Goal: Feedback & Contribution: Submit feedback/report problem

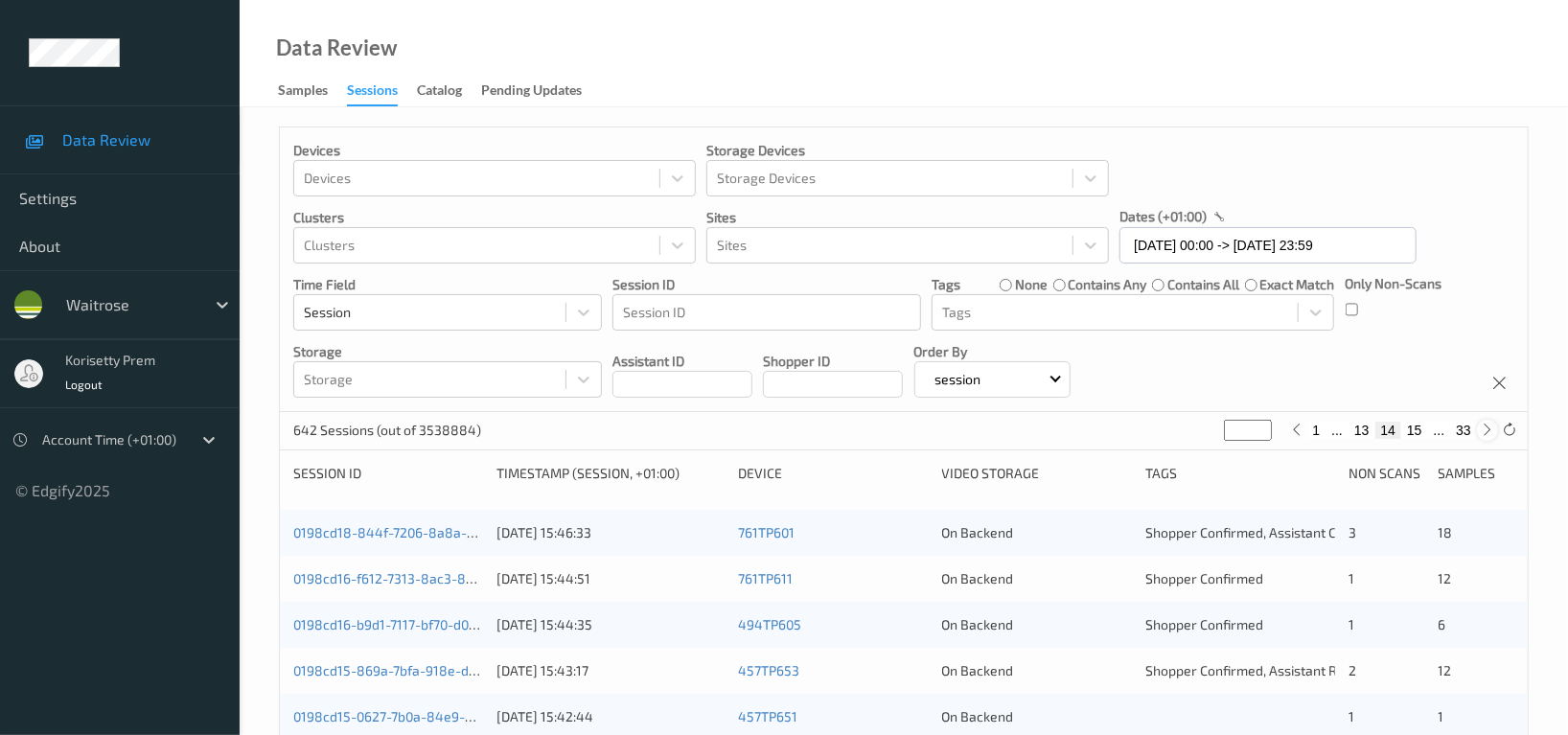
click at [1484, 433] on icon at bounding box center [1487, 429] width 14 height 14
type input "**"
click at [1484, 433] on icon at bounding box center [1487, 429] width 14 height 14
type input "**"
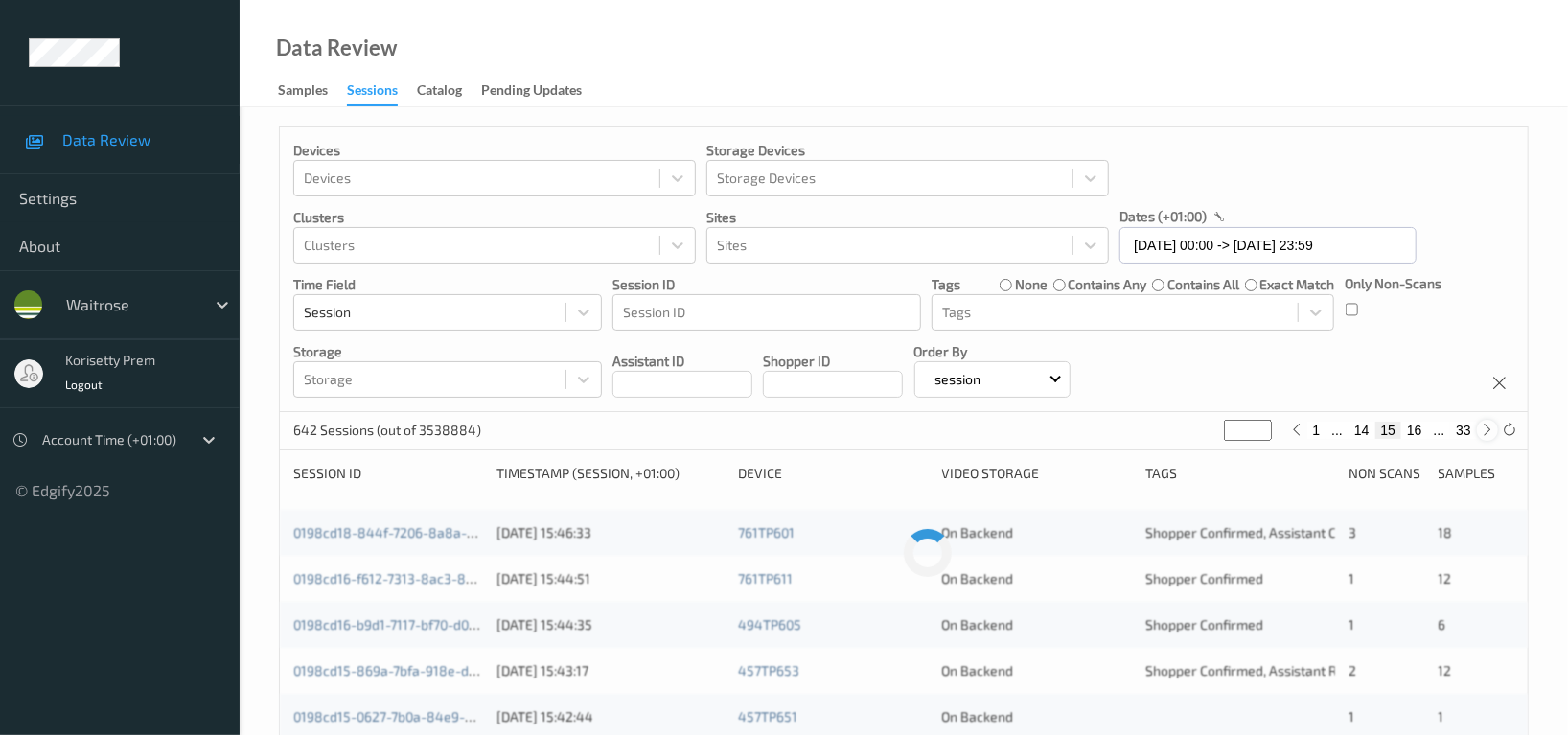
type input "**"
click at [1484, 433] on icon at bounding box center [1487, 429] width 14 height 14
type input "**"
click at [1484, 433] on icon at bounding box center [1487, 429] width 14 height 14
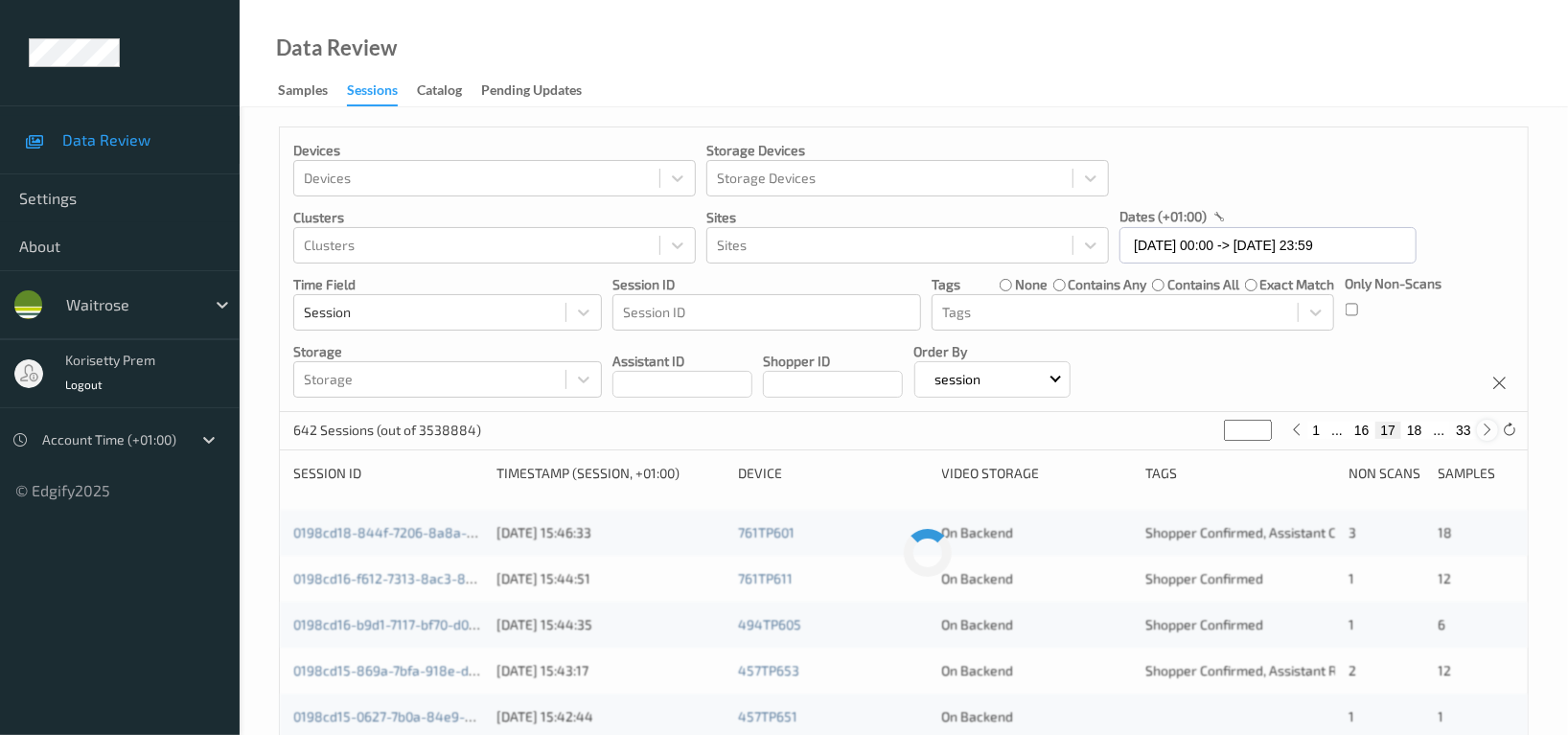
type input "**"
click at [1484, 433] on icon at bounding box center [1487, 429] width 14 height 14
type input "**"
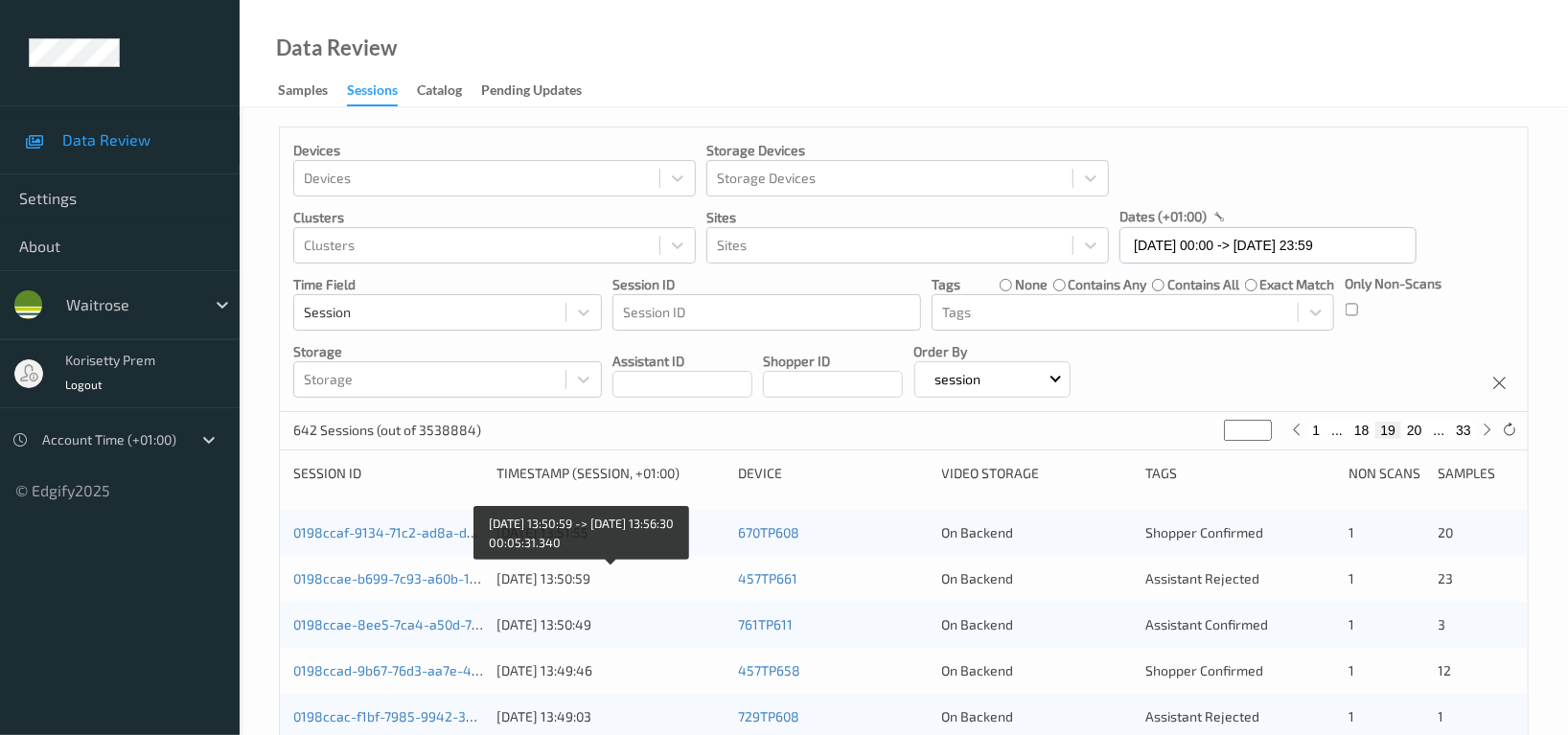
click at [682, 580] on div "21/08/2025 13:50:59" at bounding box center [610, 579] width 228 height 19
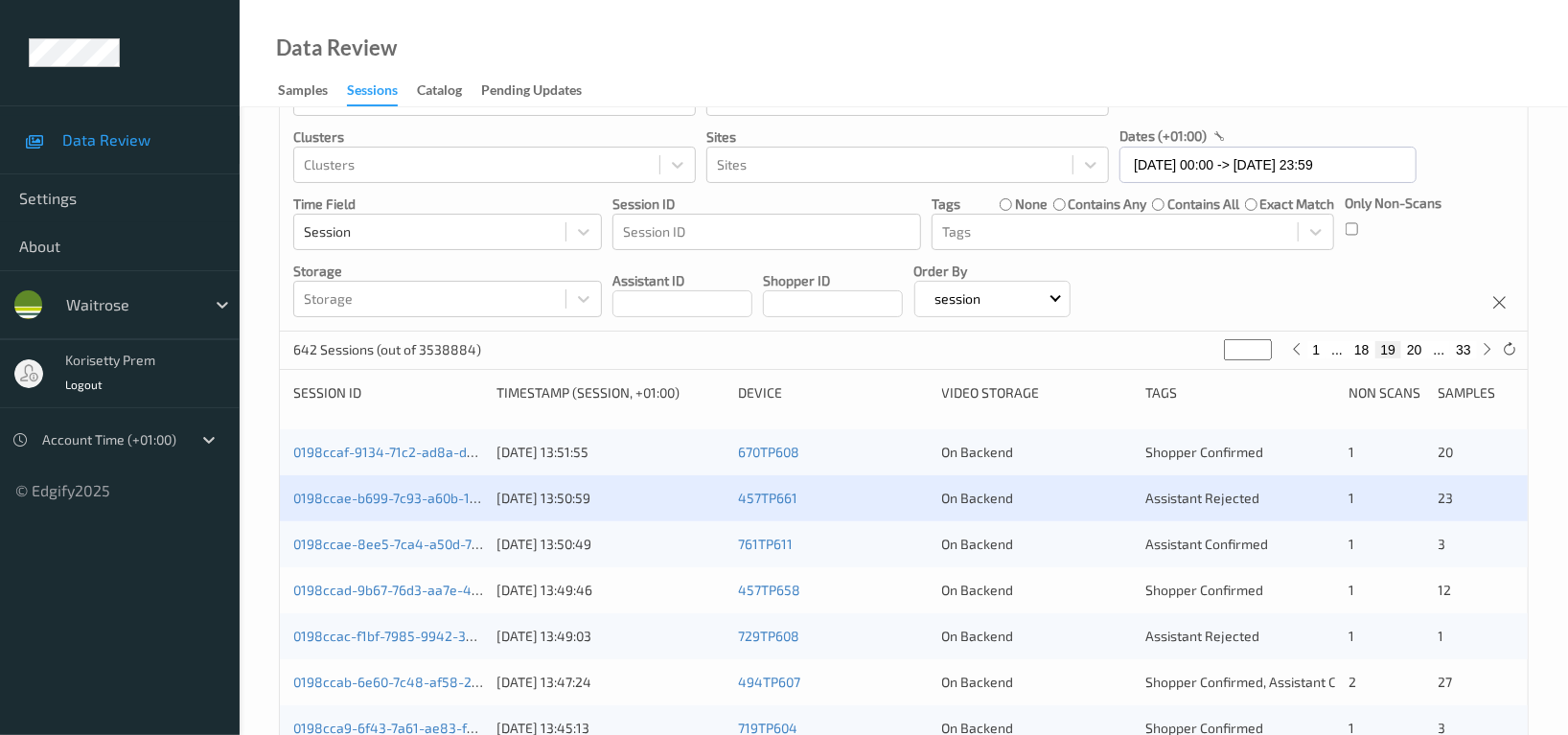
scroll to position [134, 0]
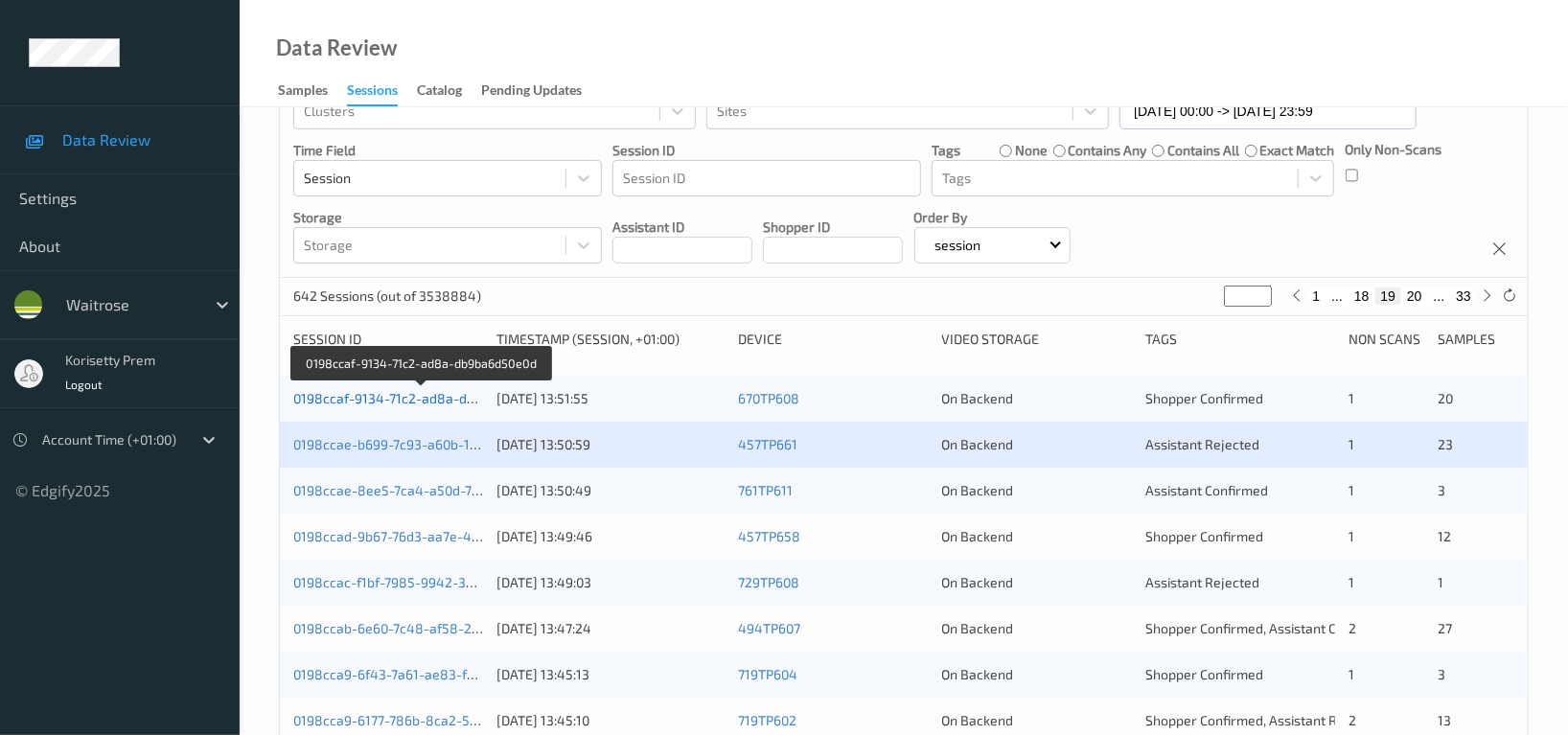
click at [444, 394] on link "0198ccaf-9134-71c2-ad8a-db9ba6d50e0d" at bounding box center [422, 398] width 258 height 16
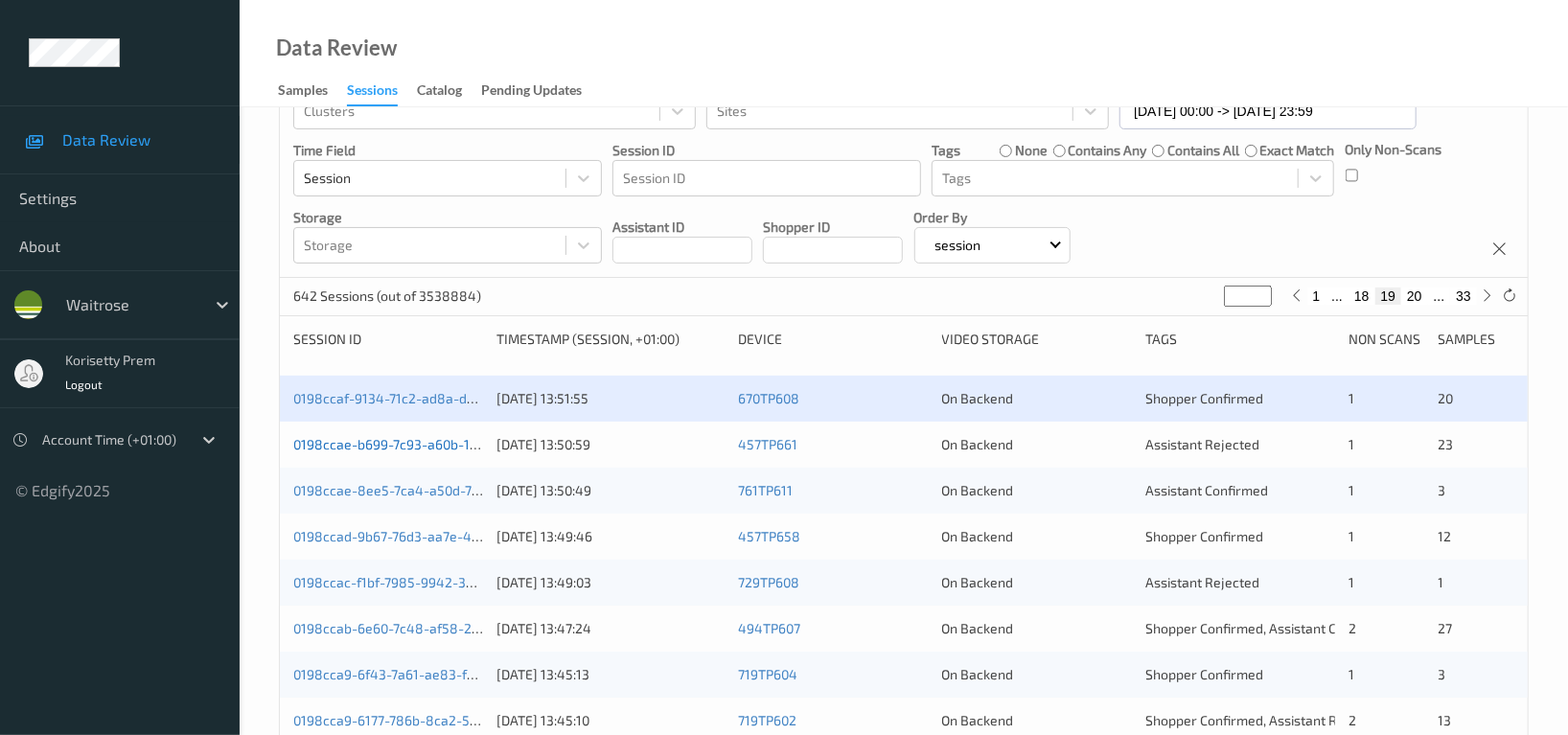
click at [431, 444] on link "0198ccae-b699-7c93-a60b-1424f48fe27f" at bounding box center [420, 444] width 255 height 16
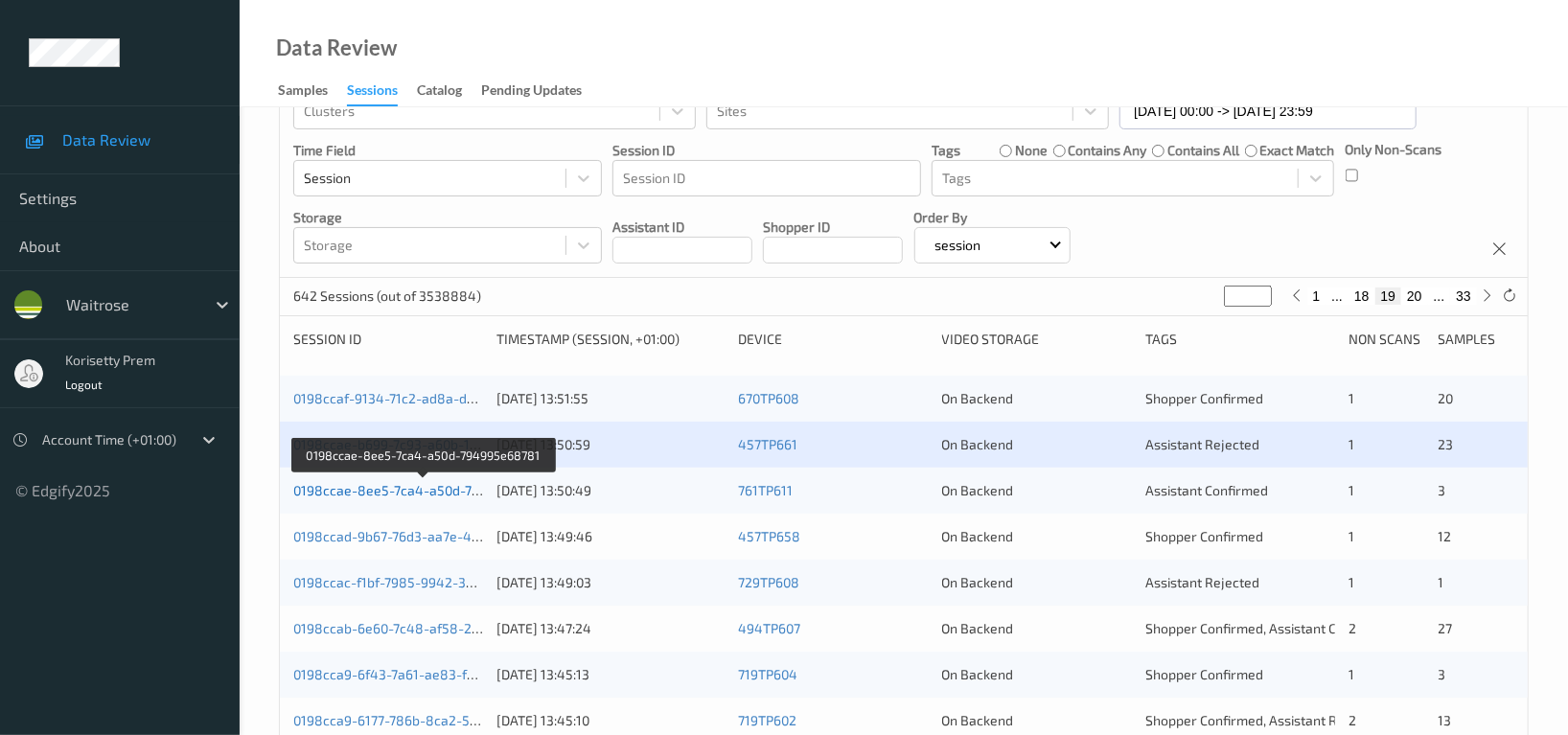
click at [433, 492] on link "0198ccae-8ee5-7ca4-a50d-794995e68781" at bounding box center [424, 490] width 263 height 16
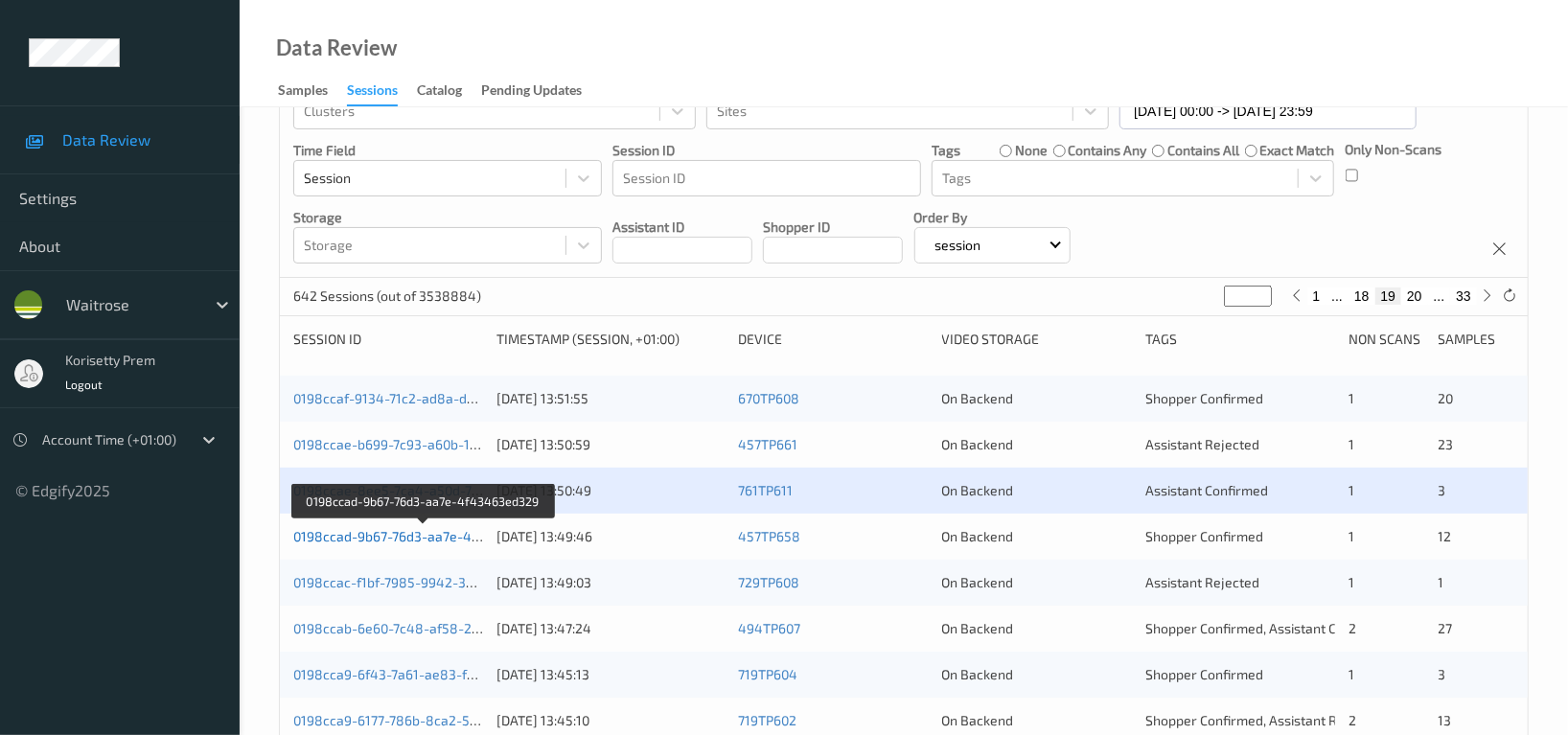
click at [430, 539] on link "0198ccad-9b67-76d3-aa7e-4f43463ed329" at bounding box center [424, 536] width 262 height 16
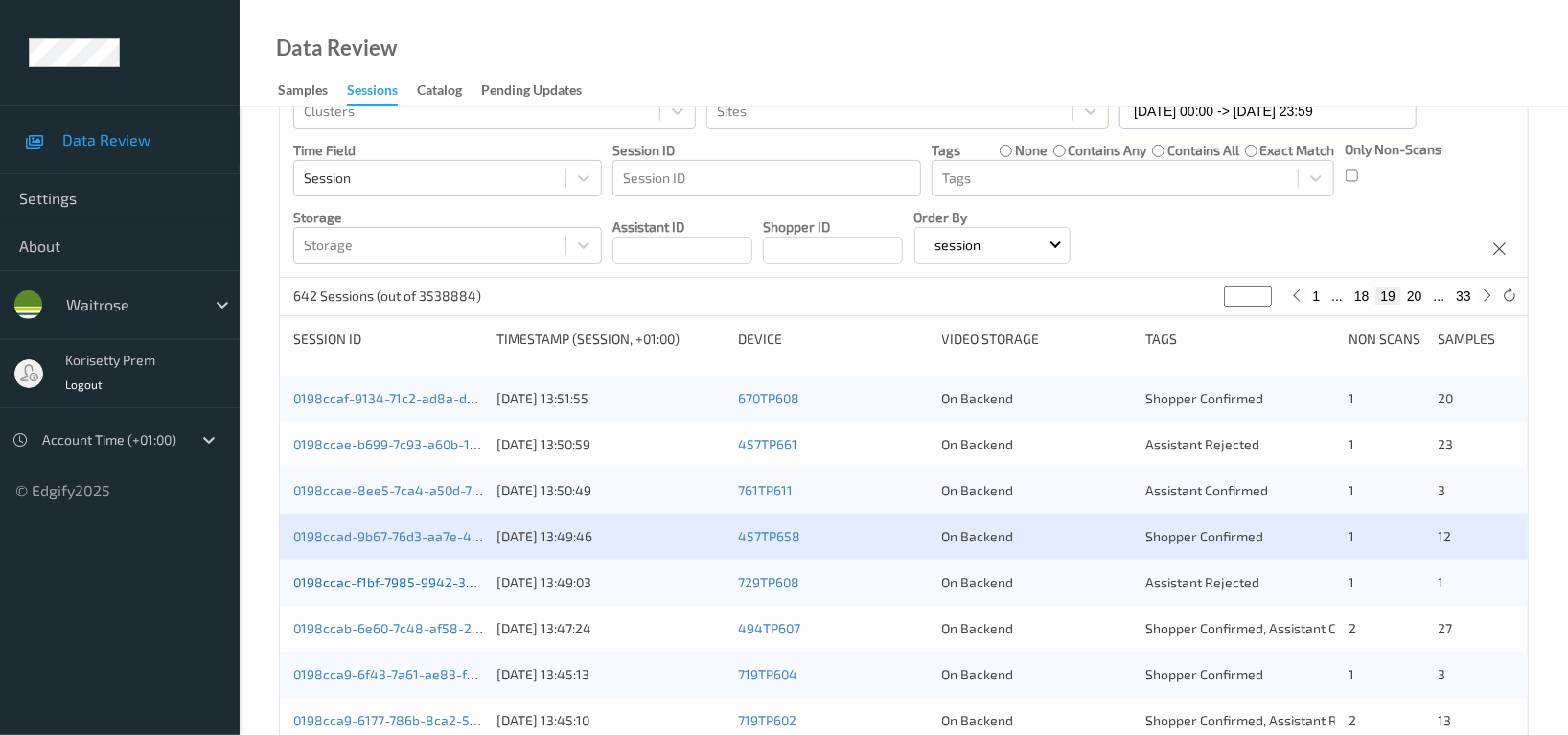
click at [434, 585] on link "0198ccac-f1bf-7985-9942-34305eda1942" at bounding box center [421, 582] width 257 height 16
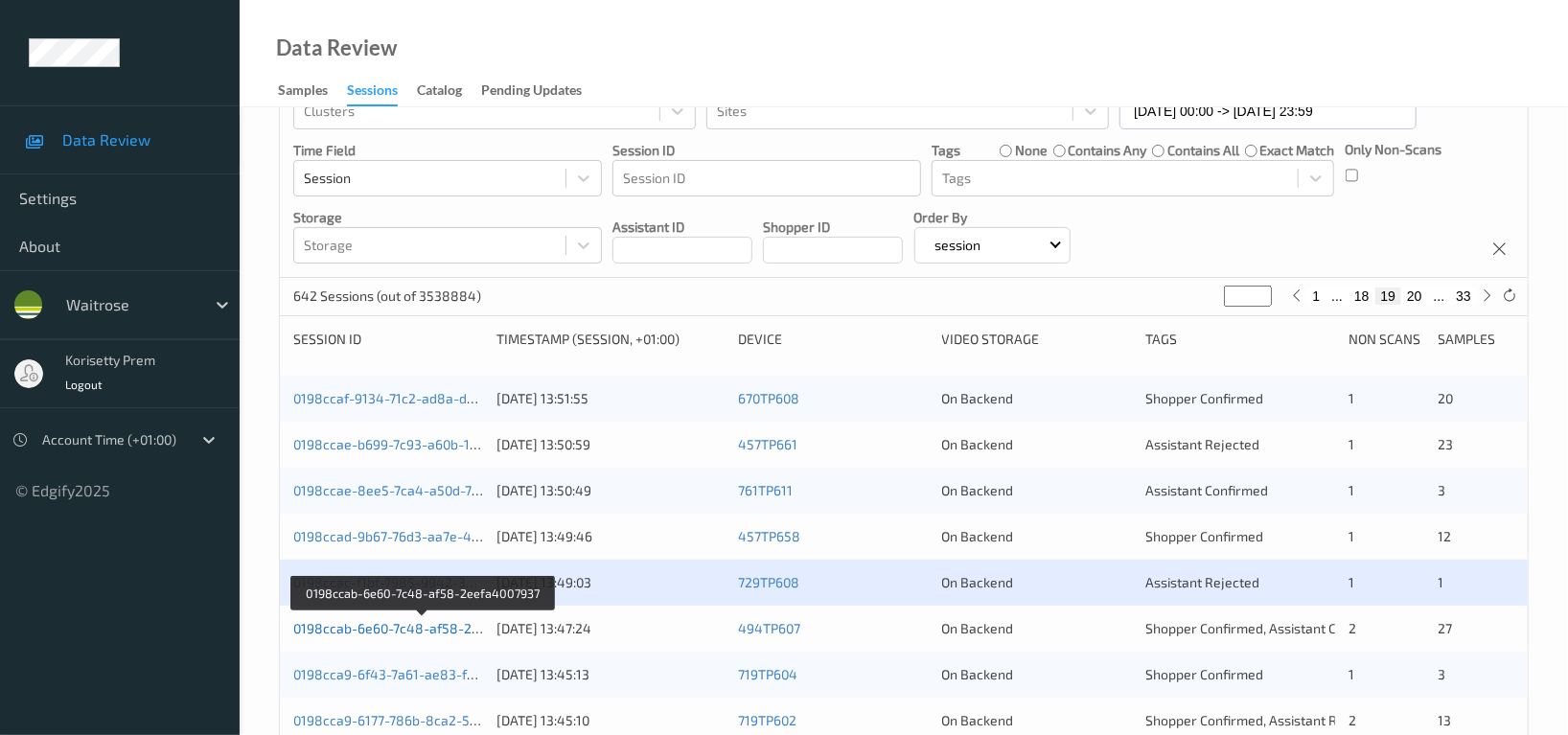
click at [443, 635] on link "0198ccab-6e60-7c48-af58-2eefa4007937" at bounding box center [422, 628] width 259 height 16
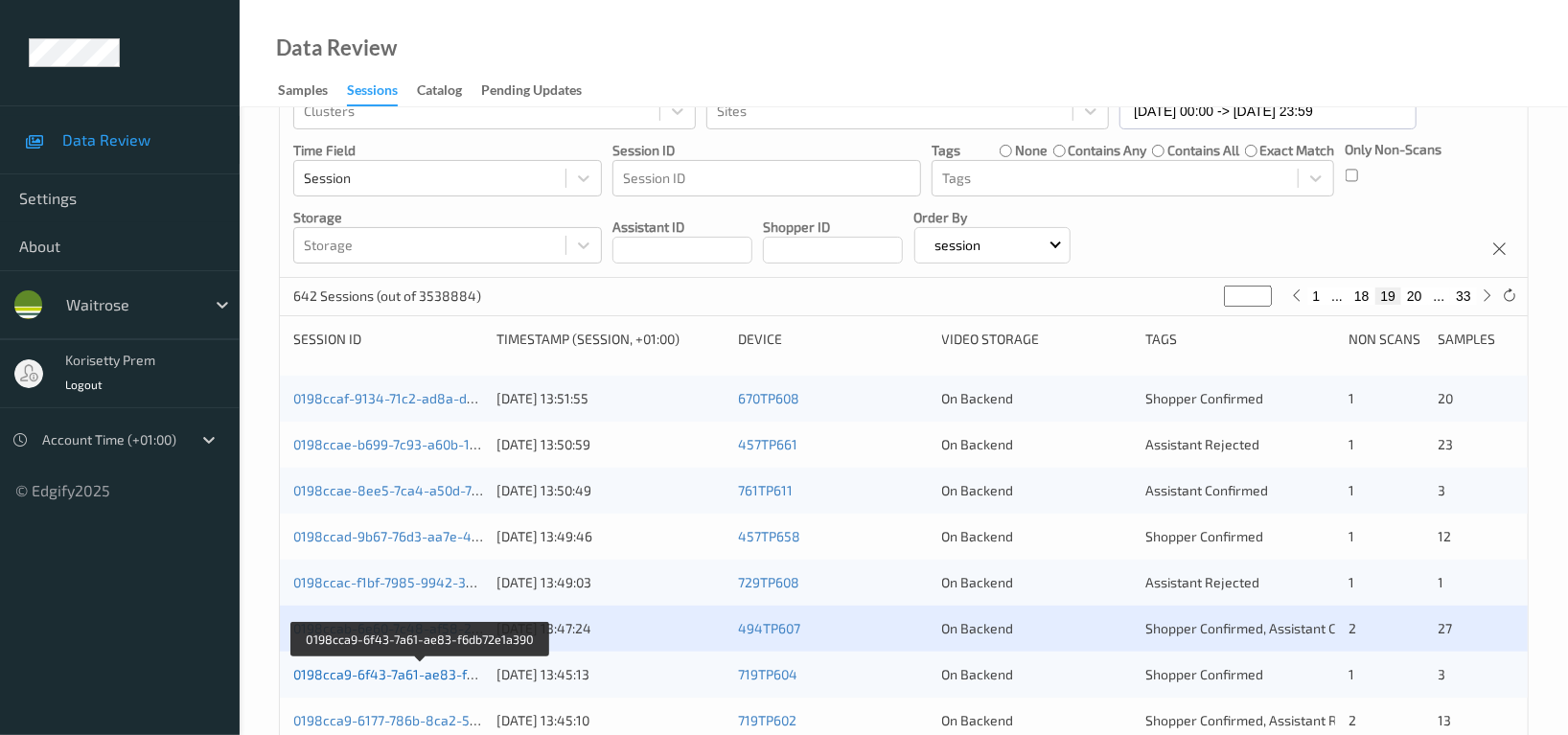
click at [446, 670] on link "0198cca9-6f43-7a61-ae83-f6db72e1a390" at bounding box center [420, 673] width 255 height 16
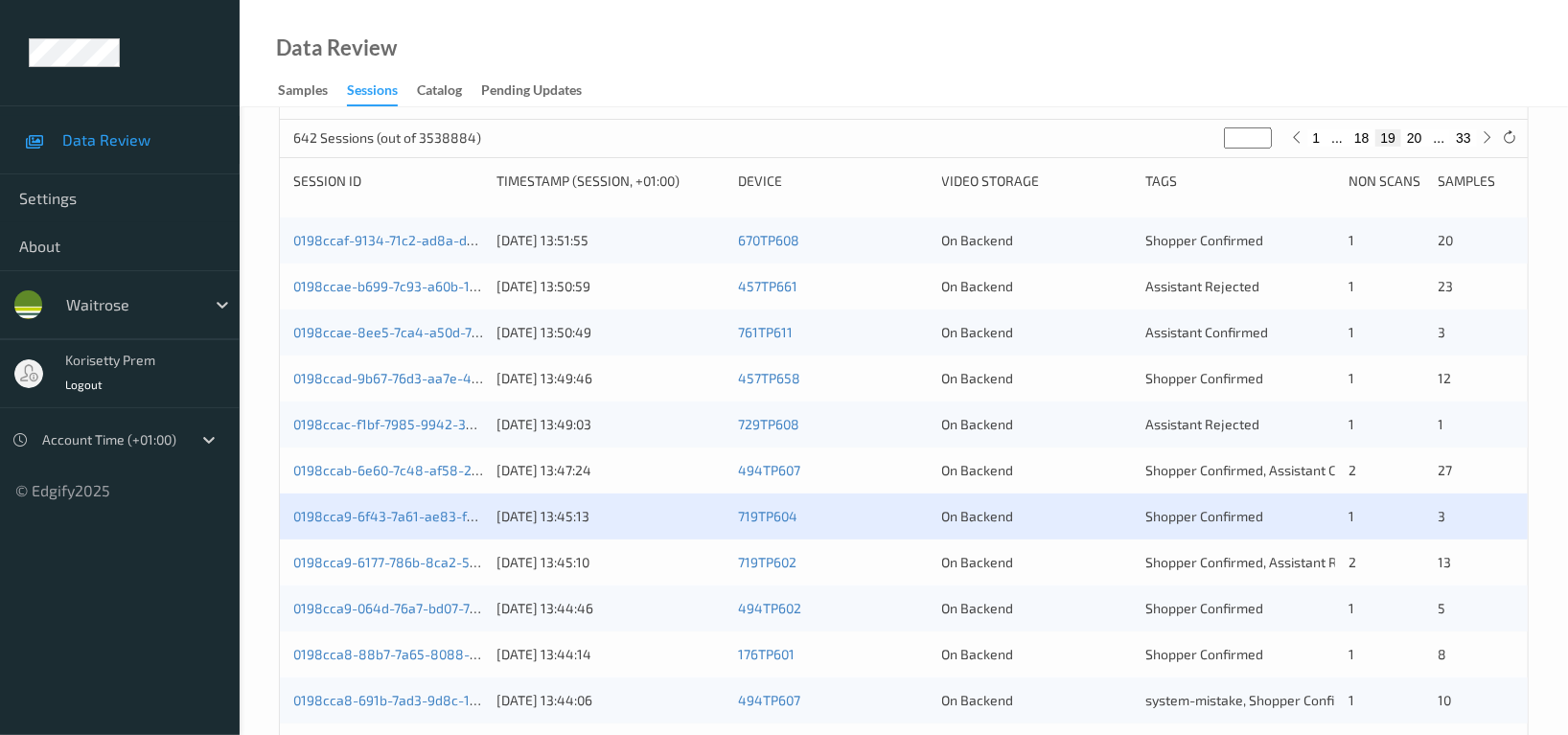
scroll to position [391, 0]
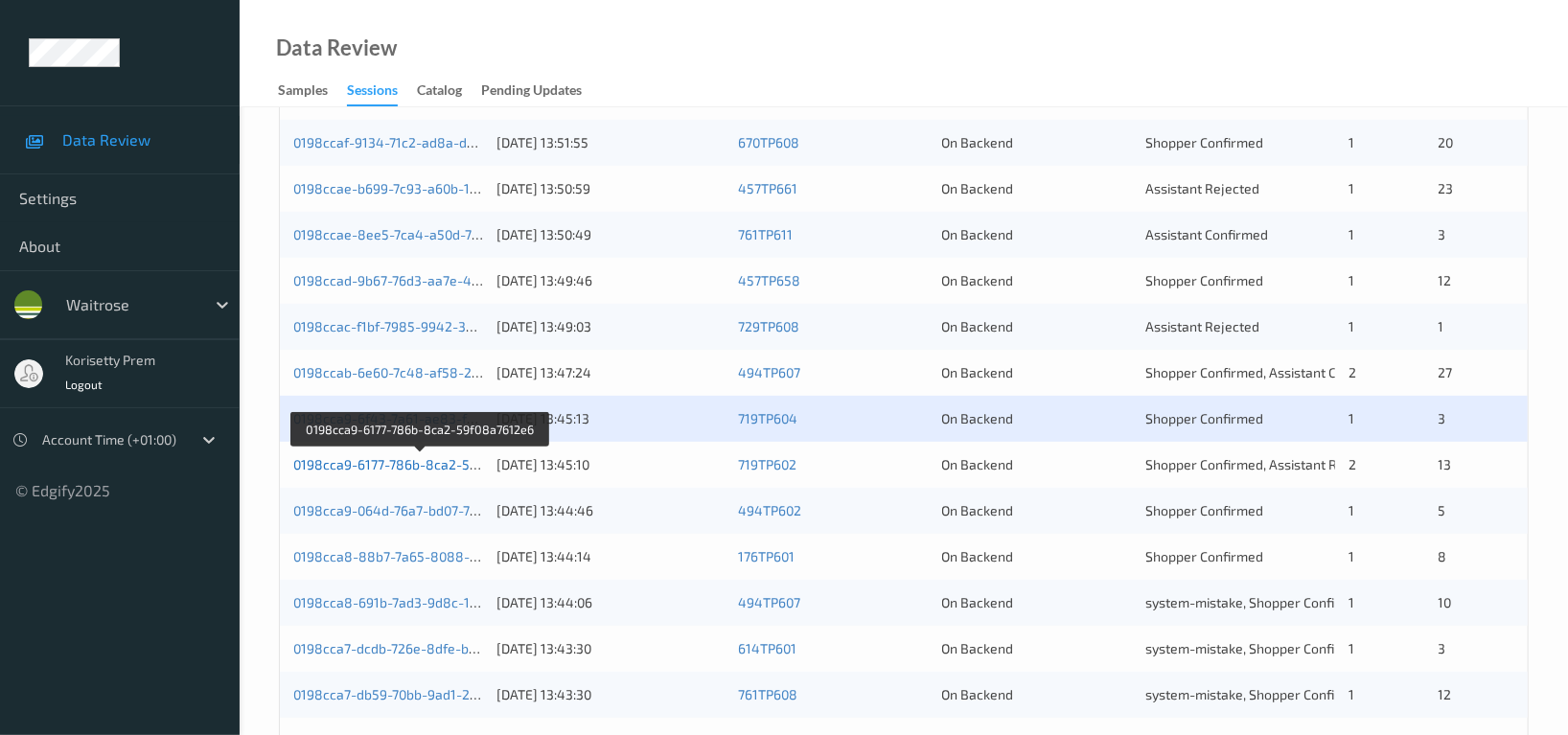
click at [427, 468] on link "0198cca9-6177-786b-8ca2-59f08a7612e6" at bounding box center [421, 464] width 256 height 16
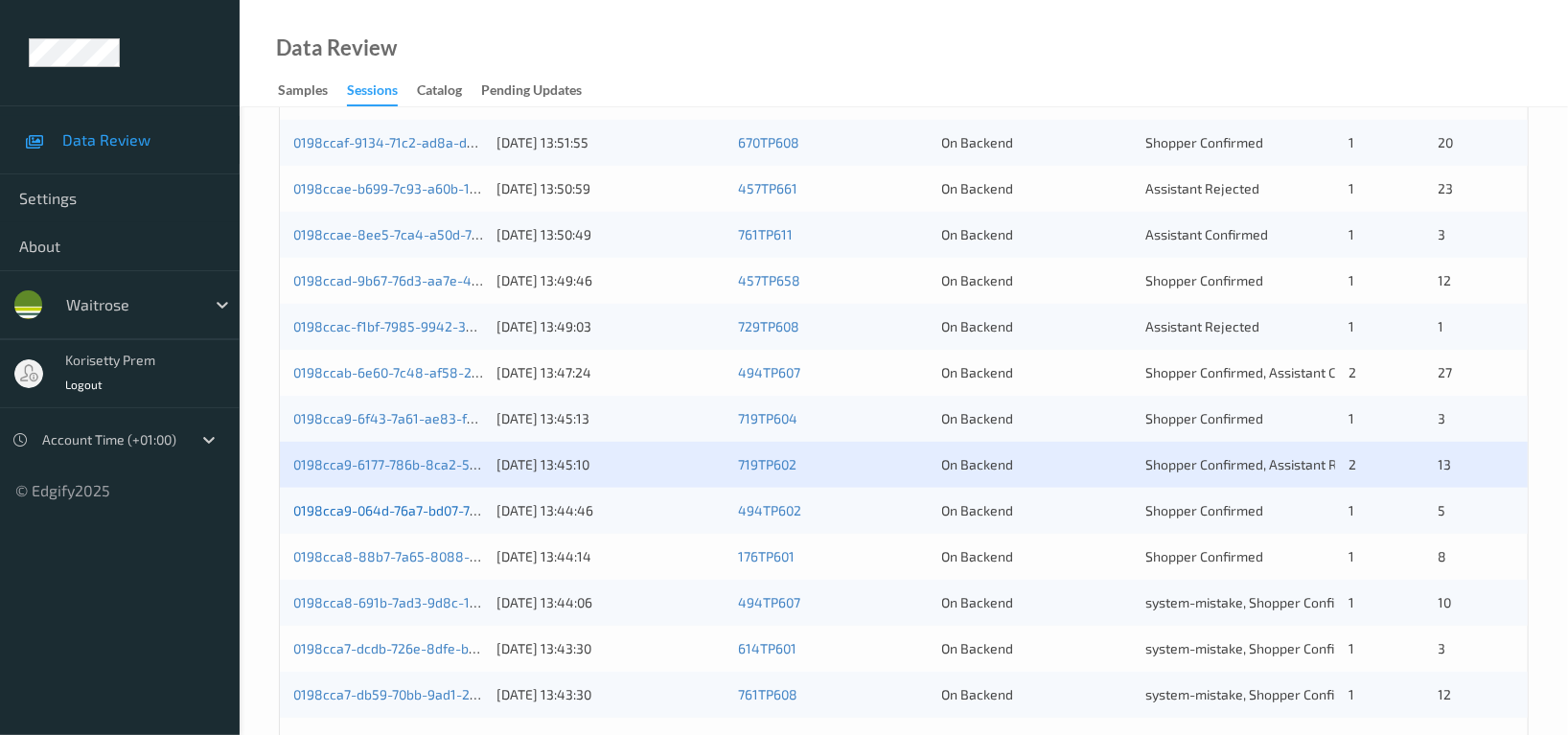
click at [443, 518] on link "0198cca9-064d-76a7-bd07-7dd59ef13c2d" at bounding box center [420, 510] width 255 height 16
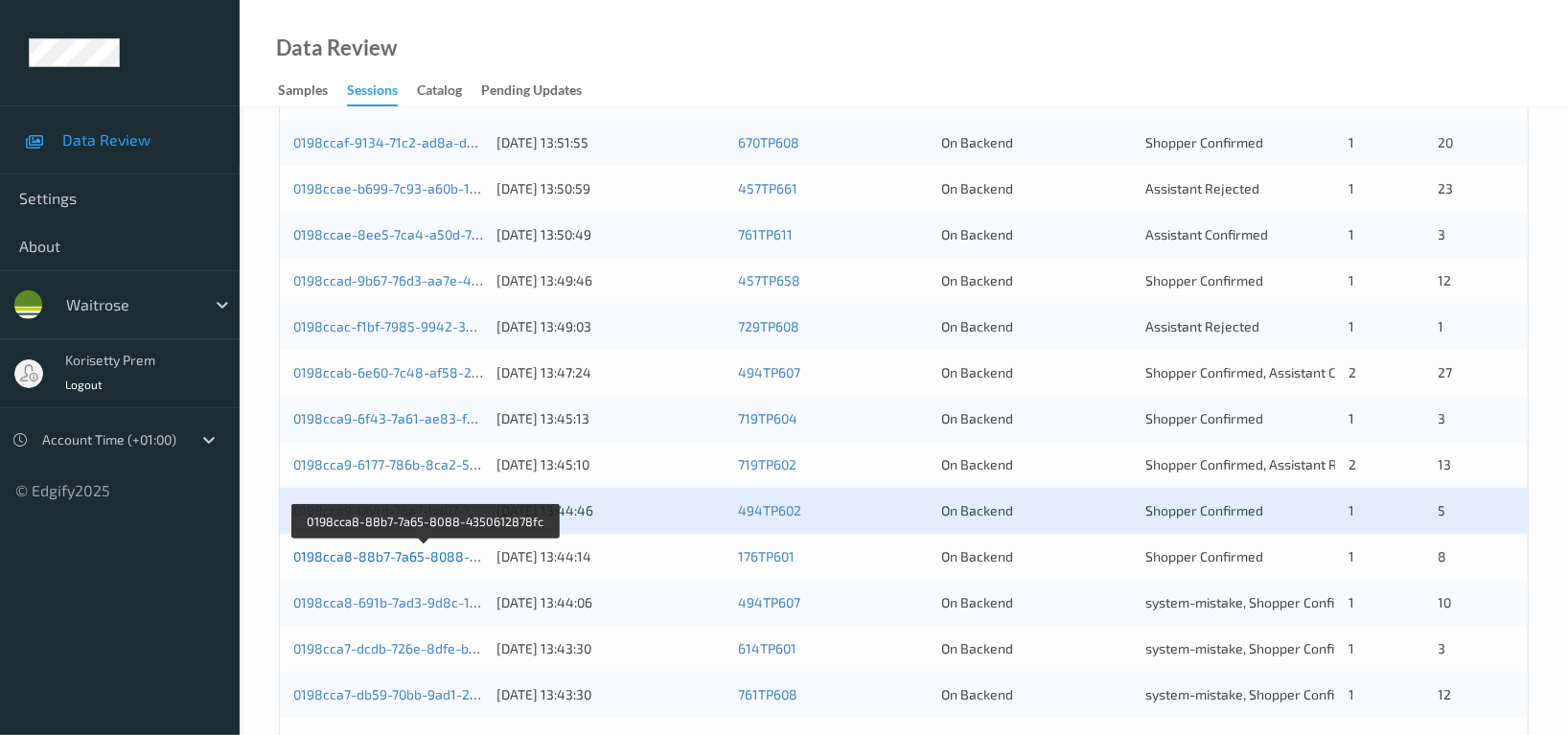
click at [443, 554] on link "0198cca8-88b7-7a65-8088-4350612878fc" at bounding box center [425, 556] width 265 height 16
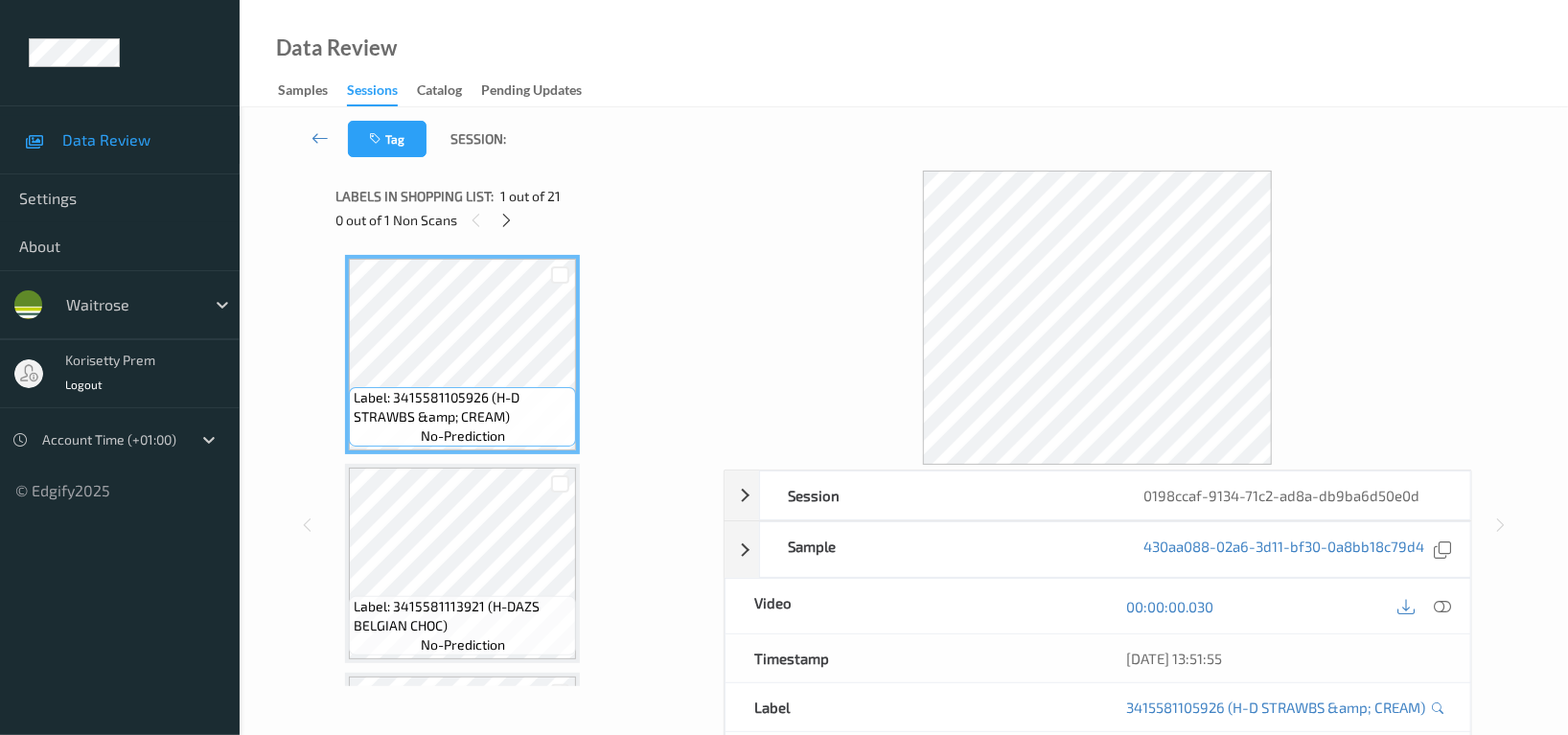
click at [682, 138] on div "Tag Session:" at bounding box center [903, 139] width 1250 height 63
click at [504, 218] on icon at bounding box center [507, 220] width 16 height 17
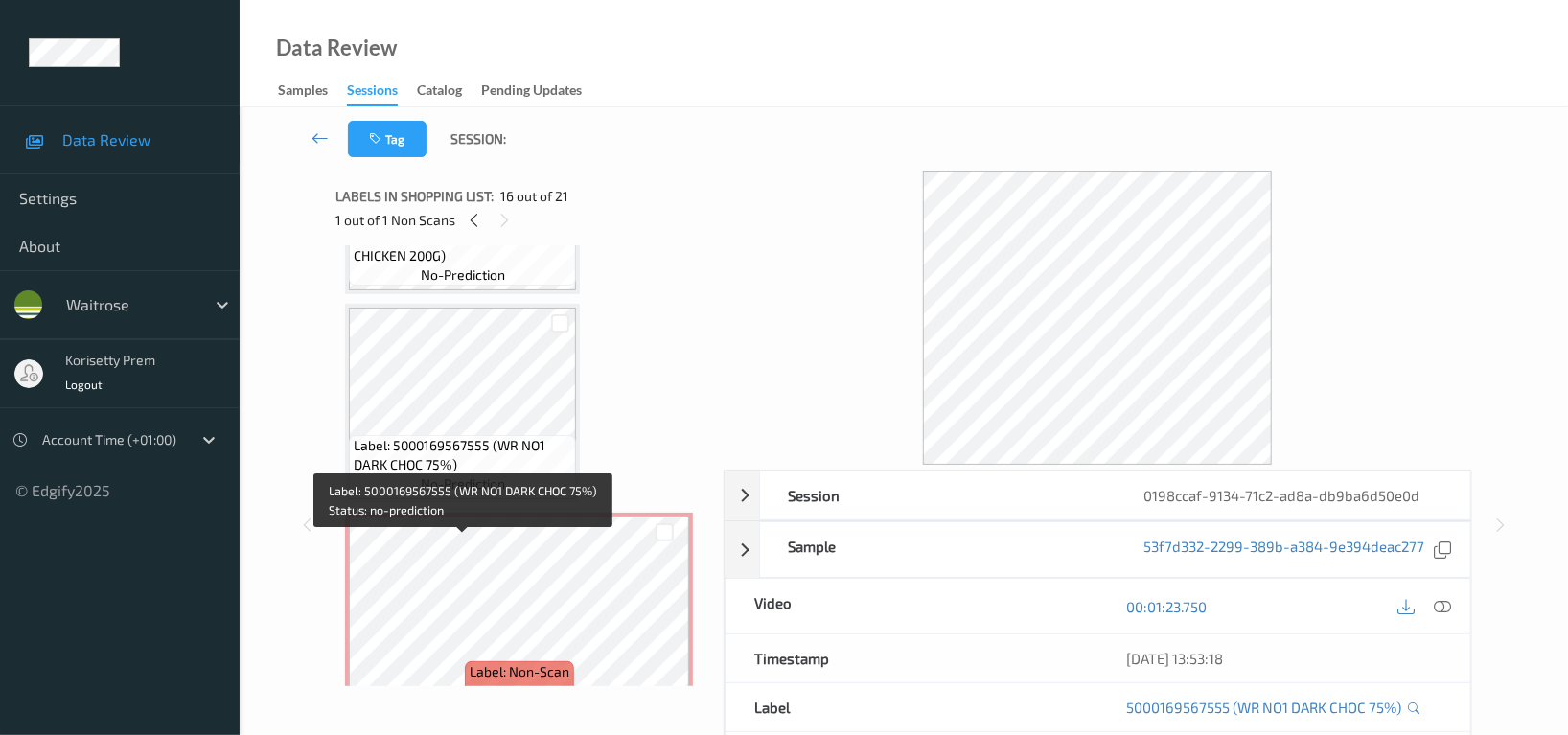
scroll to position [2589, 0]
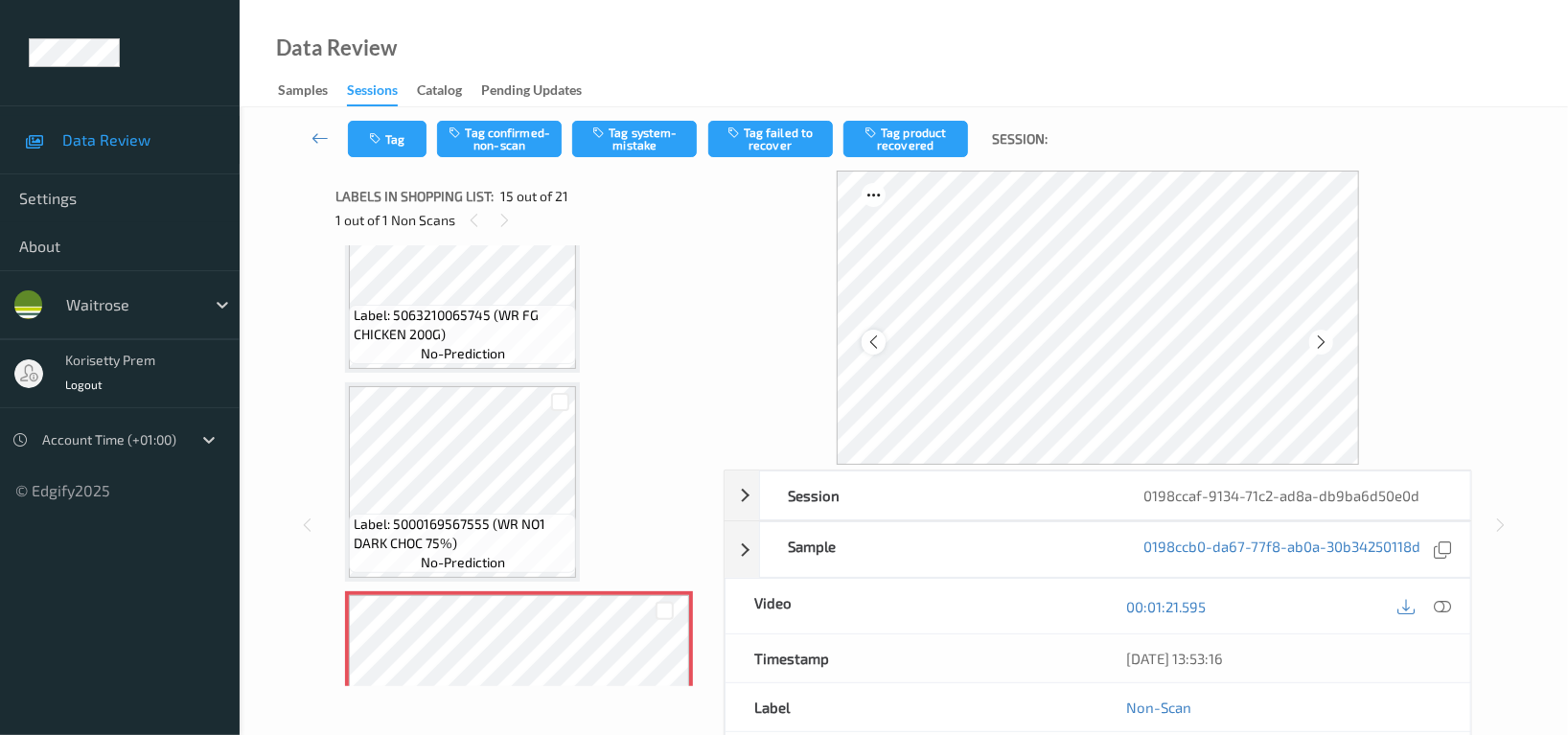
click at [880, 342] on icon at bounding box center [873, 342] width 16 height 17
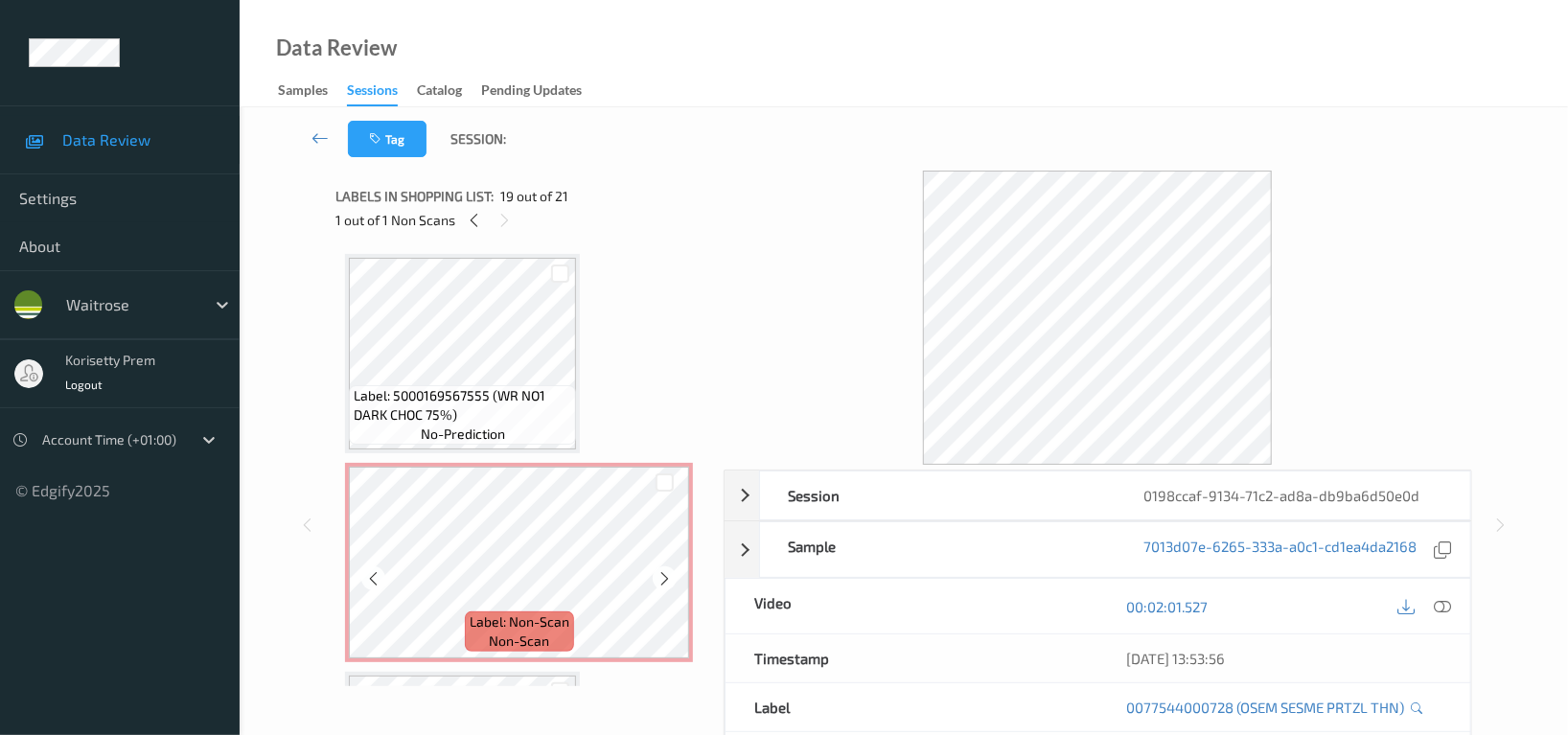
scroll to position [2462, 0]
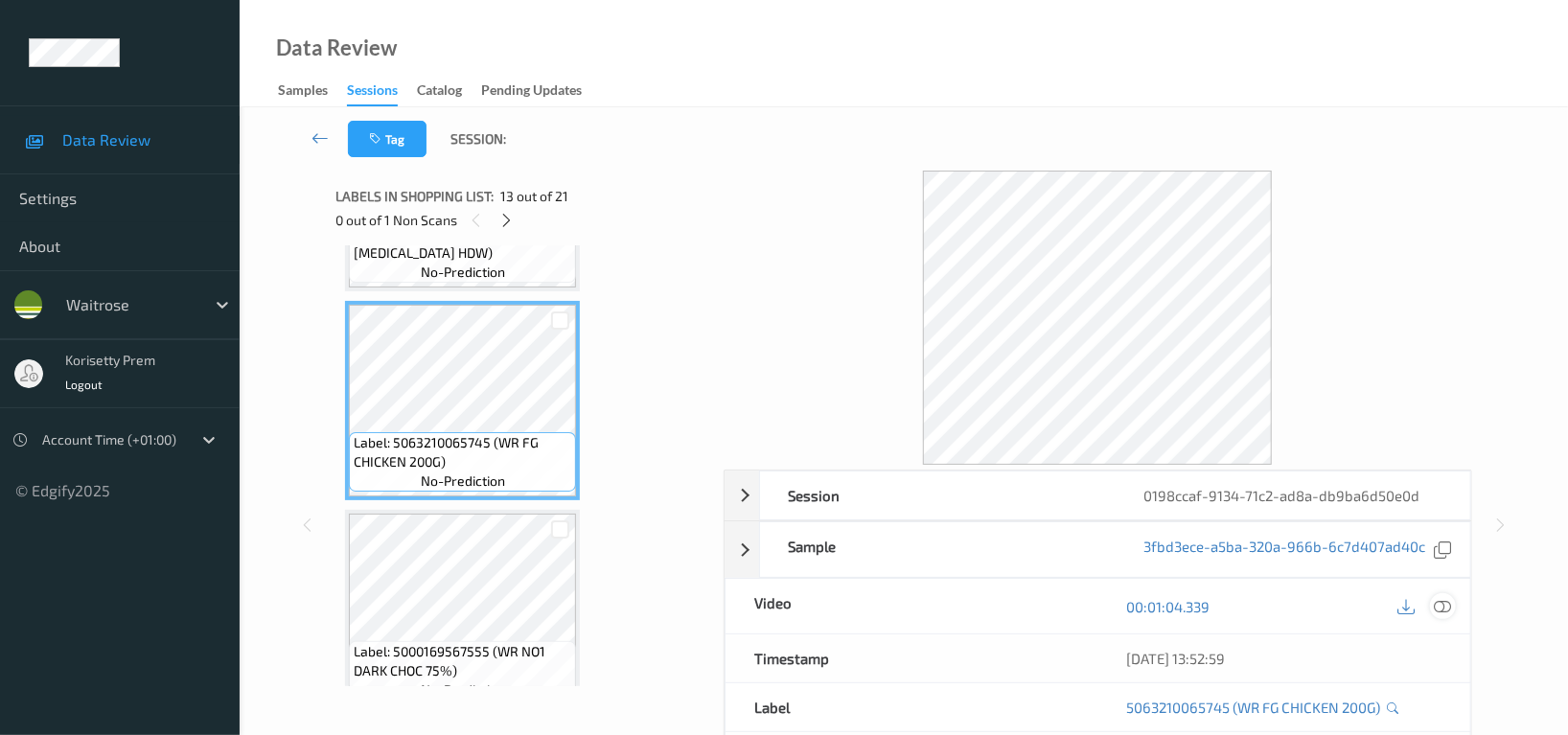
click at [1437, 610] on icon at bounding box center [1443, 607] width 17 height 17
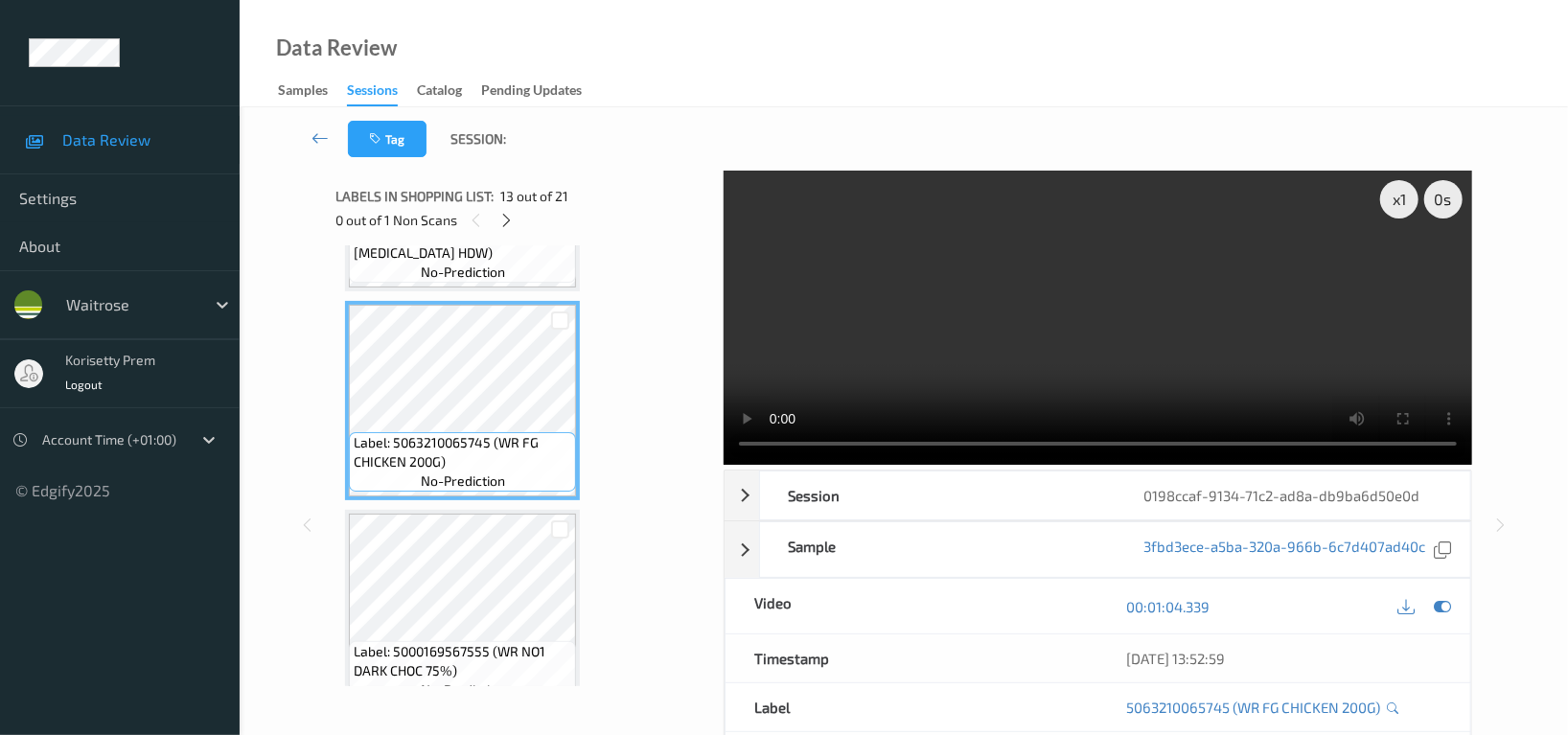
click at [1086, 328] on video at bounding box center [1098, 317] width 748 height 294
click at [1191, 368] on video at bounding box center [1098, 317] width 748 height 294
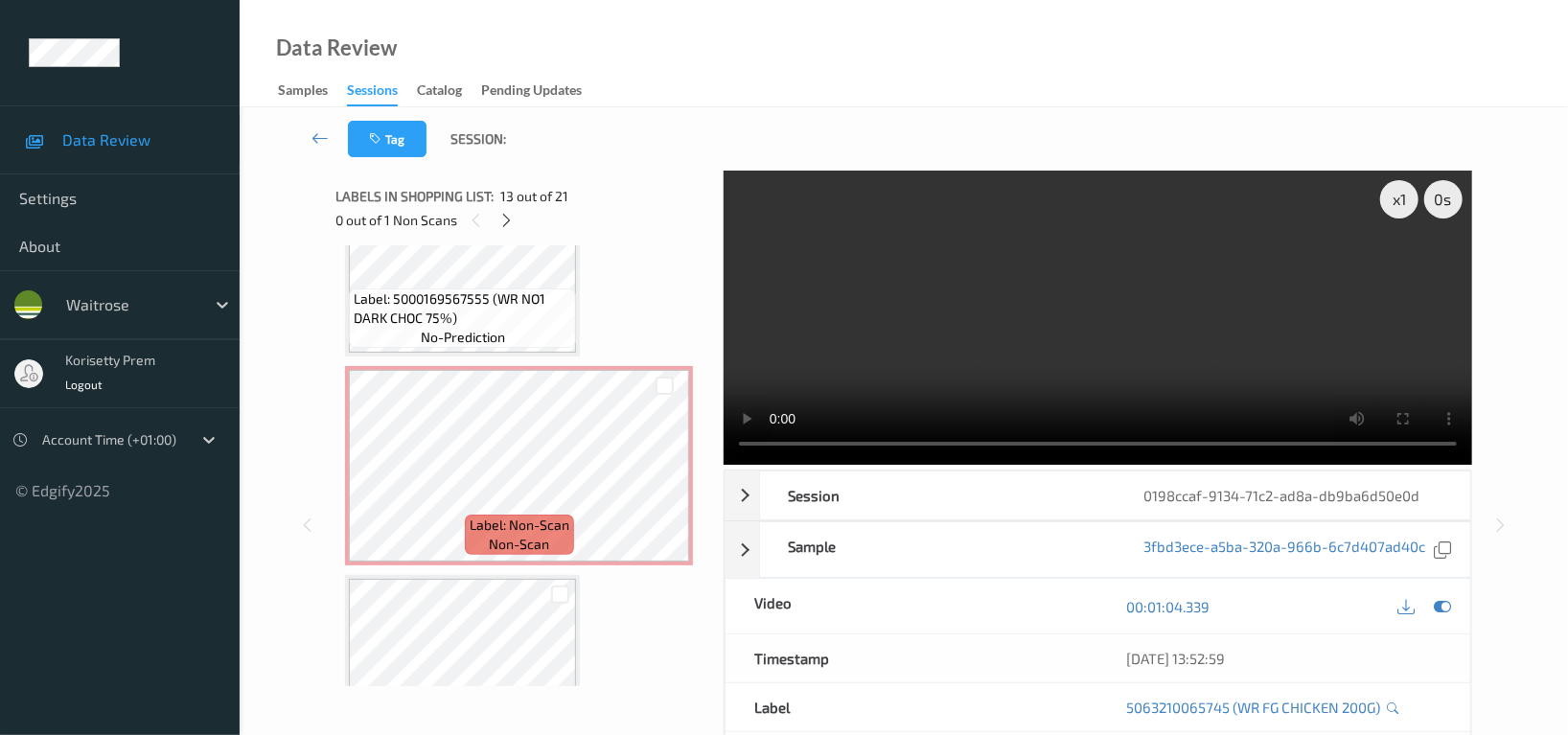
scroll to position [2845, 0]
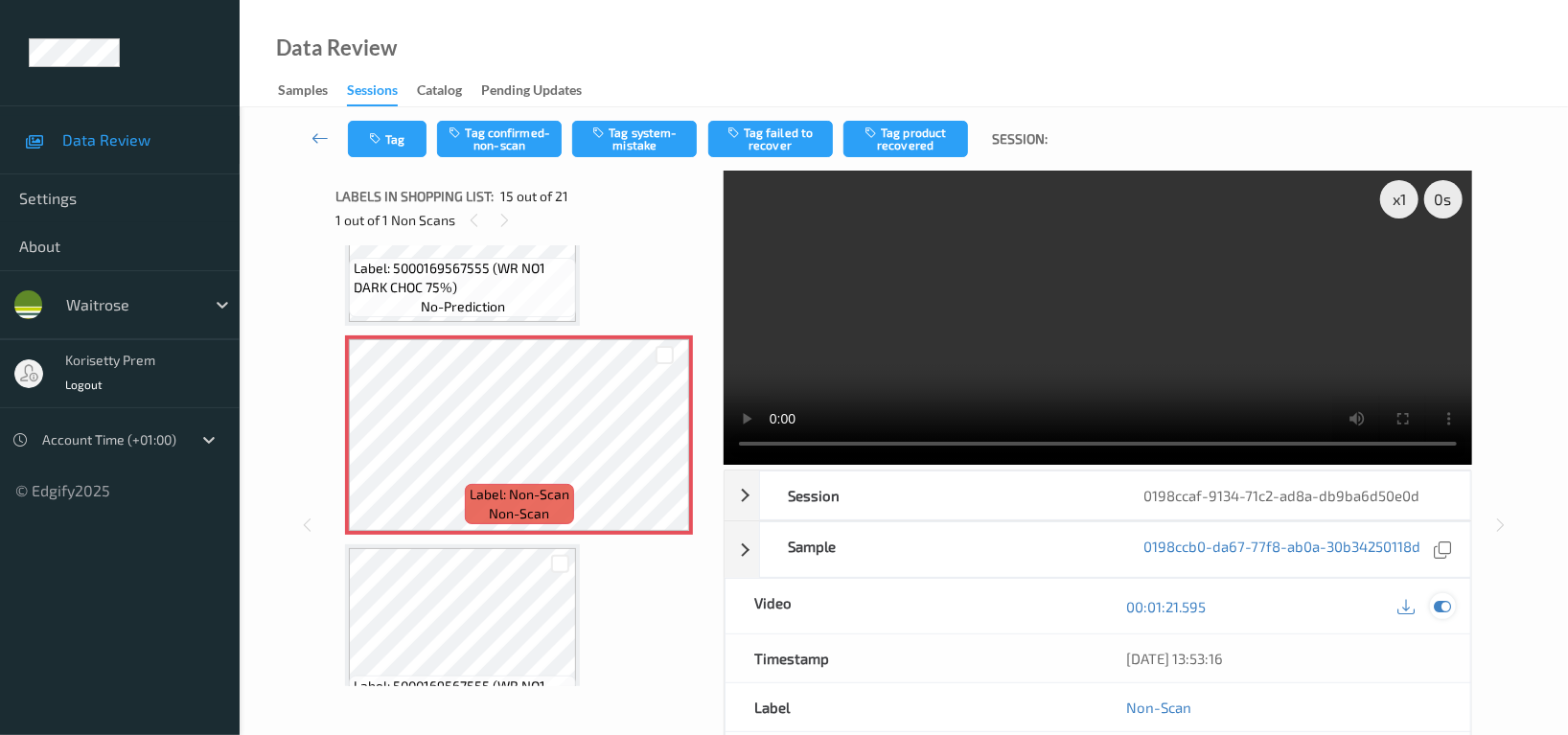
click at [1444, 607] on icon at bounding box center [1443, 607] width 17 height 17
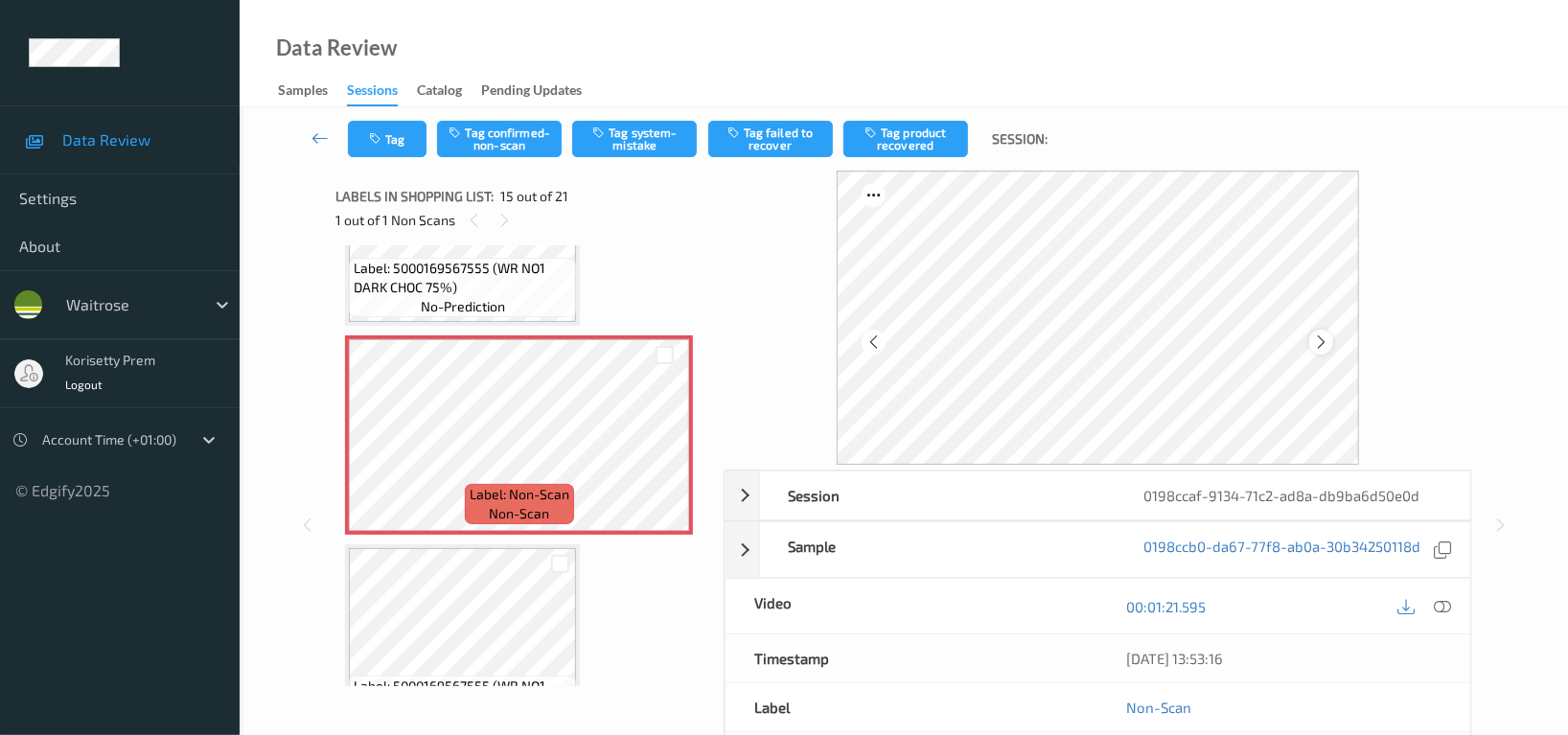
click at [1328, 337] on icon at bounding box center [1321, 342] width 16 height 17
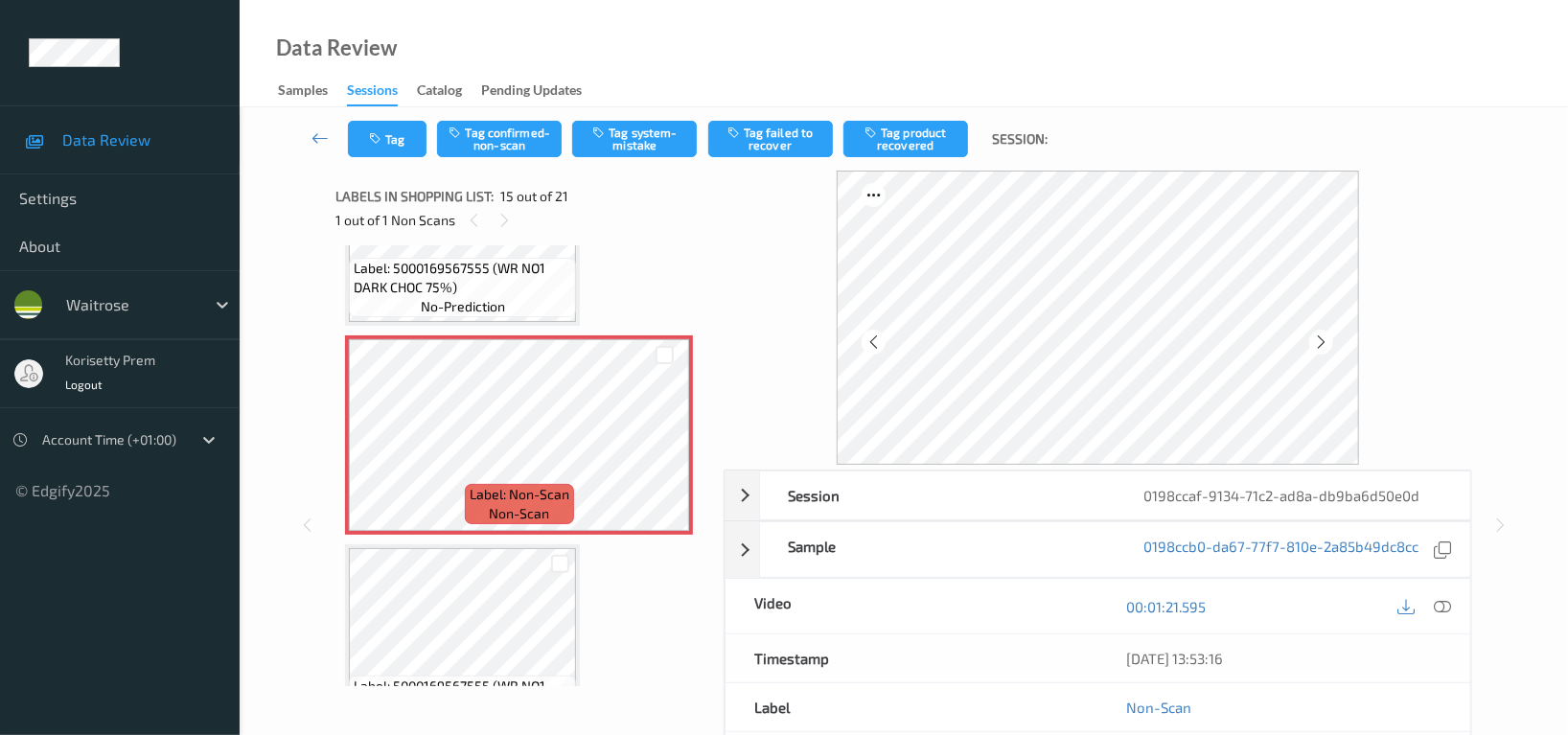
click at [1328, 337] on icon at bounding box center [1321, 342] width 16 height 17
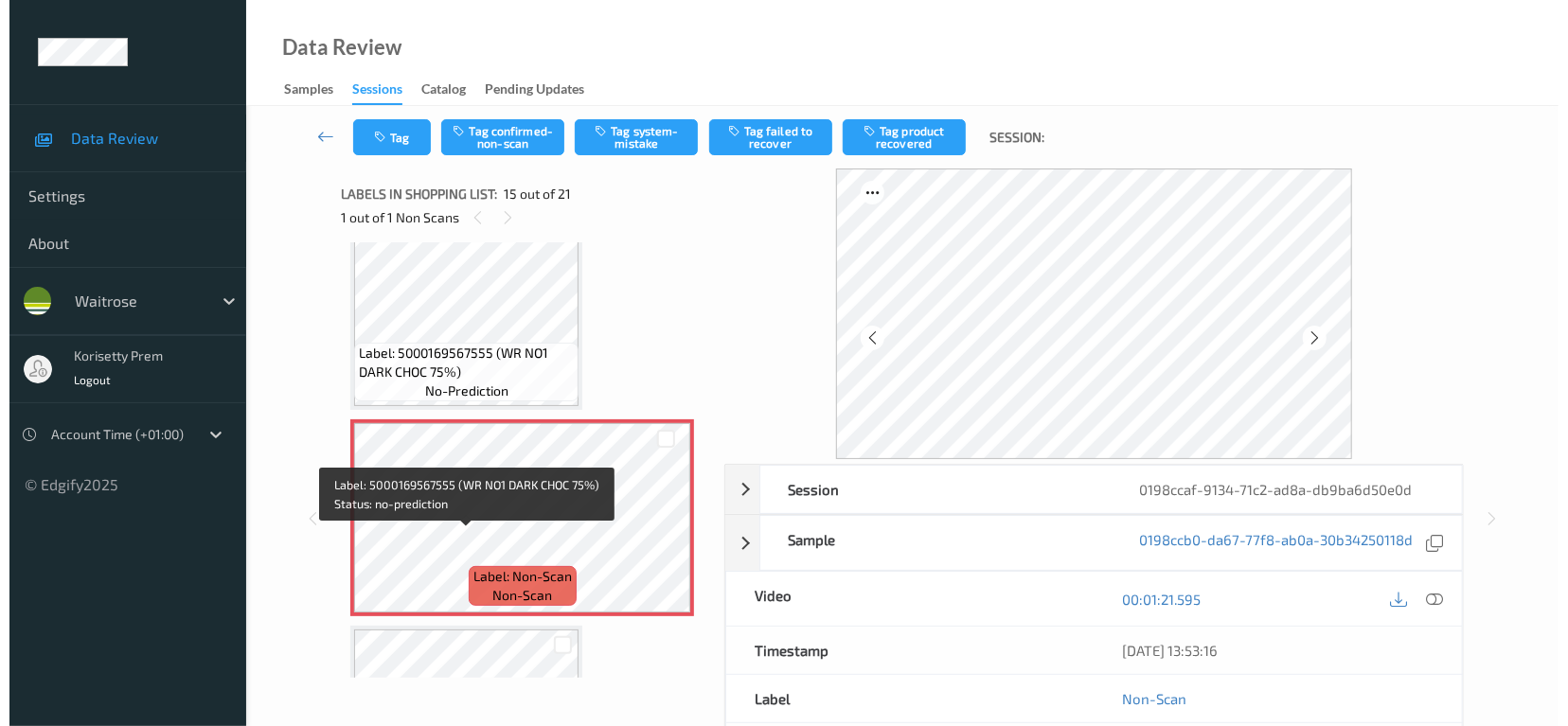
scroll to position [2684, 0]
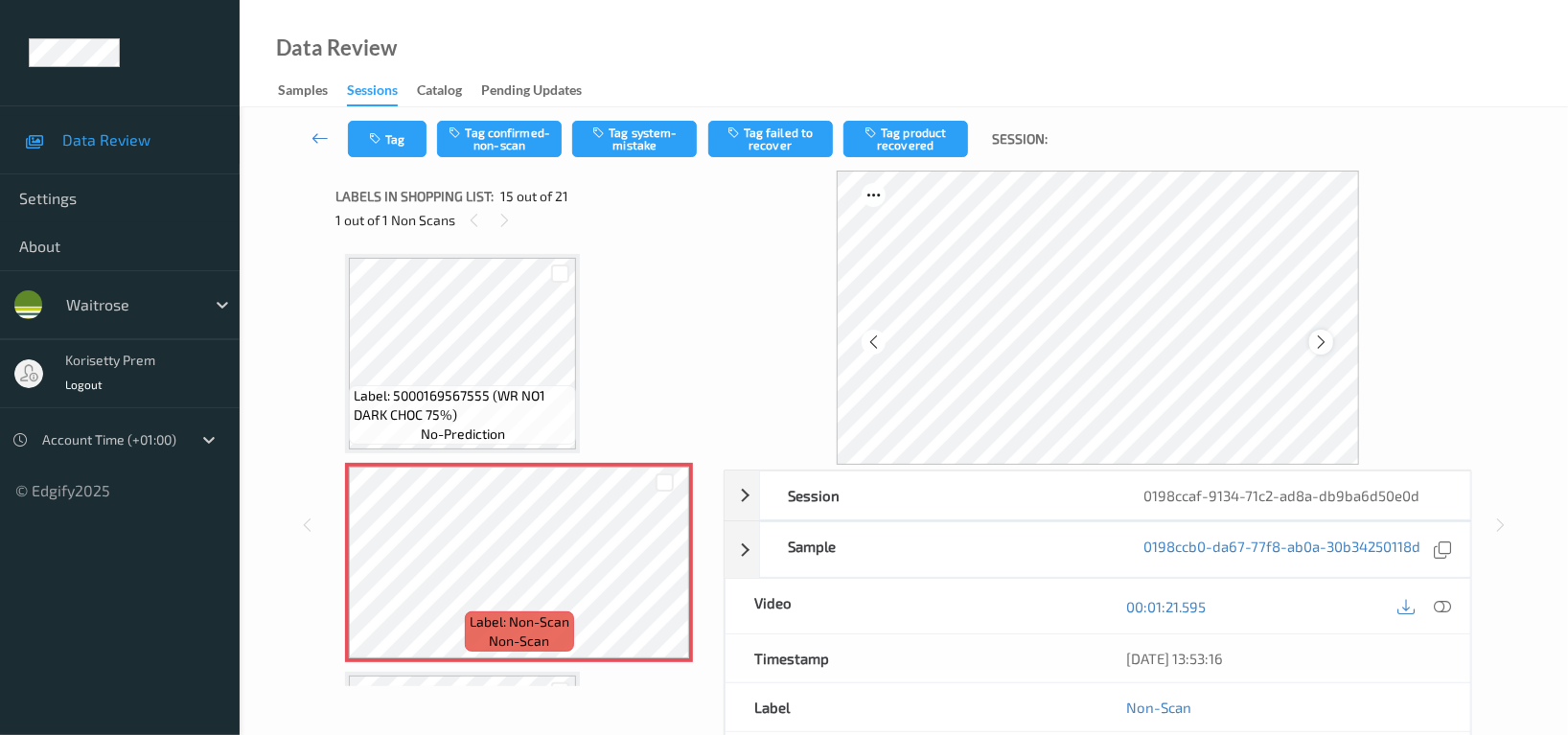
click at [1321, 345] on icon at bounding box center [1321, 342] width 16 height 17
click at [1438, 611] on icon at bounding box center [1443, 607] width 17 height 17
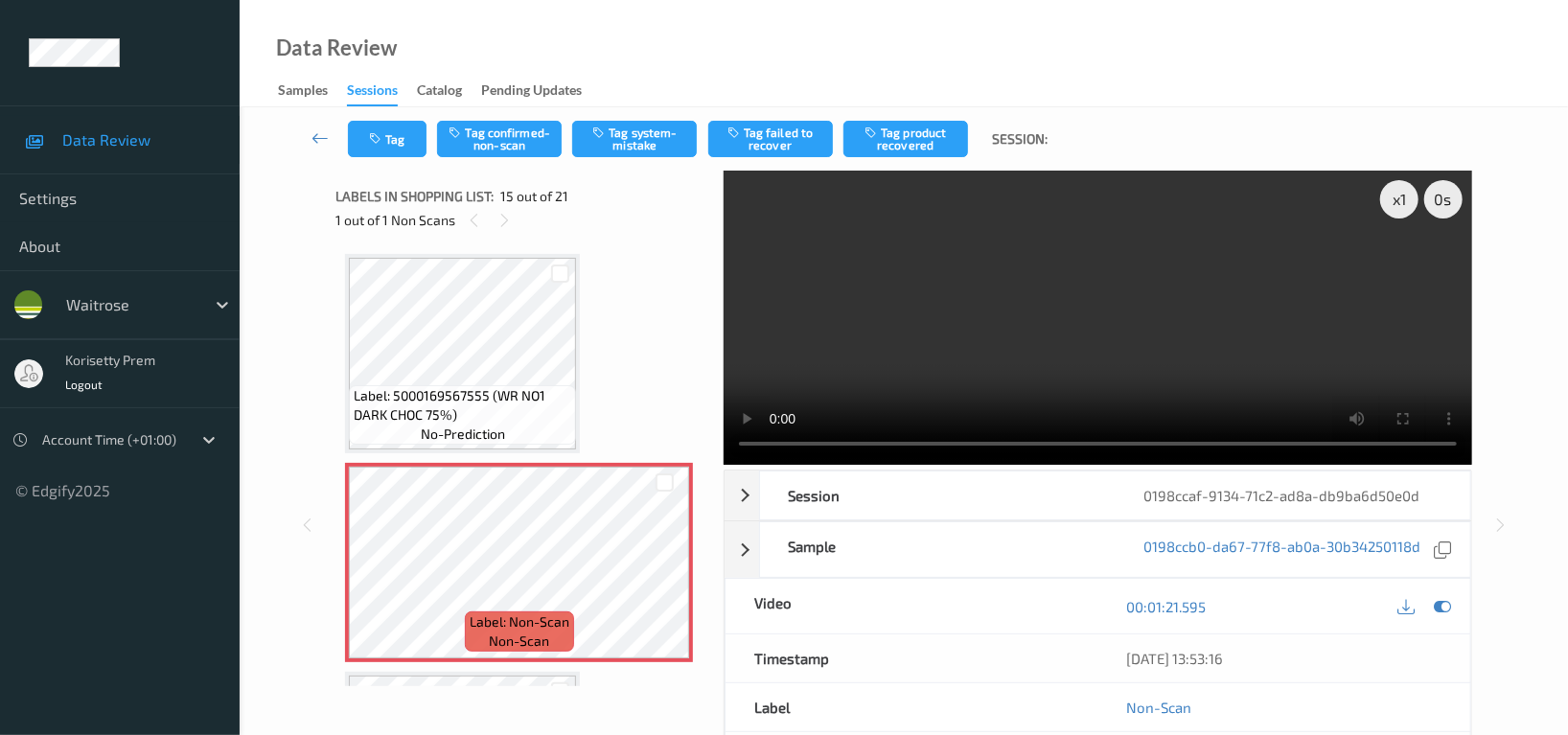
click at [999, 323] on video at bounding box center [1098, 317] width 748 height 294
click at [1064, 365] on video at bounding box center [1098, 317] width 748 height 294
click at [644, 140] on button "Tag system-mistake" at bounding box center [635, 139] width 125 height 37
click at [407, 131] on button "Tag" at bounding box center [388, 139] width 79 height 37
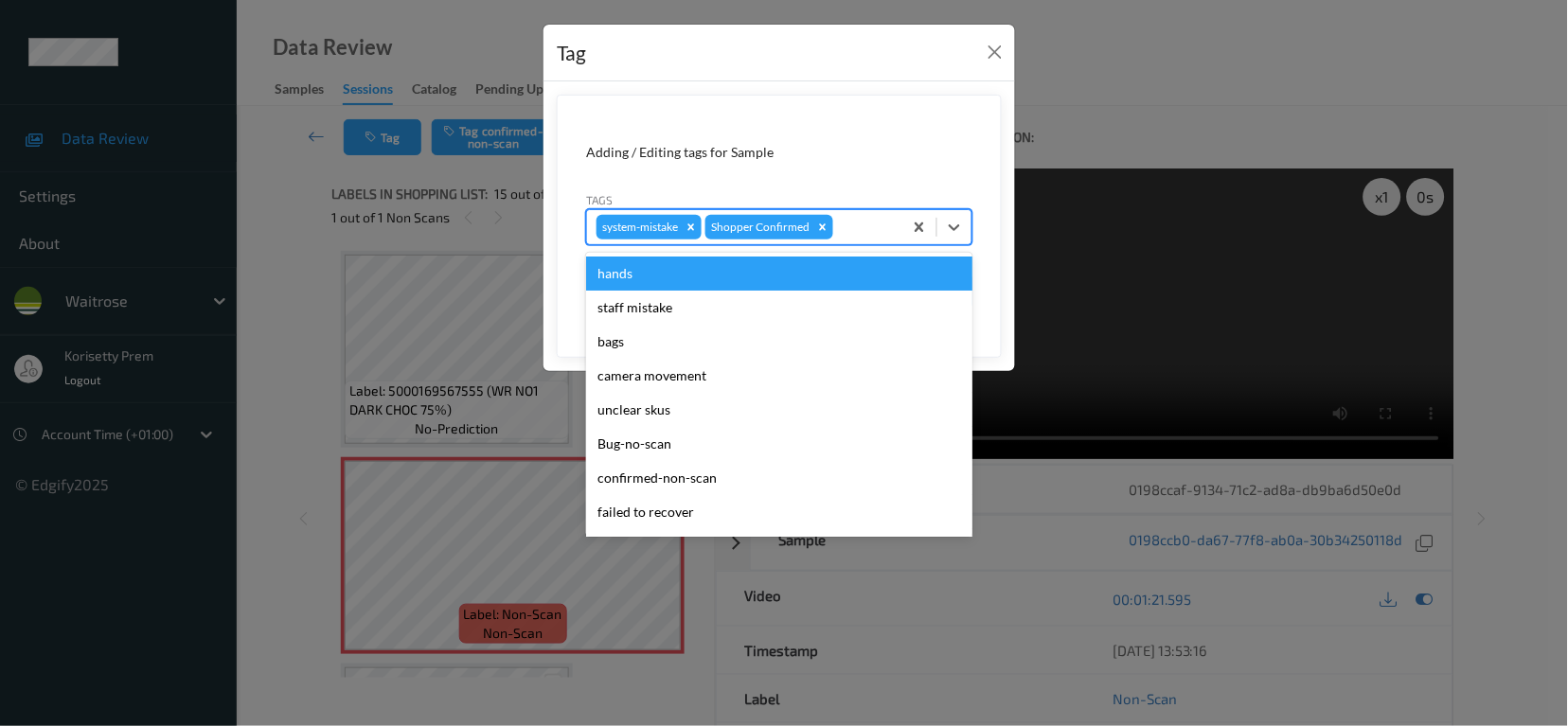
click at [885, 230] on div at bounding box center [865, 227] width 56 height 23
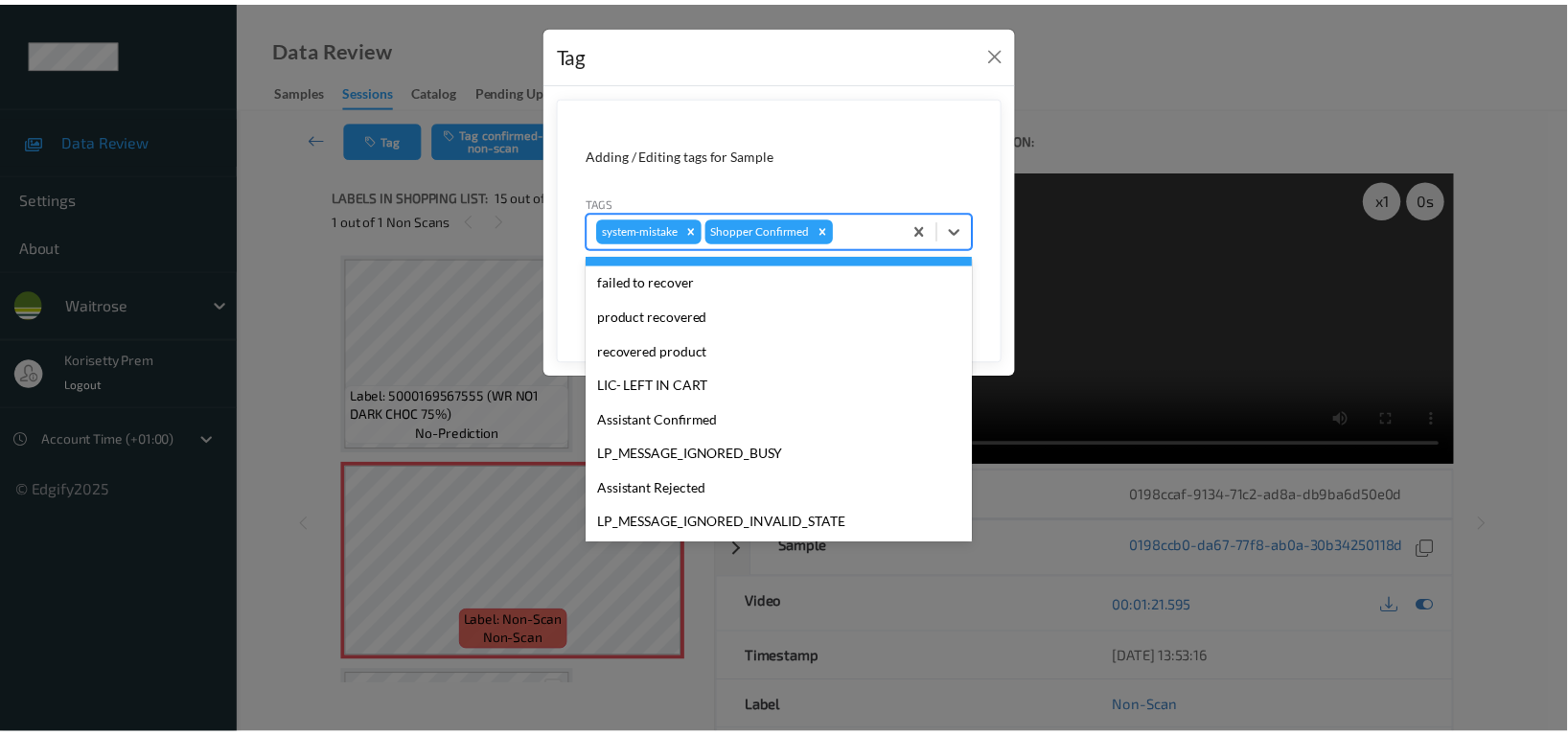
scroll to position [375, 0]
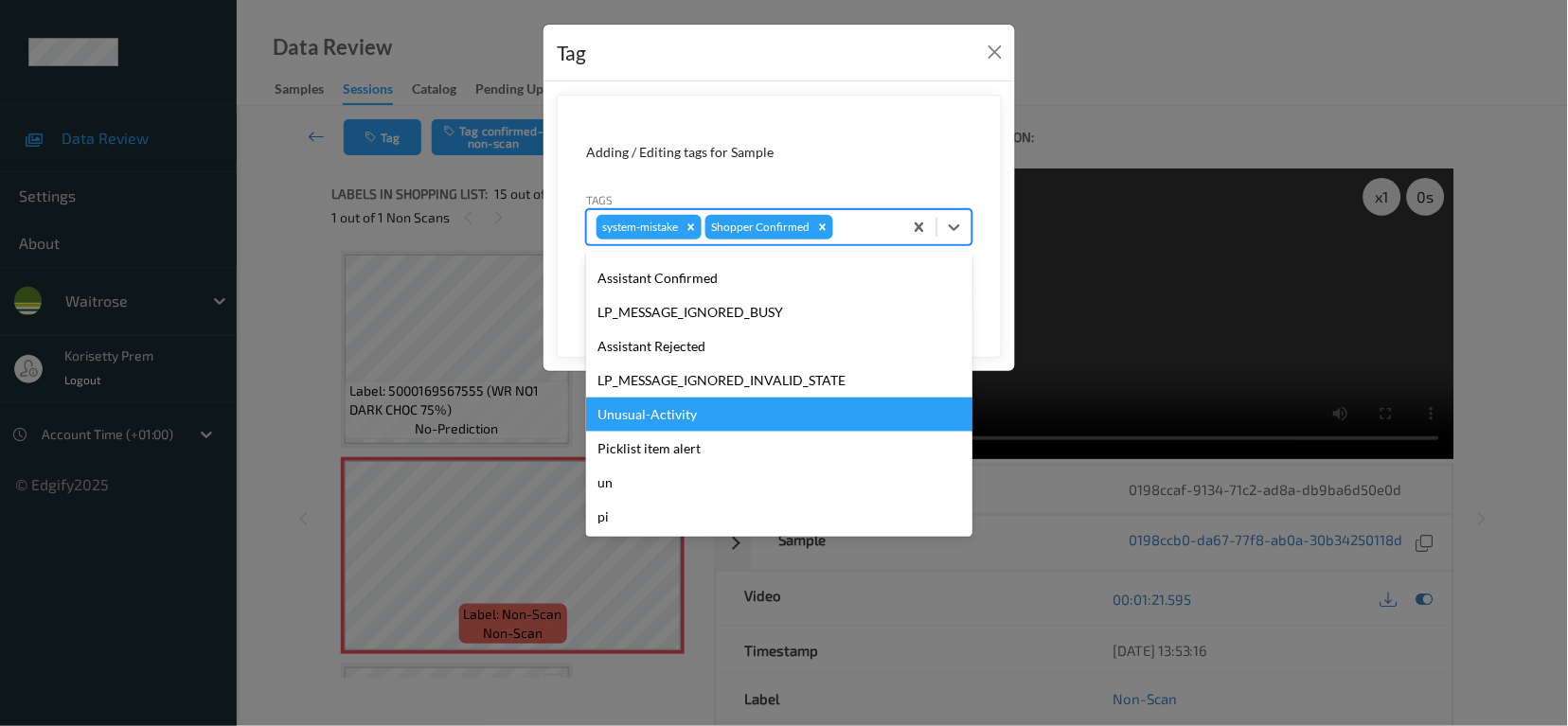
click at [651, 411] on div "Unusual-Activity" at bounding box center [779, 414] width 387 height 34
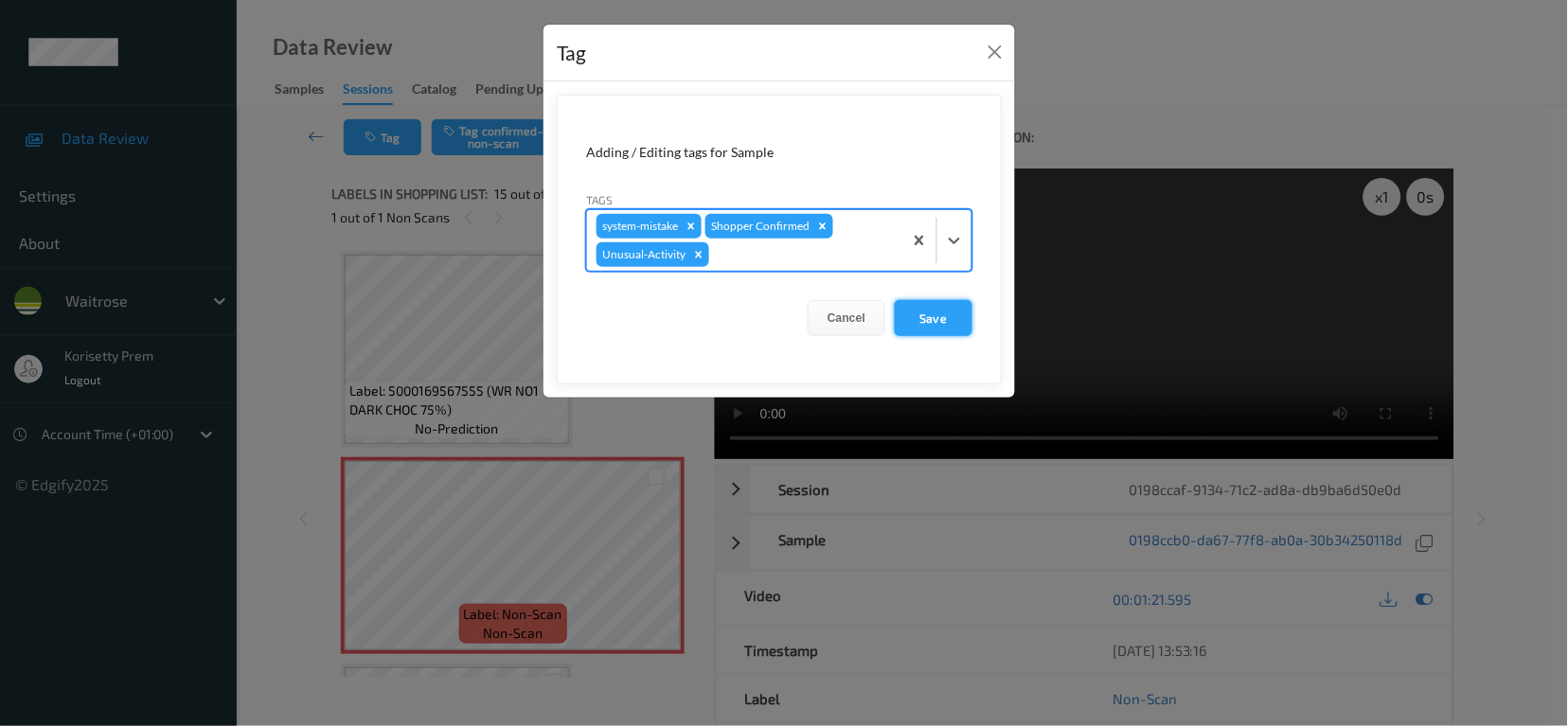
click at [920, 321] on button "Save" at bounding box center [934, 318] width 78 height 36
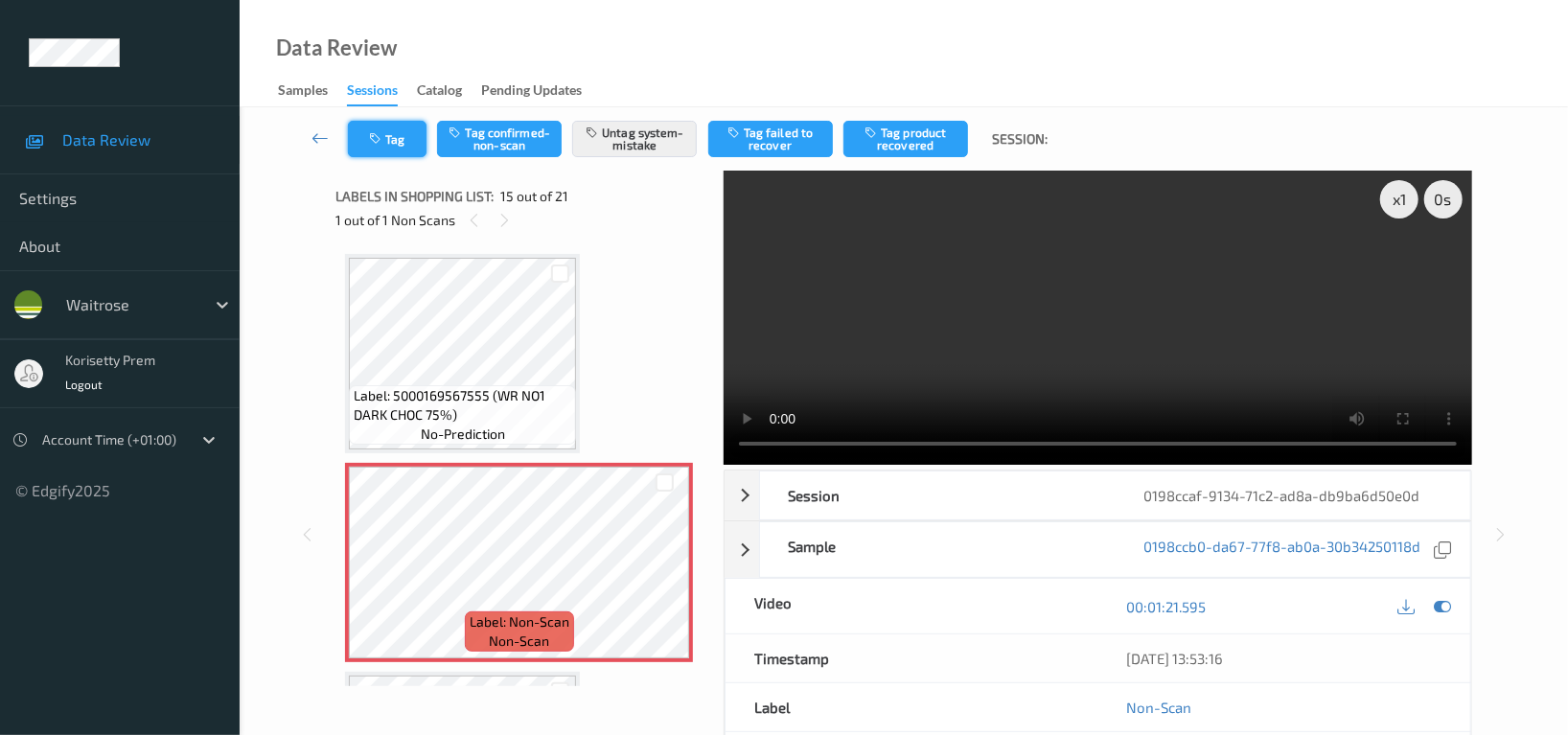
click at [379, 144] on button "Tag" at bounding box center [388, 139] width 79 height 37
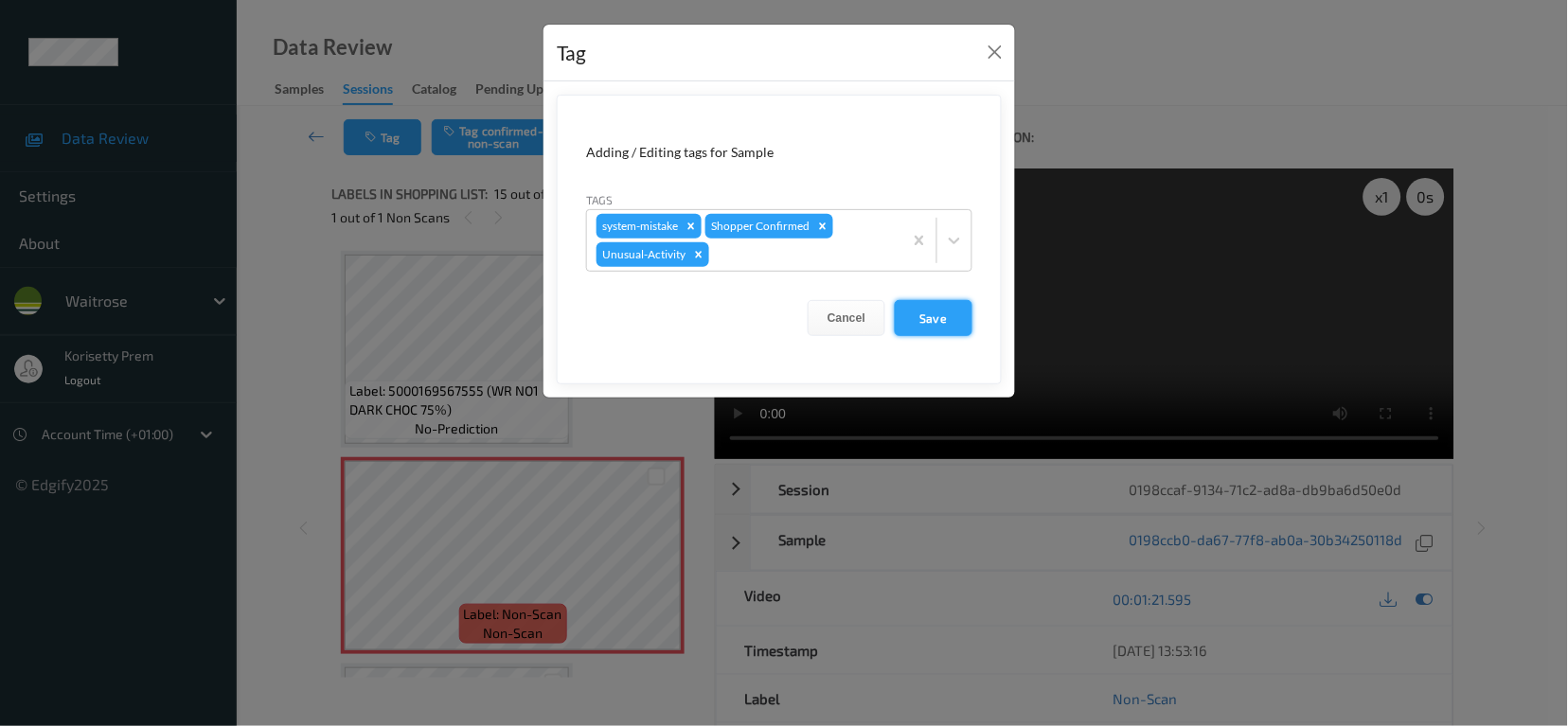
click at [936, 320] on button "Save" at bounding box center [934, 318] width 78 height 36
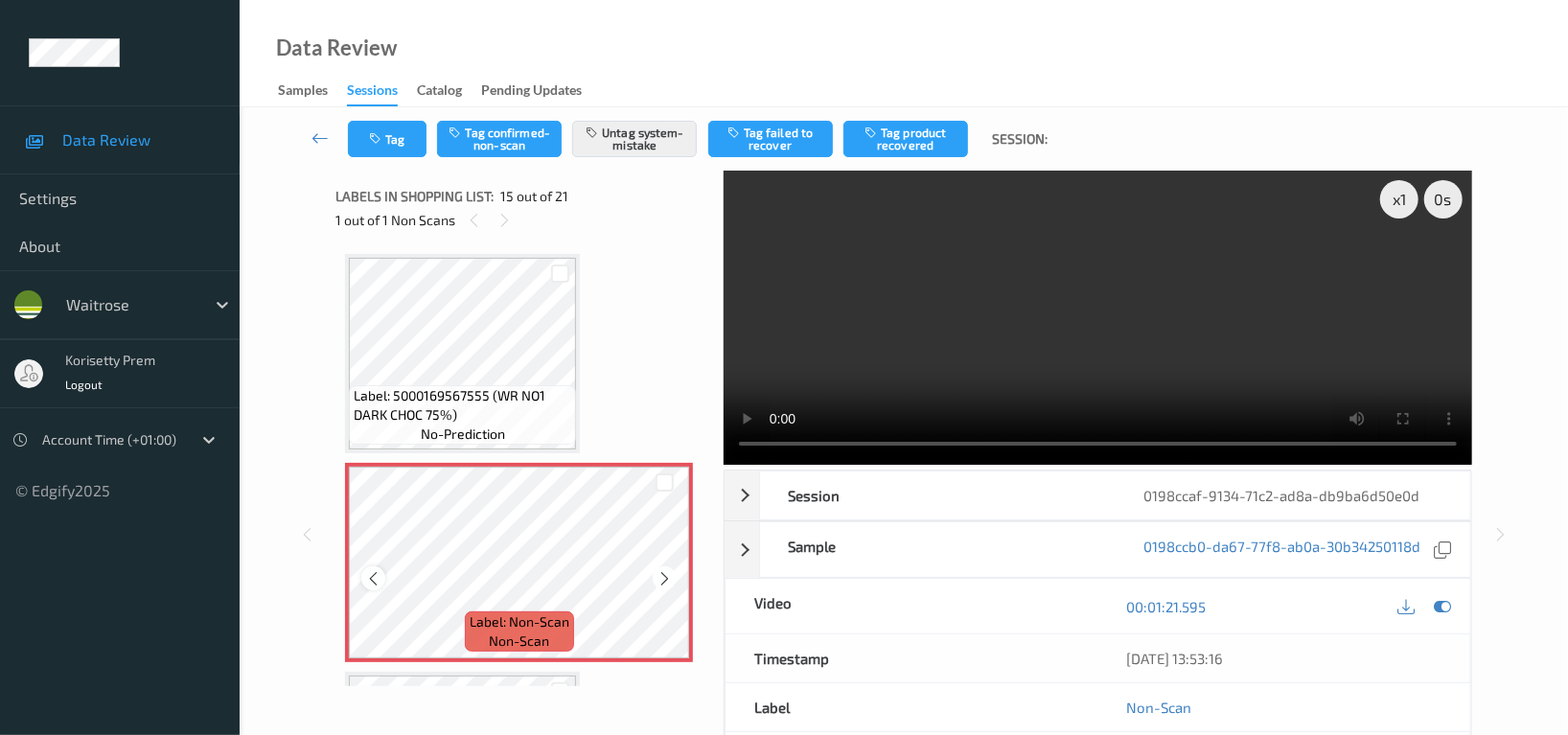
click at [376, 570] on icon at bounding box center [373, 579] width 16 height 17
click at [669, 576] on icon at bounding box center [664, 579] width 16 height 17
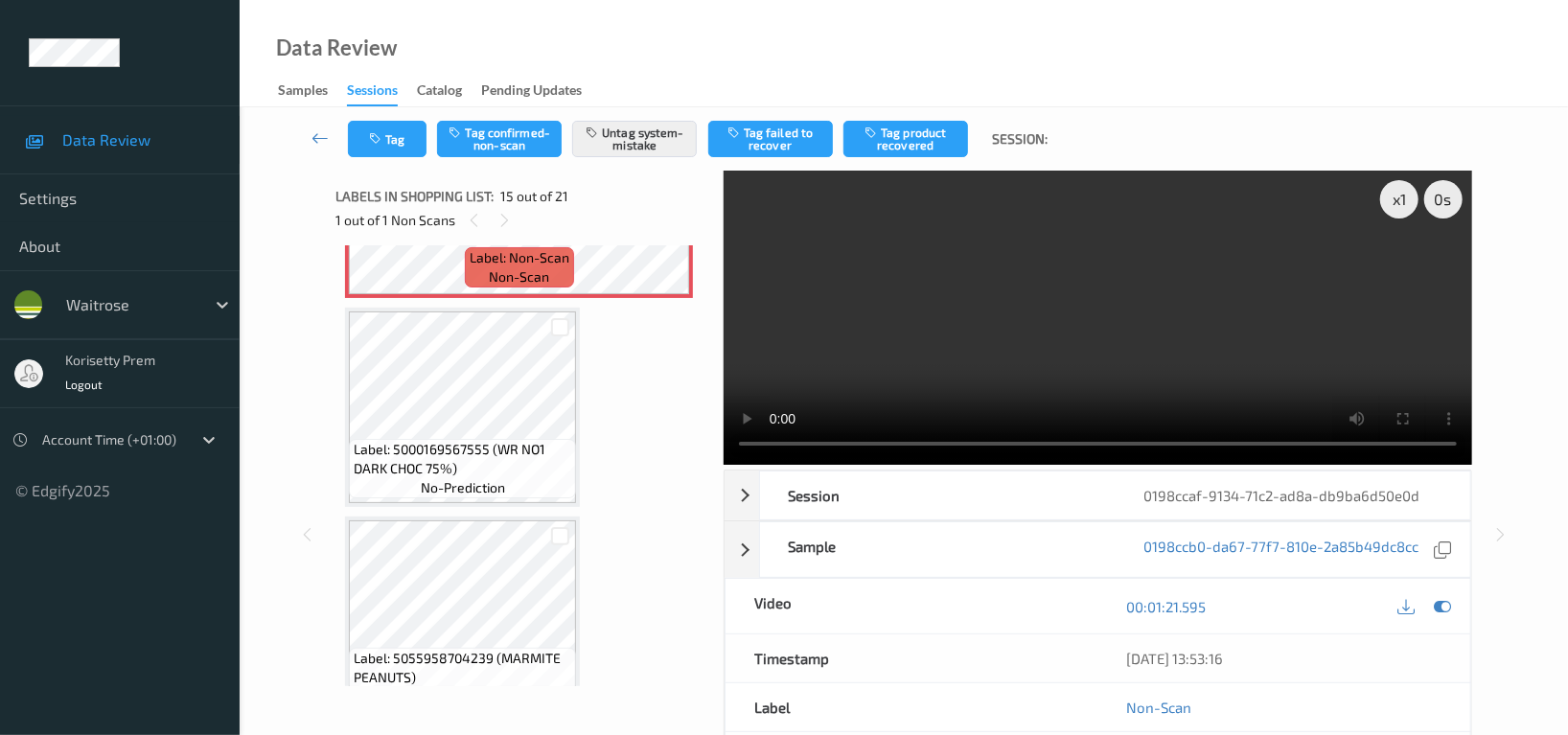
scroll to position [3101, 0]
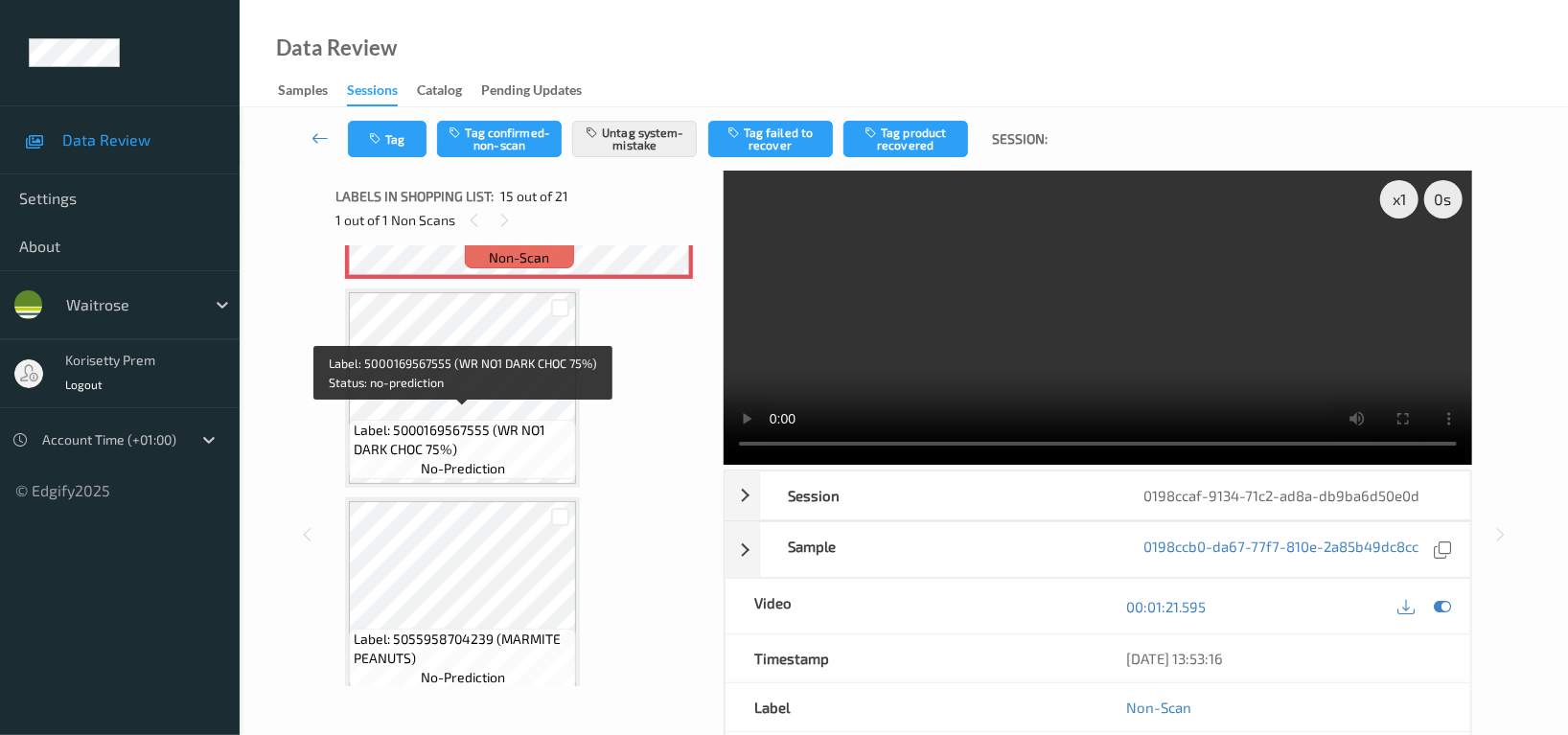
click at [479, 420] on span "Label: 5000169567555 (WR NO1 DARK CHOC 75%)" at bounding box center [463, 440] width 217 height 38
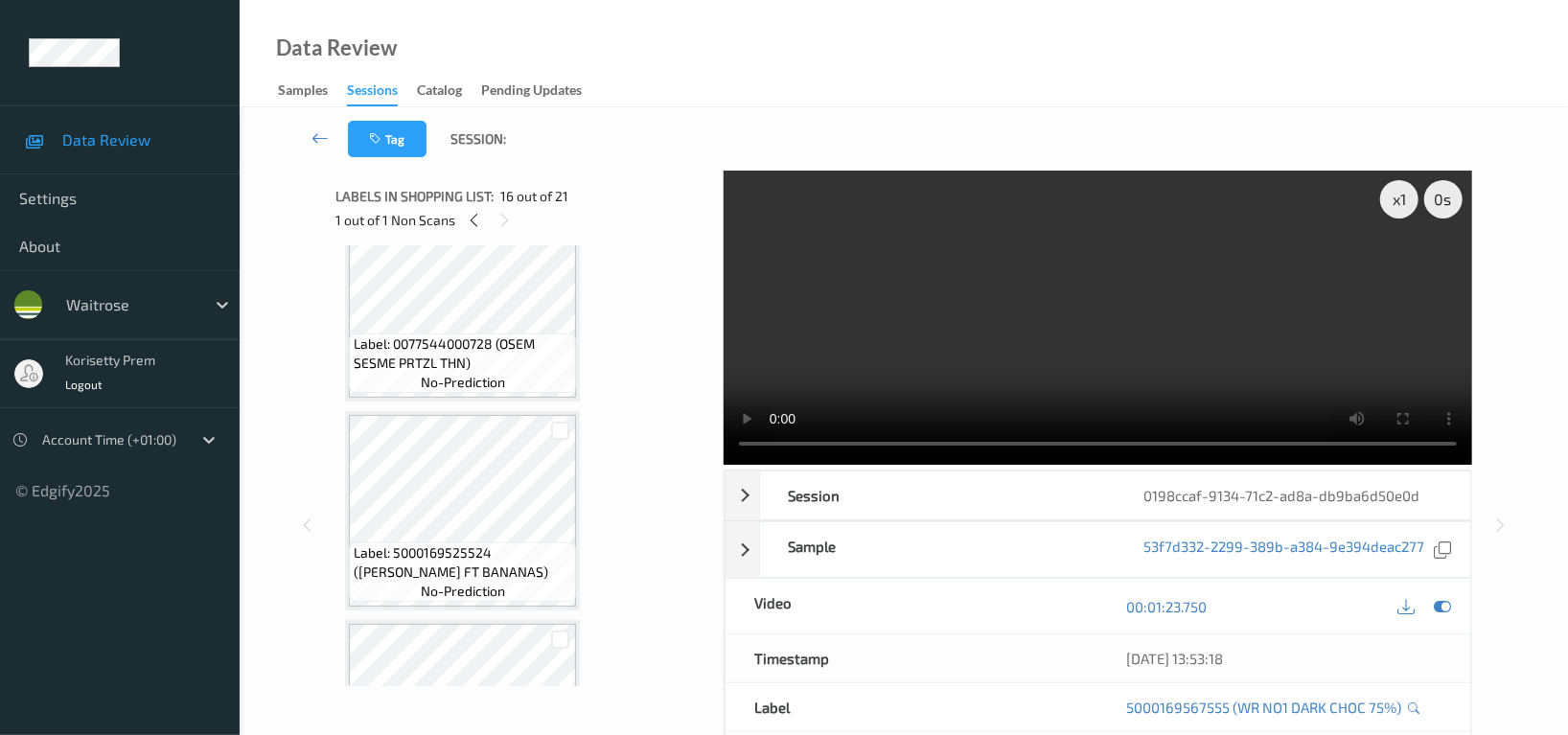
scroll to position [3687, 0]
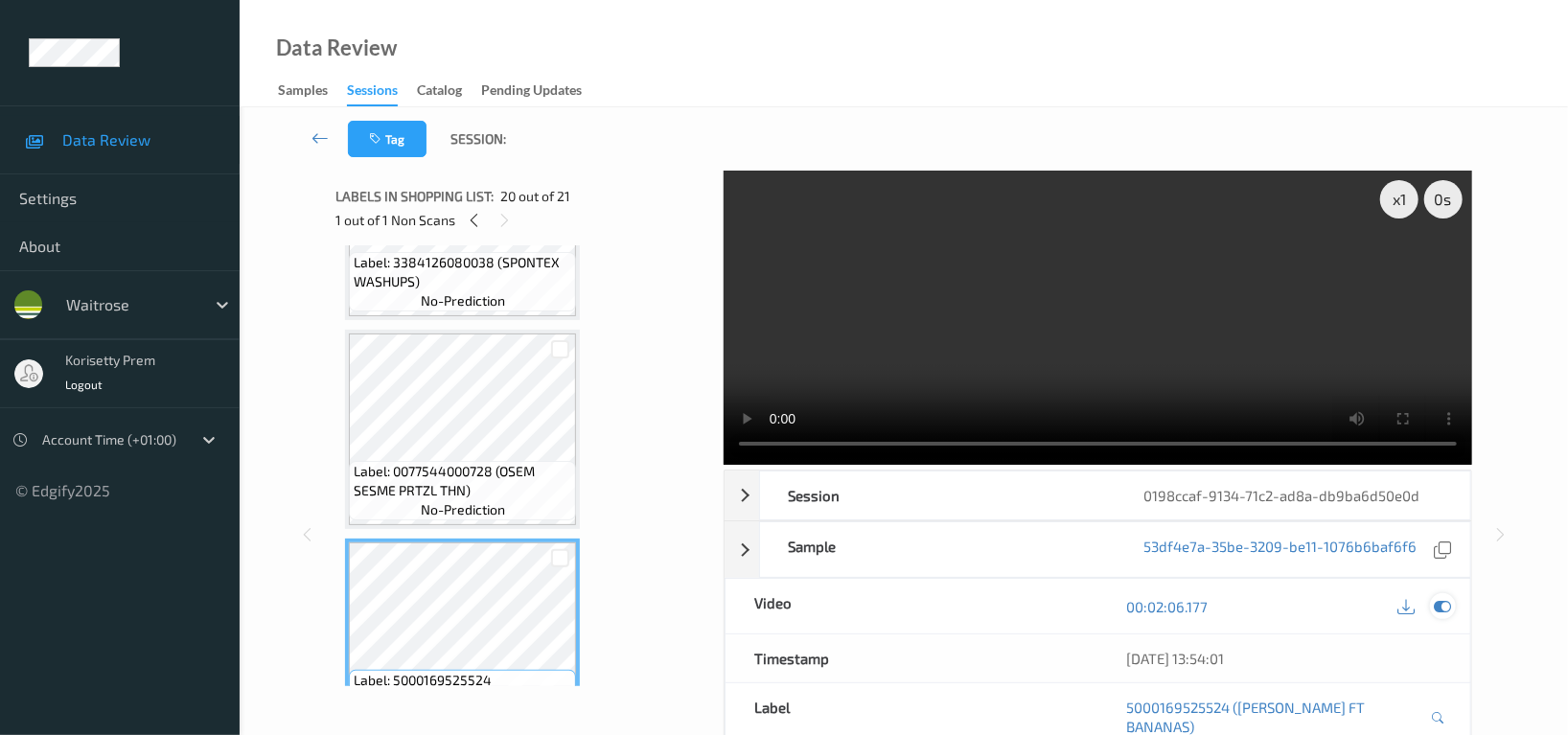
click at [1431, 601] on div at bounding box center [1443, 606] width 26 height 26
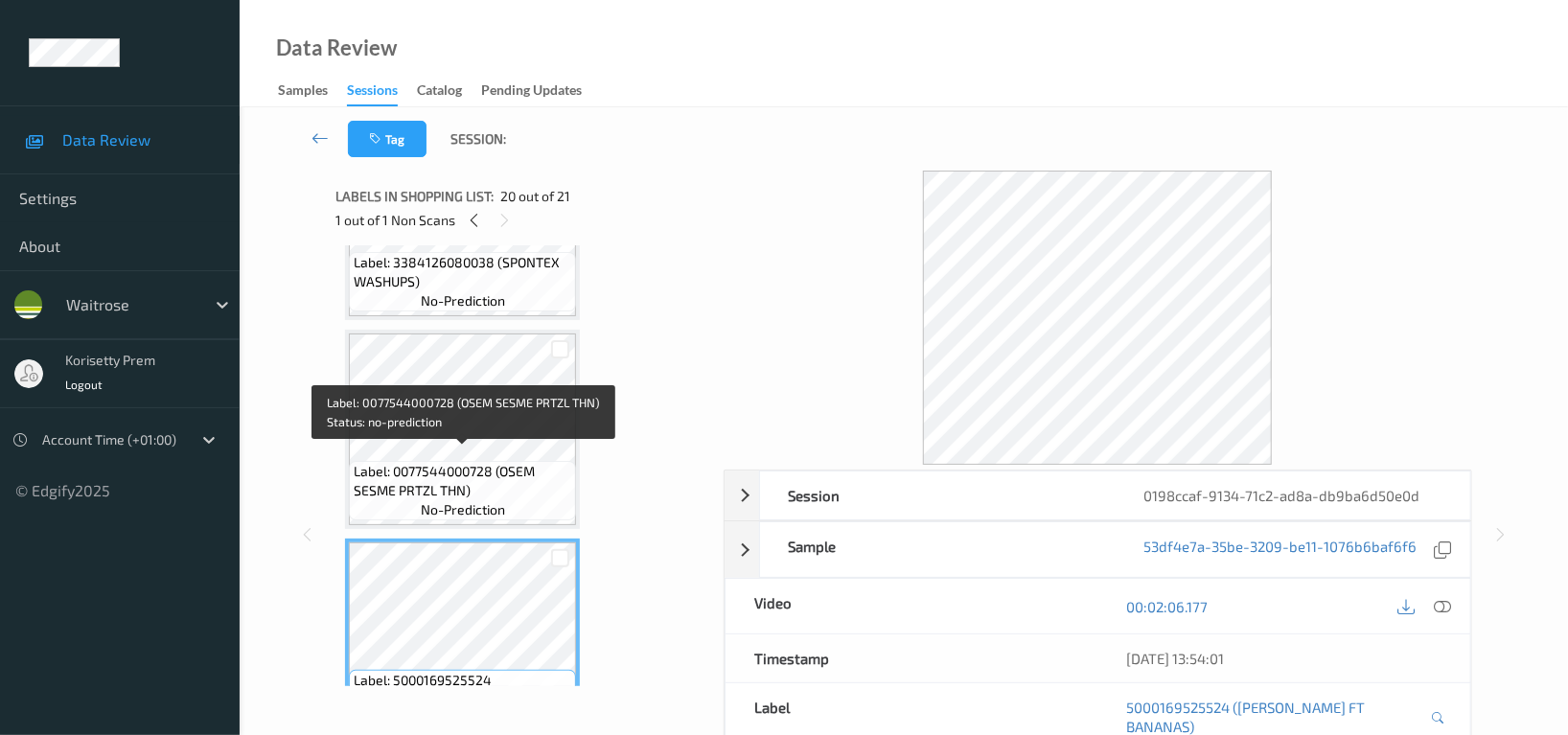
click at [483, 462] on span "Label: 0077544000728 (OSEM SESME PRTZL THN)" at bounding box center [463, 481] width 217 height 38
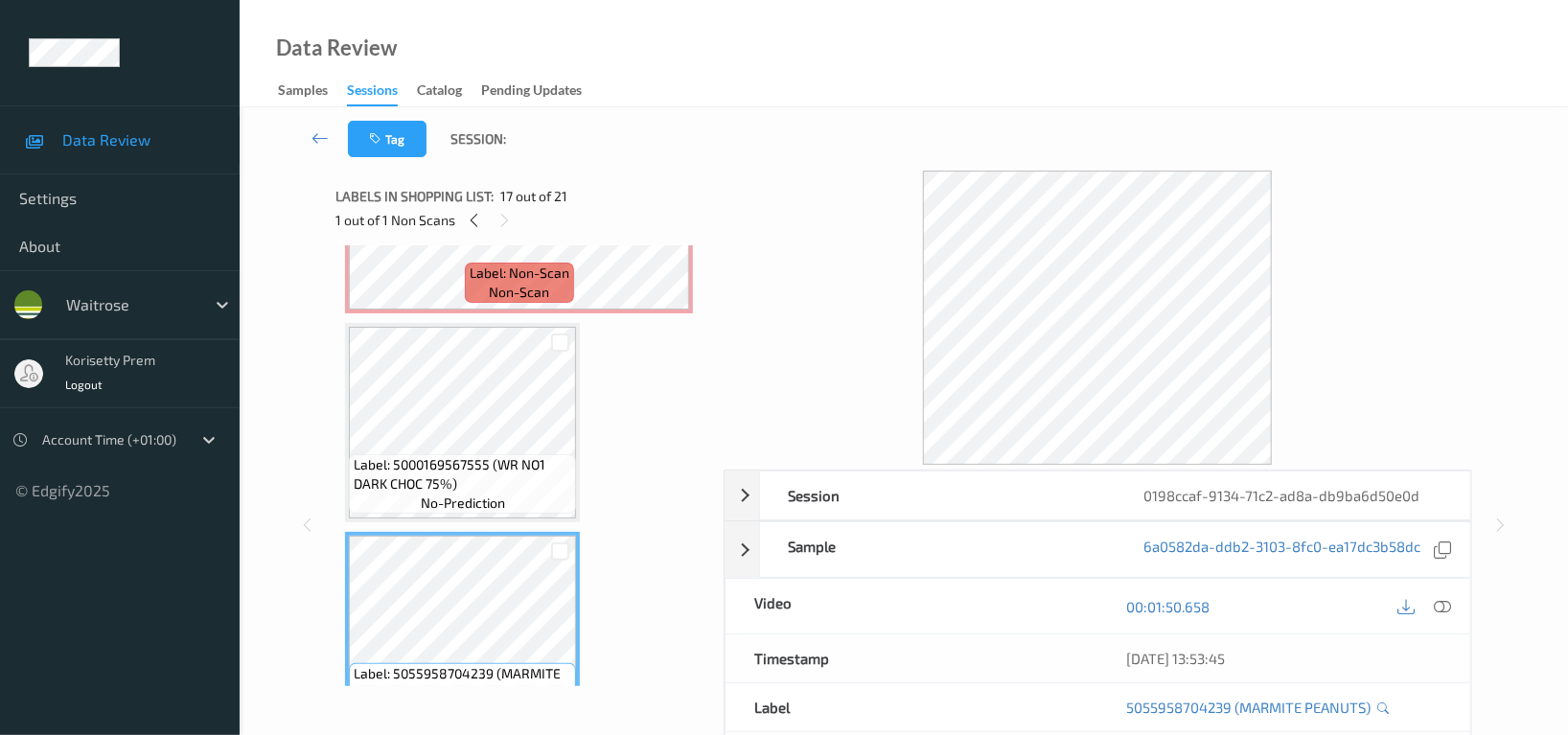
scroll to position [3047, 0]
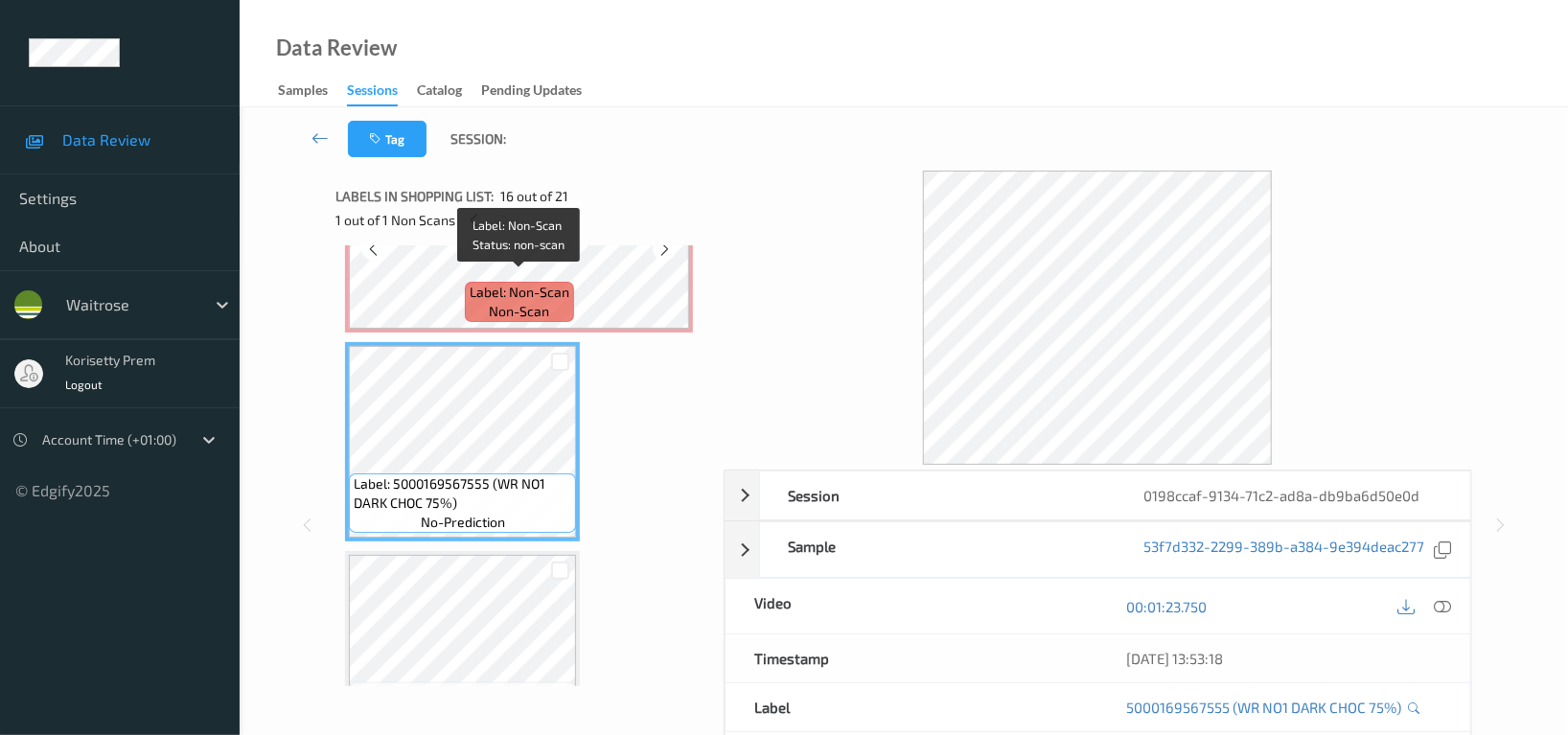
click at [495, 308] on span "non-scan" at bounding box center [518, 312] width 61 height 19
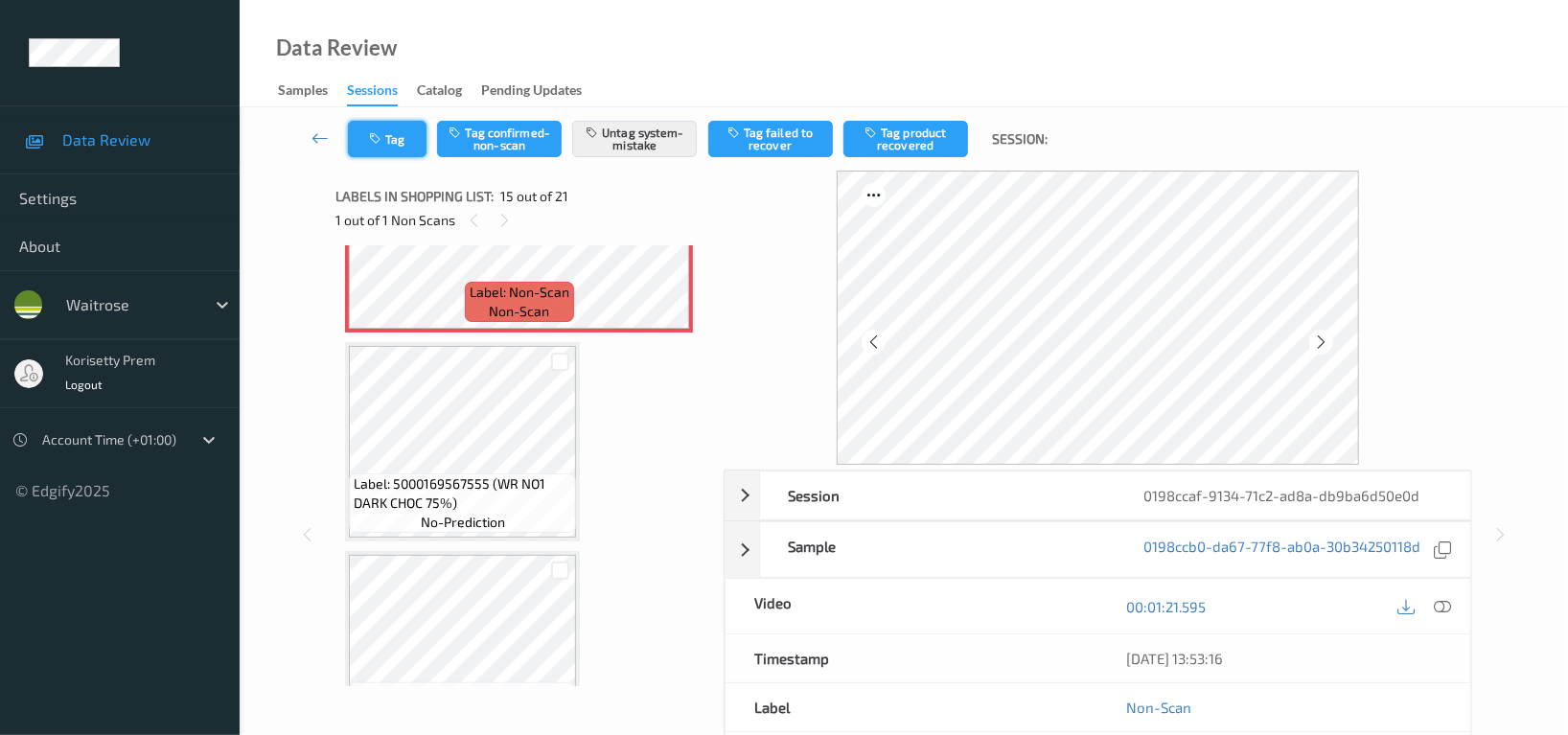
click at [370, 122] on button "Tag" at bounding box center [388, 139] width 79 height 37
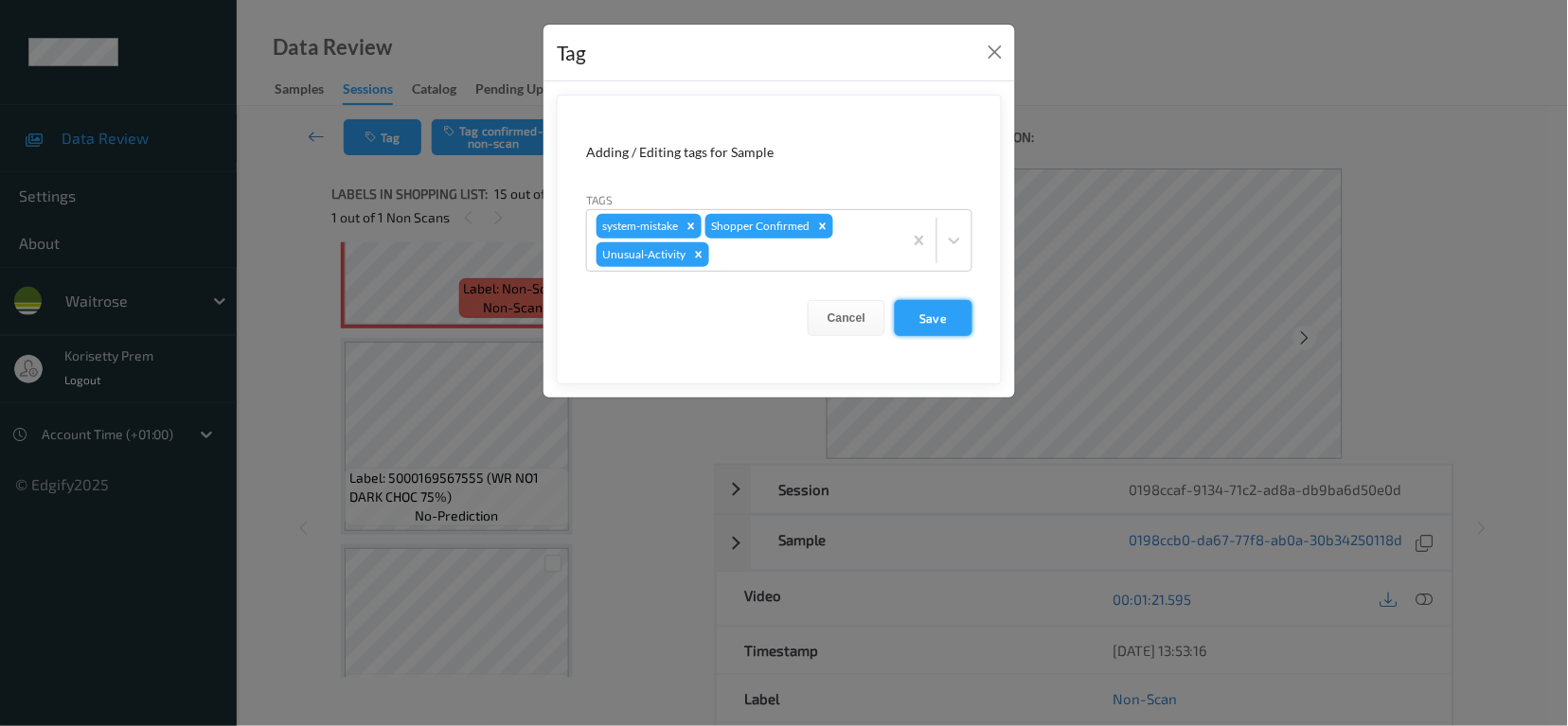
click at [939, 313] on button "Save" at bounding box center [934, 318] width 78 height 36
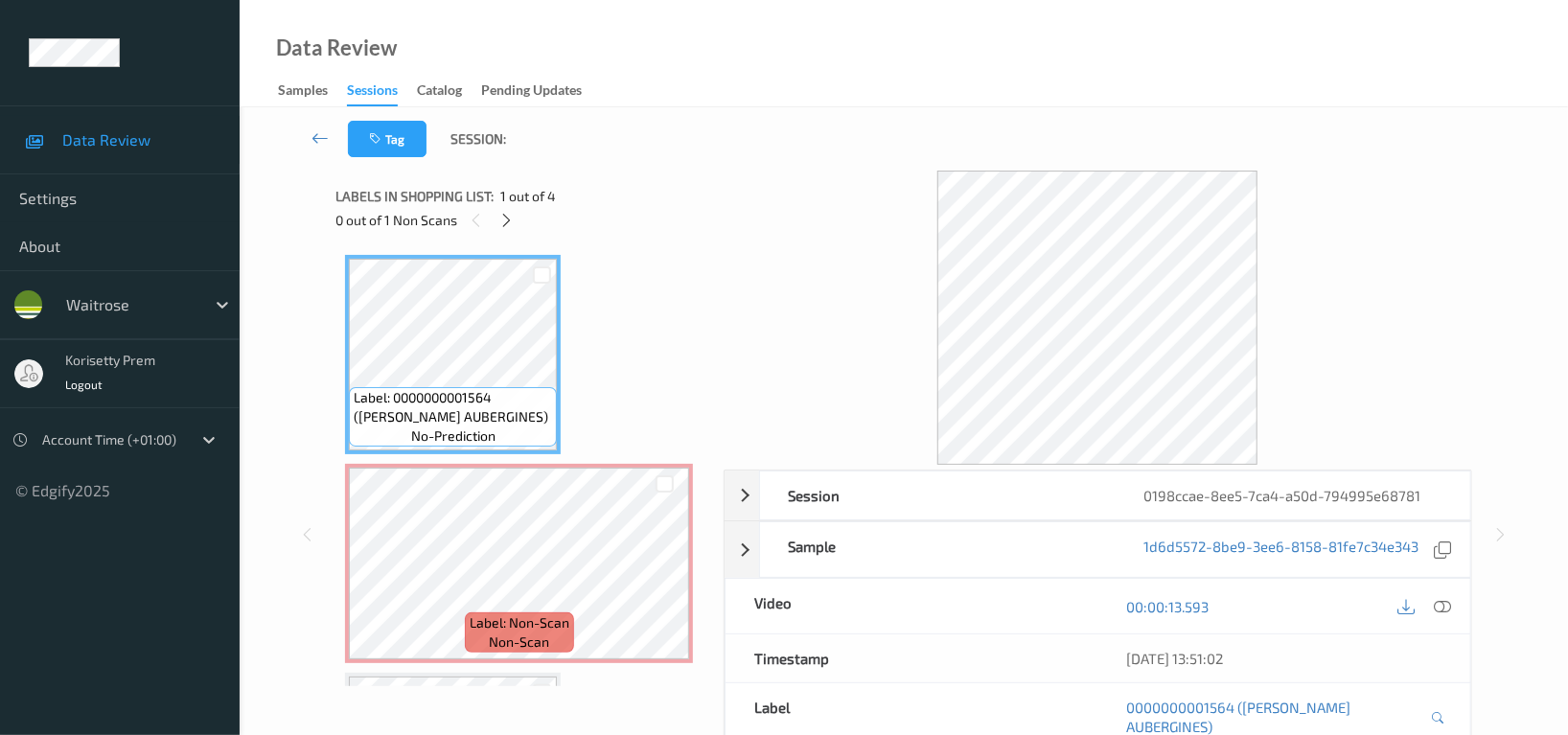
click at [849, 92] on div "Data Review Samples Sessions Catalog Pending Updates" at bounding box center [903, 54] width 1328 height 108
click at [642, 180] on div "Labels in shopping list: 1 out of 4 0 out of 1 Non Scans" at bounding box center [522, 208] width 374 height 75
click at [504, 217] on icon at bounding box center [507, 220] width 16 height 17
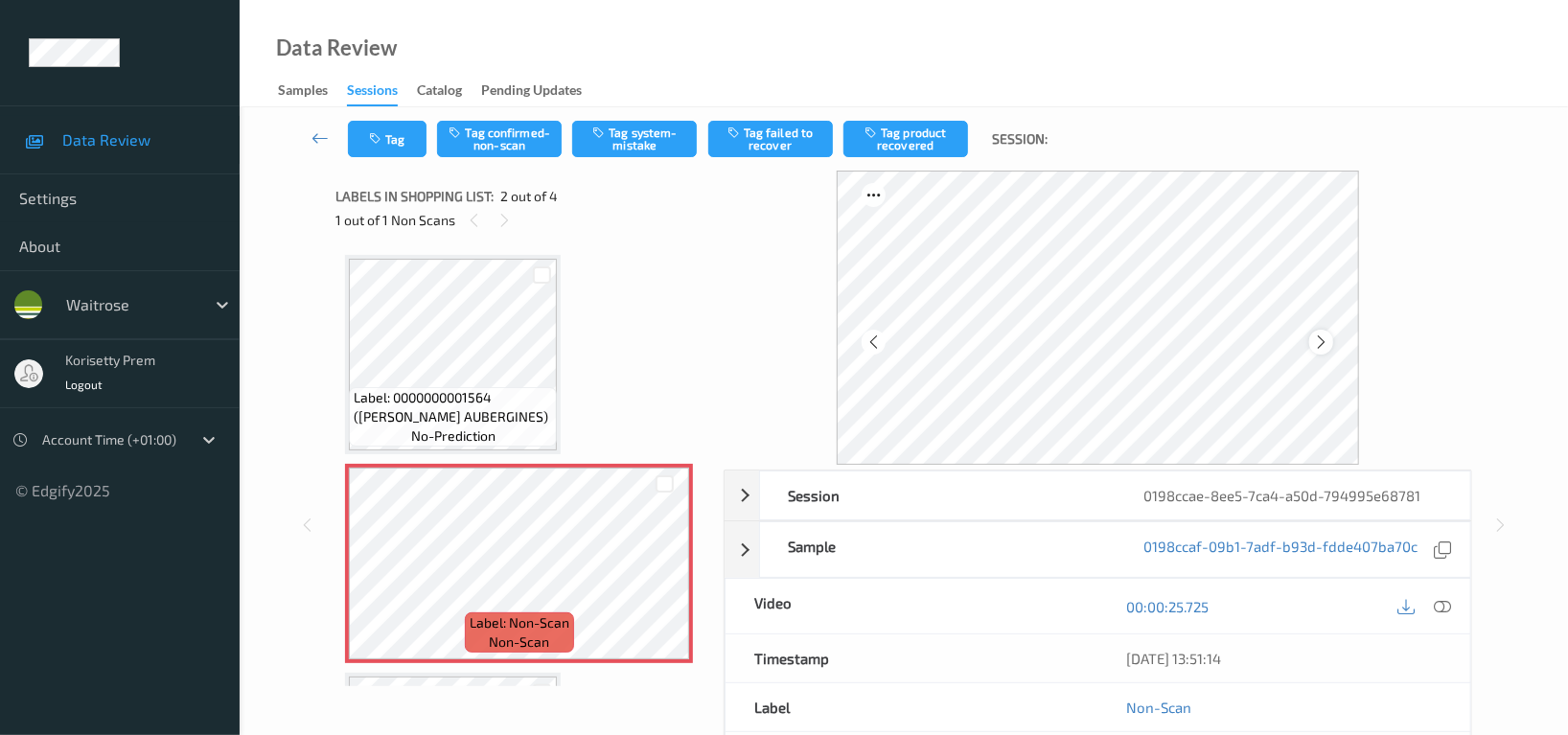
click at [1319, 337] on icon at bounding box center [1321, 342] width 16 height 17
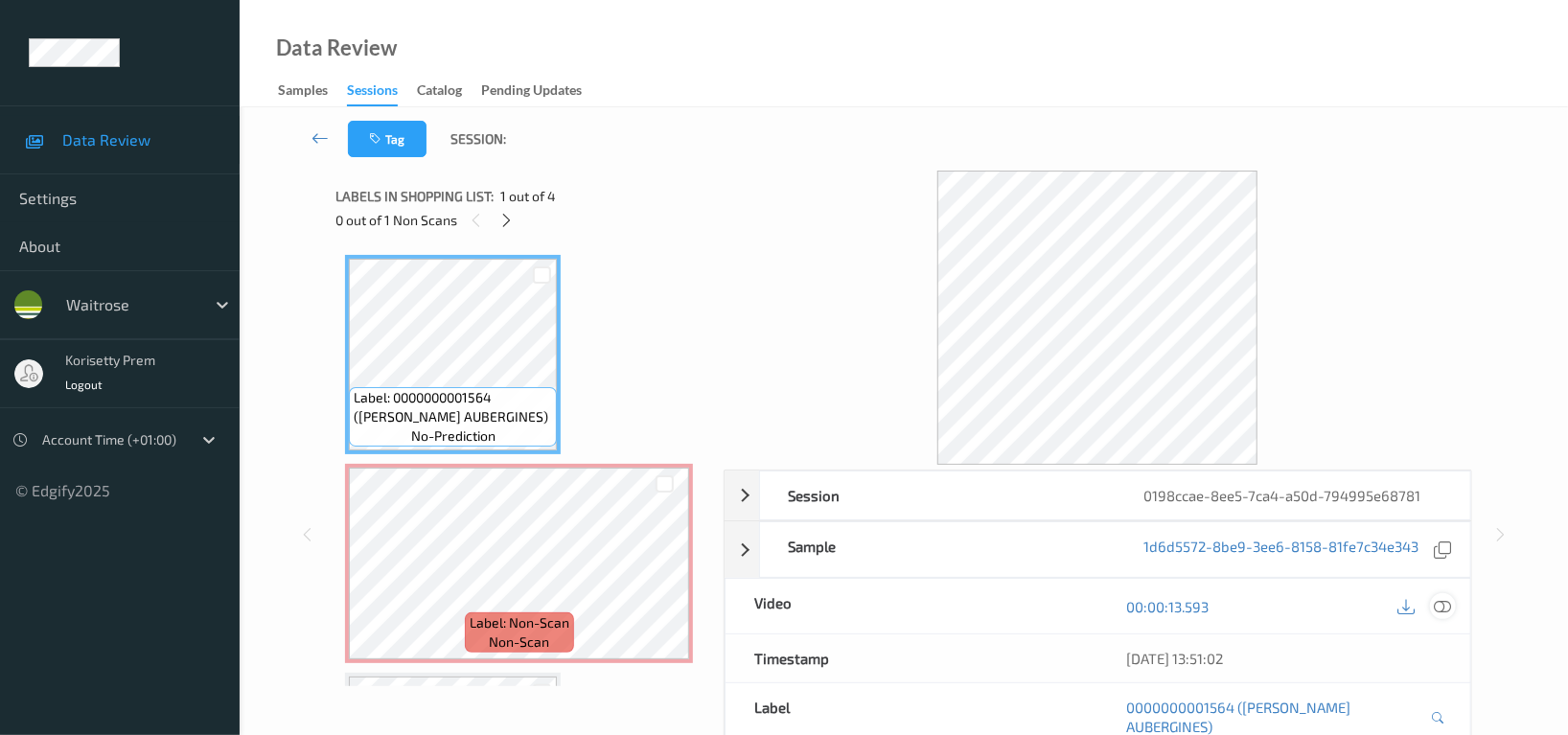
click at [1444, 609] on icon at bounding box center [1443, 607] width 17 height 17
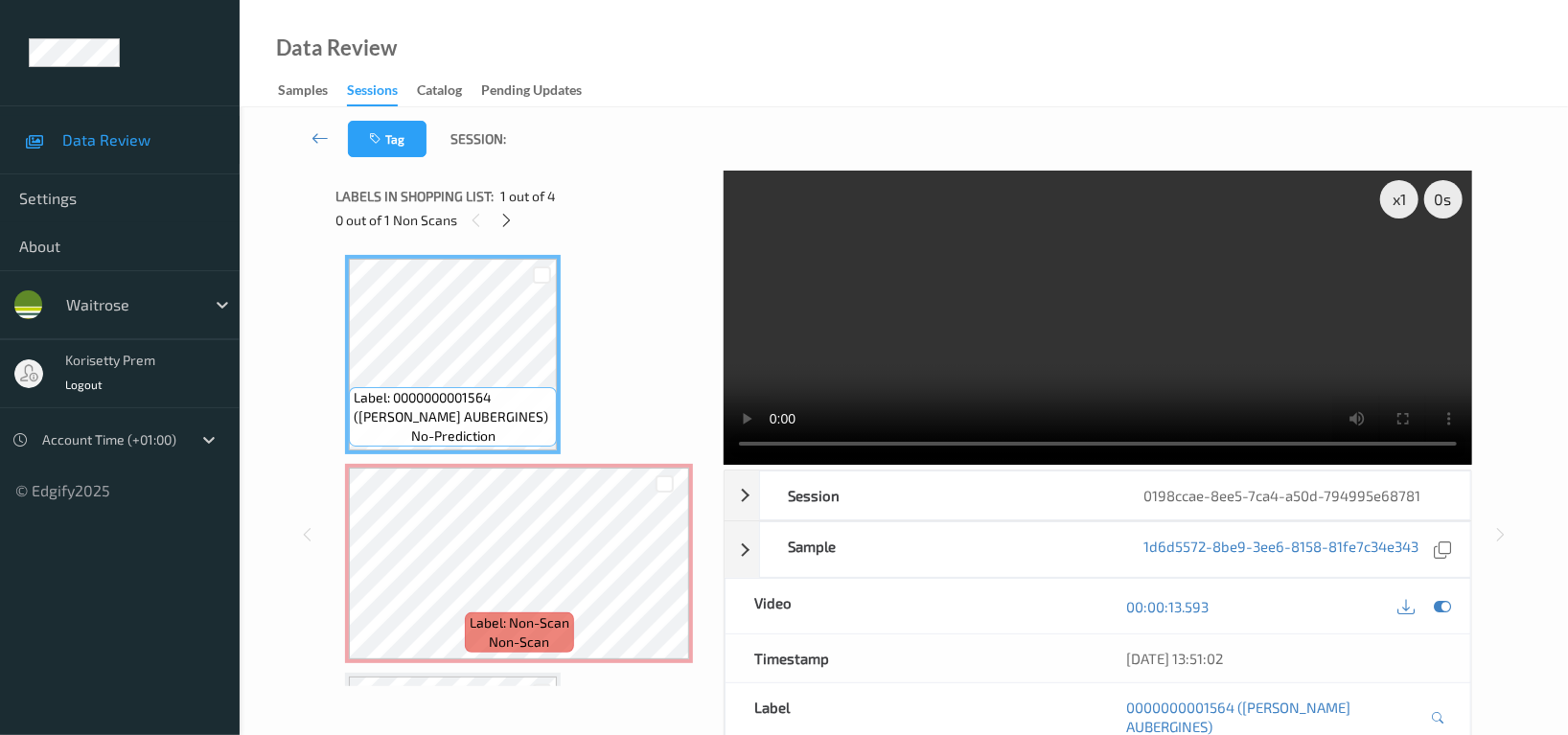
click at [1064, 270] on video at bounding box center [1098, 317] width 748 height 294
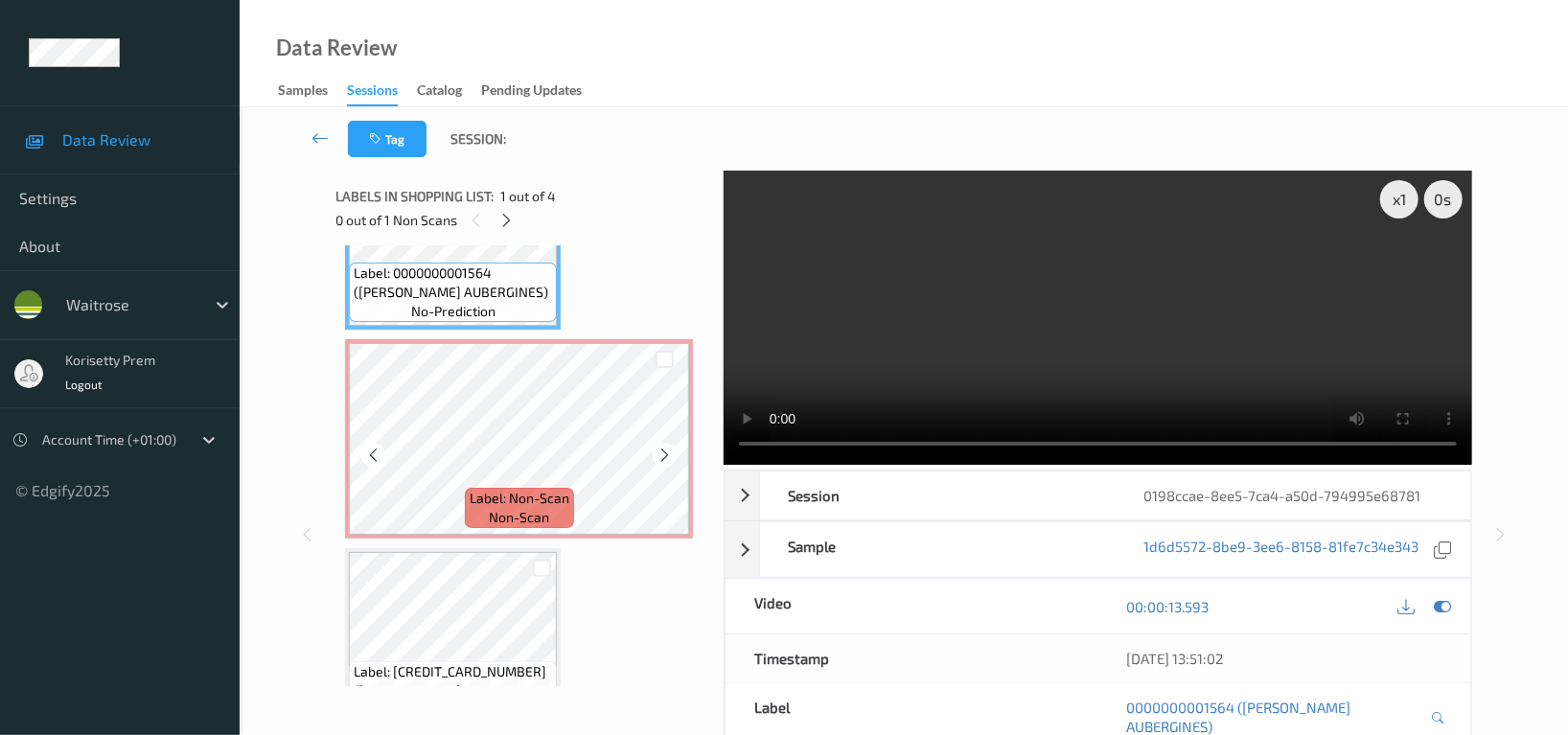
scroll to position [128, 0]
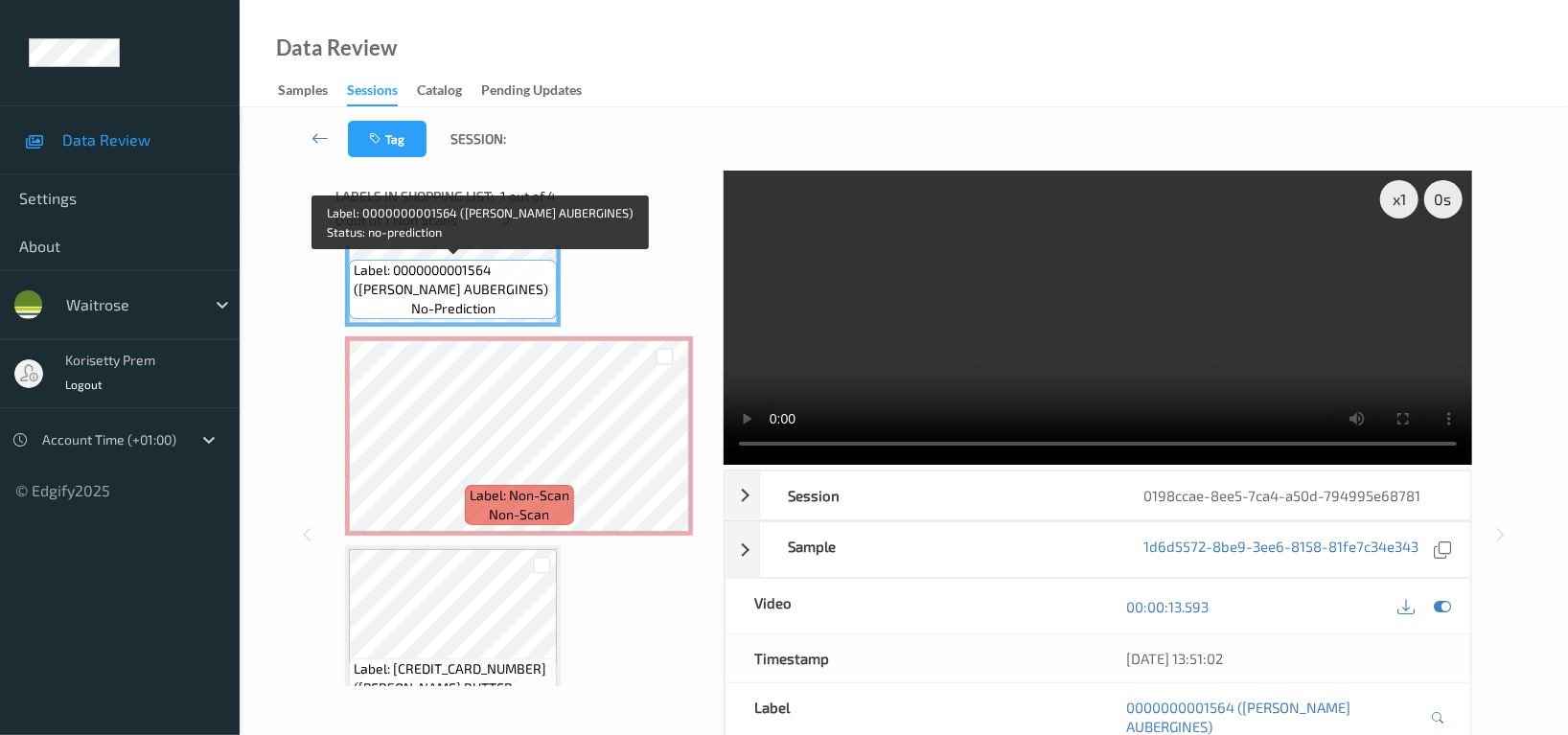
click at [471, 287] on span "Label: 0000000001564 (WR ESS AUBERGINES)" at bounding box center [453, 280] width 198 height 38
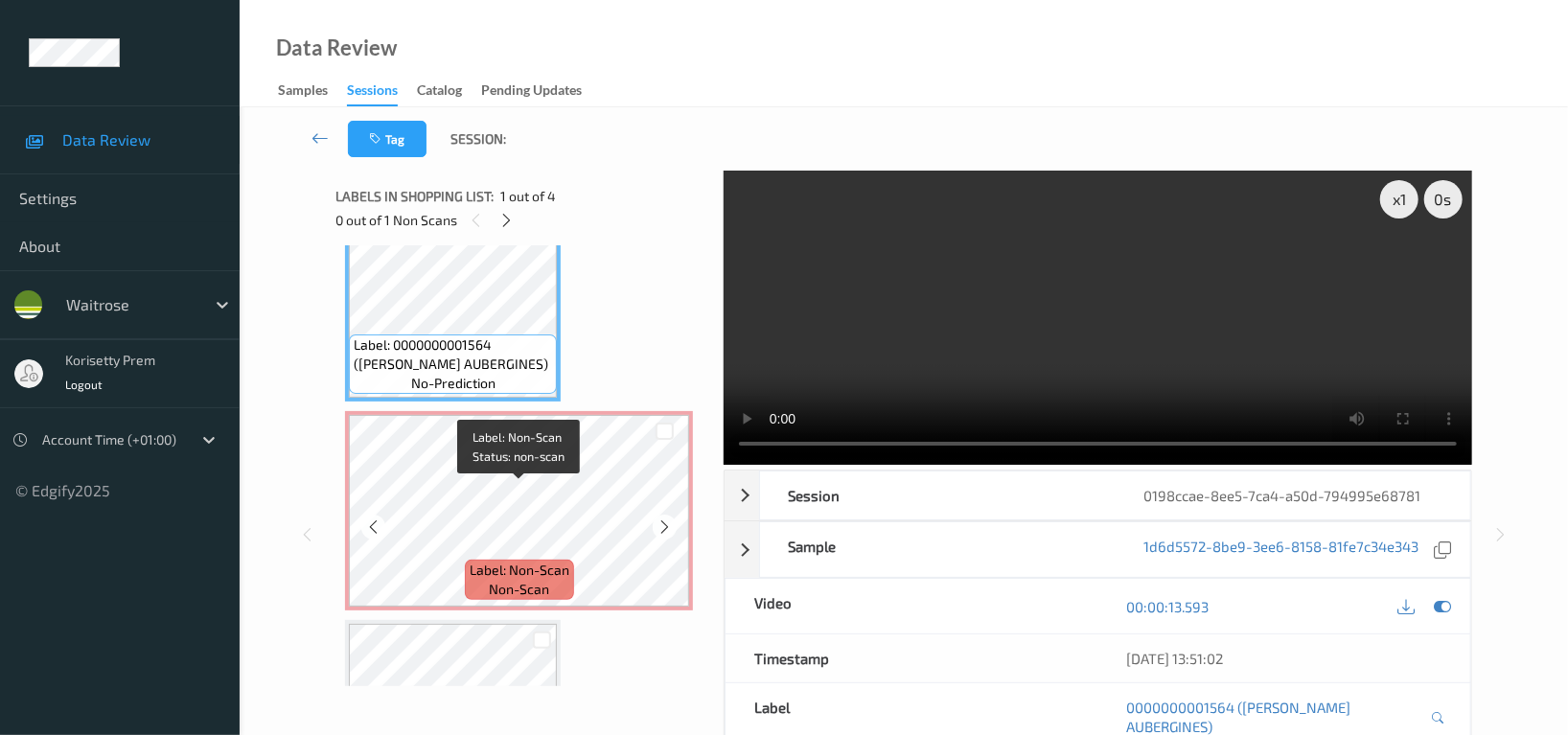
scroll to position [0, 0]
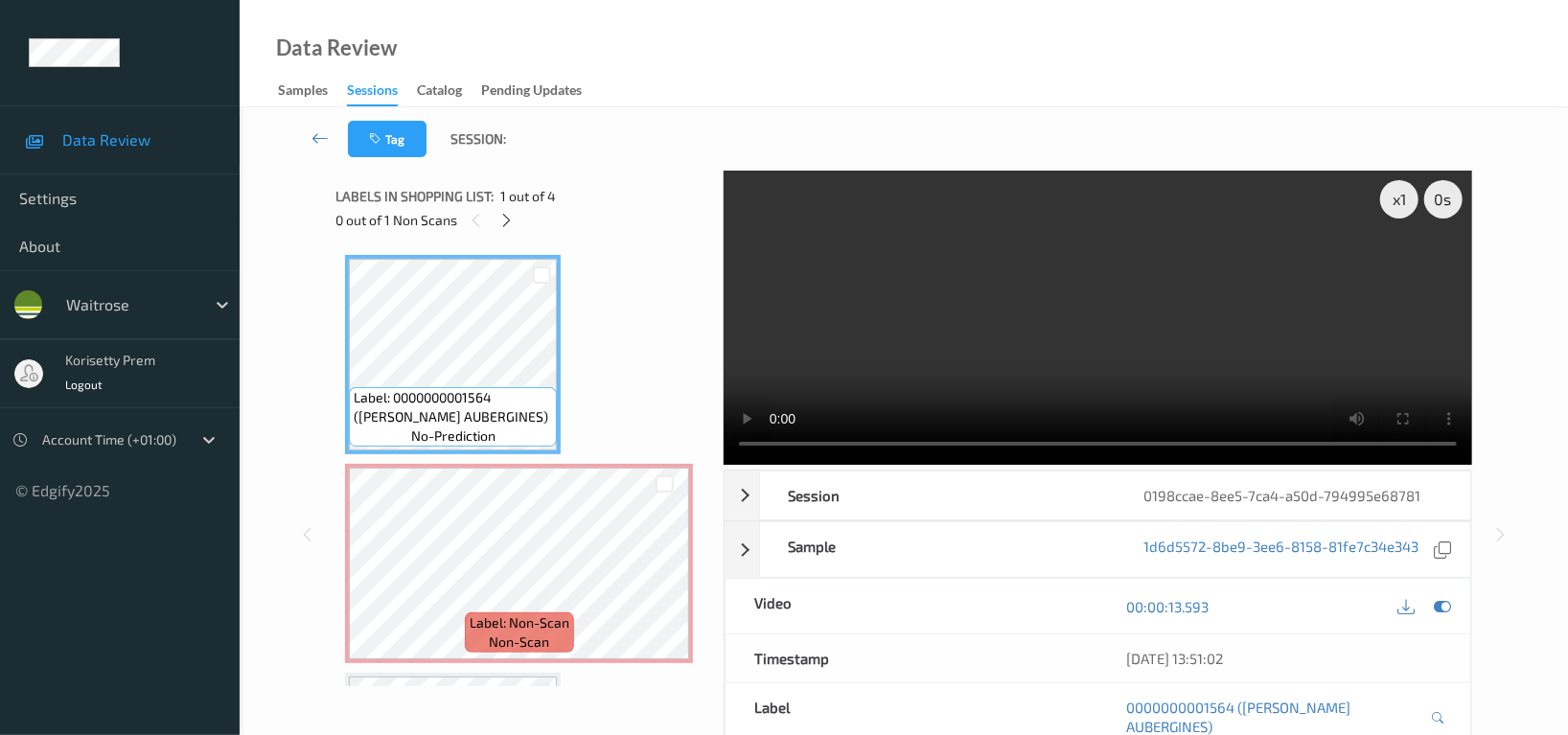
click at [1030, 371] on video at bounding box center [1098, 317] width 748 height 294
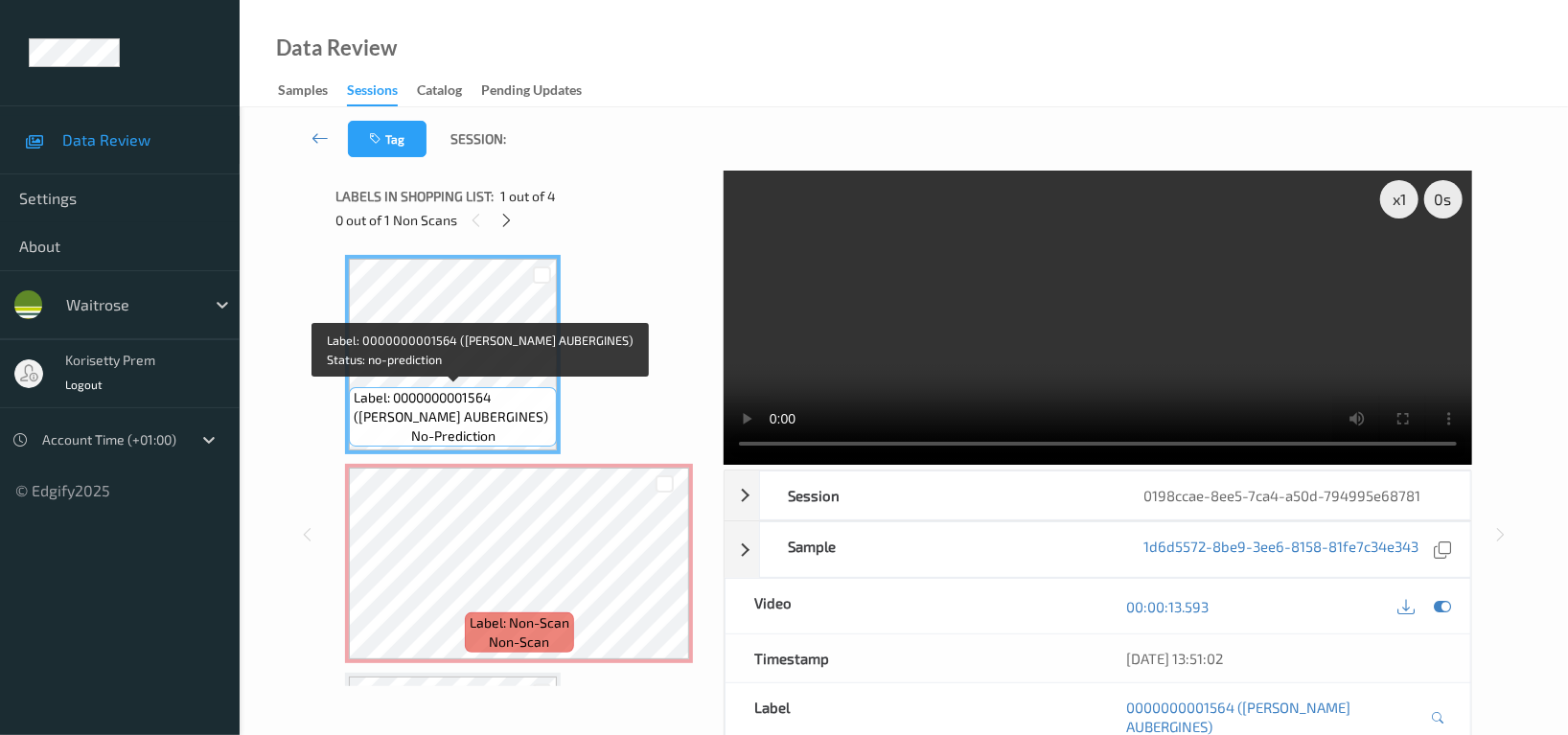
click at [501, 396] on span "Label: 0000000001564 (WR ESS AUBERGINES)" at bounding box center [453, 408] width 198 height 38
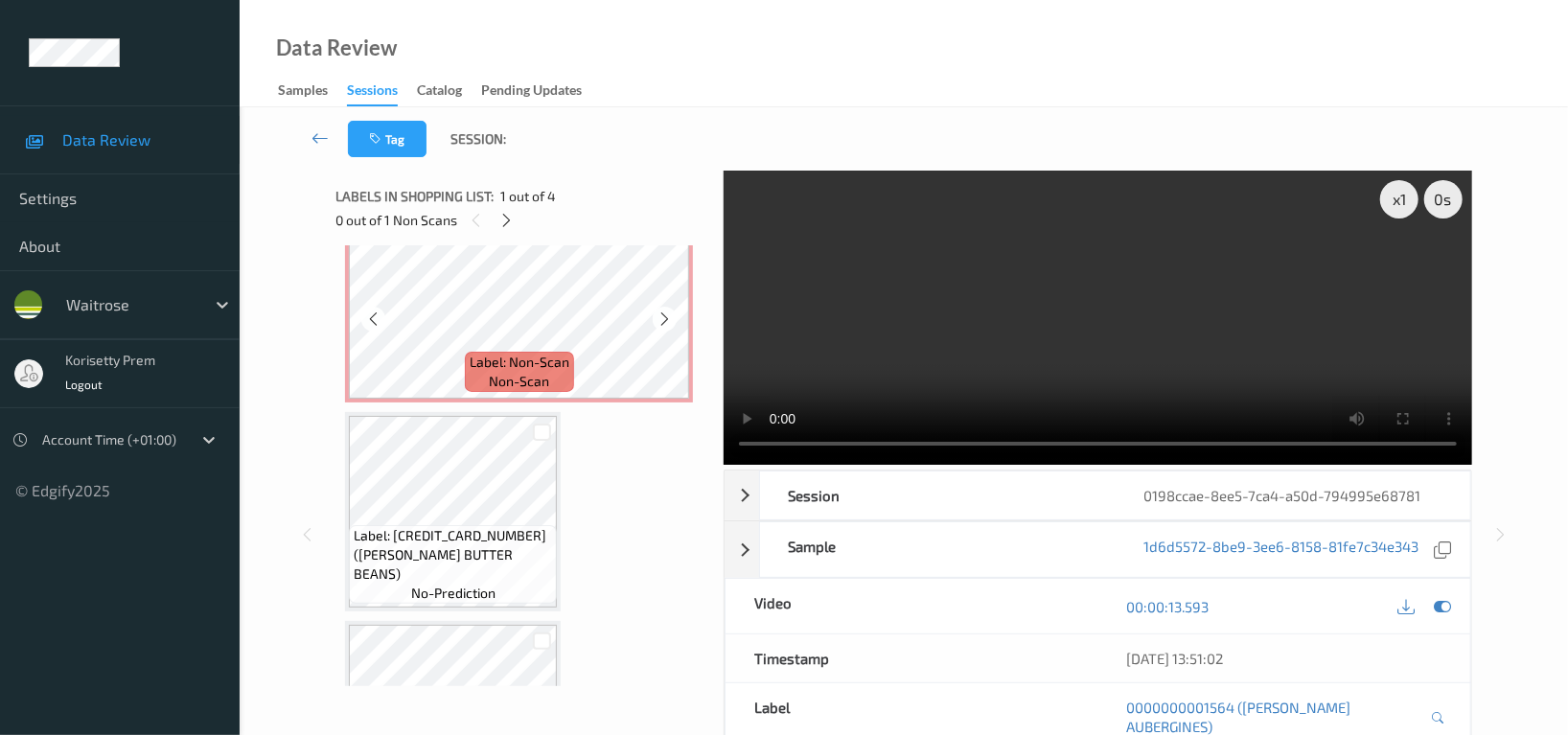
scroll to position [383, 0]
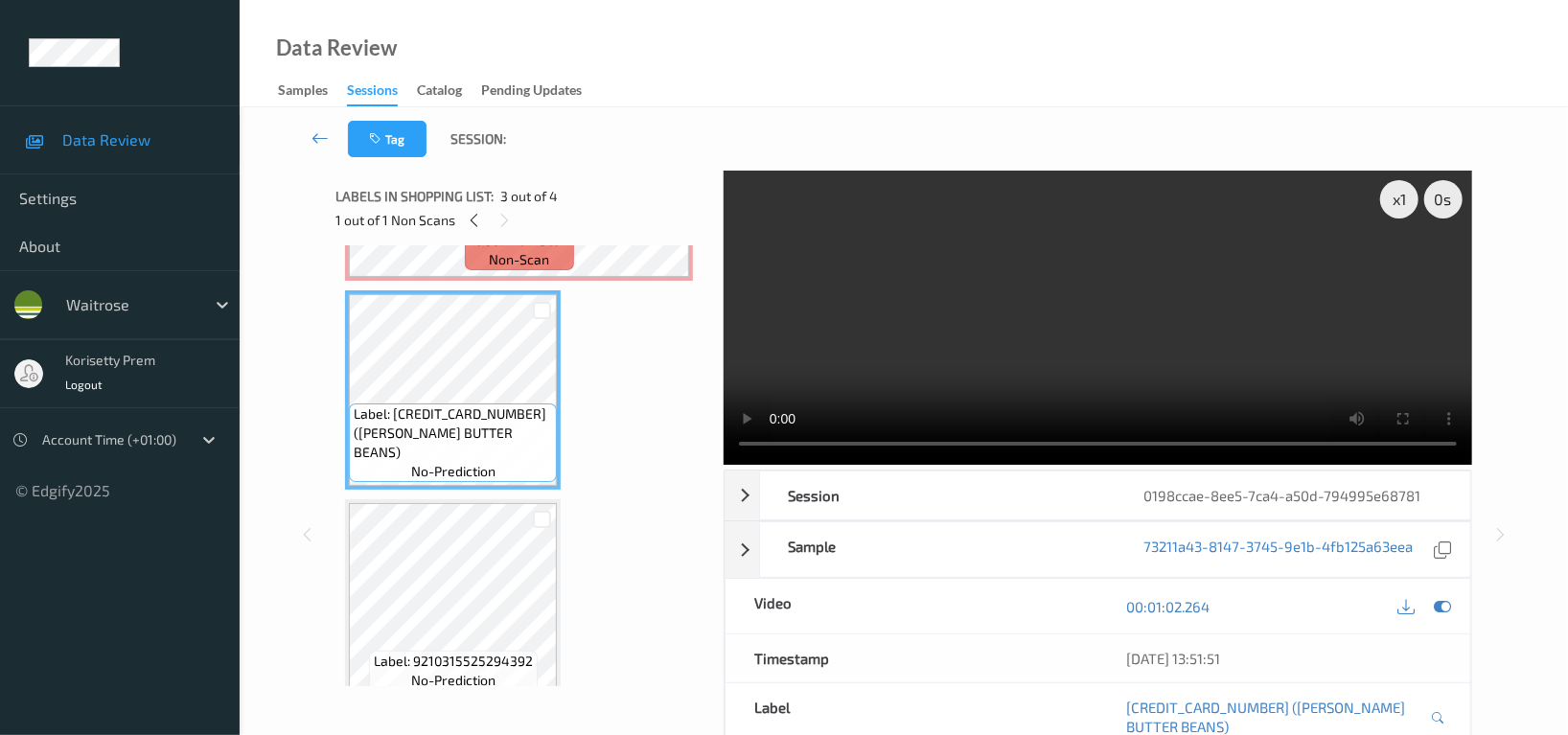
click at [1149, 346] on video at bounding box center [1098, 317] width 748 height 294
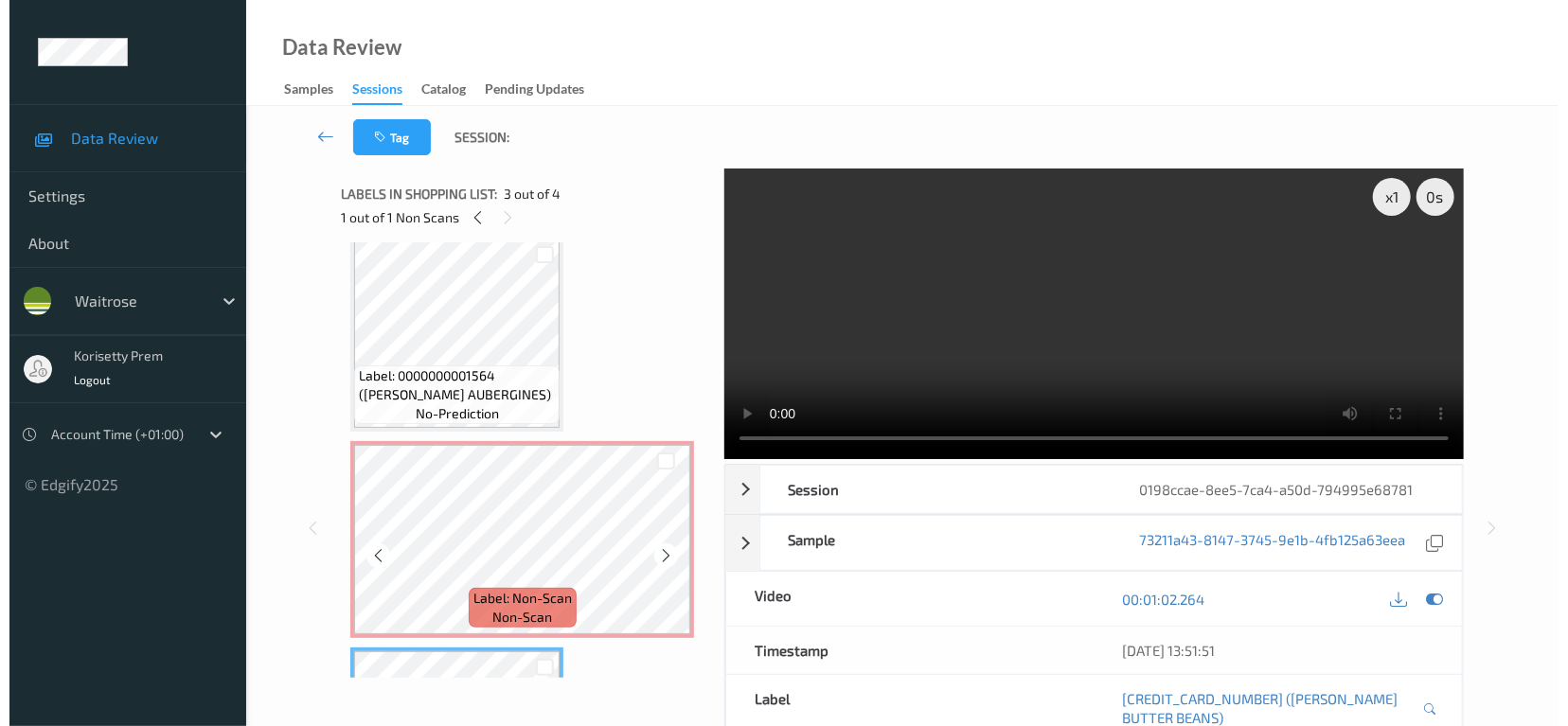
scroll to position [0, 0]
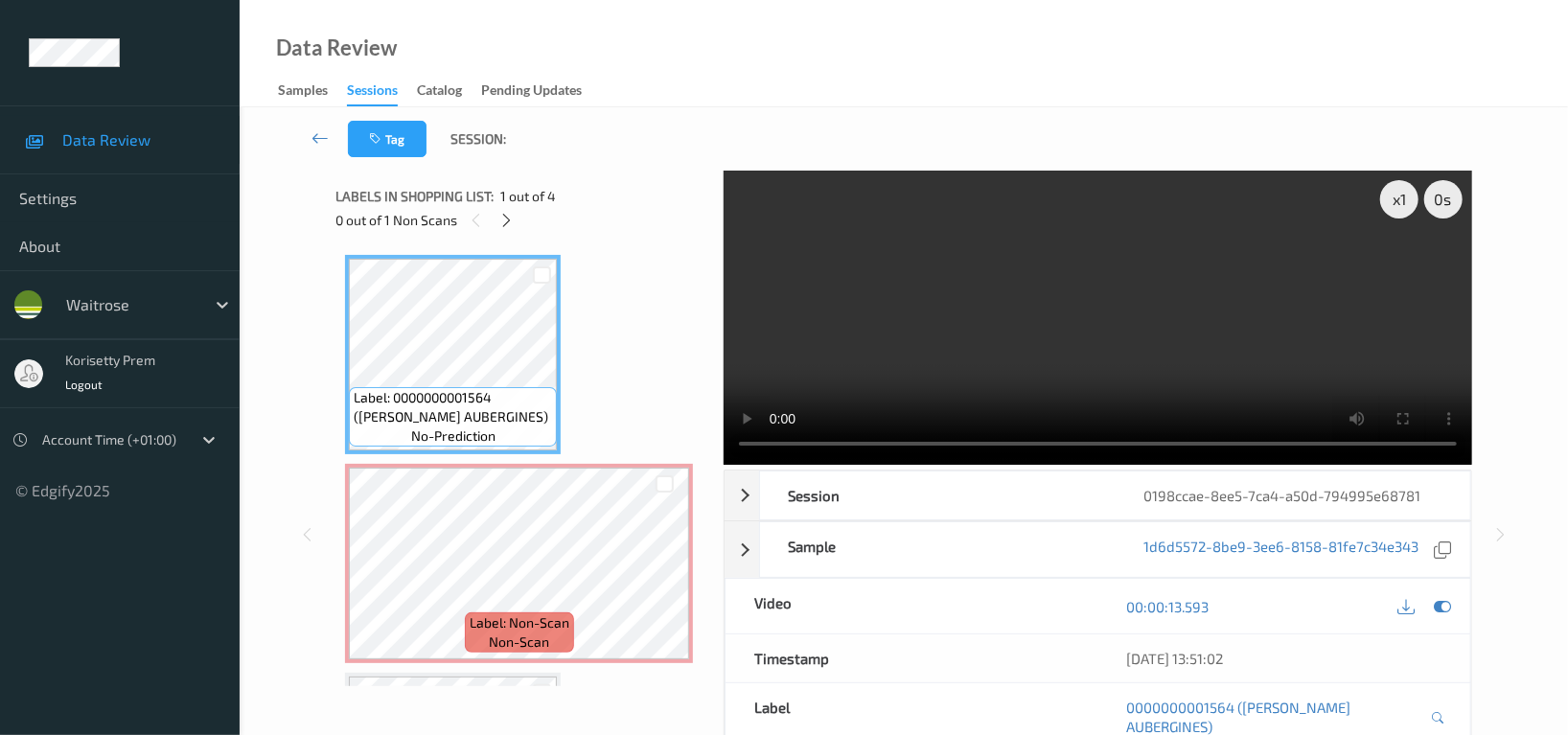
click at [1247, 346] on video at bounding box center [1098, 317] width 748 height 294
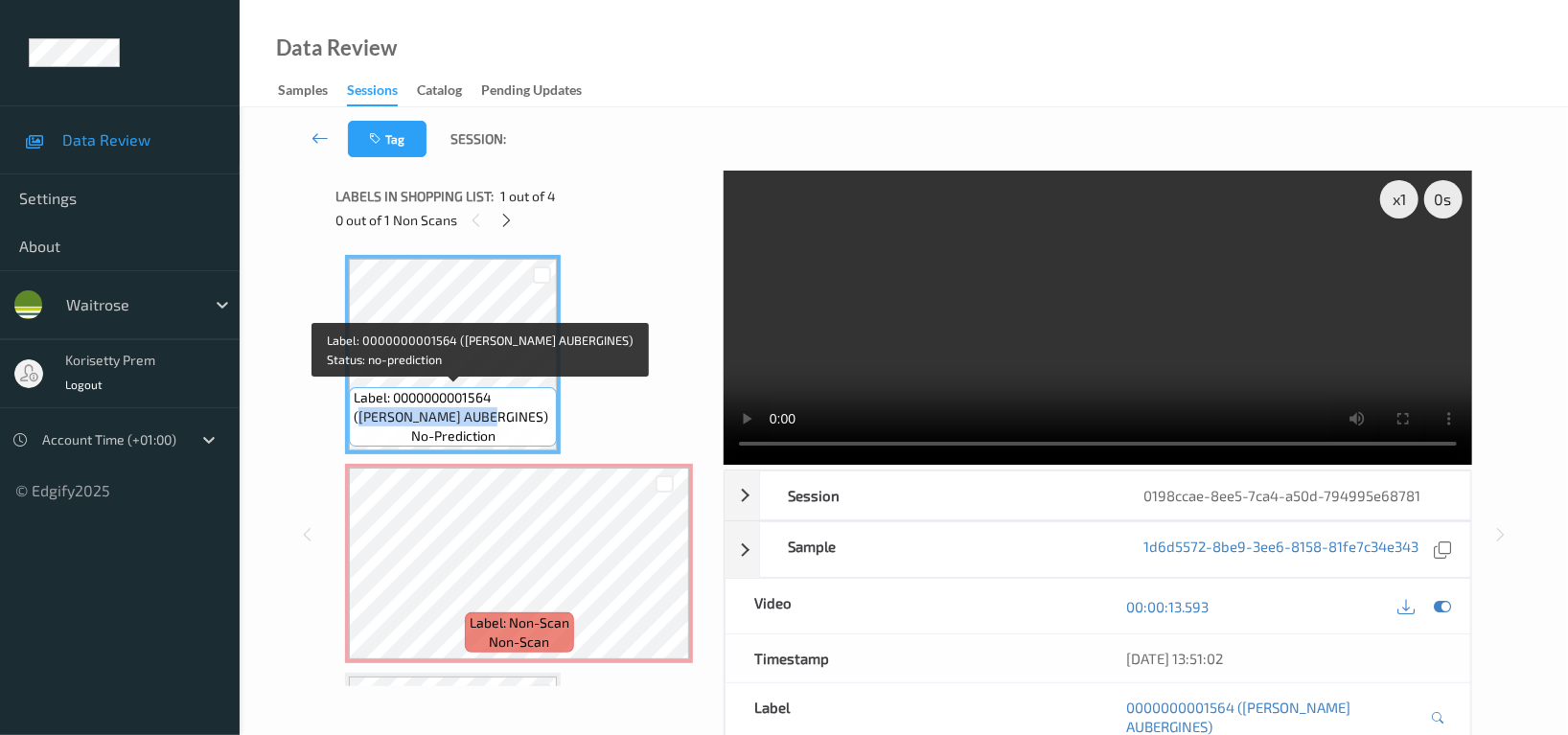
drag, startPoint x: 501, startPoint y: 400, endPoint x: 479, endPoint y: 417, distance: 27.8
click at [479, 417] on span "Label: 0000000001564 (WR ESS AUBERGINES)" at bounding box center [453, 408] width 198 height 38
copy span "WR ESS AUBERGINES)"
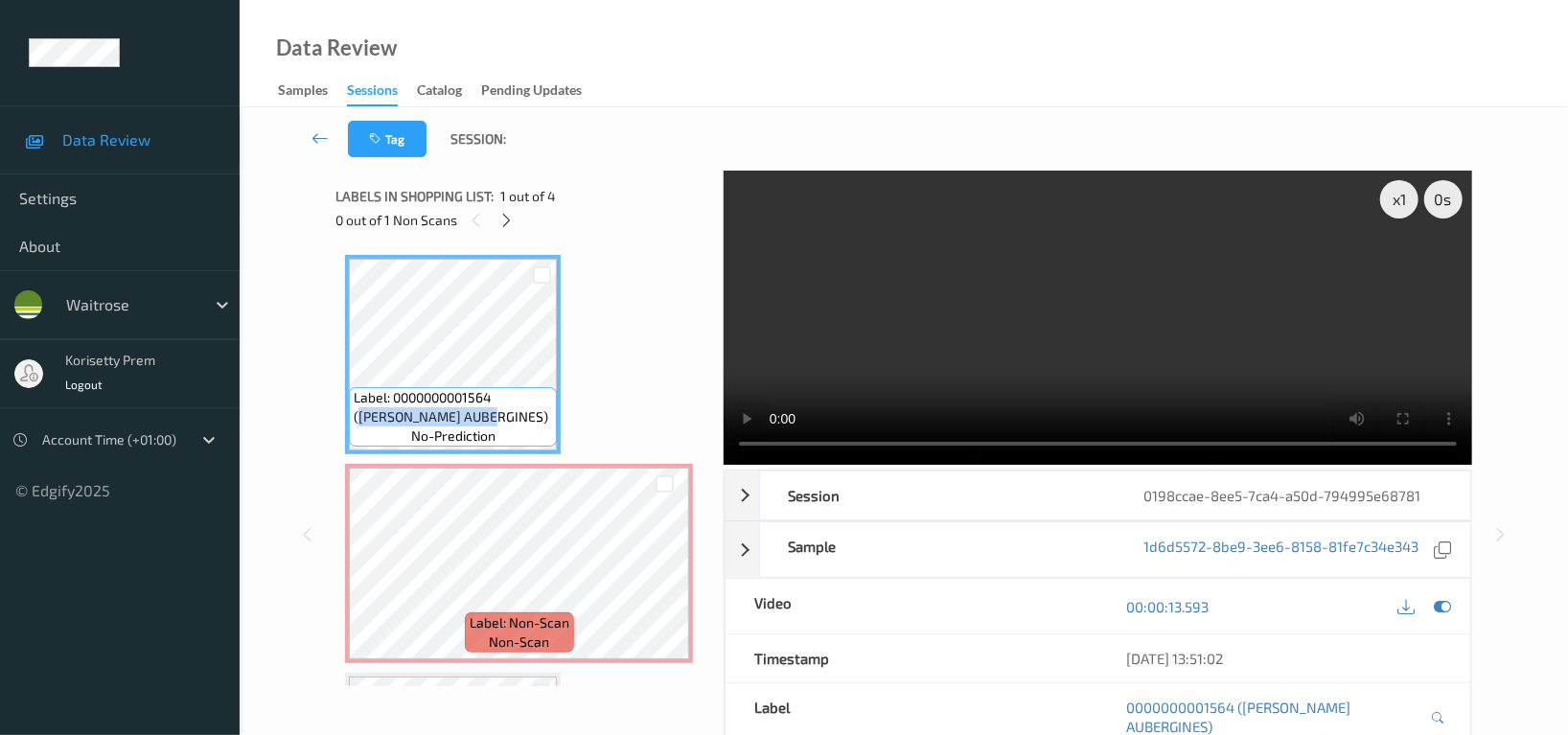
click at [1005, 363] on video at bounding box center [1098, 317] width 748 height 294
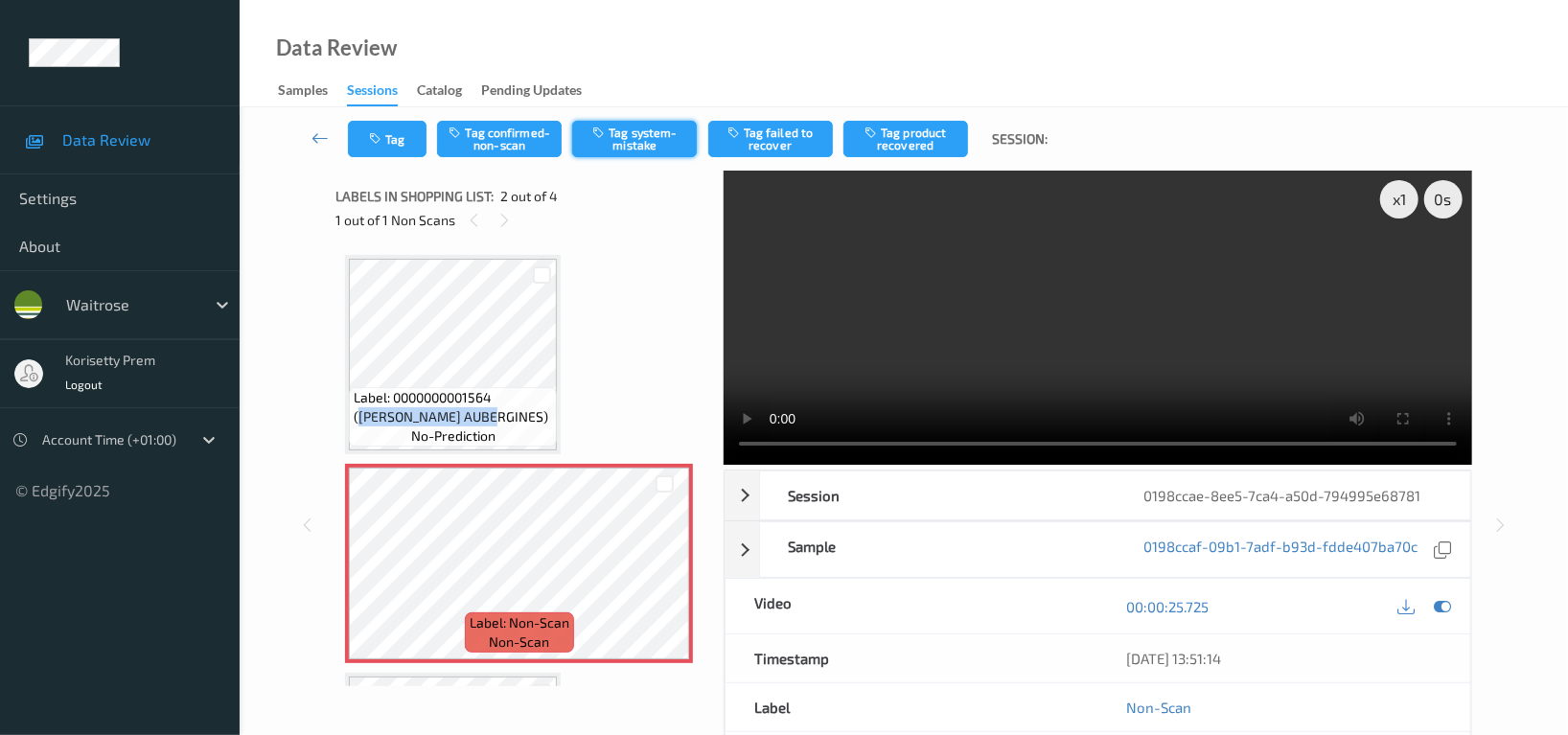
click at [651, 139] on button "Tag system-mistake" at bounding box center [635, 139] width 125 height 37
click at [383, 141] on icon "button" at bounding box center [377, 139] width 16 height 13
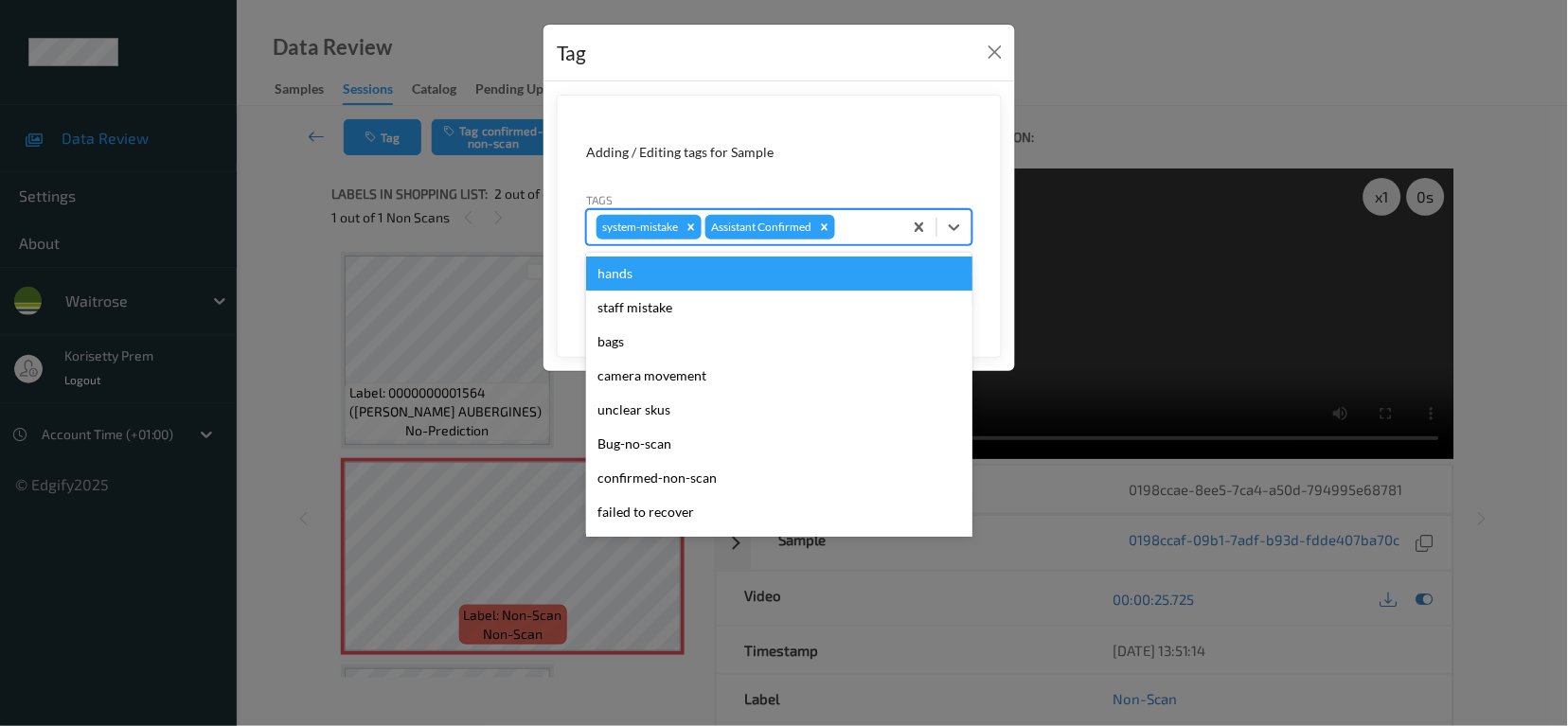
click at [885, 237] on div at bounding box center [866, 227] width 54 height 23
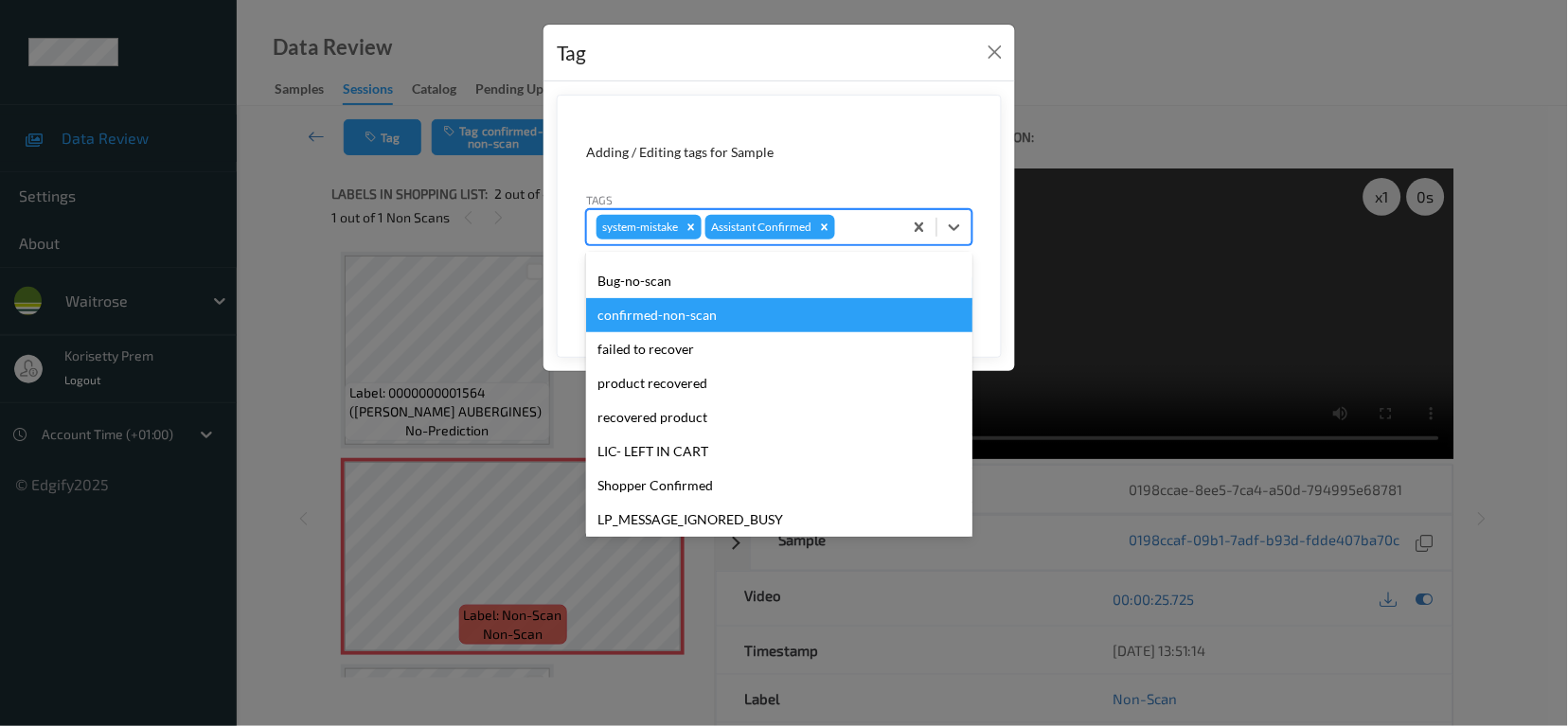
scroll to position [371, 0]
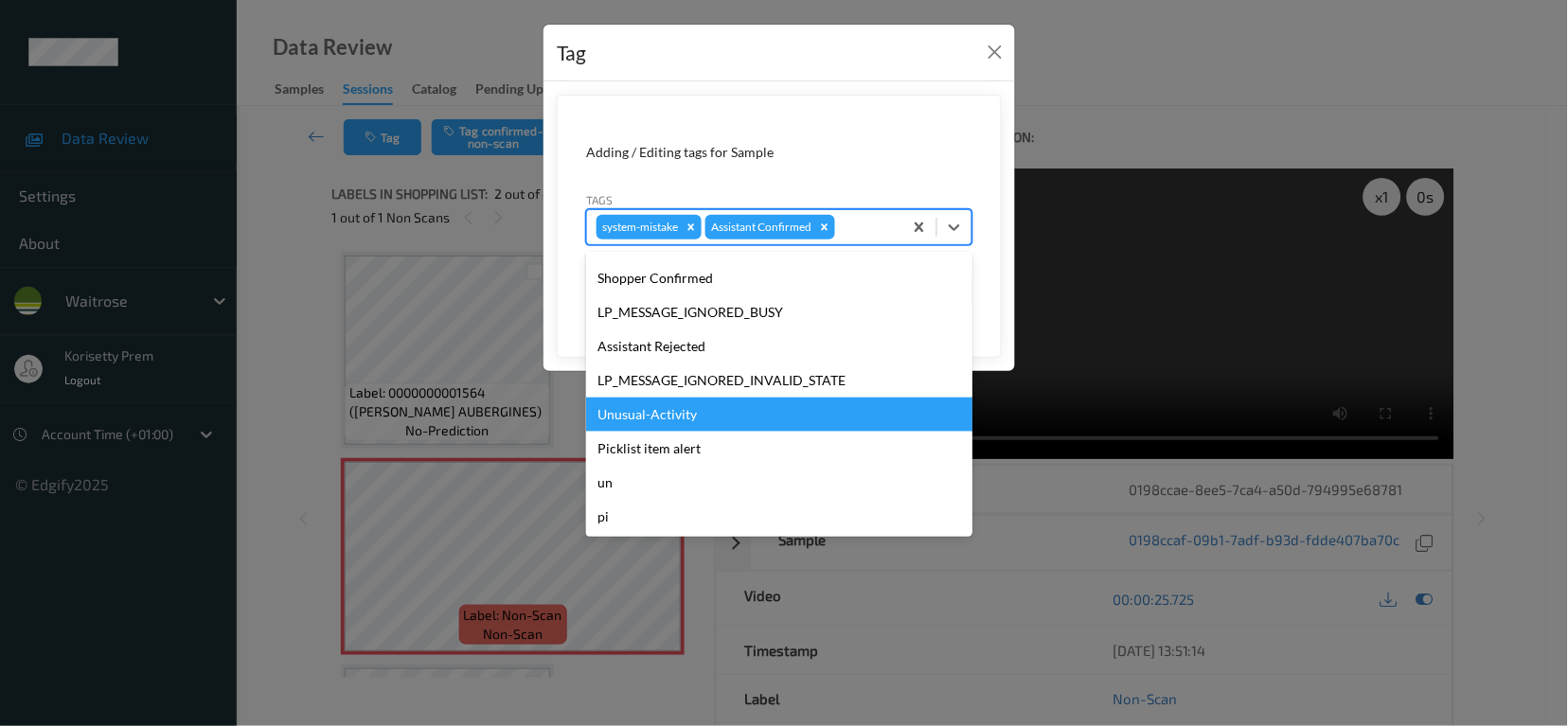
click at [660, 406] on div "Unusual-Activity" at bounding box center [779, 414] width 387 height 34
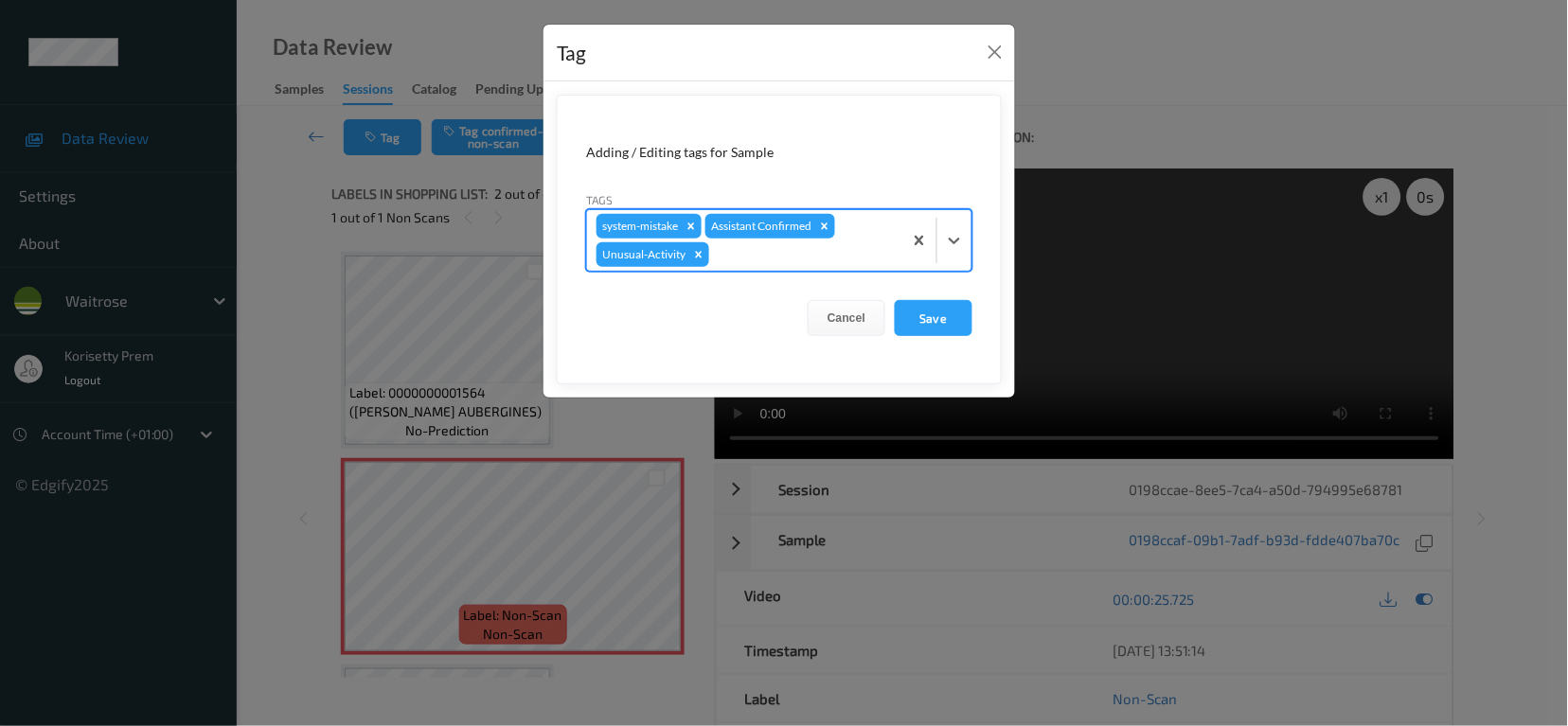
click at [749, 249] on div at bounding box center [802, 255] width 180 height 23
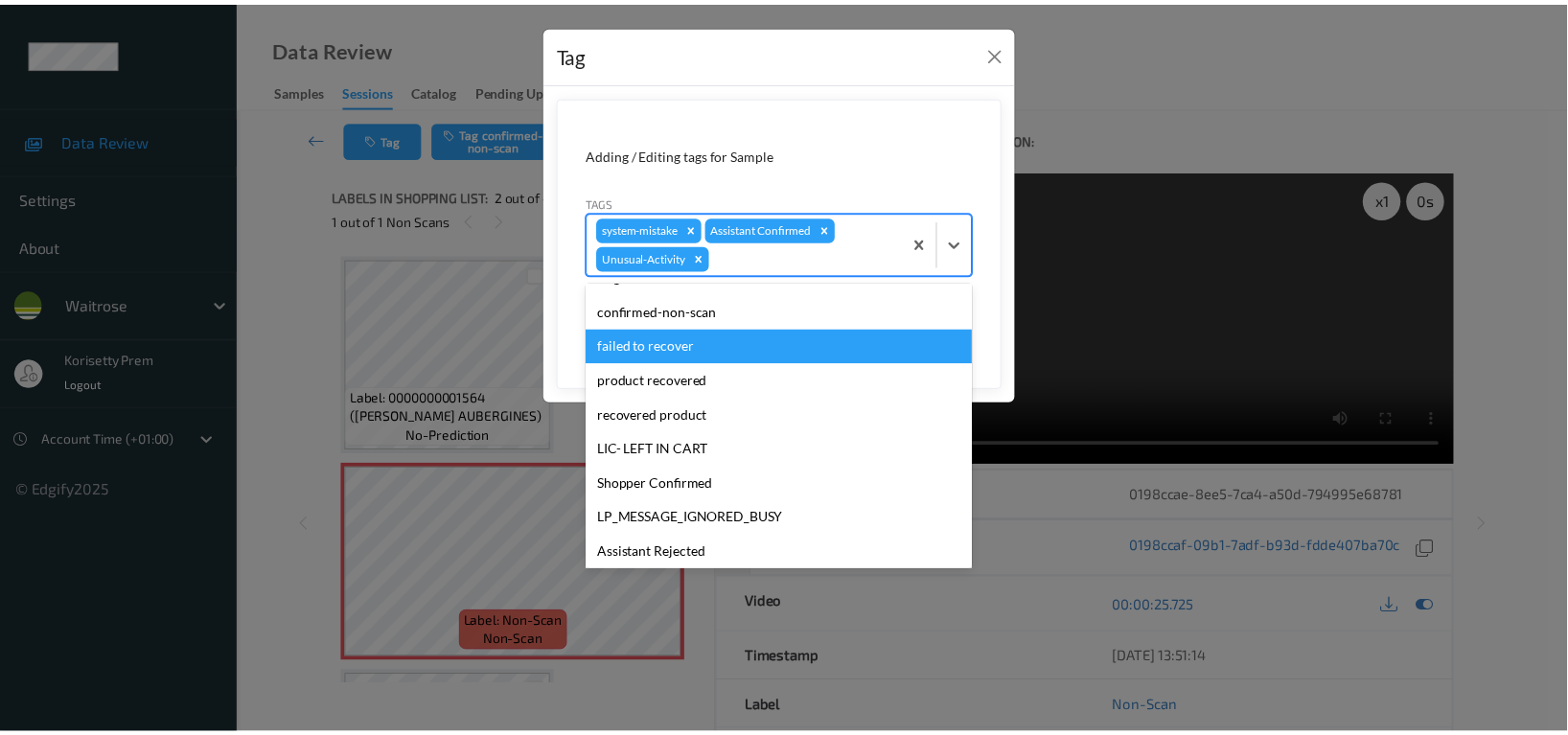
scroll to position [341, 0]
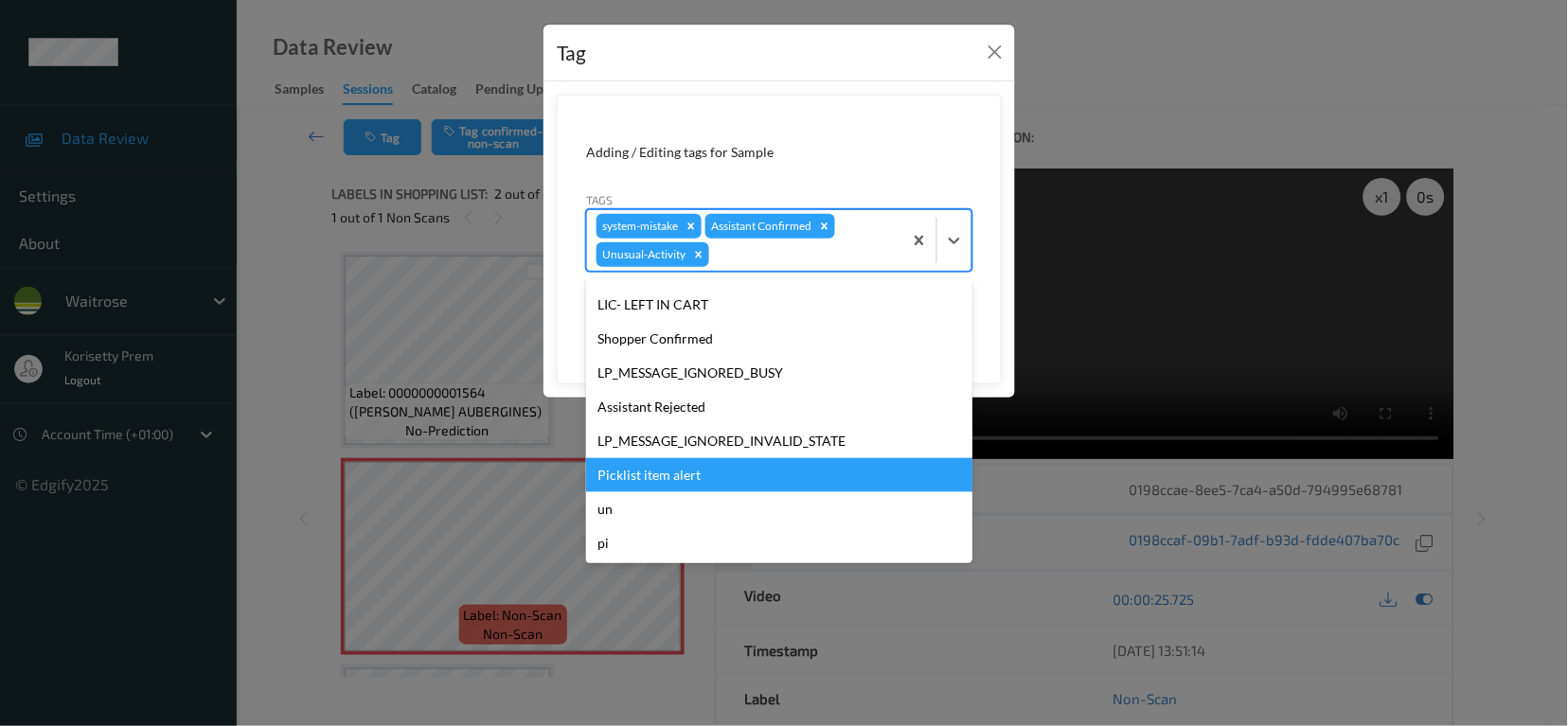
click at [665, 469] on div "Picklist item alert" at bounding box center [779, 475] width 387 height 34
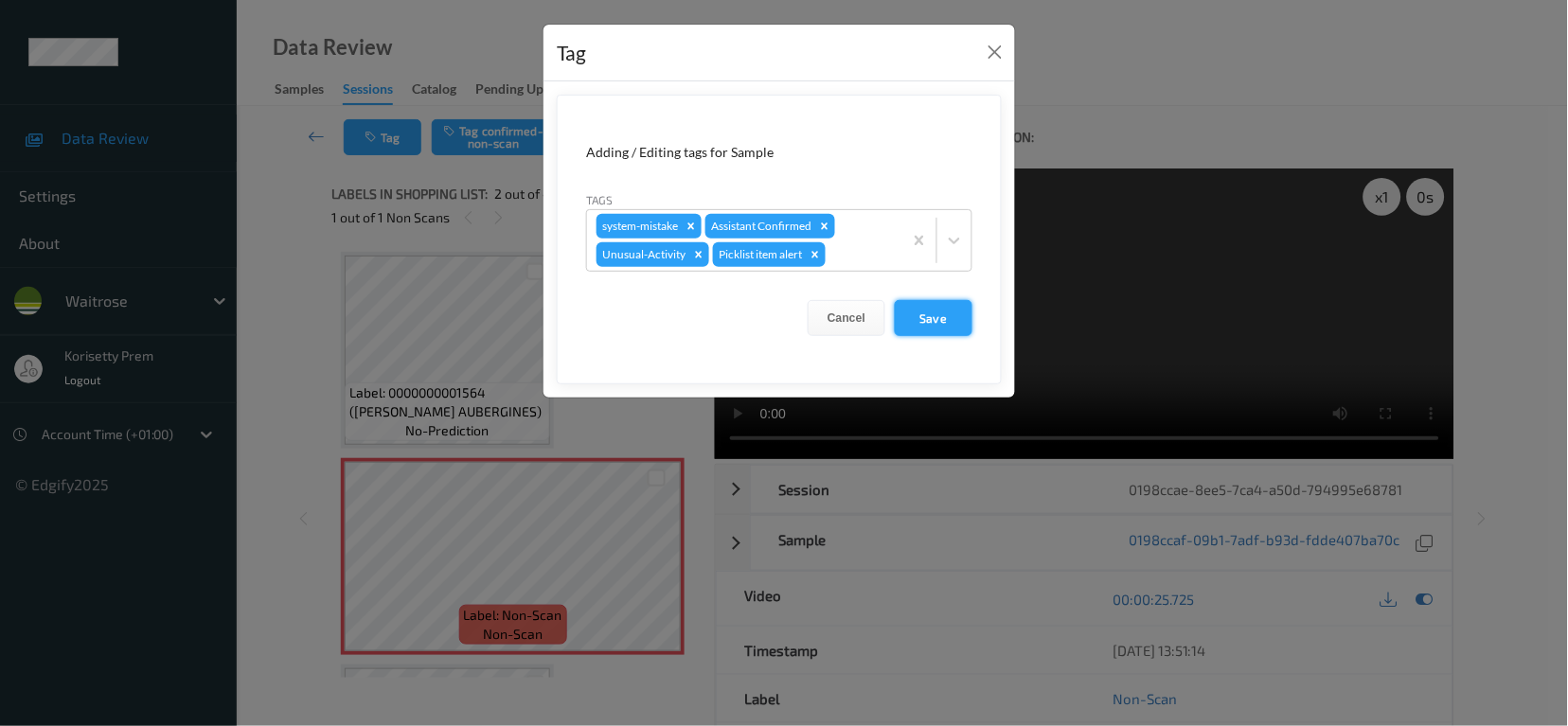
click at [923, 322] on button "Save" at bounding box center [934, 318] width 78 height 36
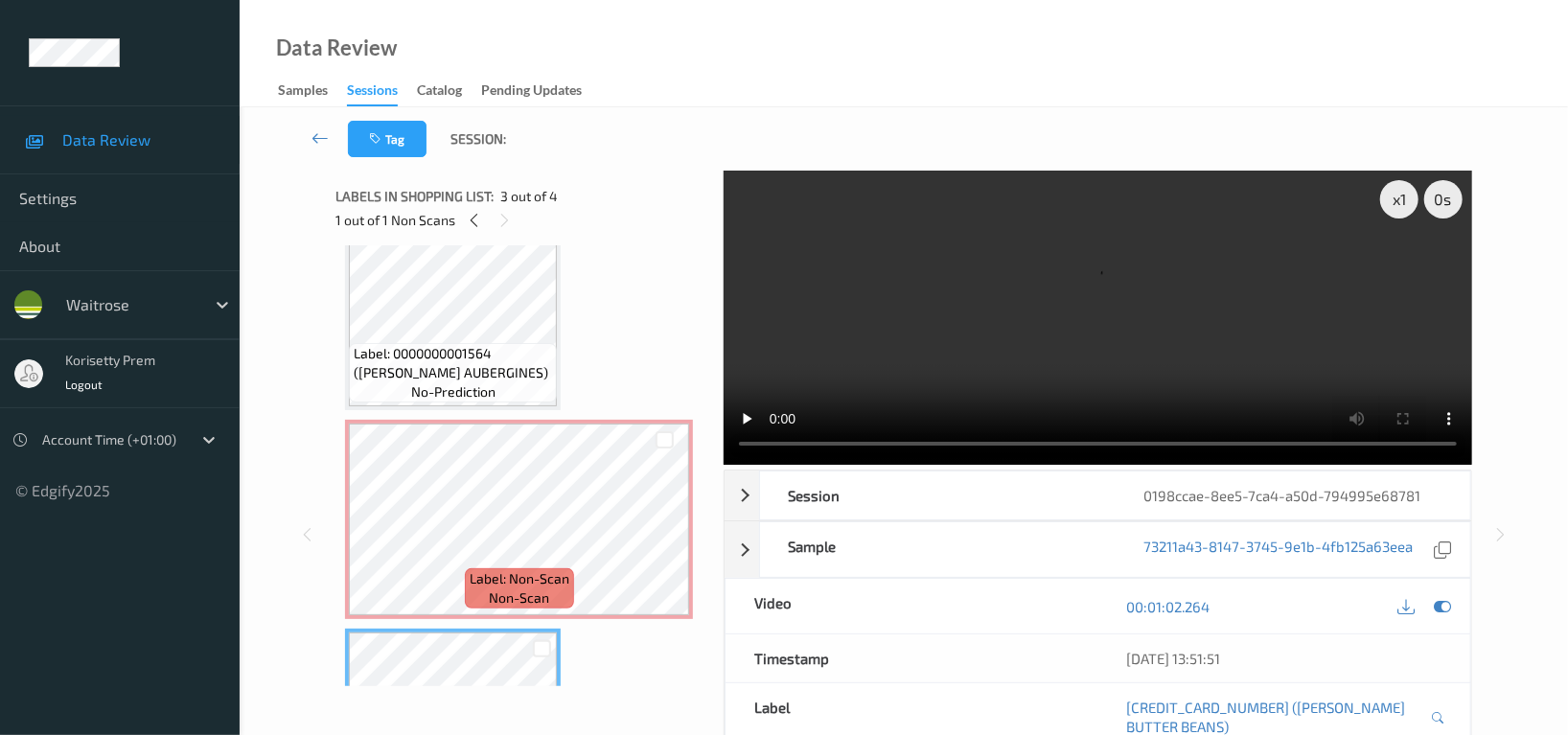
scroll to position [0, 0]
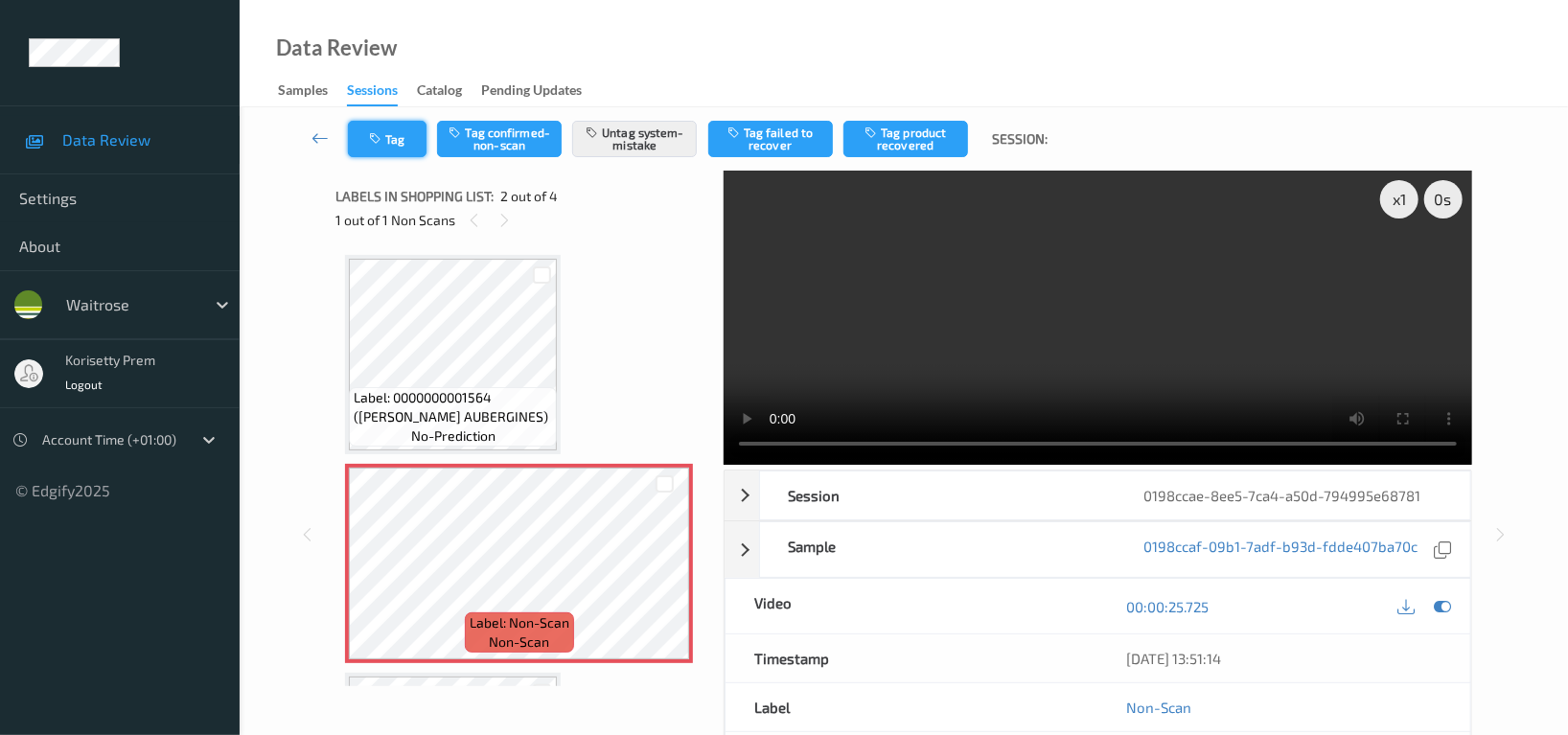
click at [402, 139] on button "Tag" at bounding box center [388, 139] width 79 height 37
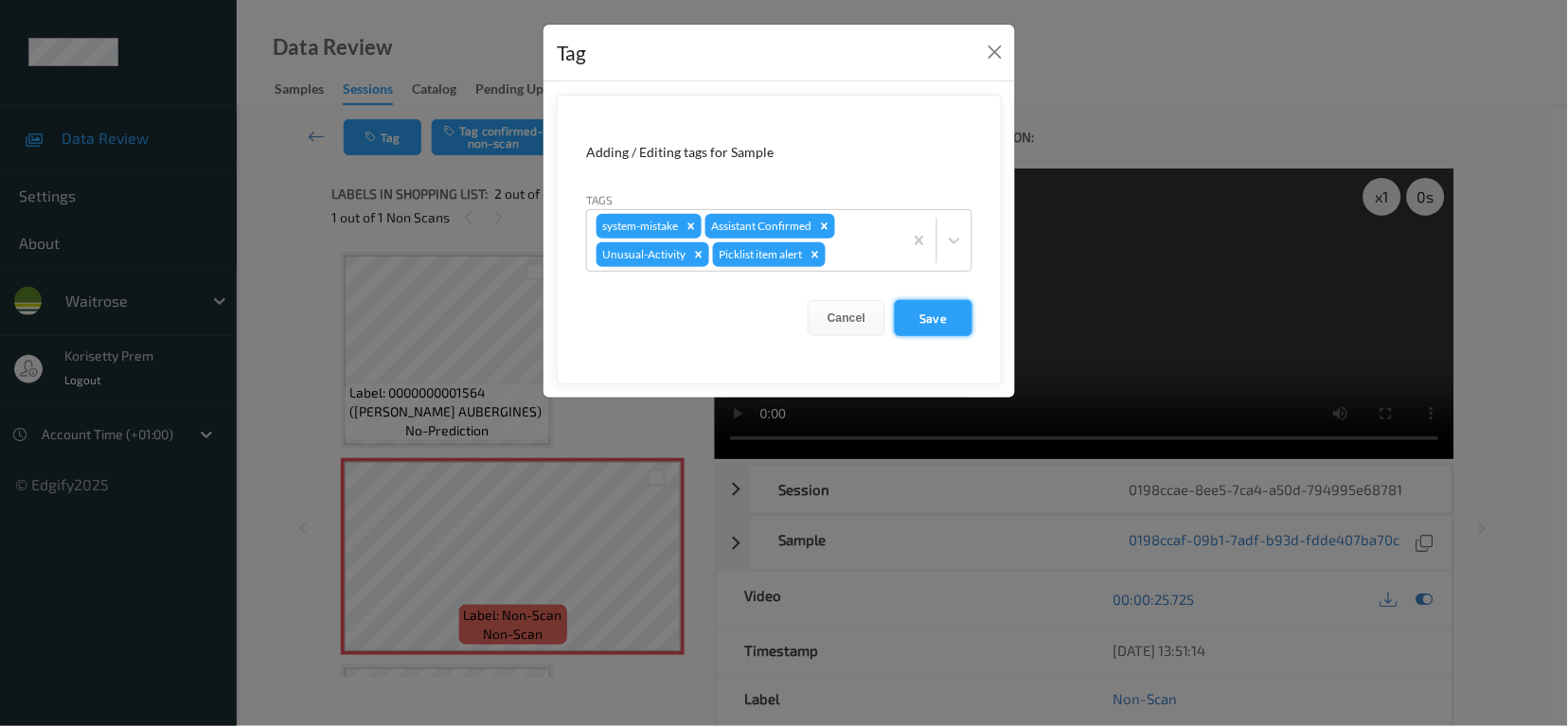
click at [939, 315] on button "Save" at bounding box center [934, 318] width 78 height 36
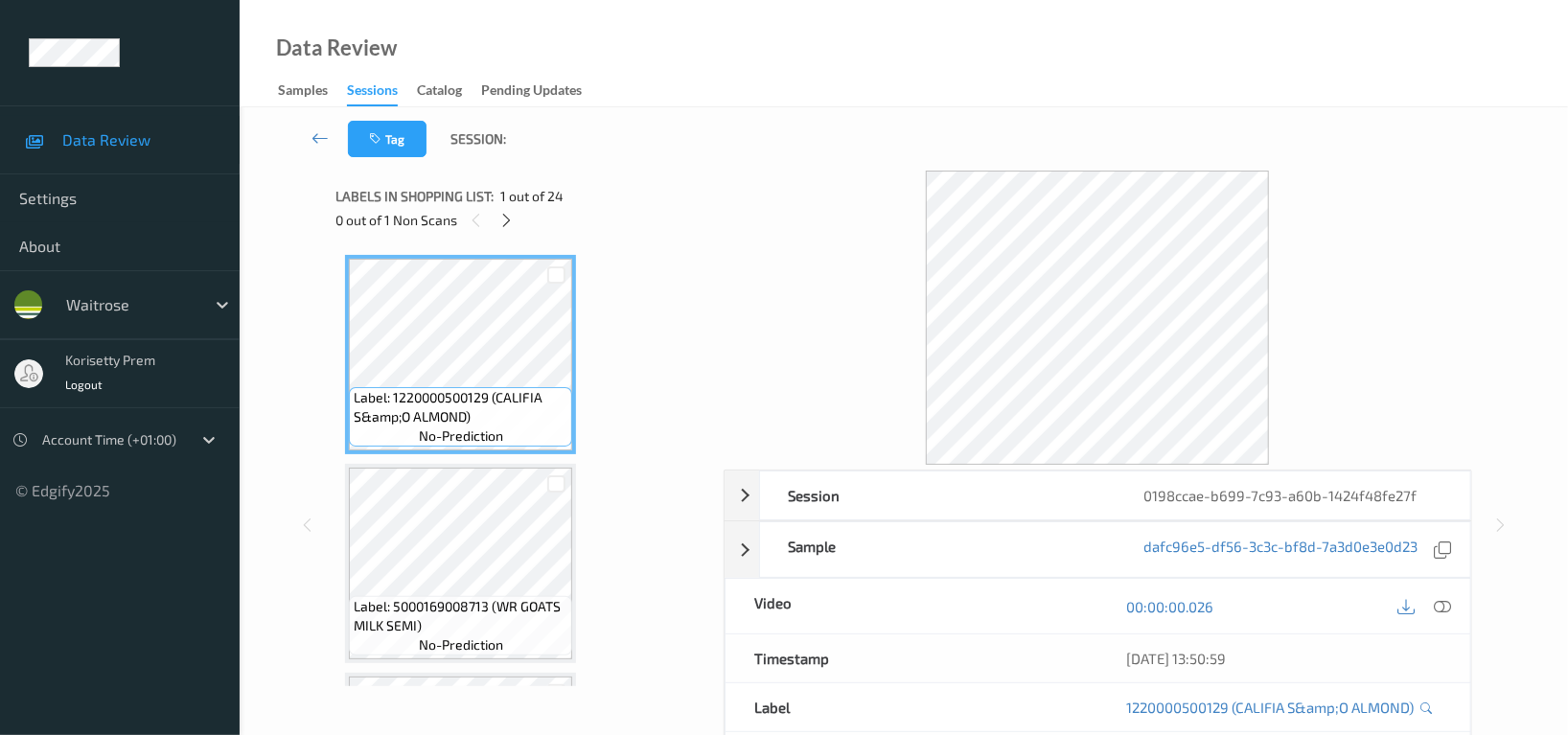
click at [812, 129] on div "Tag Session:" at bounding box center [903, 139] width 1250 height 63
click at [507, 220] on icon at bounding box center [507, 220] width 16 height 17
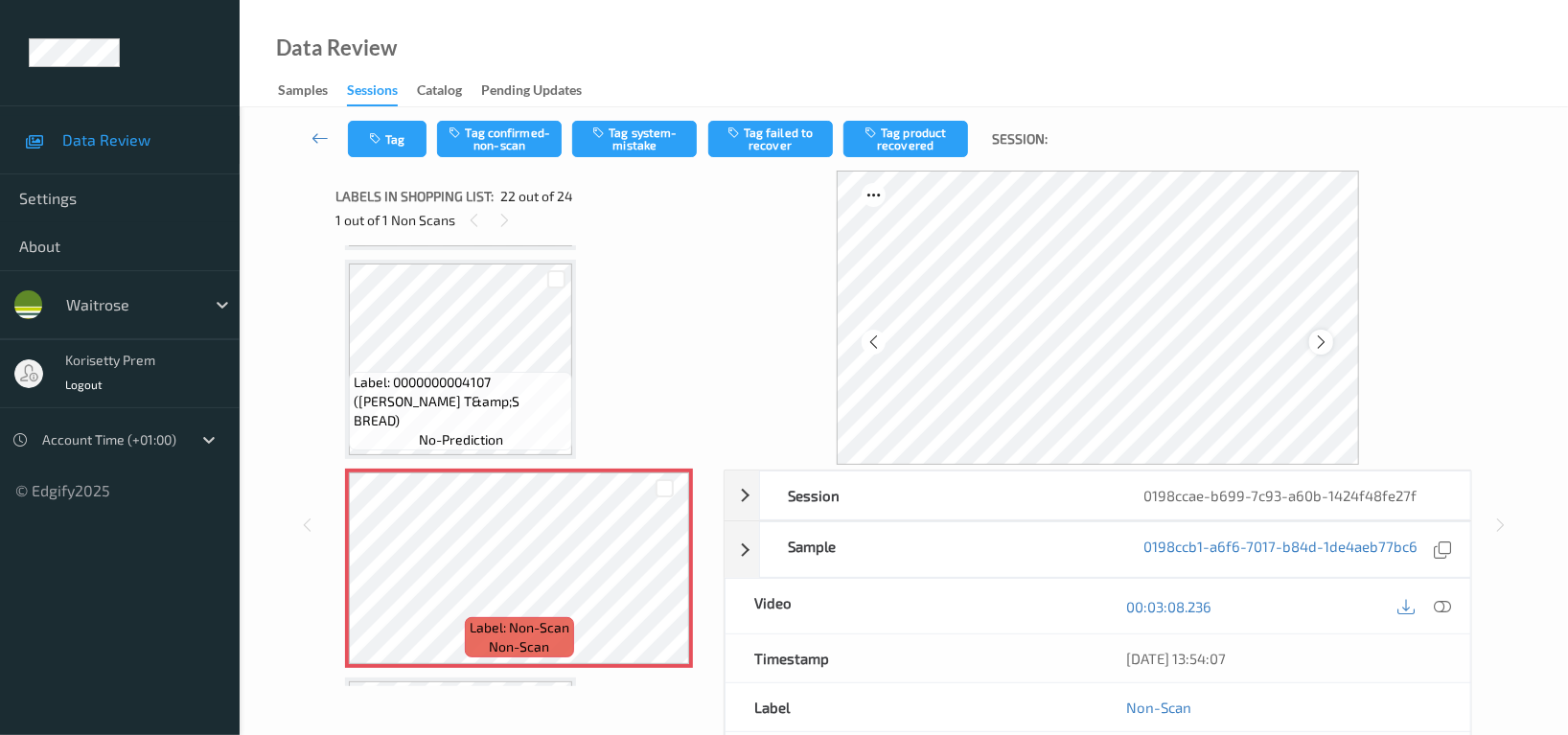
click at [1324, 337] on icon at bounding box center [1321, 342] width 16 height 17
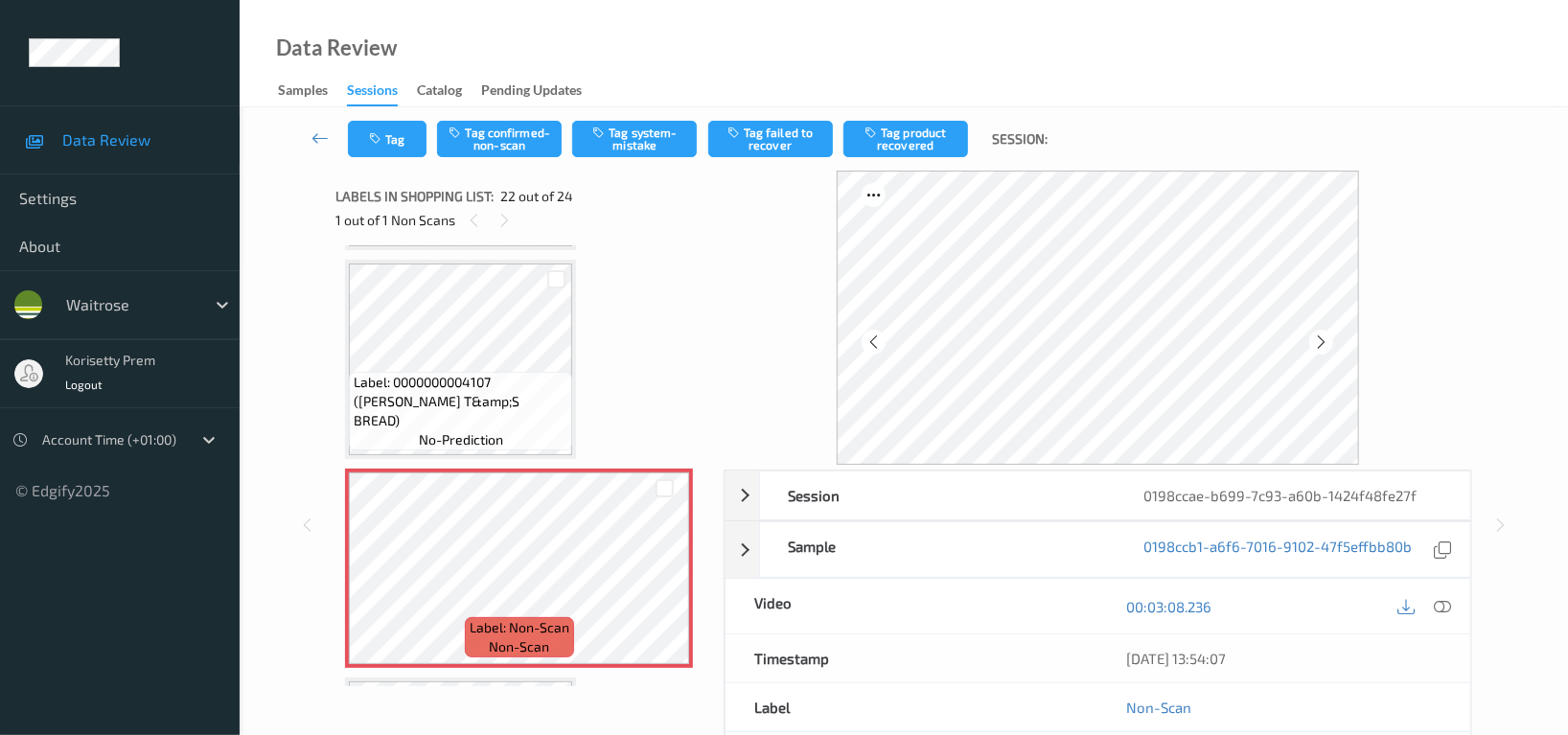
click at [1324, 337] on icon at bounding box center [1321, 342] width 16 height 17
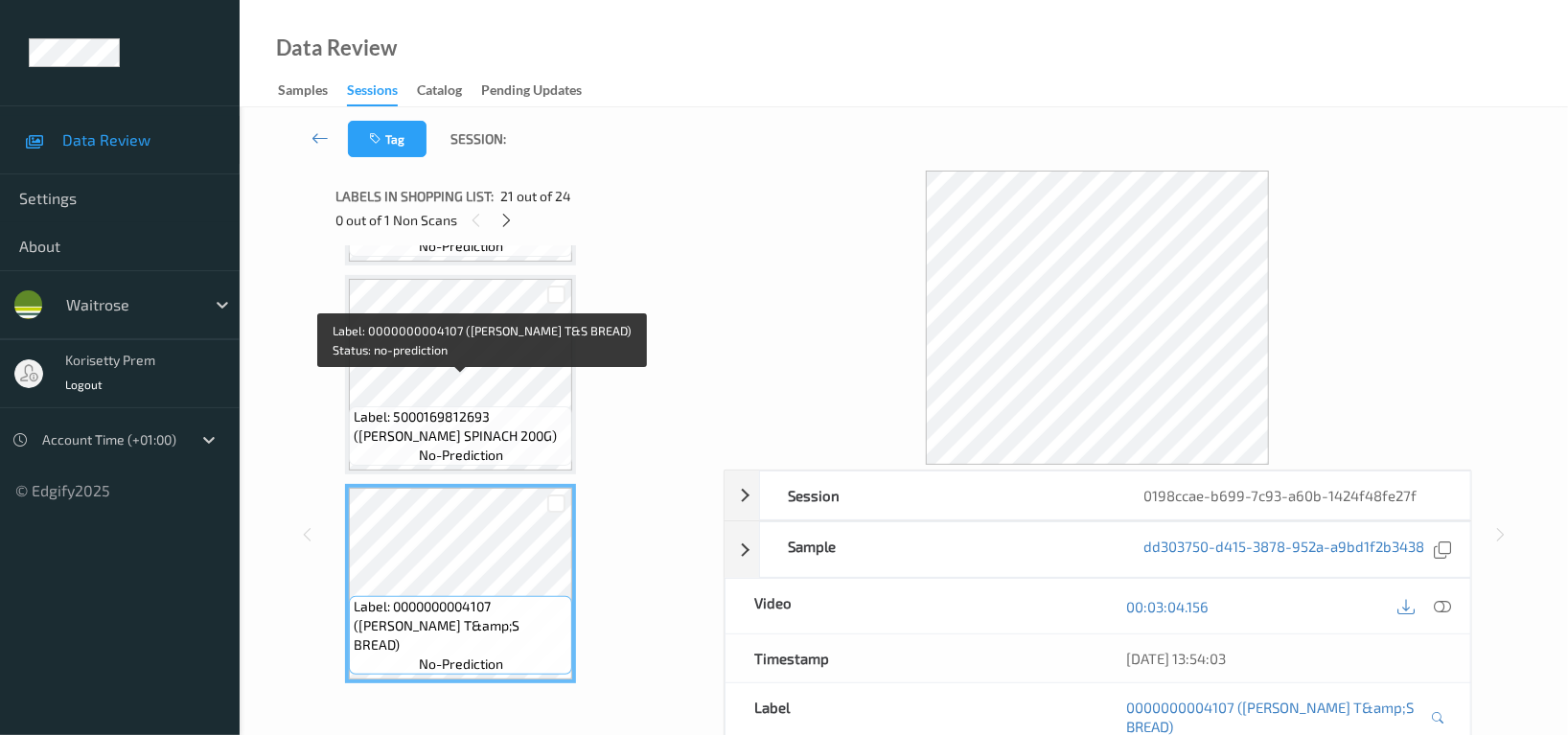
scroll to position [3918, 0]
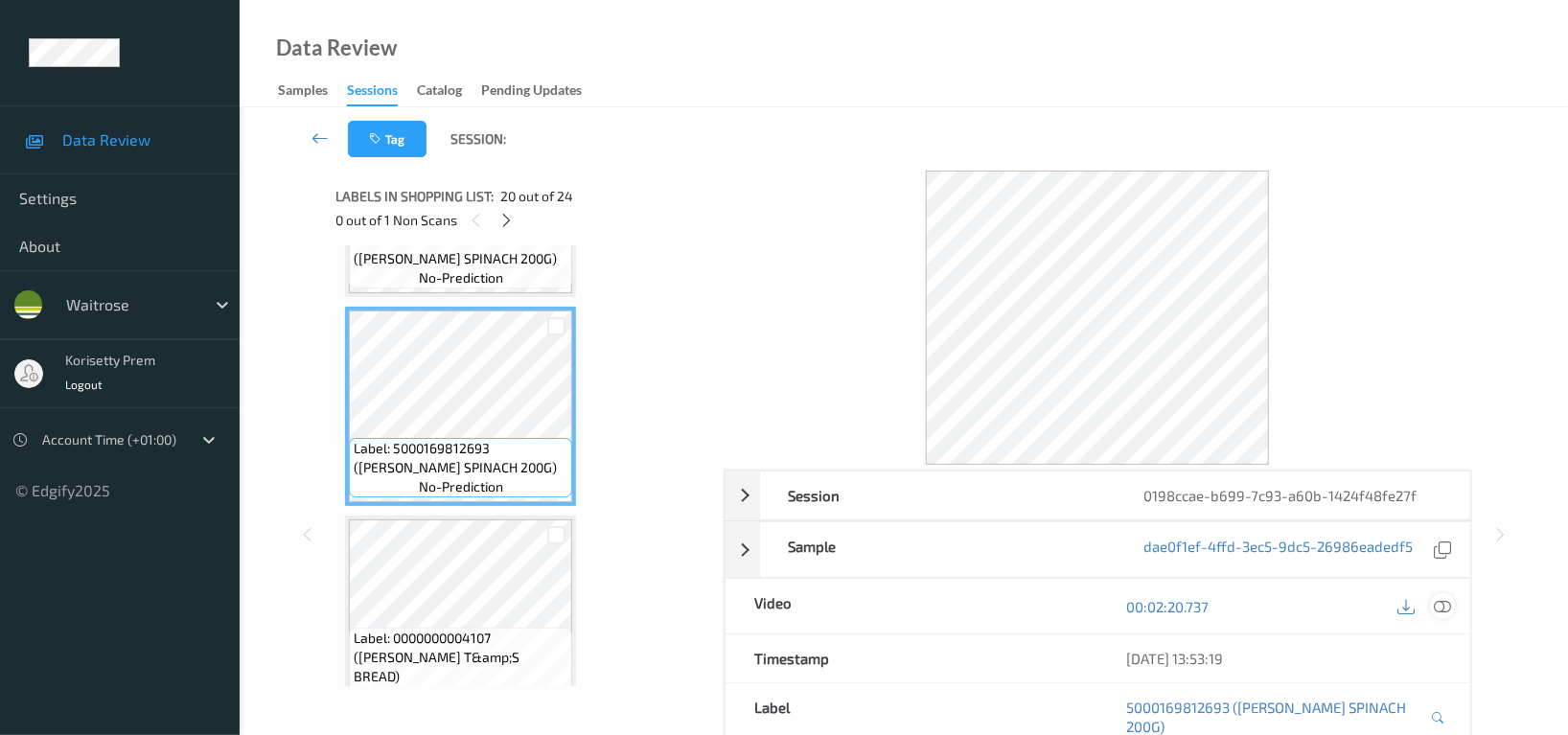
click at [1449, 613] on icon at bounding box center [1443, 607] width 17 height 17
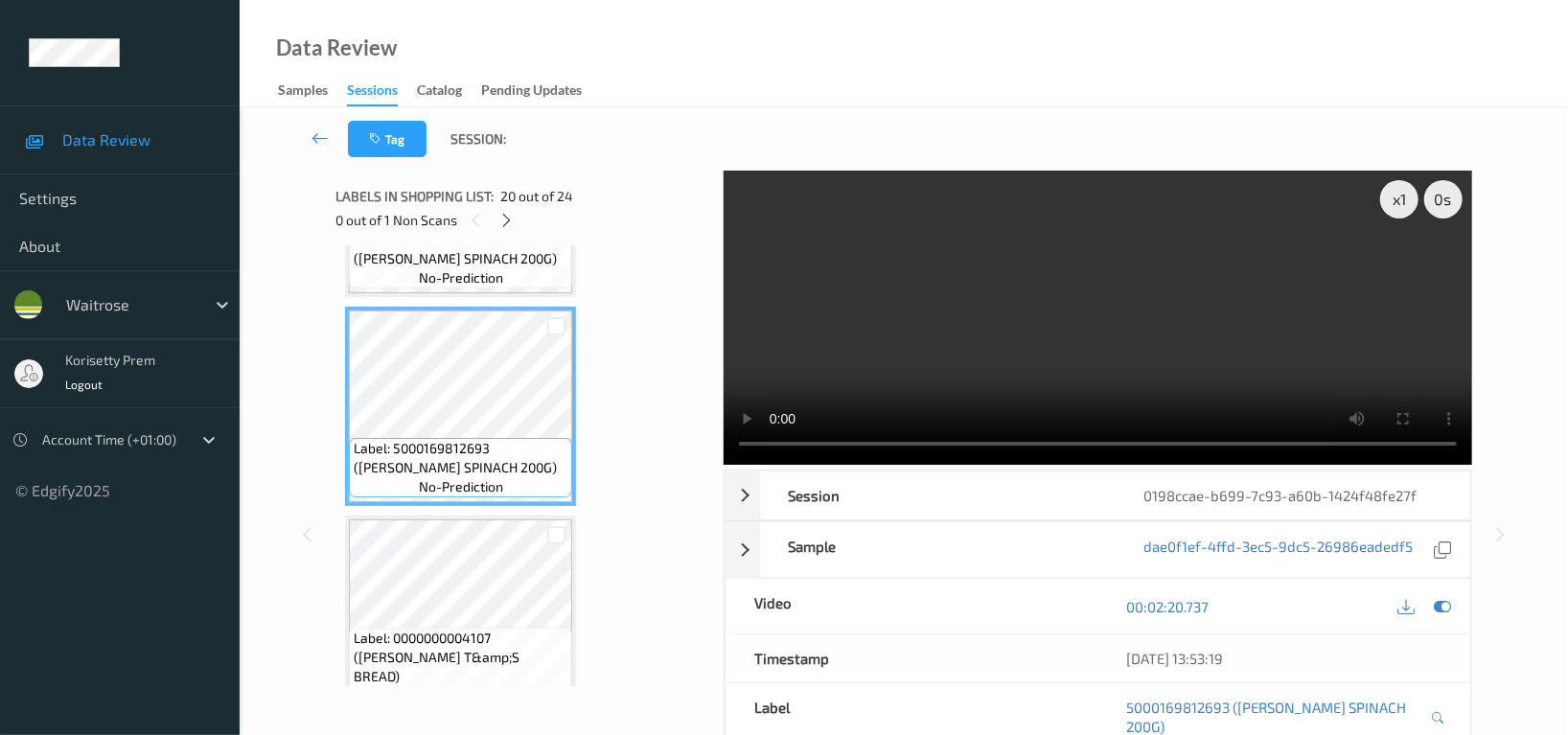
click at [995, 284] on video at bounding box center [1098, 317] width 748 height 294
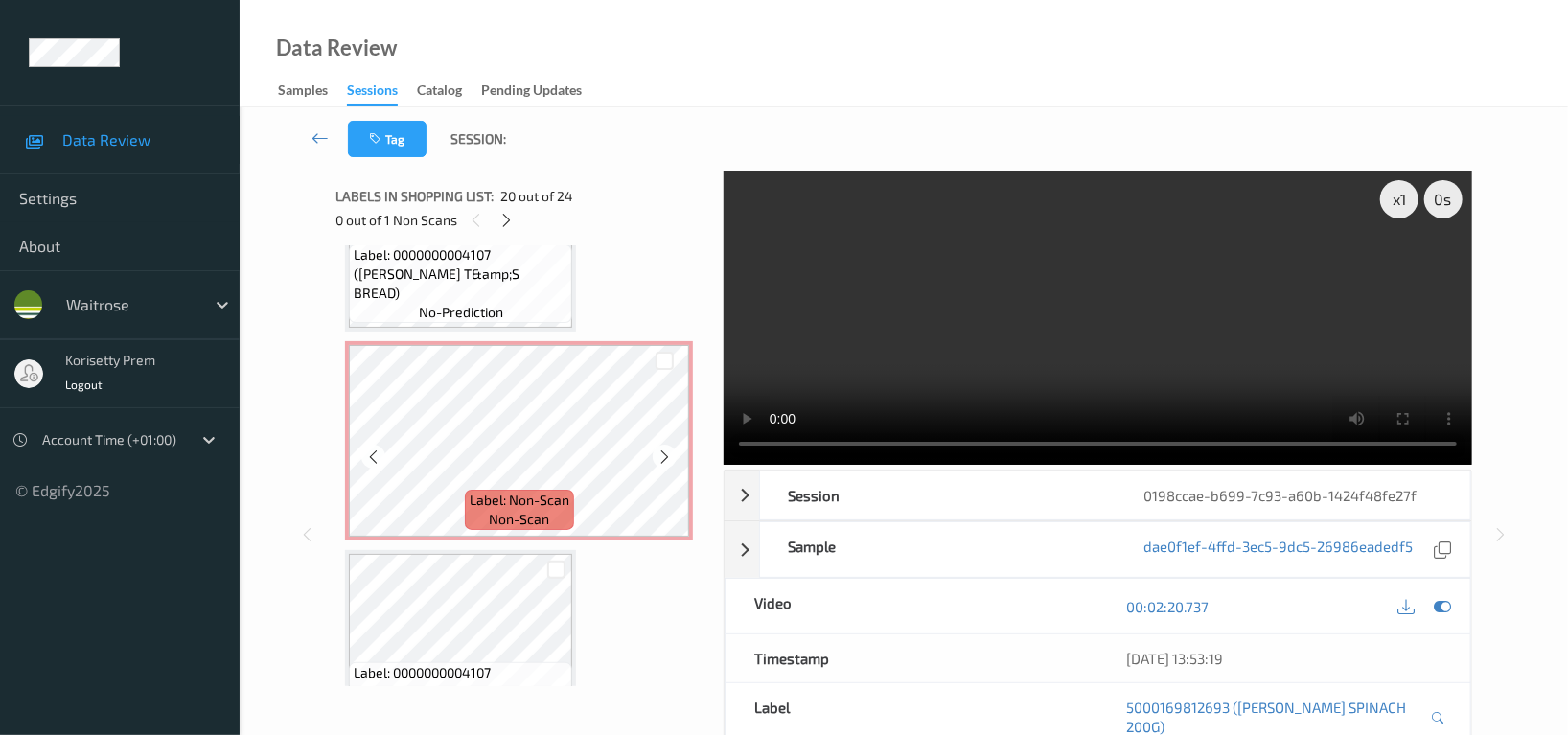
scroll to position [4429, 0]
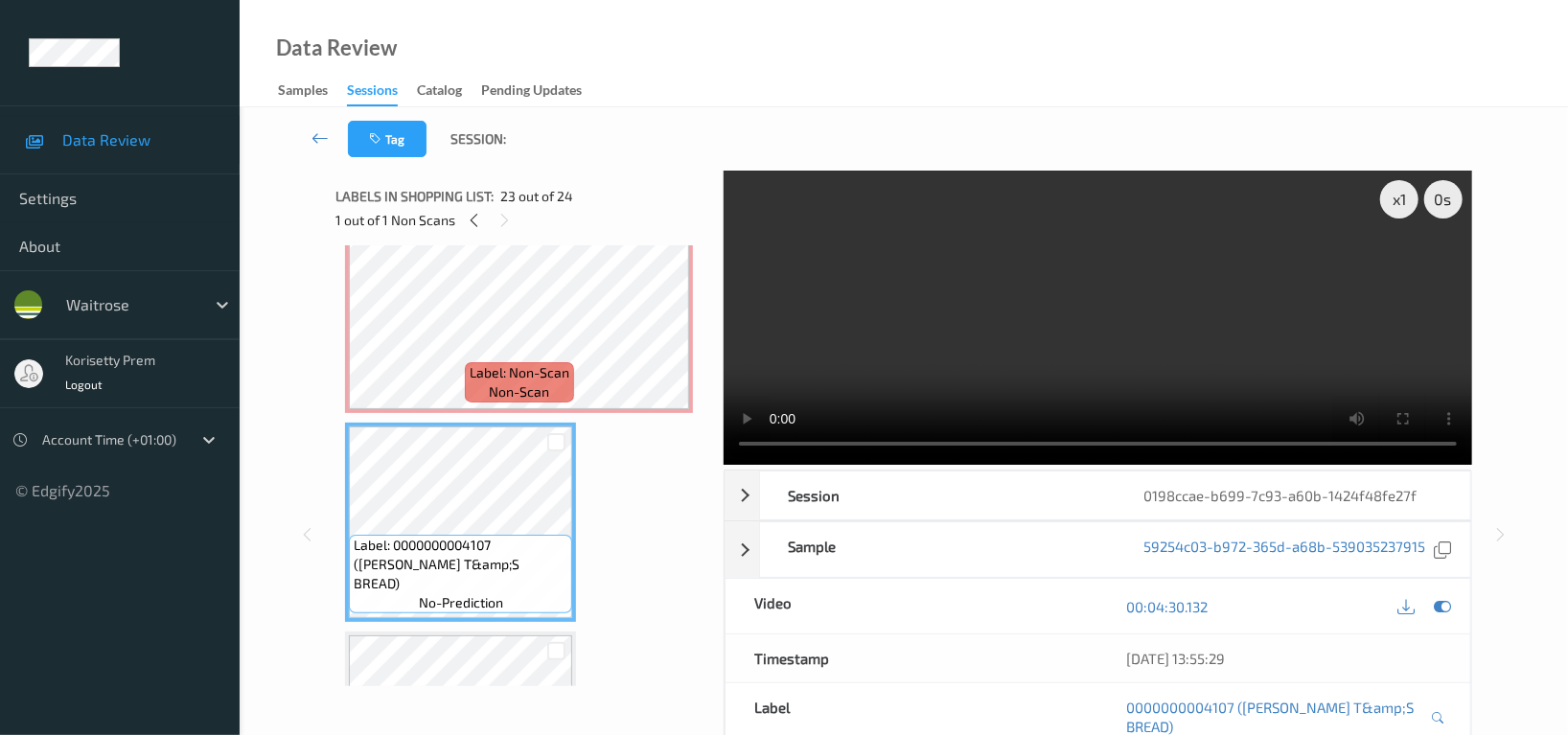
click at [1096, 353] on video at bounding box center [1098, 317] width 748 height 294
click at [831, 312] on video at bounding box center [1098, 317] width 748 height 294
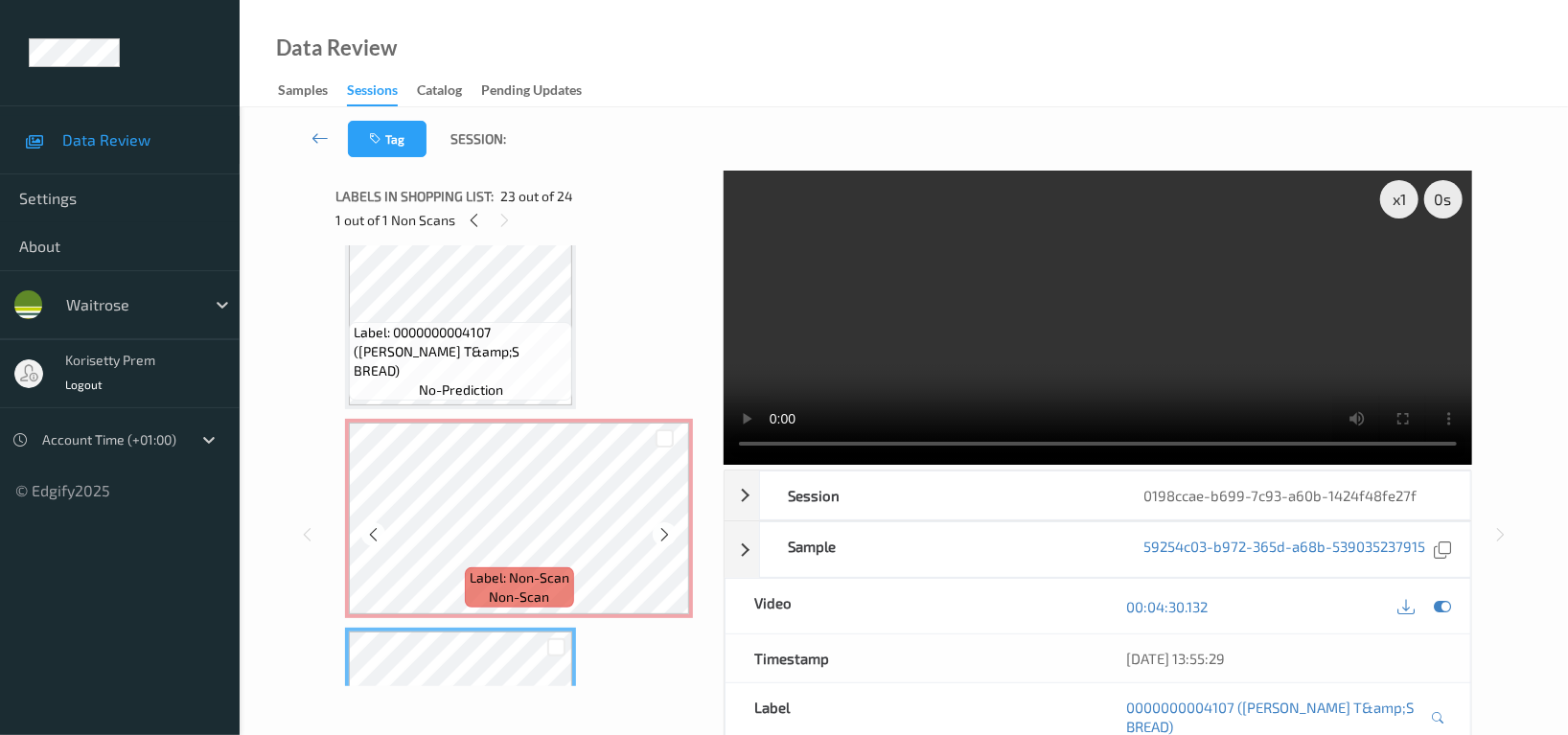
scroll to position [4174, 0]
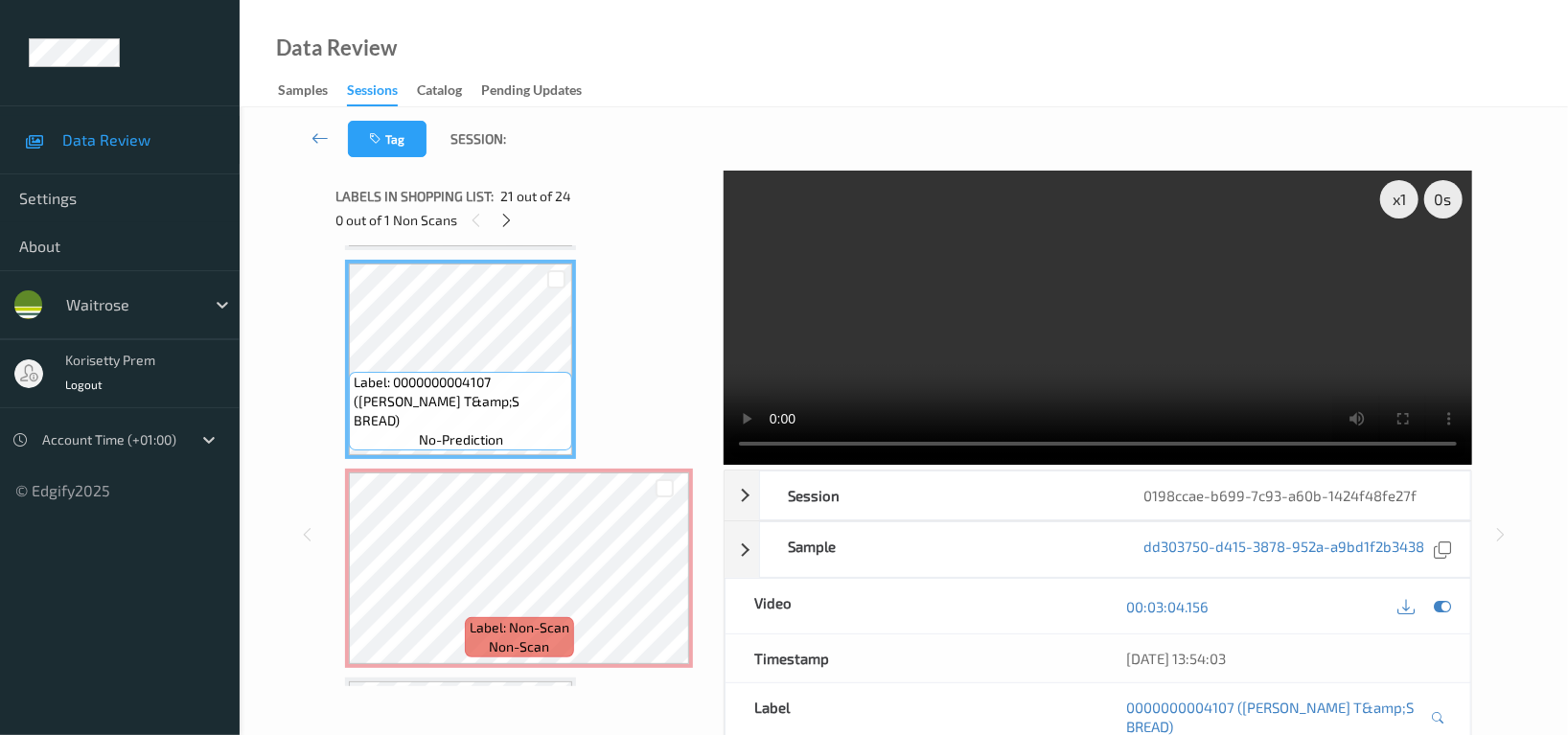
click at [1178, 329] on video at bounding box center [1098, 317] width 748 height 294
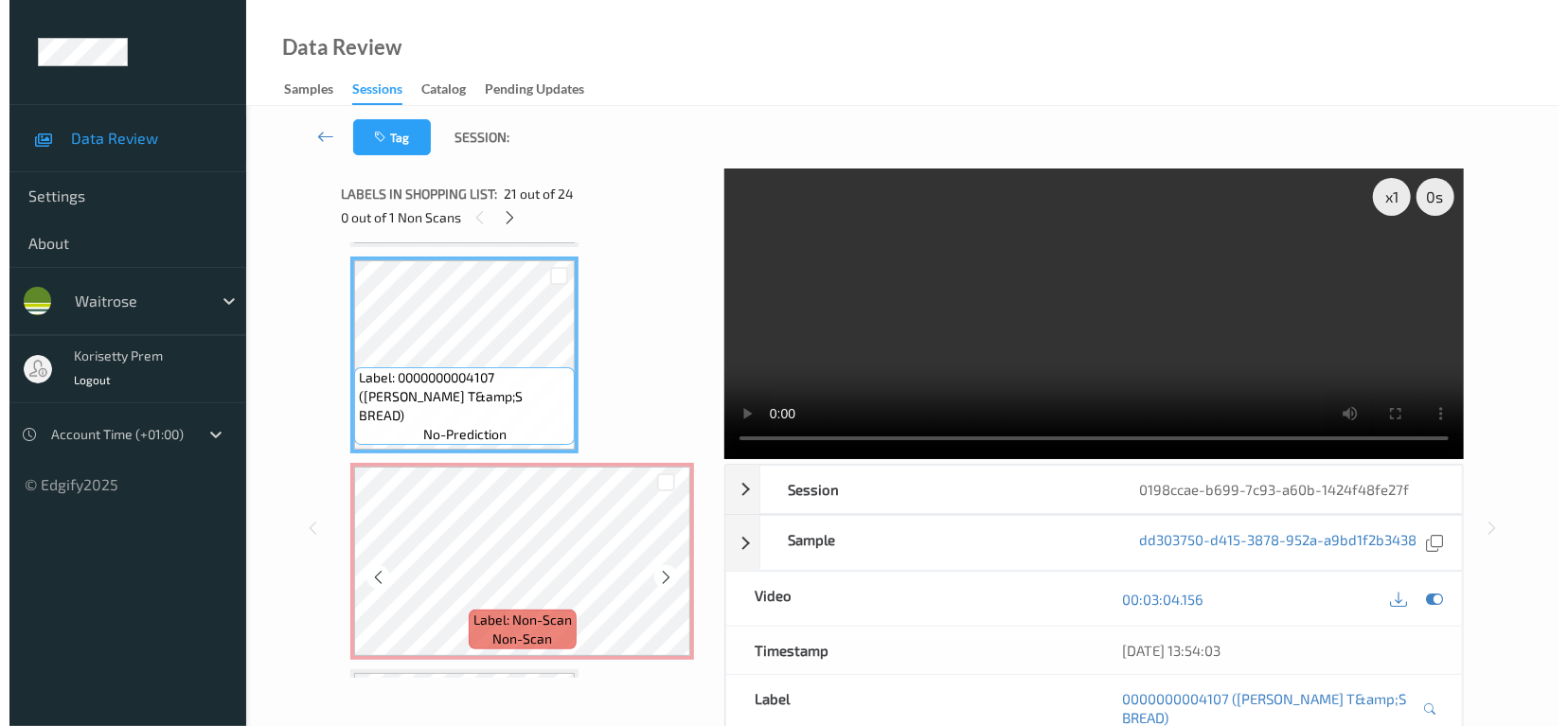
scroll to position [4250, 0]
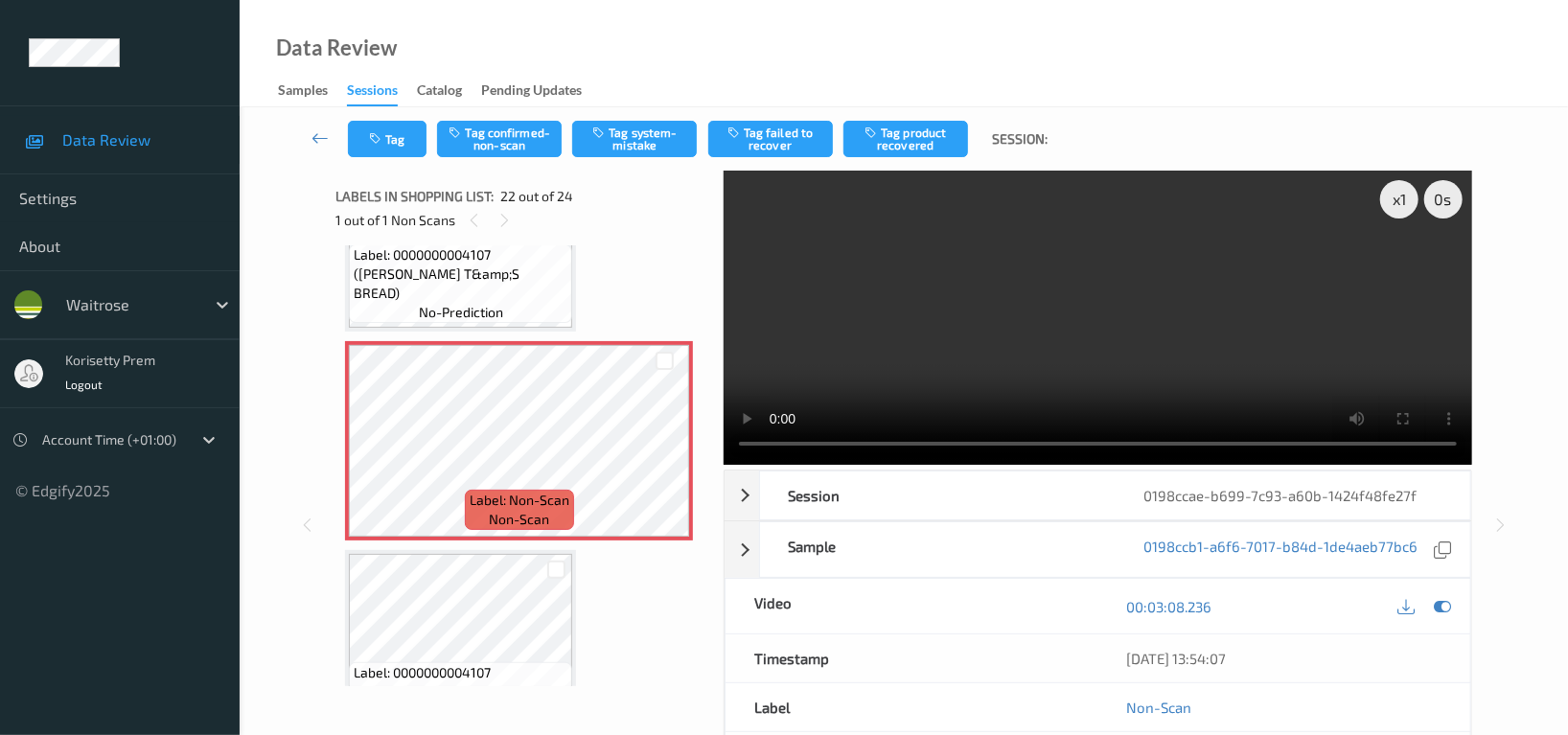
click at [451, 303] on span "no-prediction" at bounding box center [461, 313] width 85 height 19
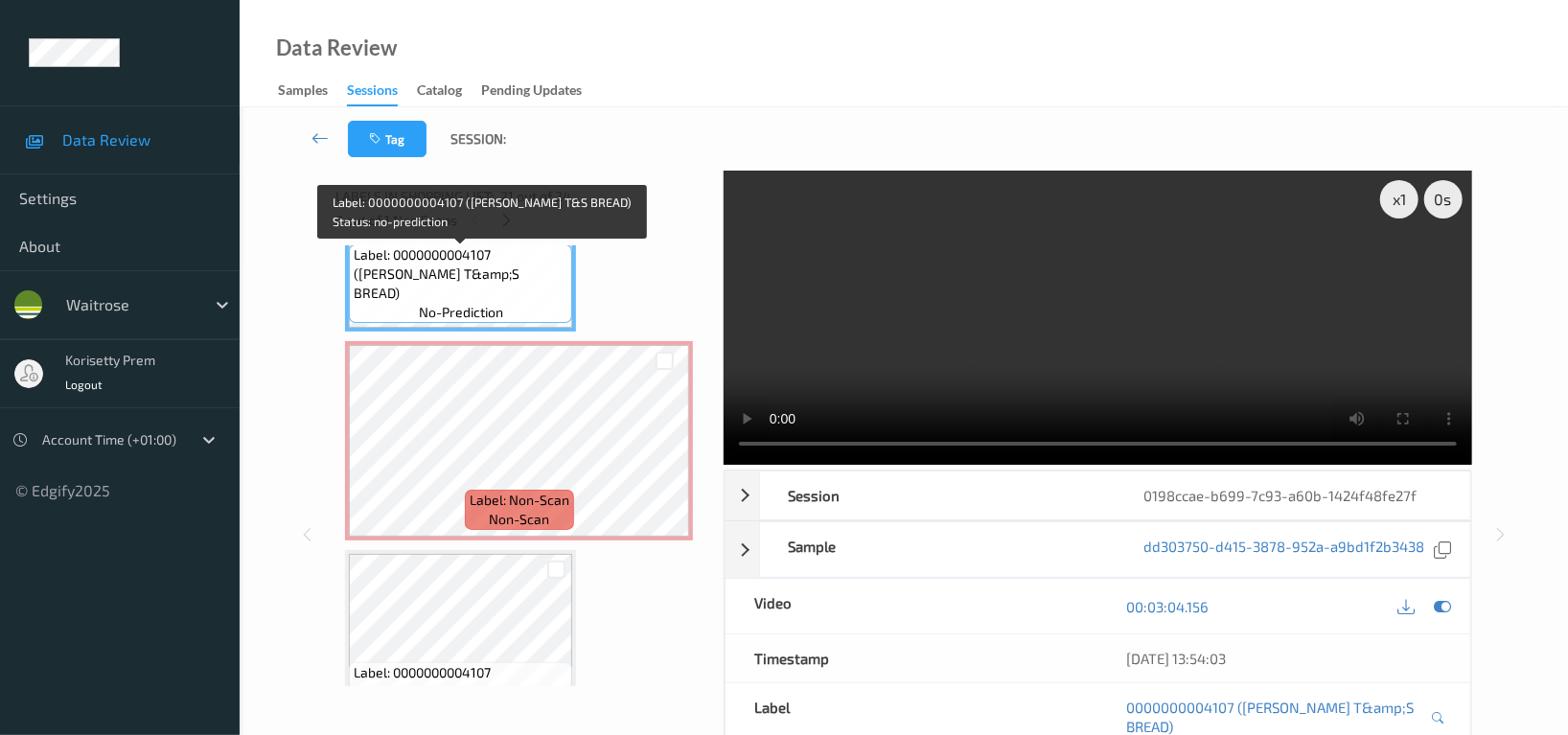
click at [472, 286] on span "Label: 0000000004107 (WR OLIVE T&amp;S BREAD)" at bounding box center [461, 274] width 214 height 58
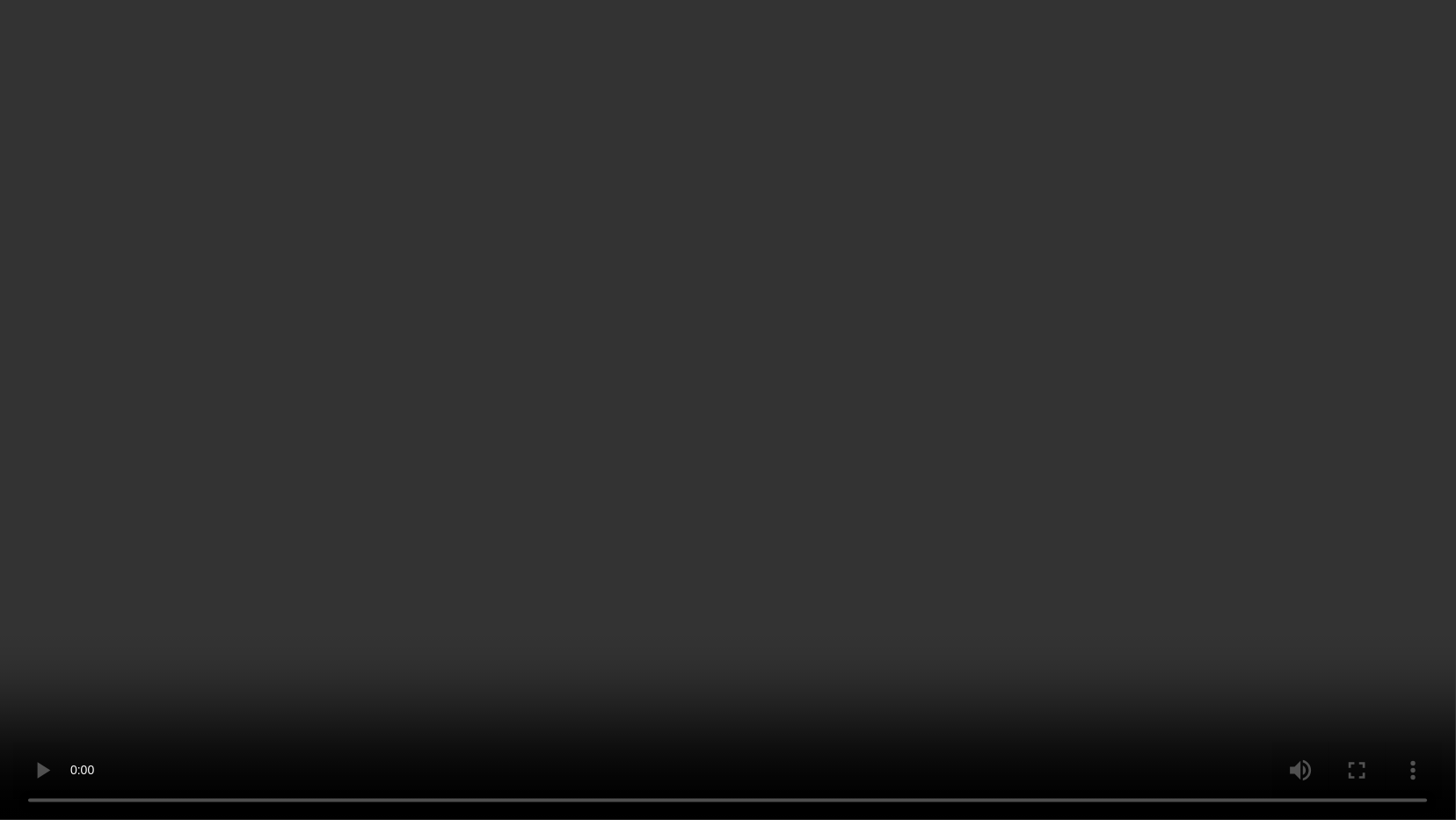
click at [582, 504] on video at bounding box center [728, 410] width 1456 height 820
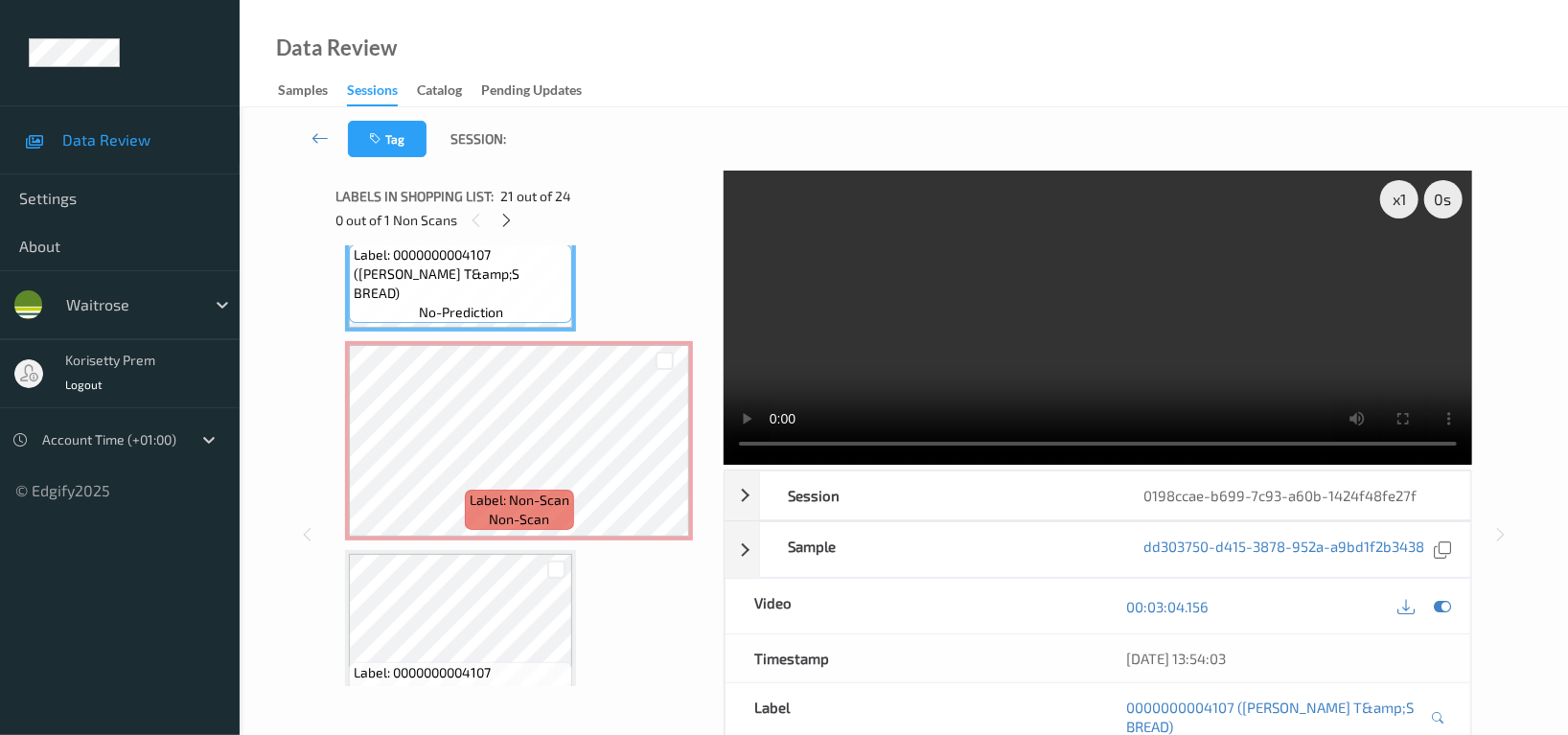
click at [1004, 307] on video at bounding box center [1098, 317] width 748 height 294
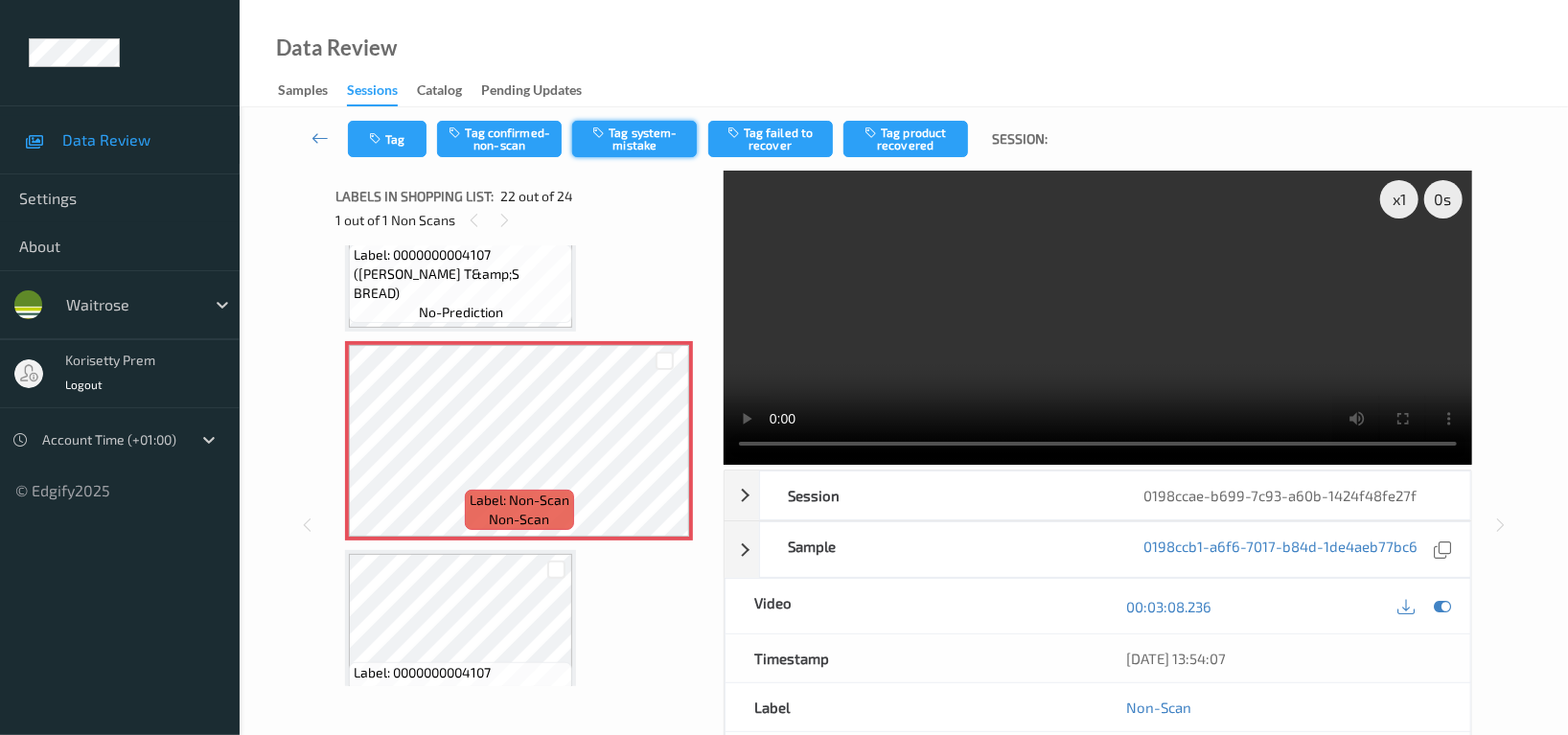
click at [633, 142] on button "Tag system-mistake" at bounding box center [635, 139] width 125 height 37
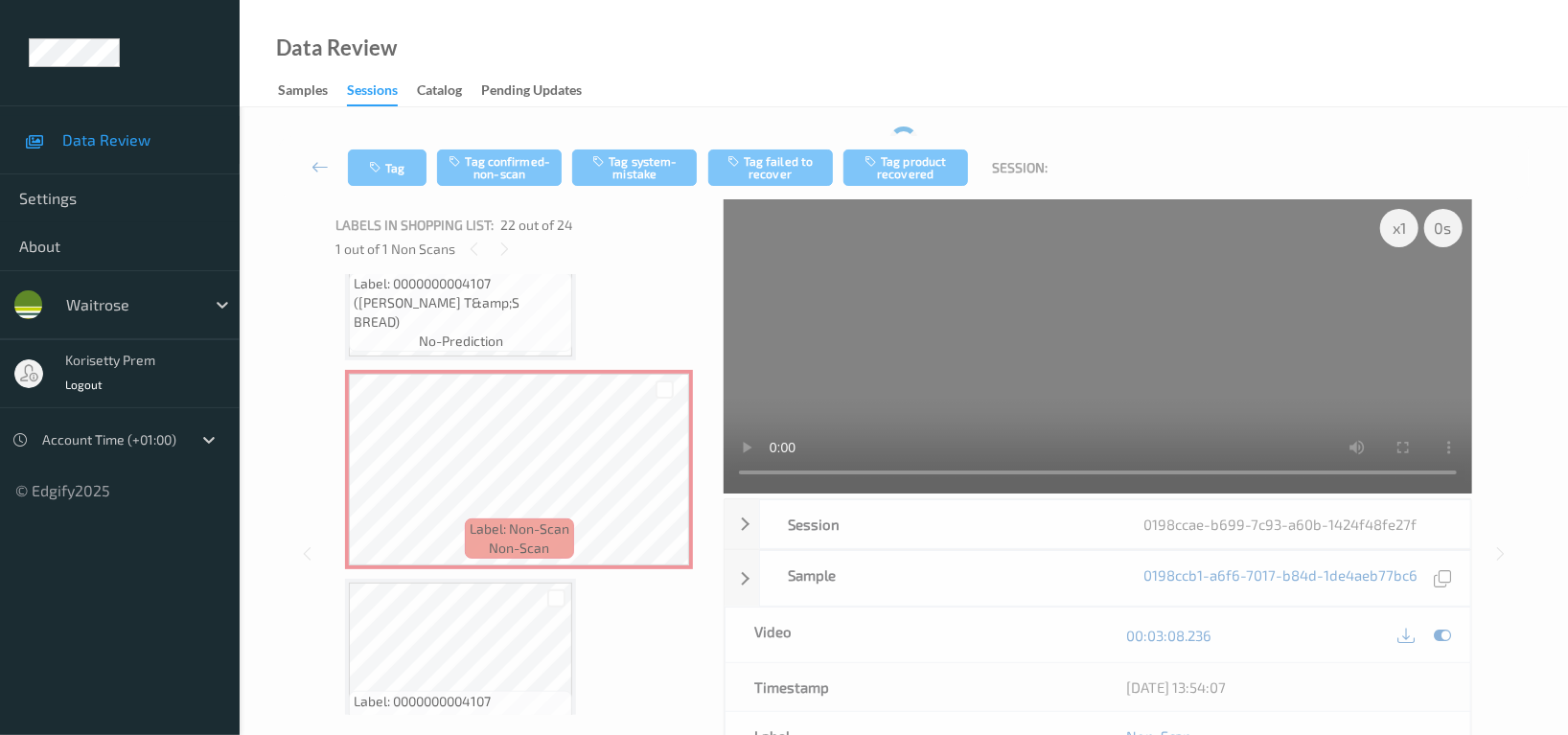
click at [381, 138] on div "Tag Tag confirmed-non-scan Tag system-mistake Tag failed to recover Tag product…" at bounding box center [903, 167] width 1250 height 63
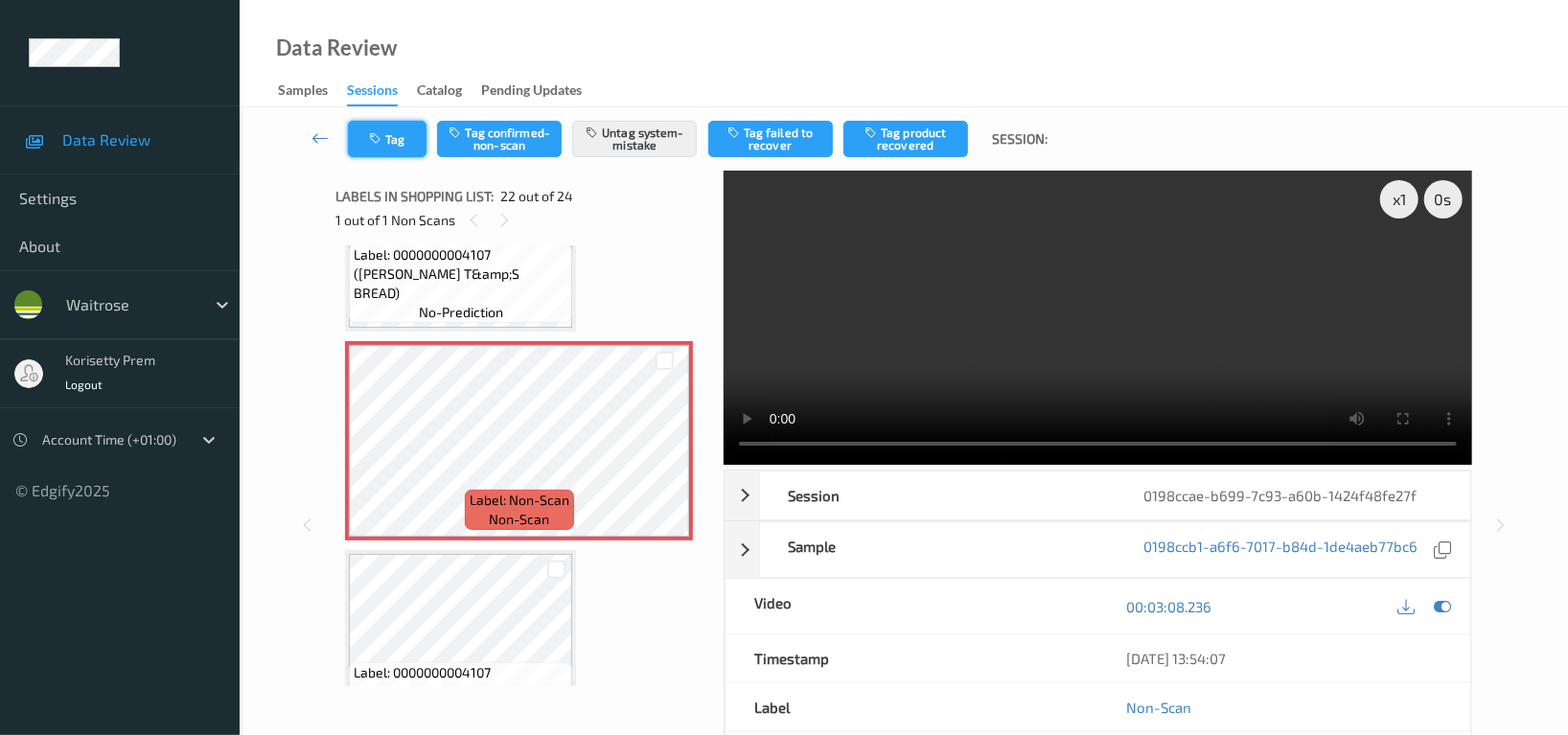
click at [392, 138] on button "Tag" at bounding box center [388, 139] width 79 height 37
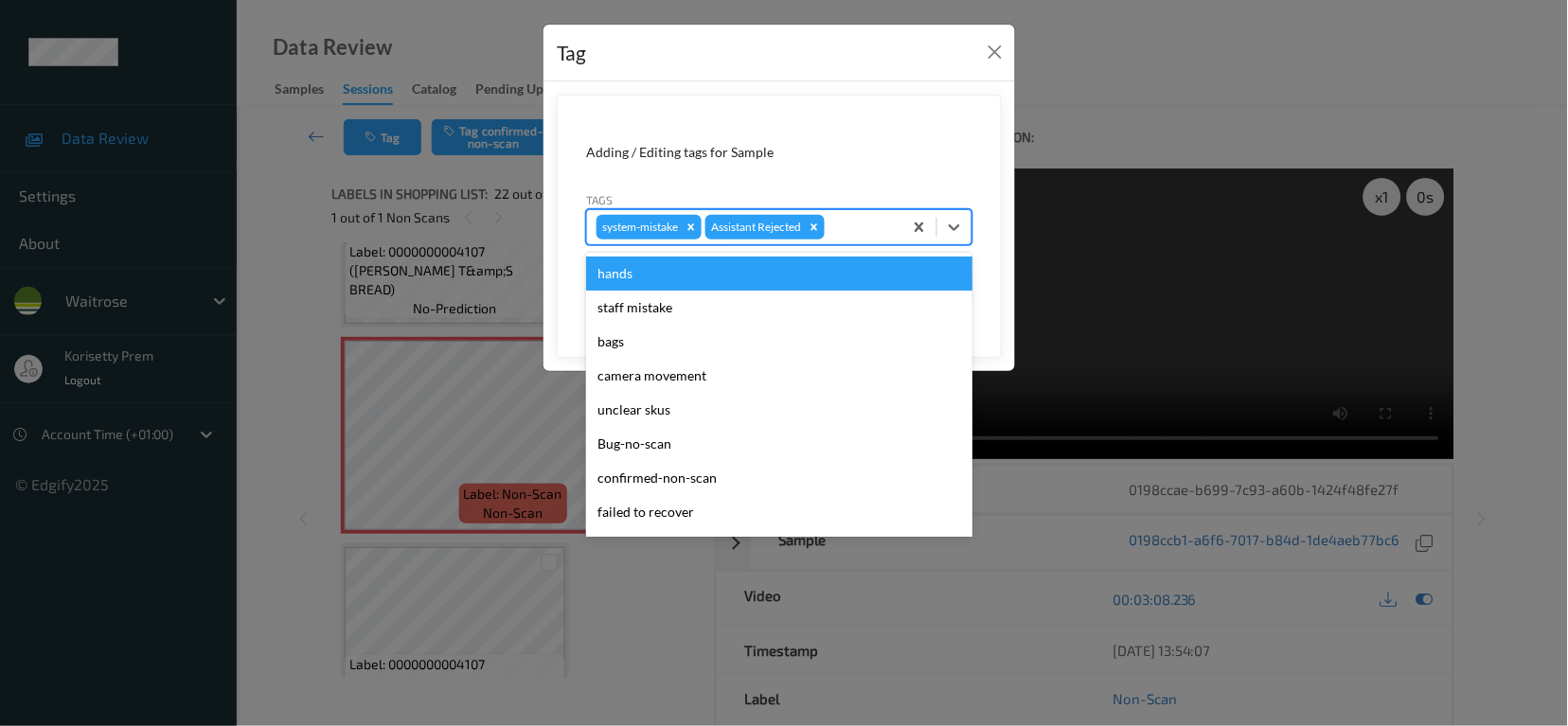
click at [855, 232] on div at bounding box center [861, 227] width 65 height 23
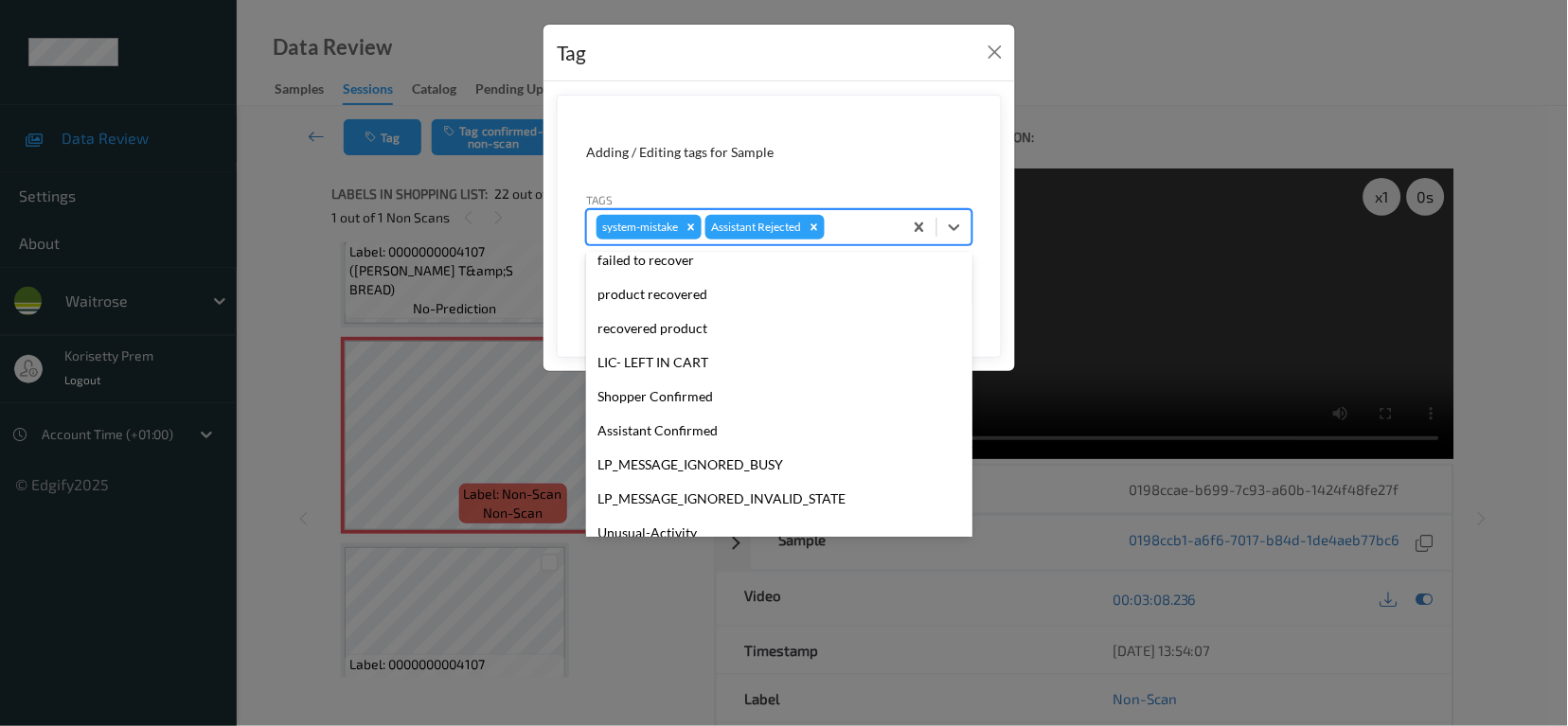
scroll to position [371, 0]
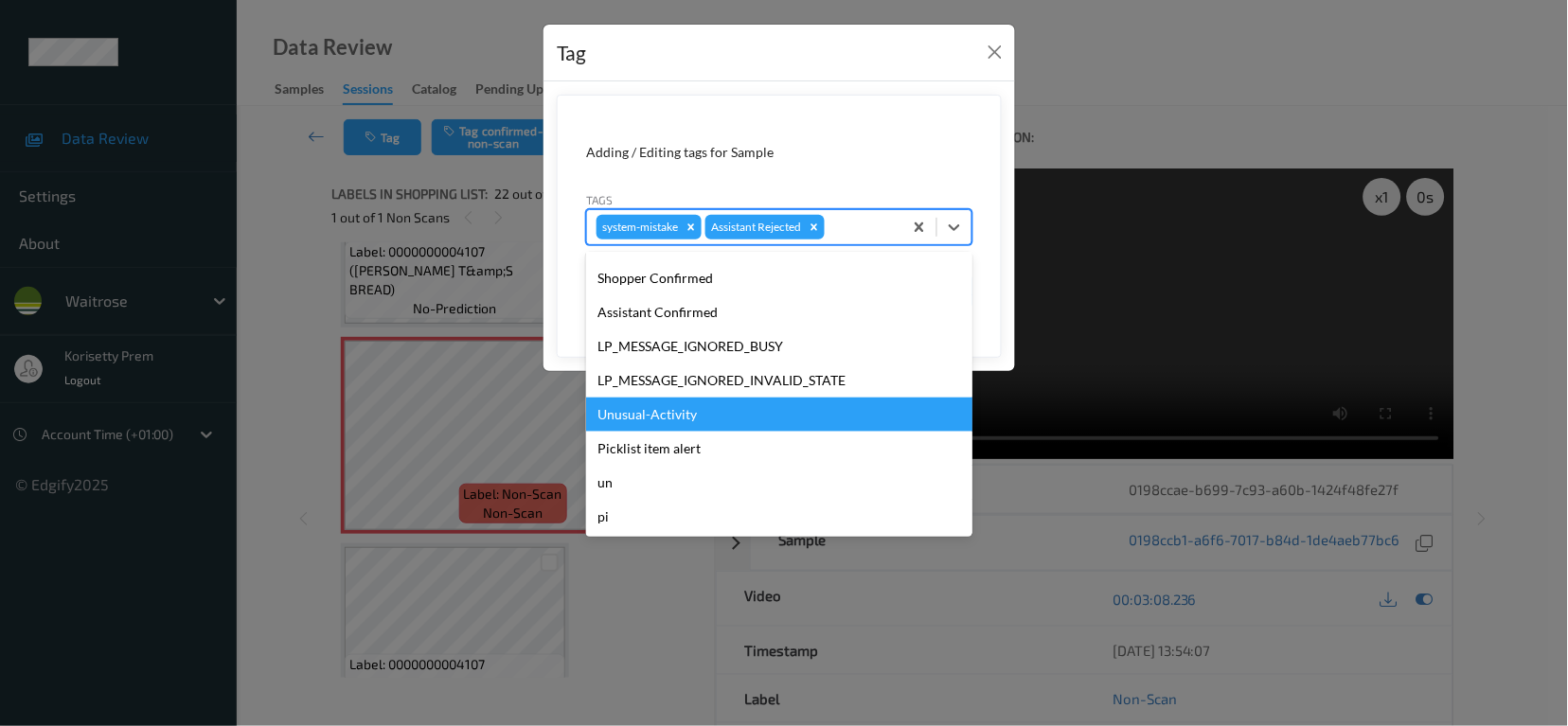
click at [659, 420] on div "Unusual-Activity" at bounding box center [779, 414] width 387 height 34
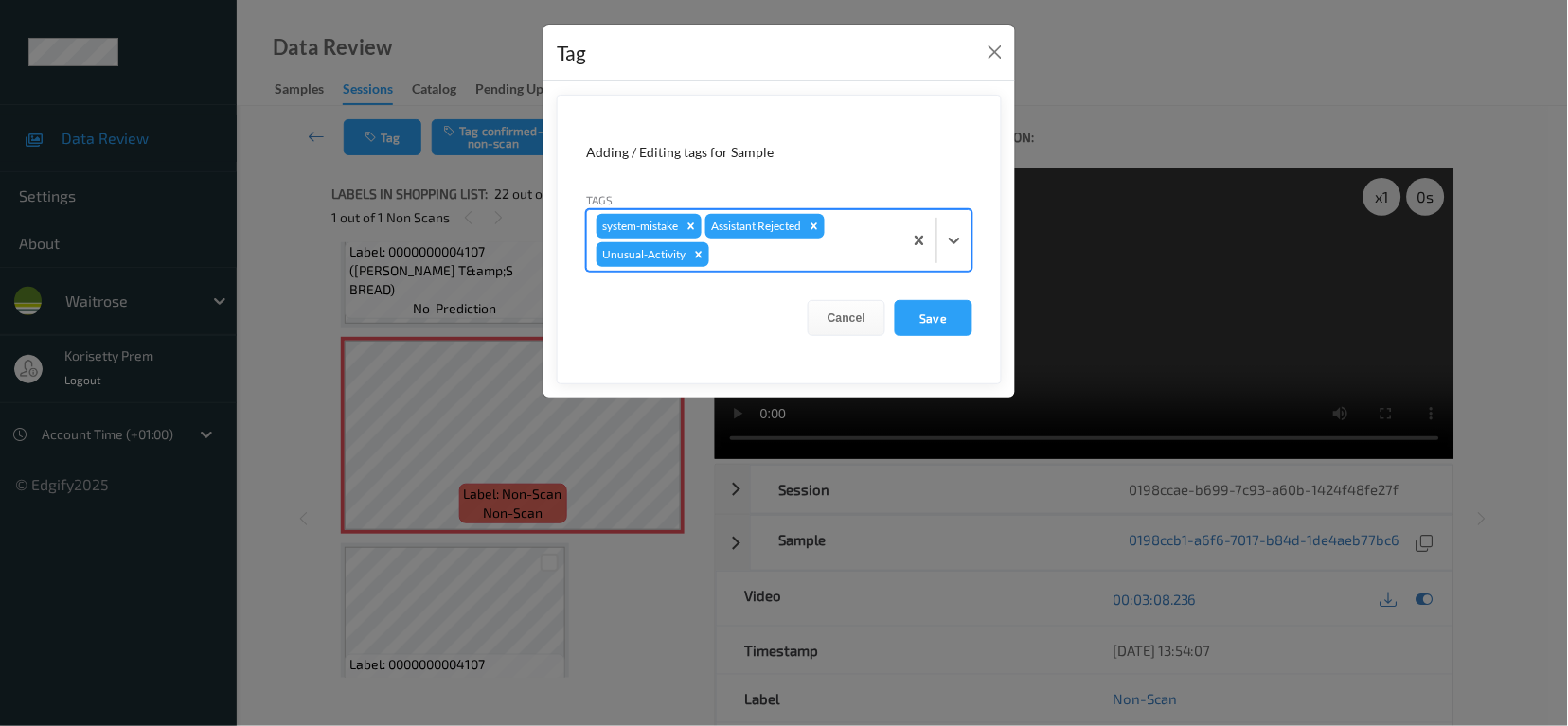
click at [794, 254] on div at bounding box center [802, 255] width 180 height 23
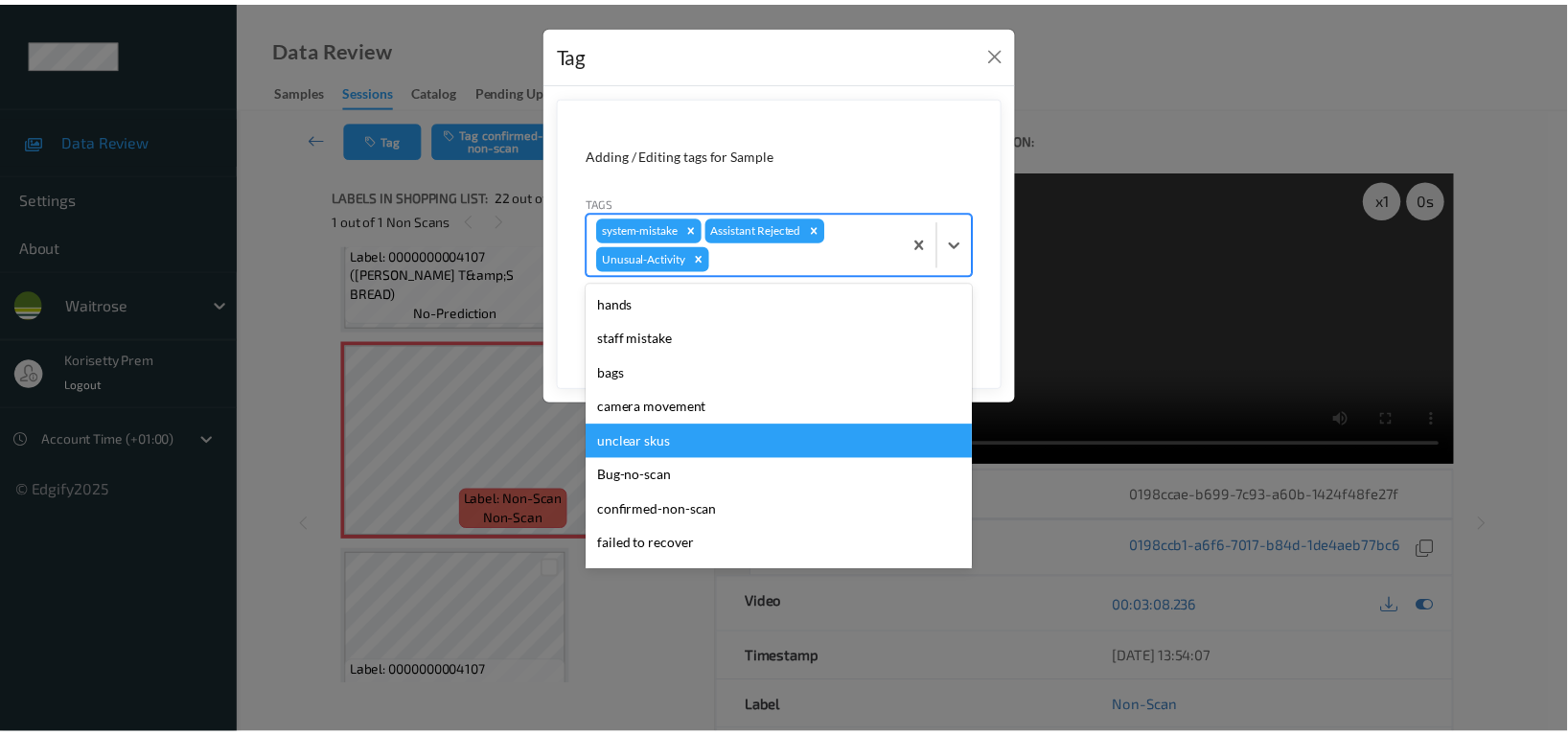
scroll to position [341, 0]
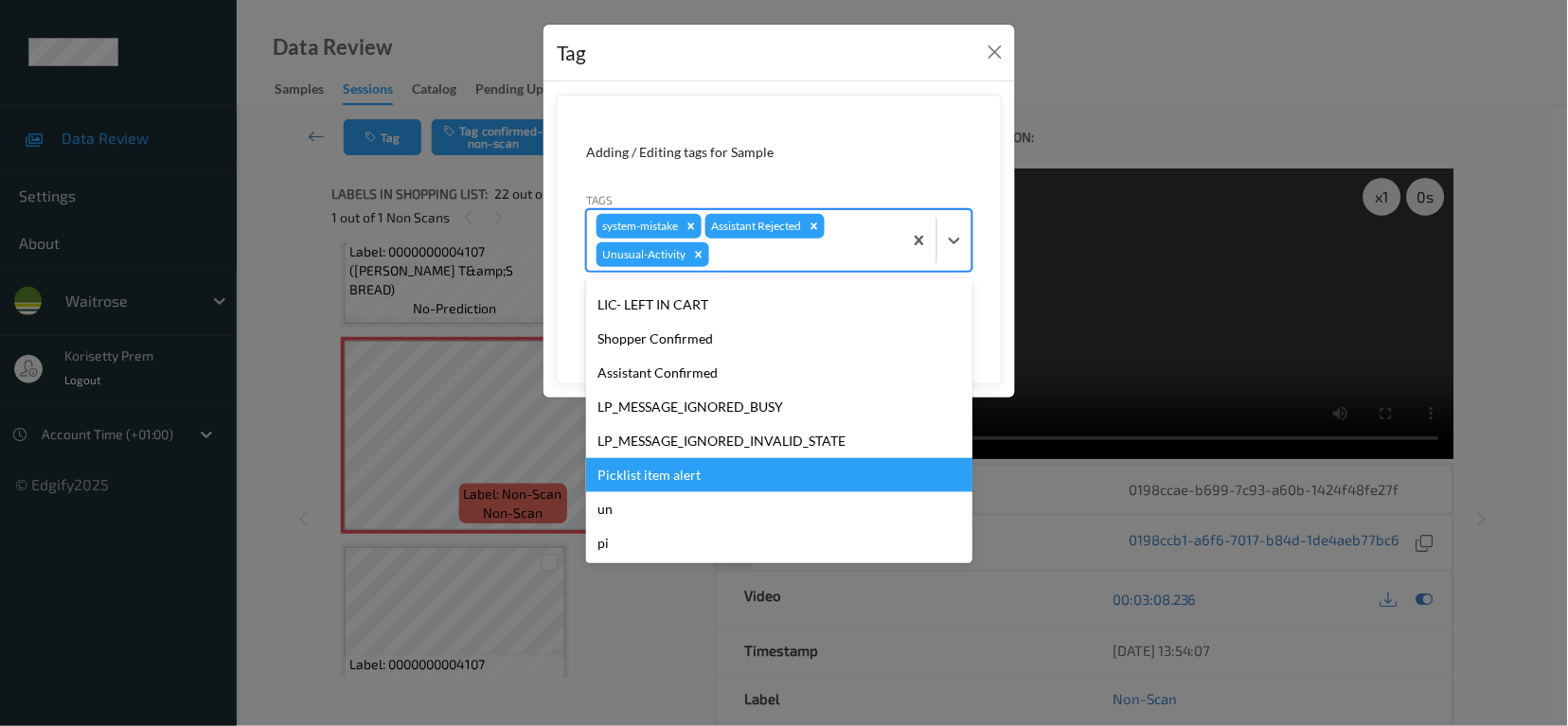
click at [662, 475] on div "Picklist item alert" at bounding box center [779, 475] width 387 height 34
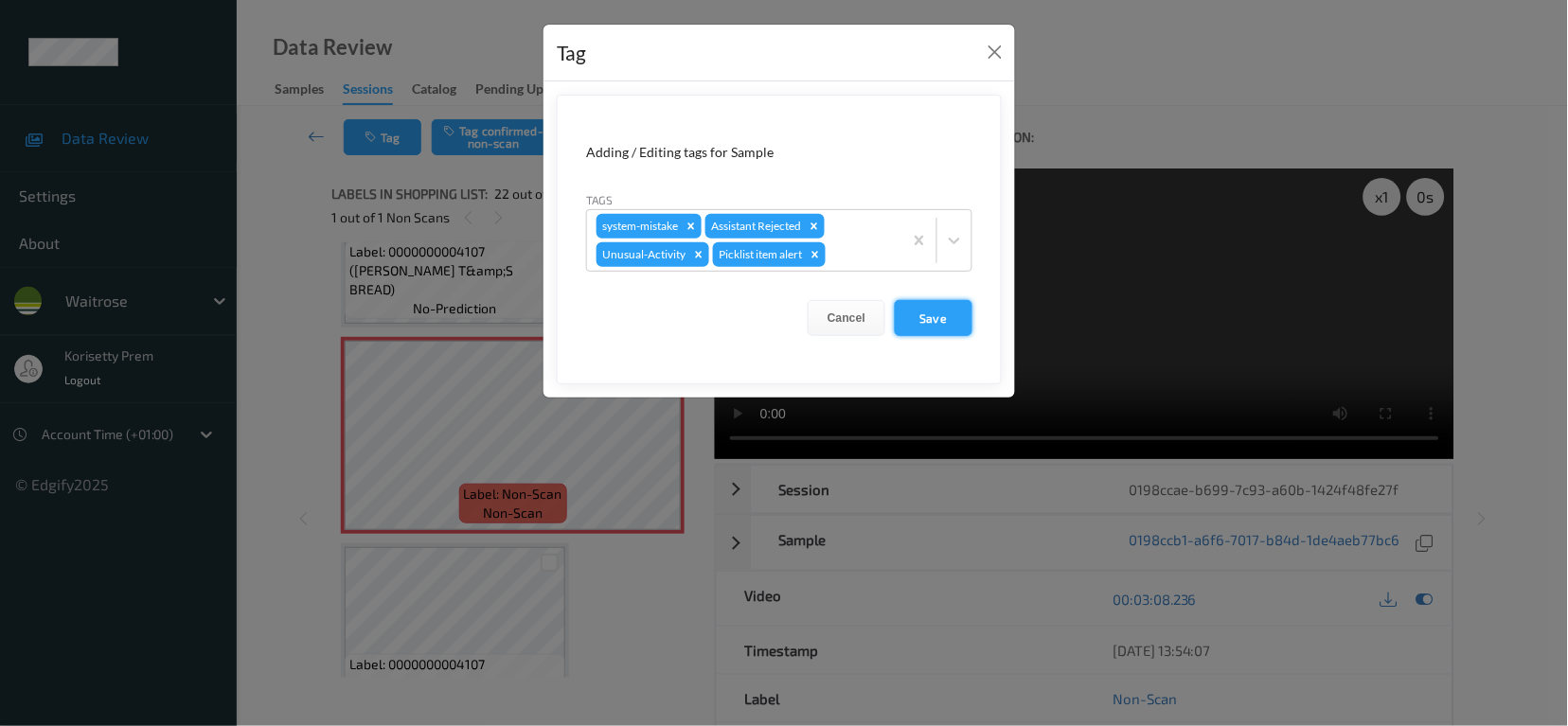
click at [952, 315] on button "Save" at bounding box center [934, 318] width 78 height 36
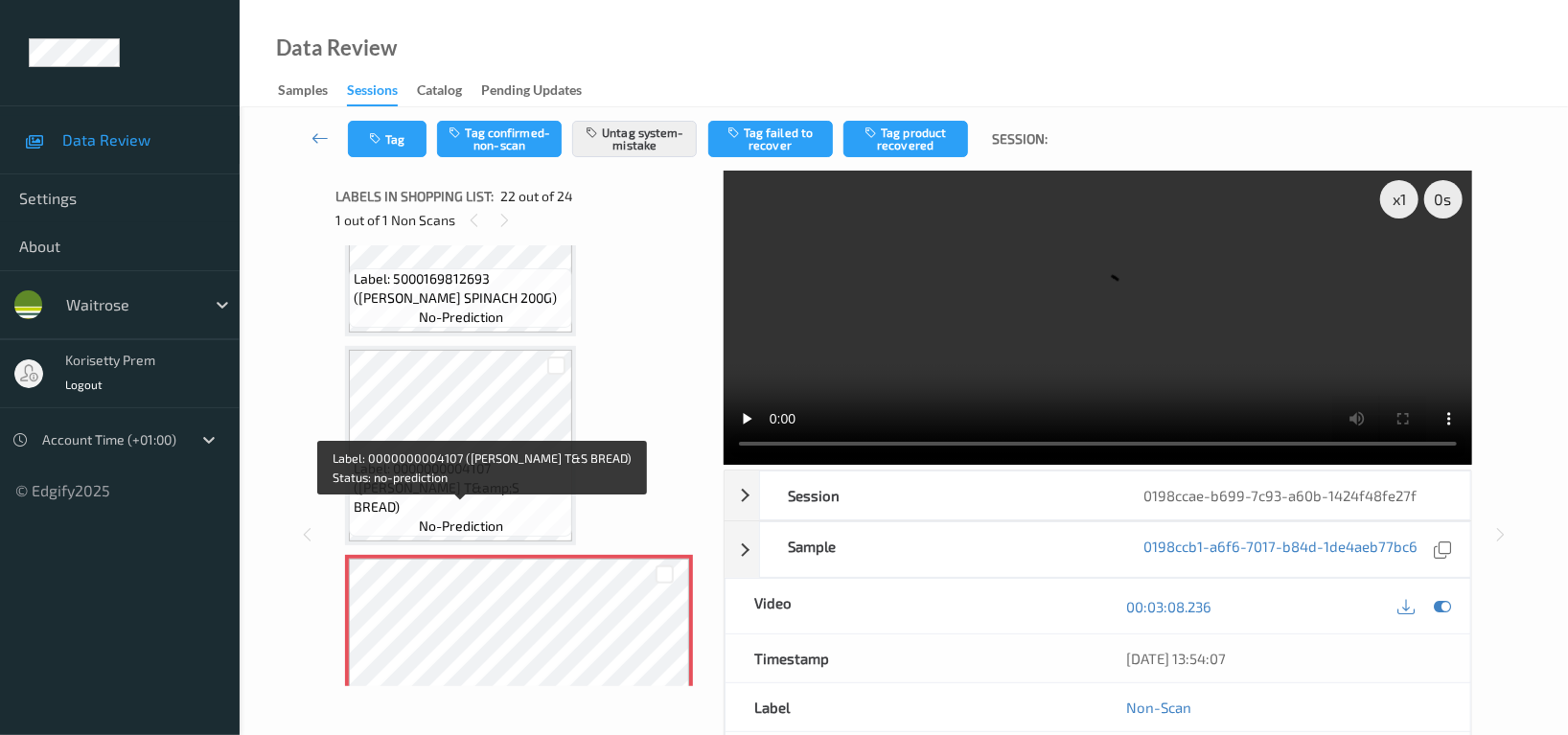
scroll to position [4045, 0]
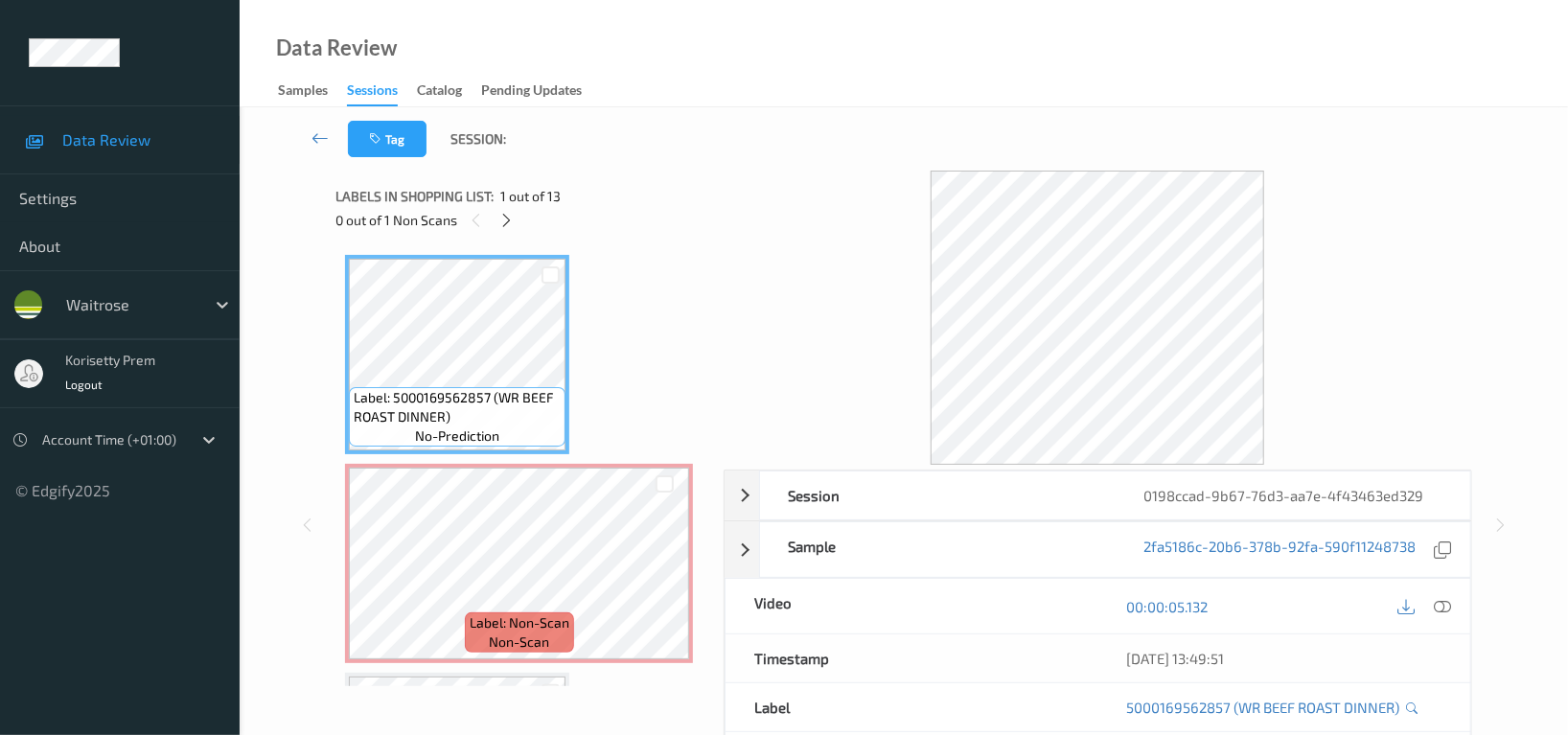
click at [797, 249] on div at bounding box center [1098, 317] width 748 height 294
click at [500, 220] on icon at bounding box center [507, 220] width 16 height 17
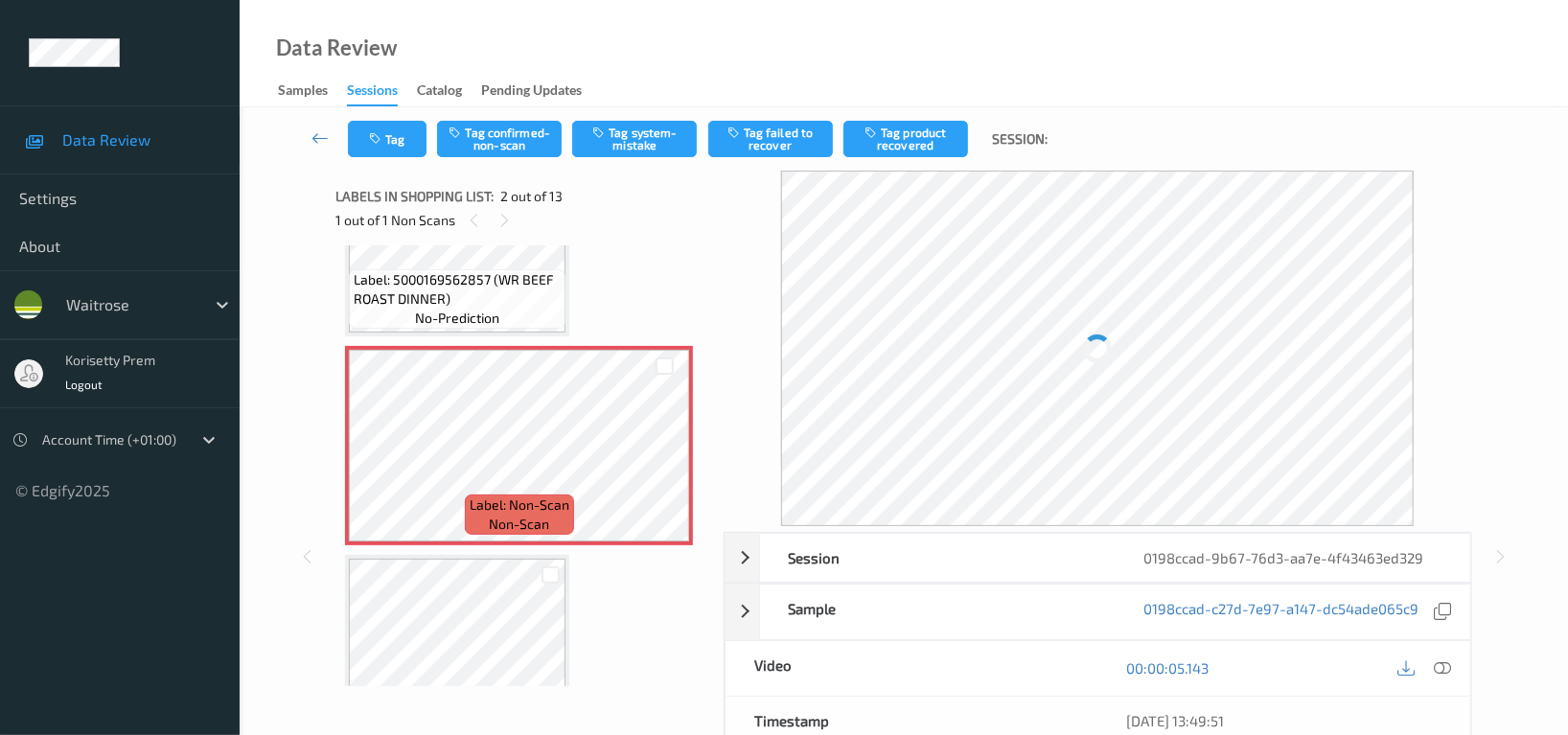
scroll to position [9, 0]
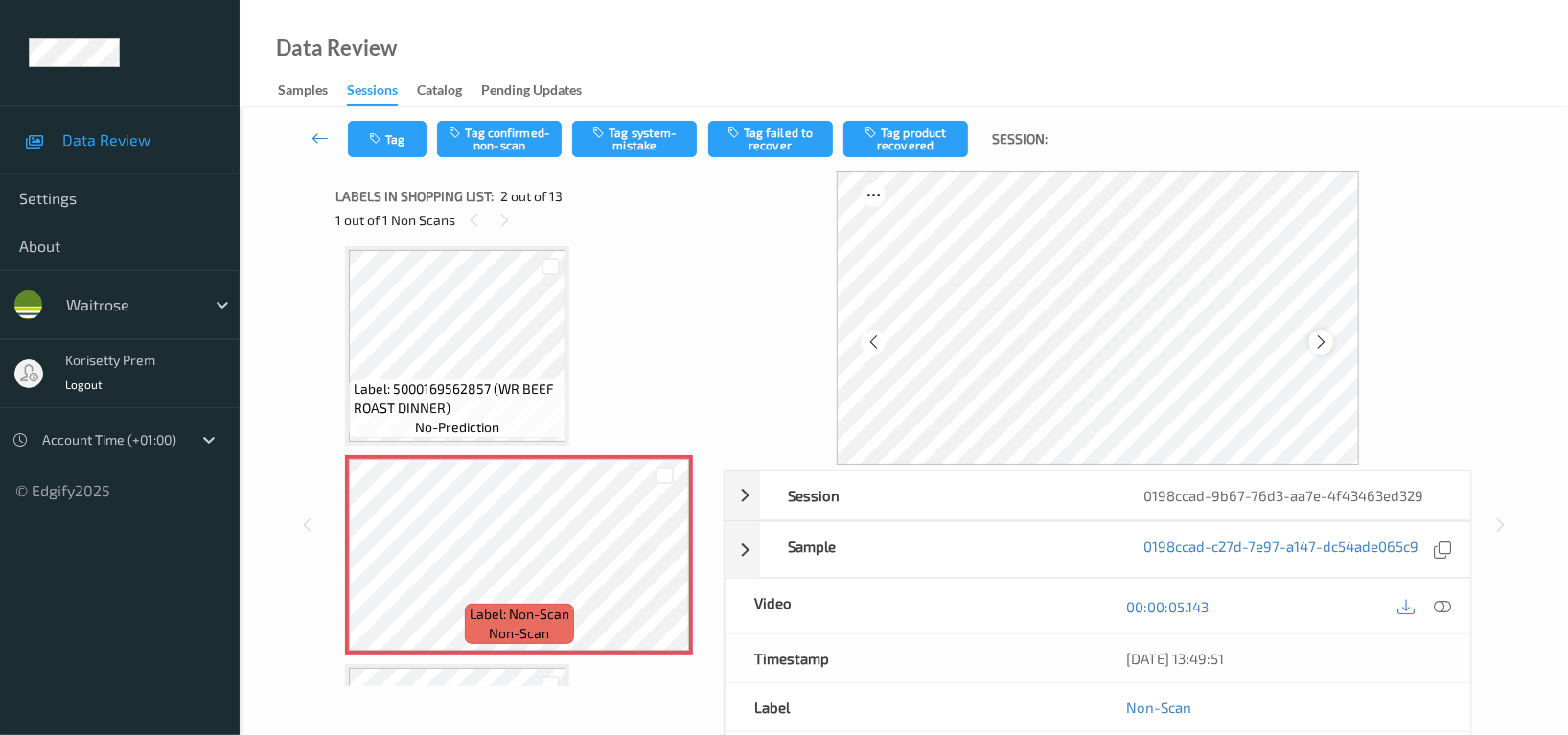
click at [1324, 339] on icon at bounding box center [1321, 342] width 16 height 17
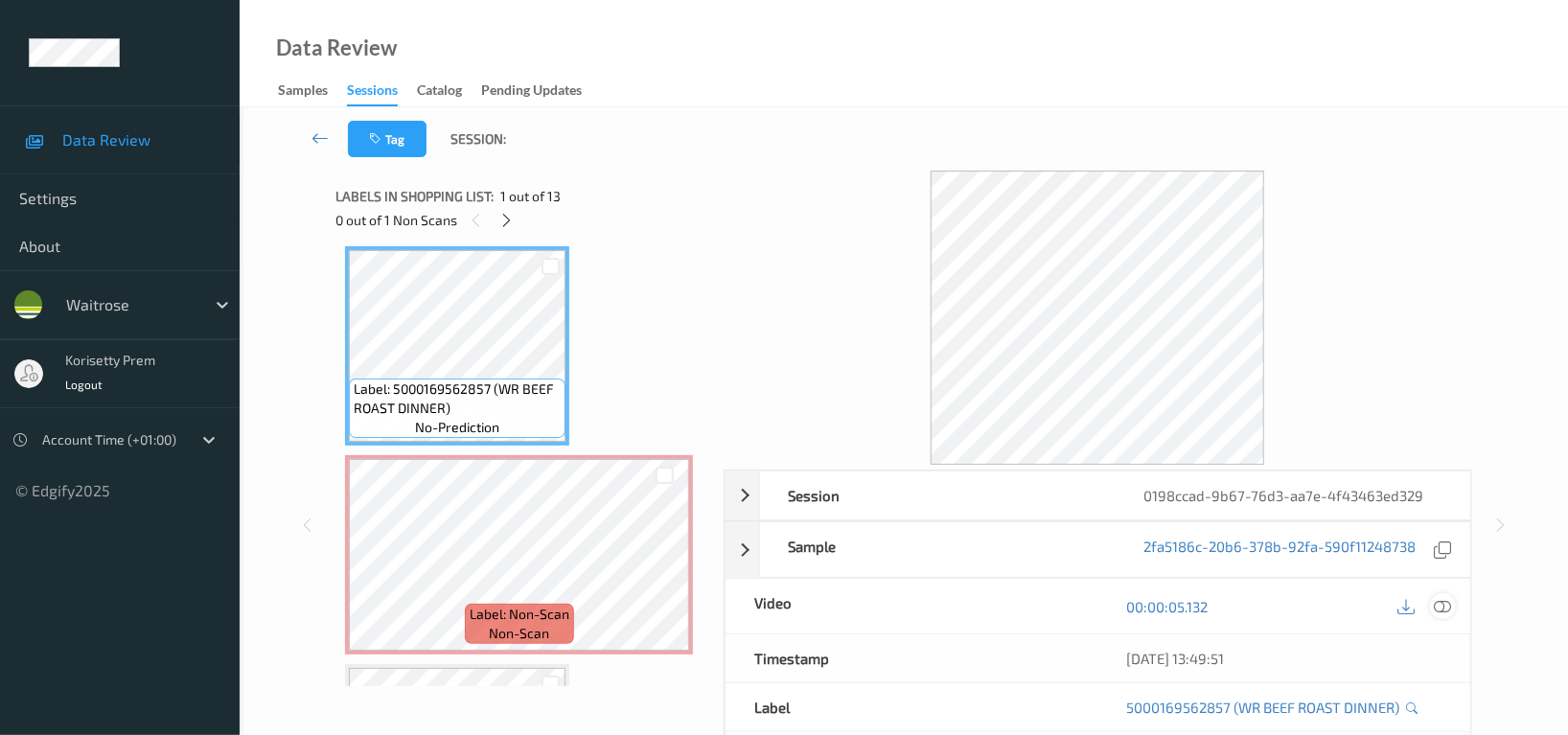
click at [1443, 609] on icon at bounding box center [1443, 607] width 17 height 17
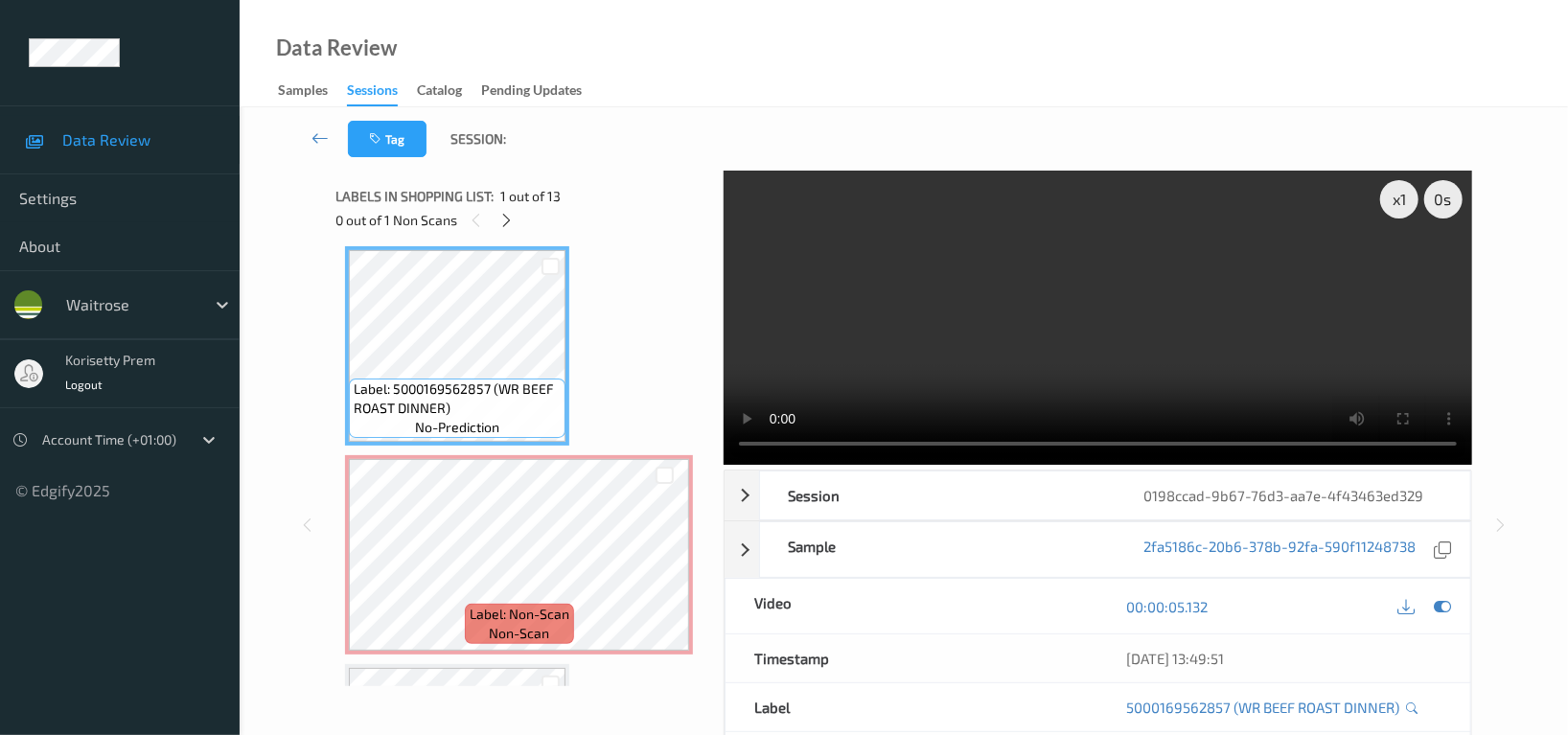
click at [703, 100] on div "Data Review Samples Sessions Catalog Pending Updates" at bounding box center [903, 54] width 1328 height 108
click at [1086, 373] on video at bounding box center [1098, 317] width 748 height 294
click at [604, 468] on div "x 1 0 s Session 0198ccad-9b67-76d3-aa7e-4f43463ed329 Session ID 0198ccad-9b67-7…" at bounding box center [903, 524] width 1136 height 709
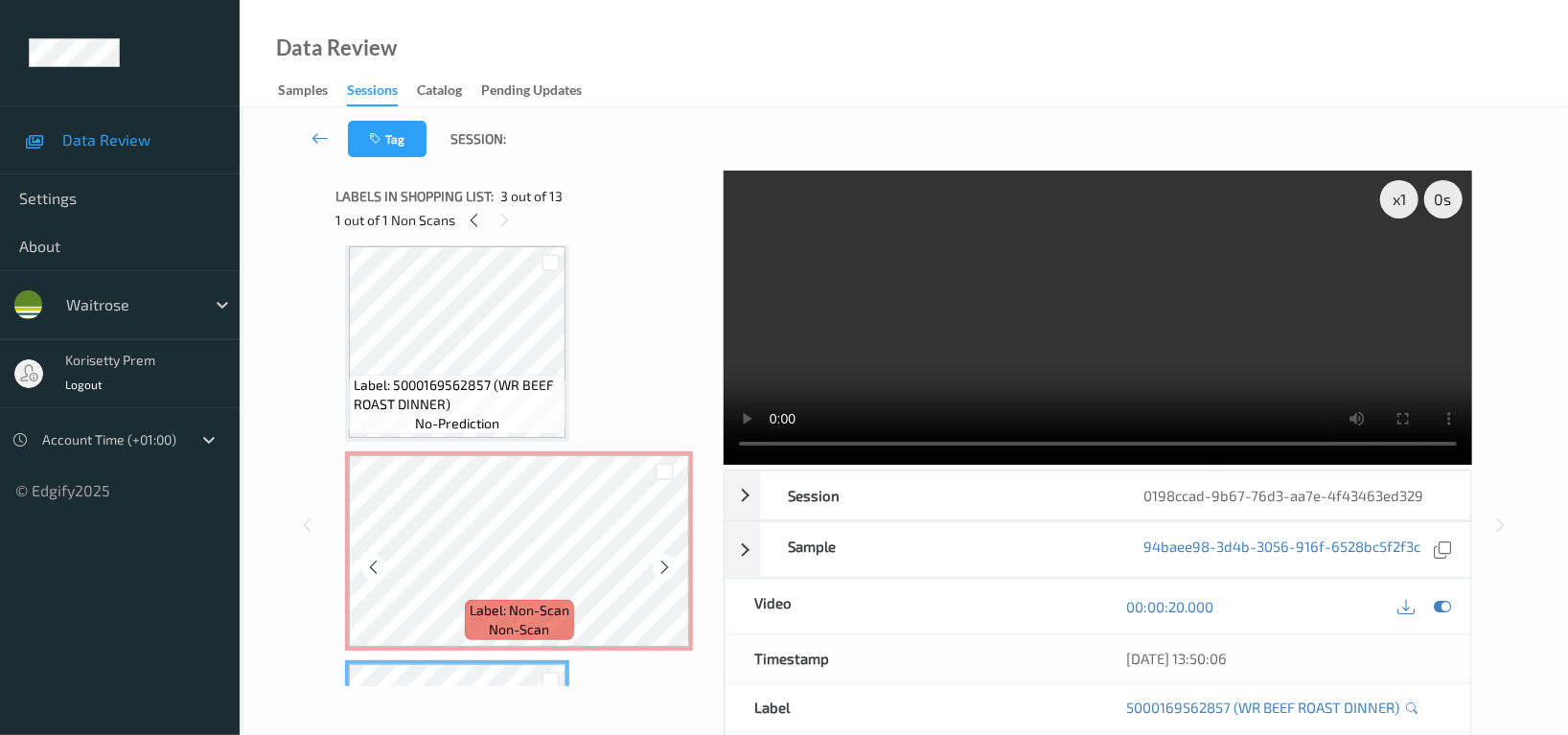
scroll to position [0, 0]
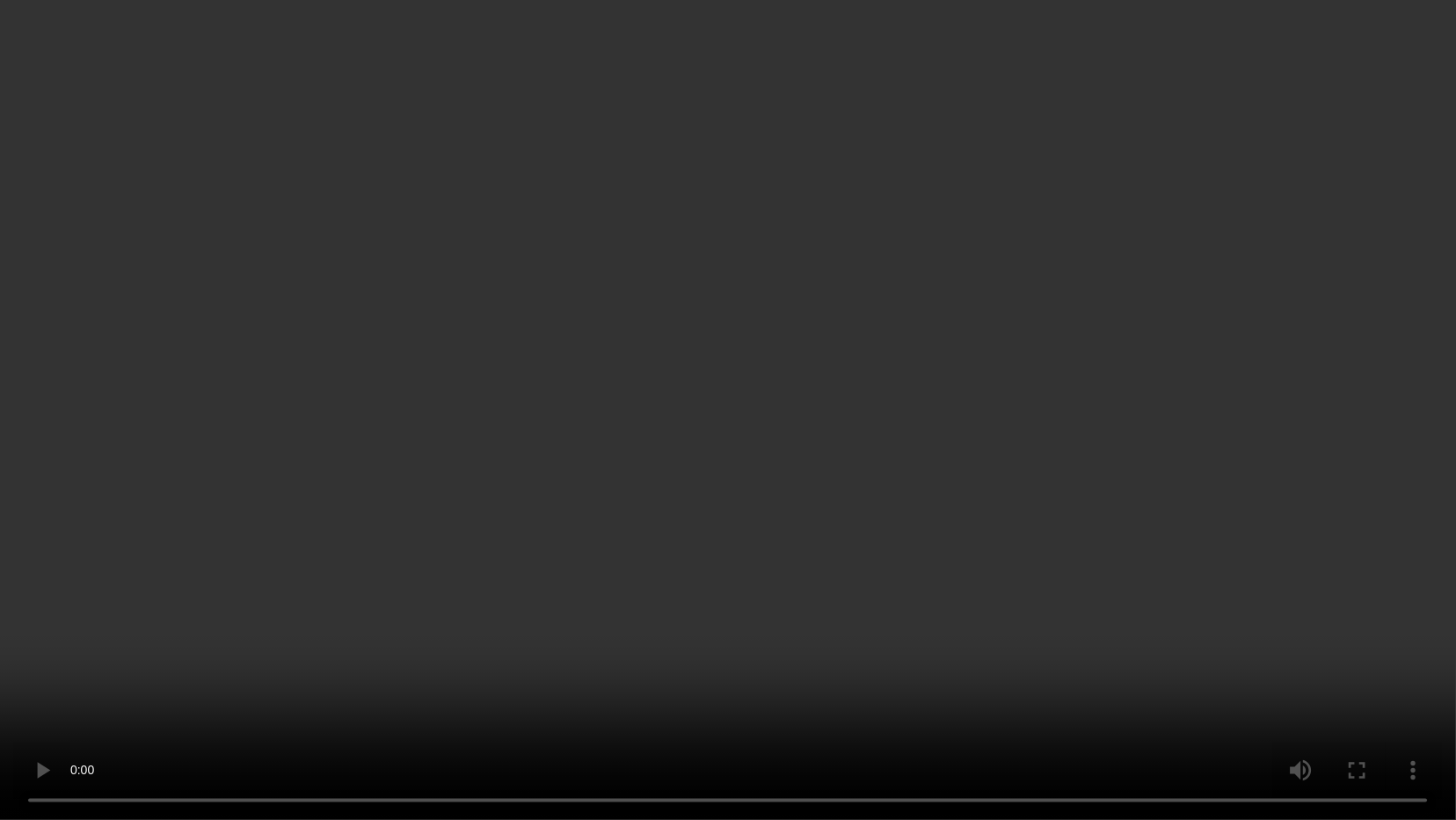
click at [597, 440] on video at bounding box center [728, 410] width 1456 height 820
click at [560, 463] on video at bounding box center [728, 410] width 1456 height 820
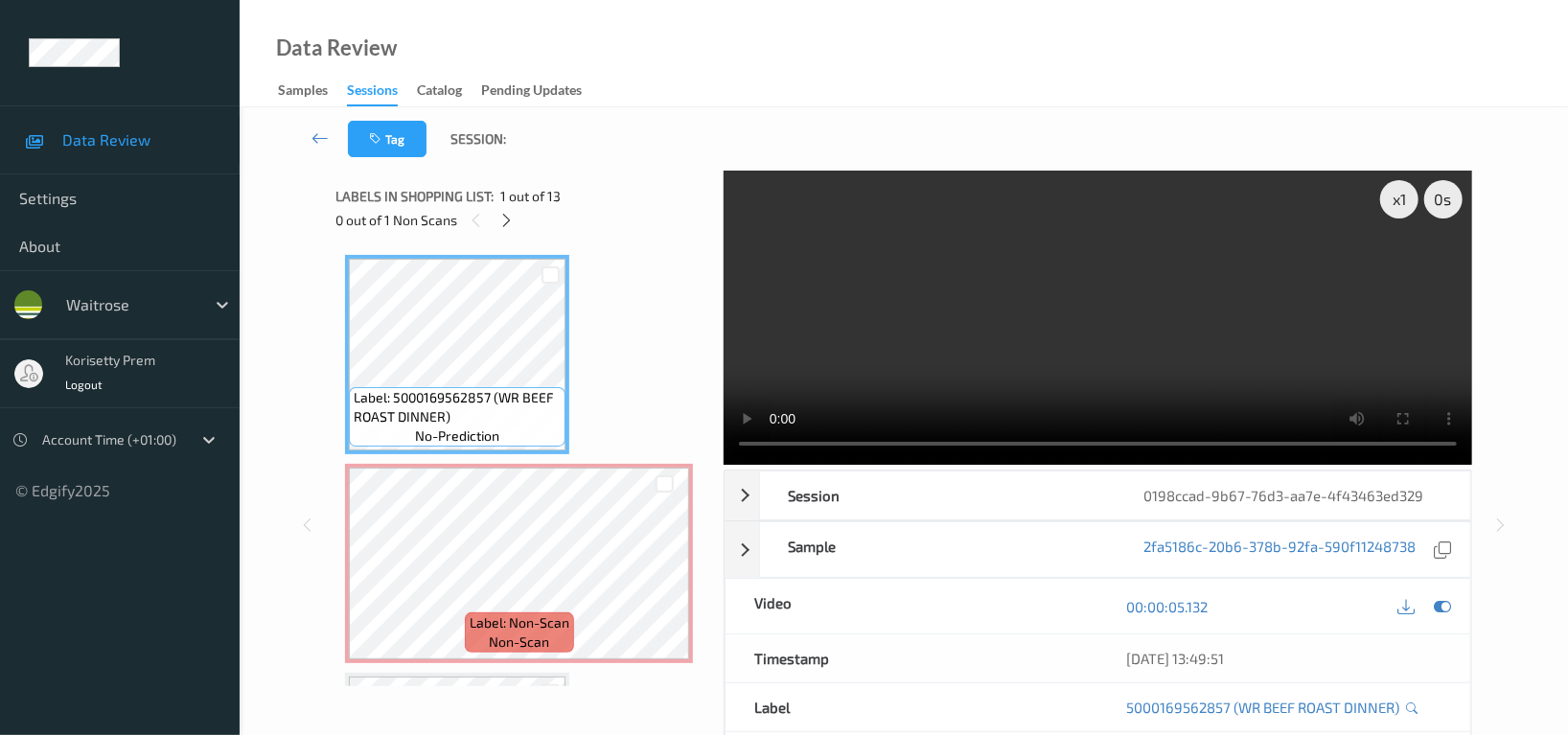
click at [1014, 309] on video at bounding box center [1098, 317] width 748 height 294
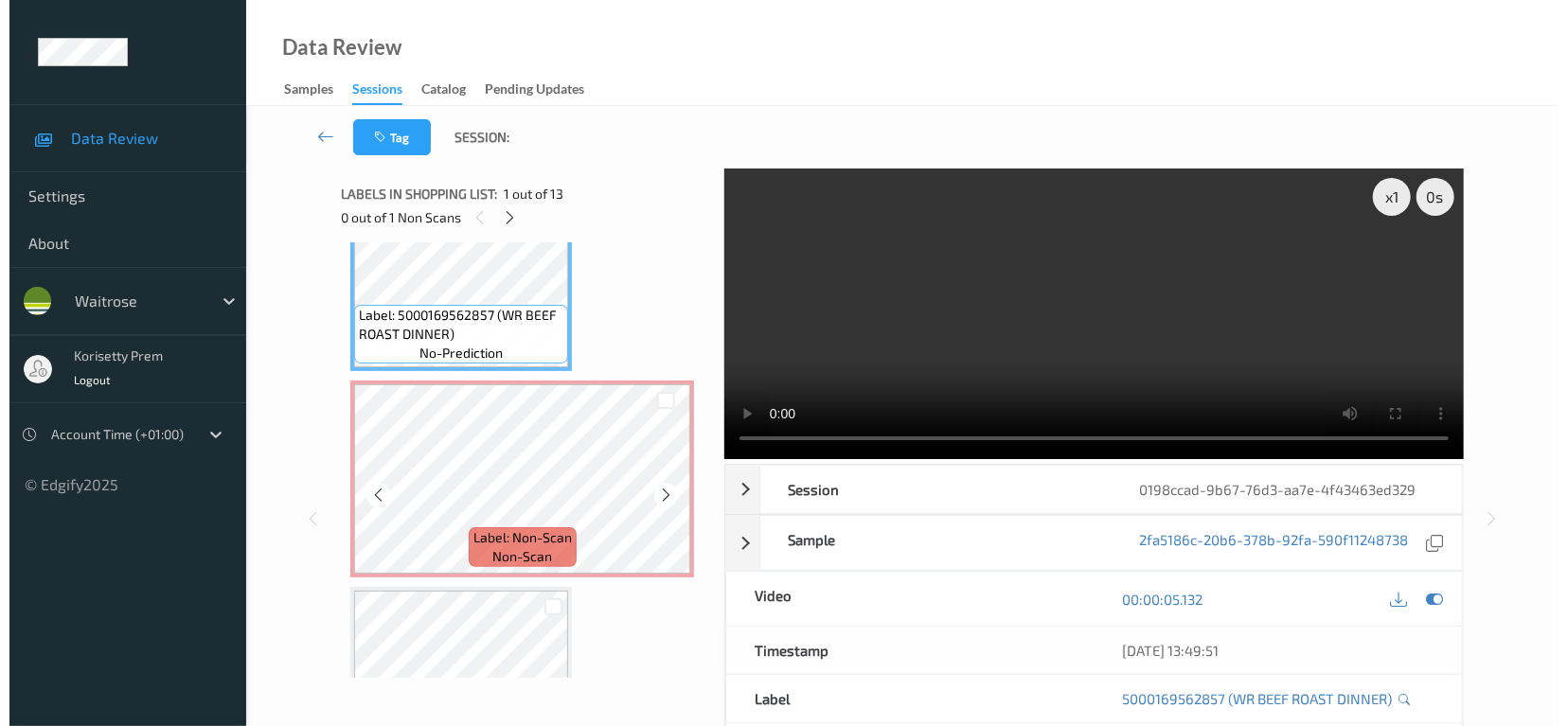
scroll to position [126, 0]
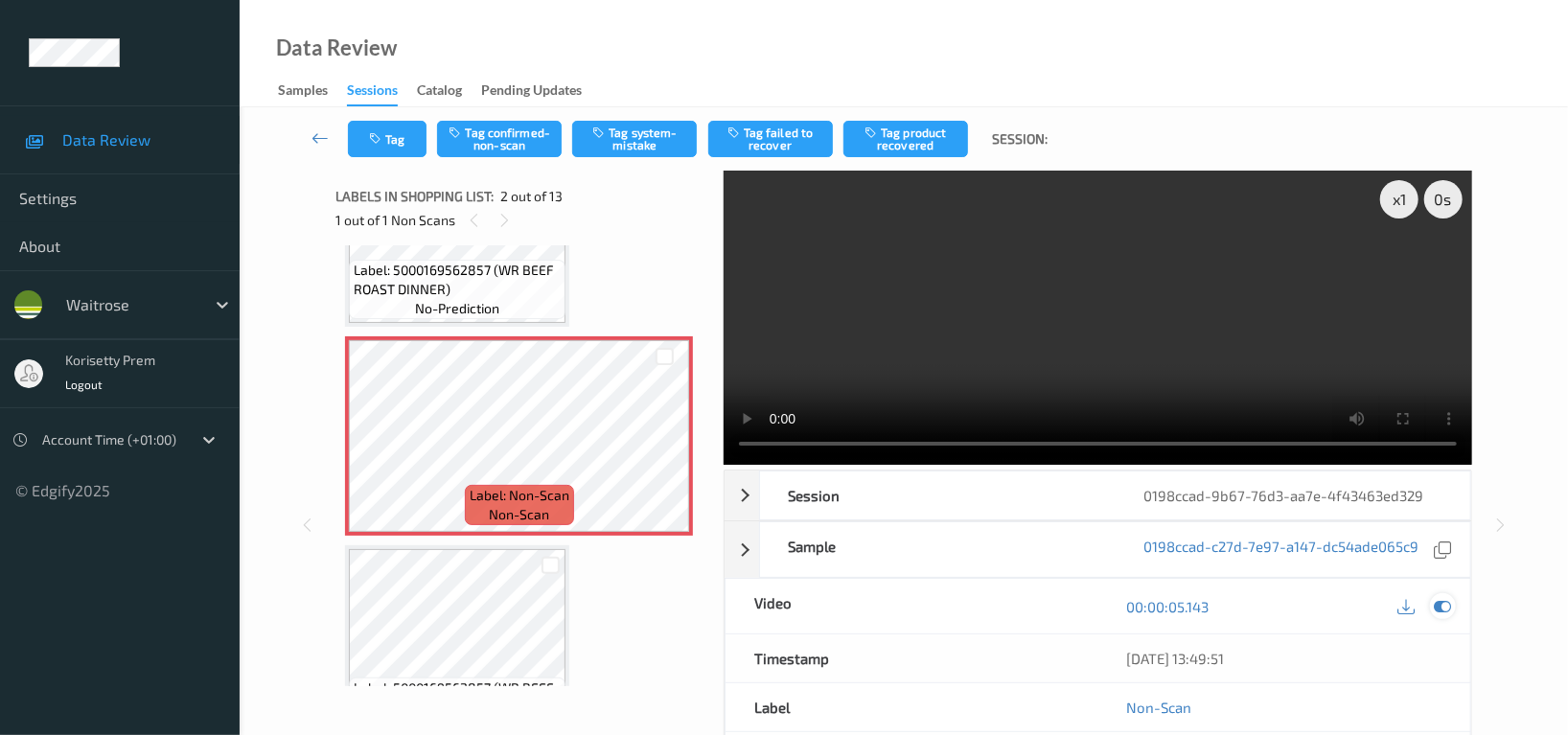
click at [1440, 611] on icon at bounding box center [1443, 607] width 17 height 17
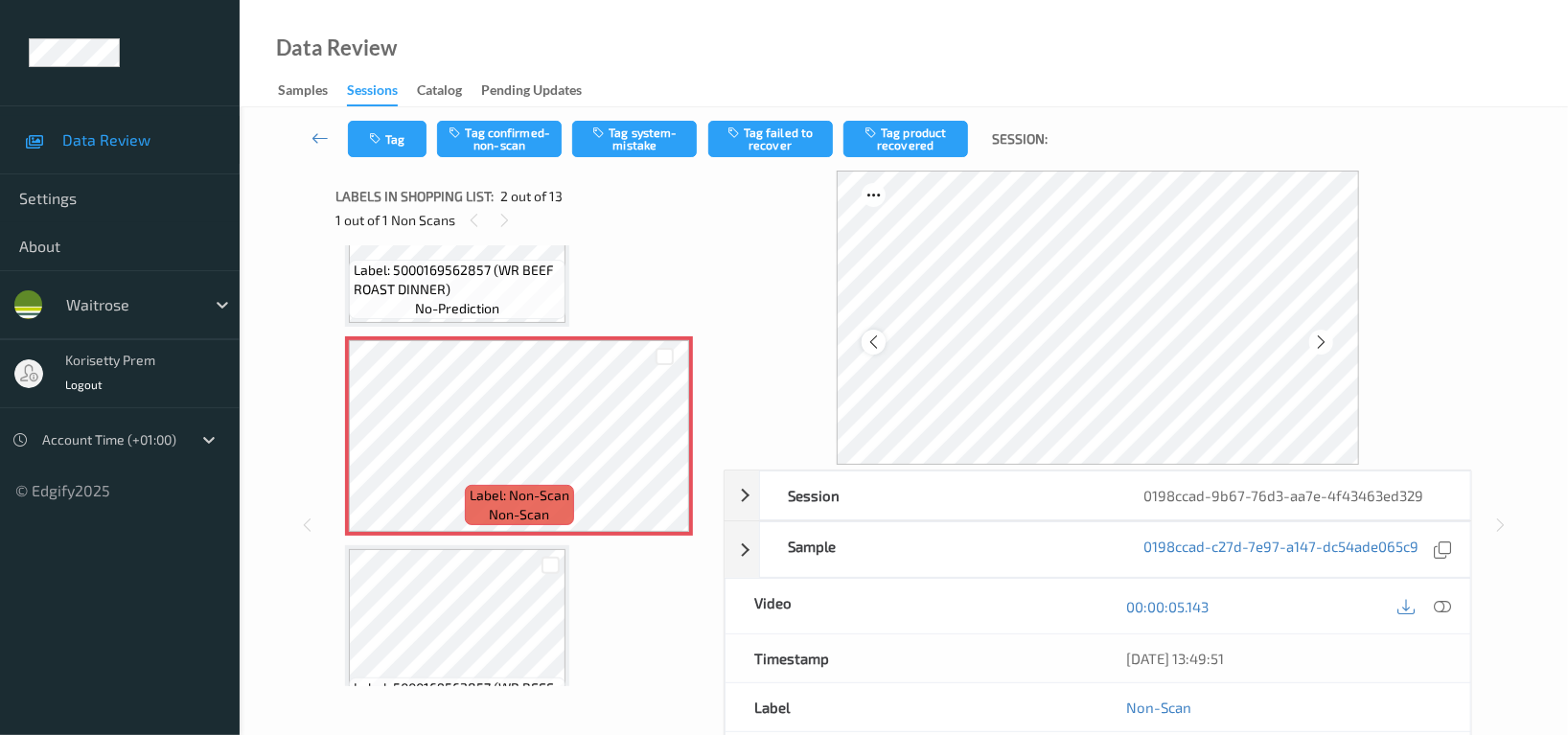
click at [868, 340] on icon at bounding box center [873, 342] width 16 height 17
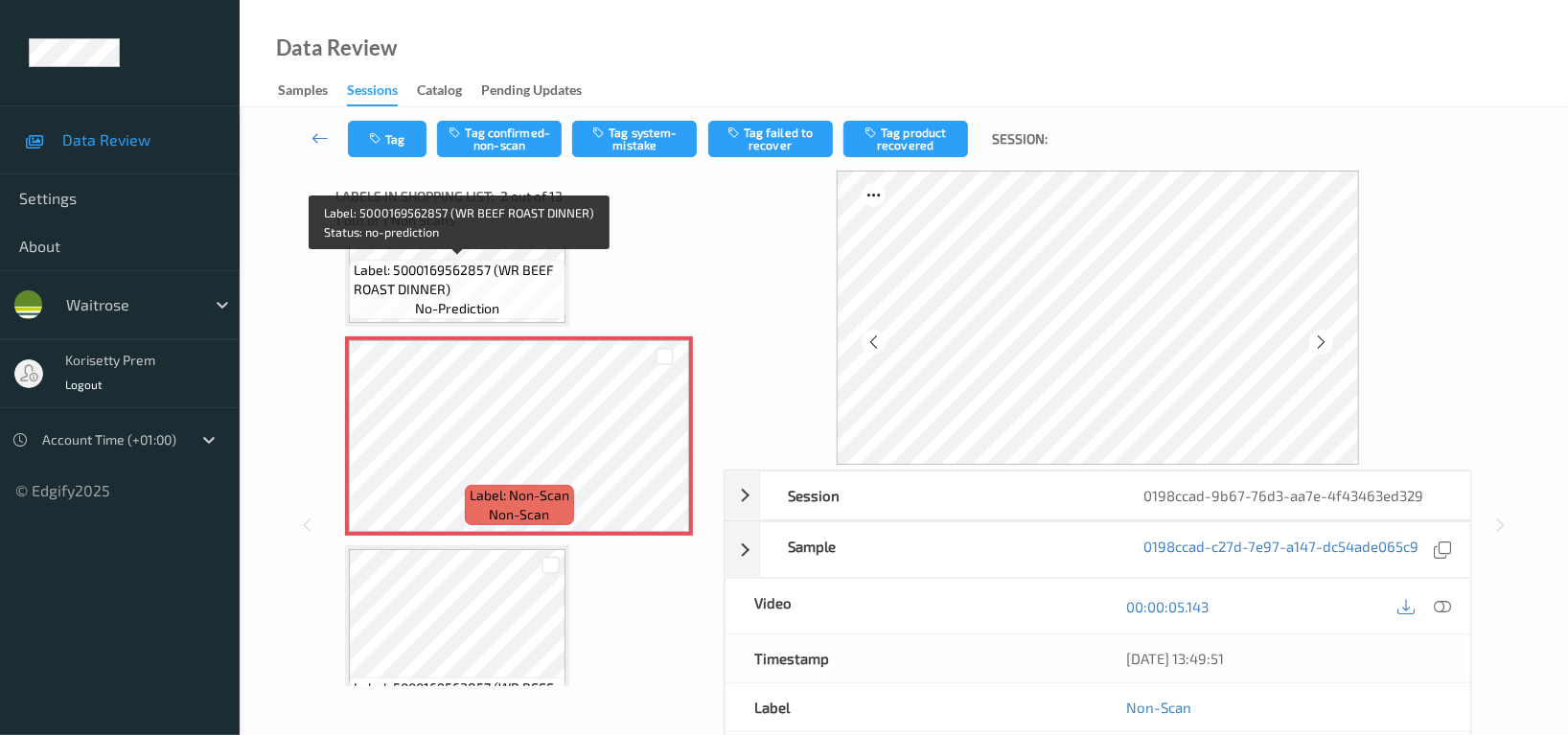
click at [500, 281] on span "Label: 5000169562857 (WR BEEF ROAST DINNER)" at bounding box center [457, 280] width 207 height 38
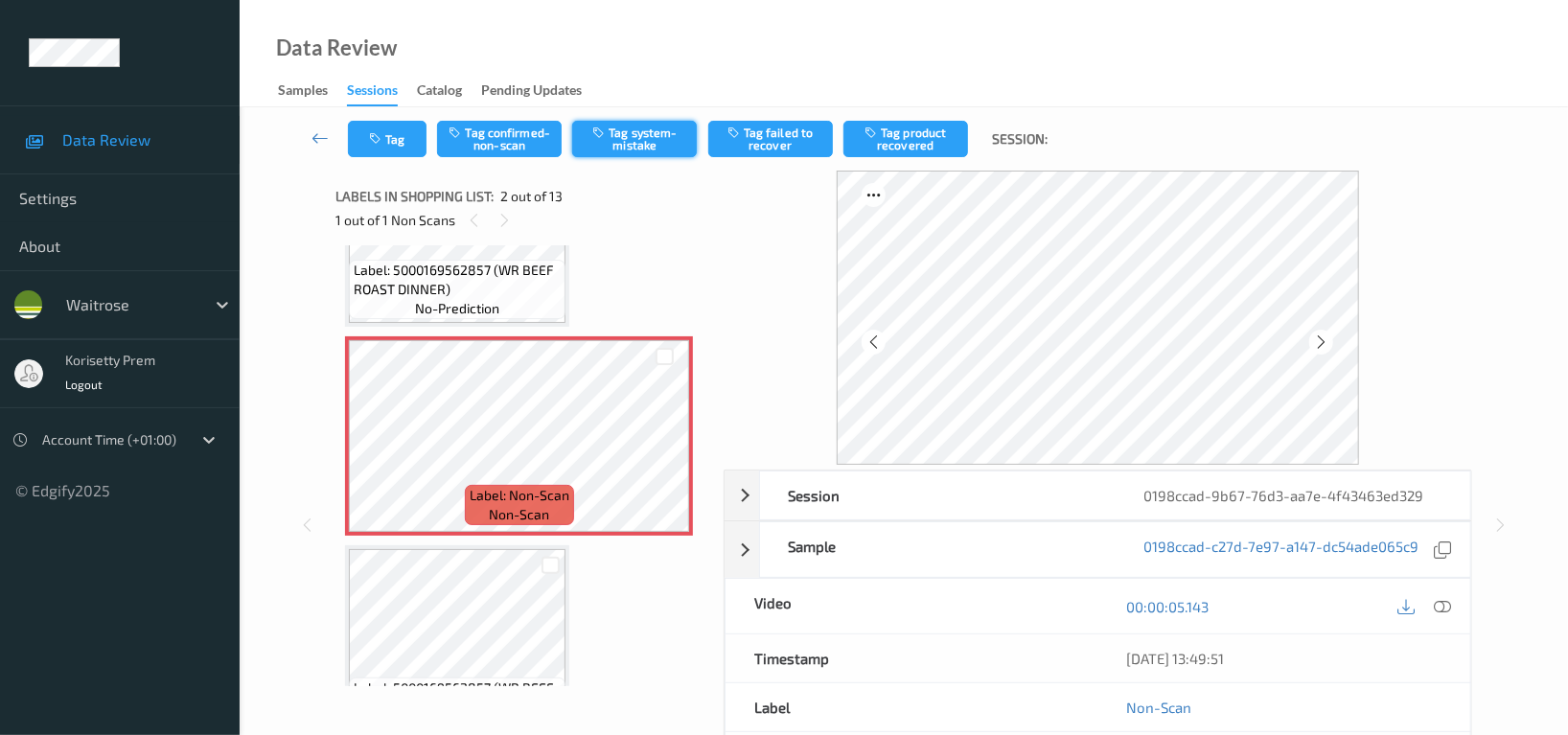
click at [653, 142] on button "Tag system-mistake" at bounding box center [635, 139] width 125 height 37
click at [398, 136] on button "Tag" at bounding box center [388, 139] width 79 height 37
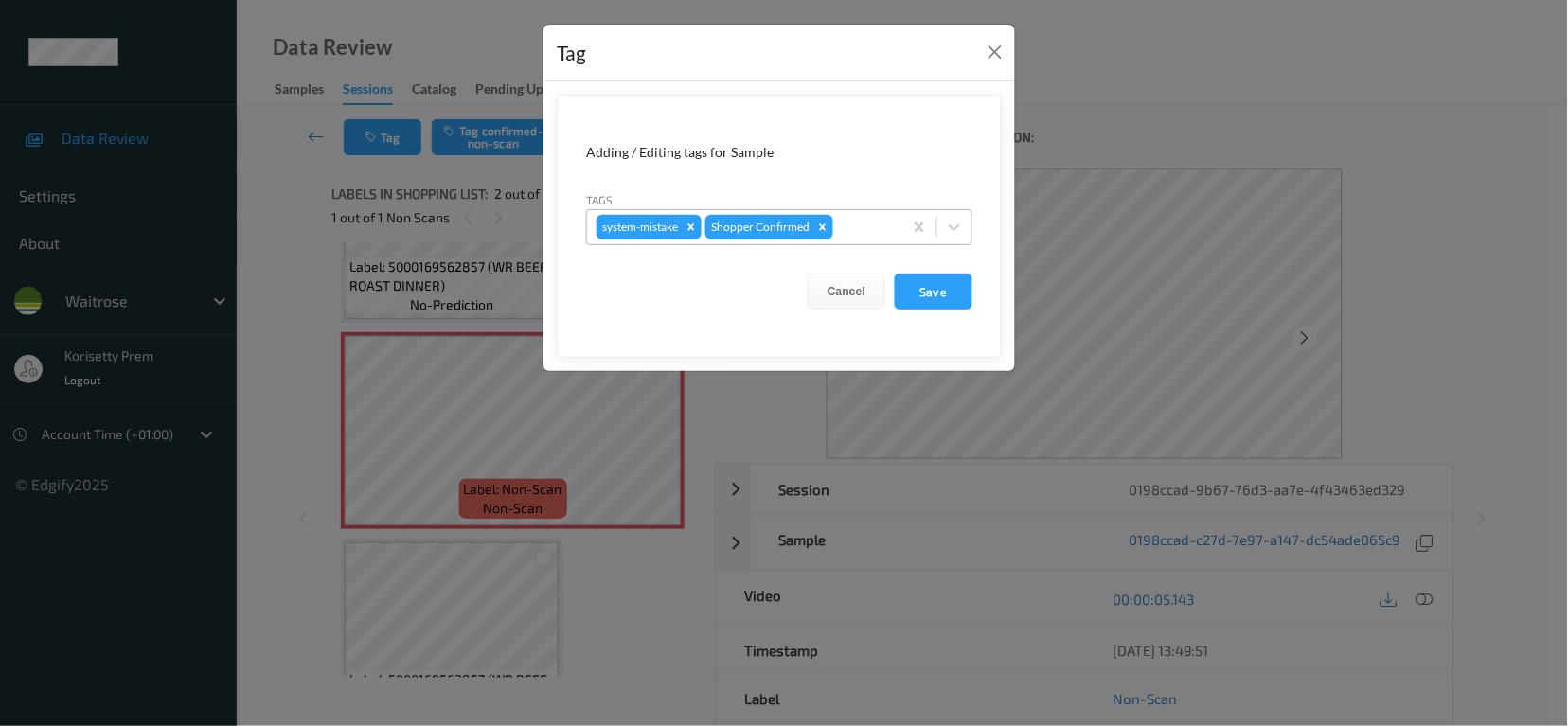
click at [857, 211] on div "system-mistake Shopper Confirmed" at bounding box center [745, 227] width 316 height 32
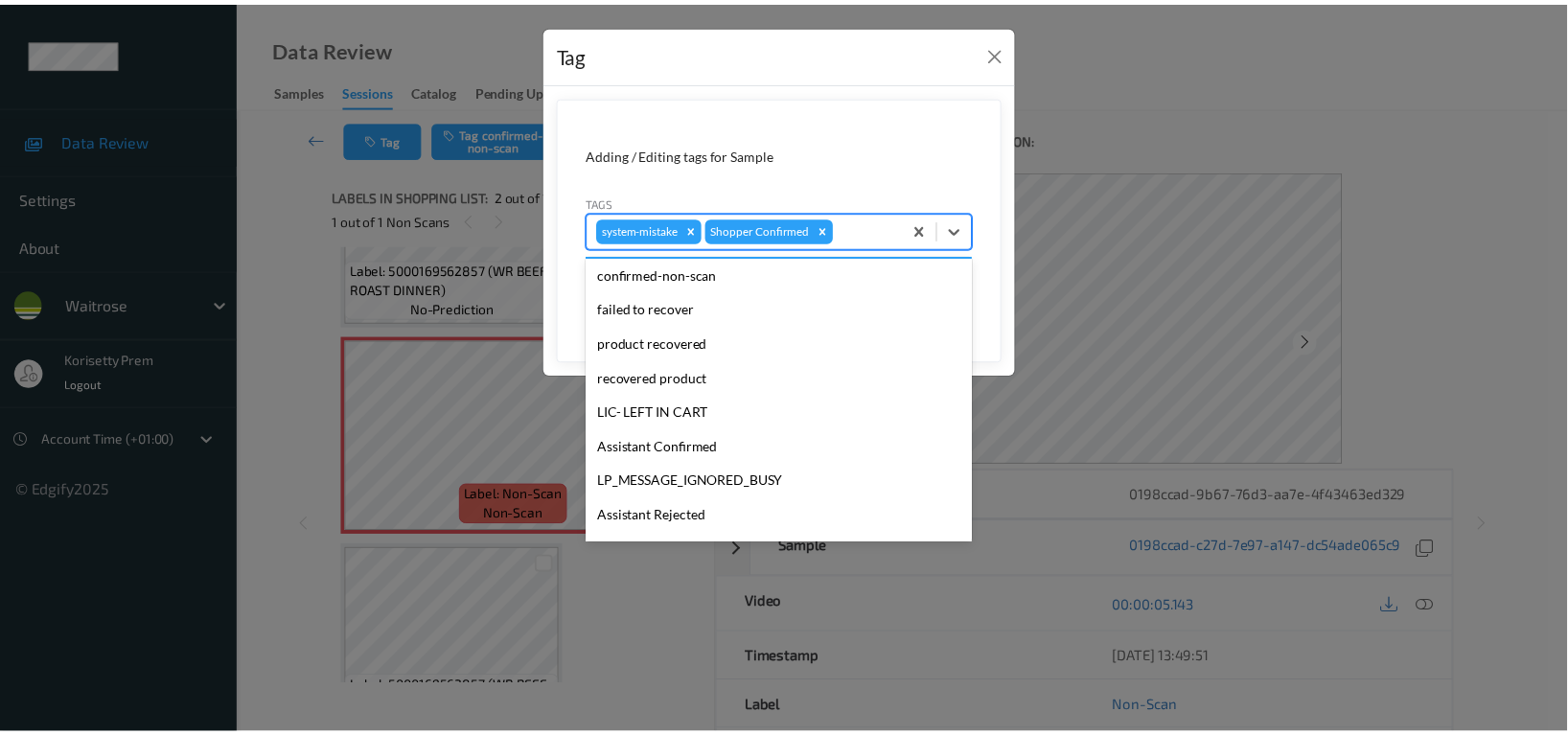
scroll to position [375, 0]
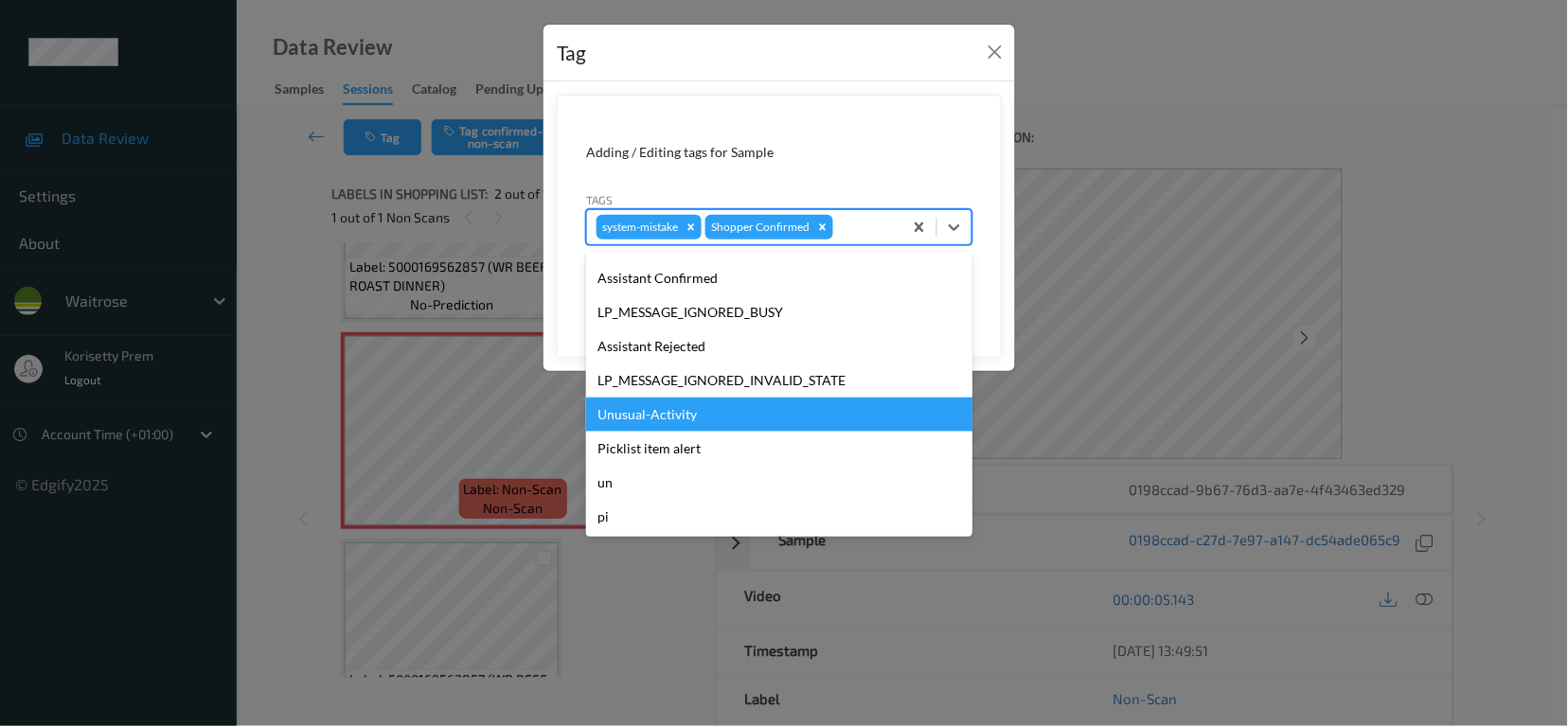
click at [659, 415] on div "Unusual-Activity" at bounding box center [779, 414] width 387 height 34
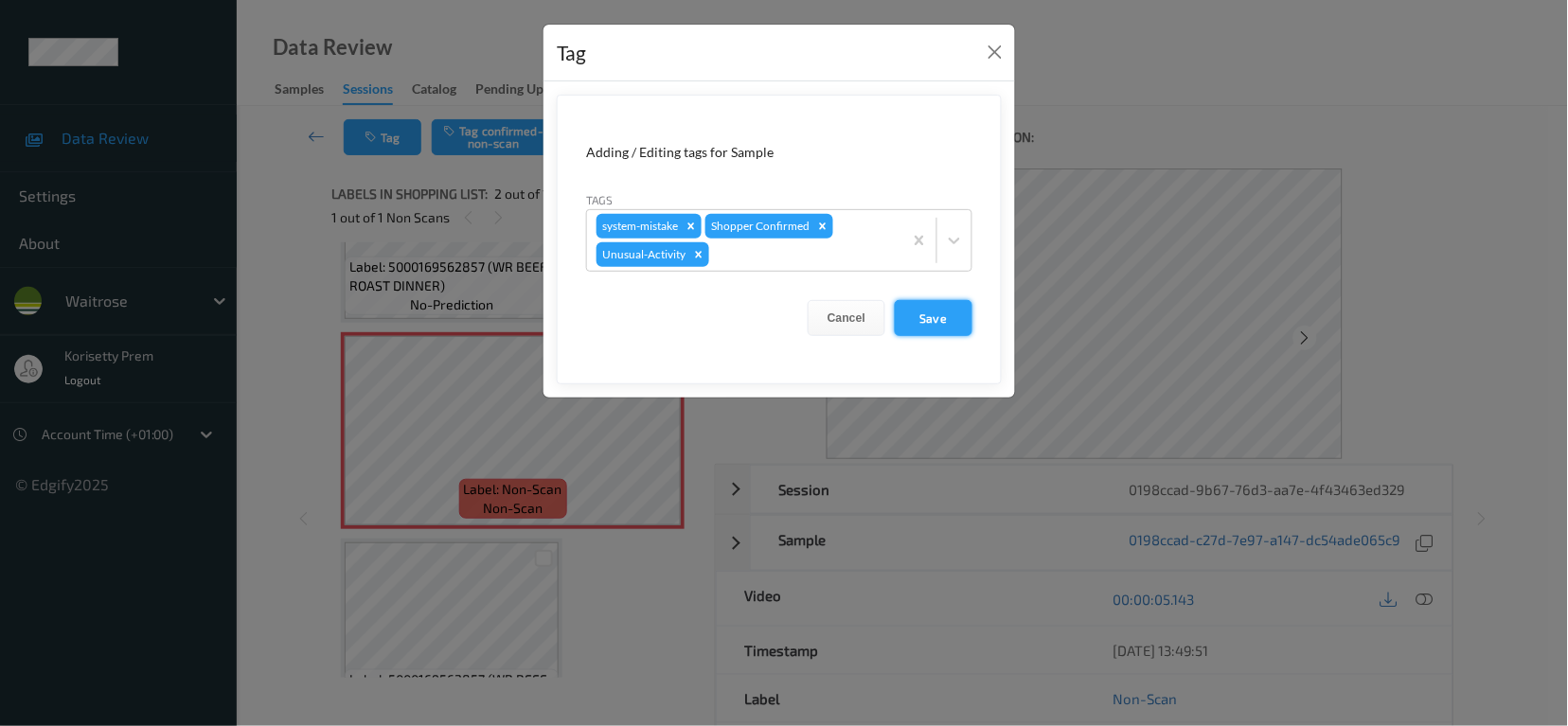
click at [939, 315] on button "Save" at bounding box center [934, 318] width 78 height 36
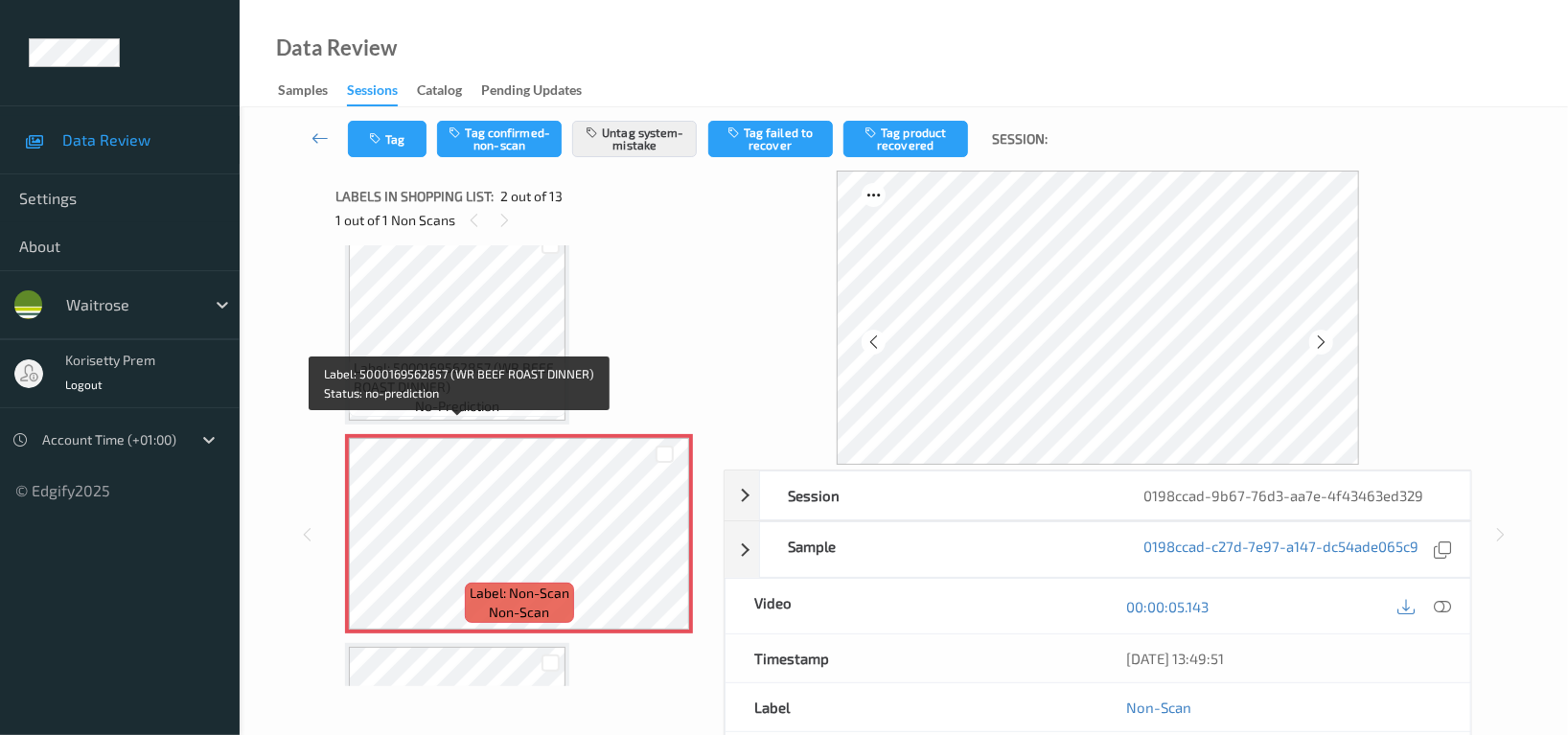
scroll to position [0, 0]
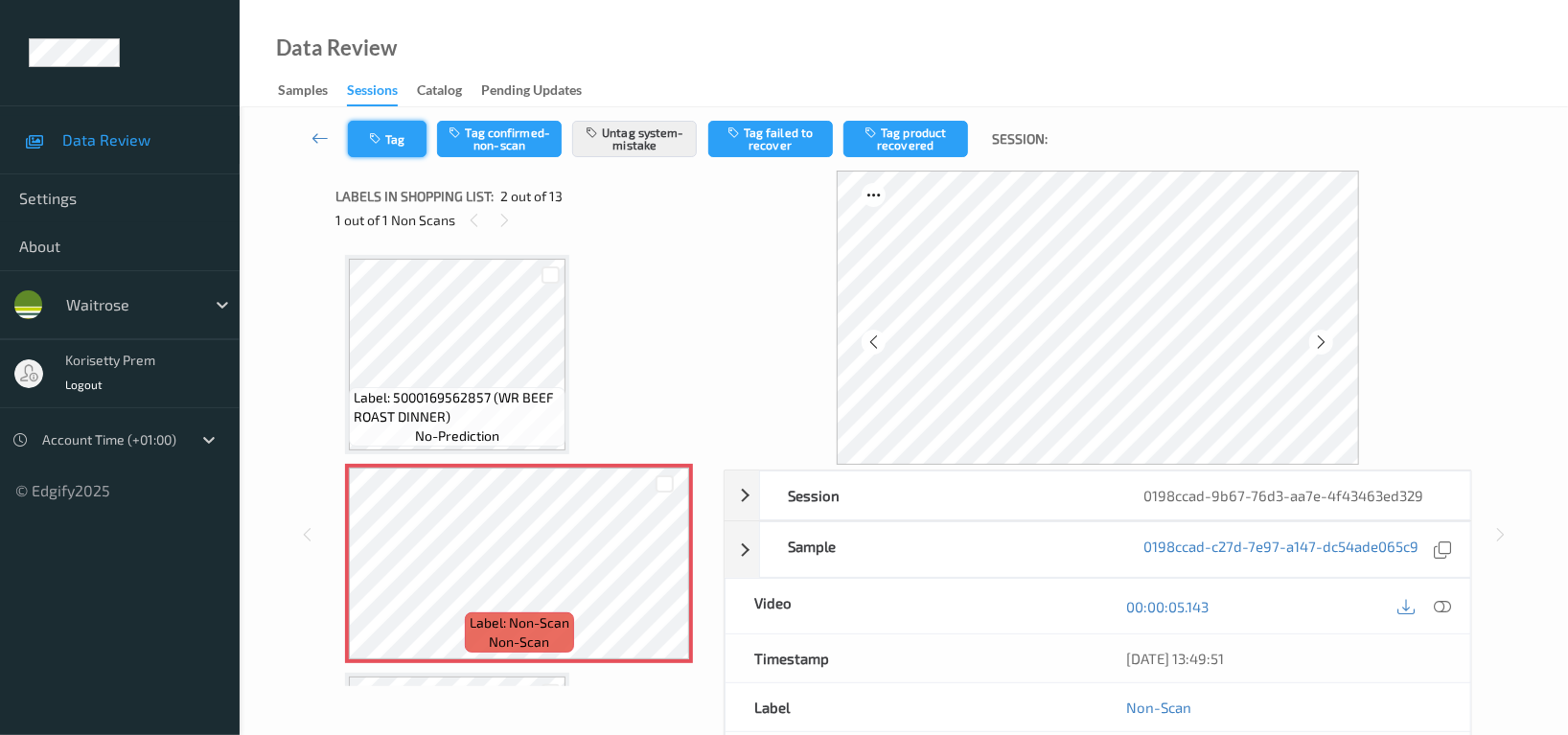
click at [375, 134] on icon "button" at bounding box center [377, 139] width 16 height 13
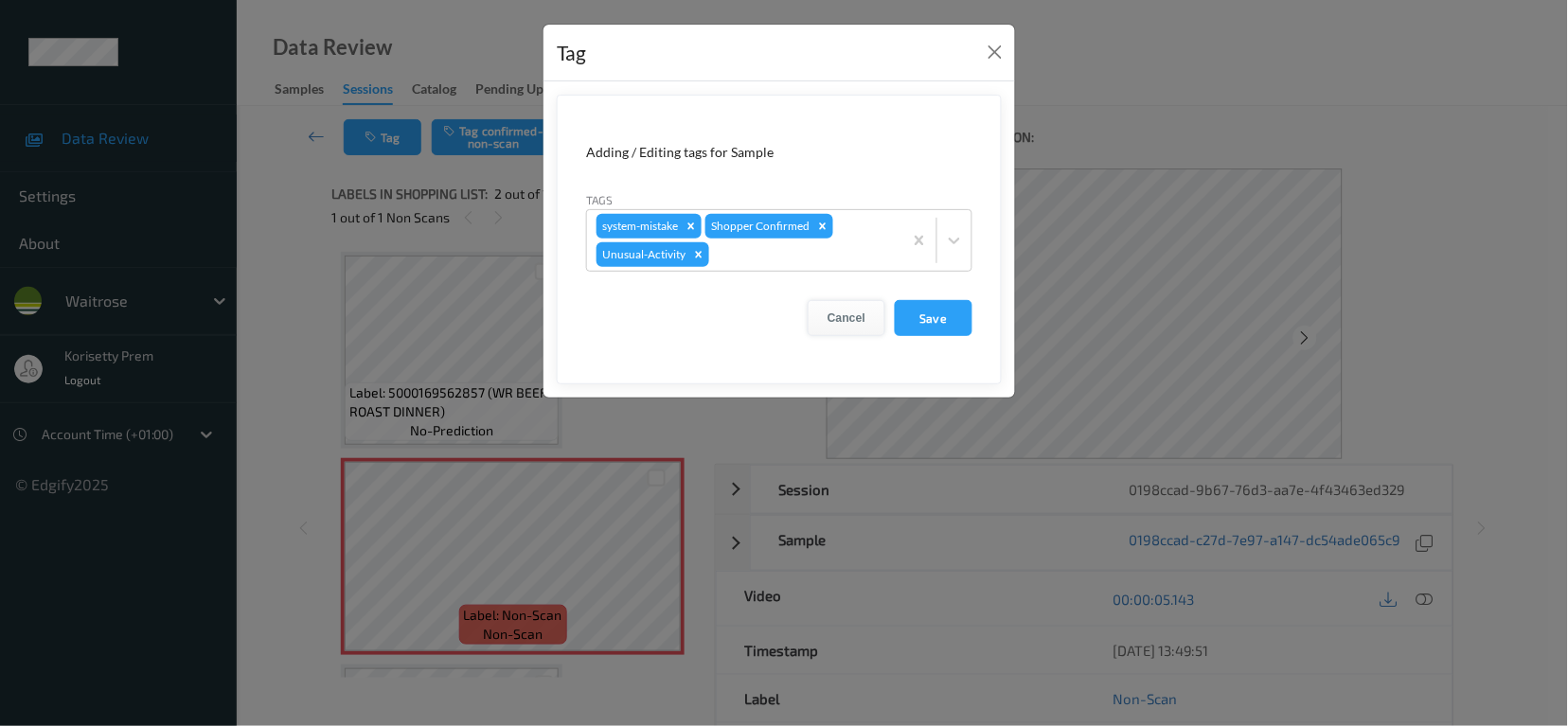
click at [852, 325] on button "Cancel" at bounding box center [847, 318] width 78 height 36
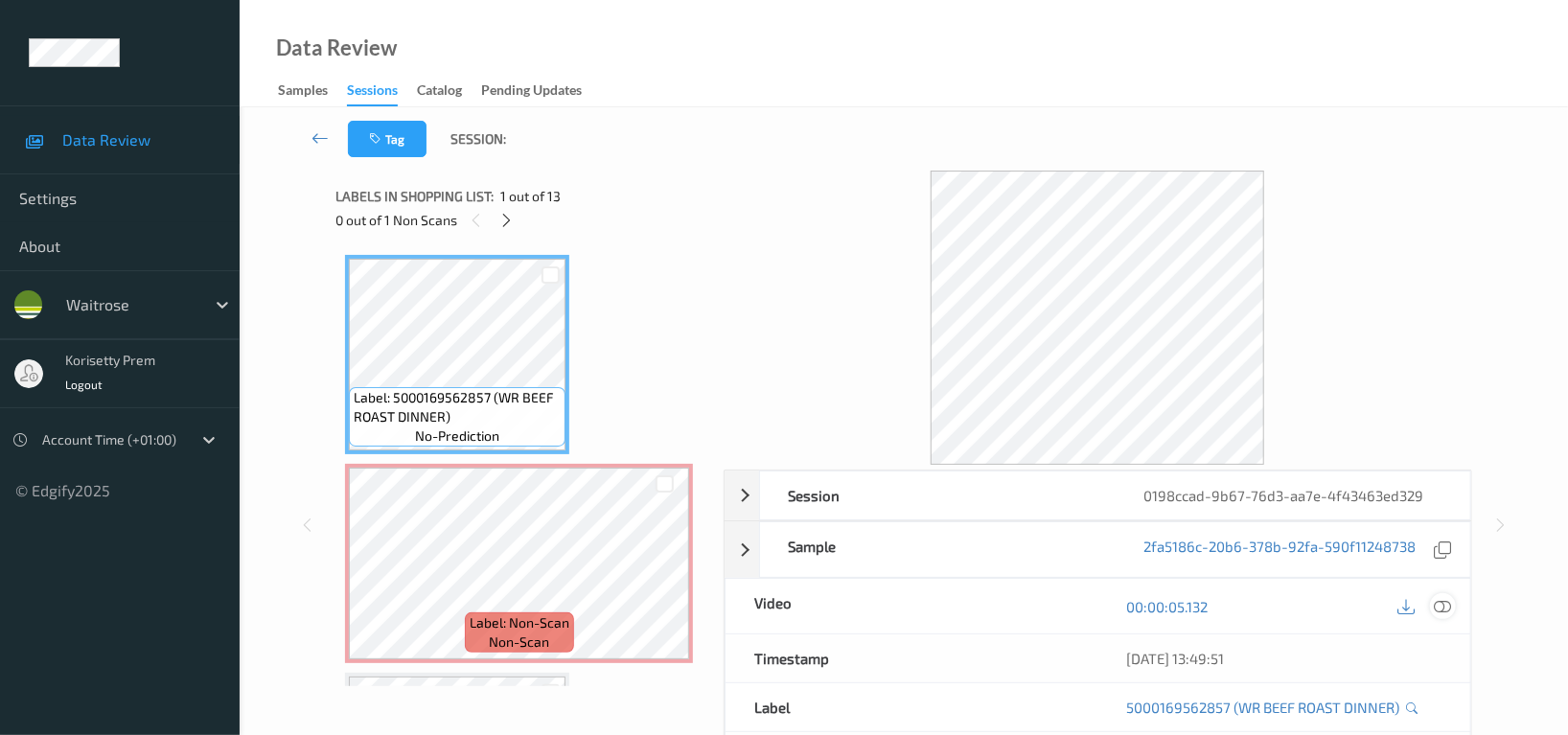
click at [1448, 608] on icon at bounding box center [1443, 607] width 17 height 17
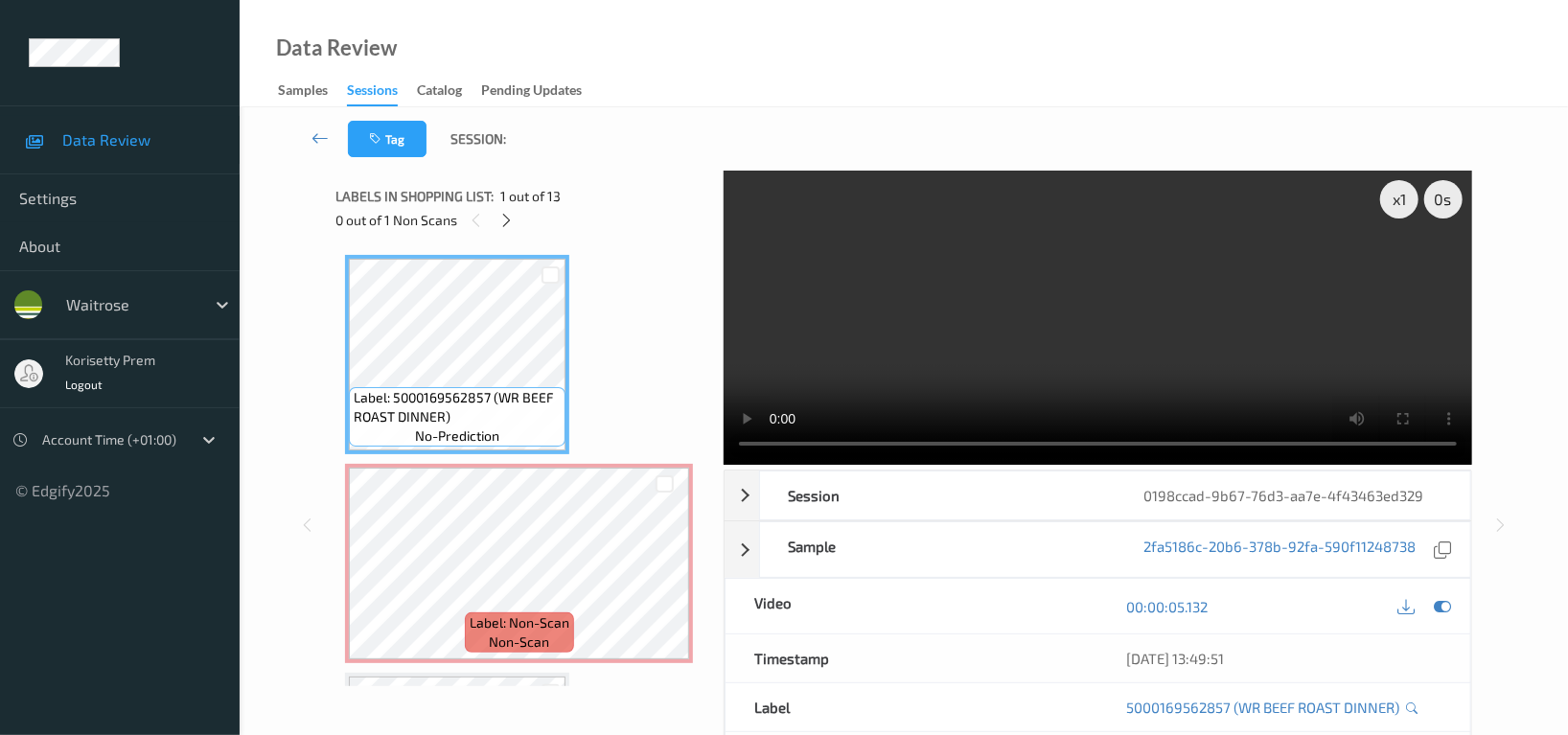
click at [1028, 335] on video at bounding box center [1098, 317] width 748 height 294
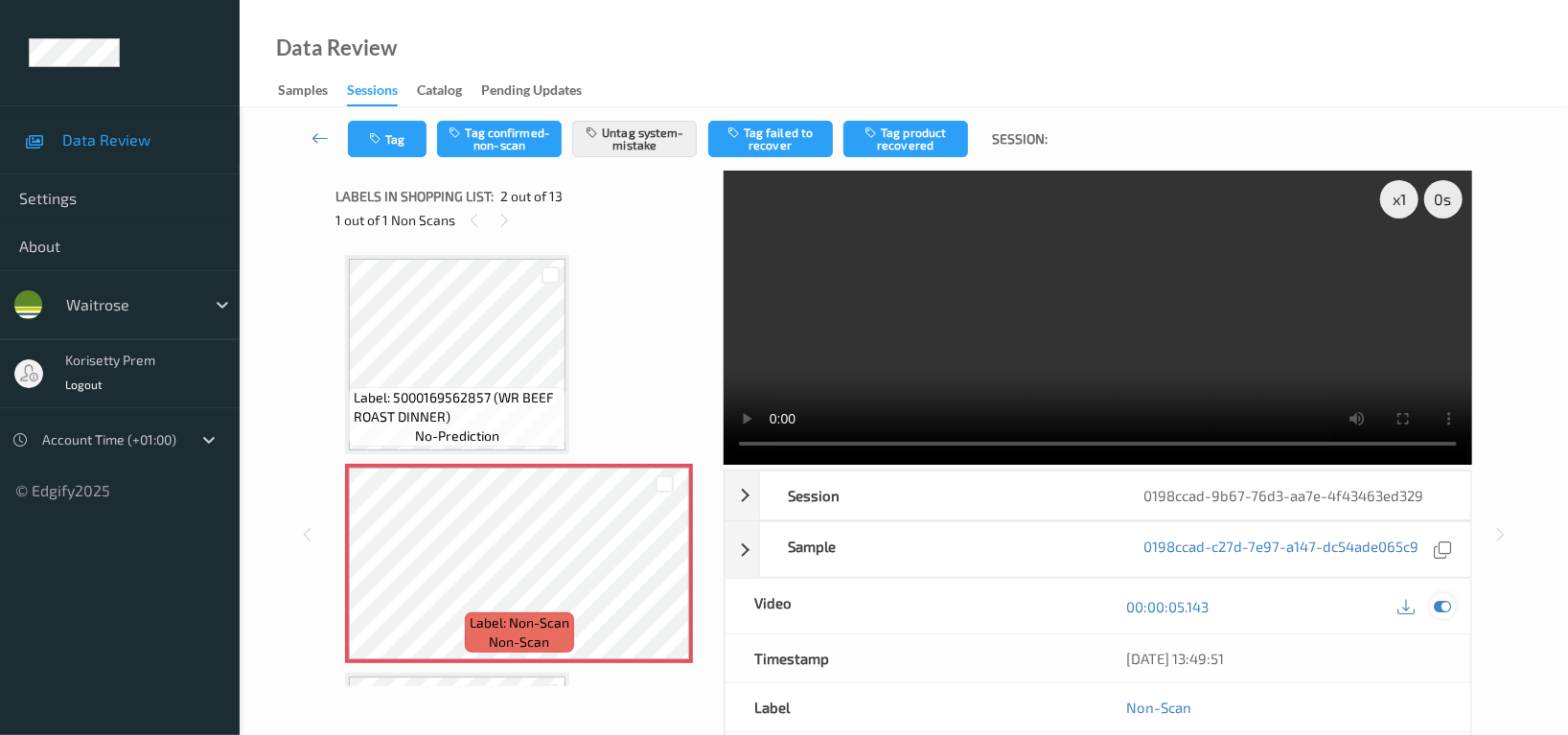
click at [1435, 608] on icon at bounding box center [1443, 607] width 17 height 17
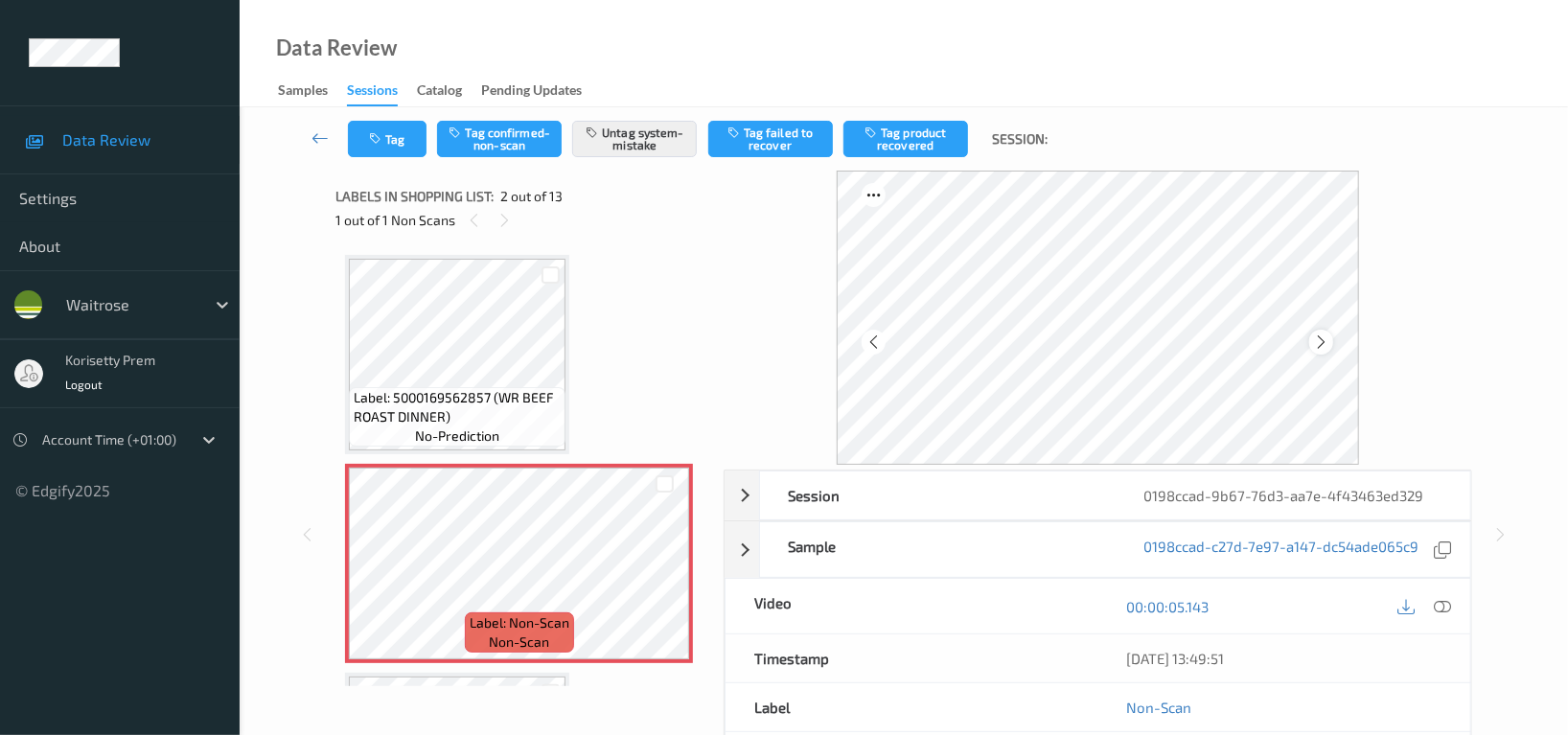
click at [1328, 339] on icon at bounding box center [1321, 342] width 16 height 17
click at [392, 154] on button "Tag" at bounding box center [388, 139] width 79 height 37
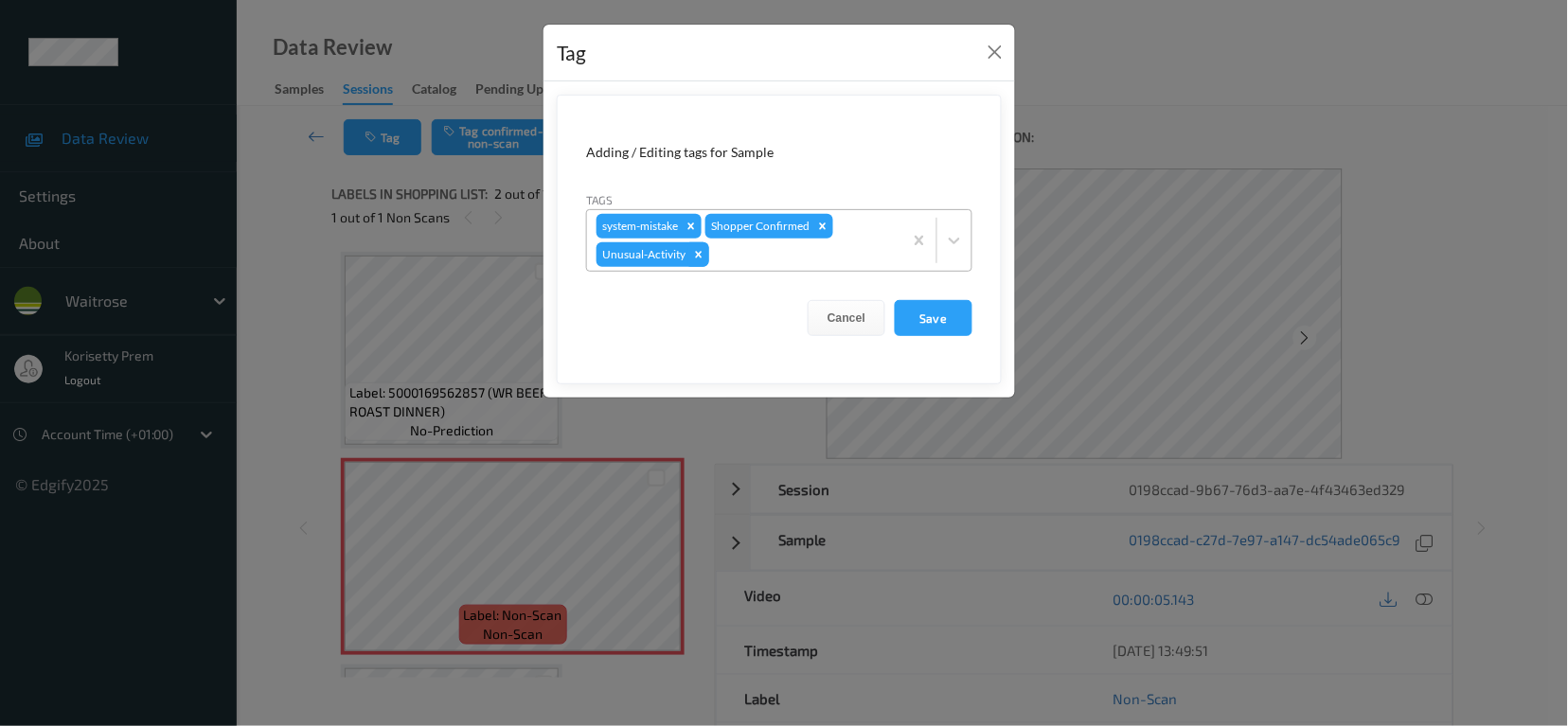
click at [698, 256] on icon "Remove Unusual-Activity" at bounding box center [698, 254] width 7 height 7
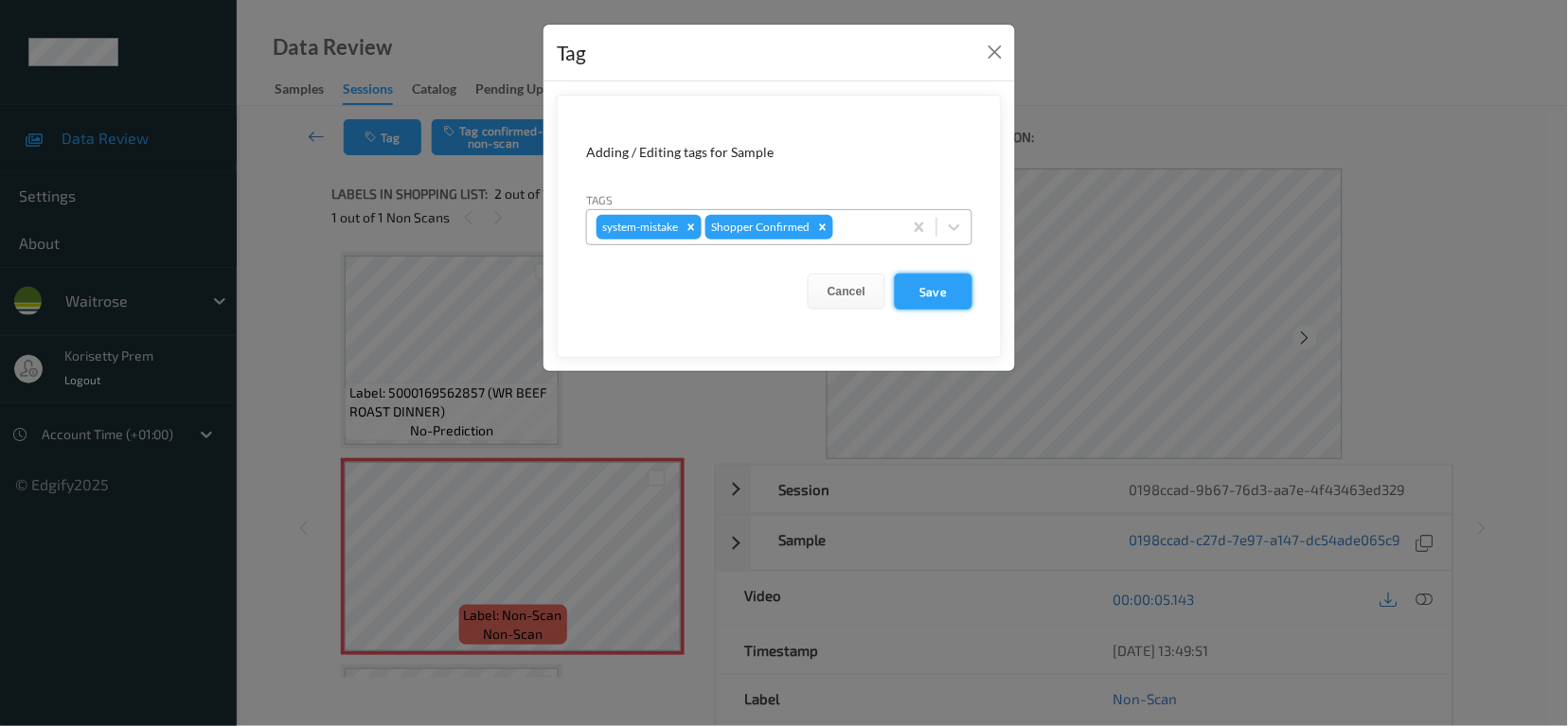
click at [943, 295] on button "Save" at bounding box center [934, 292] width 78 height 36
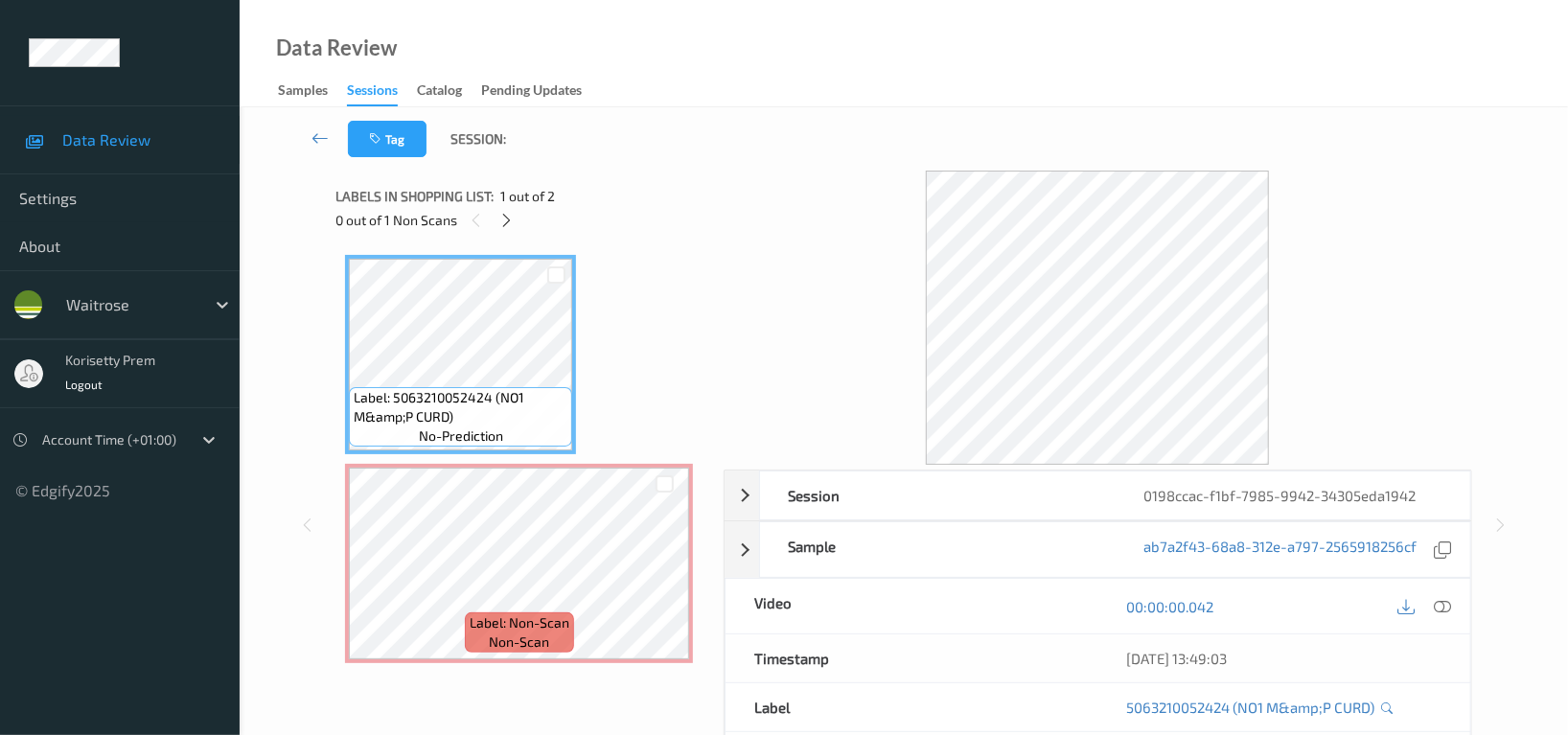
click at [742, 134] on div "Tag Session:" at bounding box center [903, 139] width 1250 height 63
click at [536, 613] on div "Label: Non-Scan non-scan" at bounding box center [519, 633] width 110 height 40
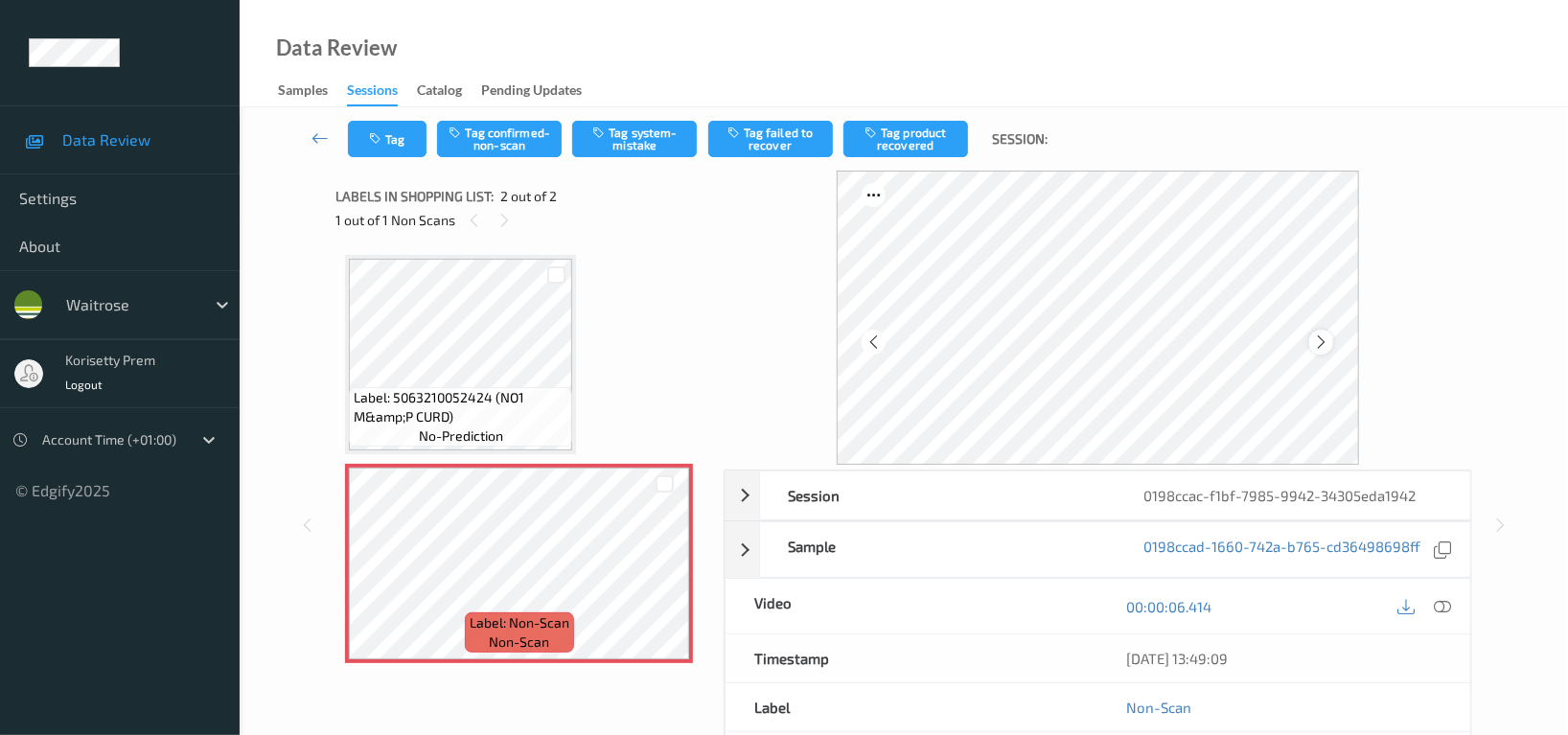
click at [1321, 345] on icon at bounding box center [1321, 342] width 16 height 17
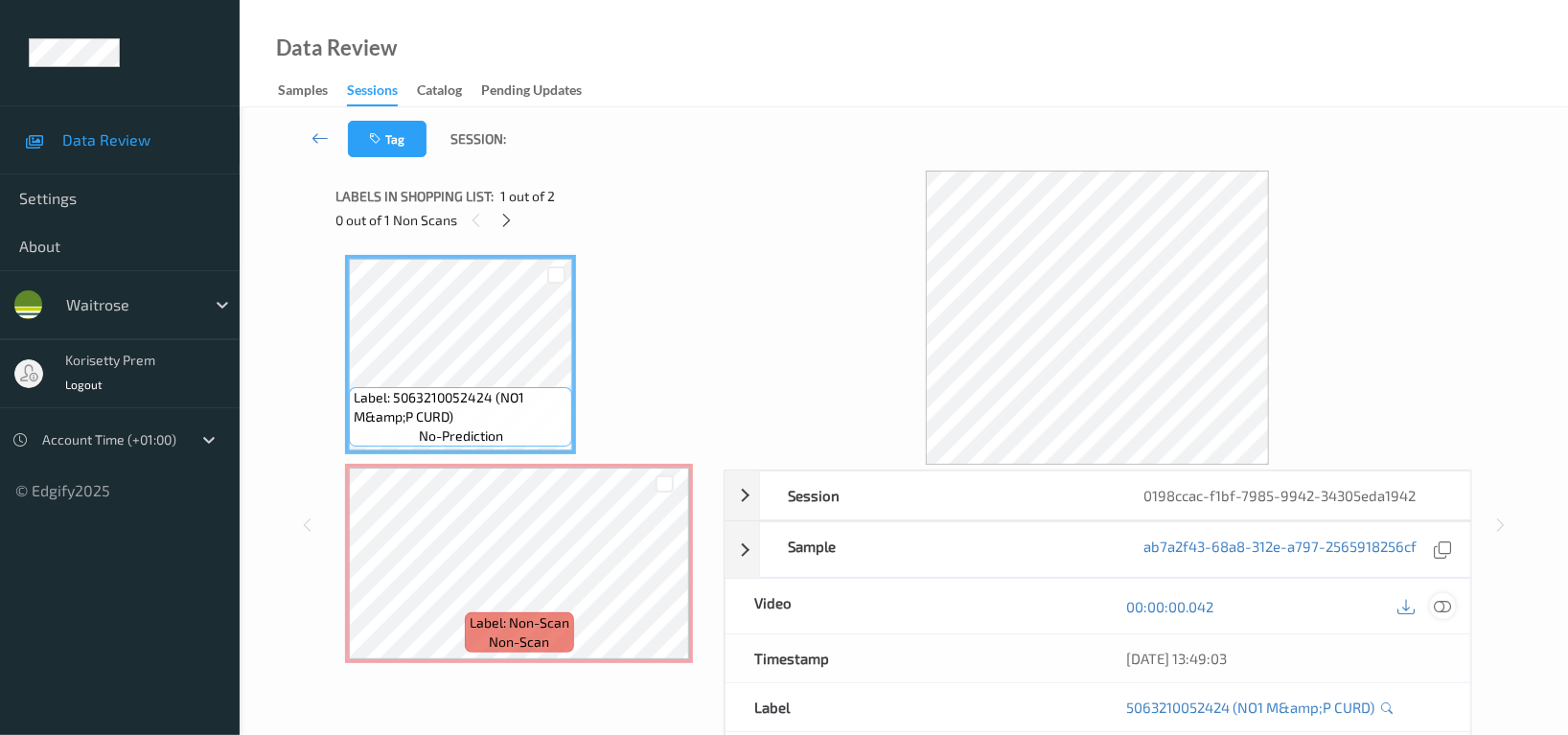
click at [1448, 608] on icon at bounding box center [1443, 607] width 17 height 17
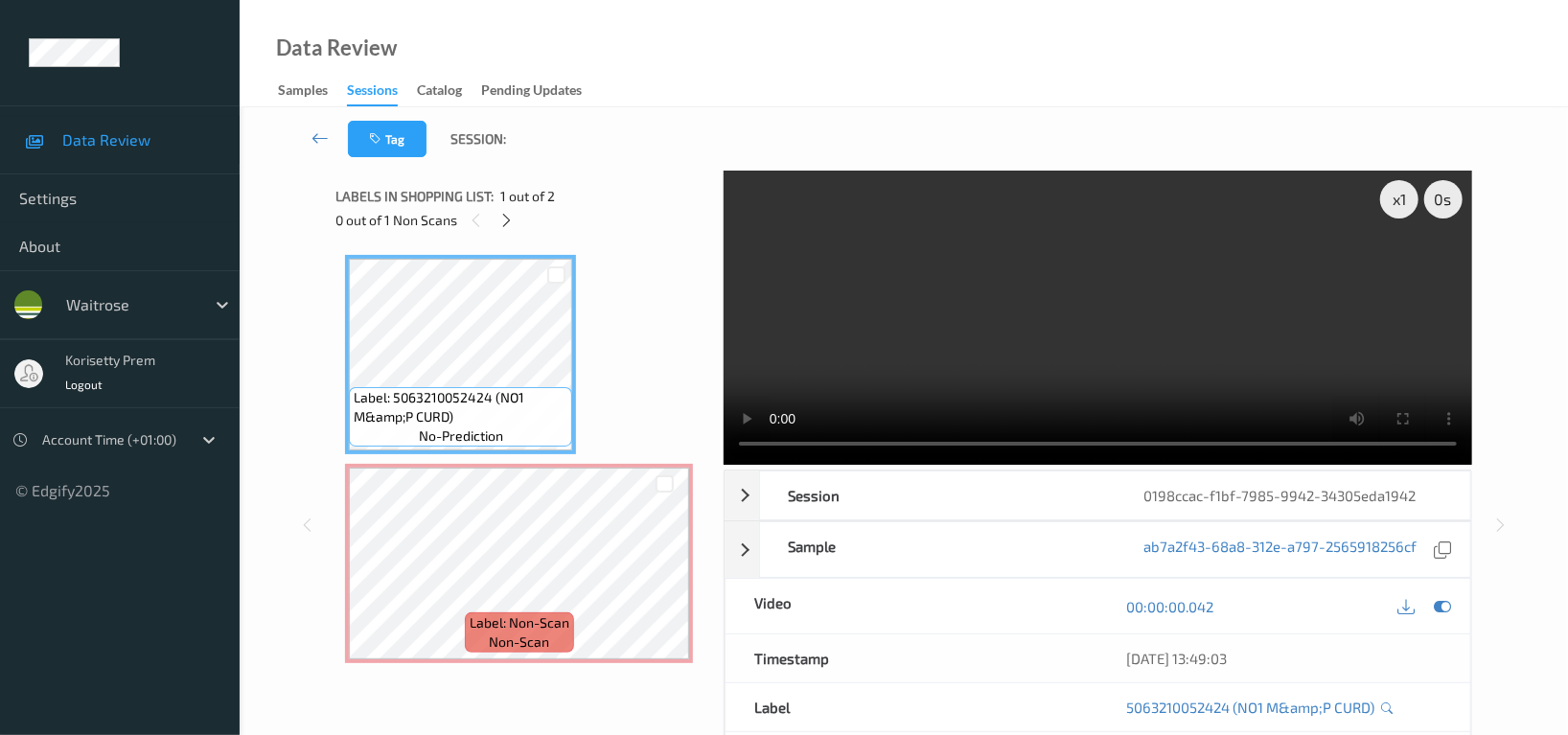
click at [977, 336] on video at bounding box center [1098, 317] width 748 height 294
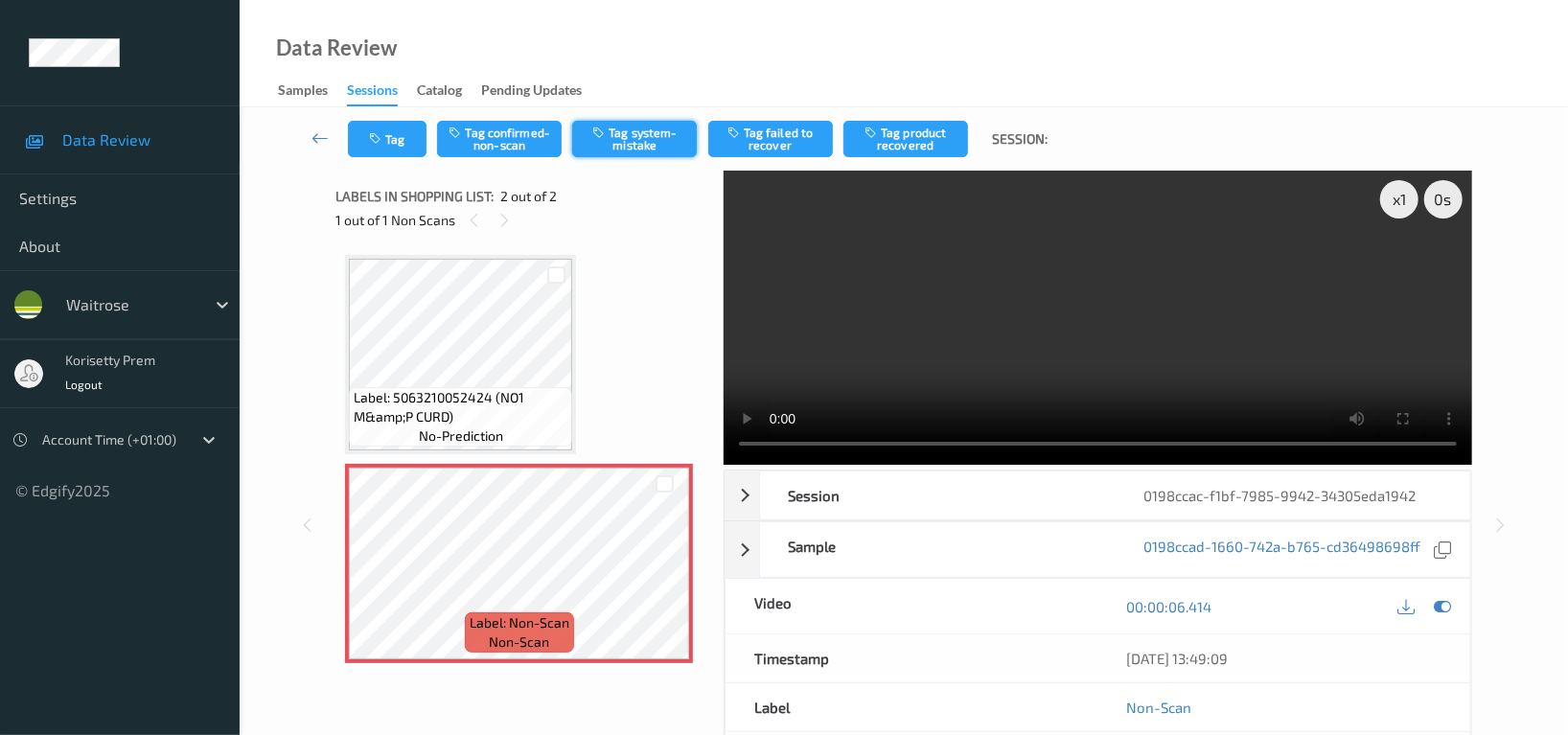
click at [638, 134] on button "Tag system-mistake" at bounding box center [635, 139] width 125 height 37
click at [403, 122] on button "Tag" at bounding box center [388, 139] width 79 height 37
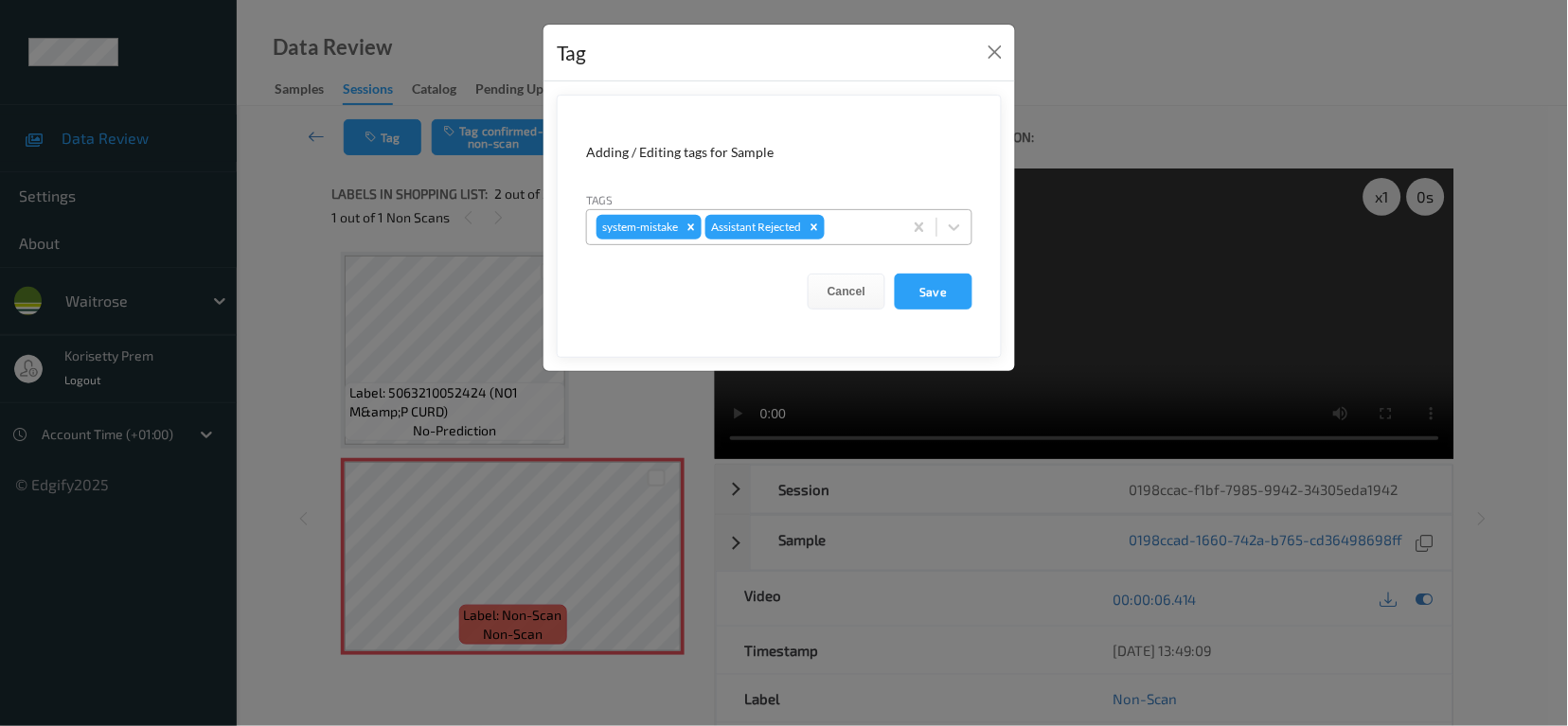
click at [870, 224] on div at bounding box center [861, 227] width 65 height 23
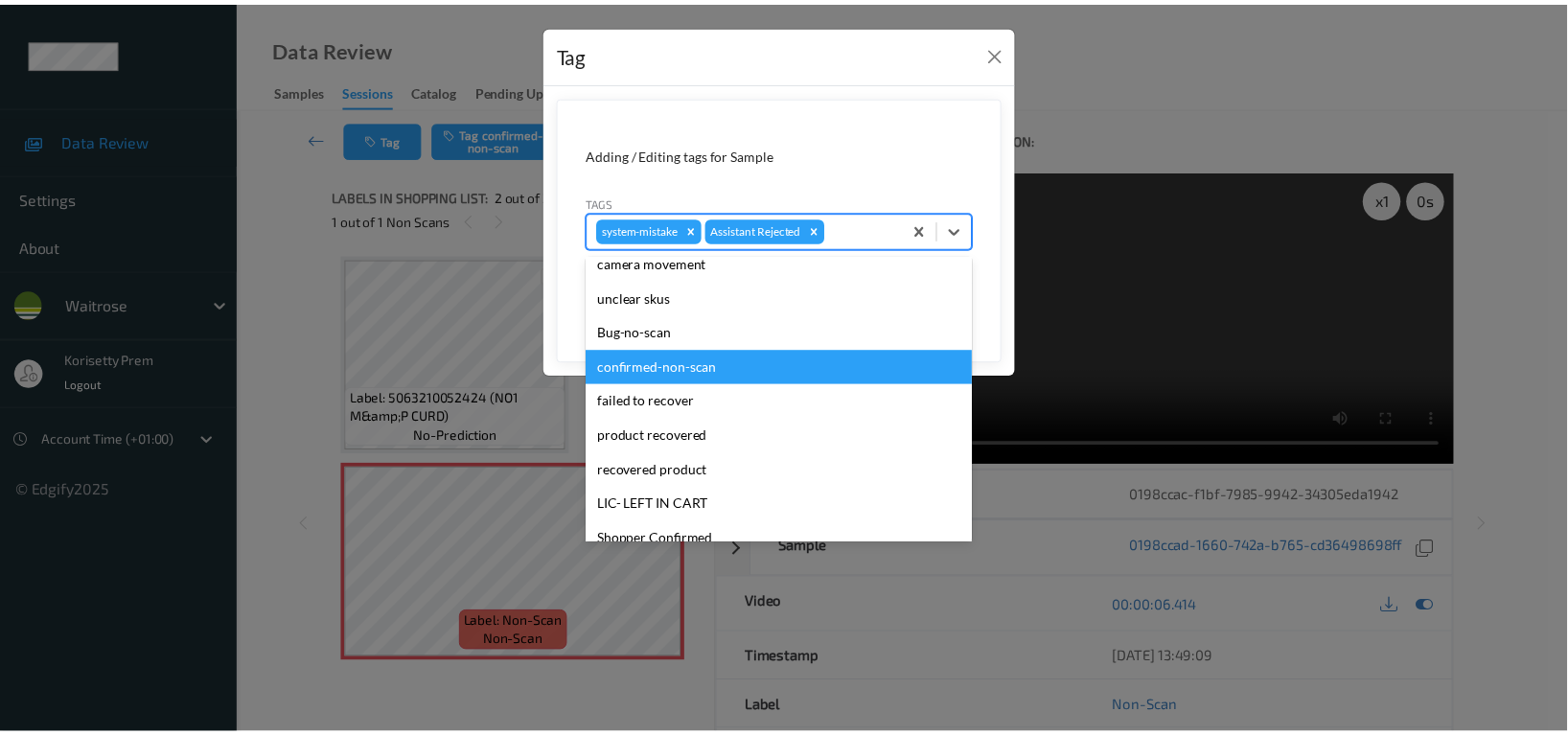
scroll to position [375, 0]
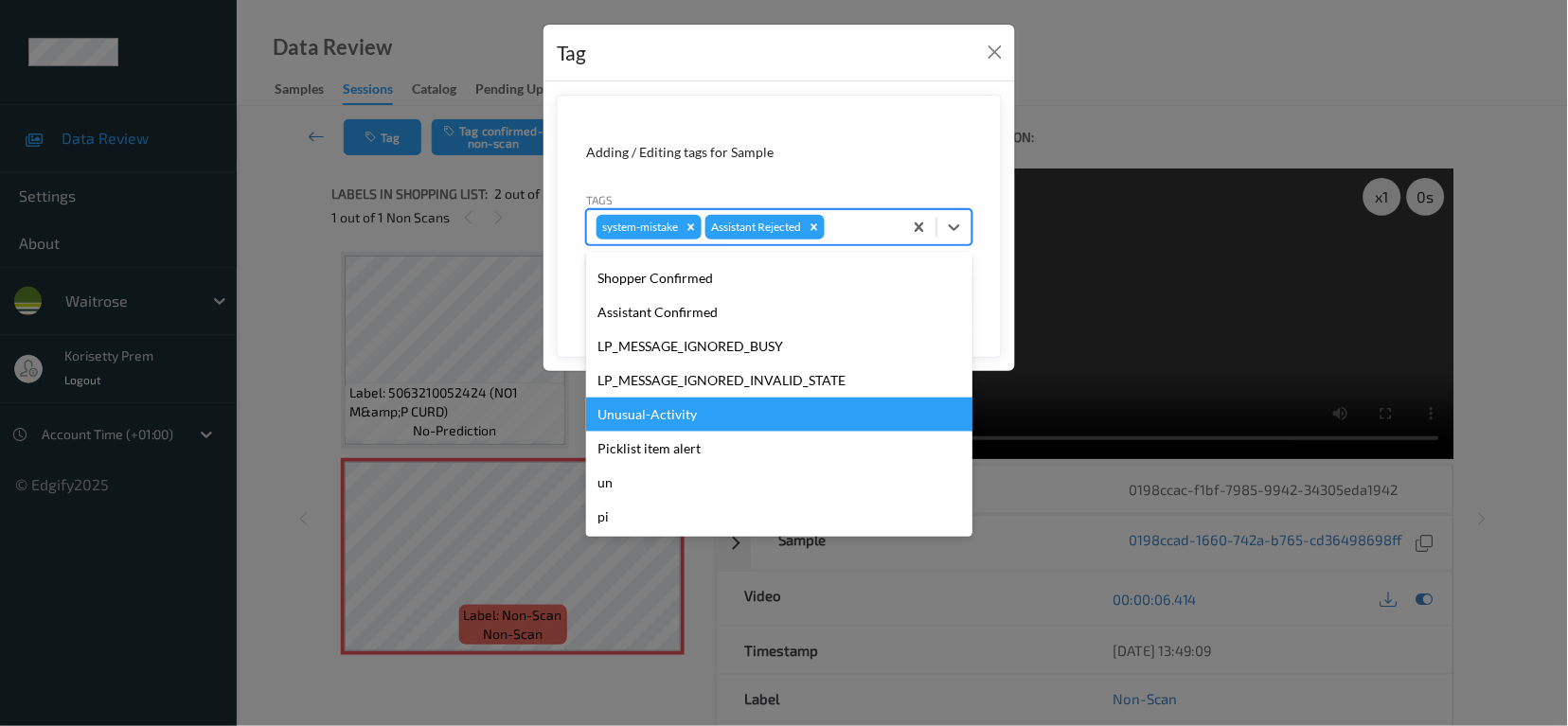
click at [618, 417] on div "Unusual-Activity" at bounding box center [779, 414] width 387 height 34
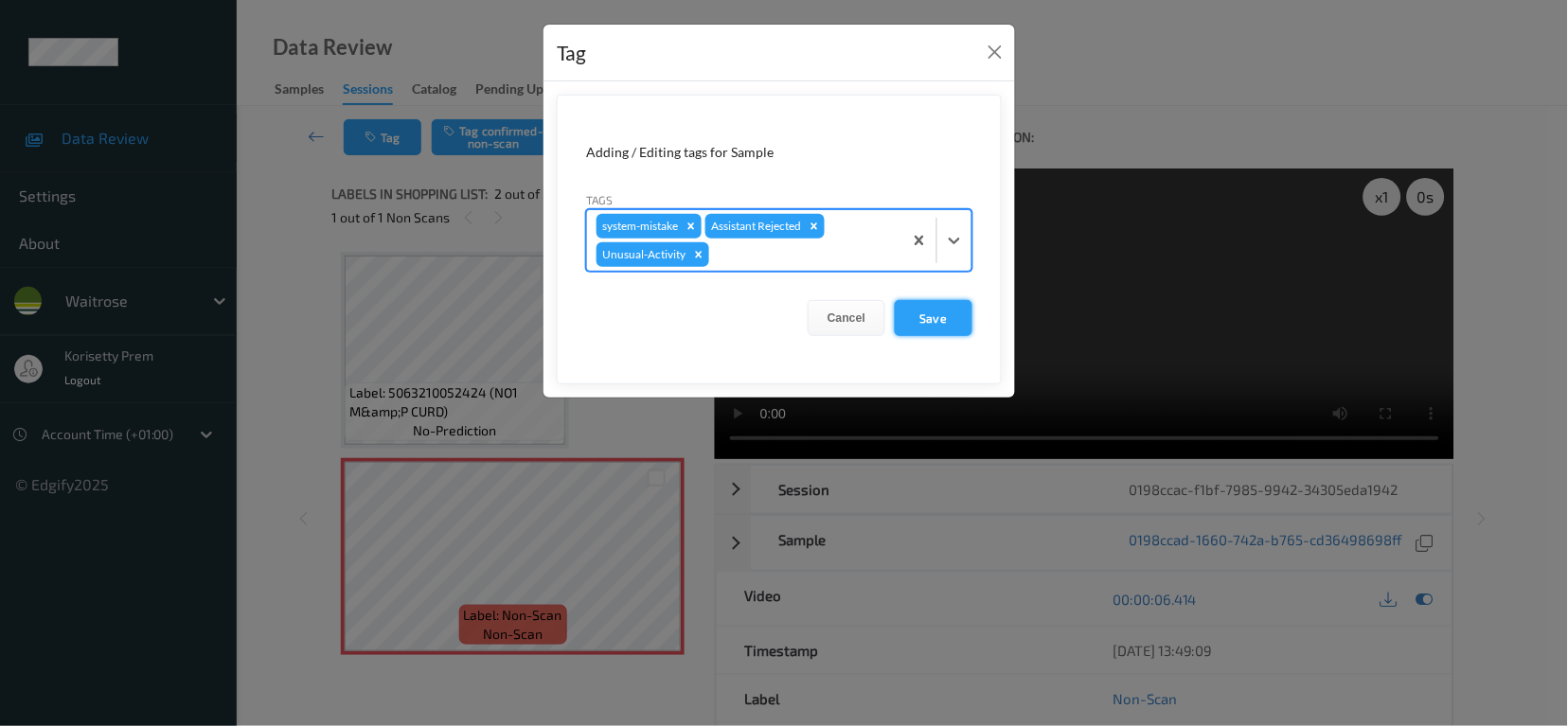
click at [927, 318] on button "Save" at bounding box center [934, 318] width 78 height 36
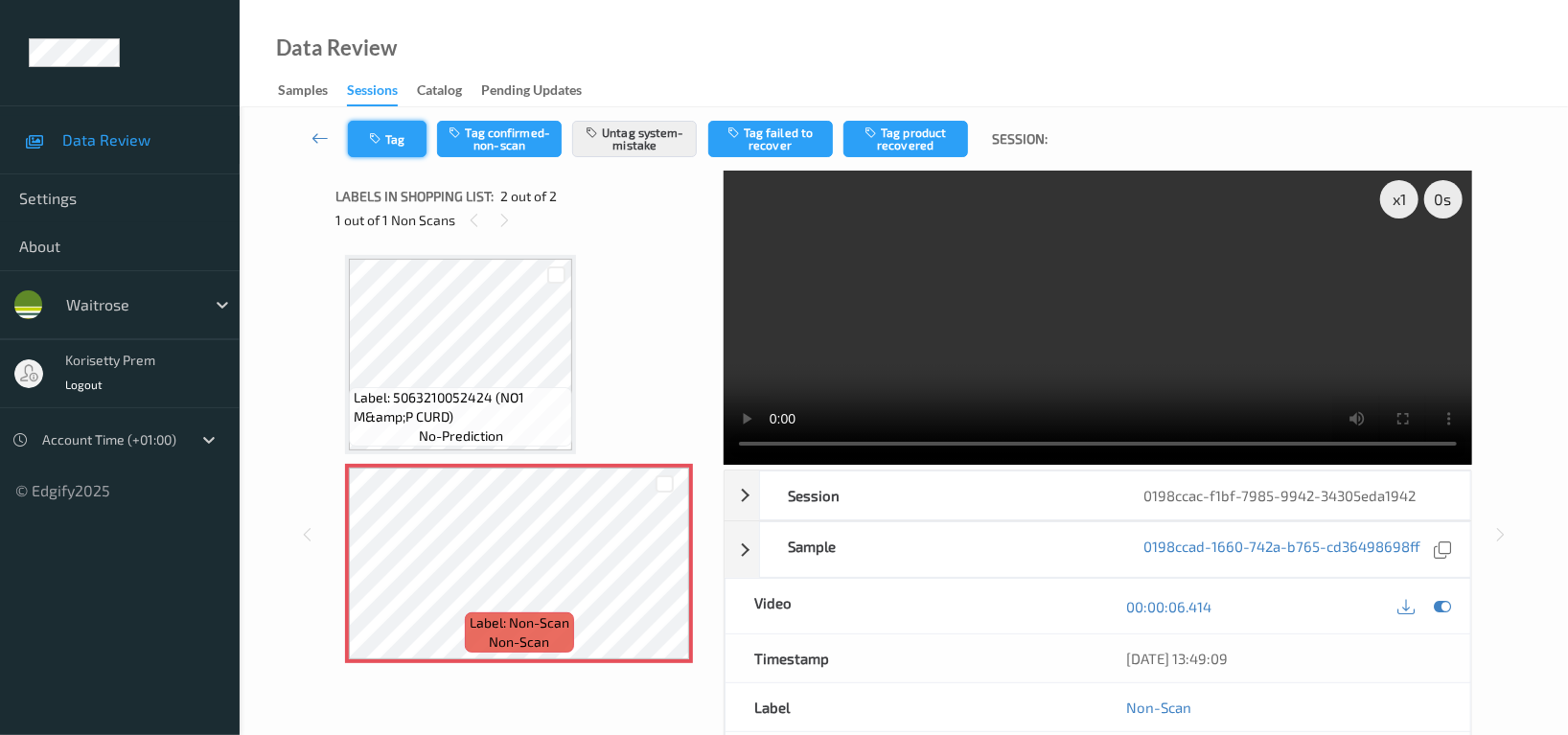
click at [370, 133] on icon "button" at bounding box center [377, 139] width 16 height 13
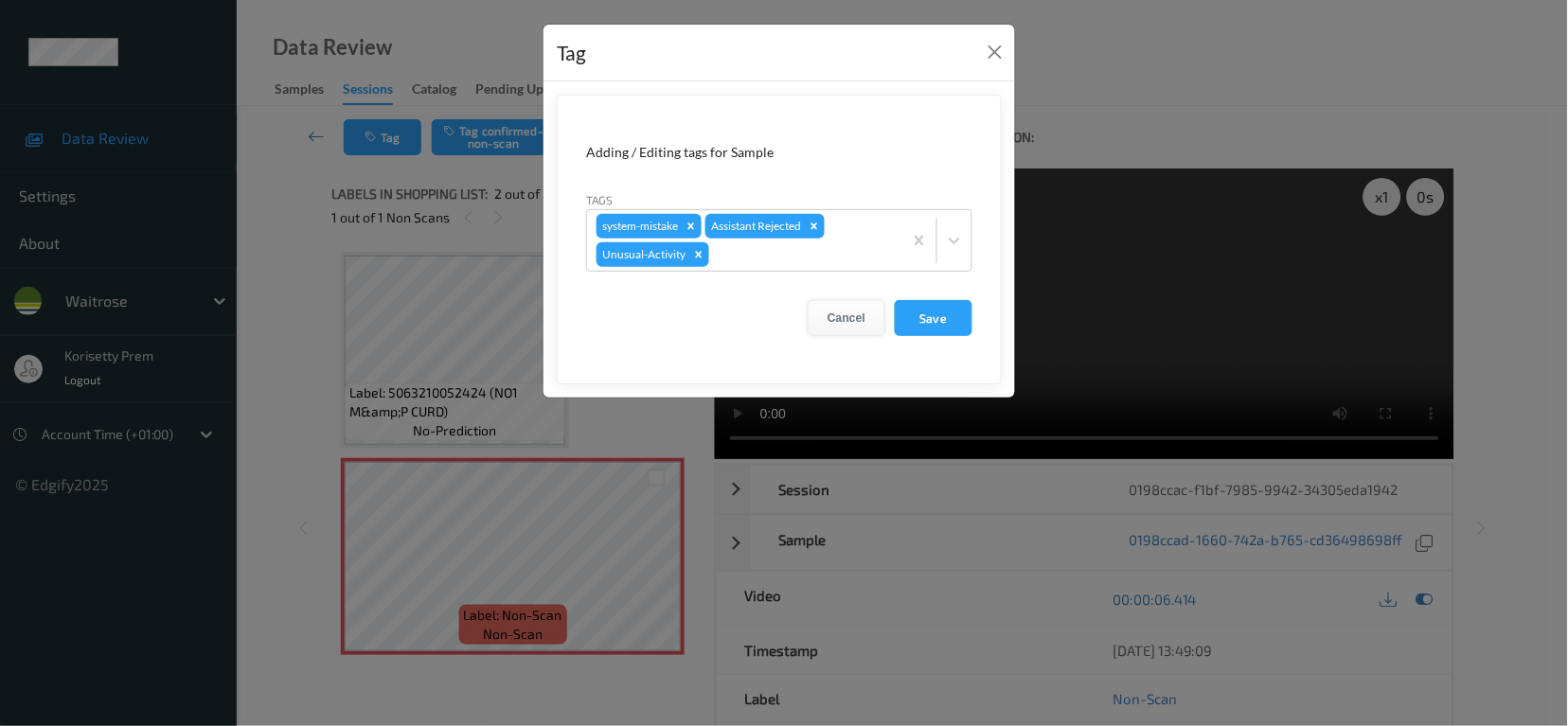
click at [847, 322] on button "Cancel" at bounding box center [847, 318] width 78 height 36
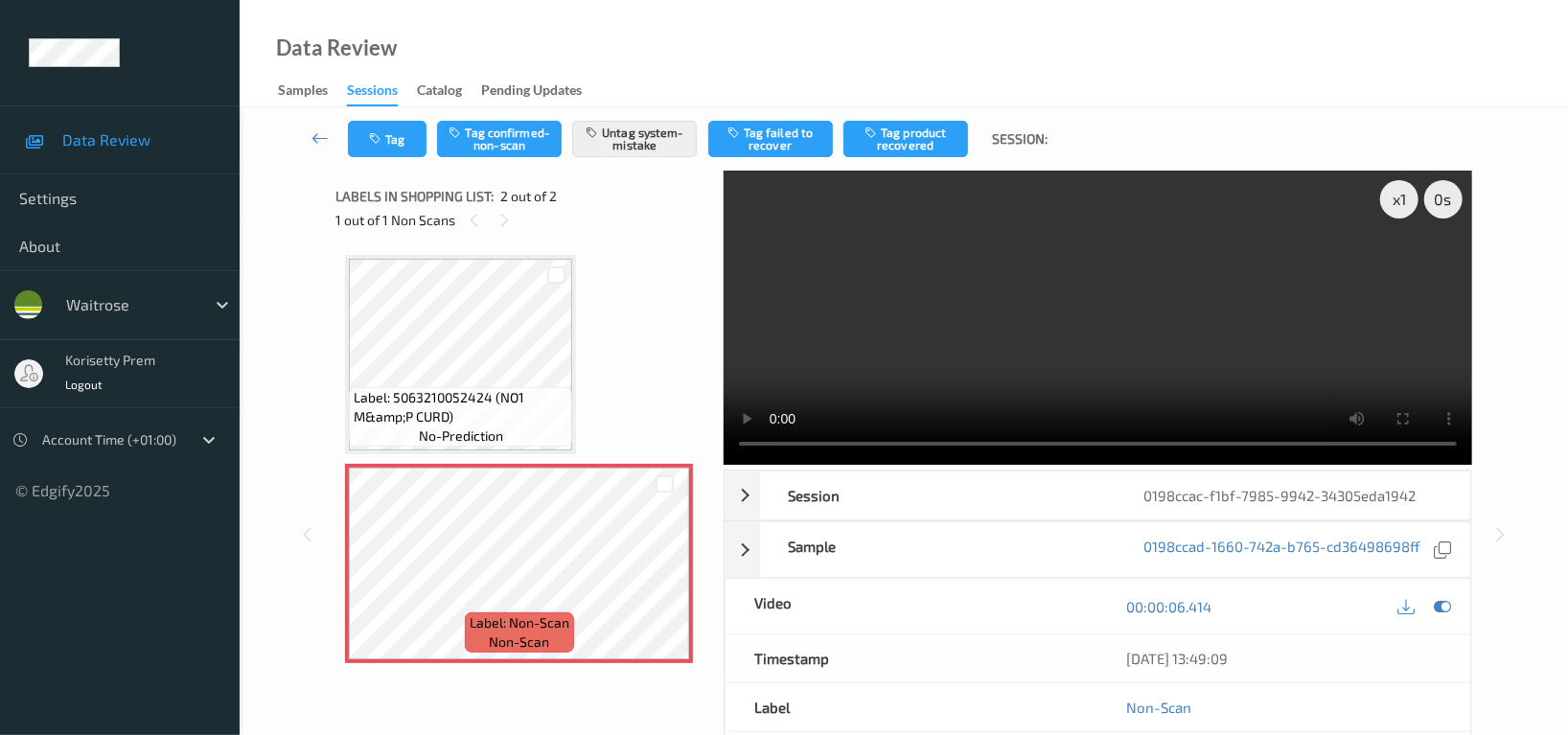
click at [986, 361] on video at bounding box center [1098, 317] width 748 height 294
click at [1042, 318] on video at bounding box center [1098, 317] width 748 height 294
click at [387, 115] on div "Tag Tag confirmed-non-scan Untag system-mistake Tag failed to recover Tag produ…" at bounding box center [903, 139] width 1250 height 63
click at [383, 139] on icon "button" at bounding box center [377, 139] width 16 height 13
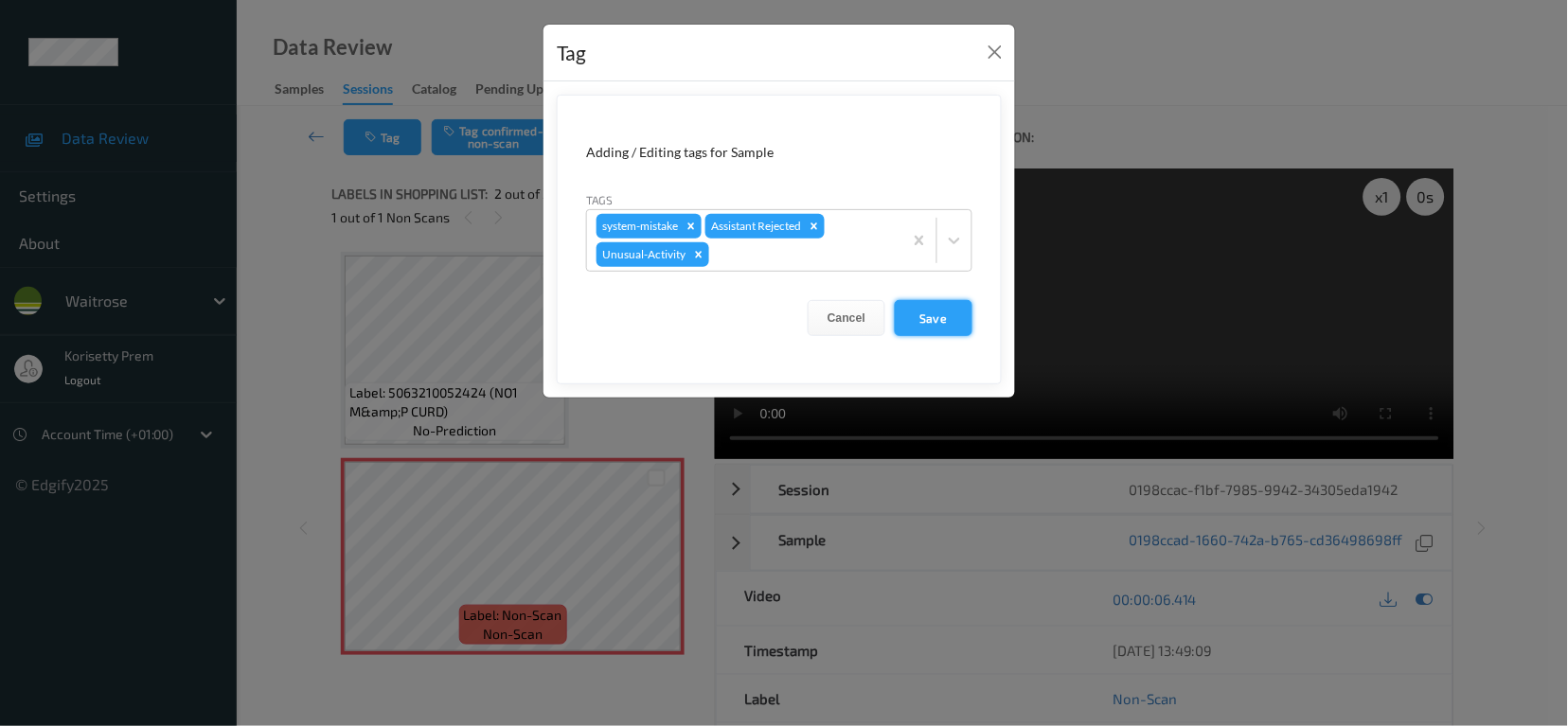
click at [917, 316] on button "Save" at bounding box center [934, 318] width 78 height 36
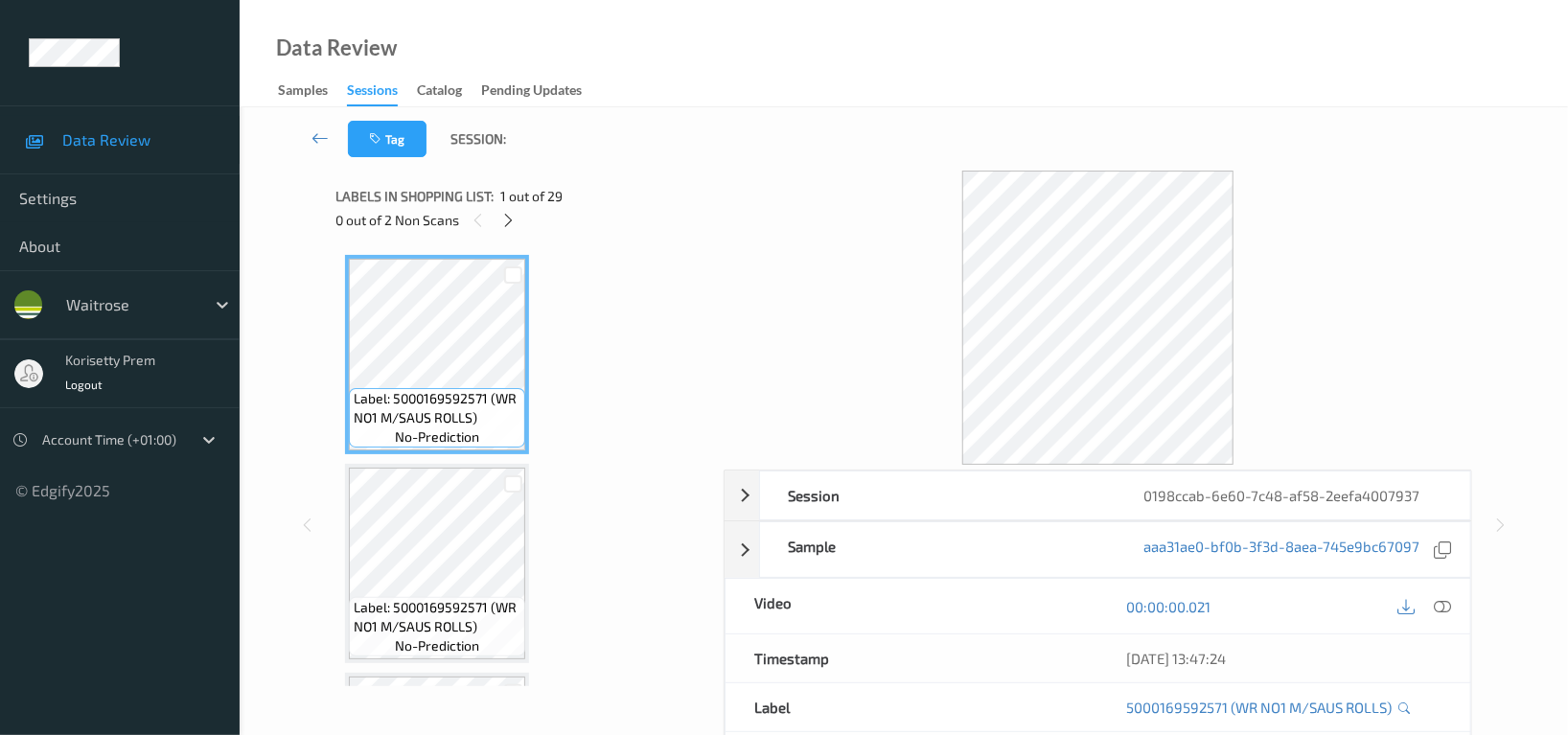
click at [723, 189] on div at bounding box center [1098, 317] width 748 height 294
click at [502, 218] on icon at bounding box center [509, 220] width 16 height 17
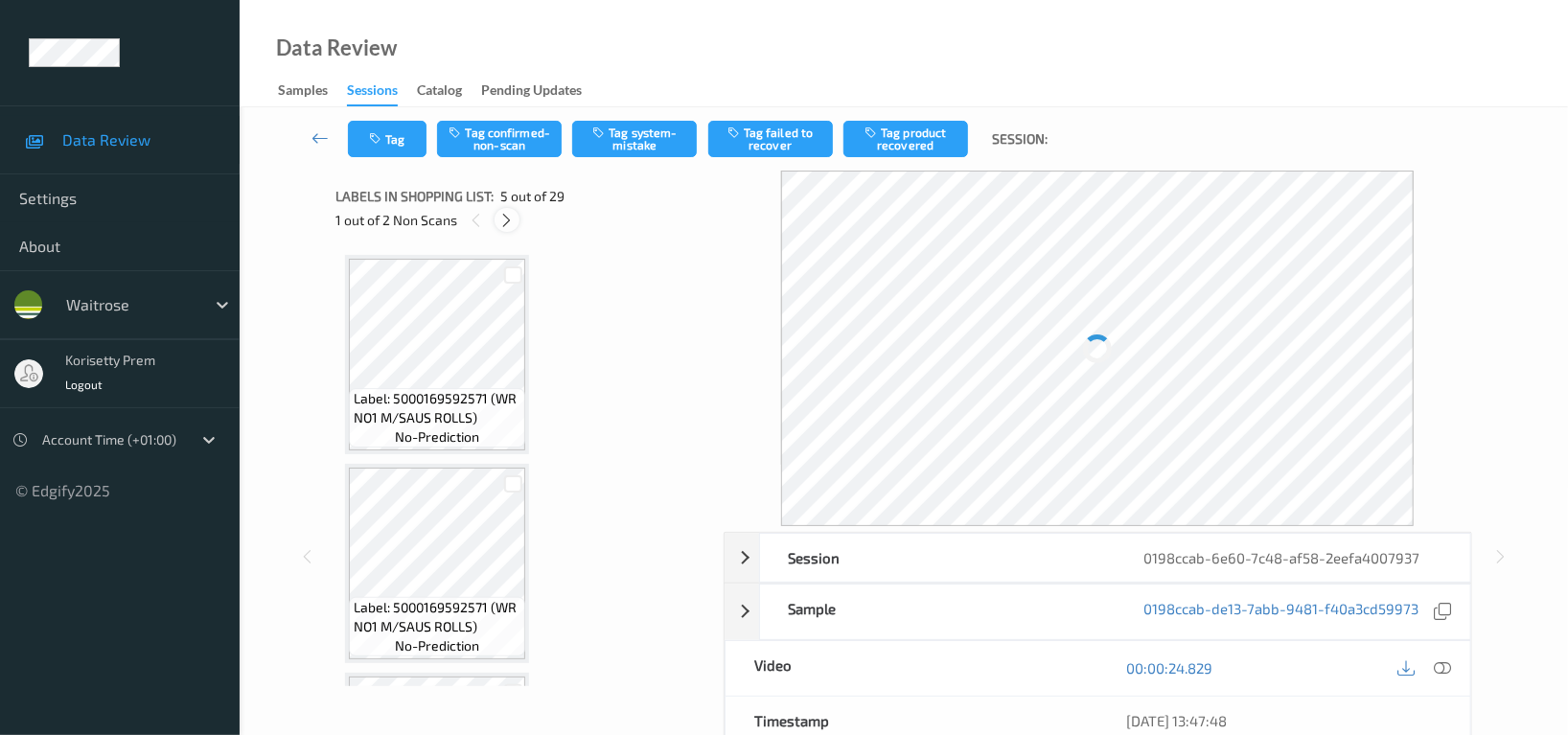
scroll to position [634, 0]
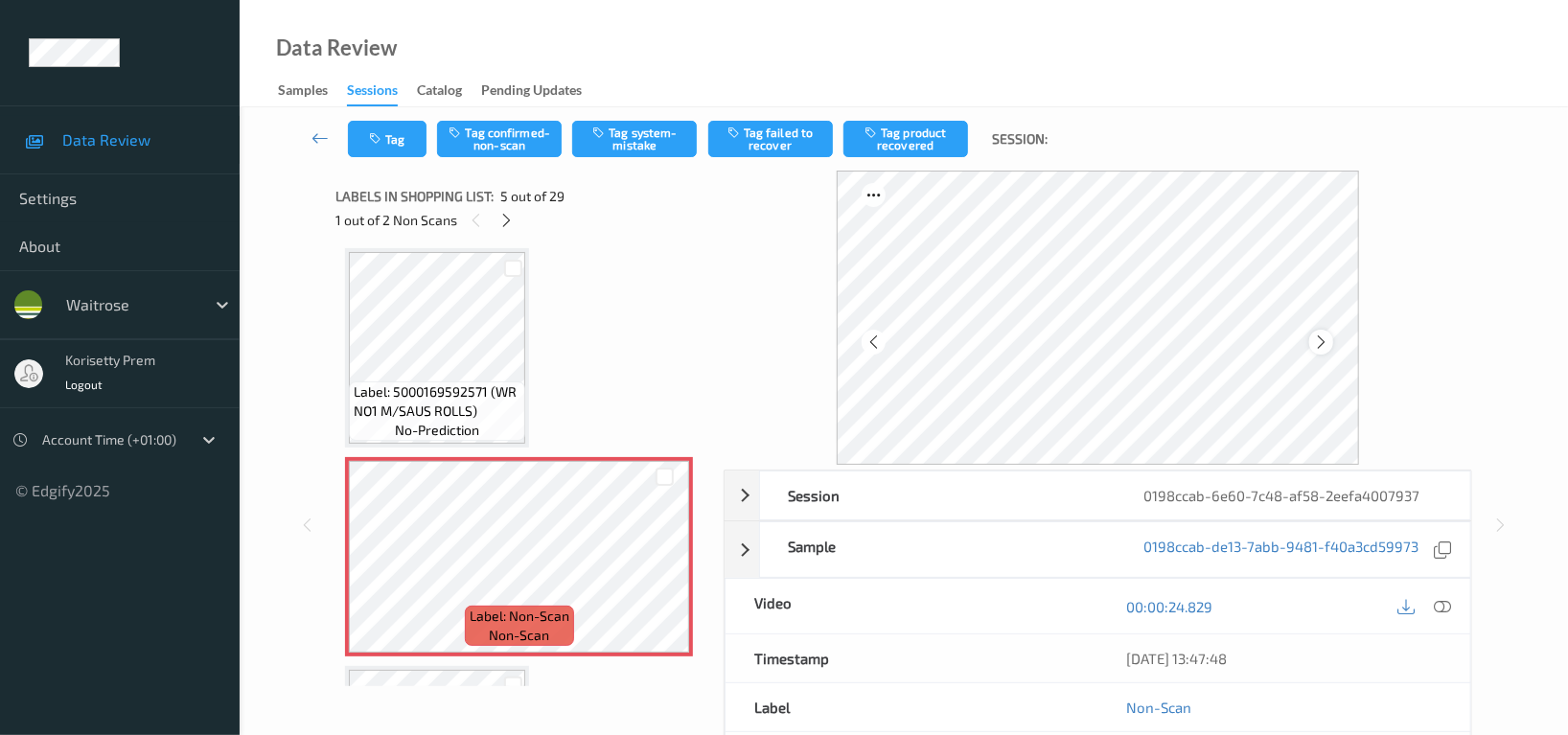
click at [1327, 342] on icon at bounding box center [1321, 342] width 16 height 17
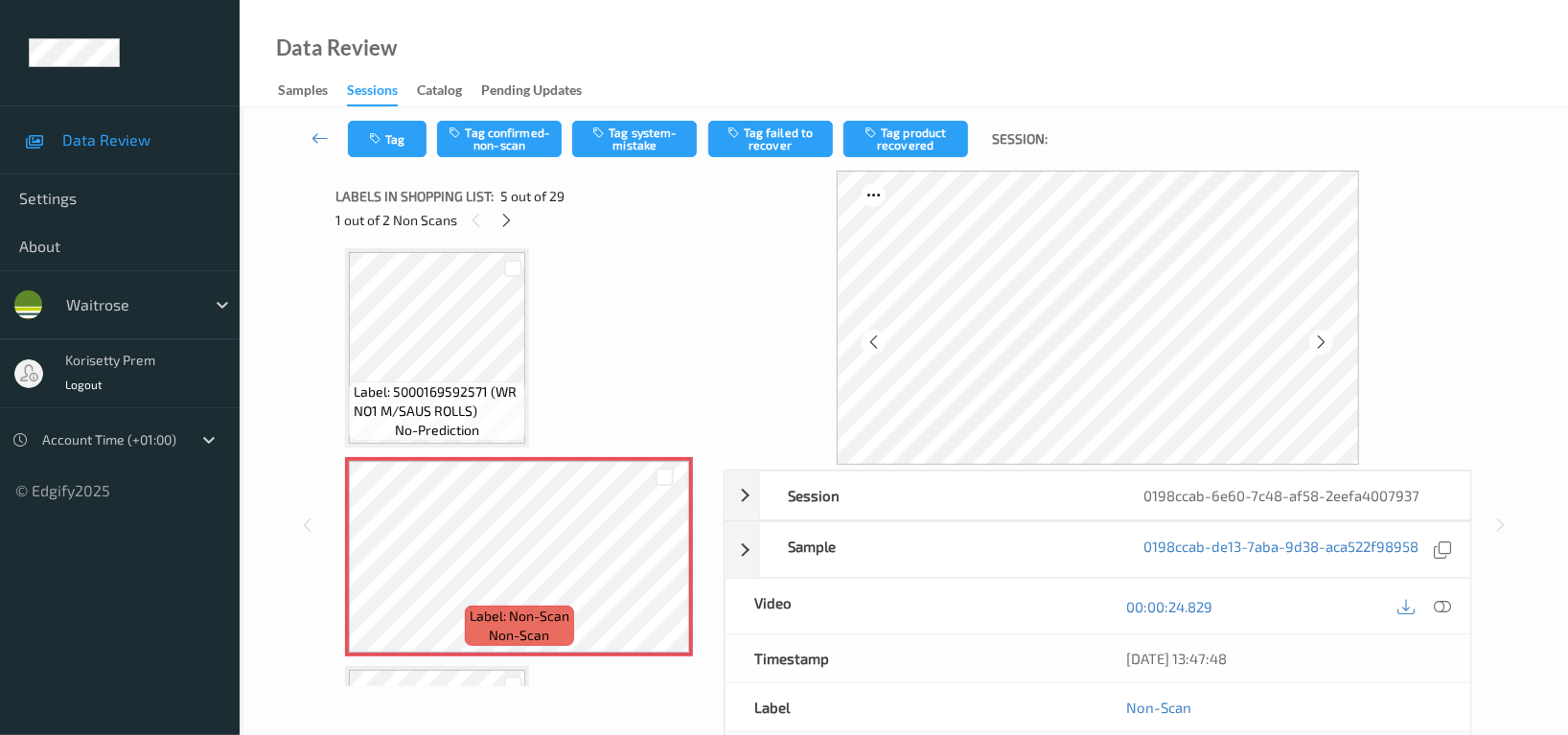
click at [1327, 342] on icon at bounding box center [1321, 342] width 16 height 17
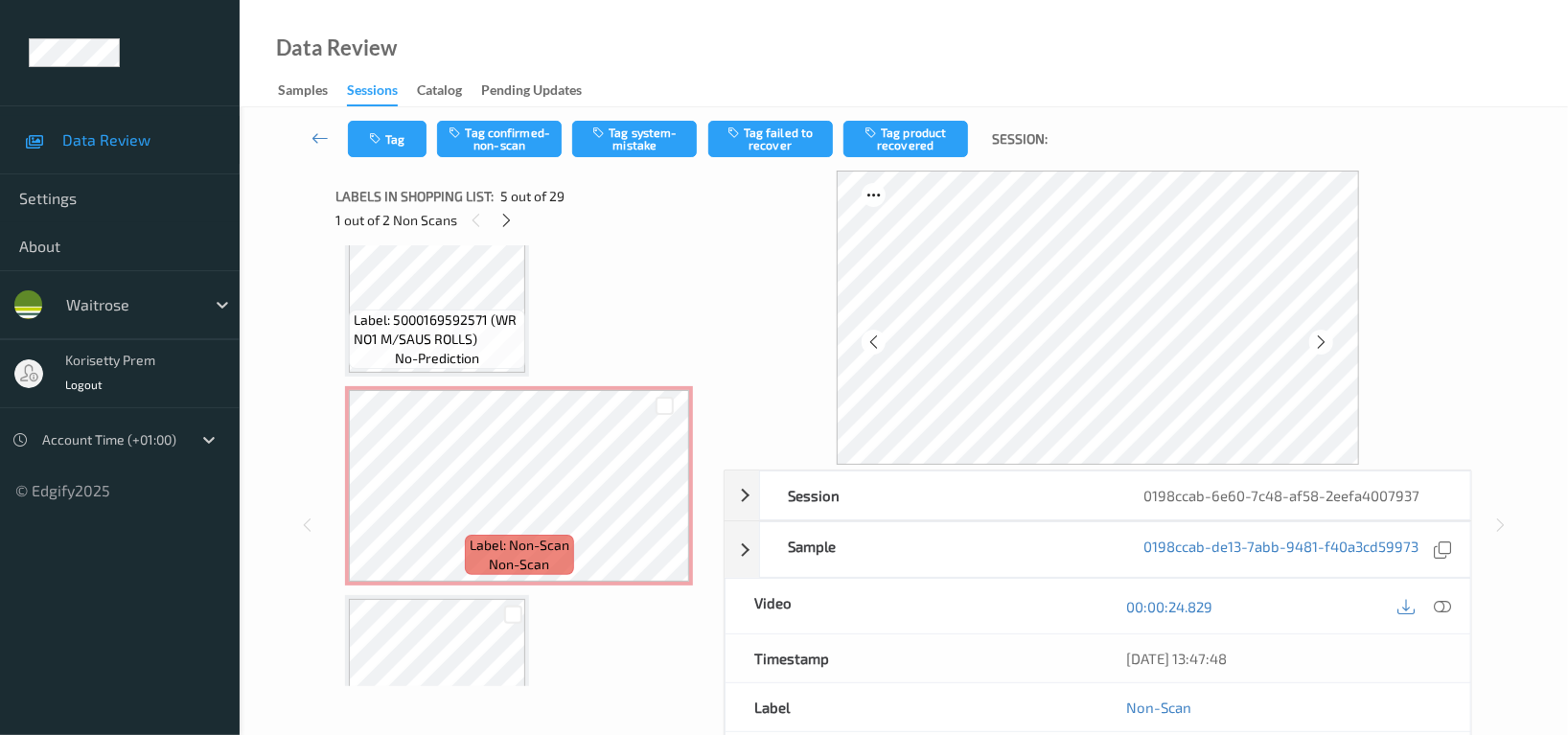
scroll to position [1784, 0]
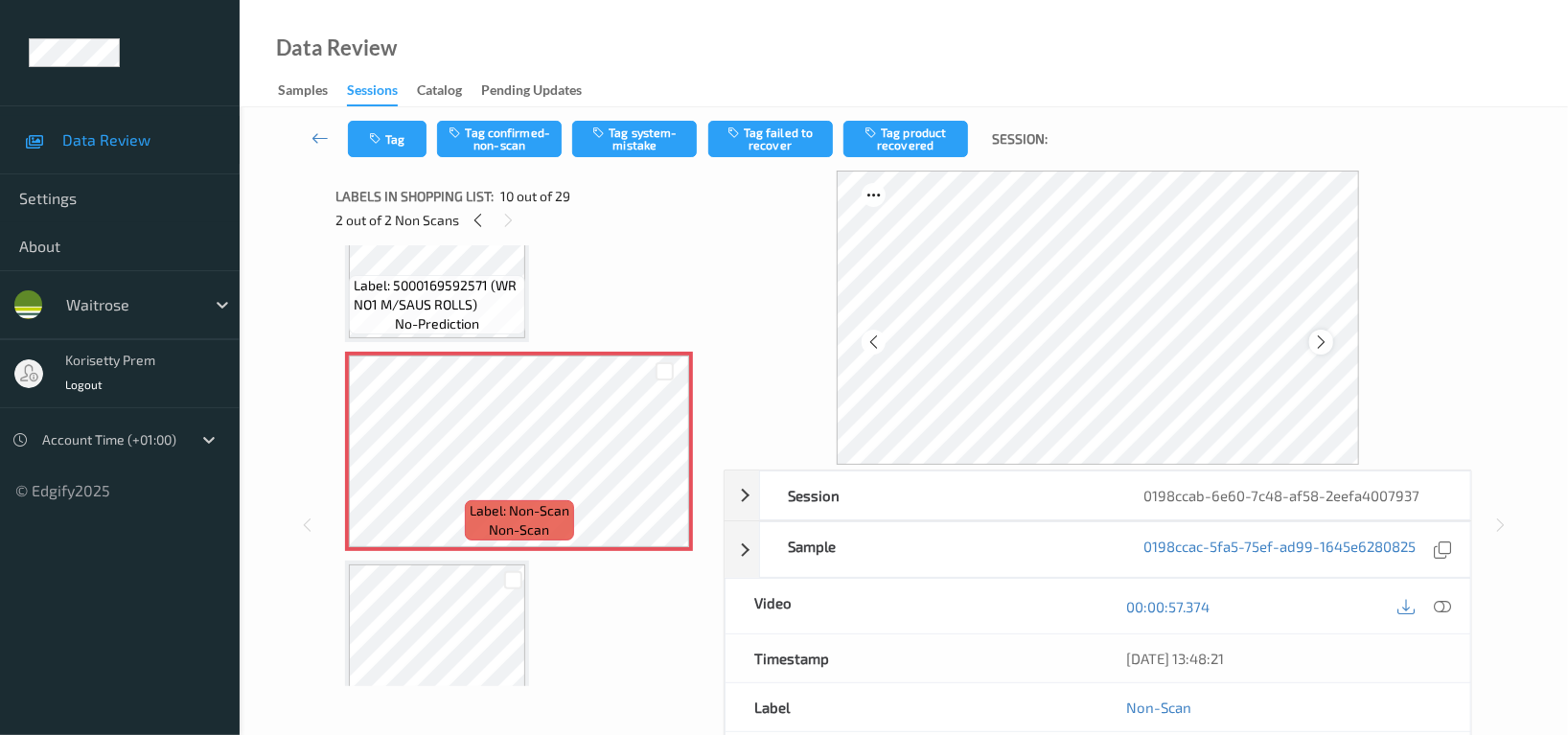
click at [1328, 337] on icon at bounding box center [1321, 342] width 16 height 17
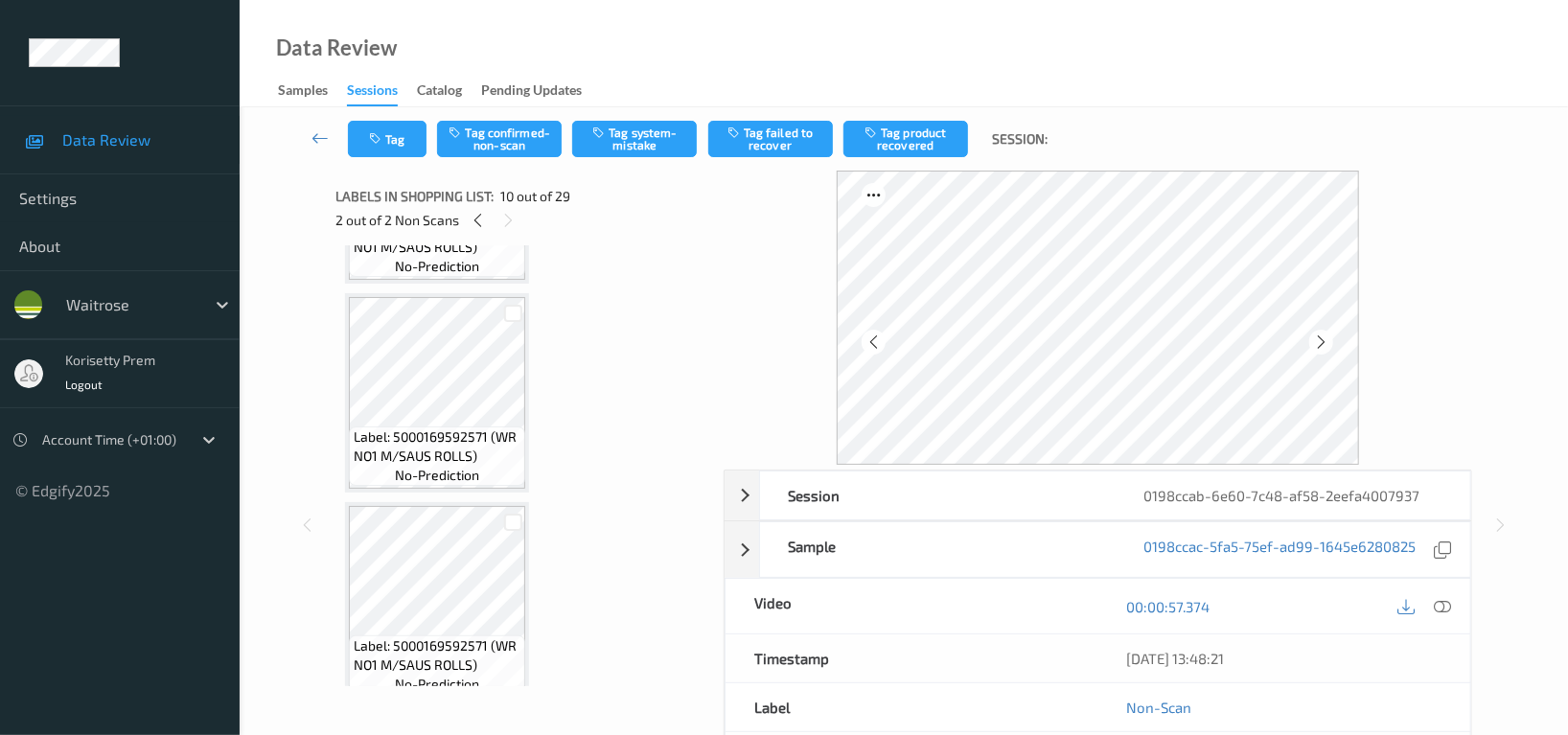
scroll to position [379, 0]
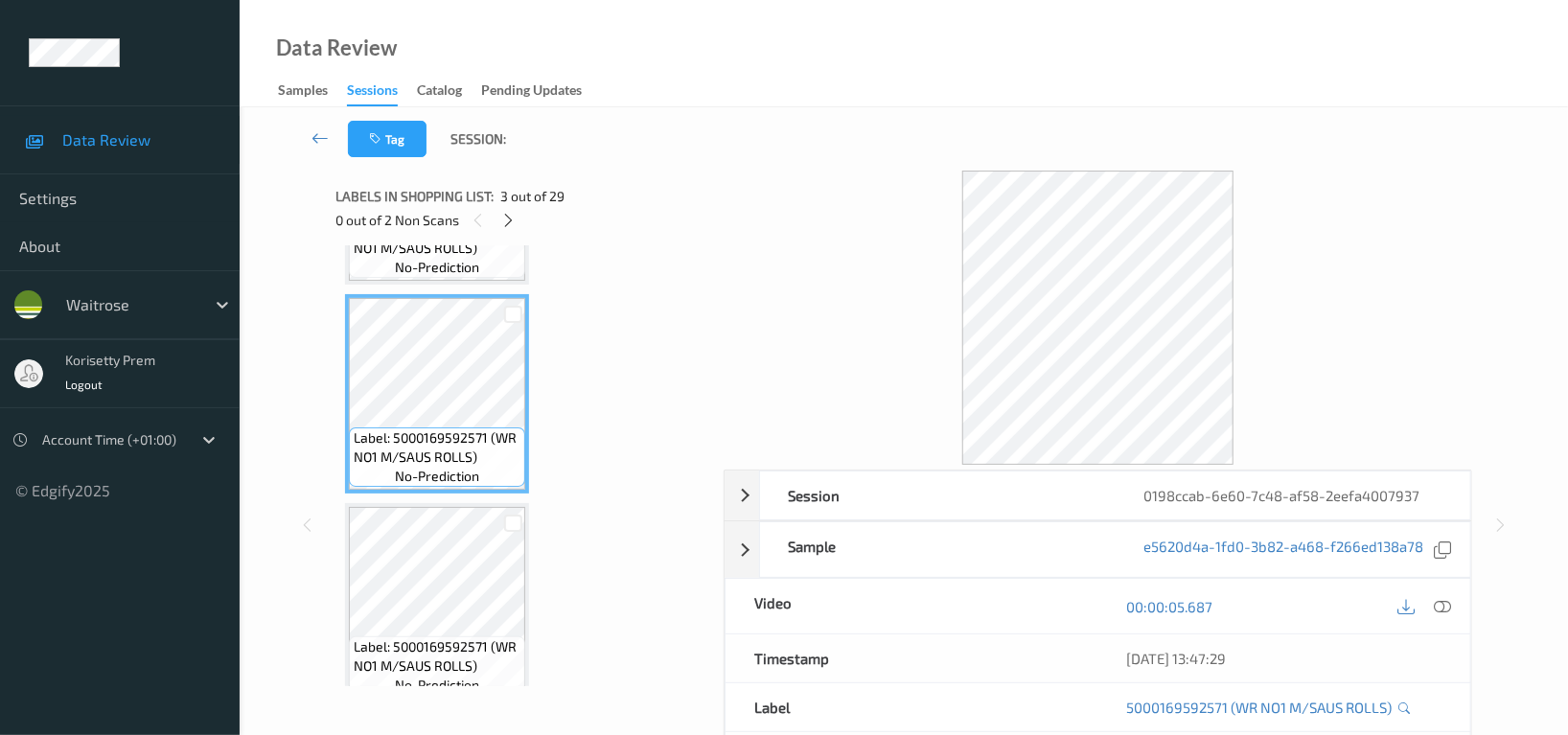
click at [1442, 611] on icon at bounding box center [1443, 607] width 17 height 17
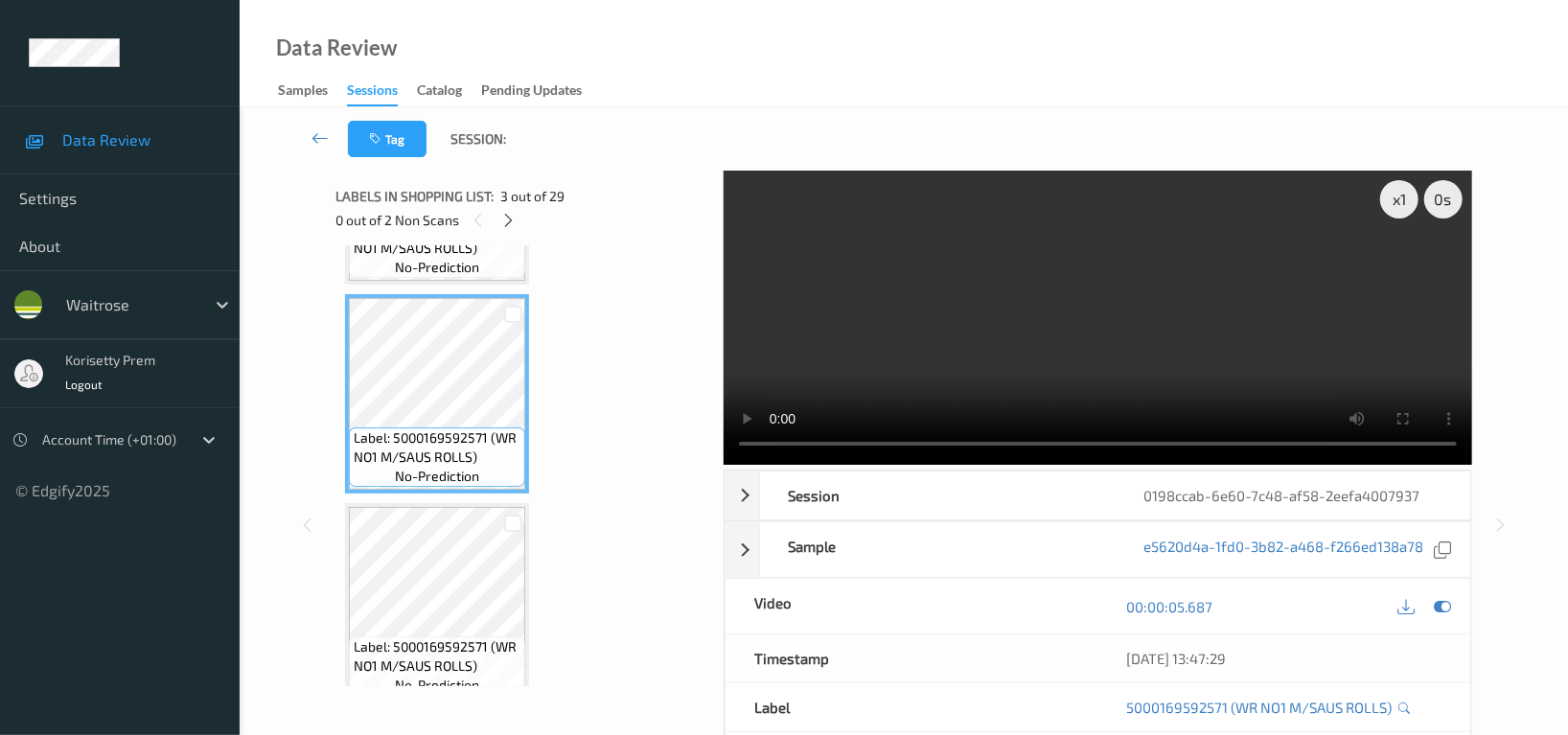
click at [1174, 309] on video at bounding box center [1098, 317] width 748 height 294
click at [1187, 342] on video at bounding box center [1098, 317] width 748 height 294
click at [1440, 604] on icon at bounding box center [1443, 607] width 17 height 17
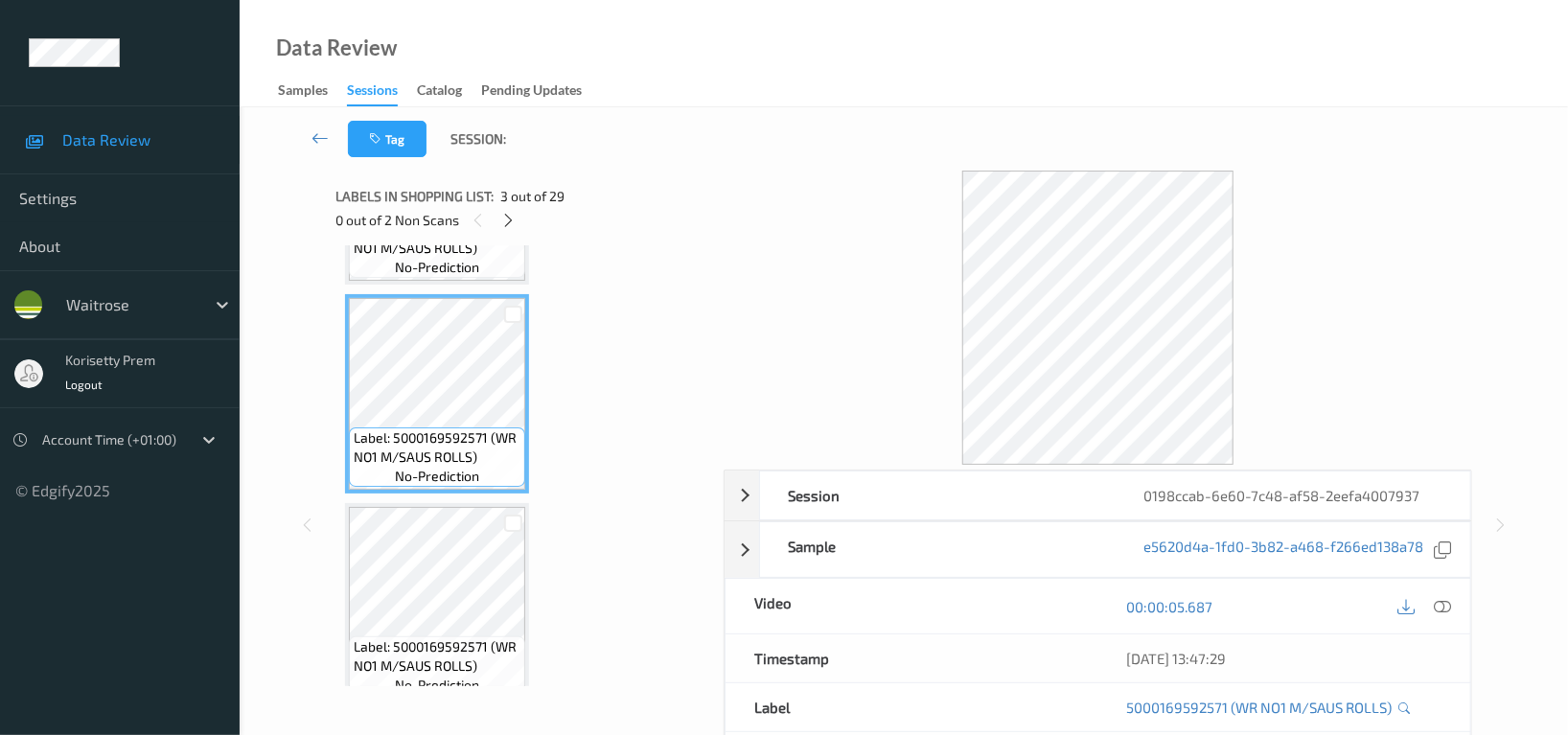
scroll to position [506, 0]
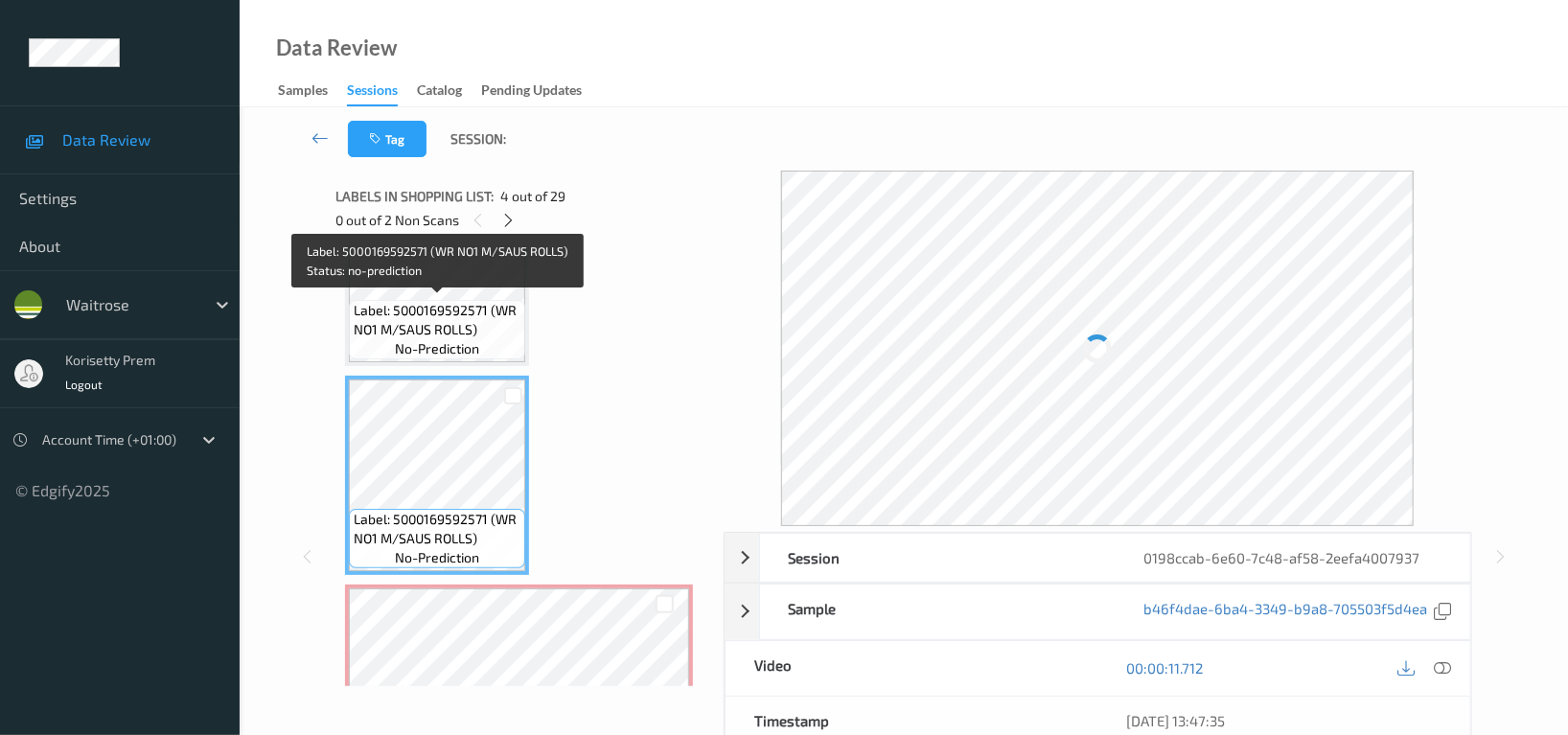
click at [468, 301] on span "Label: 5000169592571 (WR NO1 M/SAUS ROLLS)" at bounding box center [437, 320] width 166 height 38
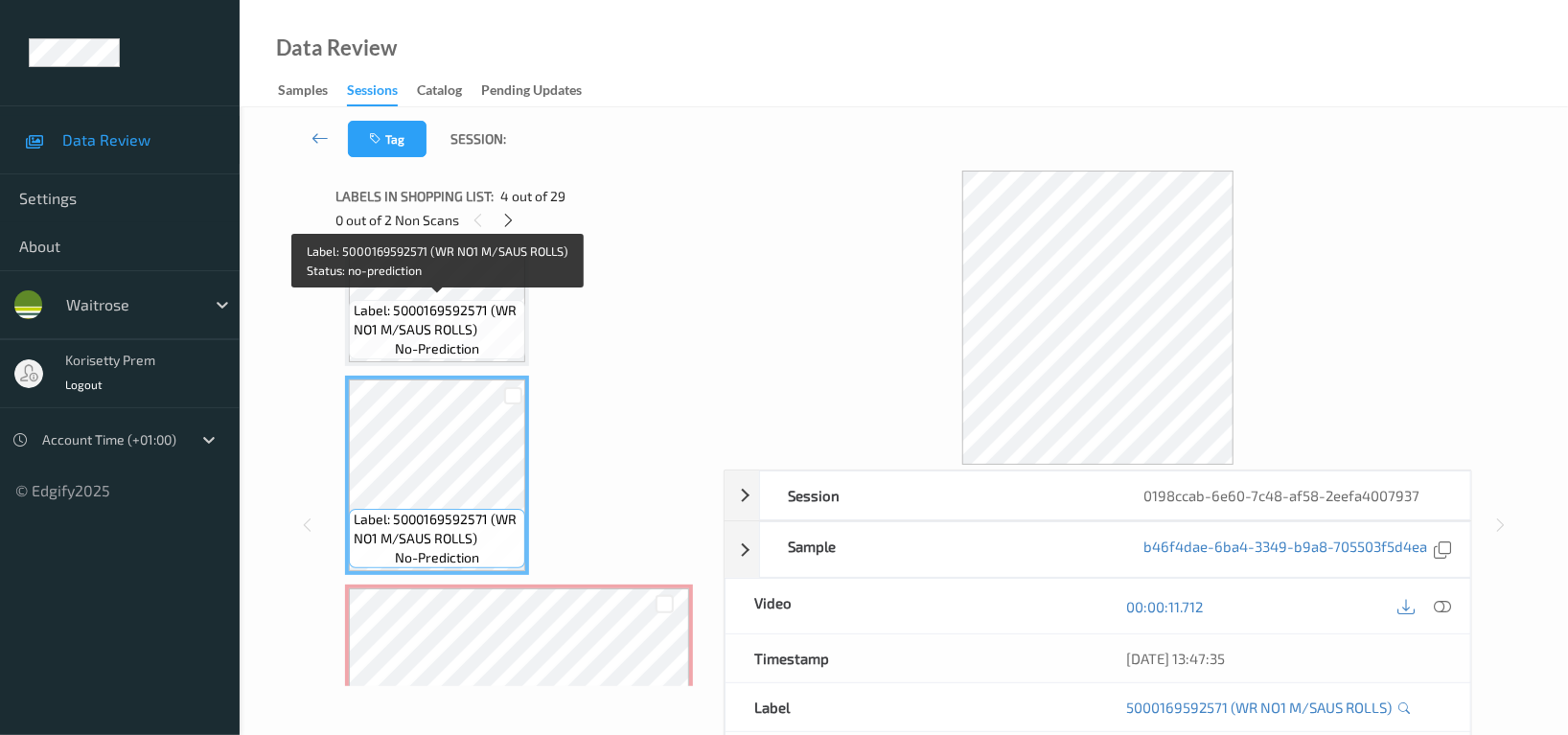
click at [446, 323] on span "Label: 5000169592571 (WR NO1 M/SAUS ROLLS)" at bounding box center [437, 320] width 166 height 38
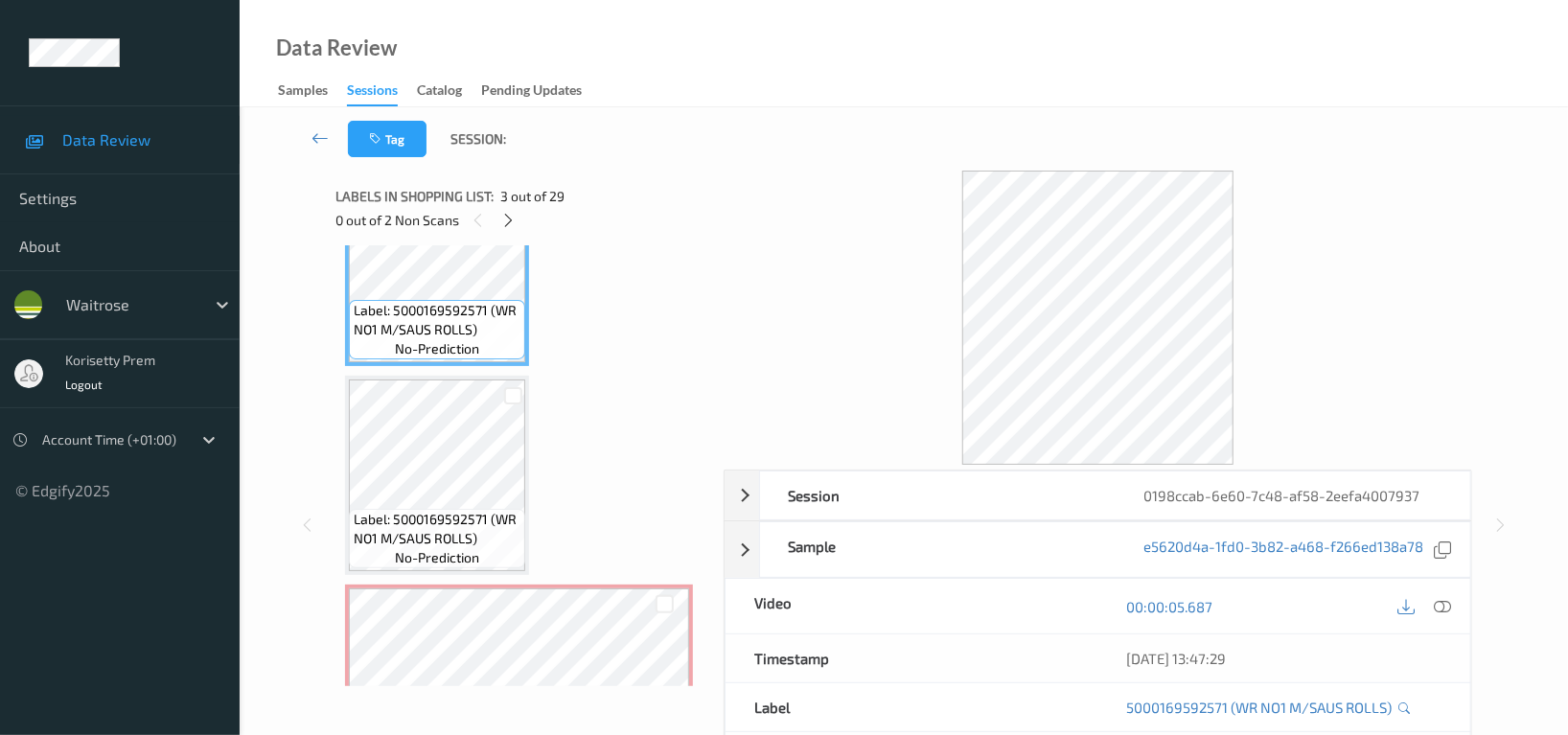
click at [437, 510] on span "Label: 5000169592571 (WR NO1 M/SAUS ROLLS)" at bounding box center [437, 529] width 166 height 38
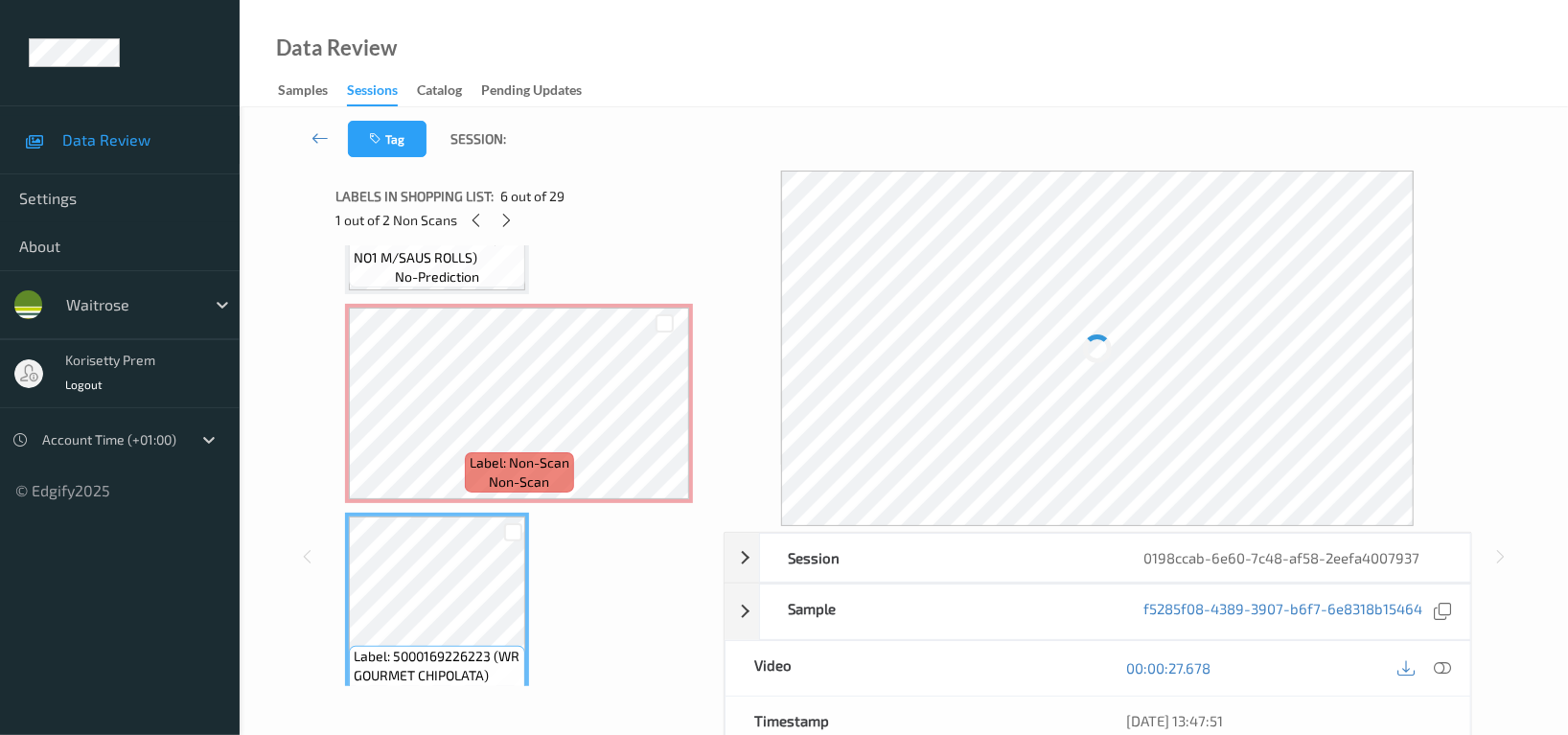
scroll to position [762, 0]
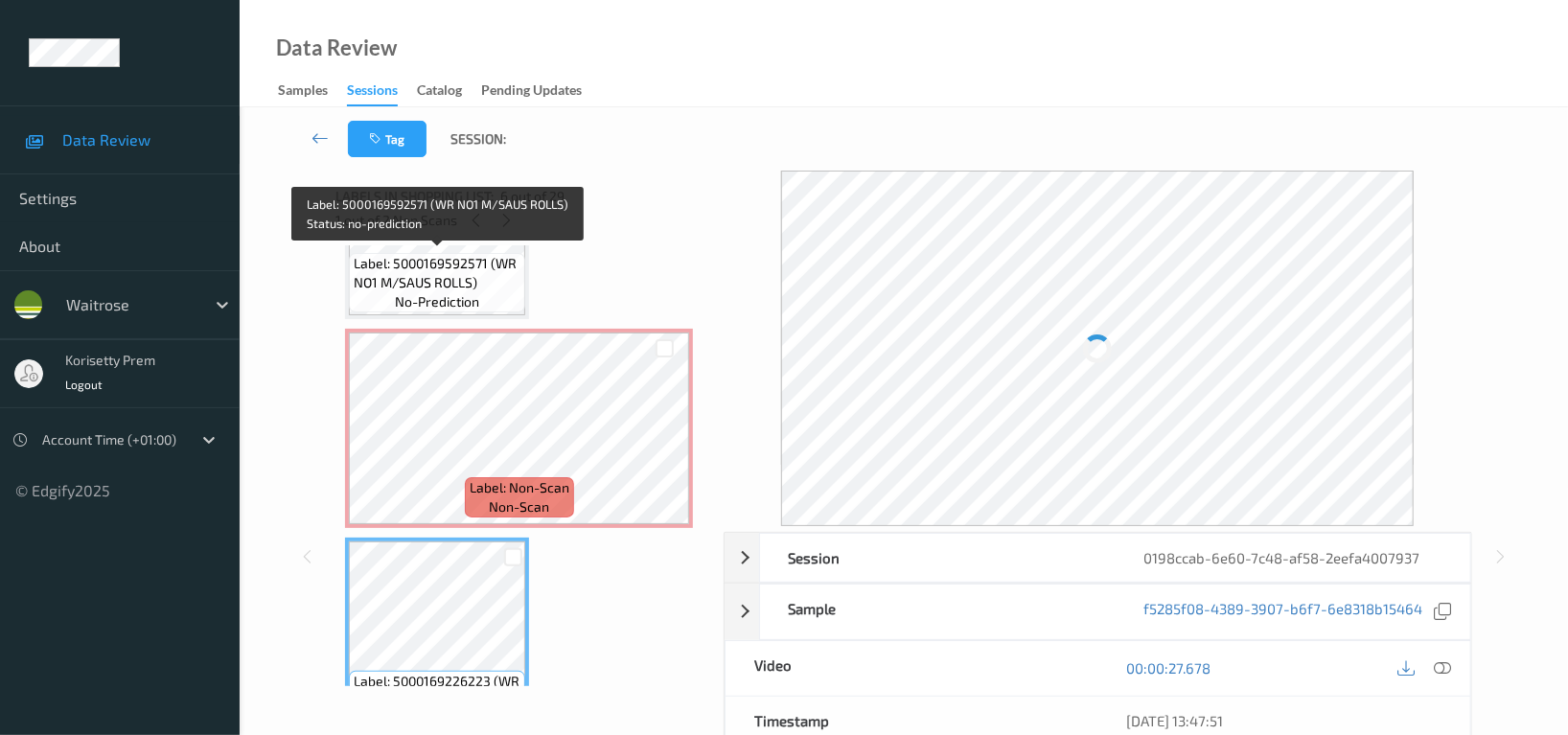
click at [474, 275] on span "Label: 5000169592571 (WR NO1 M/SAUS ROLLS)" at bounding box center [437, 273] width 166 height 38
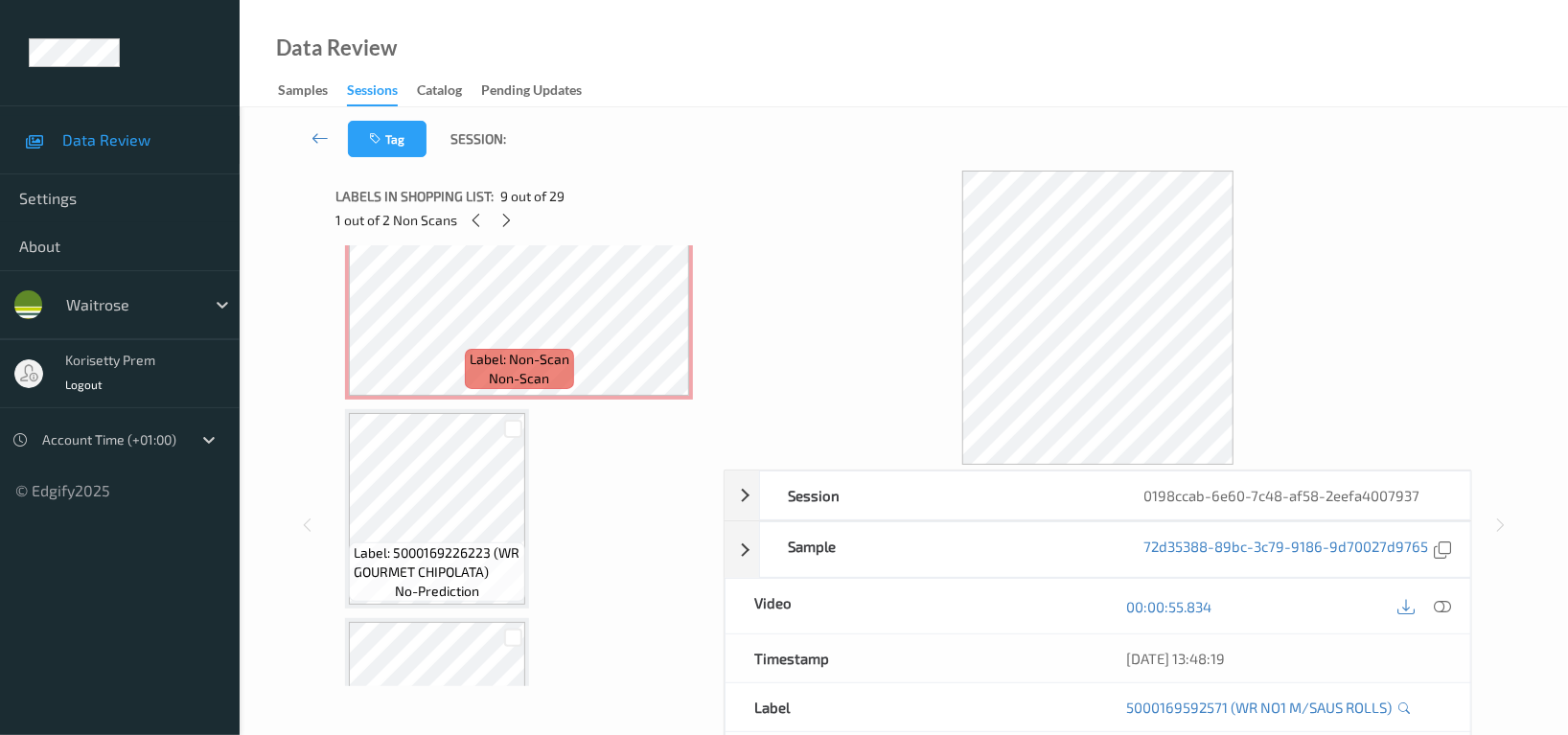
scroll to position [890, 0]
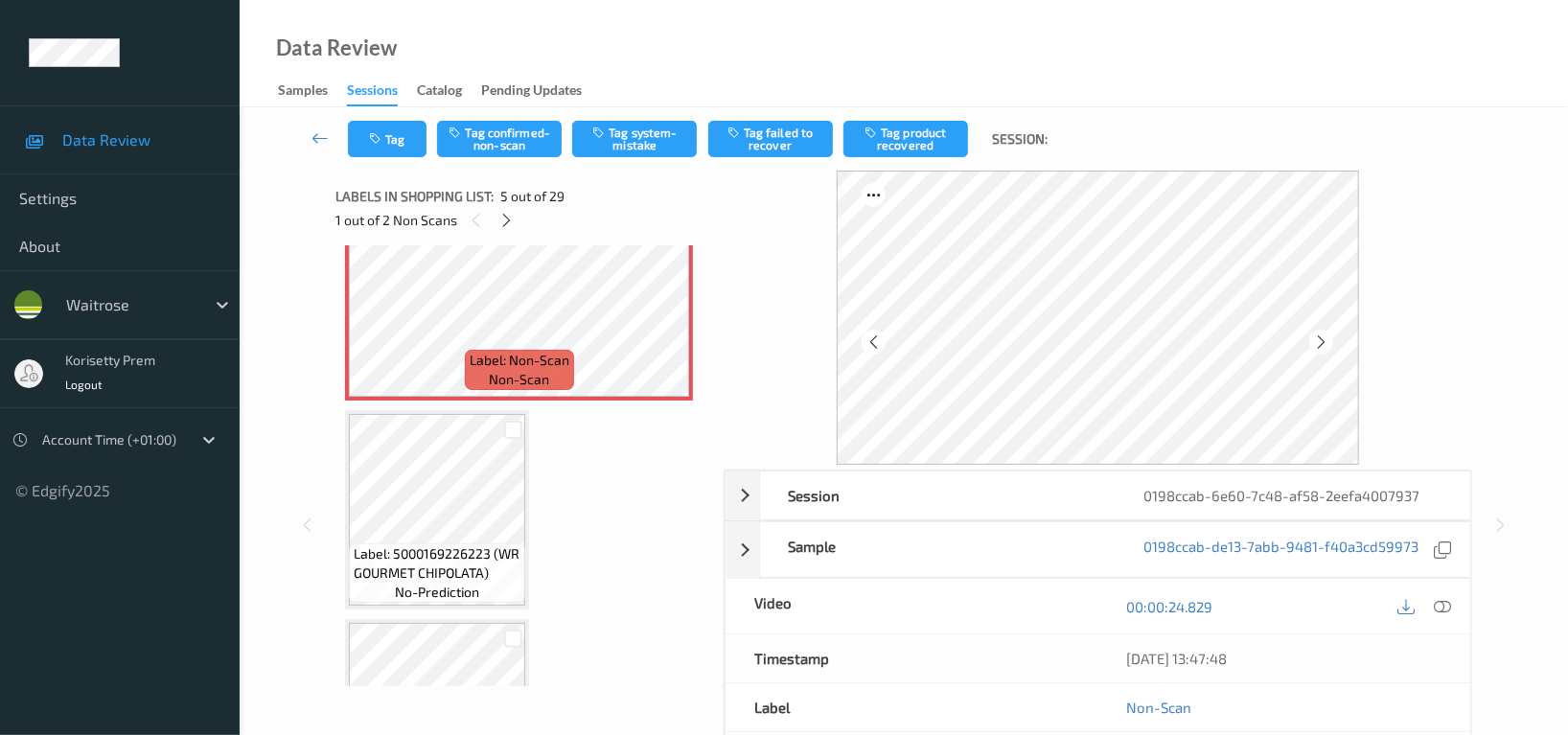
click at [1437, 608] on icon at bounding box center [1443, 607] width 17 height 17
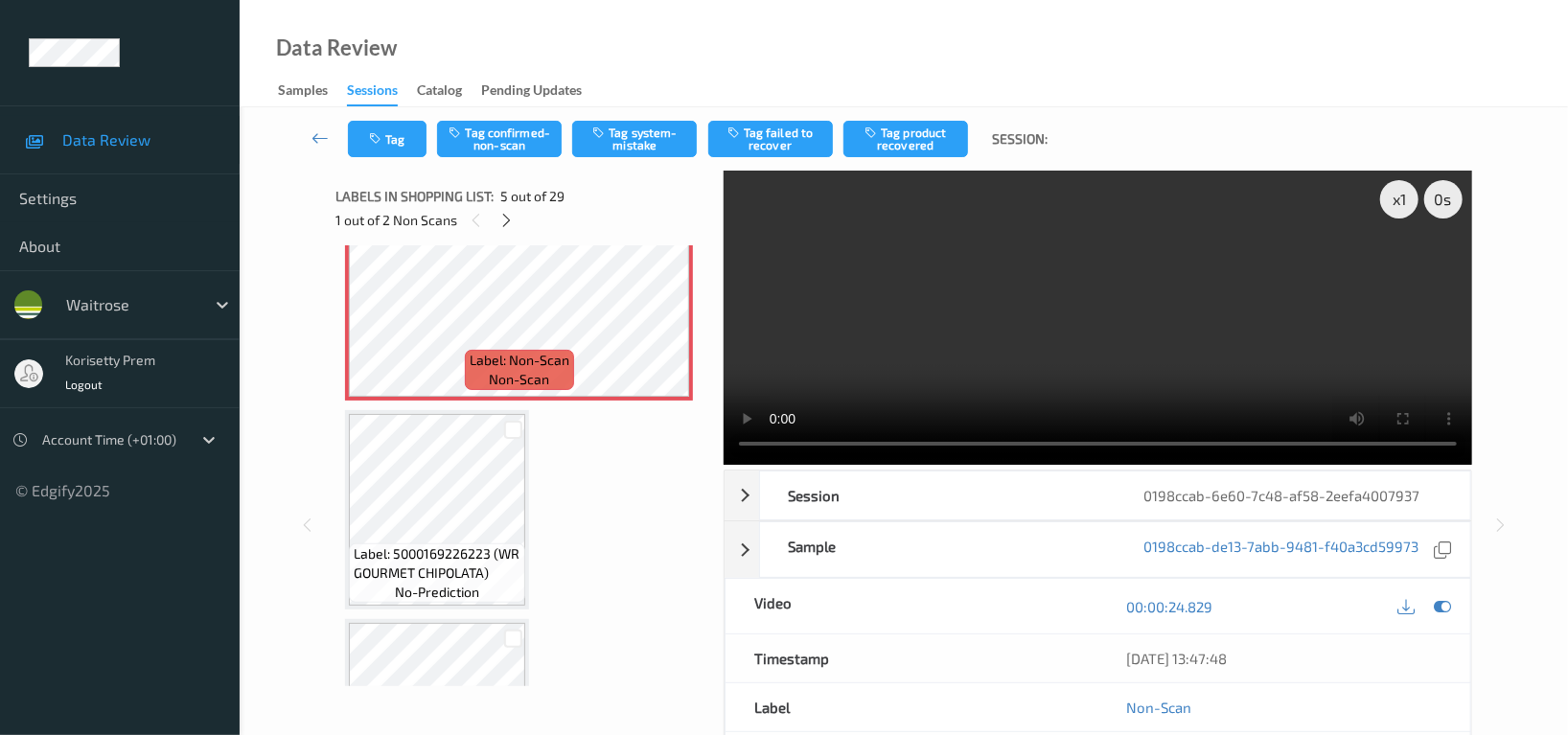
click at [966, 266] on video at bounding box center [1098, 317] width 748 height 294
click at [1125, 274] on video at bounding box center [1098, 317] width 748 height 294
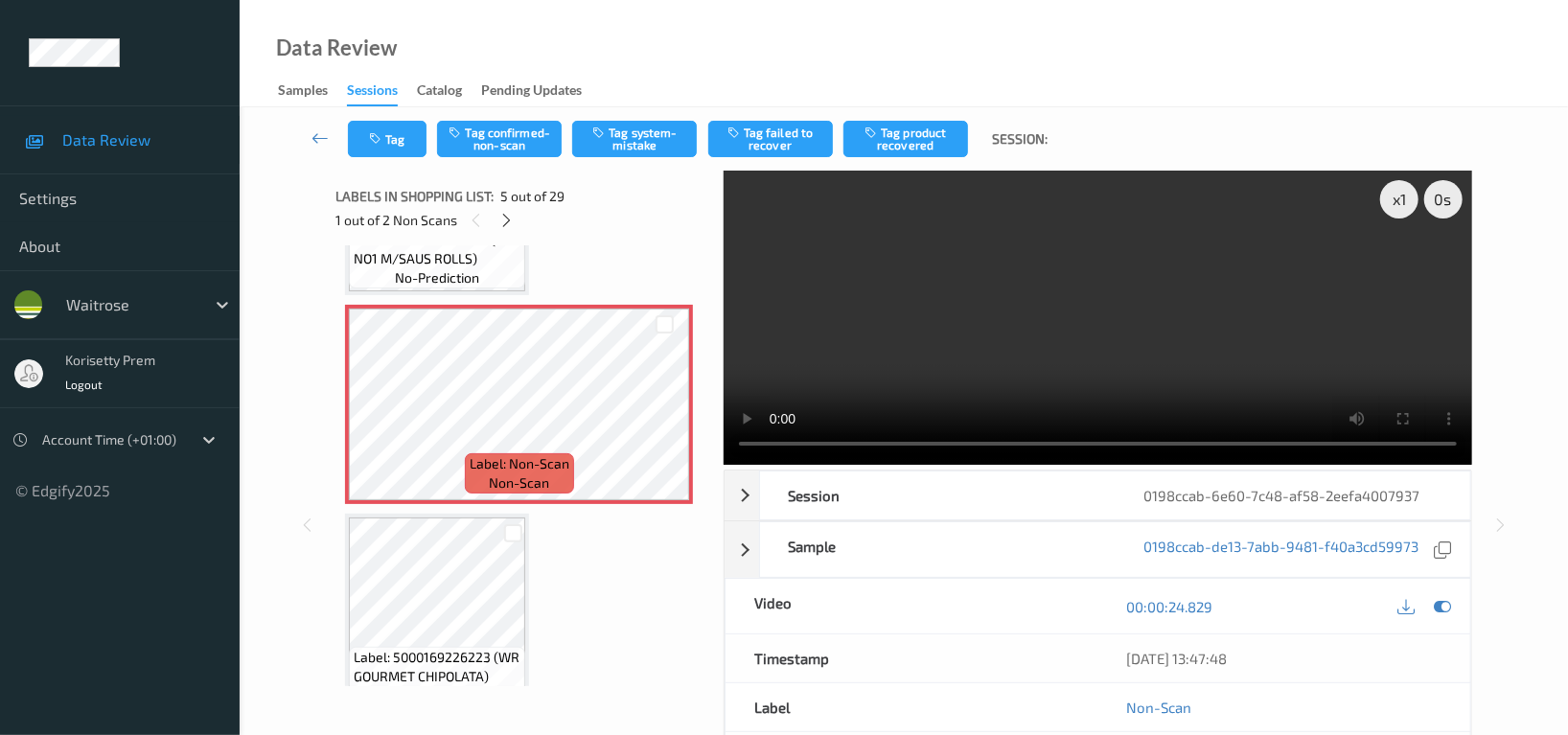
scroll to position [634, 0]
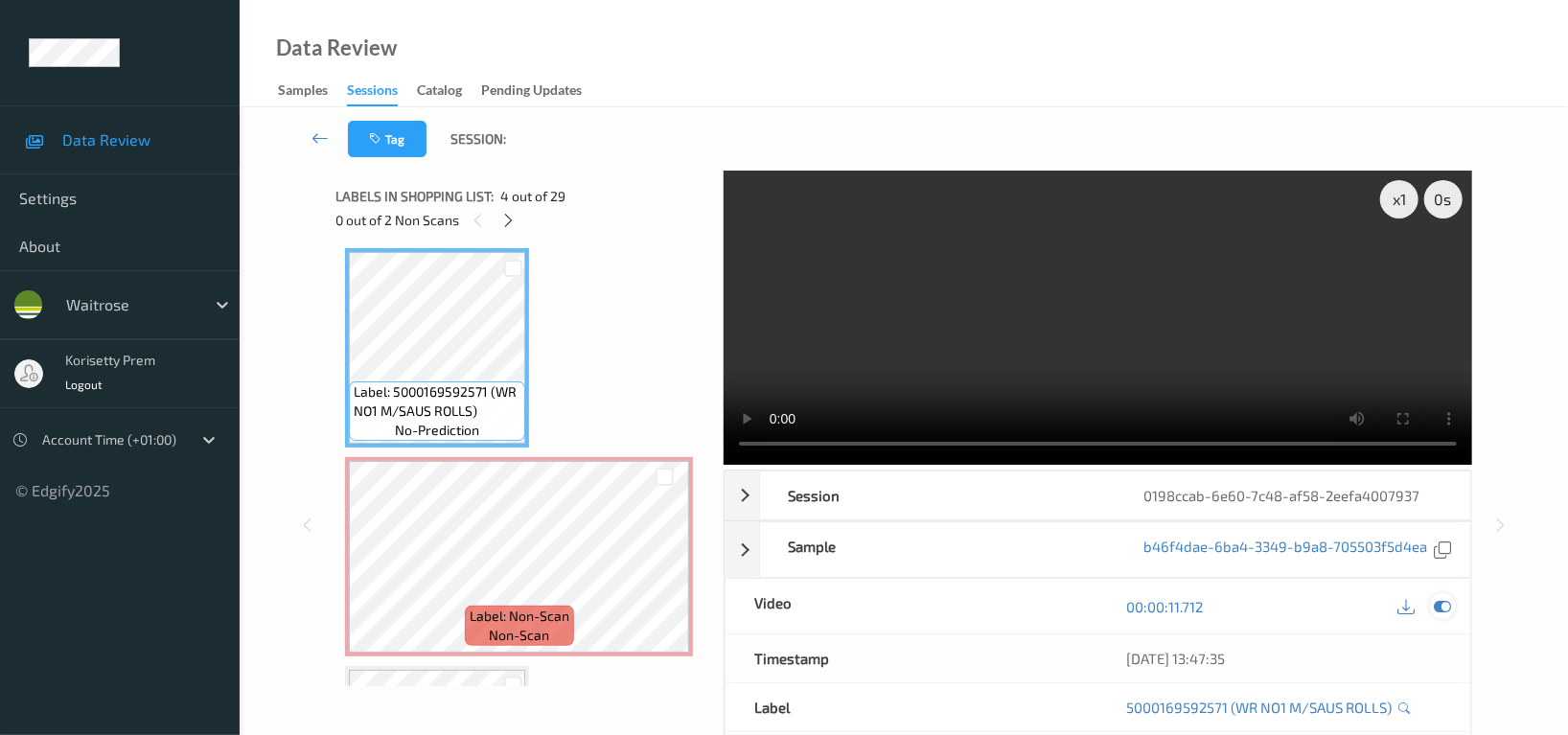
click at [1437, 604] on icon at bounding box center [1443, 607] width 17 height 17
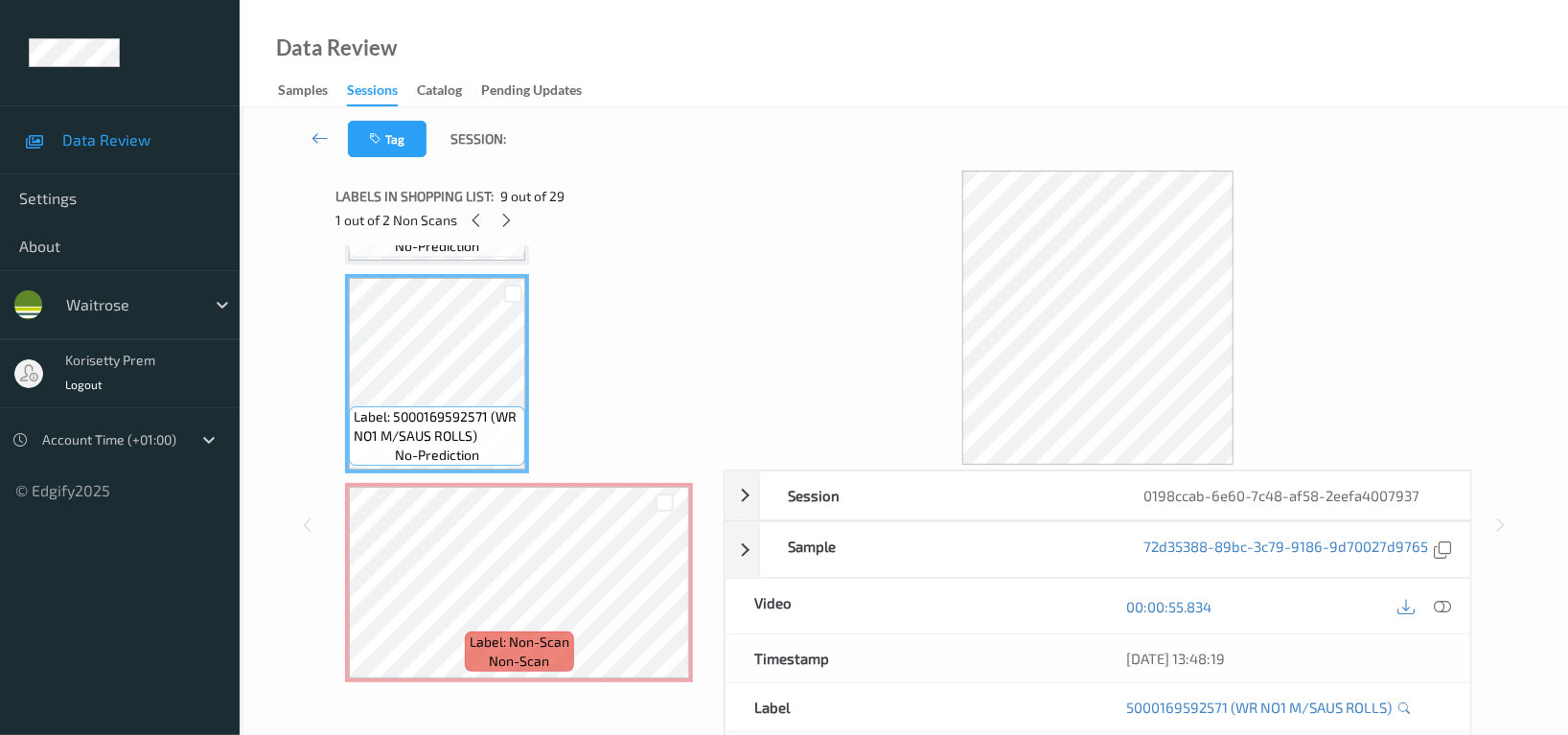
scroll to position [1657, 0]
click at [660, 587] on icon at bounding box center [664, 596] width 16 height 17
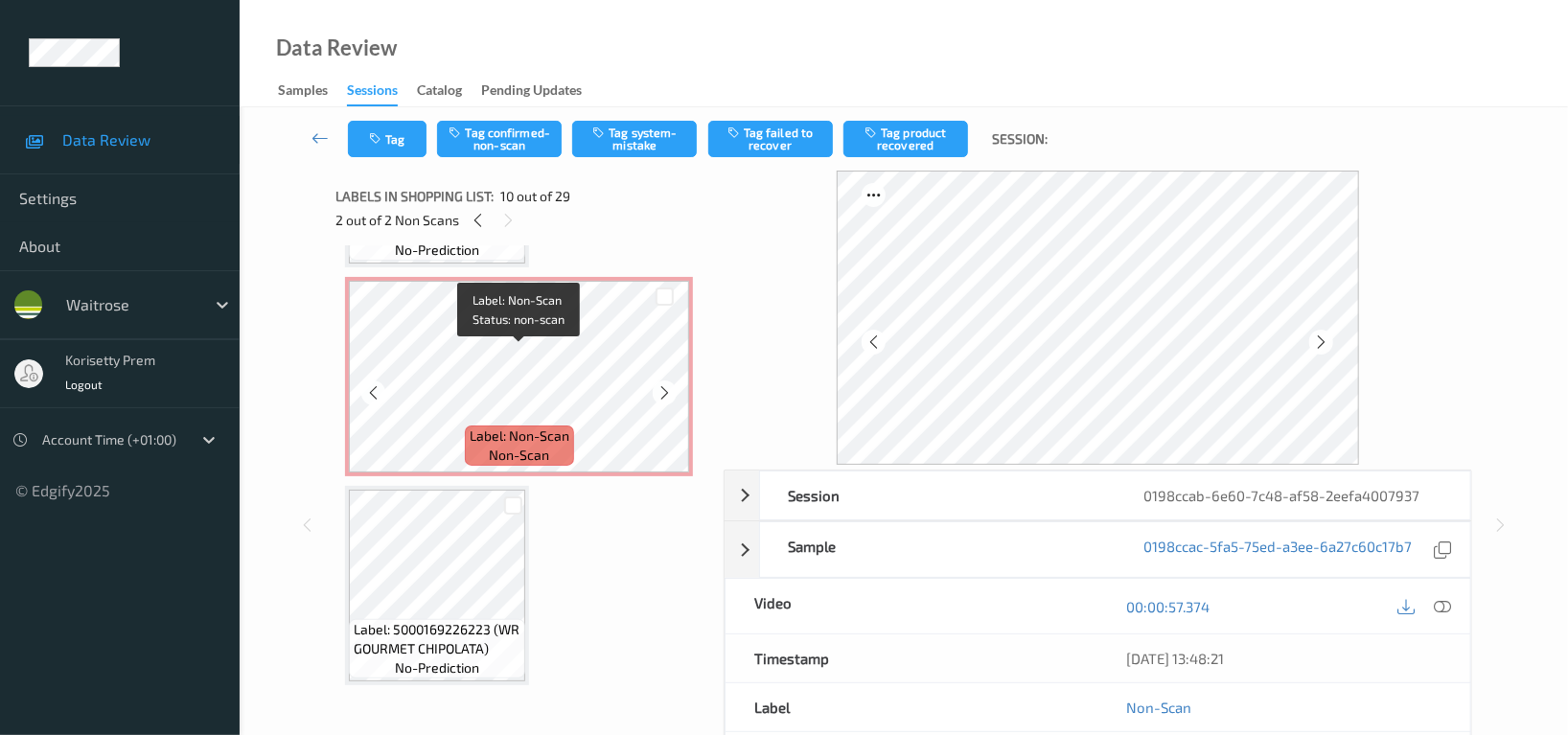
scroll to position [762, 0]
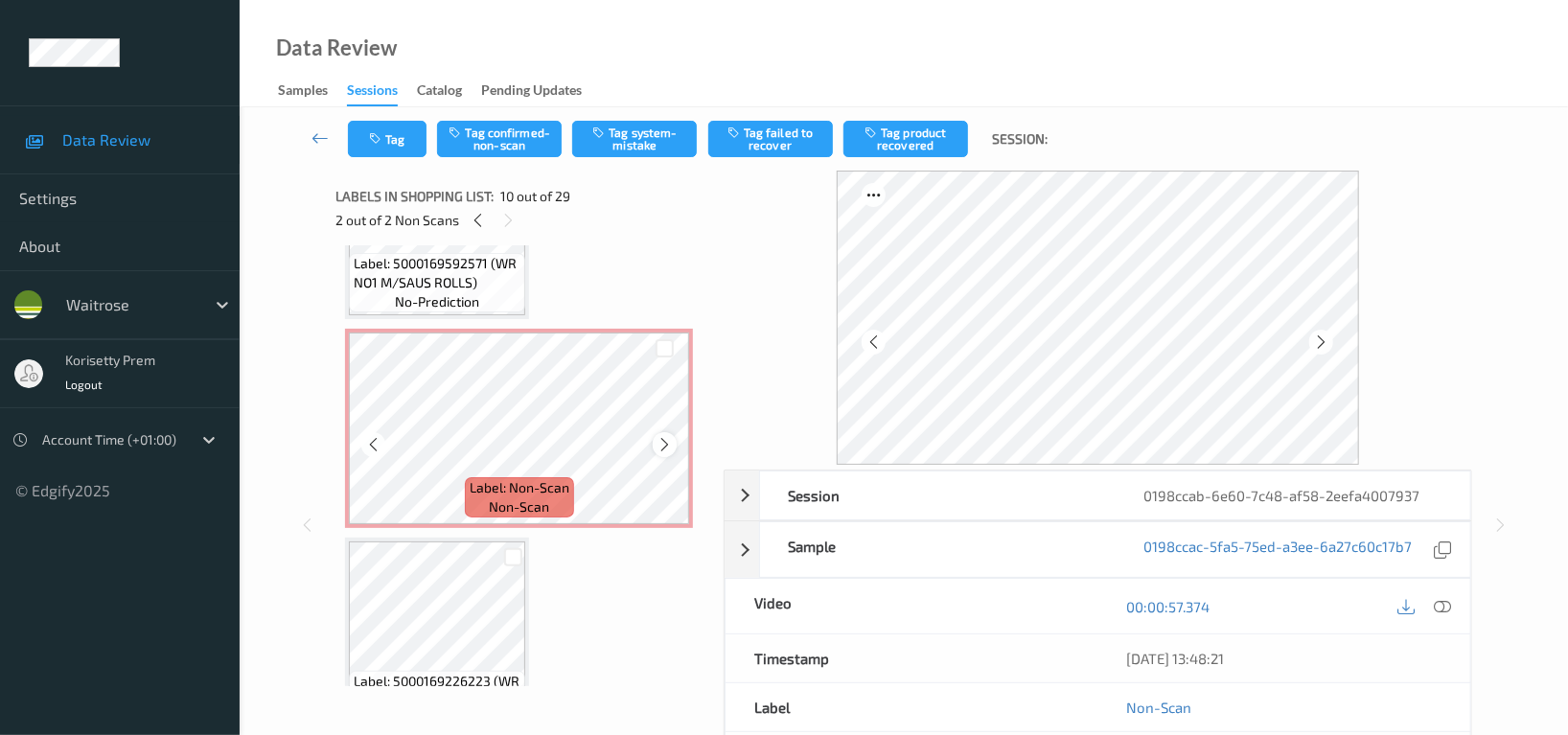
click at [656, 436] on icon at bounding box center [664, 444] width 16 height 17
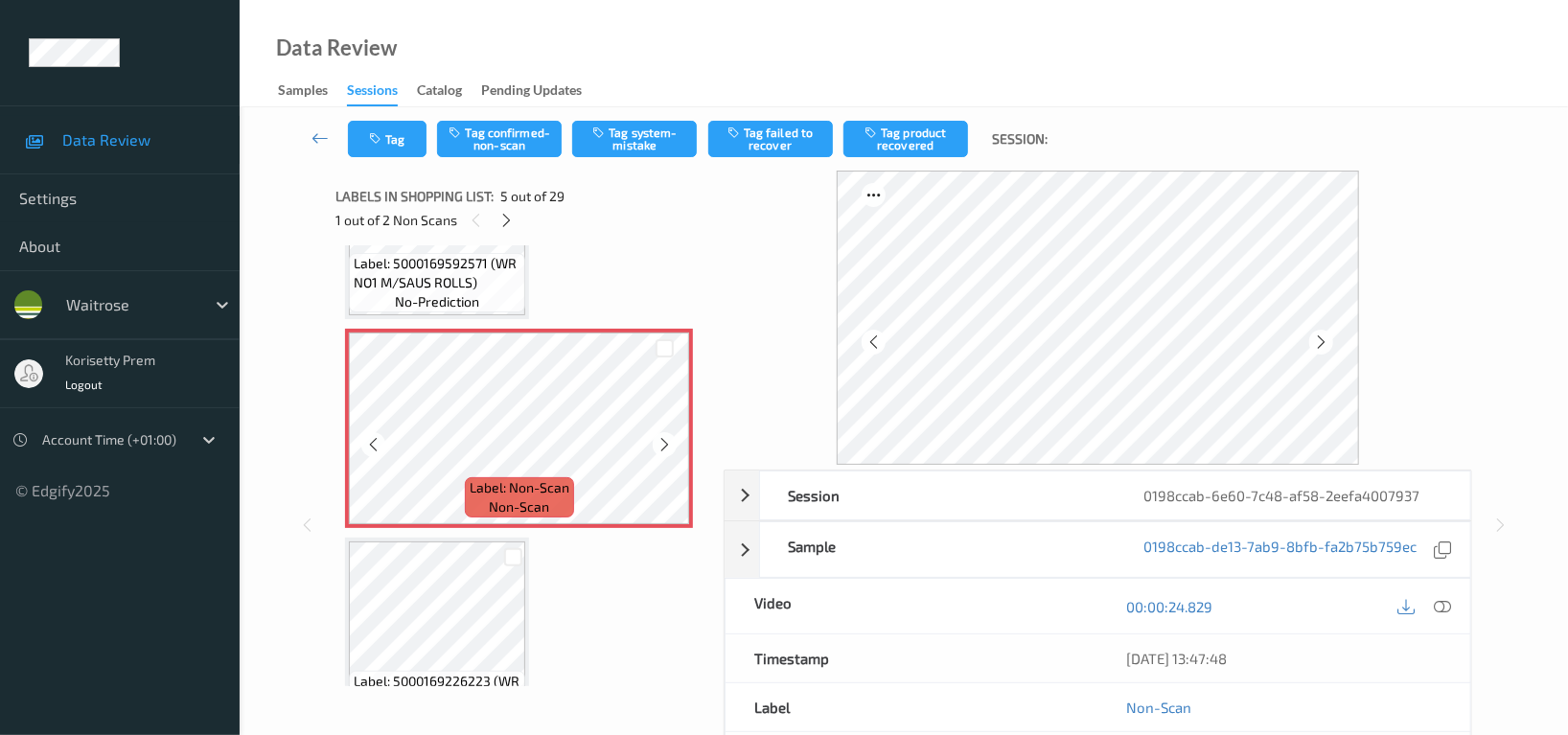
click at [656, 436] on icon at bounding box center [664, 444] width 16 height 17
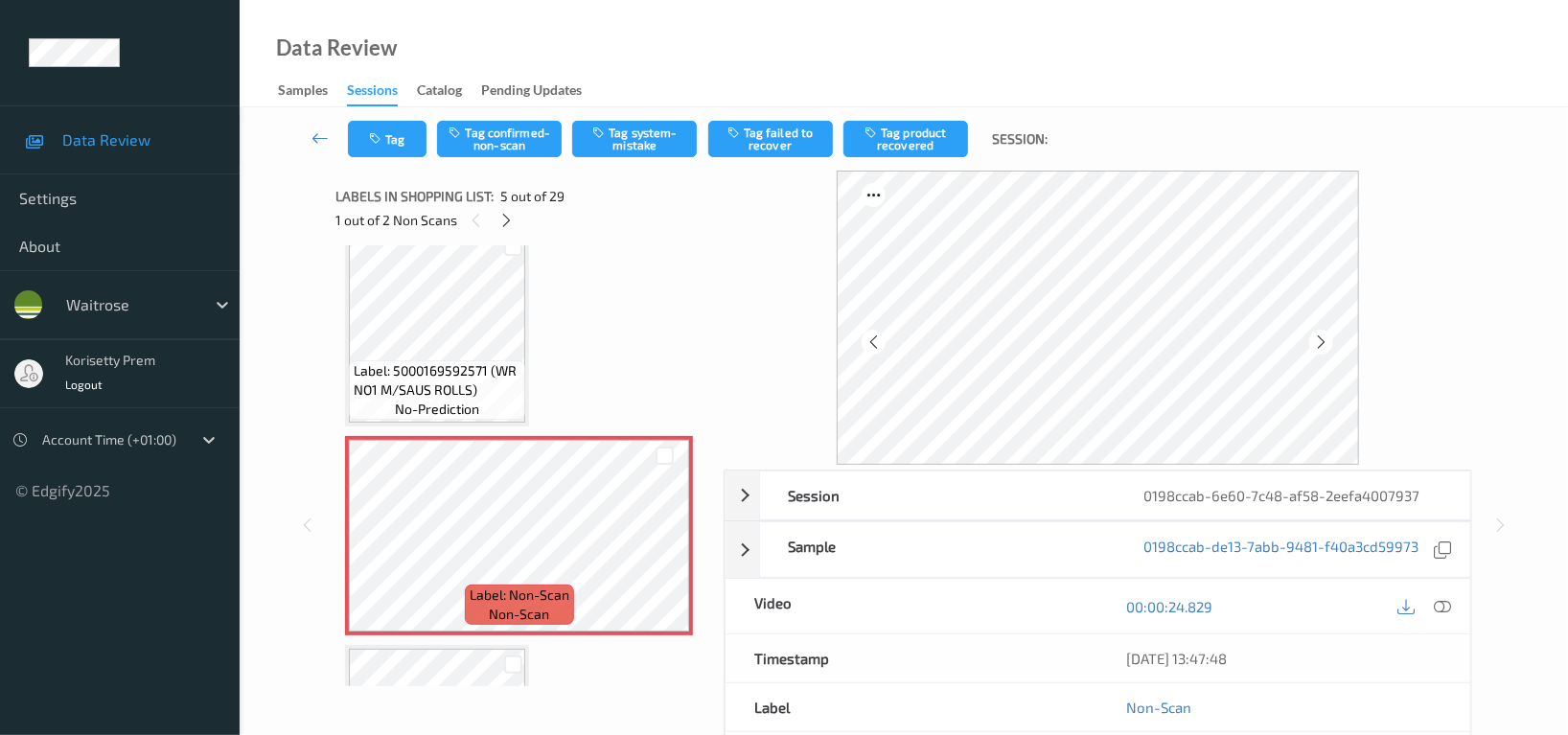
scroll to position [634, 0]
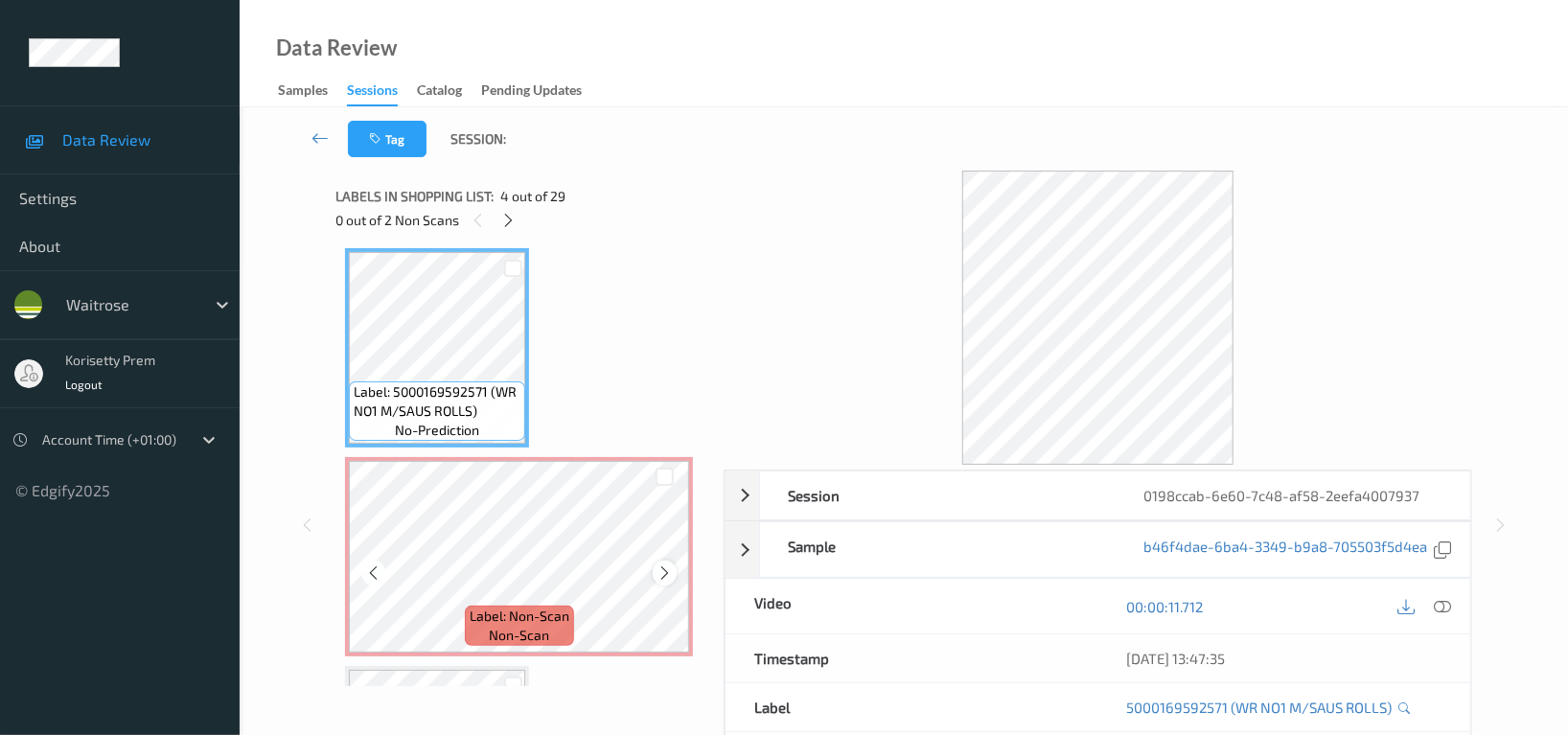
click at [665, 565] on icon at bounding box center [664, 573] width 16 height 17
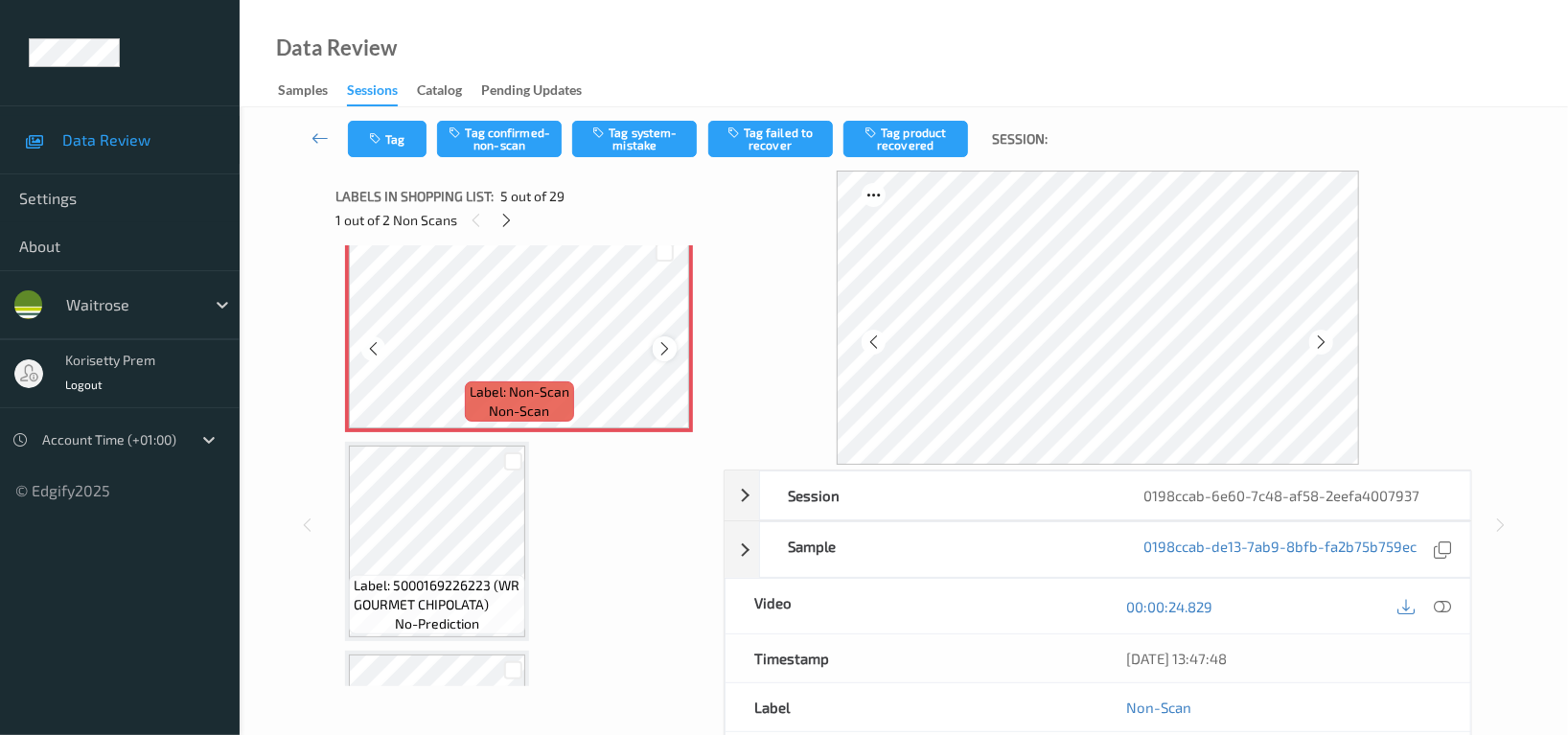
scroll to position [890, 0]
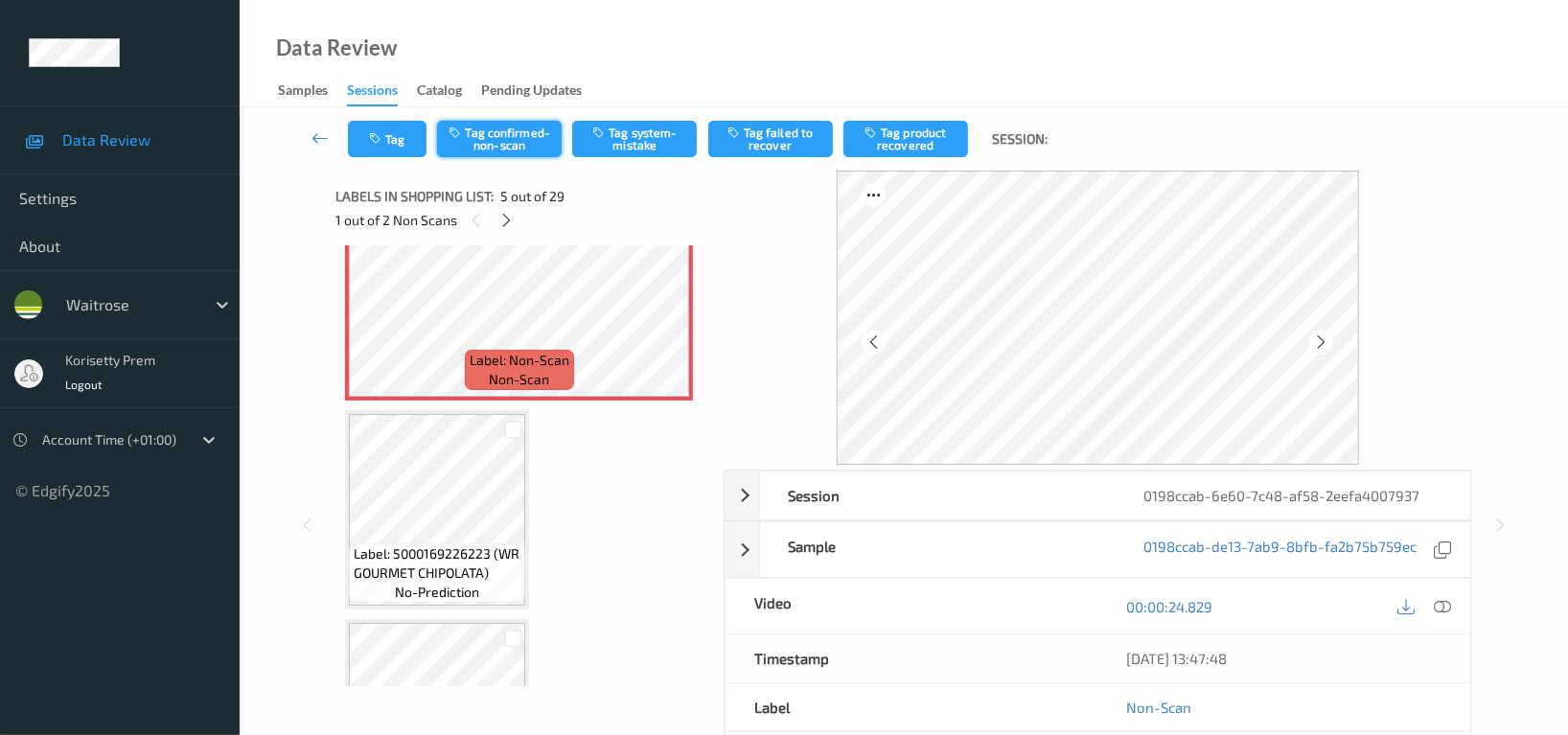
click at [501, 133] on button "Tag confirmed-non-scan" at bounding box center [499, 139] width 125 height 37
click at [928, 141] on button "Tag product recovered" at bounding box center [906, 139] width 125 height 37
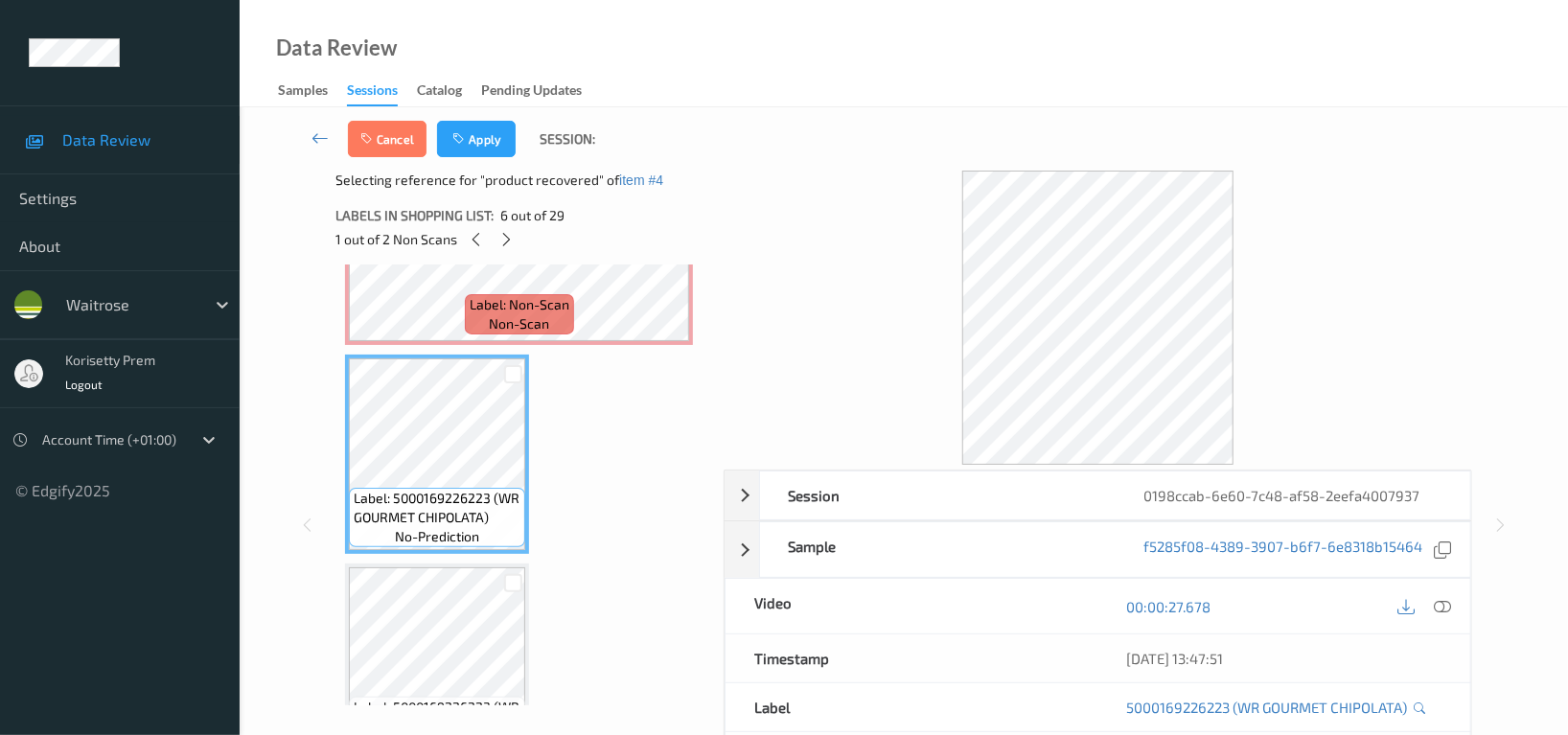
scroll to position [1017, 0]
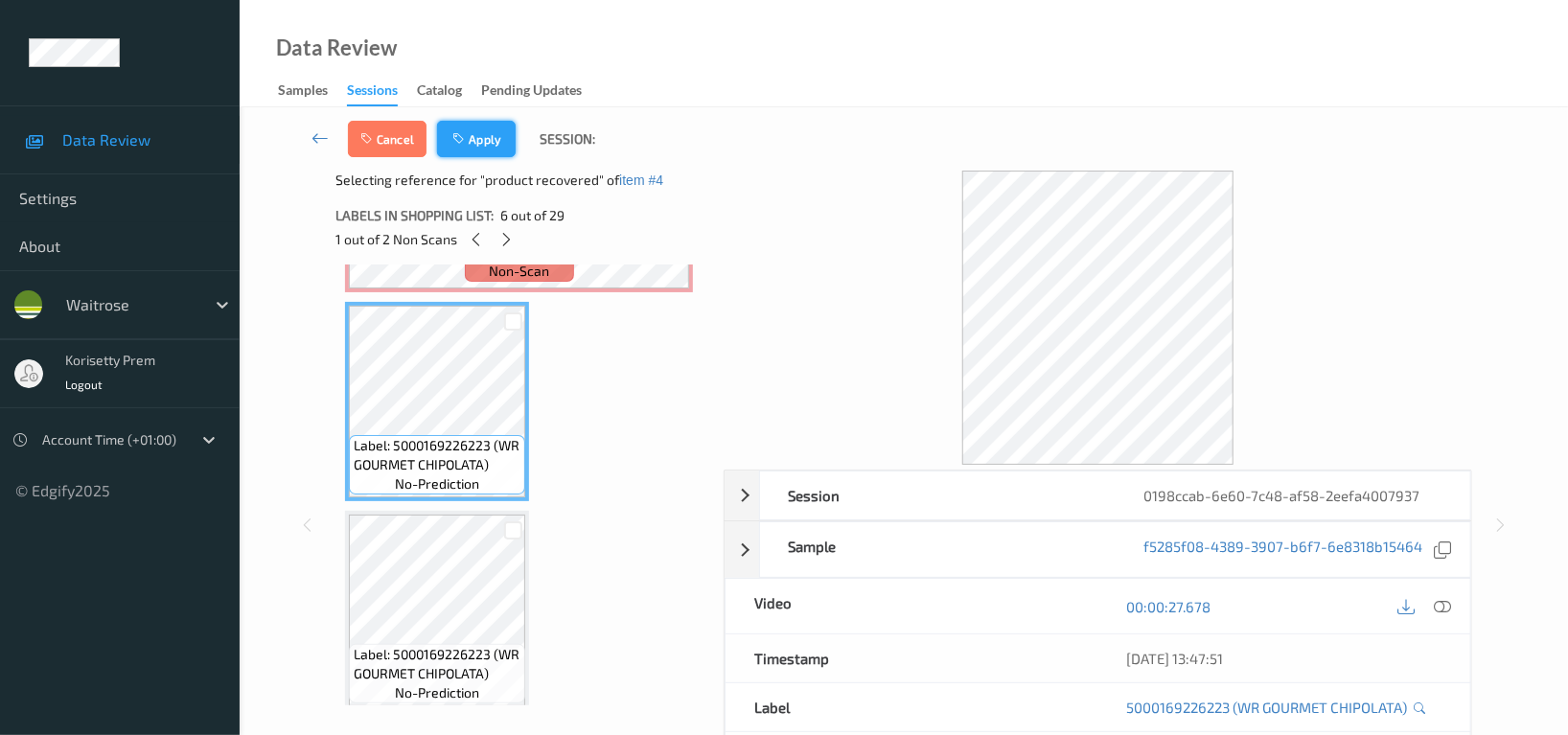
click at [492, 136] on button "Apply" at bounding box center [476, 139] width 79 height 37
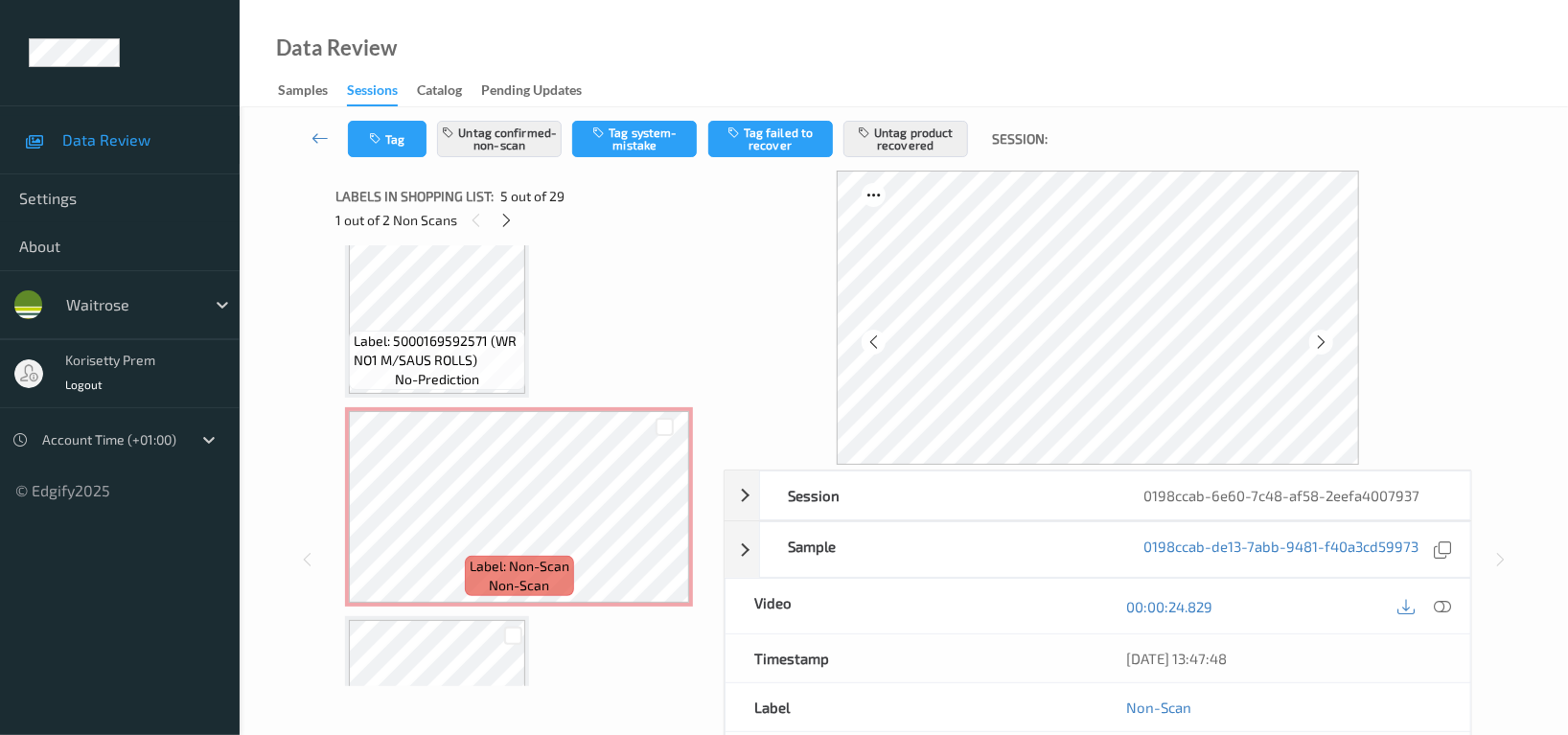
scroll to position [1784, 0]
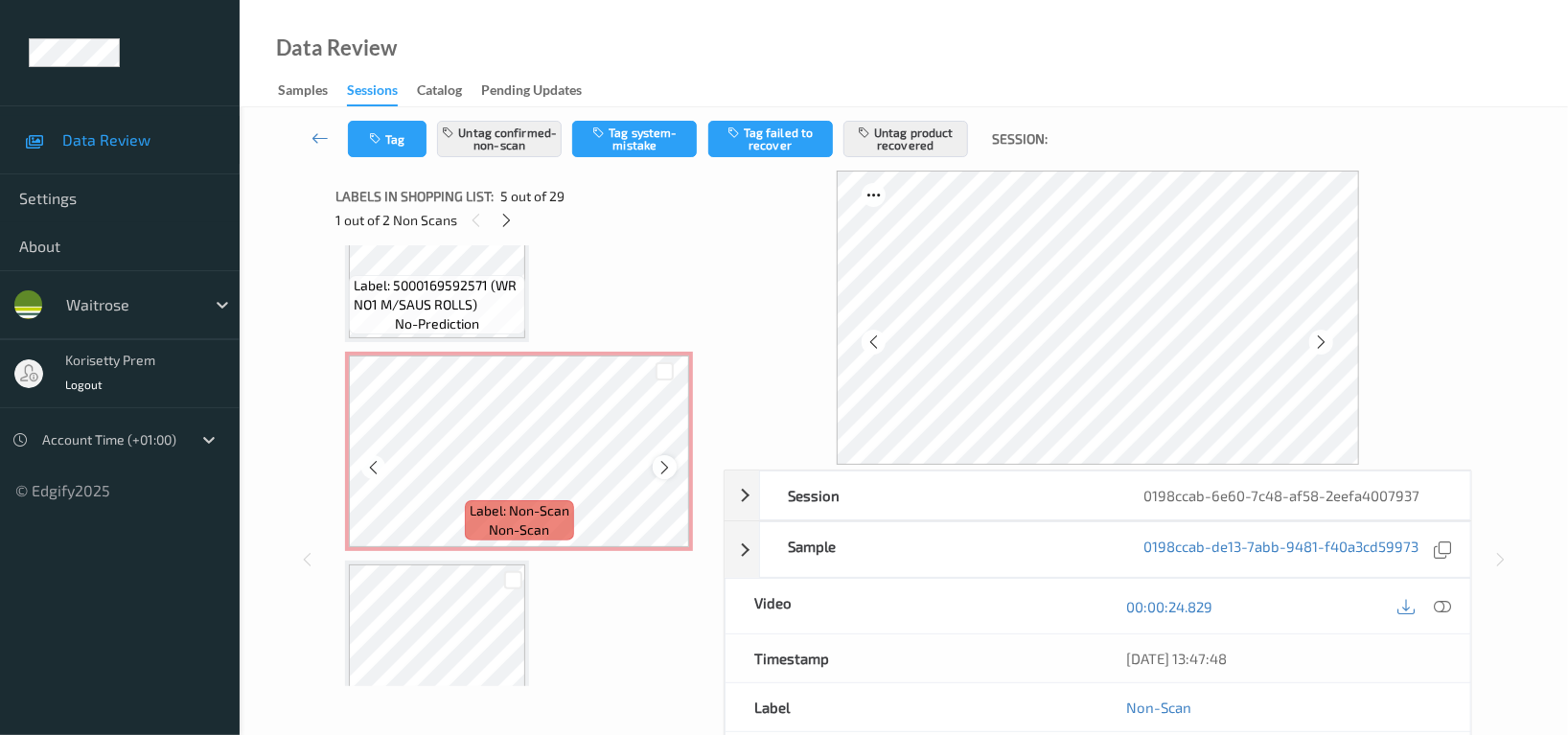
click at [661, 462] on icon at bounding box center [664, 468] width 16 height 17
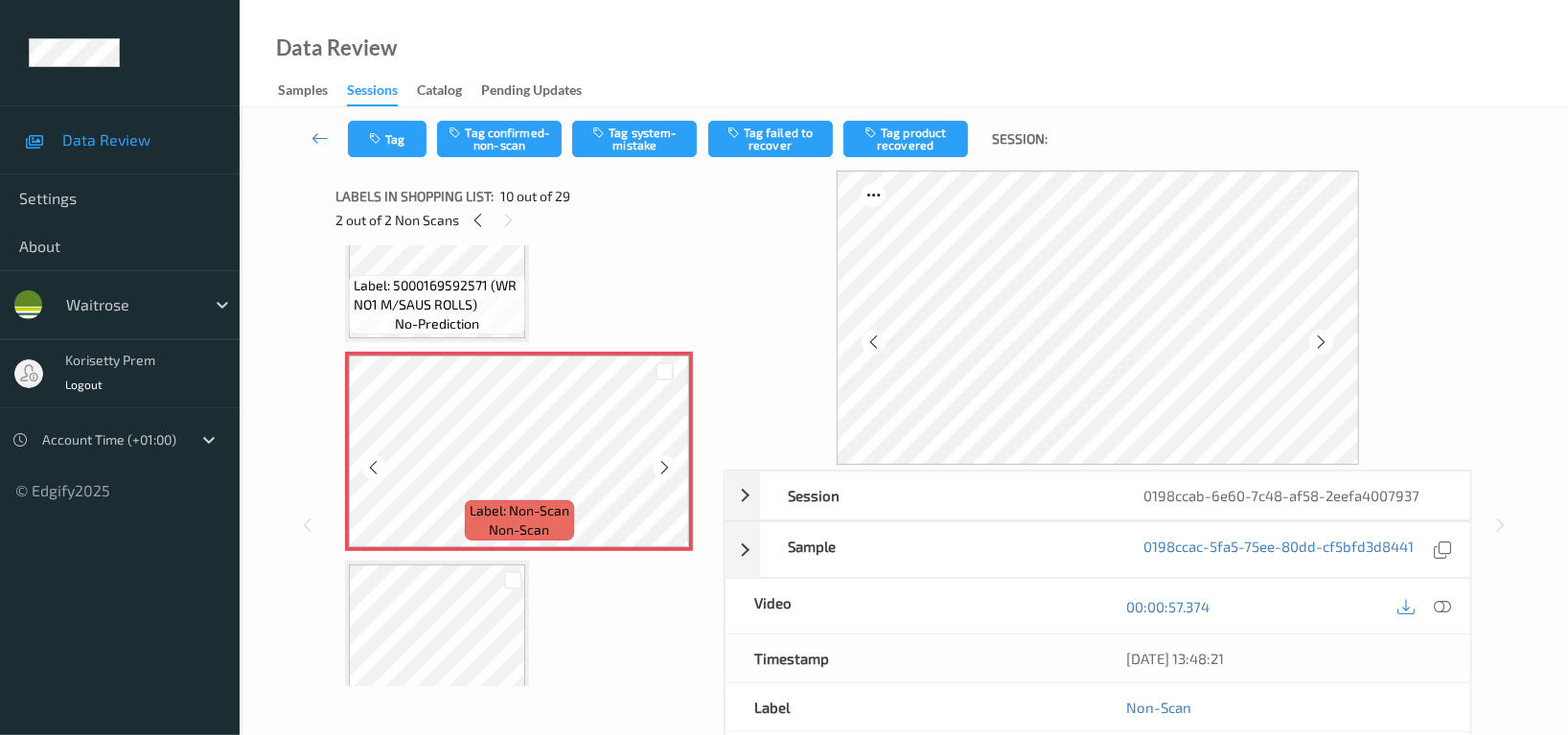
click at [661, 462] on icon at bounding box center [664, 468] width 16 height 17
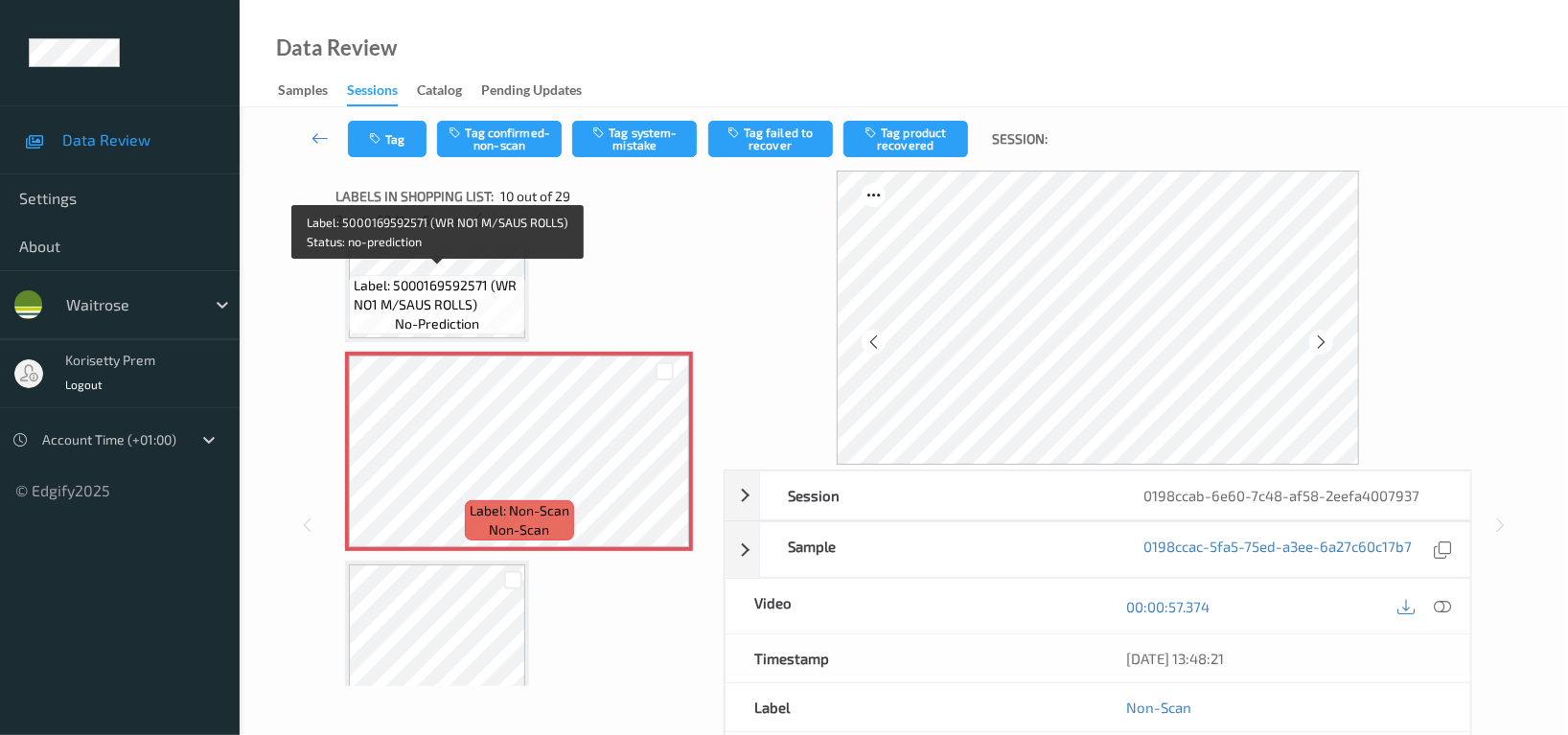
click at [466, 315] on span "no-prediction" at bounding box center [437, 324] width 85 height 19
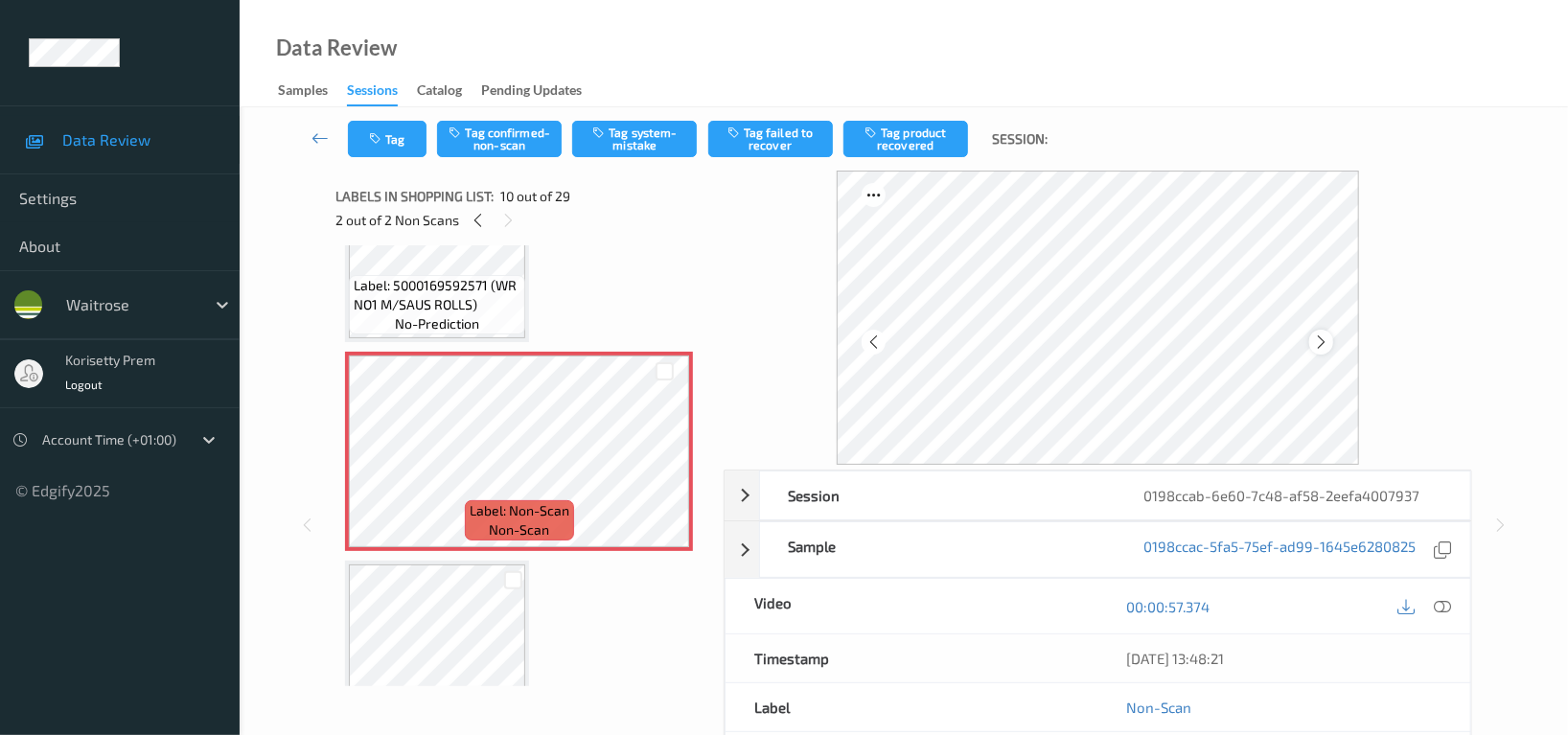
click at [1327, 342] on icon at bounding box center [1321, 342] width 16 height 17
click at [1331, 340] on div at bounding box center [1321, 342] width 24 height 24
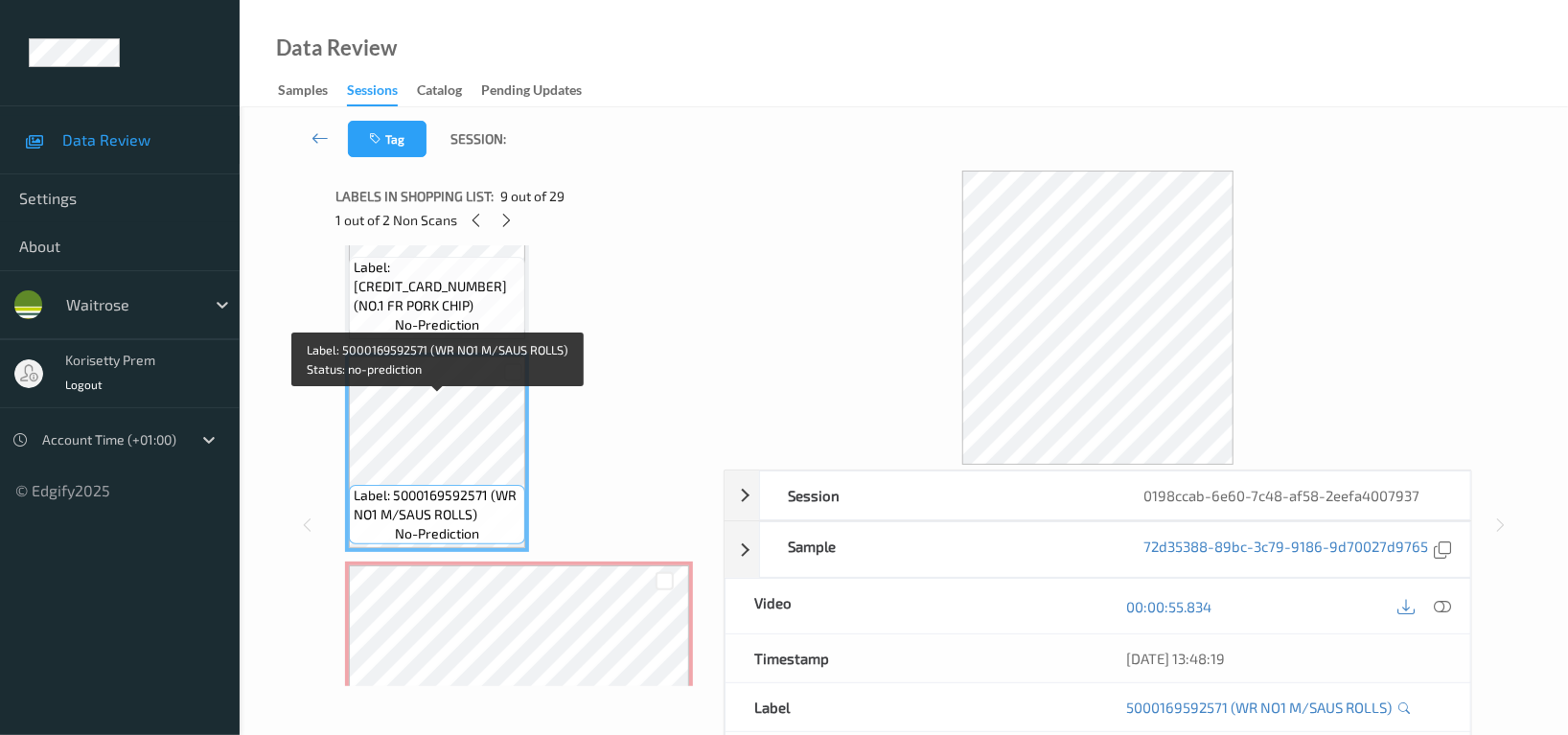
scroll to position [1401, 0]
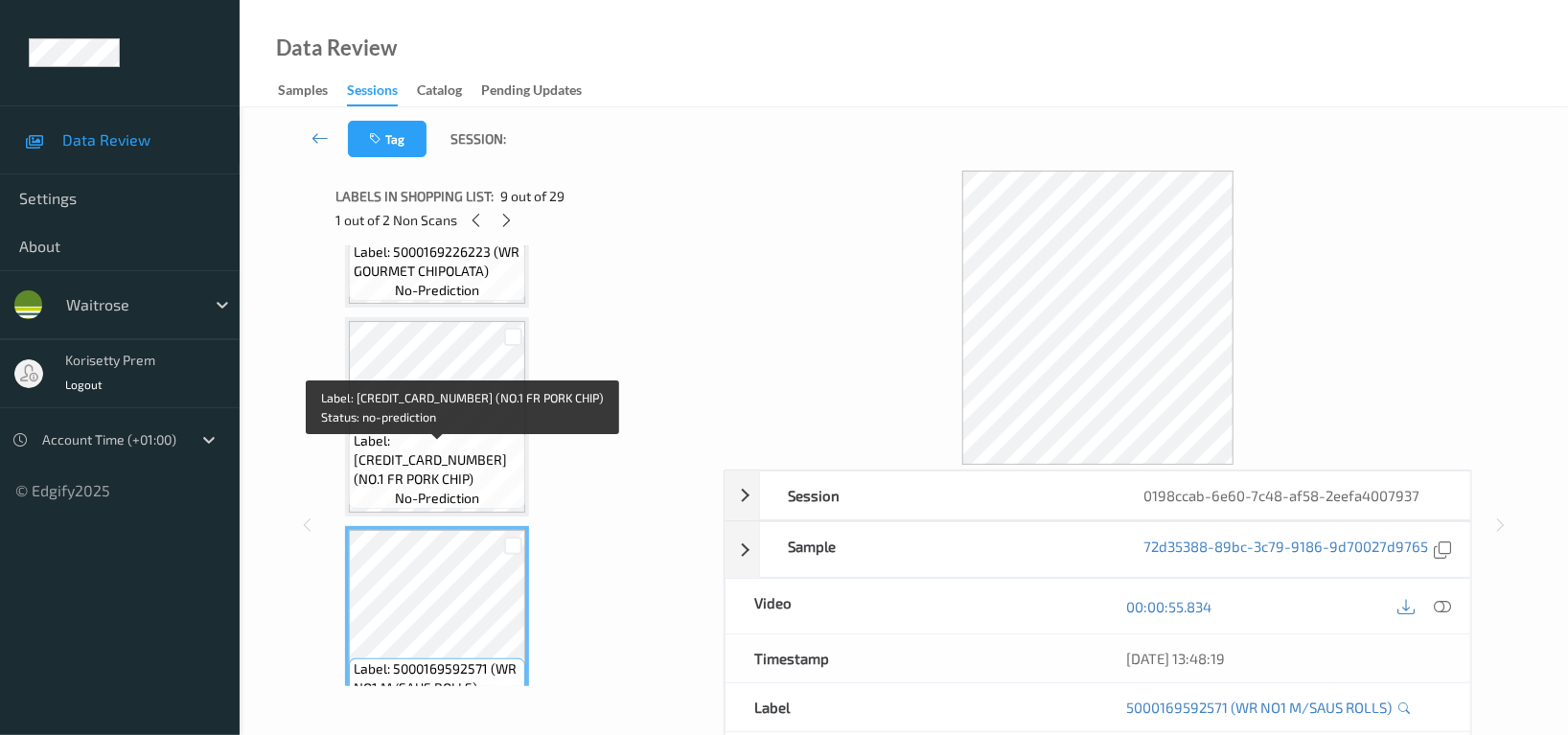
click at [458, 449] on span "Label: 5000169170052 (NO.1 FR PORK CHIP)" at bounding box center [437, 460] width 166 height 58
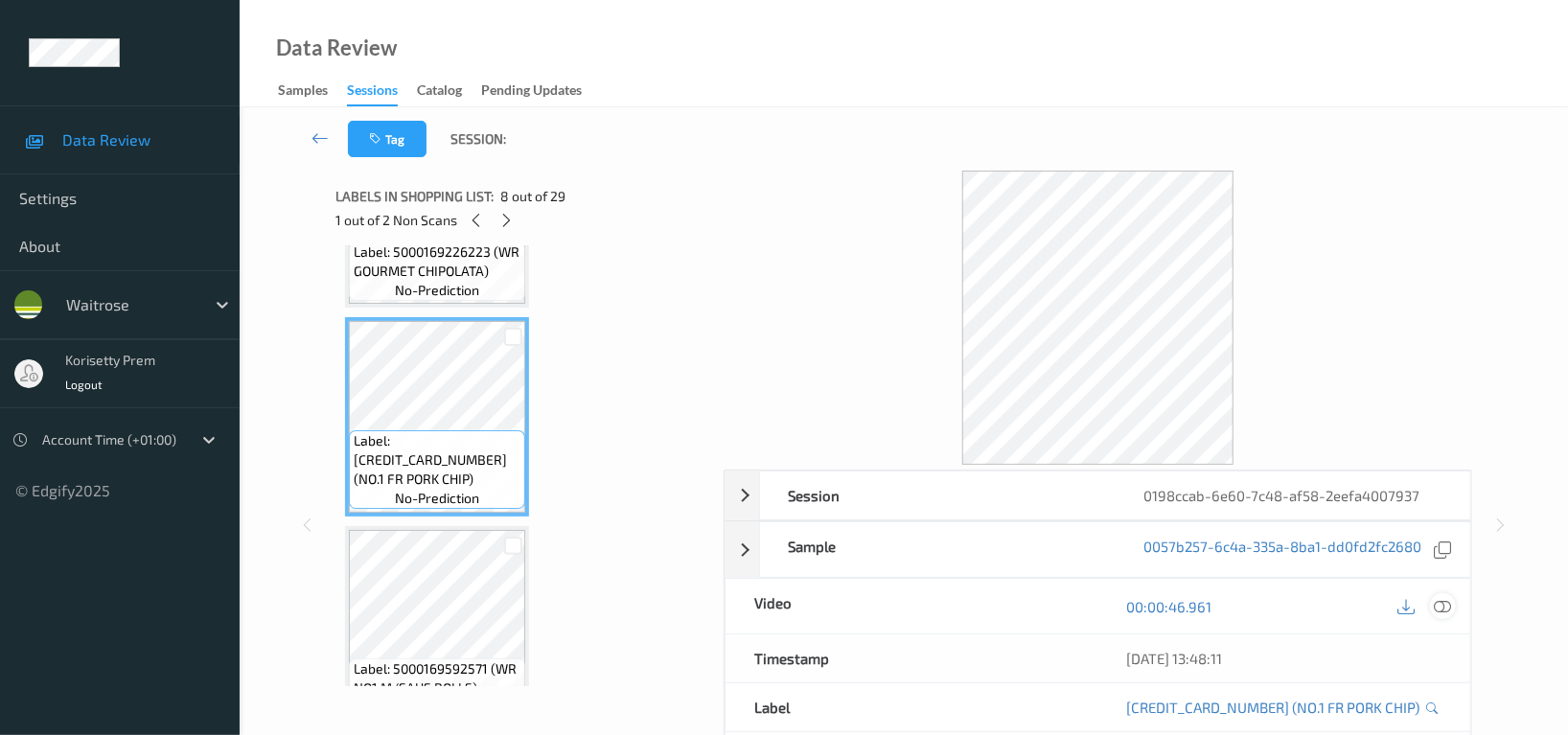
click at [1441, 604] on icon at bounding box center [1443, 607] width 17 height 17
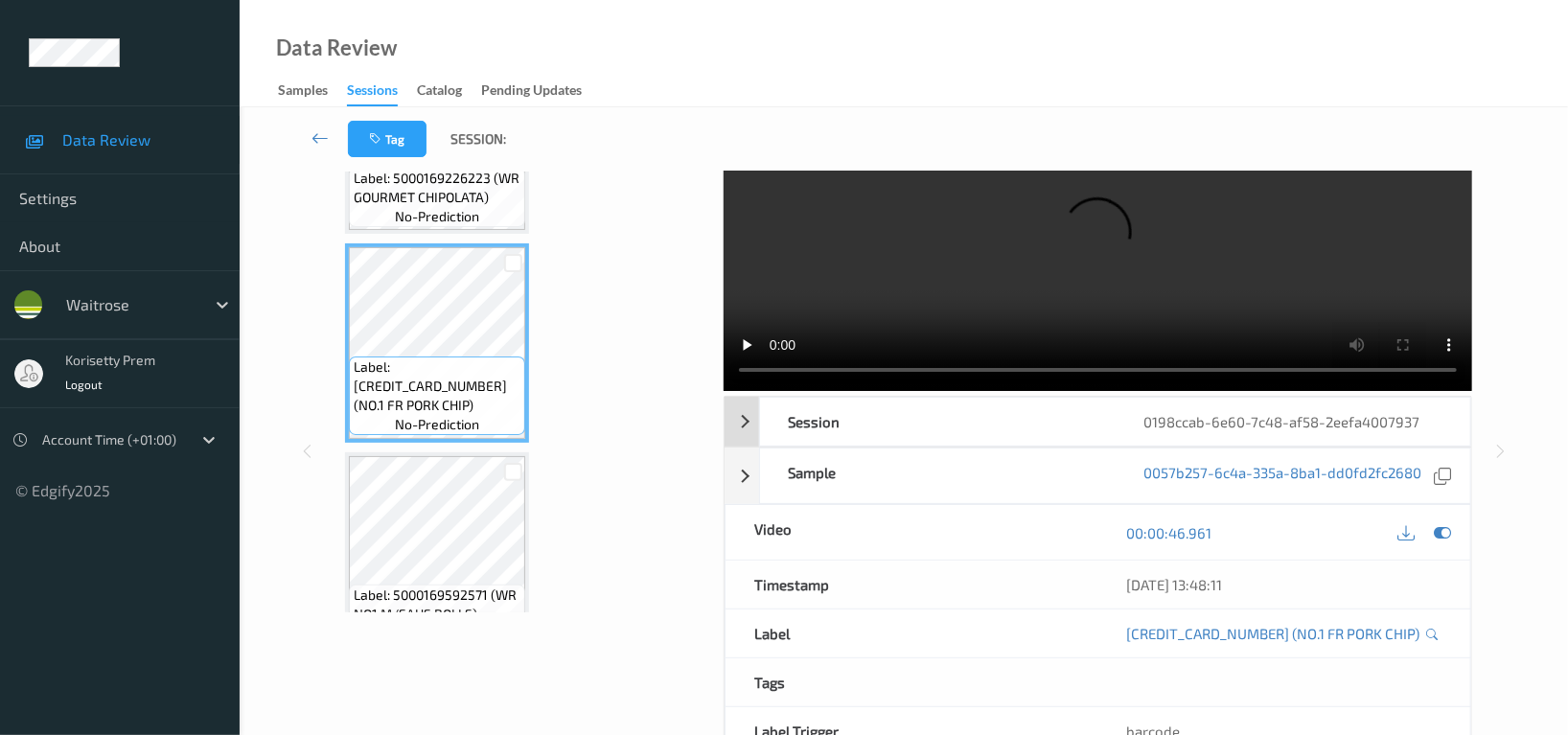
scroll to position [128, 0]
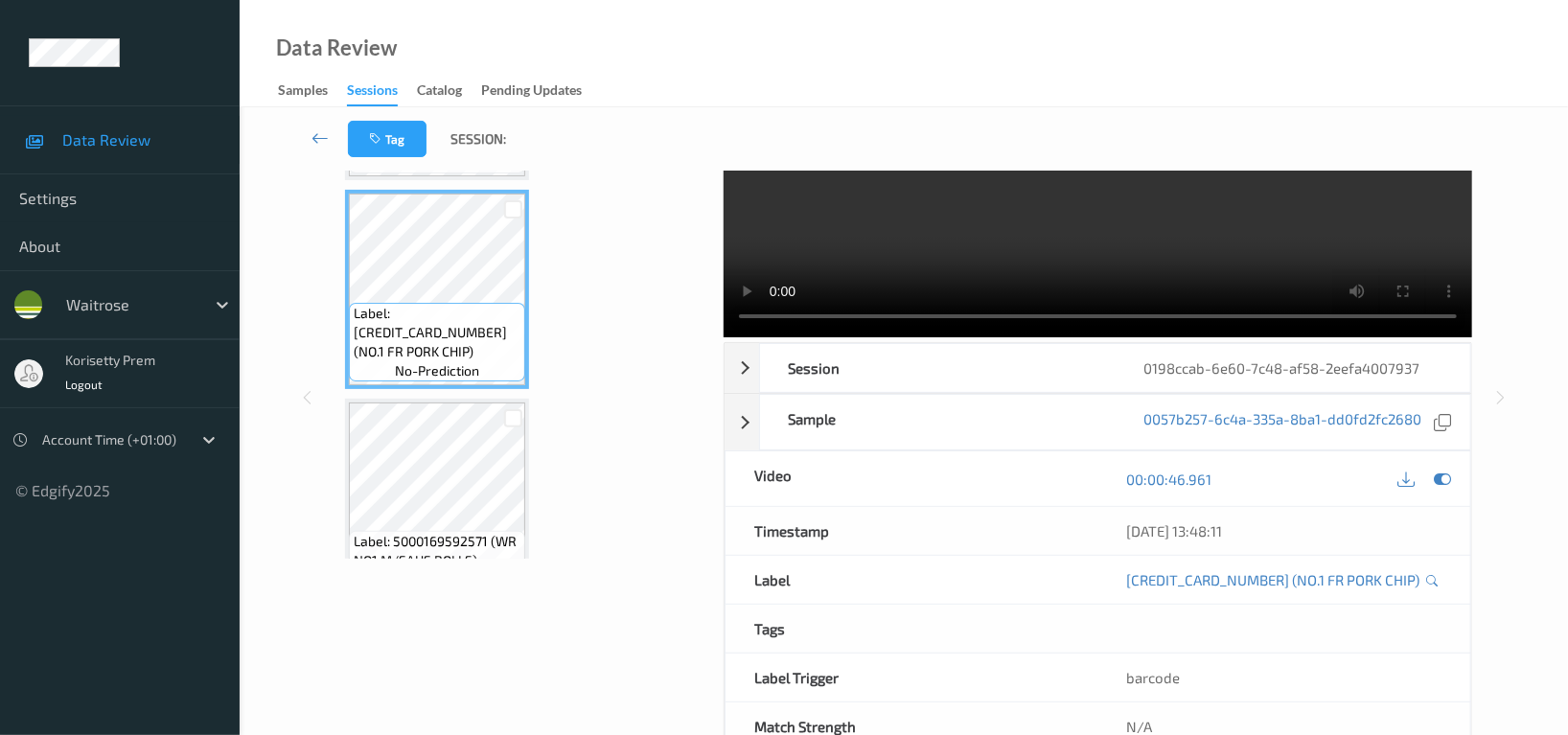
click at [1073, 225] on video at bounding box center [1098, 190] width 748 height 294
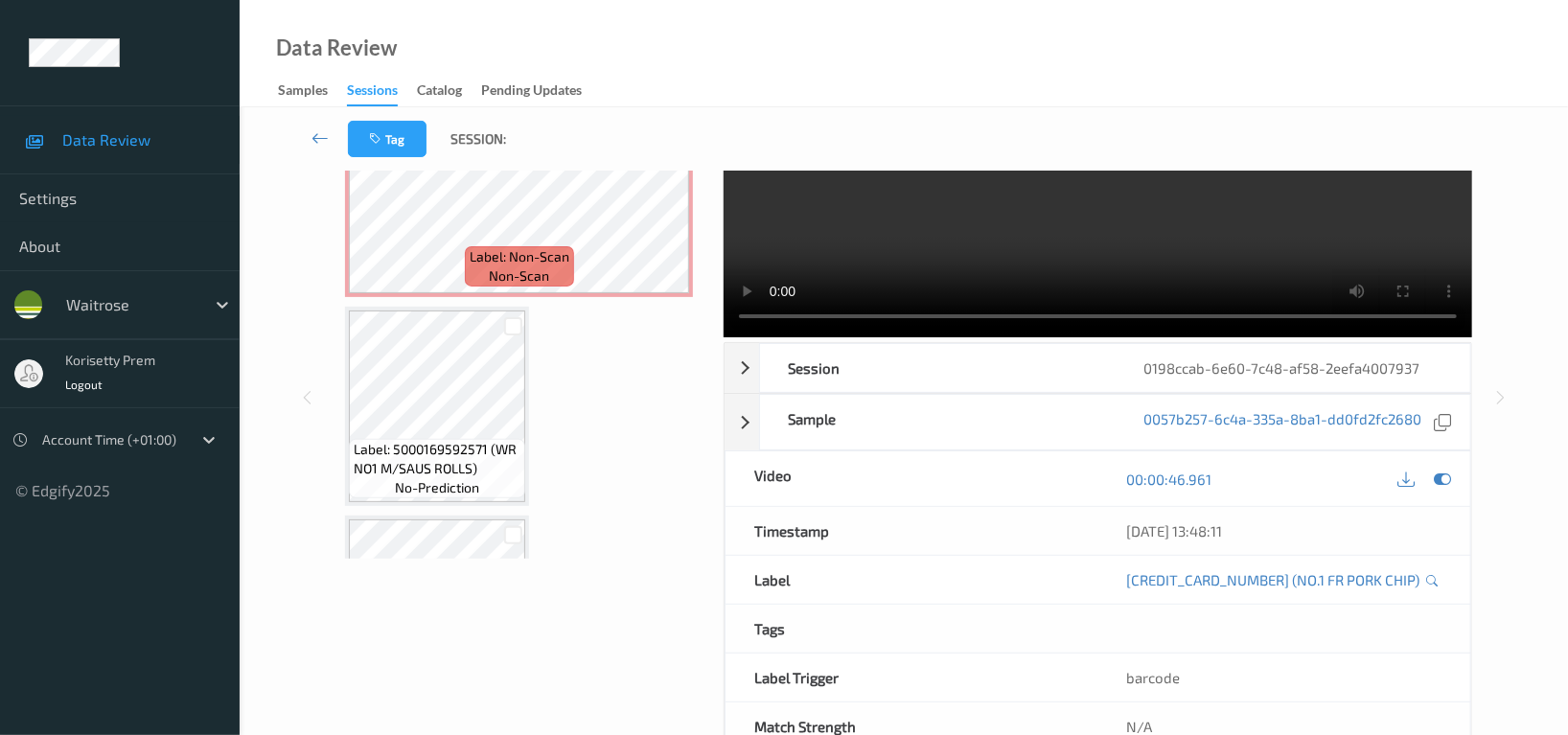
scroll to position [1913, 0]
click at [1031, 241] on video at bounding box center [1098, 190] width 748 height 294
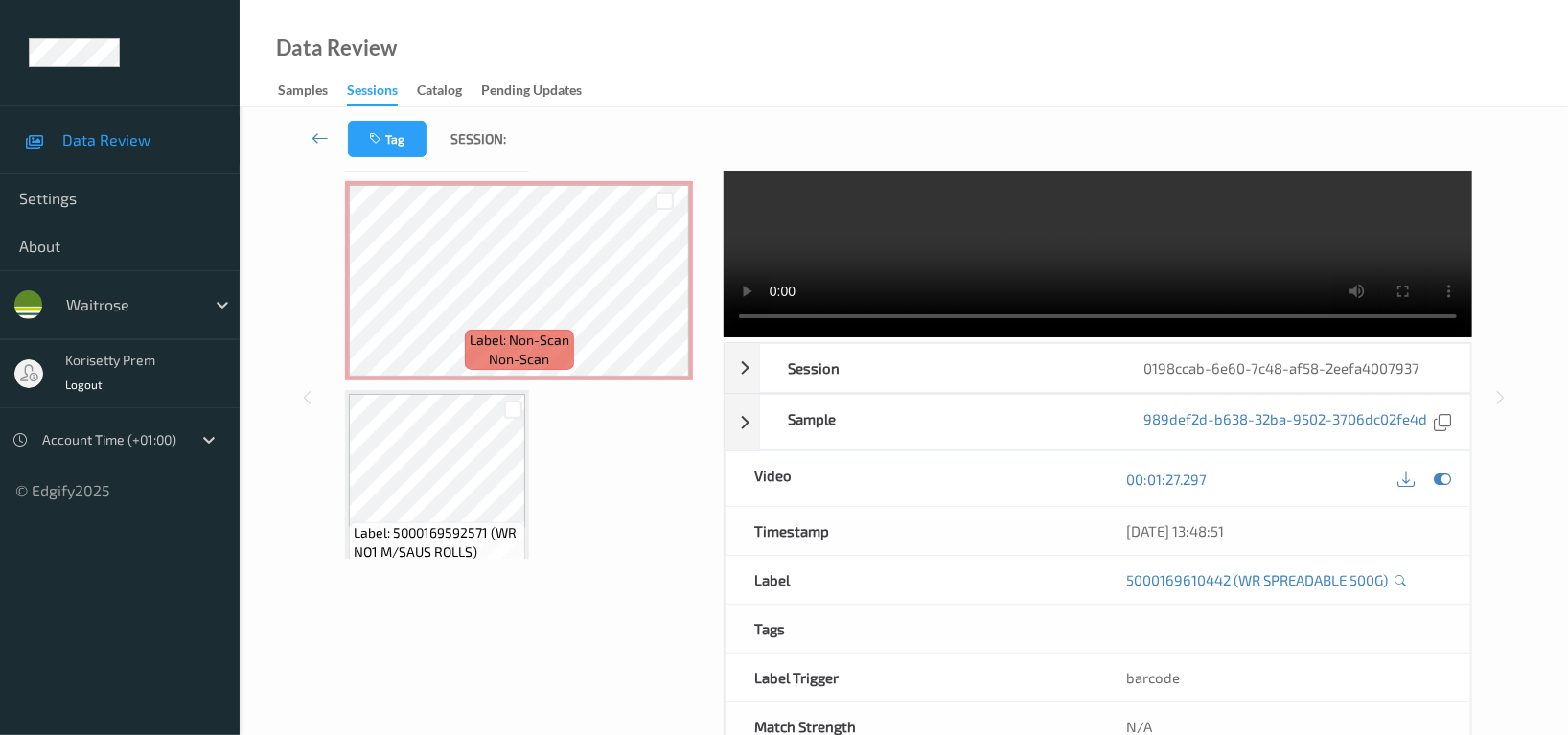
scroll to position [1784, 0]
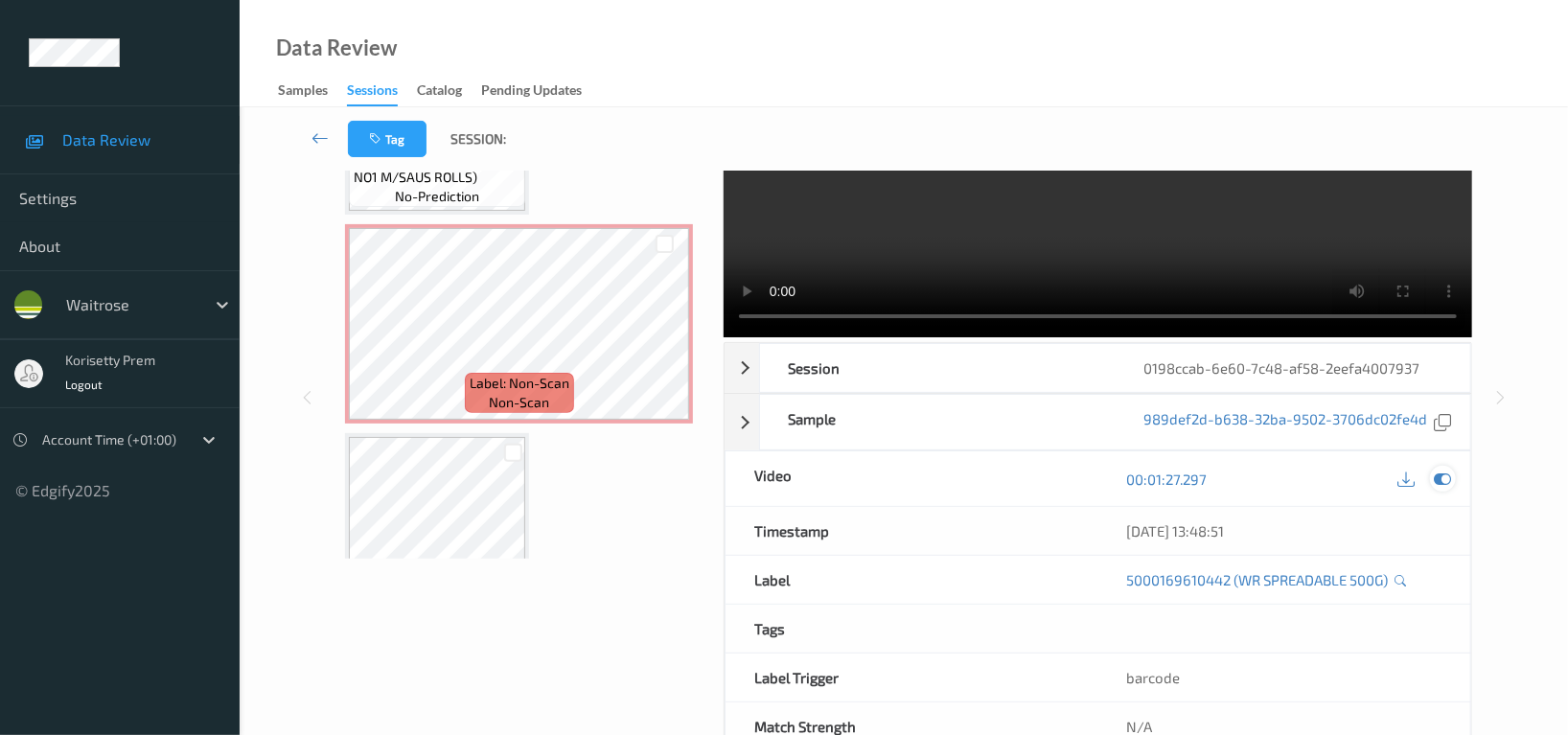
click at [1452, 482] on div at bounding box center [1443, 478] width 26 height 26
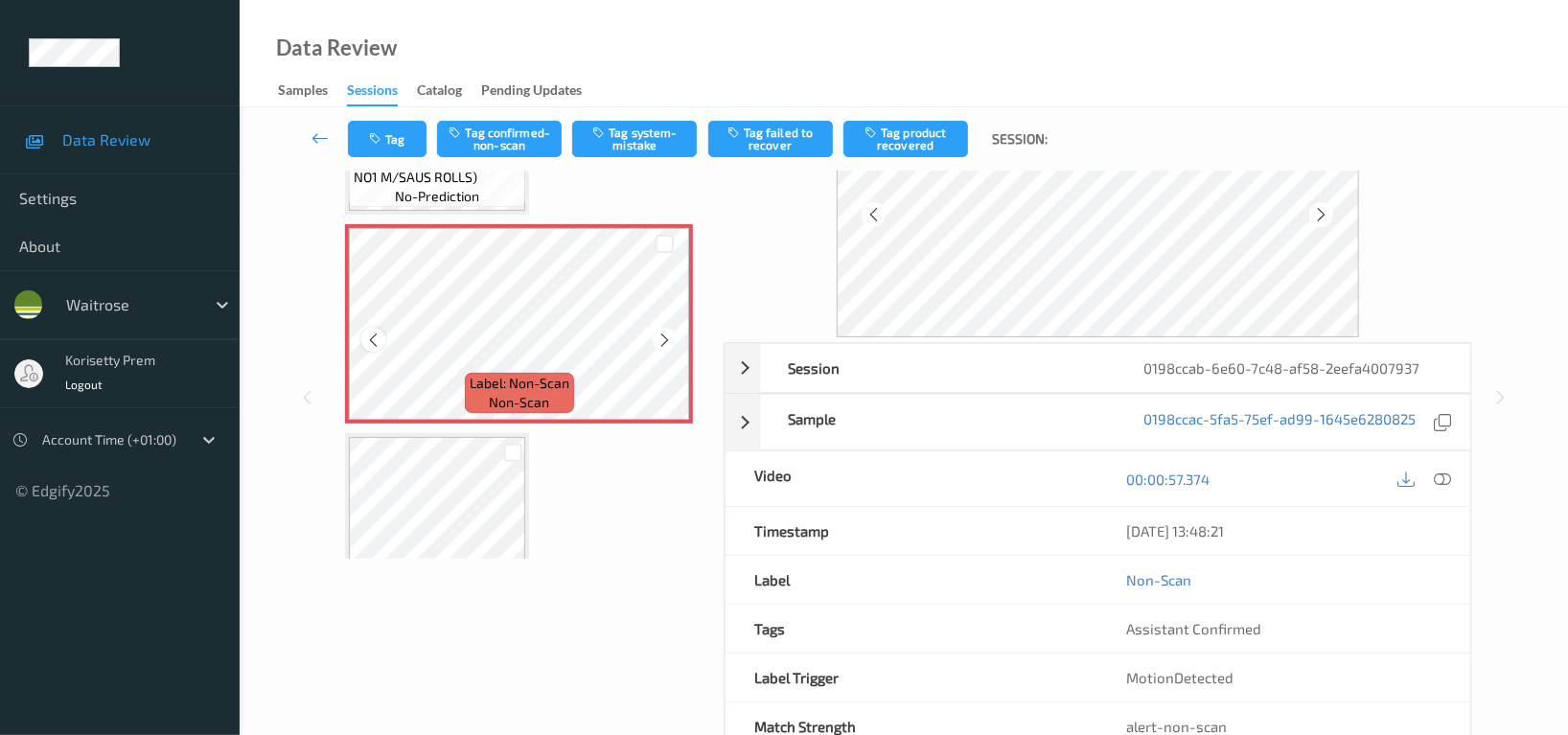
click at [379, 332] on icon at bounding box center [373, 341] width 16 height 17
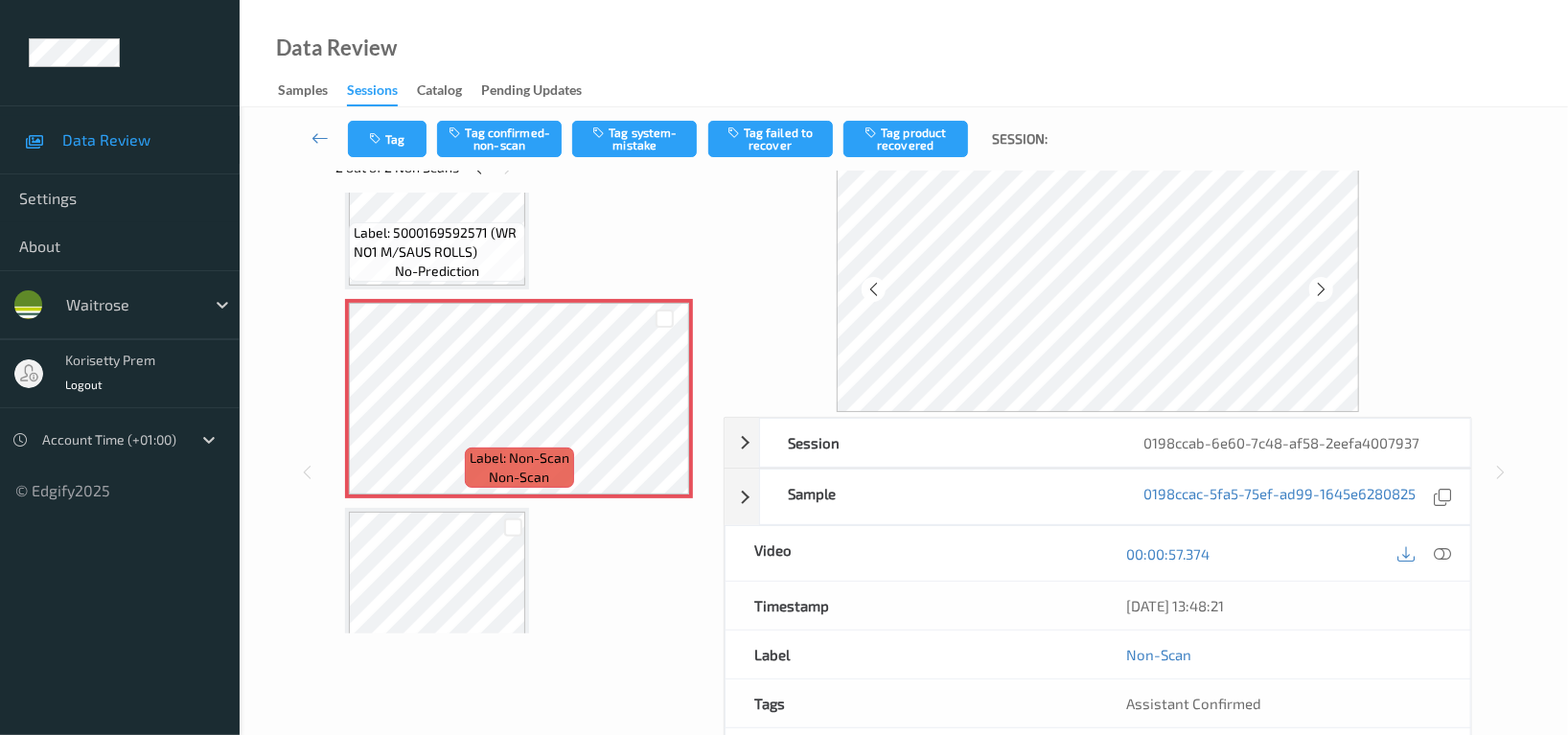
scroll to position [0, 0]
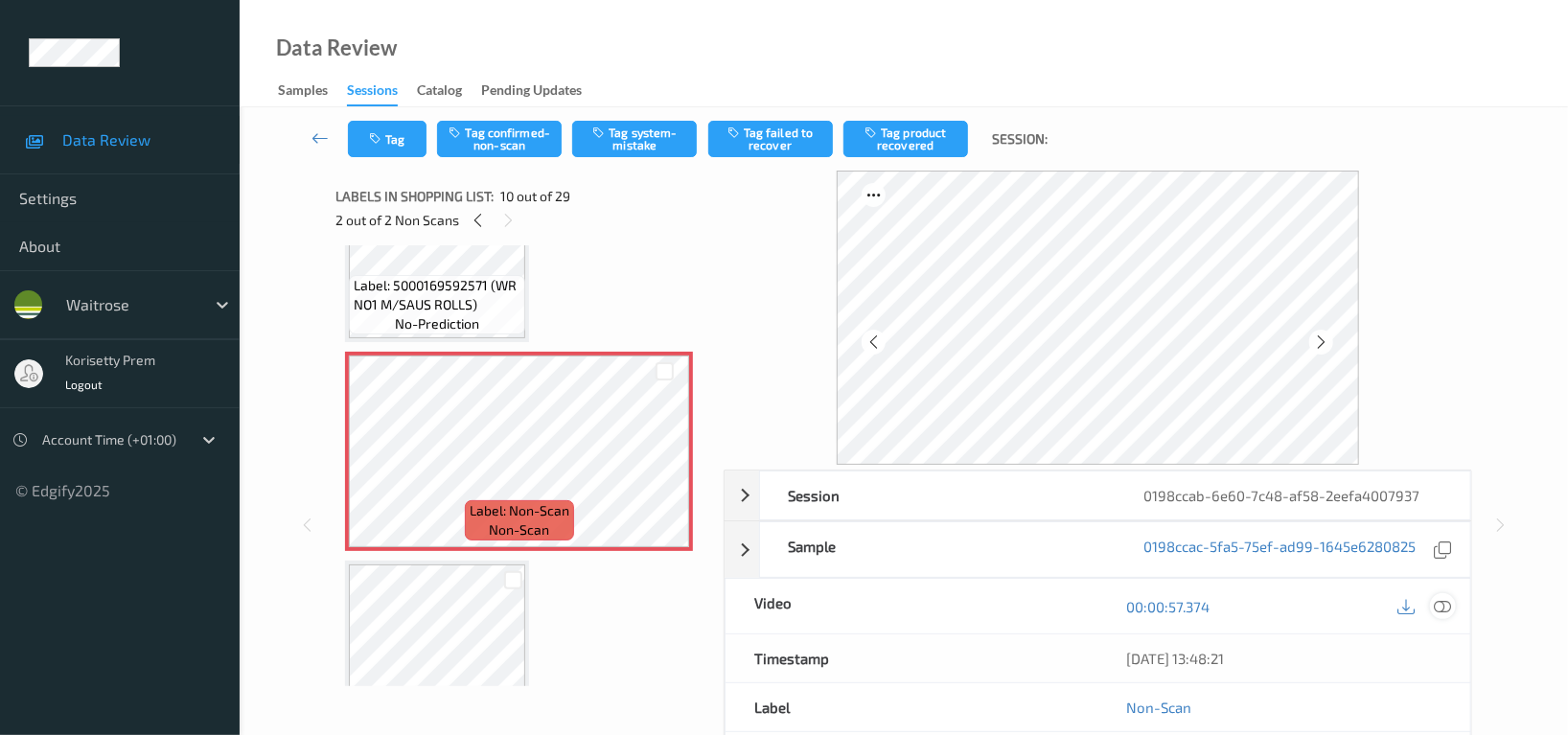
click at [1444, 608] on icon at bounding box center [1443, 607] width 17 height 17
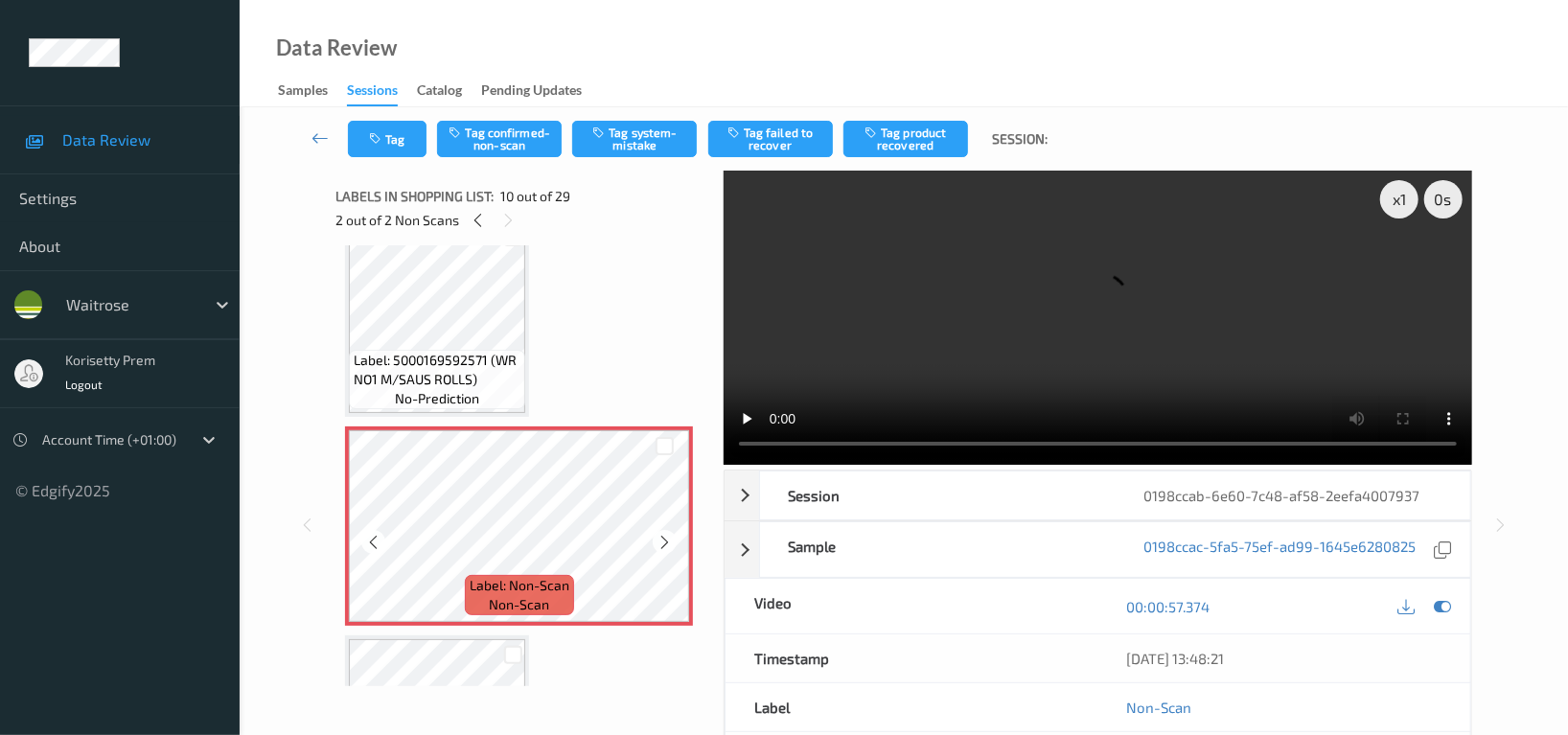
scroll to position [1657, 0]
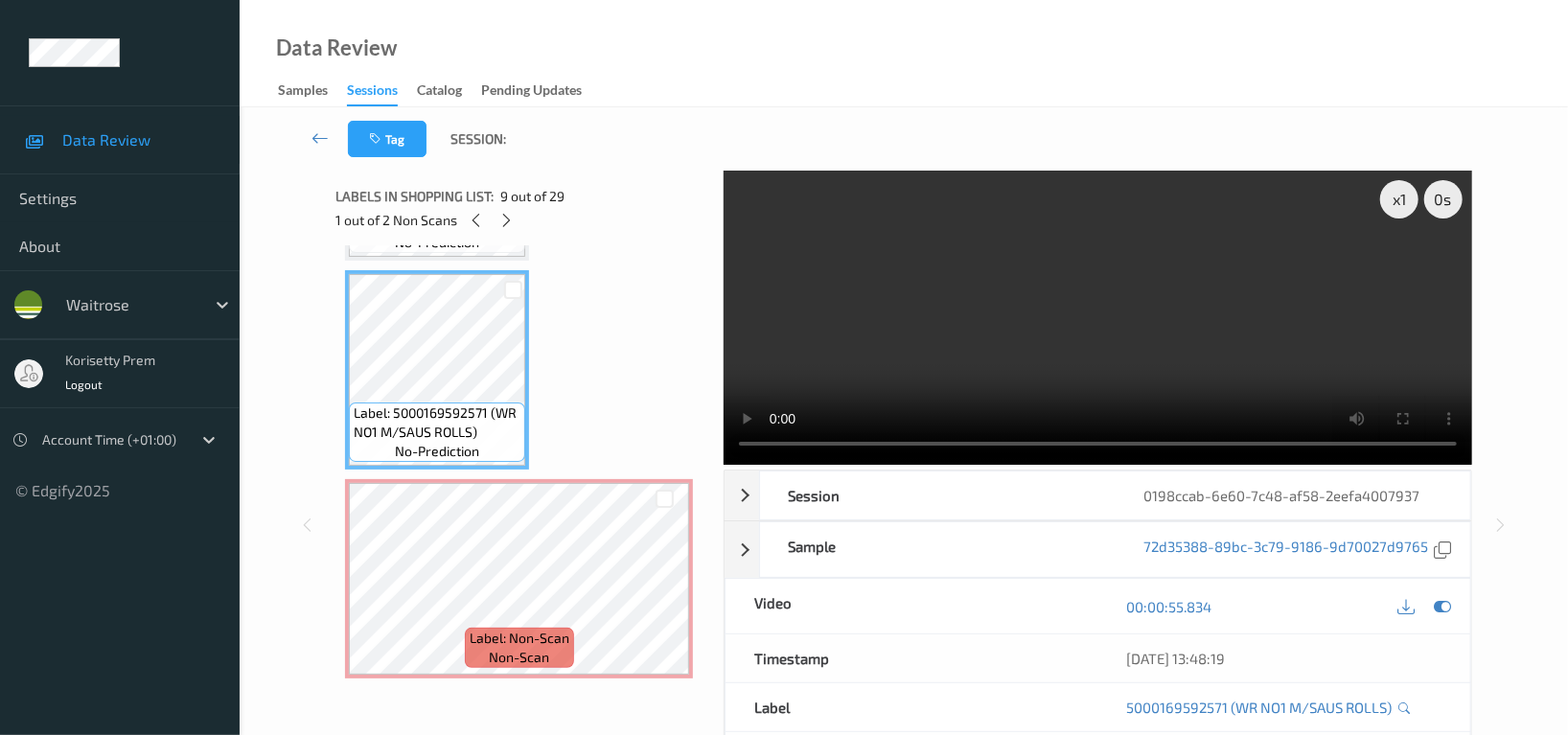
click at [1075, 346] on video at bounding box center [1098, 317] width 748 height 294
click at [1173, 312] on video at bounding box center [1098, 317] width 748 height 294
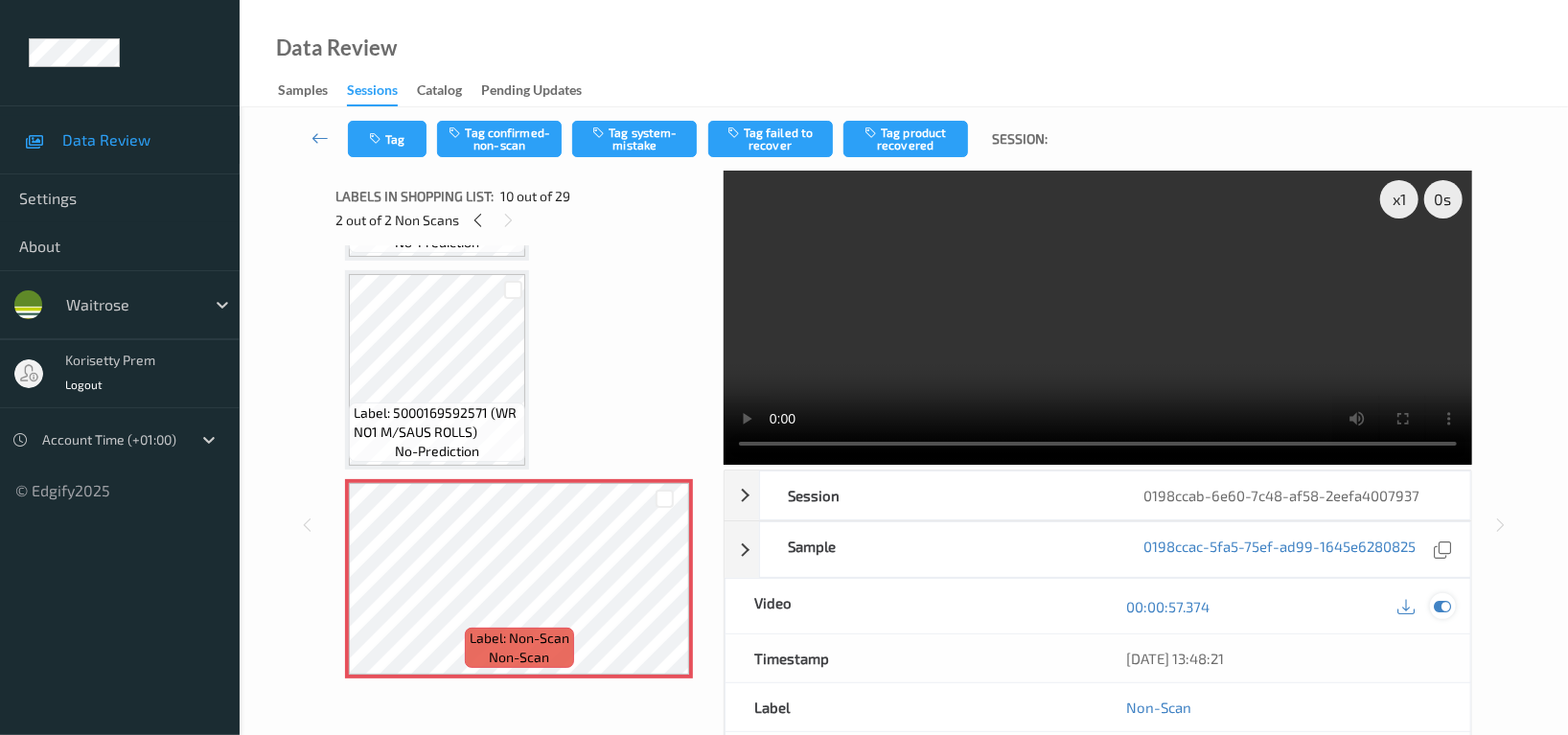
click at [1434, 607] on icon at bounding box center [1443, 607] width 17 height 17
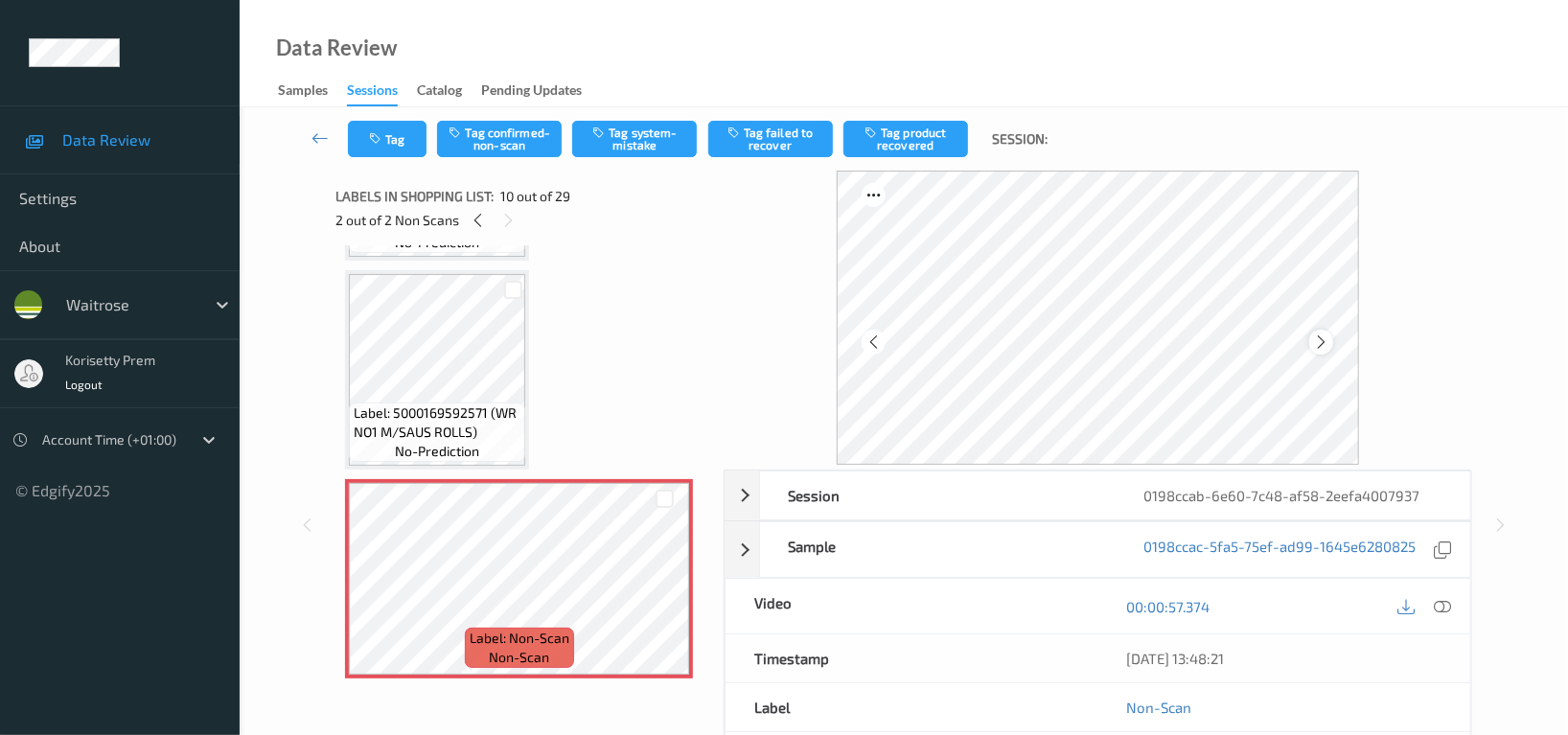
click at [1326, 339] on icon at bounding box center [1321, 342] width 16 height 17
click at [516, 142] on button "Tag confirmed-non-scan" at bounding box center [499, 139] width 125 height 37
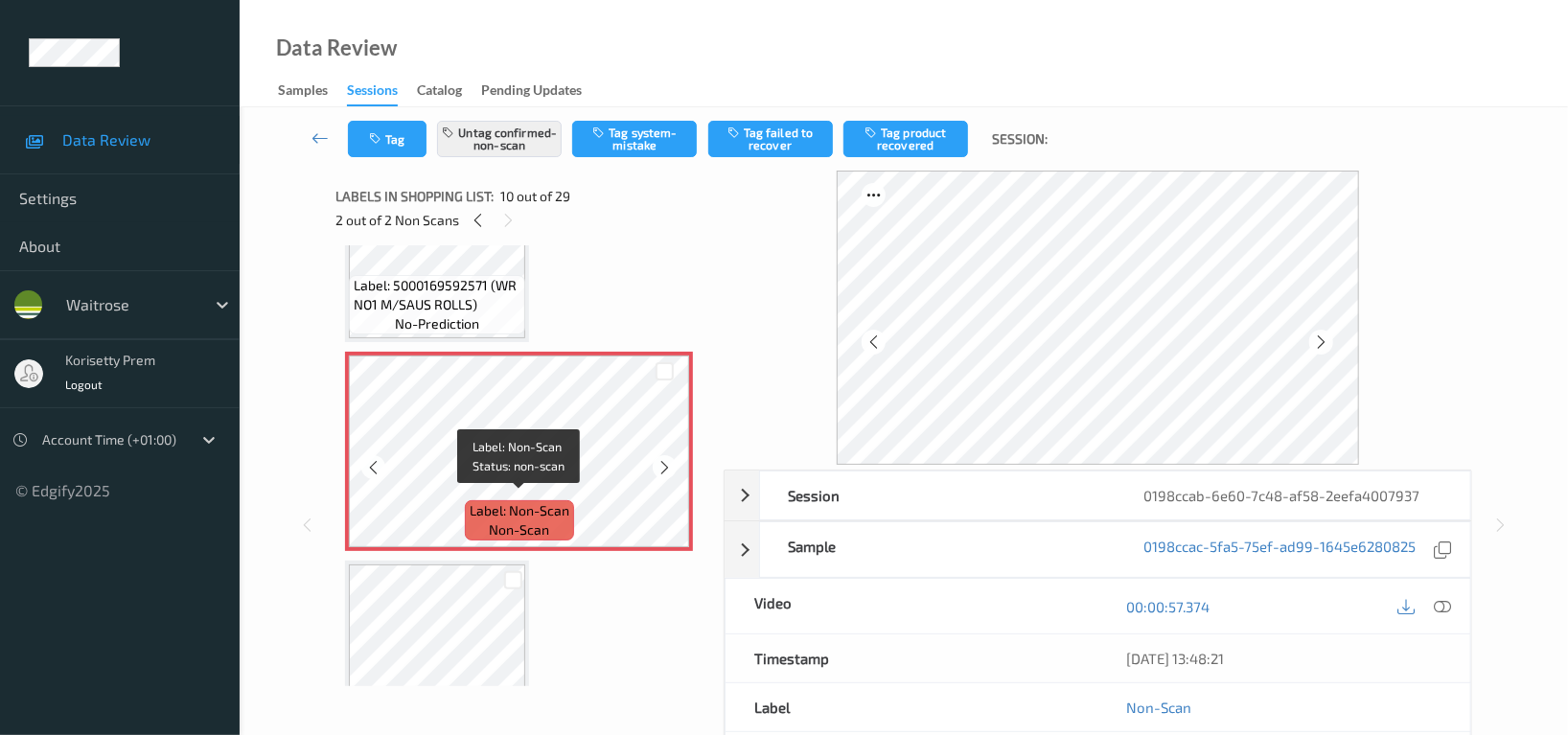
scroll to position [1913, 0]
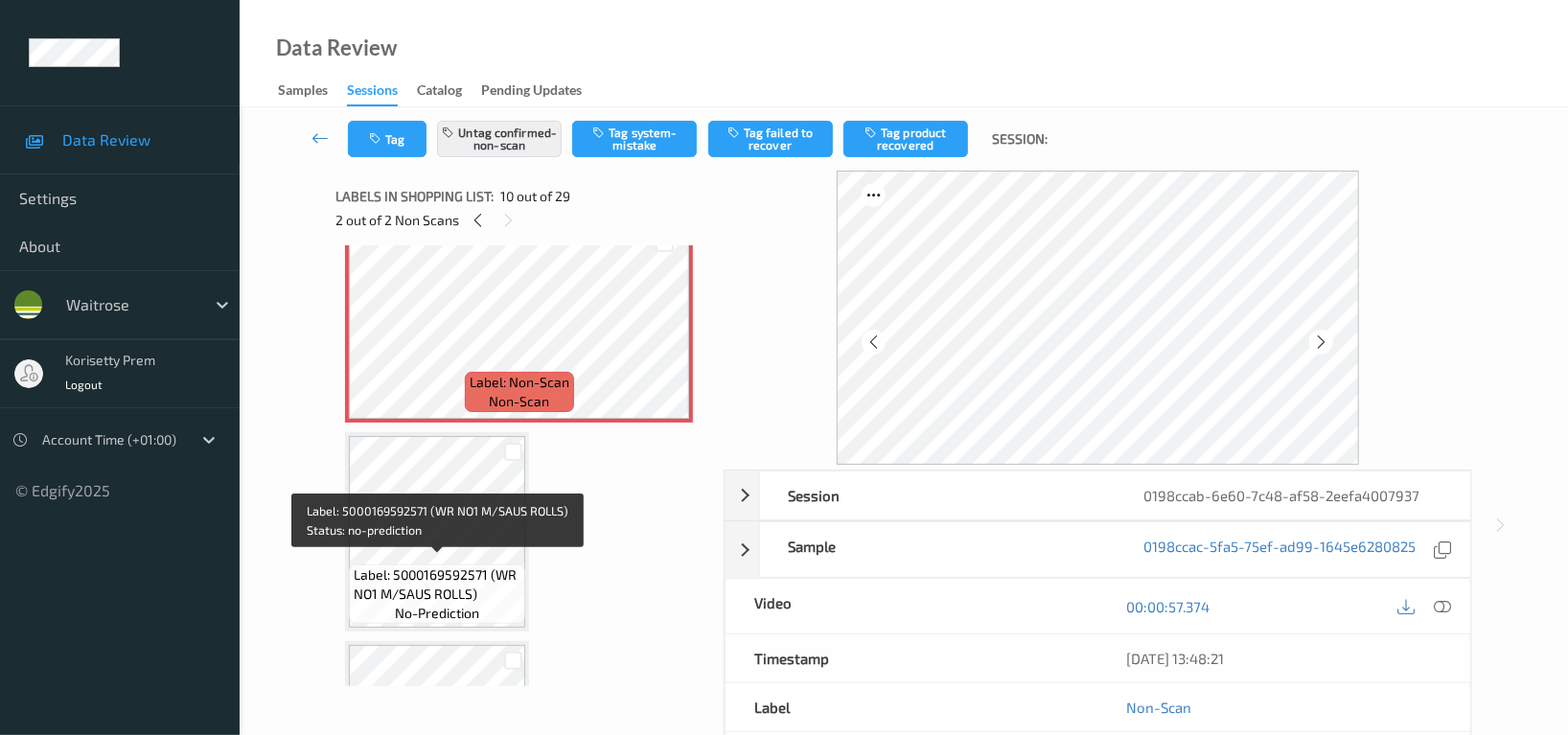
click at [418, 567] on span "Label: 5000169592571 (WR NO1 M/SAUS ROLLS)" at bounding box center [437, 585] width 166 height 38
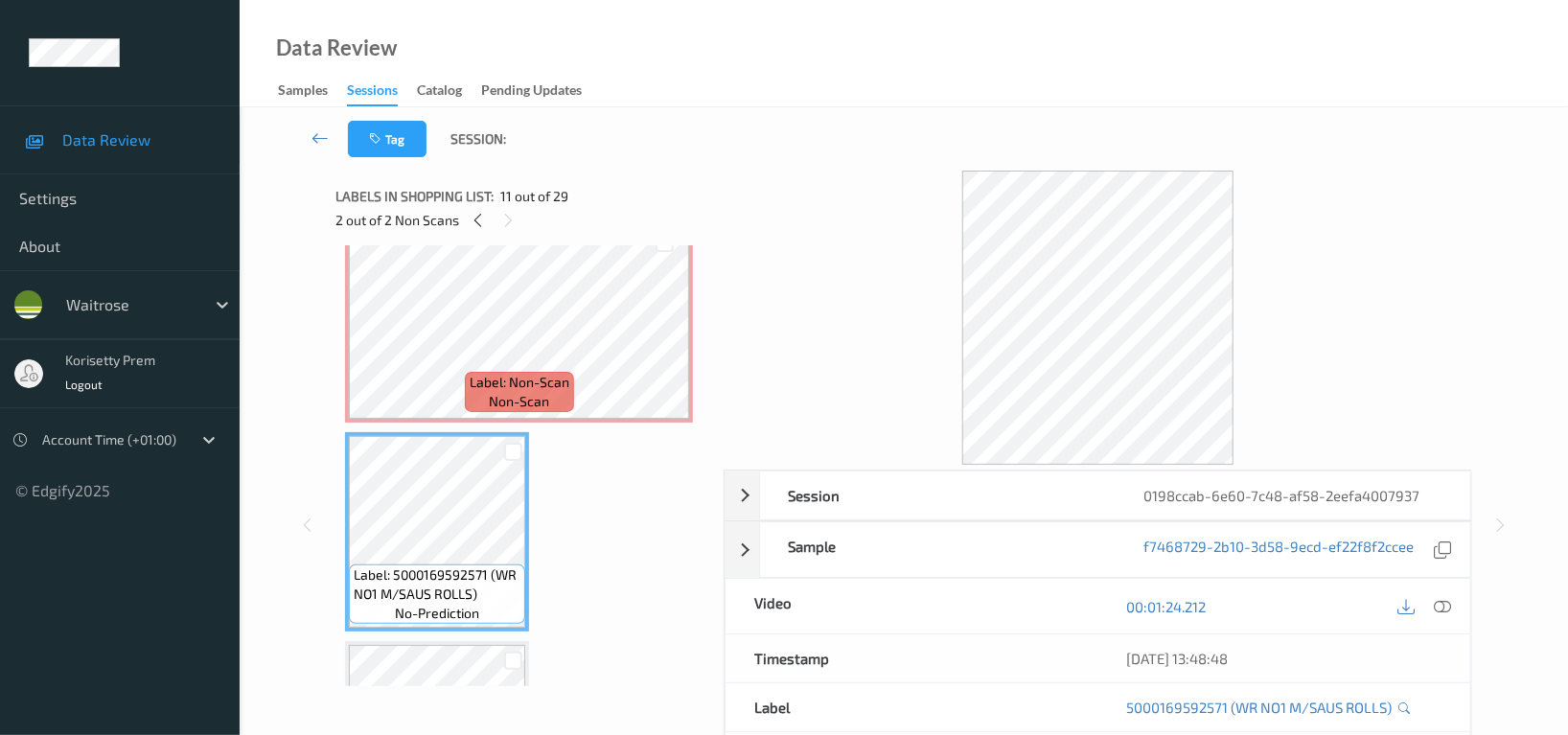
scroll to position [1784, 0]
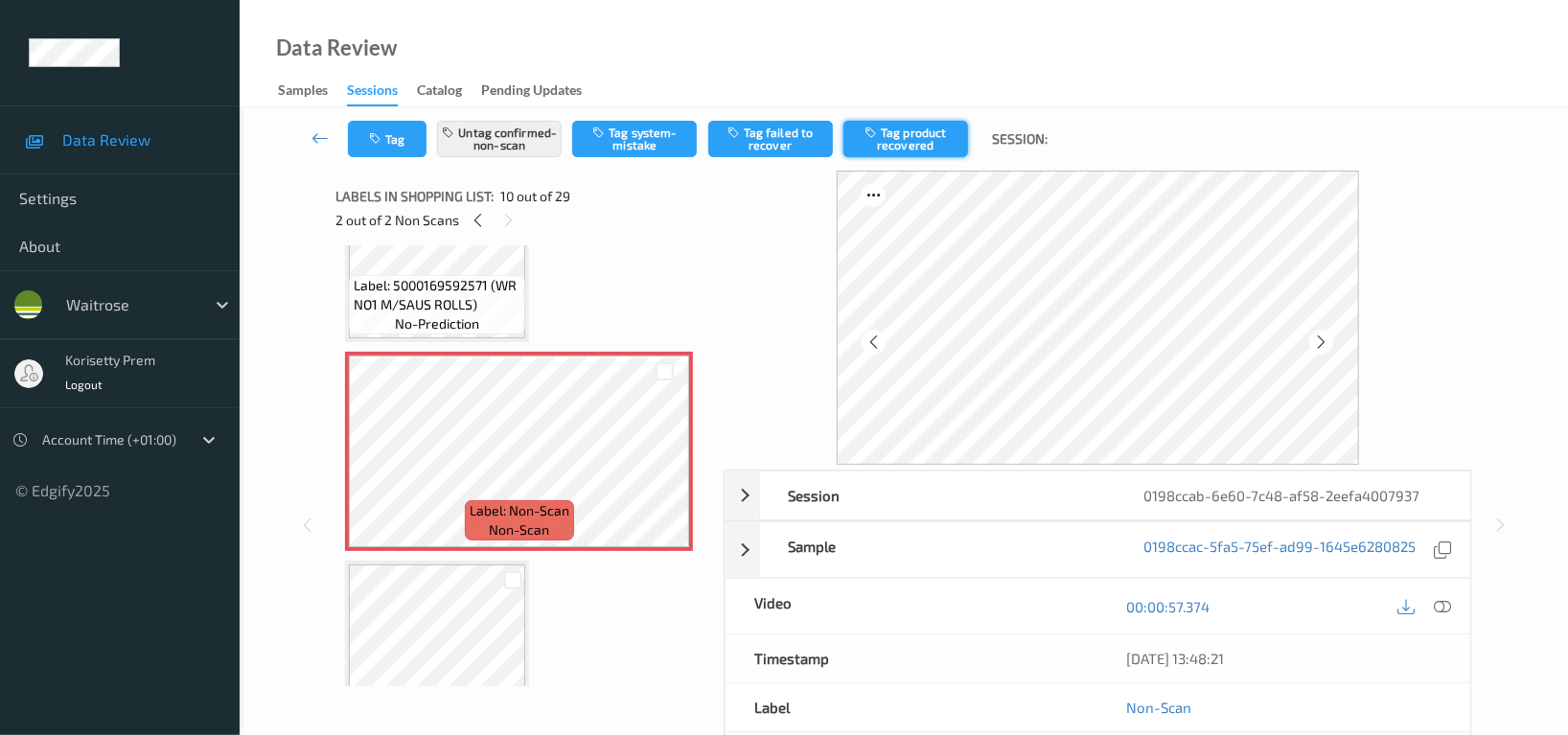
click at [900, 138] on button "Tag product recovered" at bounding box center [906, 139] width 125 height 37
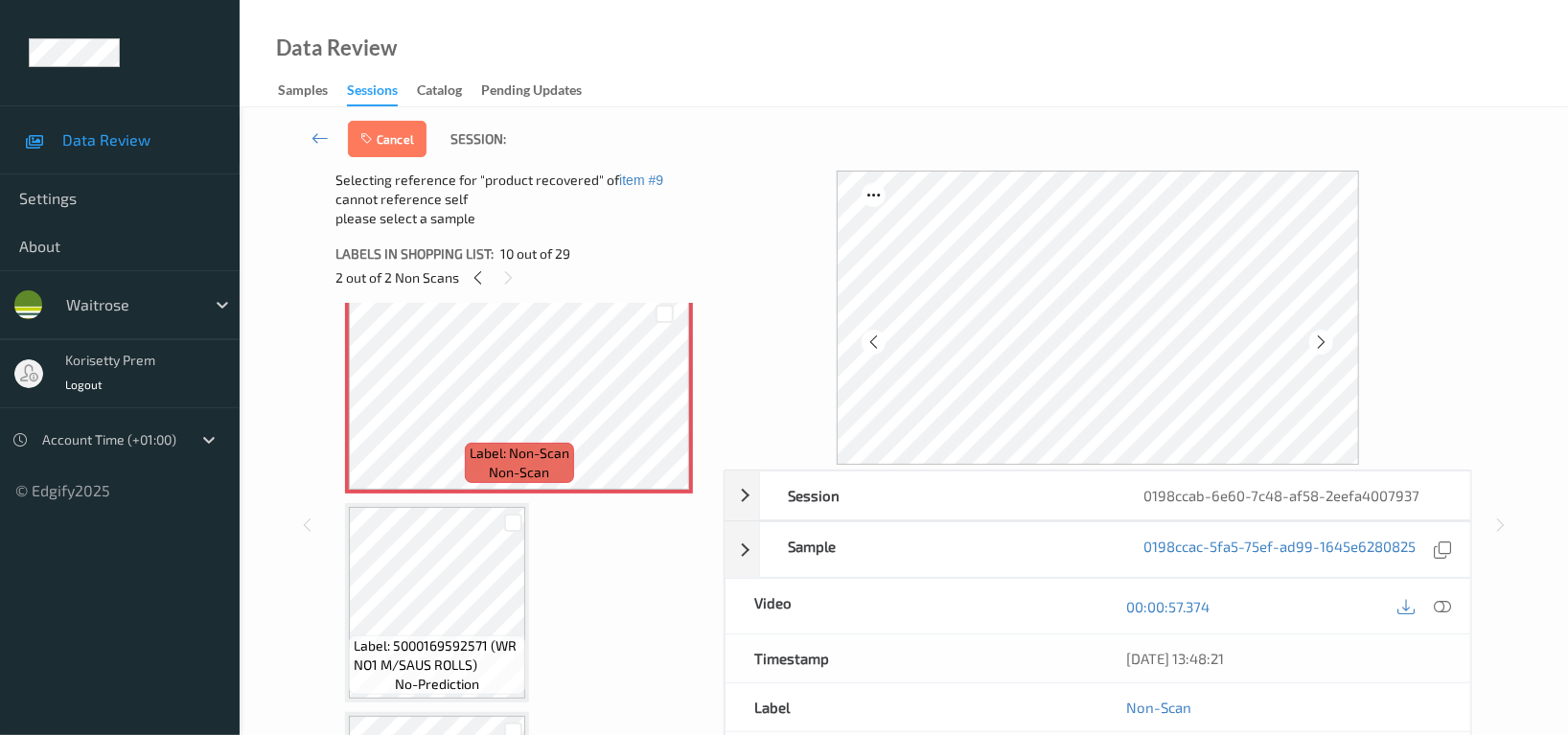
scroll to position [2040, 0]
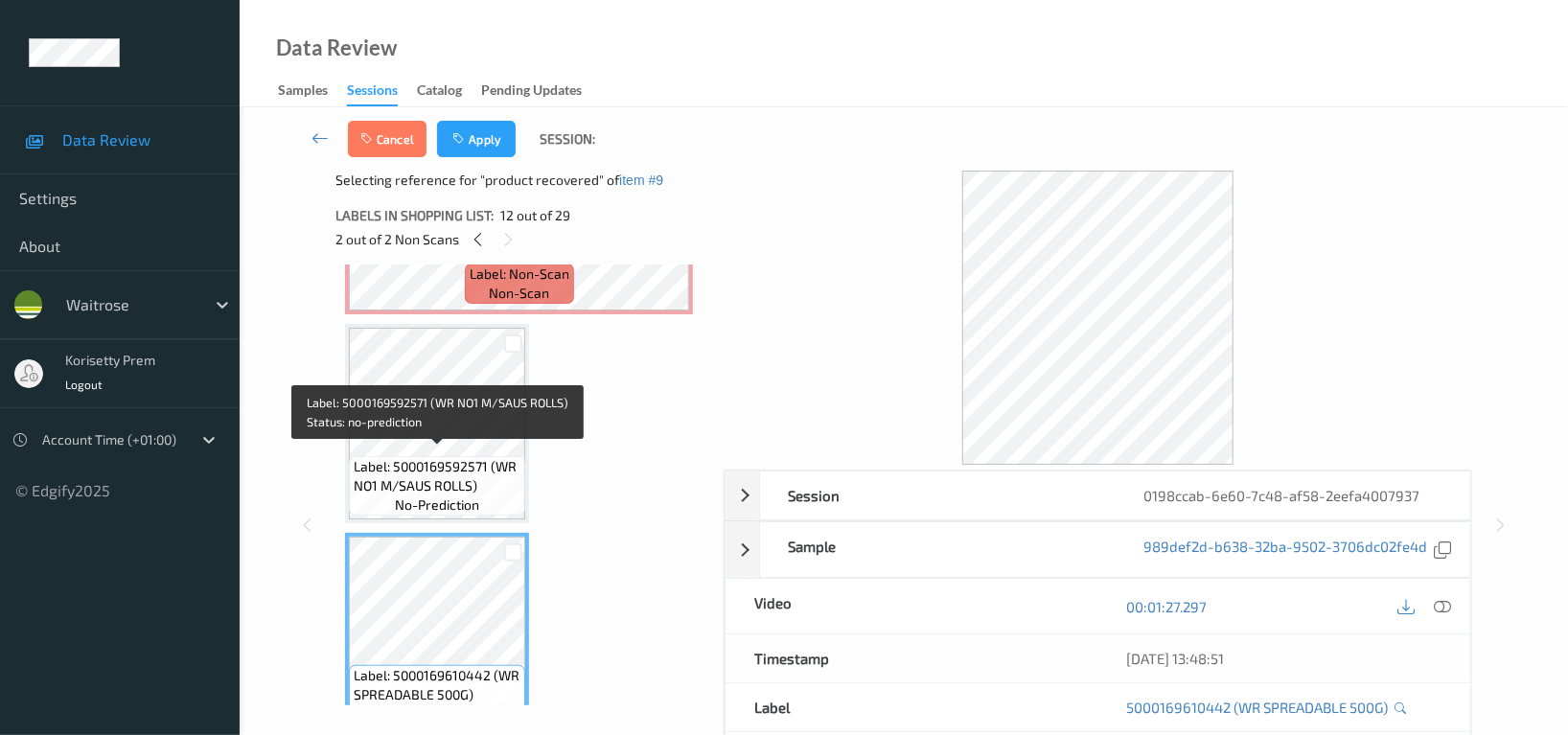
click at [420, 457] on span "Label: 5000169592571 (WR NO1 M/SAUS ROLLS)" at bounding box center [437, 476] width 166 height 38
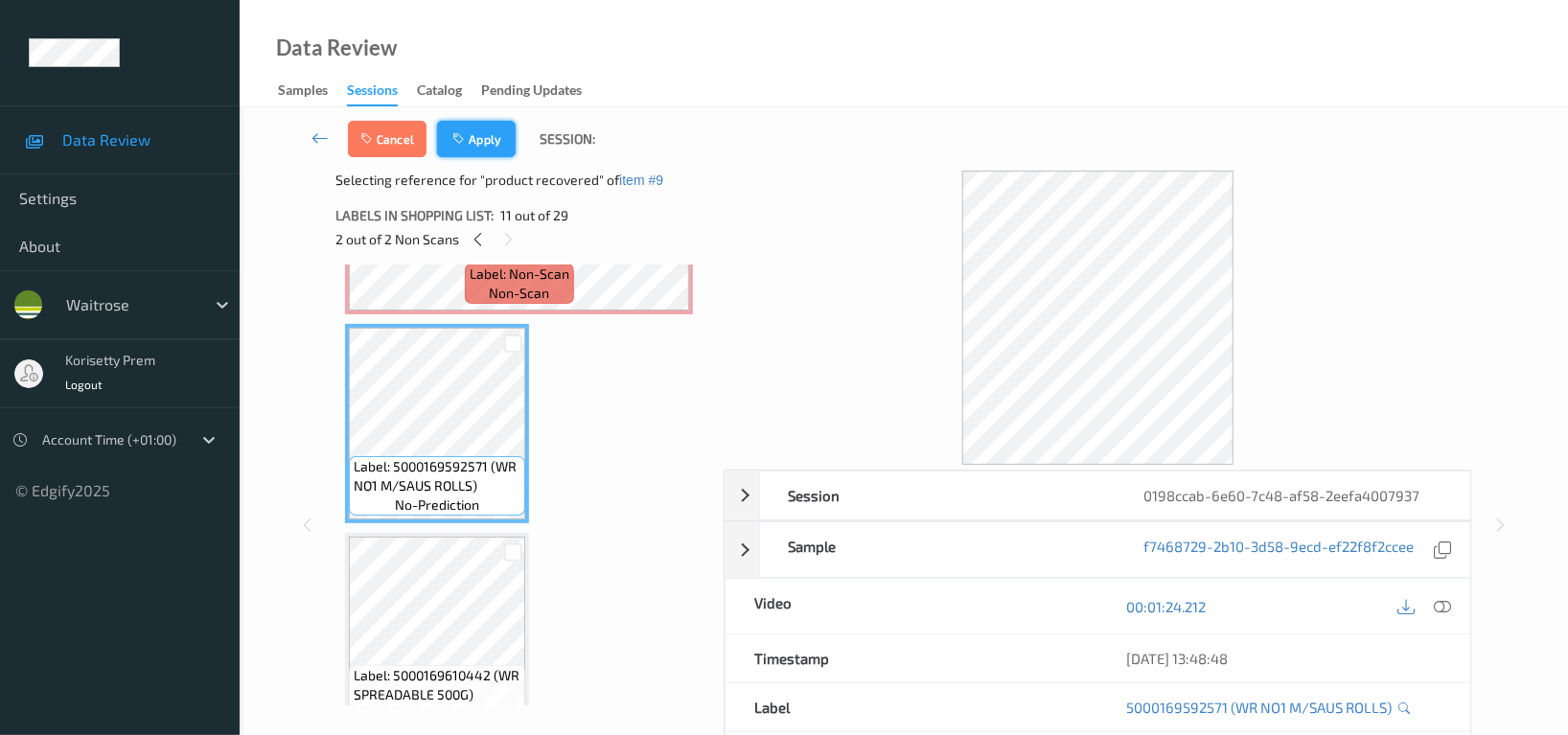
click at [504, 131] on button "Apply" at bounding box center [476, 139] width 79 height 37
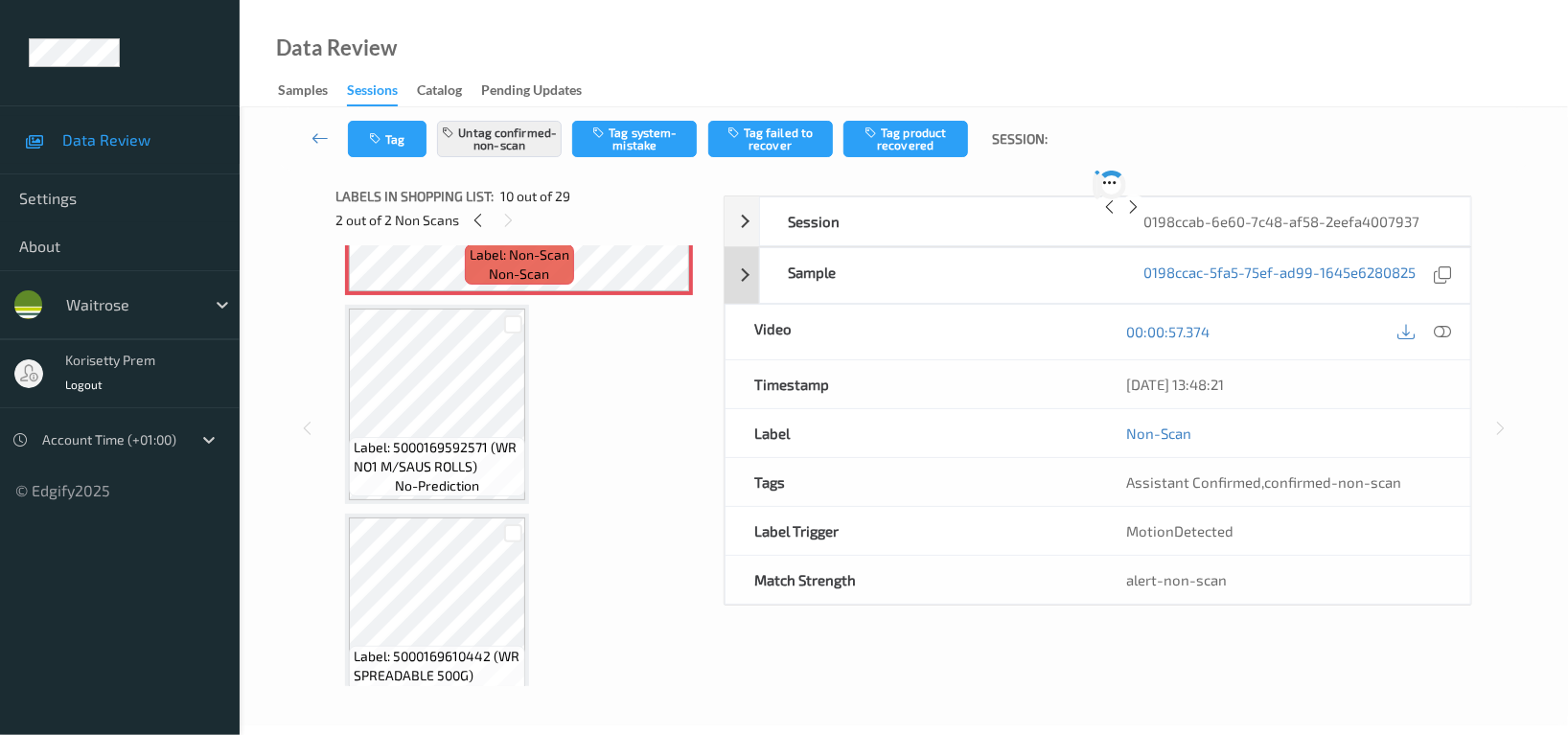
scroll to position [1675, 0]
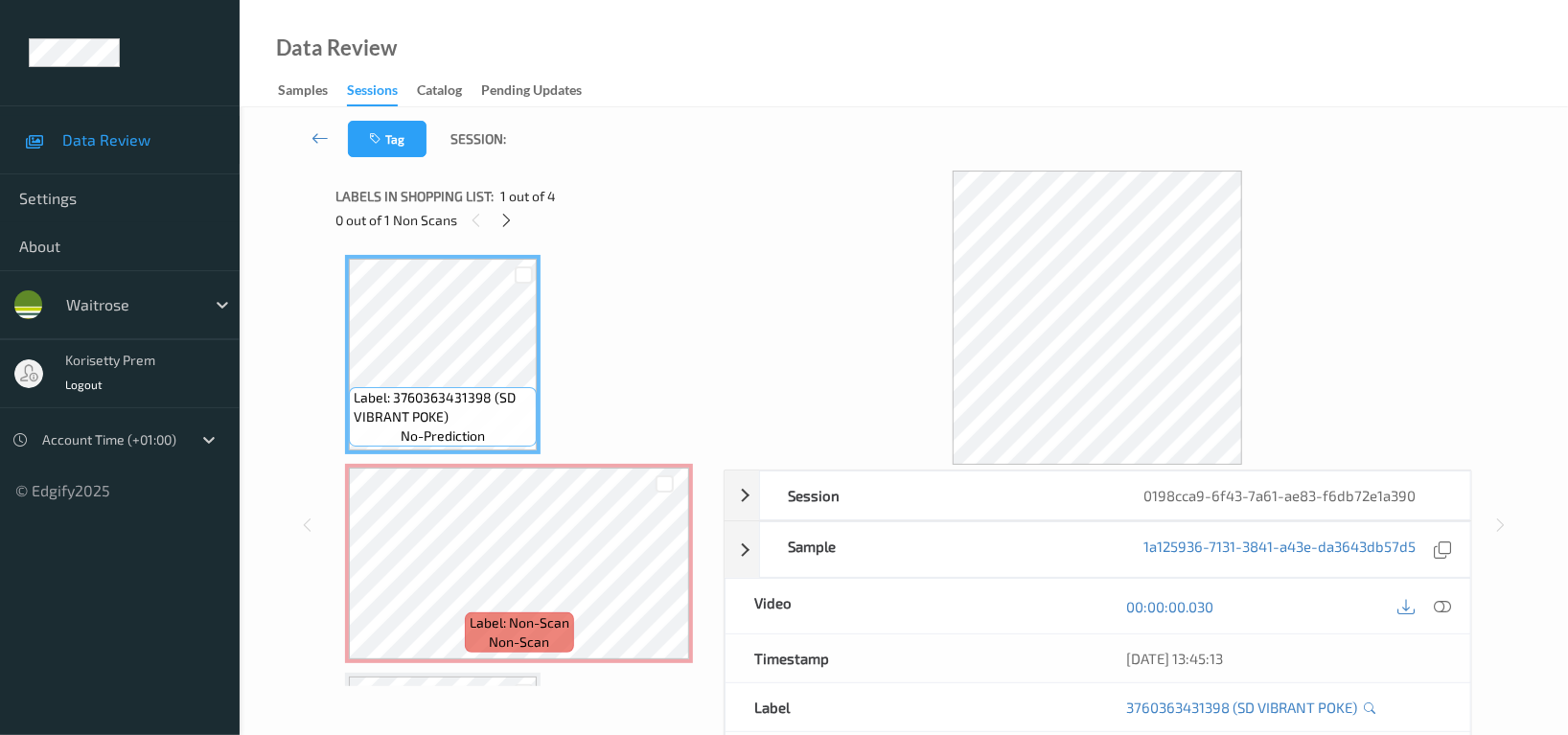
click at [726, 115] on div "Tag Session:" at bounding box center [903, 139] width 1250 height 63
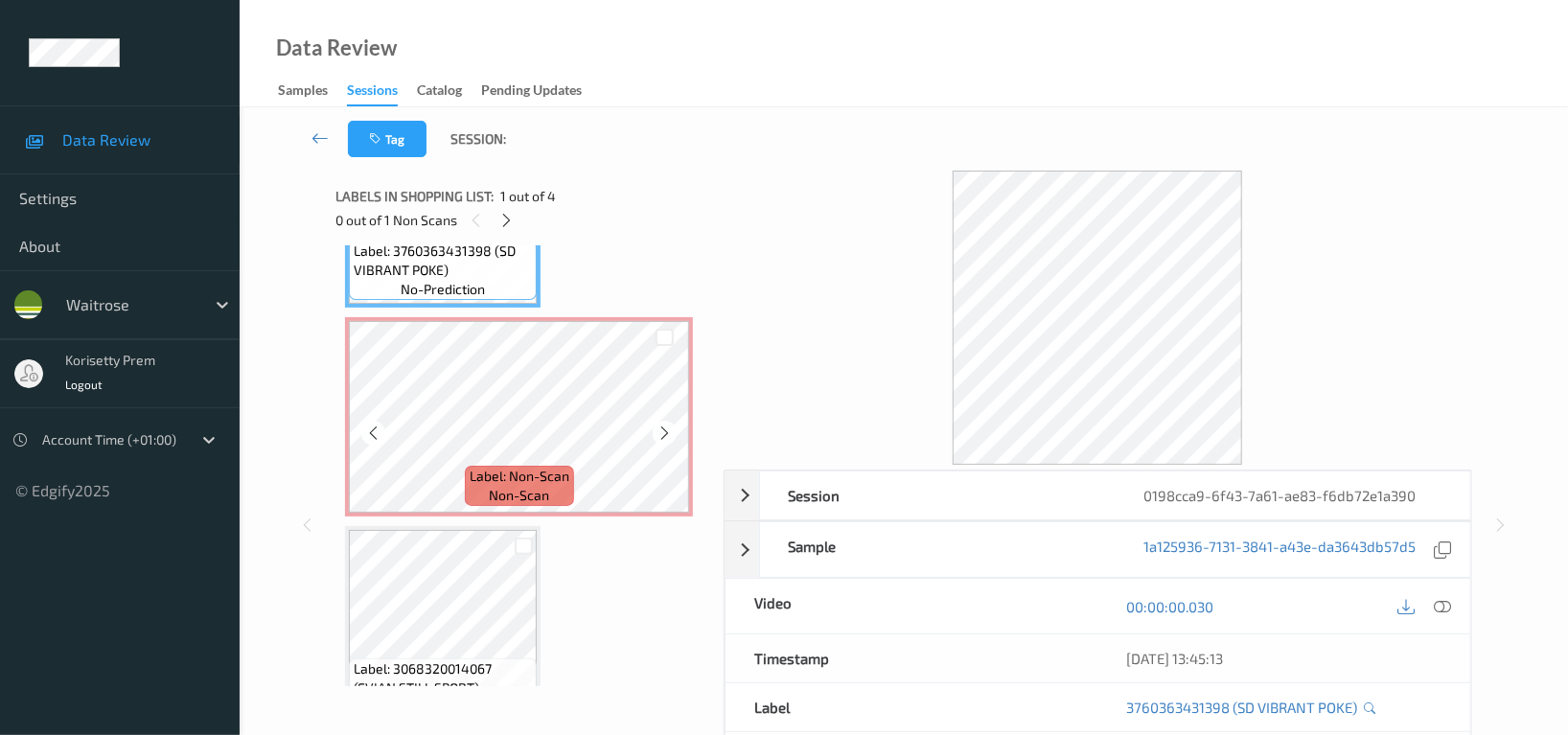
scroll to position [128, 0]
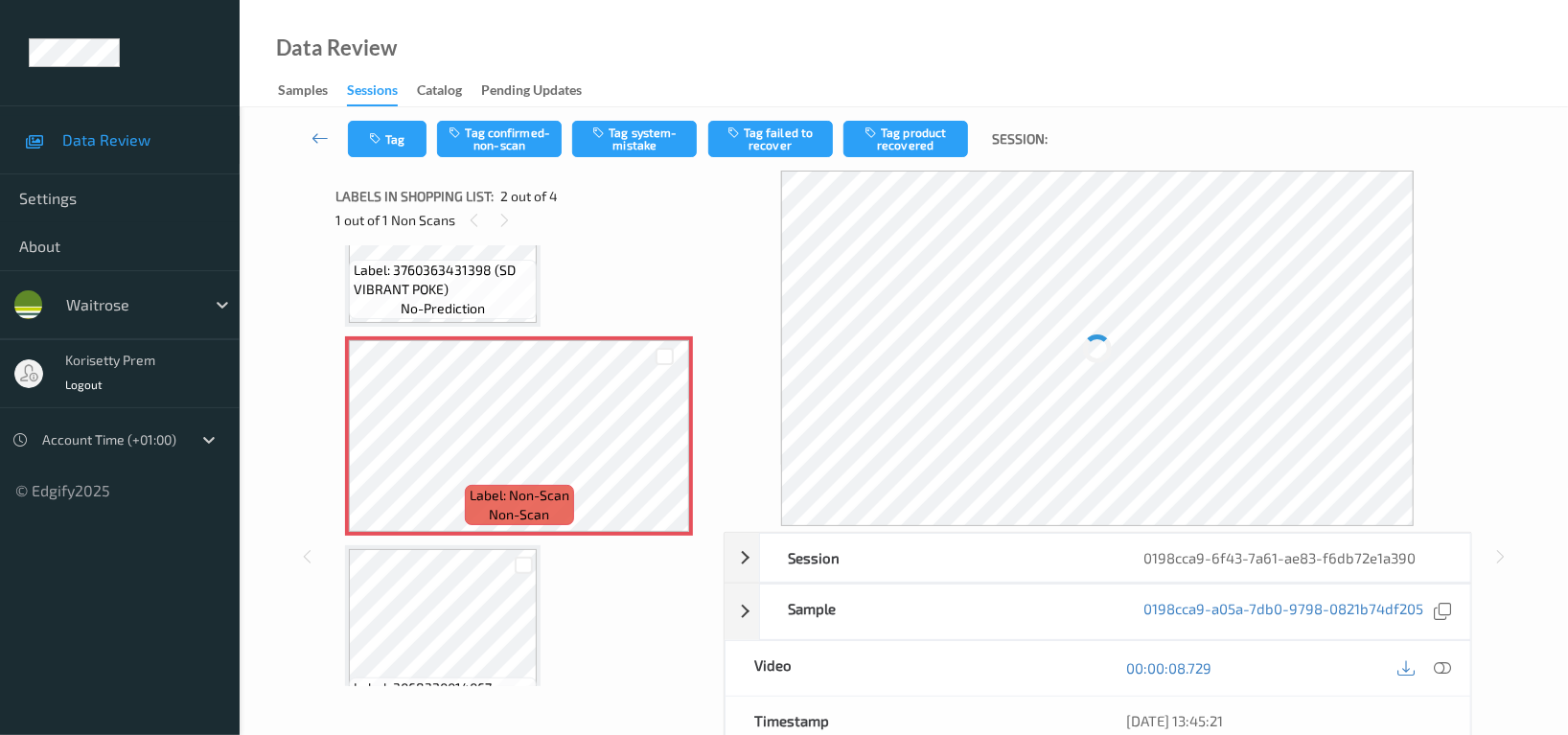
click at [437, 318] on div "Label: 3760363431398 (SD VIBRANT POKE) no-prediction" at bounding box center [443, 290] width 188 height 60
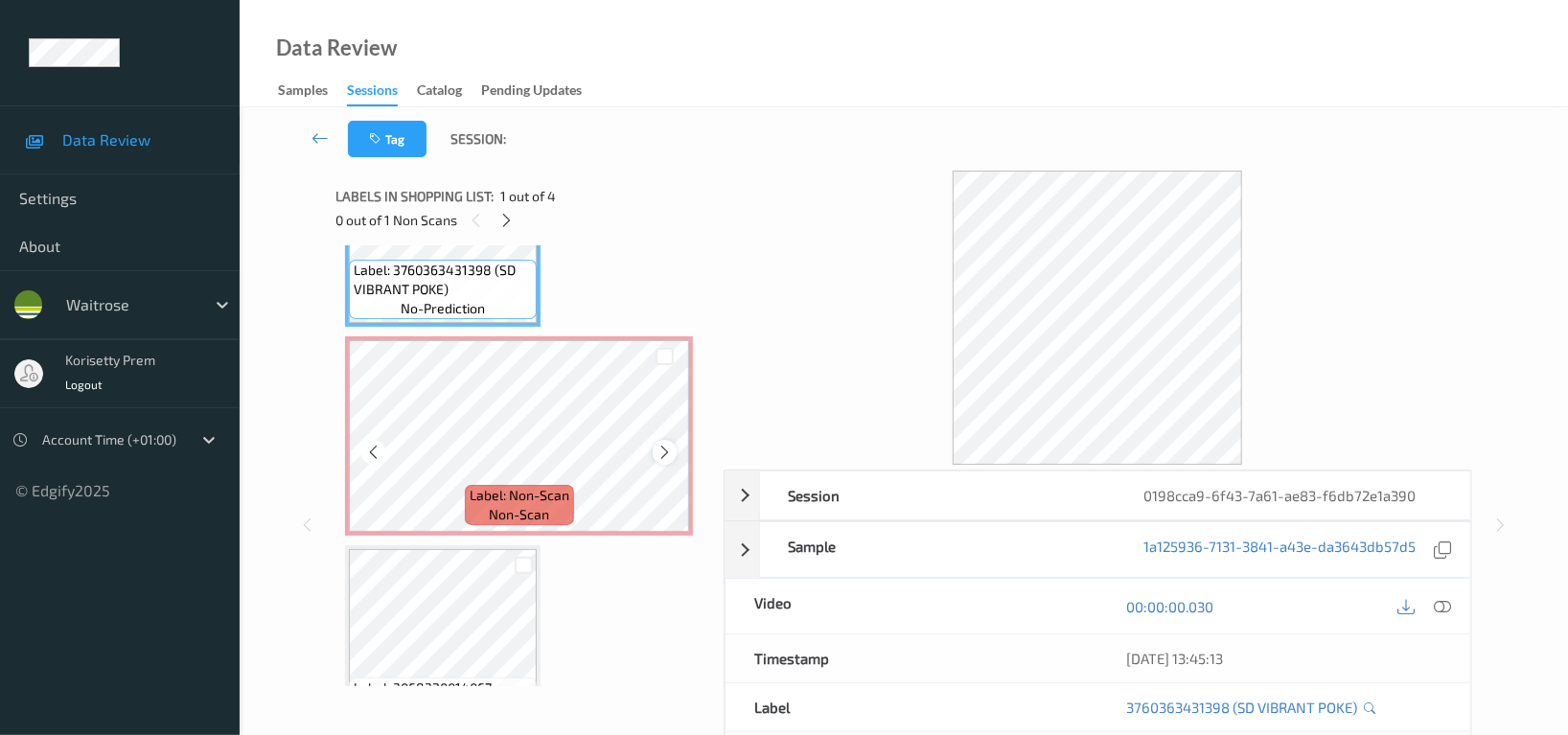
click at [667, 455] on icon at bounding box center [664, 452] width 16 height 17
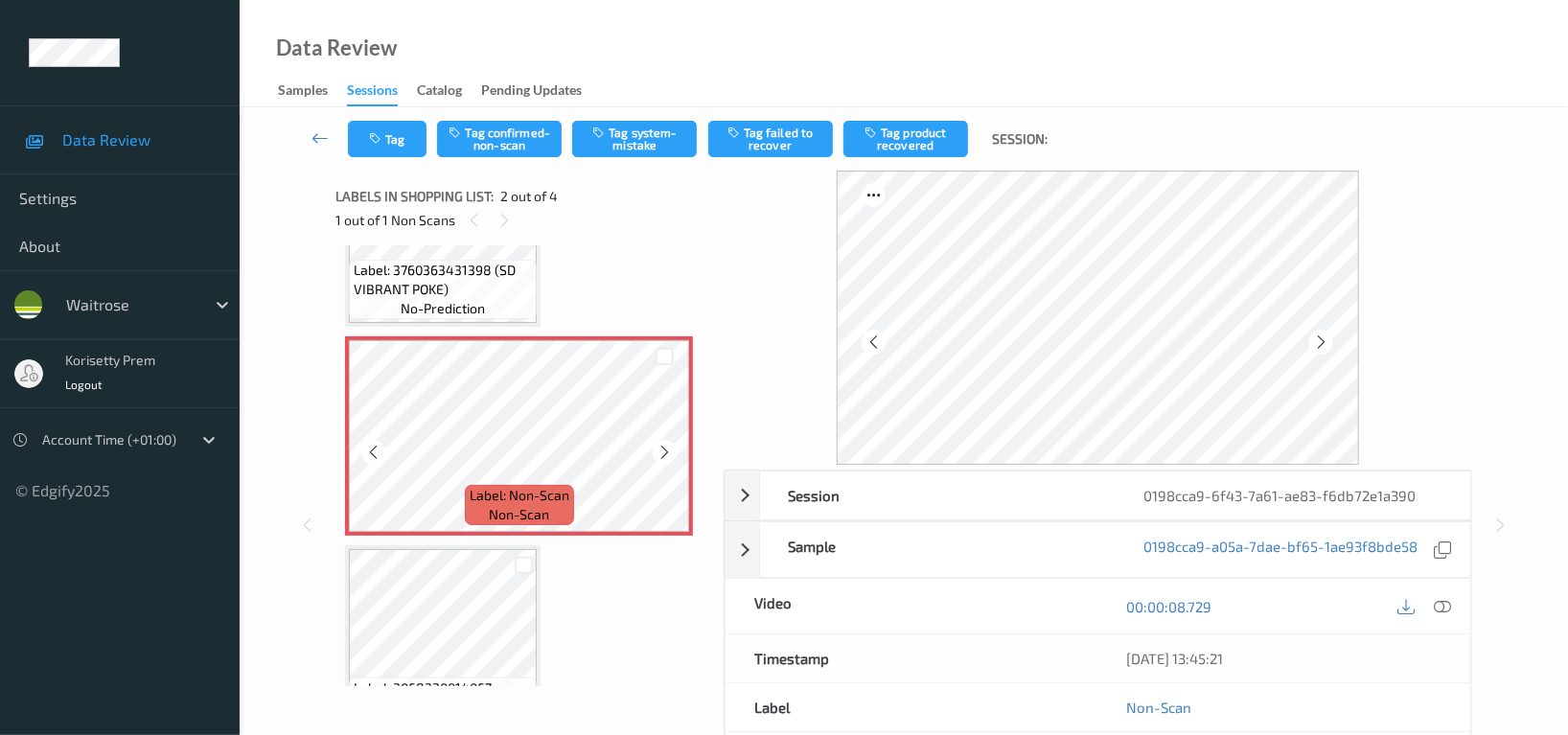
click at [667, 455] on icon at bounding box center [664, 452] width 16 height 17
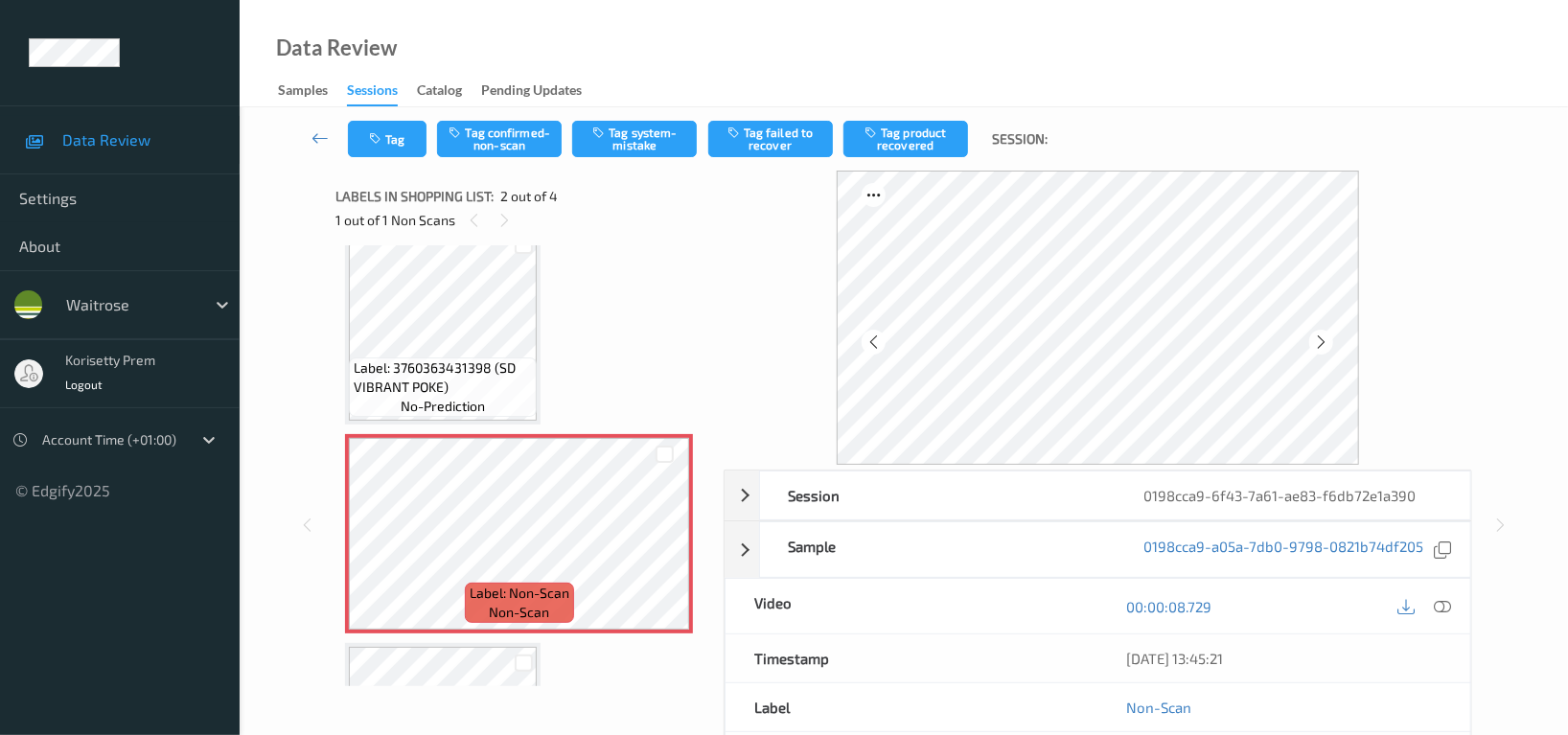
scroll to position [0, 0]
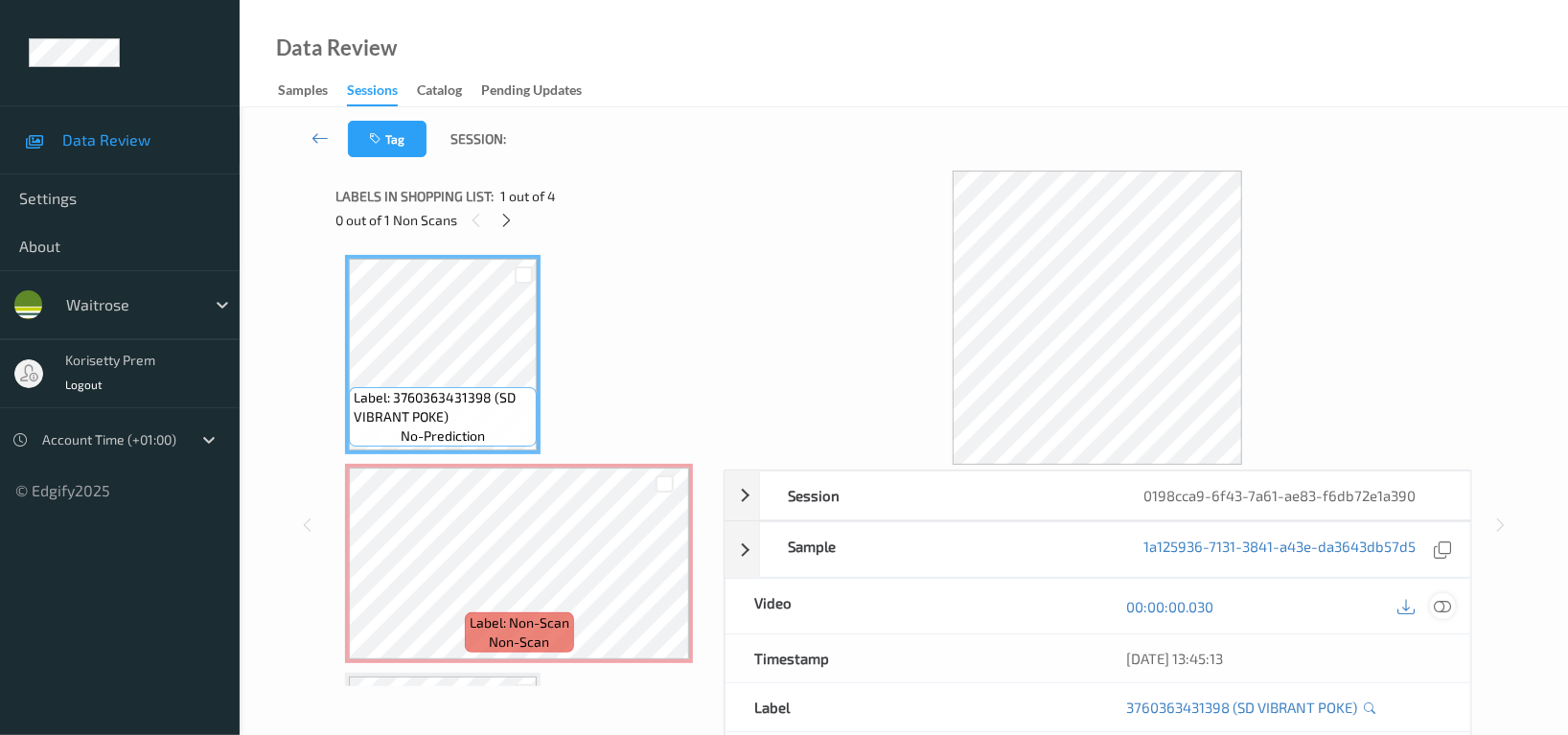
click at [1438, 611] on icon at bounding box center [1443, 607] width 17 height 17
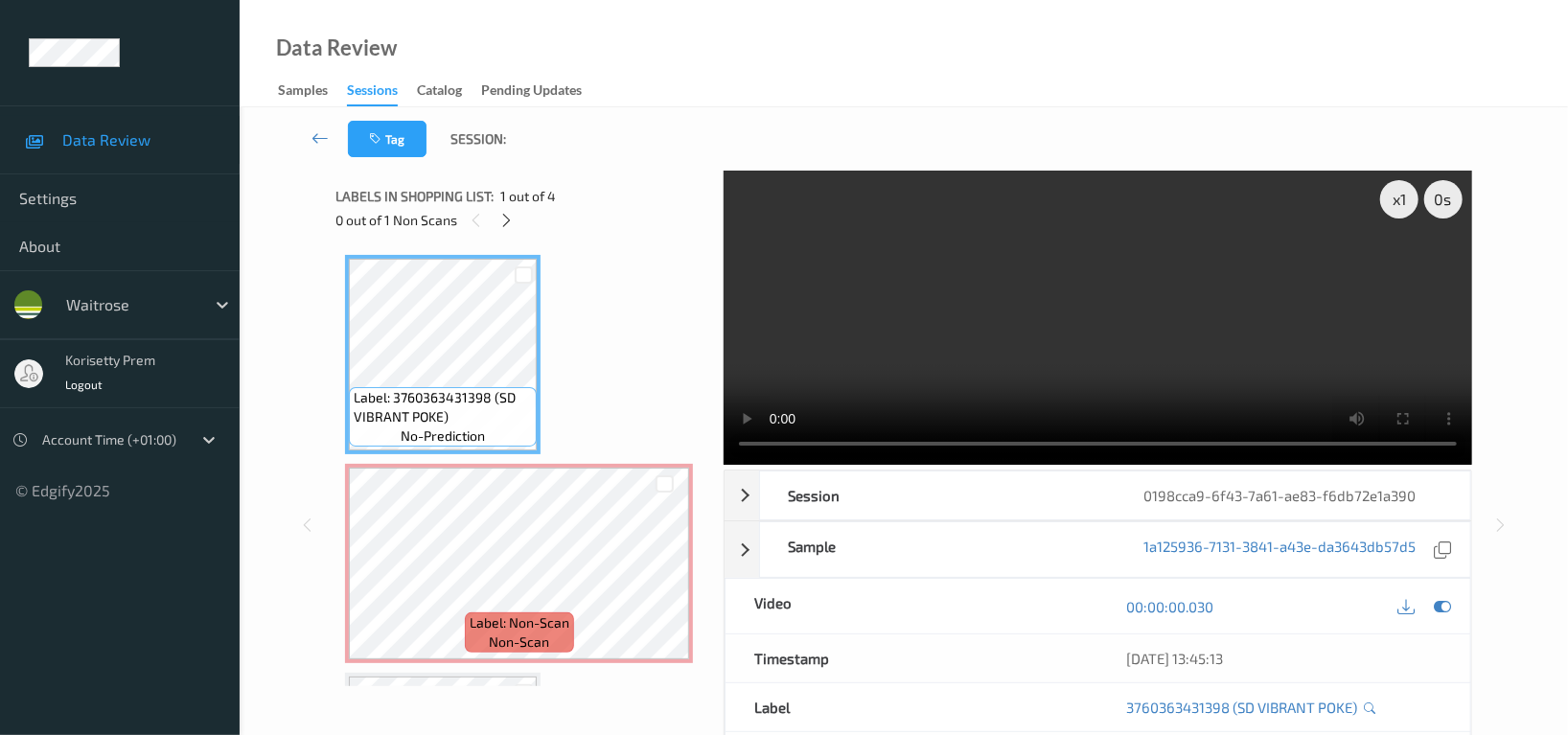
click at [1021, 265] on video at bounding box center [1098, 317] width 748 height 294
click at [1282, 319] on video at bounding box center [1098, 317] width 748 height 294
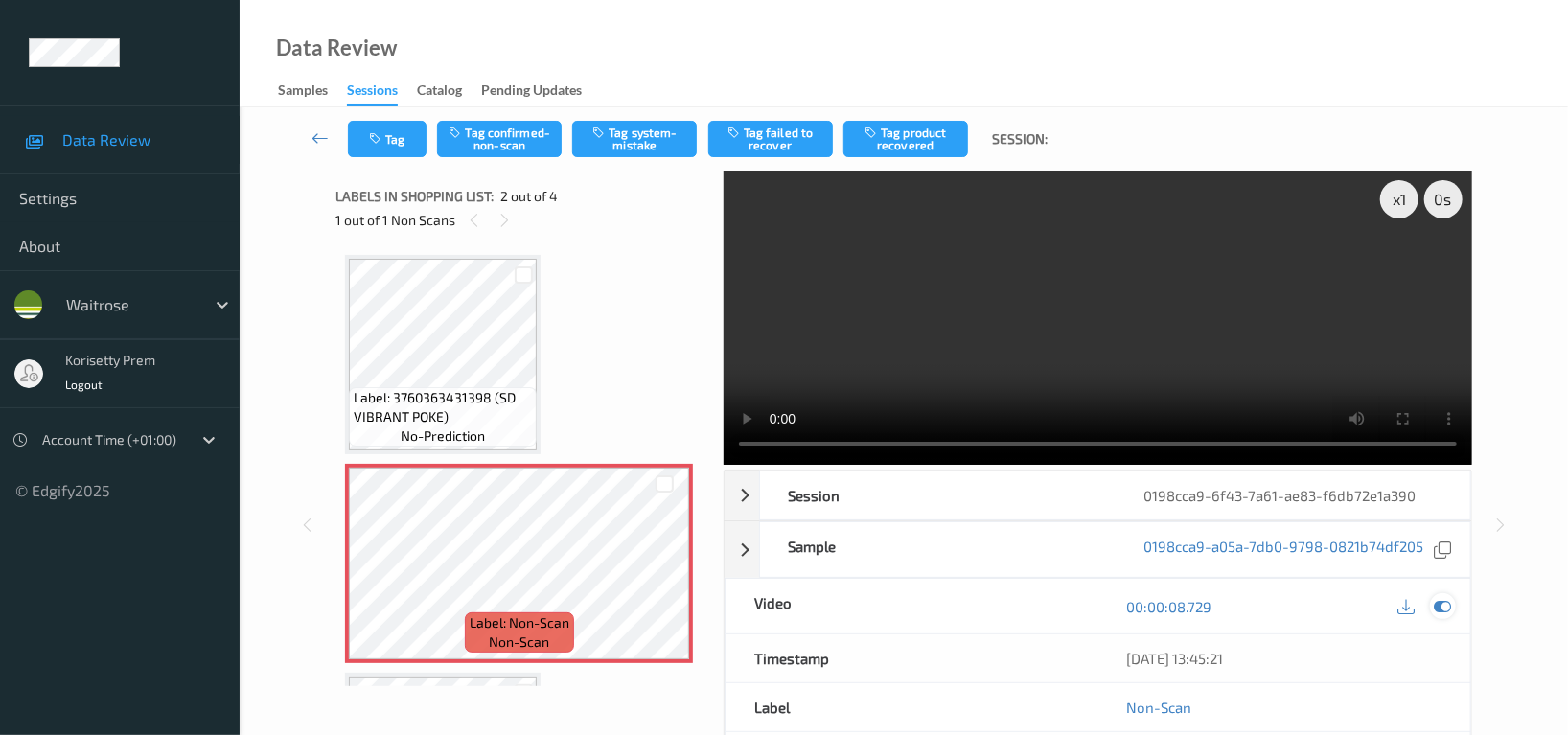
click at [1446, 609] on icon at bounding box center [1443, 607] width 17 height 17
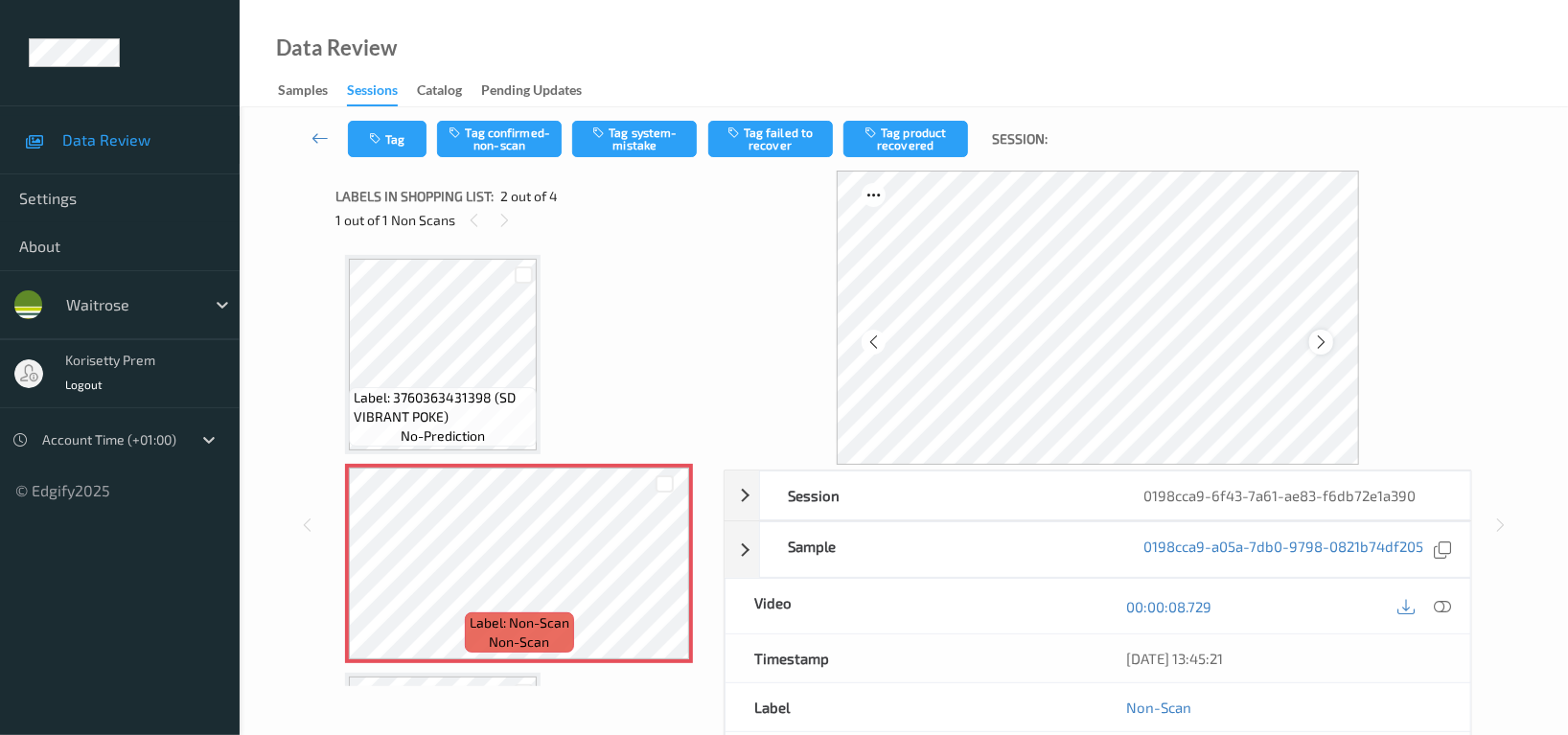
click at [1313, 335] on icon at bounding box center [1321, 342] width 16 height 17
click at [1319, 341] on icon at bounding box center [1321, 342] width 16 height 17
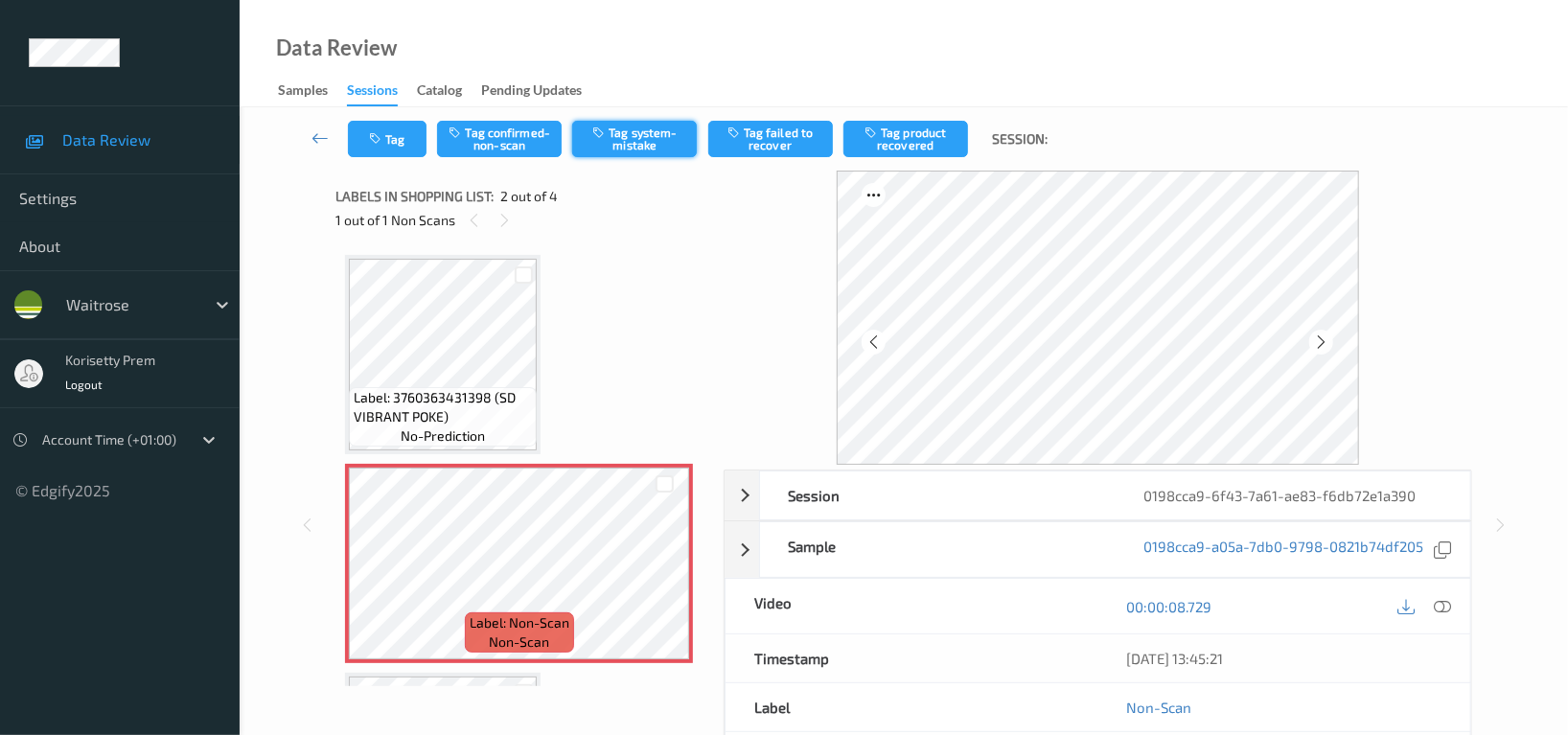
click at [655, 140] on button "Tag system-mistake" at bounding box center [635, 139] width 125 height 37
click at [392, 143] on button "Tag" at bounding box center [388, 139] width 79 height 37
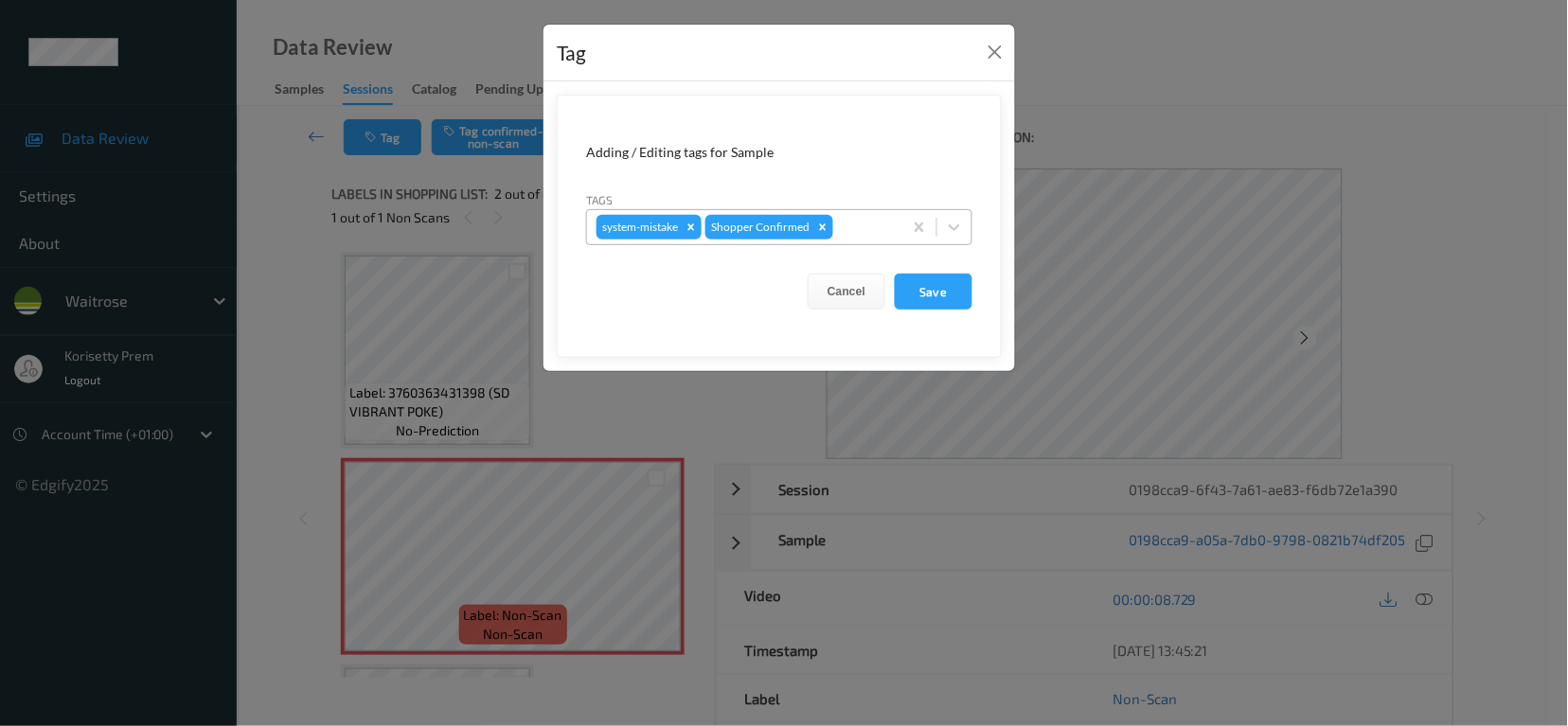
click at [859, 220] on div at bounding box center [865, 227] width 56 height 23
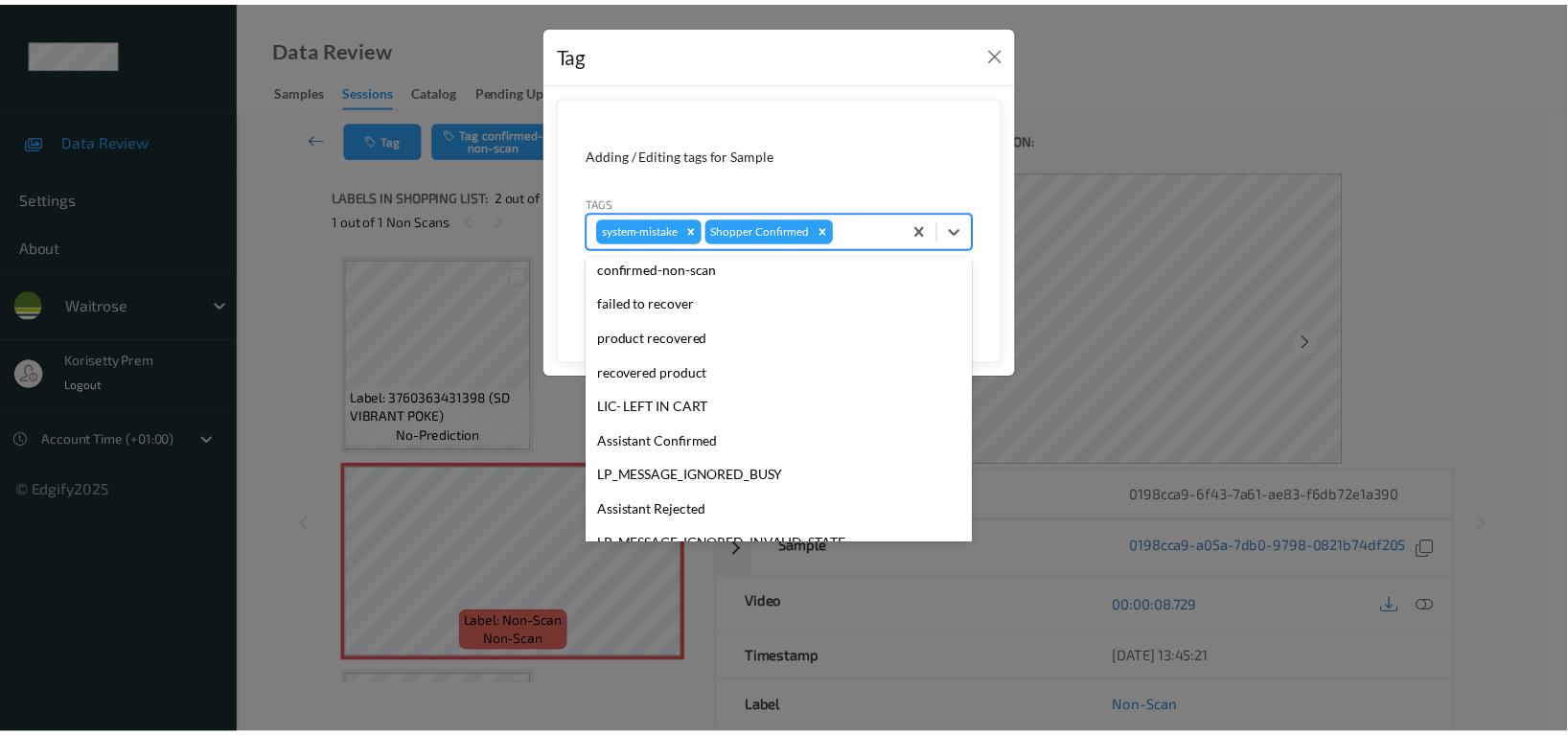
scroll to position [375, 0]
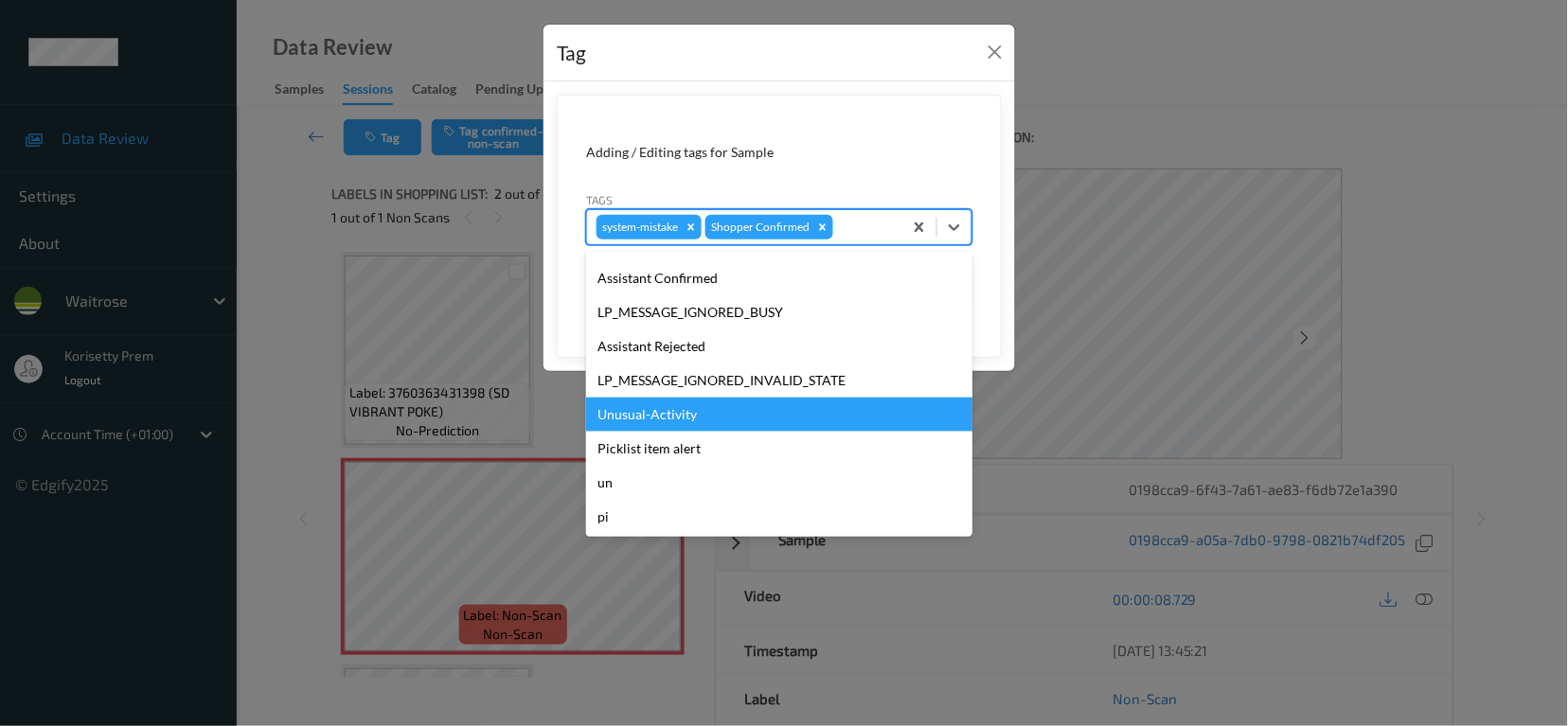
click at [662, 418] on div "Unusual-Activity" at bounding box center [779, 414] width 387 height 34
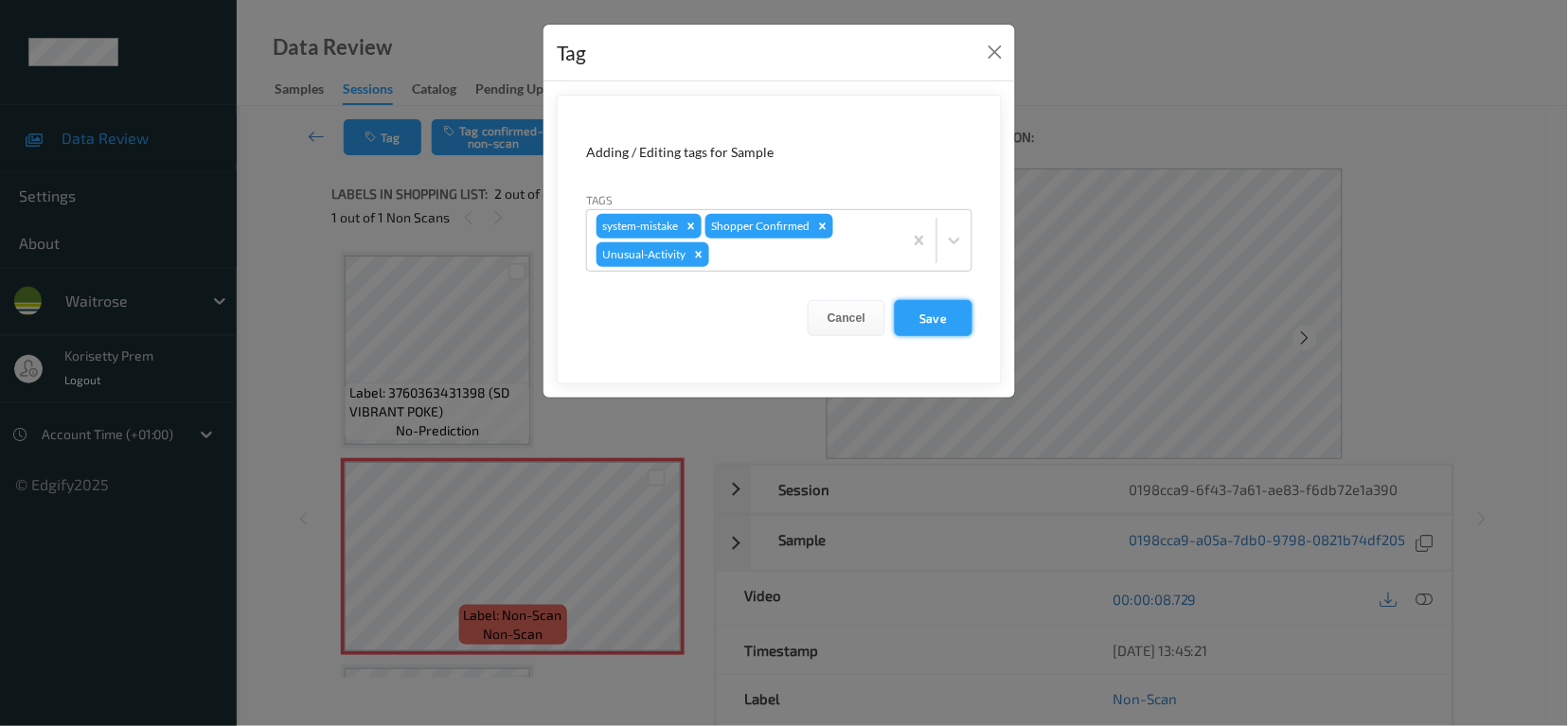
click at [927, 316] on button "Save" at bounding box center [934, 318] width 78 height 36
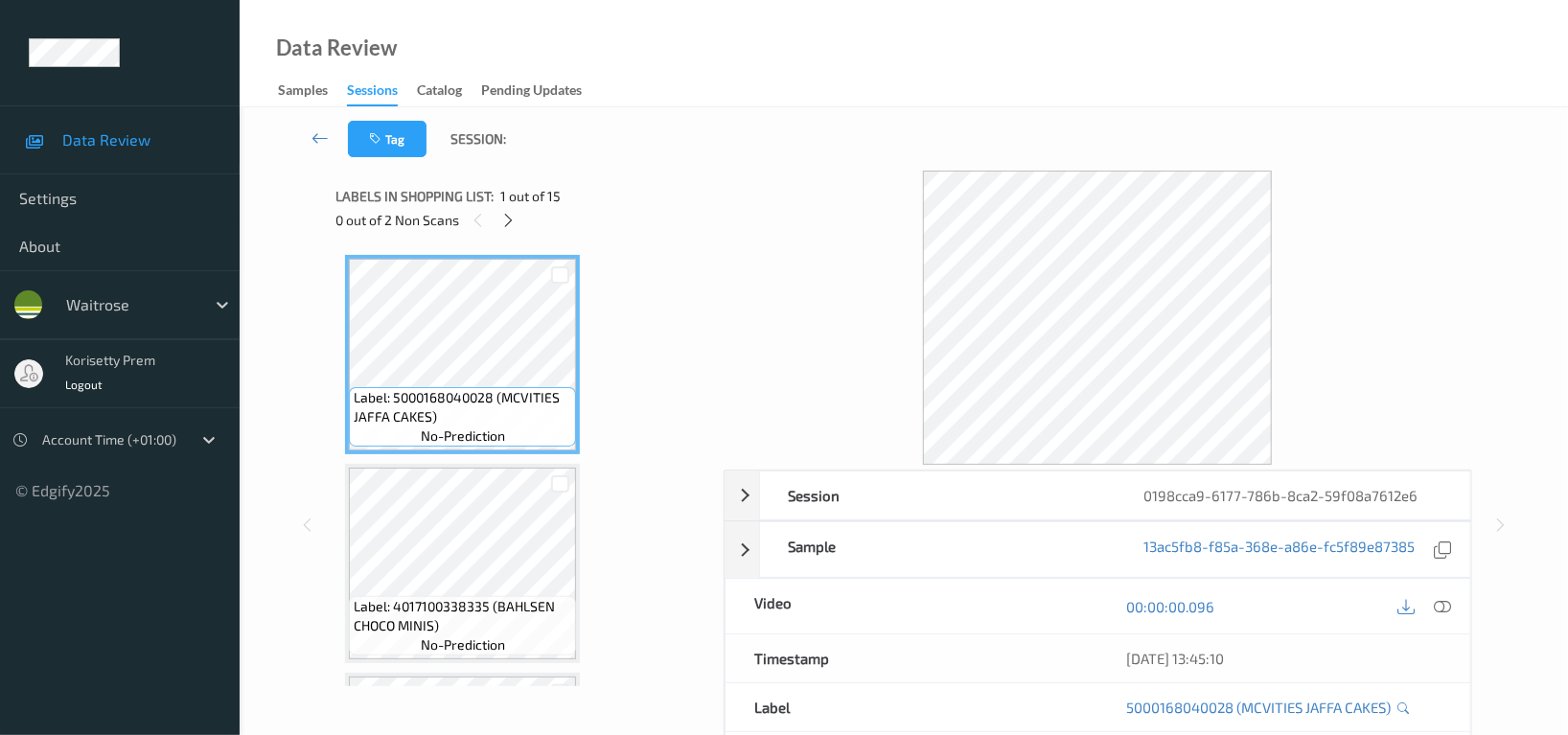
click at [814, 121] on div "Tag Session:" at bounding box center [903, 139] width 1250 height 63
click at [517, 217] on div at bounding box center [508, 219] width 24 height 24
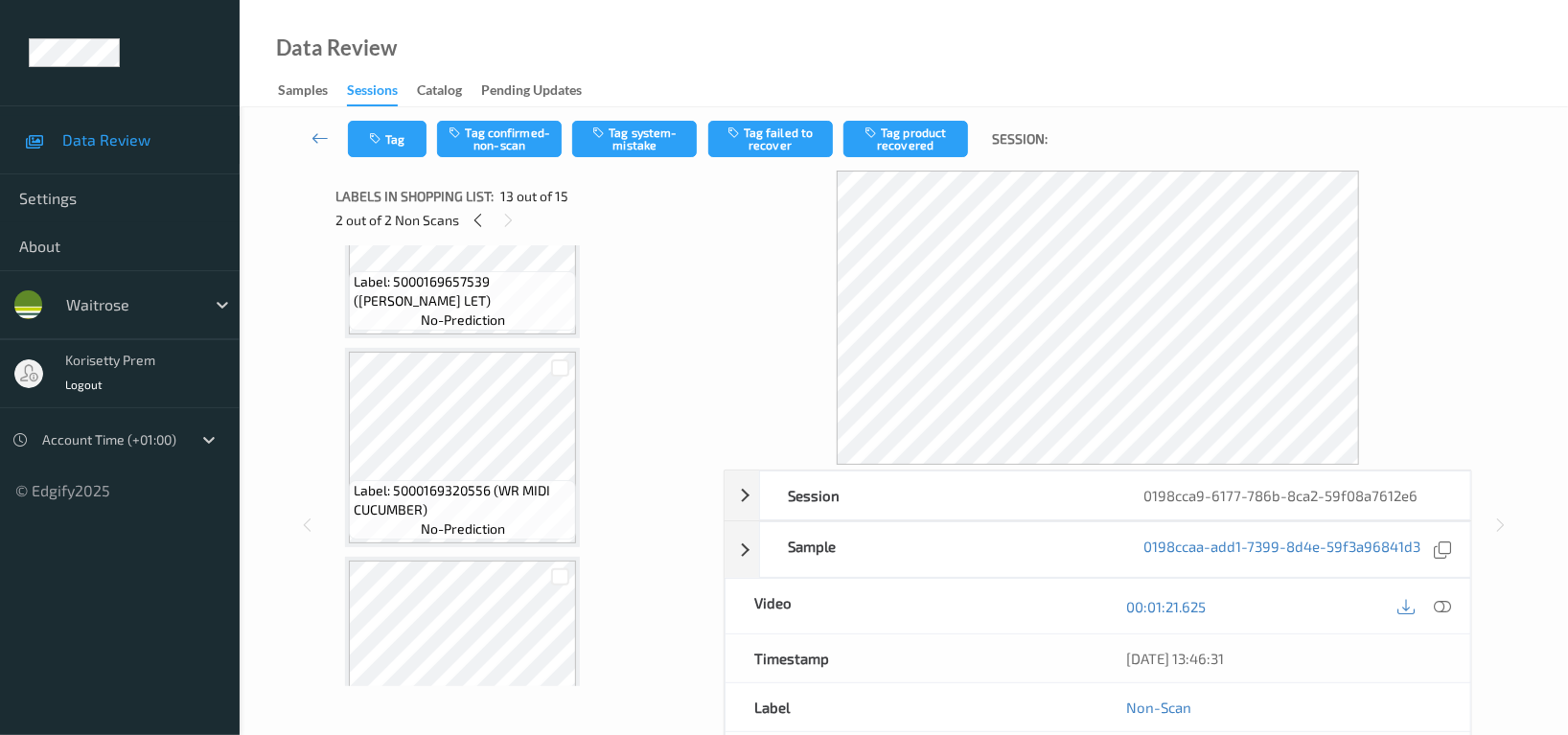
scroll to position [392, 0]
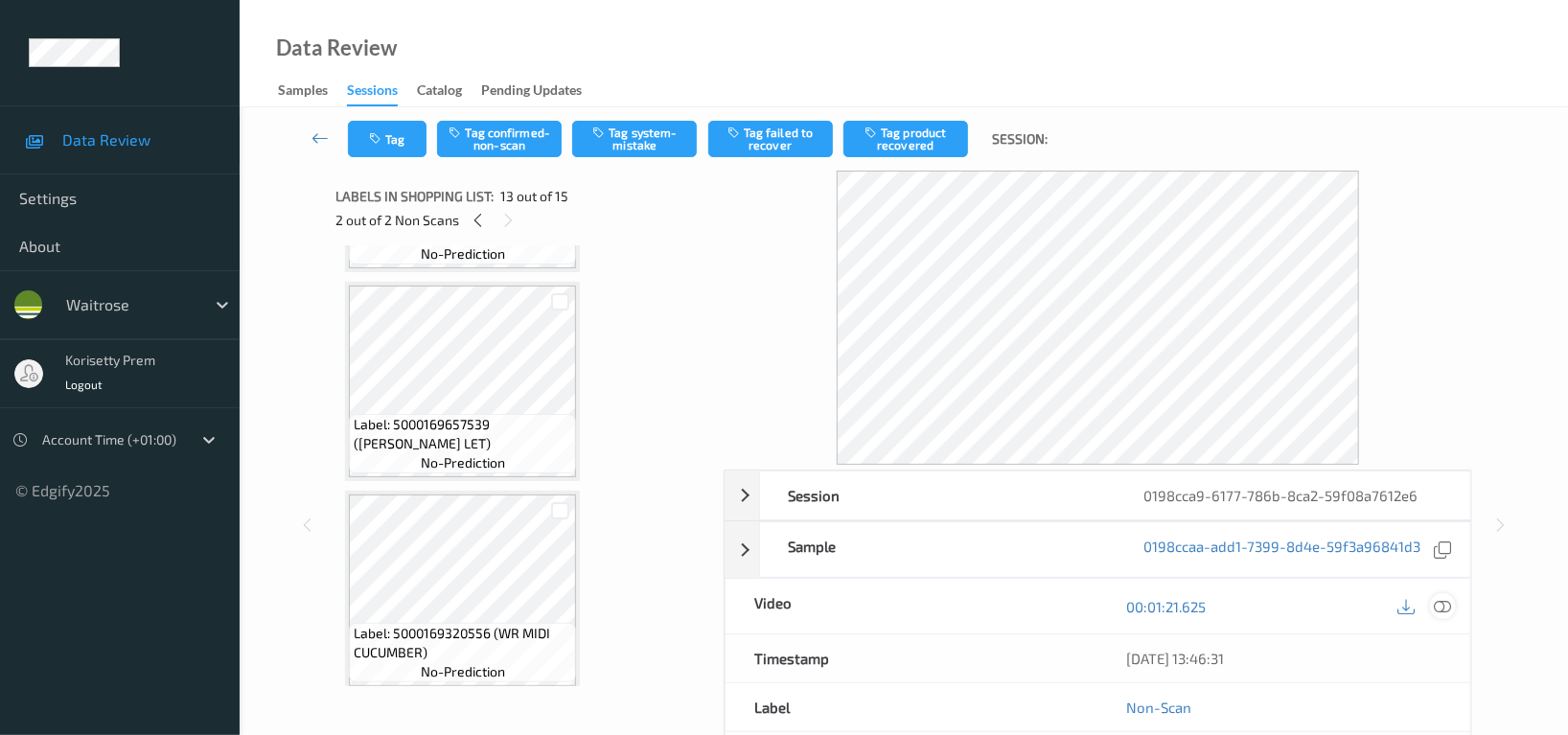
click at [1436, 605] on icon at bounding box center [1443, 607] width 17 height 17
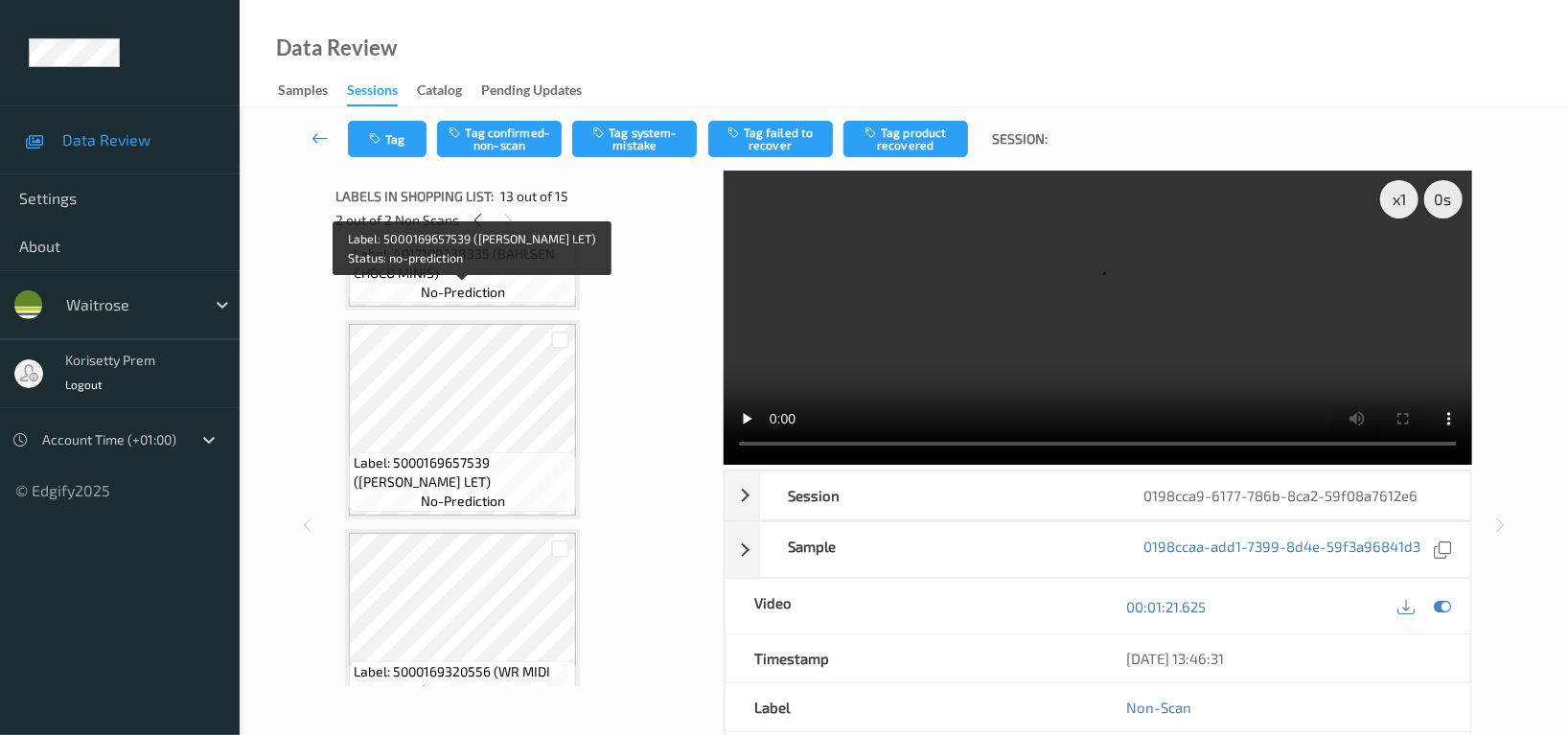
scroll to position [8, 0]
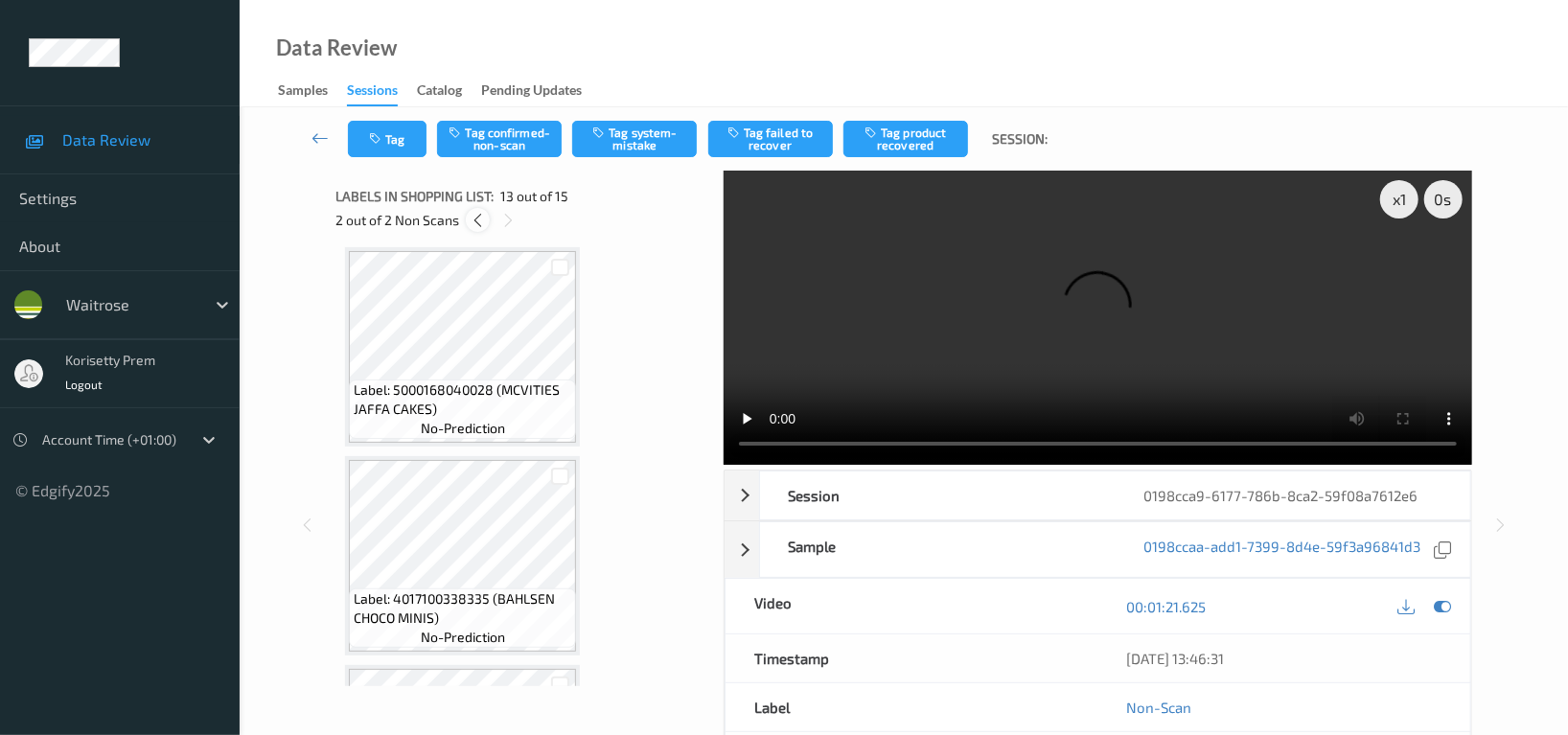
click at [475, 227] on icon at bounding box center [477, 220] width 16 height 17
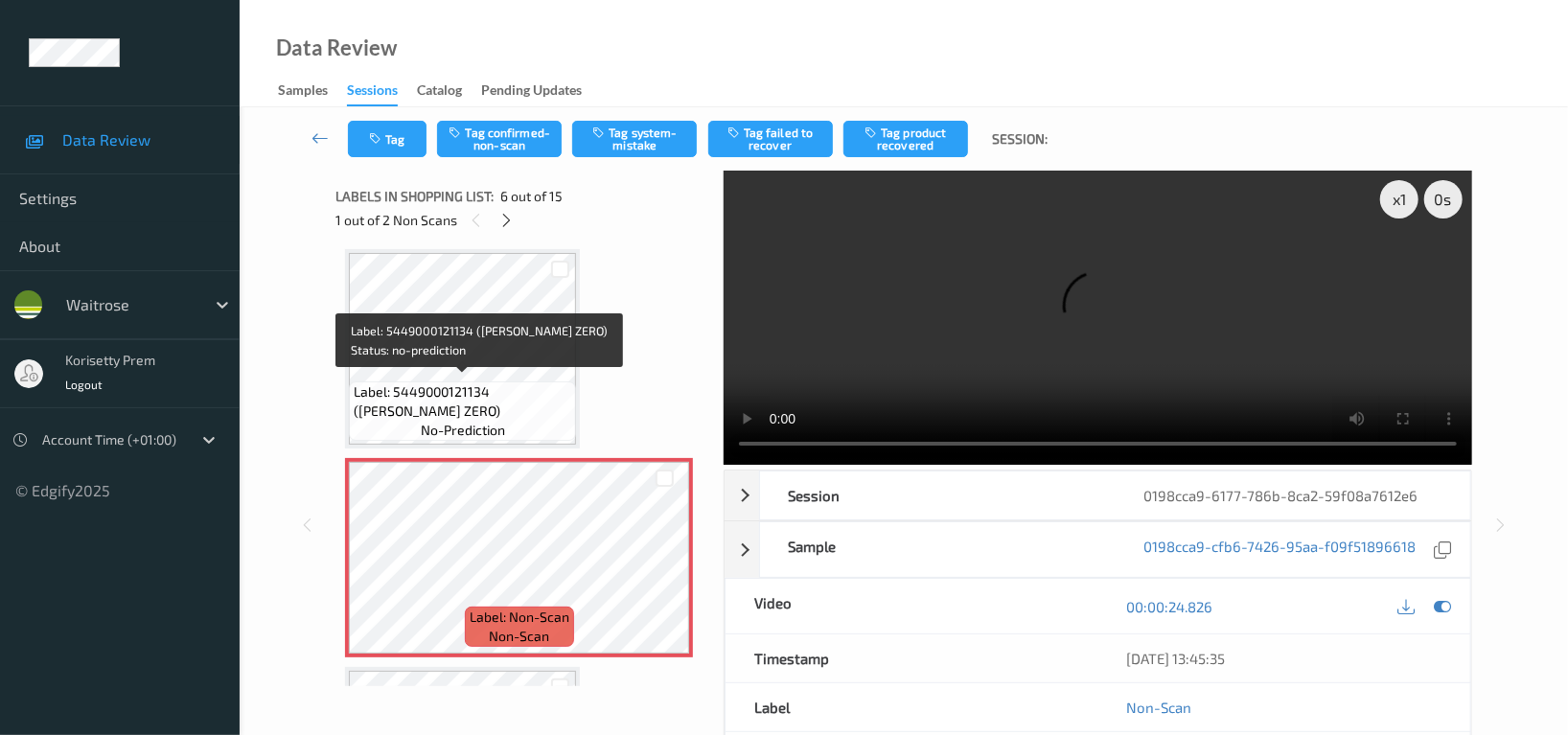
scroll to position [587, 0]
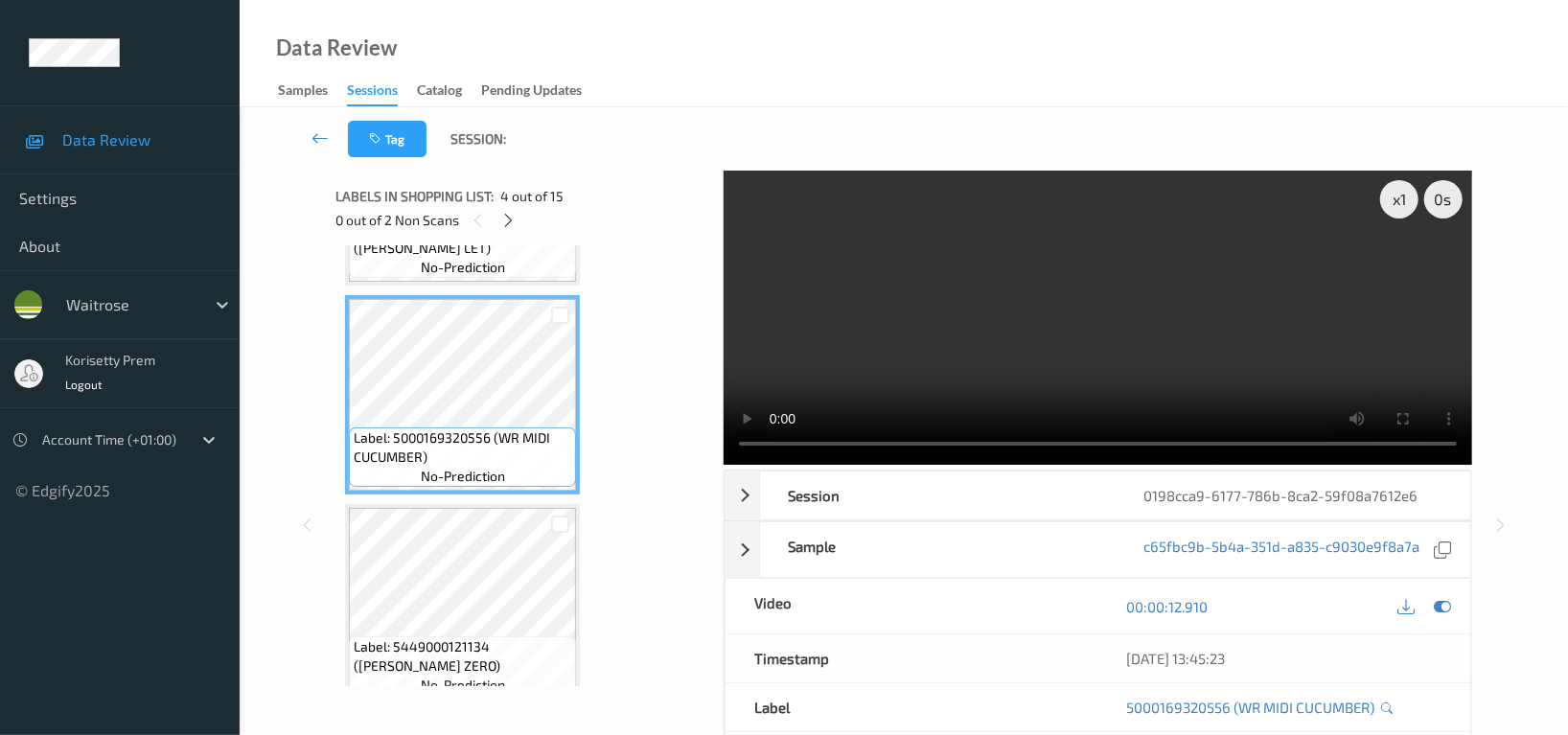
click at [915, 356] on video at bounding box center [1098, 317] width 748 height 294
click at [1102, 339] on video at bounding box center [1098, 317] width 748 height 294
click at [1318, 367] on video at bounding box center [1098, 317] width 748 height 294
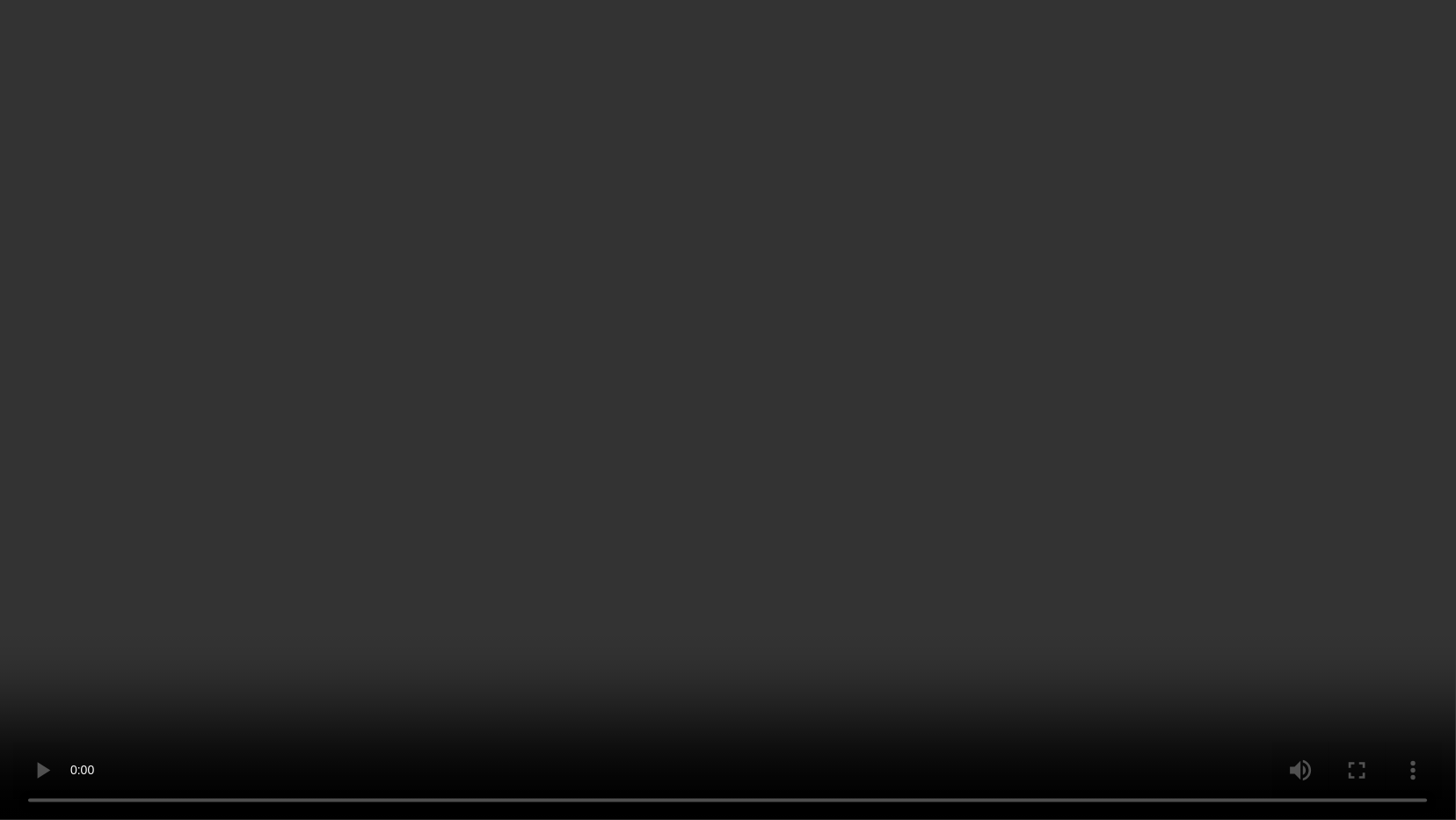
click at [854, 466] on video at bounding box center [728, 410] width 1456 height 820
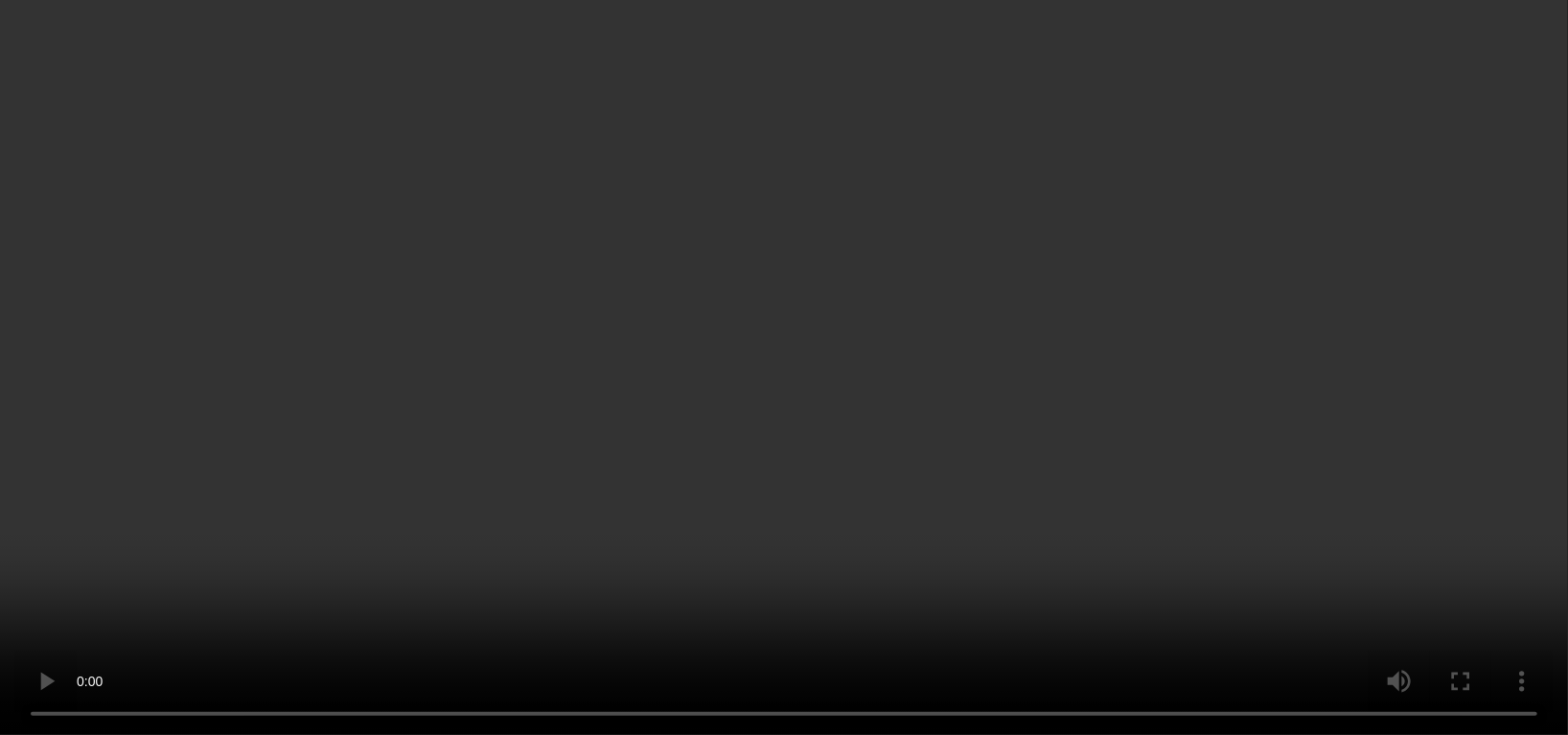
scroll to position [331, 0]
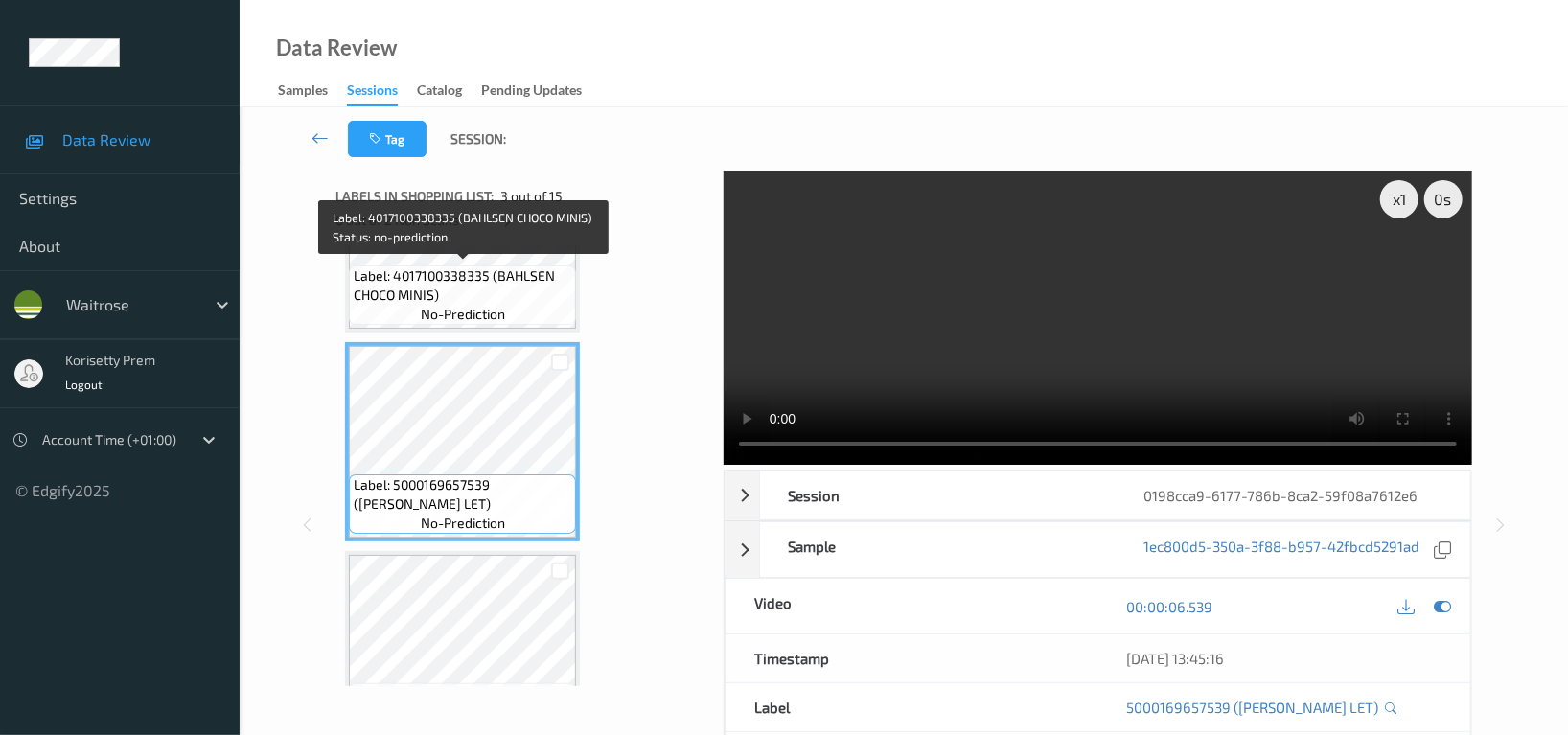
click at [552, 302] on span "Label: 4017100338335 (BAHLSEN CHOCO MINIS)" at bounding box center [463, 286] width 217 height 38
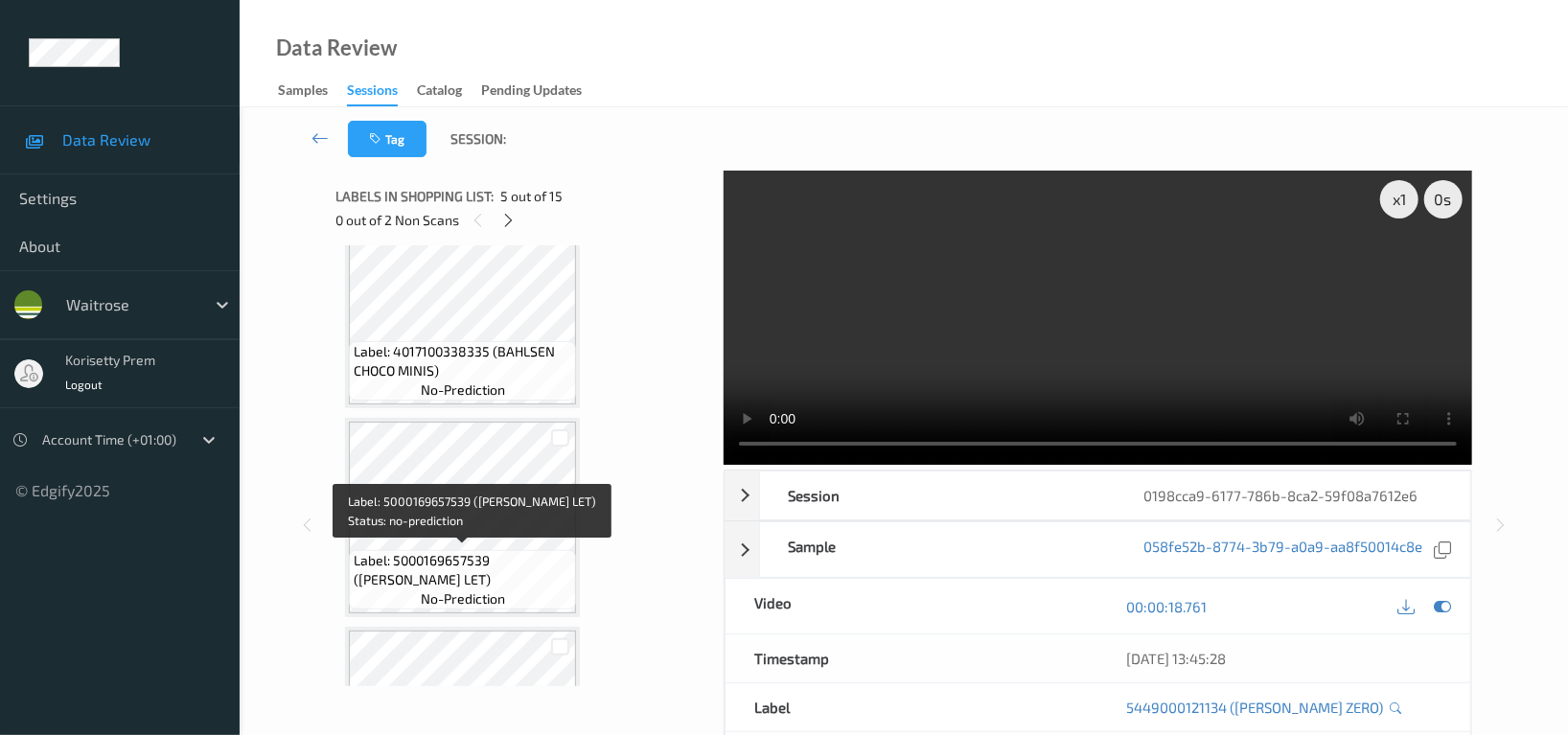
scroll to position [383, 0]
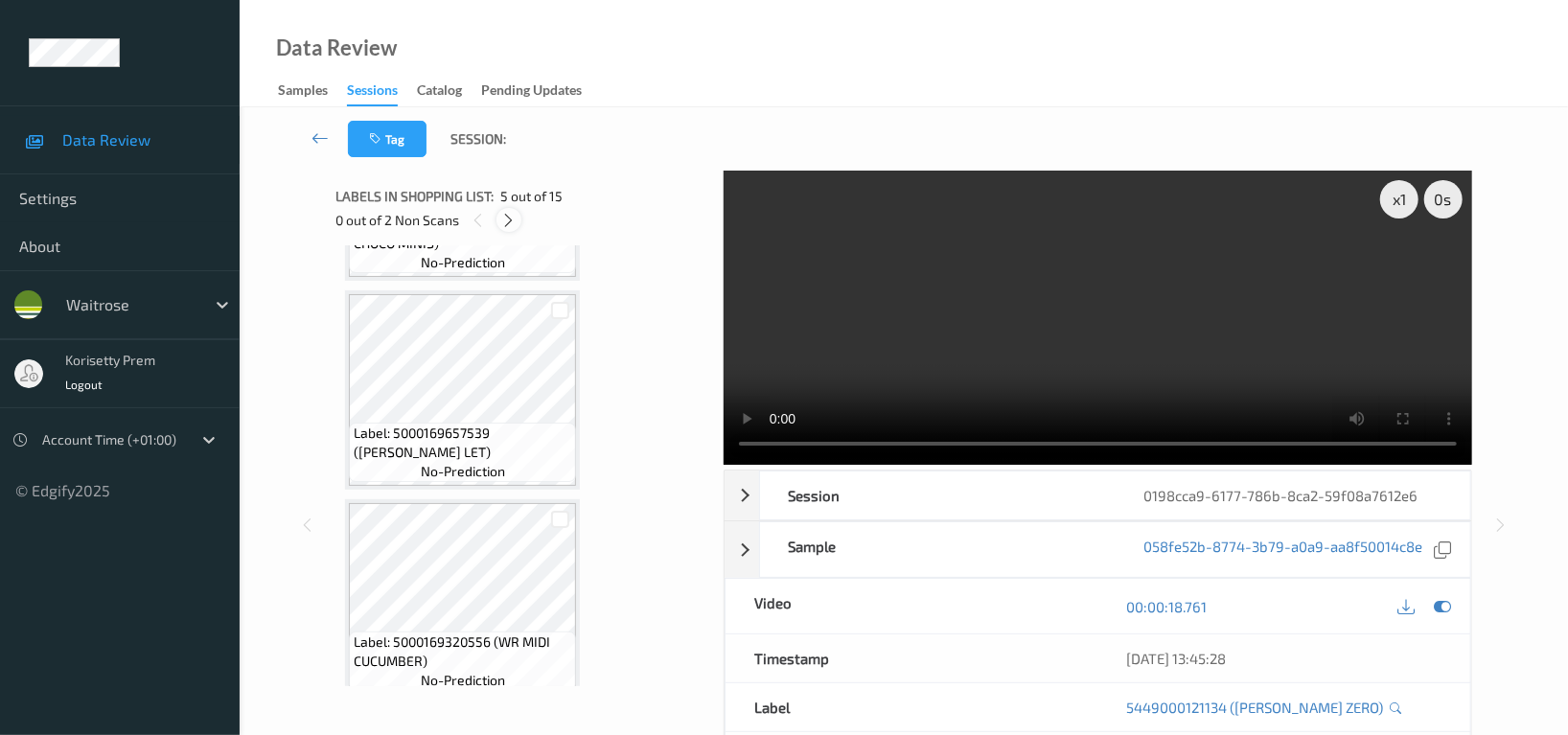
click at [505, 219] on icon at bounding box center [509, 220] width 16 height 17
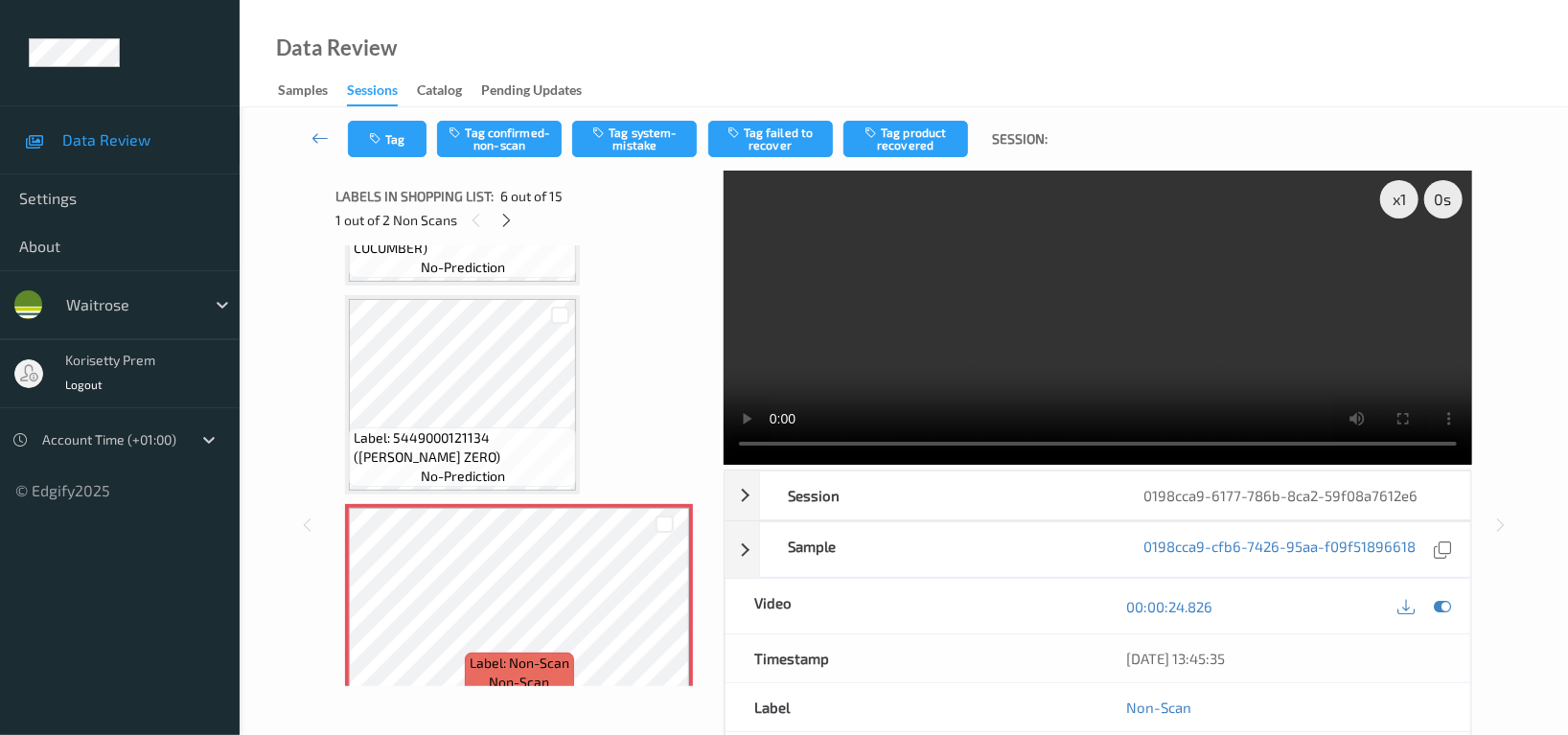
scroll to position [842, 0]
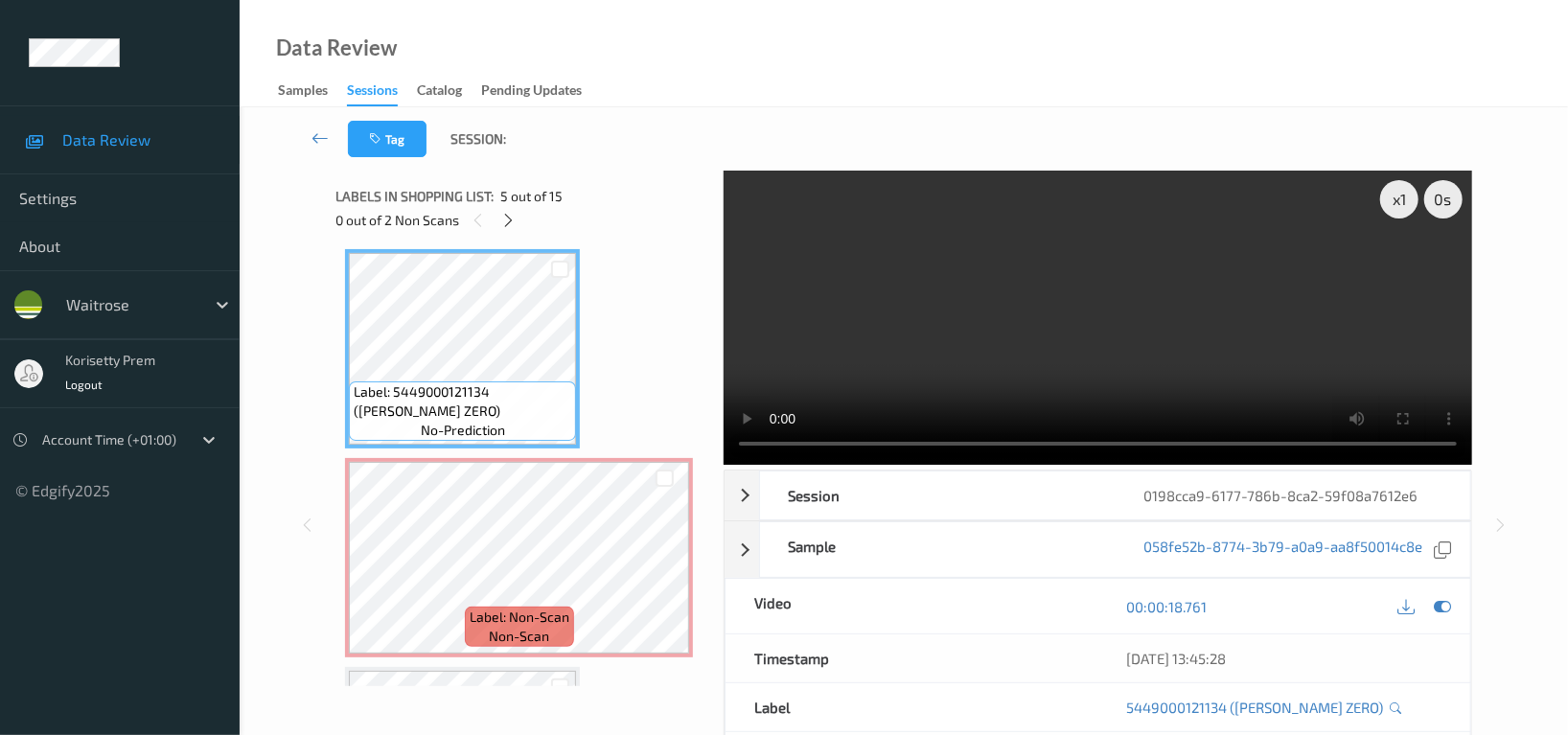
click at [1247, 330] on video at bounding box center [1098, 317] width 748 height 294
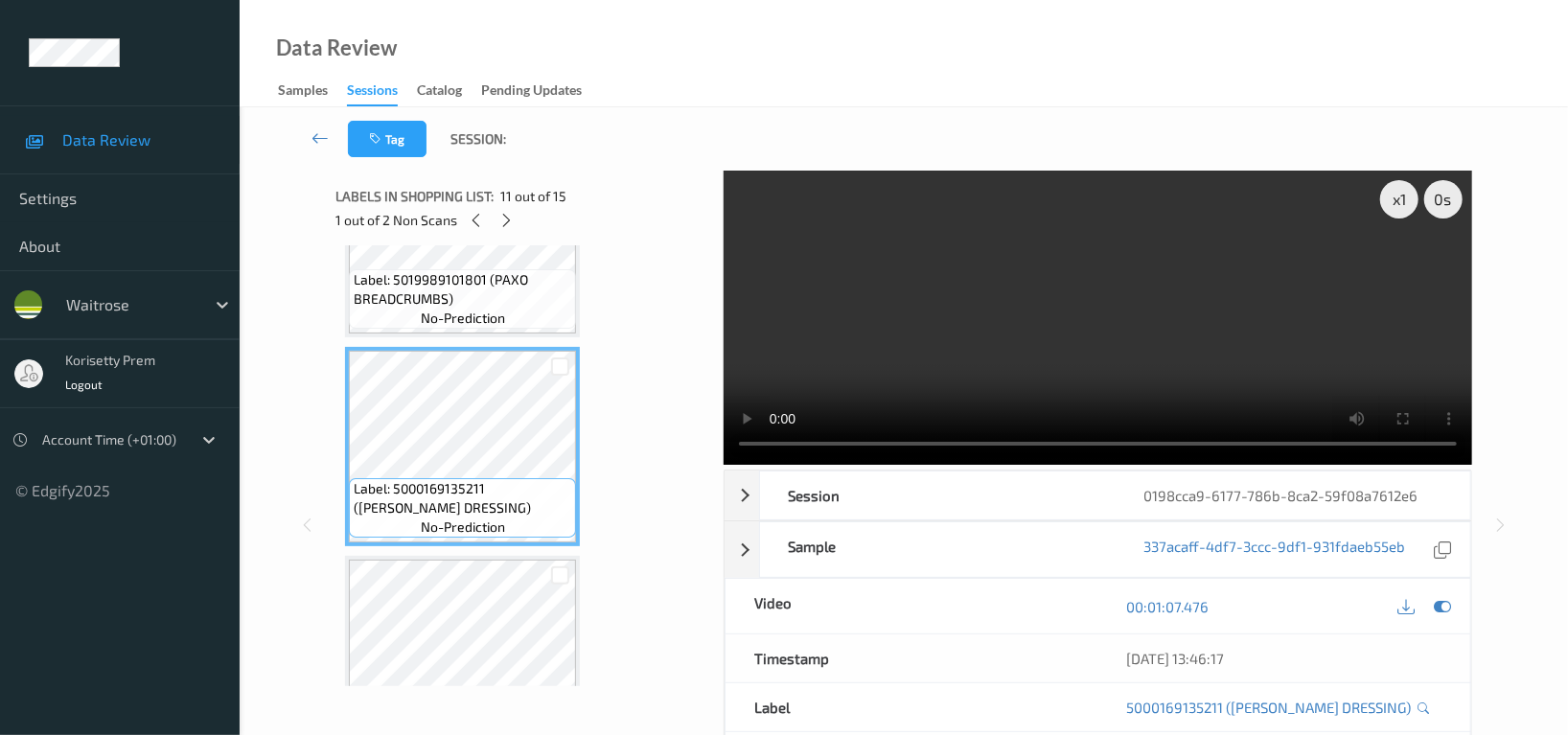
scroll to position [2120, 0]
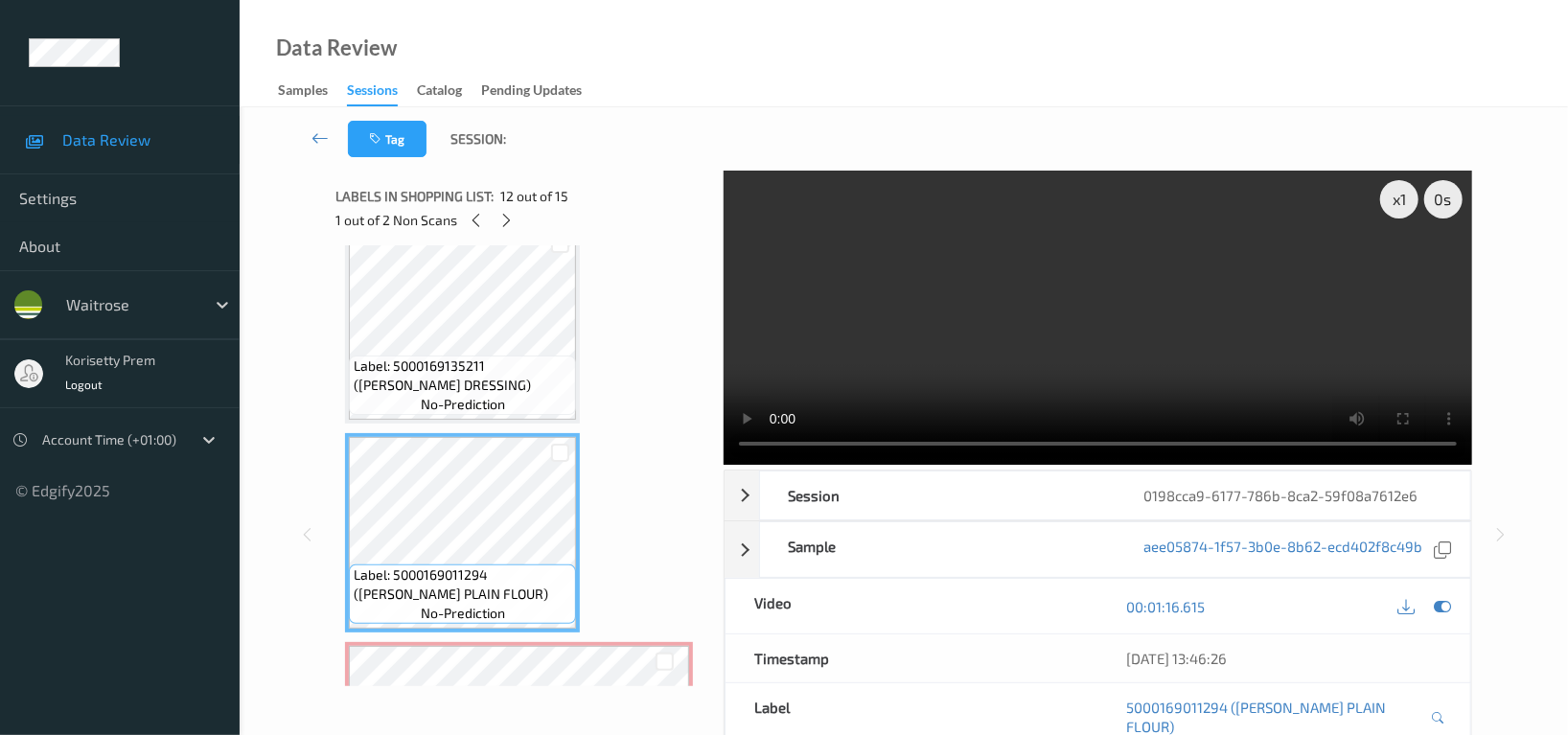
click at [467, 402] on span "no-prediction" at bounding box center [463, 404] width 85 height 19
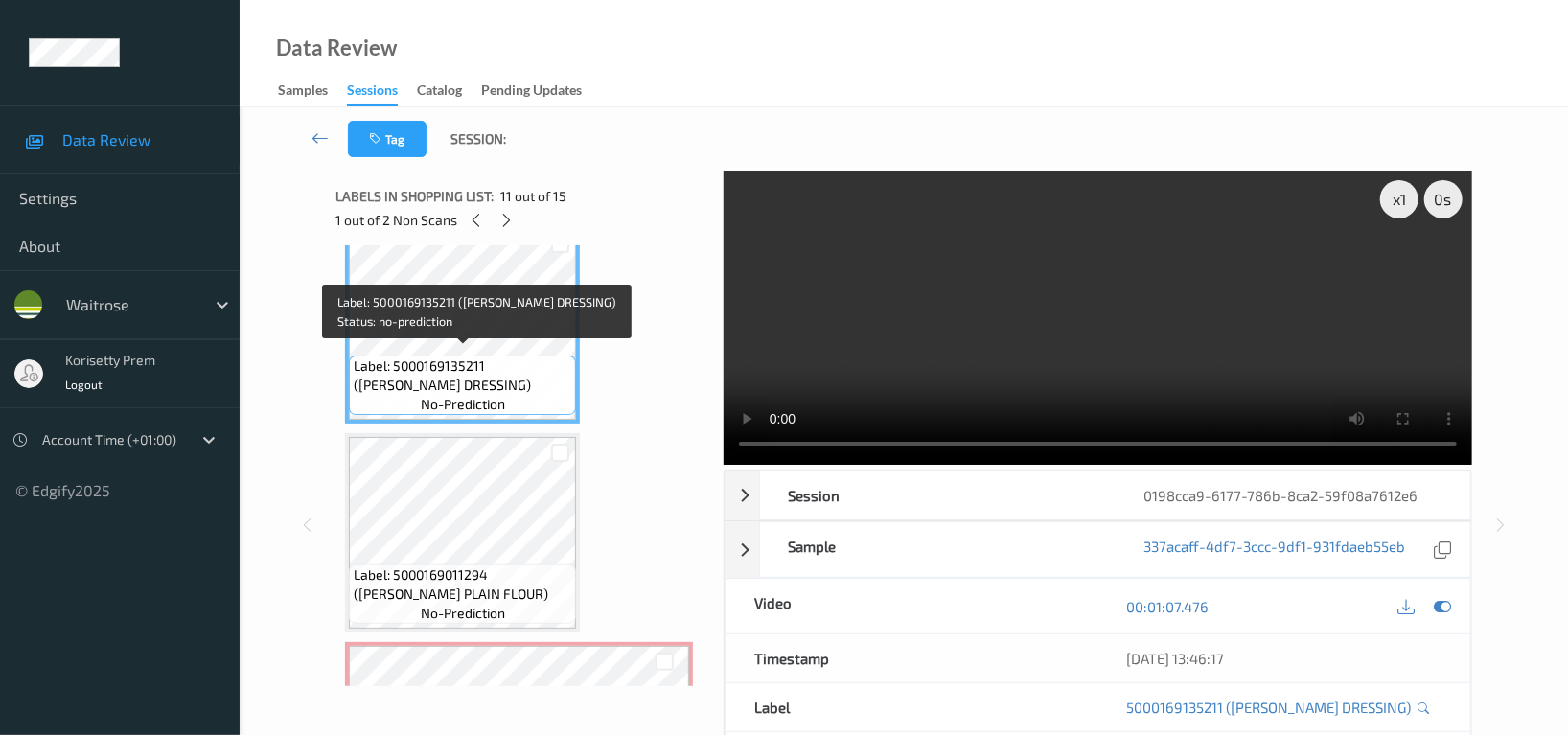
click at [468, 372] on span "Label: 5000169135211 ([PERSON_NAME] DRESSING)" at bounding box center [463, 376] width 217 height 38
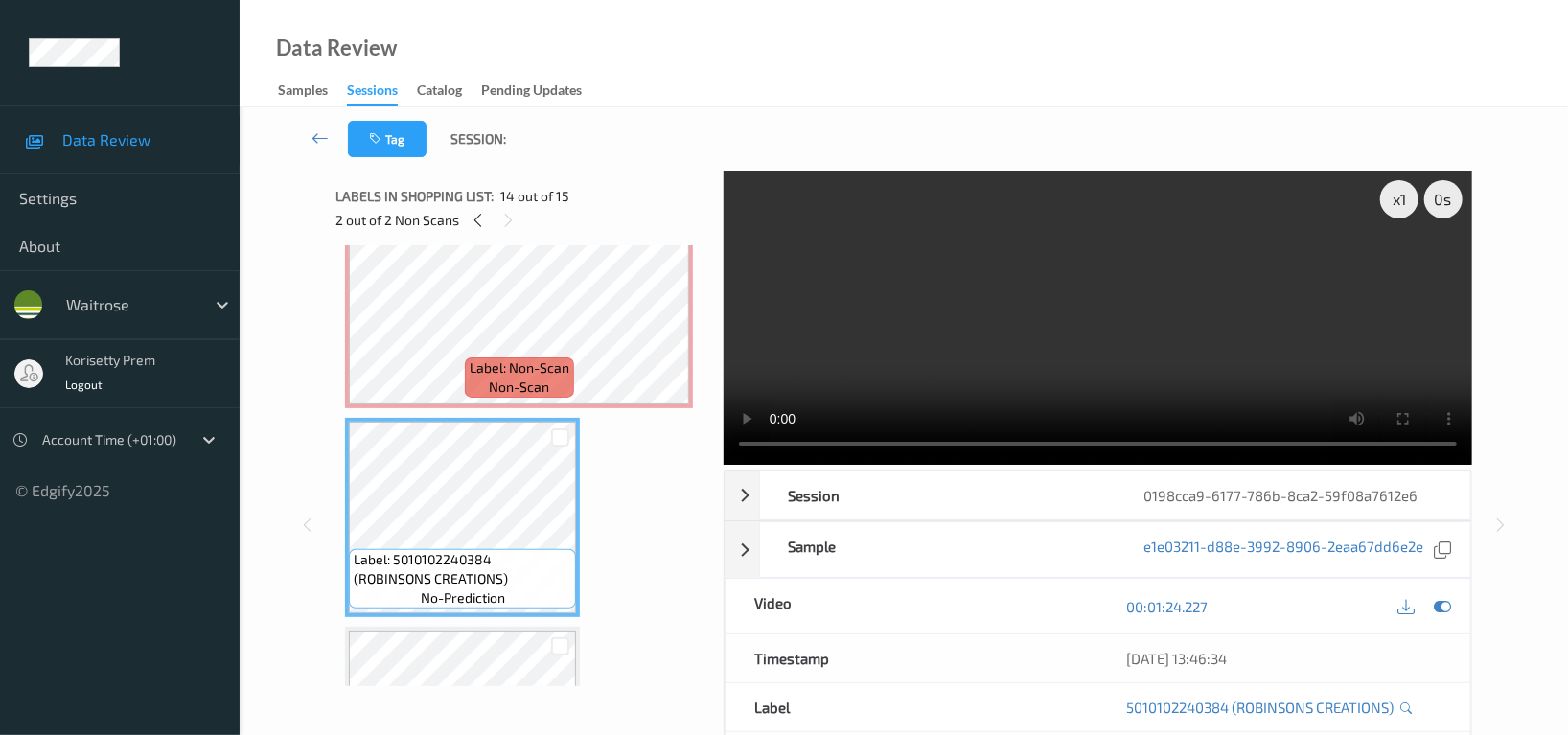
scroll to position [2503, 0]
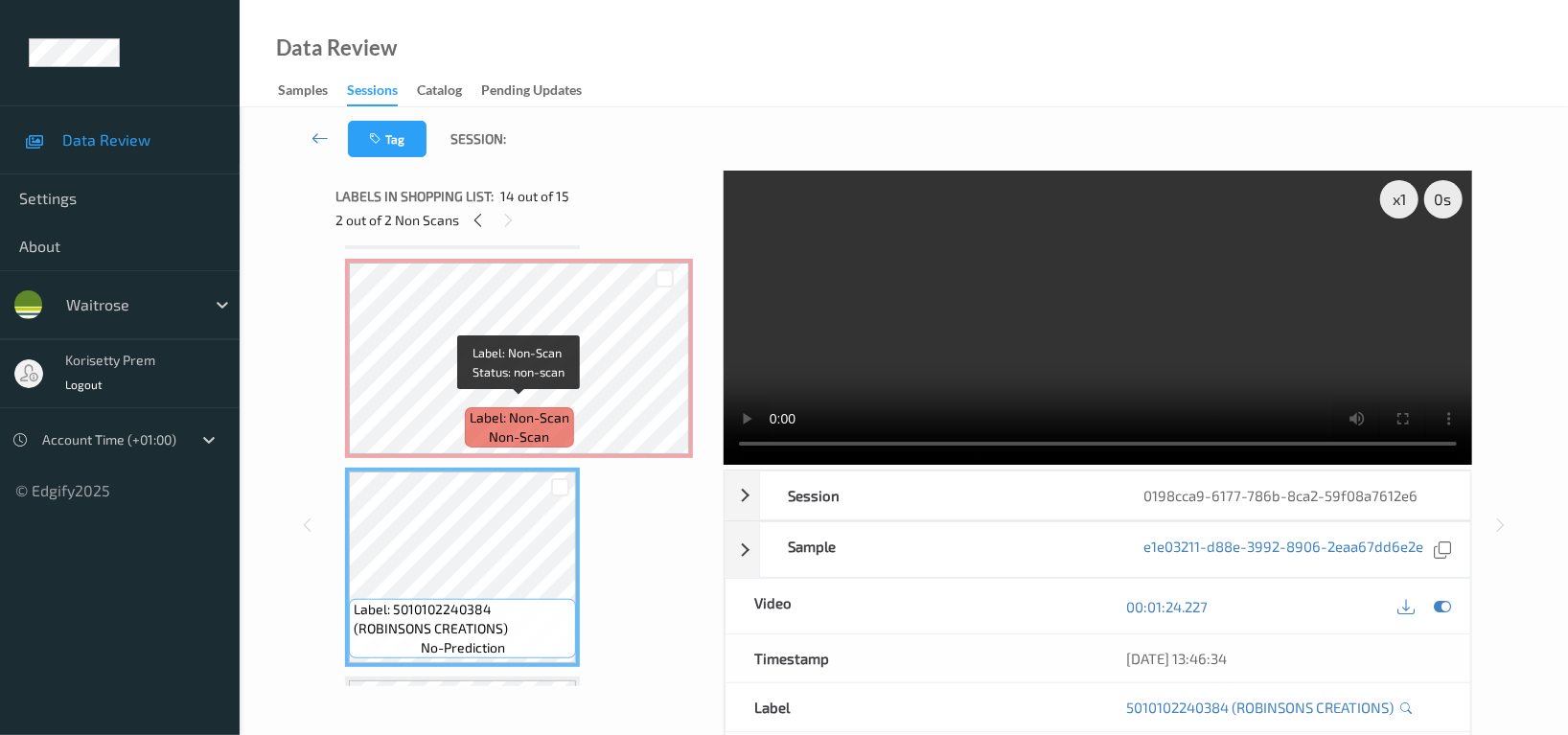
click at [491, 408] on span "Label: Non-Scan" at bounding box center [519, 418] width 100 height 19
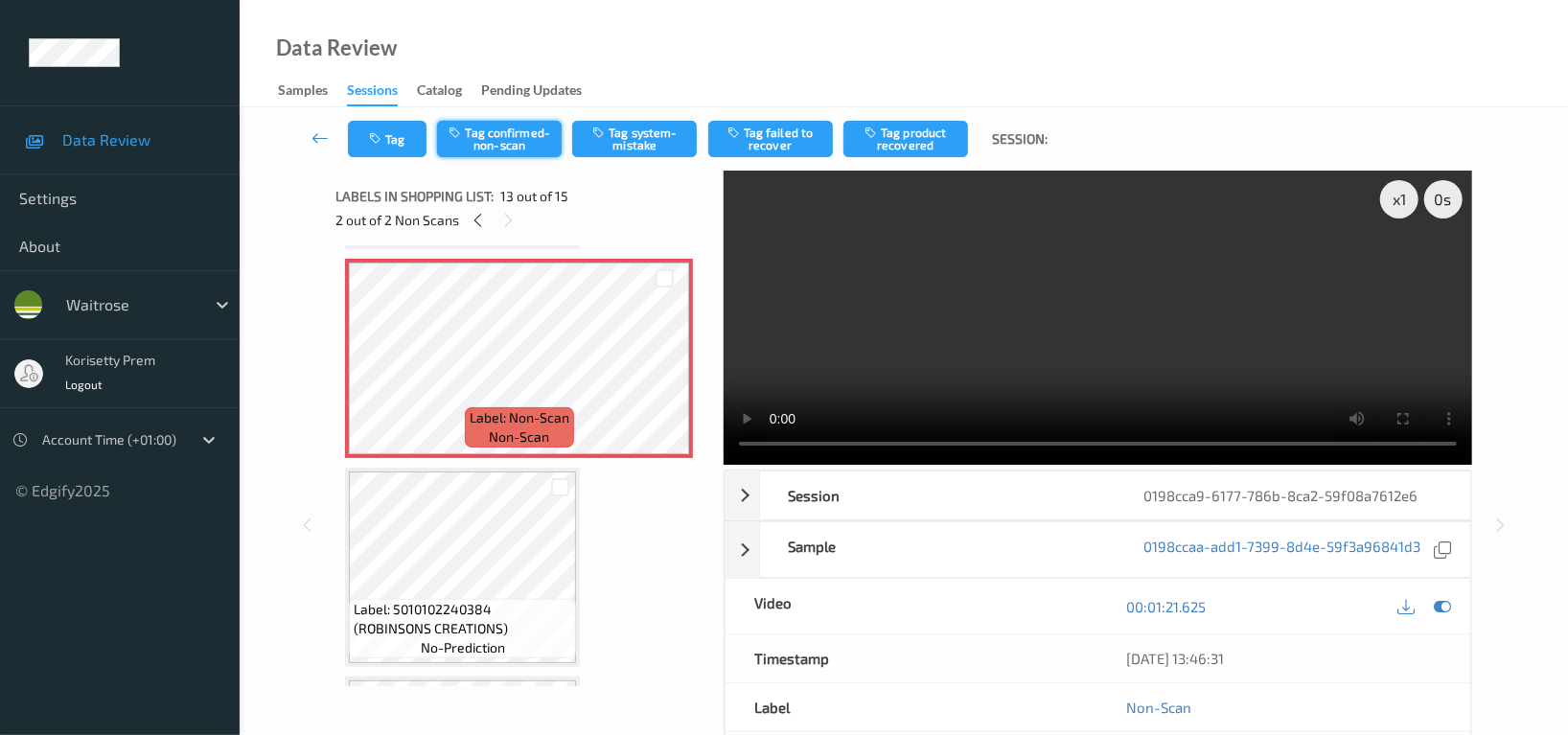
click at [514, 138] on button "Tag confirmed-non-scan" at bounding box center [499, 139] width 125 height 37
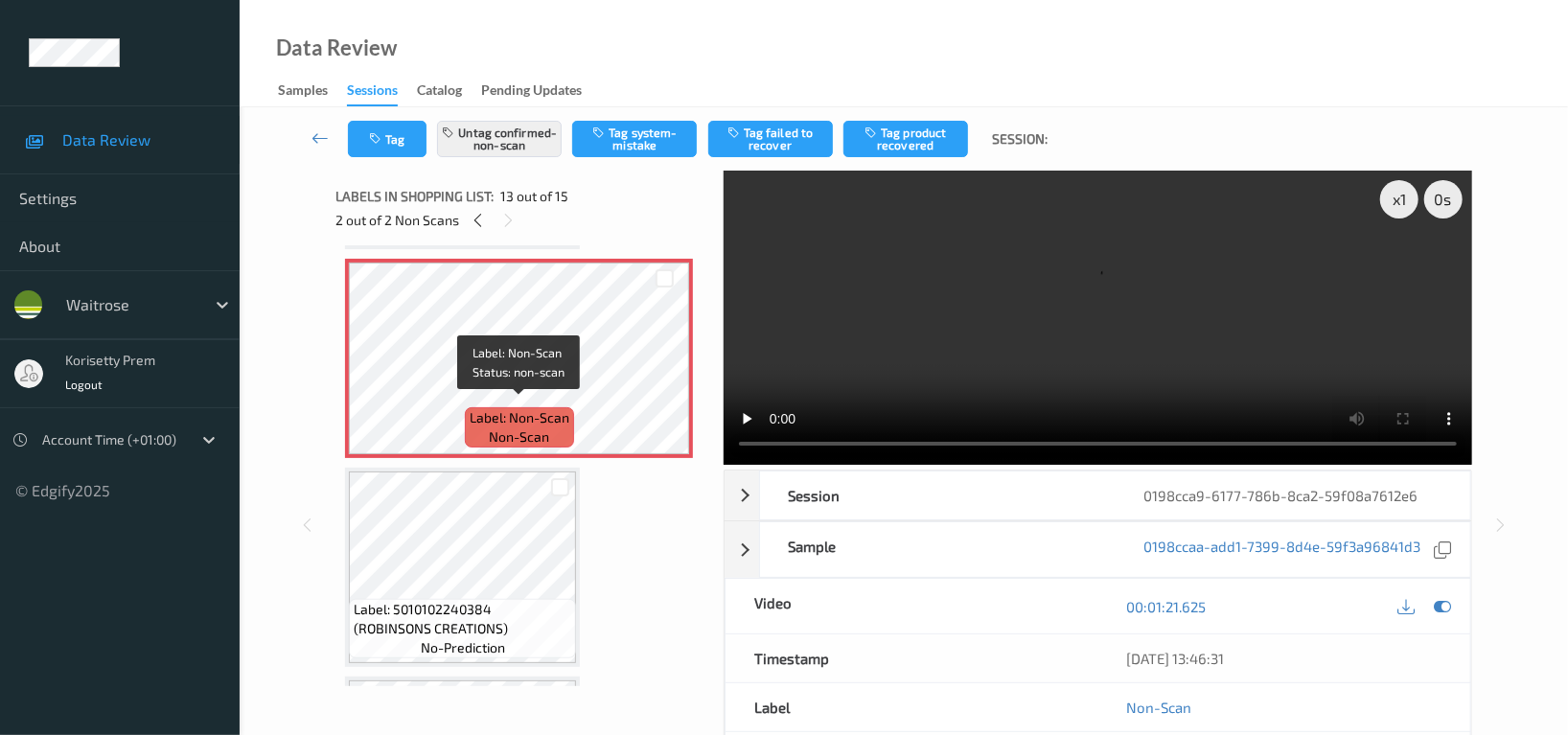
scroll to position [2375, 0]
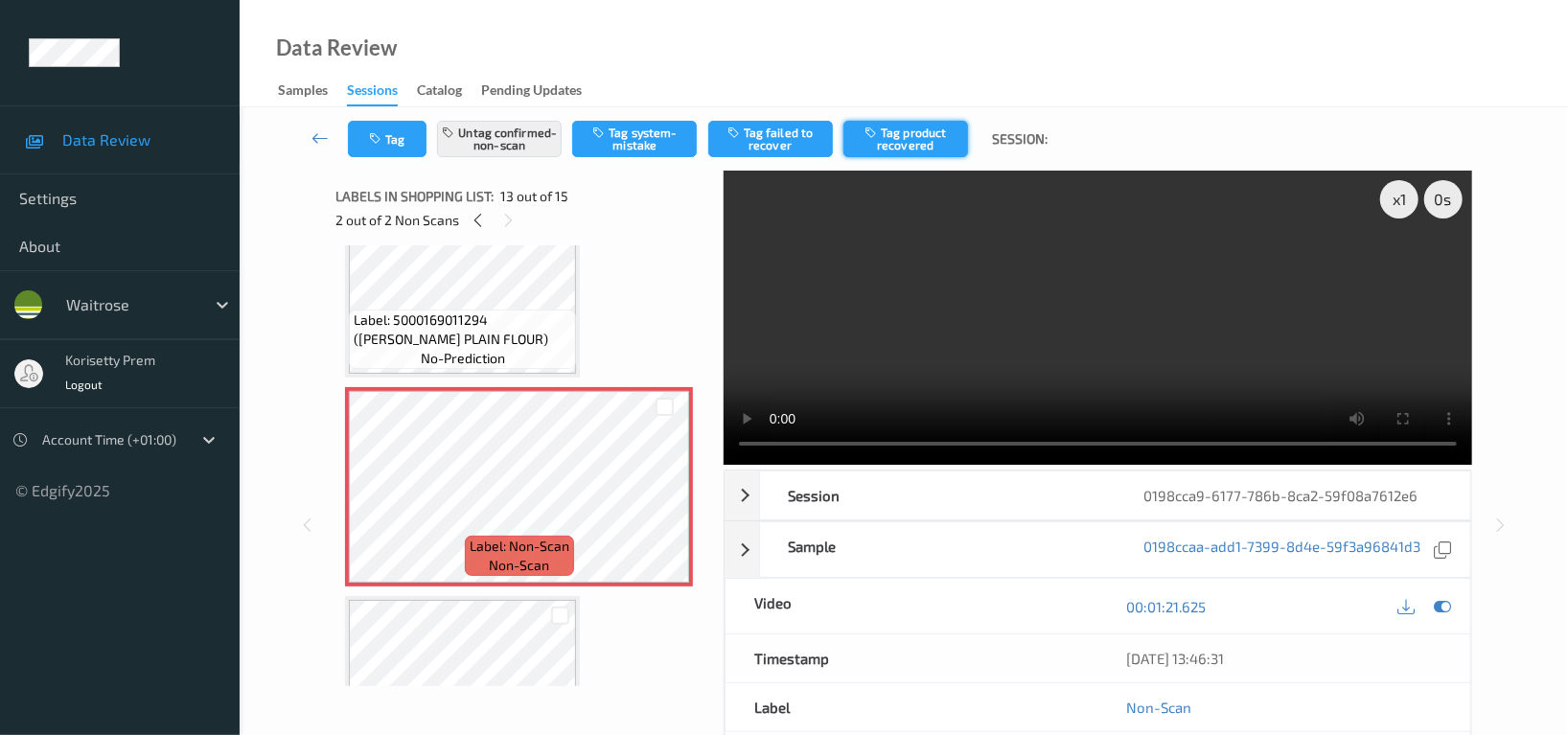
click at [912, 141] on button "Tag product recovered" at bounding box center [906, 139] width 125 height 37
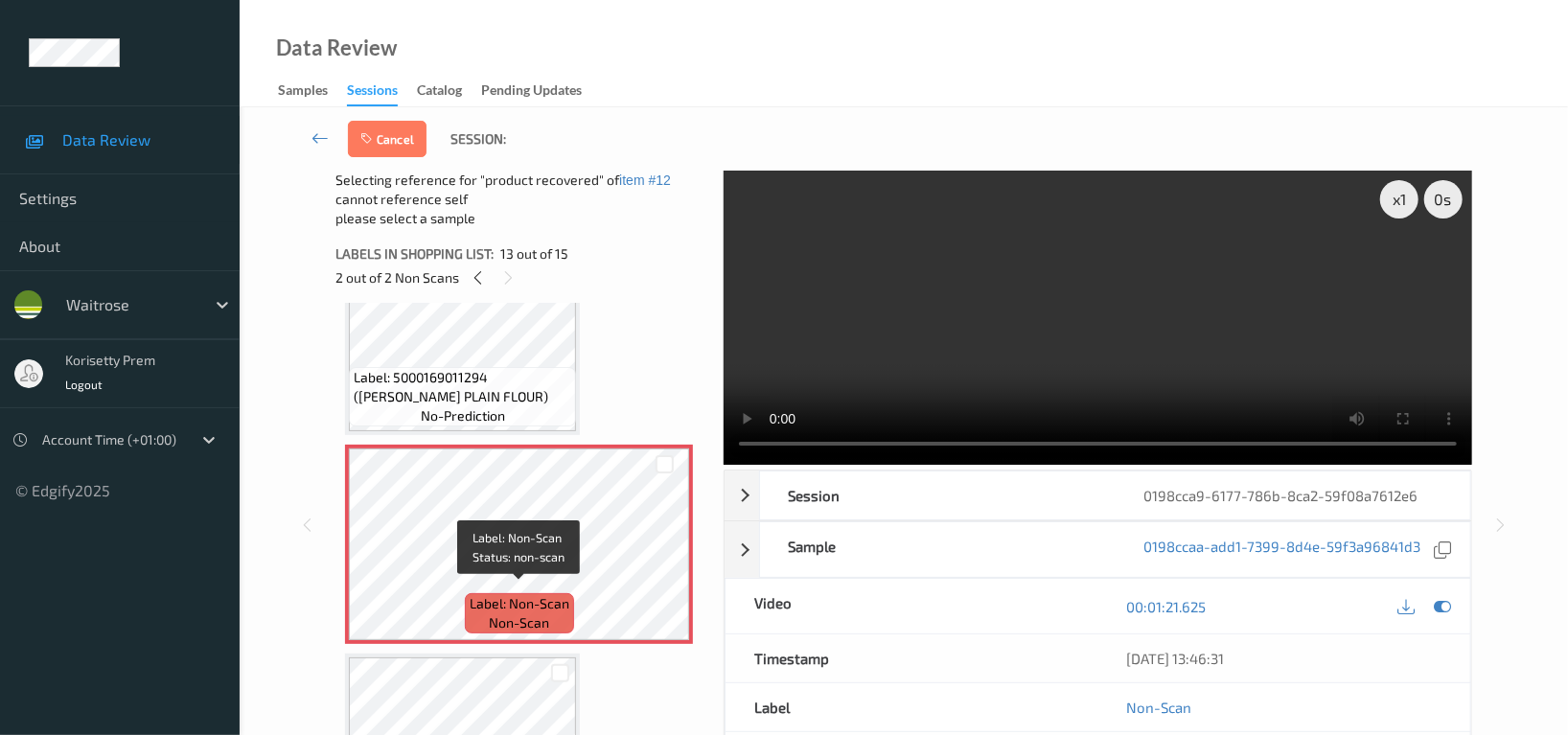
scroll to position [2503, 0]
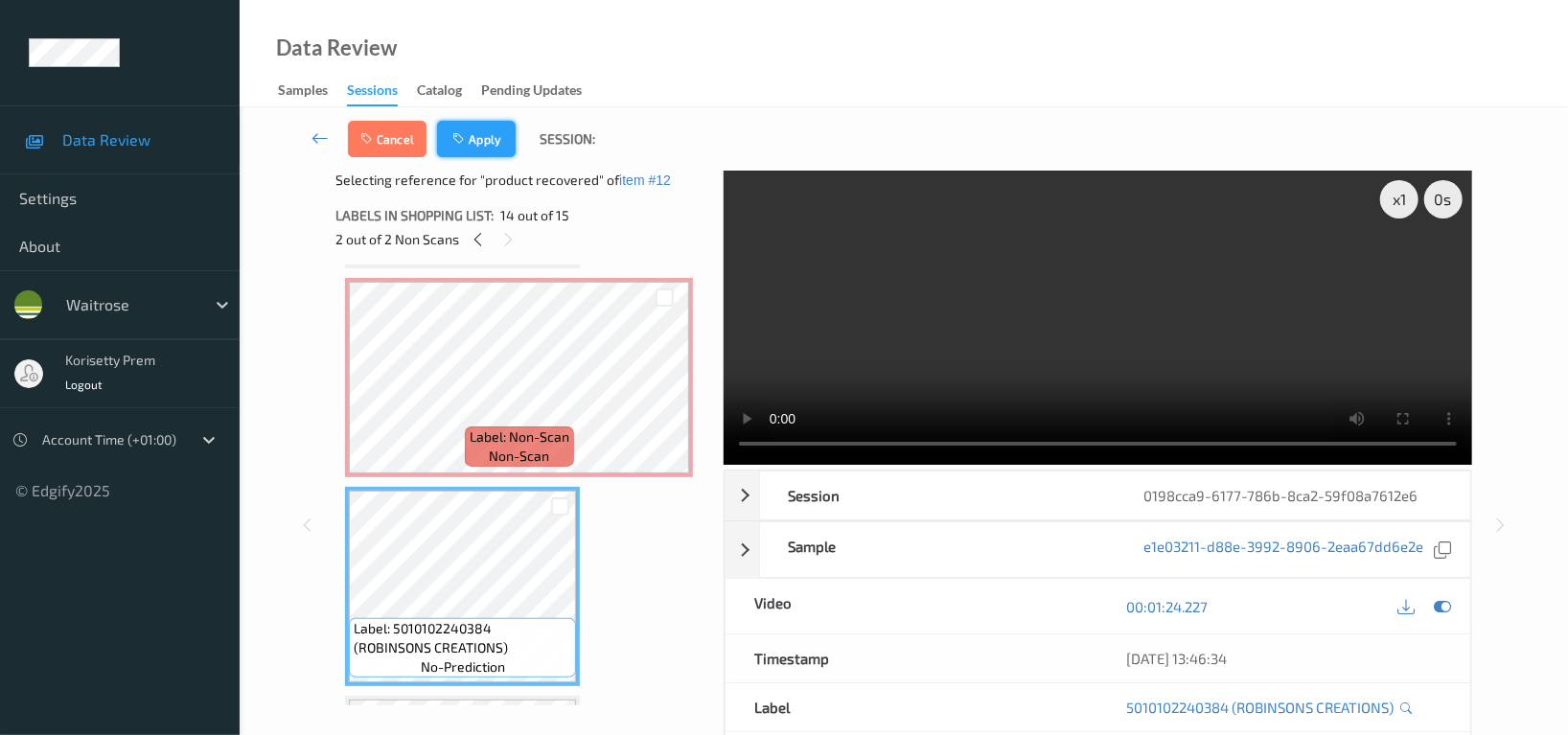
click at [494, 138] on button "Apply" at bounding box center [476, 139] width 79 height 37
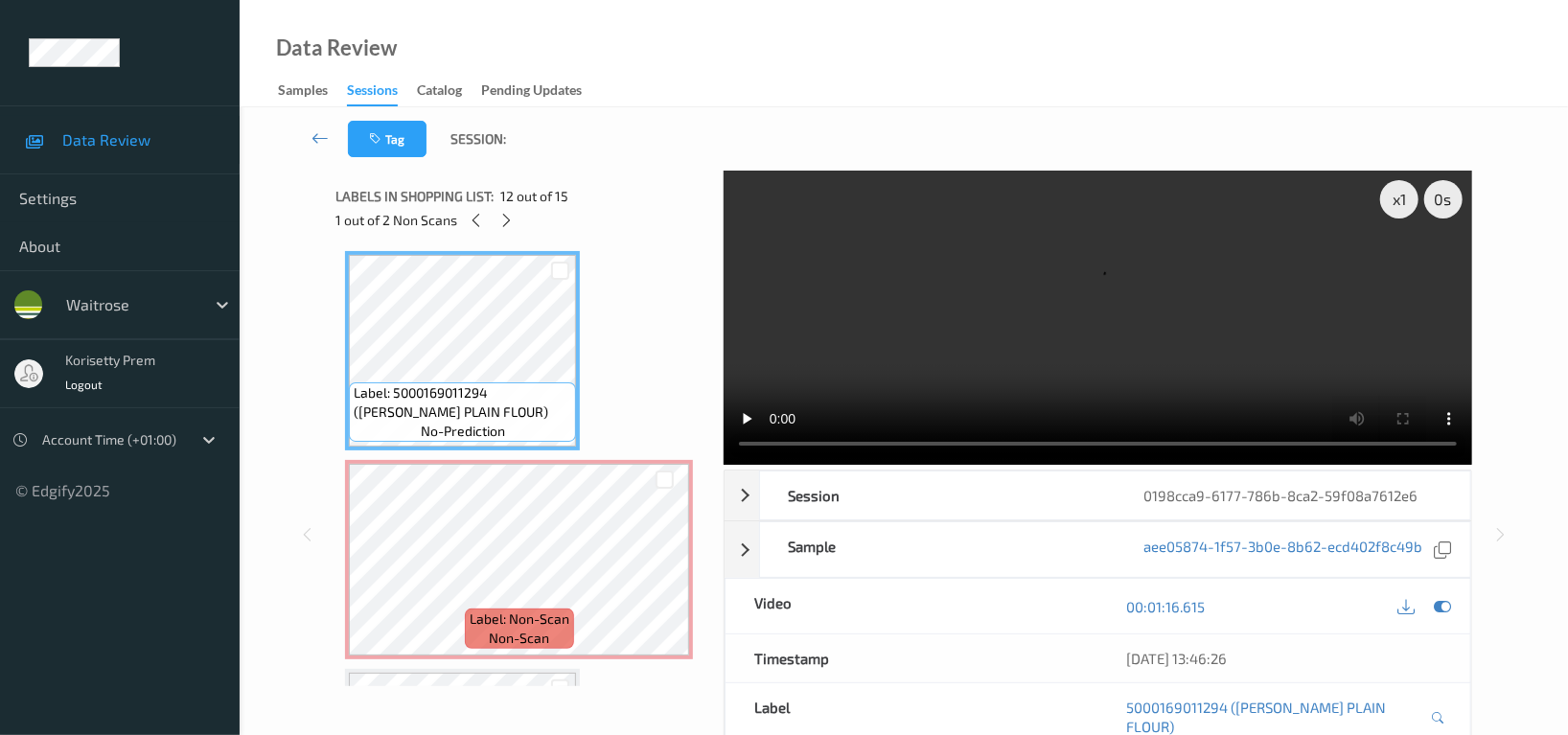
scroll to position [2299, 0]
click at [1447, 598] on icon at bounding box center [1443, 607] width 17 height 17
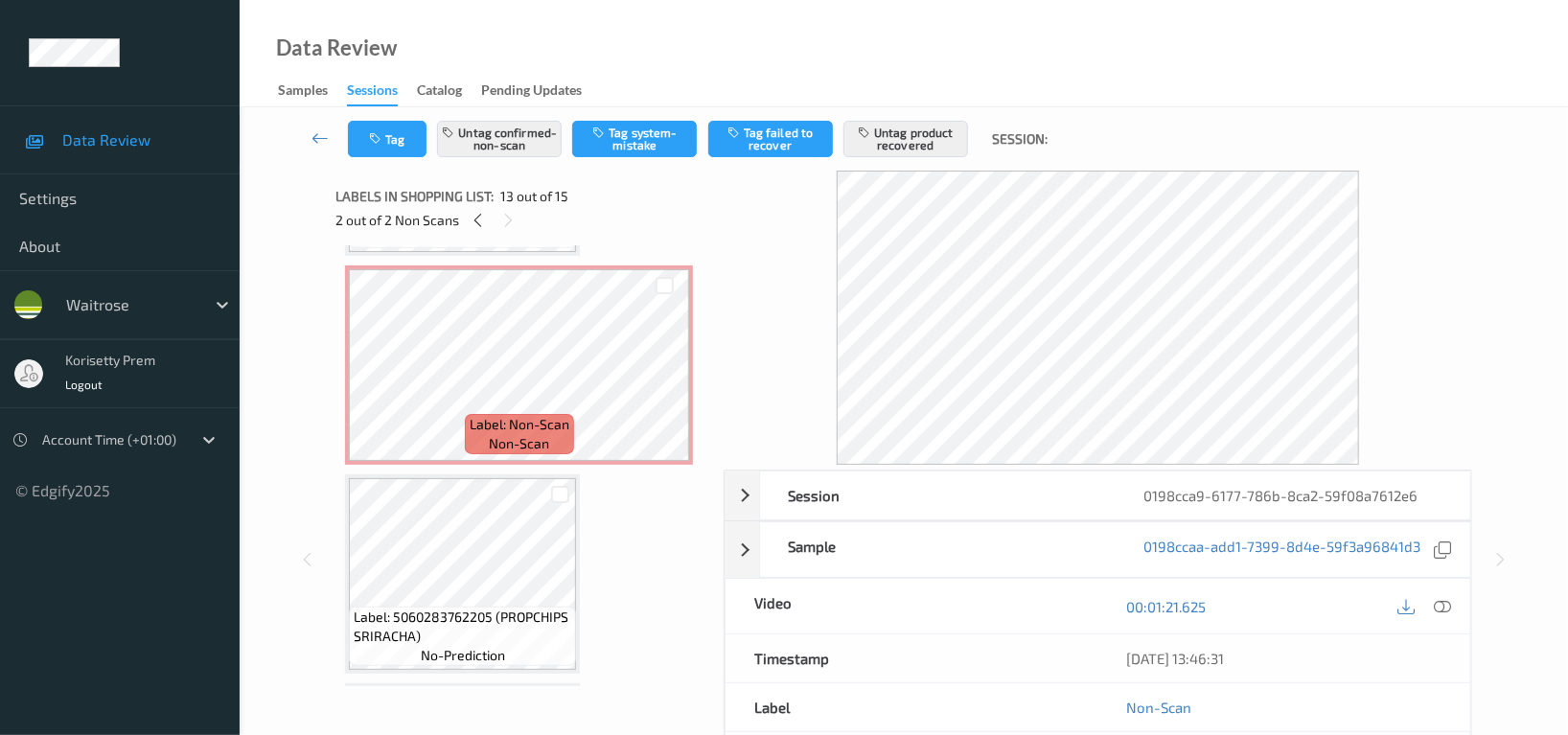
scroll to position [1022, 0]
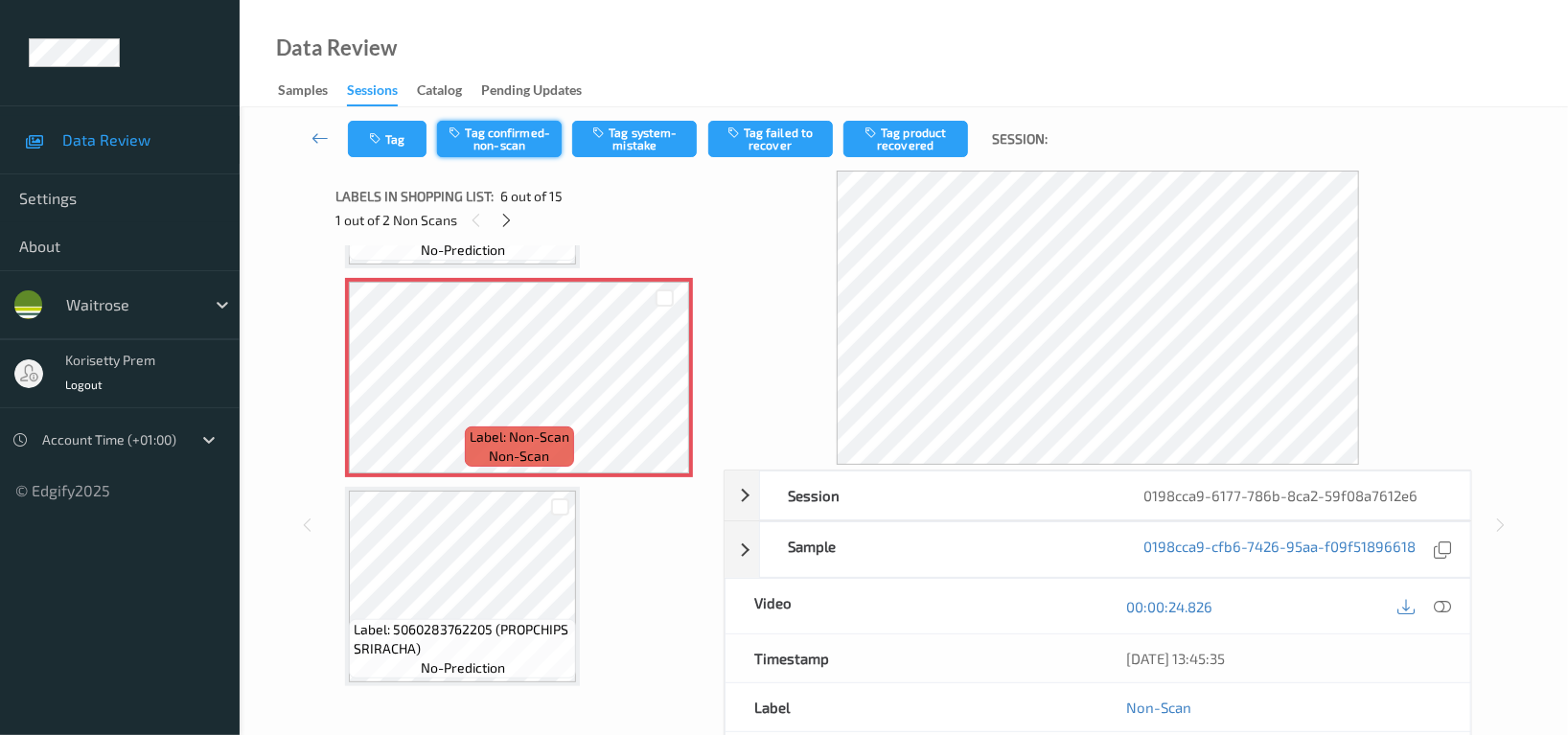
click at [502, 141] on button "Tag confirmed-non-scan" at bounding box center [499, 139] width 125 height 37
click at [773, 140] on button "Tag failed to recover" at bounding box center [771, 139] width 125 height 37
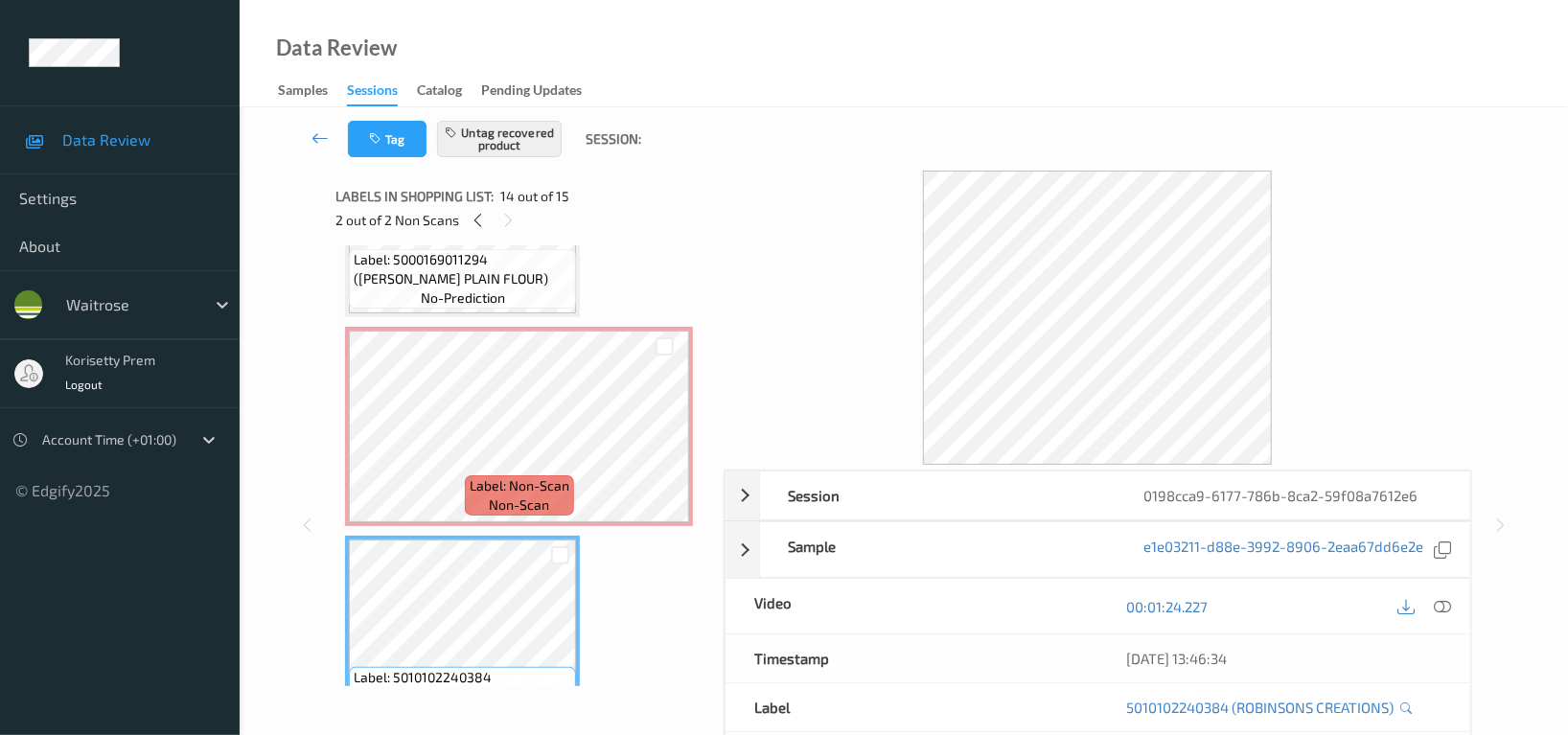
scroll to position [2564, 0]
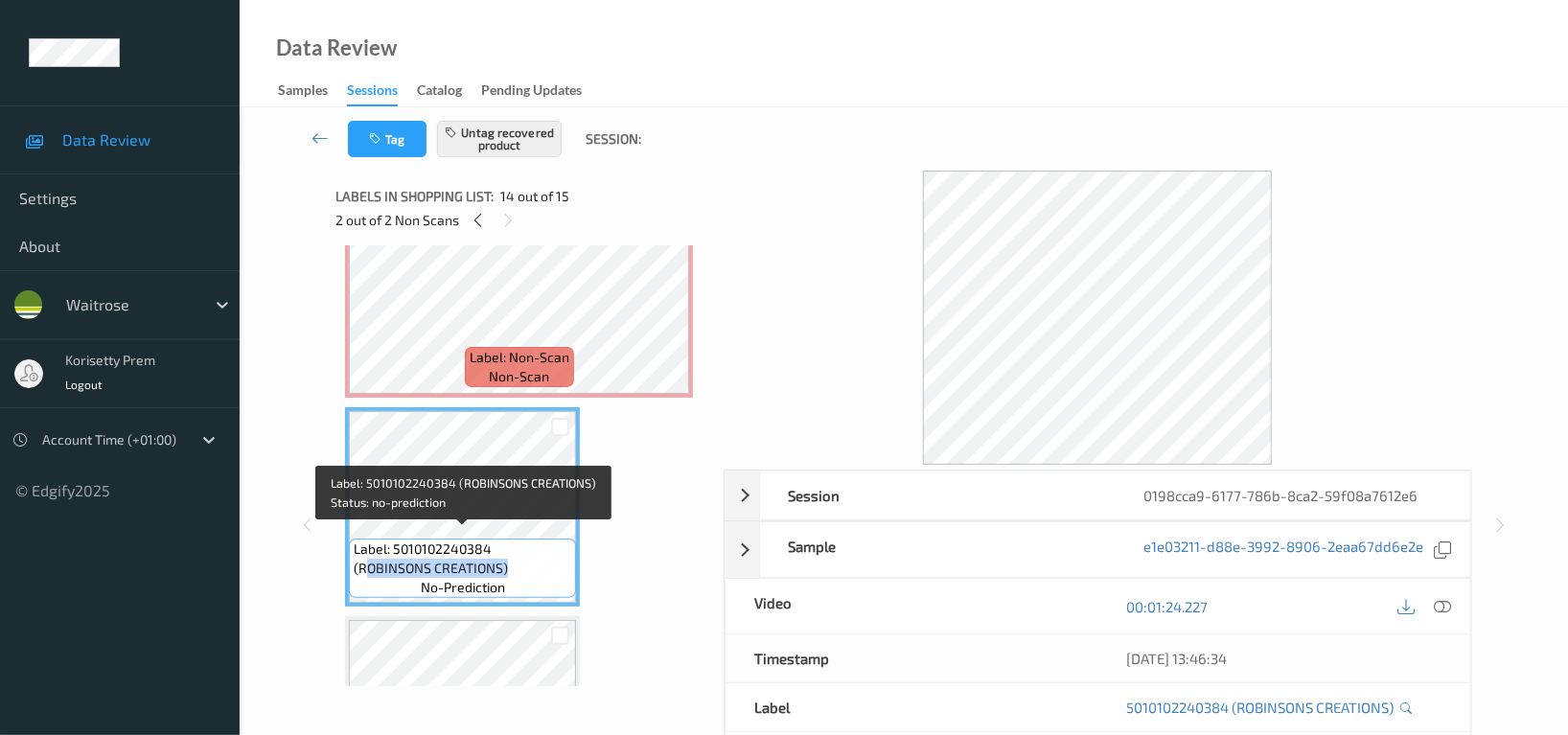
drag, startPoint x: 502, startPoint y: 542, endPoint x: 439, endPoint y: 566, distance: 67.4
click at [439, 566] on span "Label: 5010102240384 (ROBINSONS CREATIONS)" at bounding box center [463, 559] width 217 height 38
copy span "OBINSONS CREATIONS)"
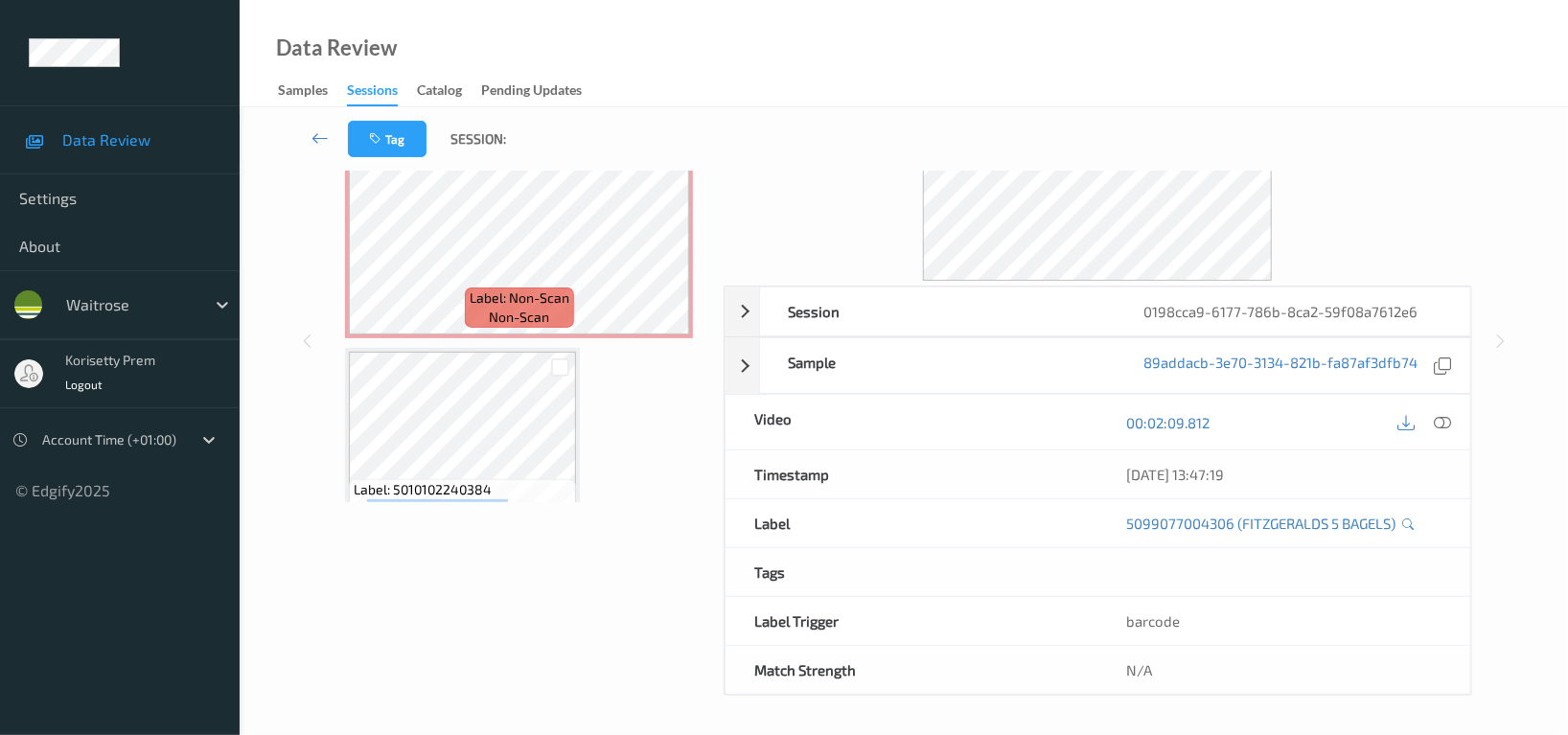
scroll to position [2436, 0]
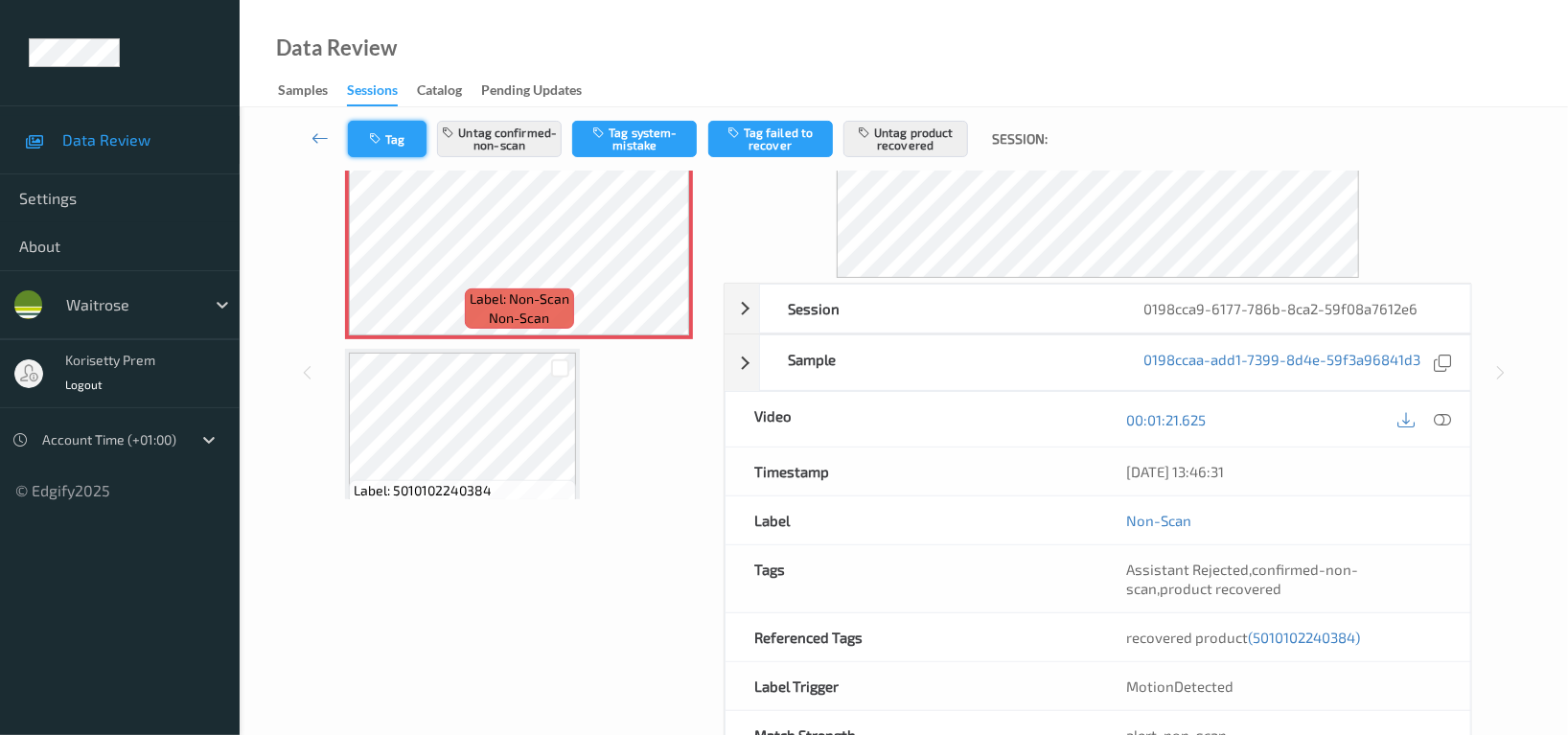
click at [391, 136] on button "Tag" at bounding box center [388, 139] width 79 height 37
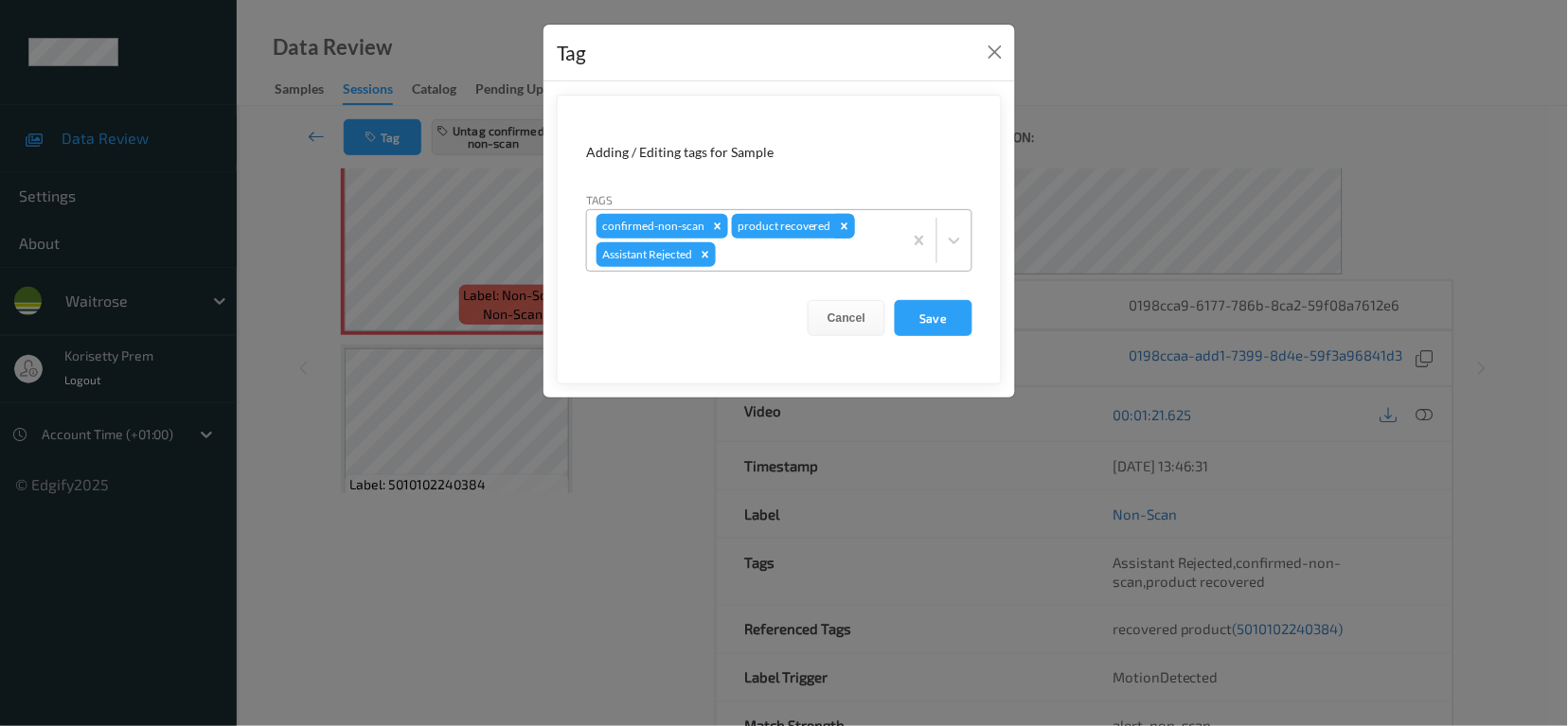
click at [842, 229] on icon "Remove product recovered" at bounding box center [845, 225] width 7 height 7
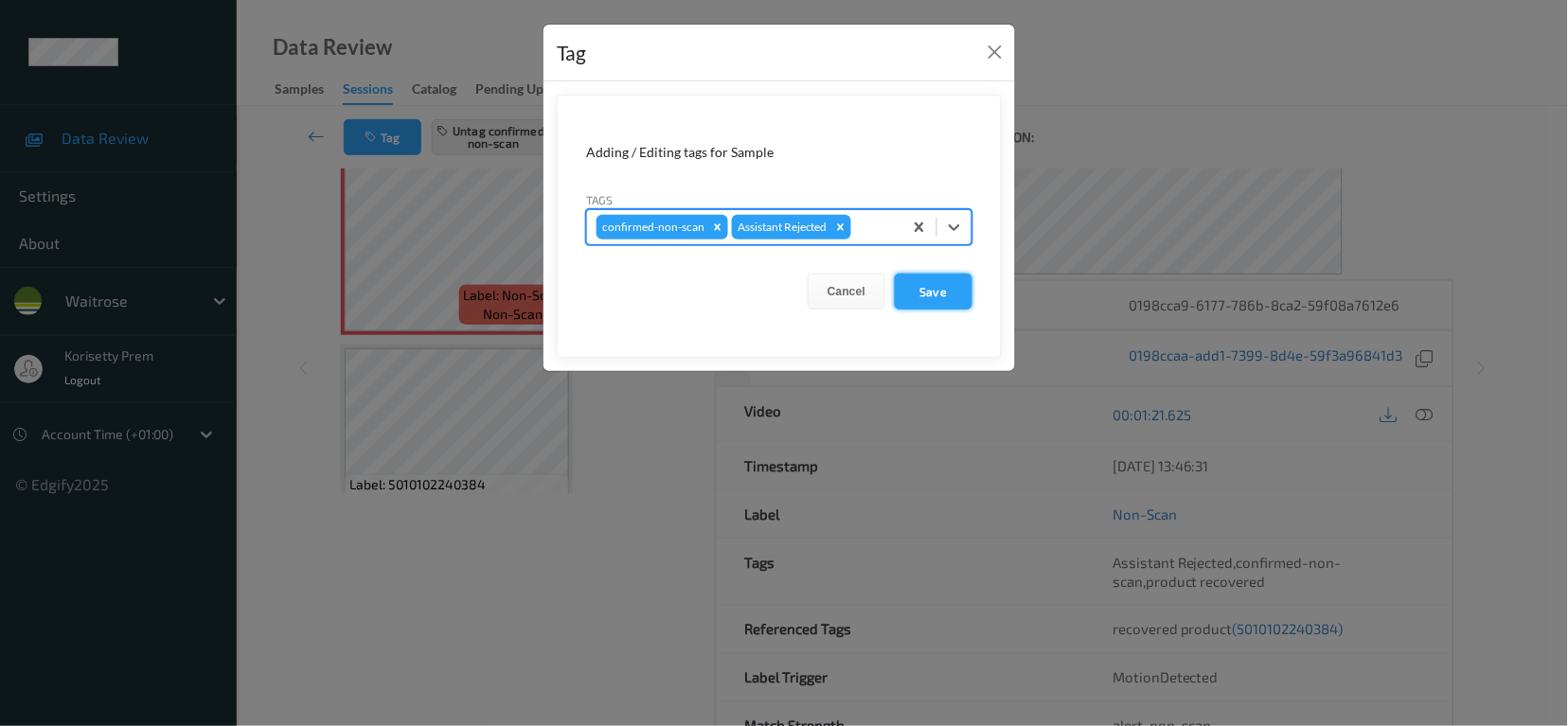
click at [918, 286] on button "Save" at bounding box center [934, 292] width 78 height 36
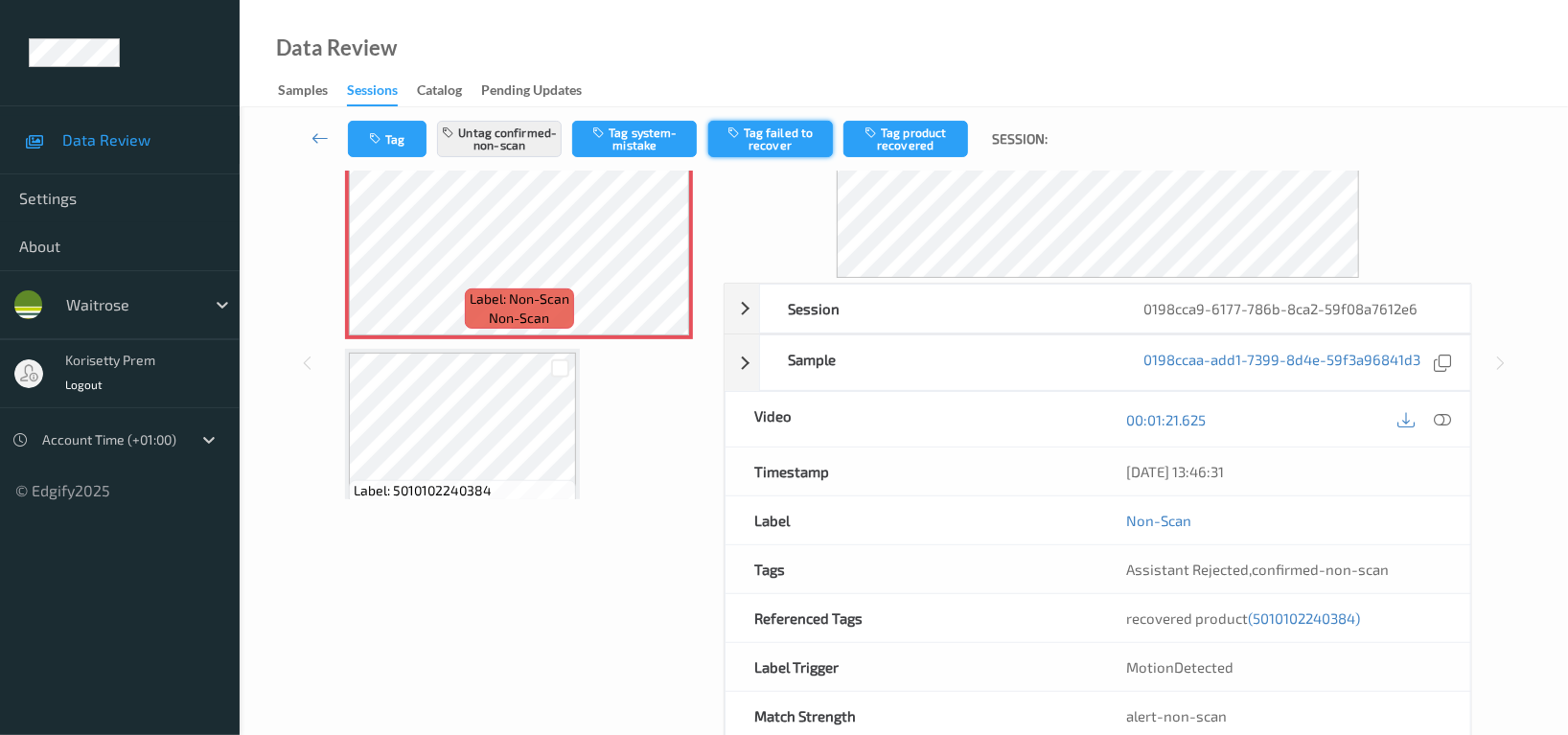
click at [772, 142] on button "Tag failed to recover" at bounding box center [771, 139] width 125 height 37
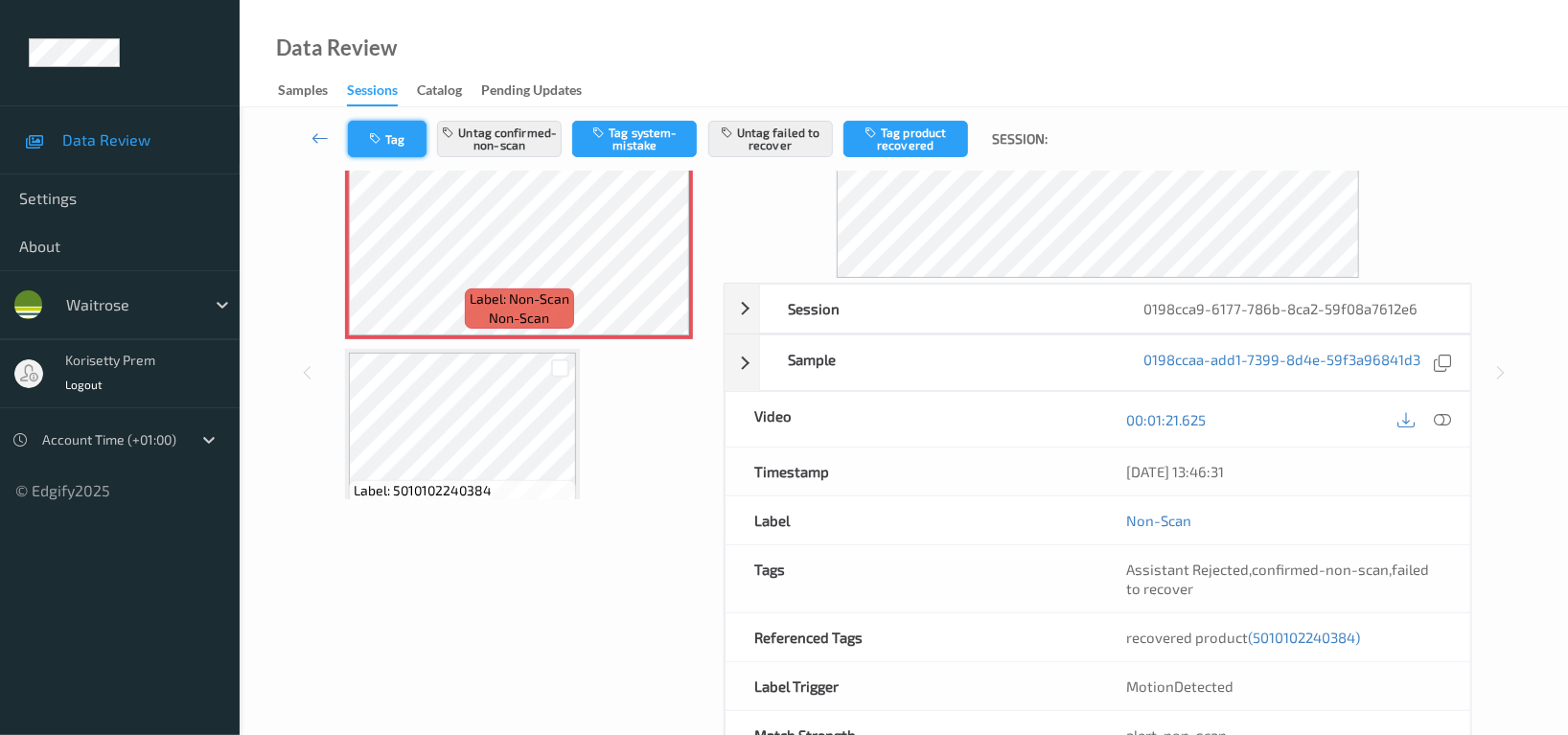
click at [394, 148] on button "Tag" at bounding box center [388, 139] width 79 height 37
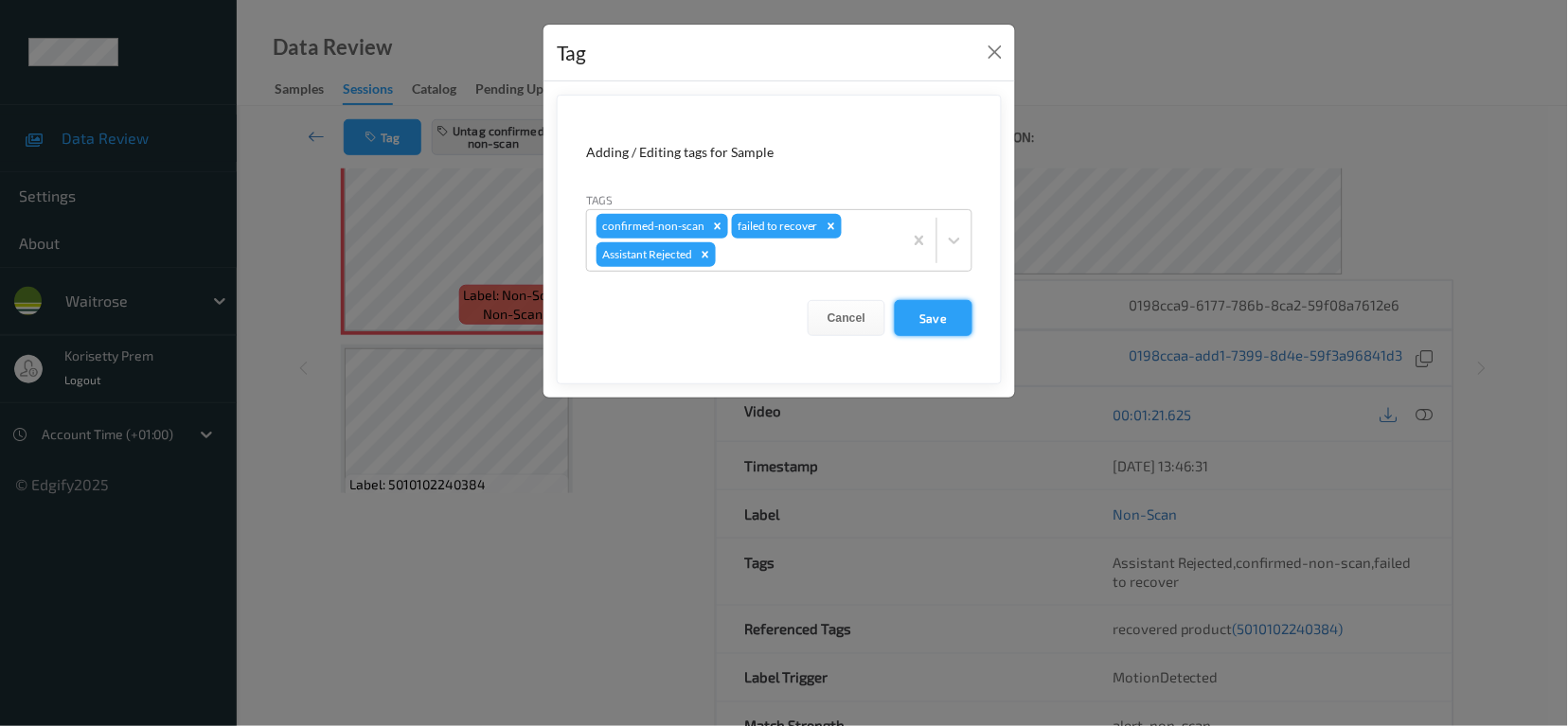
click at [931, 315] on button "Save" at bounding box center [934, 318] width 78 height 36
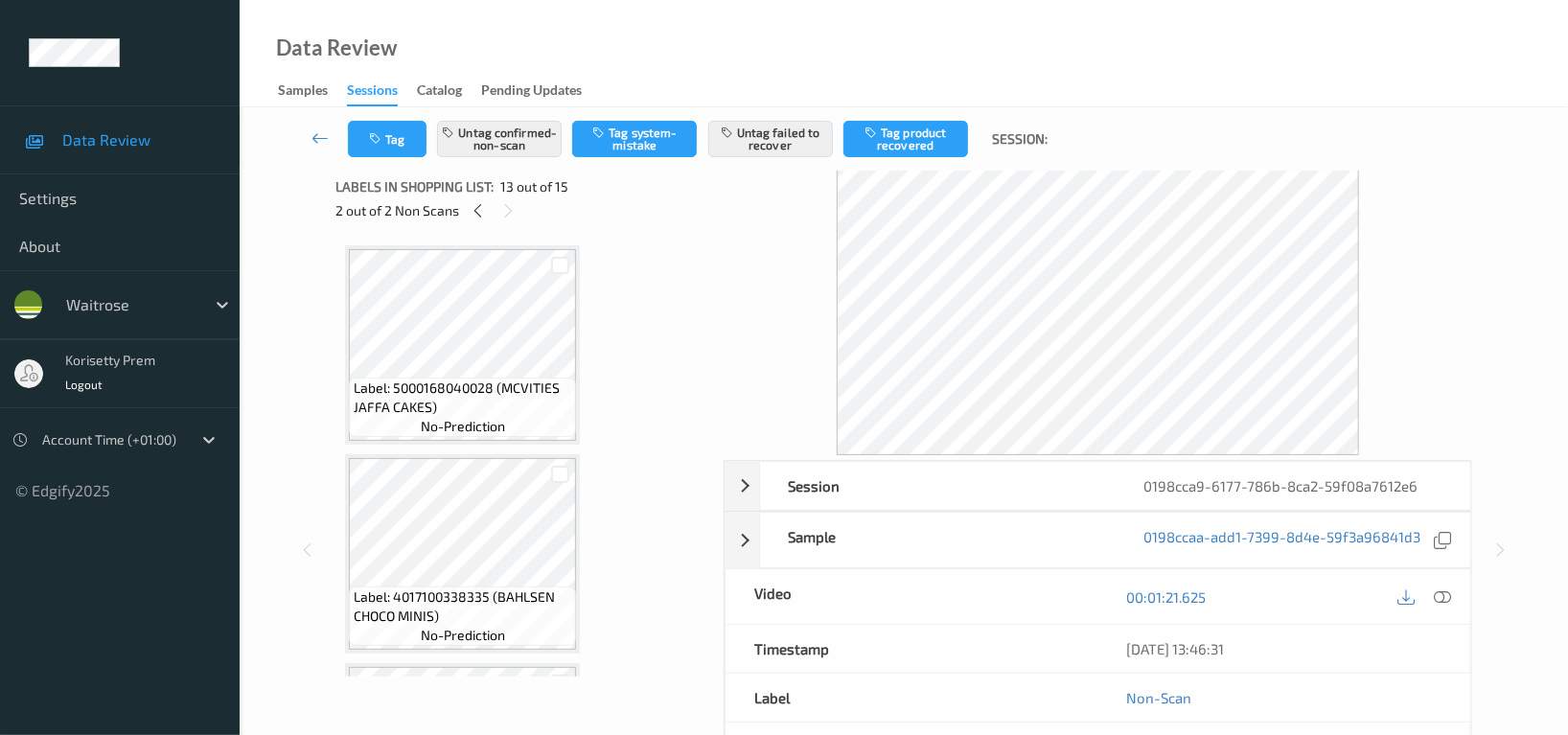
scroll to position [0, 0]
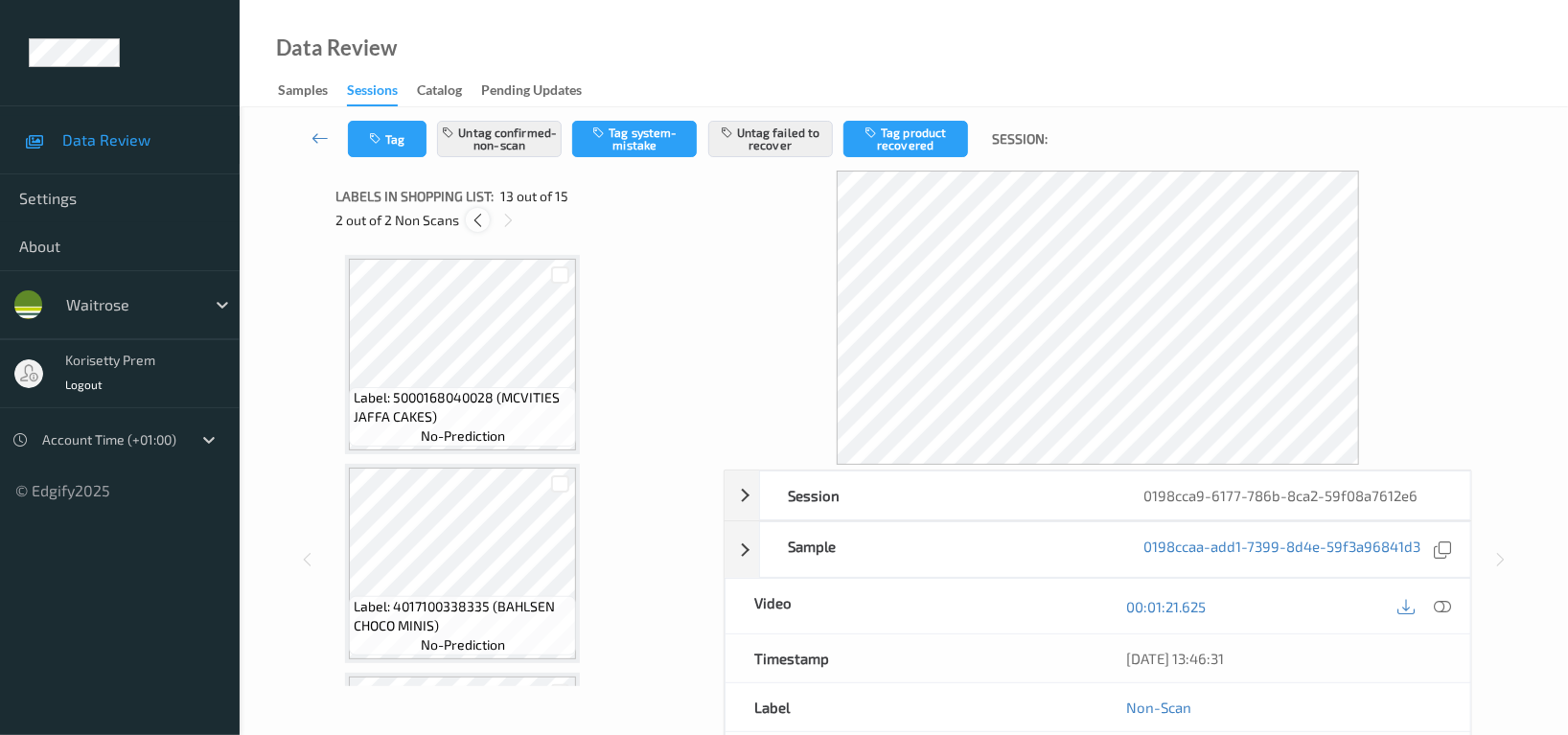
click at [477, 215] on icon at bounding box center [477, 220] width 16 height 17
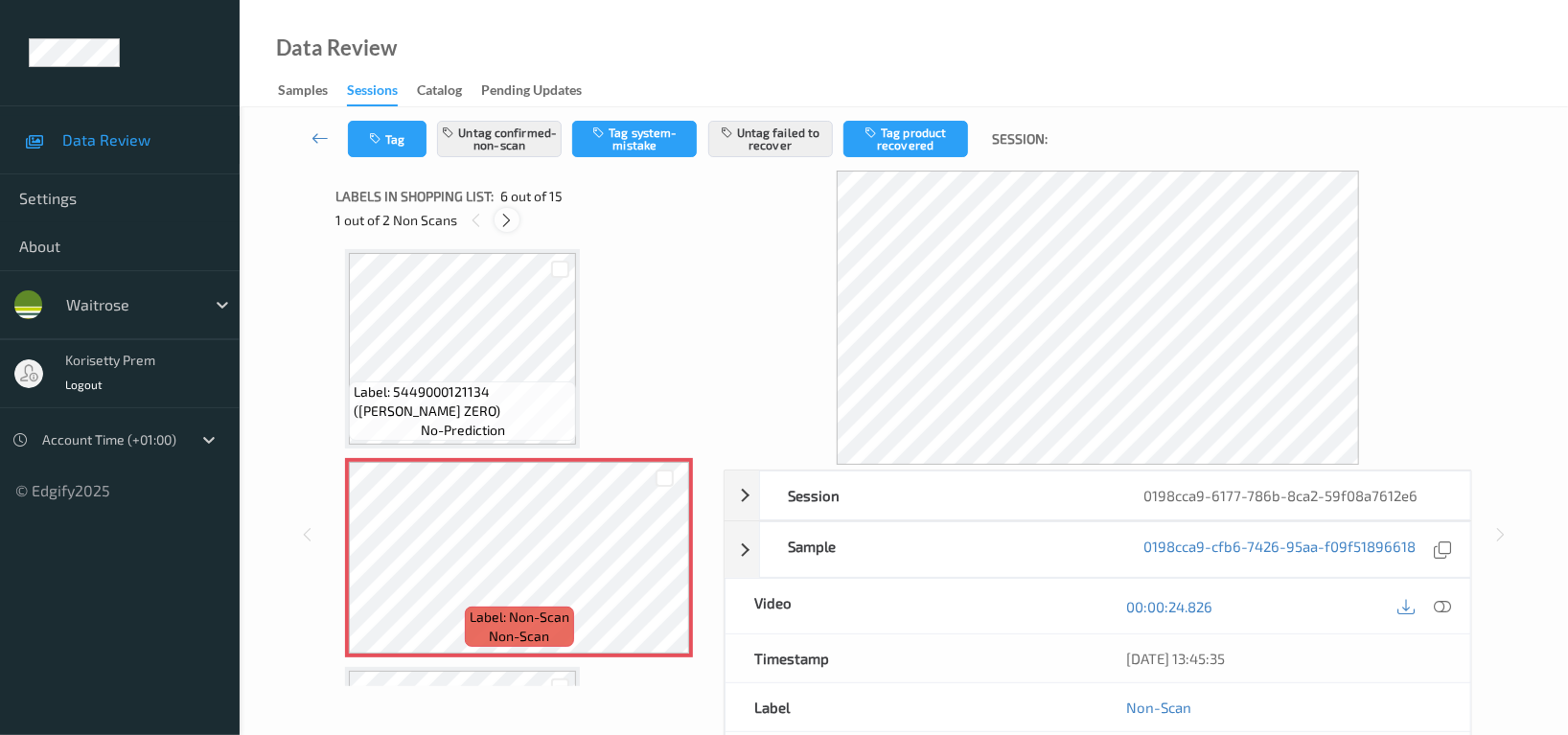
click at [499, 219] on icon at bounding box center [507, 220] width 16 height 17
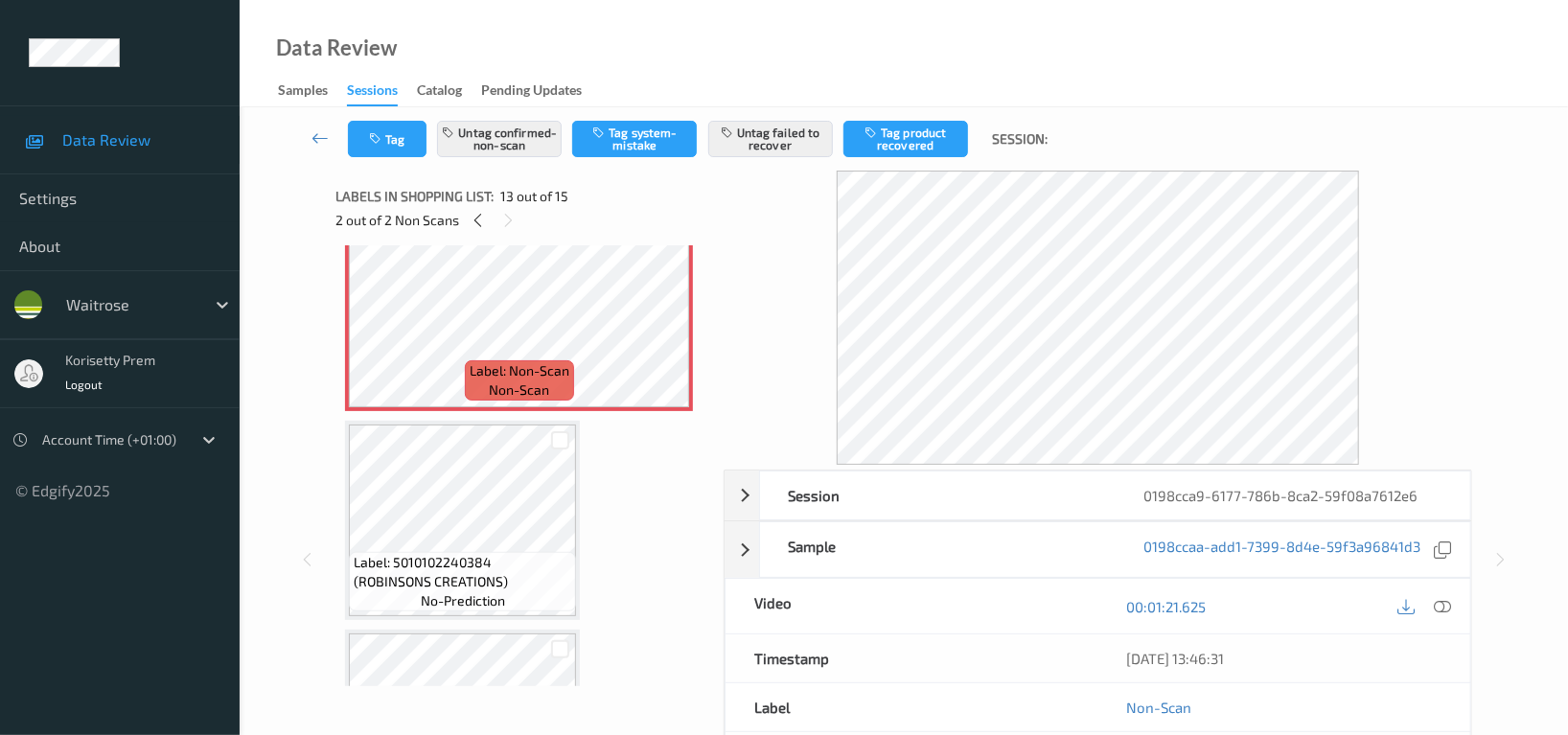
scroll to position [2555, 0]
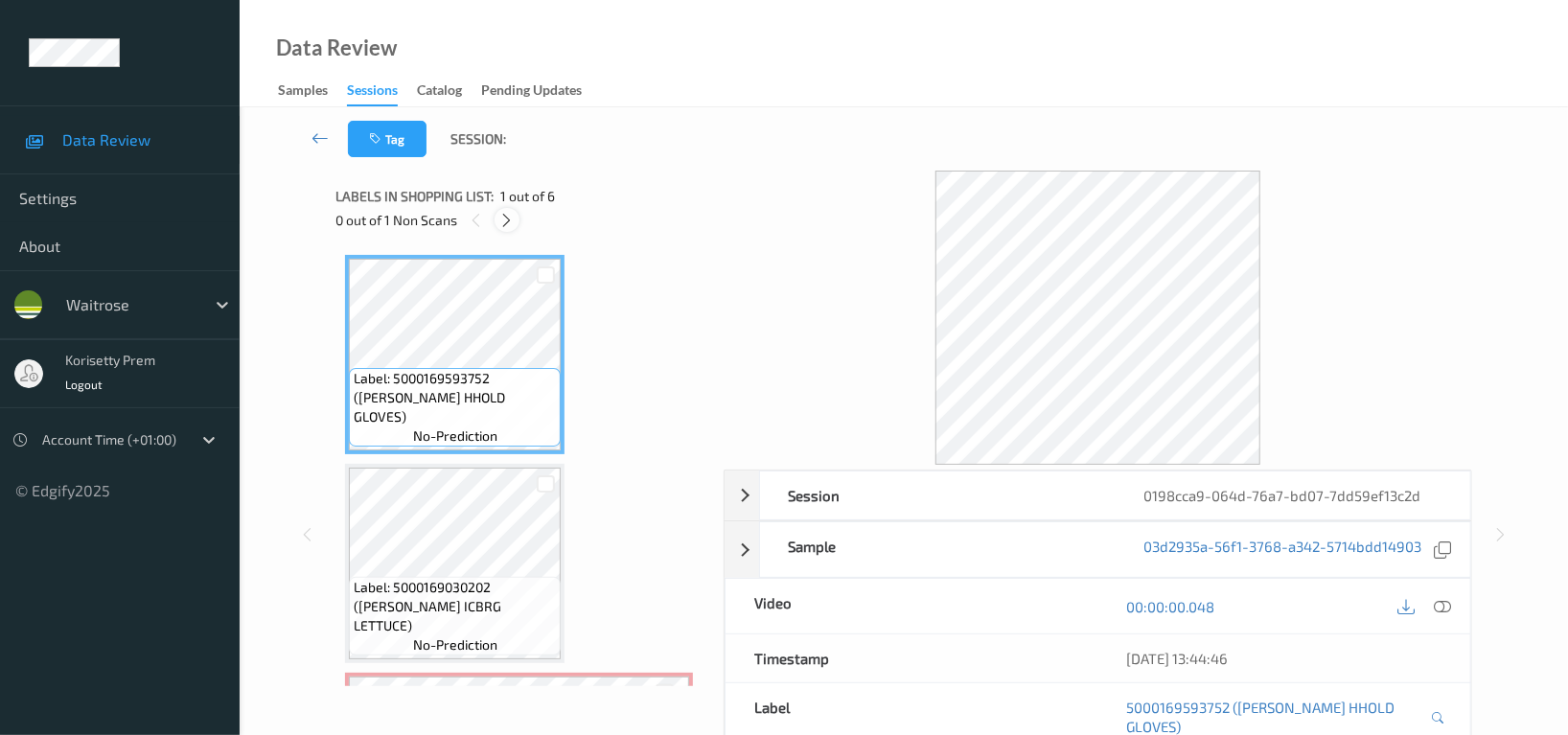
click at [505, 225] on icon at bounding box center [507, 220] width 16 height 17
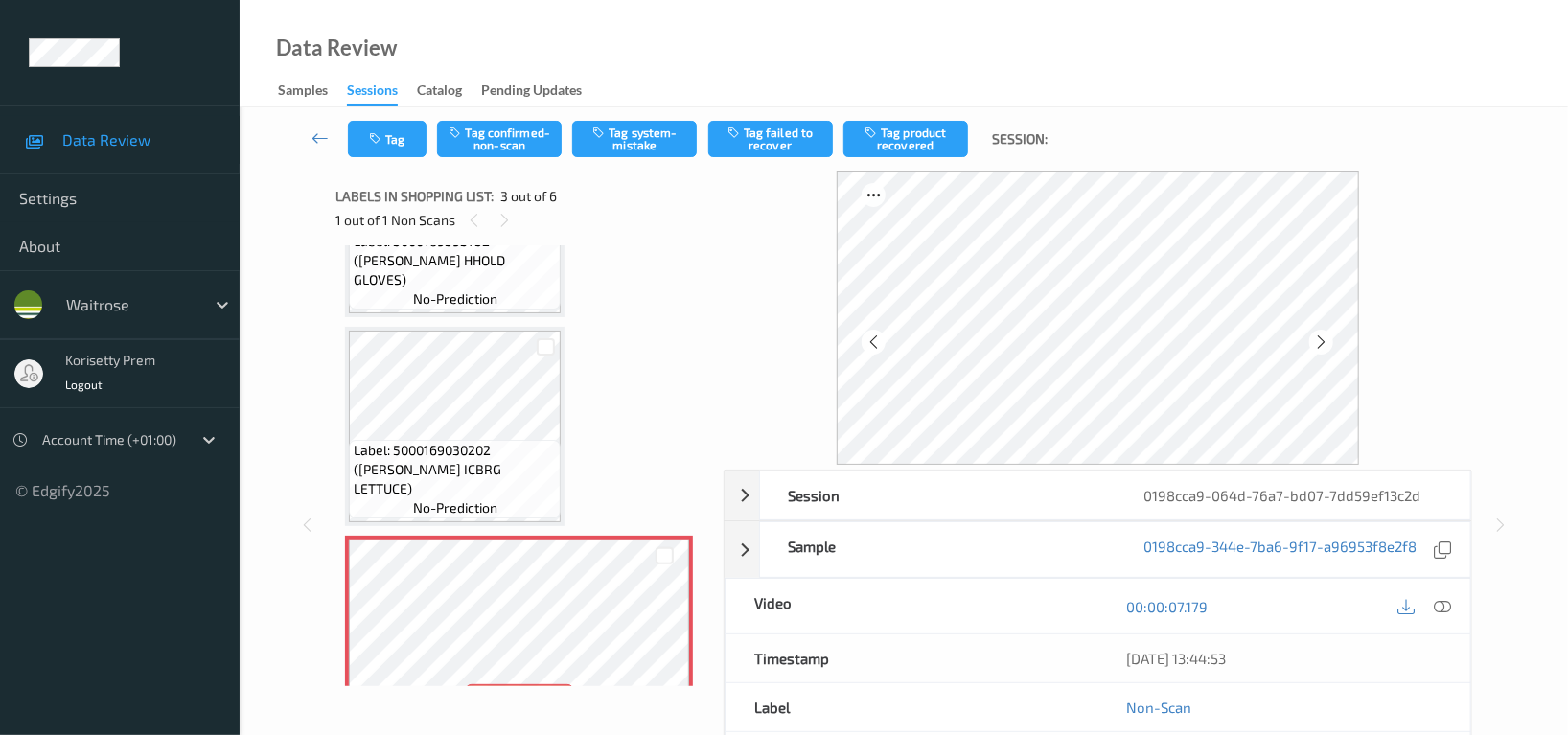
scroll to position [89, 0]
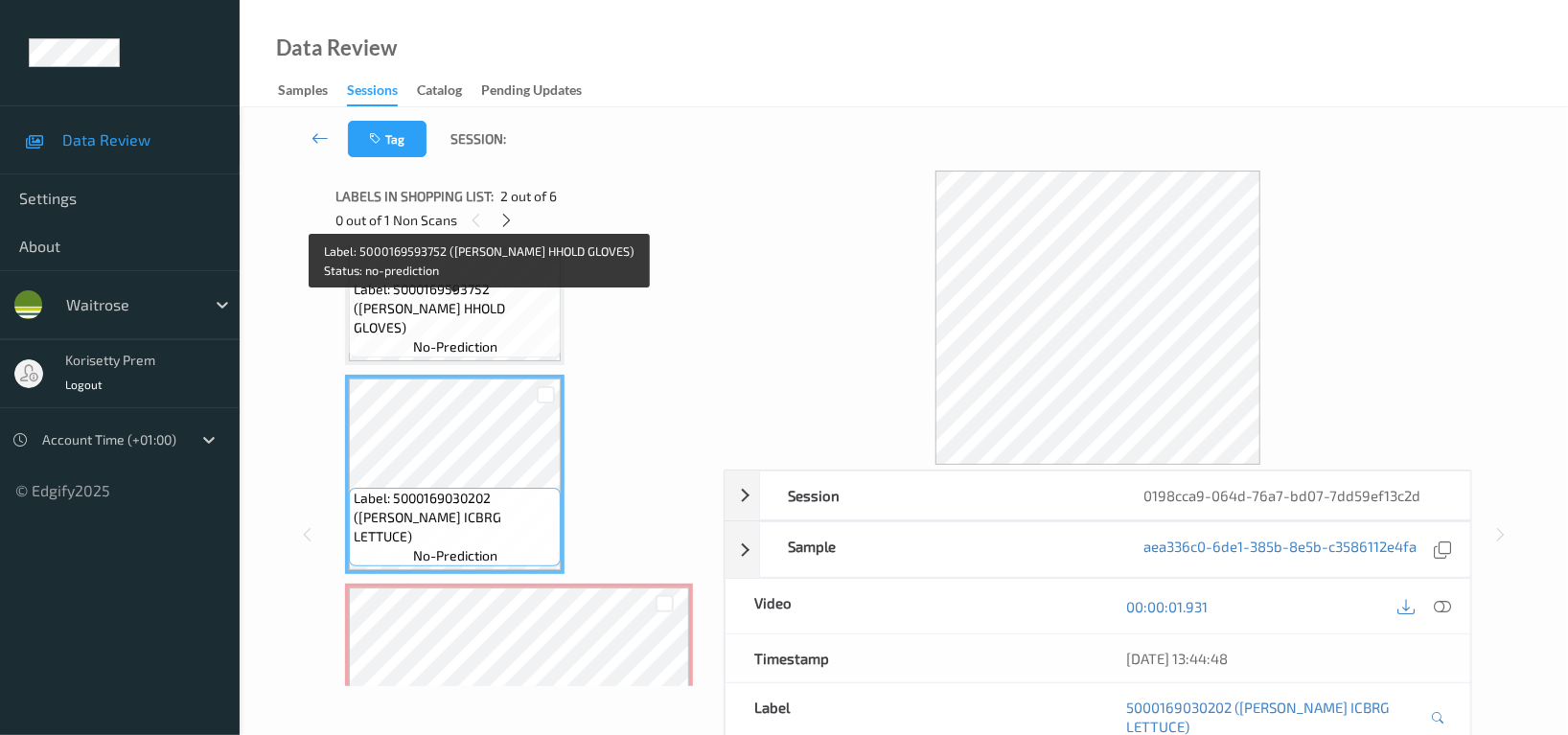
click at [443, 298] on span "Label: 5000169593752 ([PERSON_NAME] HHOLD GLOVES)" at bounding box center [455, 309] width 202 height 58
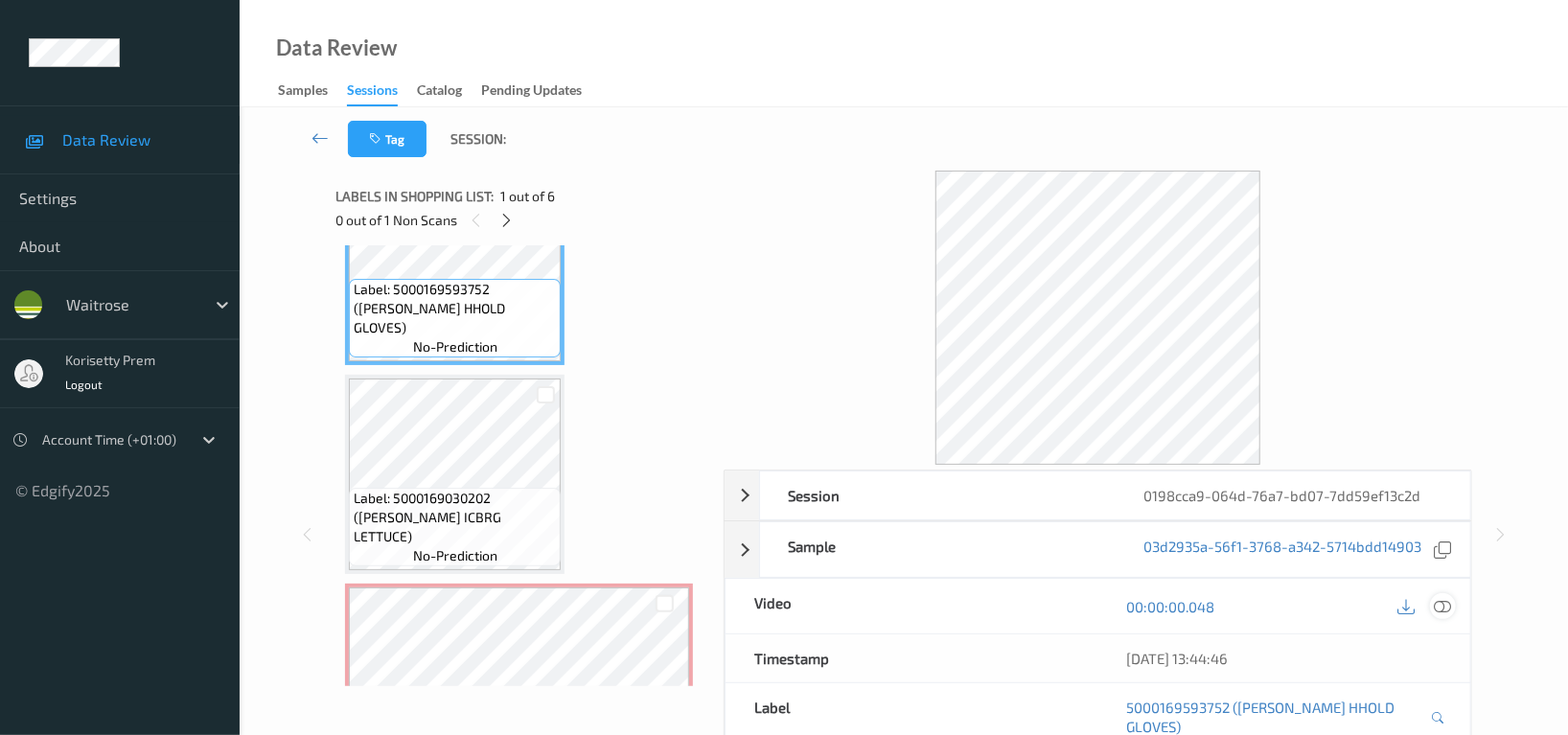
click at [1435, 610] on icon at bounding box center [1443, 607] width 17 height 17
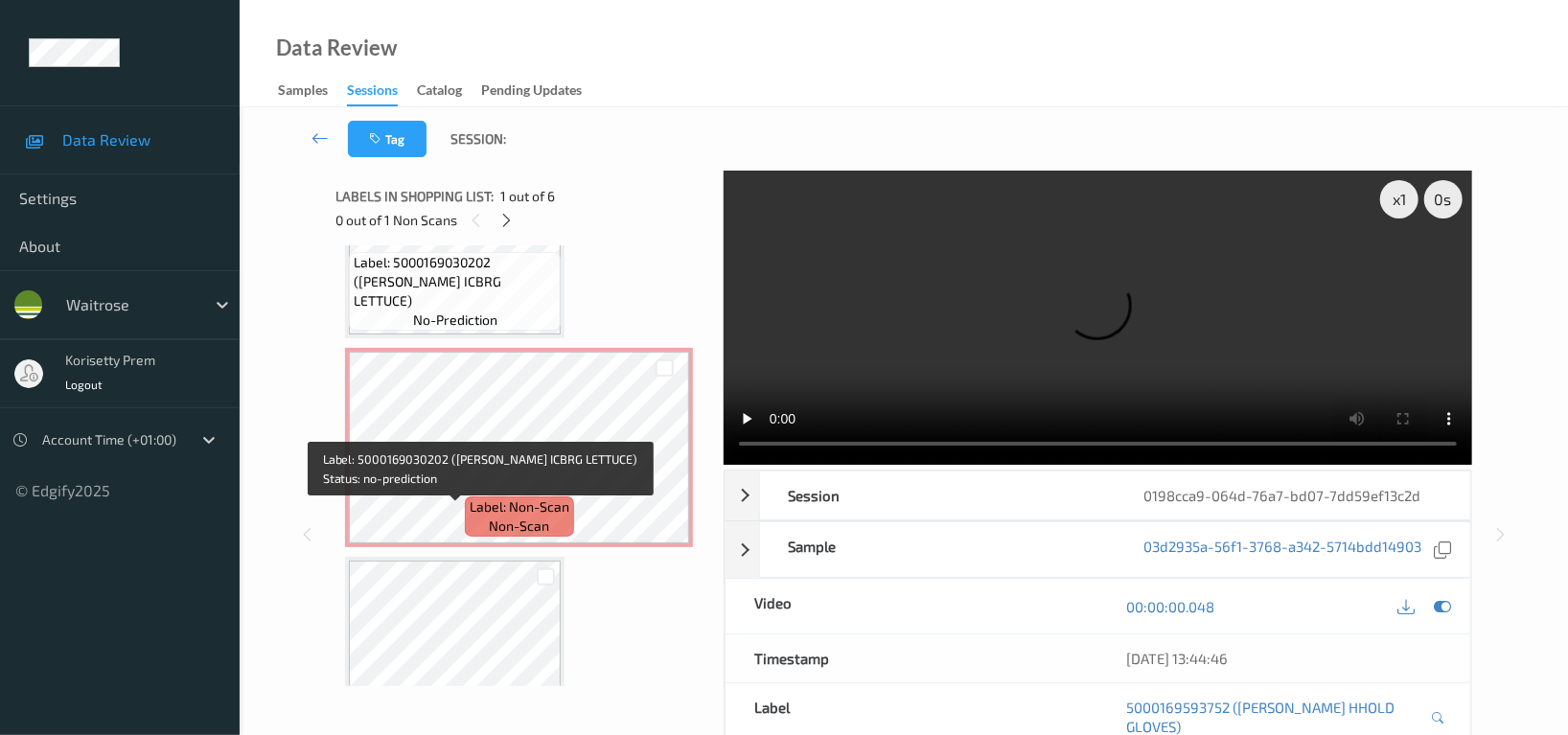
scroll to position [344, 0]
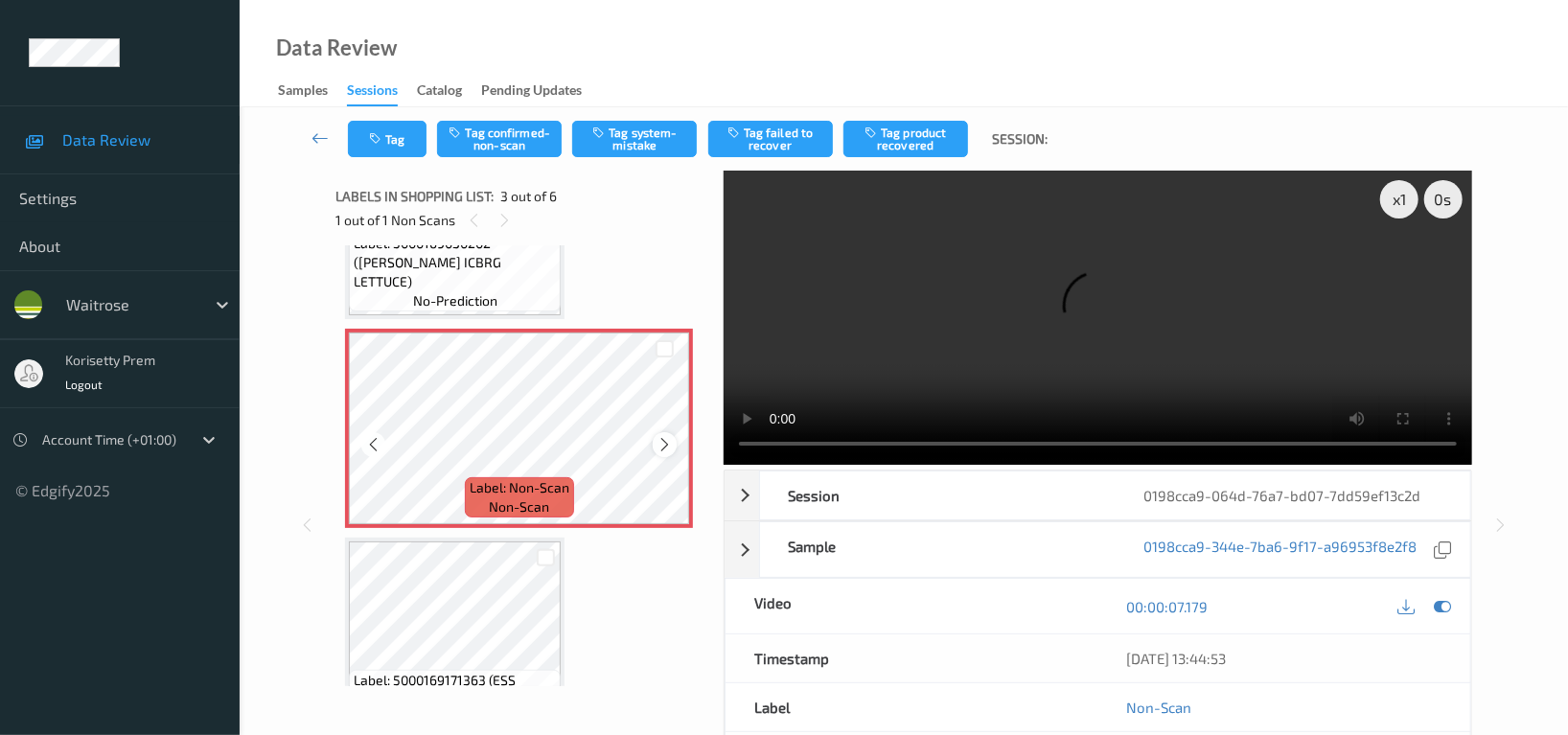
click at [665, 449] on icon at bounding box center [664, 444] width 16 height 17
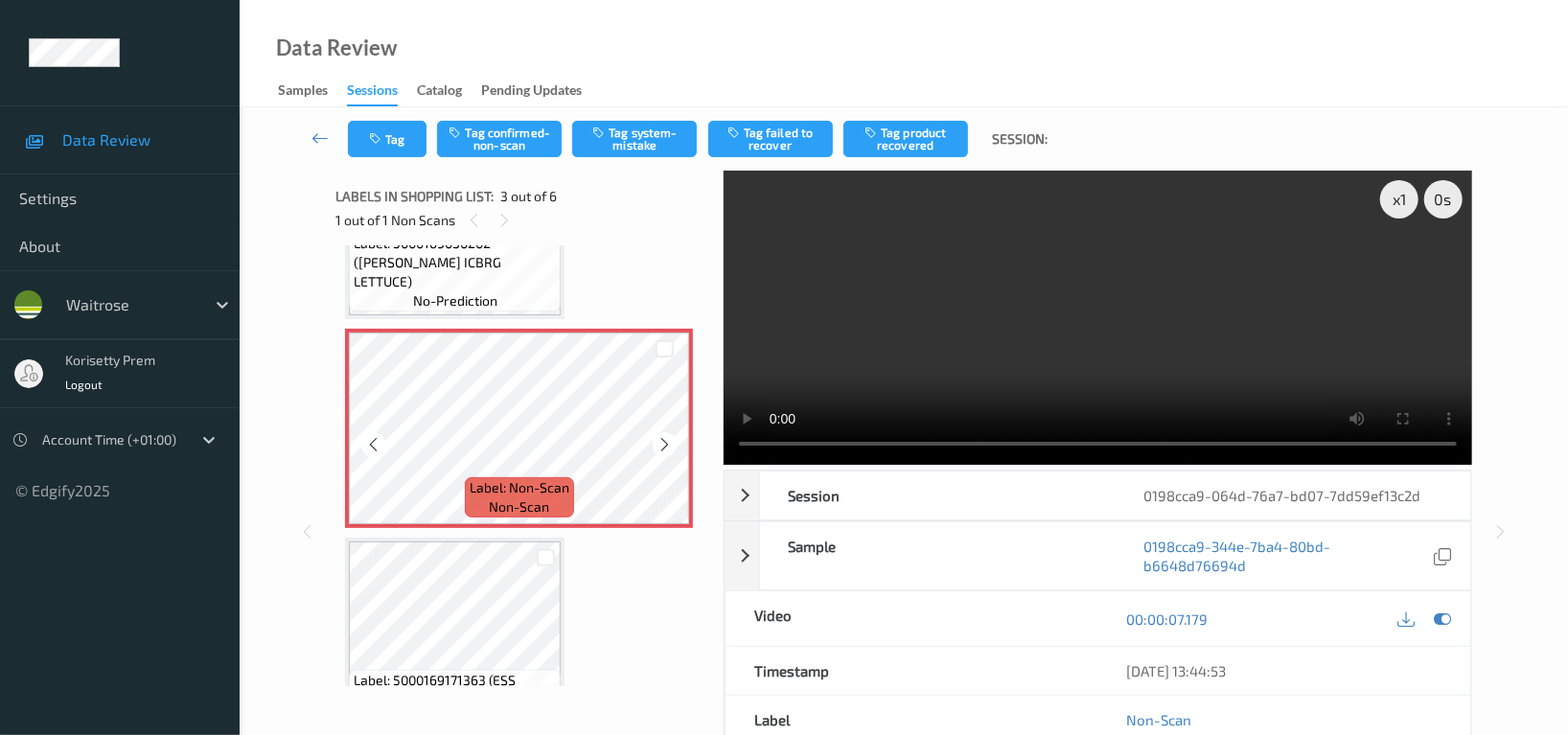
click at [665, 449] on icon at bounding box center [664, 444] width 16 height 17
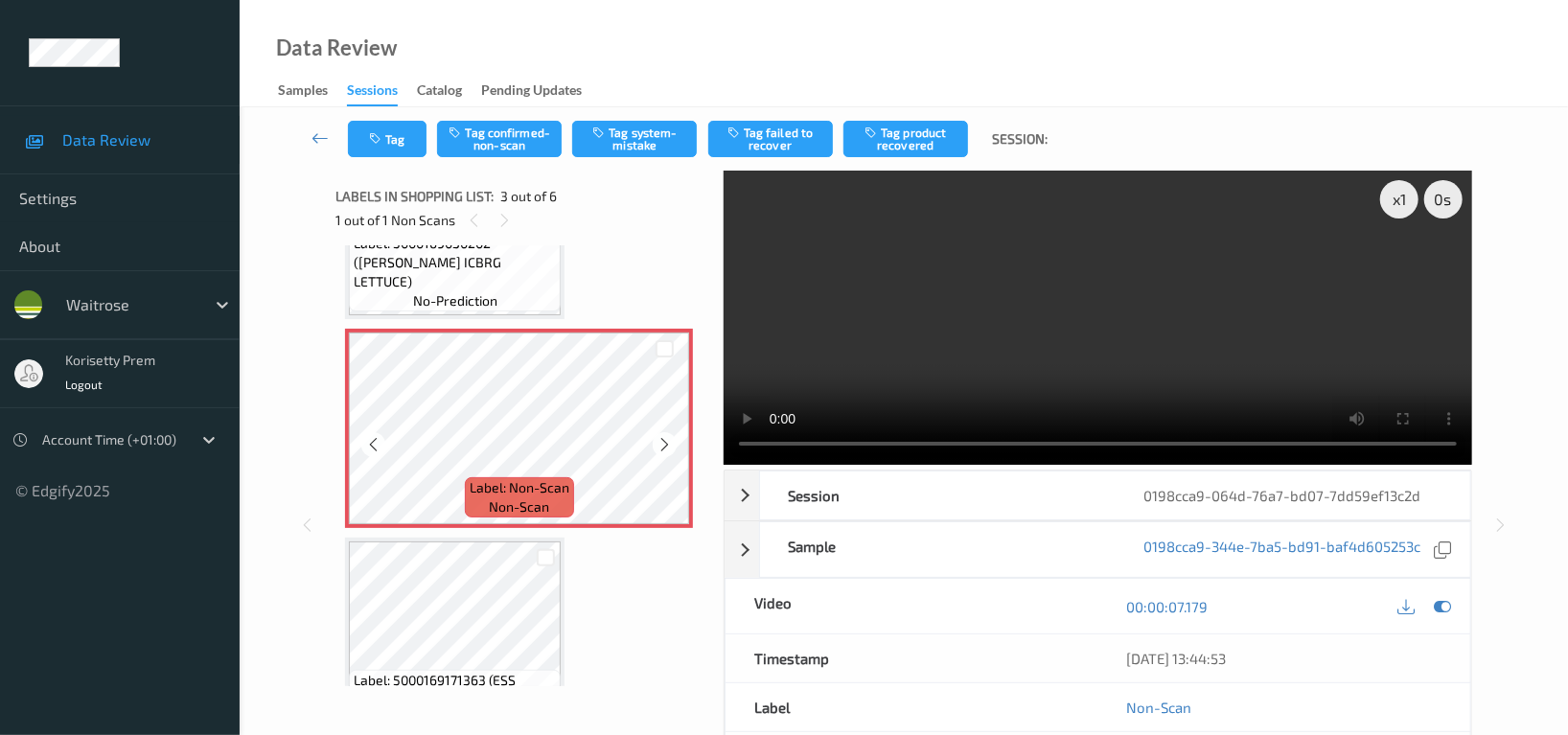
click at [665, 449] on icon at bounding box center [664, 444] width 16 height 17
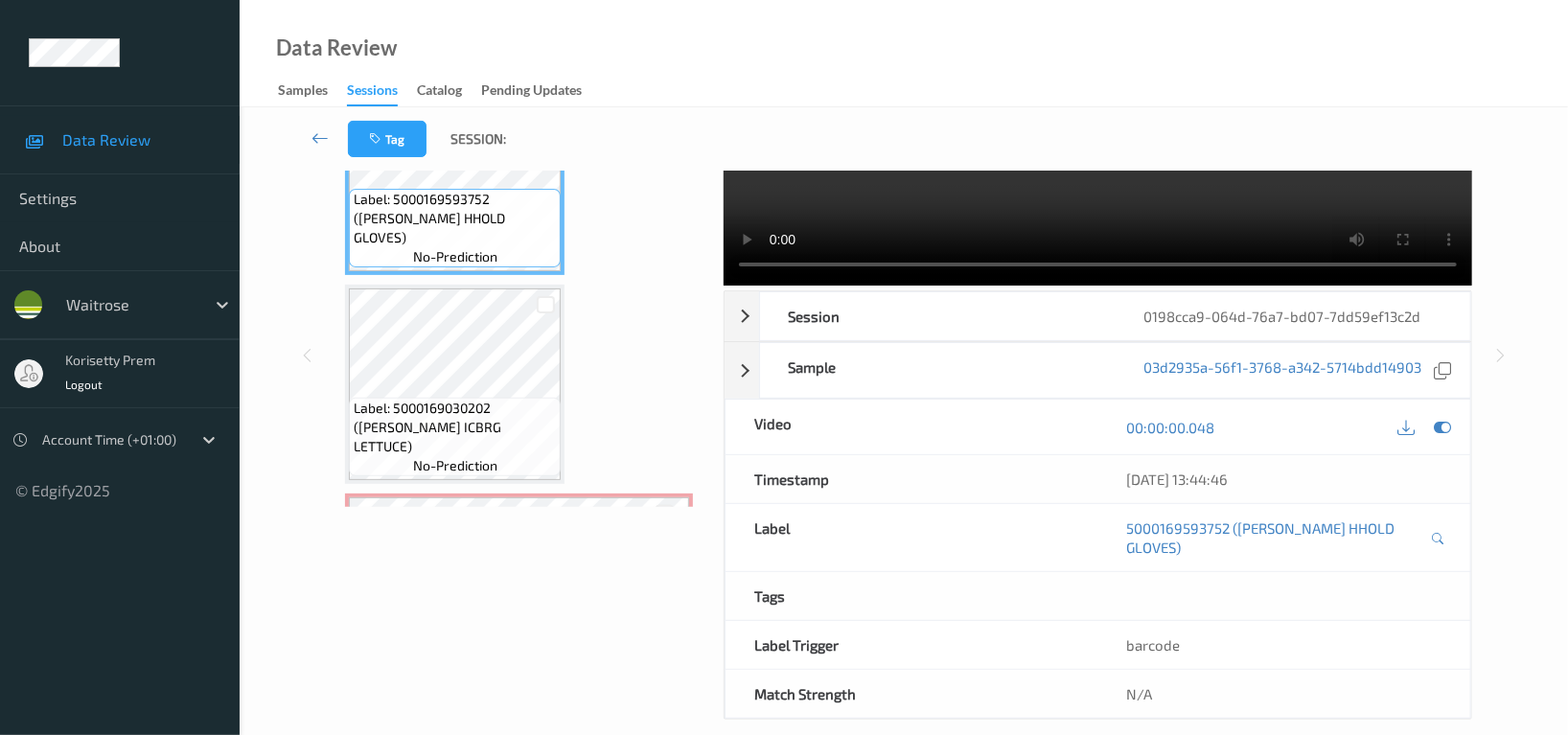
scroll to position [0, 0]
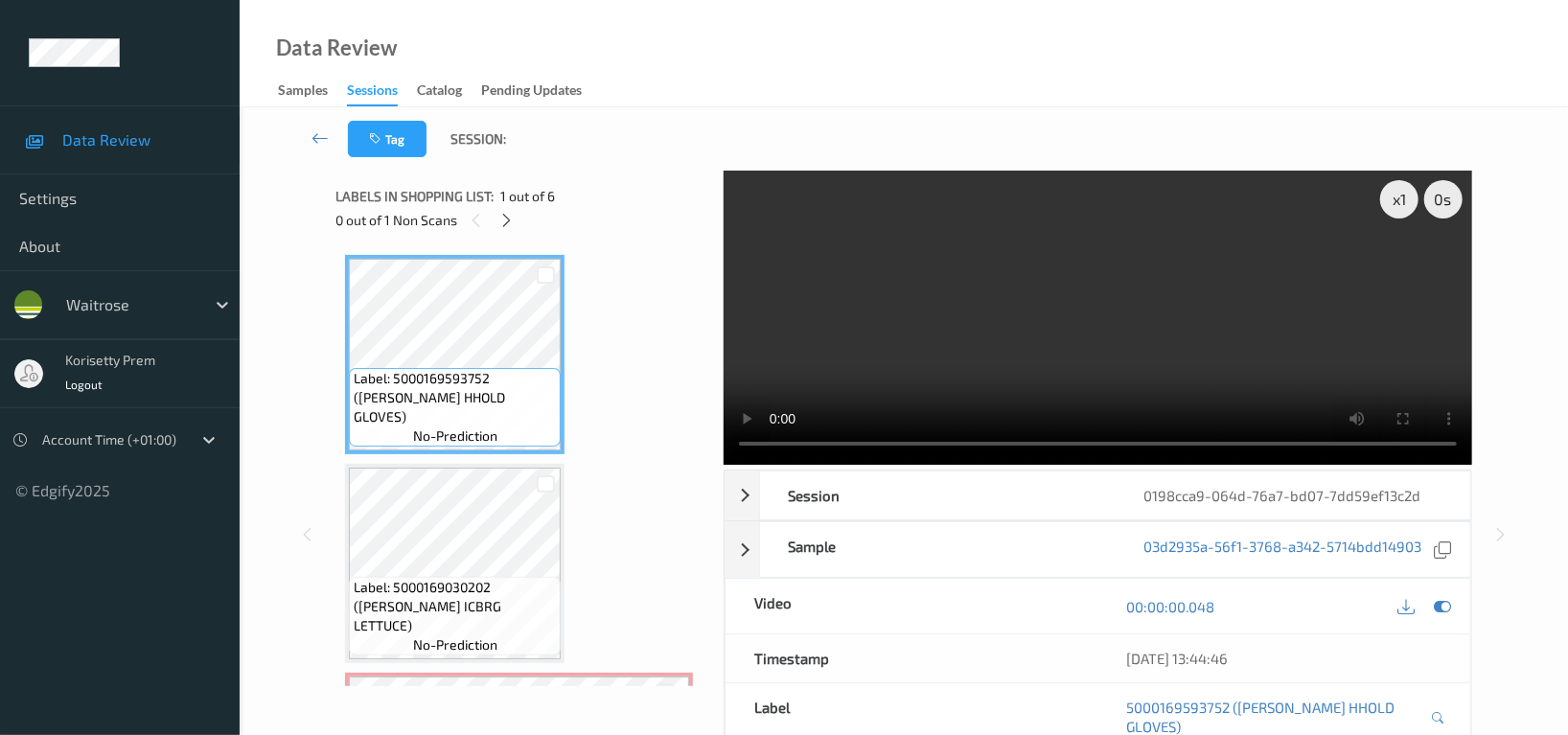
click at [988, 311] on video at bounding box center [1098, 317] width 748 height 294
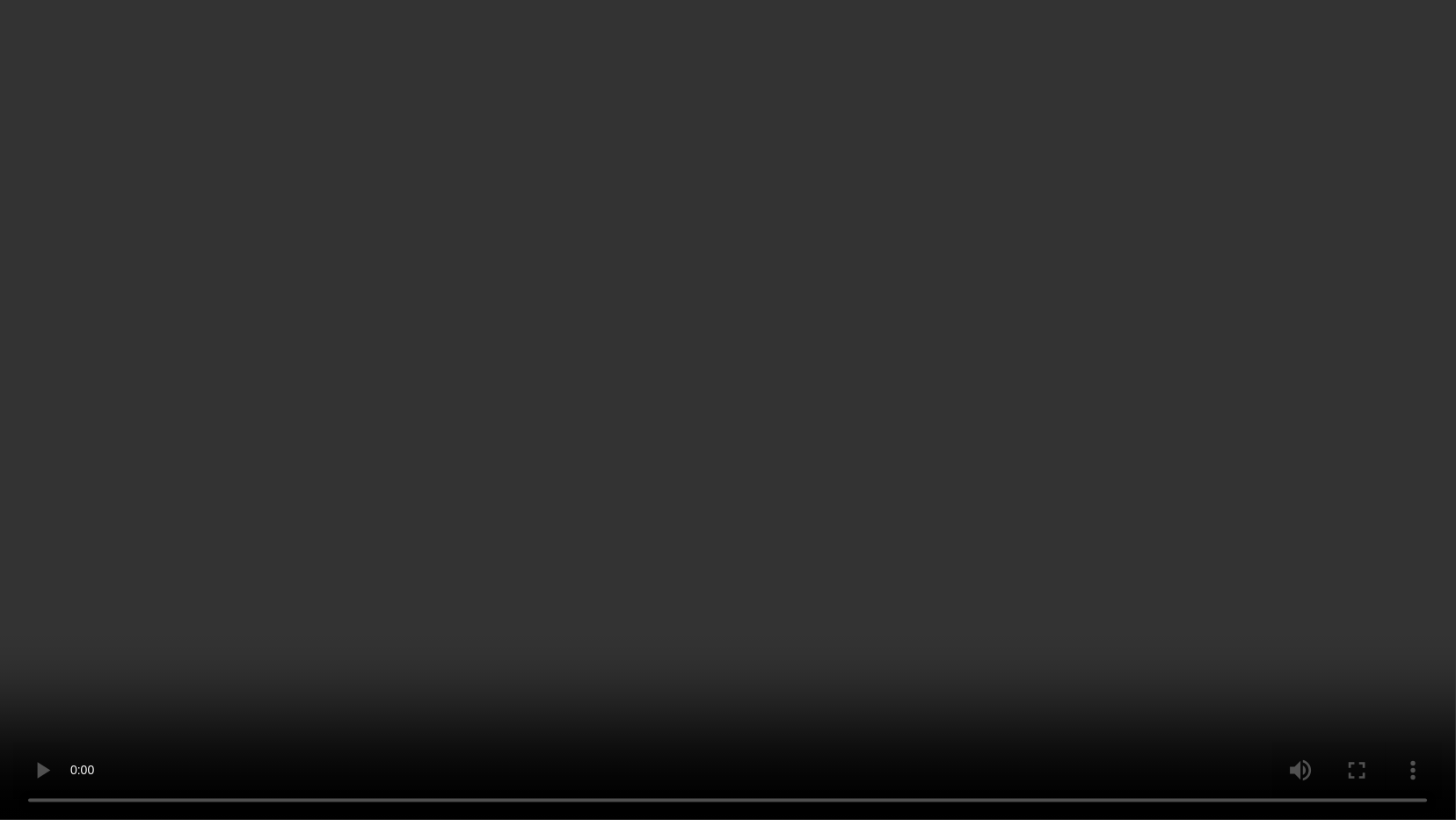
click at [1084, 439] on video at bounding box center [728, 410] width 1456 height 820
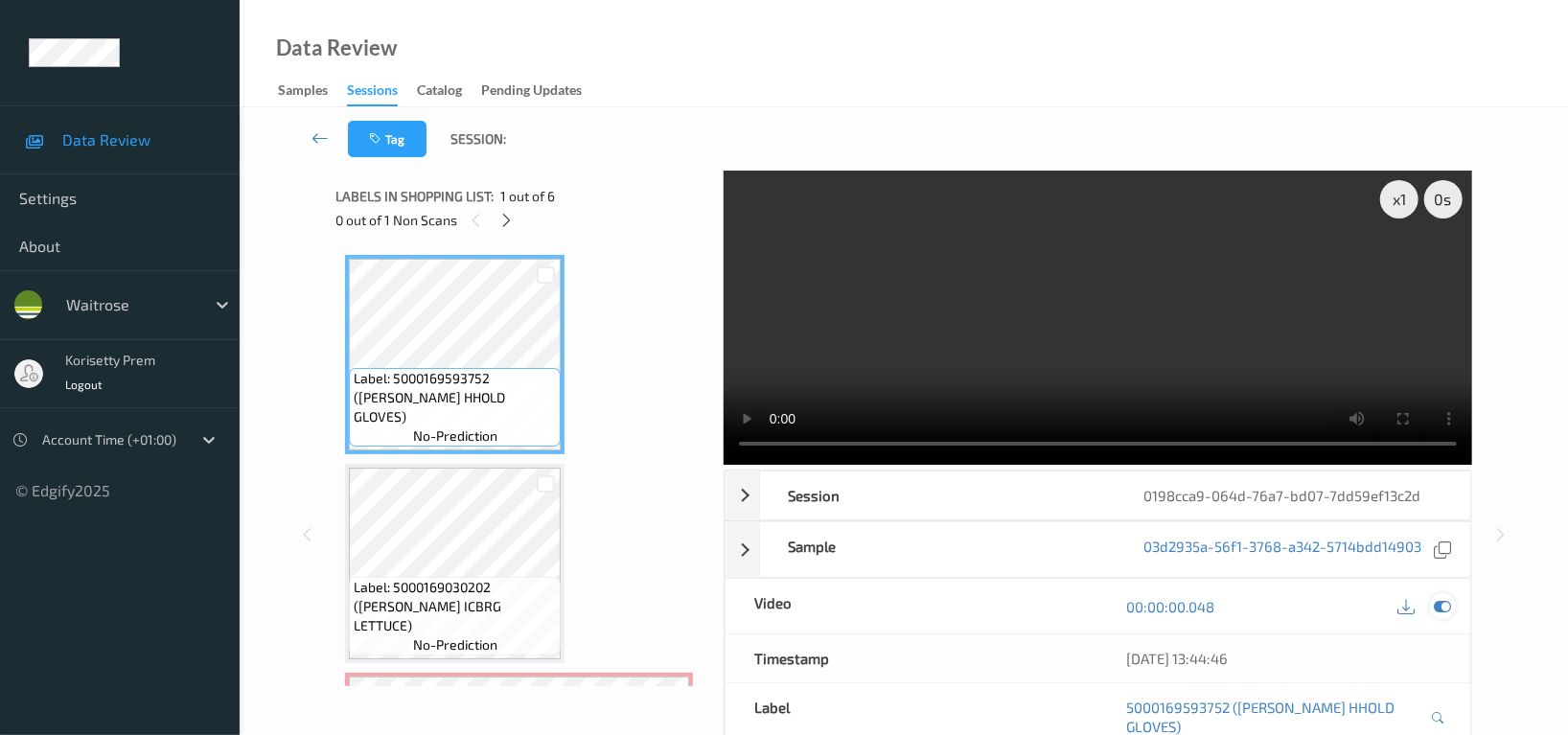
click at [1447, 609] on icon at bounding box center [1443, 607] width 17 height 17
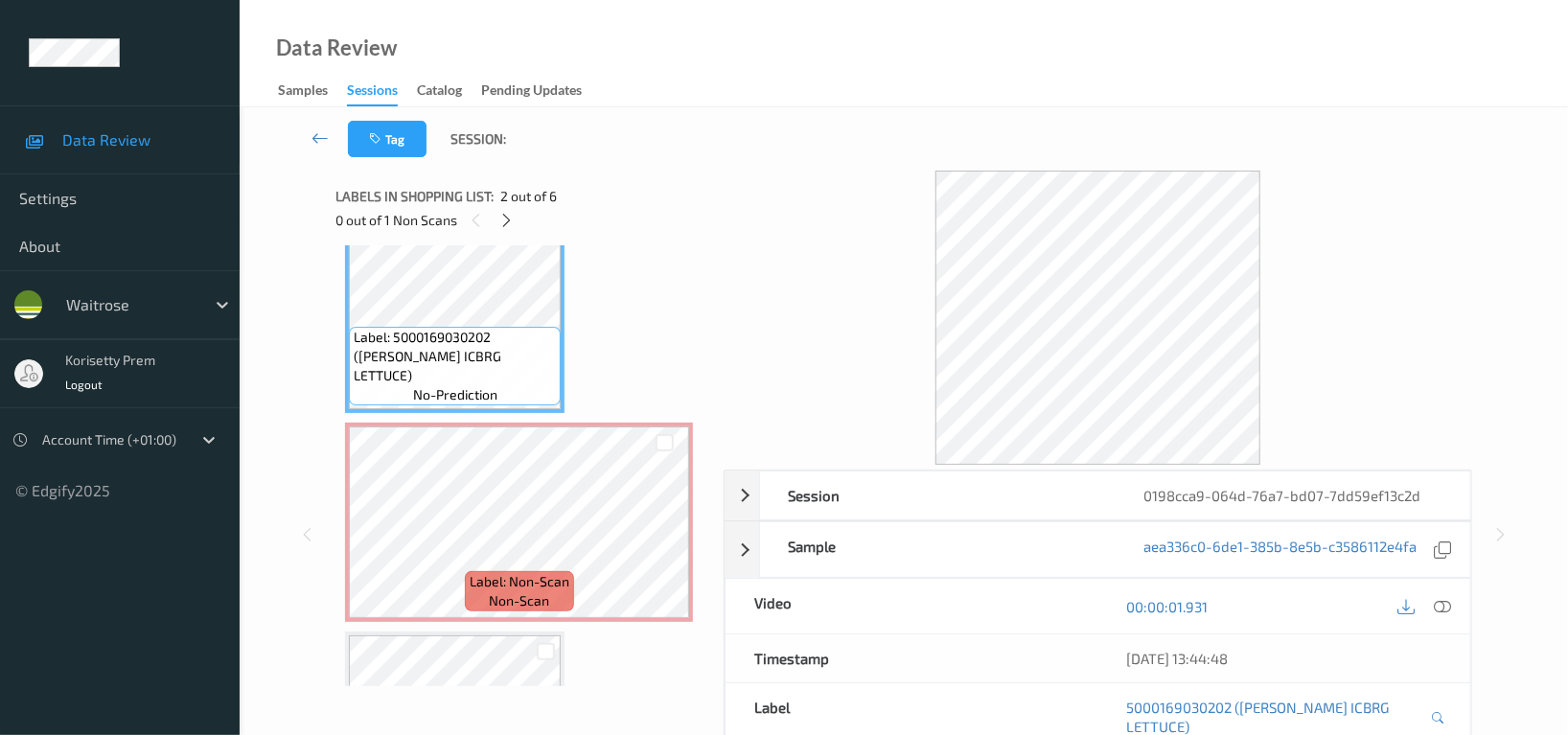
scroll to position [255, 0]
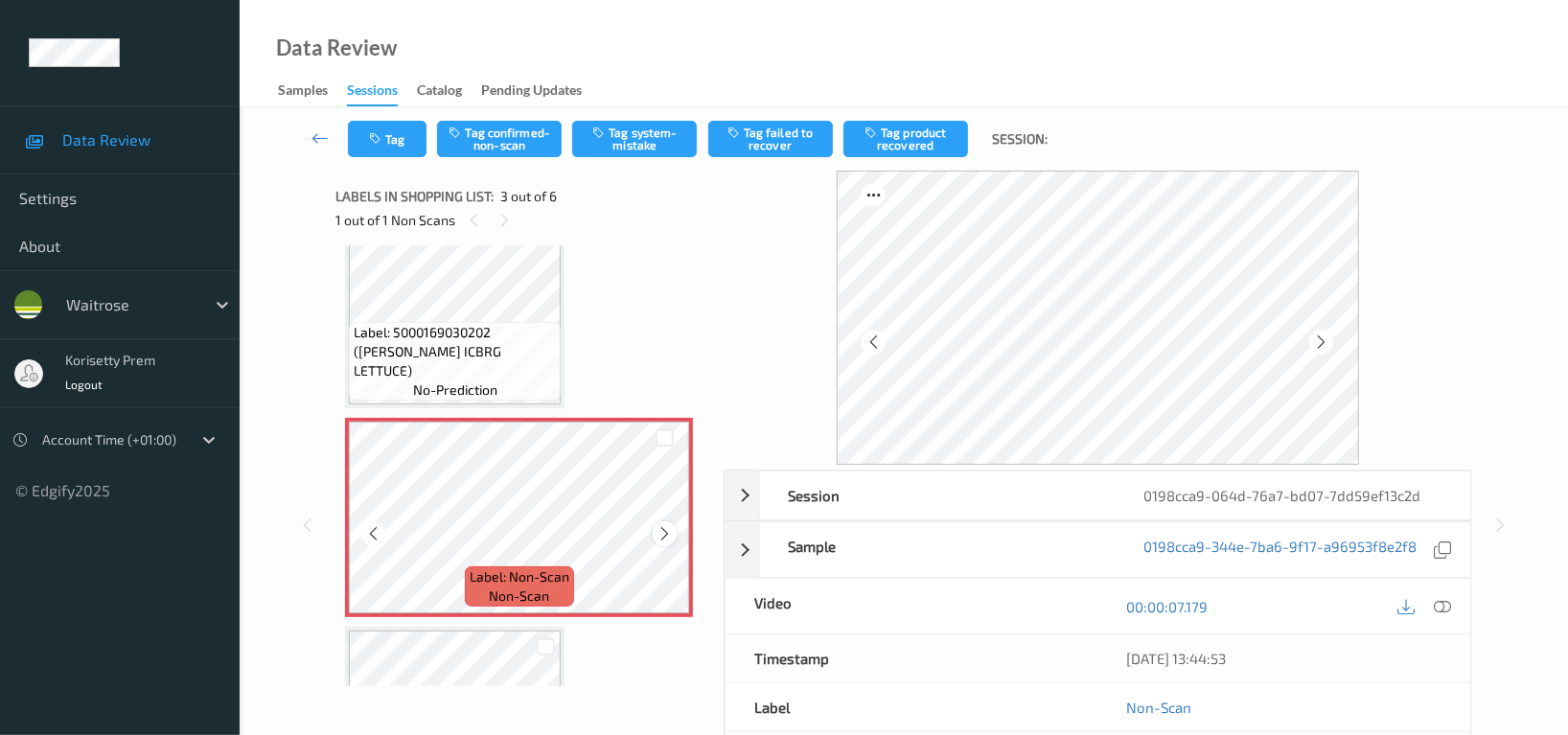
click at [663, 538] on icon at bounding box center [664, 534] width 16 height 17
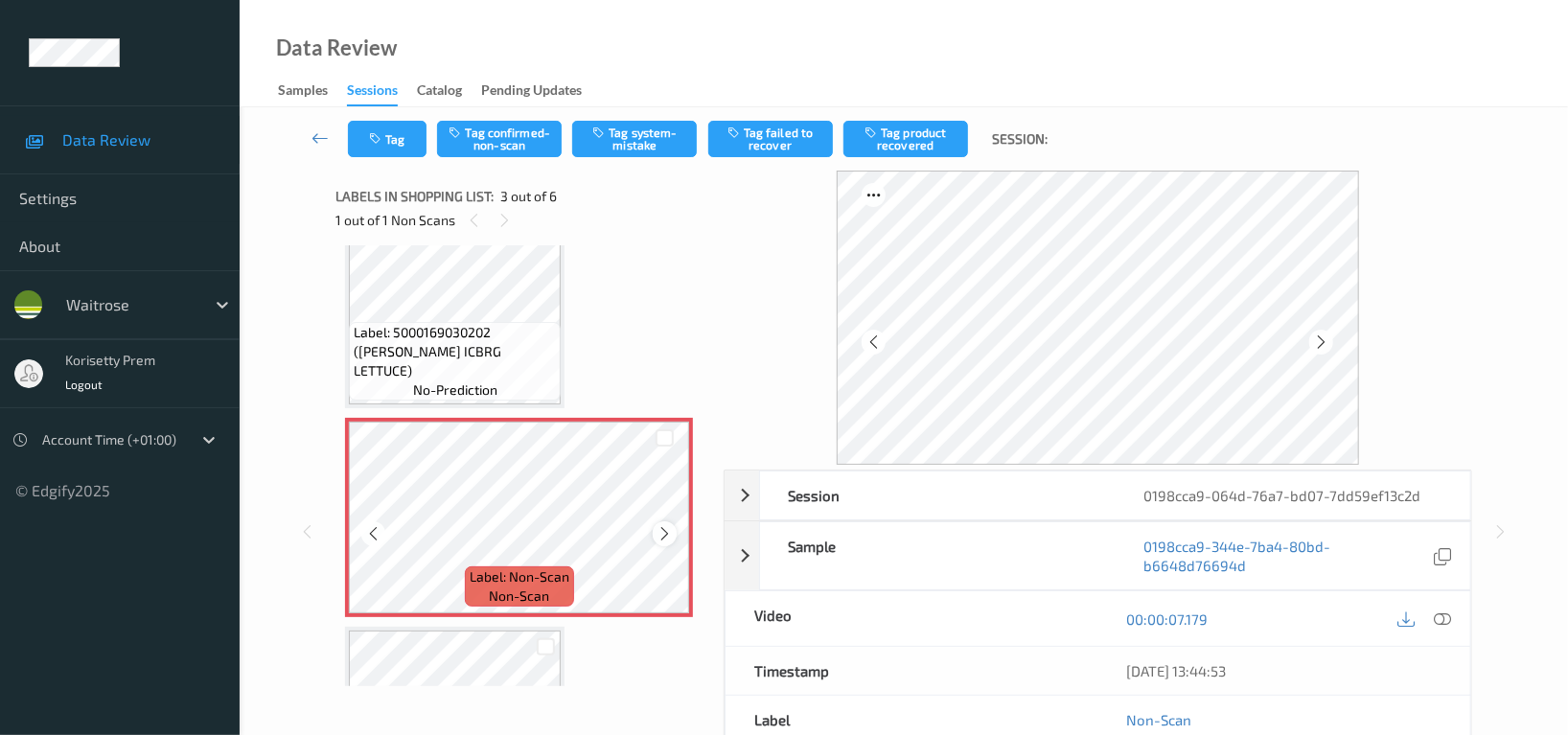
click at [661, 538] on icon at bounding box center [664, 534] width 16 height 17
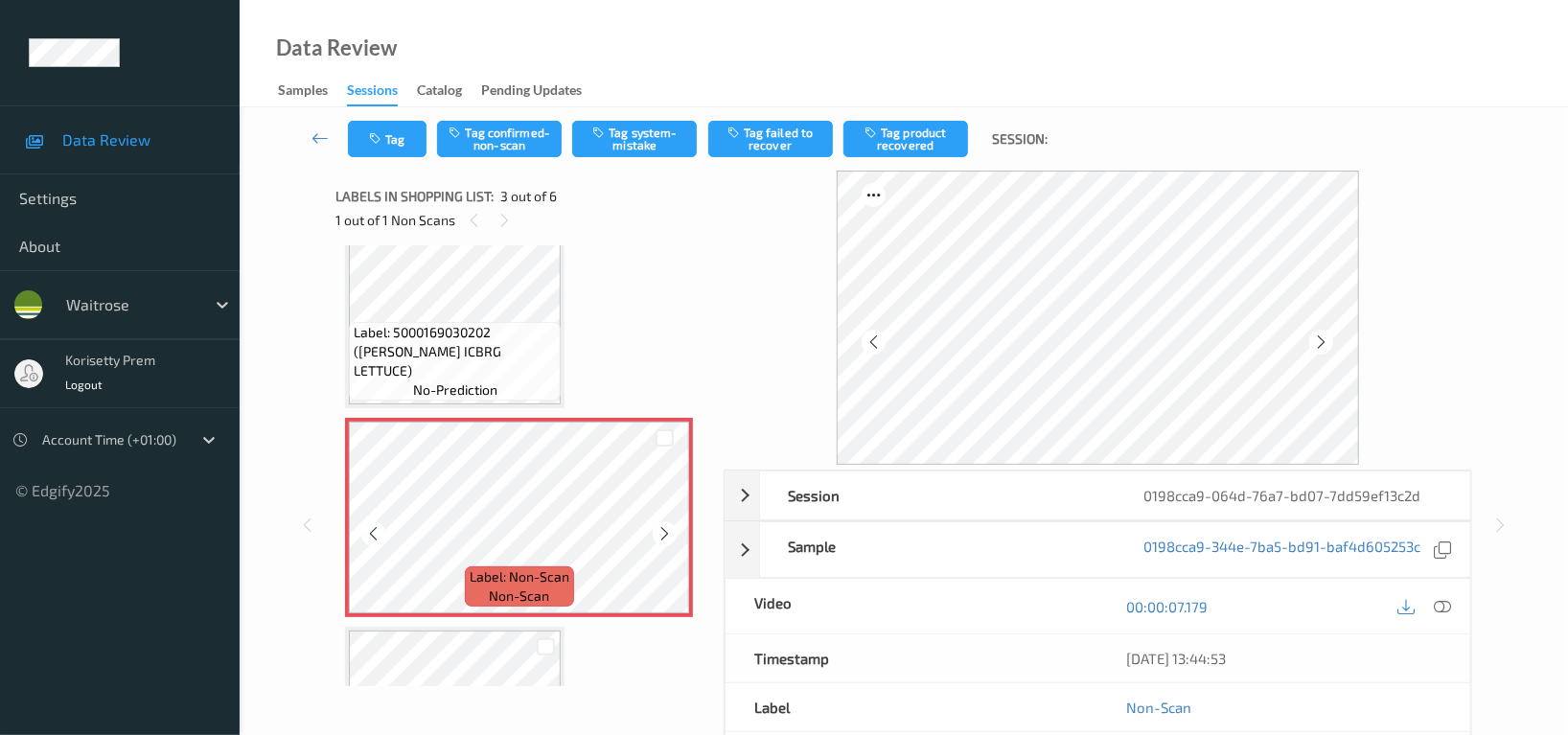
click at [661, 538] on icon at bounding box center [664, 534] width 16 height 17
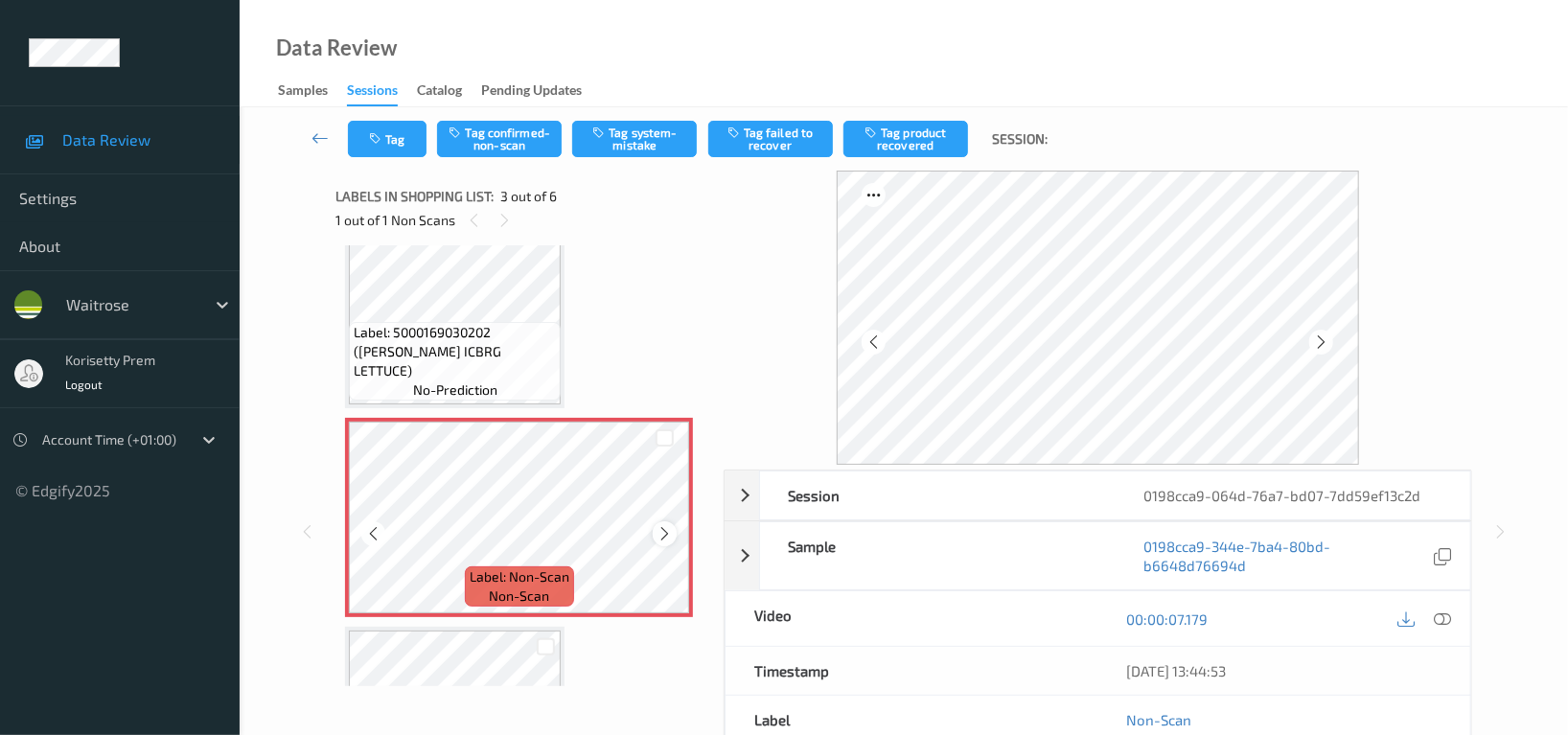
click at [660, 538] on icon at bounding box center [664, 534] width 16 height 17
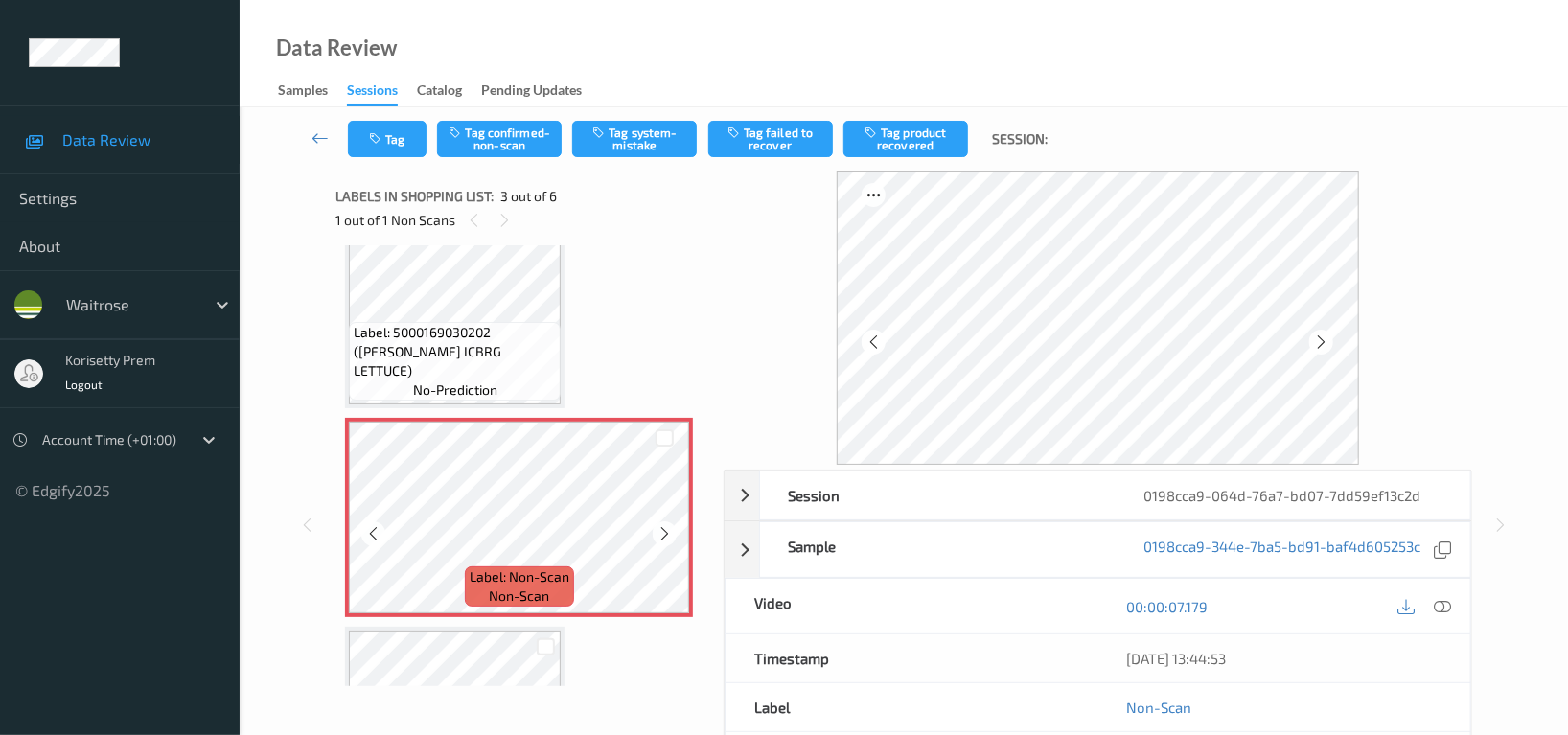
click at [660, 538] on icon at bounding box center [664, 534] width 16 height 17
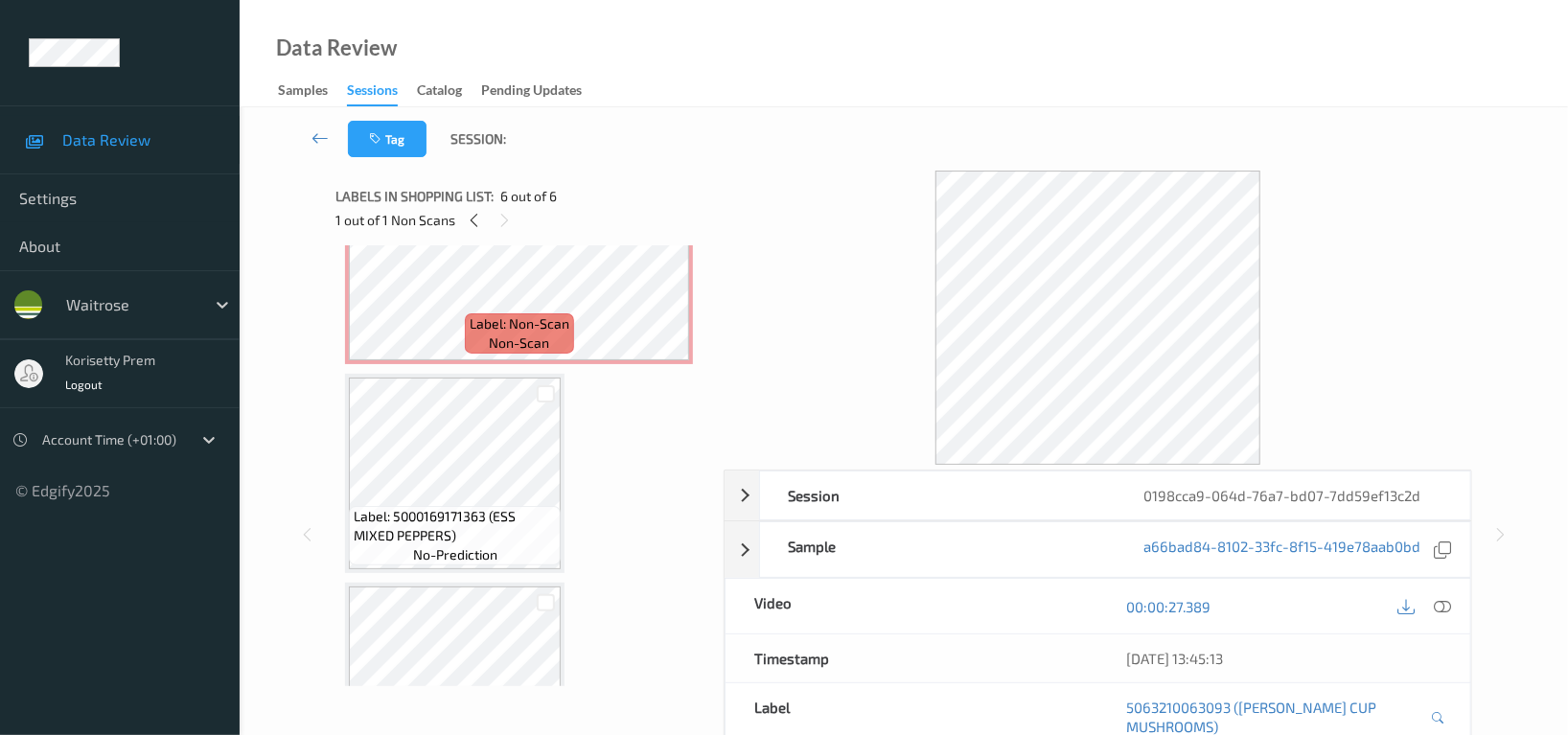
scroll to position [434, 0]
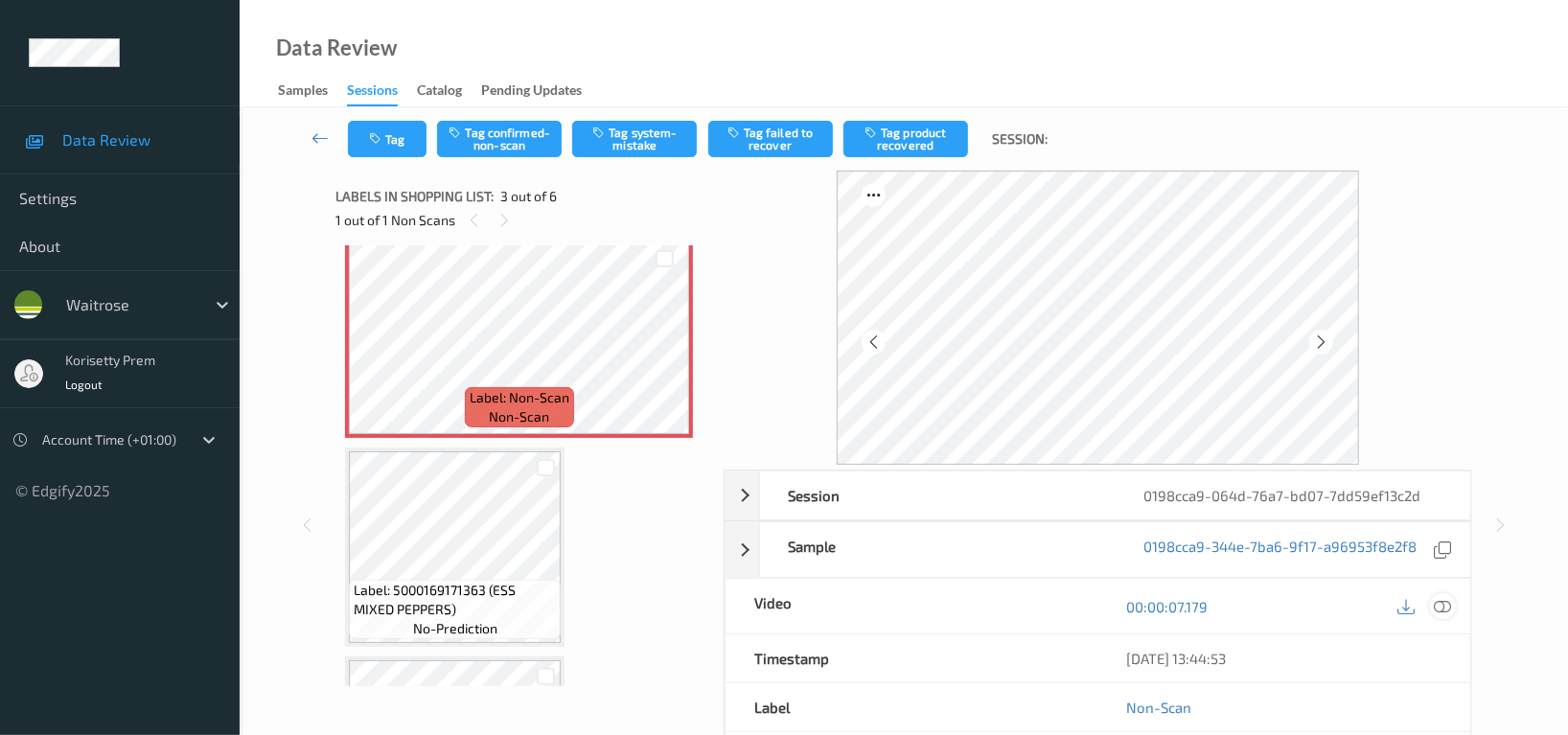
click at [1441, 604] on icon at bounding box center [1443, 607] width 17 height 17
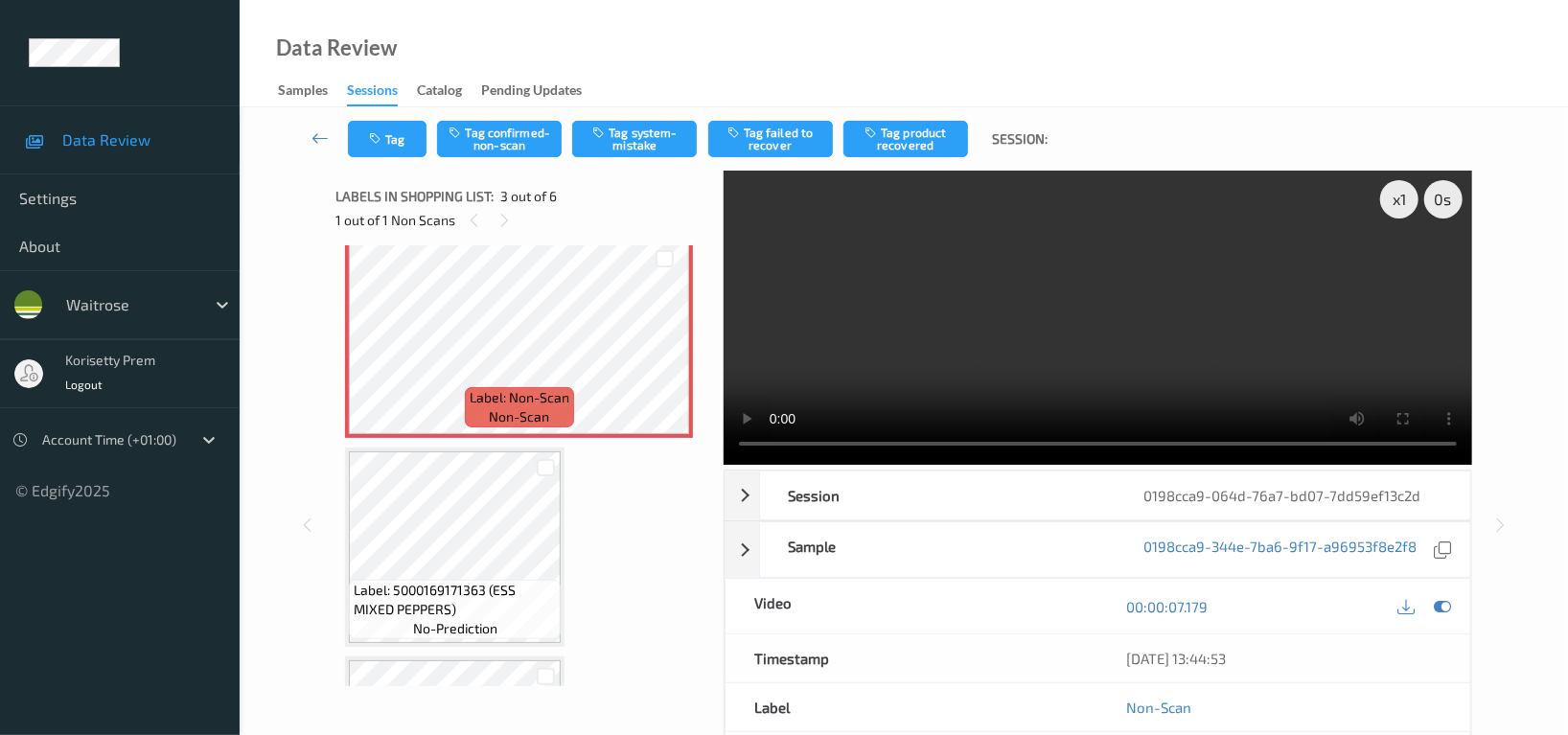
click at [1184, 274] on video at bounding box center [1098, 317] width 748 height 294
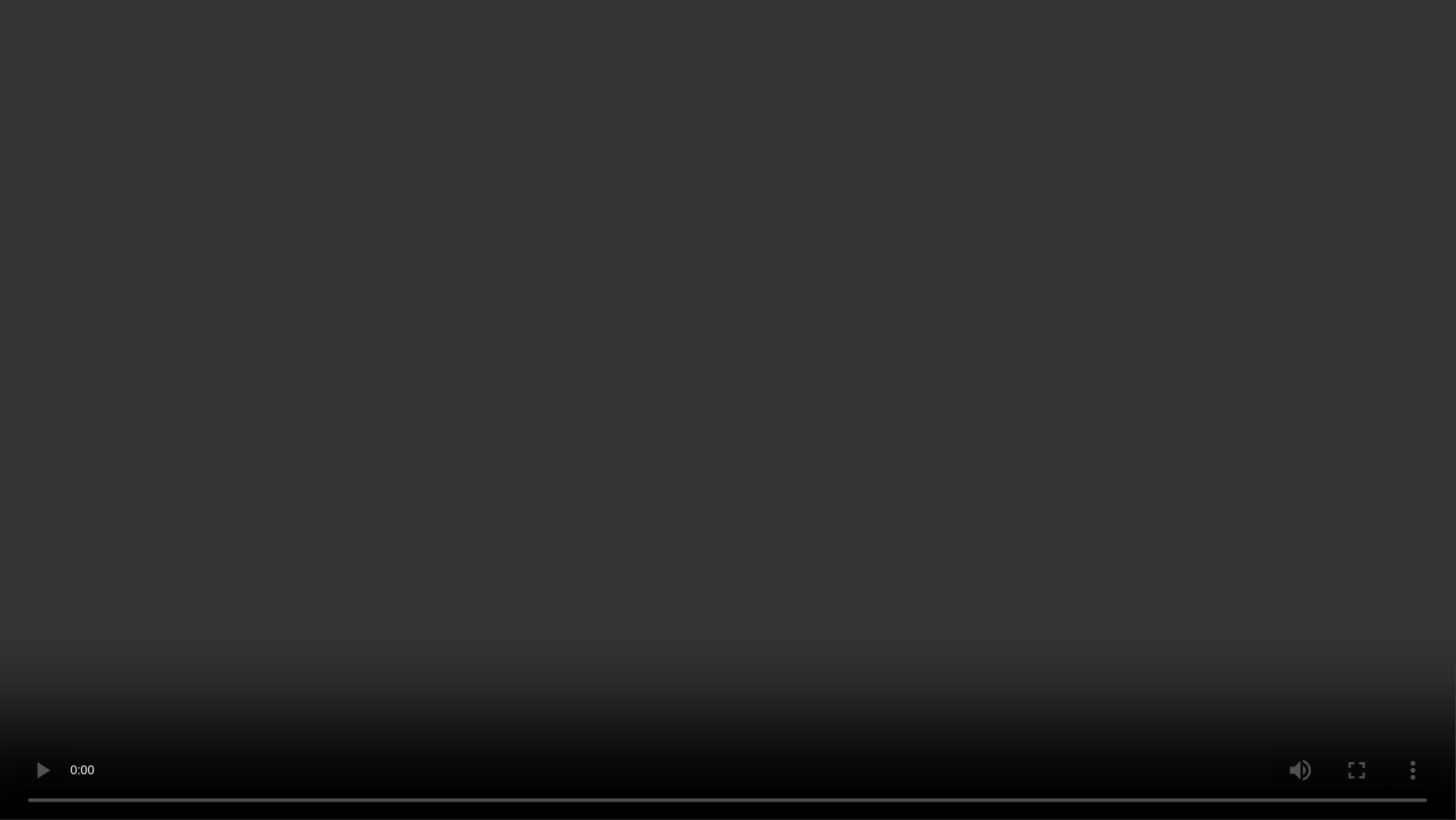
click at [1161, 186] on video at bounding box center [728, 410] width 1456 height 820
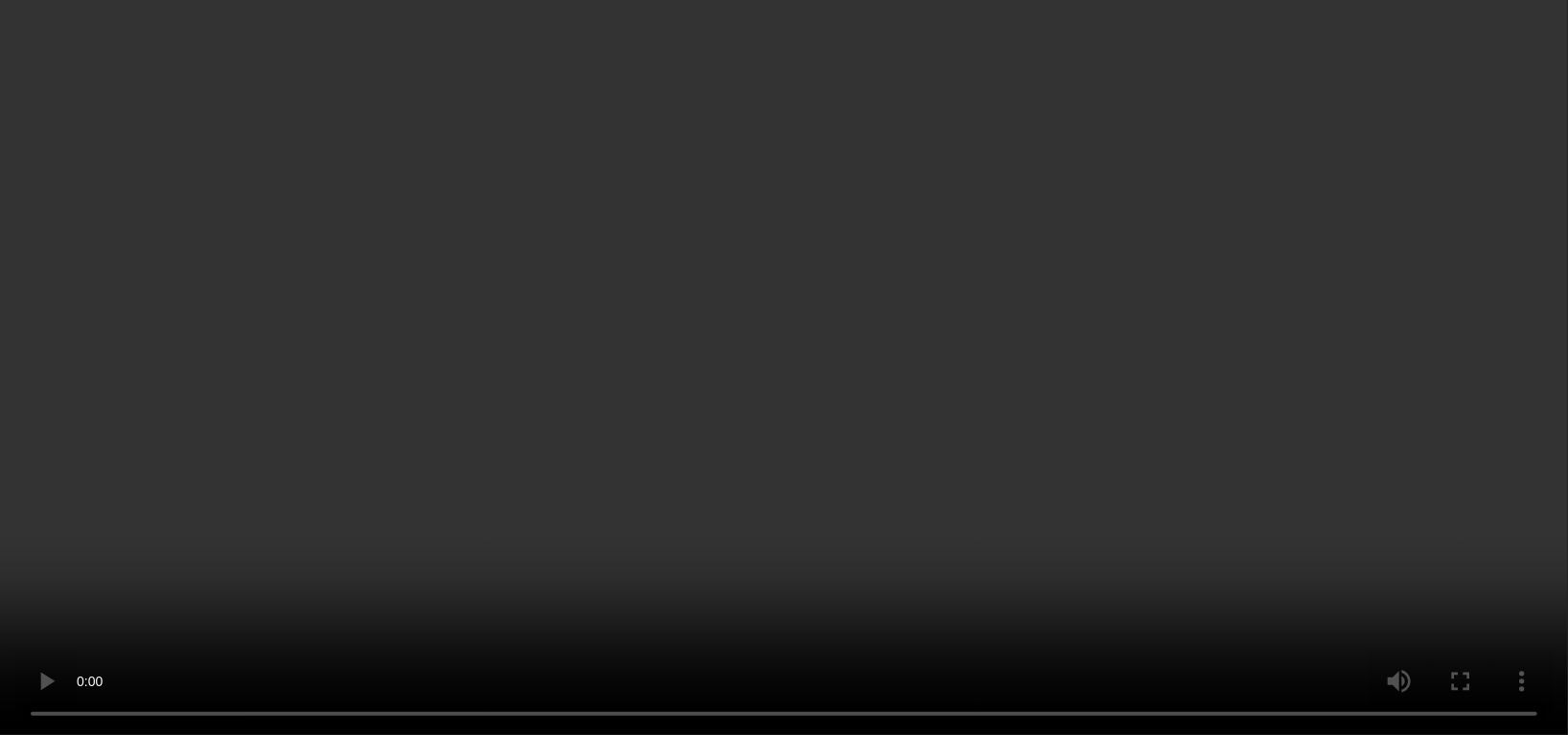
scroll to position [178, 0]
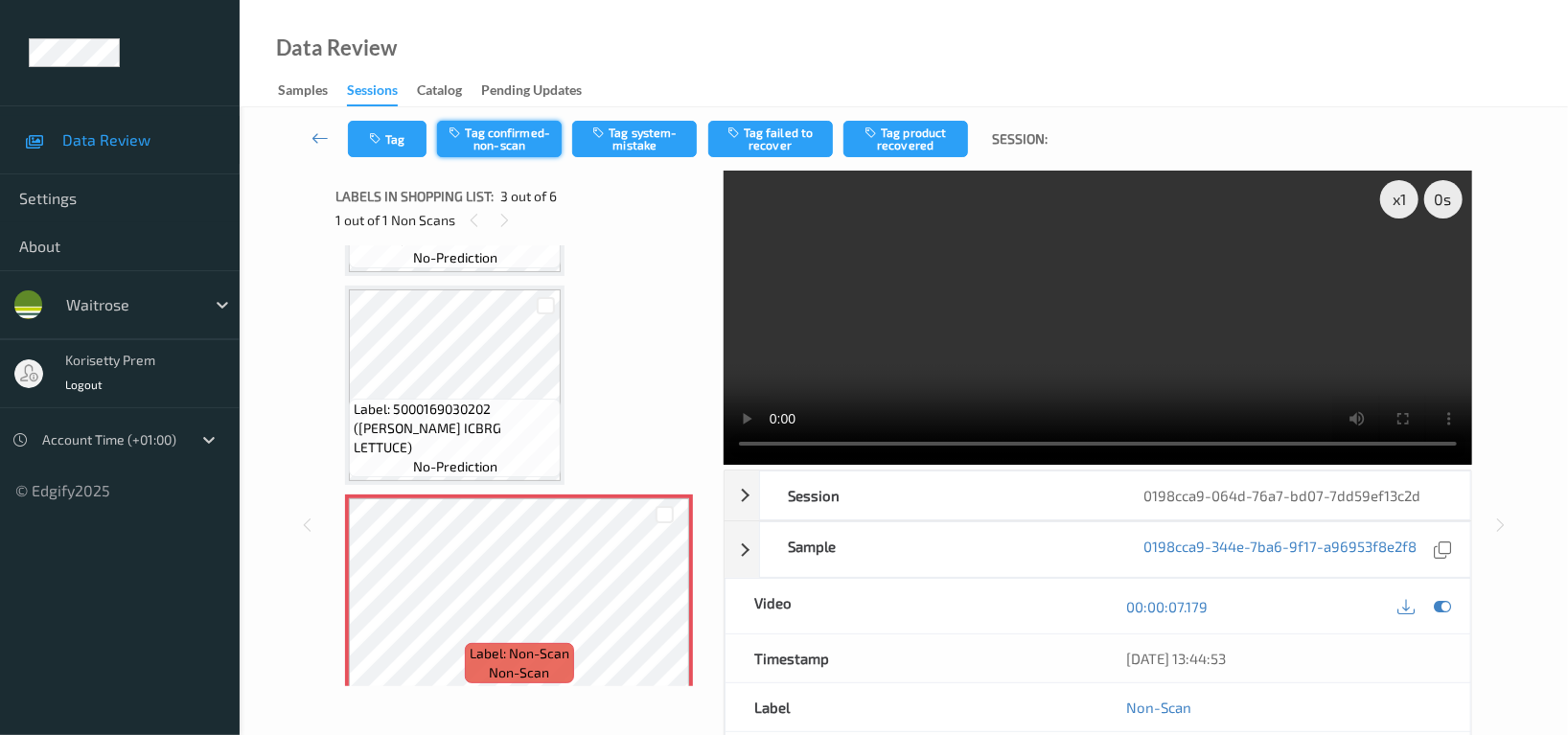
click at [520, 131] on button "Tag confirmed-non-scan" at bounding box center [499, 139] width 125 height 37
click at [775, 133] on button "Tag failed to recover" at bounding box center [771, 139] width 125 height 37
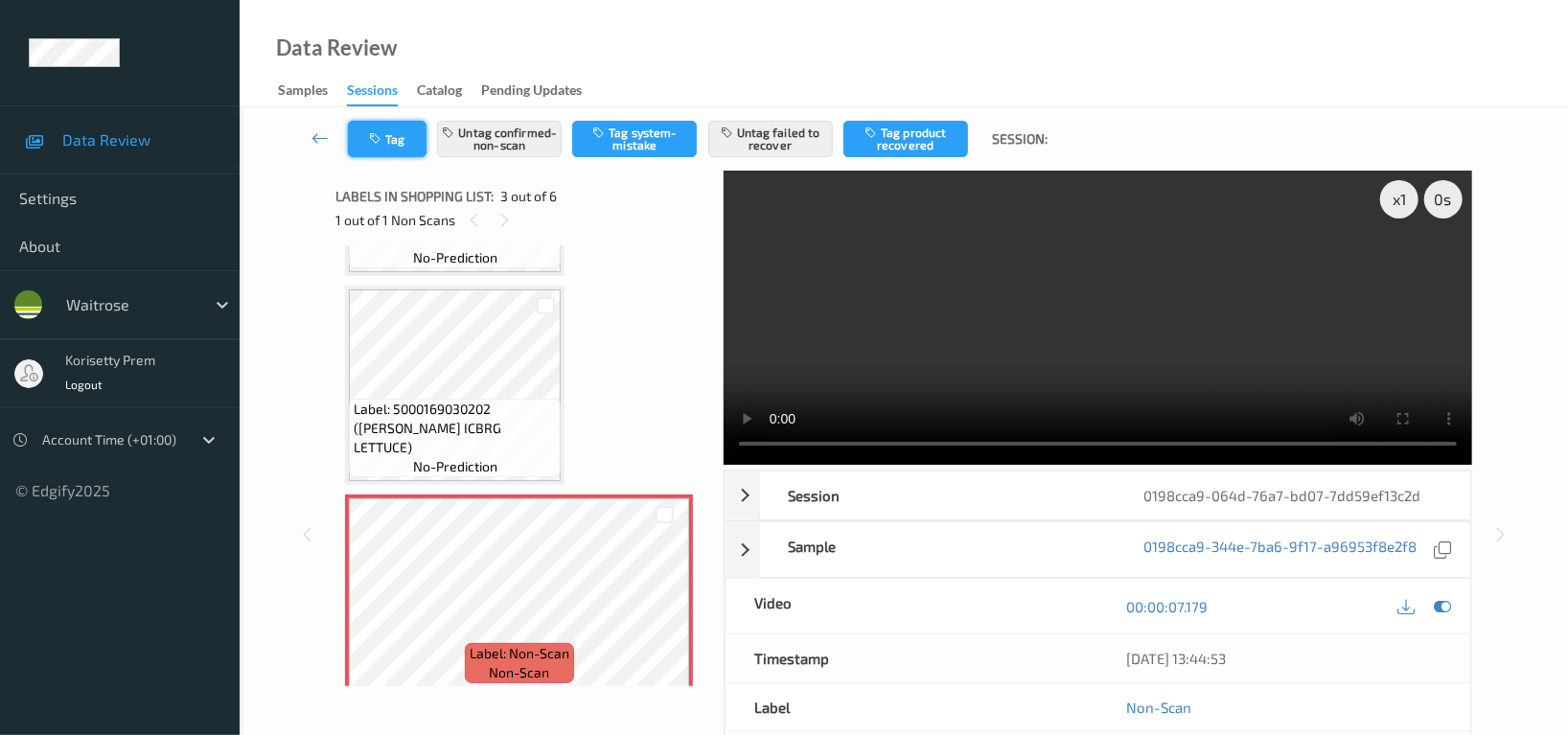
click at [363, 147] on button "Tag" at bounding box center [388, 139] width 79 height 37
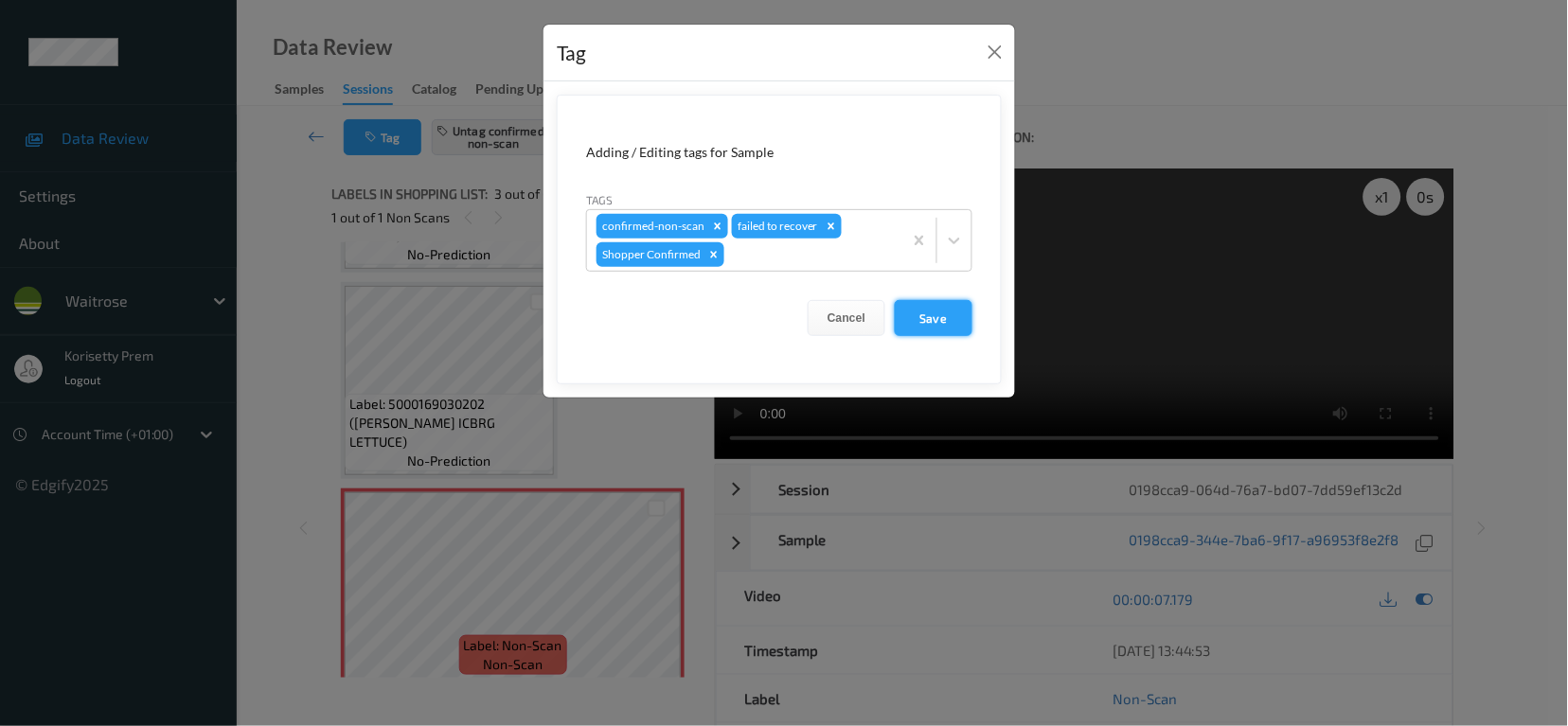
click at [953, 315] on button "Save" at bounding box center [934, 318] width 78 height 36
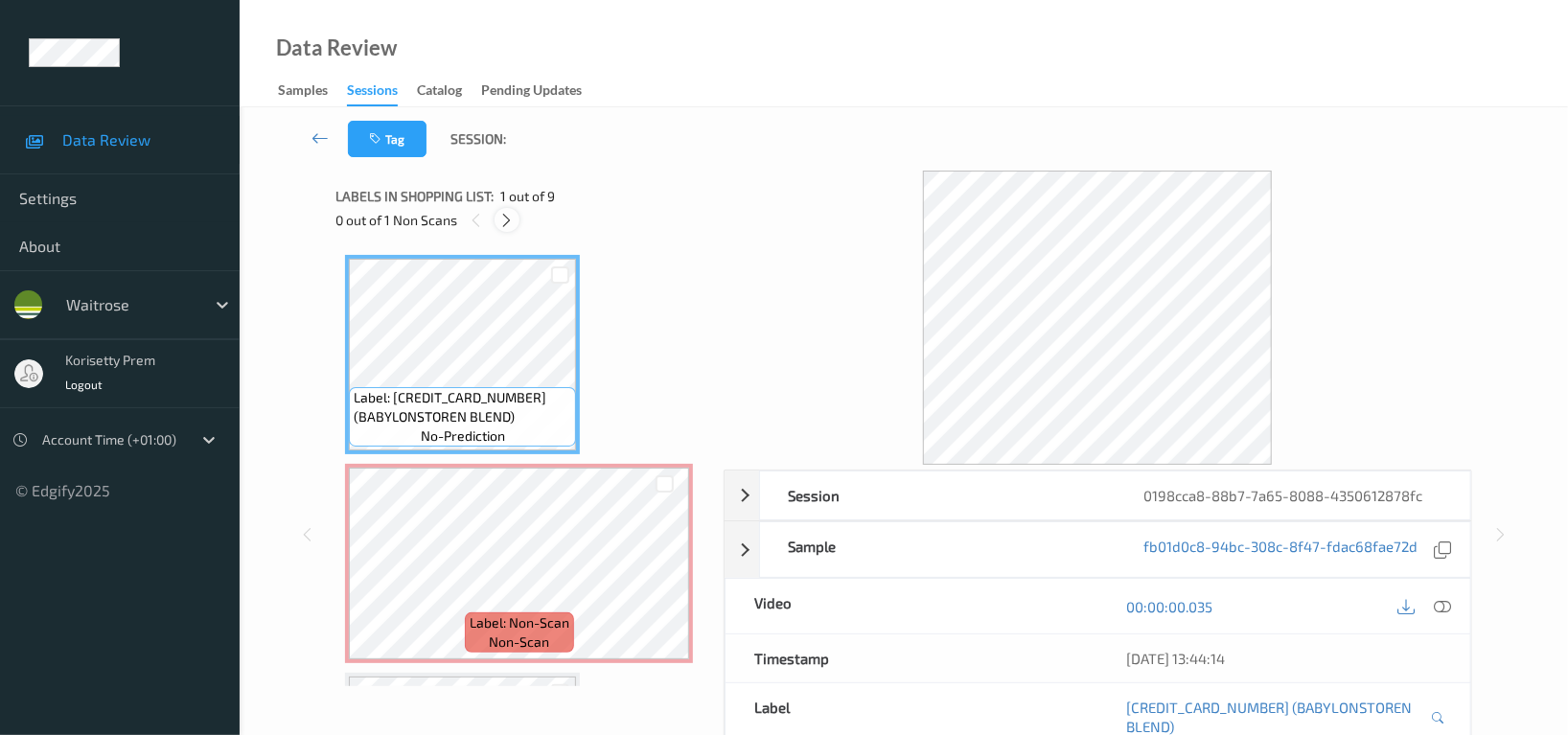
click at [506, 223] on icon at bounding box center [507, 220] width 16 height 17
drag, startPoint x: 1444, startPoint y: 609, endPoint x: 1491, endPoint y: 609, distance: 47.0
click at [1442, 609] on icon at bounding box center [1443, 607] width 17 height 17
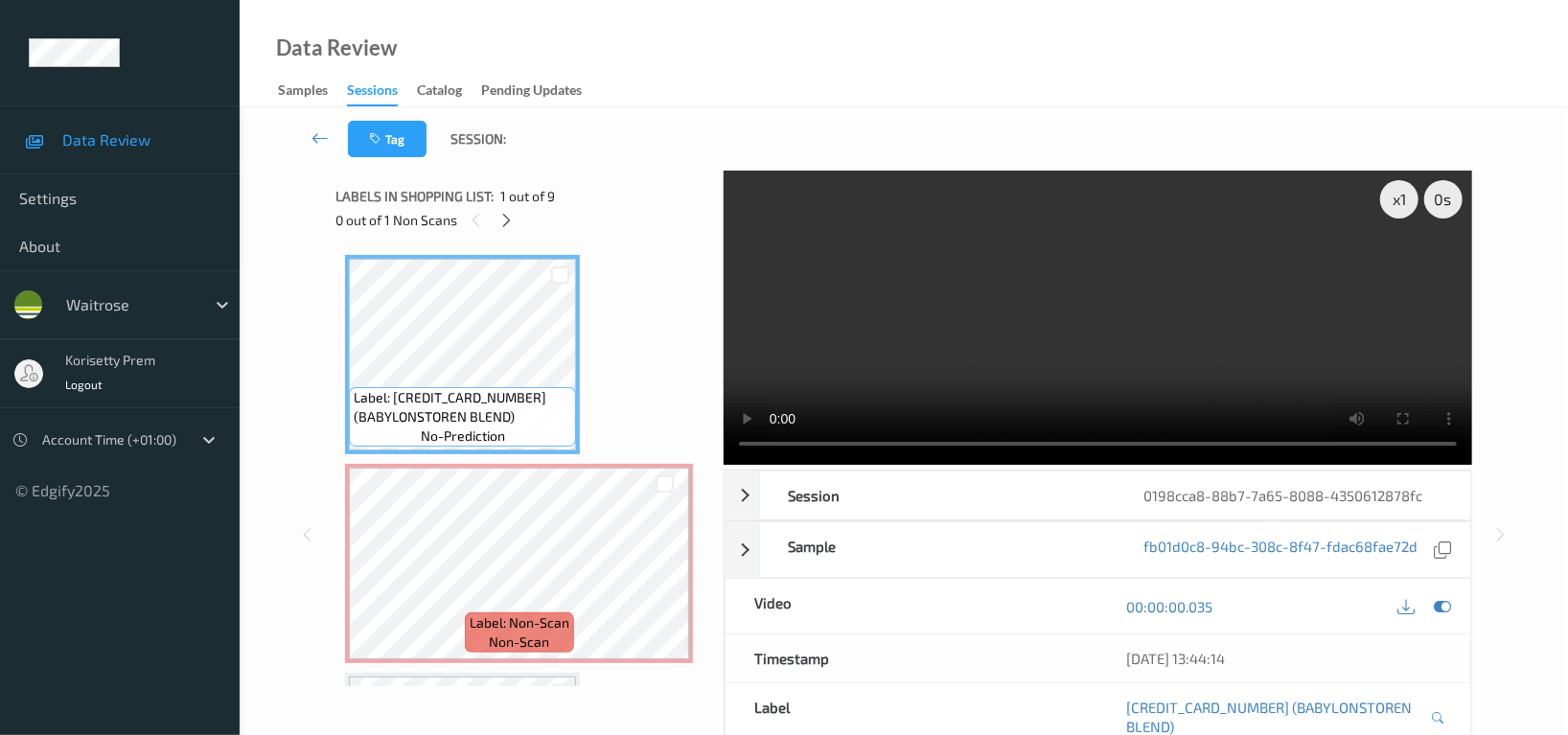
click at [980, 312] on video at bounding box center [1098, 317] width 748 height 294
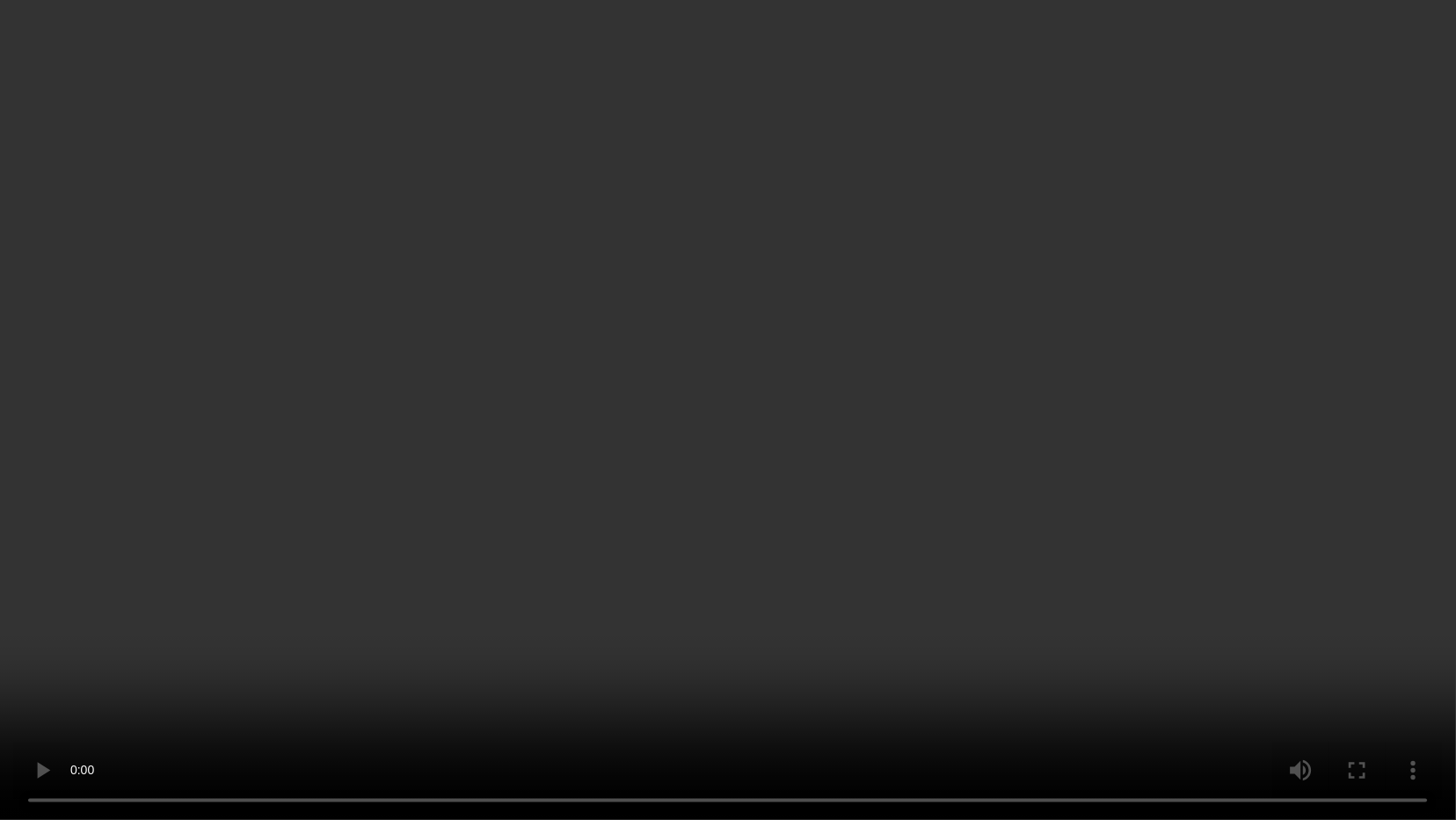
click at [888, 444] on video at bounding box center [728, 410] width 1456 height 820
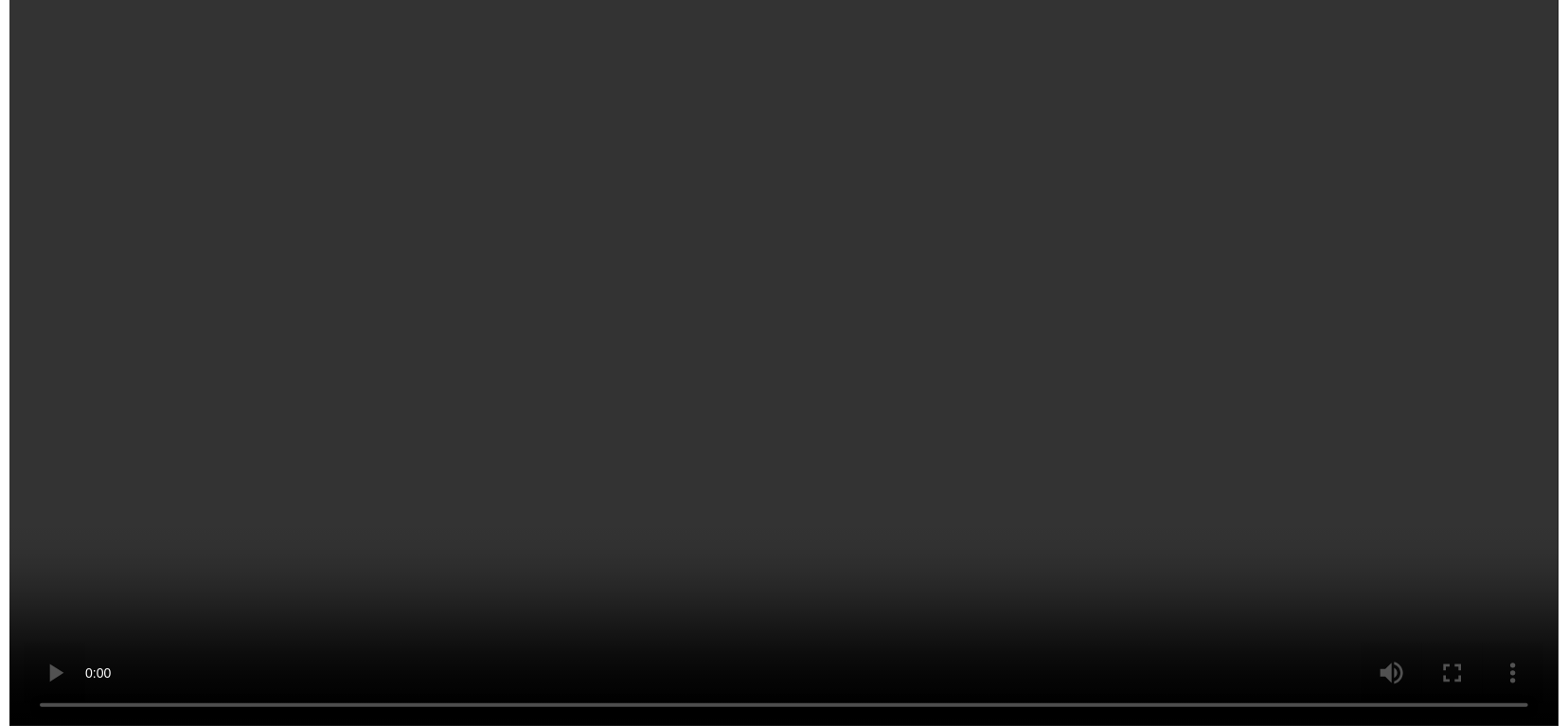
scroll to position [126, 0]
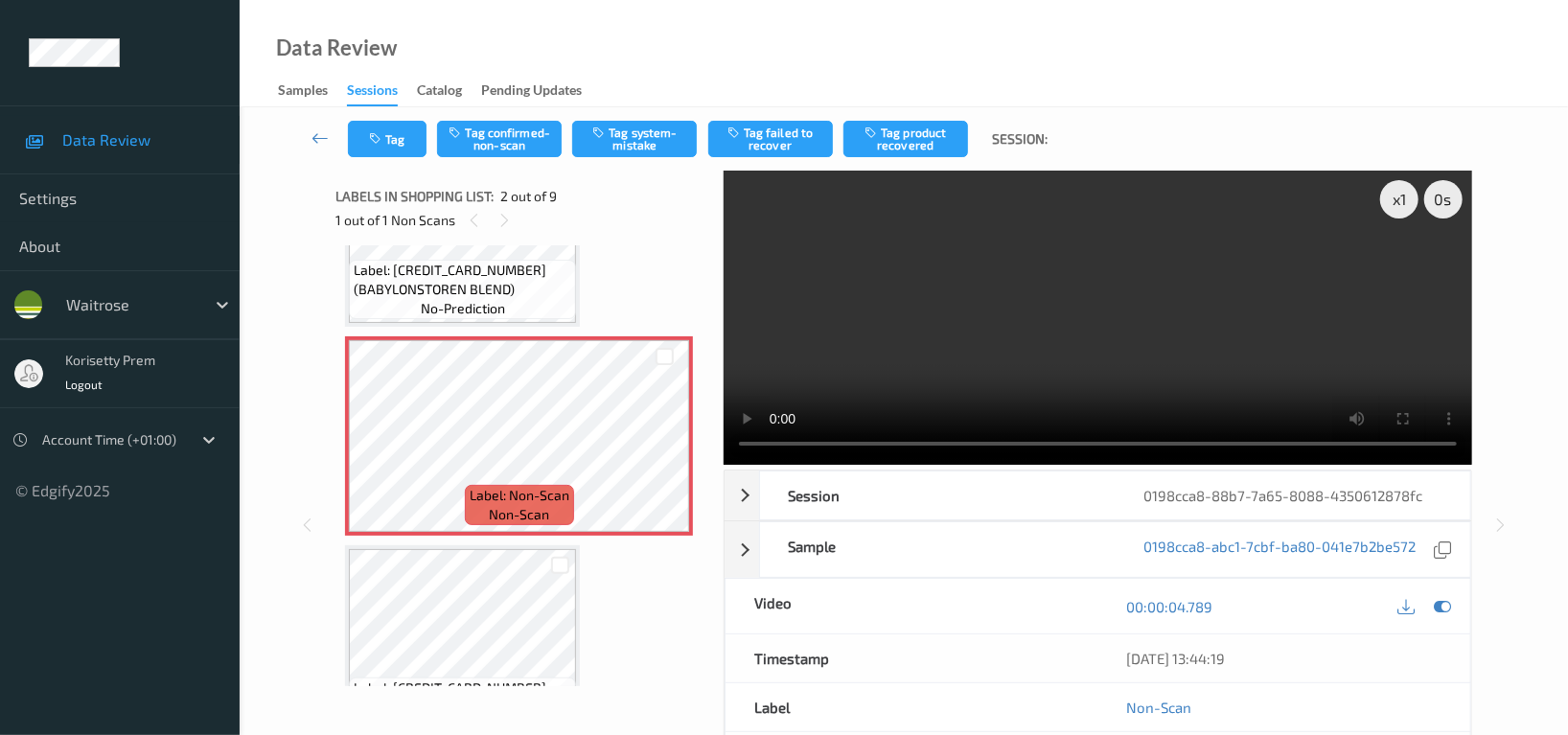
click at [1217, 312] on video at bounding box center [1098, 317] width 748 height 294
click at [1213, 361] on video at bounding box center [1098, 317] width 748 height 294
click at [1009, 324] on video at bounding box center [1098, 317] width 748 height 294
click at [665, 137] on button "Tag system-mistake" at bounding box center [635, 139] width 125 height 37
click at [387, 139] on button "Tag" at bounding box center [388, 139] width 79 height 37
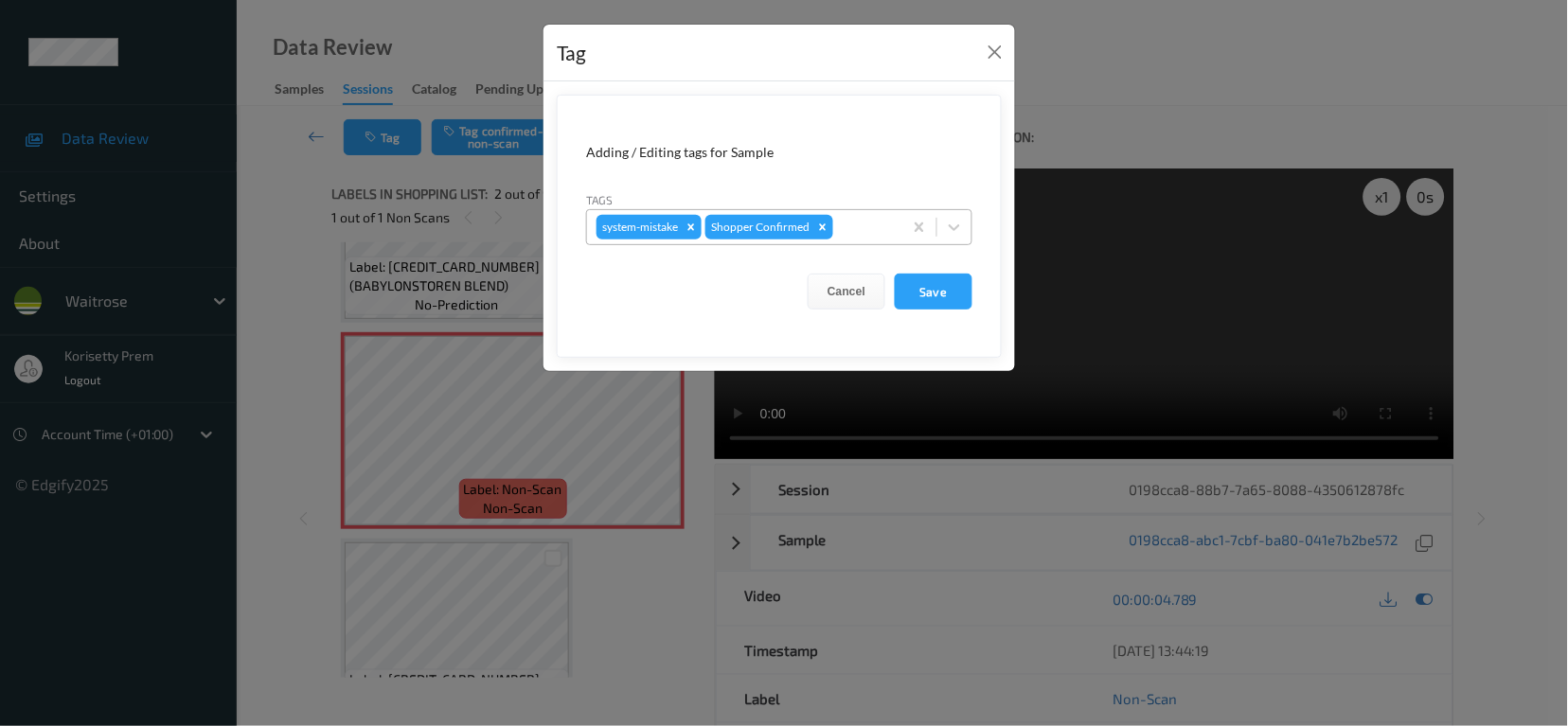
click at [861, 232] on div at bounding box center [865, 227] width 56 height 23
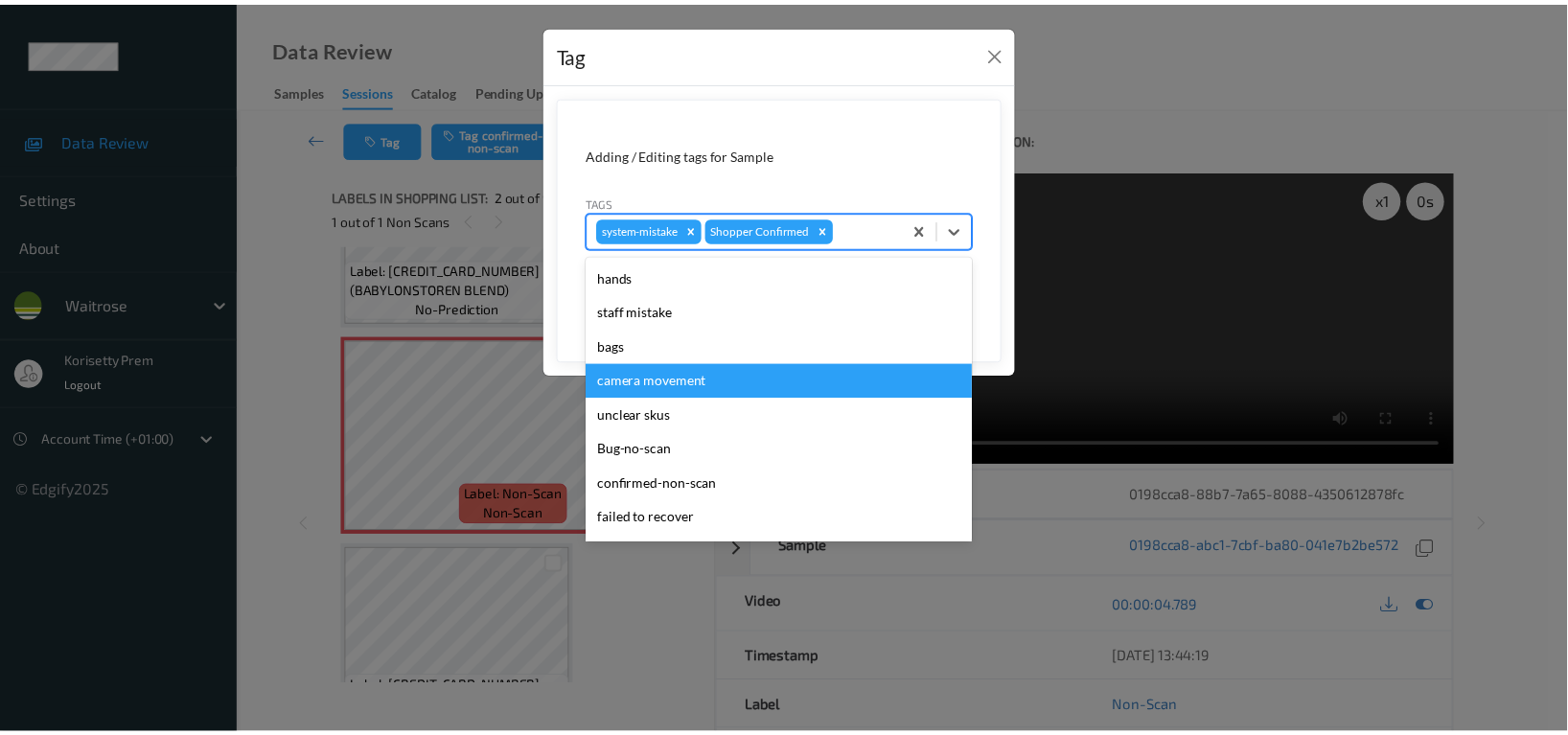
scroll to position [375, 0]
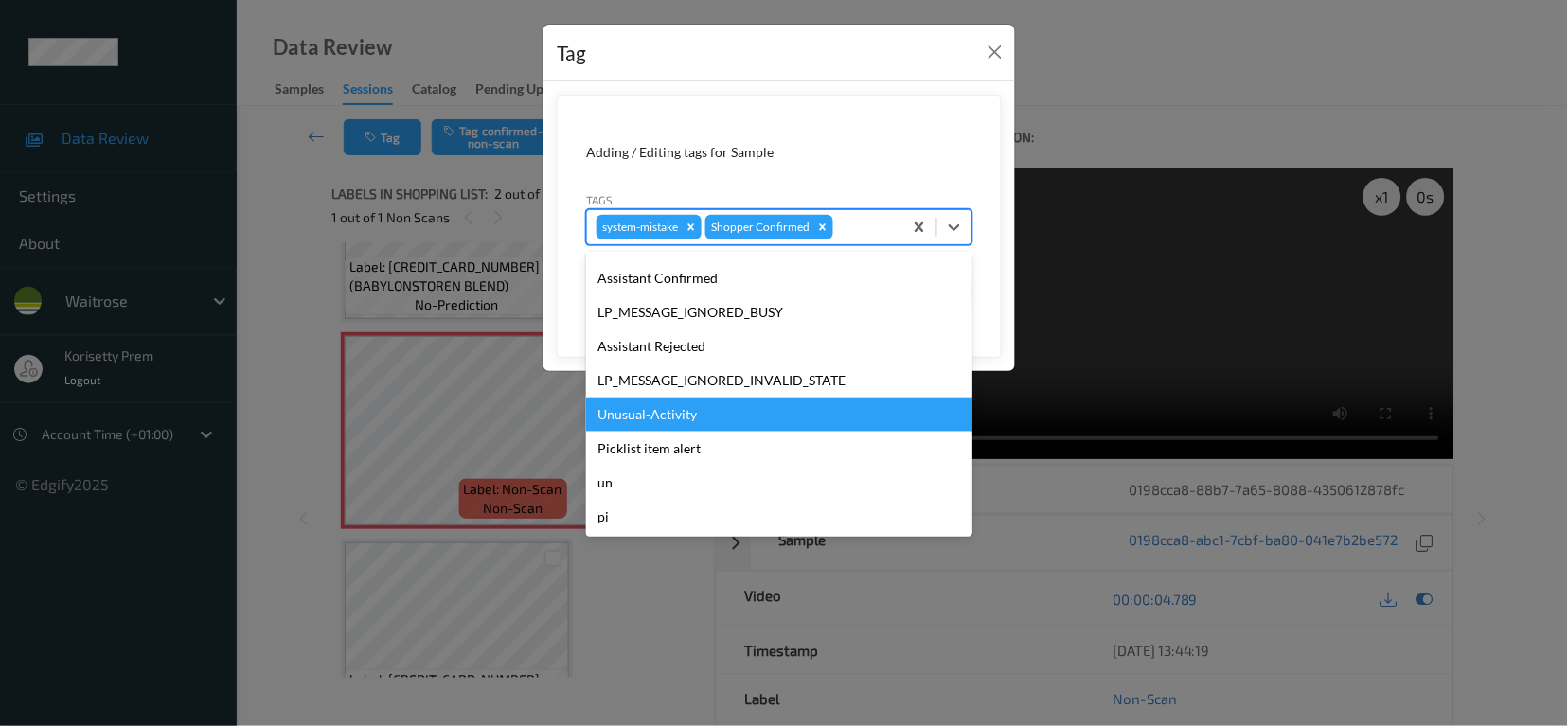
click at [671, 408] on div "Unusual-Activity" at bounding box center [779, 414] width 387 height 34
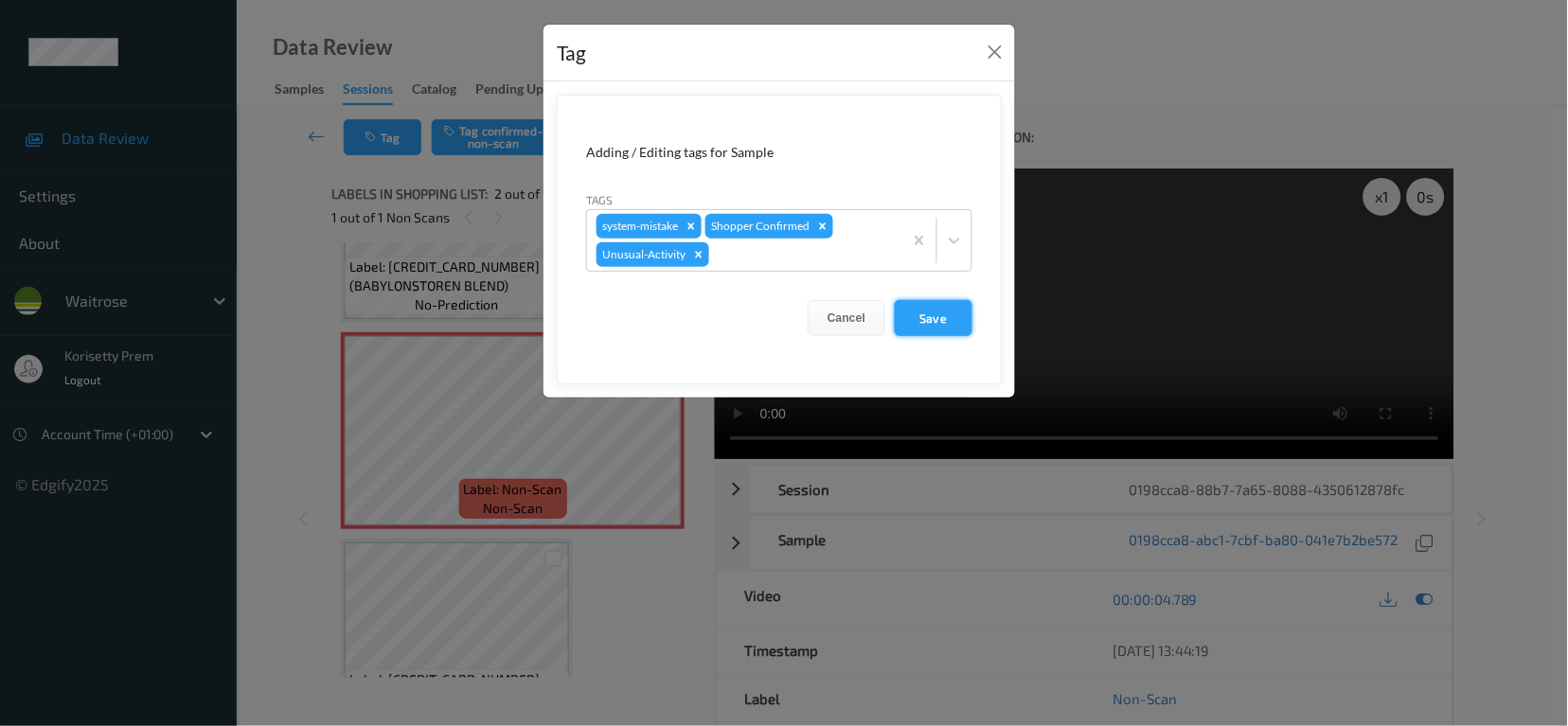
click at [953, 305] on button "Save" at bounding box center [934, 318] width 78 height 36
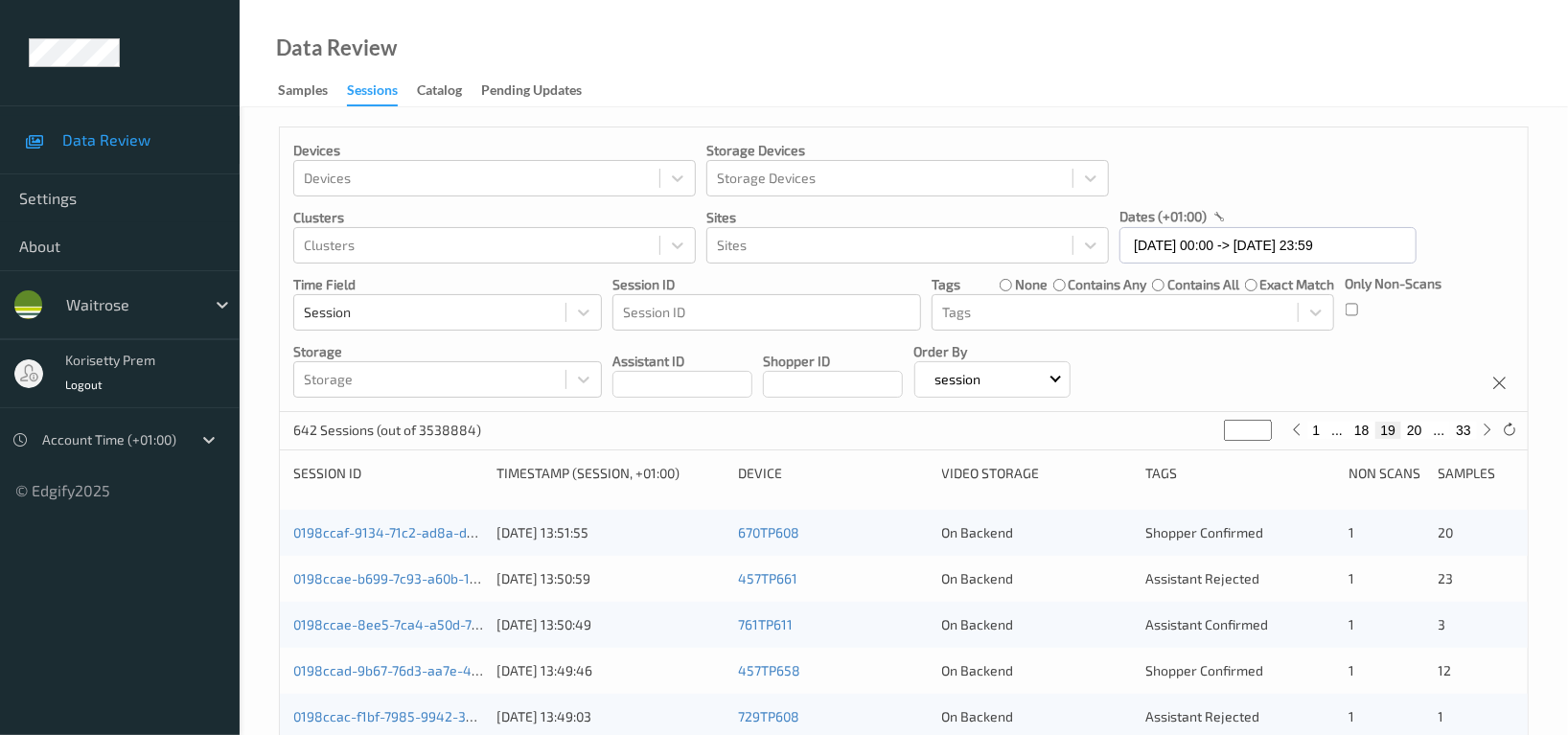
click at [1464, 433] on button "33" at bounding box center [1463, 430] width 27 height 17
type input "**"
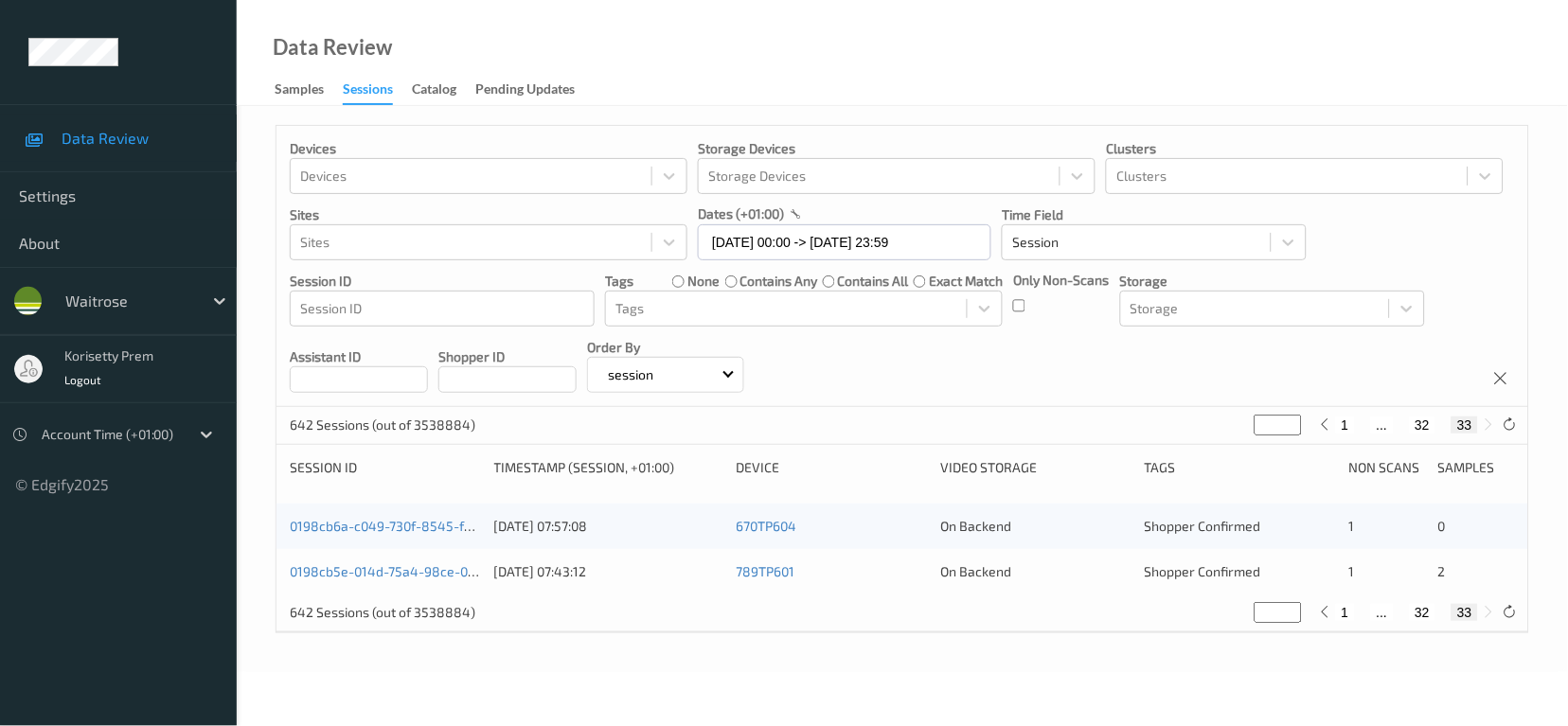
click at [1405, 427] on div "1 ... 32 33" at bounding box center [1406, 425] width 142 height 17
click at [1425, 427] on button "32" at bounding box center [1424, 425] width 27 height 17
type input "**"
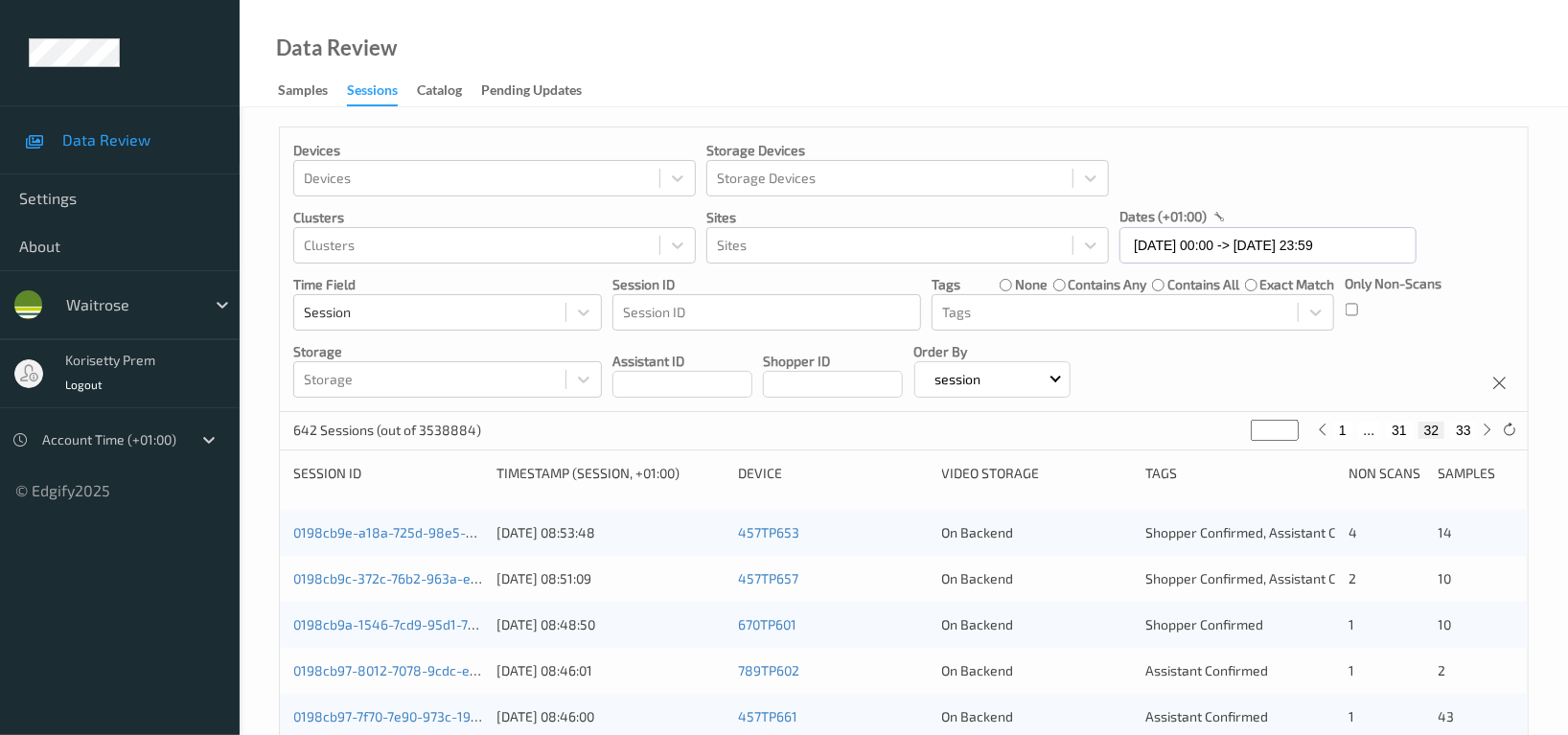
click at [1422, 432] on button "32" at bounding box center [1432, 430] width 27 height 17
click at [1398, 432] on button "31" at bounding box center [1400, 430] width 27 height 17
type input "**"
click at [1254, 377] on div "Devices Devices Storage Devices Storage Devices Clusters Clusters Sites Sites d…" at bounding box center [903, 270] width 1248 height 285
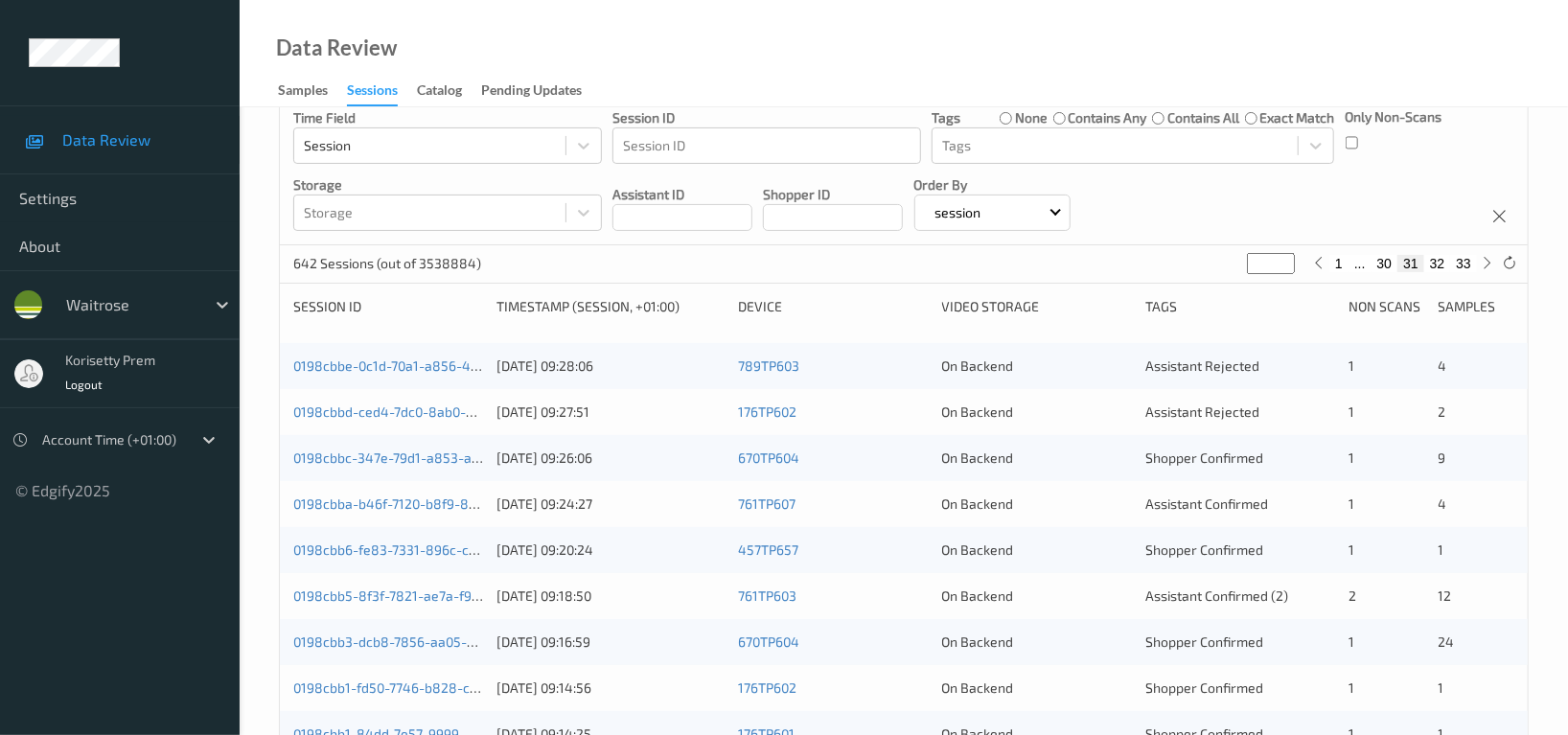
scroll to position [128, 0]
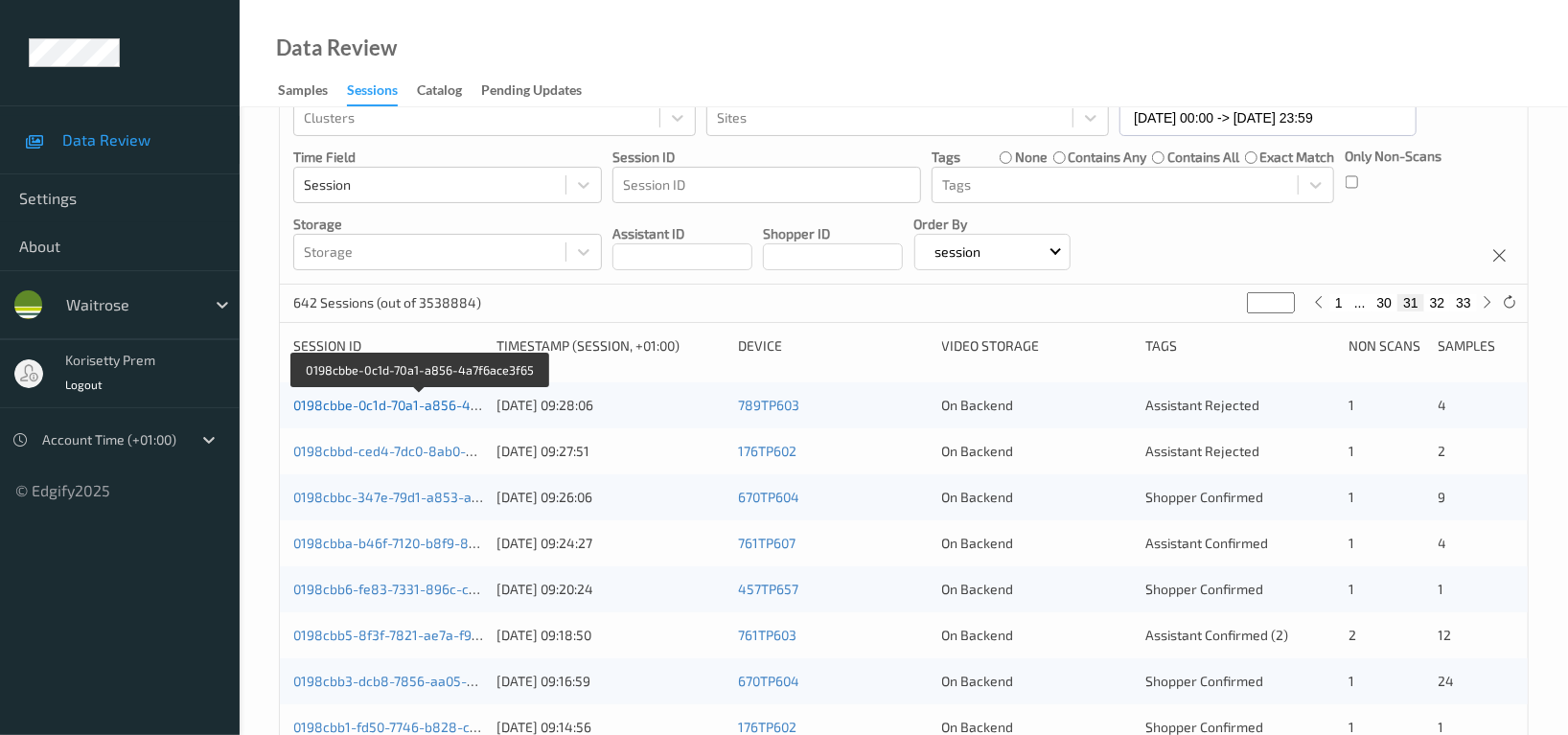
click at [435, 404] on link "0198cbbe-0c1d-70a1-a856-4a7f6ace3f65" at bounding box center [420, 404] width 254 height 16
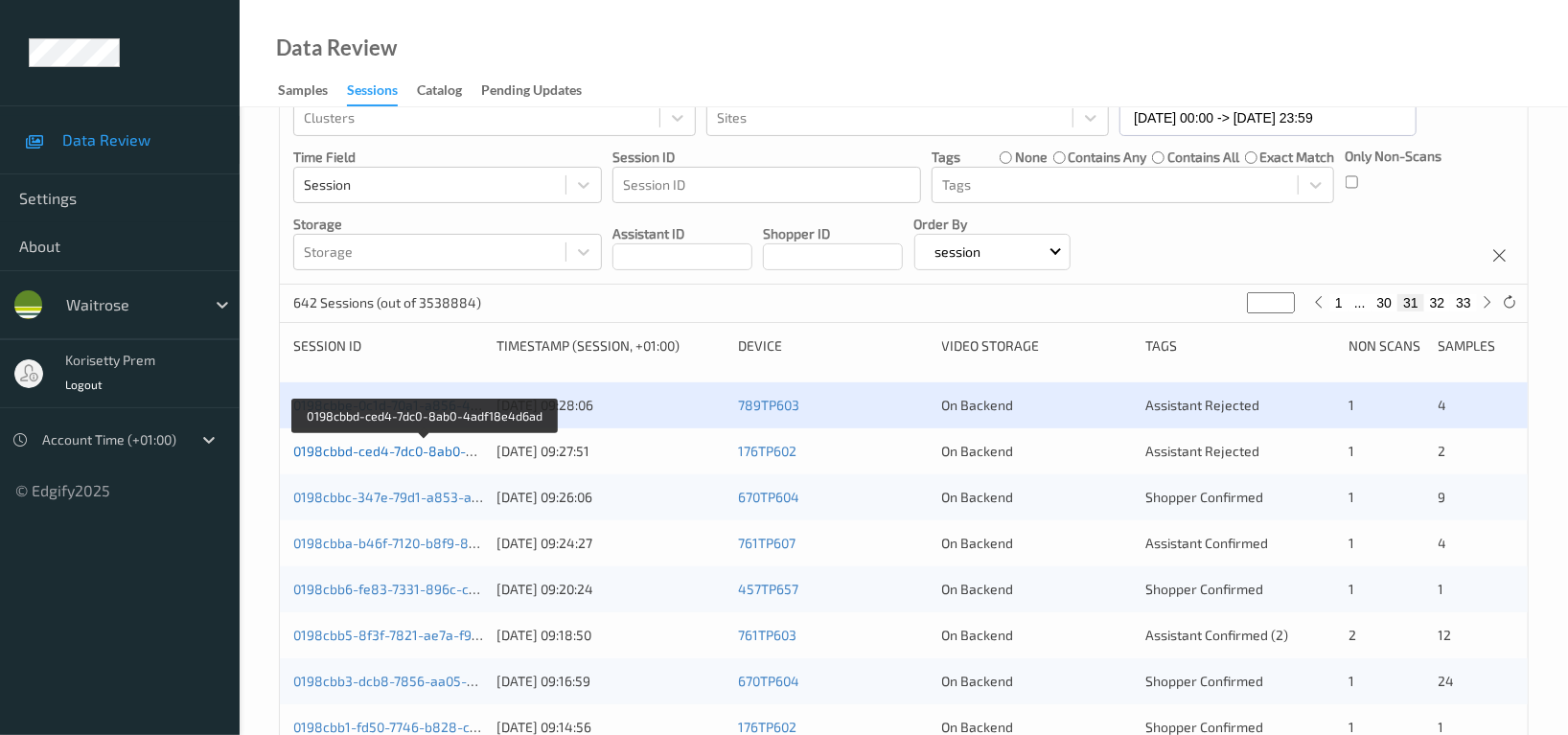
click at [431, 456] on link "0198cbbd-ced4-7dc0-8ab0-4adf18e4d6ad" at bounding box center [424, 450] width 263 height 16
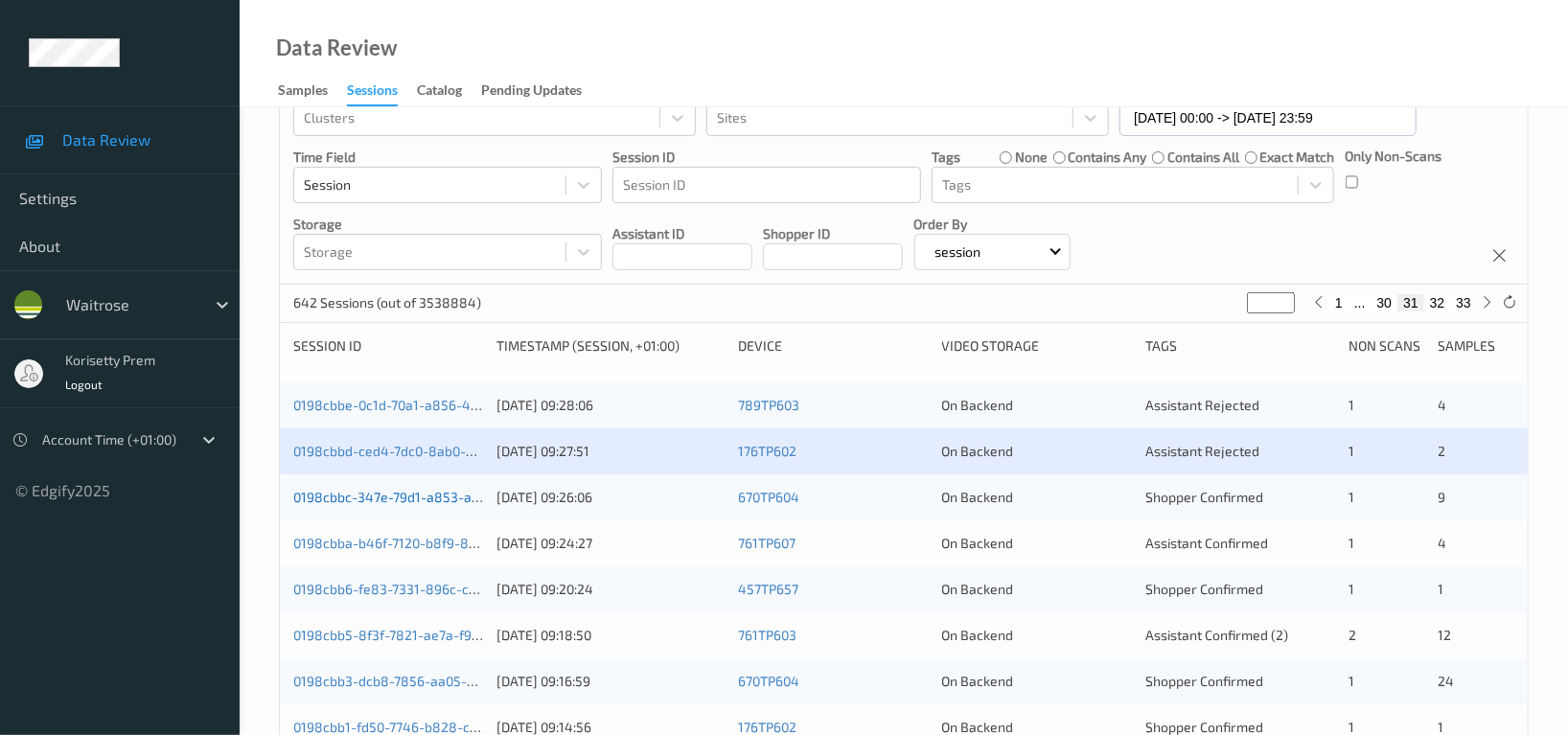
click at [442, 489] on link "0198cbbc-347e-79d1-a853-a14e9fb8e900" at bounding box center [423, 496] width 260 height 16
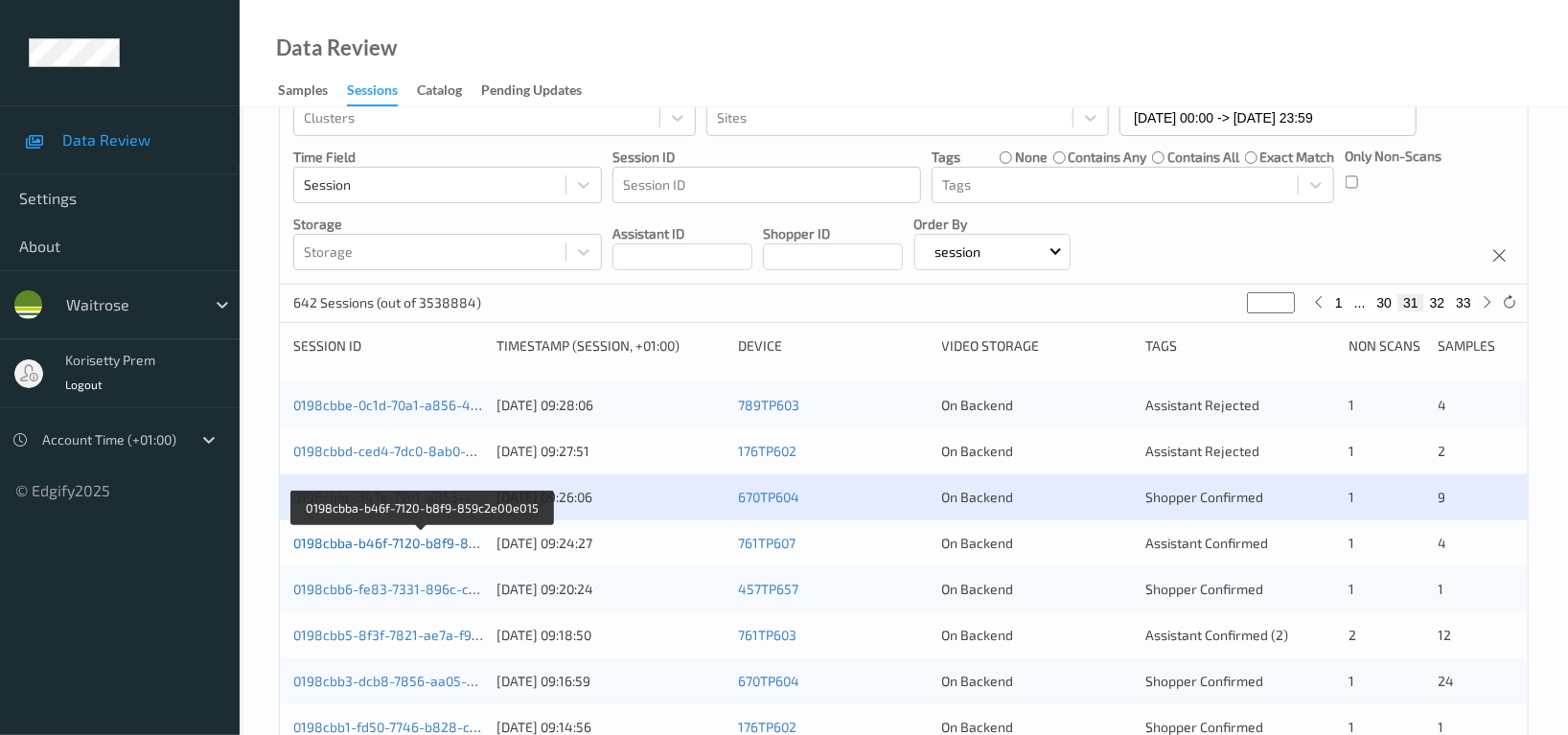
click at [441, 549] on link "0198cbba-b46f-7120-b8f9-859c2e00e015" at bounding box center [421, 543] width 257 height 16
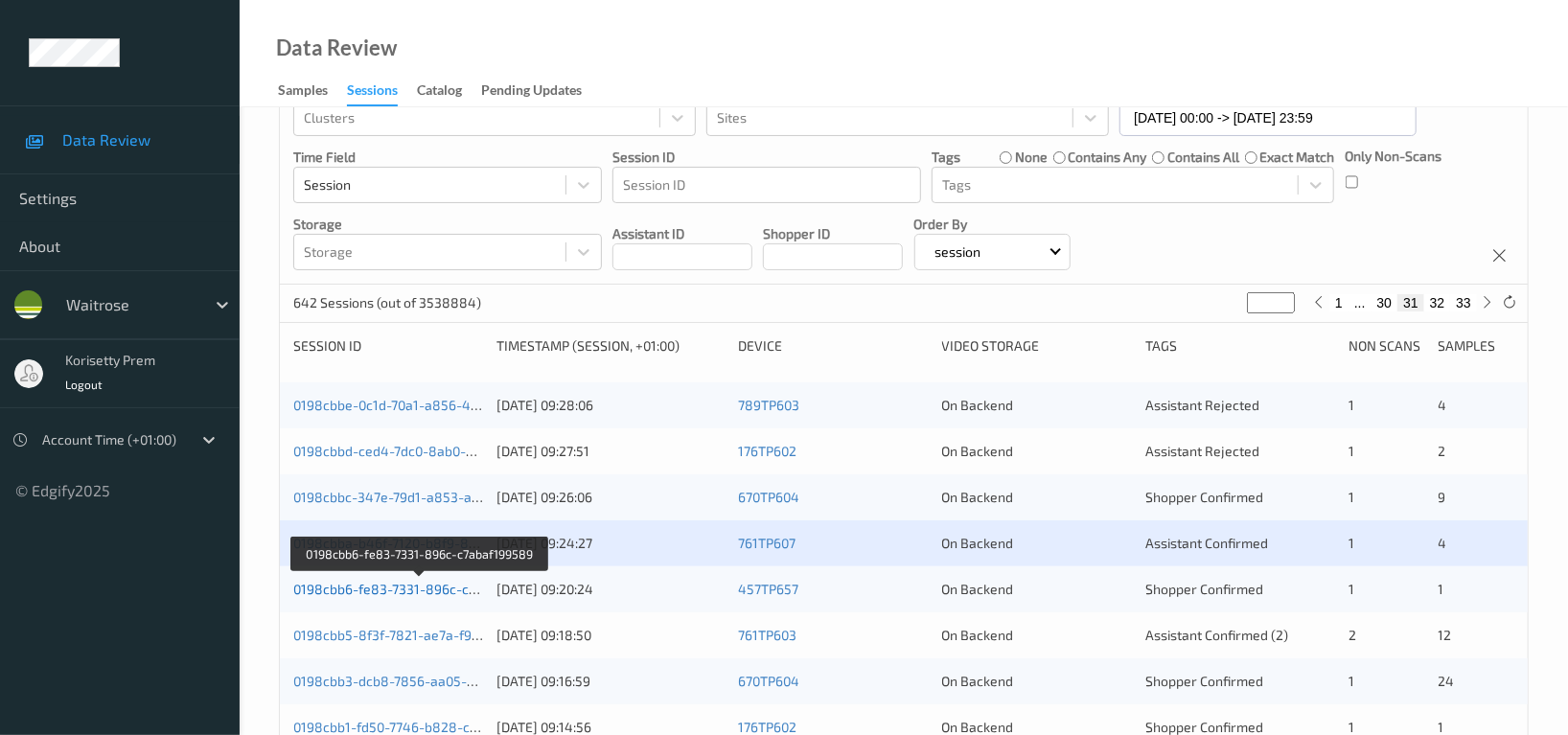
click at [443, 592] on link "0198cbb6-fe83-7331-896c-c7abaf199589" at bounding box center [420, 589] width 255 height 16
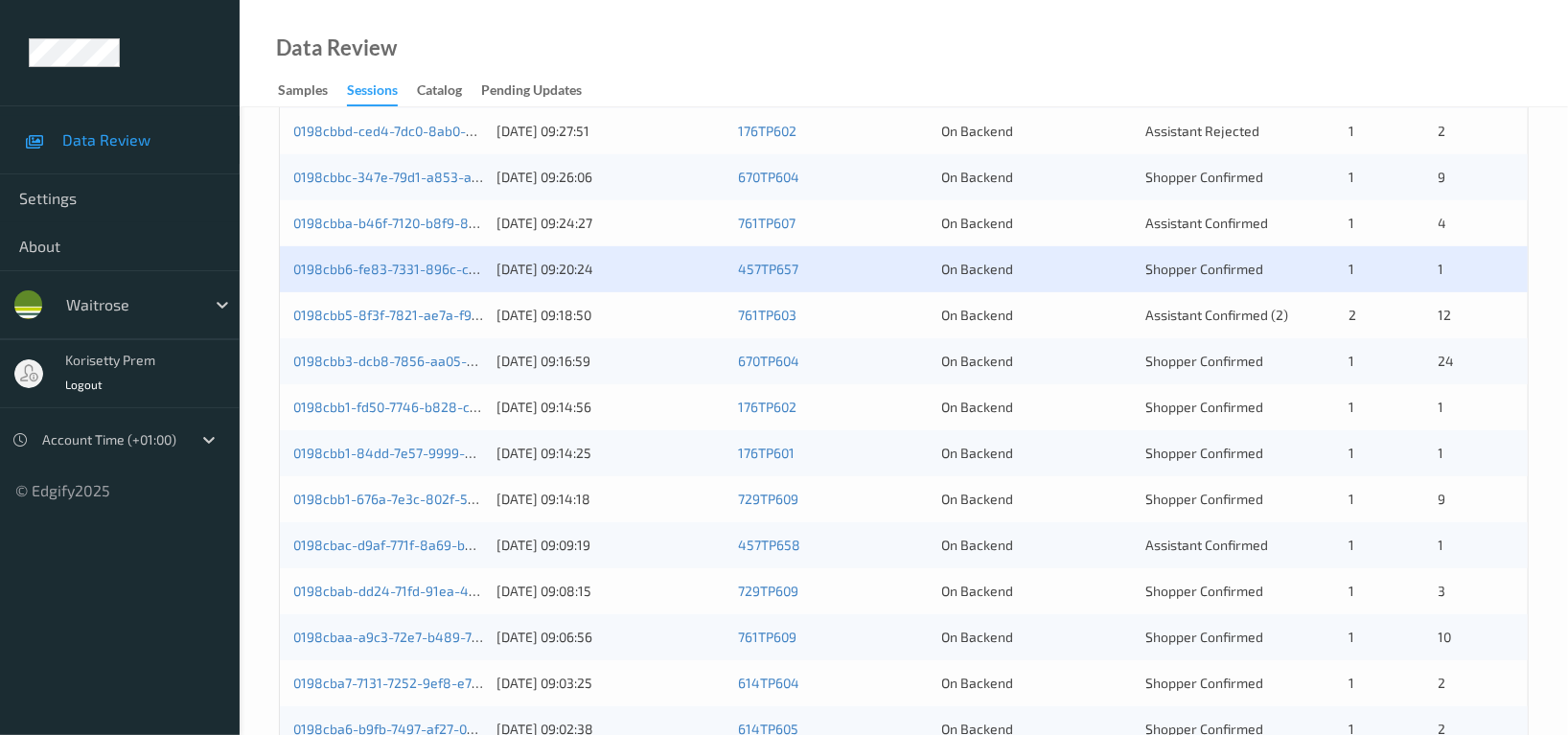
scroll to position [511, 0]
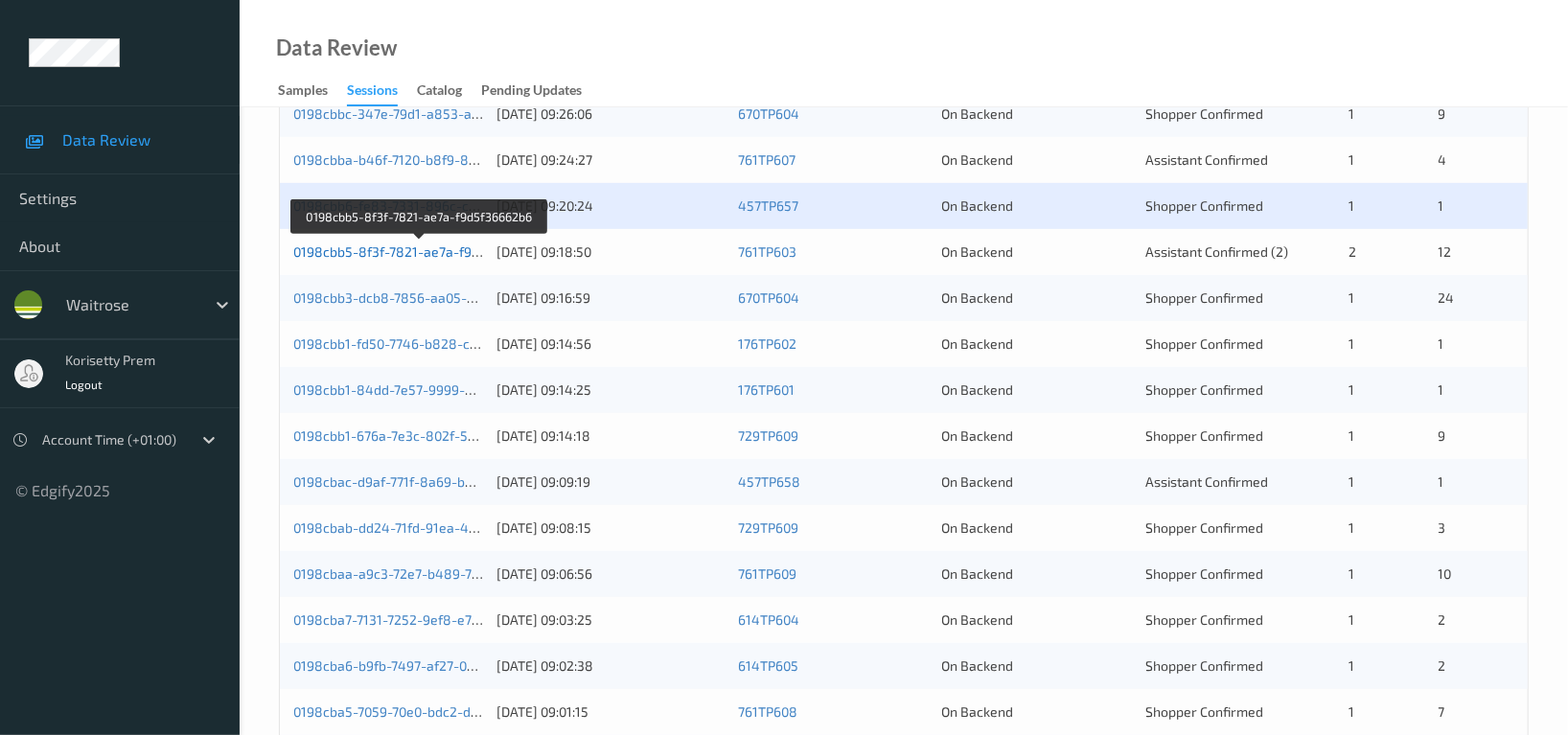
click at [405, 256] on link "0198cbb5-8f3f-7821-ae7a-f9d5f36662b6" at bounding box center [419, 251] width 252 height 16
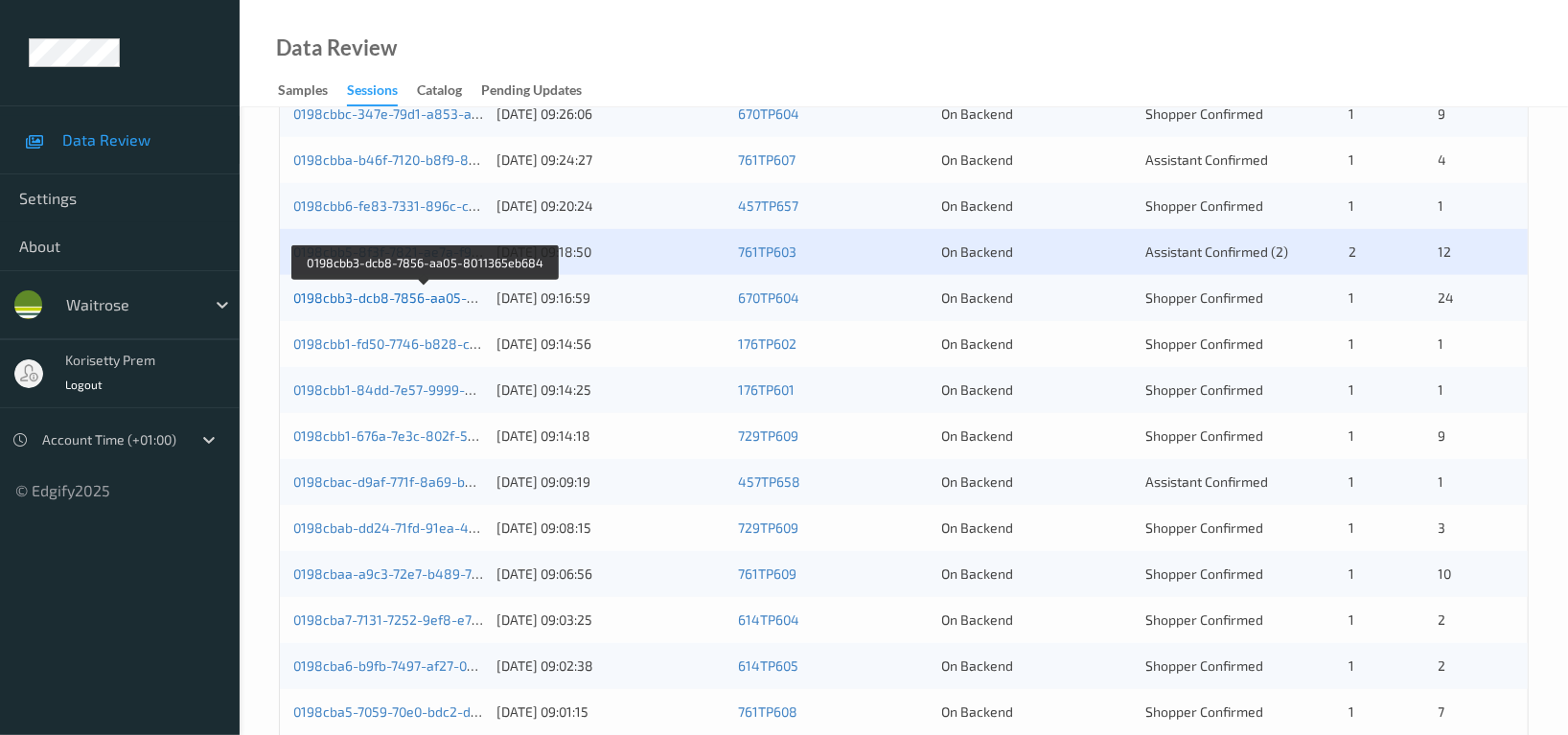
click at [423, 297] on link "0198cbb3-dcb8-7856-aa05-8011365eb684" at bounding box center [425, 297] width 265 height 16
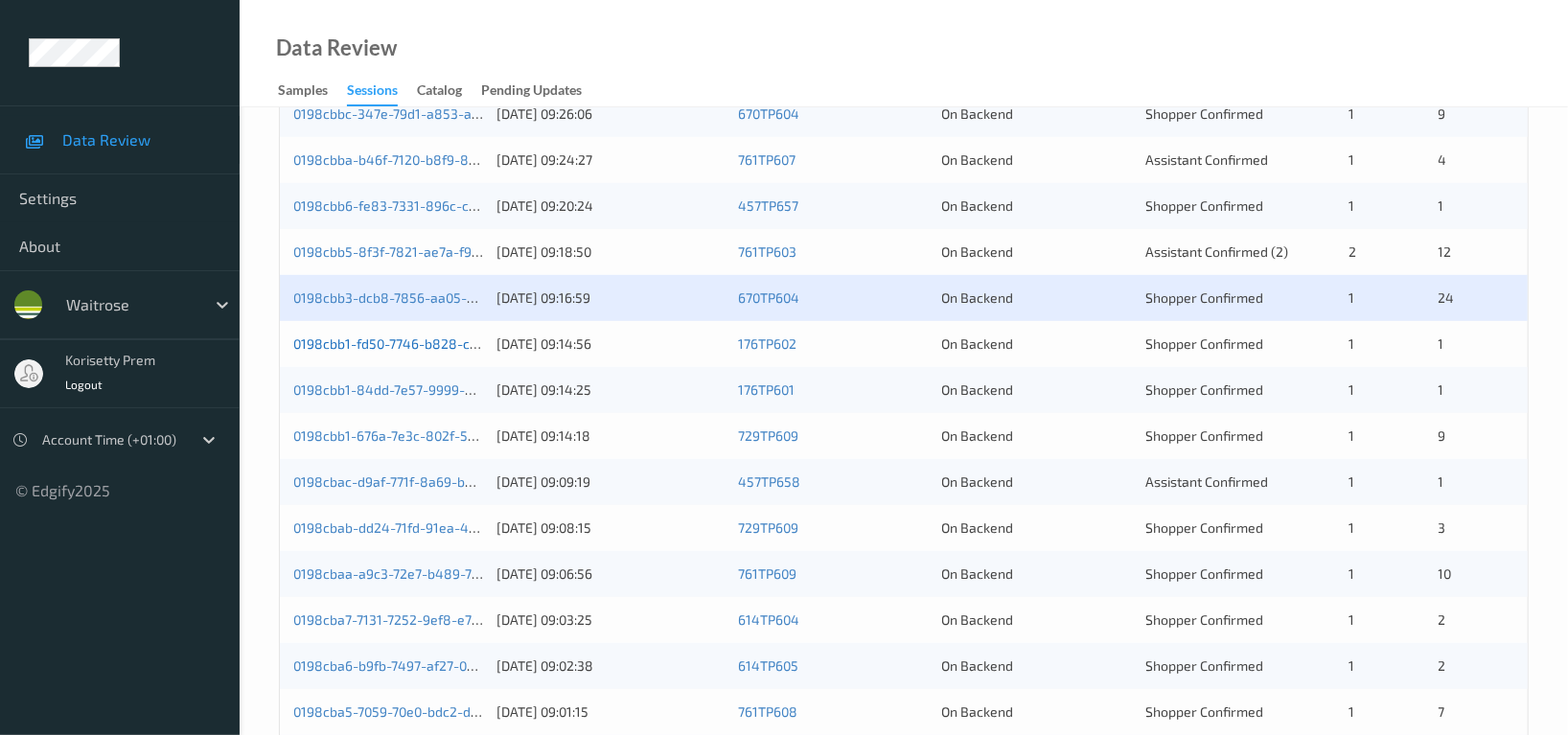
click at [430, 339] on link "0198cbb1-fd50-7746-b828-c69a0706687f" at bounding box center [421, 343] width 257 height 16
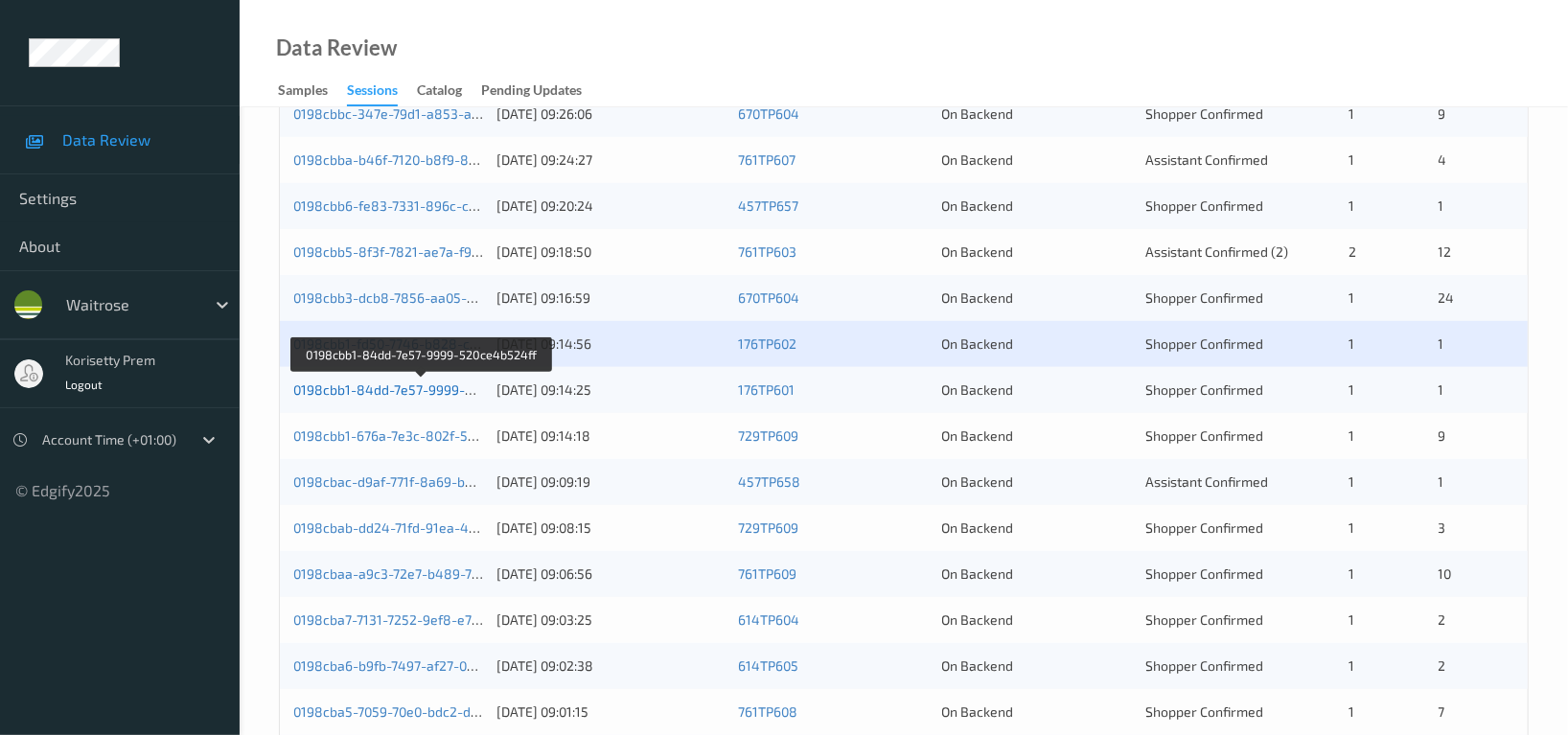
click at [431, 383] on link "0198cbb1-84dd-7e57-9999-520ce4b524ff" at bounding box center [422, 390] width 259 height 16
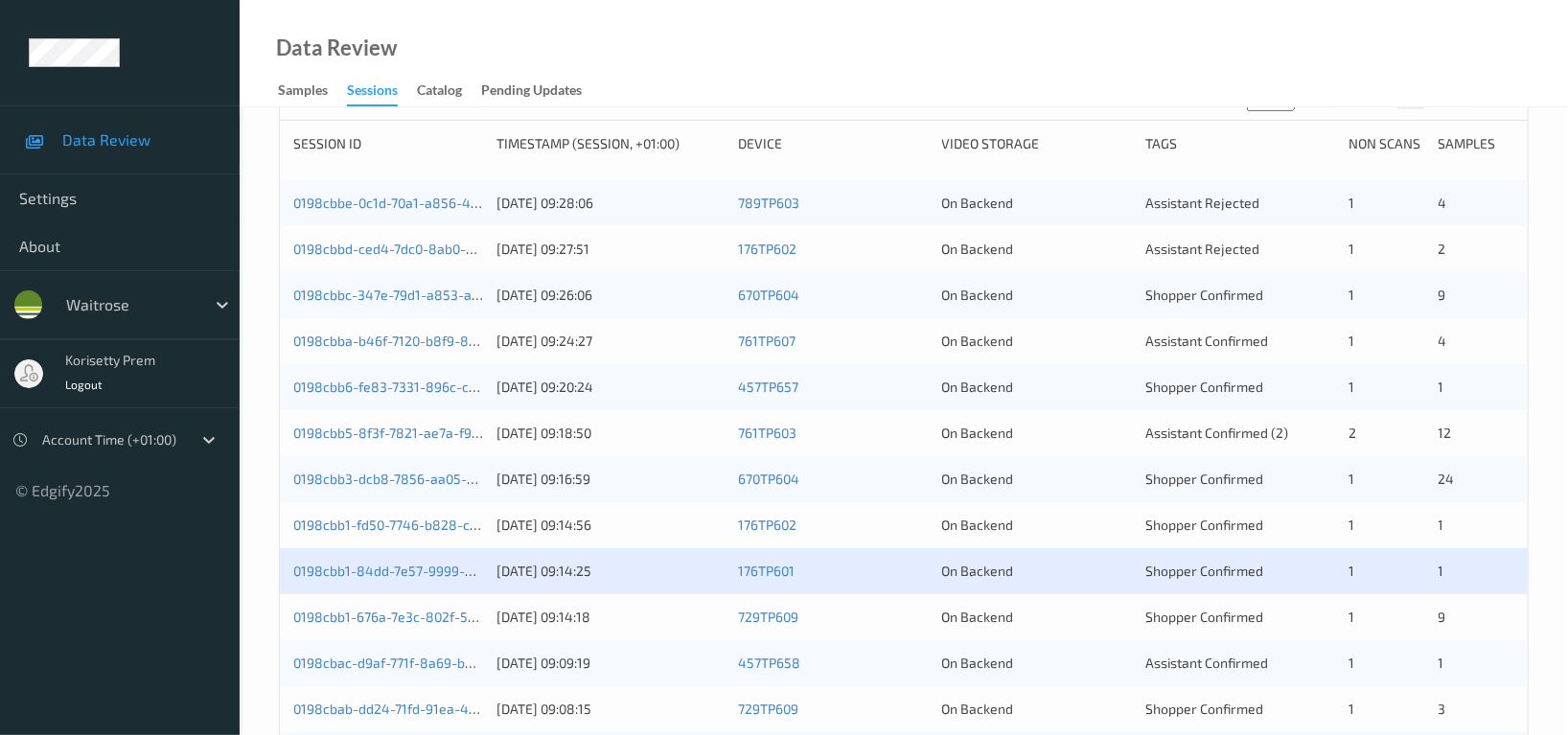
scroll to position [383, 0]
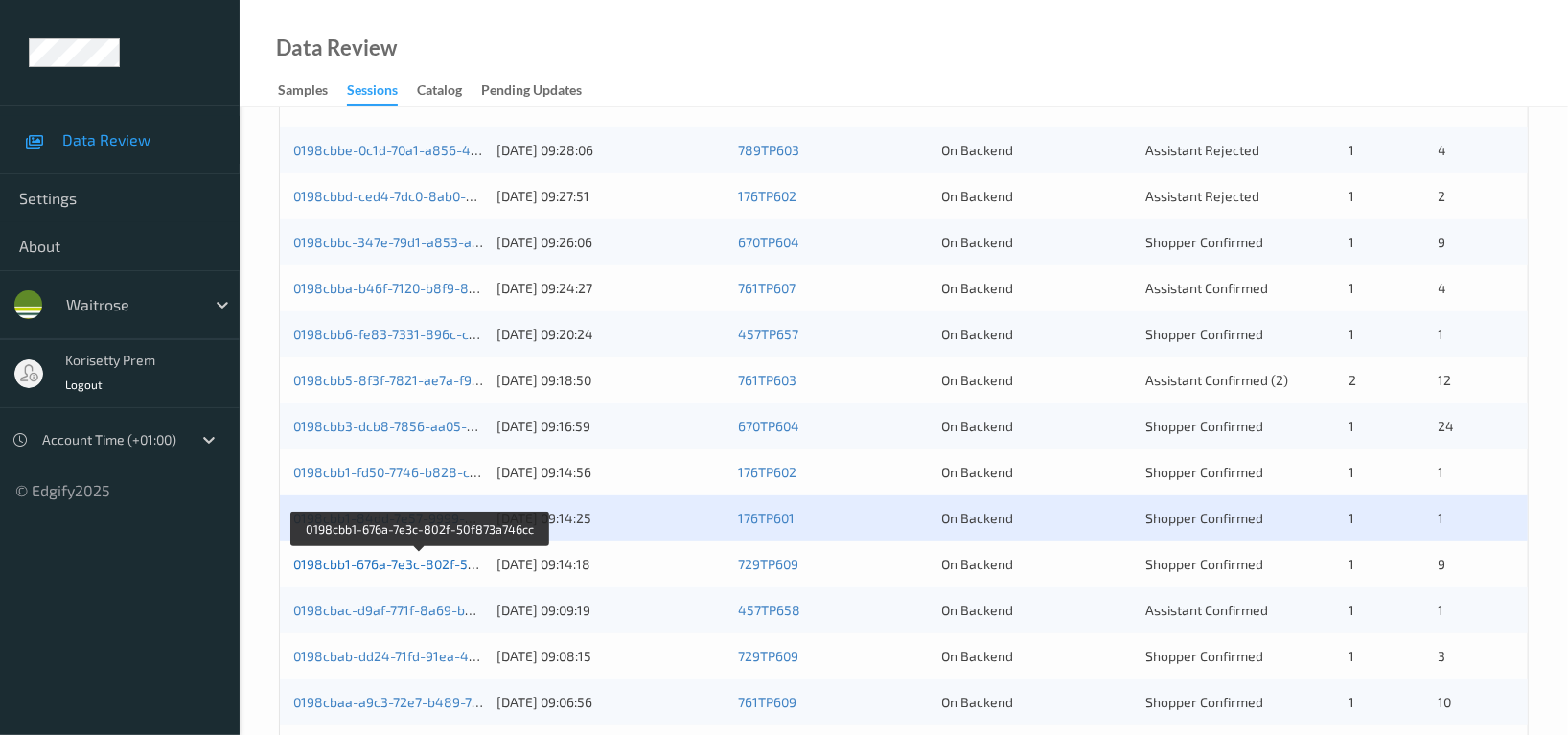
click at [379, 566] on link "0198cbb1-676a-7e3c-802f-50f873a746cc" at bounding box center [420, 564] width 254 height 16
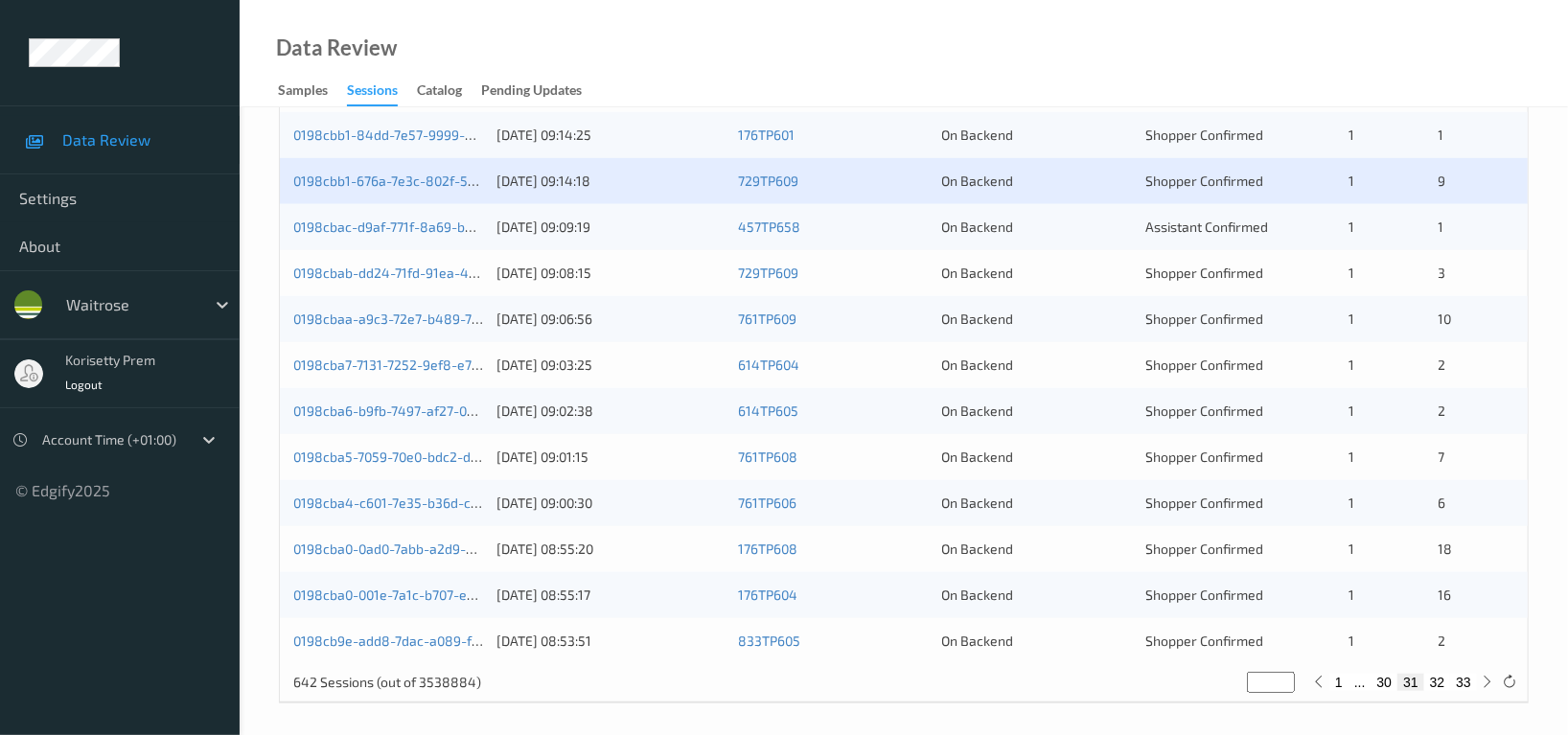
scroll to position [773, 0]
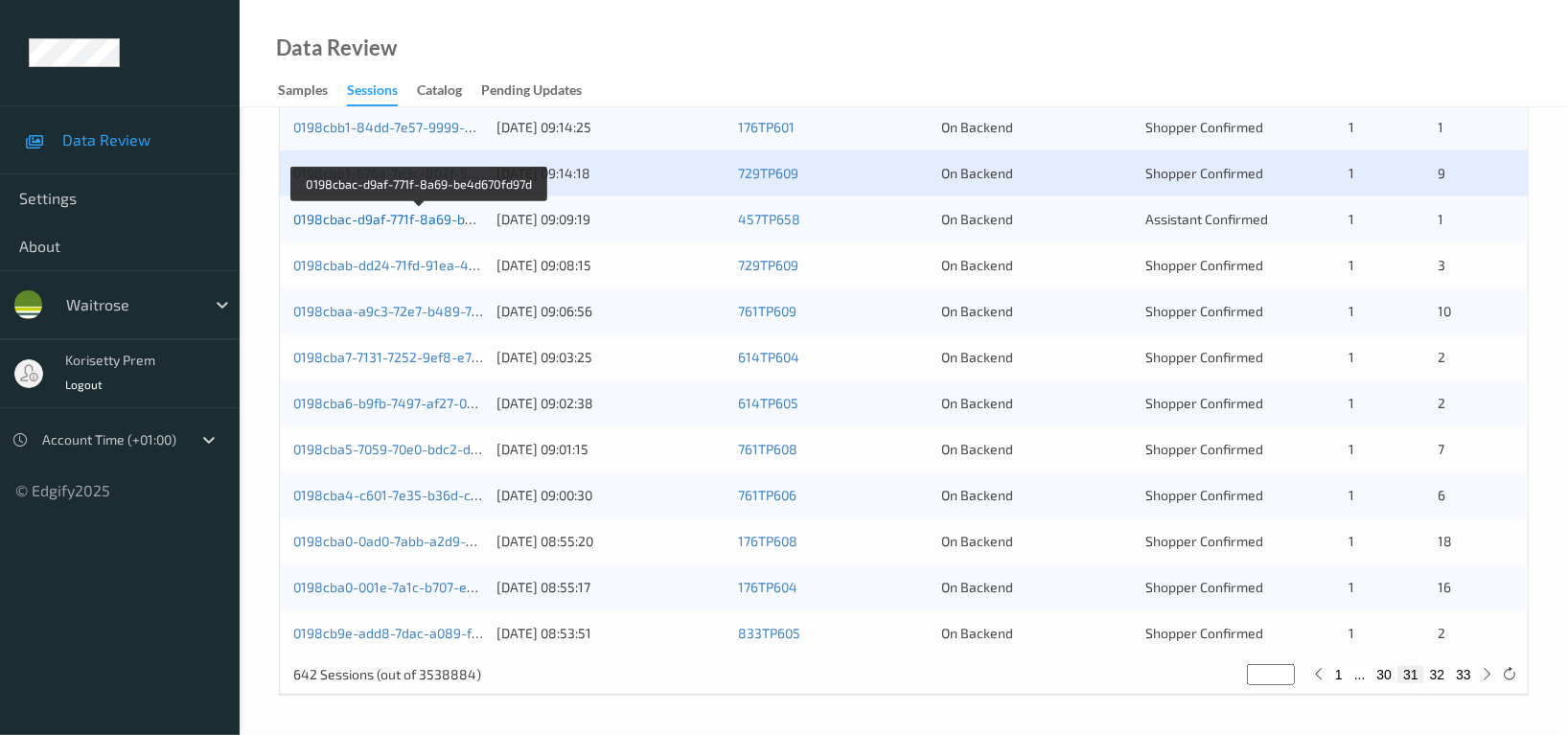
click at [396, 220] on link "0198cbac-d9af-771f-8a69-be4d670fd97d" at bounding box center [419, 218] width 252 height 16
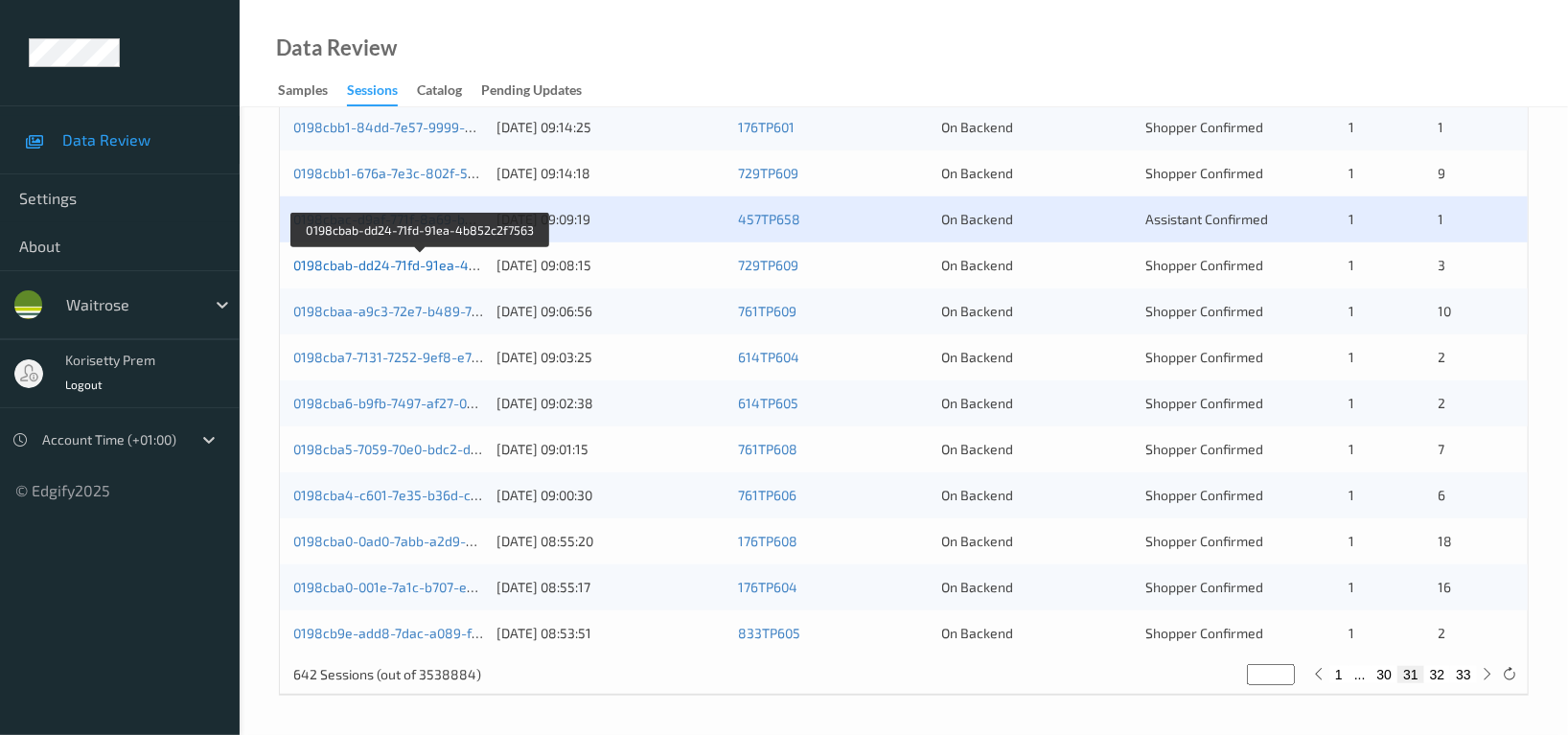
click at [441, 260] on link "0198cbab-dd24-71fd-91ea-4b852c2f7563" at bounding box center [421, 265] width 256 height 16
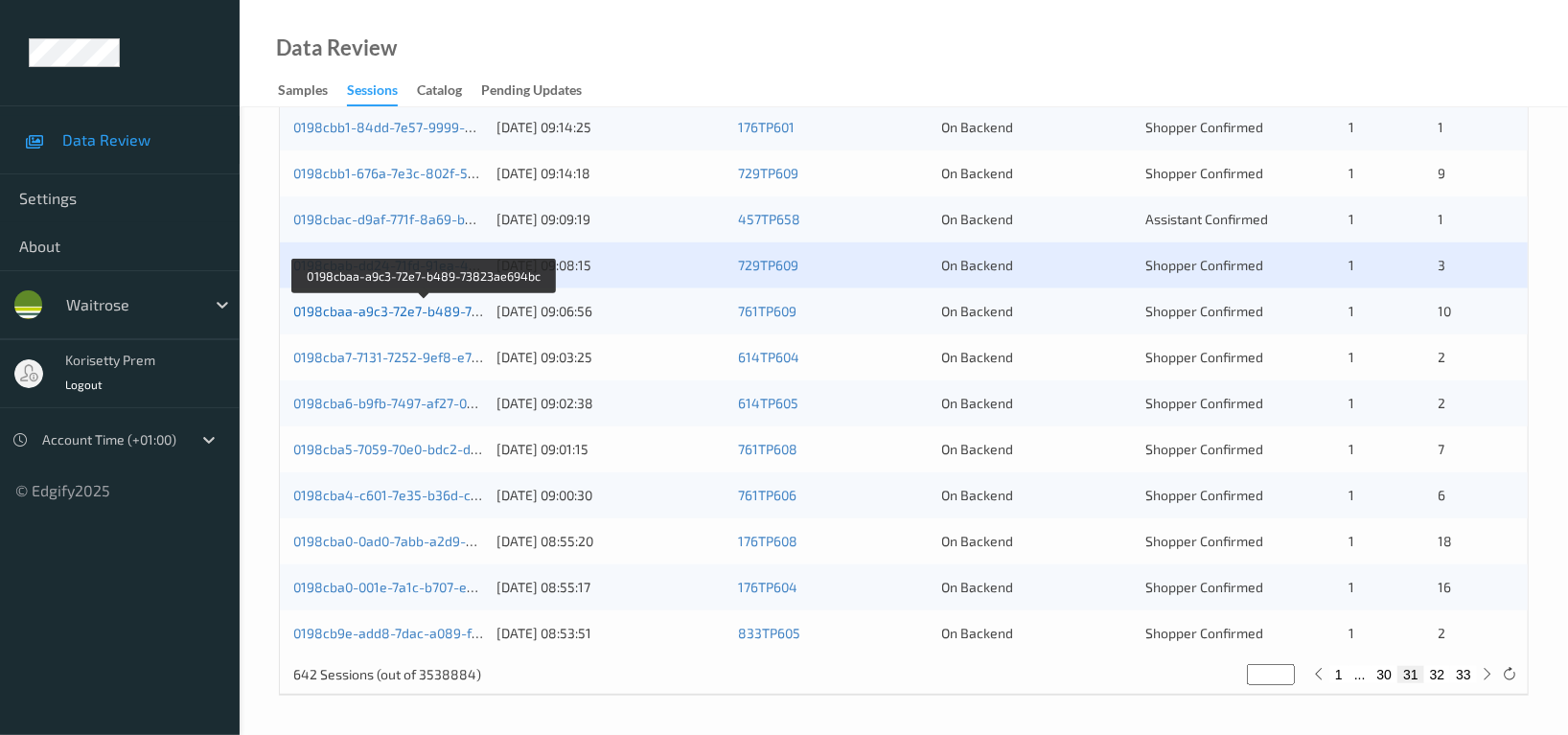
click at [431, 314] on link "0198cbaa-a9c3-72e7-b489-73823ae694bc" at bounding box center [425, 311] width 264 height 16
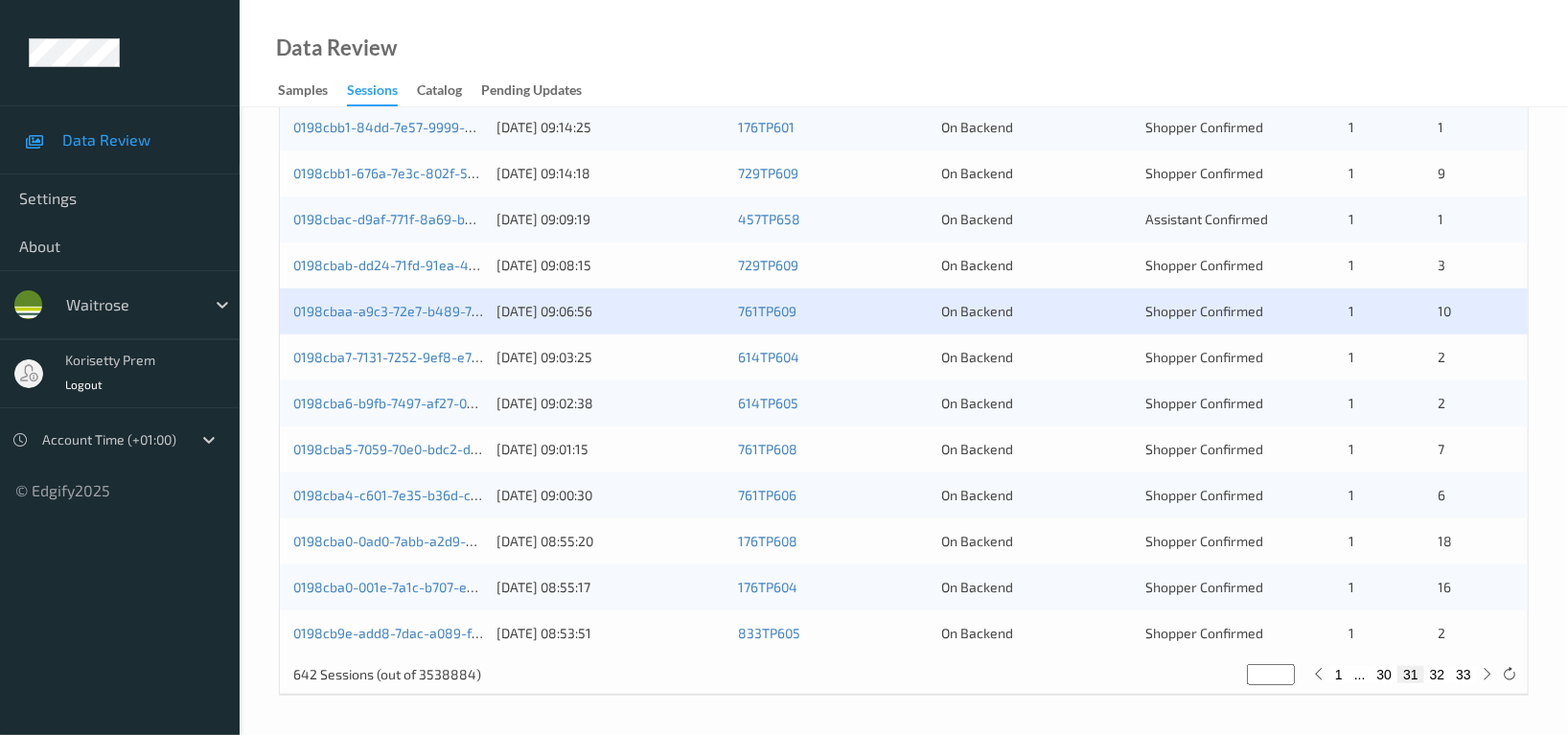
click at [449, 367] on div "0198cba7-7131-7252-9ef8-e7fd1022e149" at bounding box center [388, 358] width 190 height 19
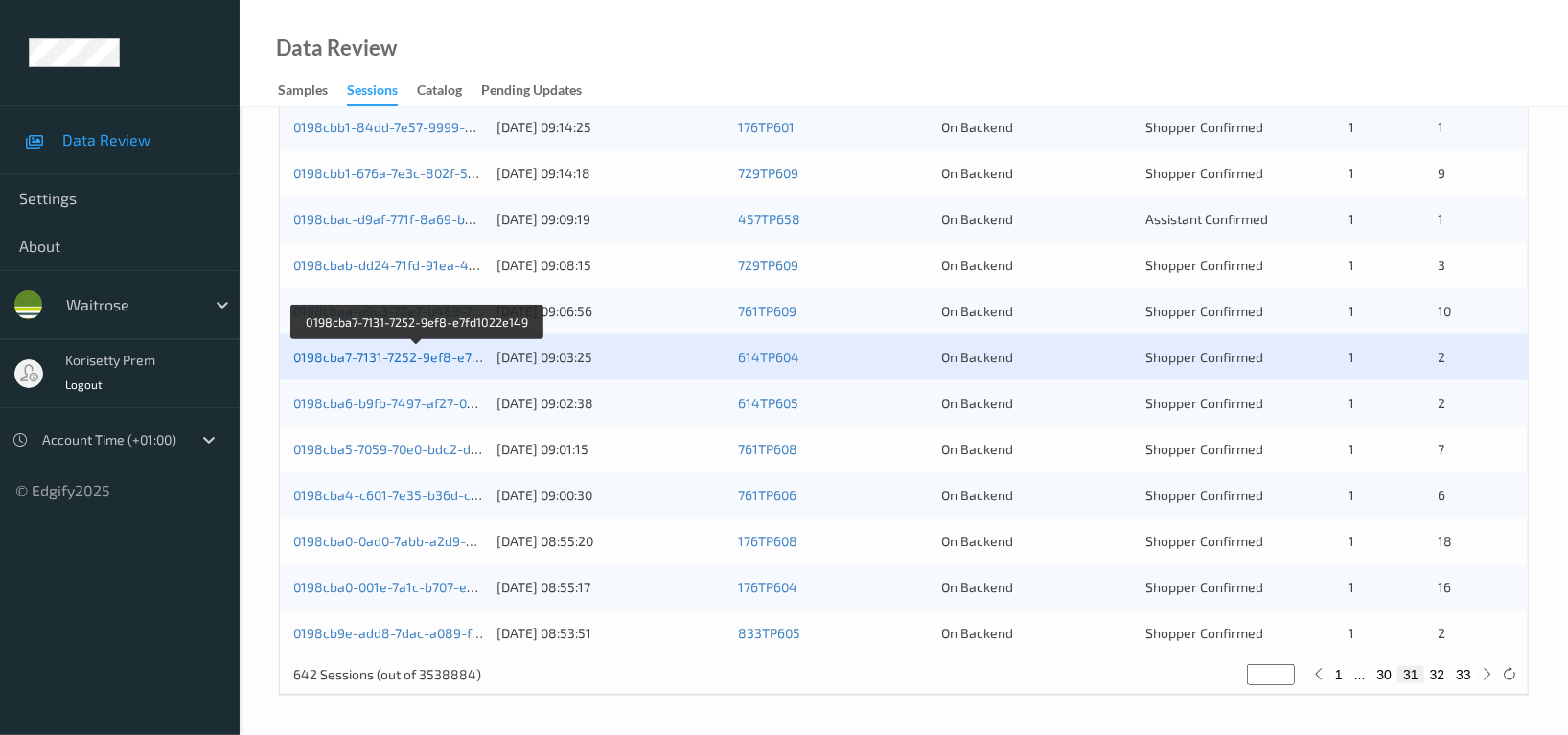
click at [441, 362] on link "0198cba7-7131-7252-9ef8-e7fd1022e149" at bounding box center [417, 357] width 249 height 16
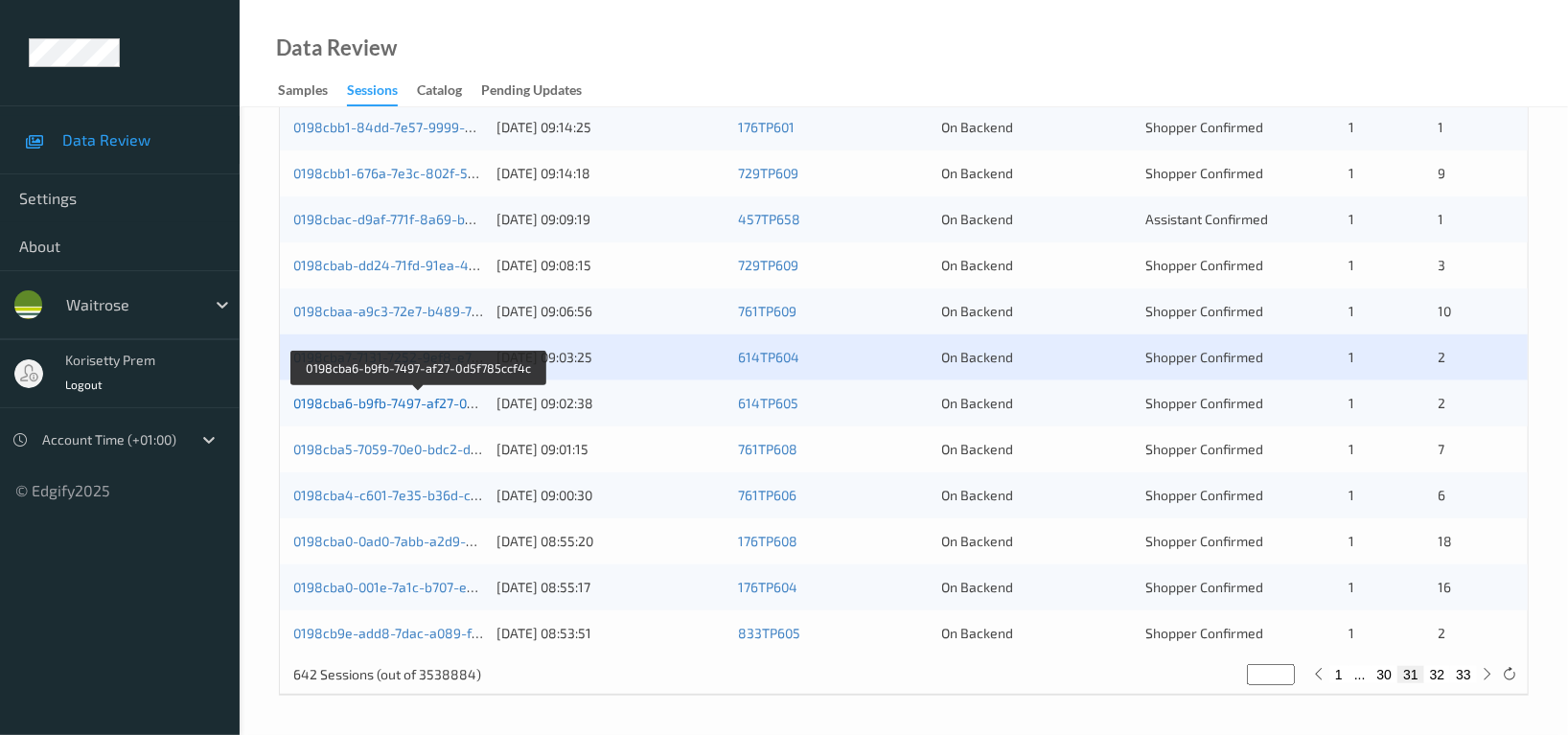
click at [427, 409] on link "0198cba6-b9fb-7497-af27-0d5f785ccf4c" at bounding box center [418, 402] width 250 height 16
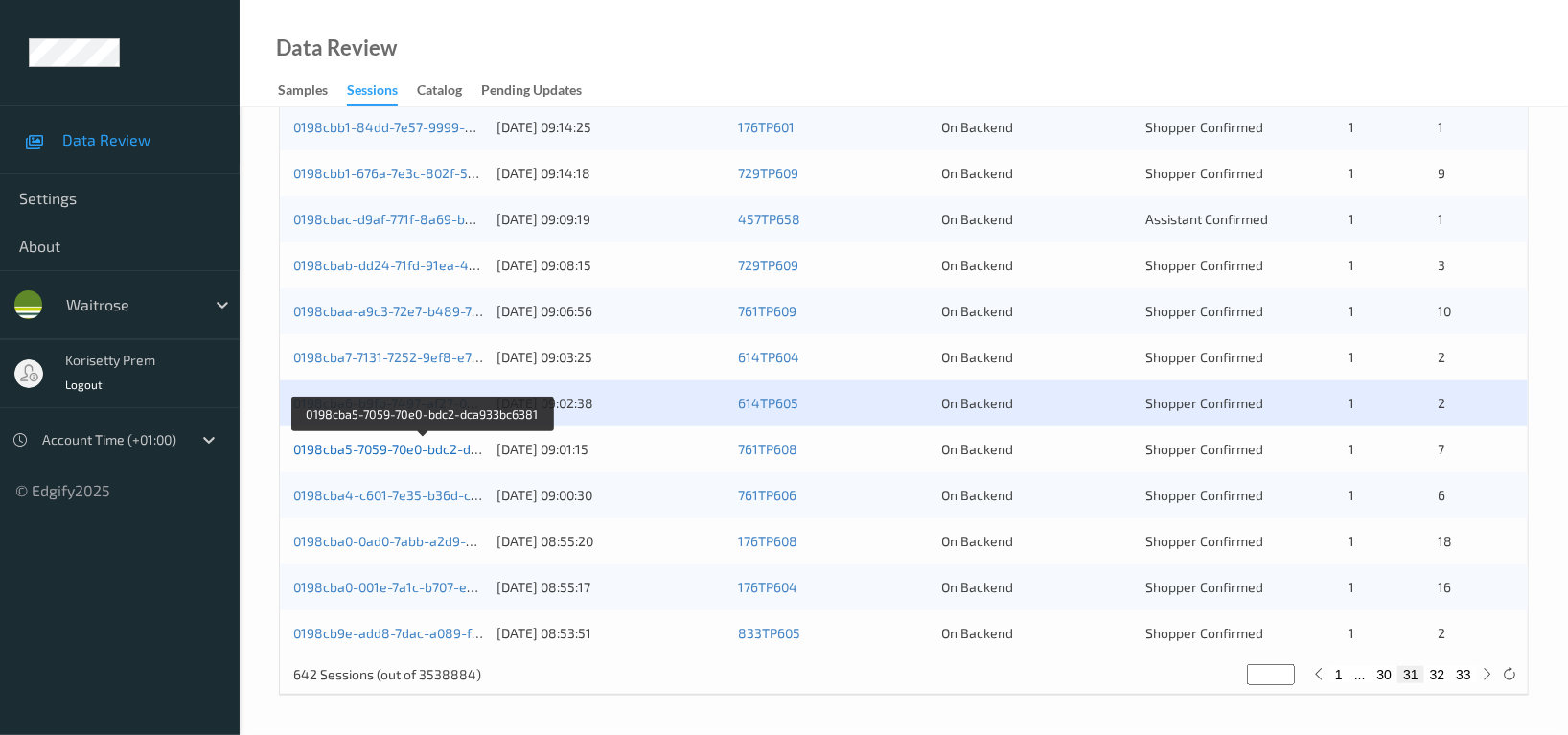
click at [453, 444] on link "0198cba5-7059-70e0-bdc2-dca933bc6381" at bounding box center [422, 448] width 259 height 16
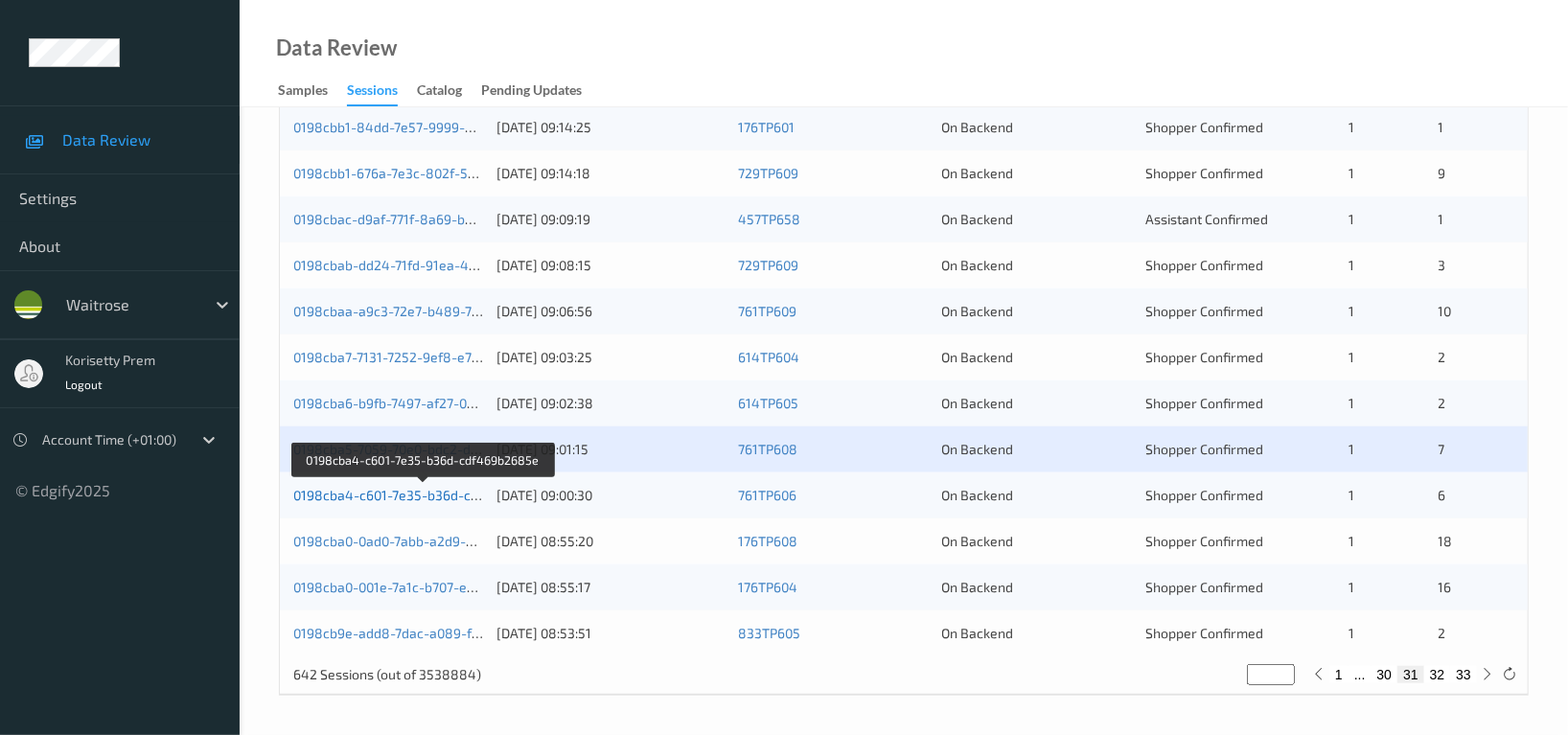
click at [452, 492] on link "0198cba4-c601-7e35-b36d-cdf469b2685e" at bounding box center [423, 494] width 261 height 16
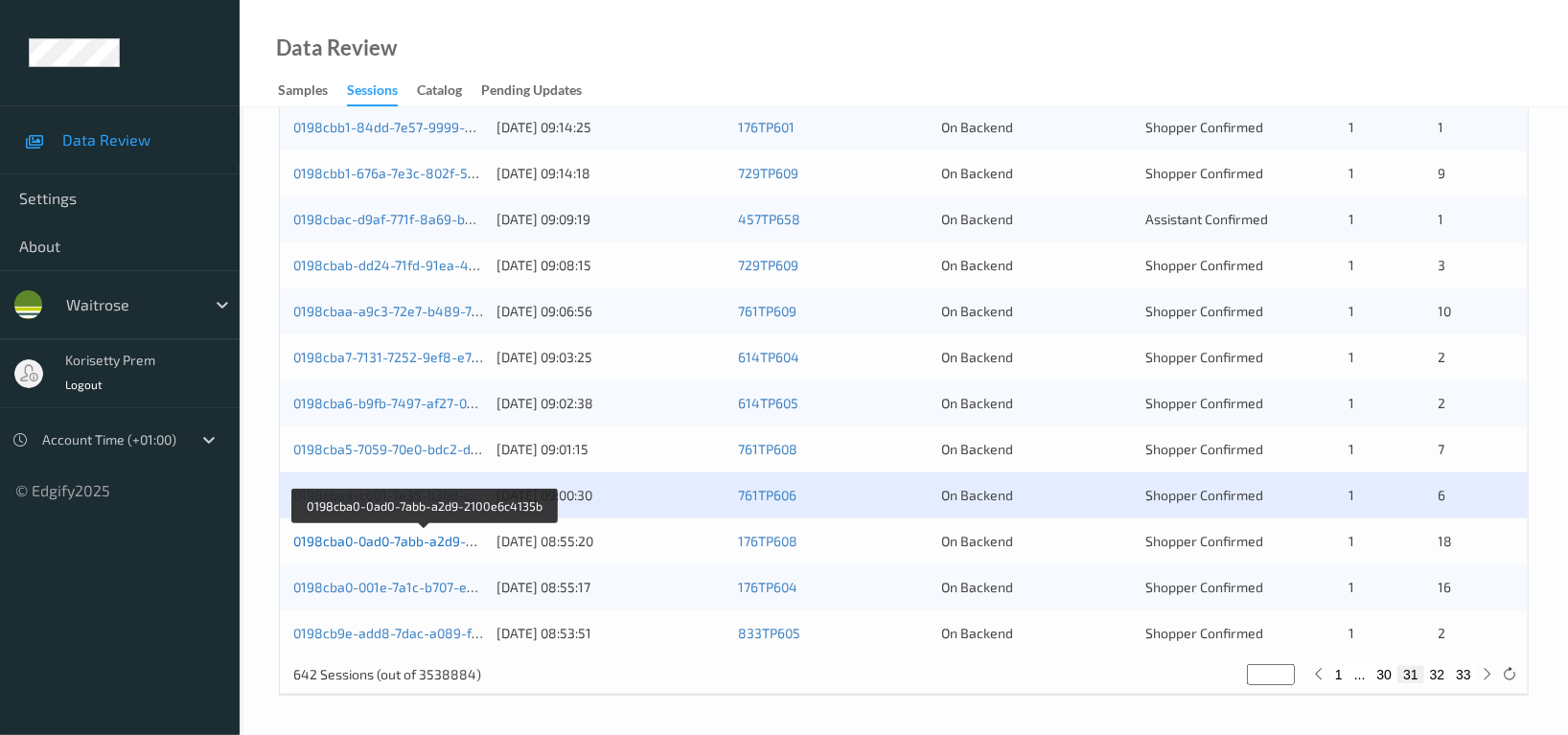
click at [433, 547] on link "0198cba0-0ad0-7abb-a2d9-2100e6c4135b" at bounding box center [423, 541] width 261 height 16
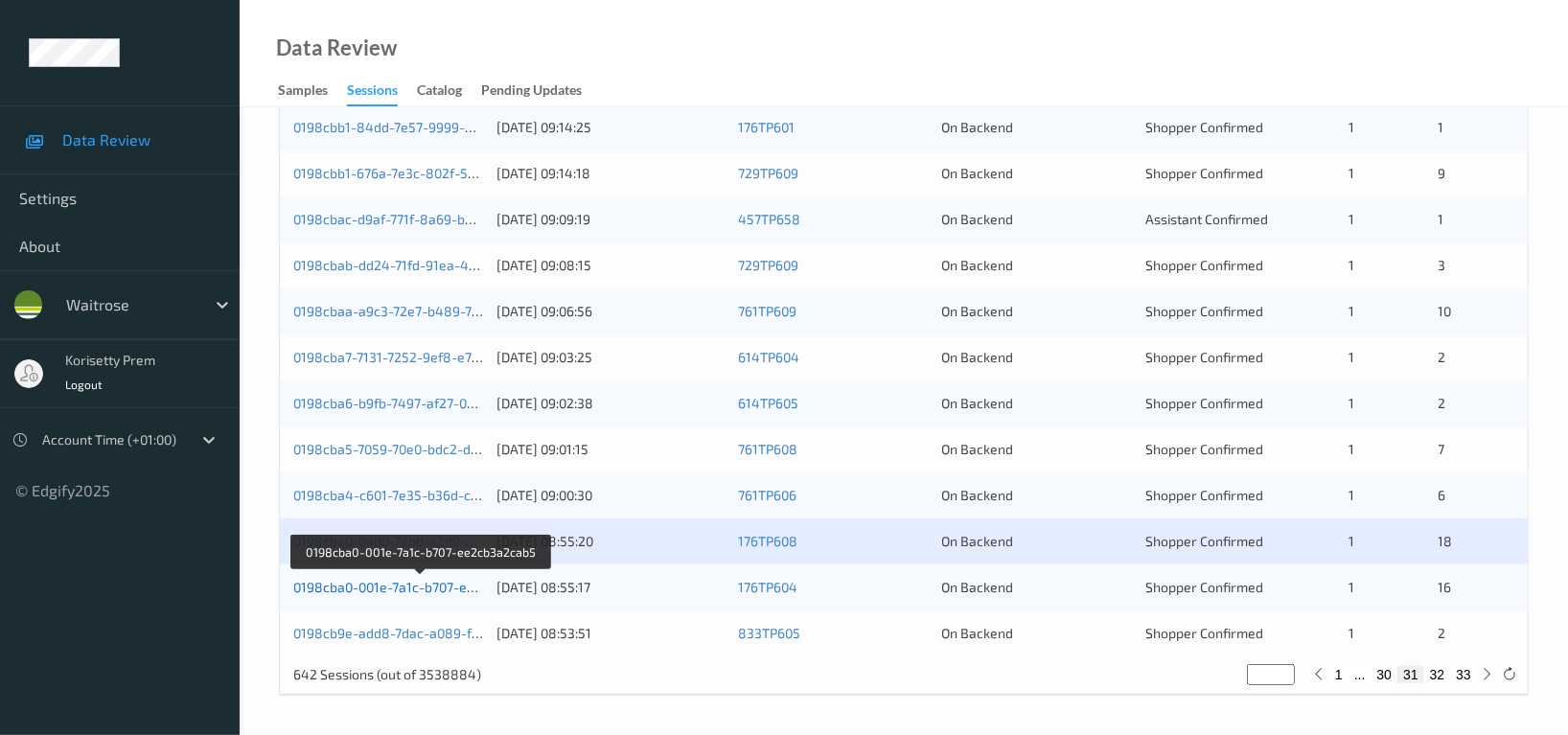
click at [458, 593] on link "0198cba0-001e-7a1c-b707-ee2cb3a2cab5" at bounding box center [421, 587] width 256 height 16
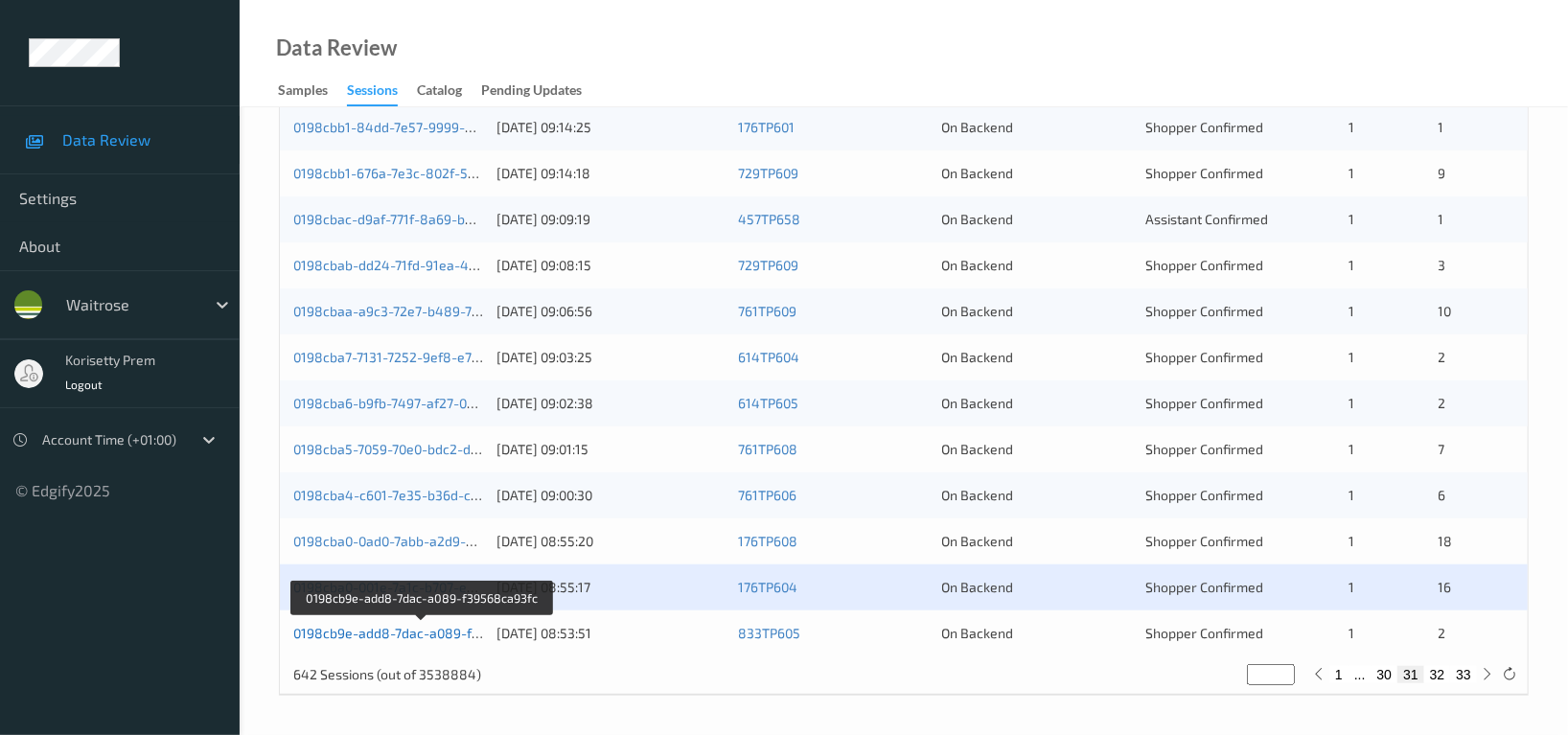
click at [450, 637] on link "0198cb9e-add8-7dac-a089-f39568ca93fc" at bounding box center [422, 633] width 259 height 16
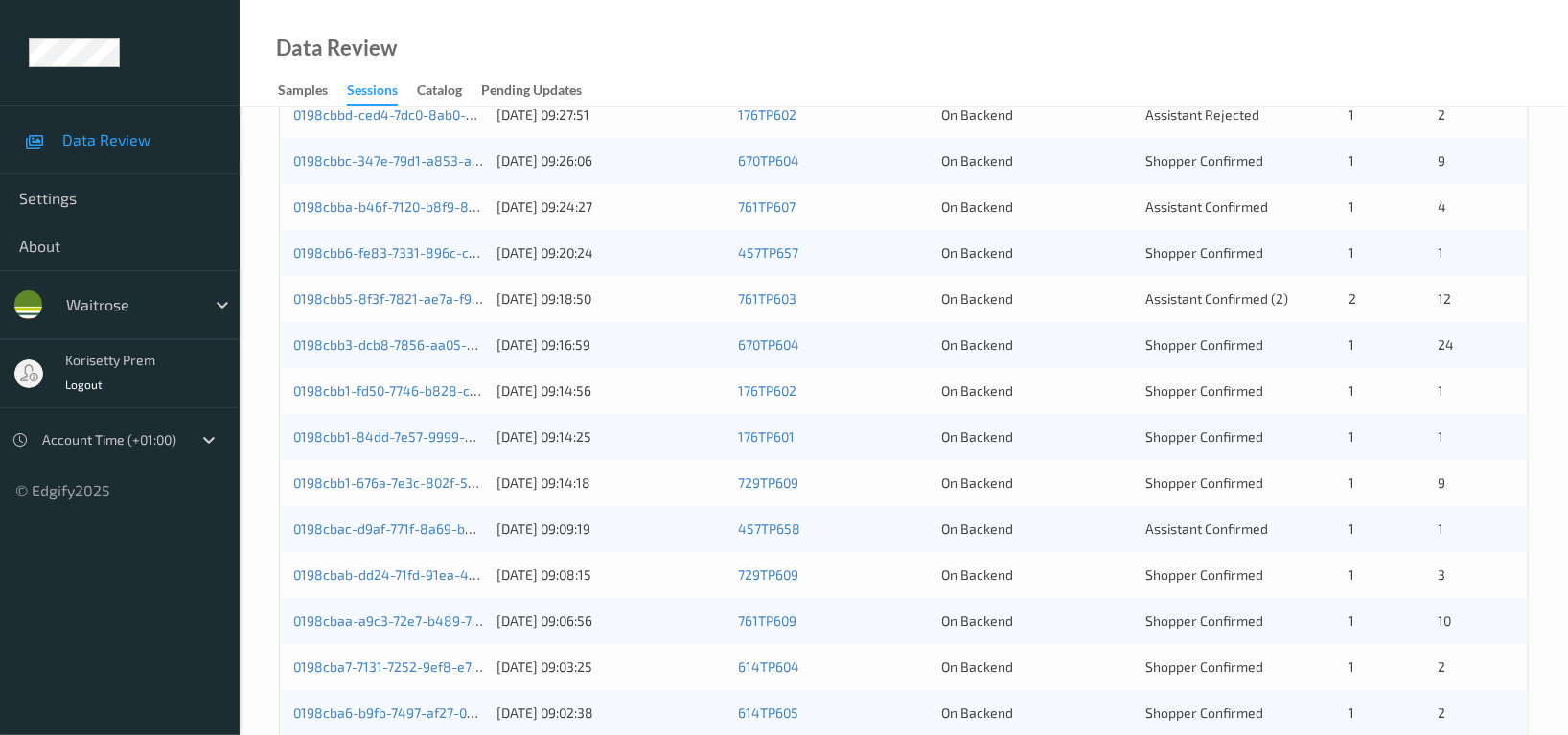
scroll to position [518, 0]
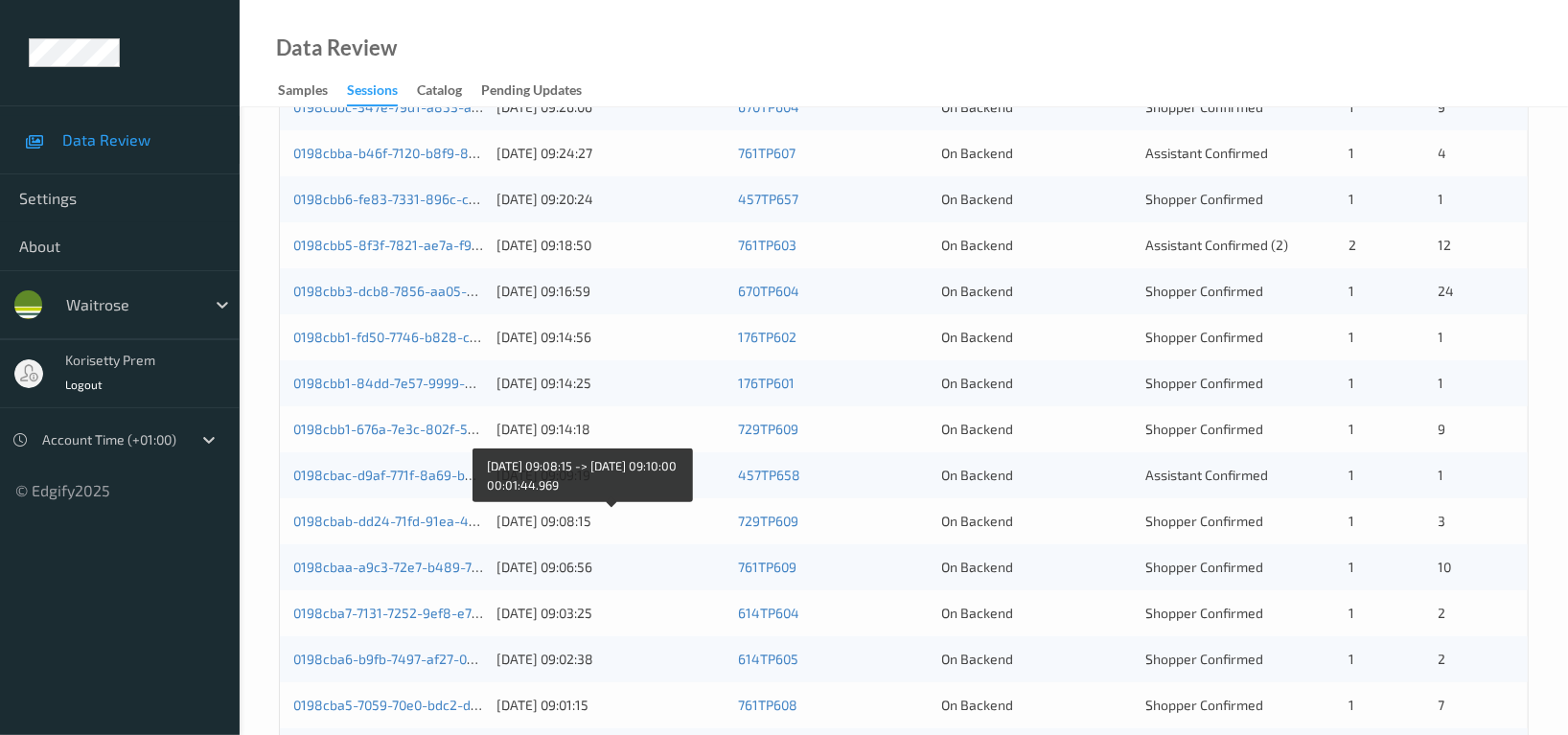
click at [607, 520] on div "21/08/2025 09:08:15" at bounding box center [610, 521] width 228 height 19
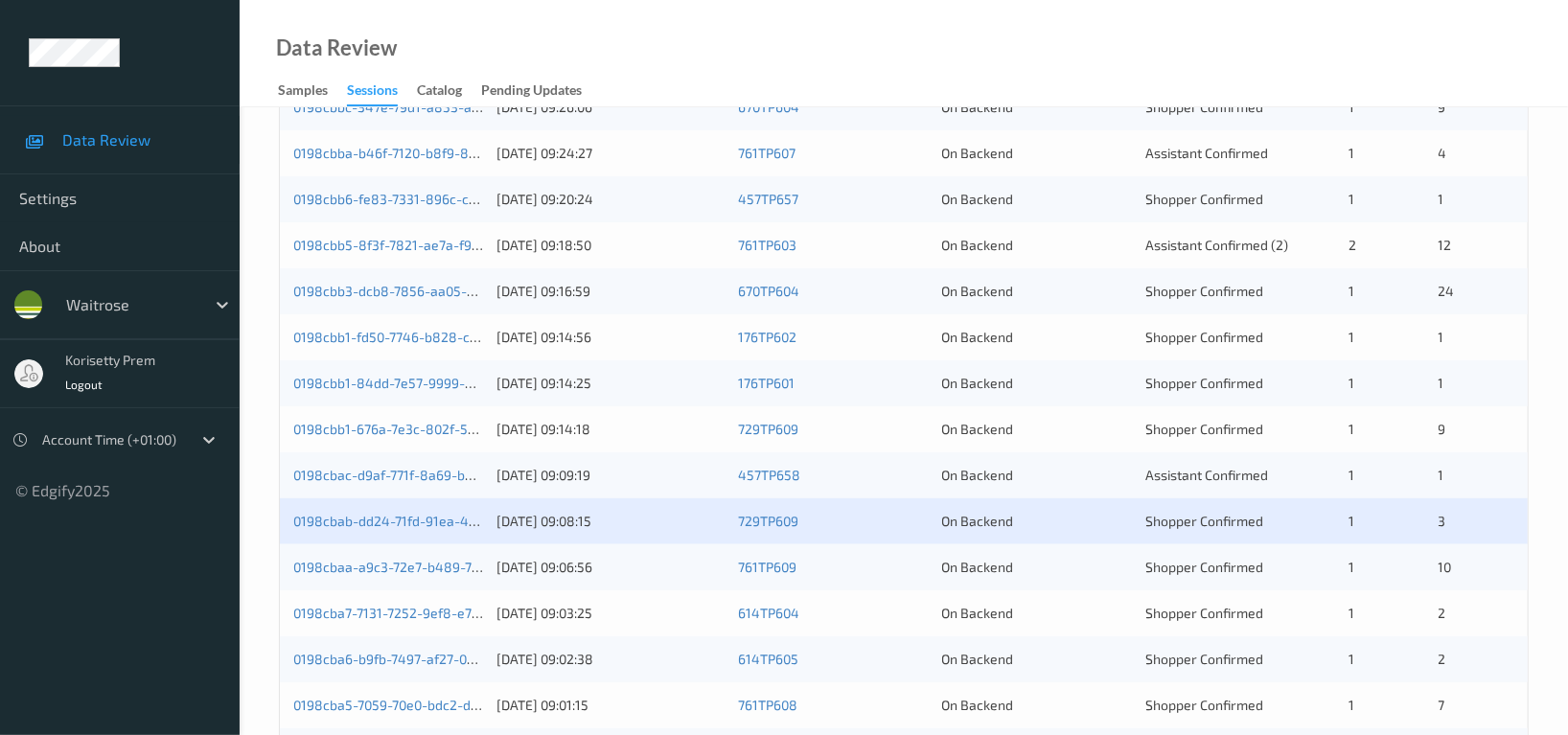
click at [418, 575] on div "0198cbaa-a9c3-72e7-b489-73823ae694bc" at bounding box center [388, 568] width 190 height 19
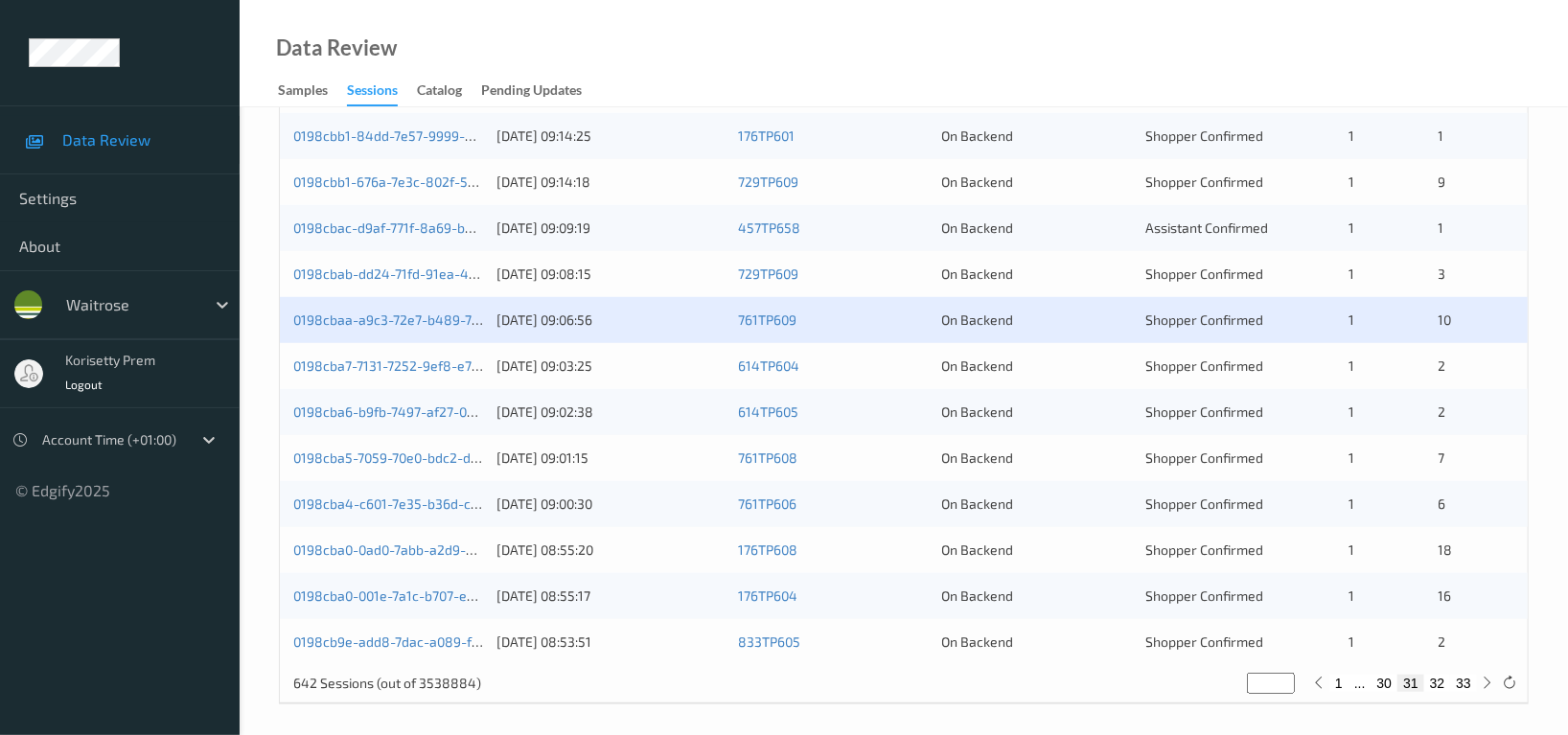
scroll to position [766, 0]
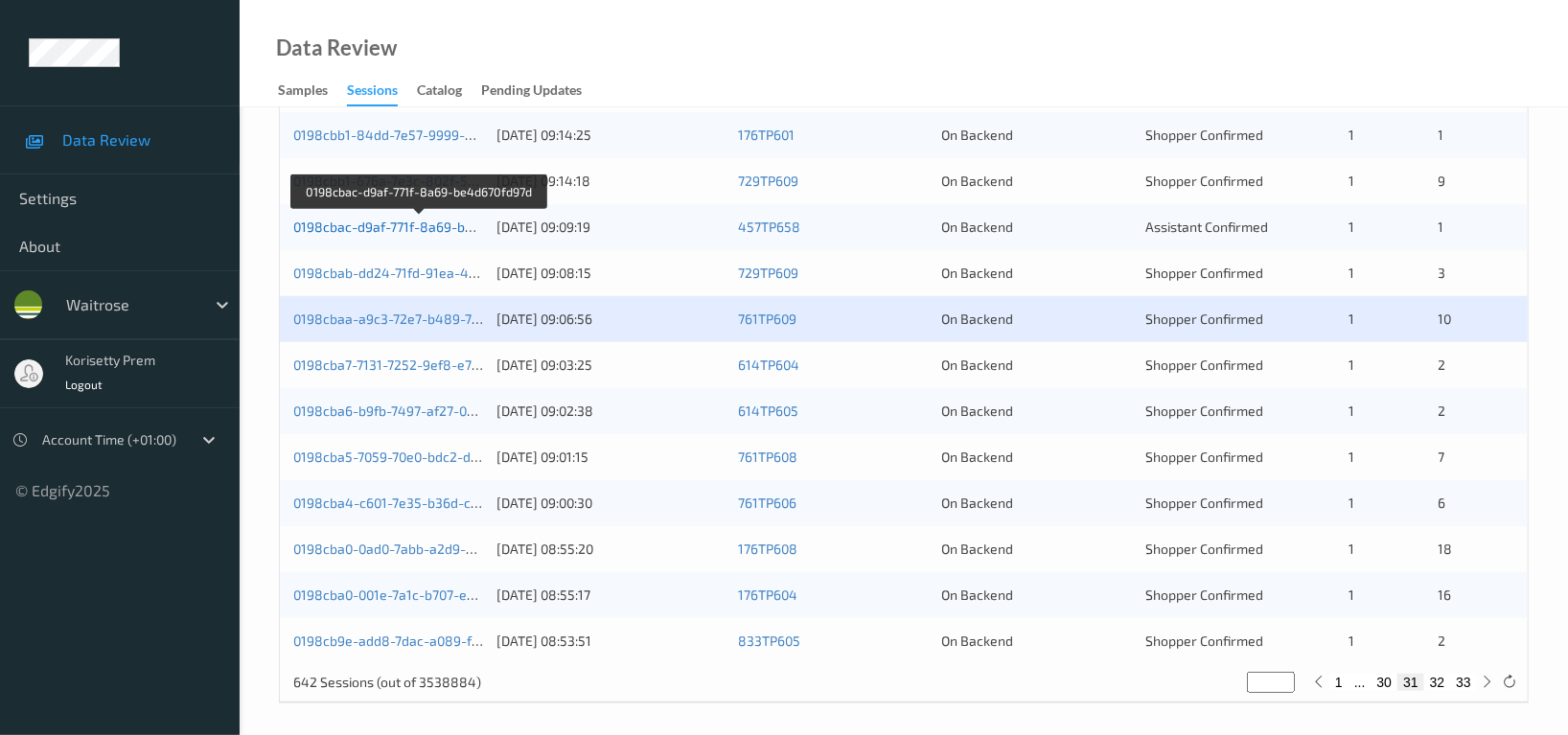
click at [467, 230] on link "0198cbac-d9af-771f-8a69-be4d670fd97d" at bounding box center [419, 226] width 252 height 16
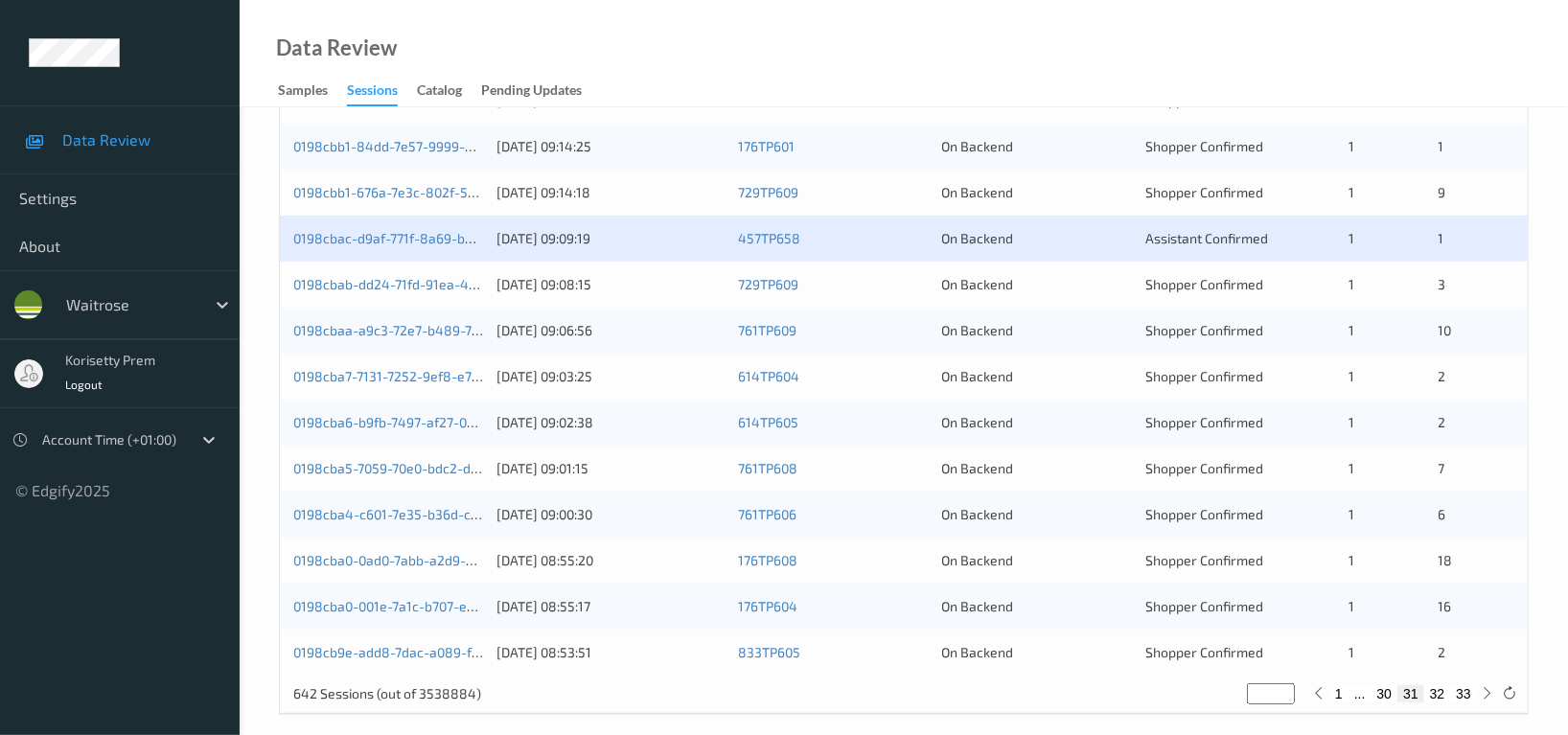
scroll to position [766, 0]
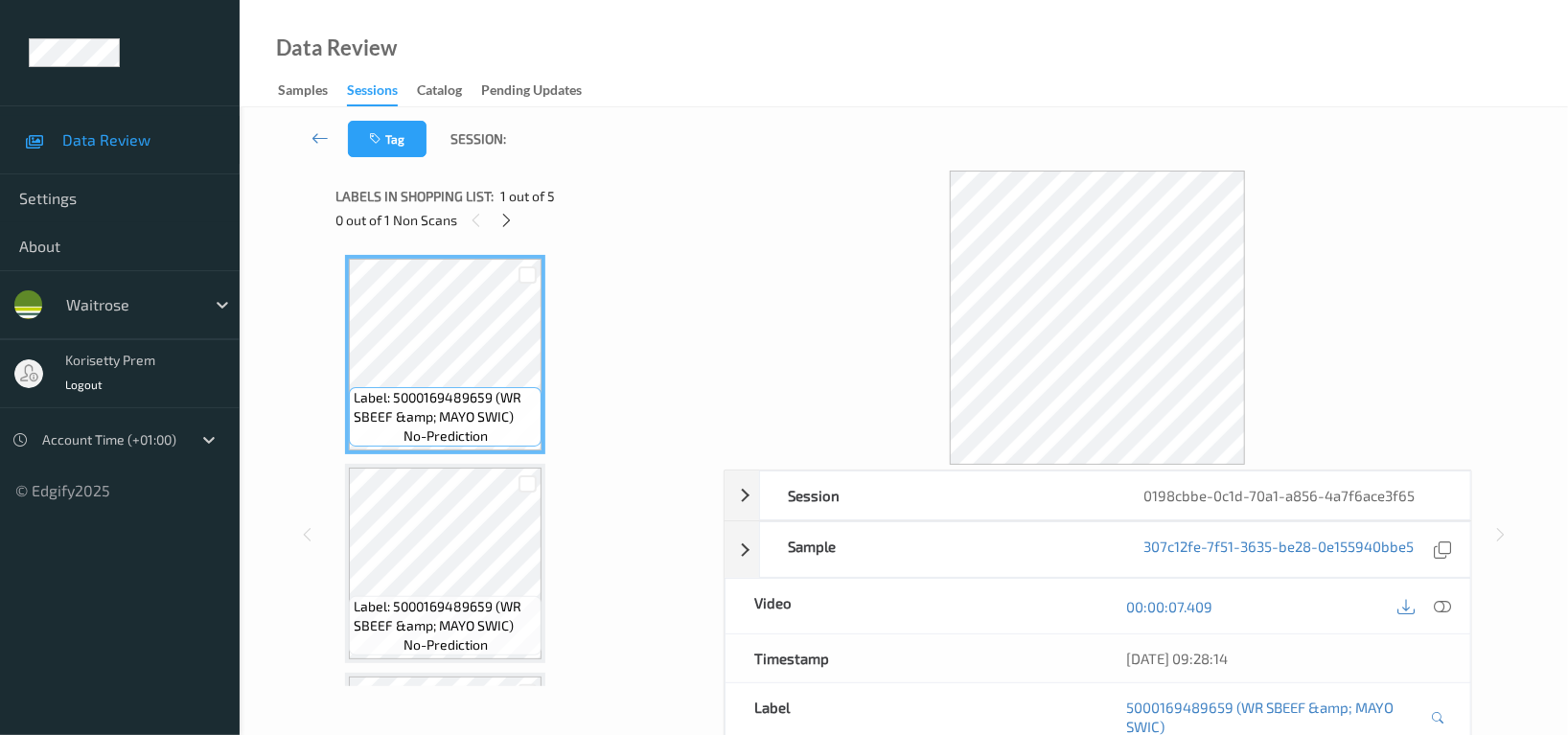
click at [712, 73] on div "Data Review Samples Sessions Catalog Pending Updates" at bounding box center [903, 54] width 1328 height 108
click at [511, 221] on icon at bounding box center [507, 220] width 16 height 17
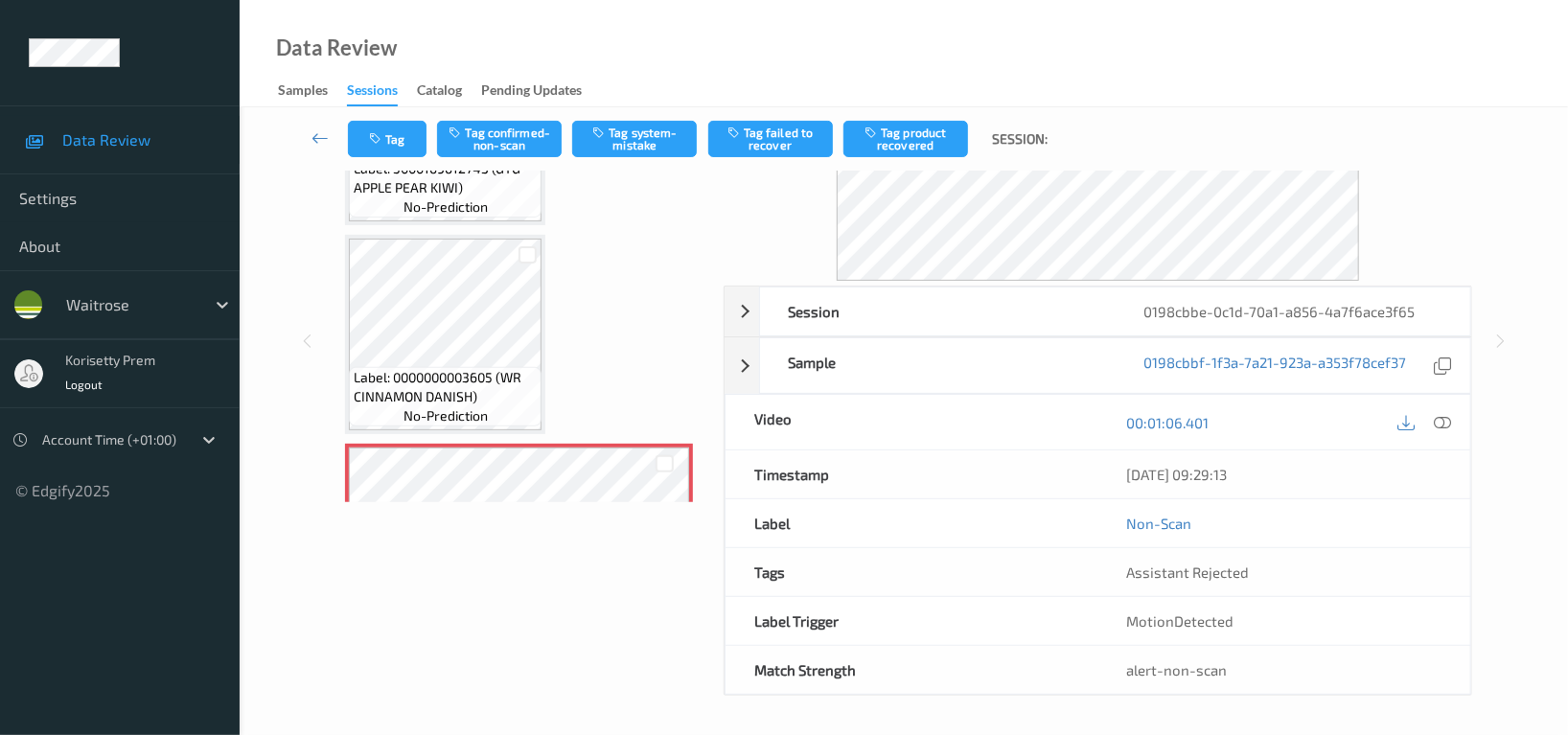
scroll to position [610, 0]
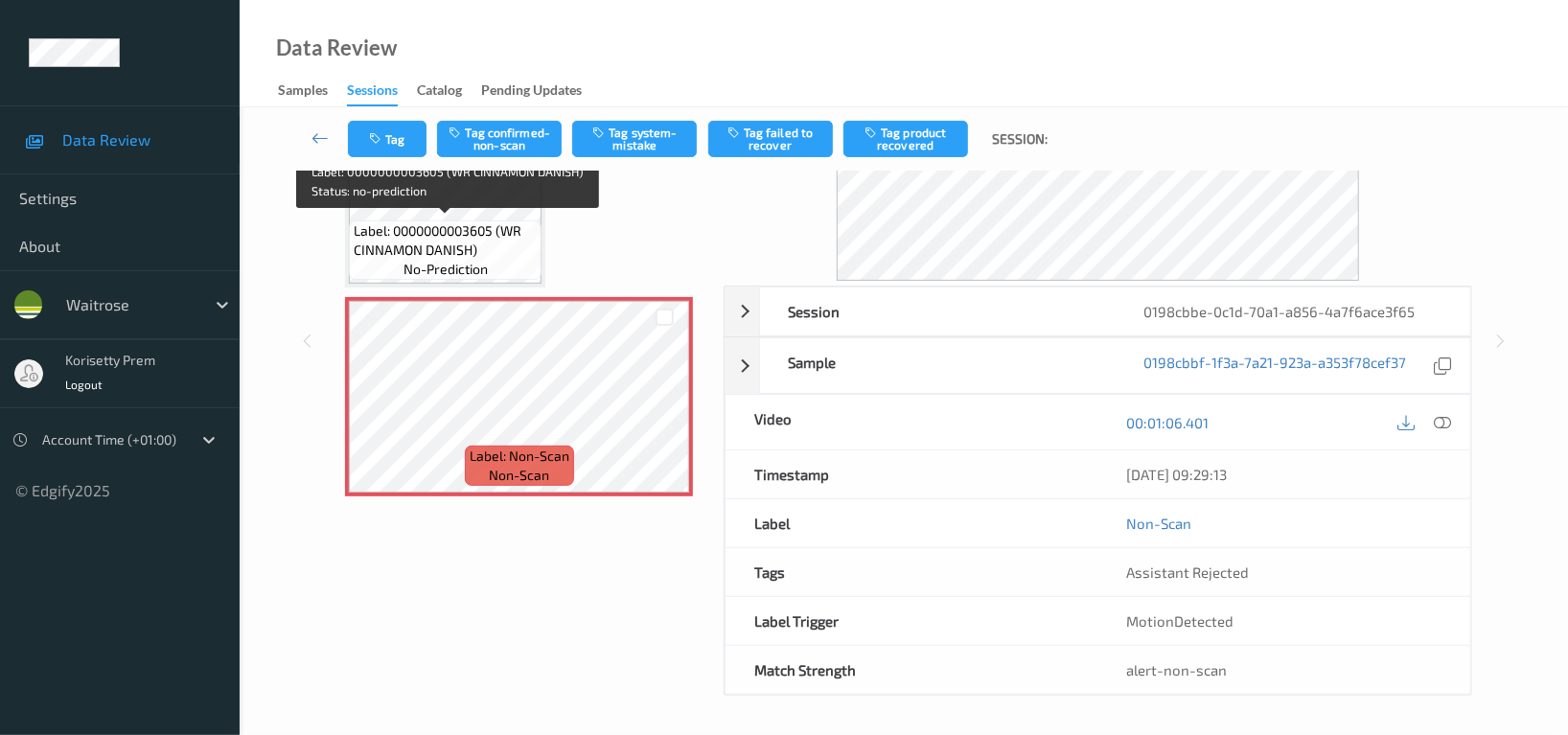
click at [437, 221] on span "Label: 0000000003605 (WR CINNAMON DANISH)" at bounding box center [445, 241] width 183 height 38
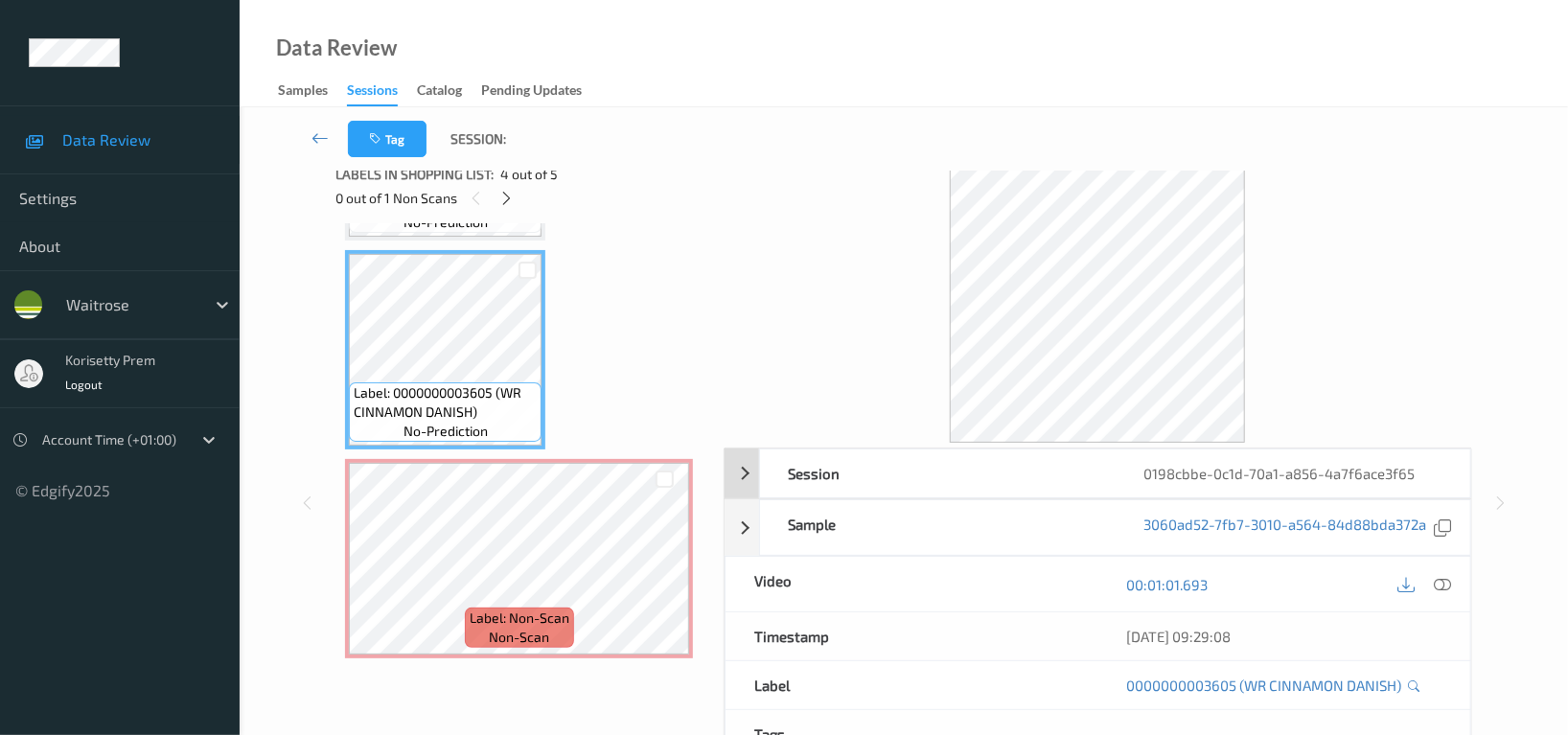
scroll to position [0, 0]
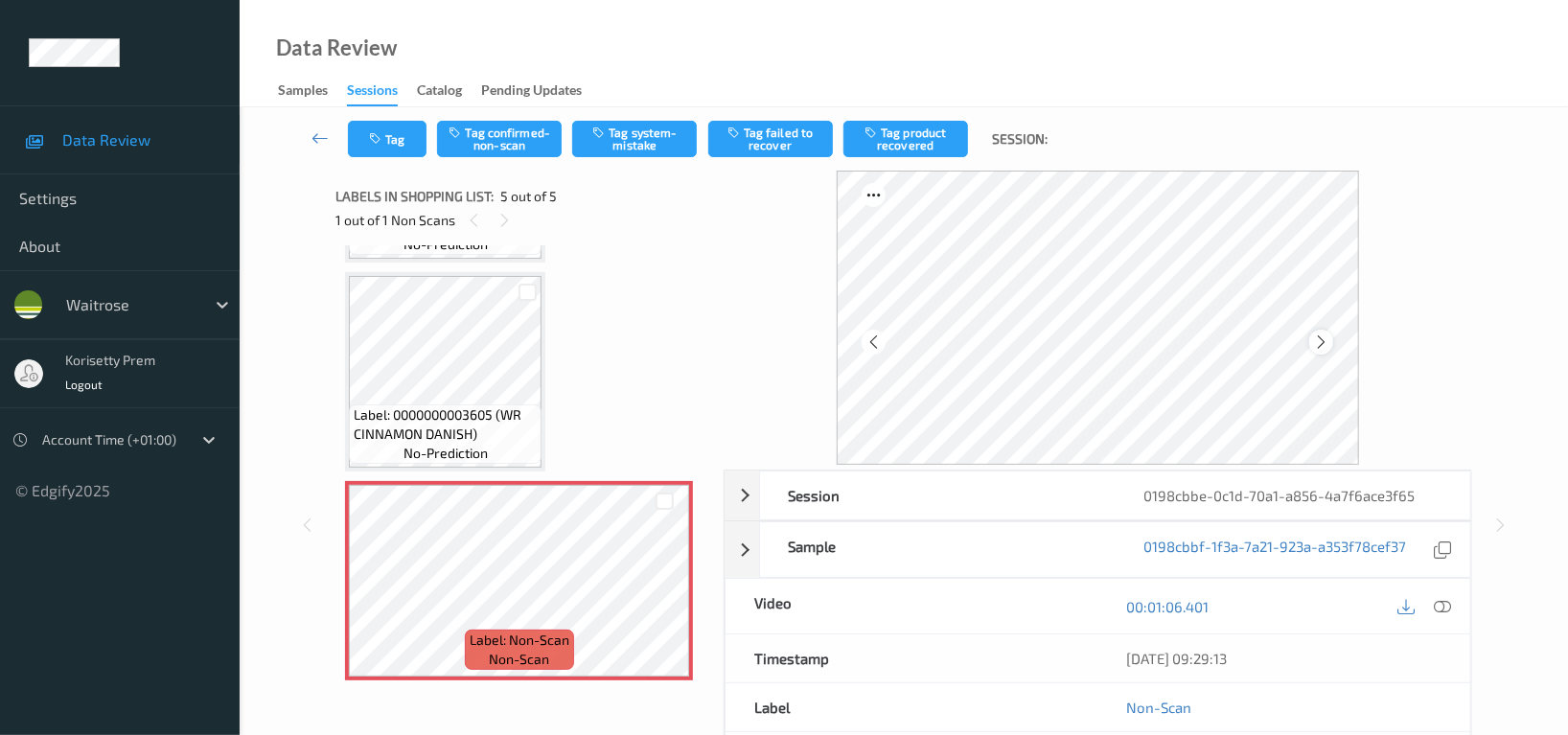
click at [1318, 342] on icon at bounding box center [1321, 342] width 16 height 17
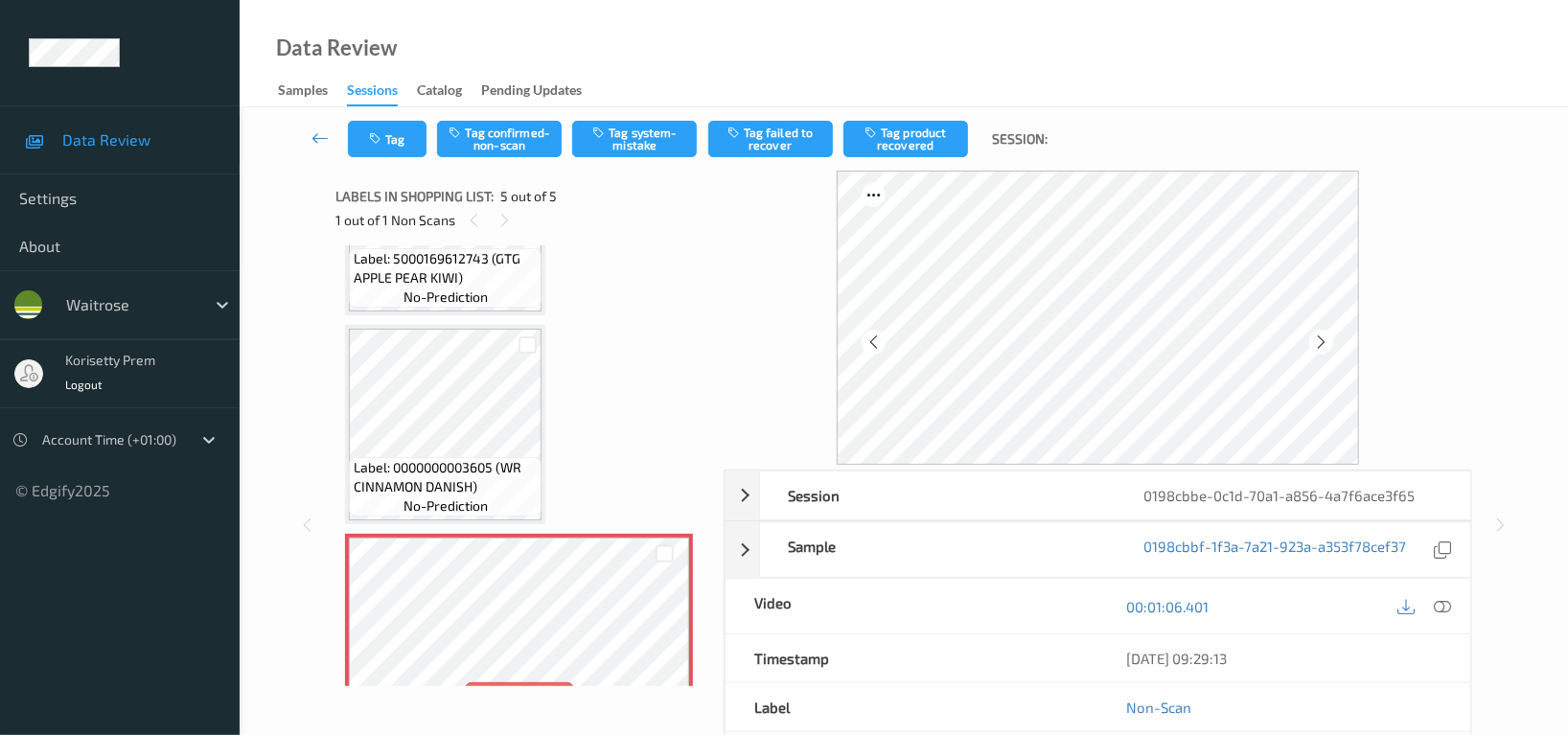
scroll to position [610, 0]
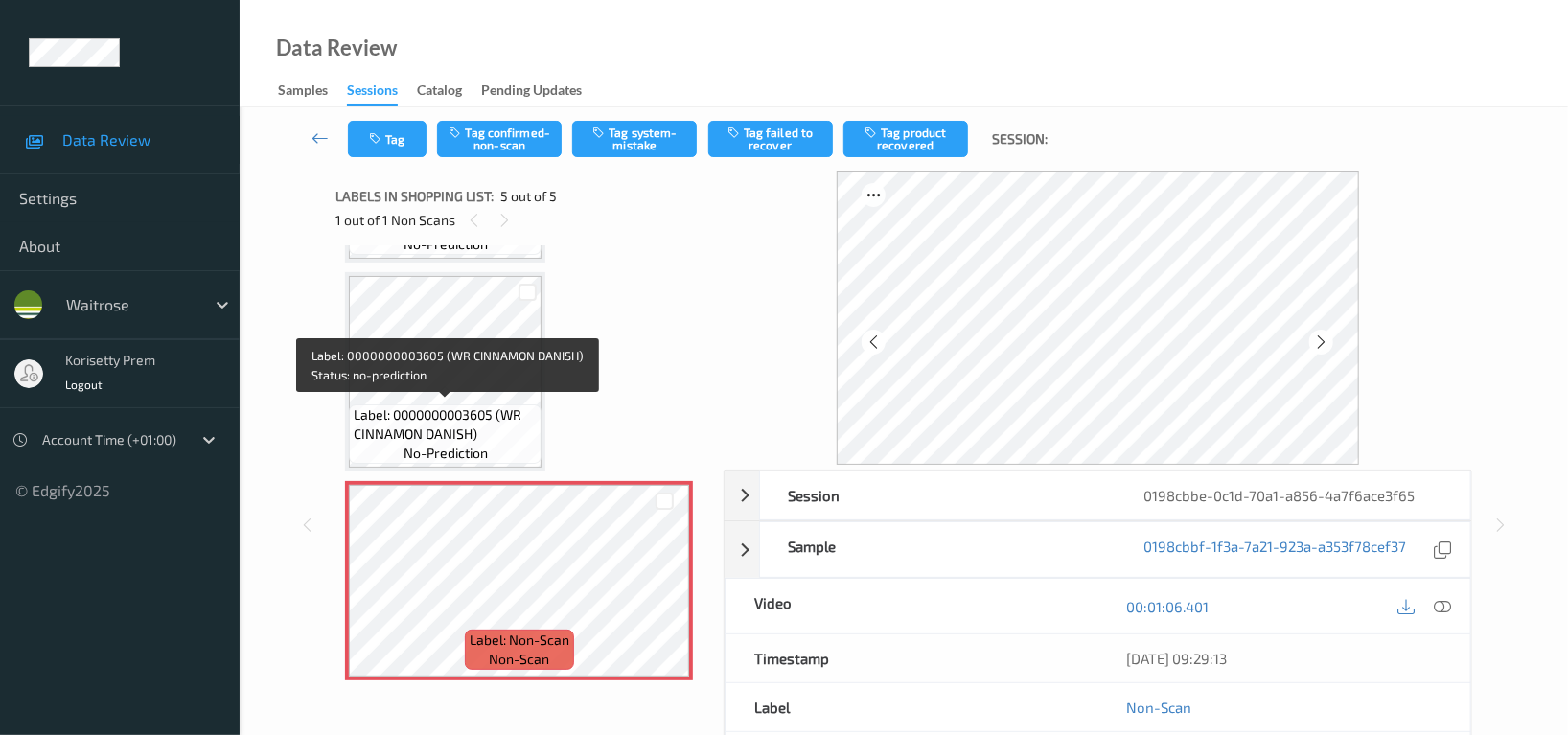
click at [442, 405] on span "Label: 0000000003605 (WR CINNAMON DANISH)" at bounding box center [445, 424] width 183 height 38
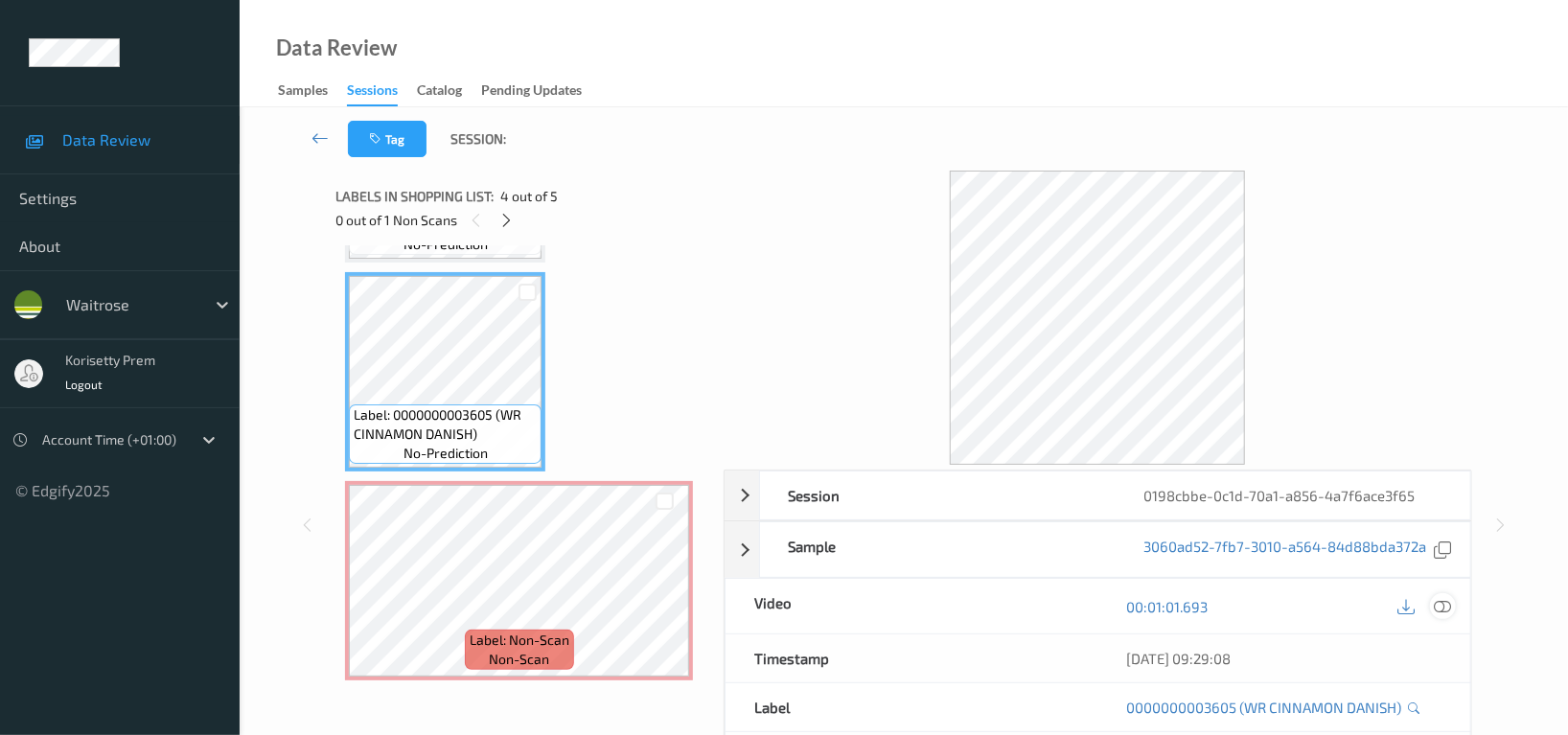
click at [1444, 610] on icon at bounding box center [1443, 607] width 17 height 17
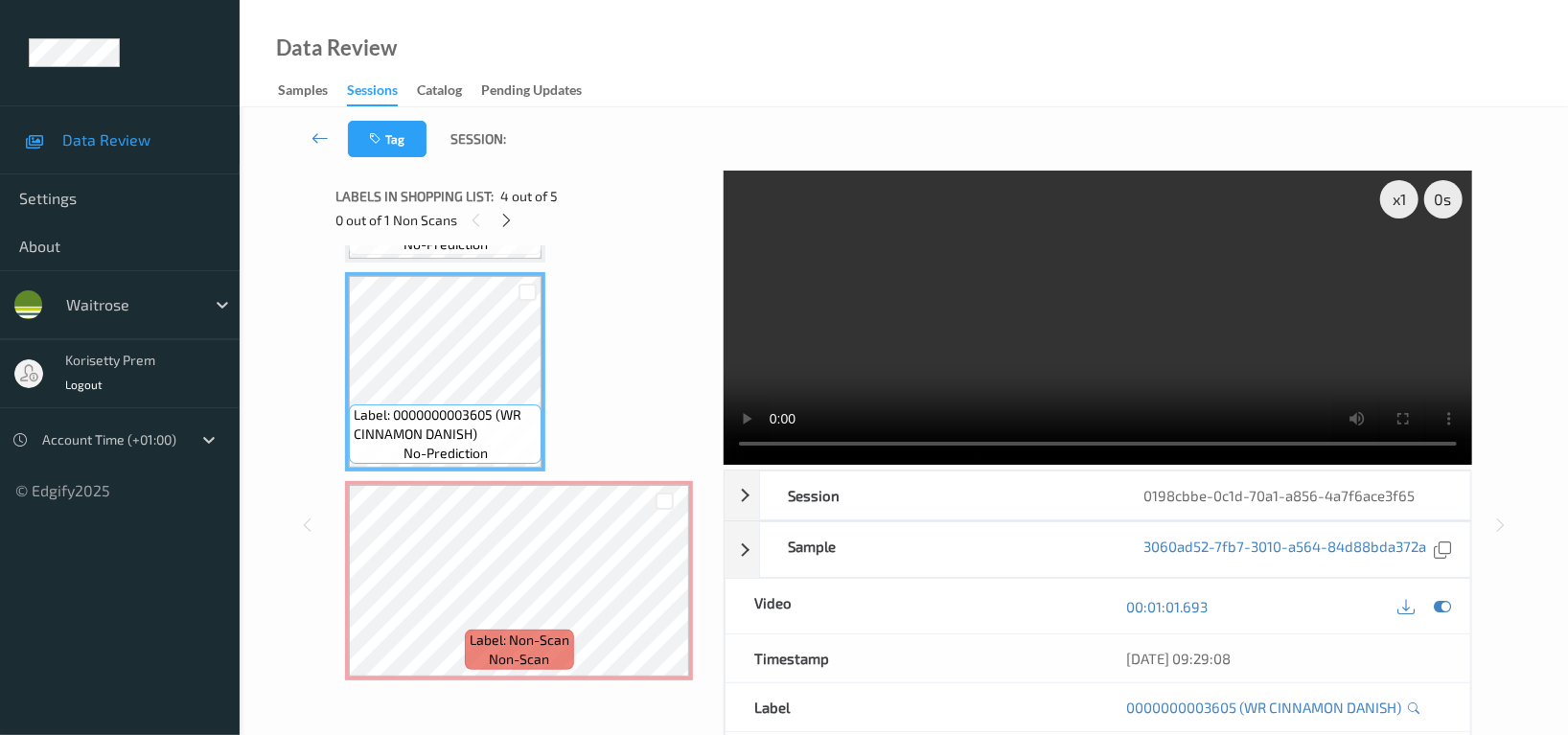
click at [1109, 373] on video at bounding box center [1098, 317] width 748 height 294
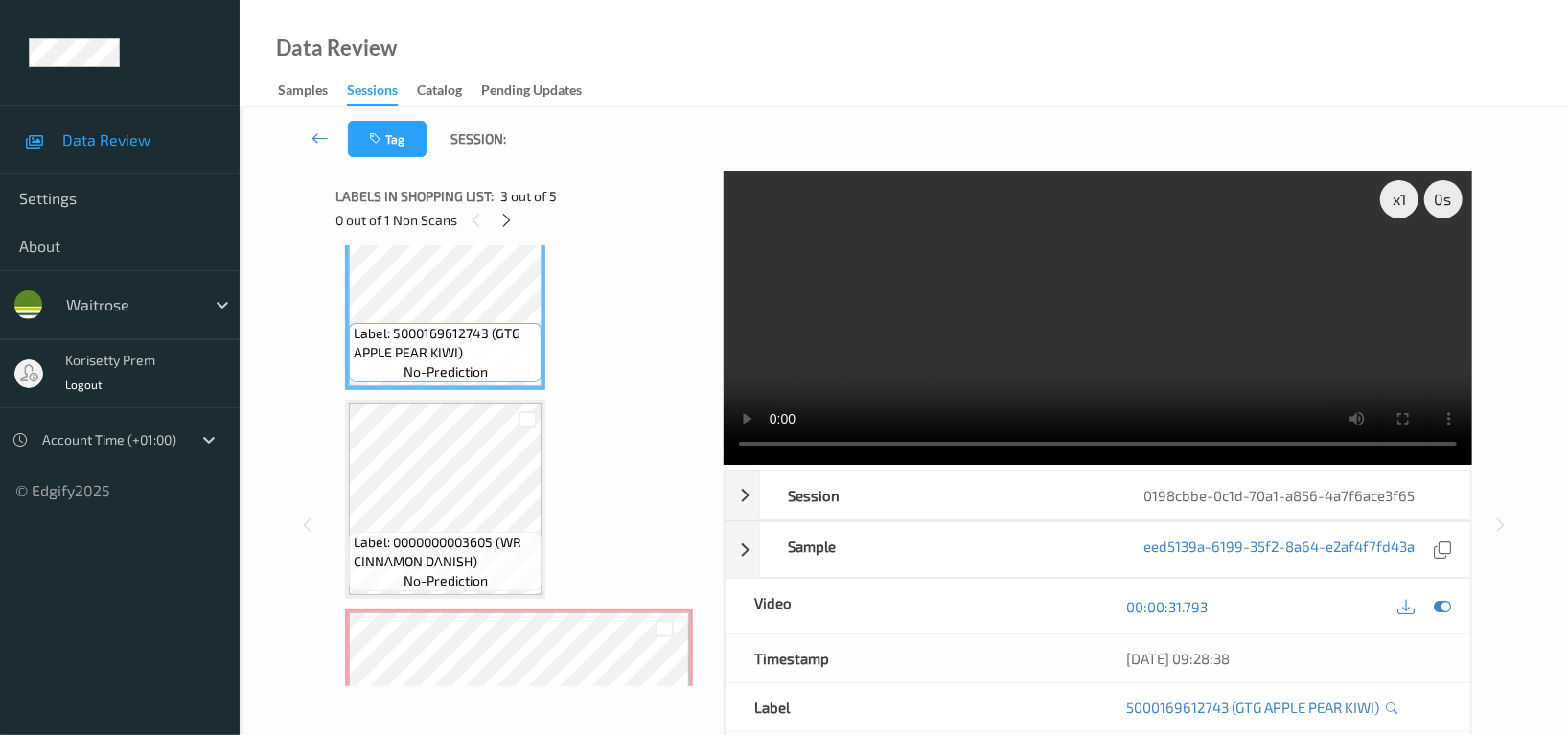
click at [1173, 279] on video at bounding box center [1098, 317] width 748 height 294
click at [983, 282] on video at bounding box center [1098, 317] width 748 height 294
click at [1176, 357] on video at bounding box center [1098, 317] width 748 height 294
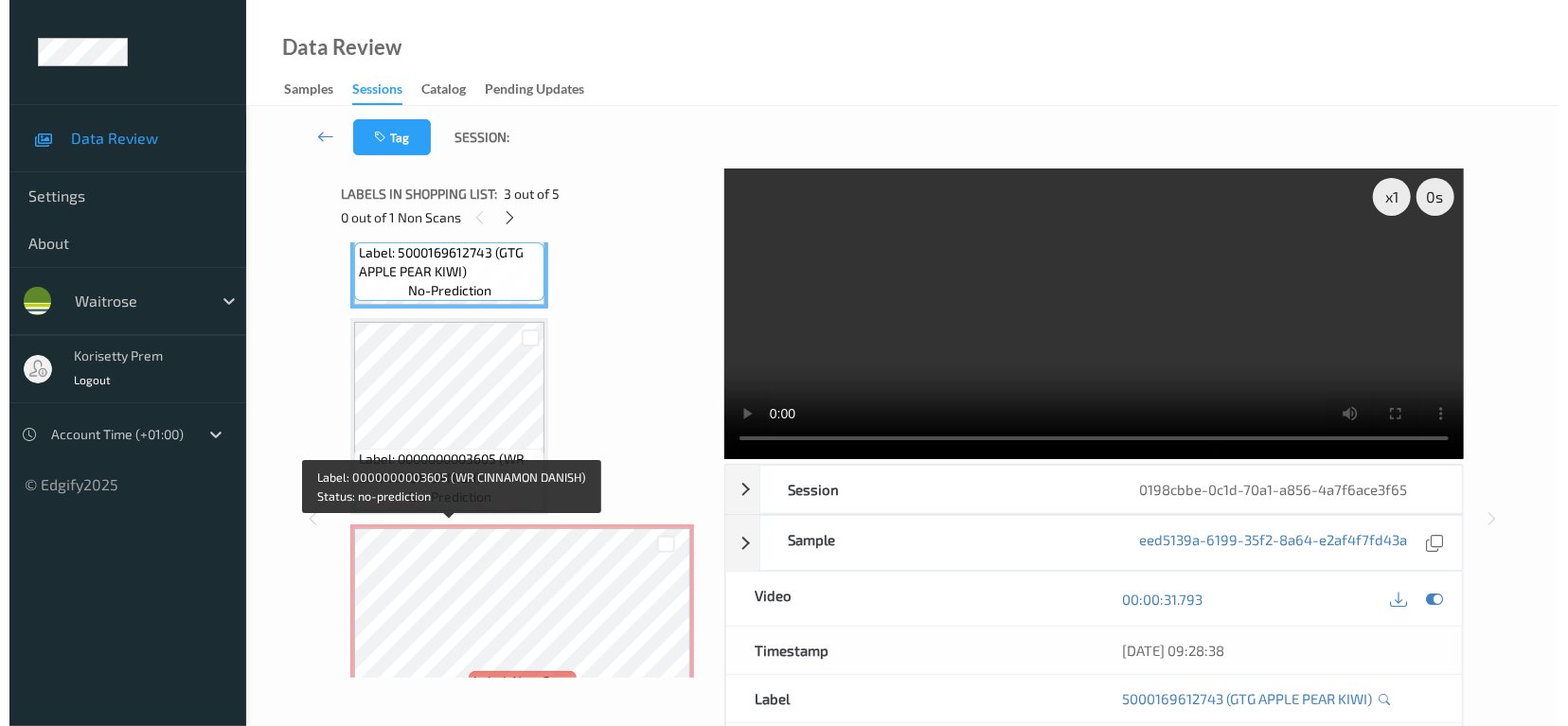
scroll to position [602, 0]
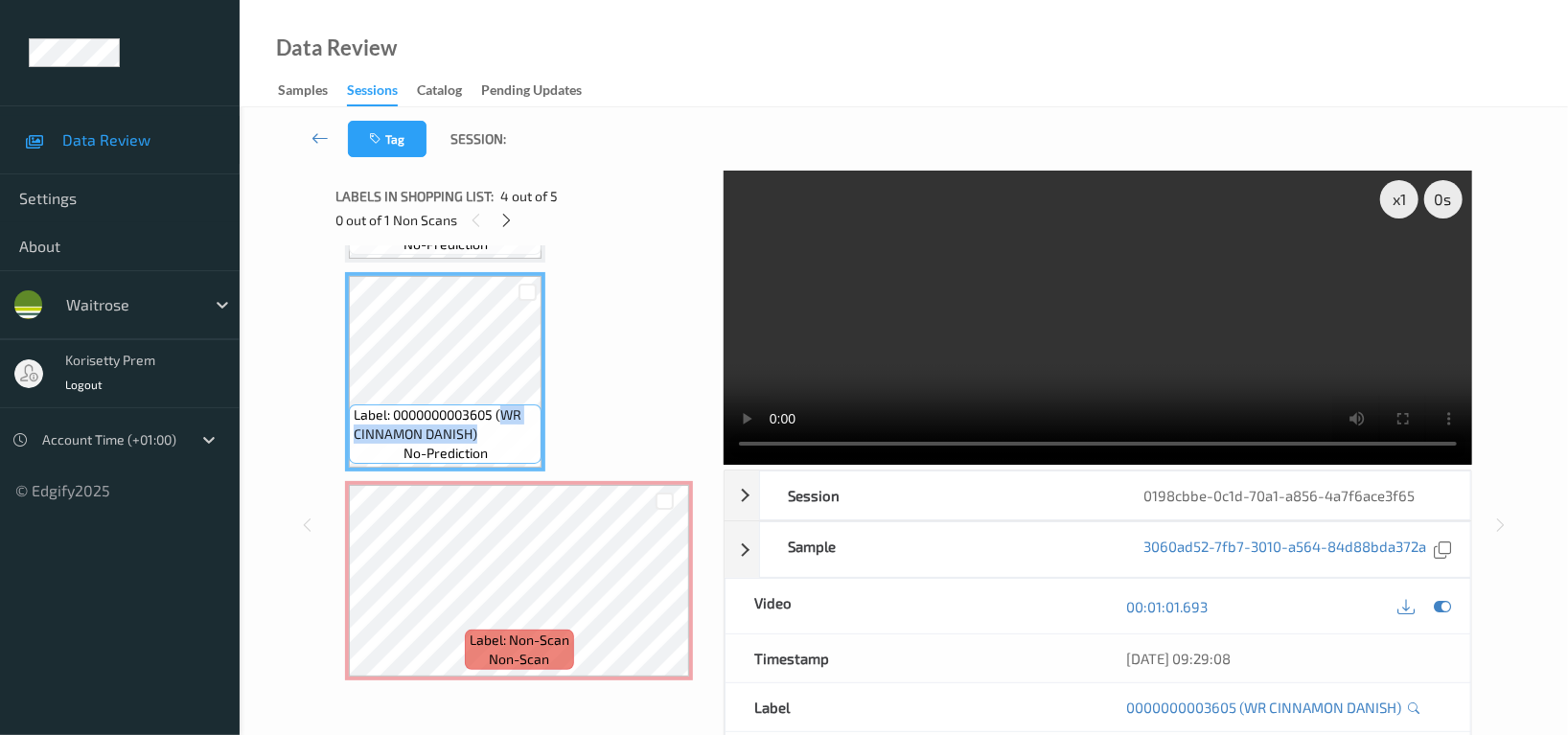
drag, startPoint x: 504, startPoint y: 411, endPoint x: 507, endPoint y: 426, distance: 15.3
click at [507, 426] on span "Label: 0000000003605 (WR CINNAMON DANISH)" at bounding box center [445, 424] width 183 height 38
copy span "WR CINNAMON DANISH)"
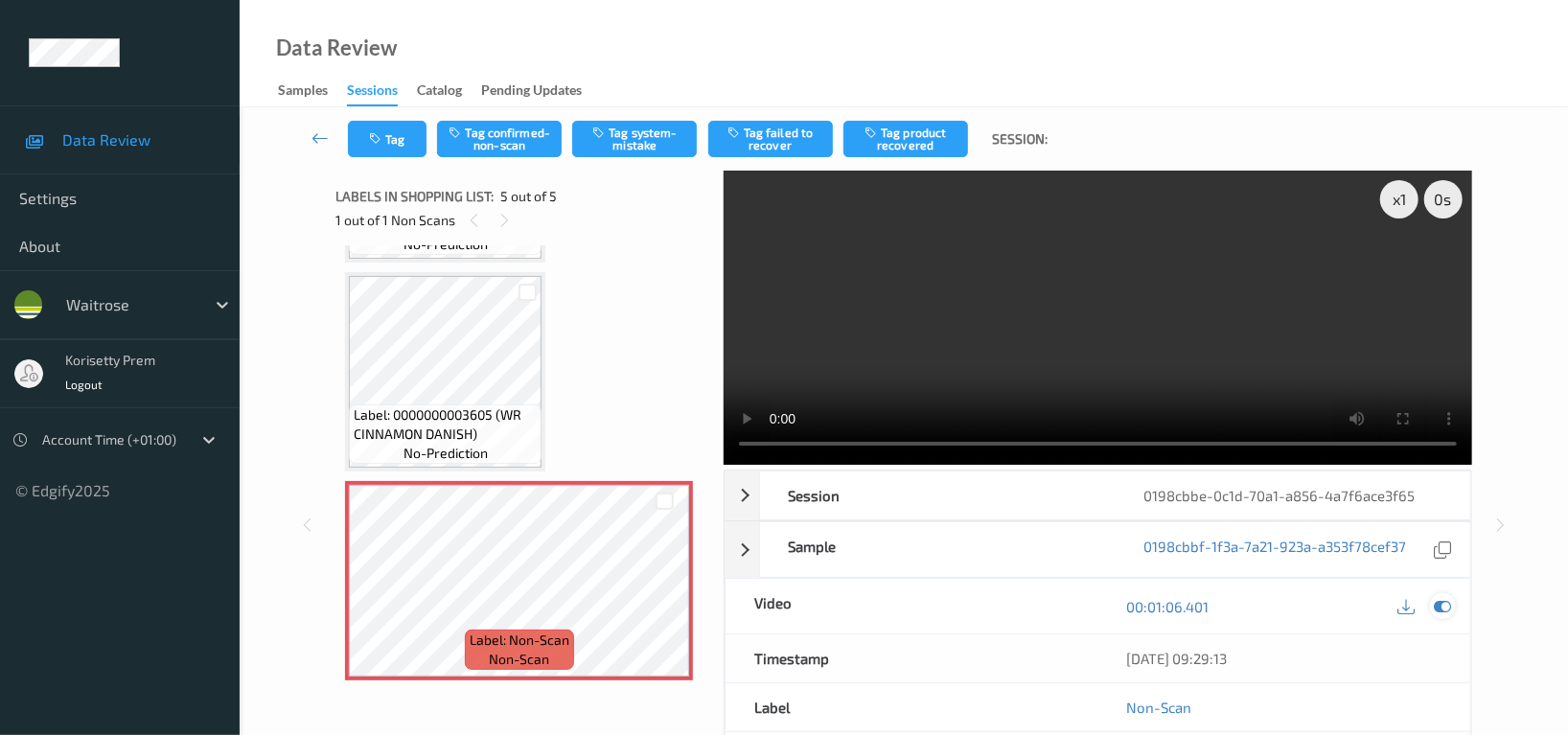
click at [1450, 608] on icon at bounding box center [1443, 607] width 17 height 17
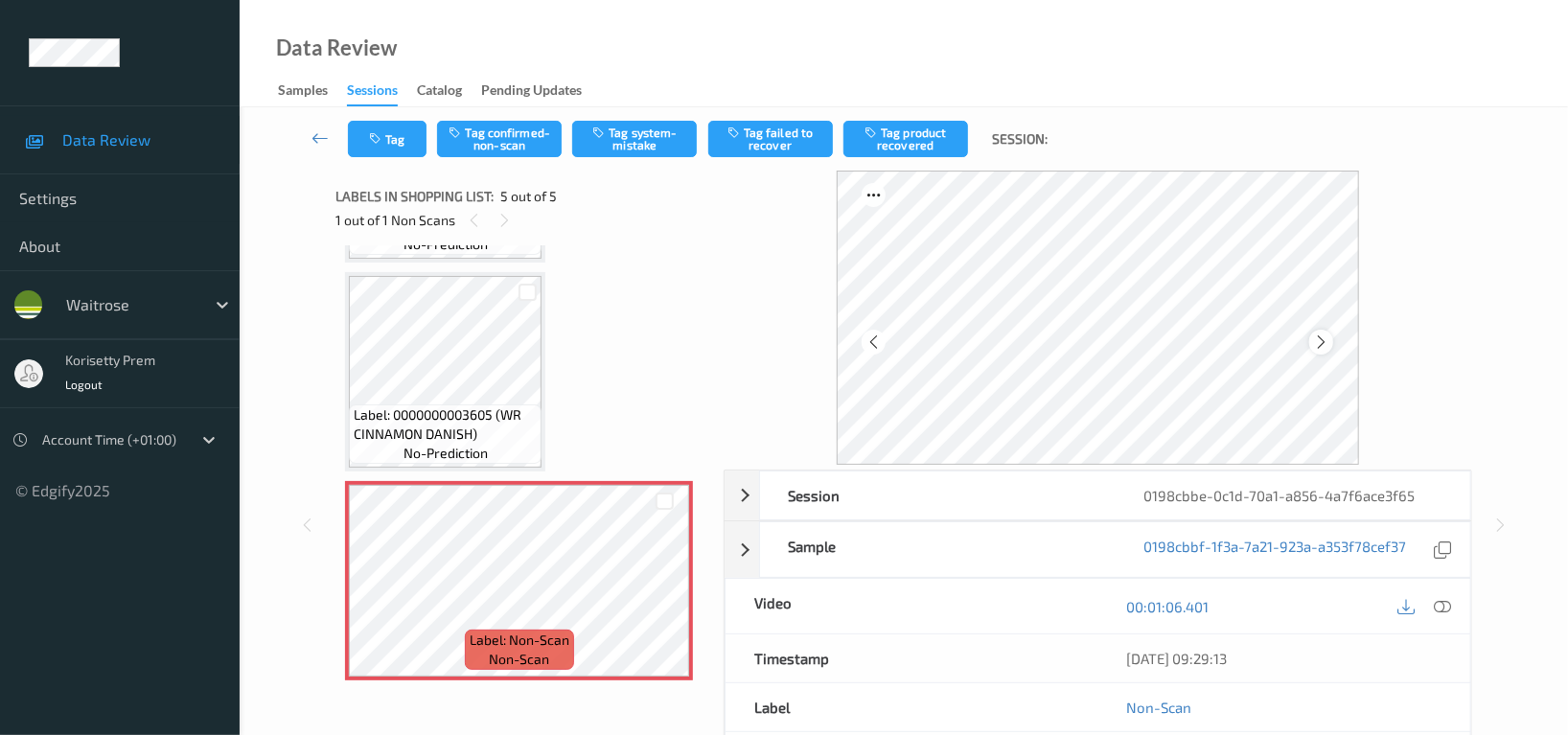
click at [1328, 342] on icon at bounding box center [1321, 342] width 16 height 17
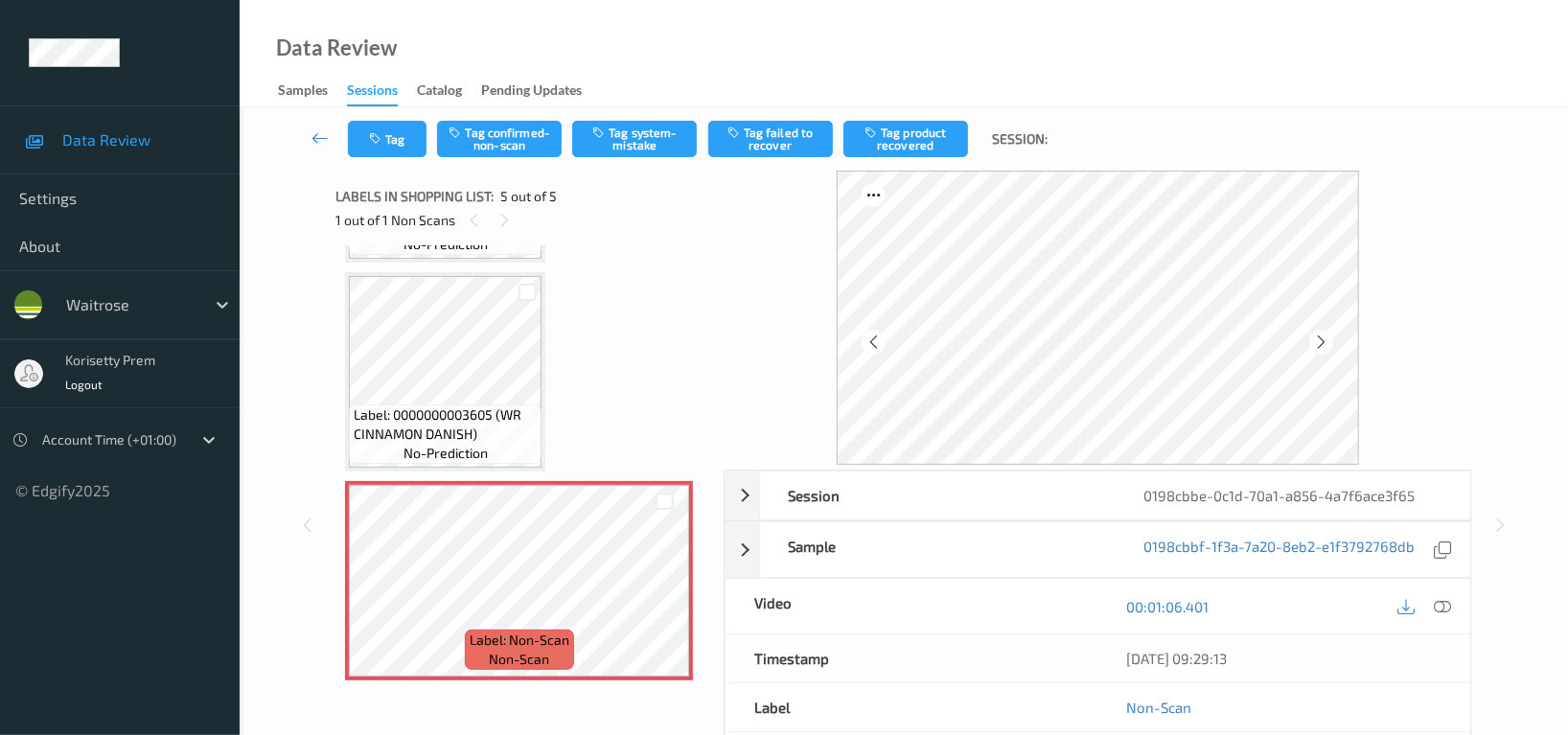
click at [1328, 342] on icon at bounding box center [1321, 342] width 16 height 17
click at [642, 143] on button "Tag system-mistake" at bounding box center [635, 139] width 125 height 37
click at [392, 128] on button "Tag" at bounding box center [388, 139] width 79 height 37
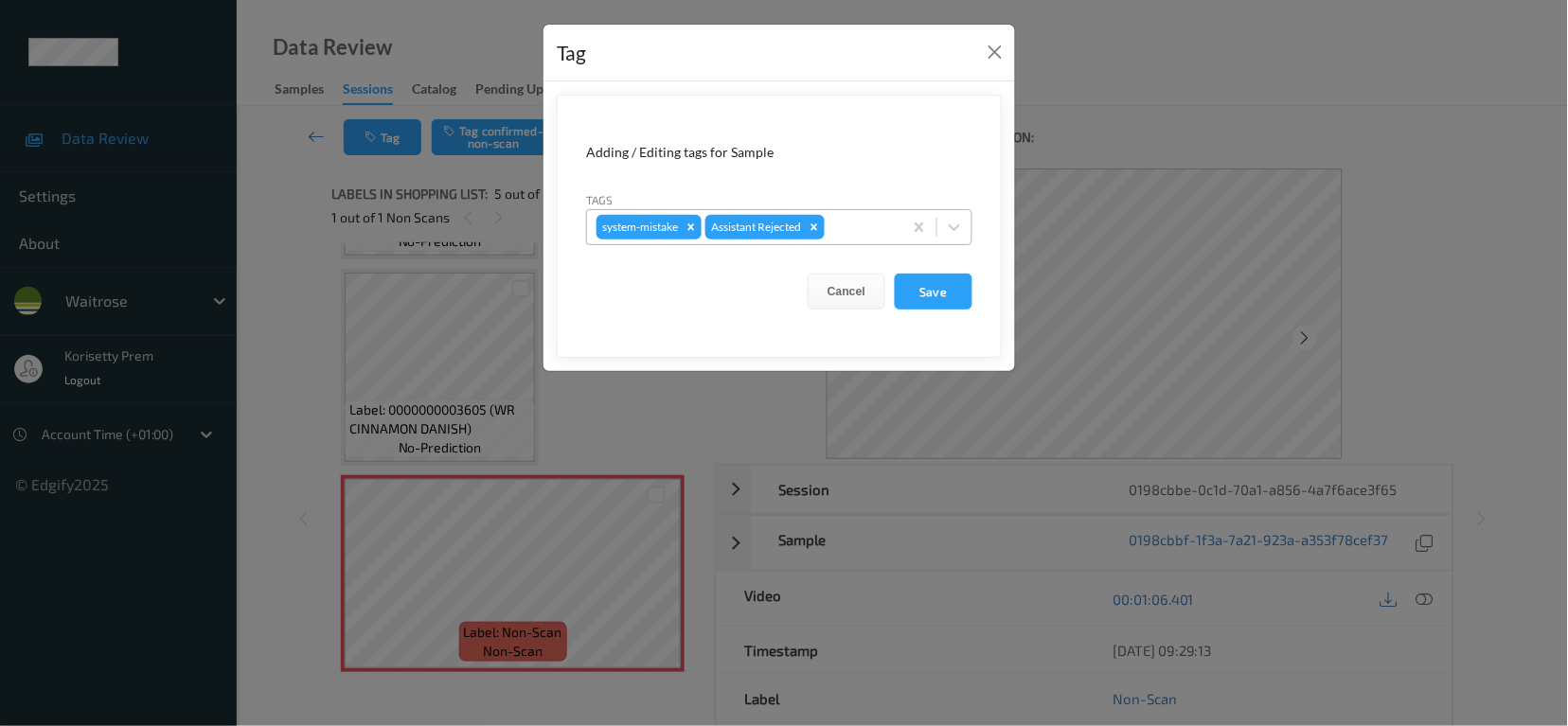
click at [867, 226] on div at bounding box center [861, 227] width 65 height 23
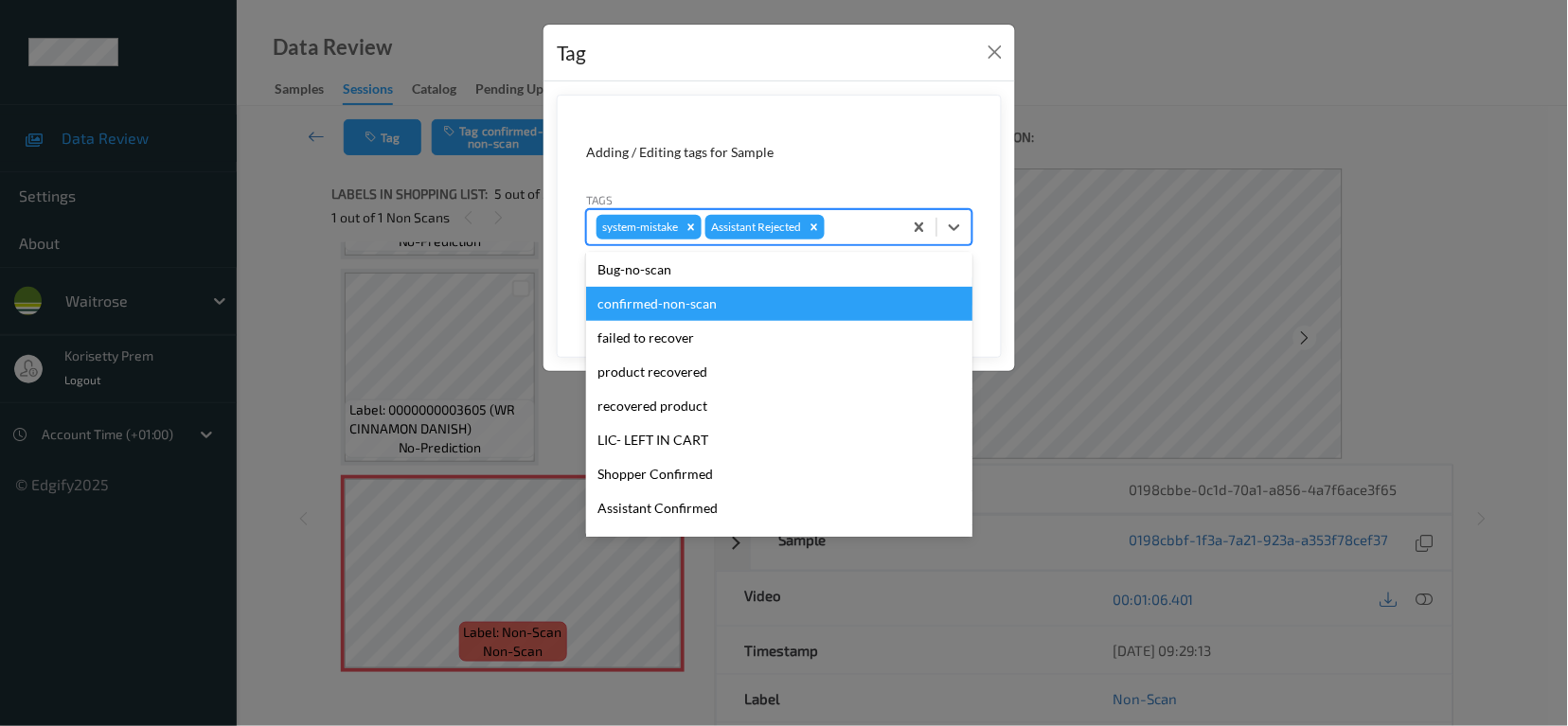
scroll to position [371, 0]
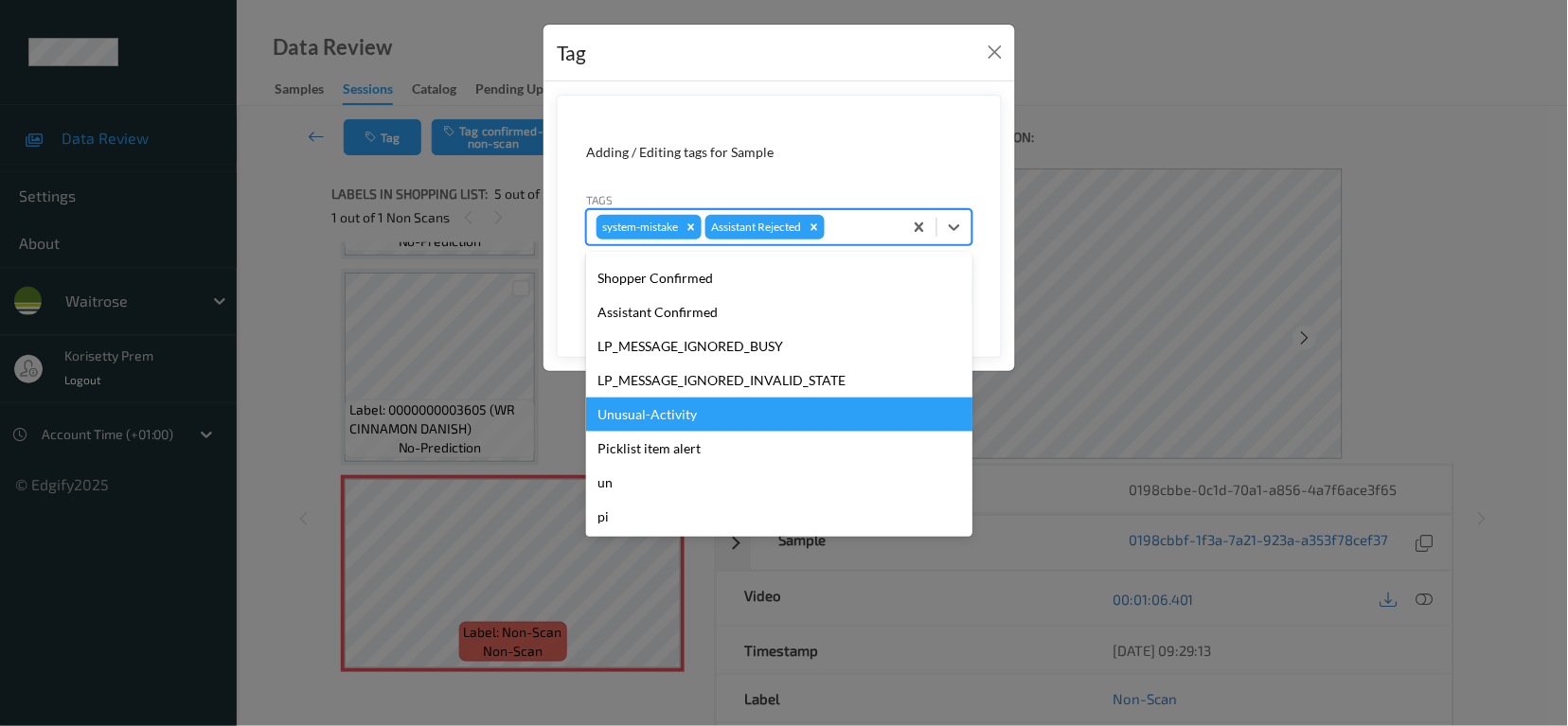
click at [649, 407] on div "Unusual-Activity" at bounding box center [779, 414] width 387 height 34
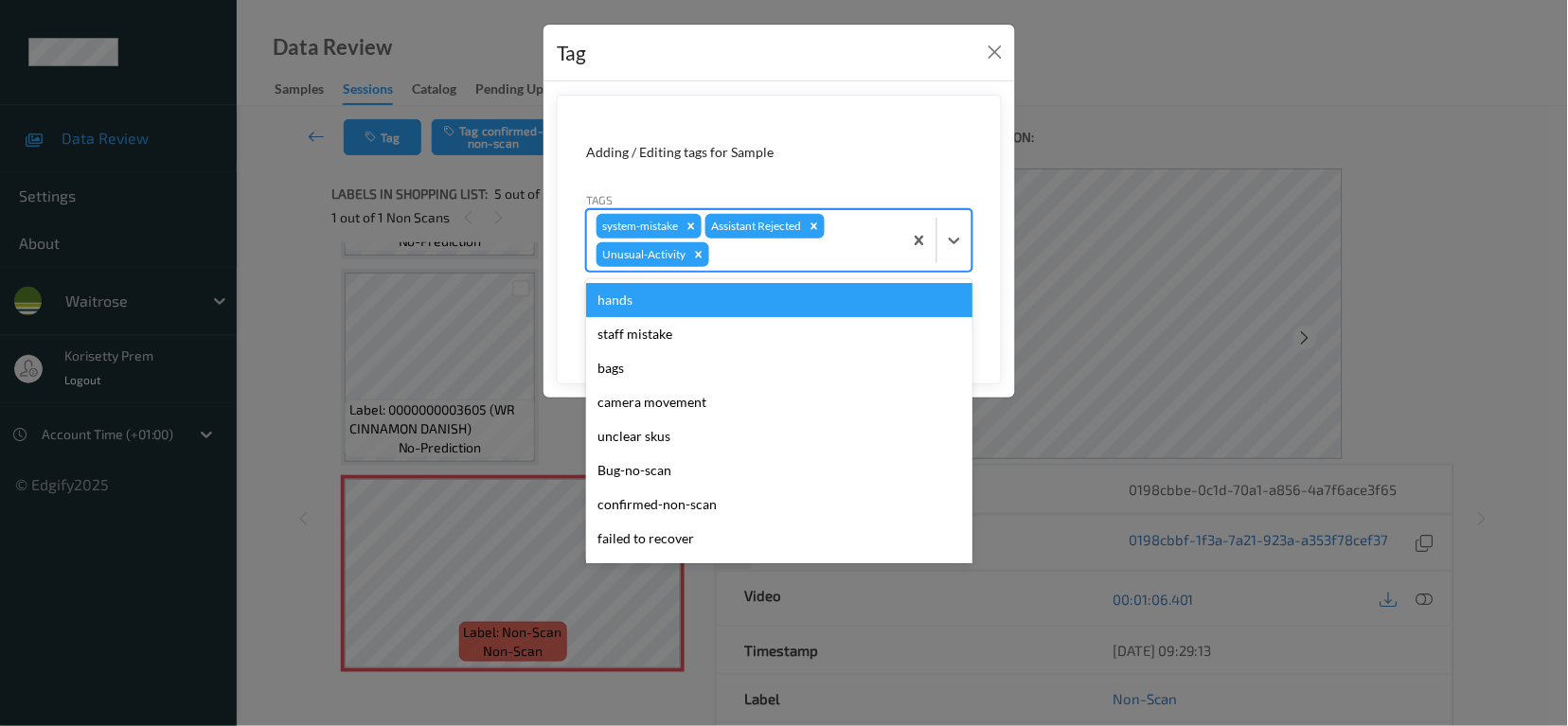
click at [791, 248] on div at bounding box center [802, 255] width 180 height 23
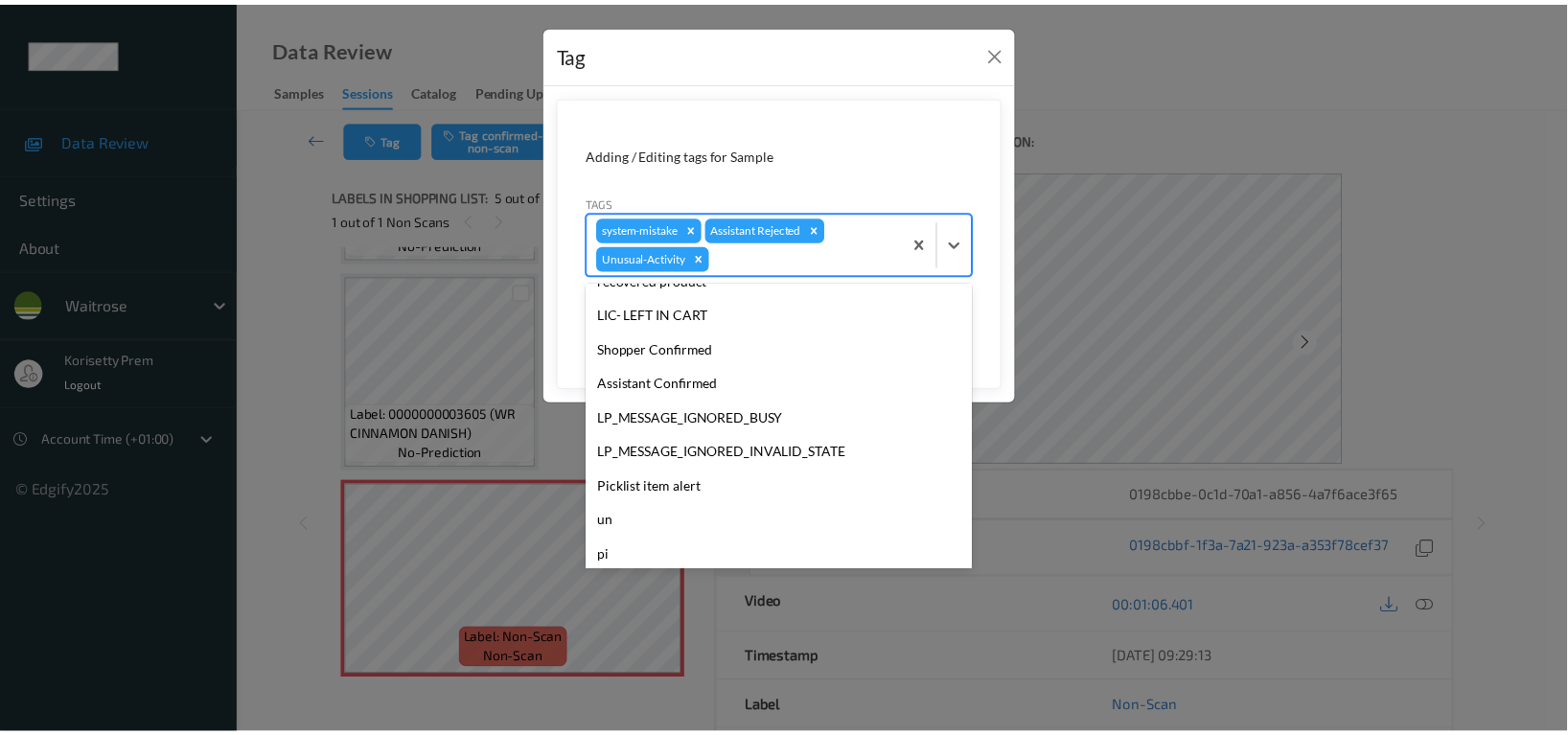
scroll to position [341, 0]
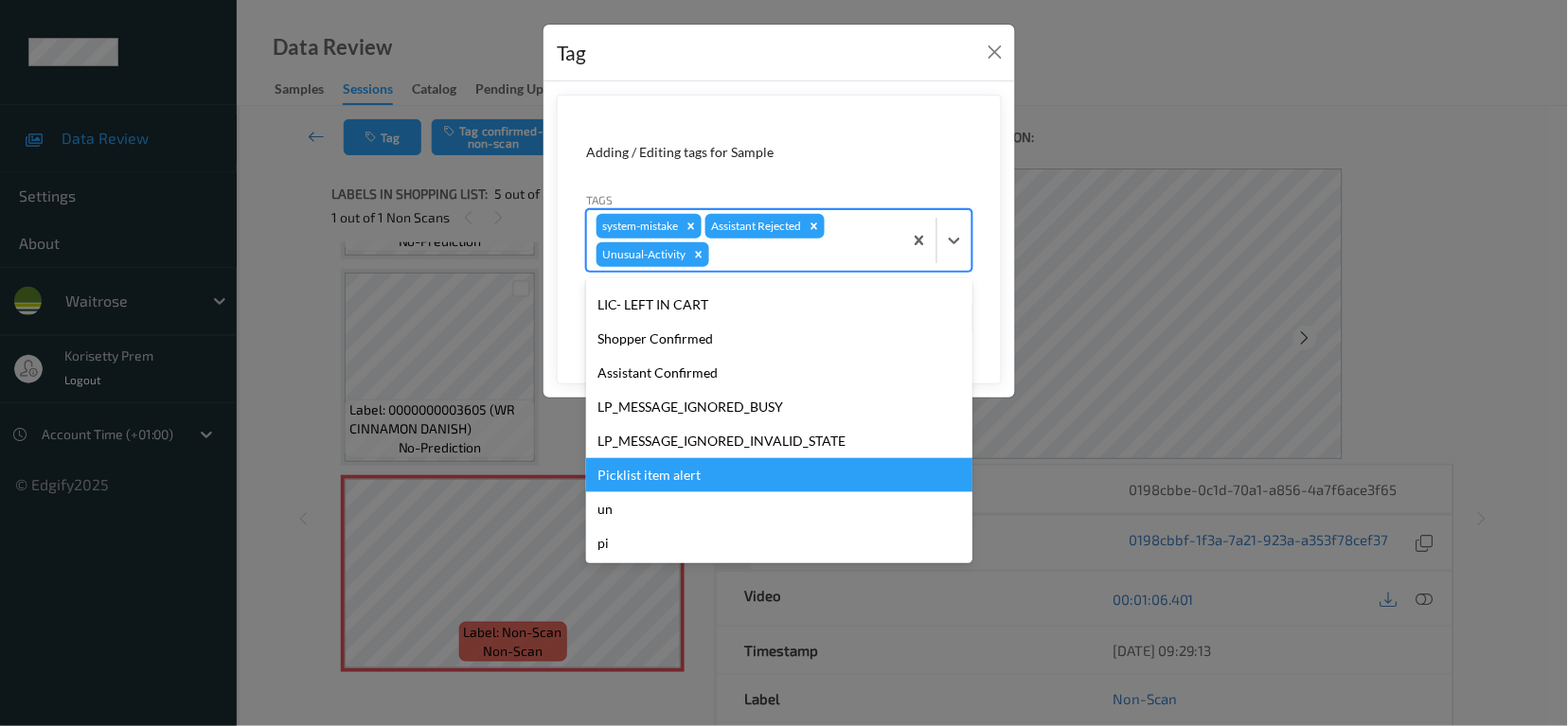
click at [653, 467] on div "Picklist item alert" at bounding box center [779, 475] width 387 height 34
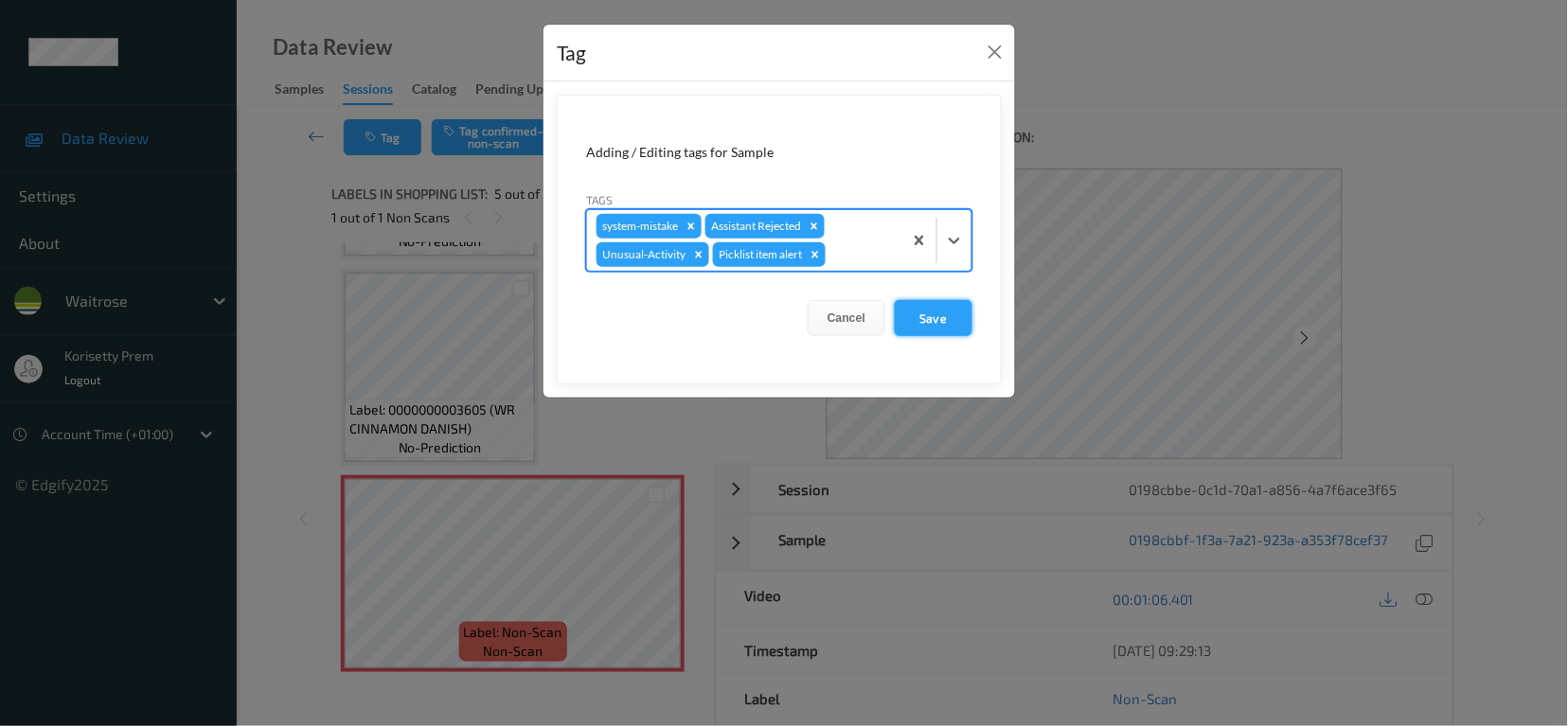
click at [940, 318] on button "Save" at bounding box center [934, 318] width 78 height 36
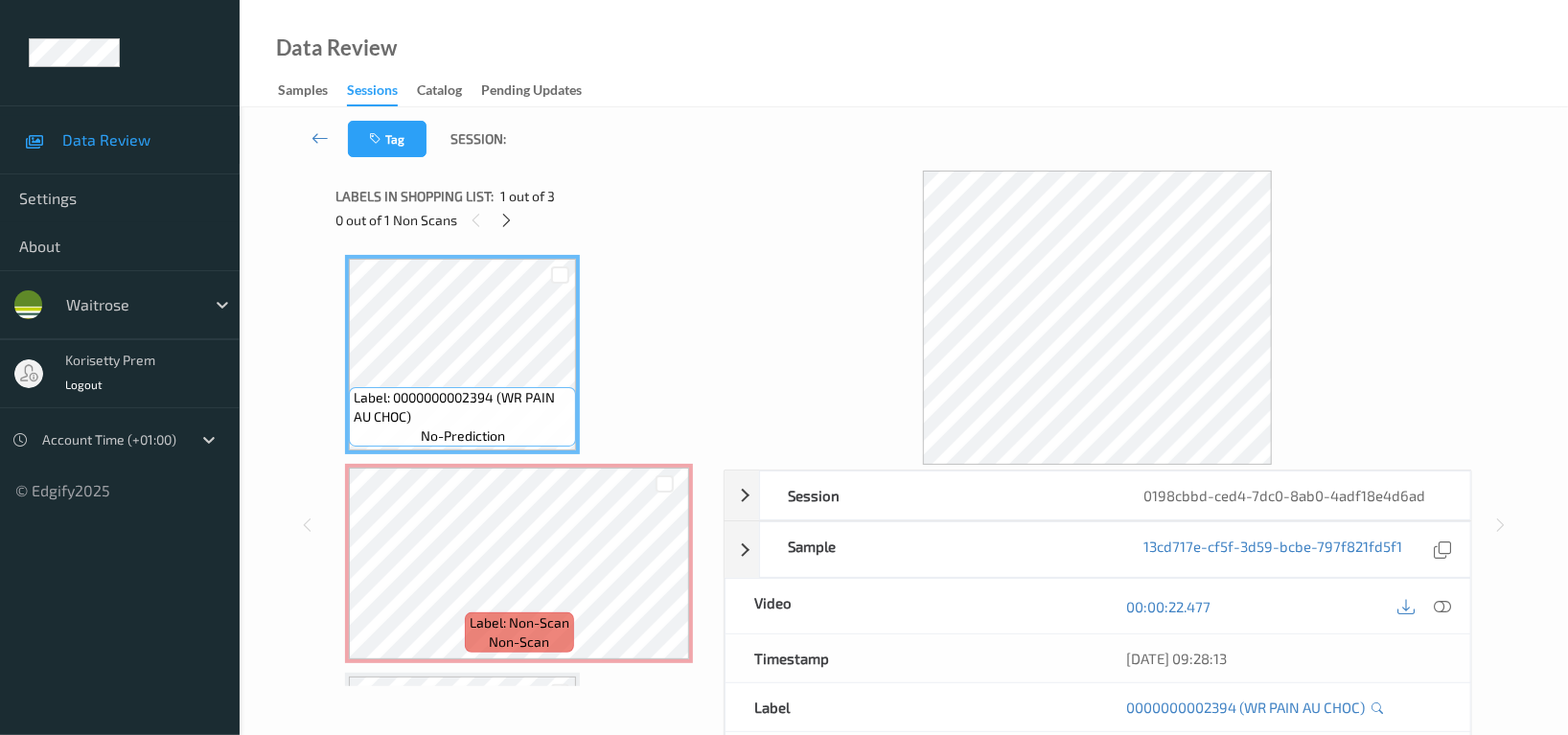
click at [878, 143] on div "Tag Session:" at bounding box center [903, 139] width 1250 height 63
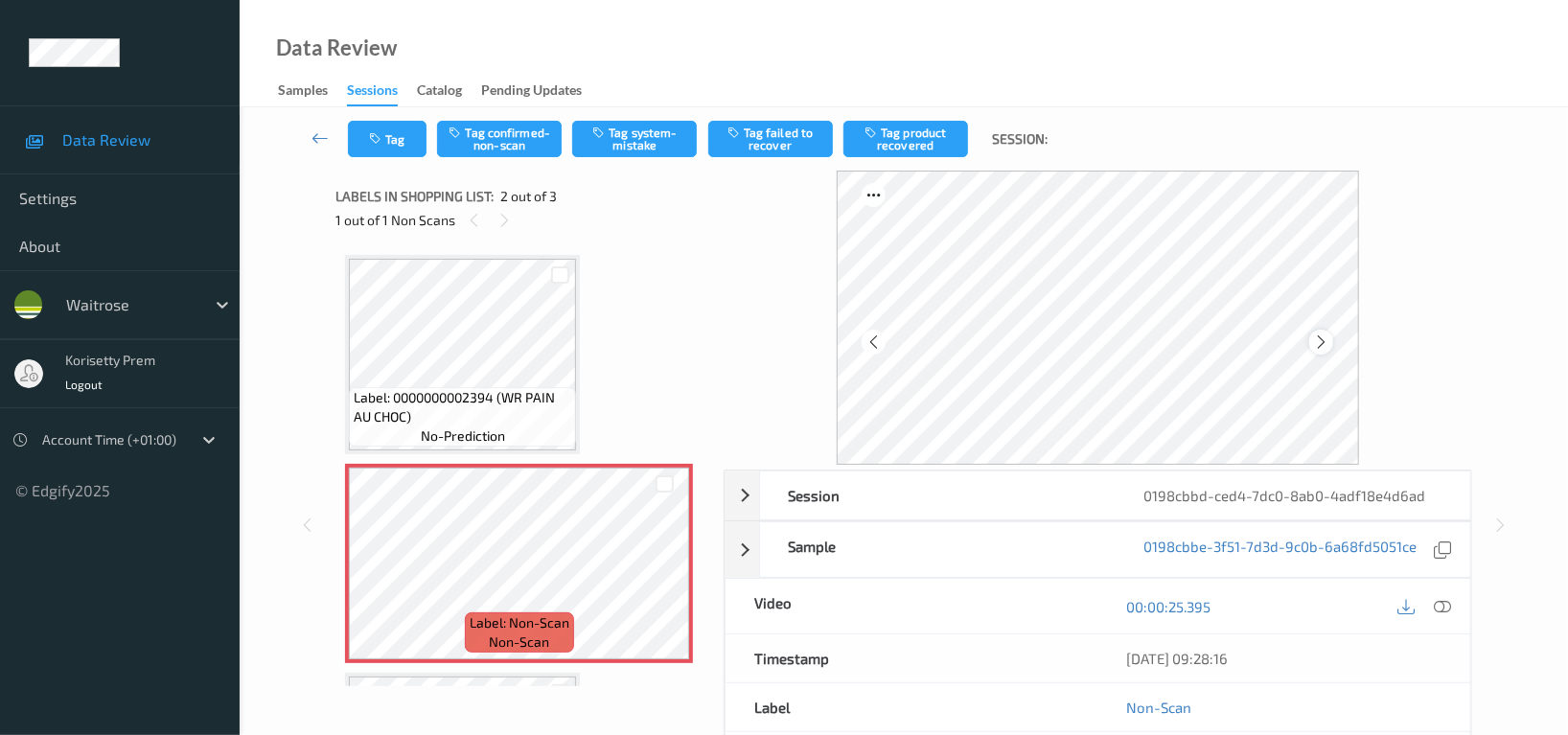
click at [1319, 341] on icon at bounding box center [1321, 342] width 16 height 17
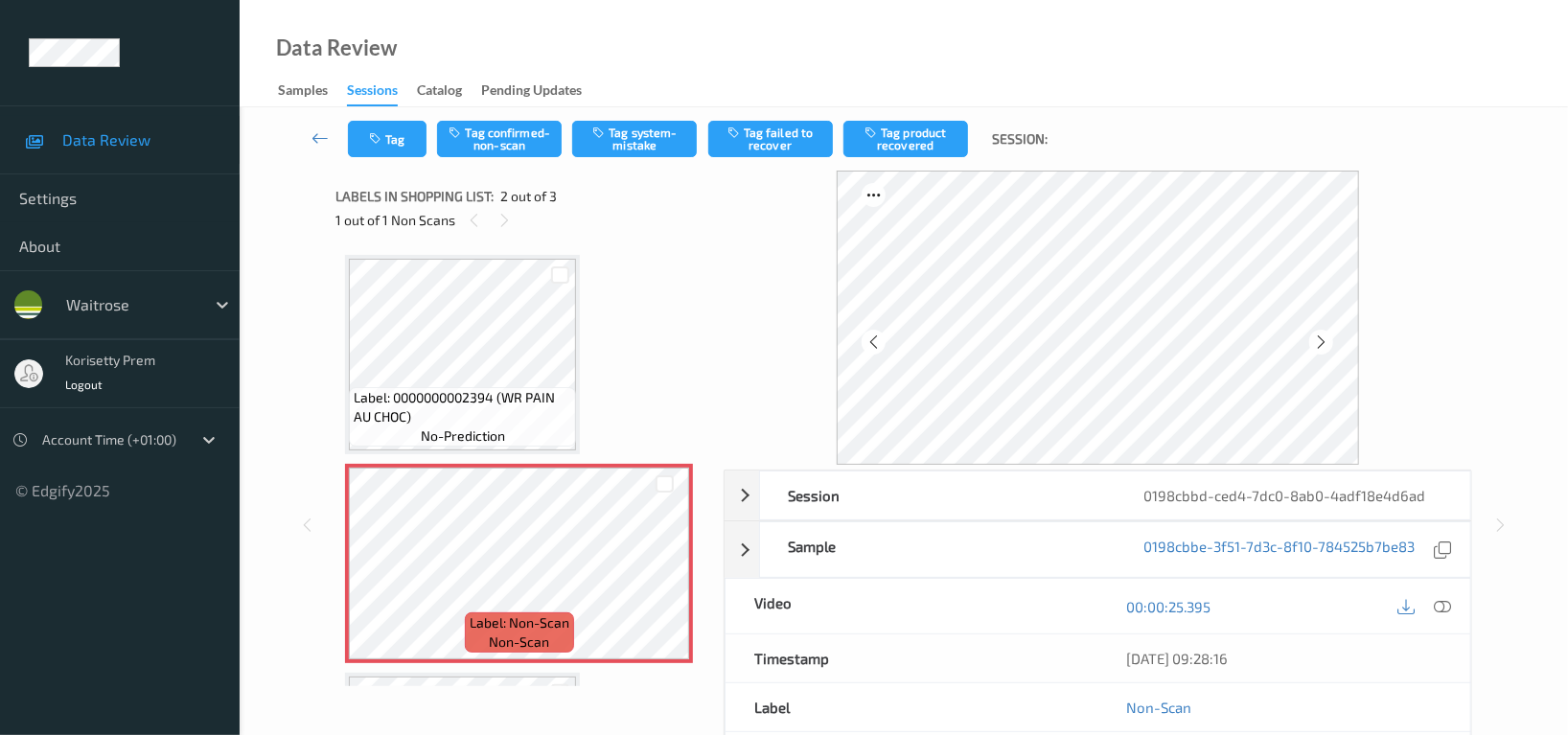
click at [1319, 341] on icon at bounding box center [1321, 342] width 16 height 17
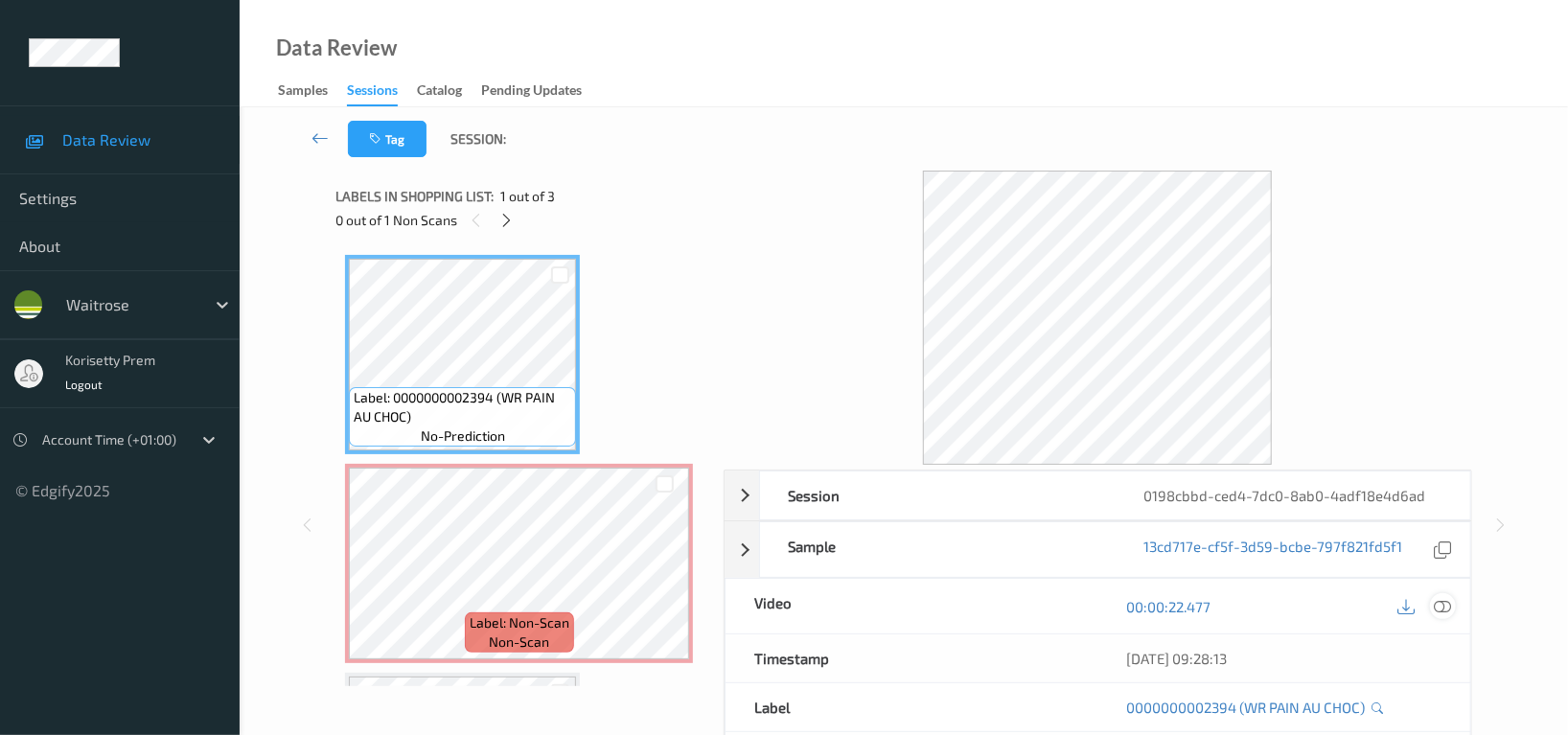
click at [1437, 605] on icon at bounding box center [1443, 607] width 17 height 17
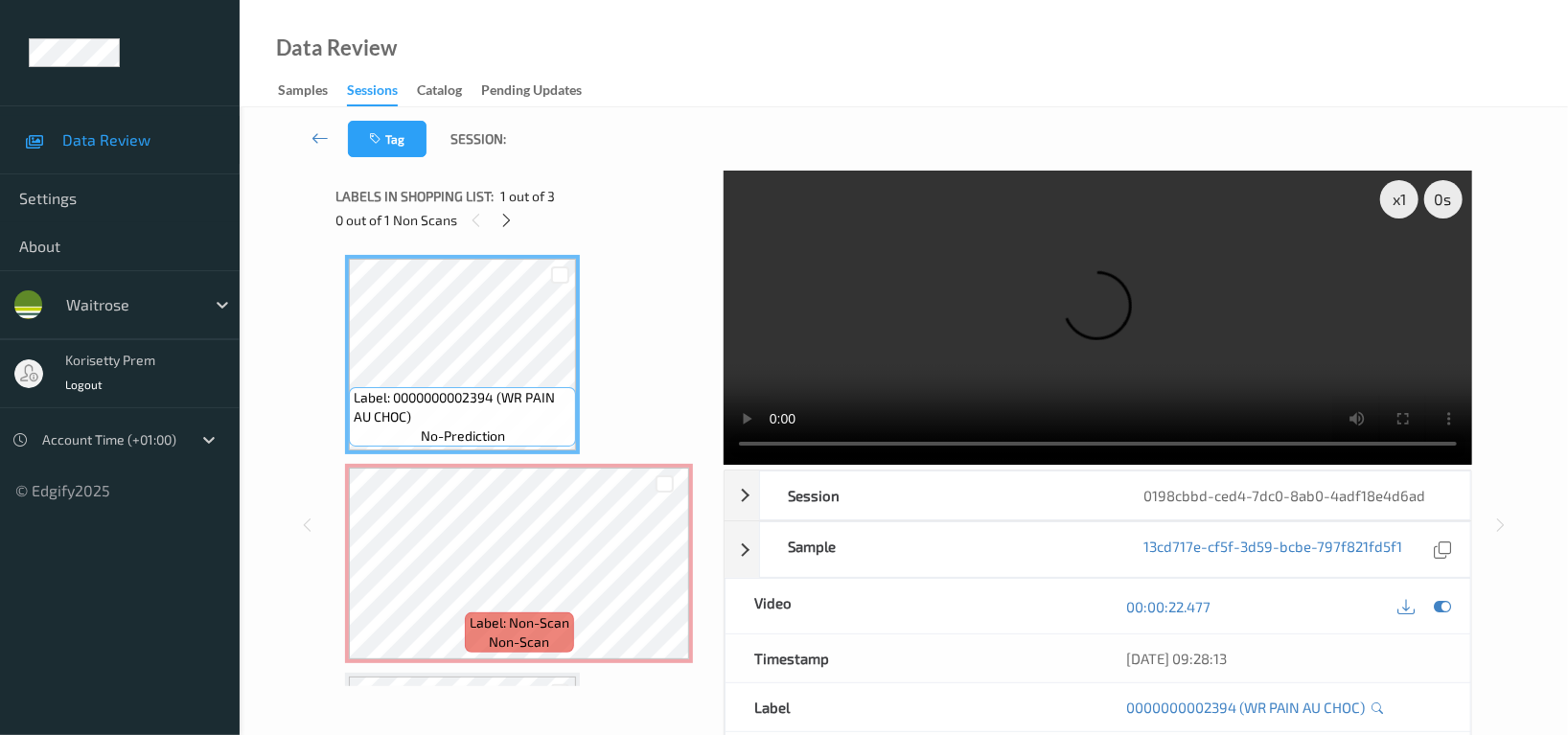
click at [964, 304] on video at bounding box center [1098, 317] width 748 height 294
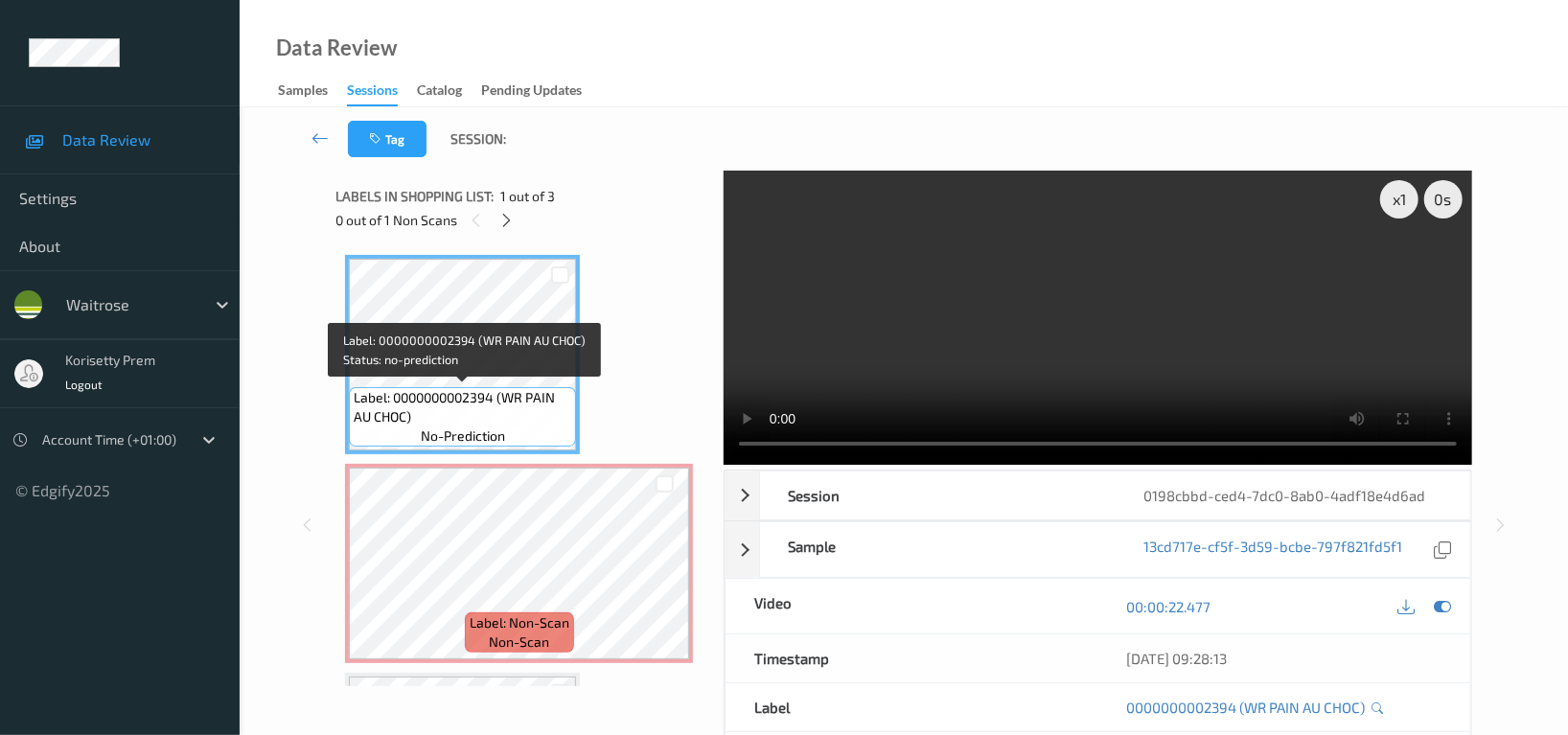
click at [468, 396] on span "Label: 0000000002394 (WR PAIN AU CHOC)" at bounding box center [463, 408] width 217 height 38
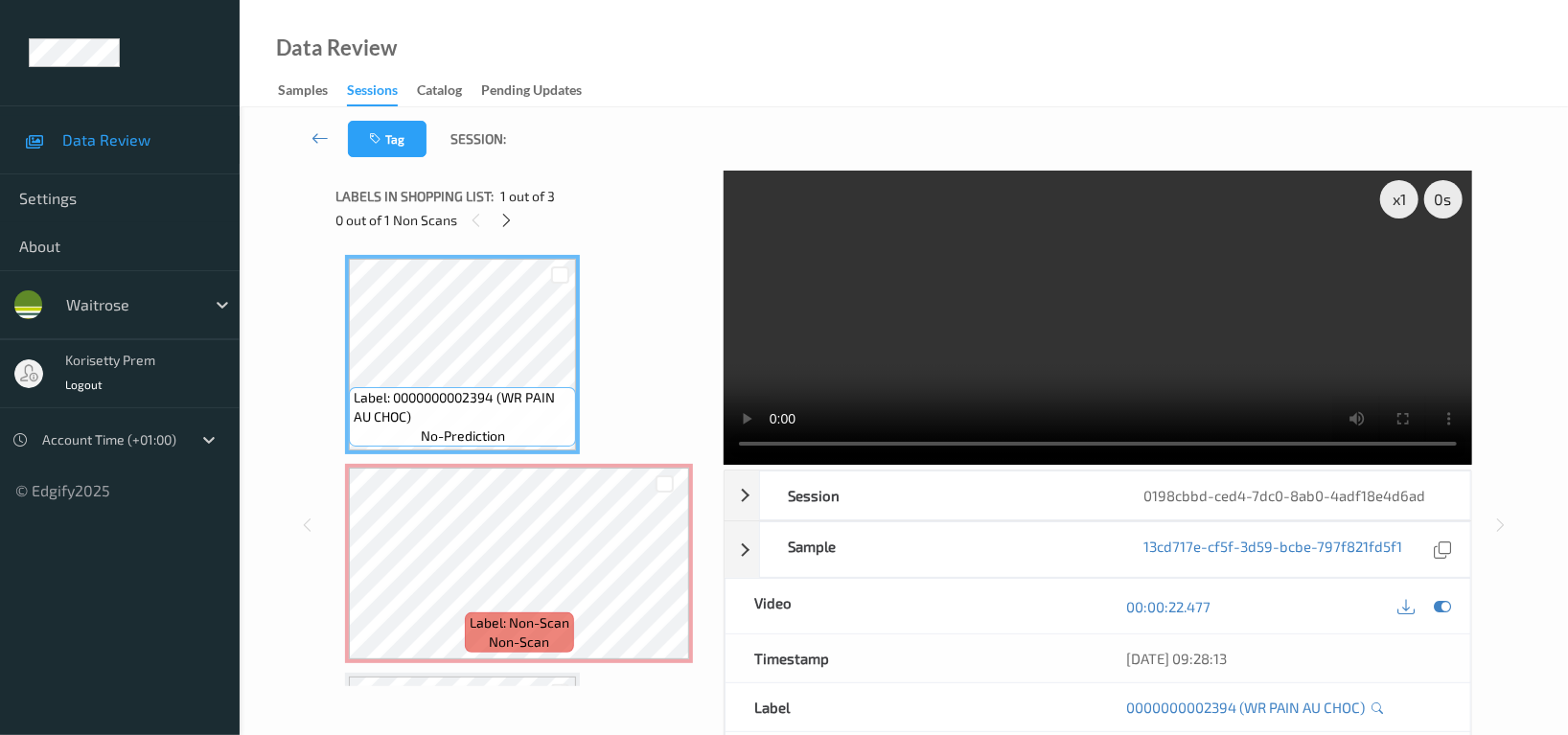
click at [299, 656] on div "x 1 0 s Session 0198cbbd-ced4-7dc0-8ab0-4adf18e4d6ad Session ID 0198cbbd-ced4-7…" at bounding box center [903, 524] width 1250 height 709
click at [1008, 363] on video at bounding box center [1098, 317] width 748 height 294
click at [1006, 375] on video at bounding box center [1098, 317] width 748 height 294
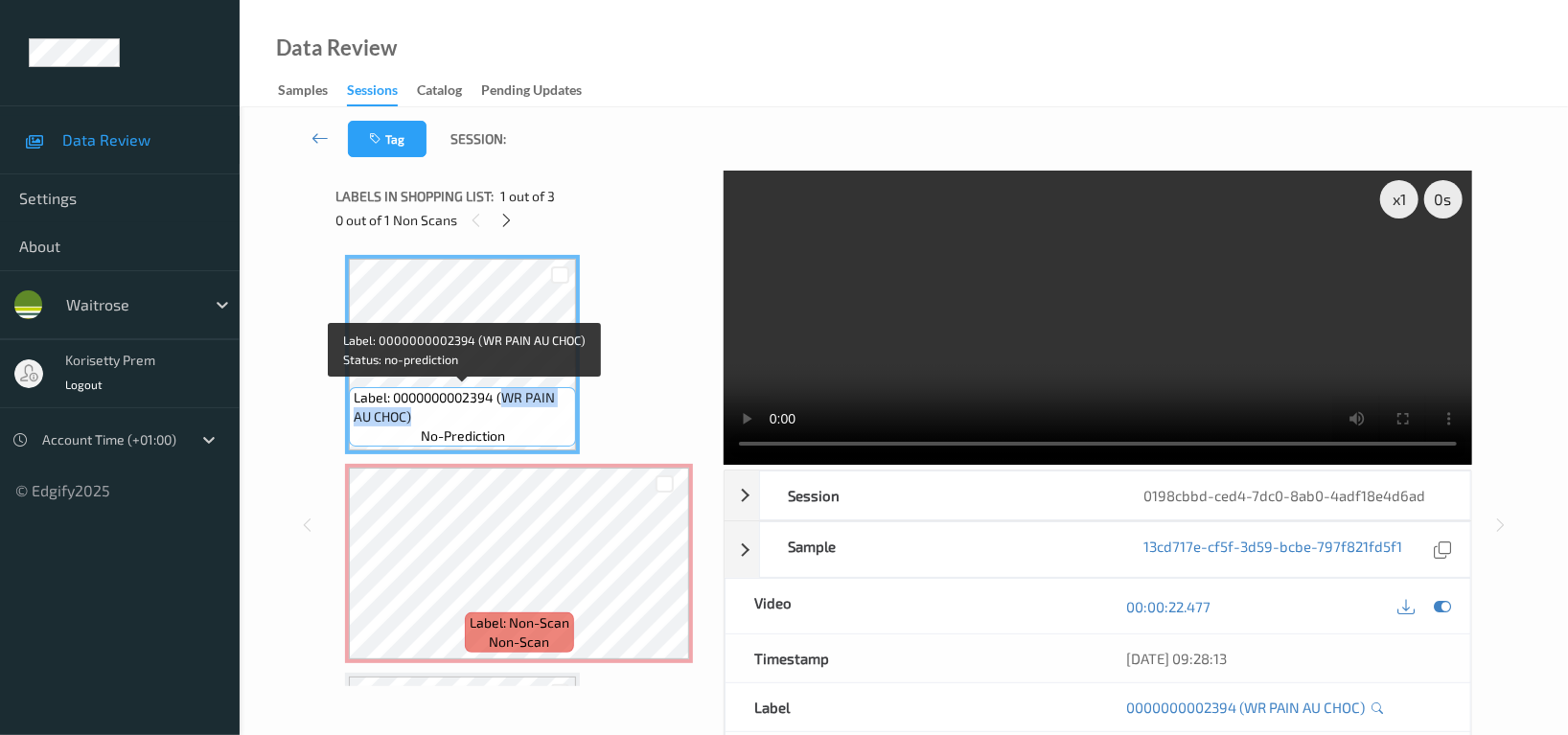
drag, startPoint x: 506, startPoint y: 398, endPoint x: 469, endPoint y: 421, distance: 43.6
click at [469, 421] on span "Label: 0000000002394 (WR PAIN AU CHOC)" at bounding box center [463, 408] width 217 height 38
copy span "WR PAIN AU CHOC)"
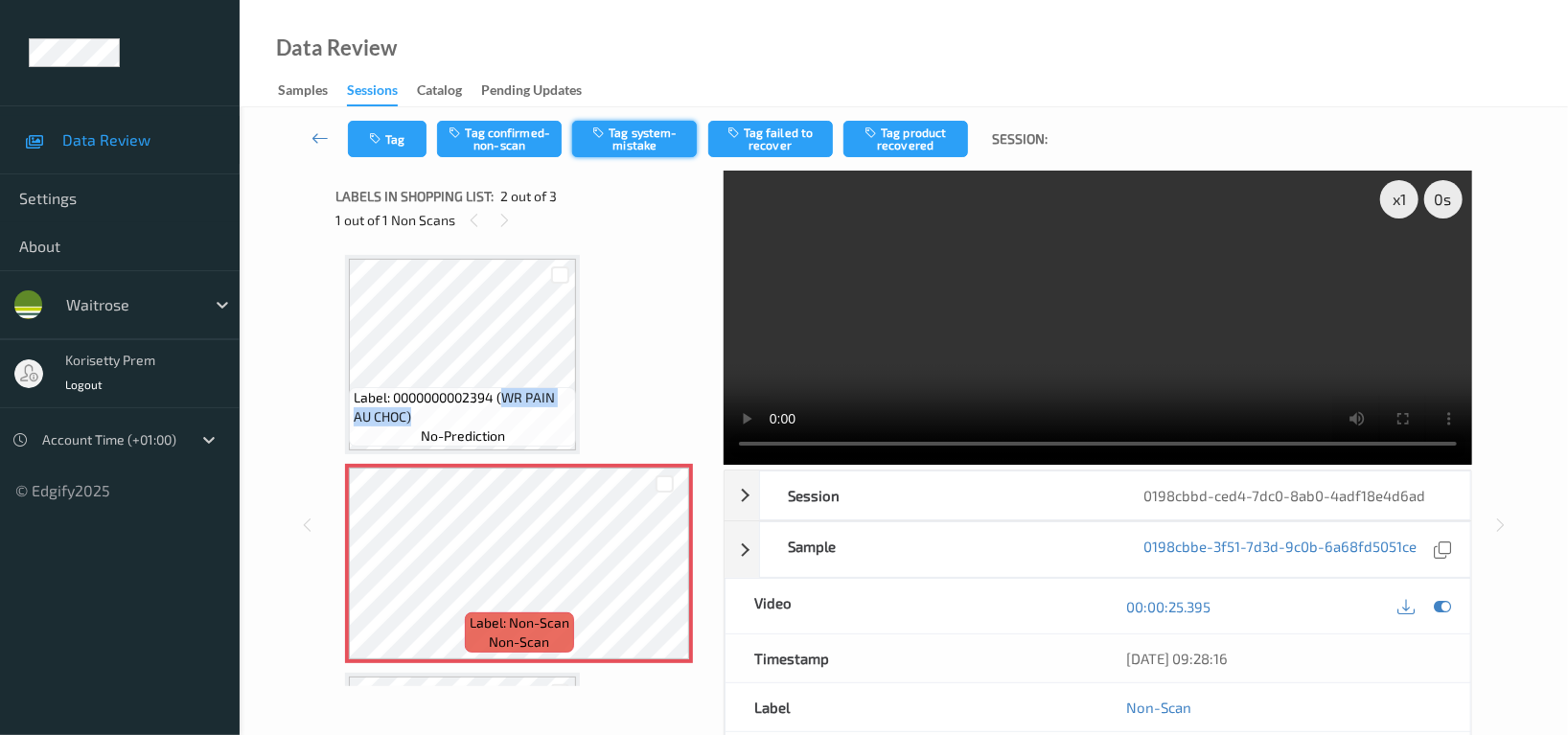
click at [649, 126] on button "Tag system-mistake" at bounding box center [635, 139] width 125 height 37
click at [645, 140] on button "Tag system-mistake" at bounding box center [635, 139] width 125 height 37
click at [383, 146] on button "Tag" at bounding box center [388, 139] width 79 height 37
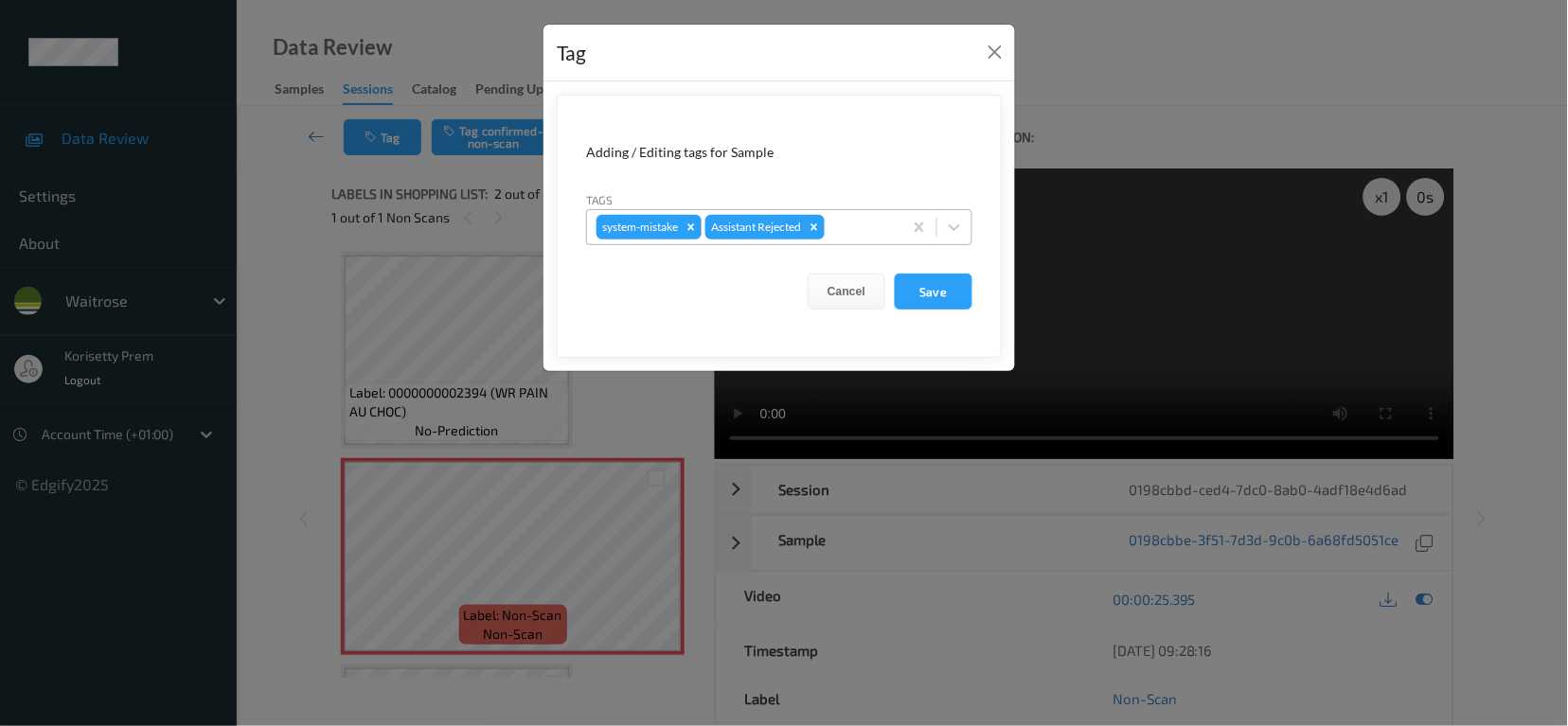
click at [859, 235] on div at bounding box center [861, 227] width 65 height 23
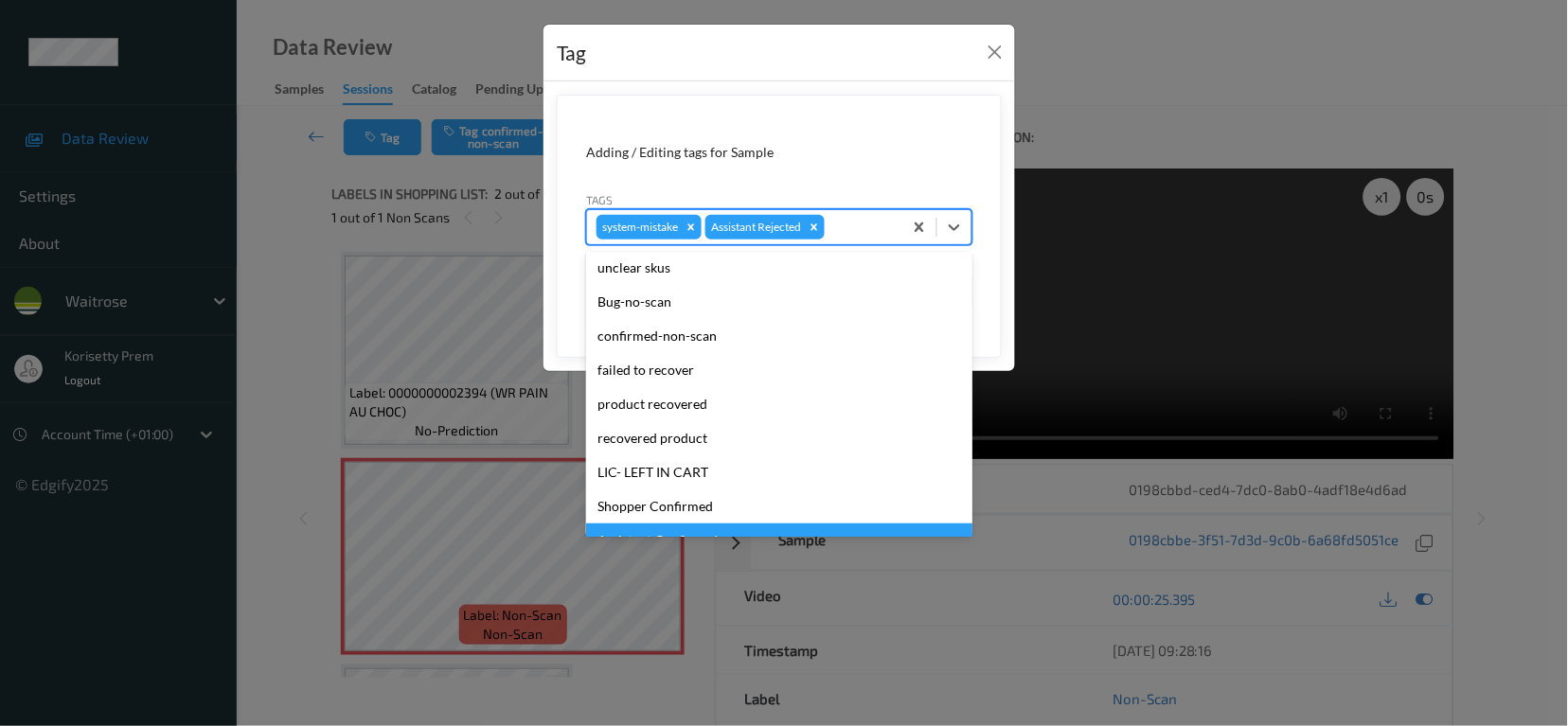
scroll to position [371, 0]
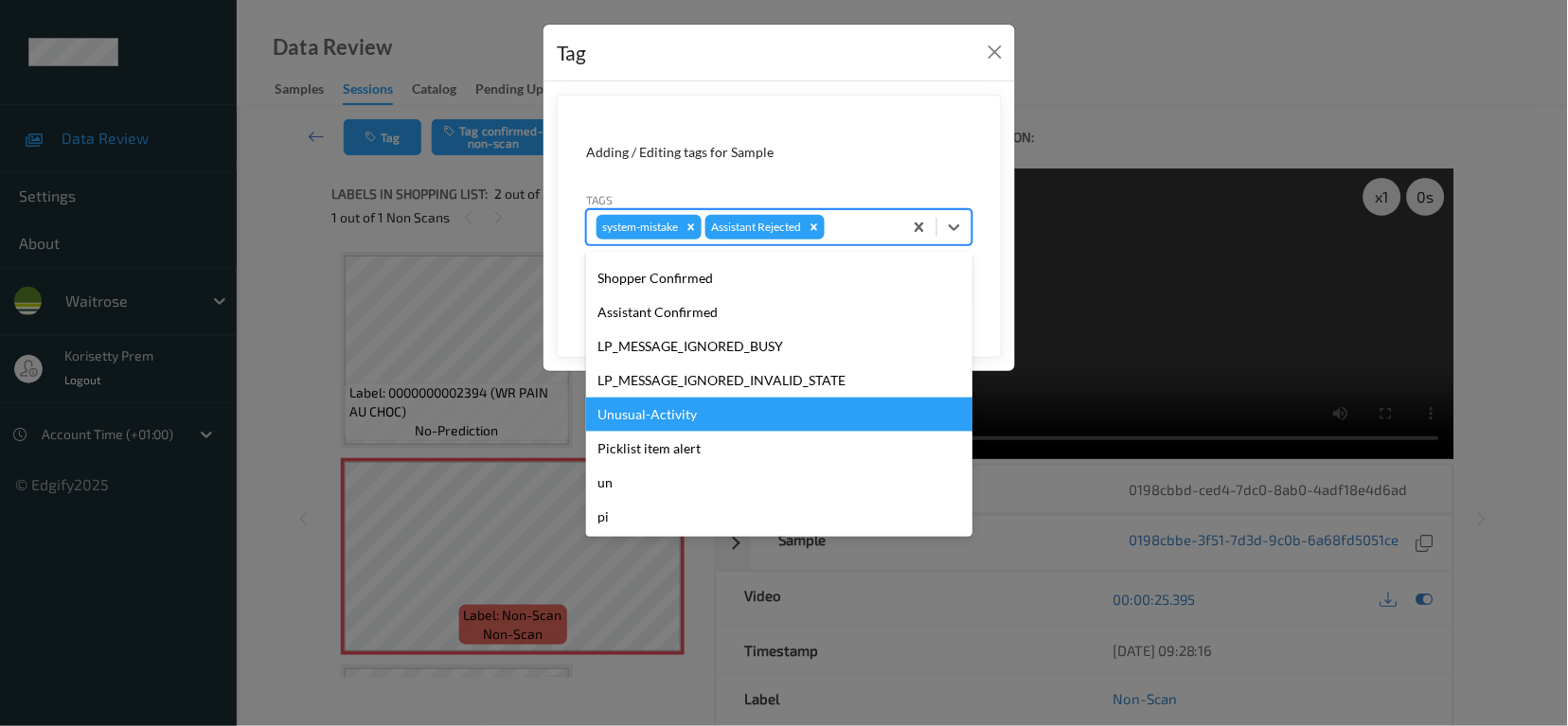
click at [680, 427] on div "Unusual-Activity" at bounding box center [779, 414] width 387 height 34
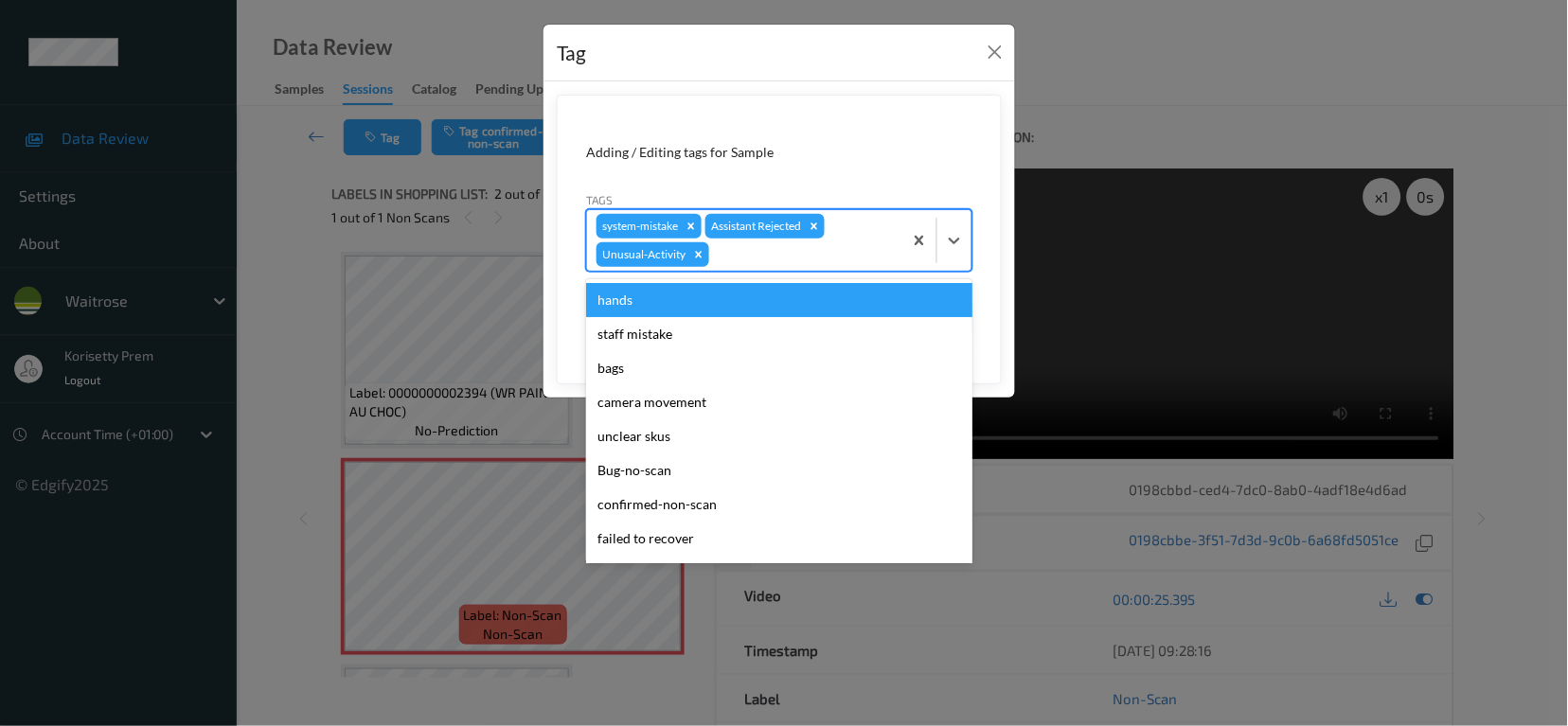
click at [776, 249] on div at bounding box center [802, 255] width 180 height 23
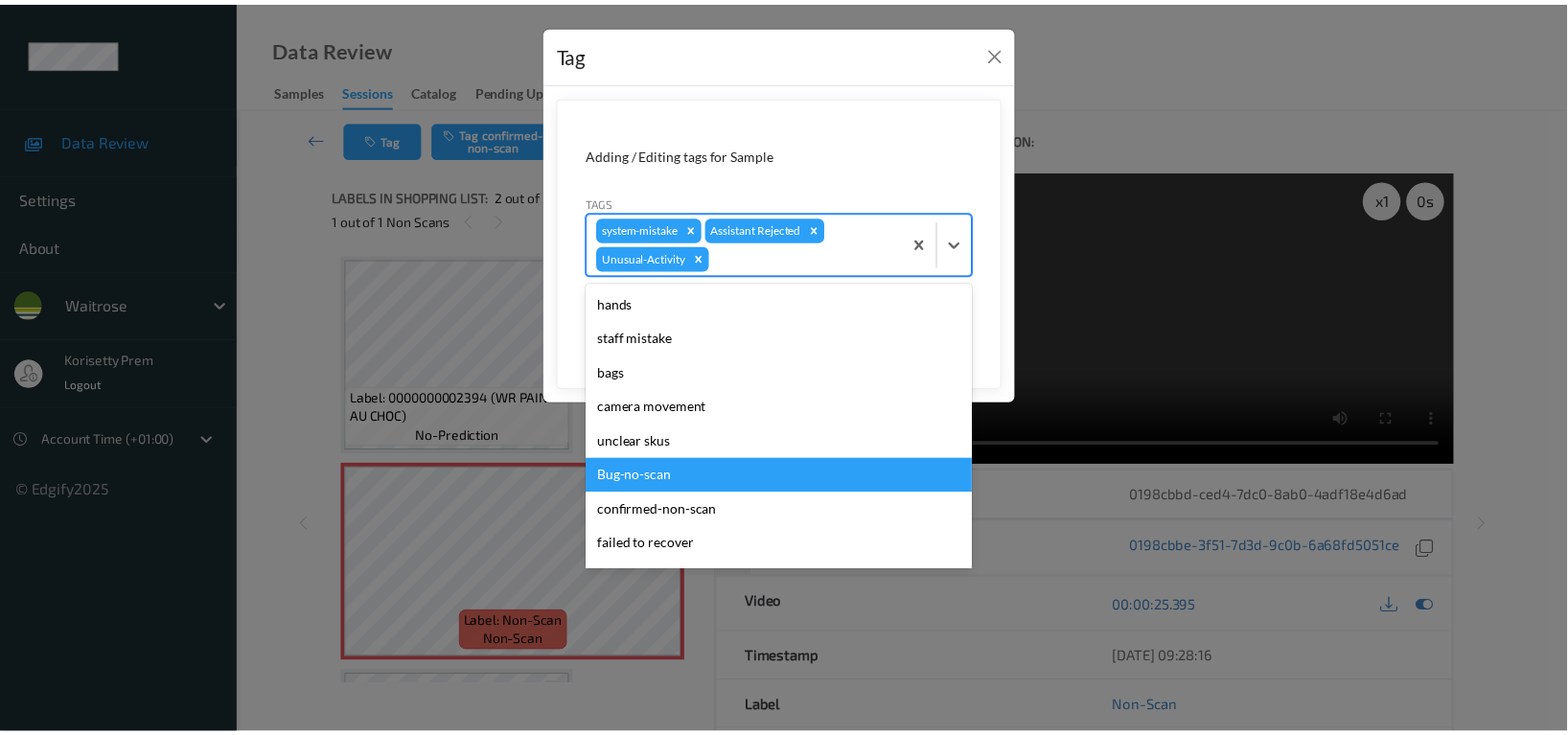
scroll to position [341, 0]
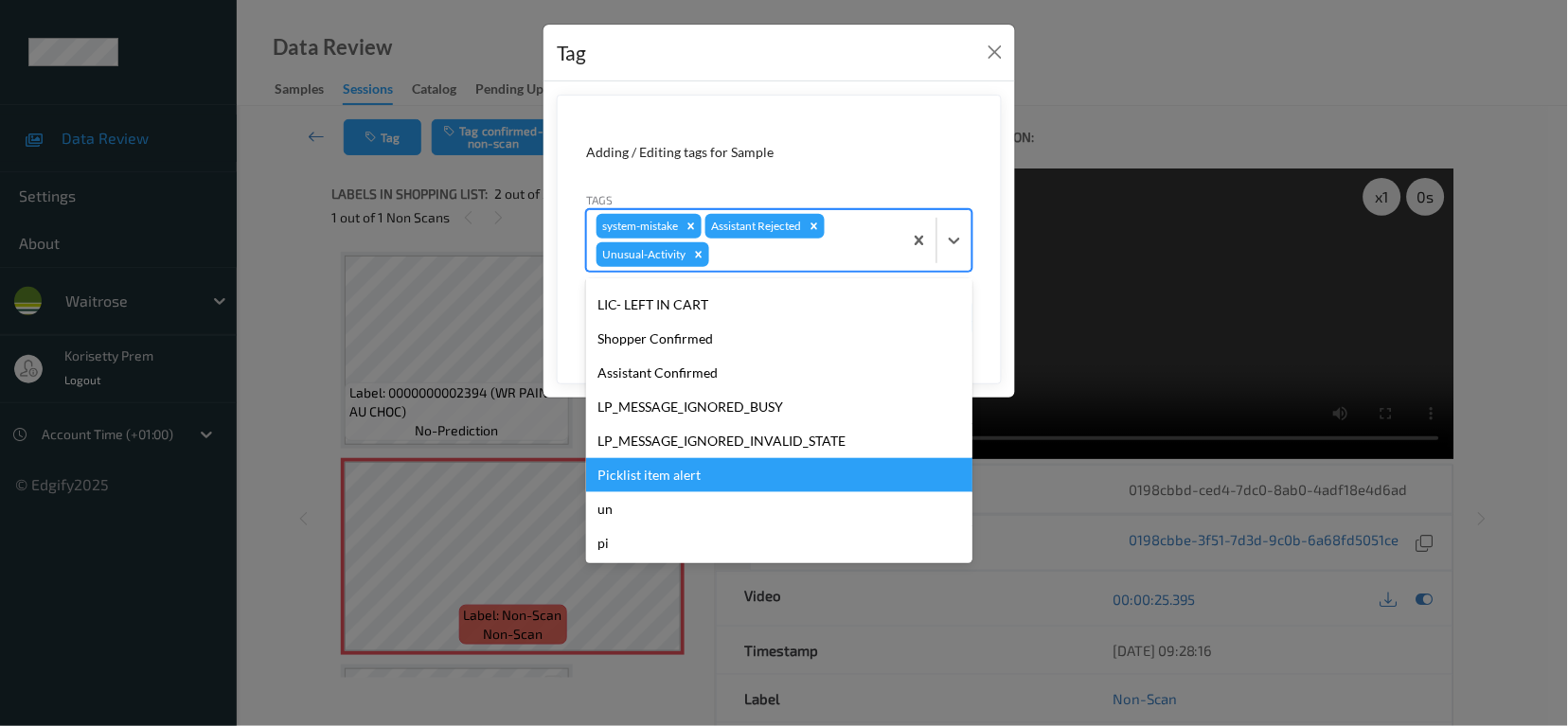
click at [655, 473] on div "Picklist item alert" at bounding box center [779, 475] width 387 height 34
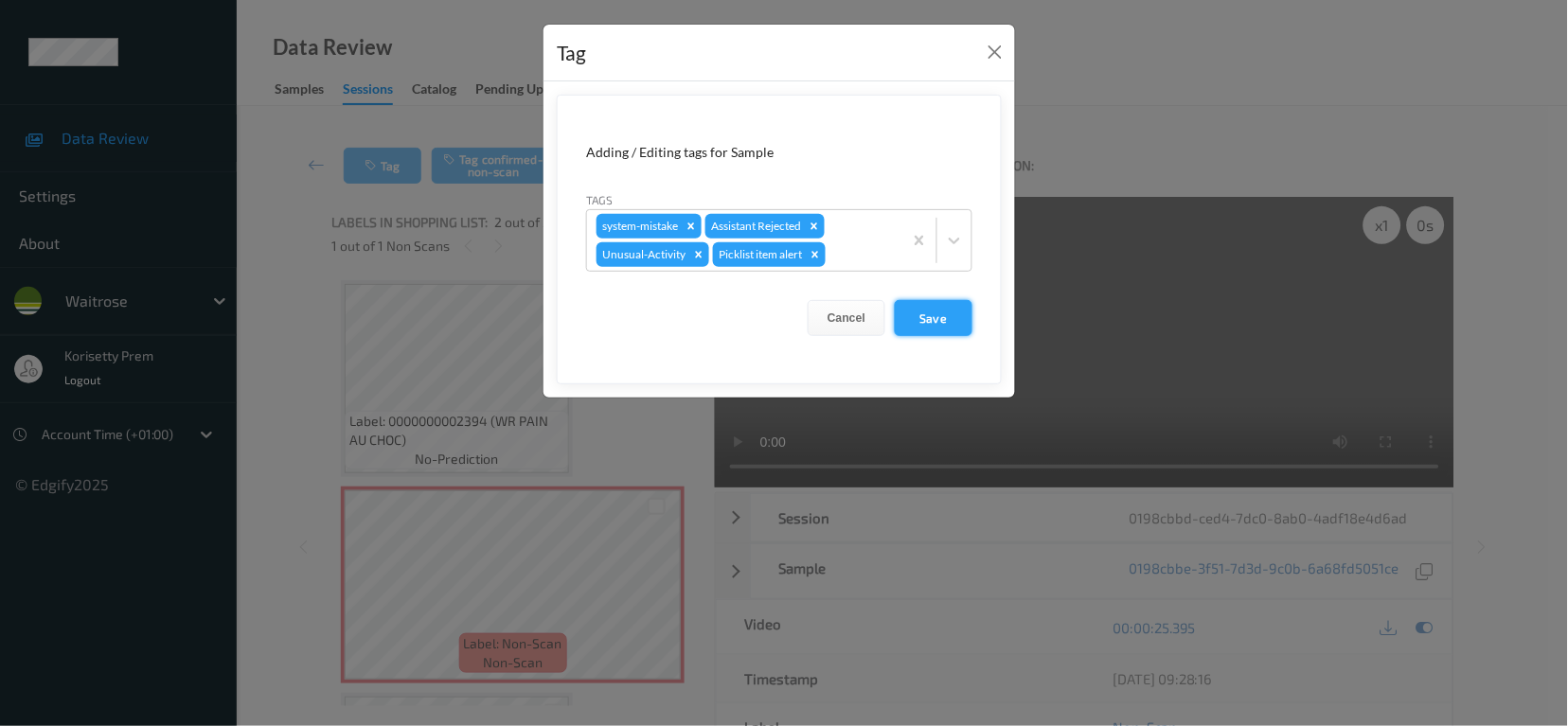
click at [909, 320] on button "Save" at bounding box center [934, 318] width 78 height 36
click at [942, 310] on button "Save" at bounding box center [934, 318] width 78 height 36
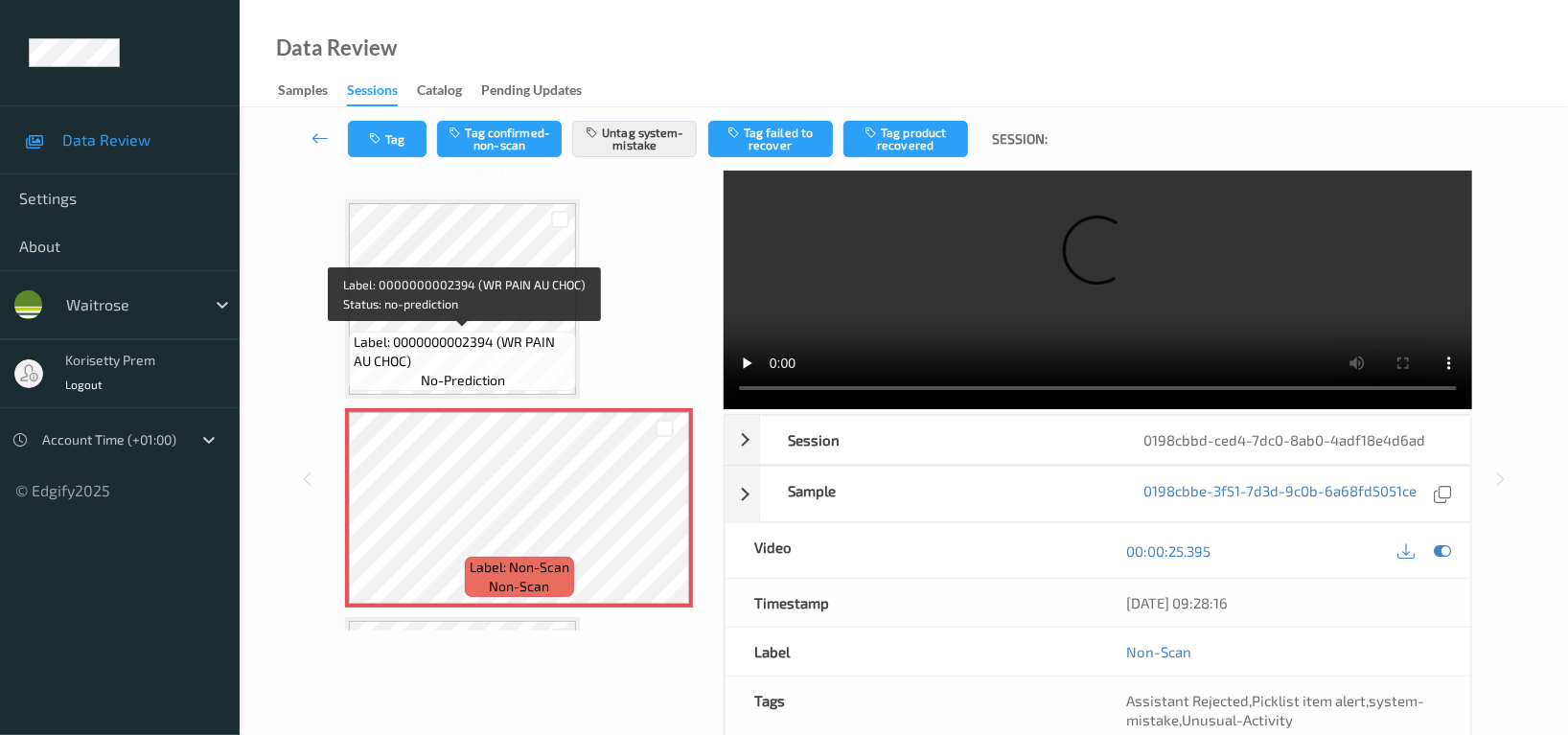
scroll to position [0, 0]
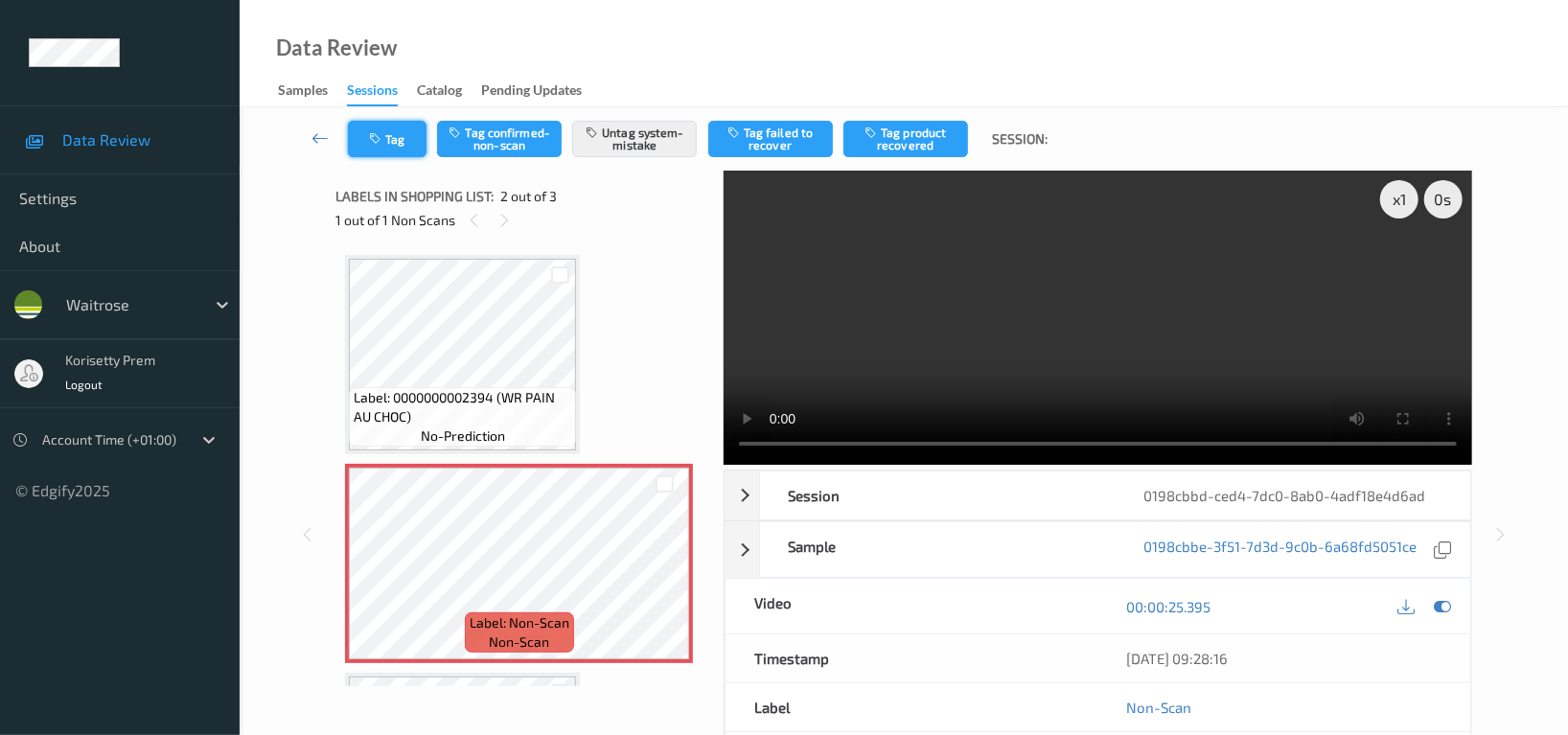
click at [359, 137] on button "Tag" at bounding box center [388, 139] width 79 height 37
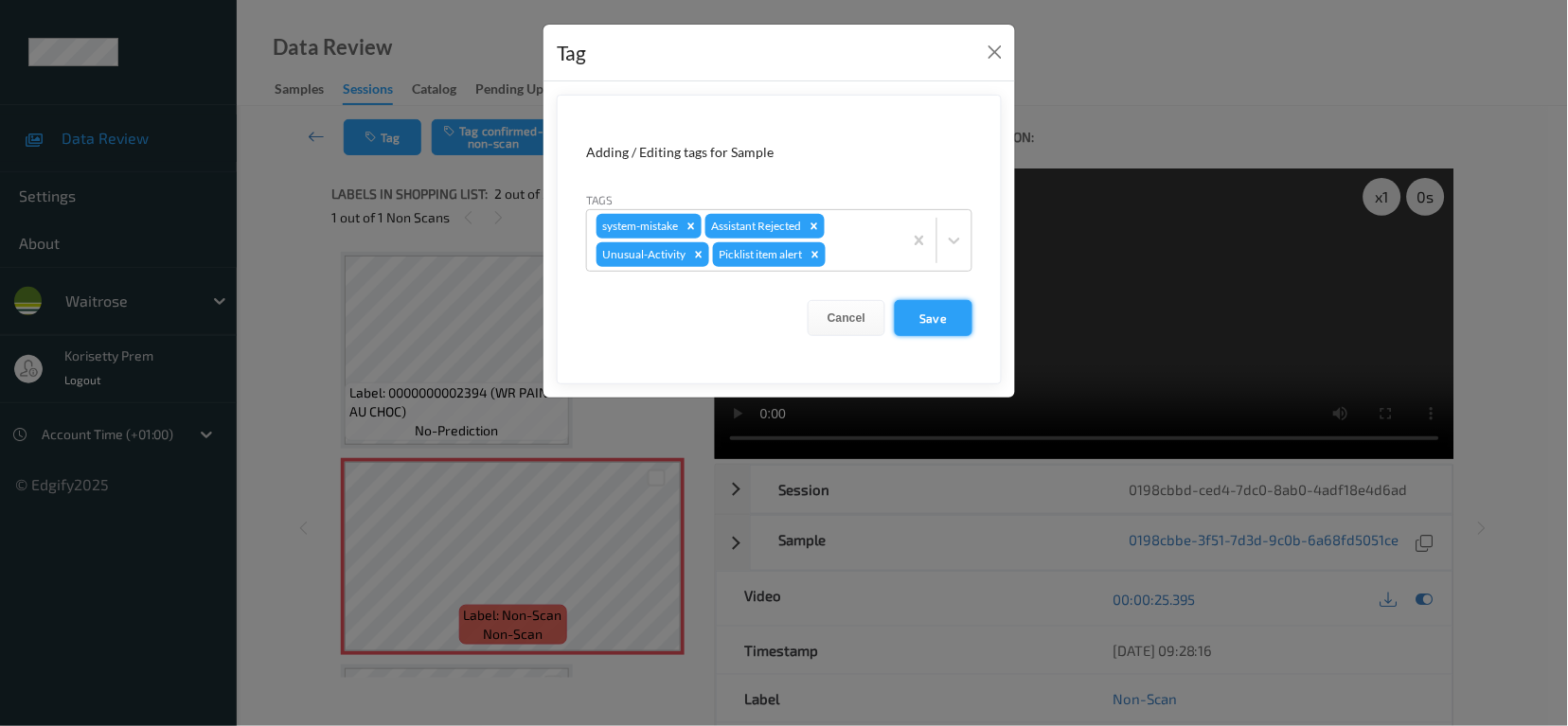
click at [909, 315] on button "Save" at bounding box center [934, 318] width 78 height 36
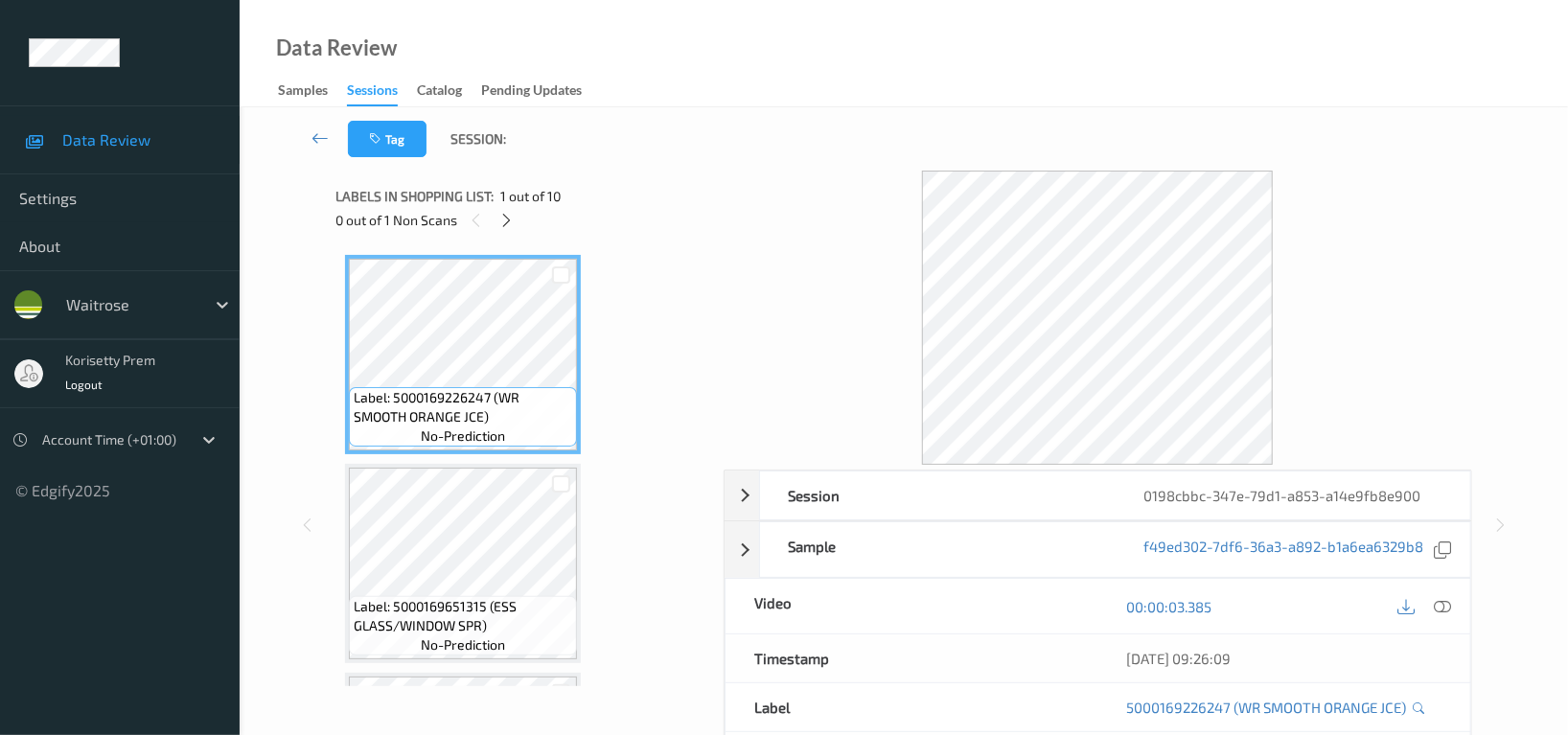
click at [781, 134] on div "Tag Session:" at bounding box center [903, 139] width 1250 height 63
click at [502, 225] on icon at bounding box center [507, 220] width 16 height 17
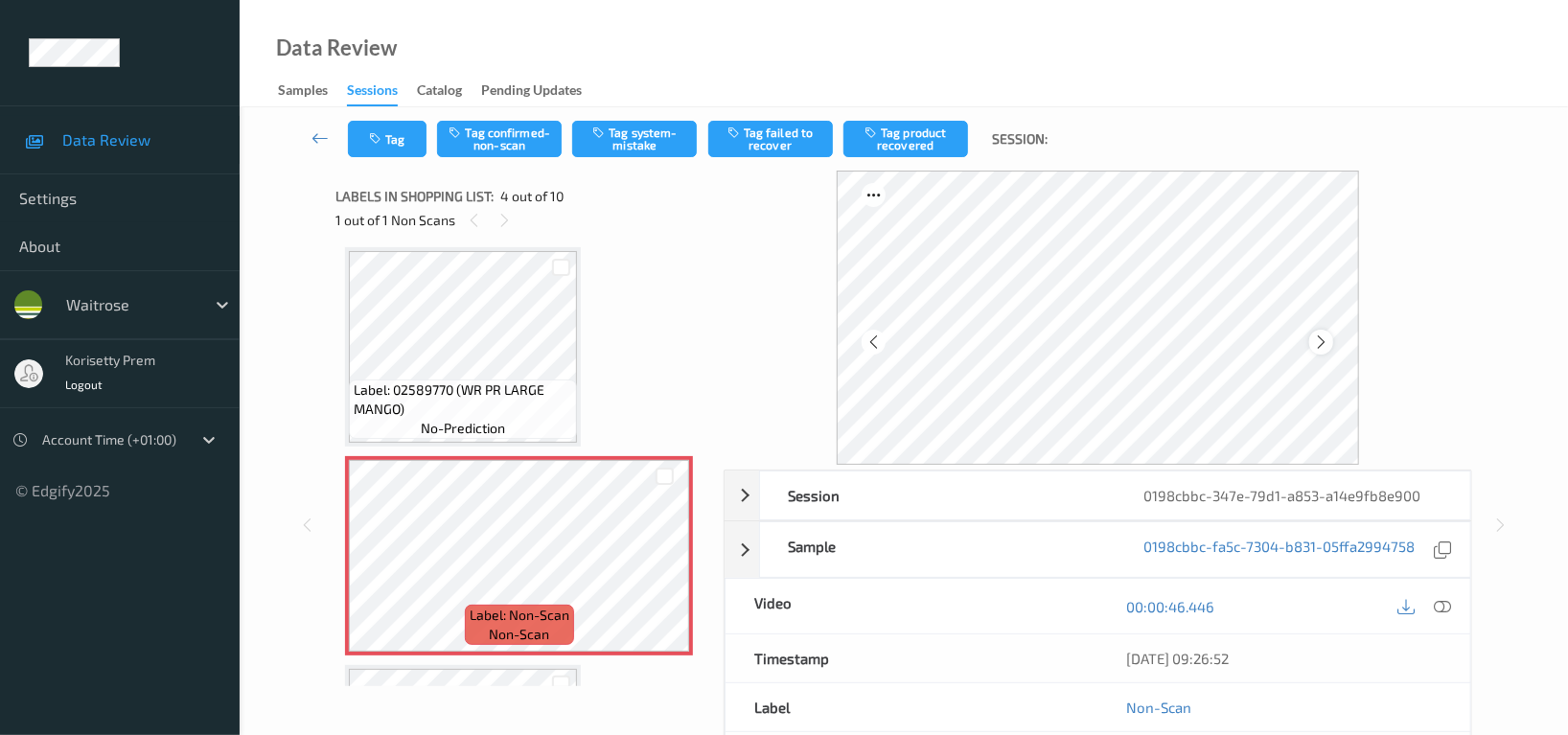
click at [1327, 341] on icon at bounding box center [1321, 342] width 16 height 17
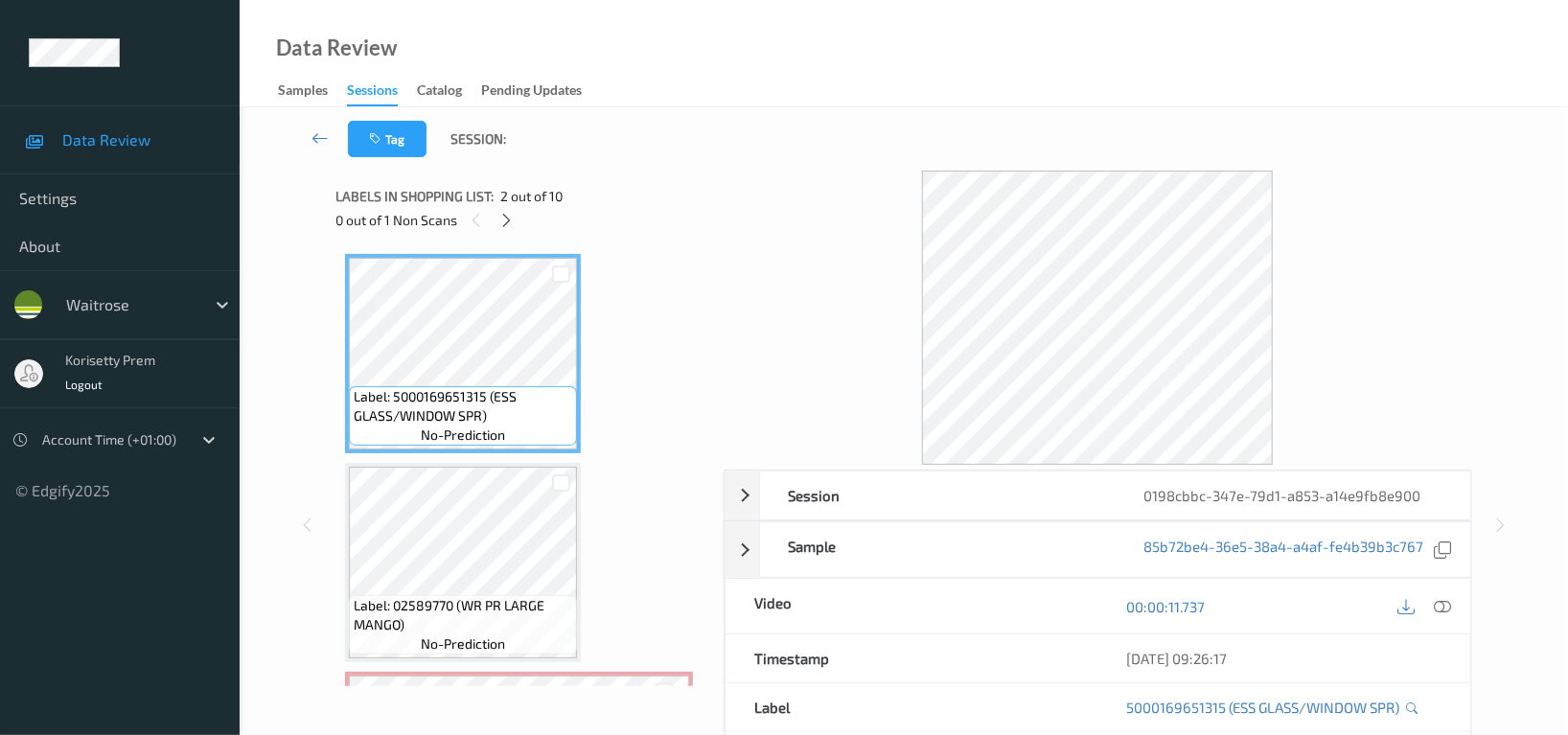
scroll to position [170, 0]
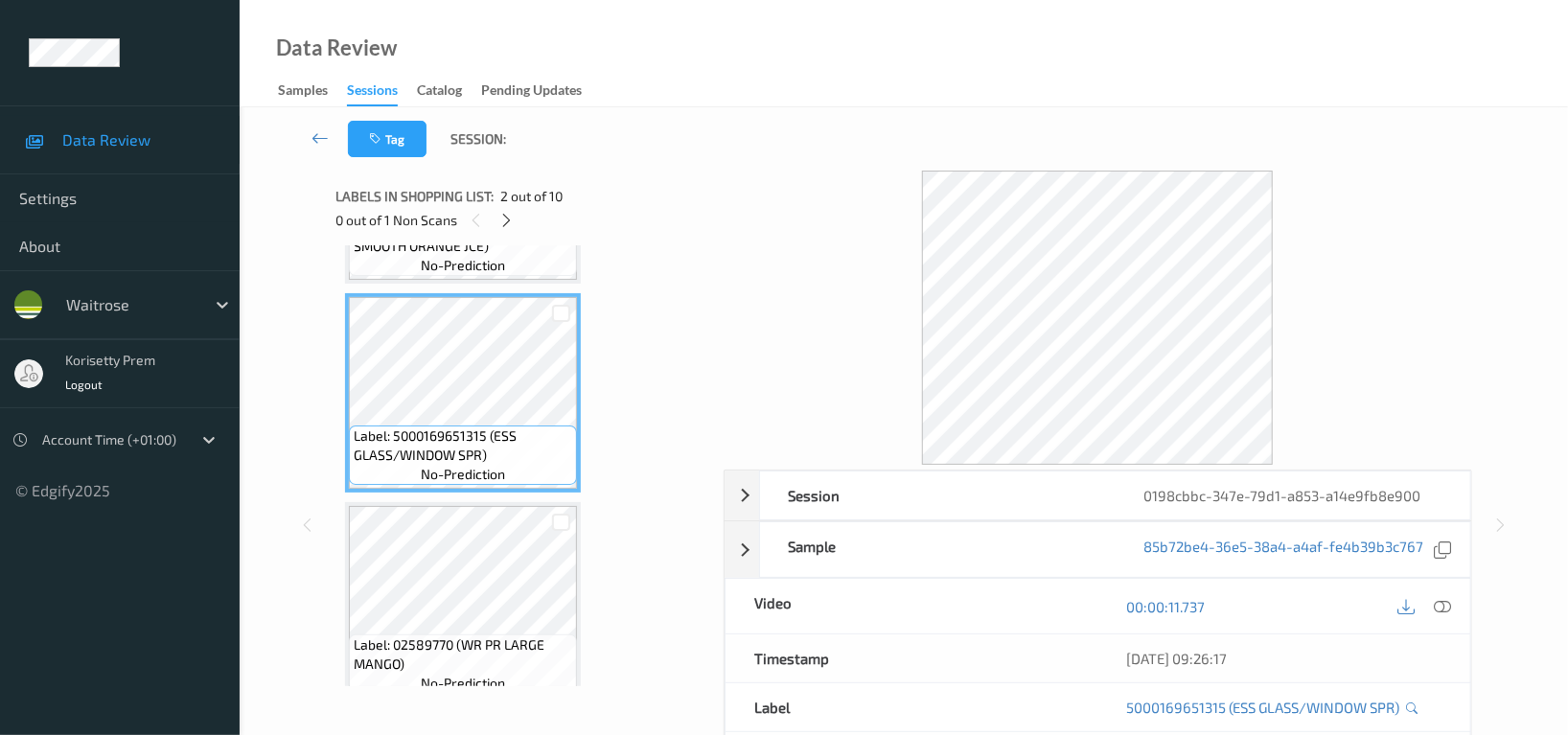
click at [1436, 601] on icon at bounding box center [1443, 607] width 17 height 17
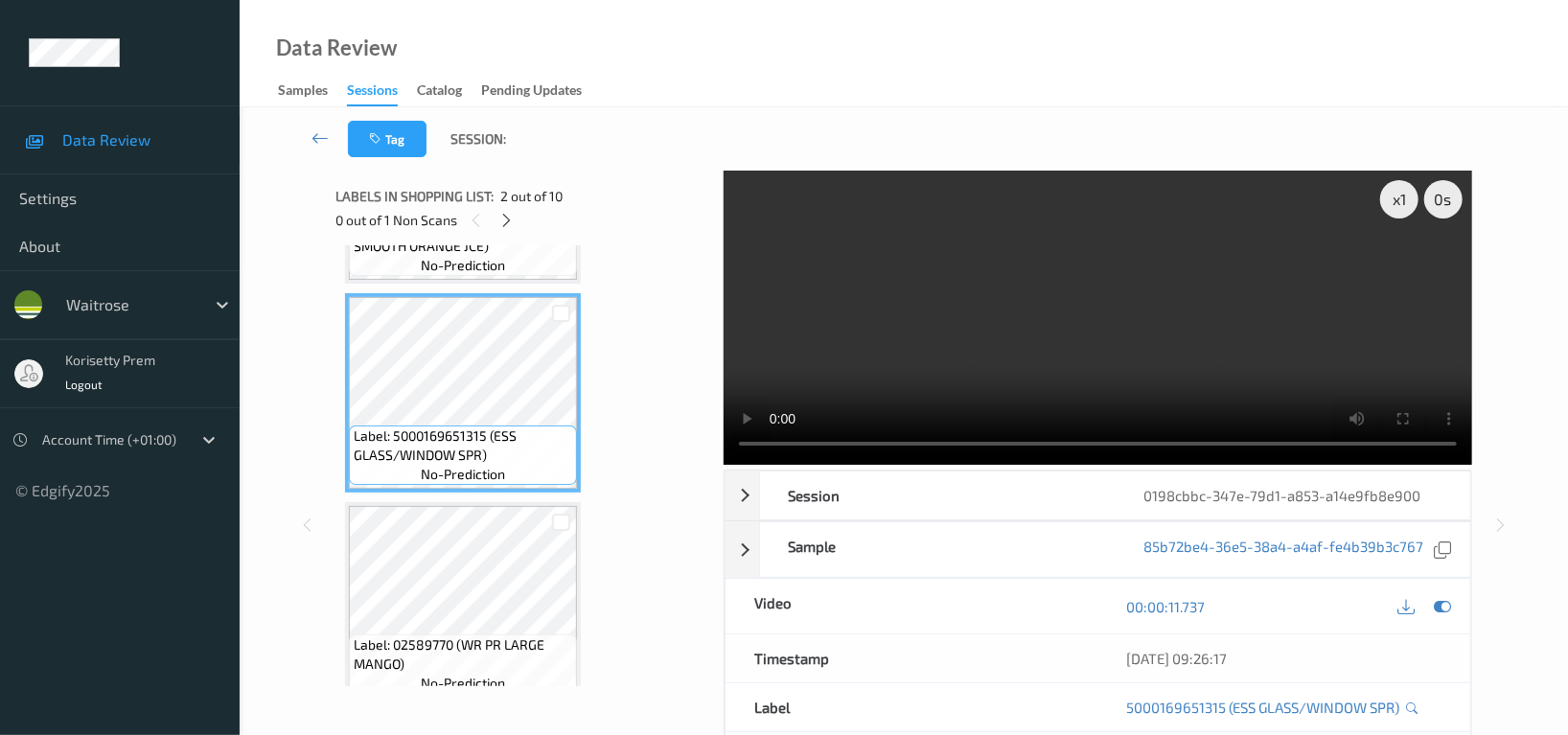
click at [1000, 336] on video at bounding box center [1098, 317] width 748 height 294
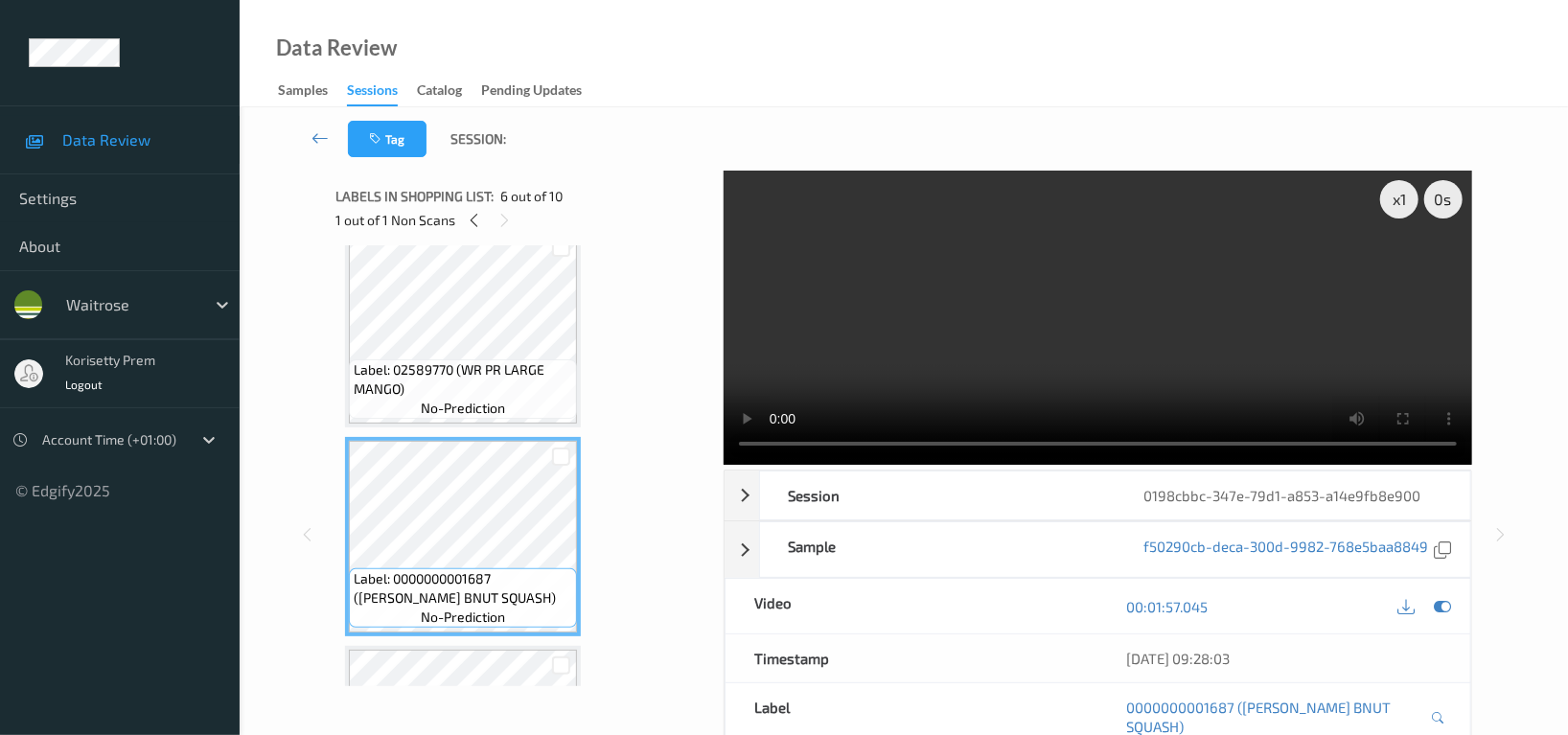
scroll to position [809, 0]
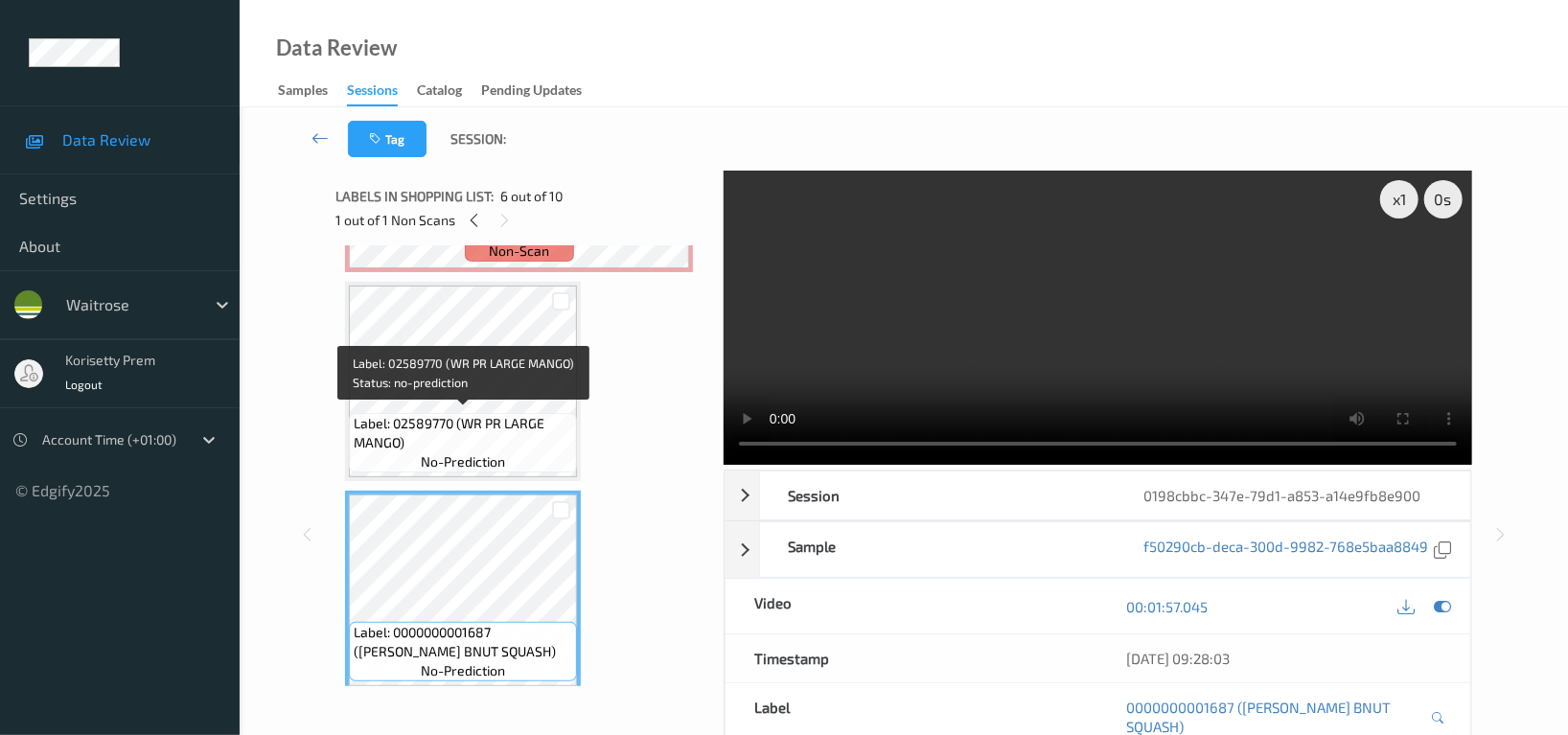
click at [467, 422] on span "Label: 02589770 (WR PR LARGE MANGO)" at bounding box center [463, 433] width 218 height 38
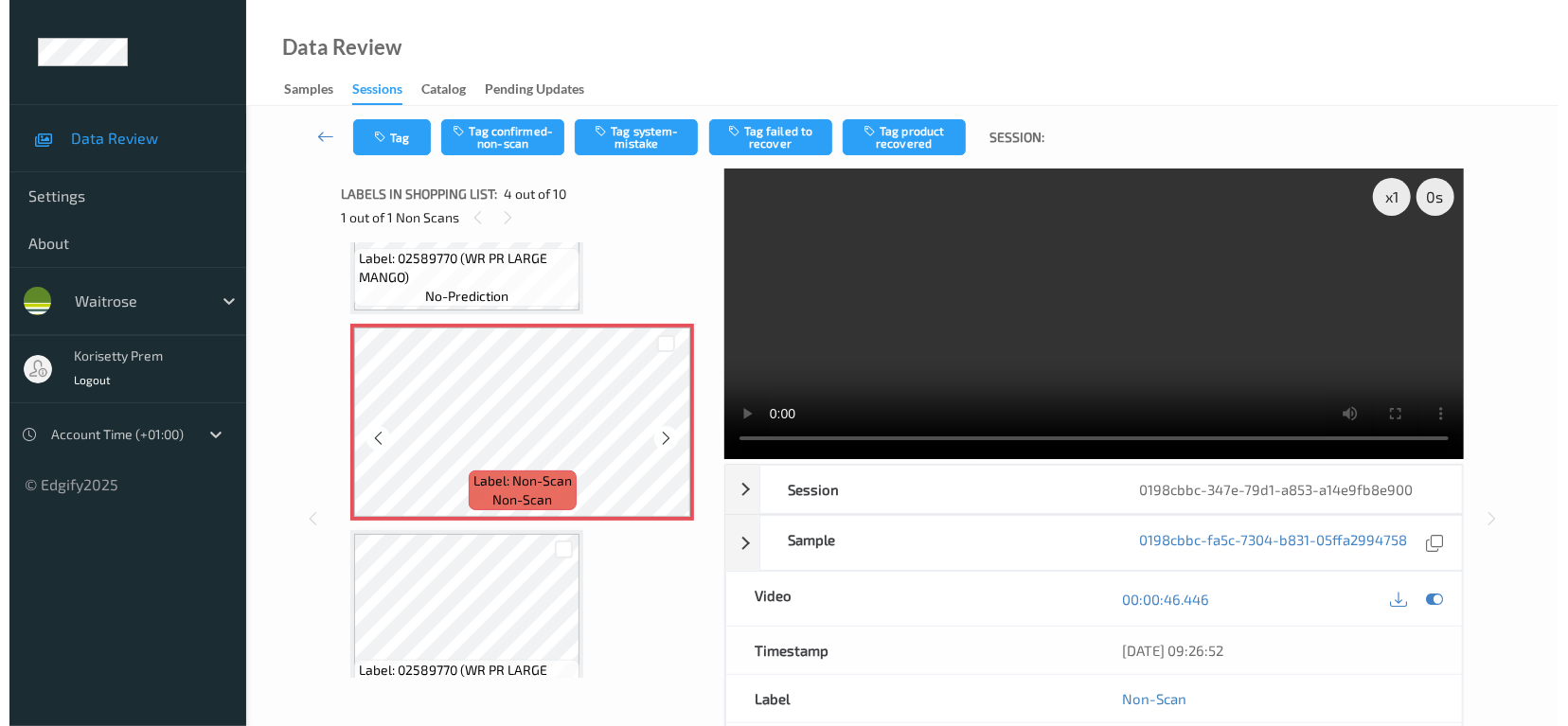
scroll to position [420, 0]
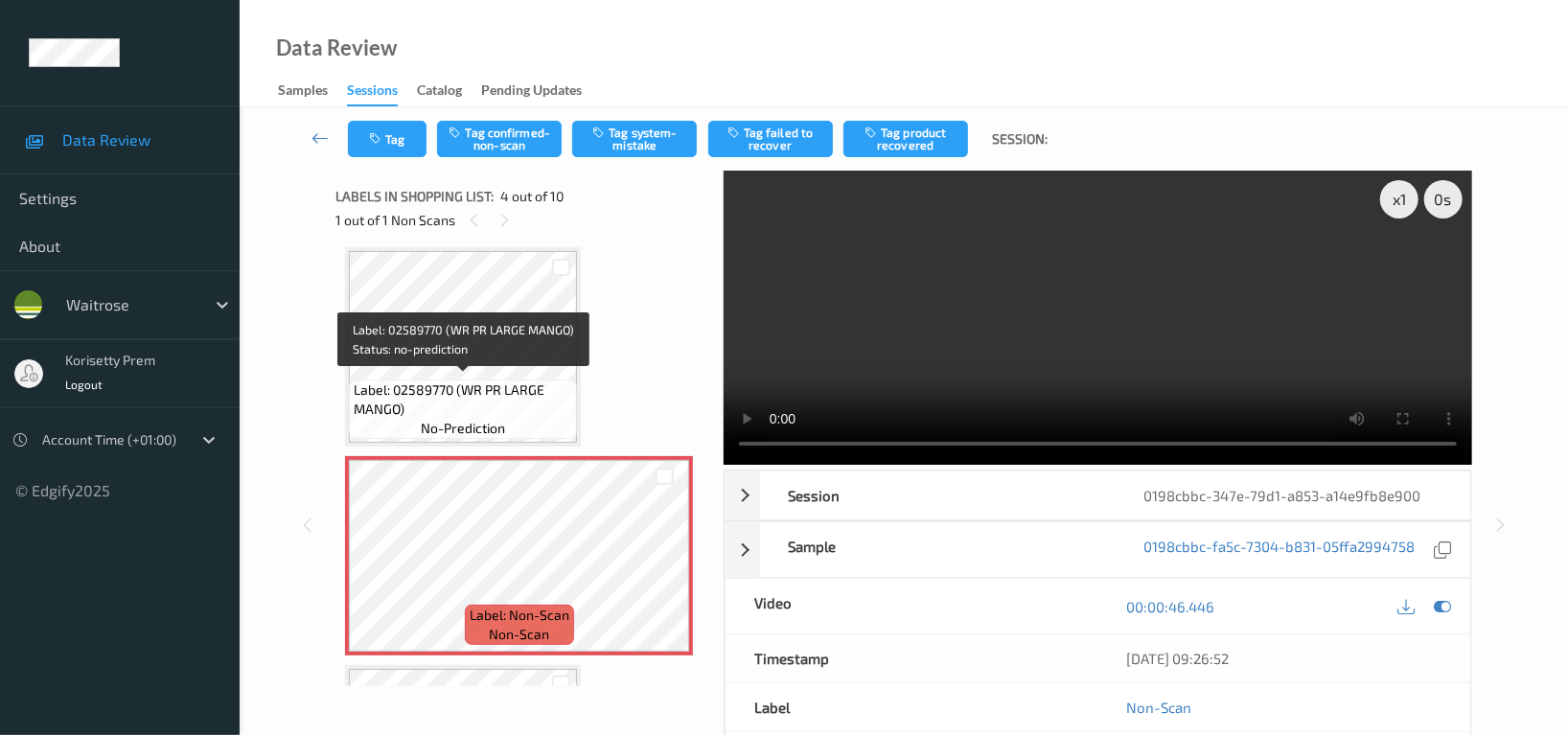
click at [461, 392] on span "Label: 02589770 (WR PR LARGE MANGO)" at bounding box center [463, 400] width 218 height 38
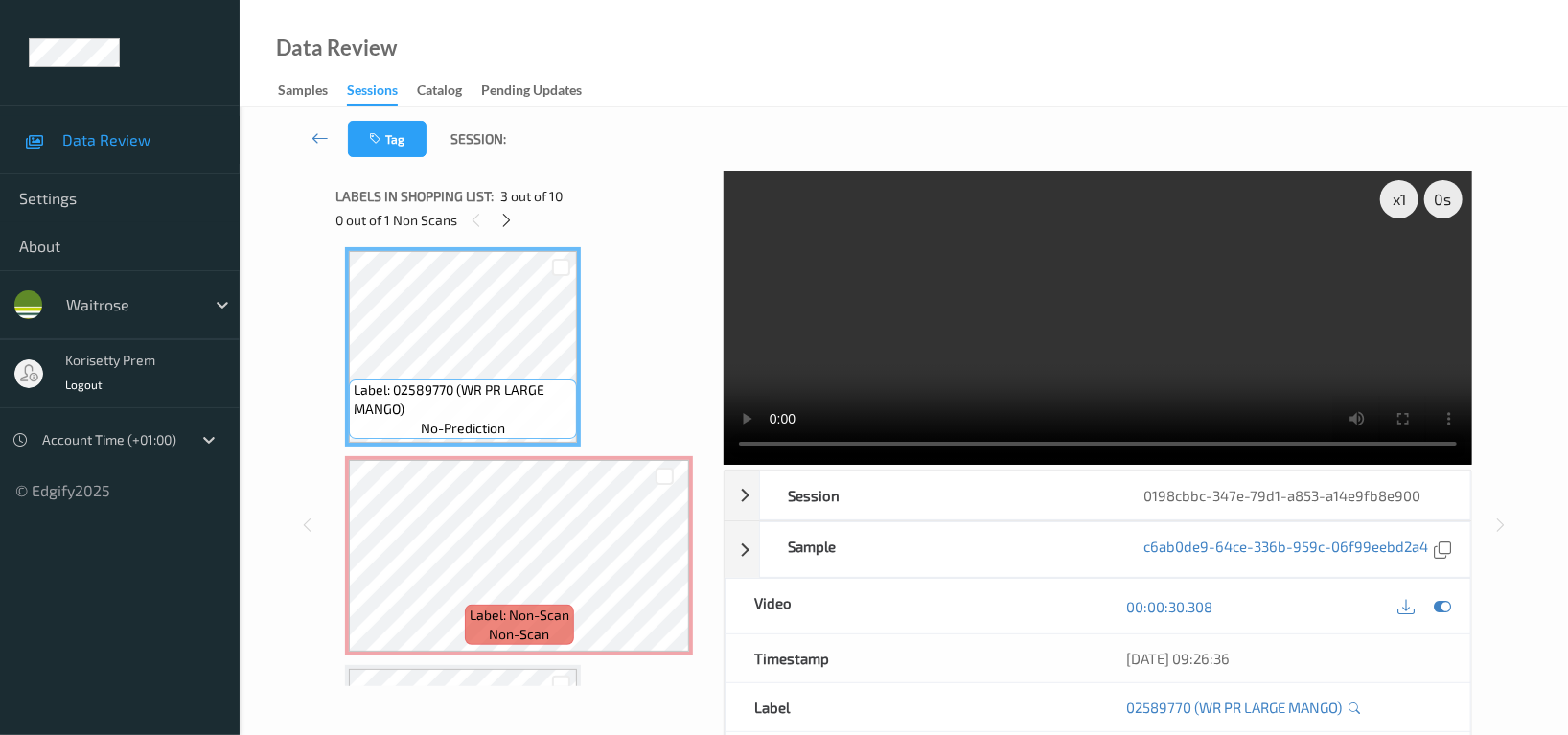
click at [819, 58] on div "Data Review Samples Sessions Catalog Pending Updates" at bounding box center [903, 54] width 1328 height 108
click at [798, 61] on div "Data Review Samples Sessions Catalog Pending Updates" at bounding box center [903, 54] width 1328 height 108
click at [673, 572] on div at bounding box center [664, 571] width 24 height 24
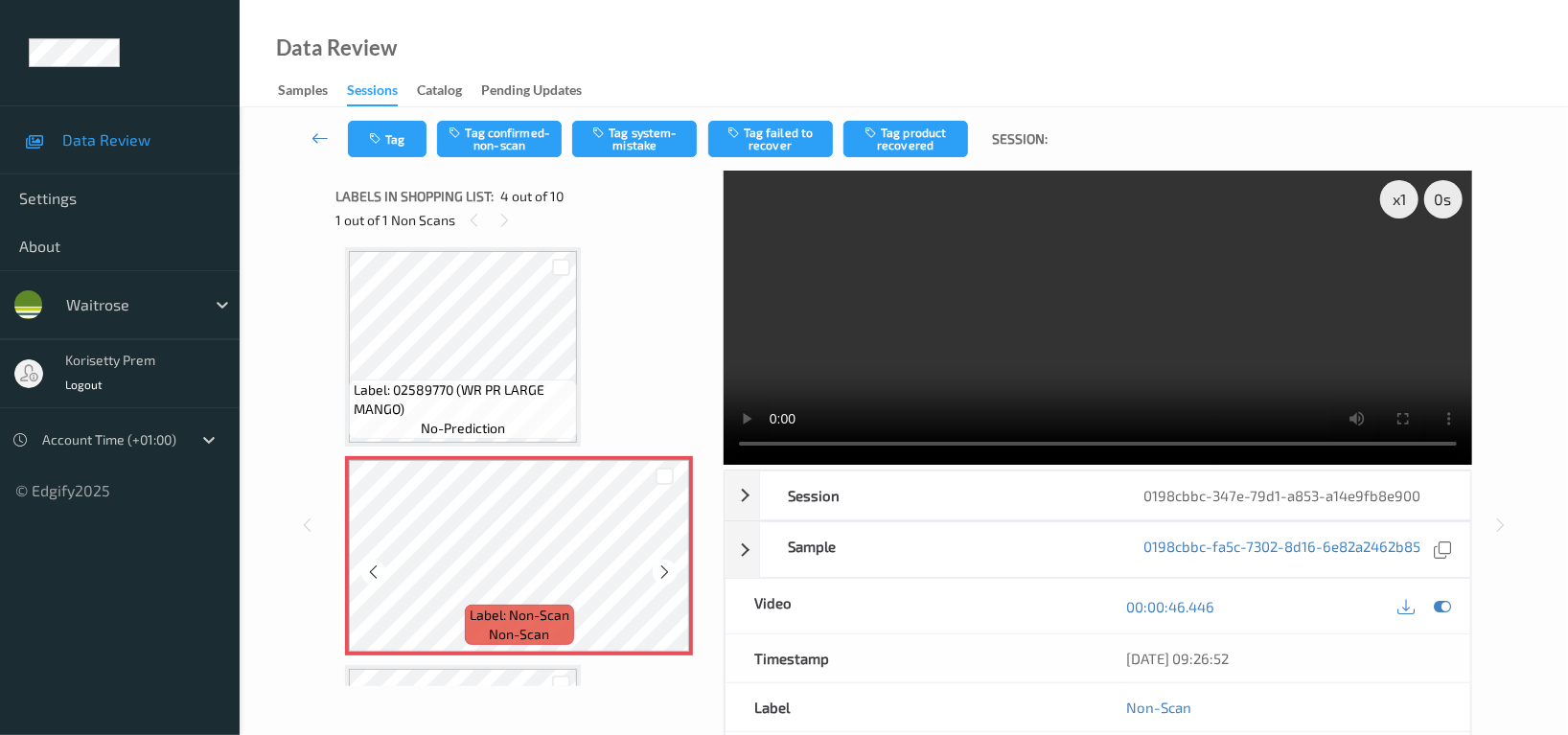
click at [673, 572] on div at bounding box center [664, 571] width 24 height 24
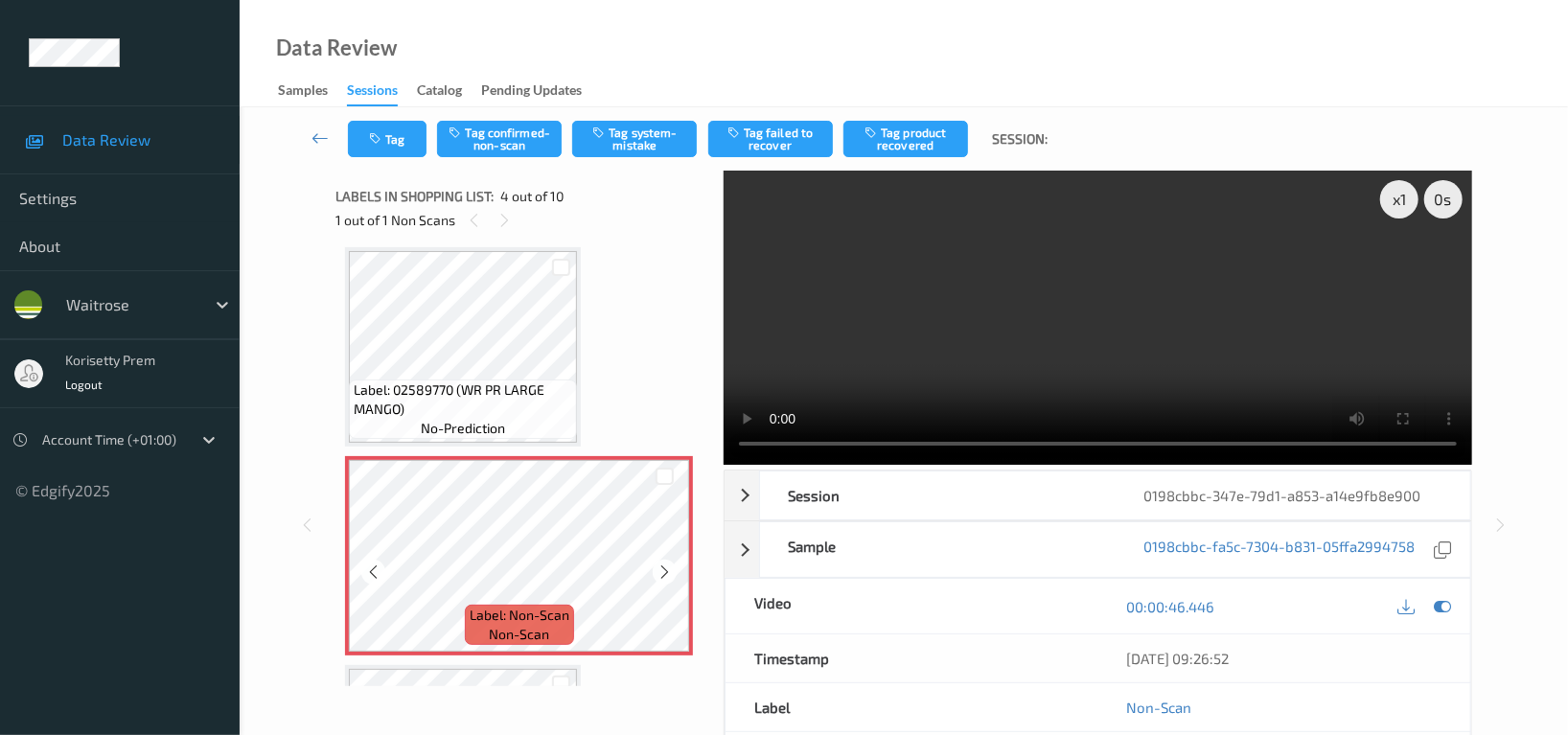
click at [673, 572] on div at bounding box center [664, 571] width 24 height 24
click at [1149, 311] on video at bounding box center [1098, 317] width 748 height 294
click at [671, 574] on icon at bounding box center [664, 572] width 16 height 17
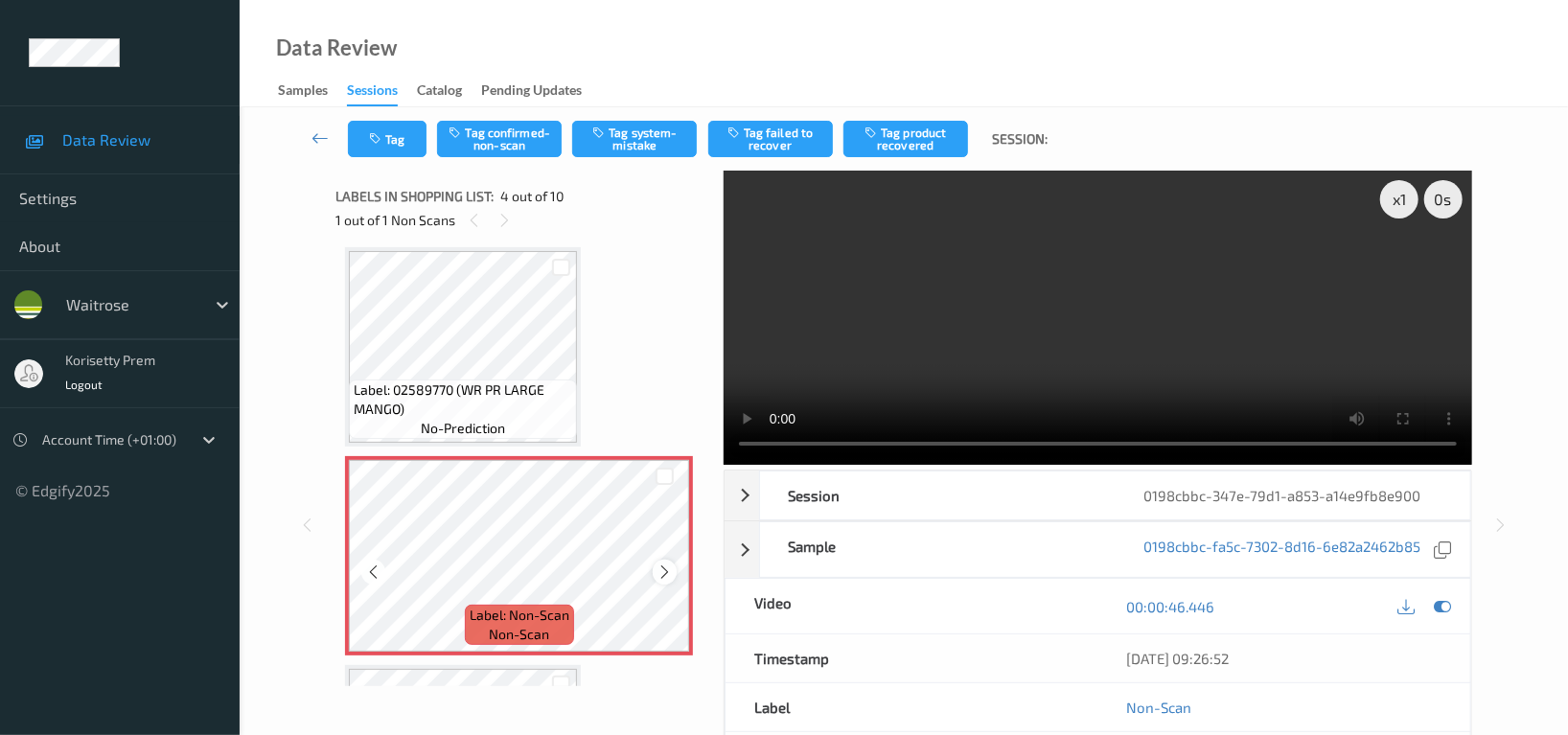
click at [669, 574] on icon at bounding box center [664, 572] width 16 height 17
click at [648, 134] on button "Tag system-mistake" at bounding box center [635, 139] width 125 height 37
click at [370, 132] on icon "button" at bounding box center [377, 139] width 16 height 13
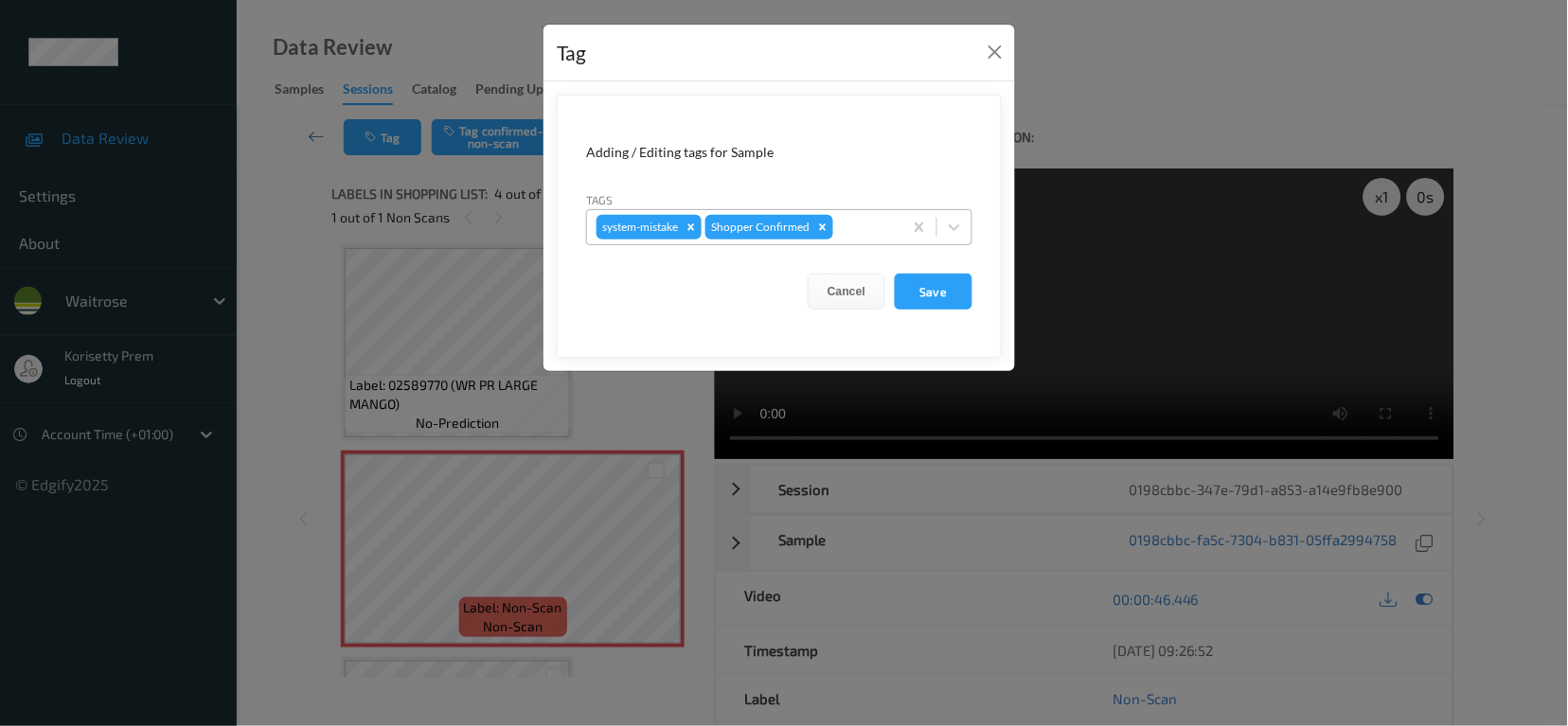
click at [856, 226] on div at bounding box center [865, 227] width 56 height 23
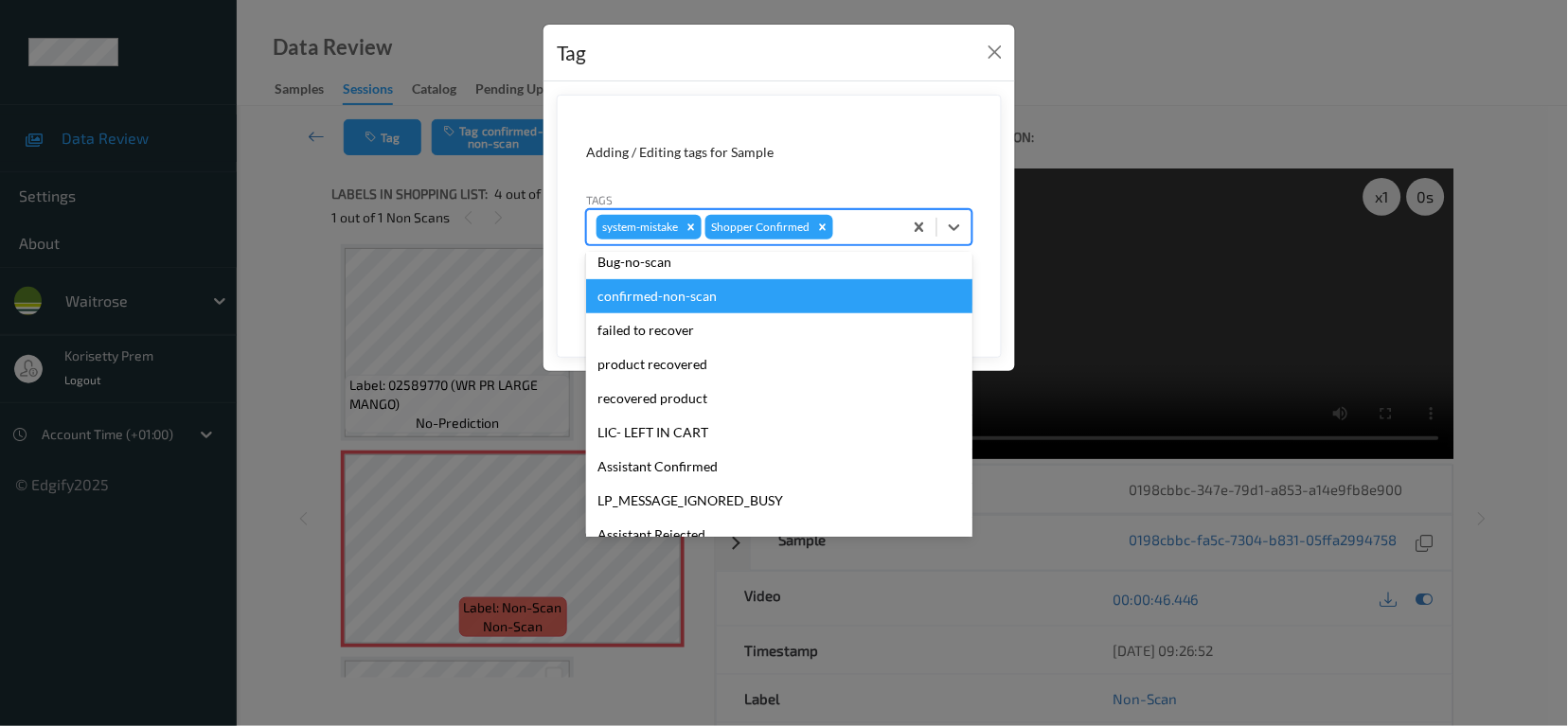
scroll to position [371, 0]
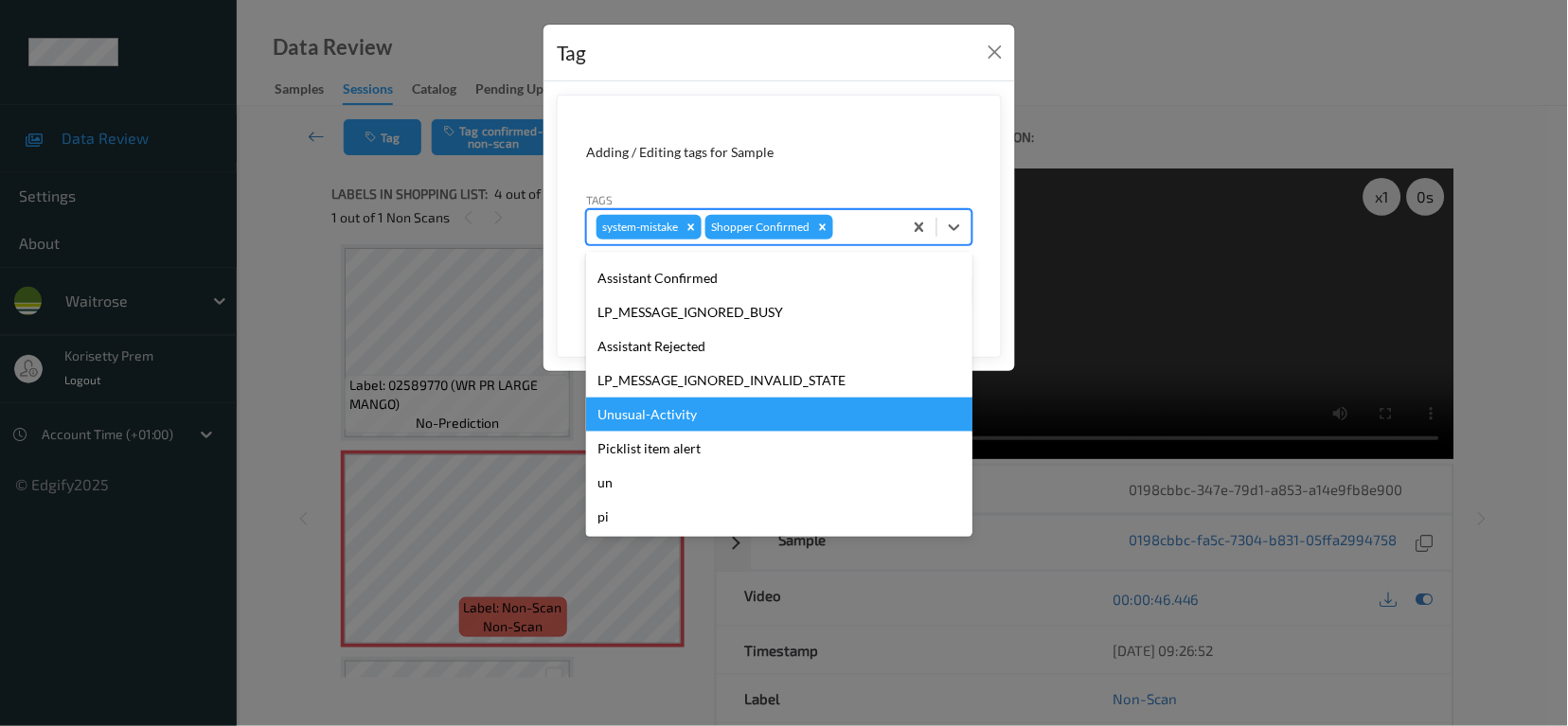
click at [666, 406] on div "Unusual-Activity" at bounding box center [779, 414] width 387 height 34
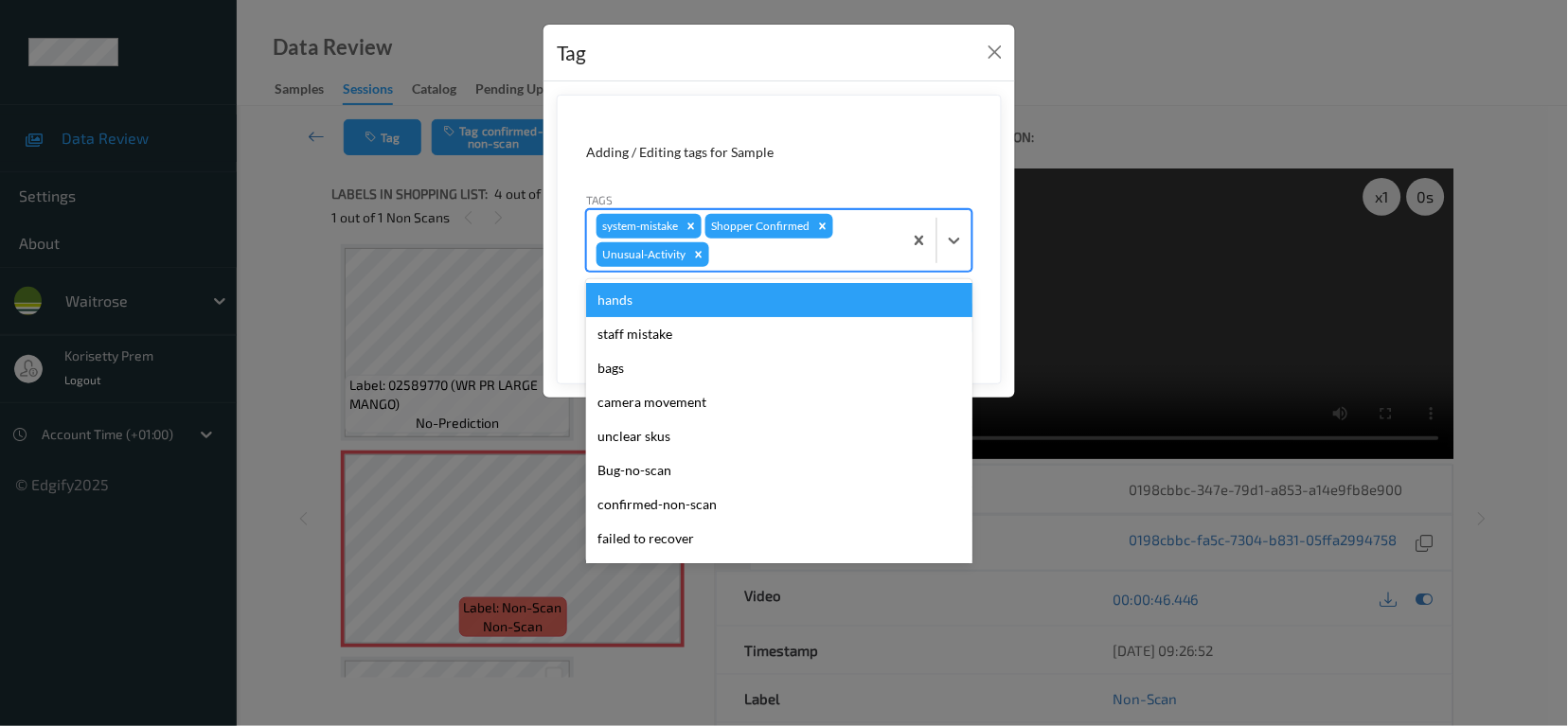
click at [775, 259] on div at bounding box center [802, 255] width 180 height 23
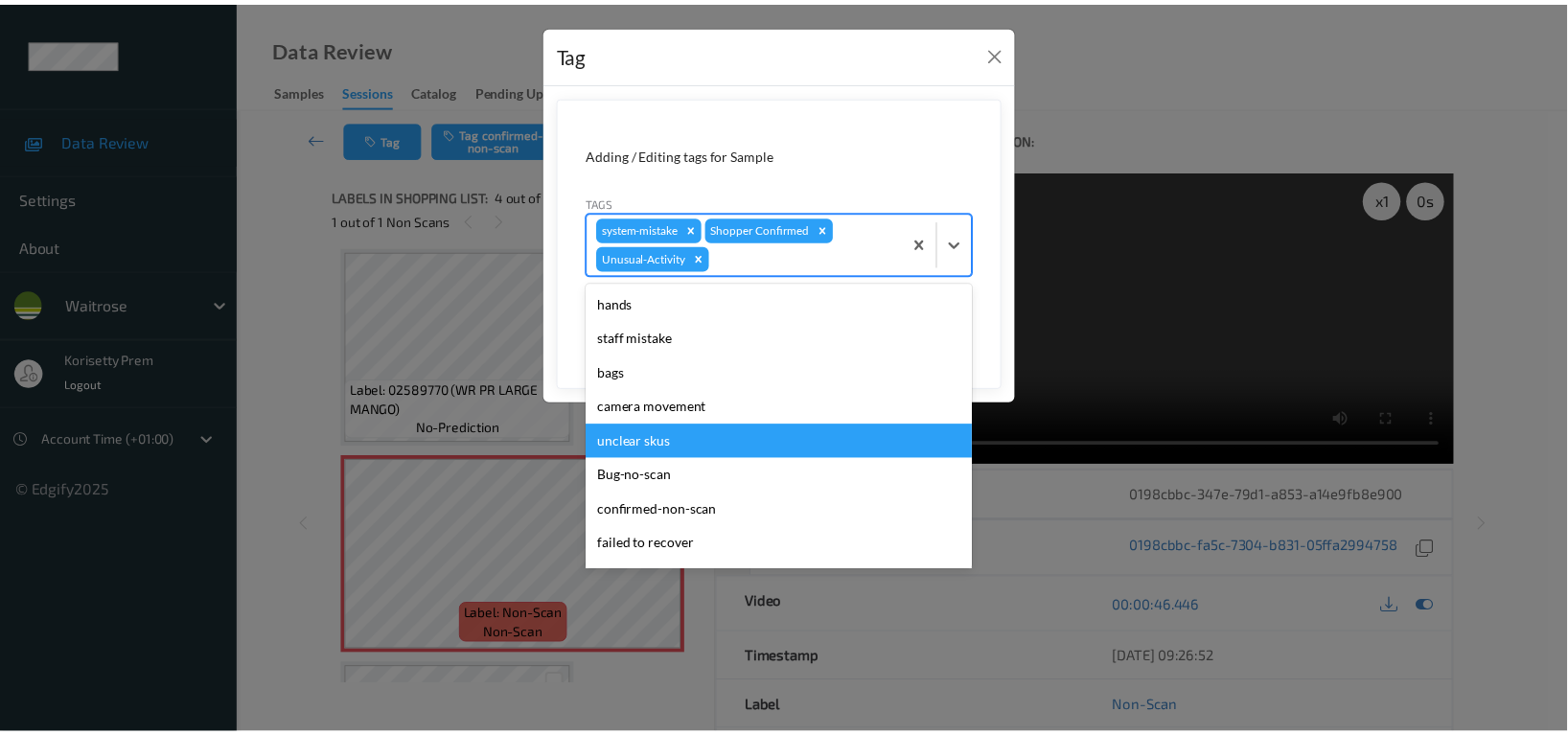
scroll to position [341, 0]
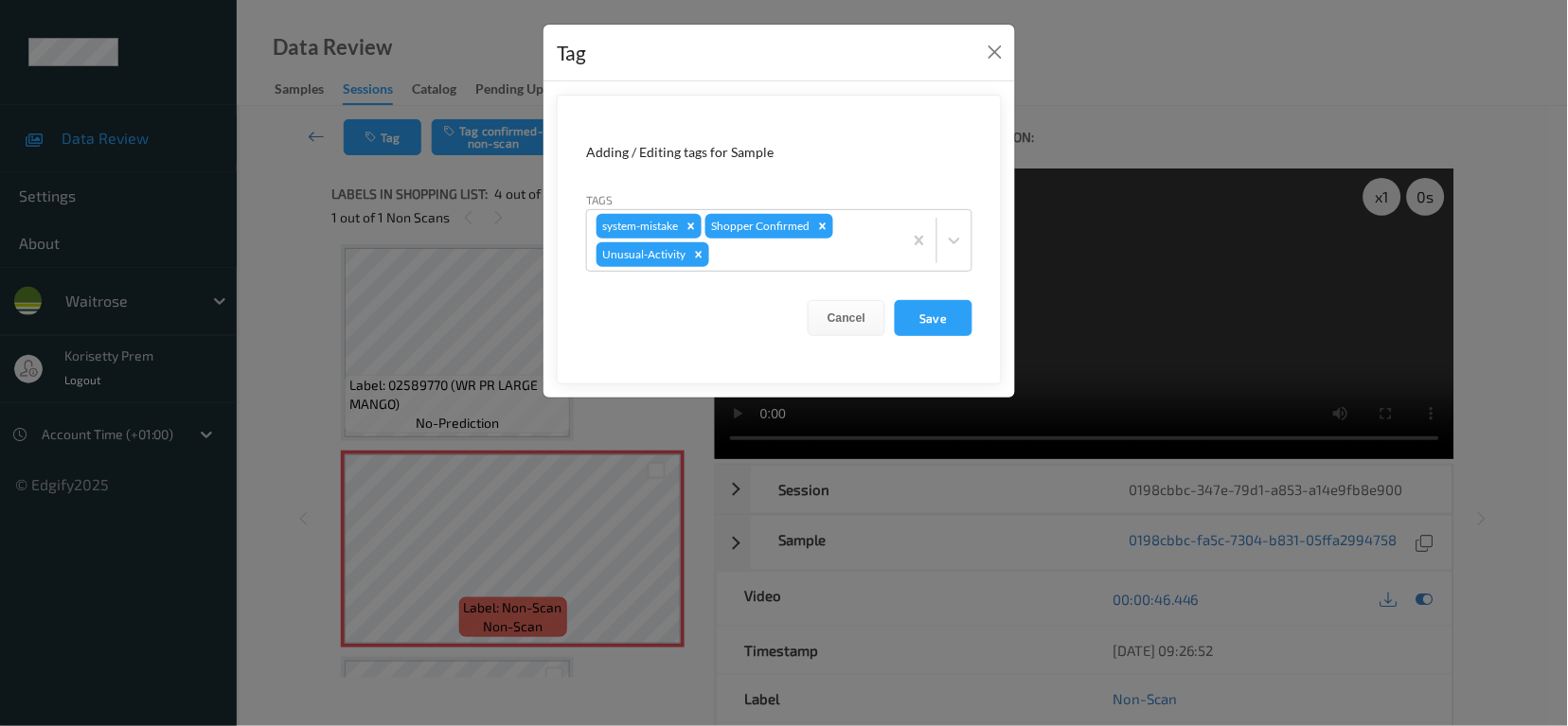
click at [931, 145] on div "Adding / Editing tags for Sample" at bounding box center [779, 152] width 387 height 19
click at [934, 322] on button "Save" at bounding box center [934, 318] width 78 height 36
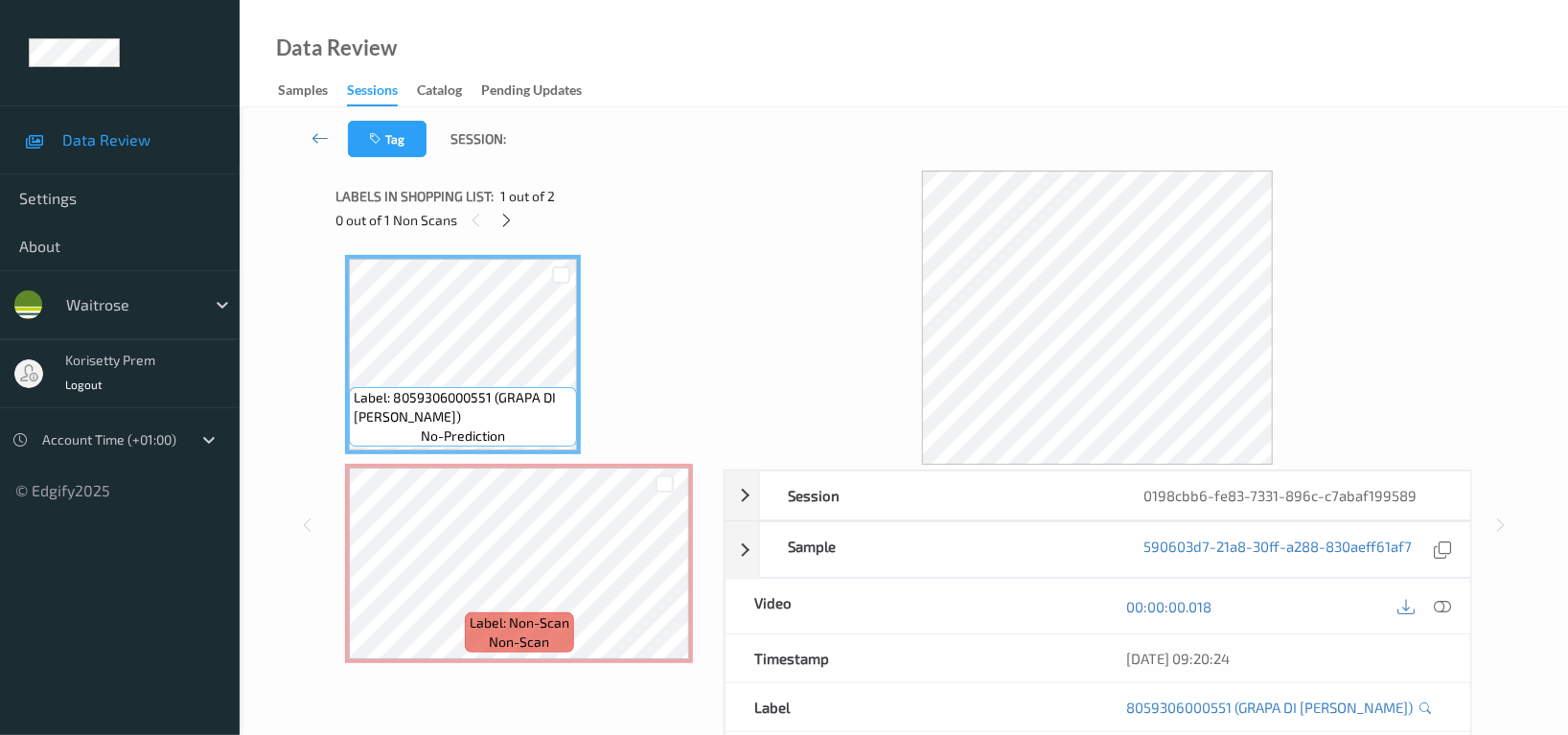
click at [680, 70] on div "Data Review Samples Sessions Catalog Pending Updates" at bounding box center [903, 54] width 1328 height 108
click at [512, 218] on icon at bounding box center [507, 220] width 16 height 17
click at [1441, 608] on icon at bounding box center [1443, 607] width 17 height 17
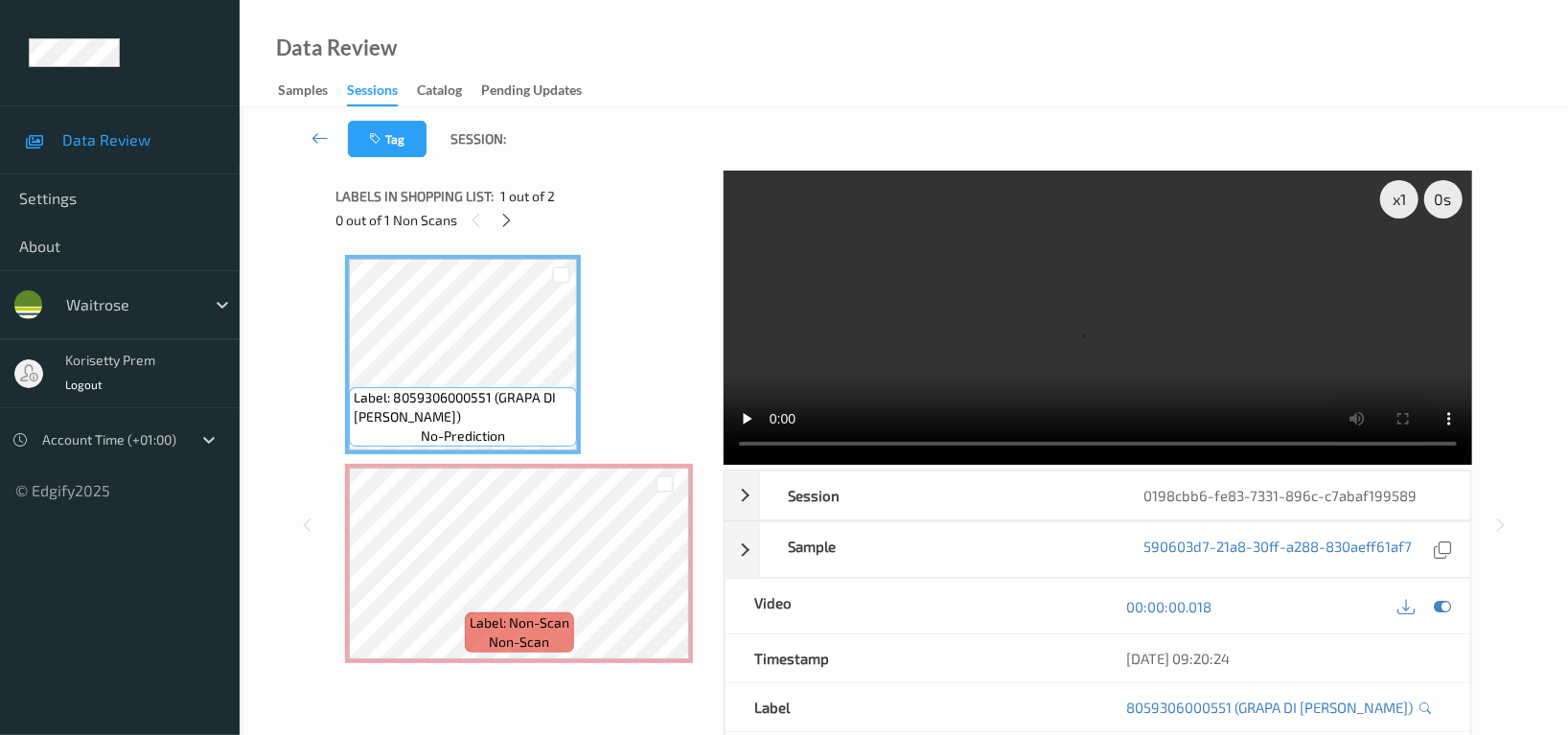
scroll to position [37, 0]
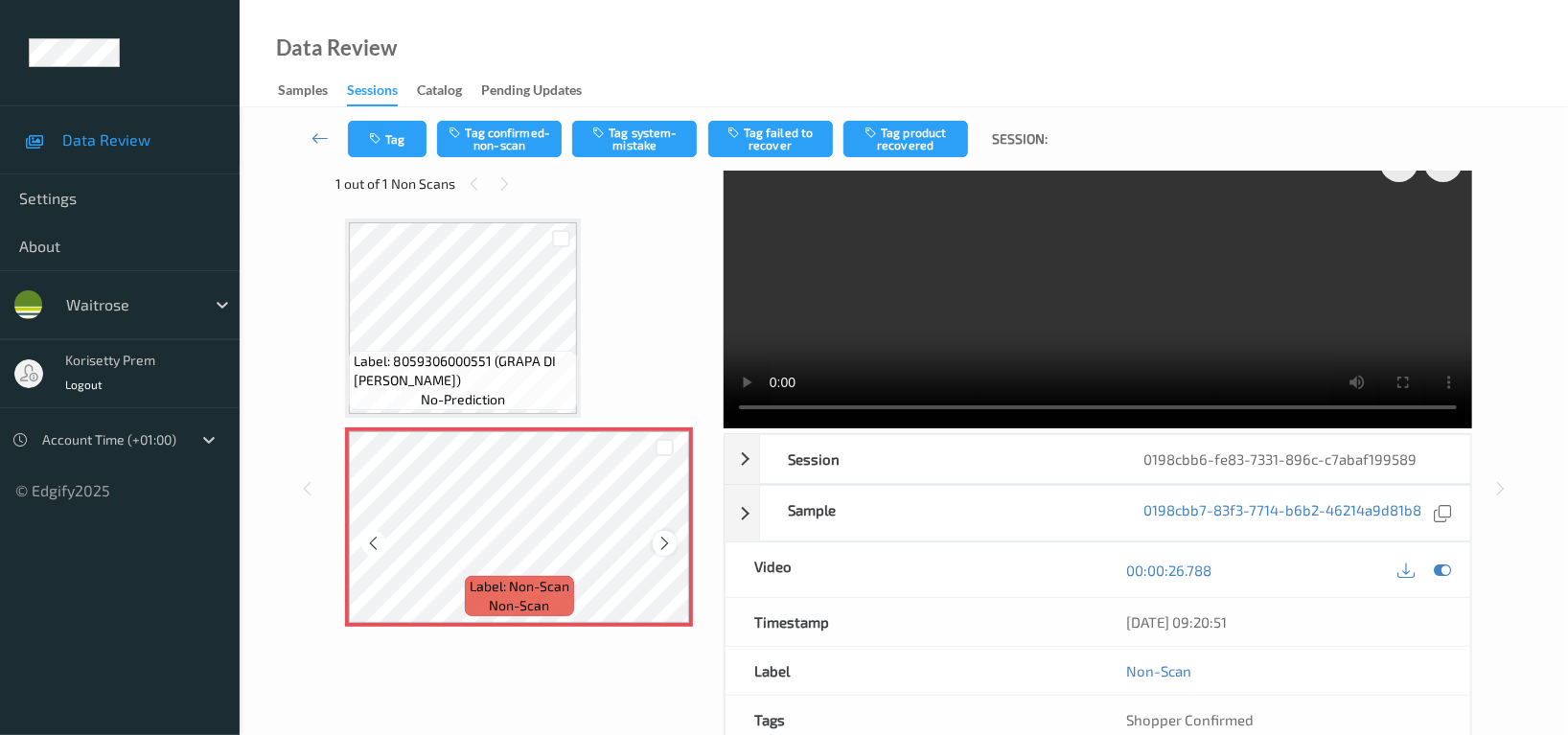
click at [657, 543] on icon at bounding box center [664, 544] width 16 height 17
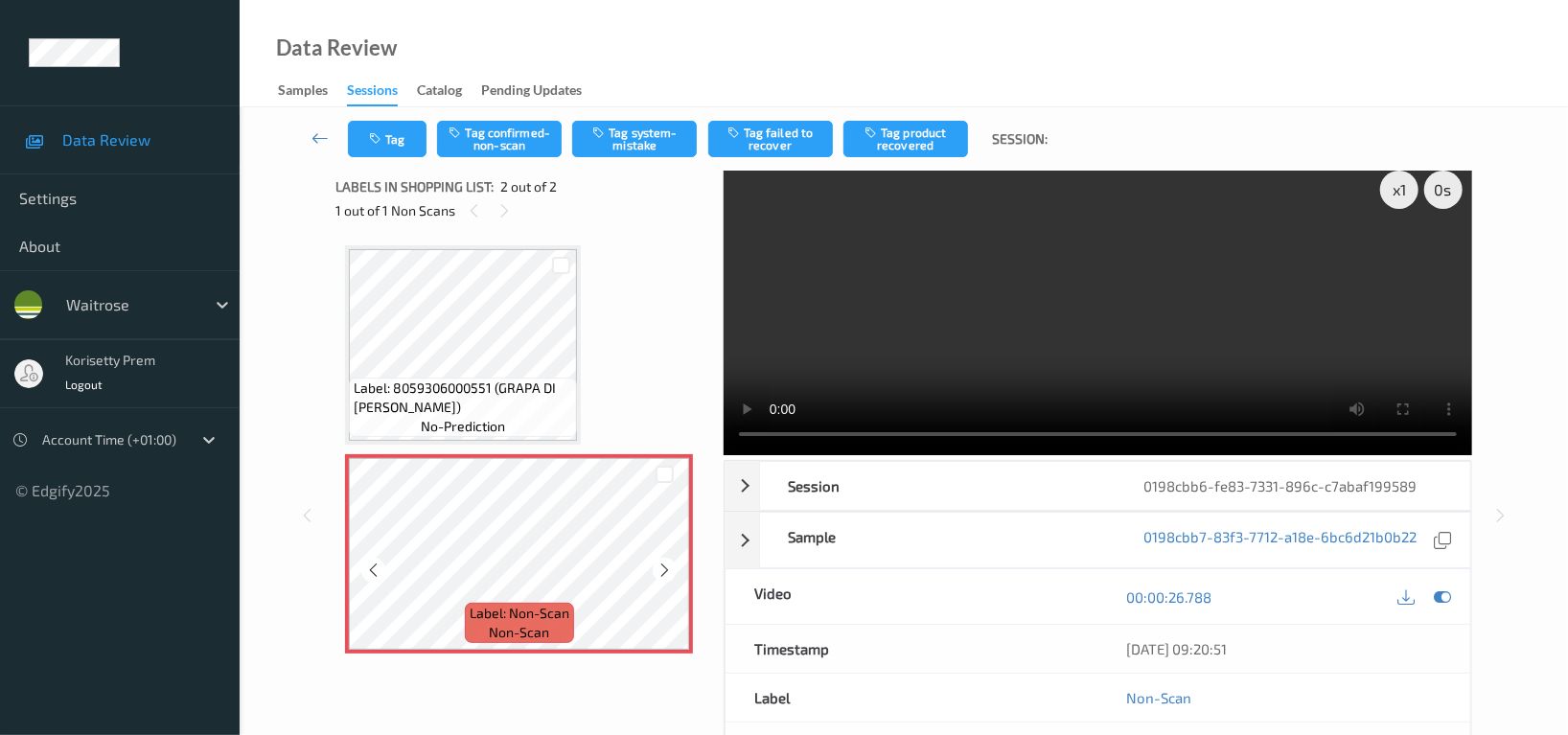
scroll to position [0, 0]
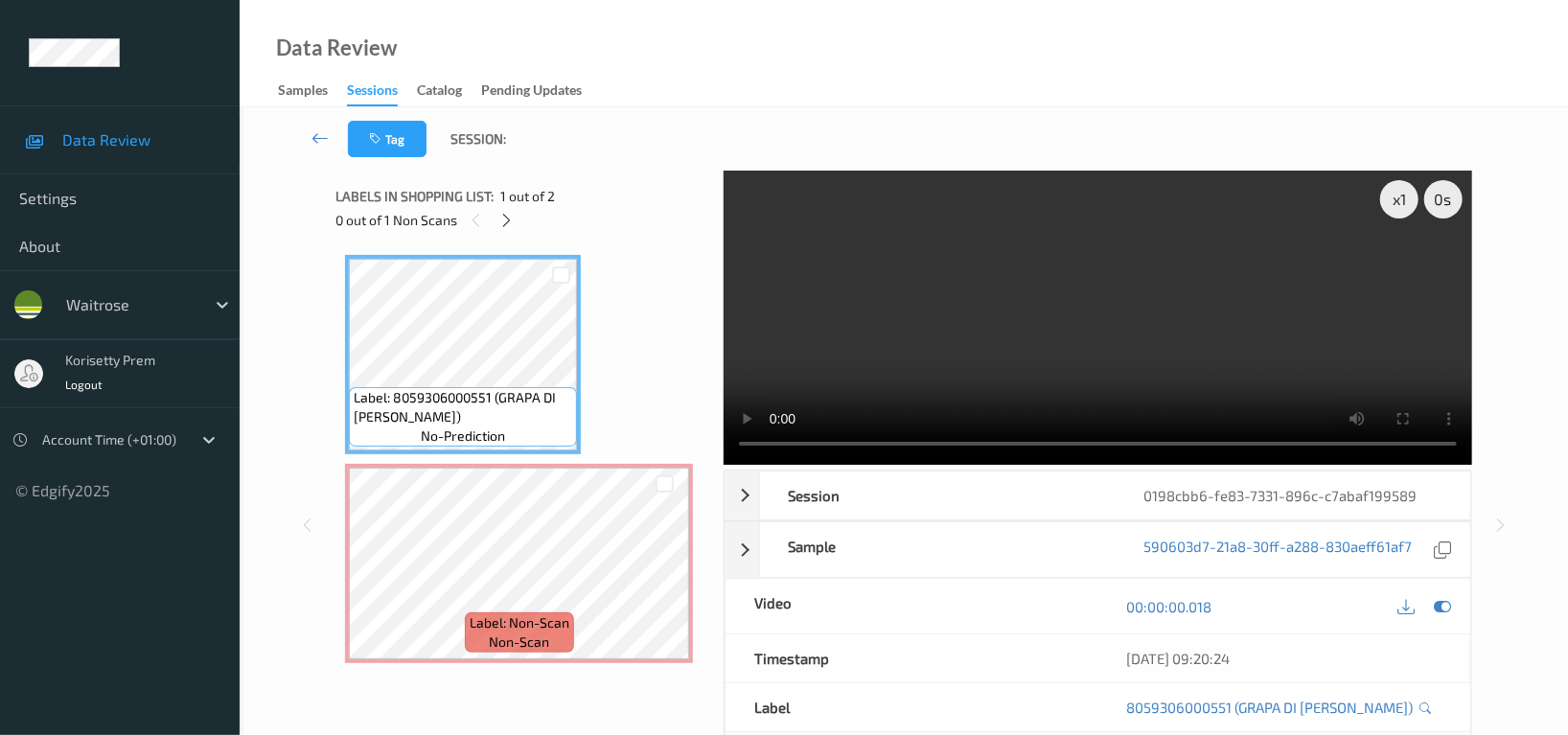
click at [834, 256] on video at bounding box center [1098, 317] width 748 height 294
click at [1057, 325] on video at bounding box center [1098, 317] width 748 height 294
click at [1444, 609] on icon at bounding box center [1443, 607] width 17 height 17
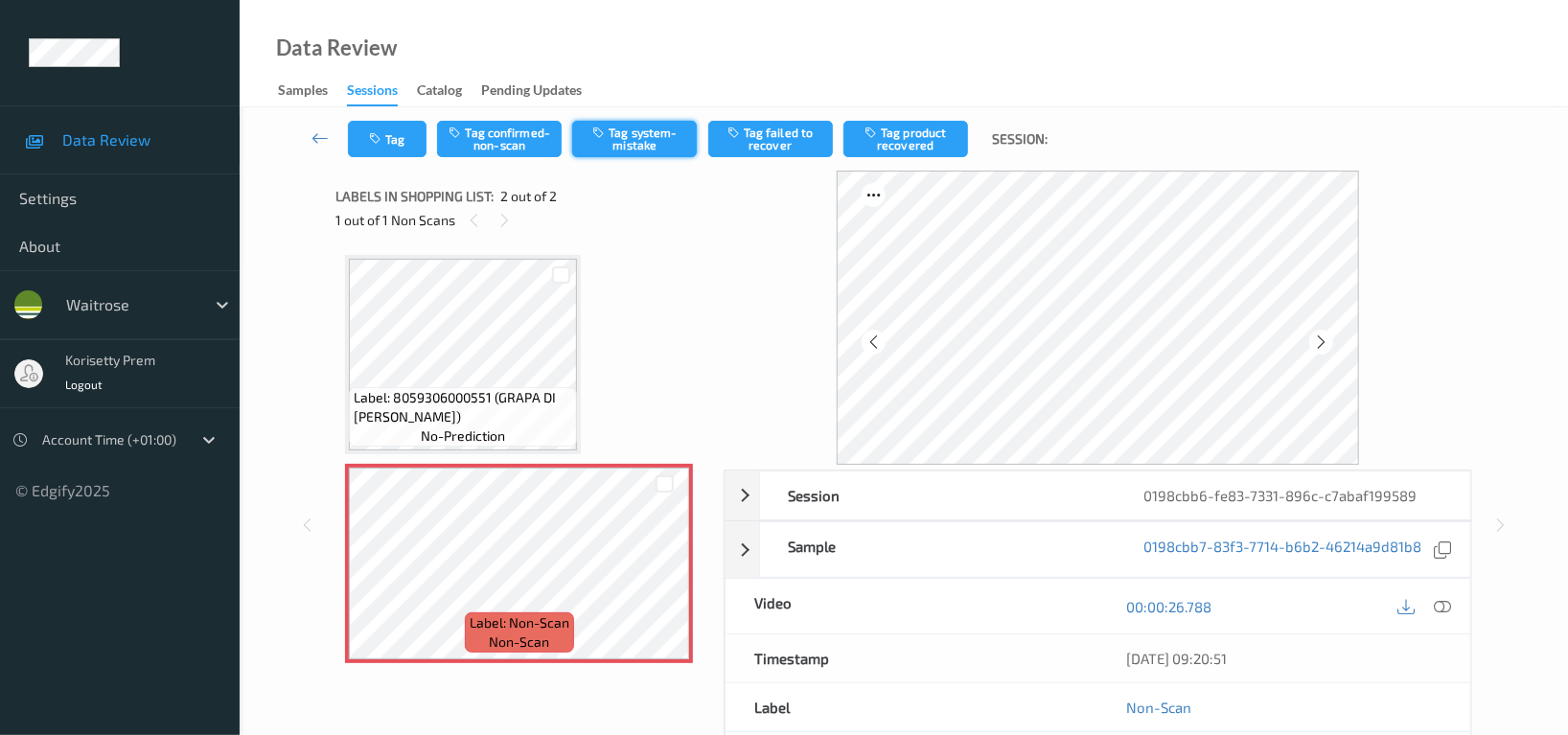
click at [633, 140] on button "Tag system-mistake" at bounding box center [635, 139] width 125 height 37
click at [661, 144] on button "Tag system-mistake" at bounding box center [635, 139] width 125 height 37
click at [394, 136] on button "Tag" at bounding box center [388, 139] width 79 height 37
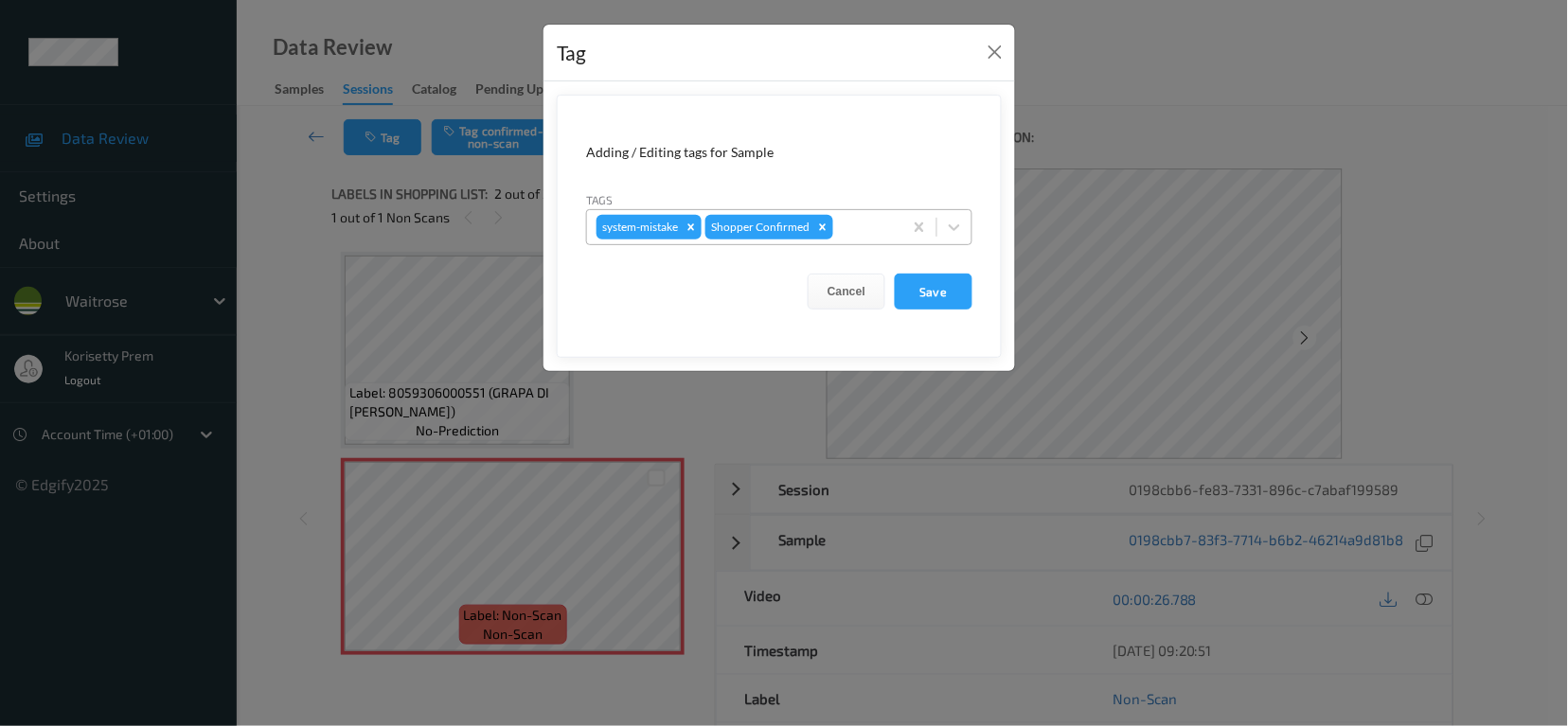
click at [870, 245] on div "system-mistake Shopper Confirmed" at bounding box center [779, 227] width 387 height 36
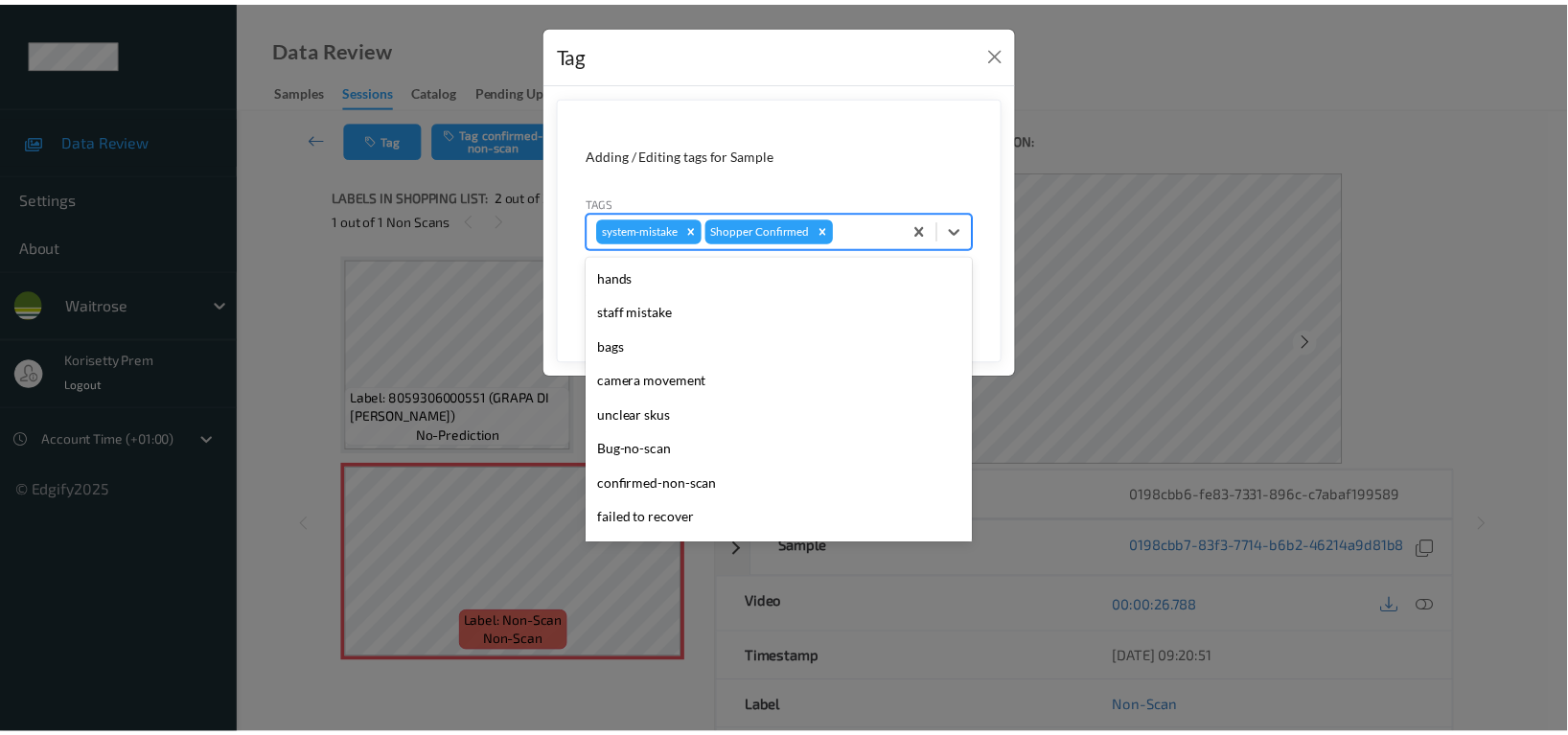
scroll to position [375, 0]
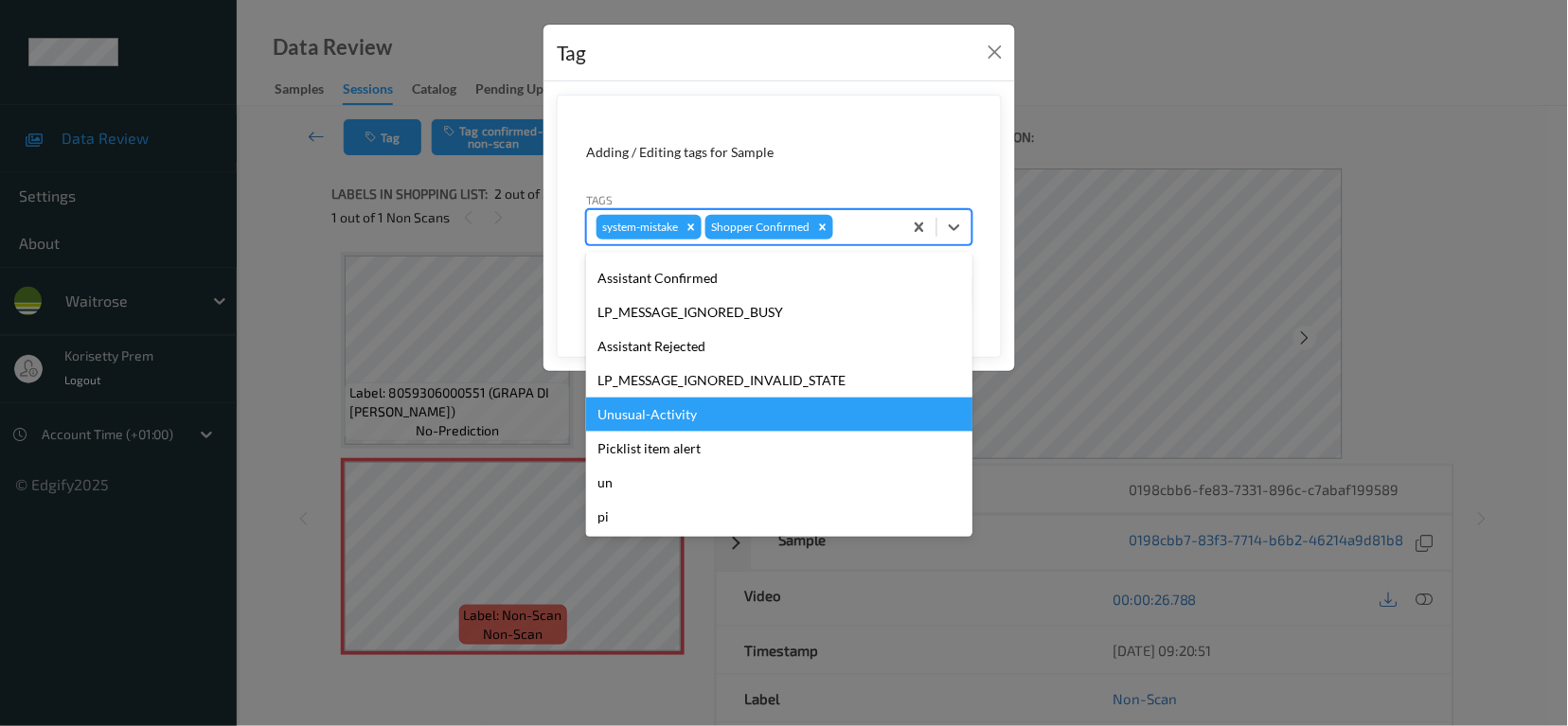
click at [666, 423] on div "Unusual-Activity" at bounding box center [779, 414] width 387 height 34
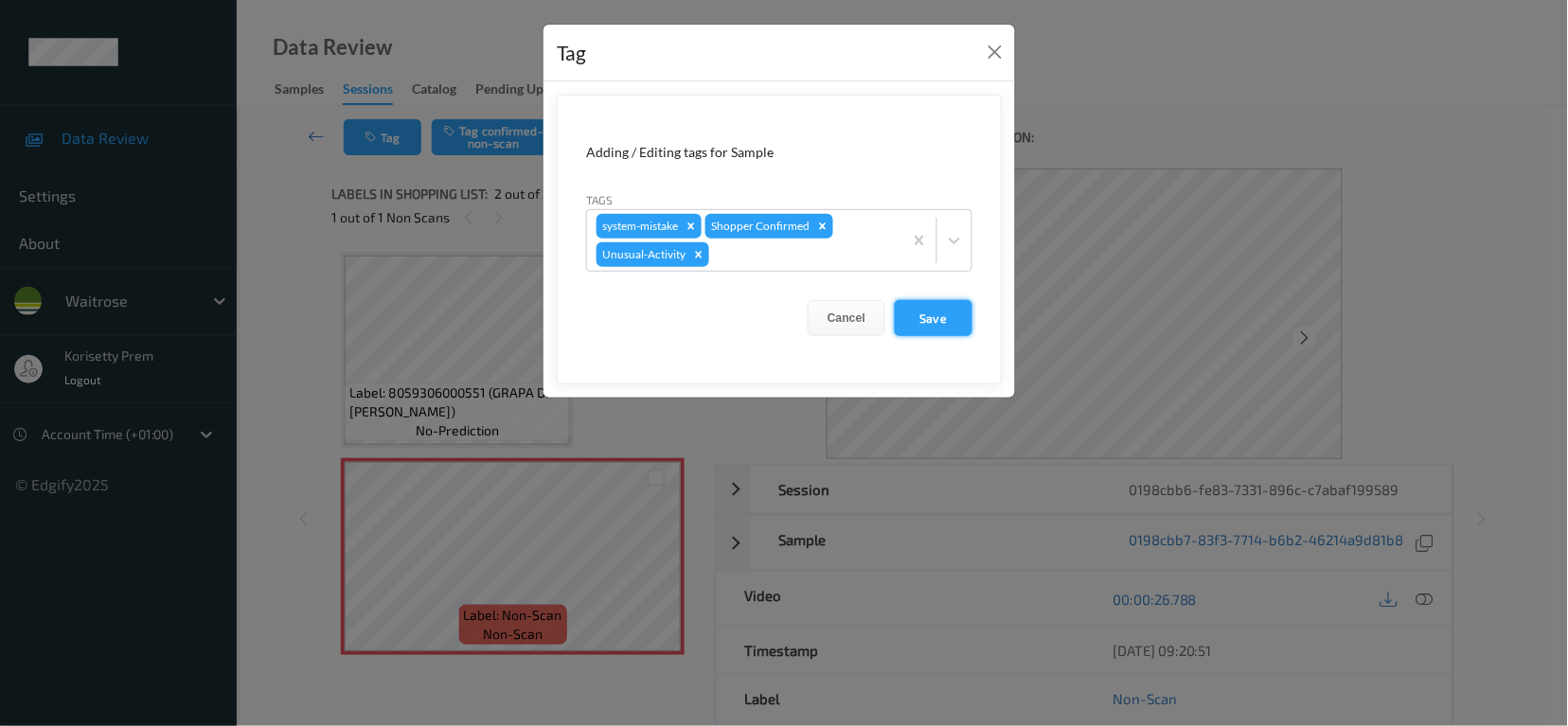
click at [930, 321] on button "Save" at bounding box center [934, 318] width 78 height 36
click at [970, 331] on button "Save" at bounding box center [934, 318] width 78 height 36
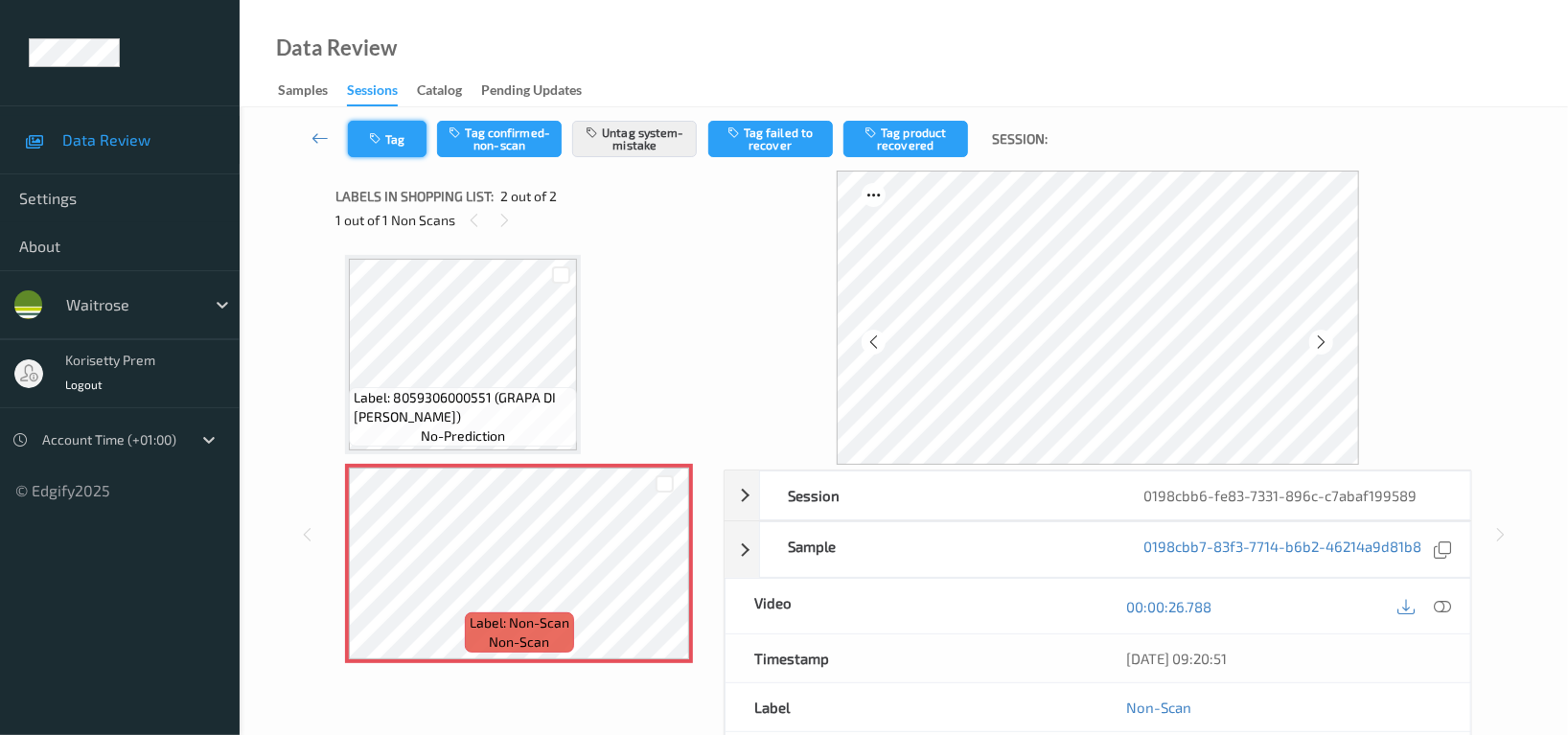
click at [349, 140] on button "Tag" at bounding box center [388, 139] width 79 height 37
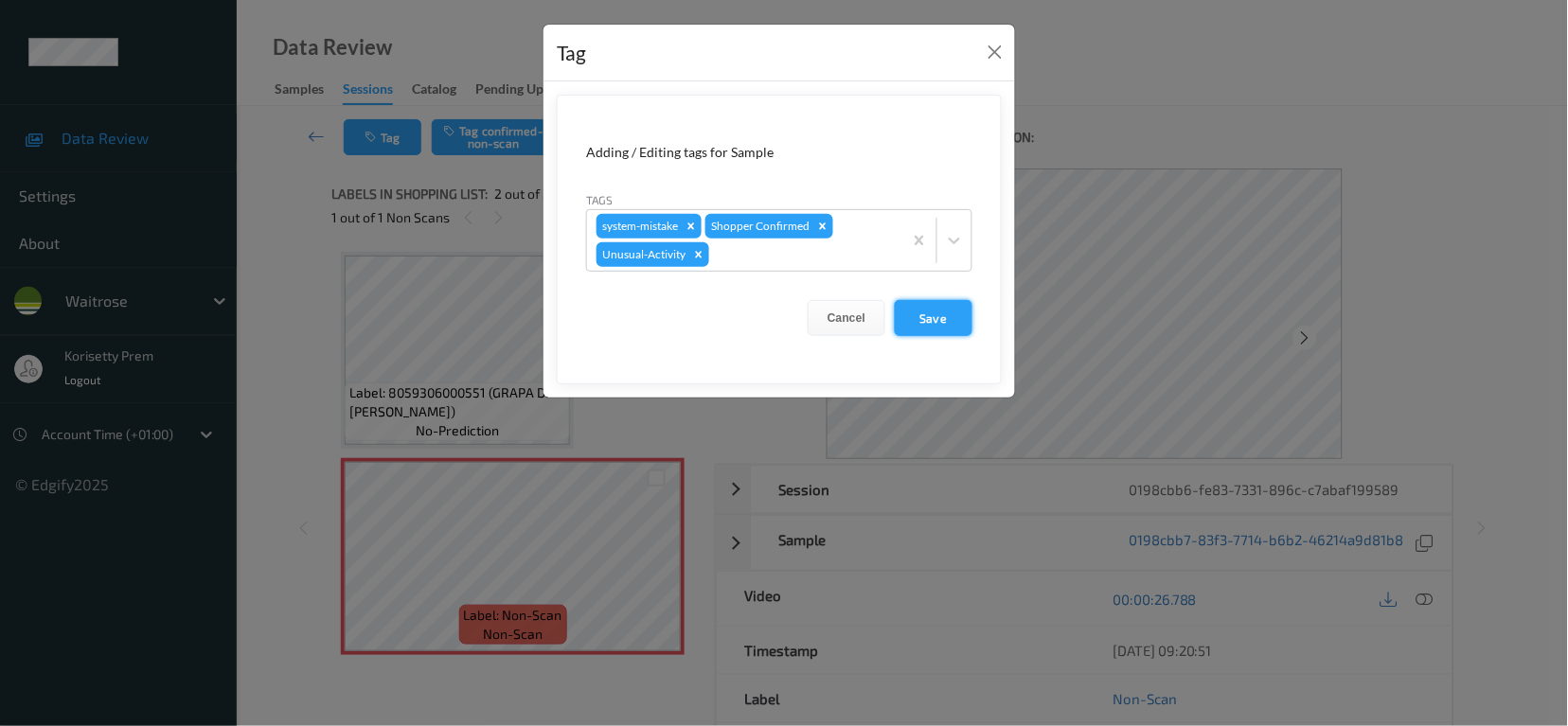
click at [906, 322] on button "Save" at bounding box center [934, 318] width 78 height 36
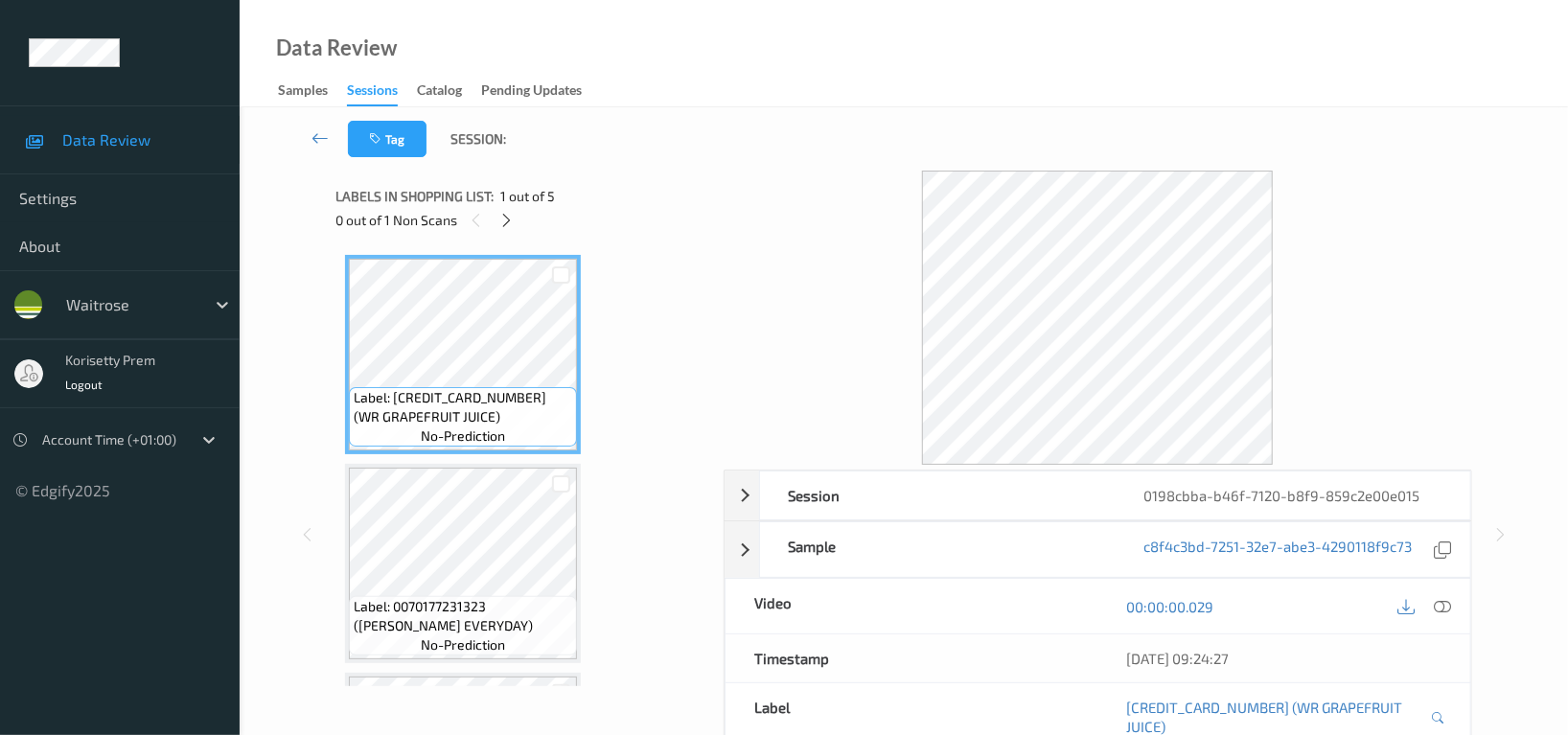
click at [782, 111] on div "Tag Session:" at bounding box center [903, 139] width 1250 height 63
click at [506, 225] on icon at bounding box center [507, 220] width 16 height 17
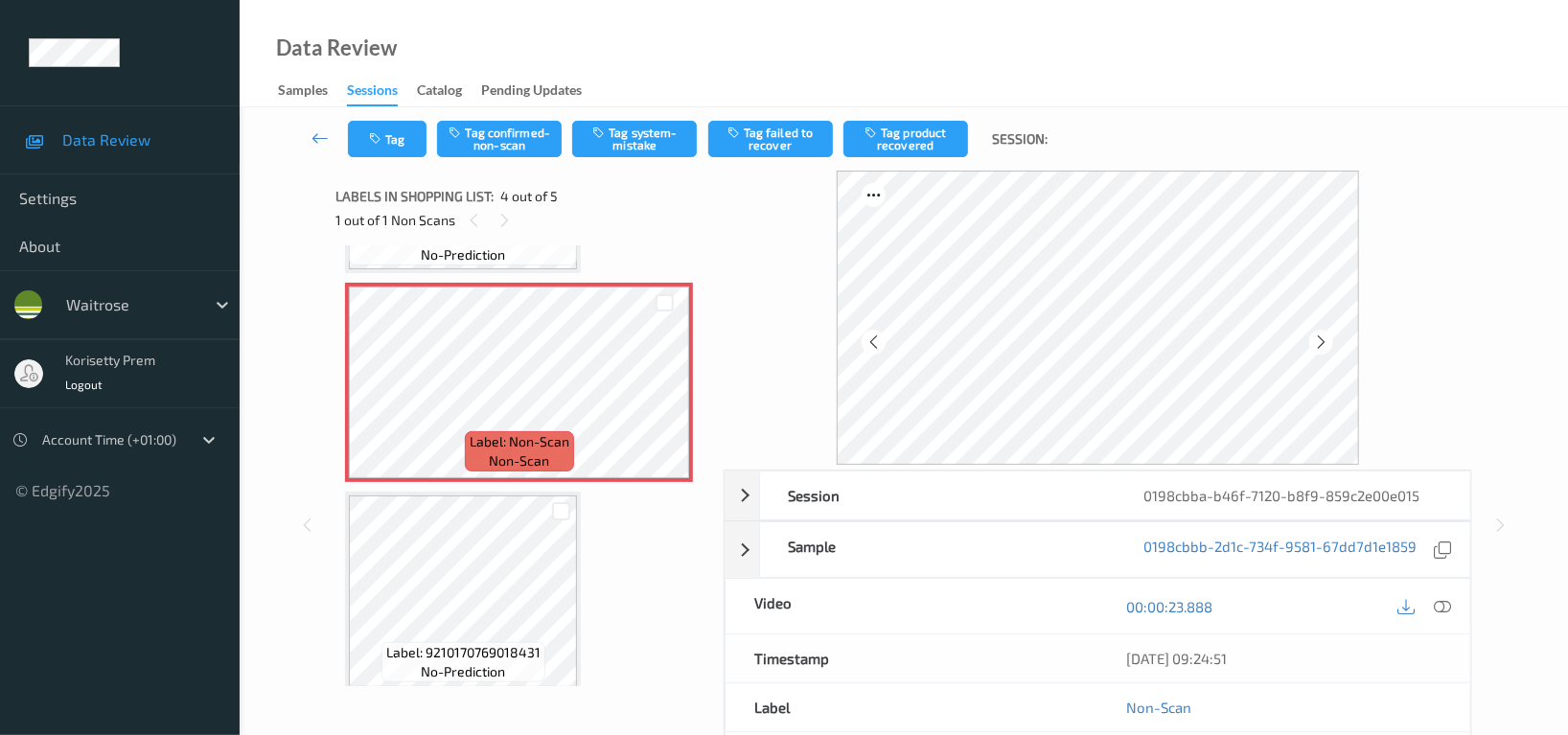
scroll to position [609, 0]
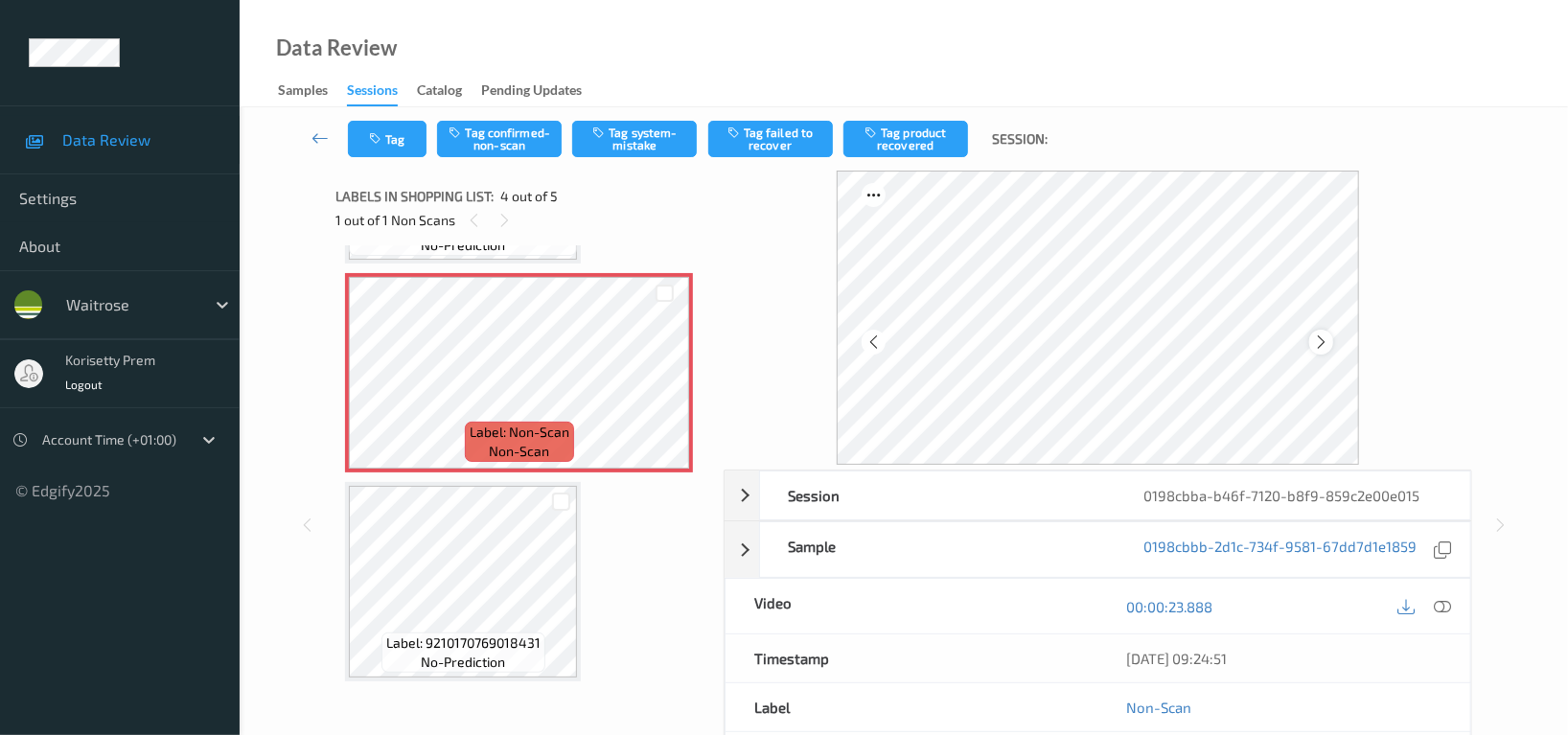
click at [1323, 341] on icon at bounding box center [1321, 342] width 16 height 17
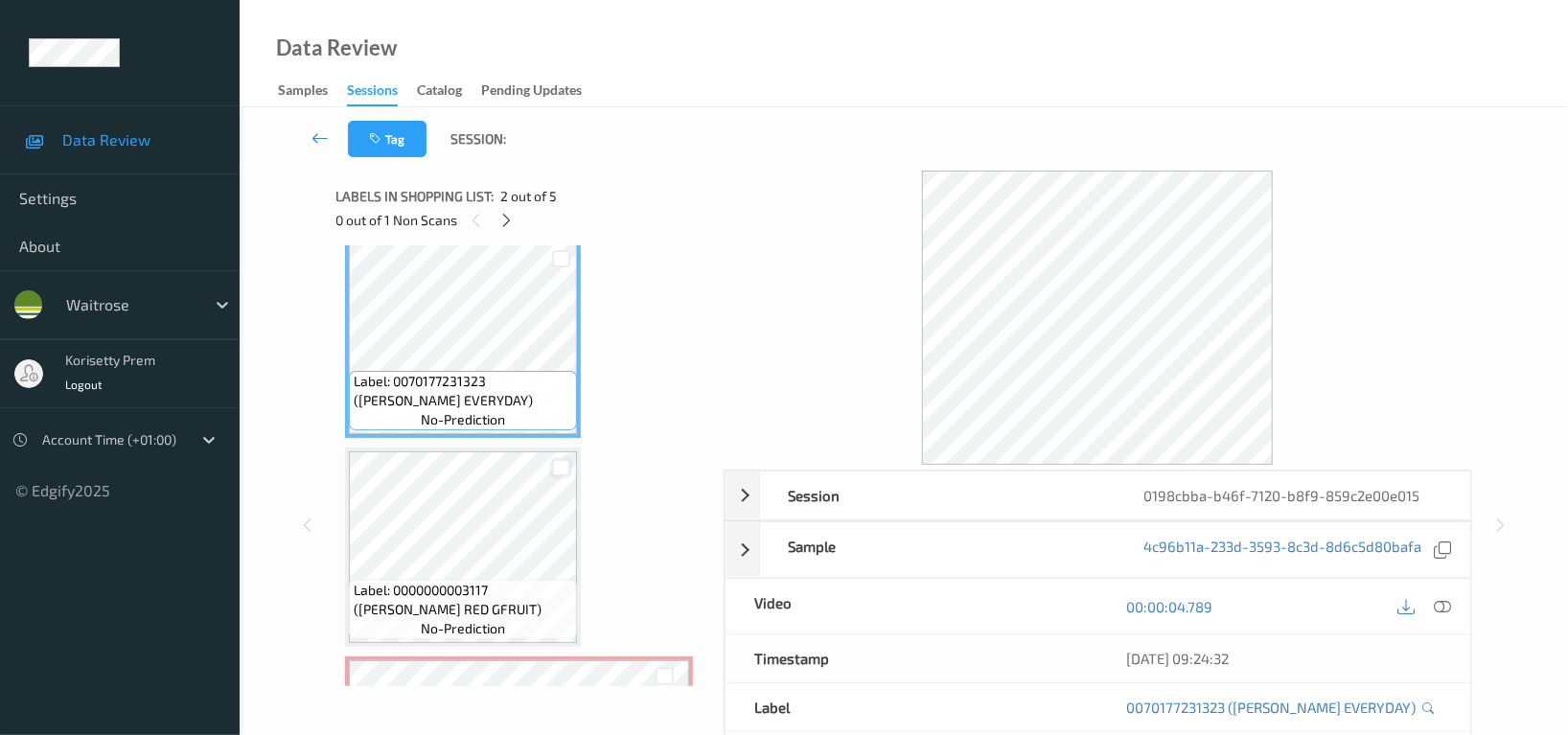
scroll to position [353, 0]
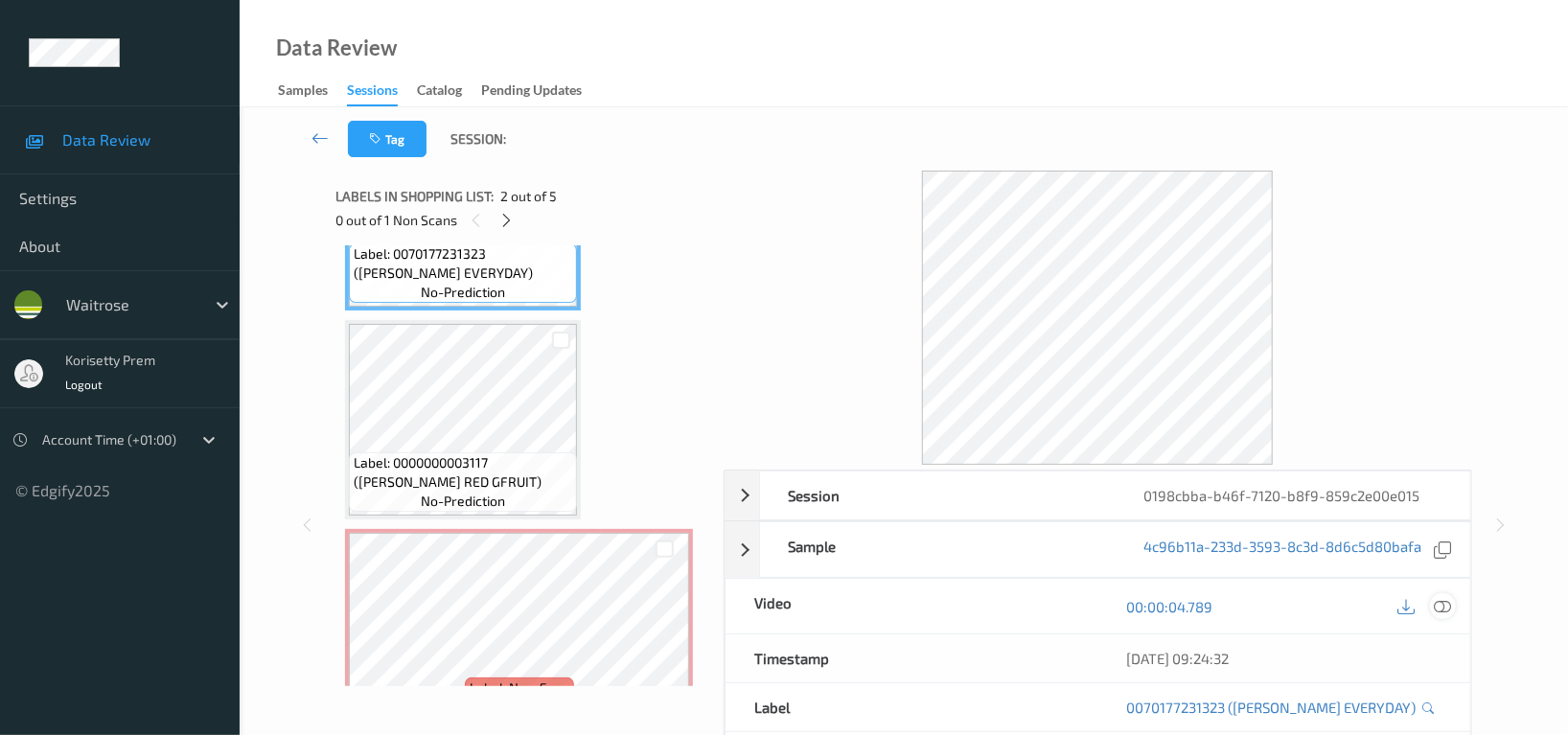
click at [1440, 608] on icon at bounding box center [1443, 607] width 17 height 17
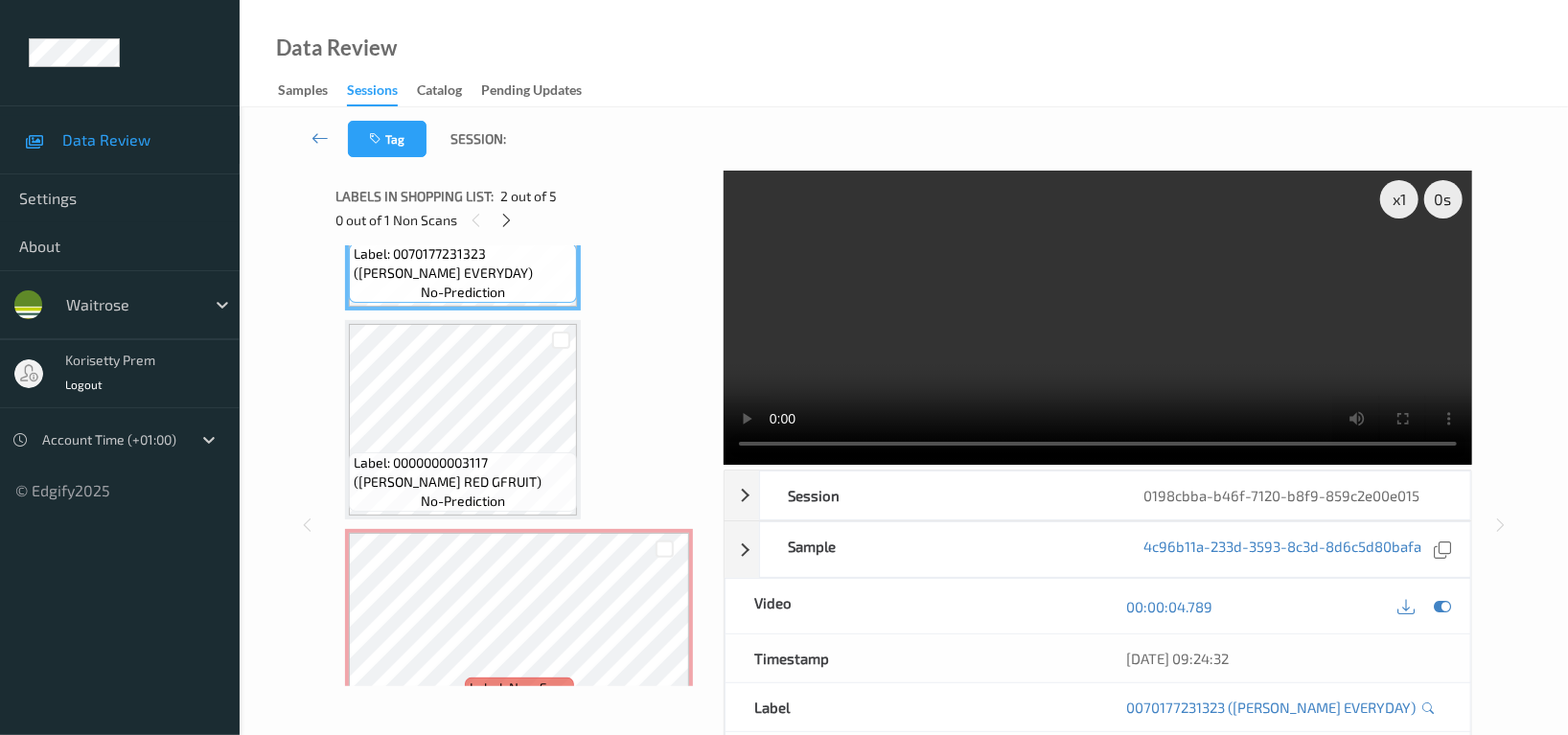
click at [988, 268] on video at bounding box center [1098, 317] width 748 height 294
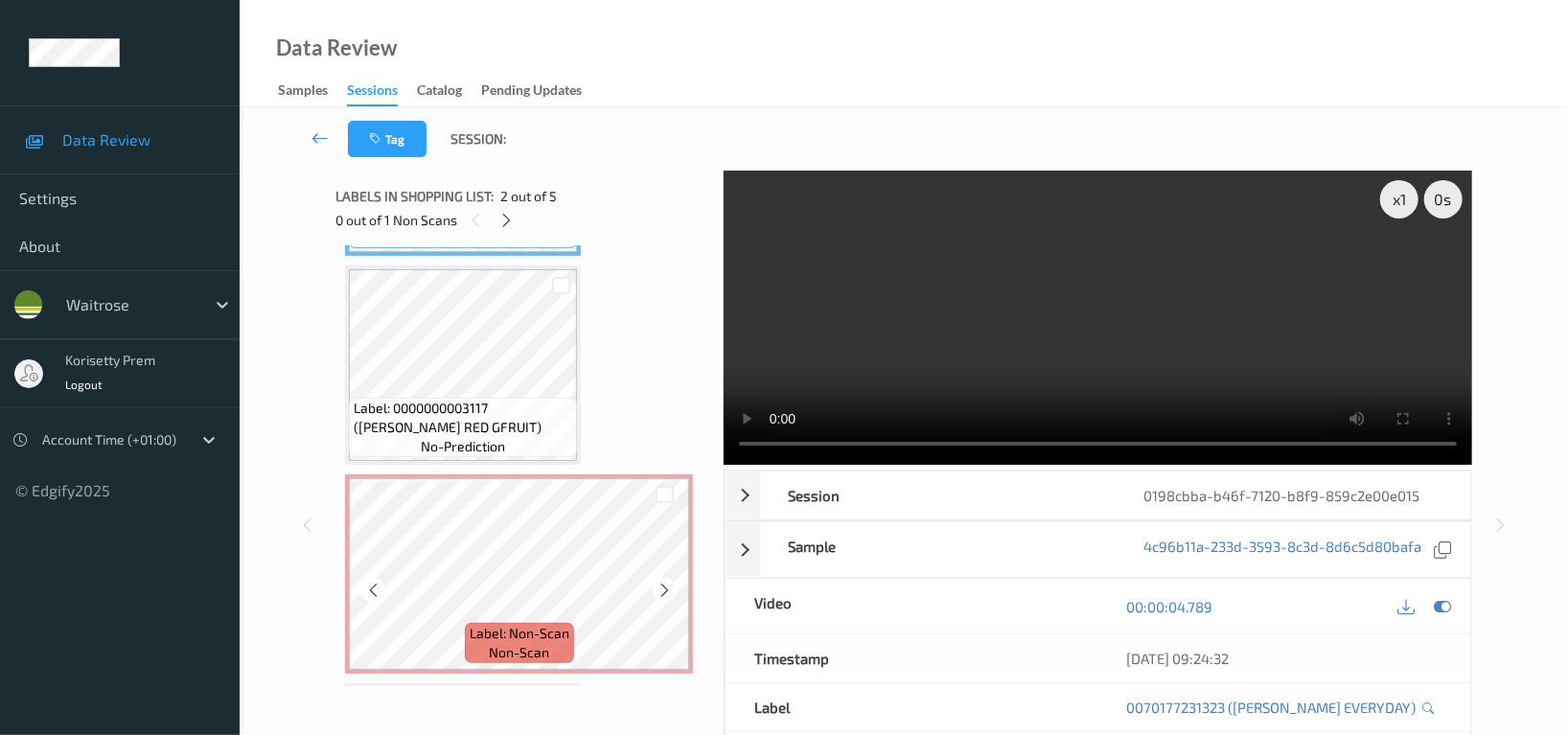
scroll to position [354, 0]
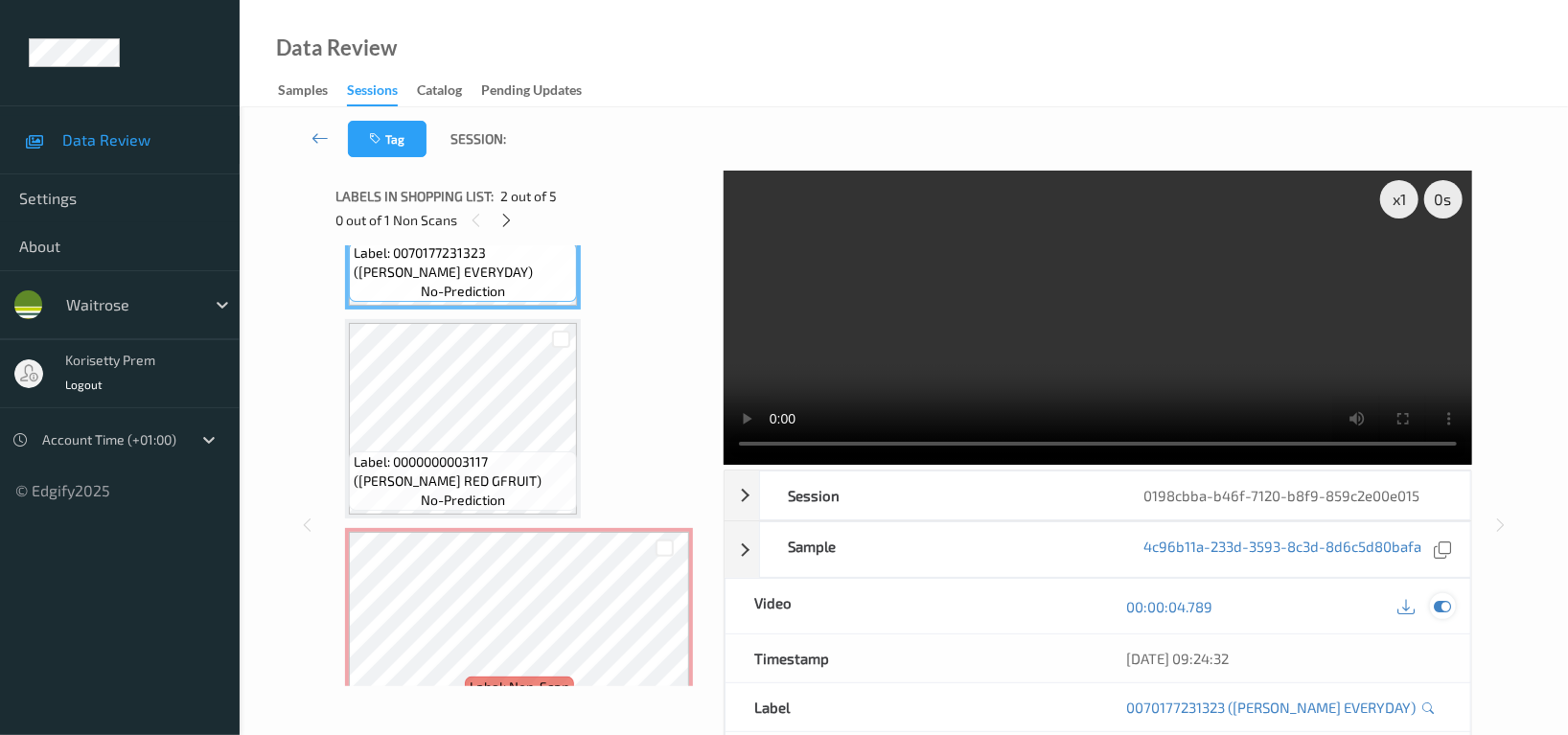
click at [1442, 610] on icon at bounding box center [1443, 607] width 17 height 17
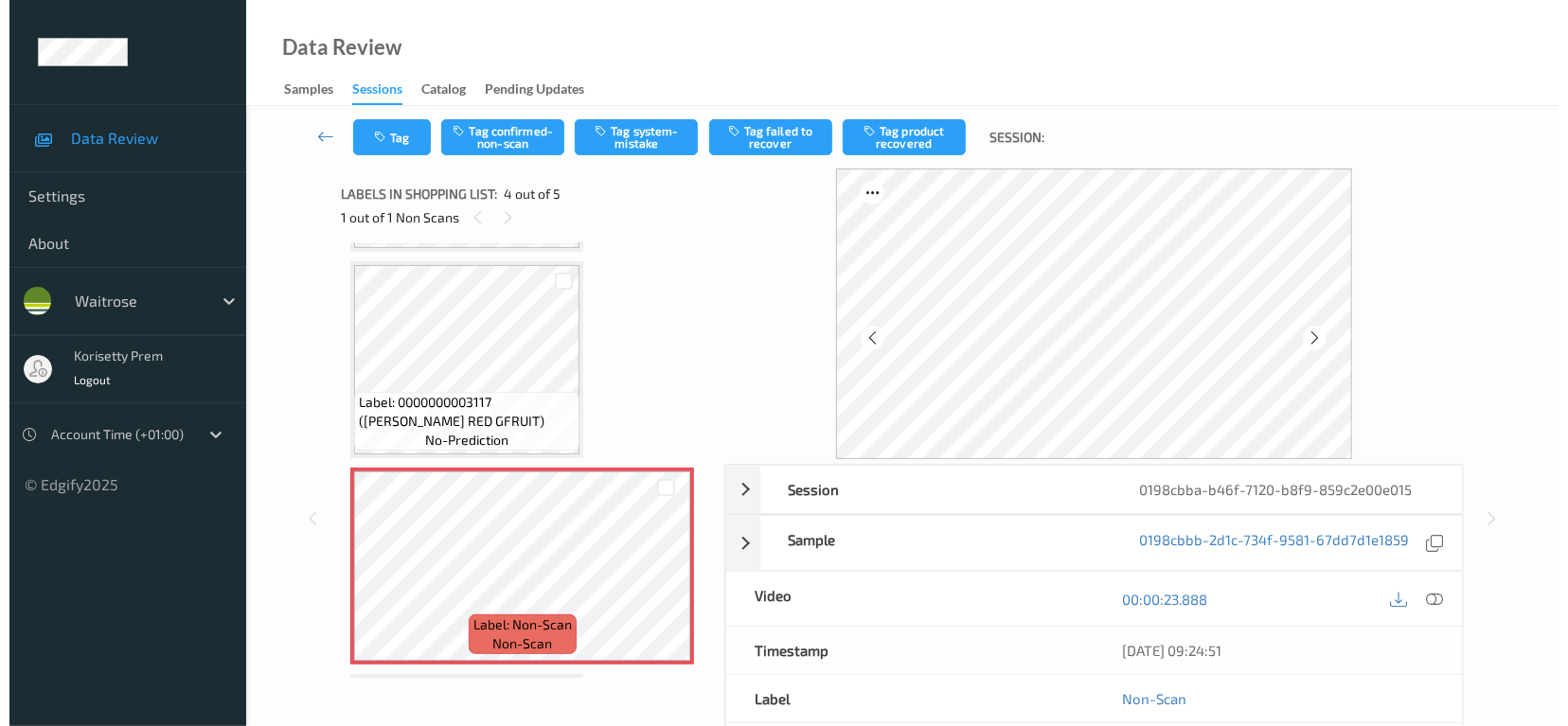
scroll to position [349, 0]
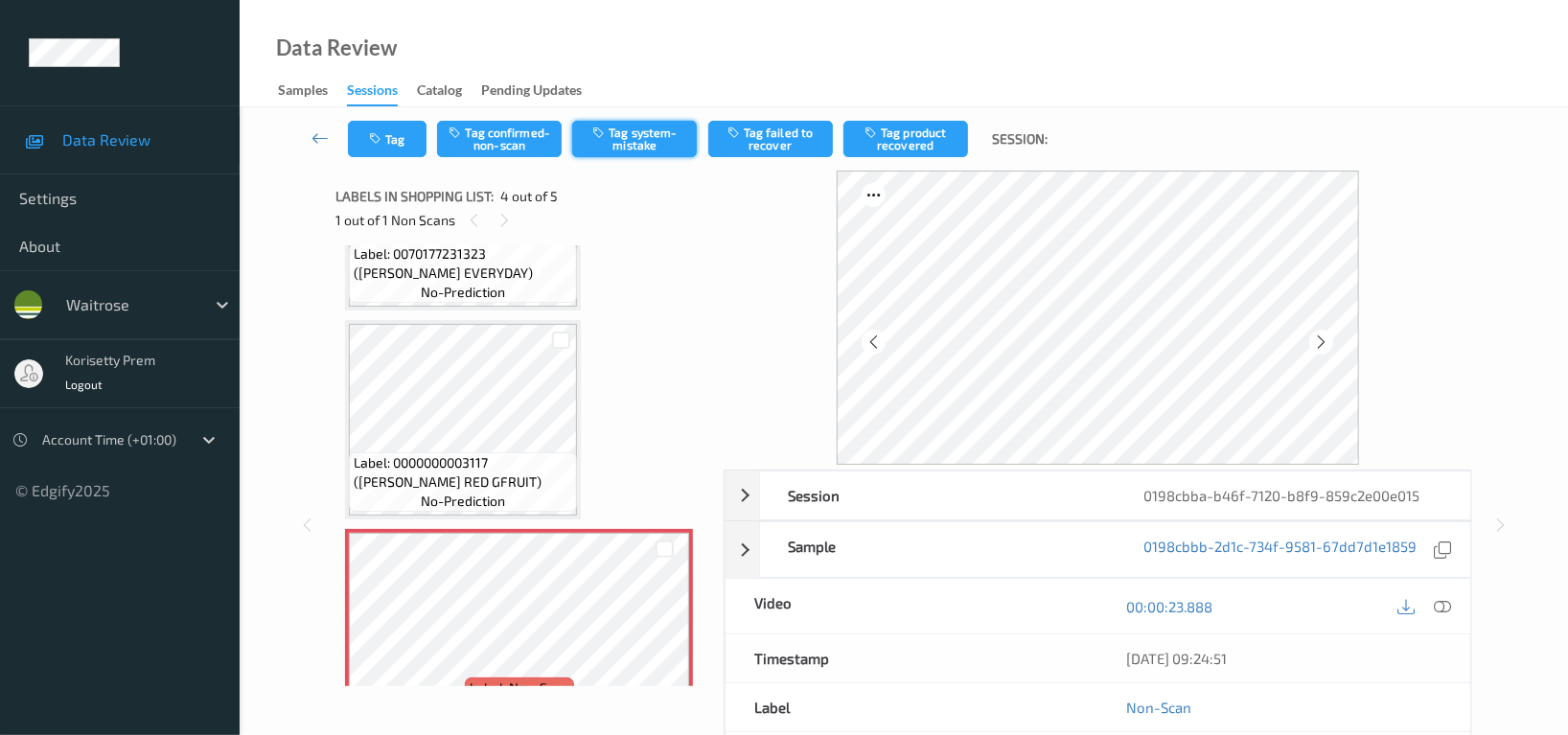
click at [634, 147] on button "Tag system-mistake" at bounding box center [635, 139] width 125 height 37
click at [388, 132] on button "Tag" at bounding box center [388, 139] width 79 height 37
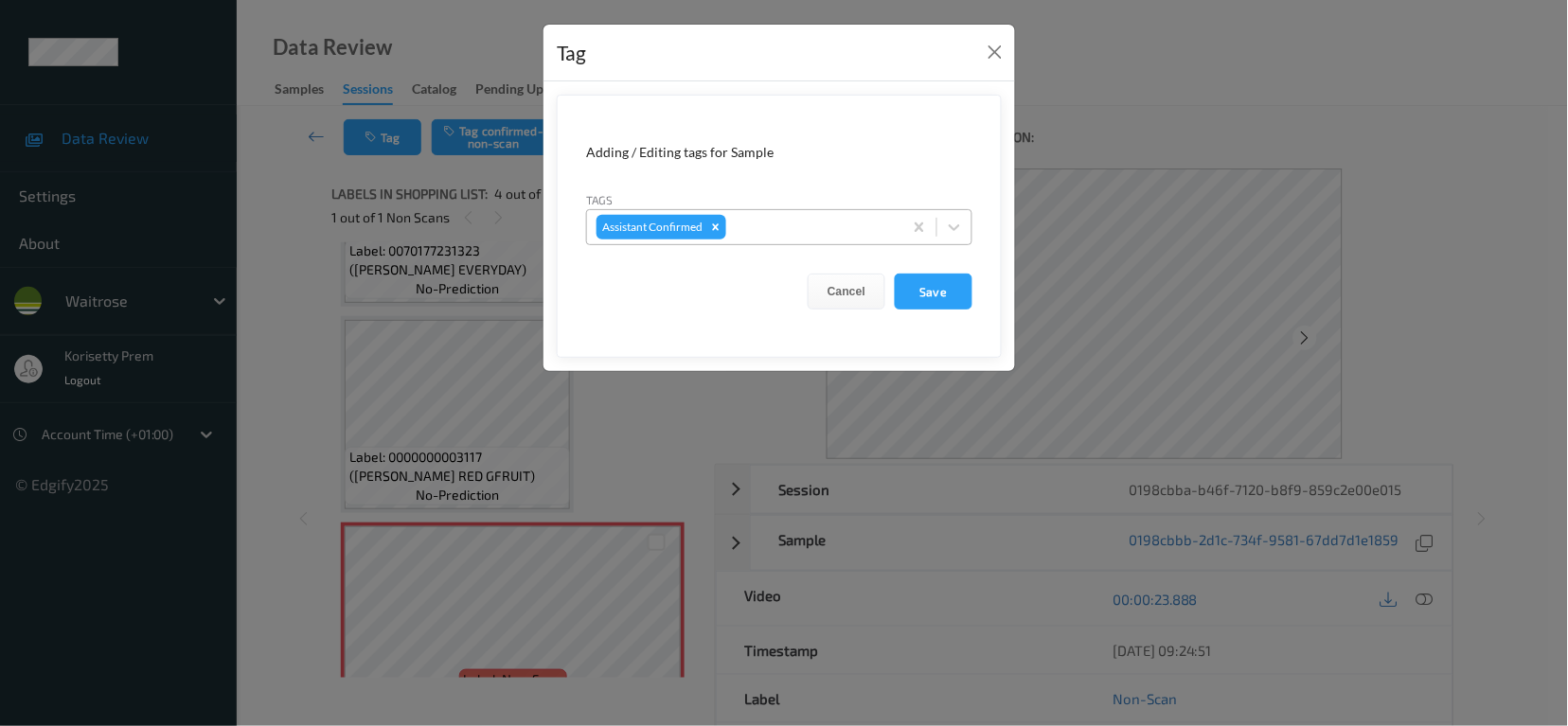
click at [793, 220] on div at bounding box center [811, 227] width 163 height 23
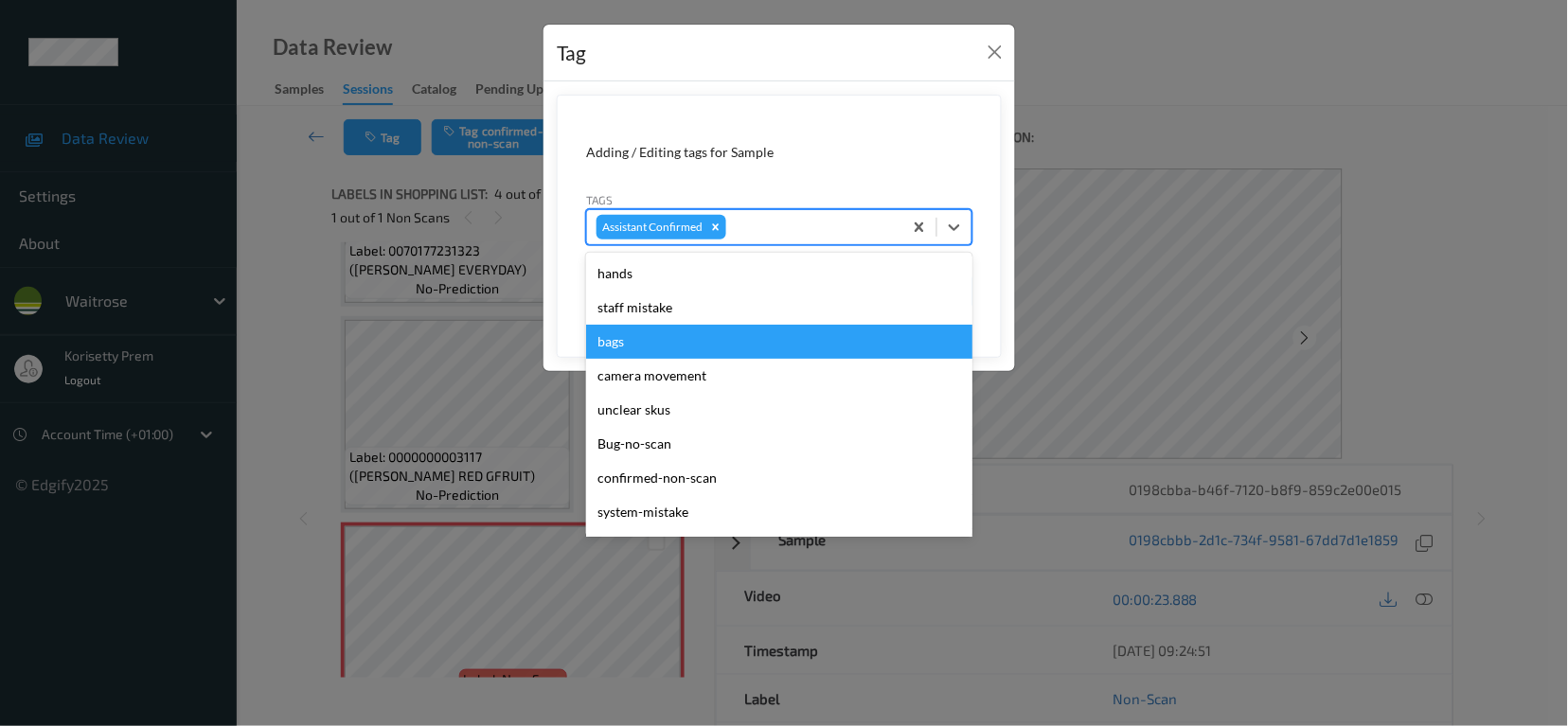
click at [453, 277] on div "Tag Adding / Editing tags for Sample Tags option bags focused, 3 of 20. 20 resu…" at bounding box center [784, 363] width 1568 height 726
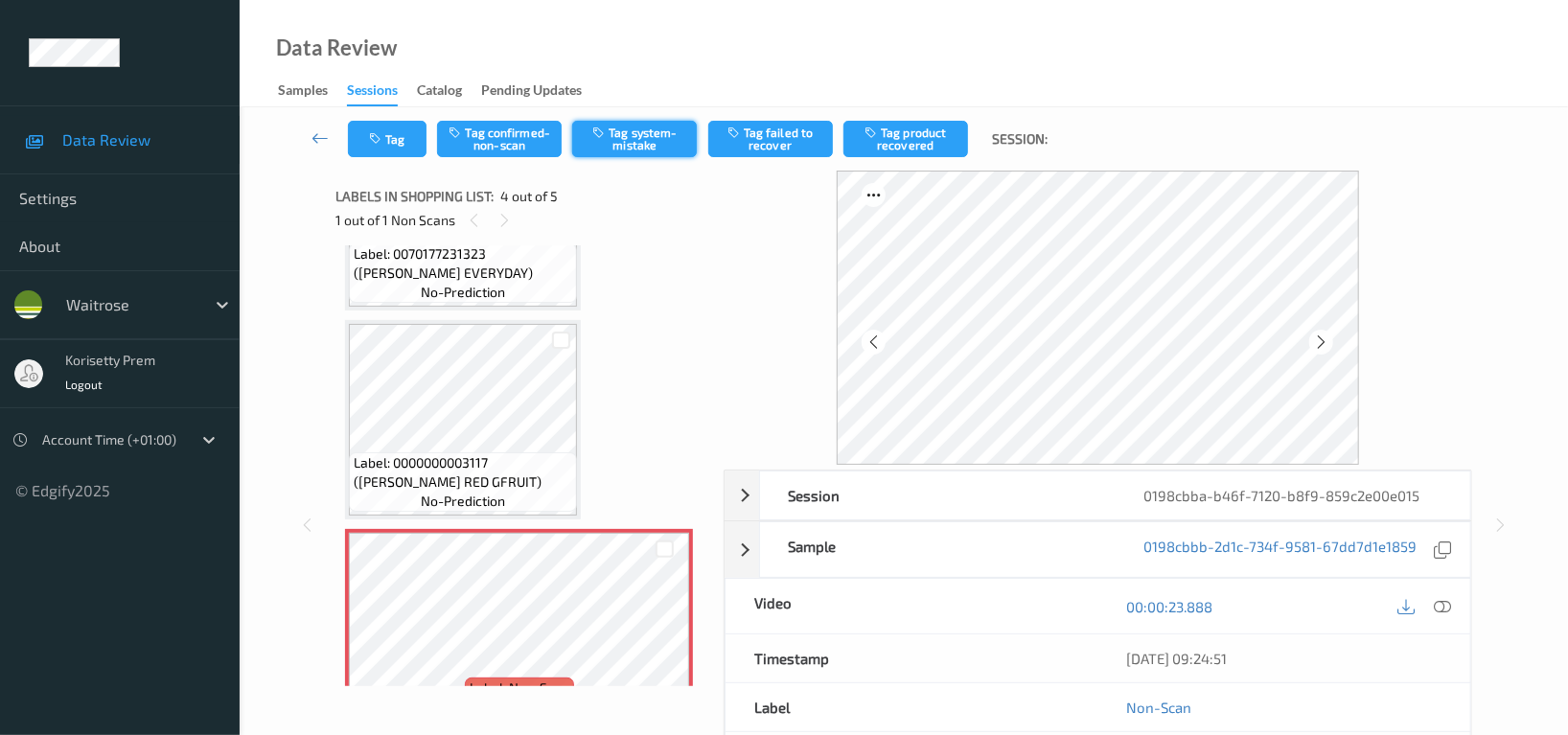
click at [655, 142] on button "Tag system-mistake" at bounding box center [635, 139] width 125 height 37
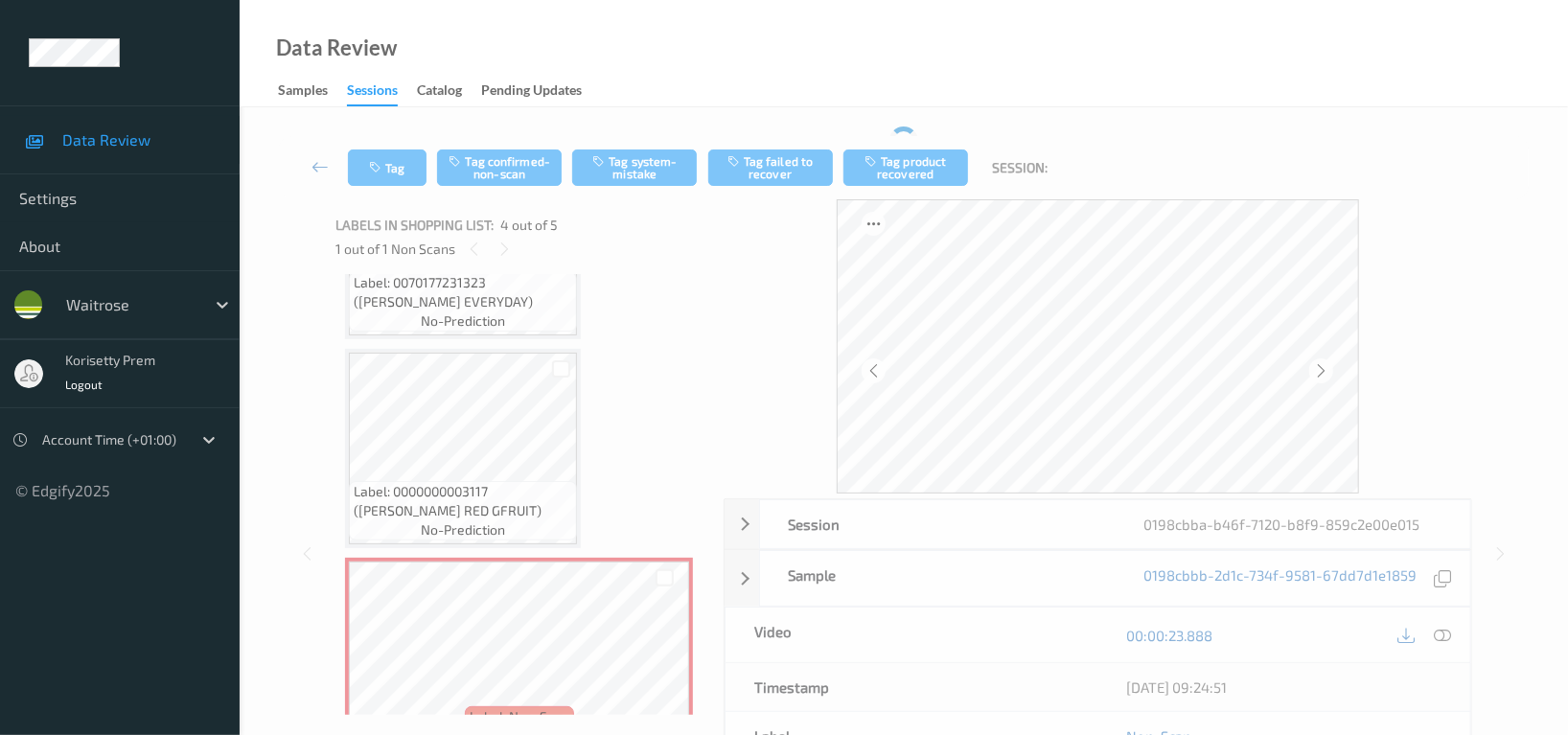
click at [411, 163] on button "Tag" at bounding box center [388, 167] width 79 height 37
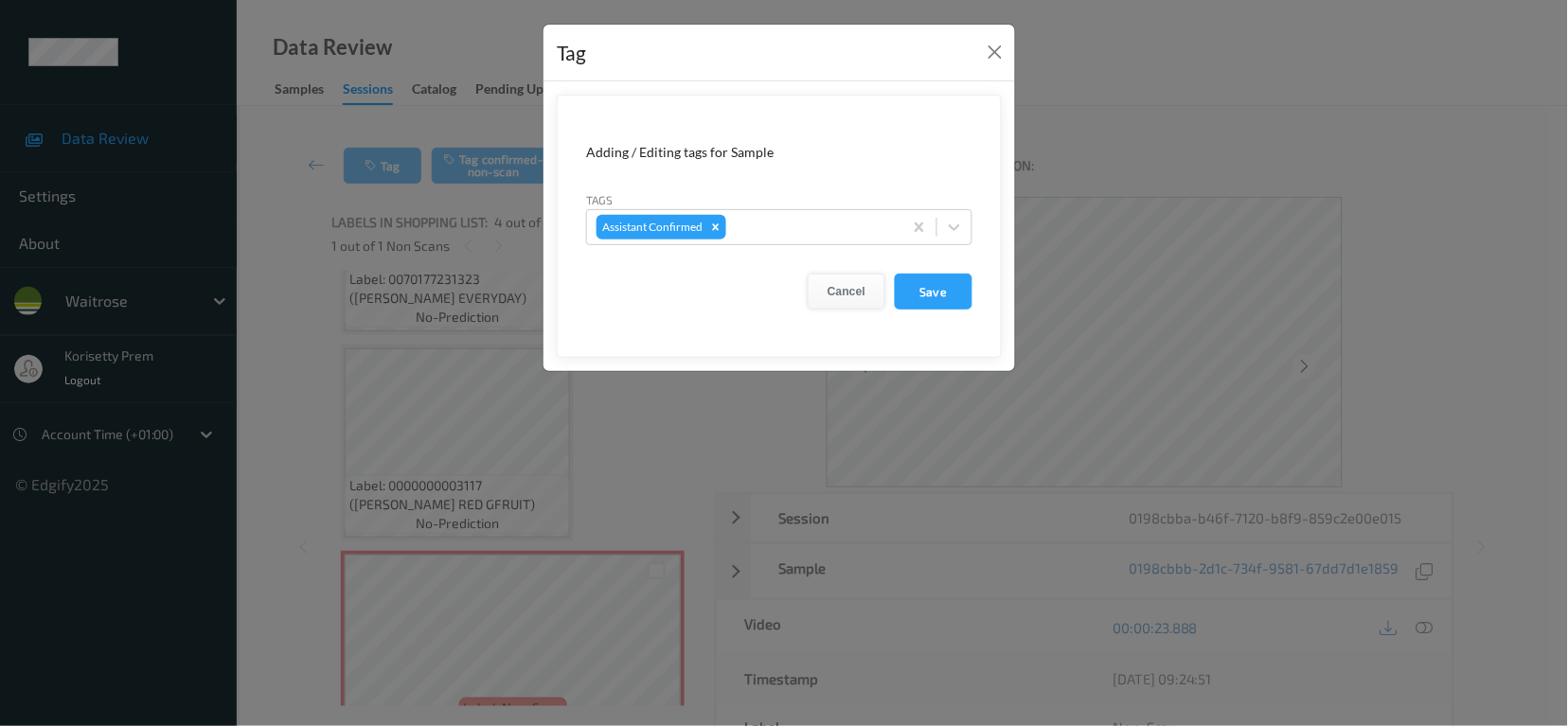
click at [867, 296] on button "Cancel" at bounding box center [847, 292] width 78 height 36
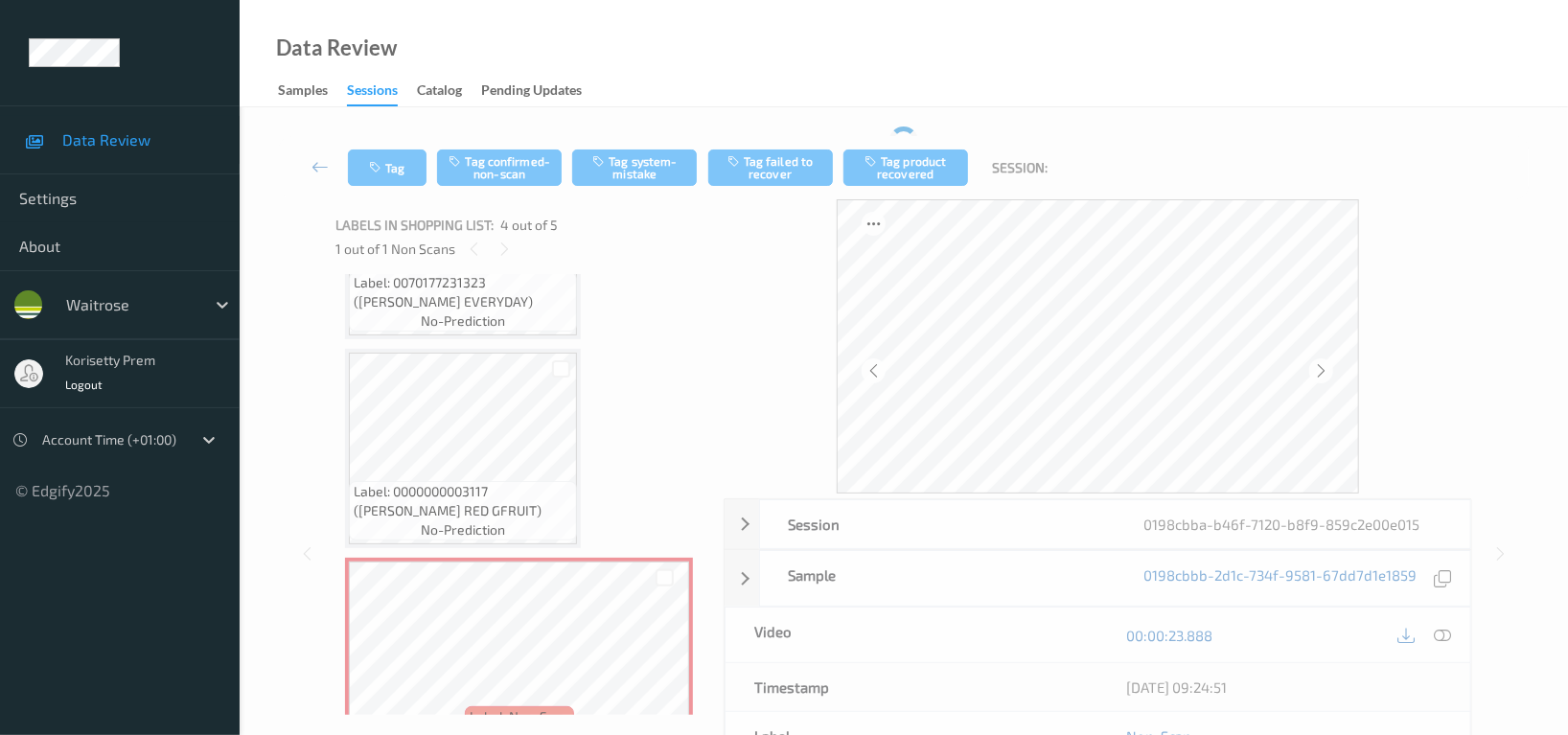
click at [715, 331] on div "Session 0198cbba-b46f-7120-b8f9-859c2e00e015 Session ID 0198cbba-b46f-7120-b8f9…" at bounding box center [903, 553] width 1136 height 709
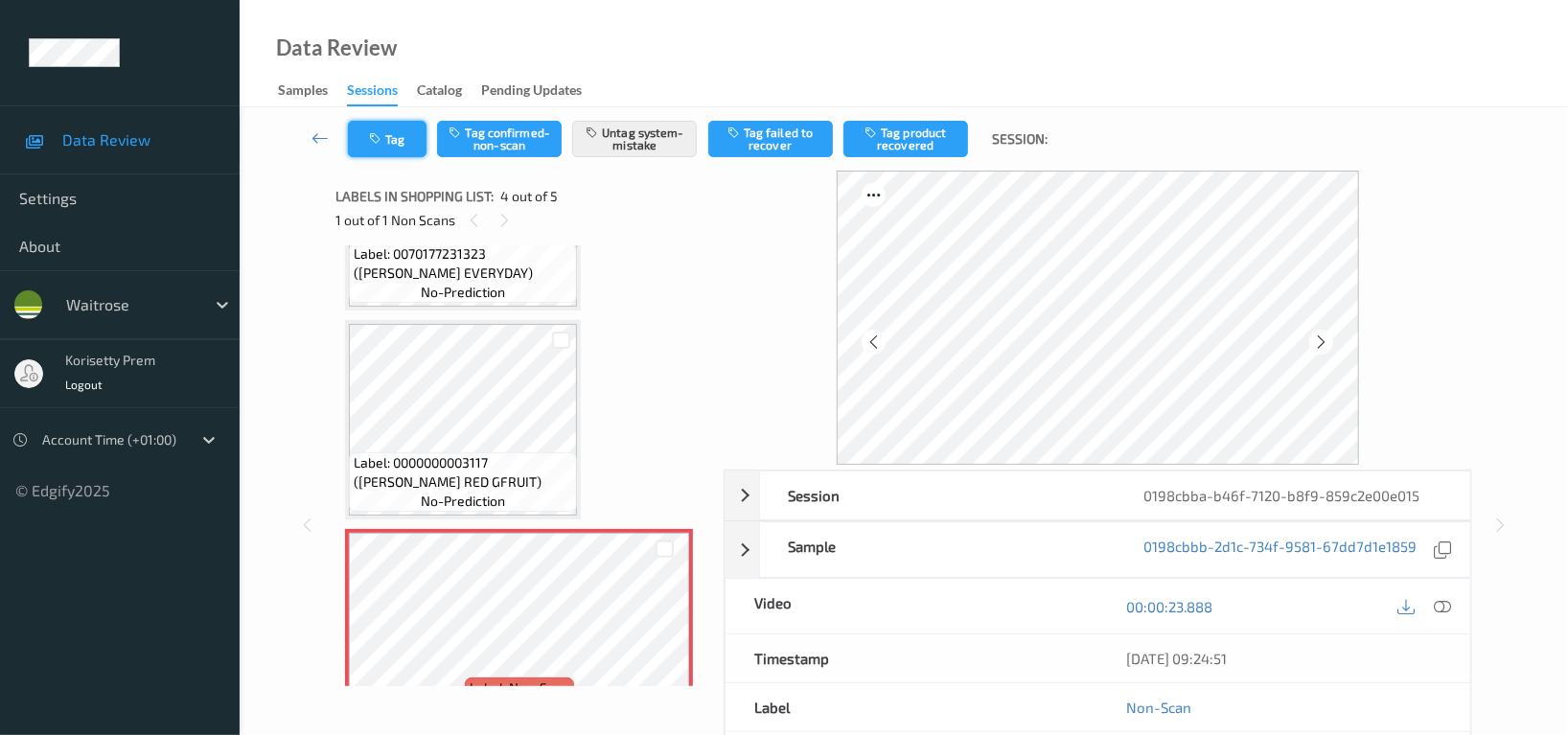
click at [392, 139] on button "Tag" at bounding box center [388, 139] width 79 height 37
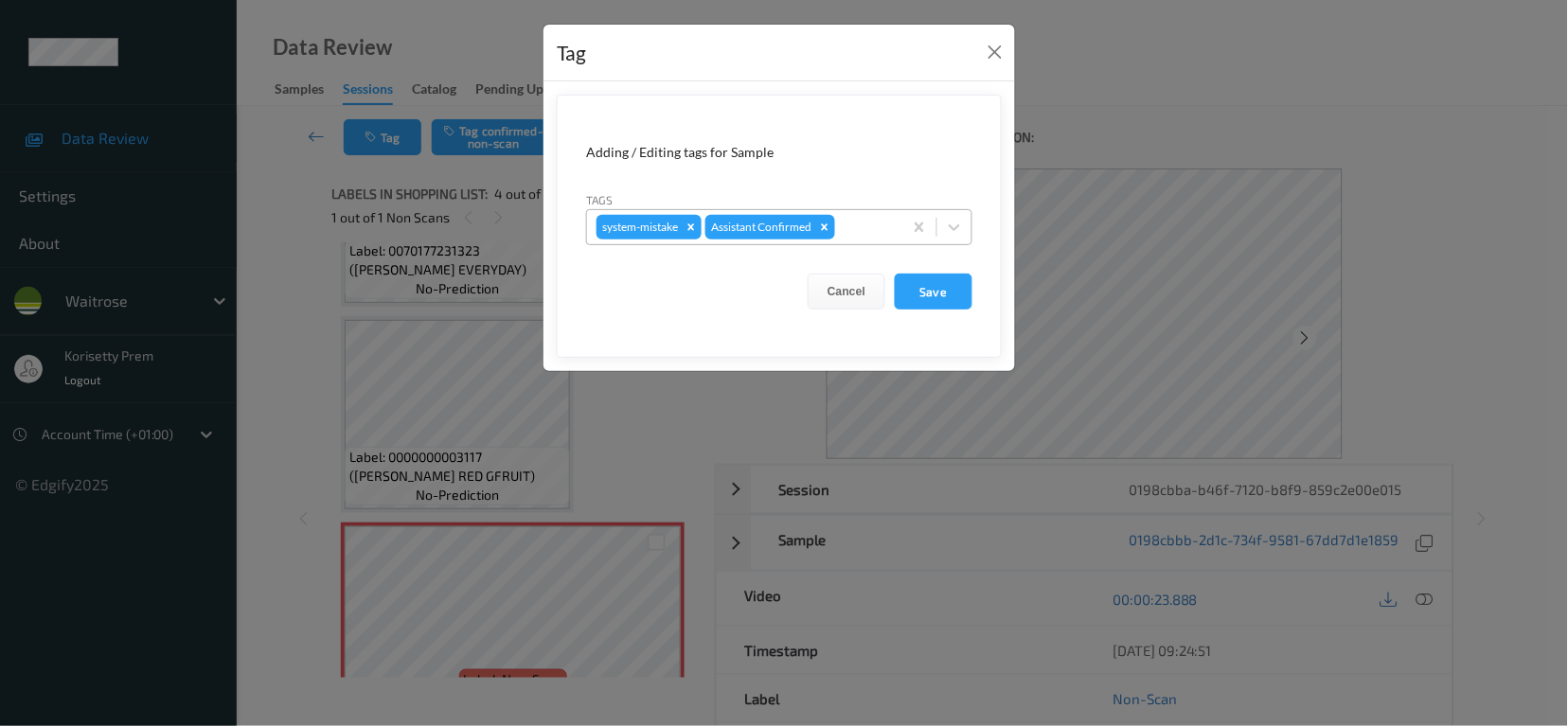
click at [874, 233] on div at bounding box center [866, 227] width 54 height 23
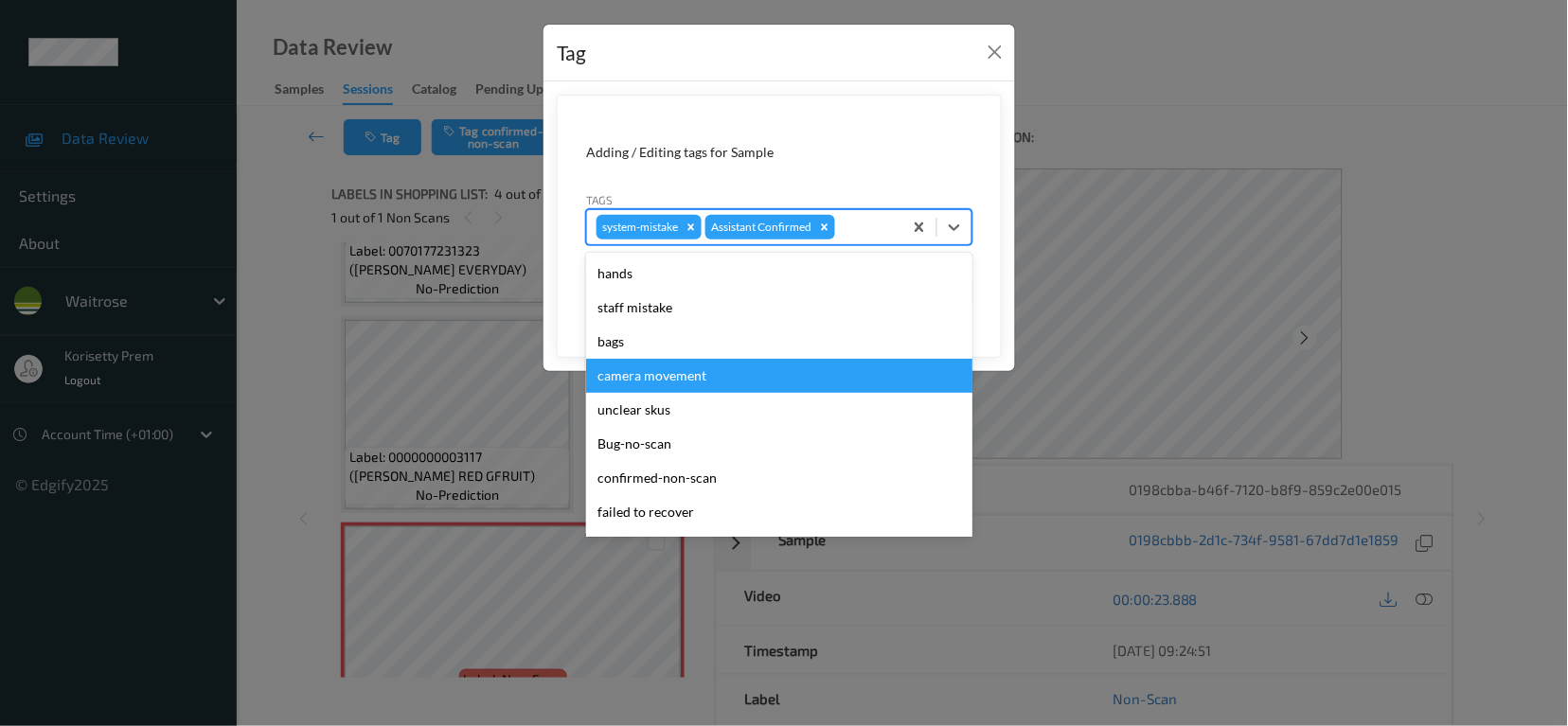
scroll to position [371, 0]
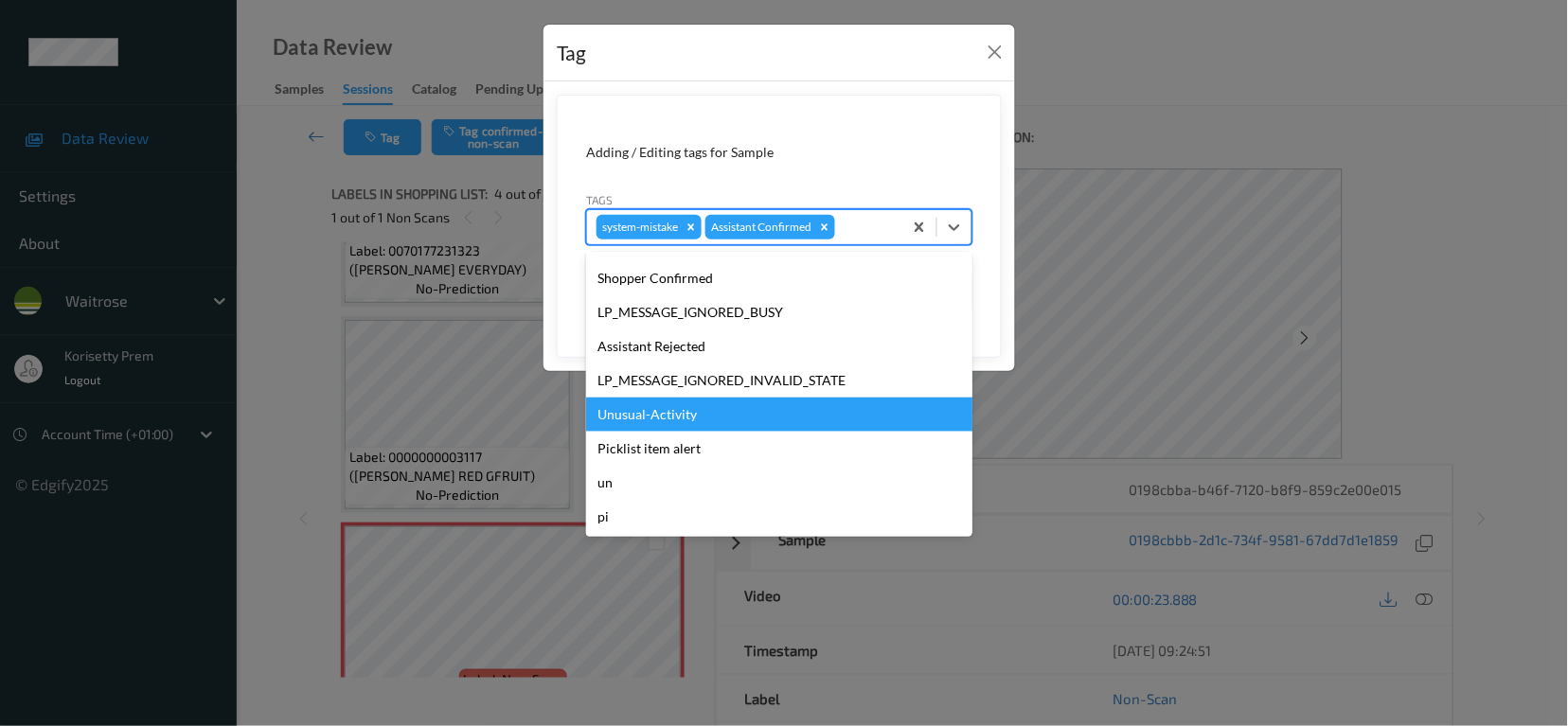
click at [662, 413] on div "Unusual-Activity" at bounding box center [779, 414] width 387 height 34
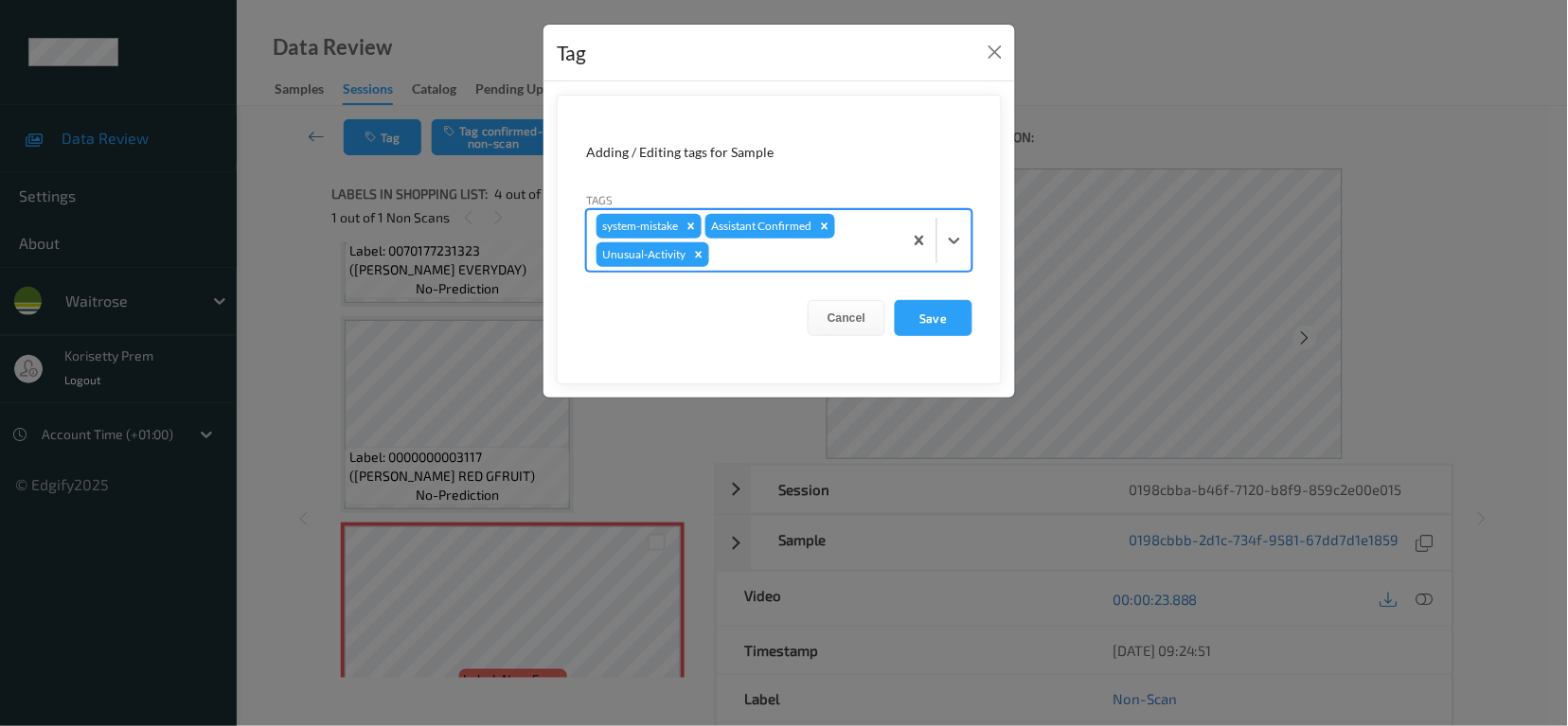
click at [779, 255] on div at bounding box center [802, 255] width 180 height 23
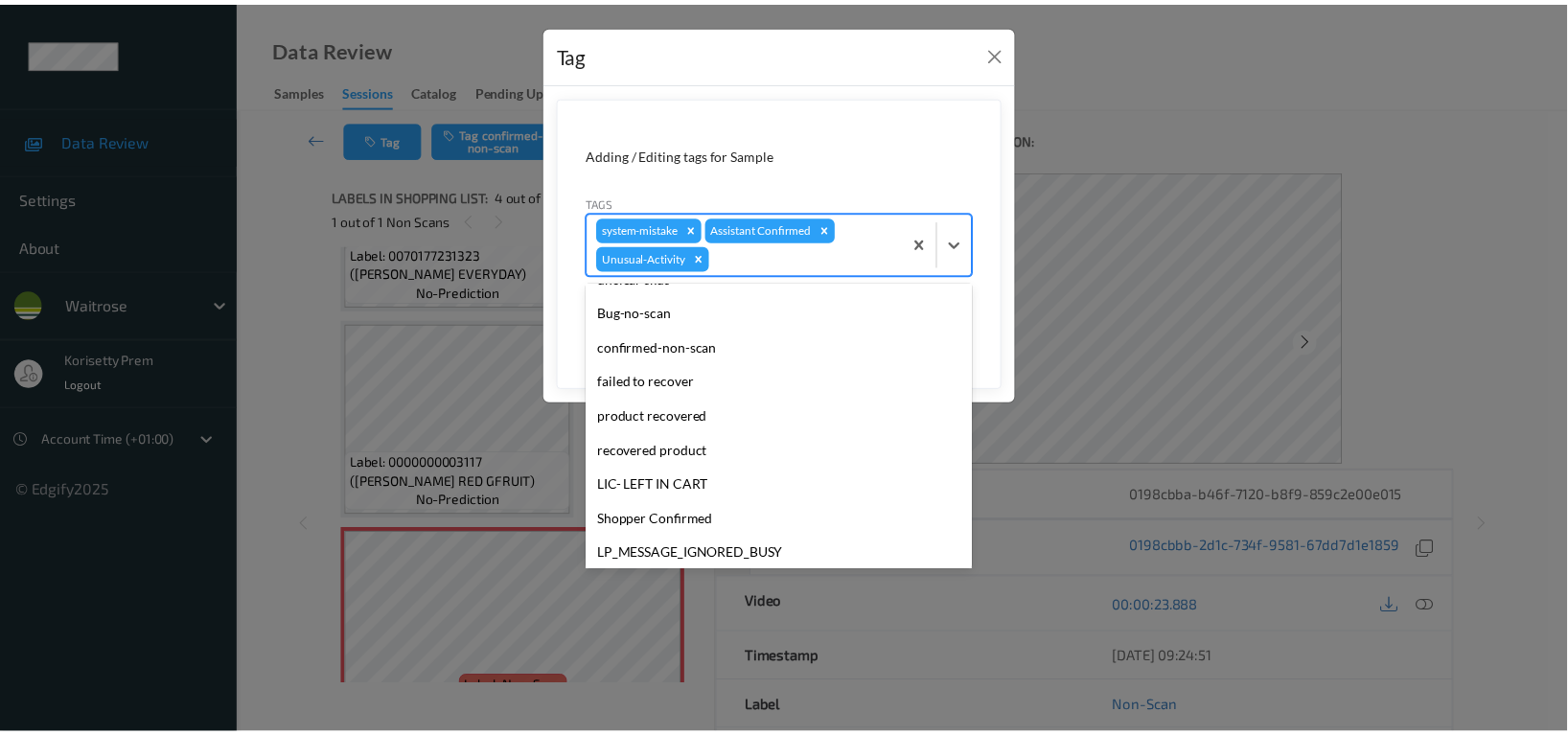
scroll to position [341, 0]
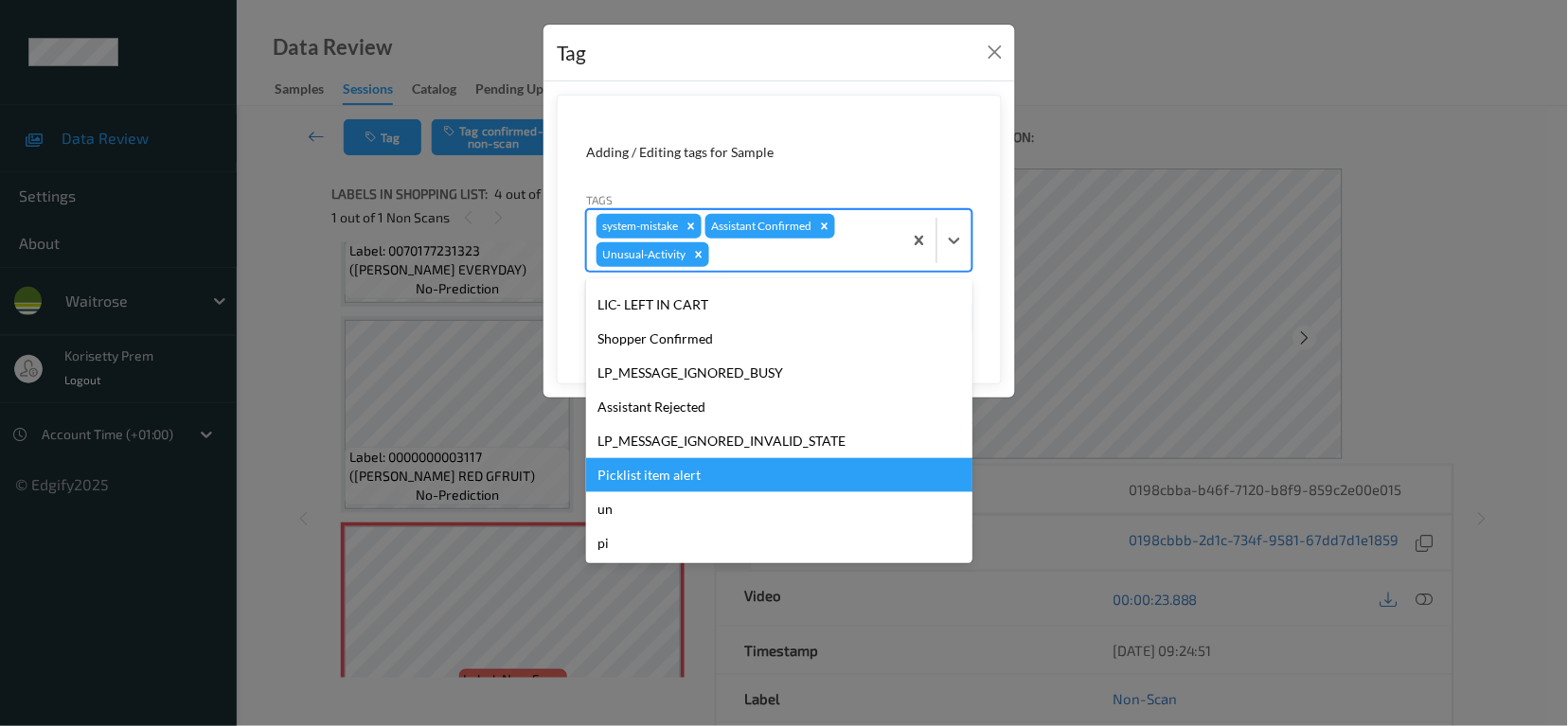
click at [674, 469] on div "Picklist item alert" at bounding box center [779, 475] width 387 height 34
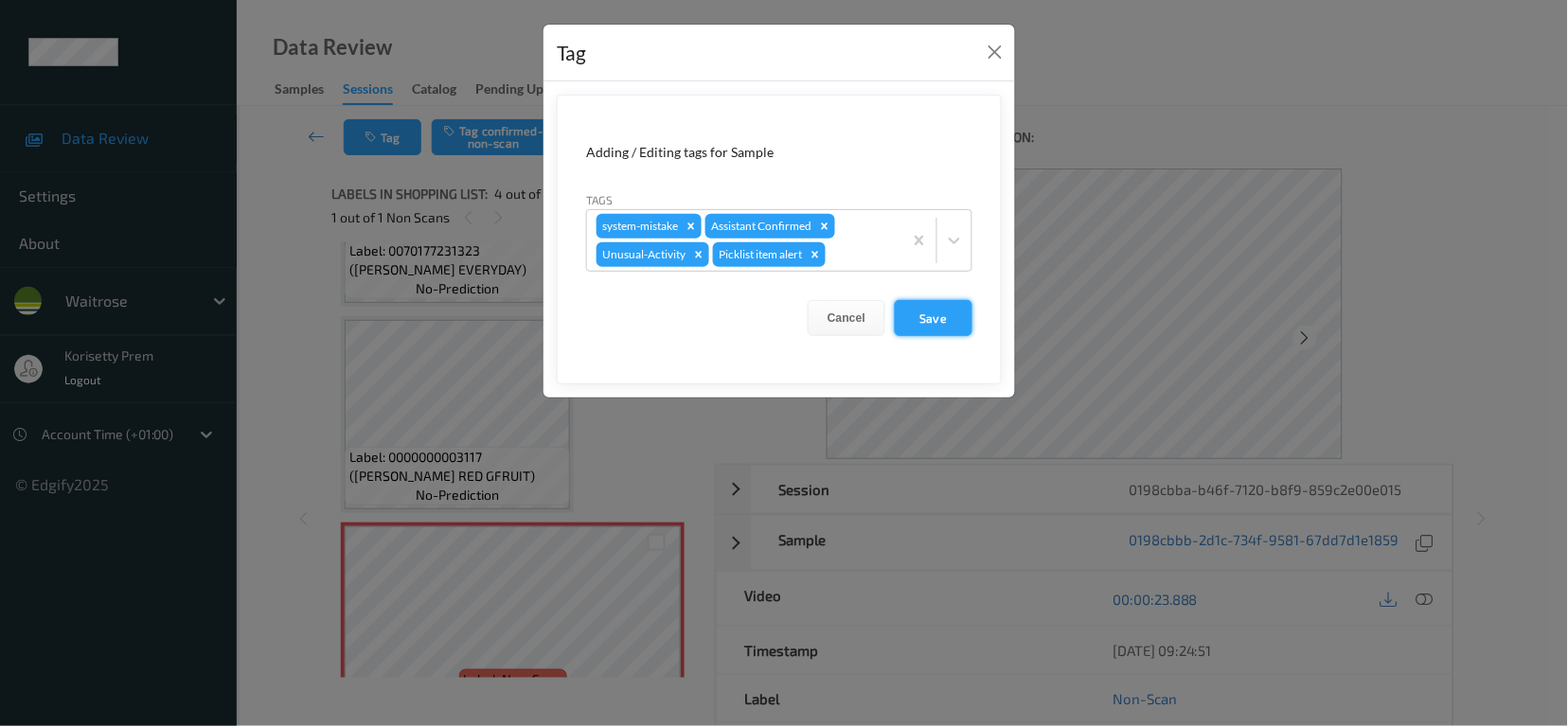
click at [943, 319] on button "Save" at bounding box center [934, 318] width 78 height 36
click at [927, 326] on button "Save" at bounding box center [934, 318] width 78 height 36
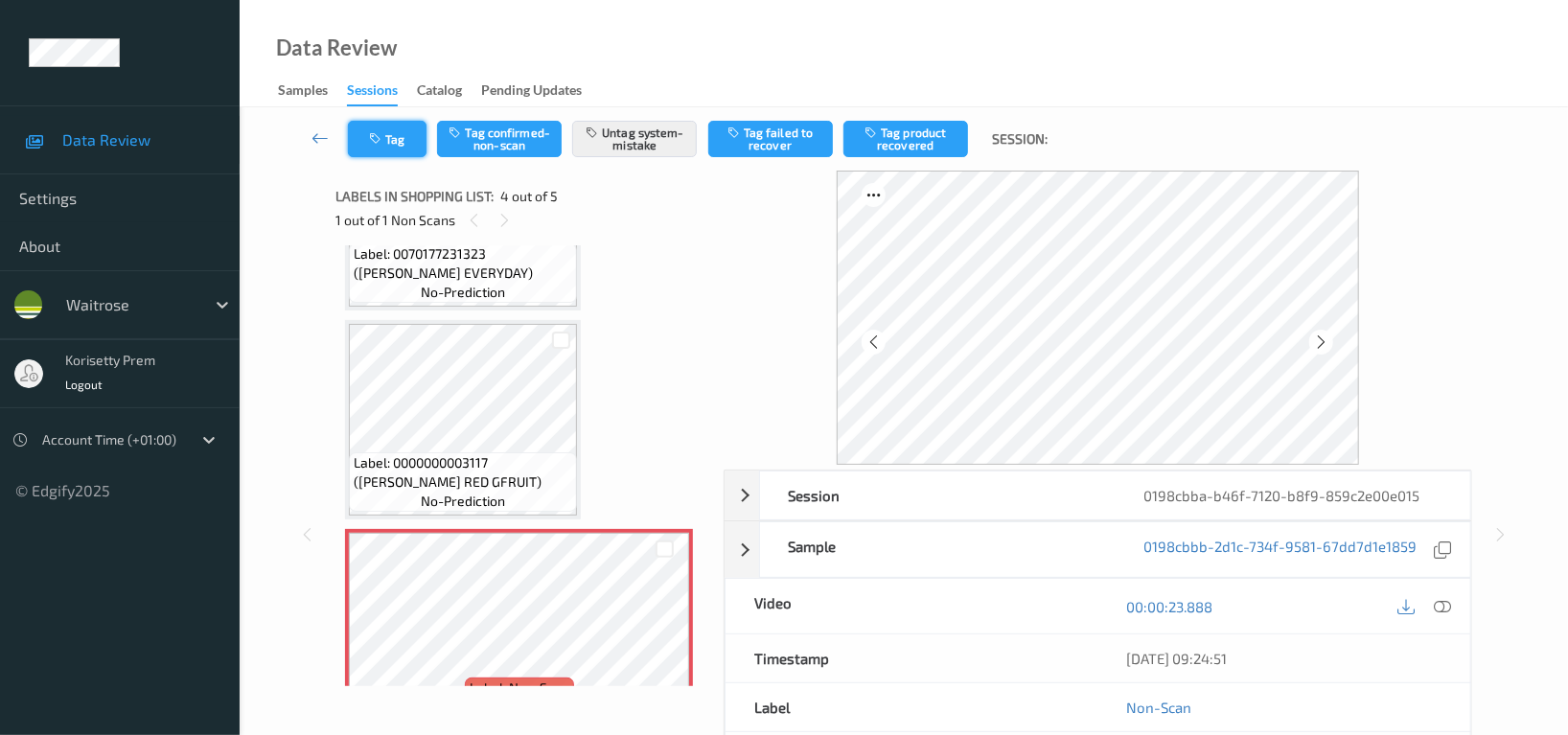
click at [374, 153] on button "Tag" at bounding box center [388, 139] width 79 height 37
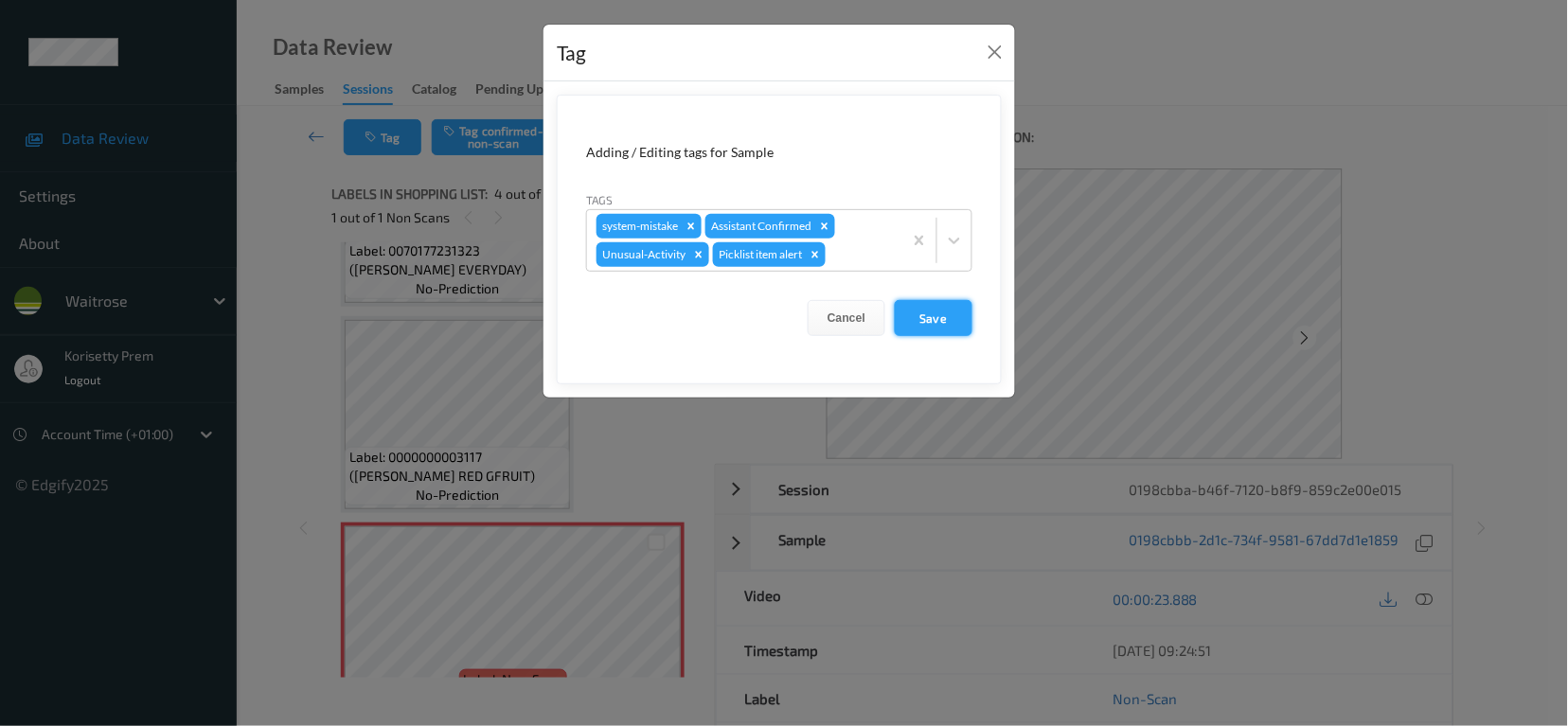
click at [944, 319] on button "Save" at bounding box center [934, 318] width 78 height 36
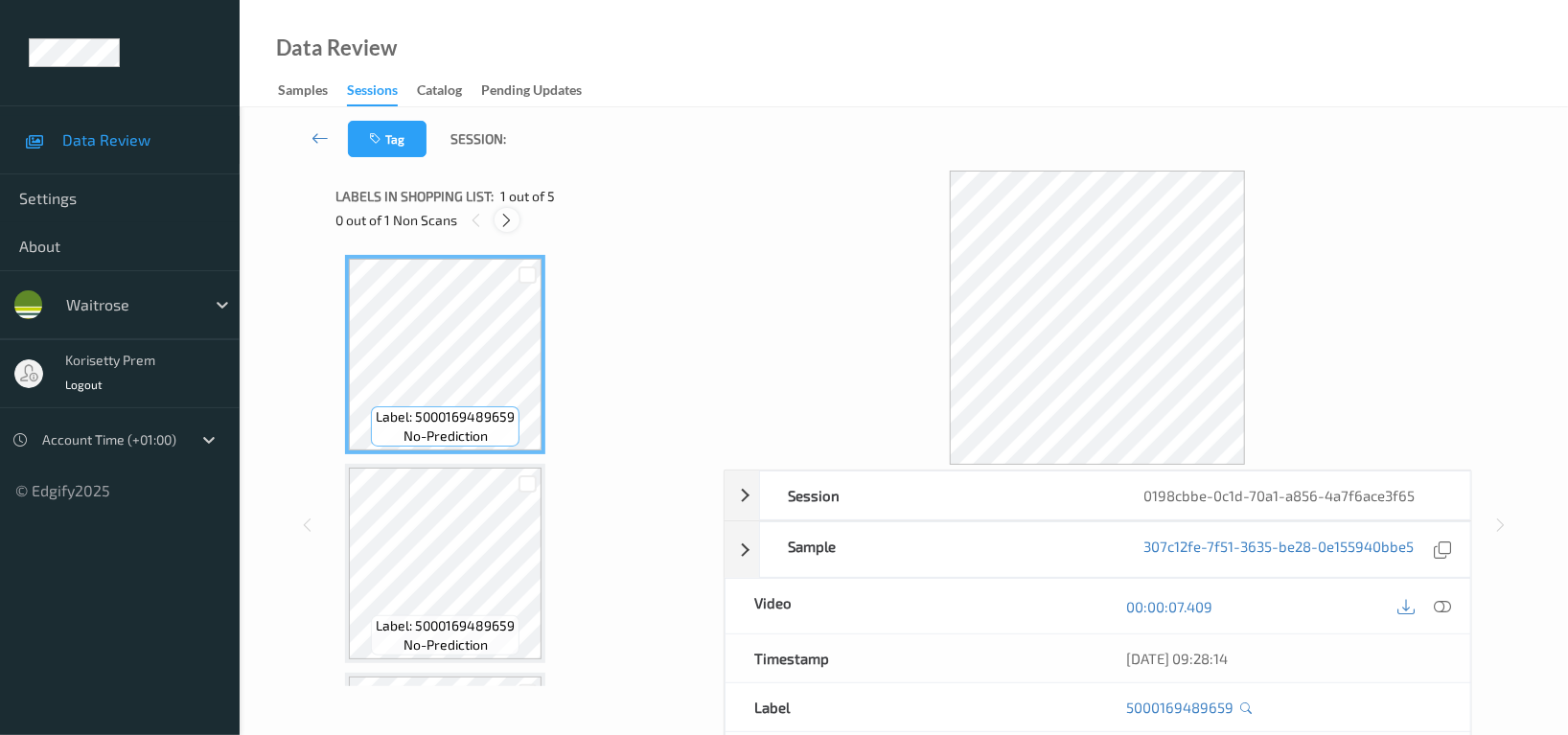
click at [508, 217] on icon at bounding box center [507, 220] width 16 height 17
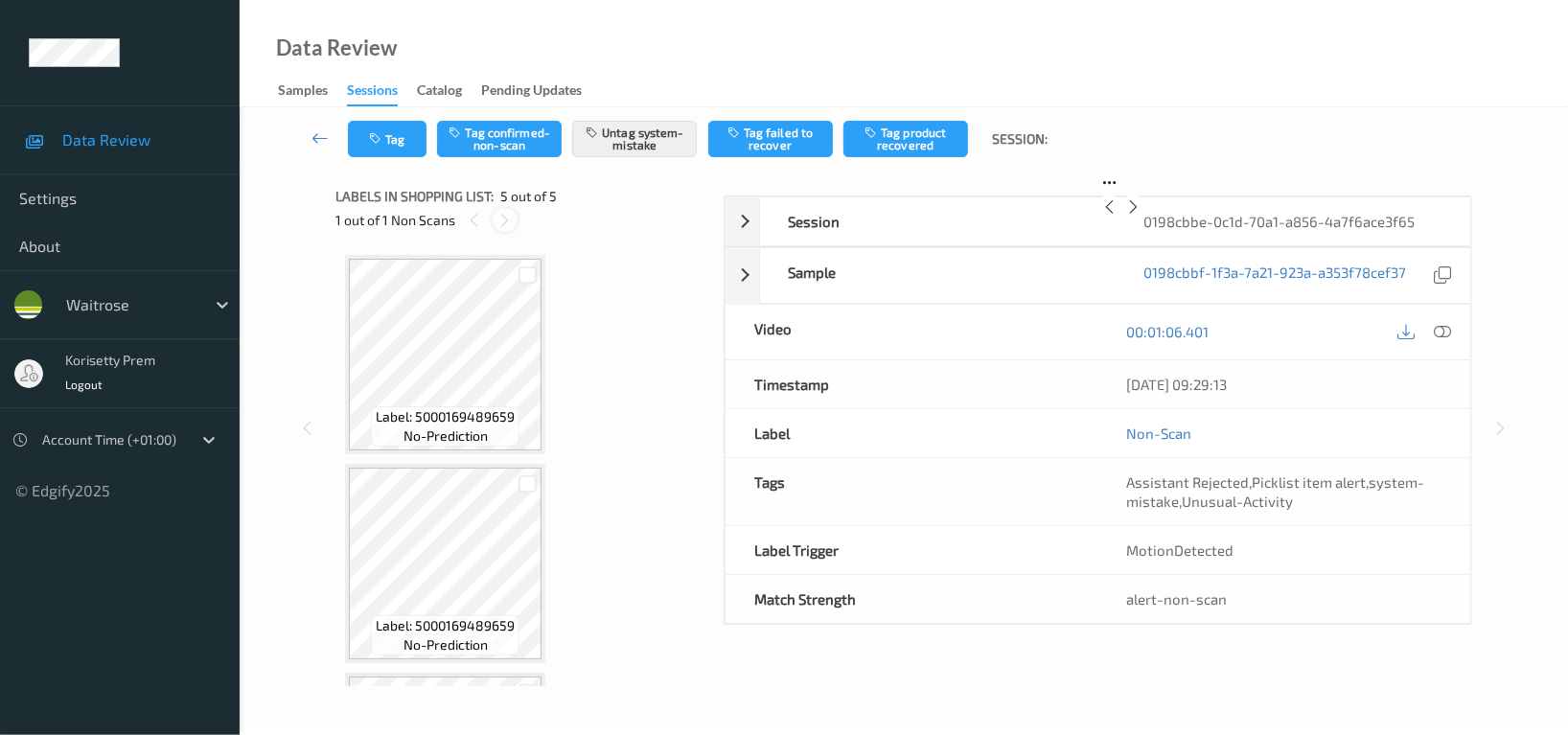
scroll to position [610, 0]
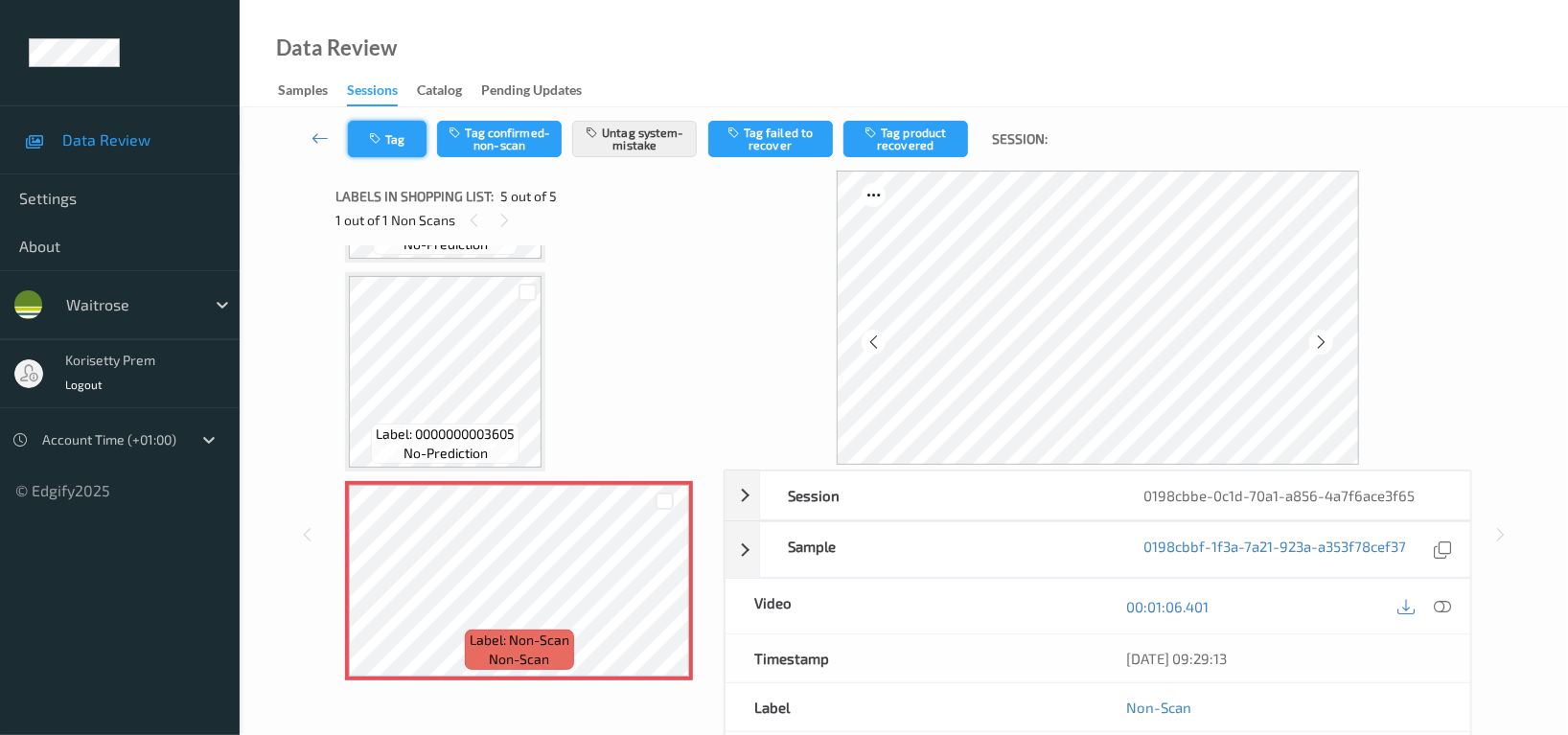
click at [377, 150] on button "Tag" at bounding box center [388, 139] width 79 height 37
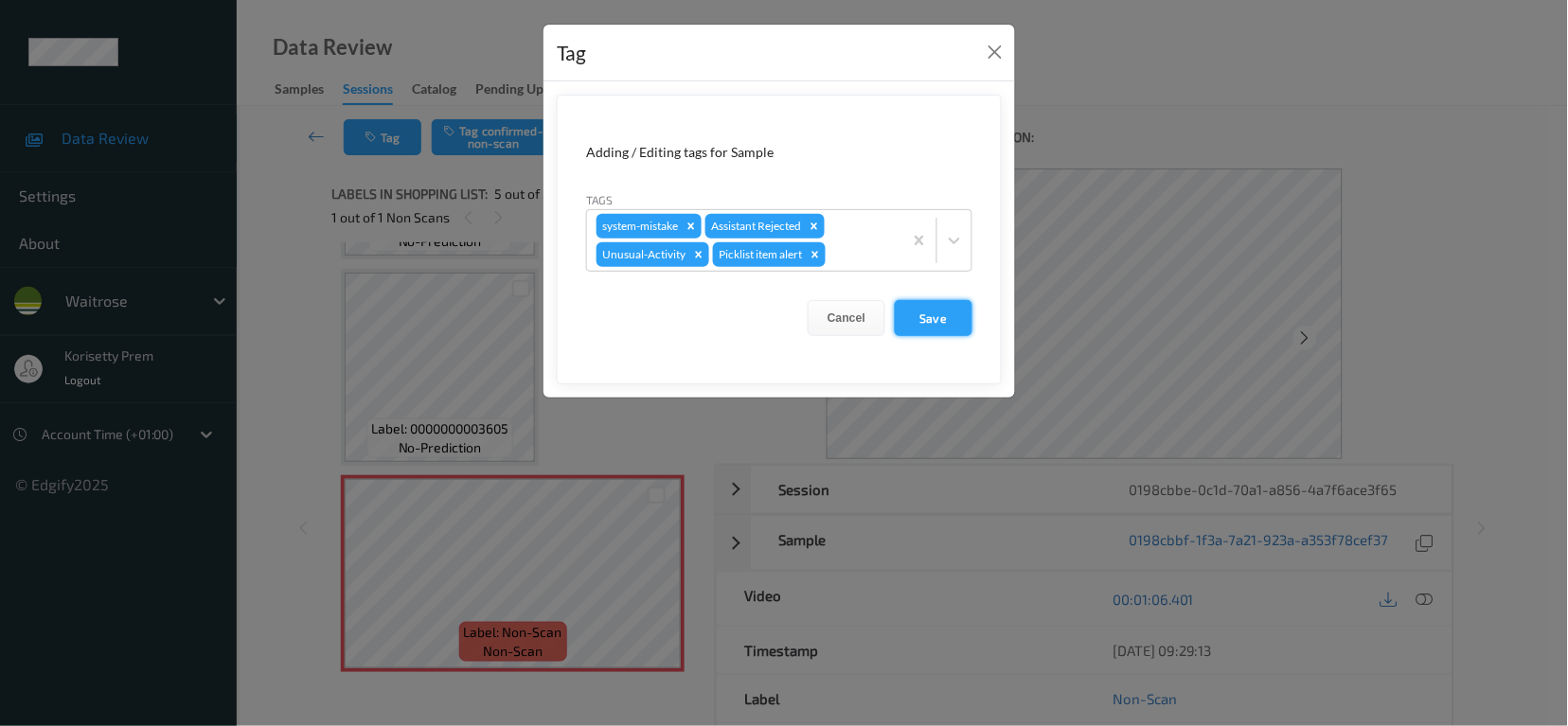
click at [939, 327] on button "Save" at bounding box center [934, 318] width 78 height 36
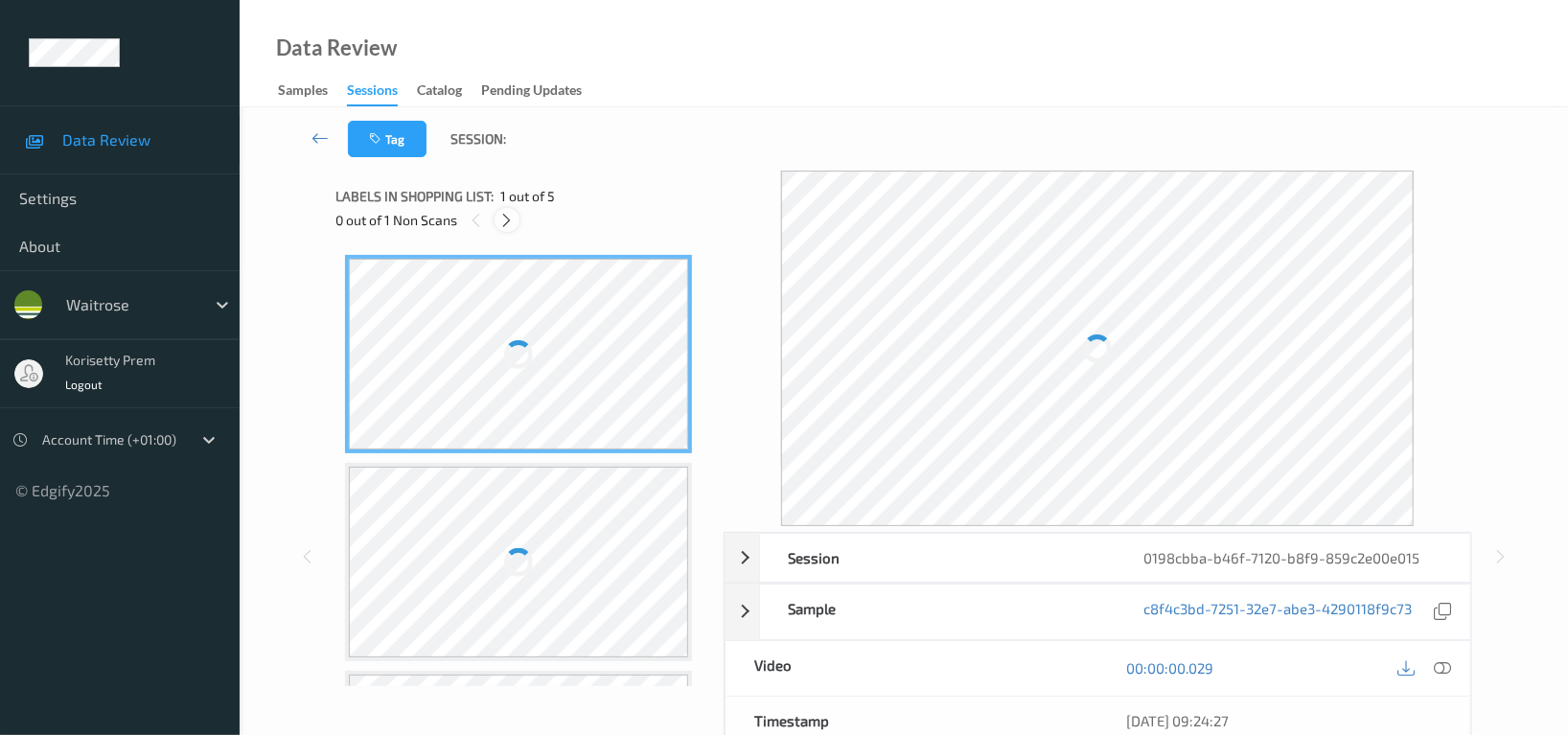
click at [496, 219] on div at bounding box center [506, 219] width 24 height 24
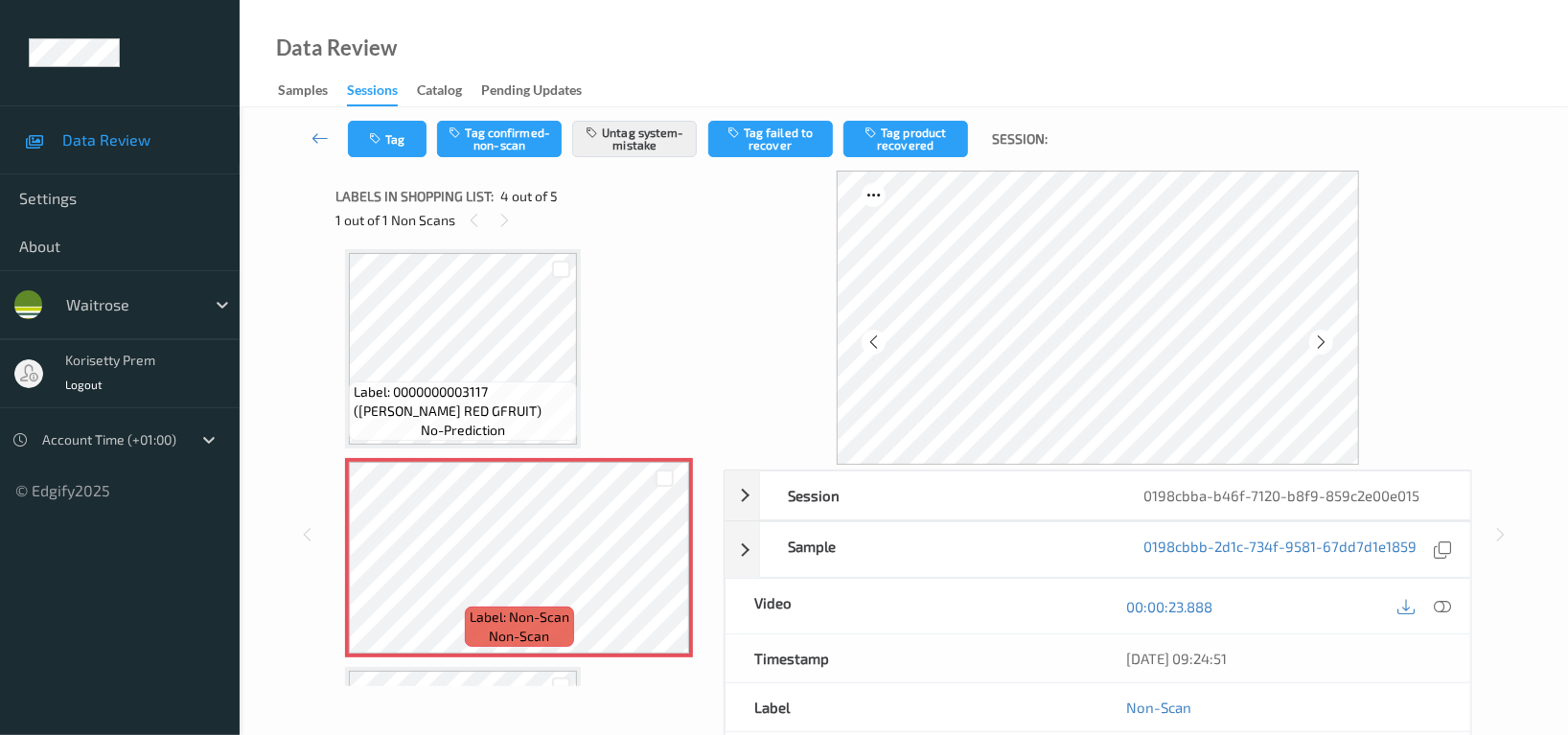
scroll to position [424, 0]
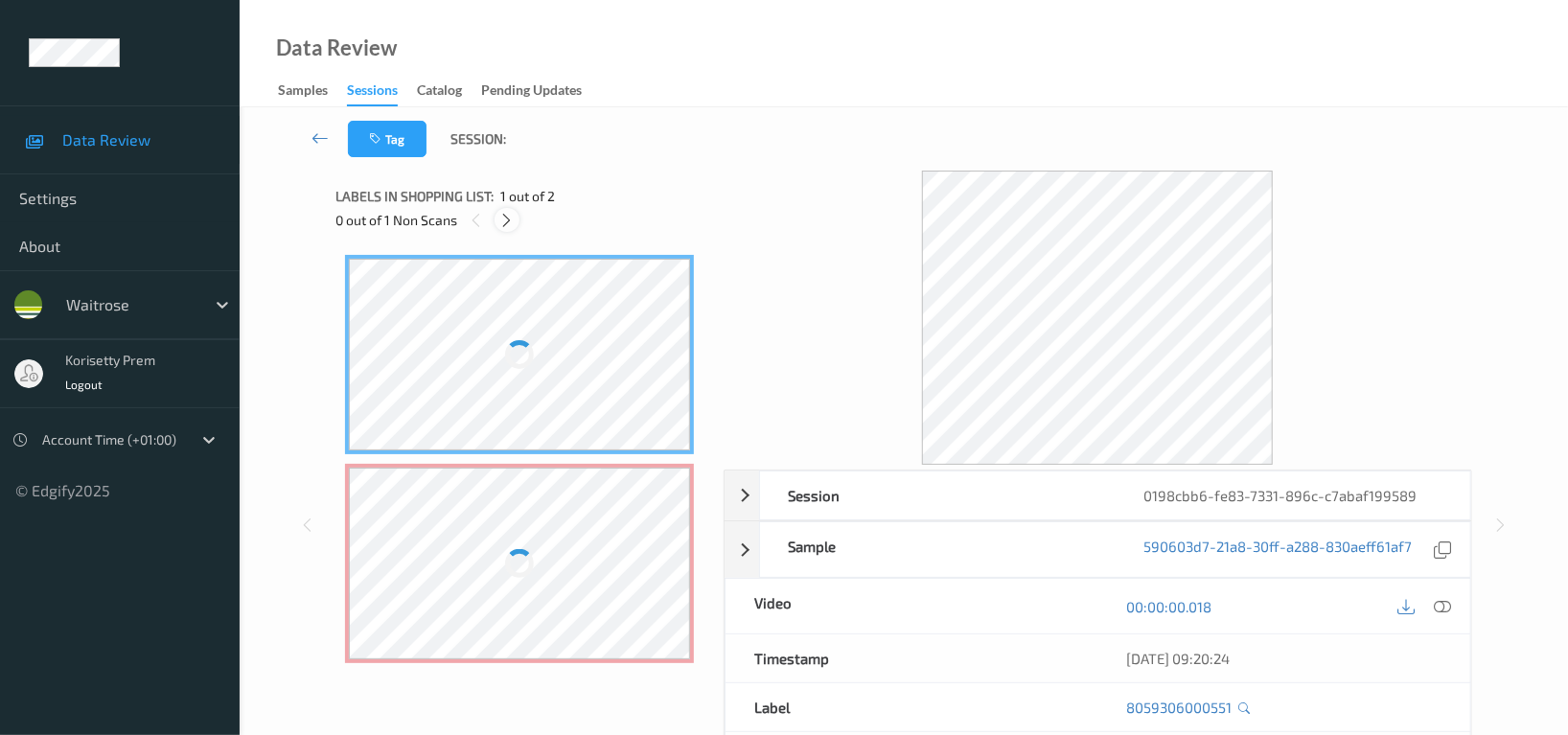
click at [504, 213] on icon at bounding box center [507, 220] width 16 height 17
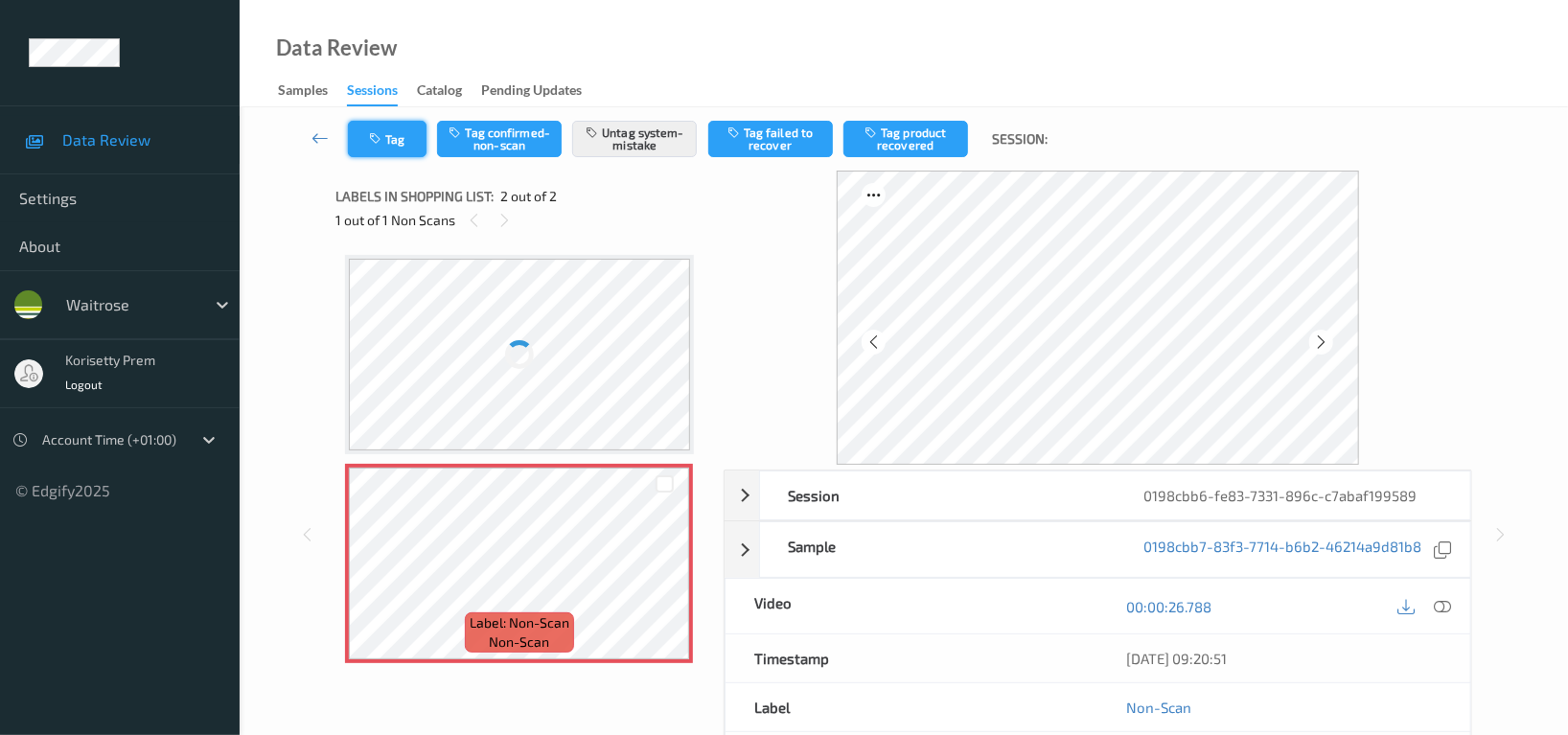
click at [398, 142] on button "Tag" at bounding box center [388, 139] width 79 height 37
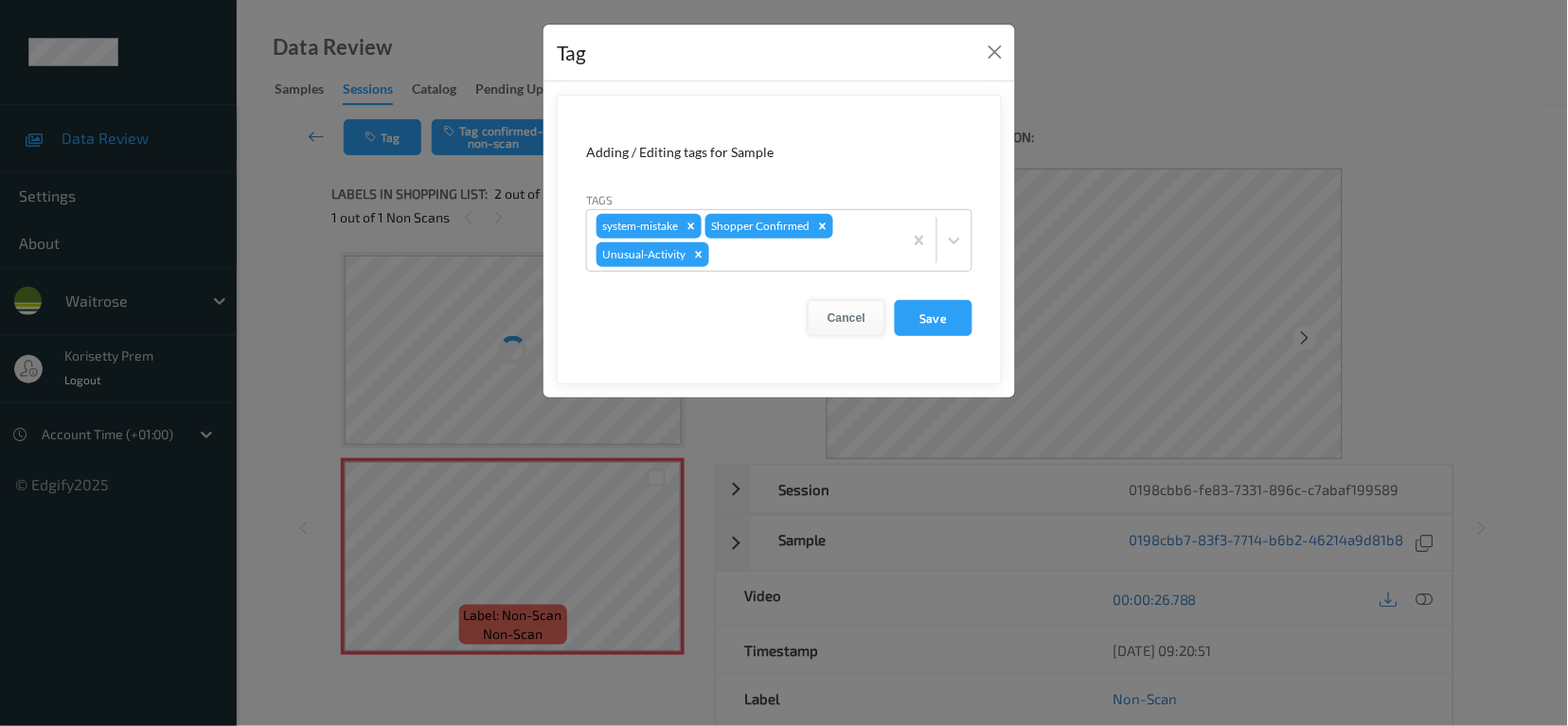
click at [845, 320] on button "Cancel" at bounding box center [847, 318] width 78 height 36
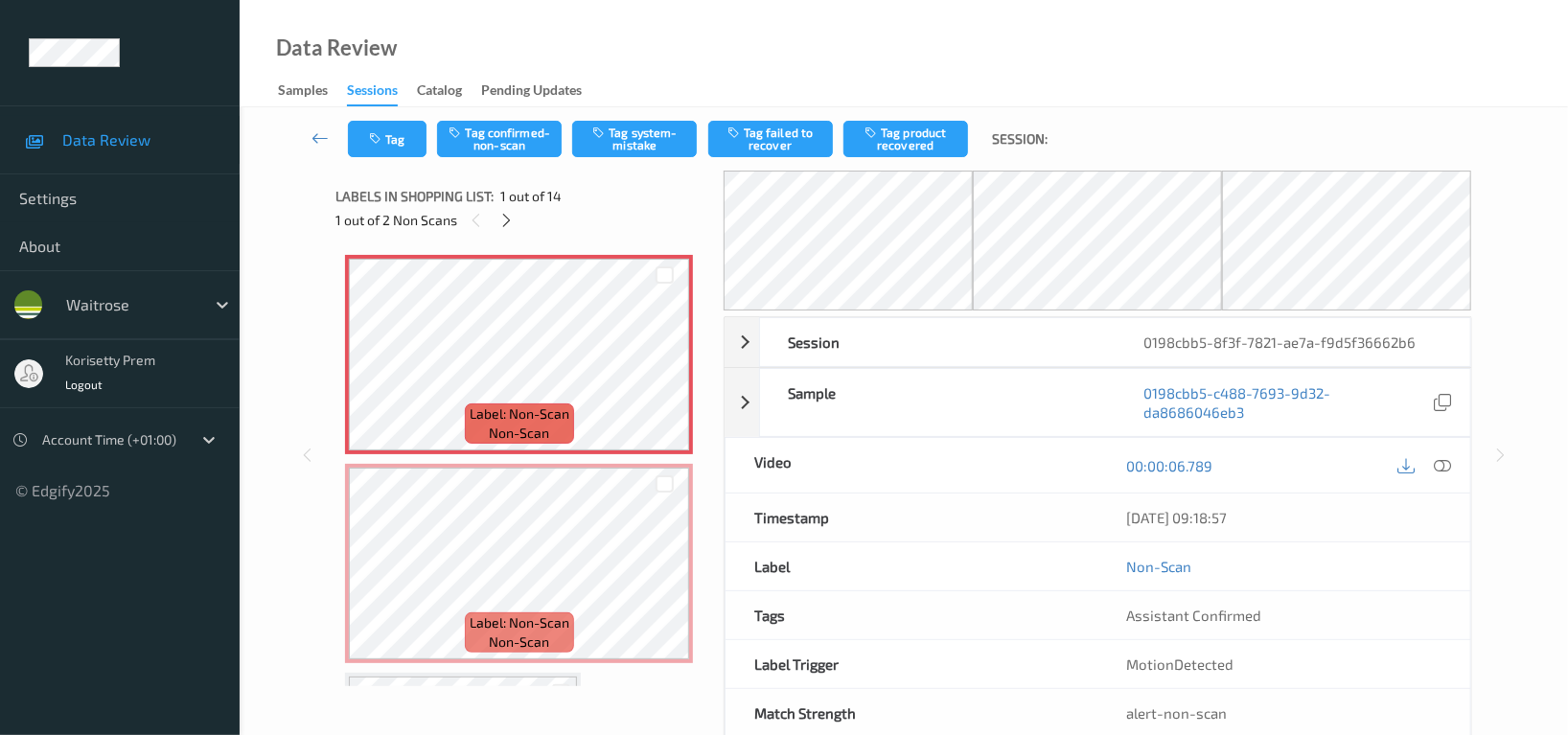
click at [720, 76] on div "Data Review Samples Sessions Catalog Pending Updates" at bounding box center [903, 54] width 1328 height 108
click at [747, 28] on div "Data Review Samples Sessions Catalog Pending Updates" at bounding box center [903, 54] width 1328 height 108
click at [499, 214] on icon at bounding box center [507, 220] width 16 height 17
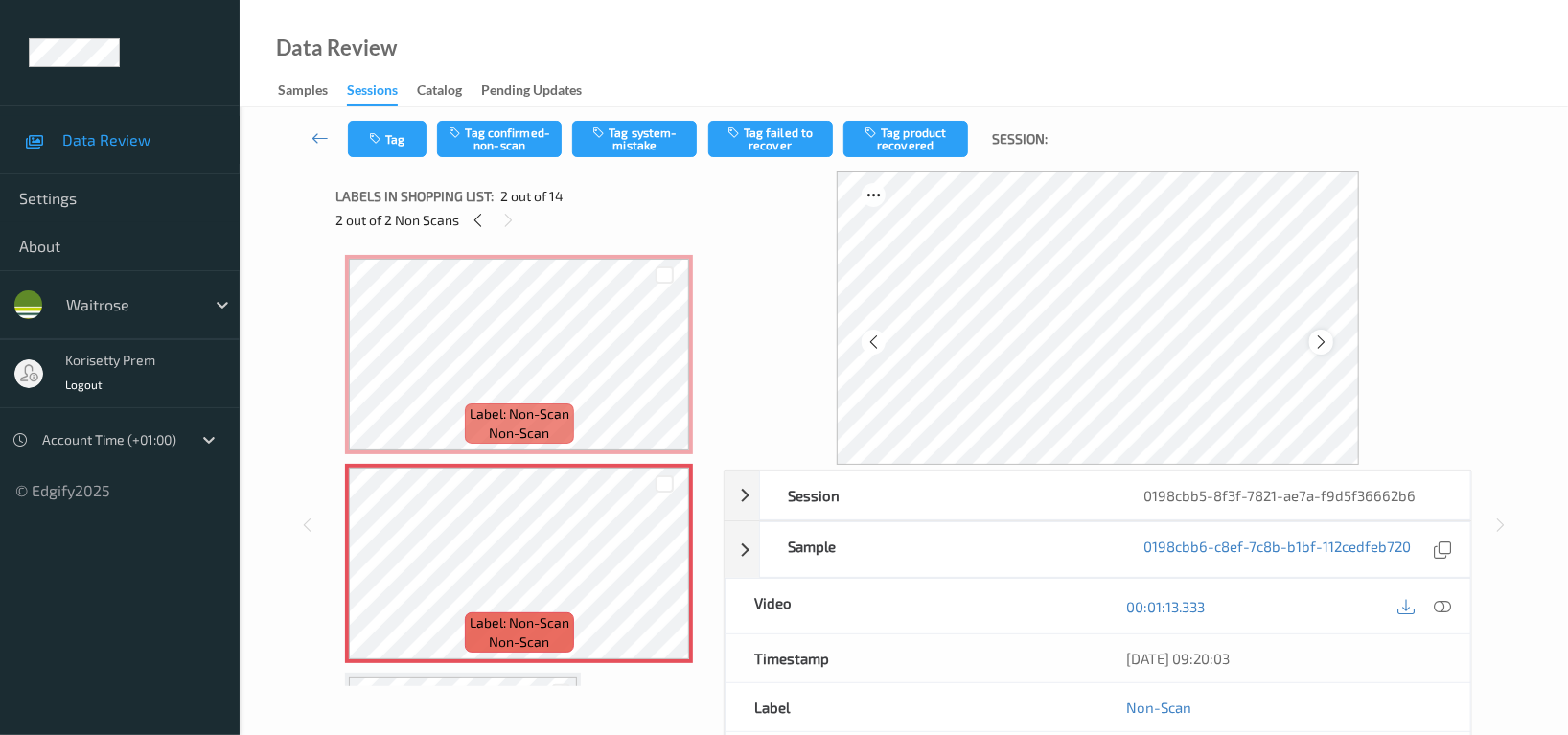
click at [1311, 347] on div at bounding box center [1321, 342] width 24 height 24
click at [1333, 336] on div at bounding box center [1321, 342] width 24 height 24
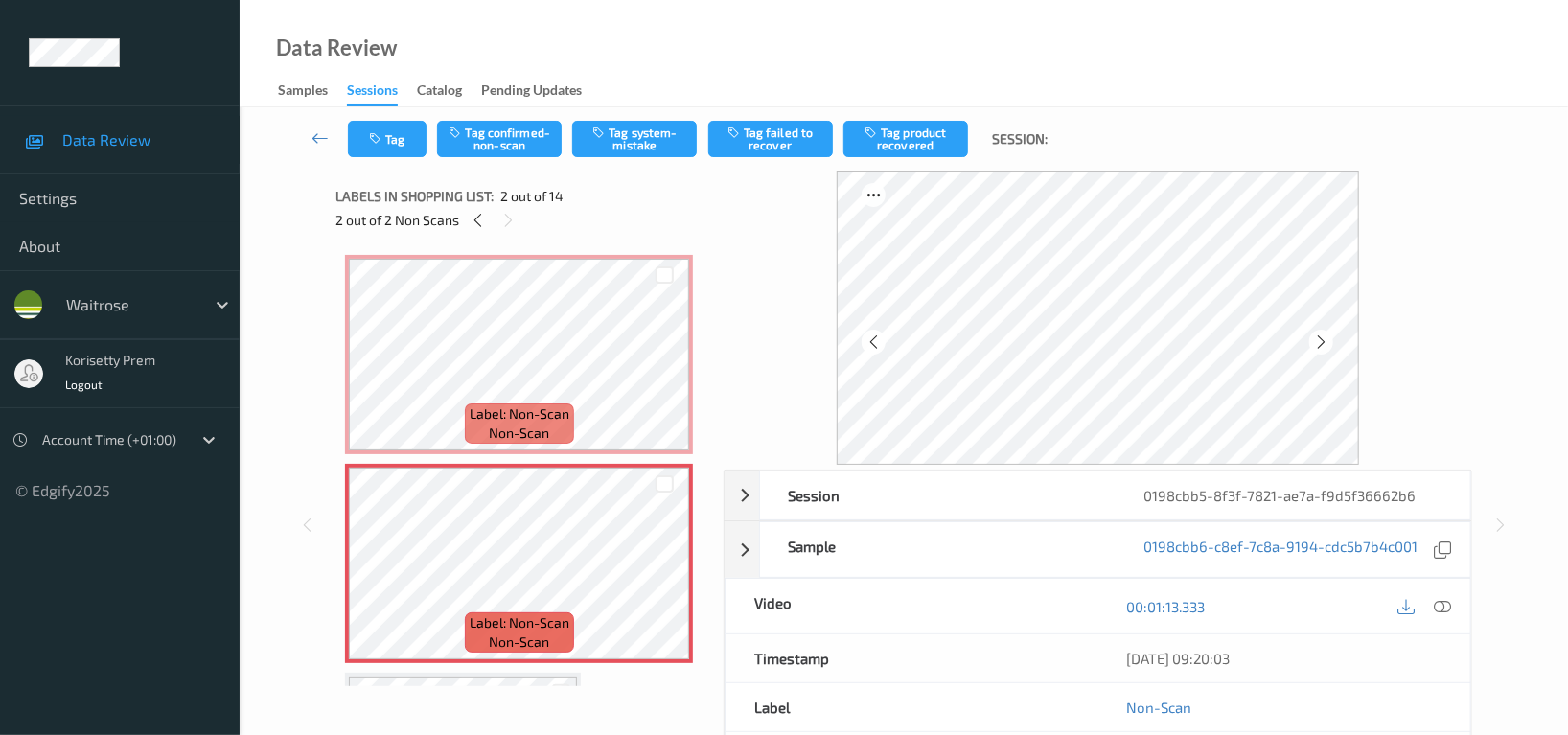
click at [1333, 336] on div at bounding box center [1321, 342] width 24 height 24
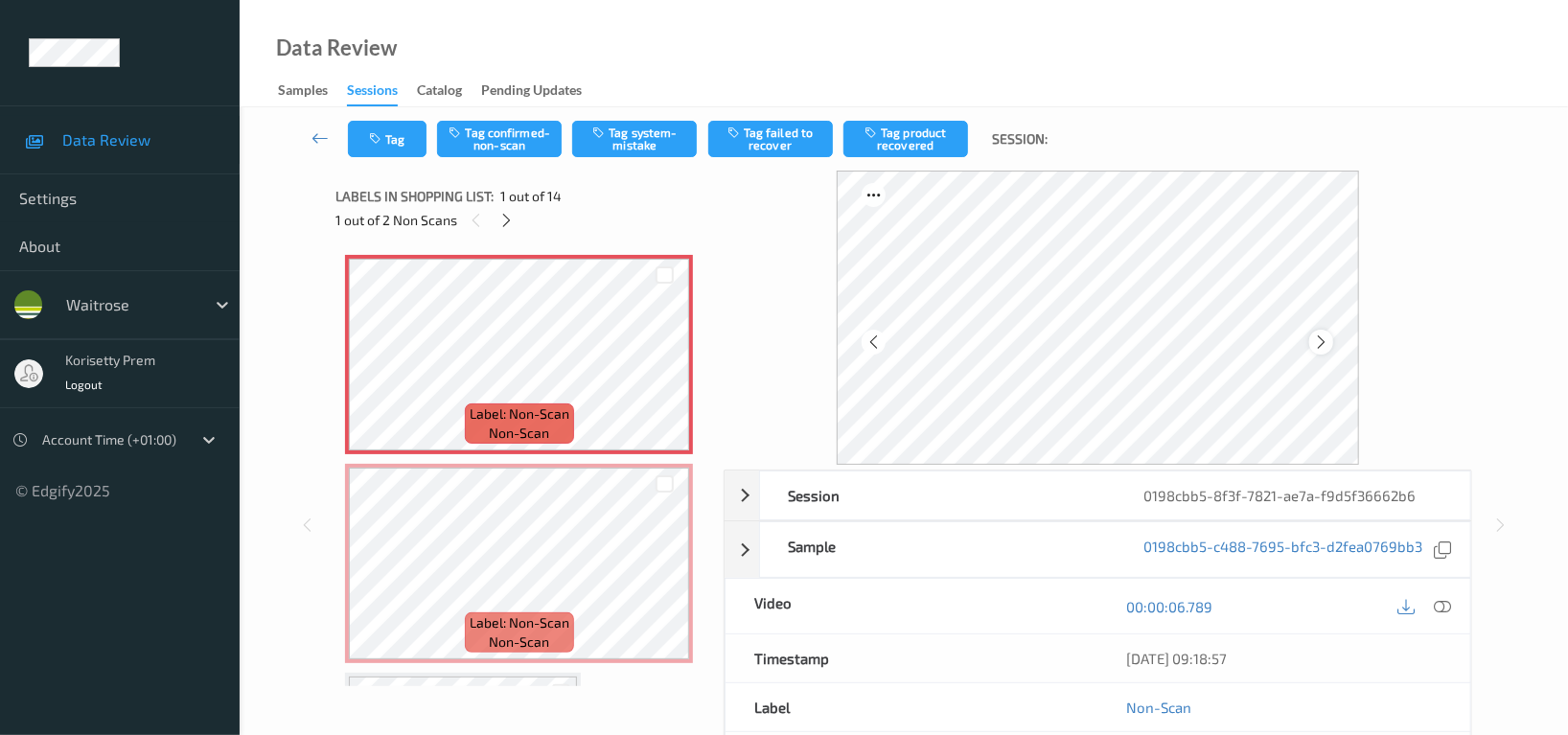
click at [1317, 342] on icon at bounding box center [1321, 342] width 16 height 17
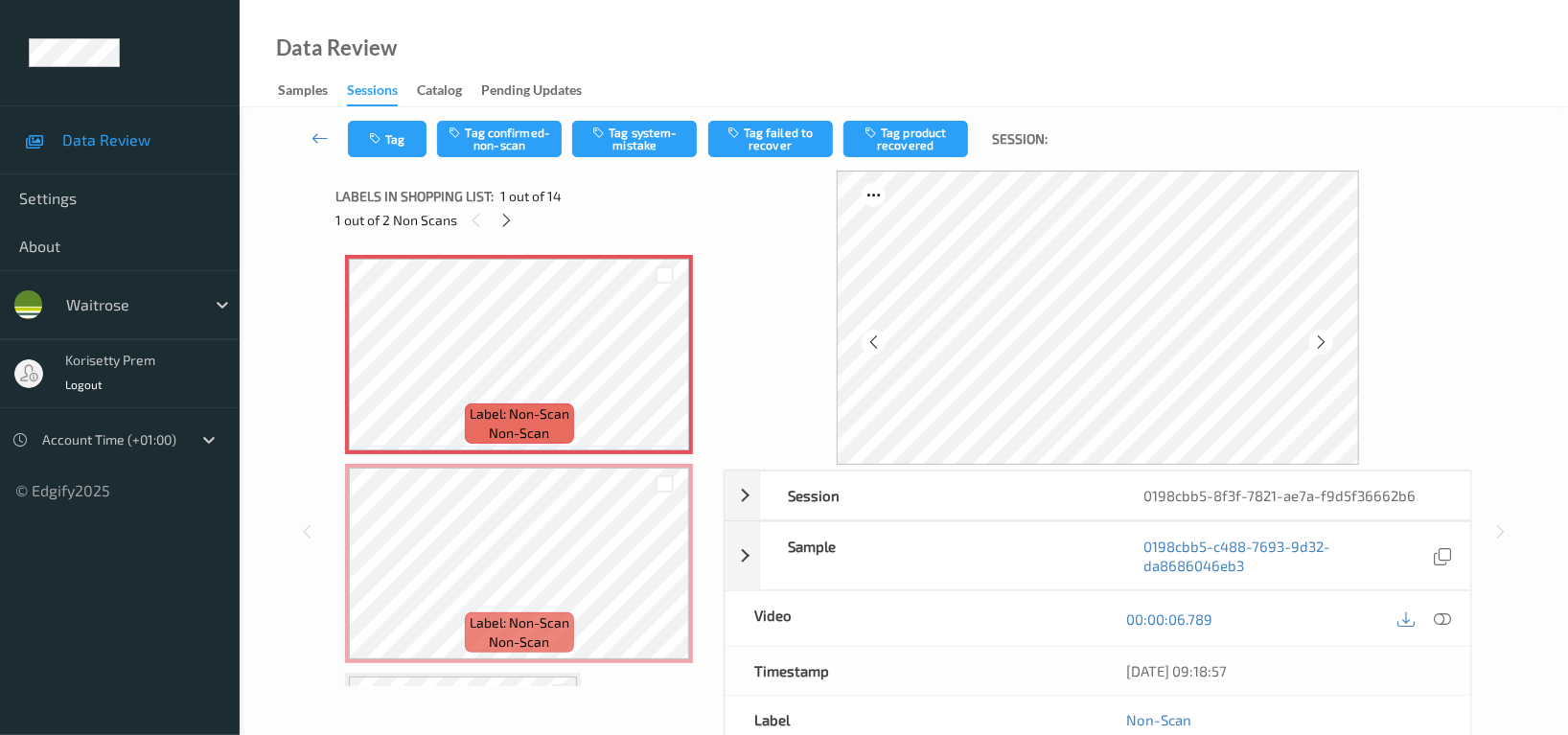
click at [1317, 342] on icon at bounding box center [1321, 342] width 16 height 17
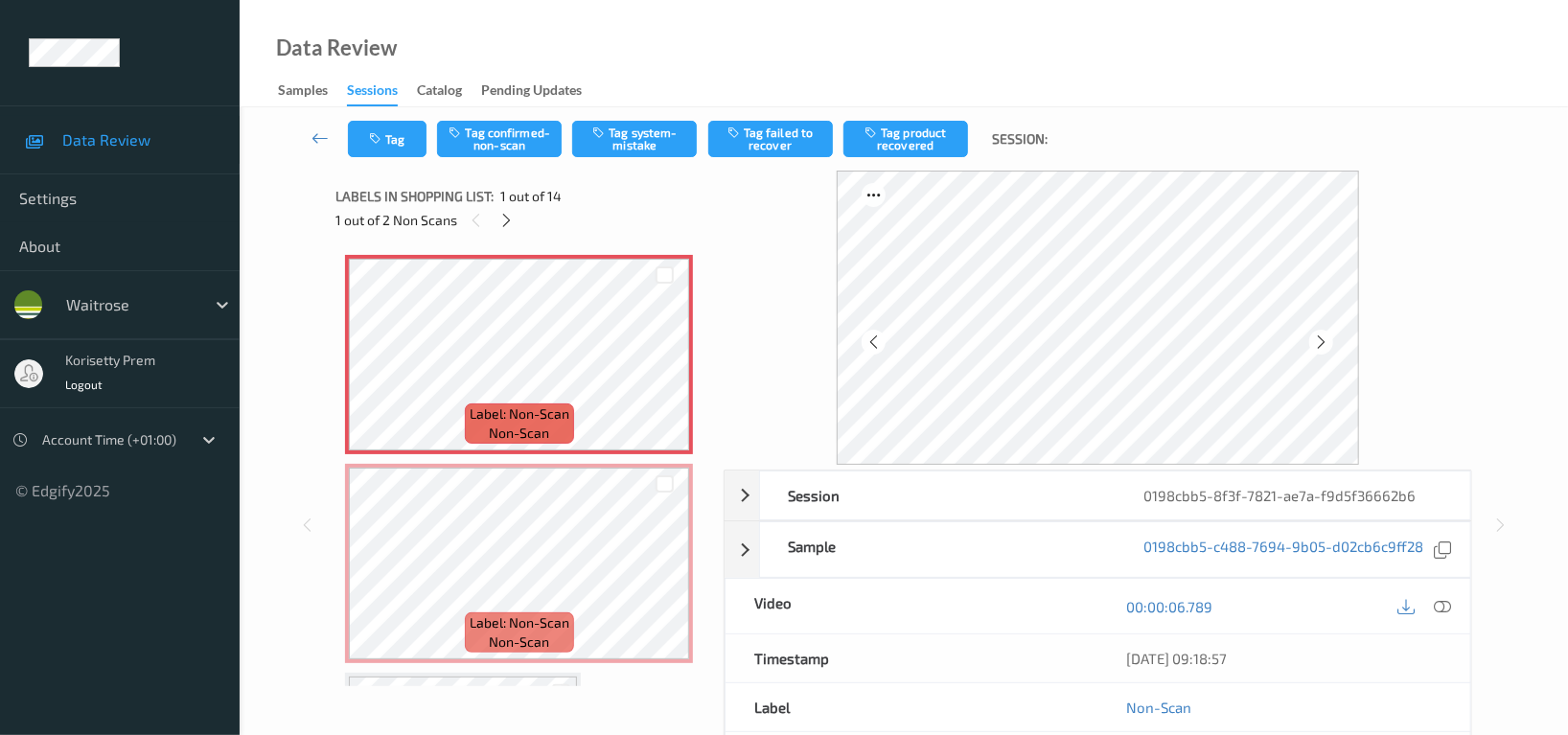
click at [1317, 342] on icon at bounding box center [1321, 342] width 16 height 17
click at [392, 141] on button "Tag" at bounding box center [388, 139] width 79 height 37
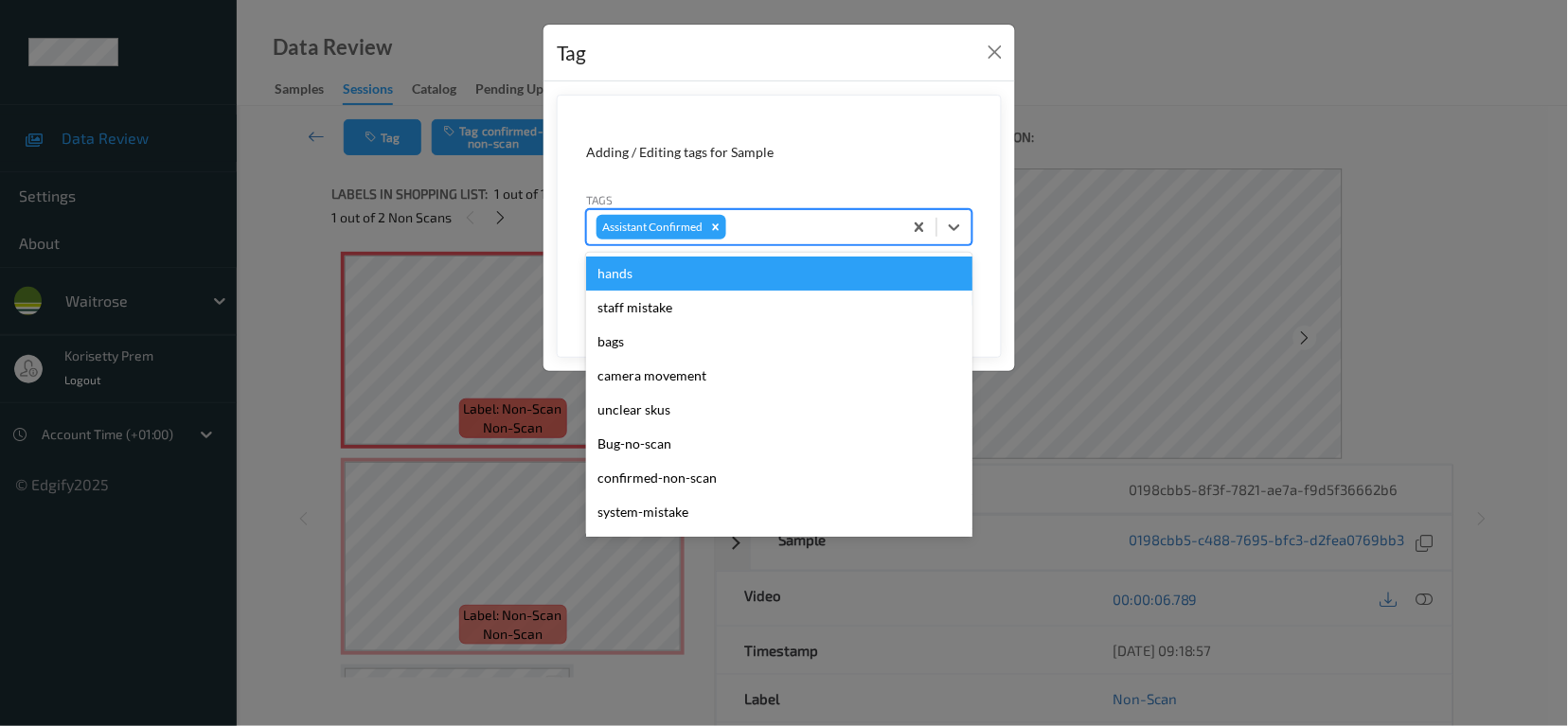
click at [786, 232] on div at bounding box center [811, 227] width 163 height 23
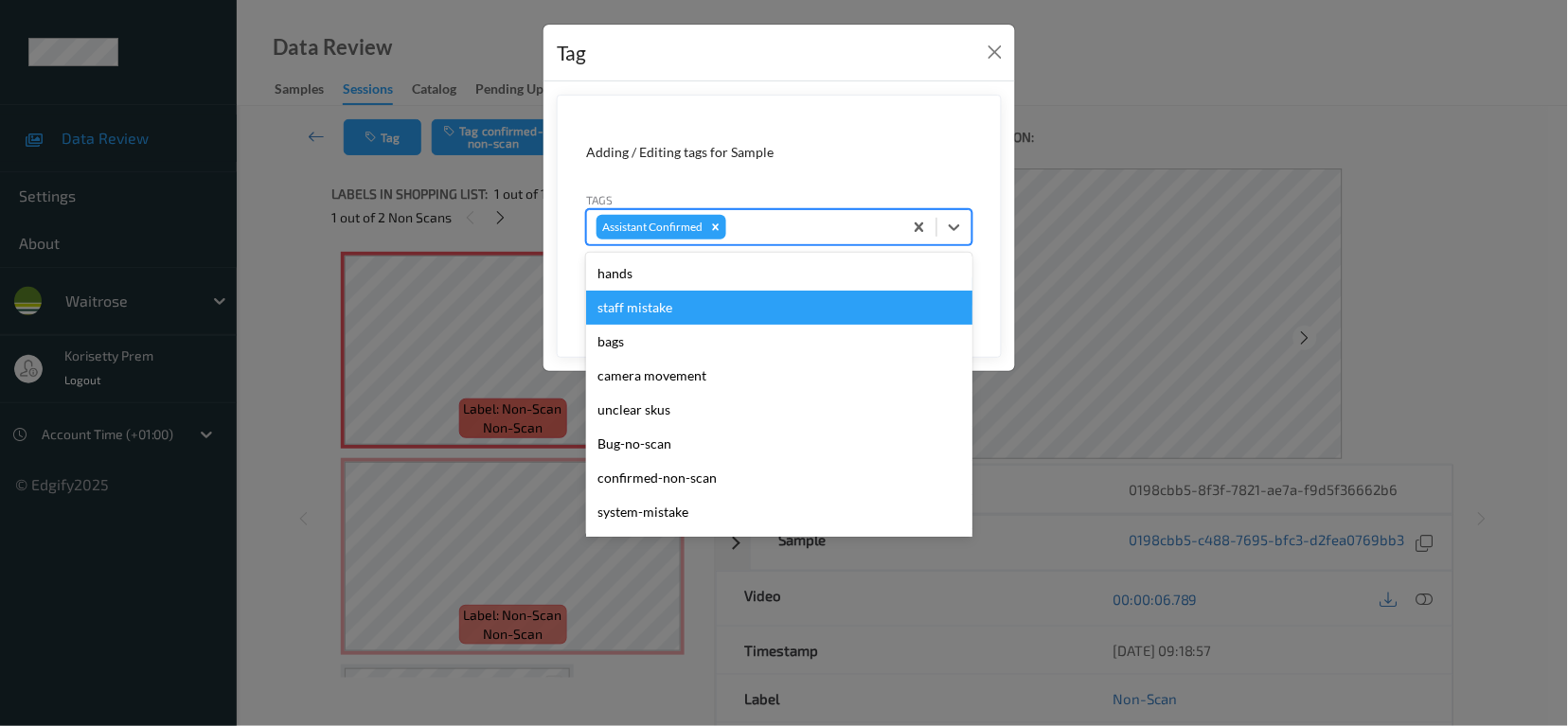
click at [641, 313] on div "staff mistake" at bounding box center [779, 308] width 387 height 34
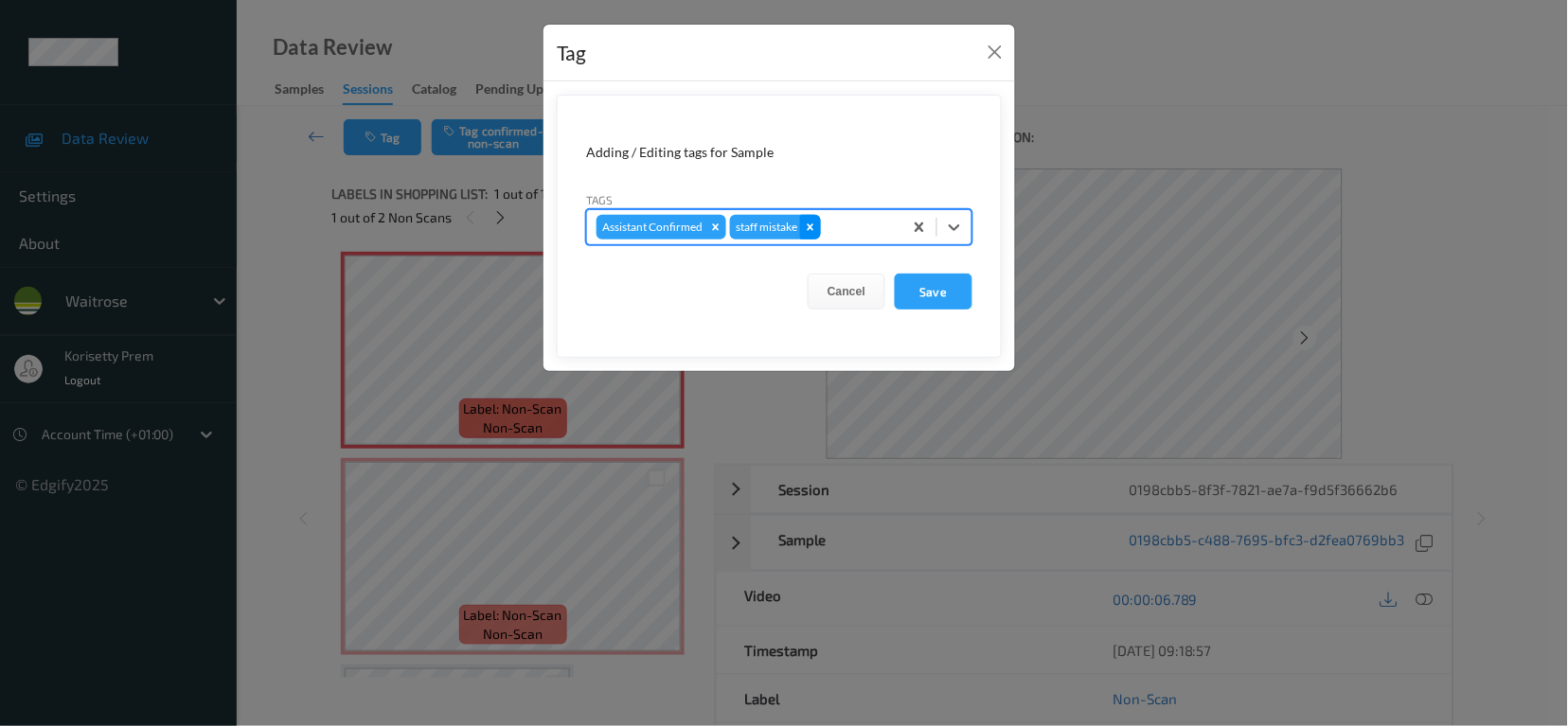
click at [813, 228] on icon "Remove staff mistake" at bounding box center [811, 226] width 7 height 7
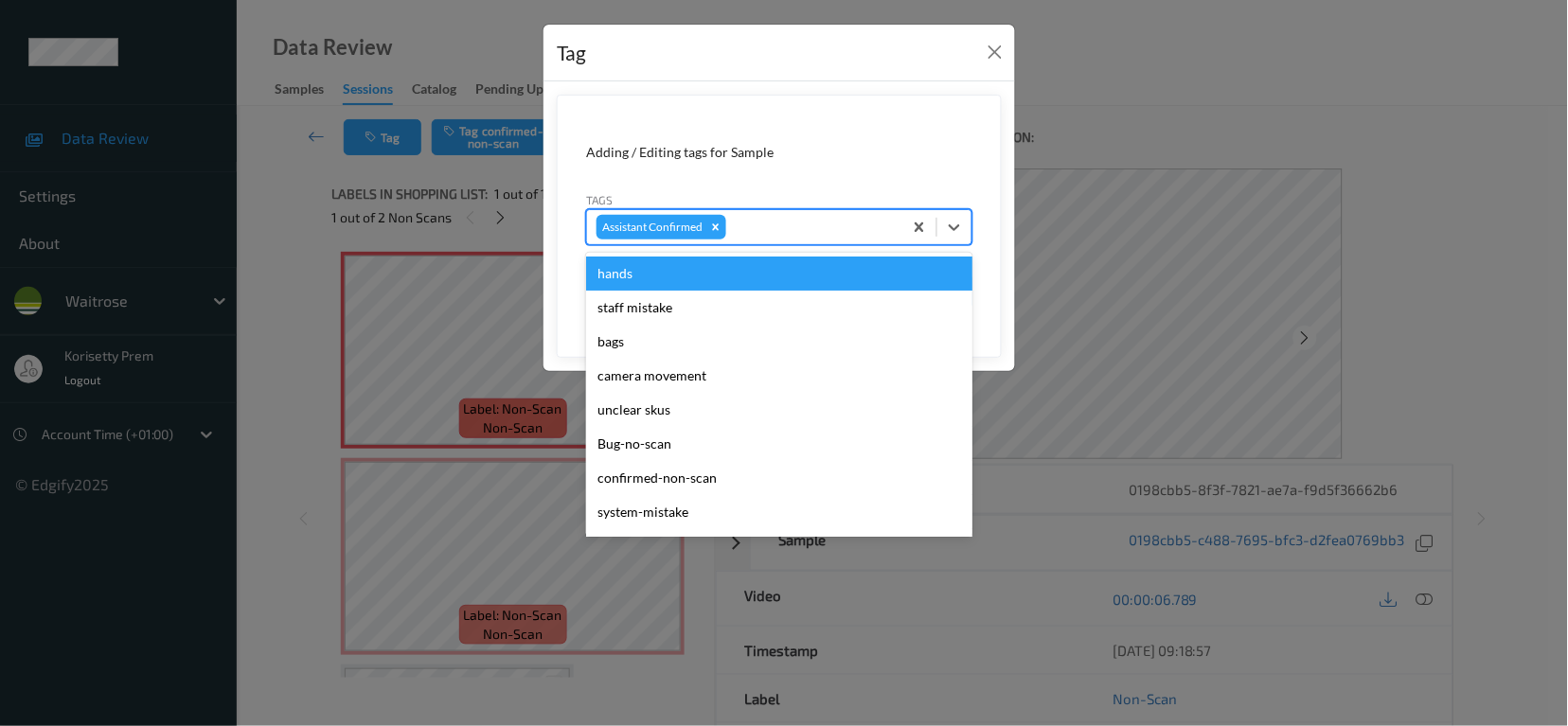
click at [813, 228] on div at bounding box center [811, 227] width 163 height 23
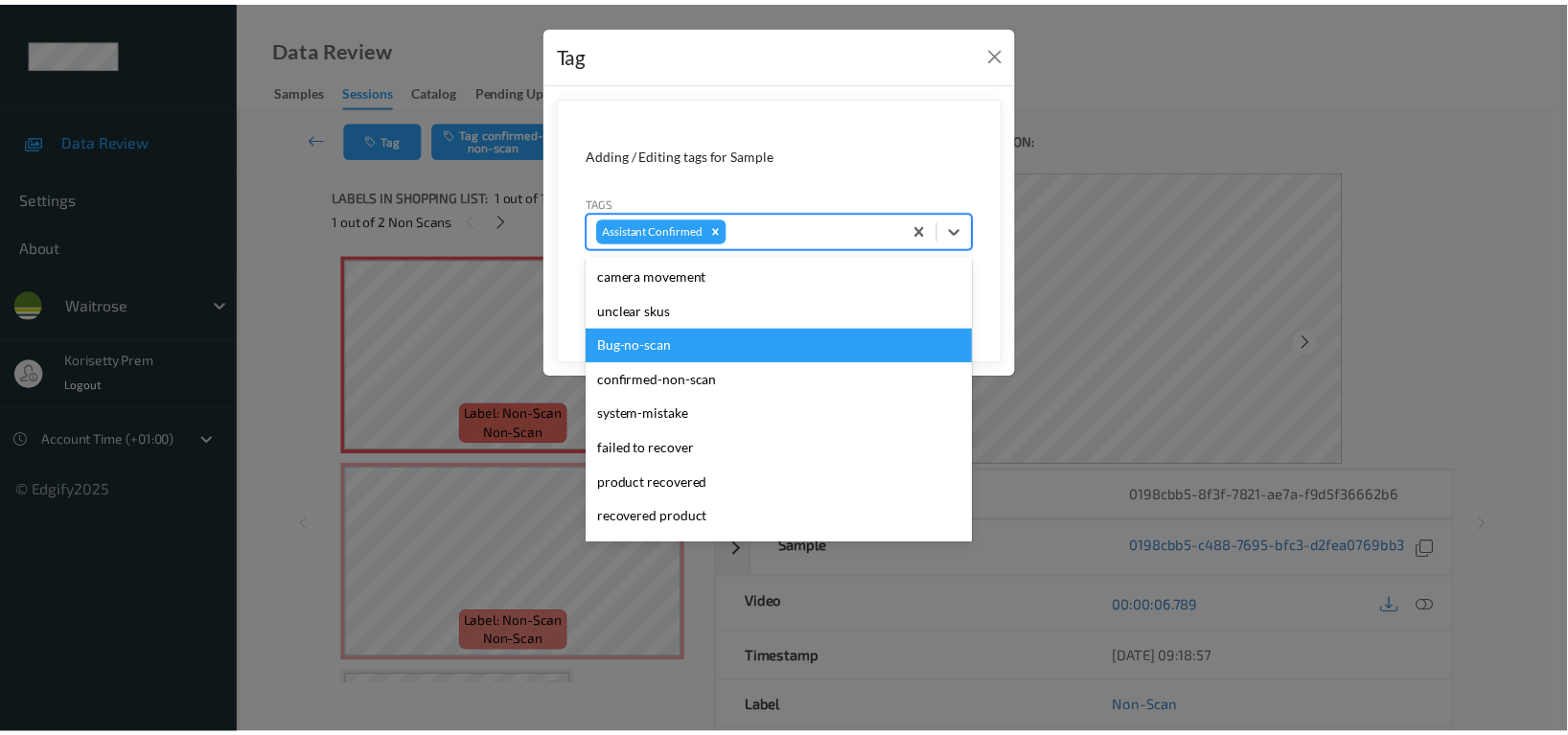
scroll to position [255, 0]
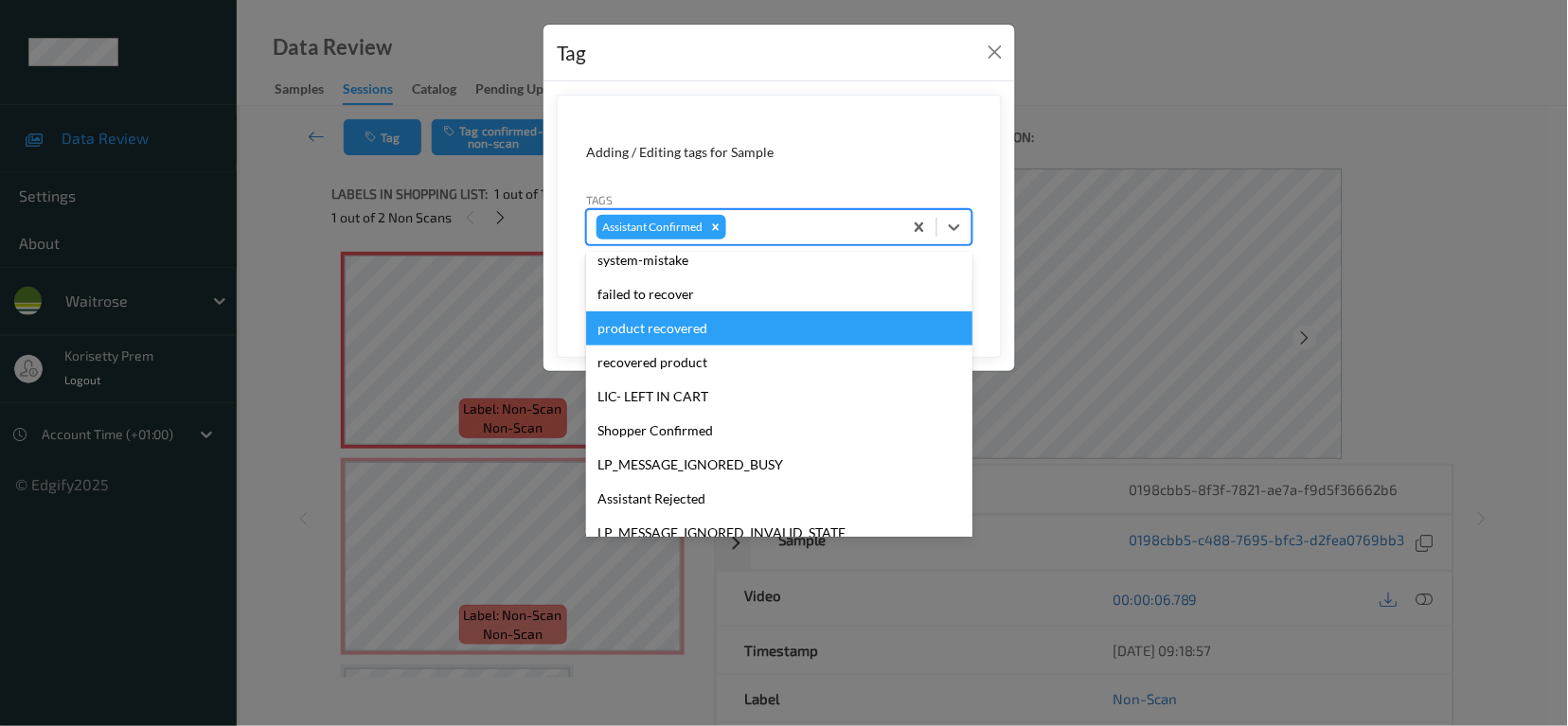
click at [422, 186] on div "Tag Adding / Editing tags for Sample Tags option staff mistake , deselected. op…" at bounding box center [784, 363] width 1568 height 726
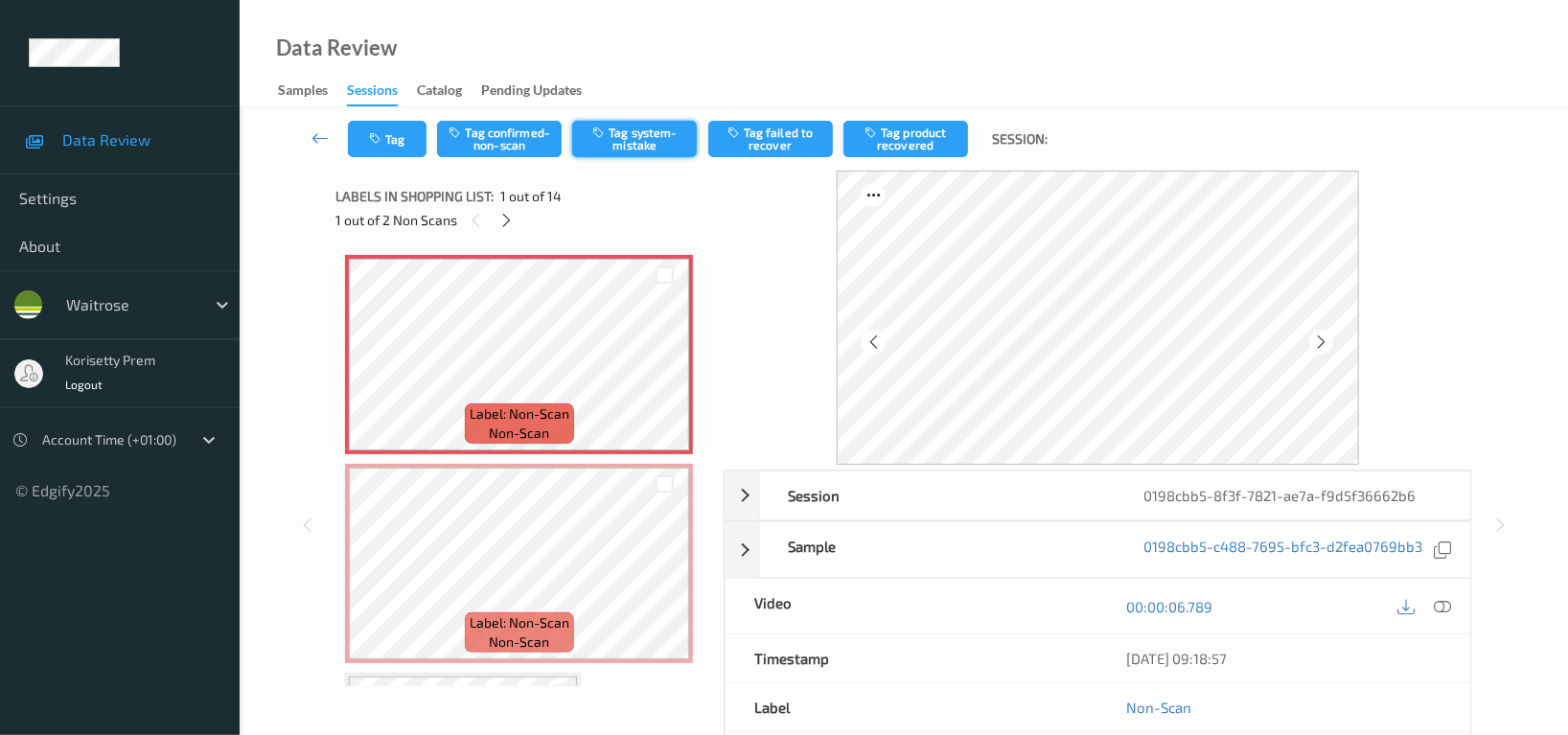
click at [645, 144] on button "Tag system-mistake" at bounding box center [635, 139] width 125 height 37
click at [383, 138] on icon "button" at bounding box center [377, 139] width 16 height 13
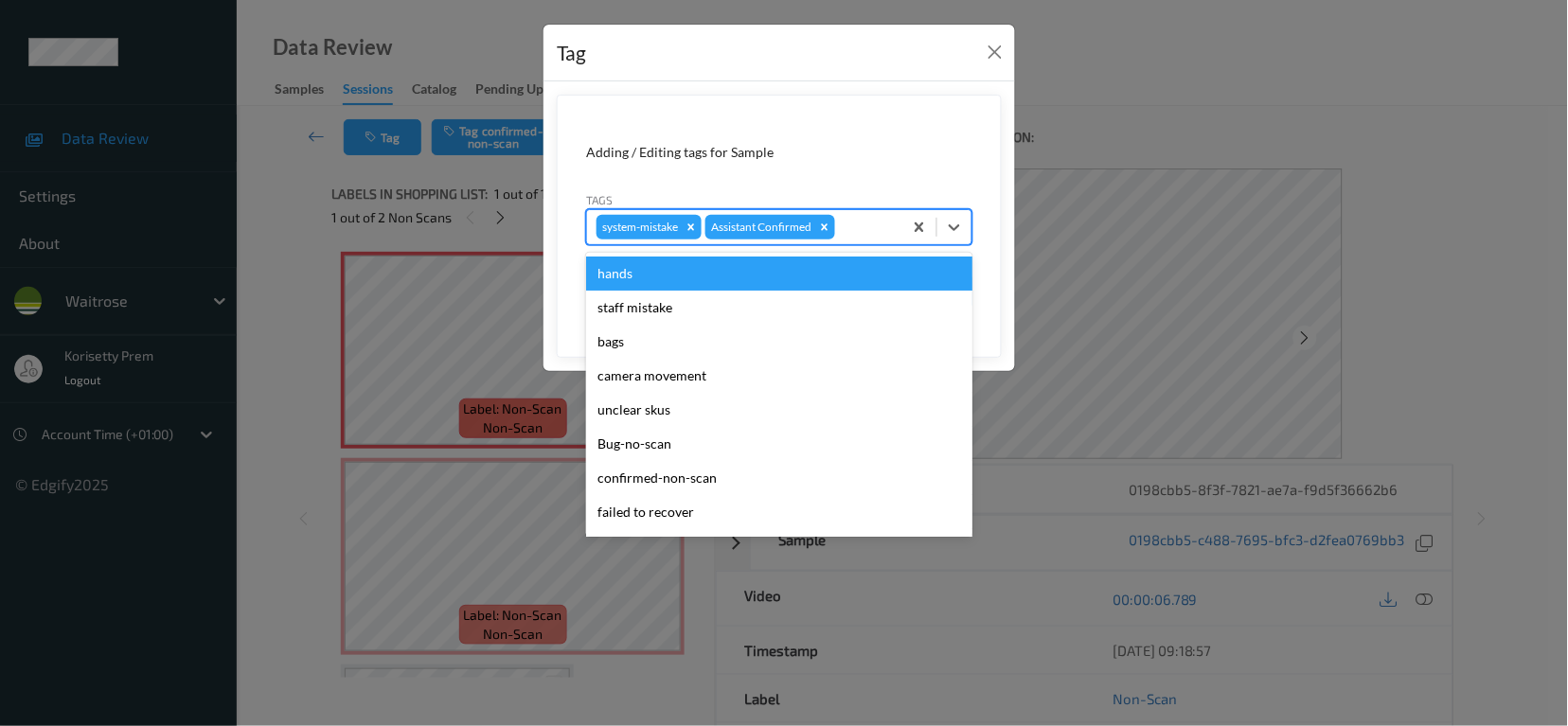
click at [862, 221] on div at bounding box center [866, 227] width 54 height 23
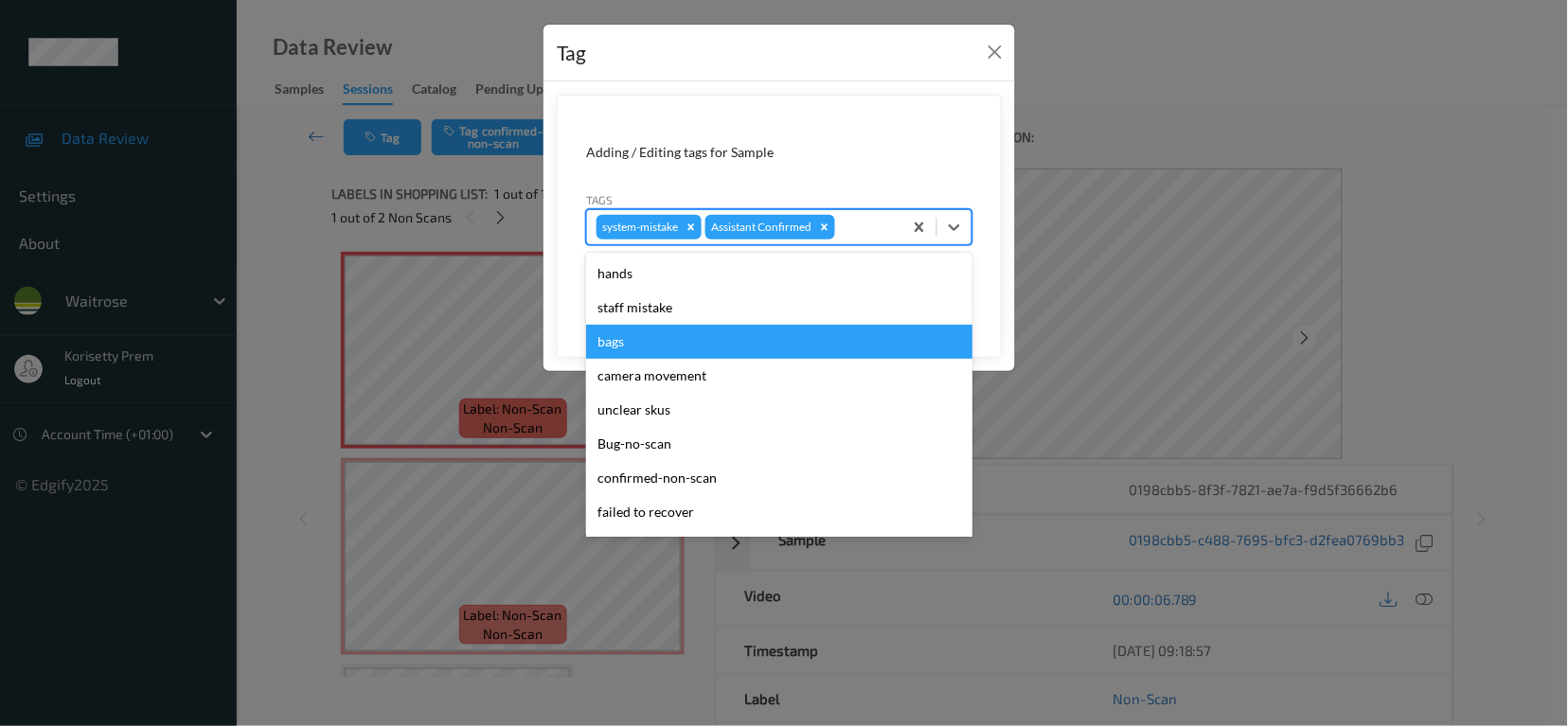
click at [650, 346] on div "bags" at bounding box center [779, 342] width 387 height 34
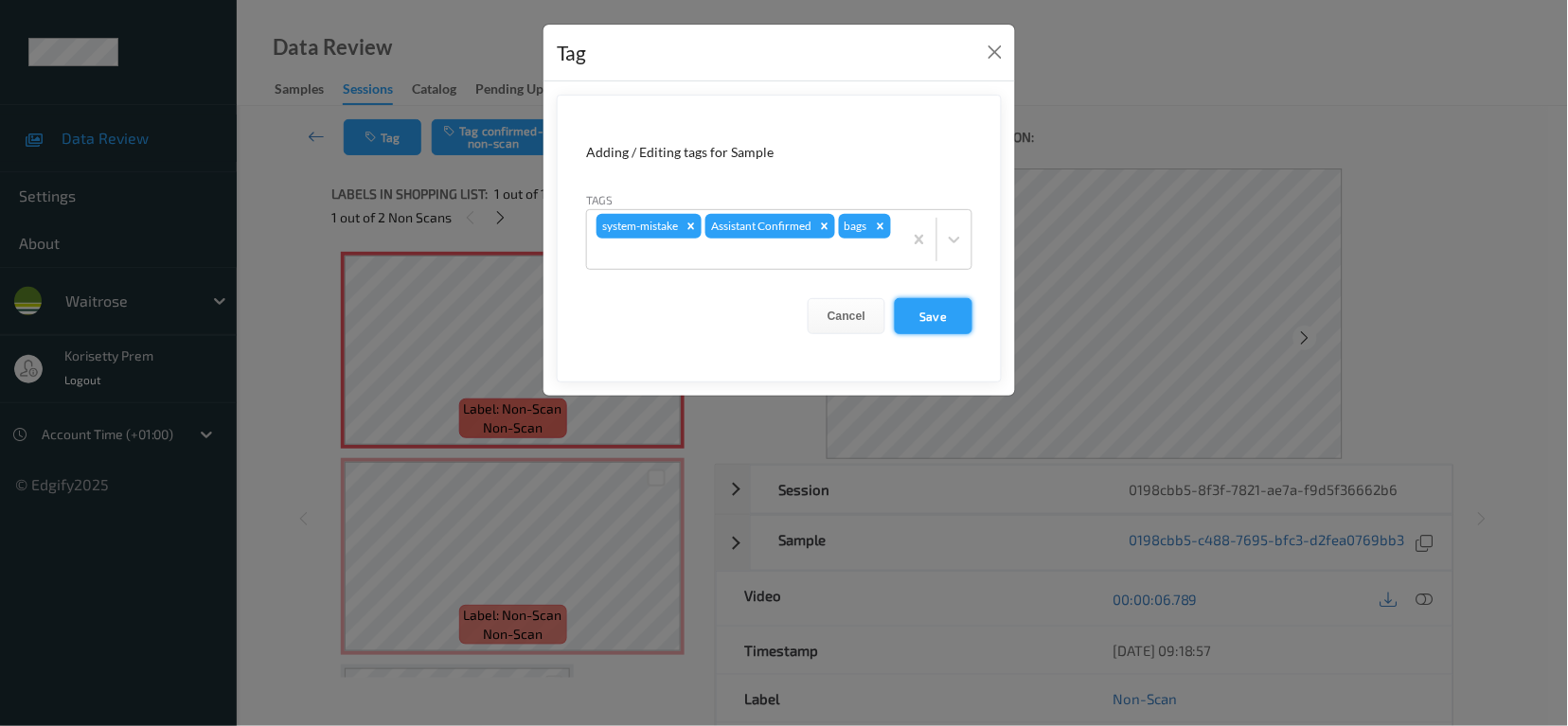
click at [927, 311] on button "Save" at bounding box center [934, 316] width 78 height 36
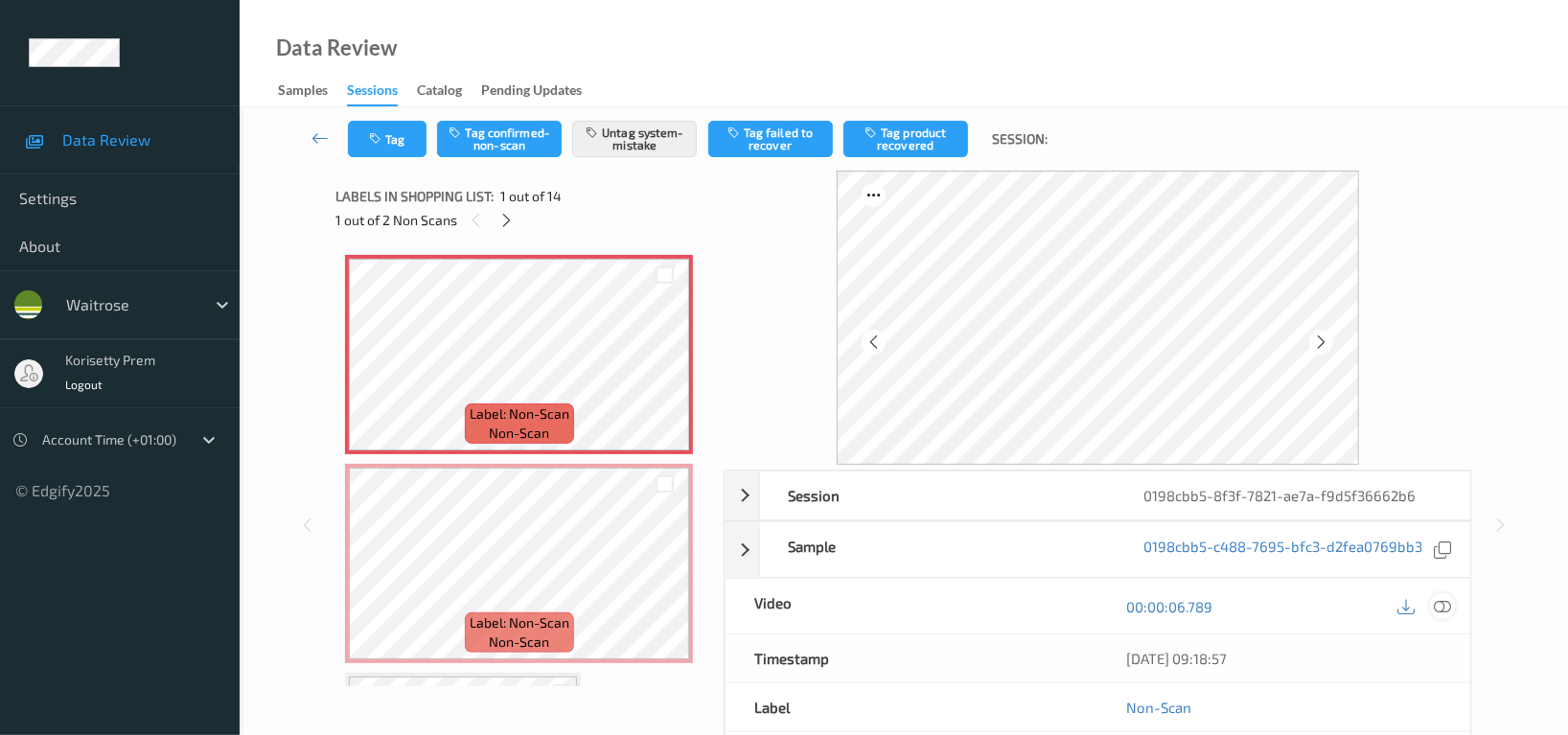
click at [1447, 604] on icon at bounding box center [1443, 607] width 17 height 17
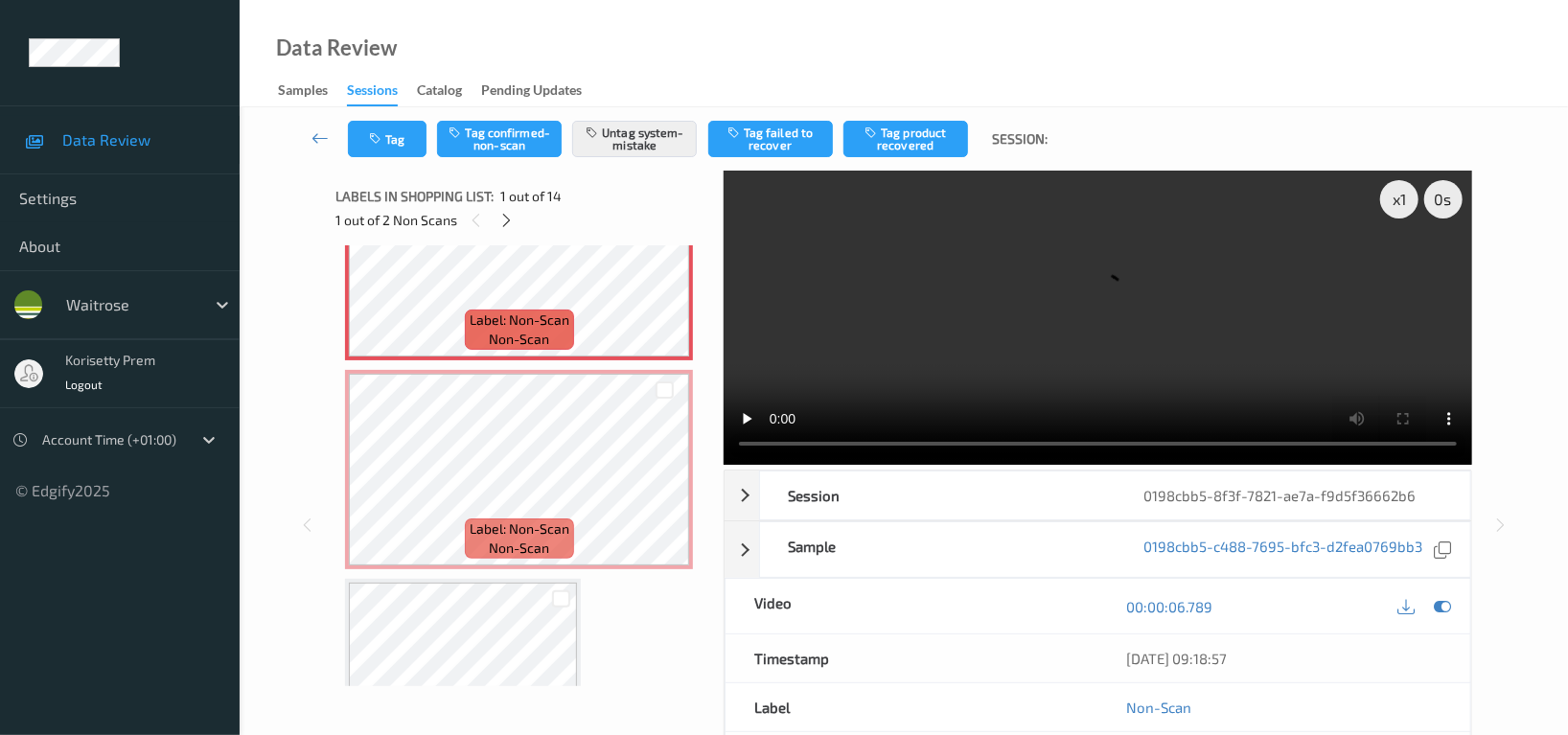
scroll to position [0, 0]
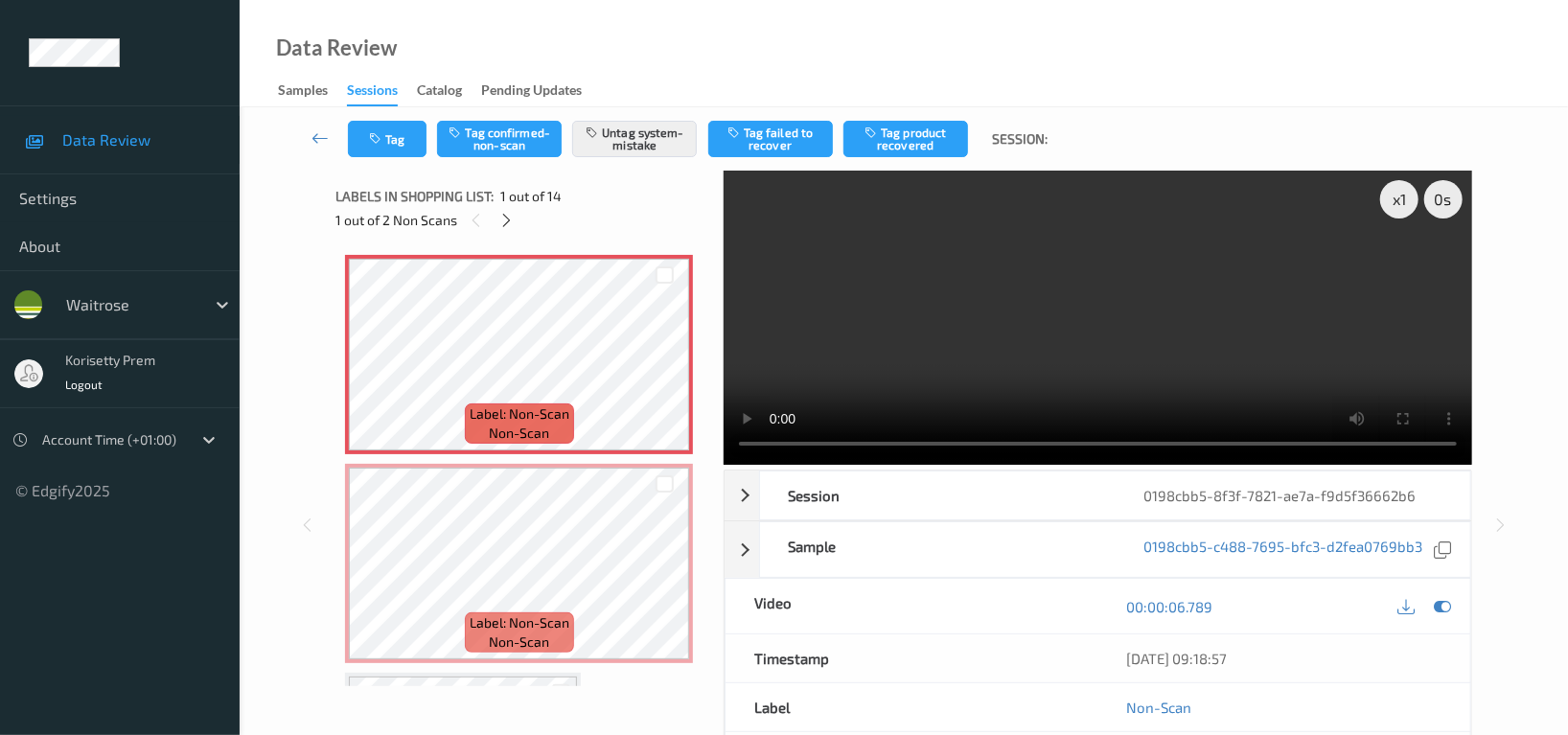
click at [902, 386] on video at bounding box center [1098, 317] width 748 height 294
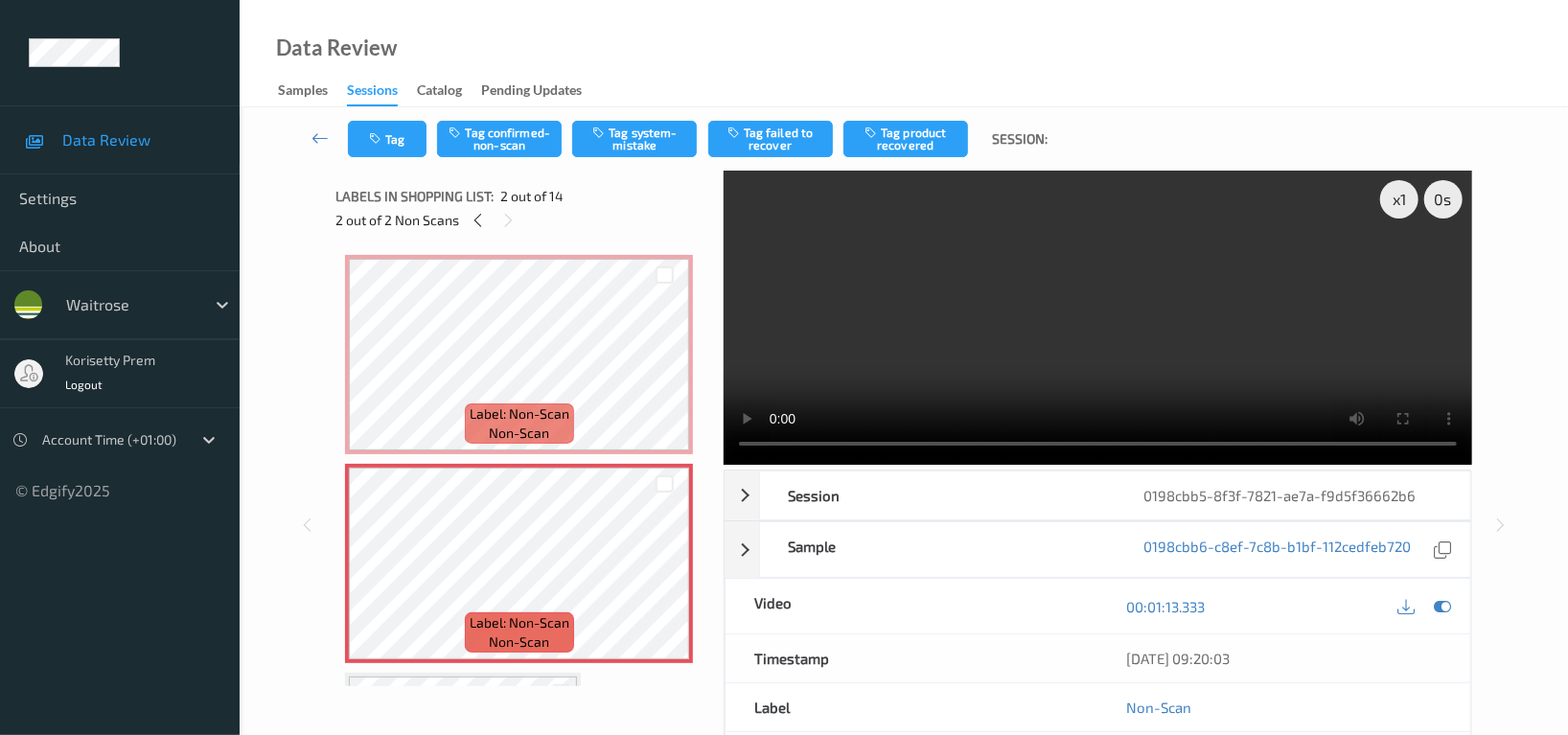
click at [1213, 314] on video at bounding box center [1098, 317] width 748 height 294
click at [1442, 615] on icon at bounding box center [1443, 607] width 17 height 17
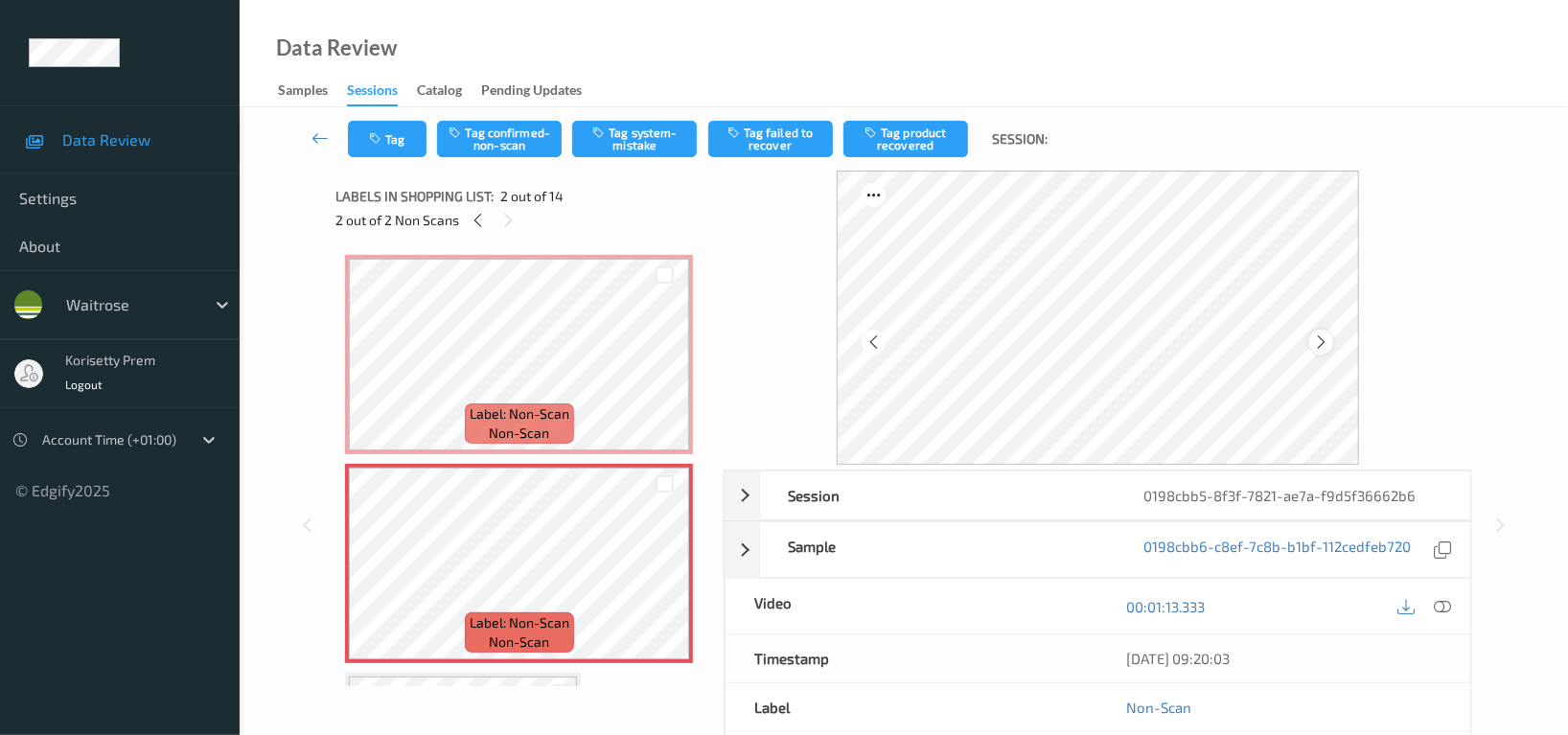
click at [1329, 342] on icon at bounding box center [1321, 342] width 16 height 17
click icon
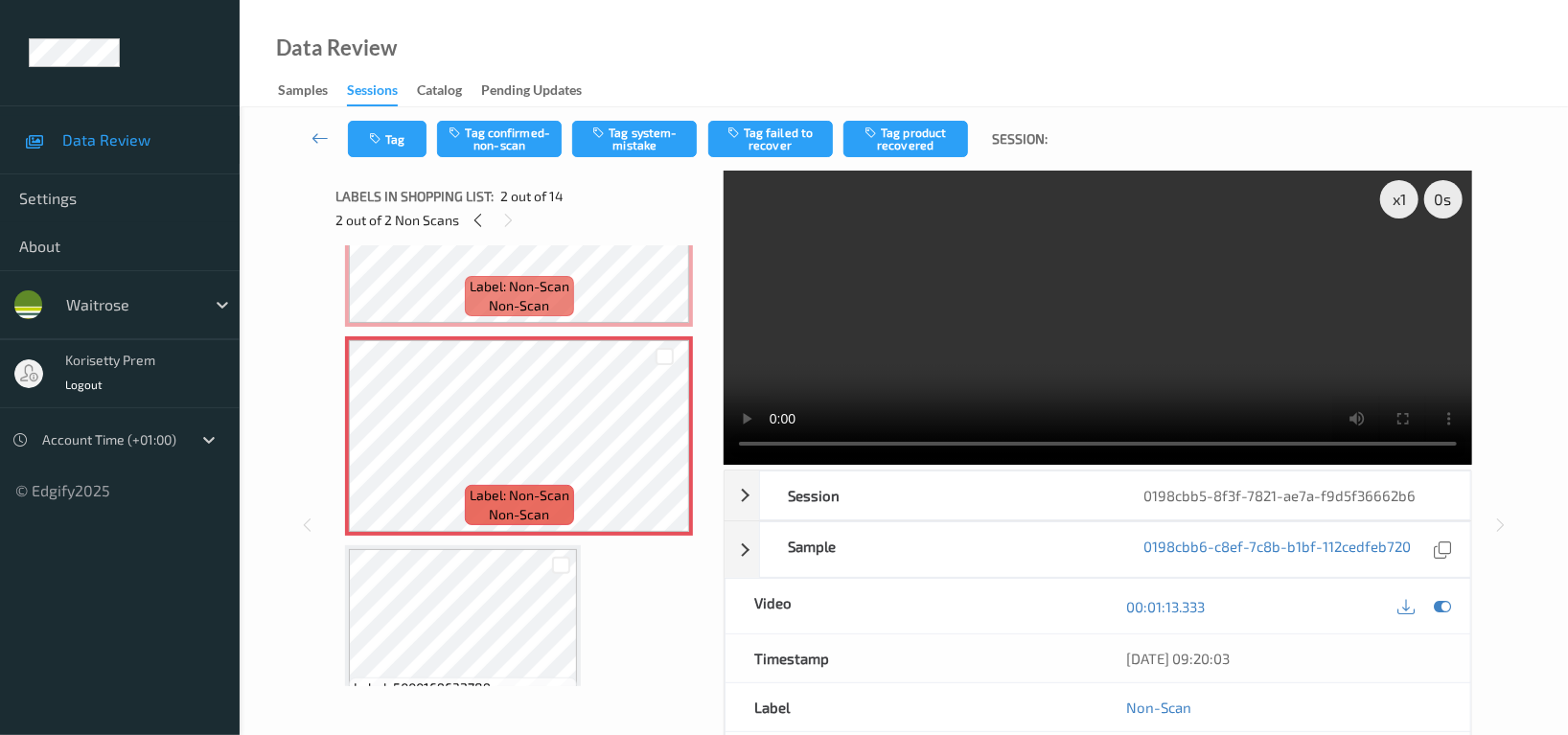
click video
click icon
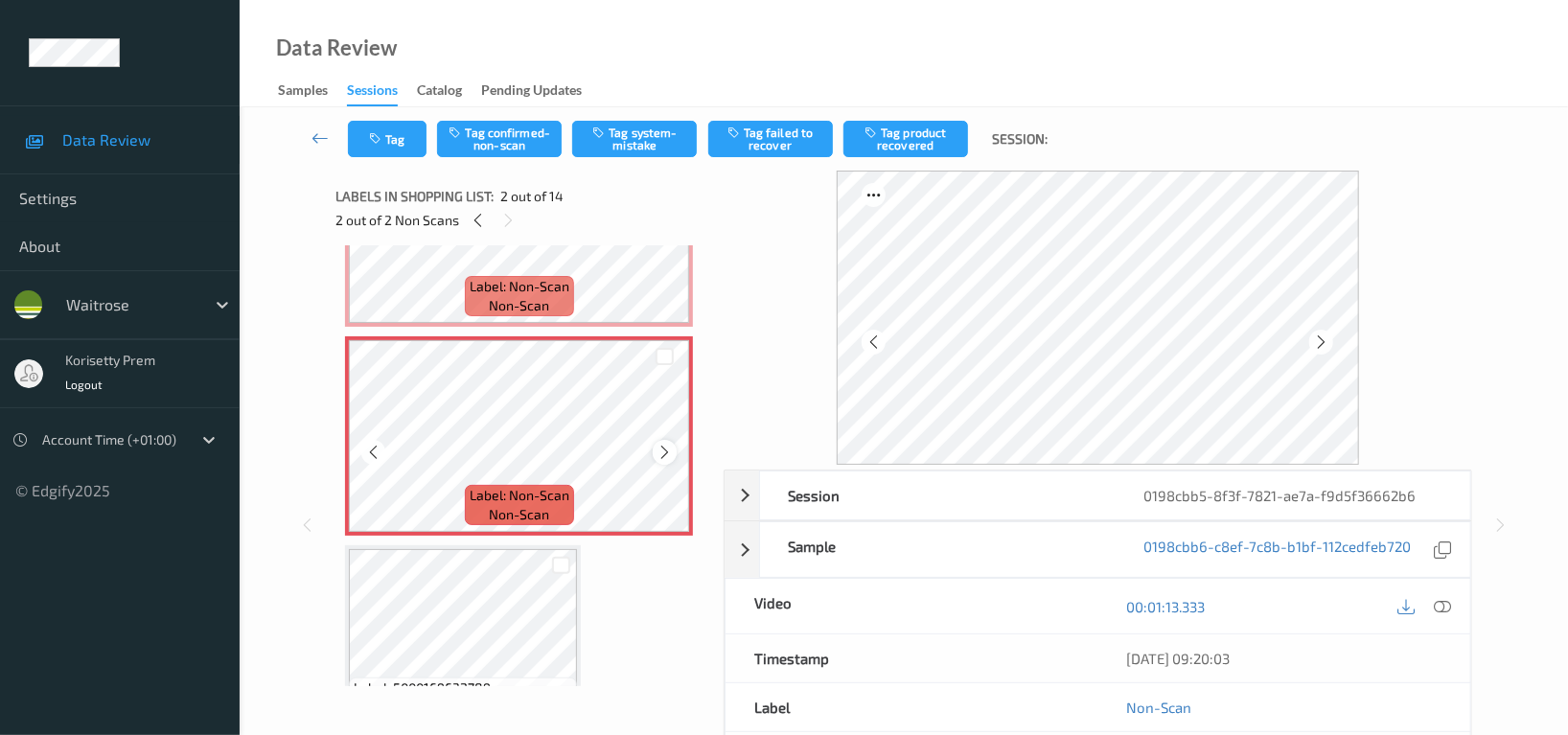
click icon
click button "Tag system-mistake"
click button "Tag"
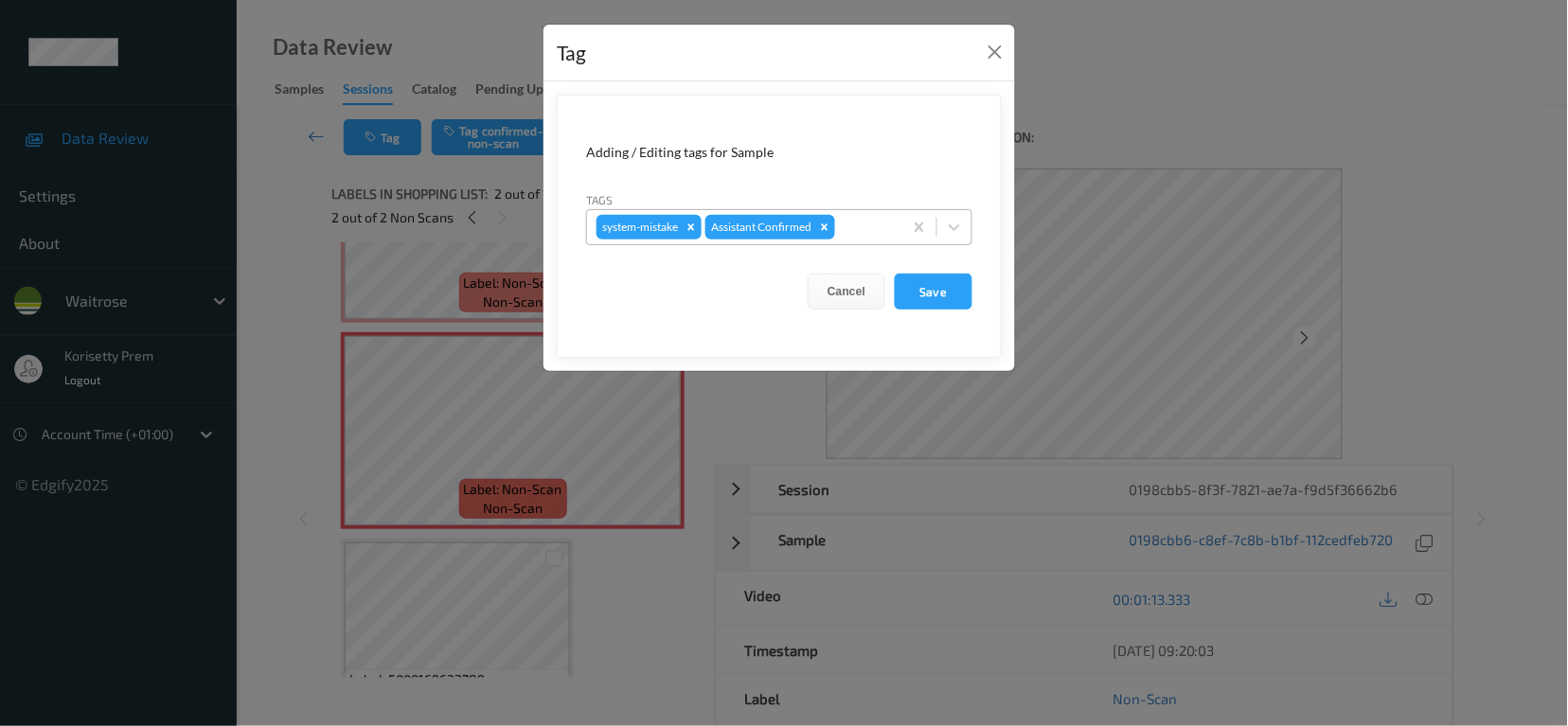
click div "system-mistake Assistant Confirmed"
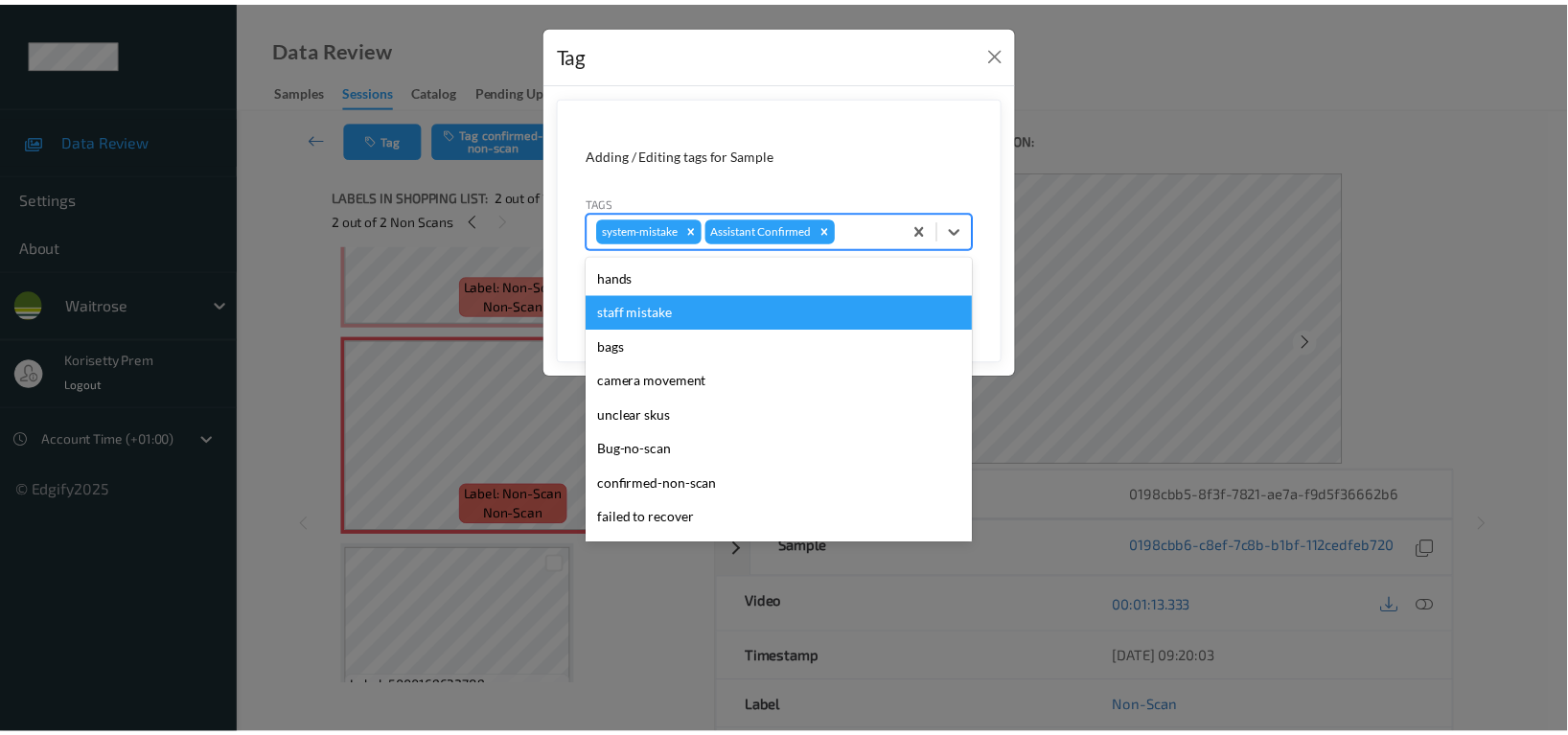
scroll to position [375, 0]
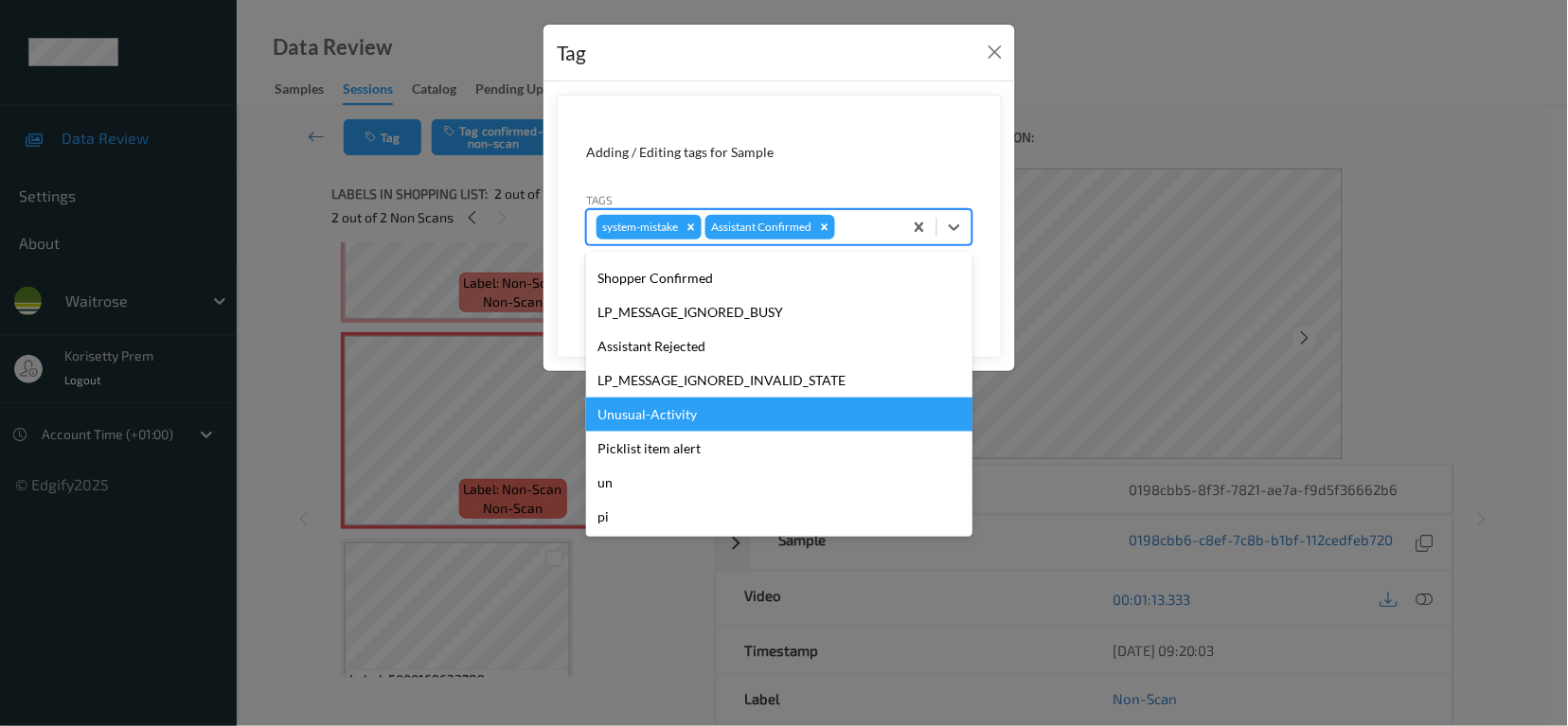
click div "Unusual-Activity"
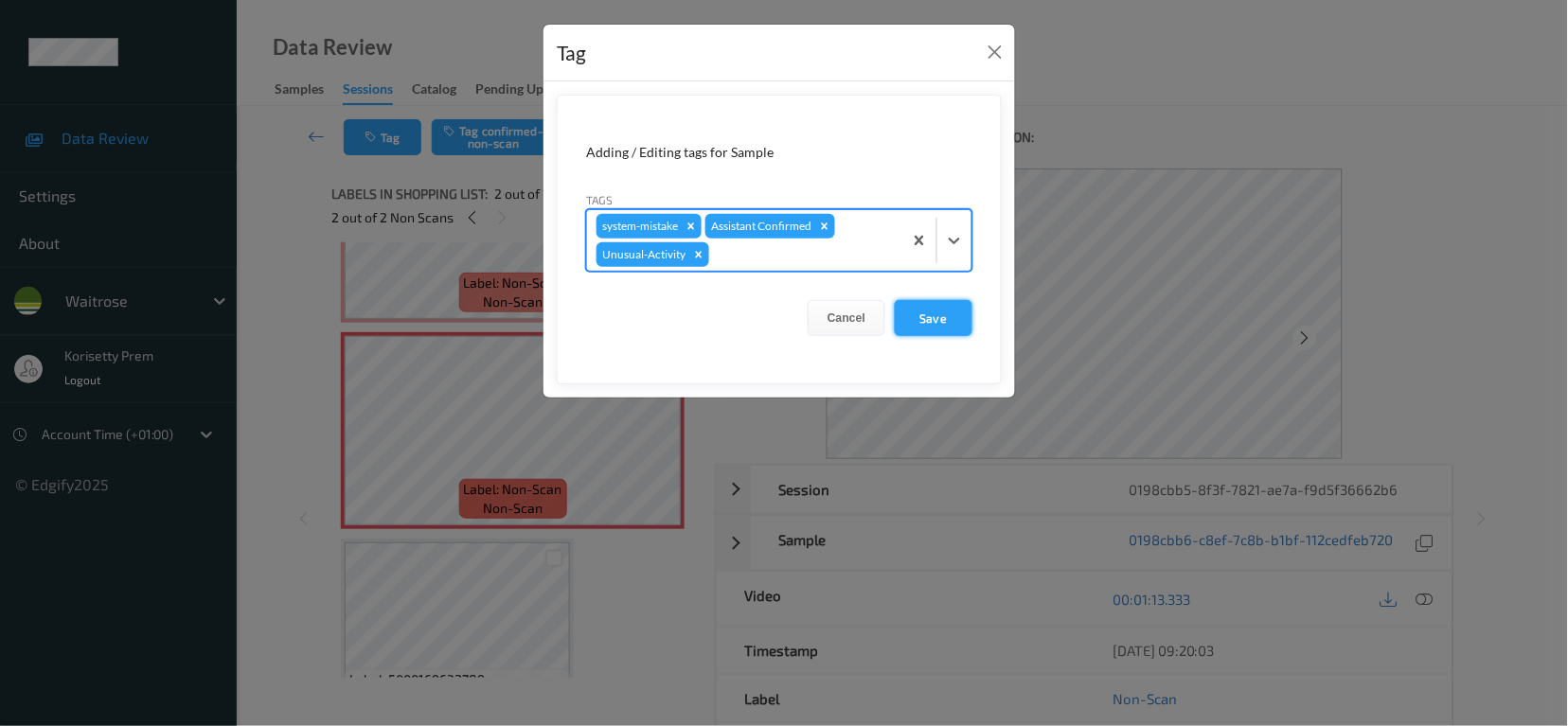
click button "Save"
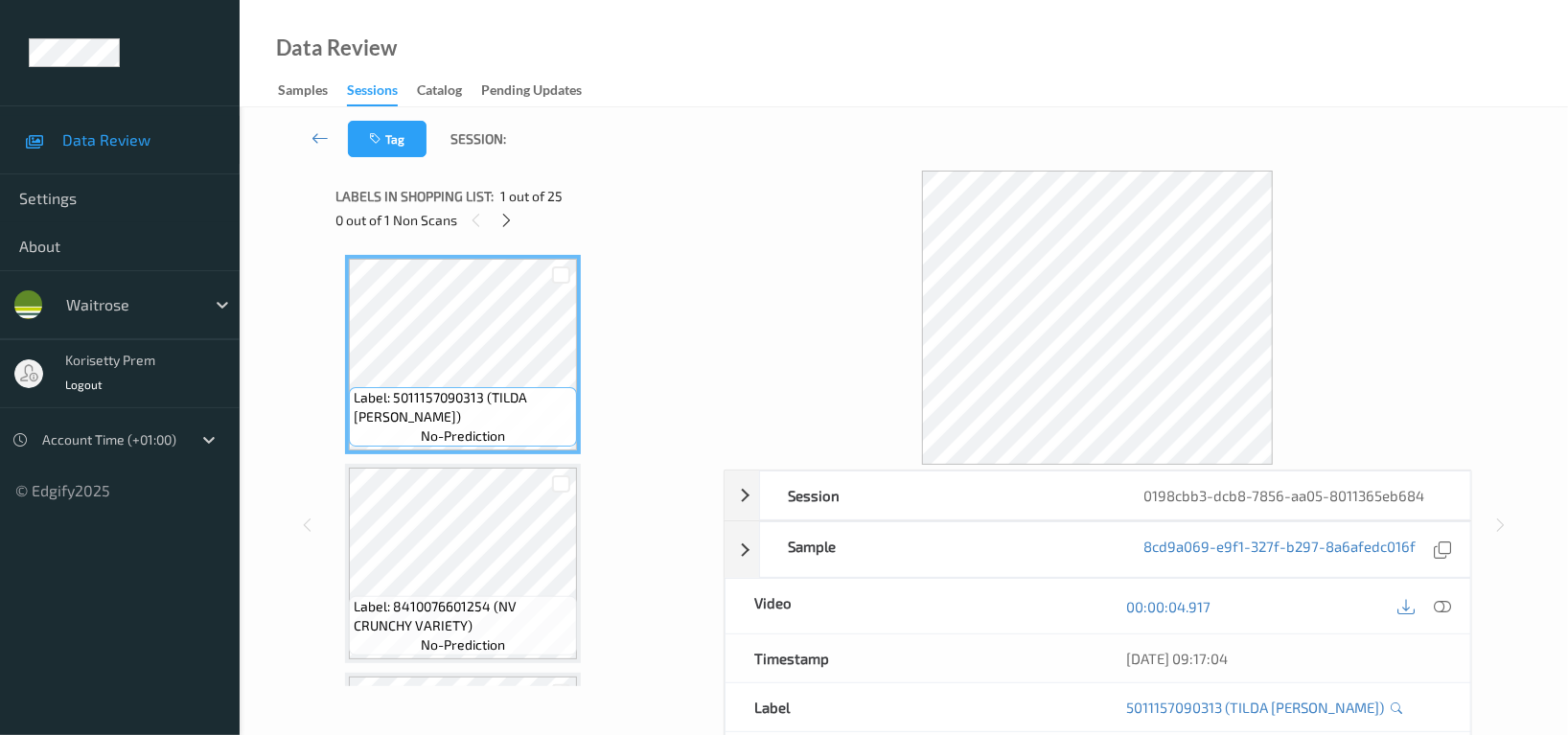
click at [899, 77] on div "Data Review Samples Sessions Catalog Pending Updates" at bounding box center [903, 54] width 1328 height 108
click at [813, 43] on div "Data Review Samples Sessions Catalog Pending Updates" at bounding box center [903, 54] width 1328 height 108
click at [978, 157] on div "Tag Session:" at bounding box center [903, 139] width 1250 height 63
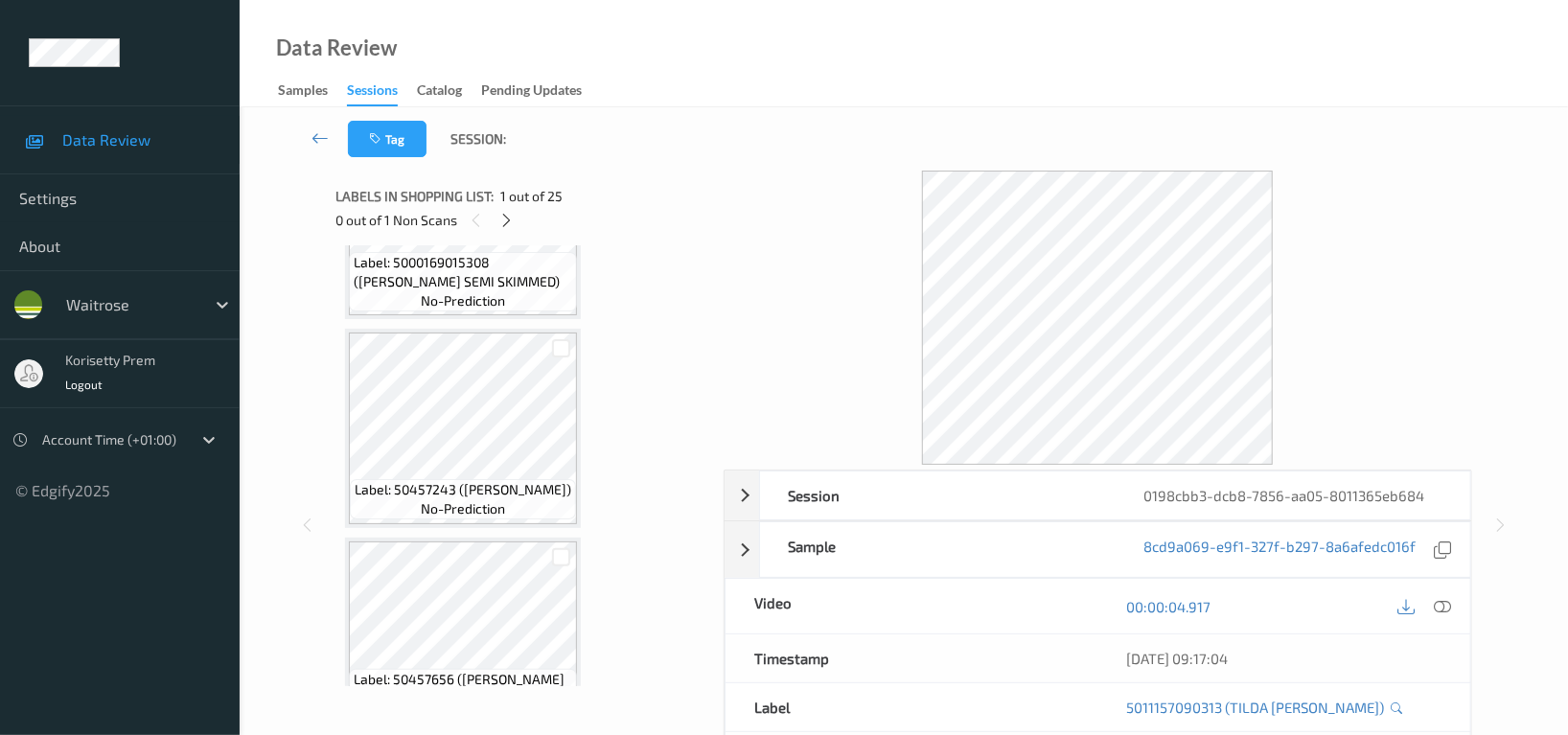
scroll to position [766, 0]
click at [512, 220] on icon at bounding box center [507, 220] width 16 height 17
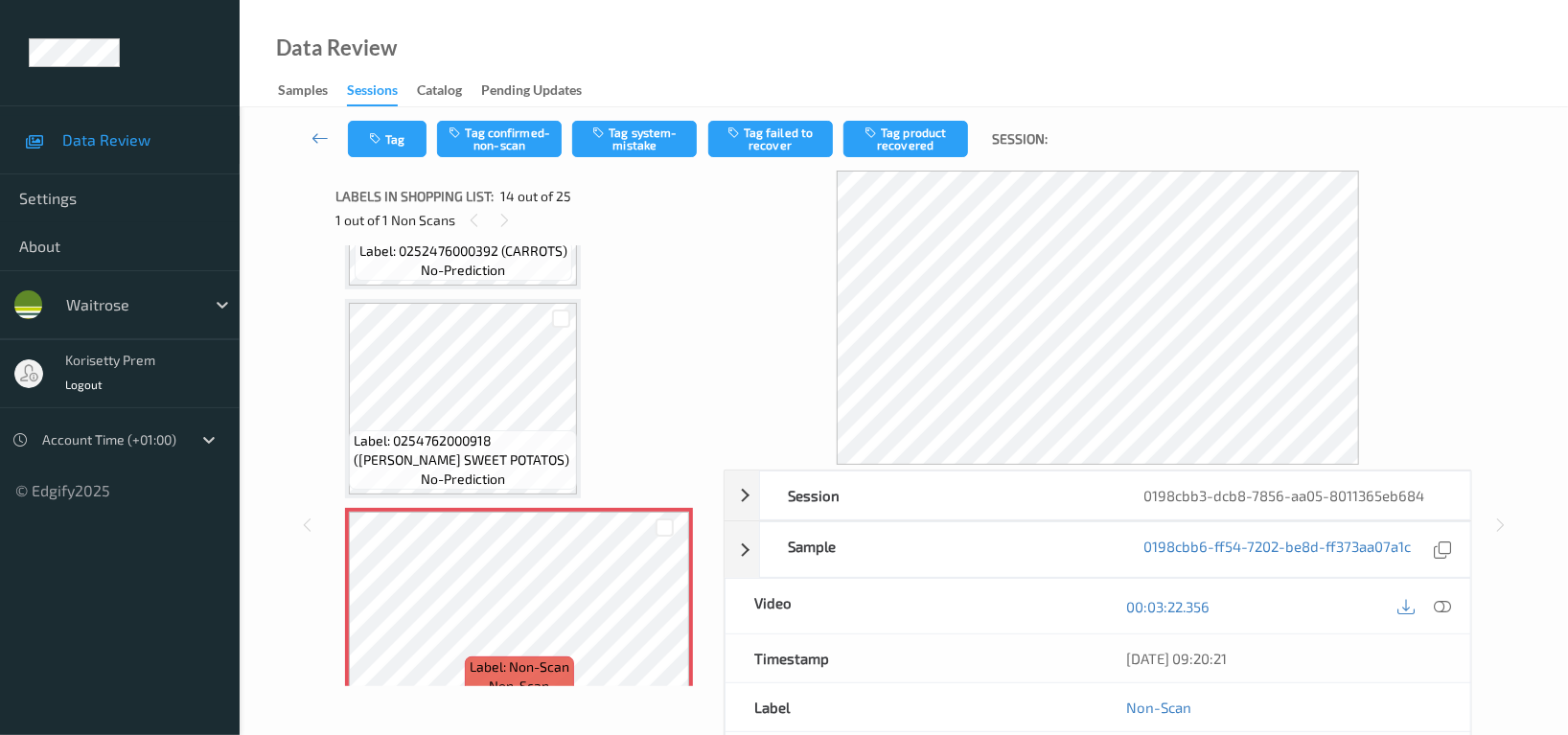
scroll to position [2380, 0]
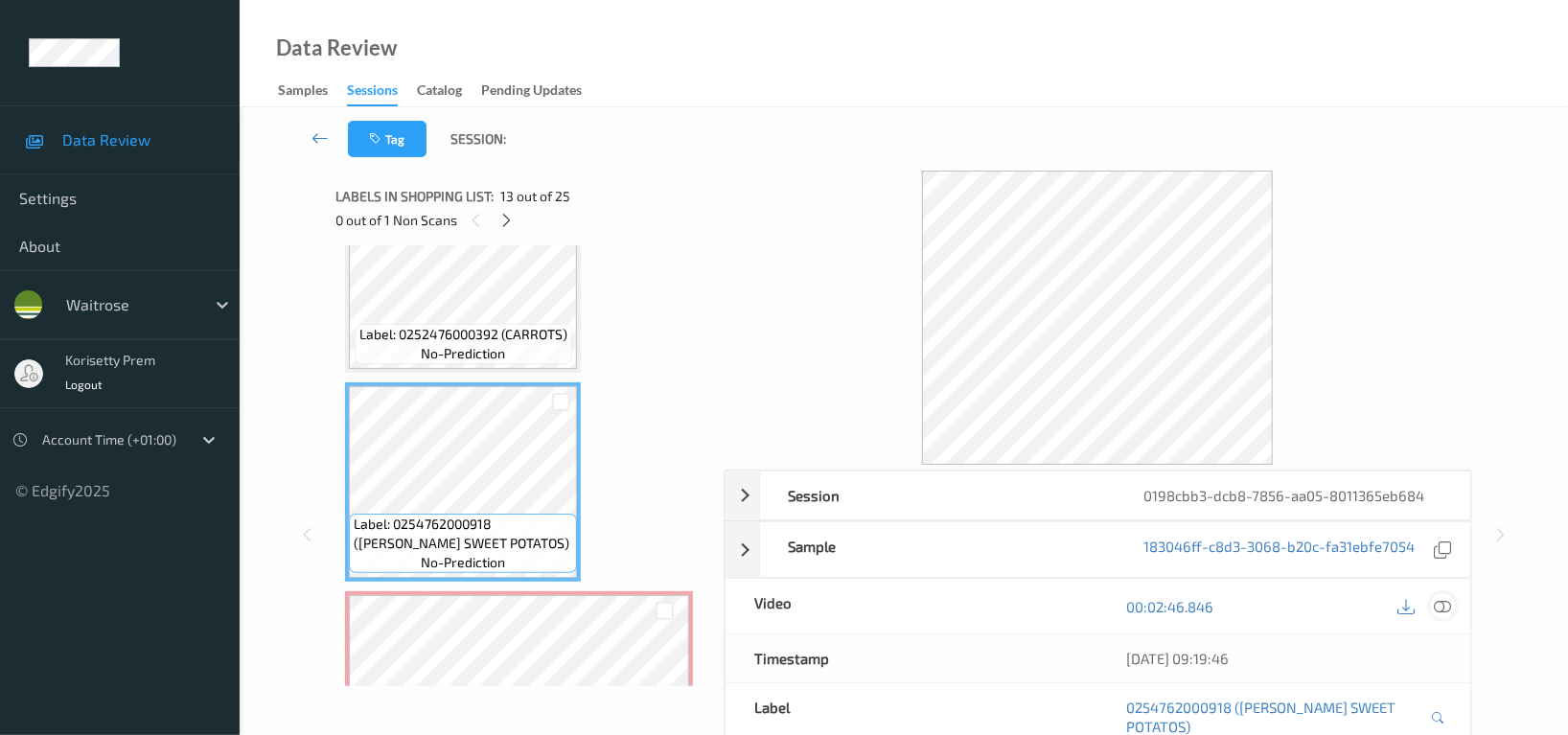
click at [1447, 609] on icon at bounding box center [1443, 607] width 17 height 17
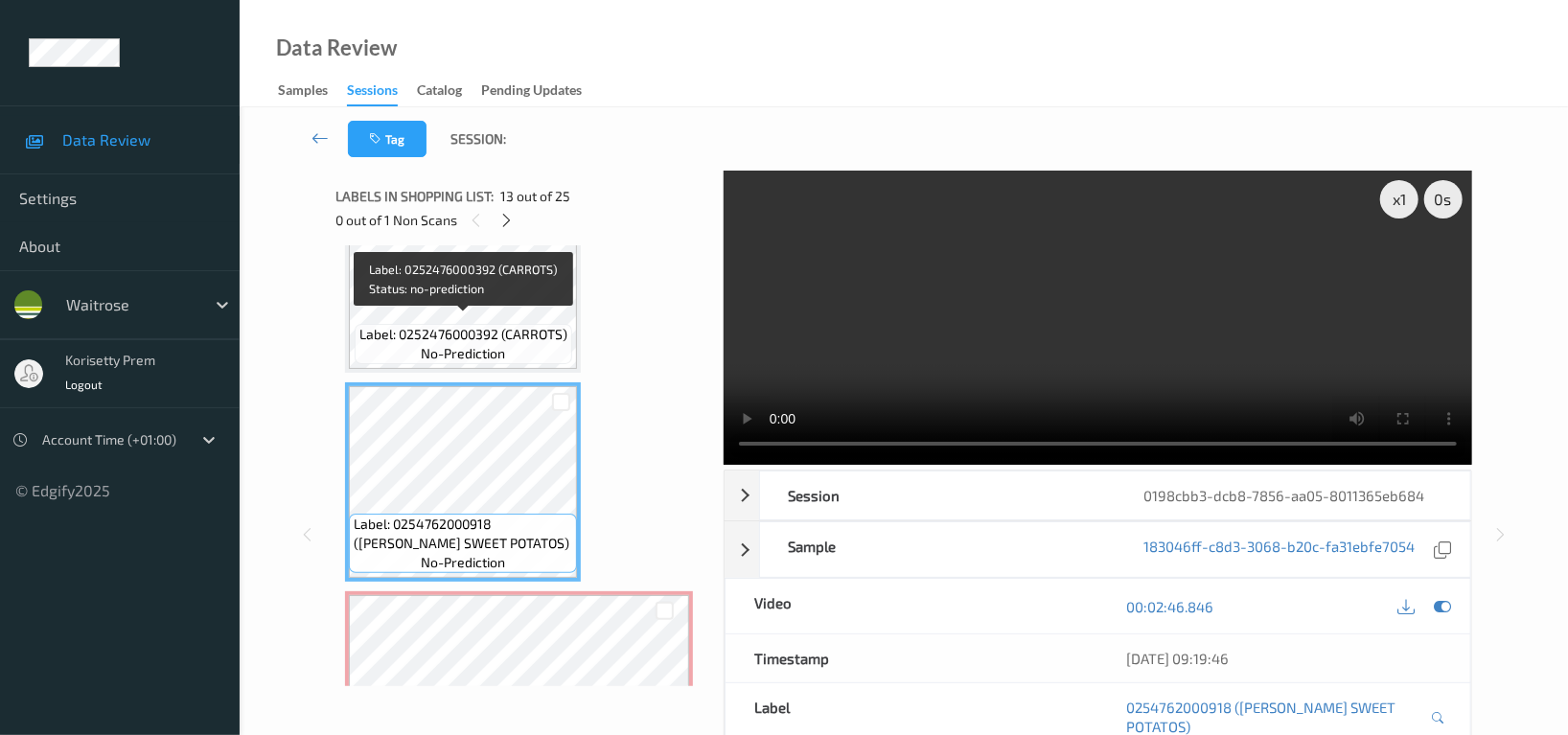
click at [493, 325] on span "Label: 0252476000392 (CARROTS)" at bounding box center [464, 335] width 208 height 19
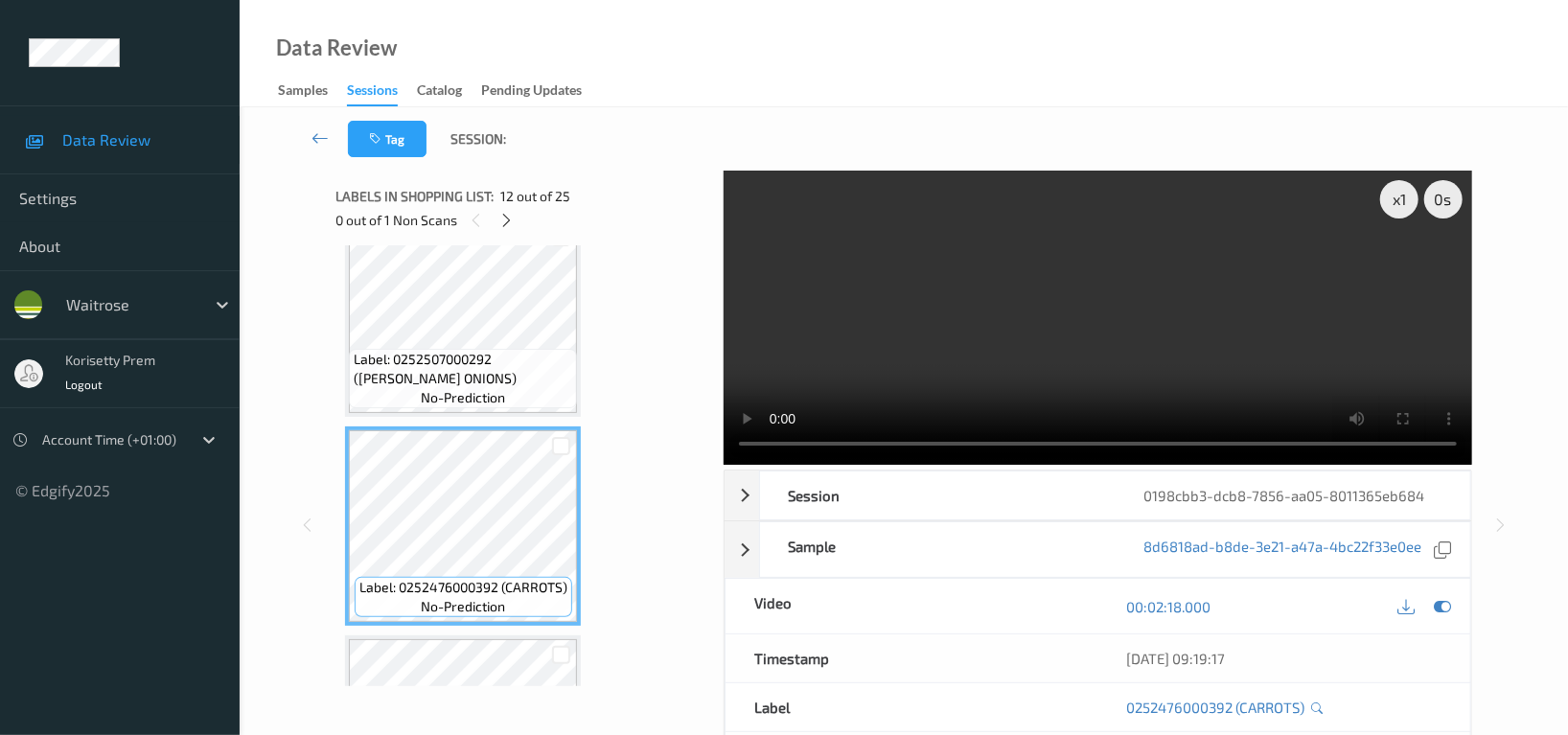
scroll to position [2124, 0]
click at [1069, 308] on video at bounding box center [1098, 317] width 748 height 294
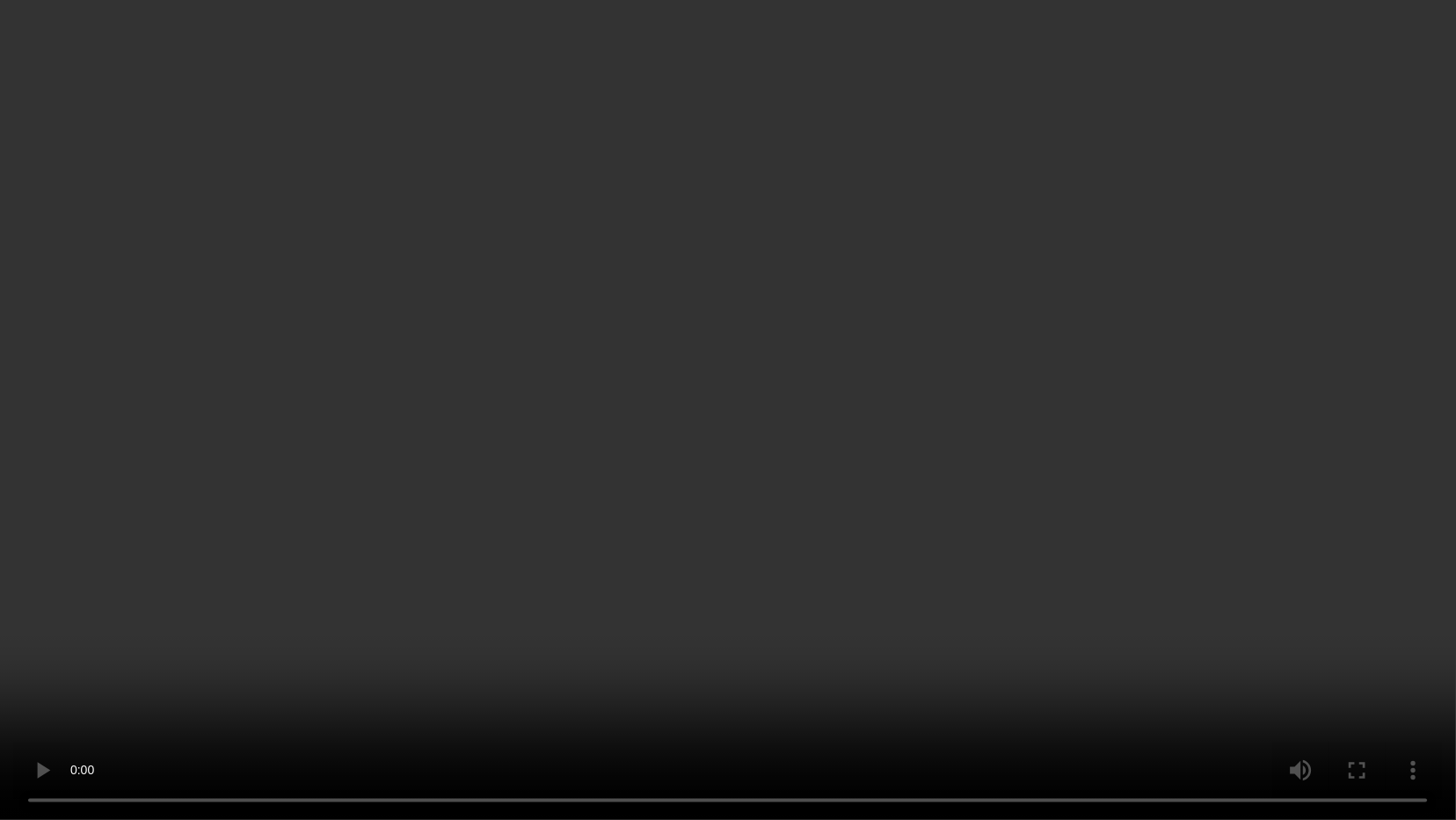
click at [1242, 585] on video at bounding box center [728, 410] width 1456 height 820
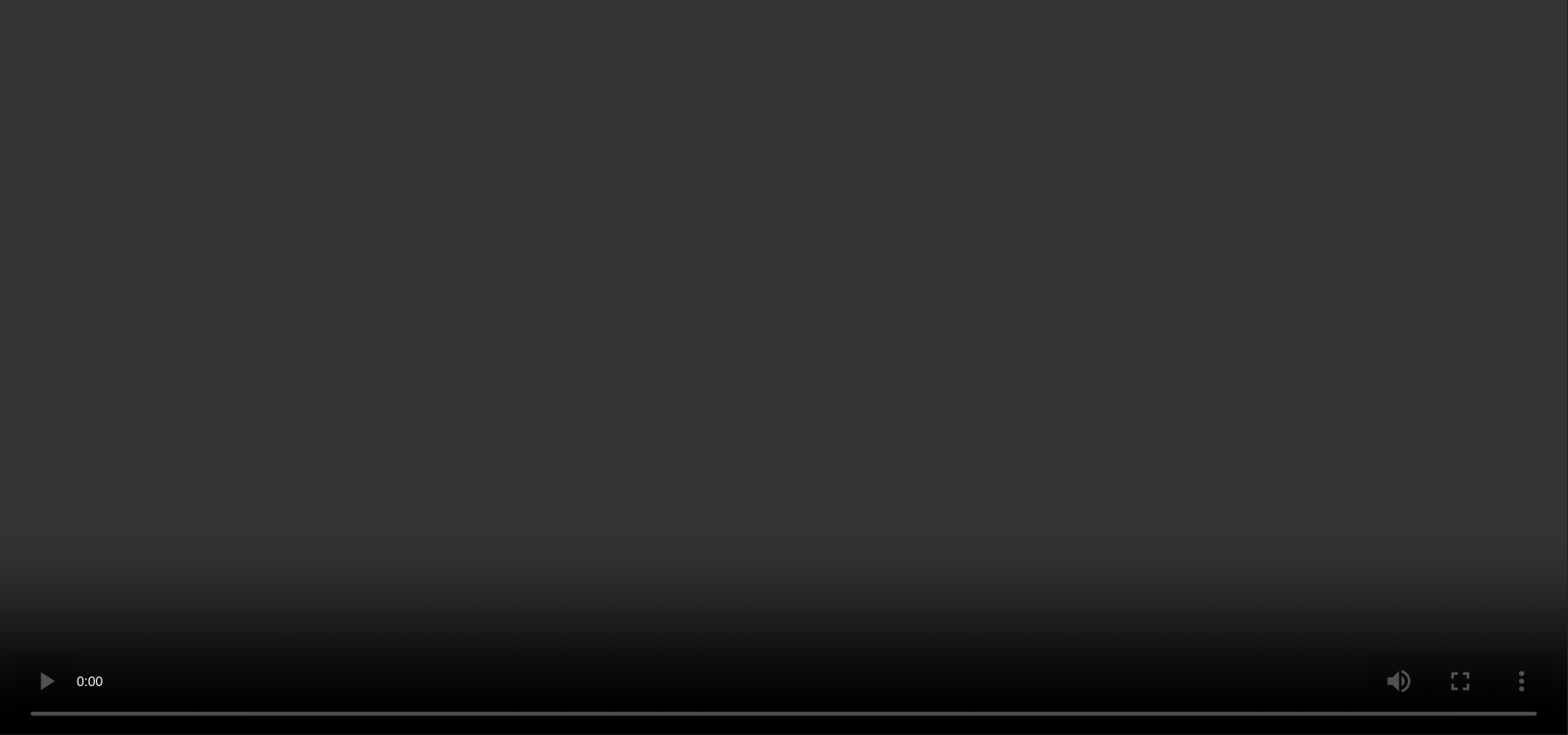
scroll to position [2763, 0]
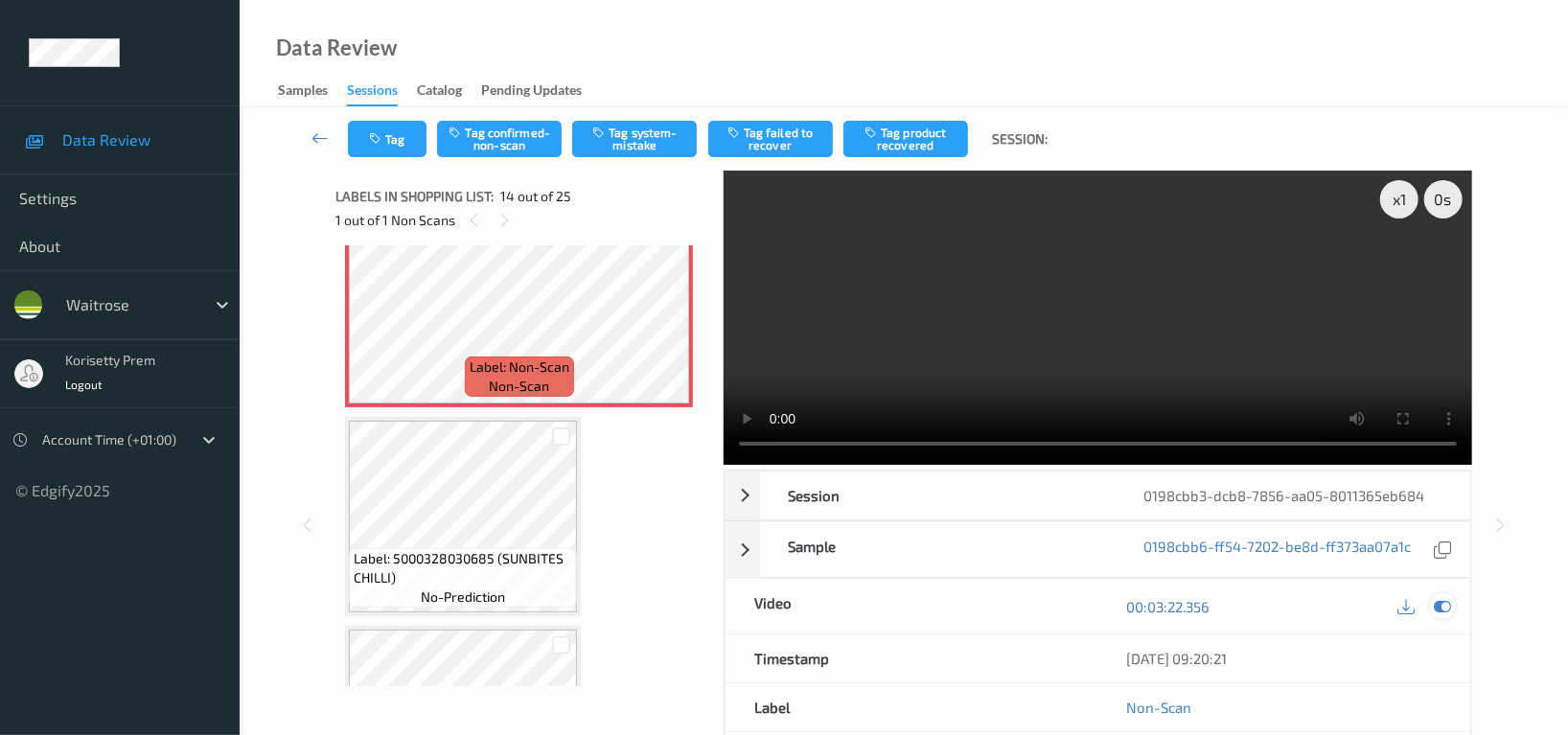
click at [1438, 613] on icon at bounding box center [1443, 607] width 17 height 17
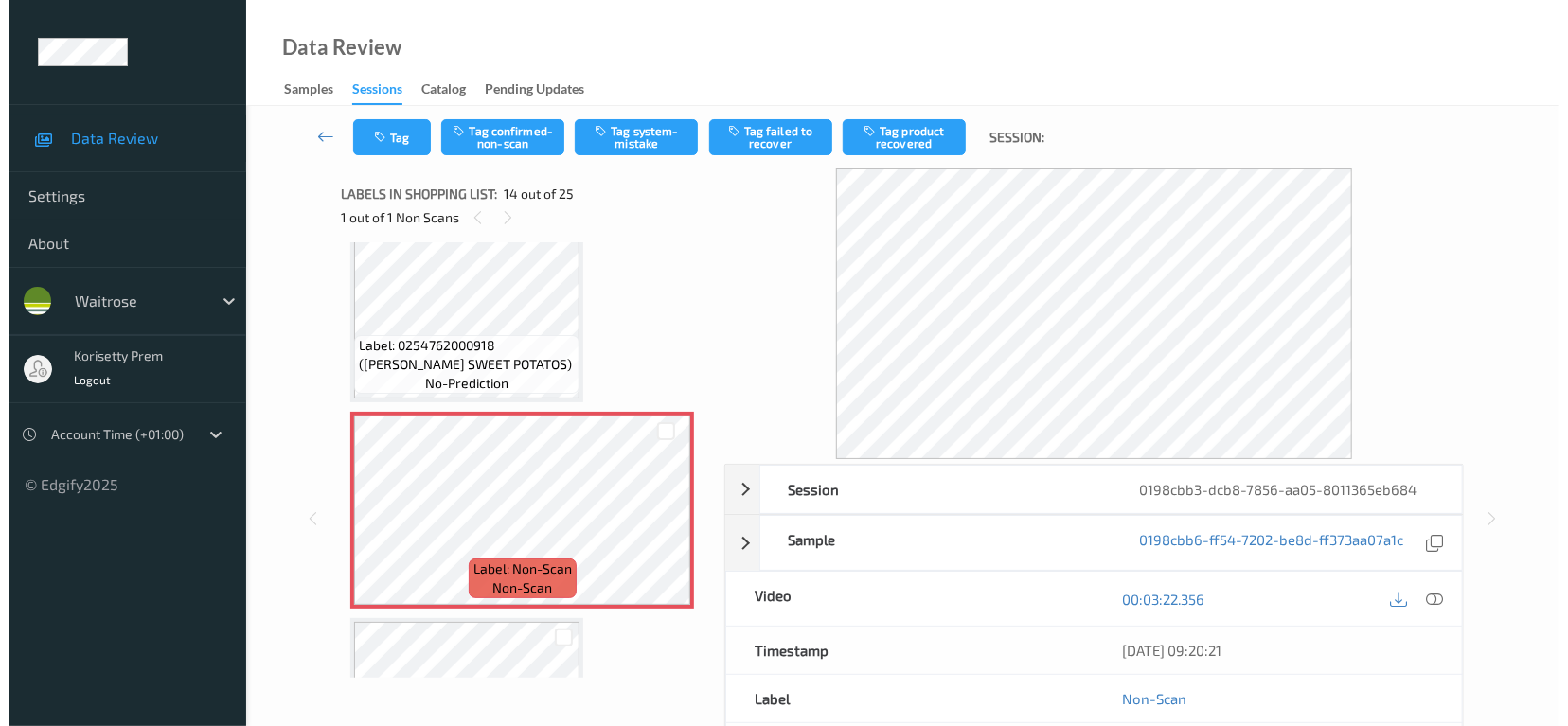
scroll to position [2476, 0]
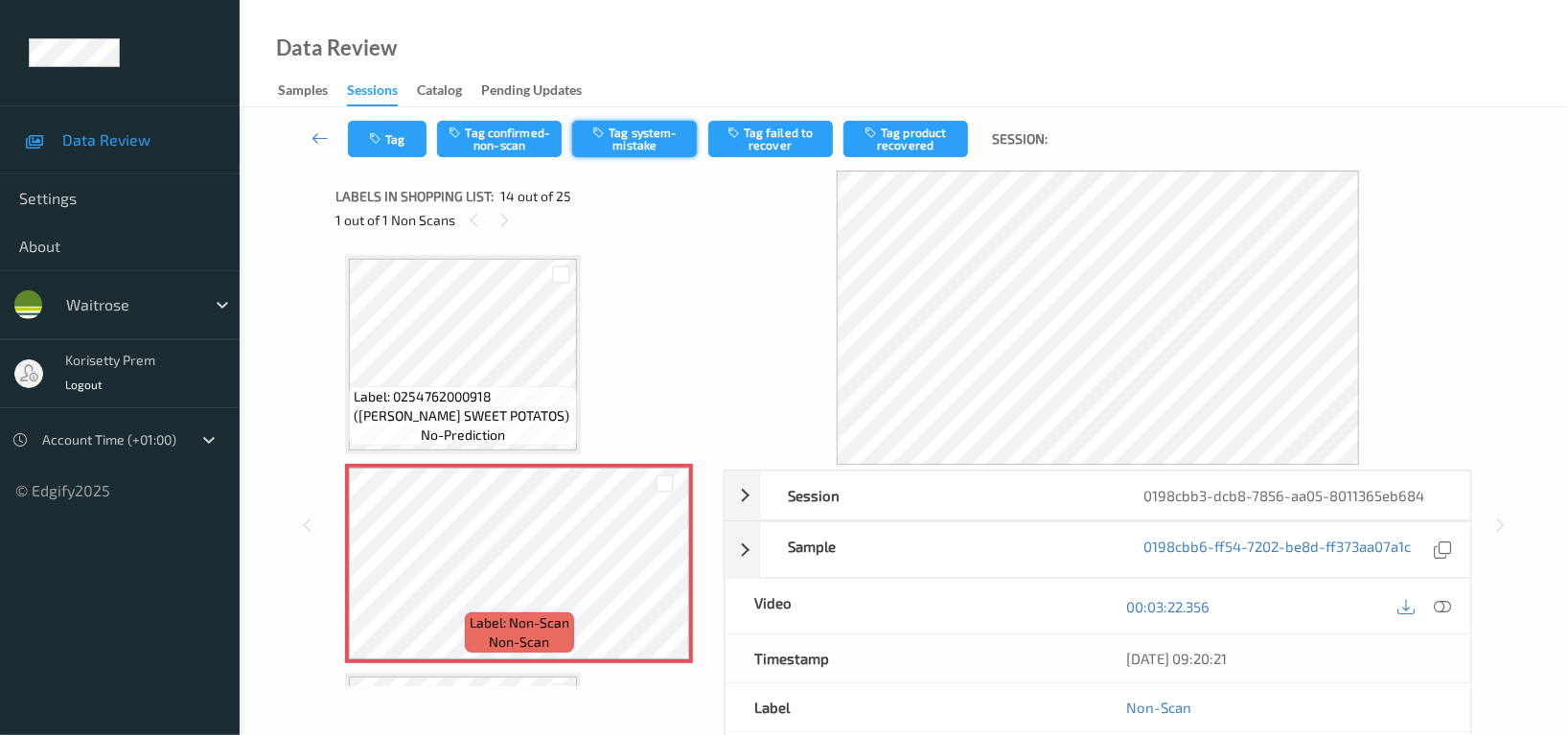
click at [632, 133] on button "Tag system-mistake" at bounding box center [635, 139] width 125 height 37
click at [396, 132] on button "Tag" at bounding box center [388, 139] width 79 height 37
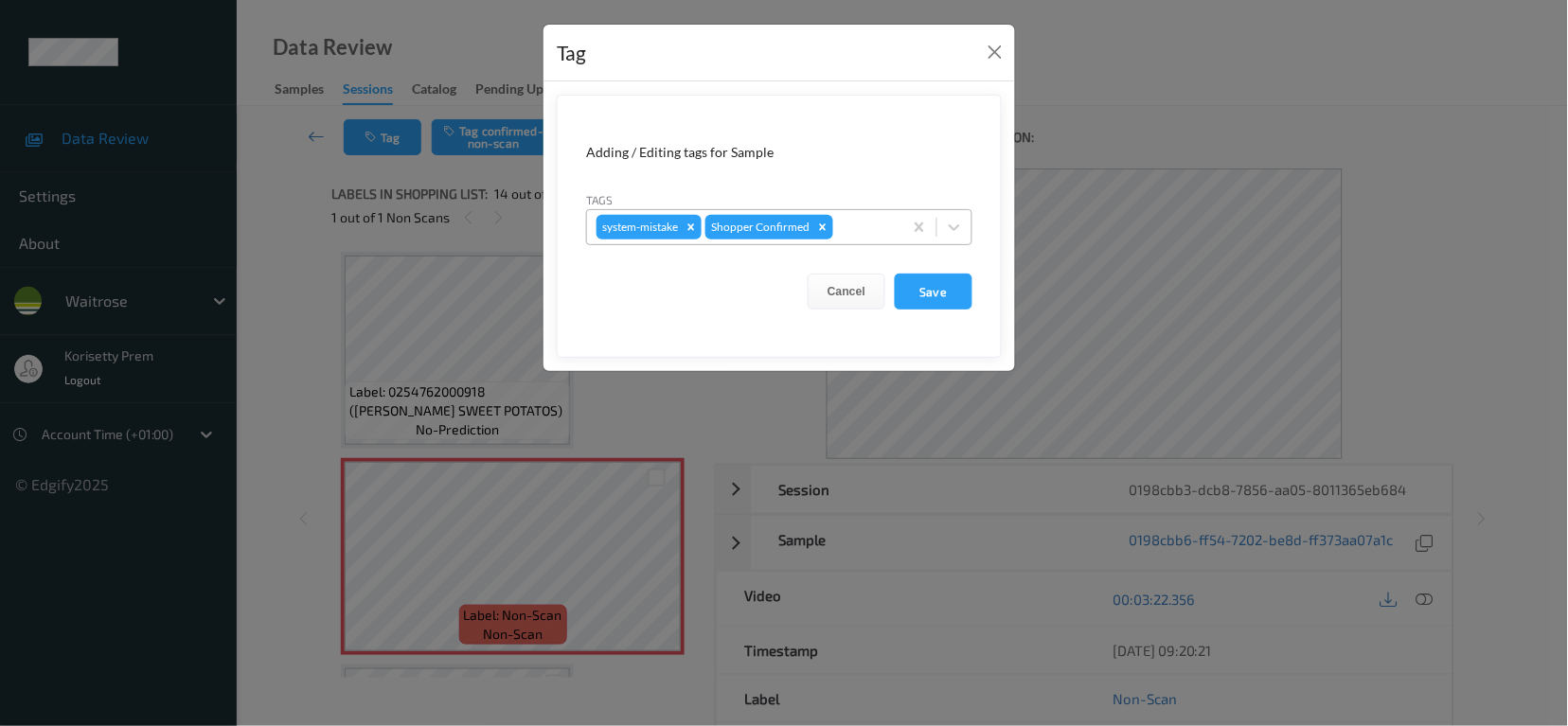
click at [887, 229] on div at bounding box center [865, 227] width 56 height 23
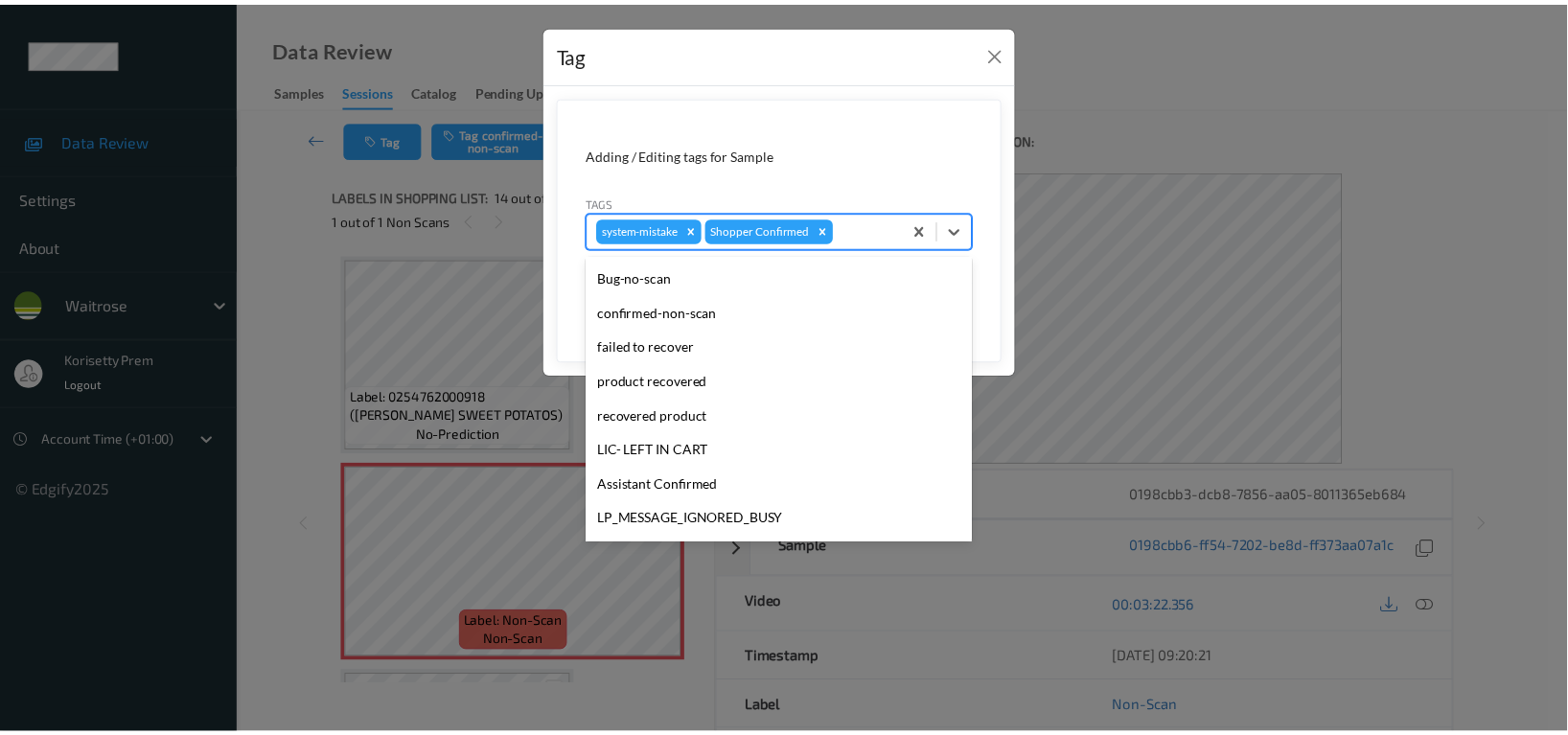
scroll to position [375, 0]
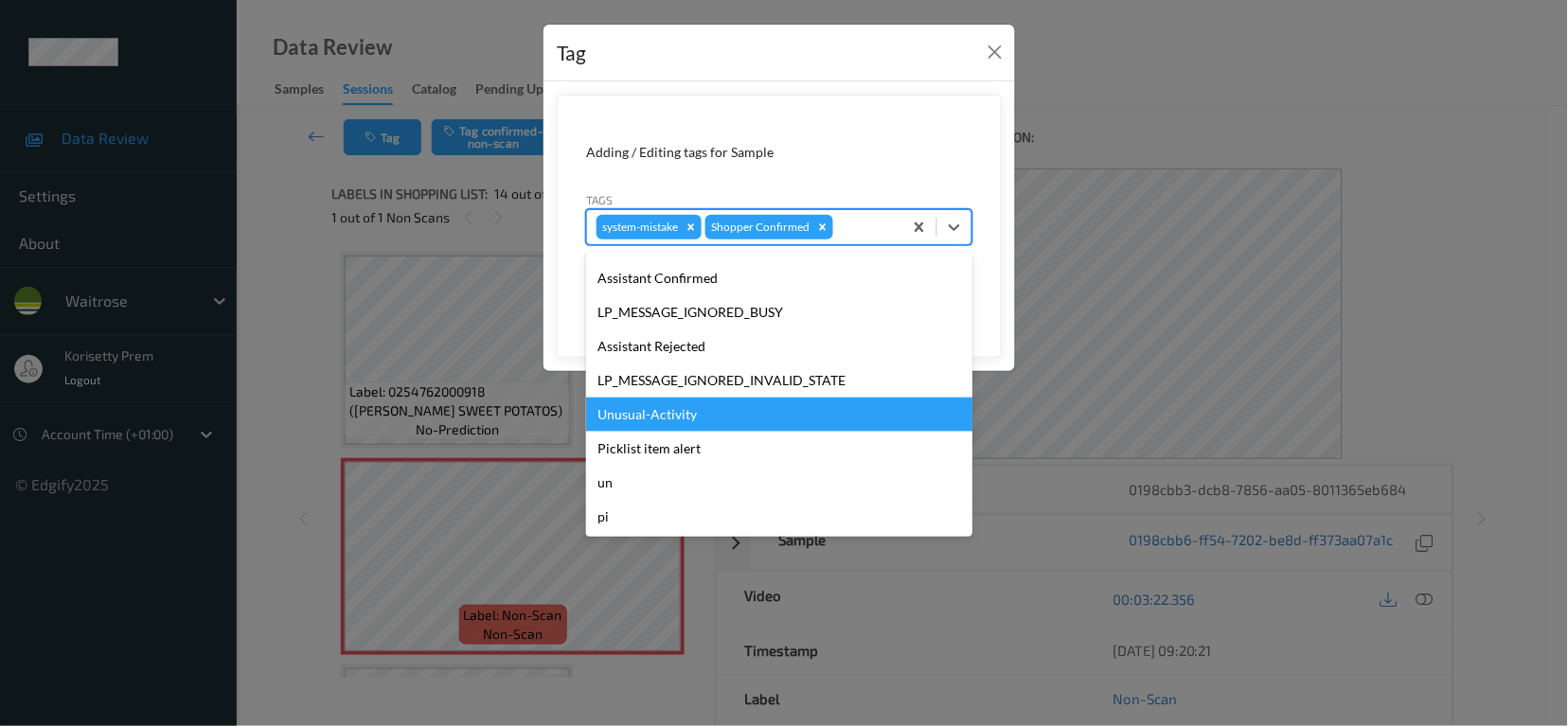
click at [668, 413] on div "Unusual-Activity" at bounding box center [779, 414] width 387 height 34
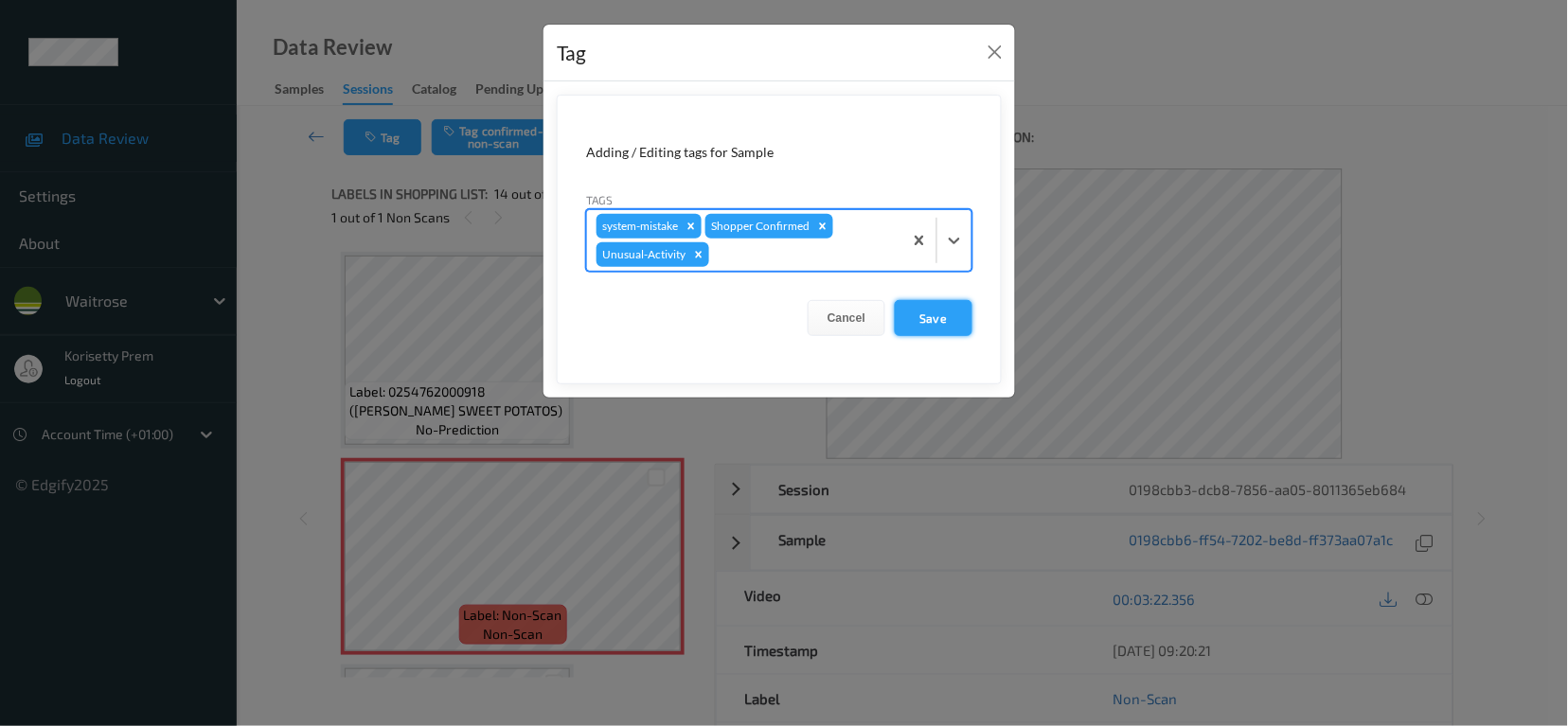
click at [915, 319] on button "Save" at bounding box center [934, 318] width 78 height 36
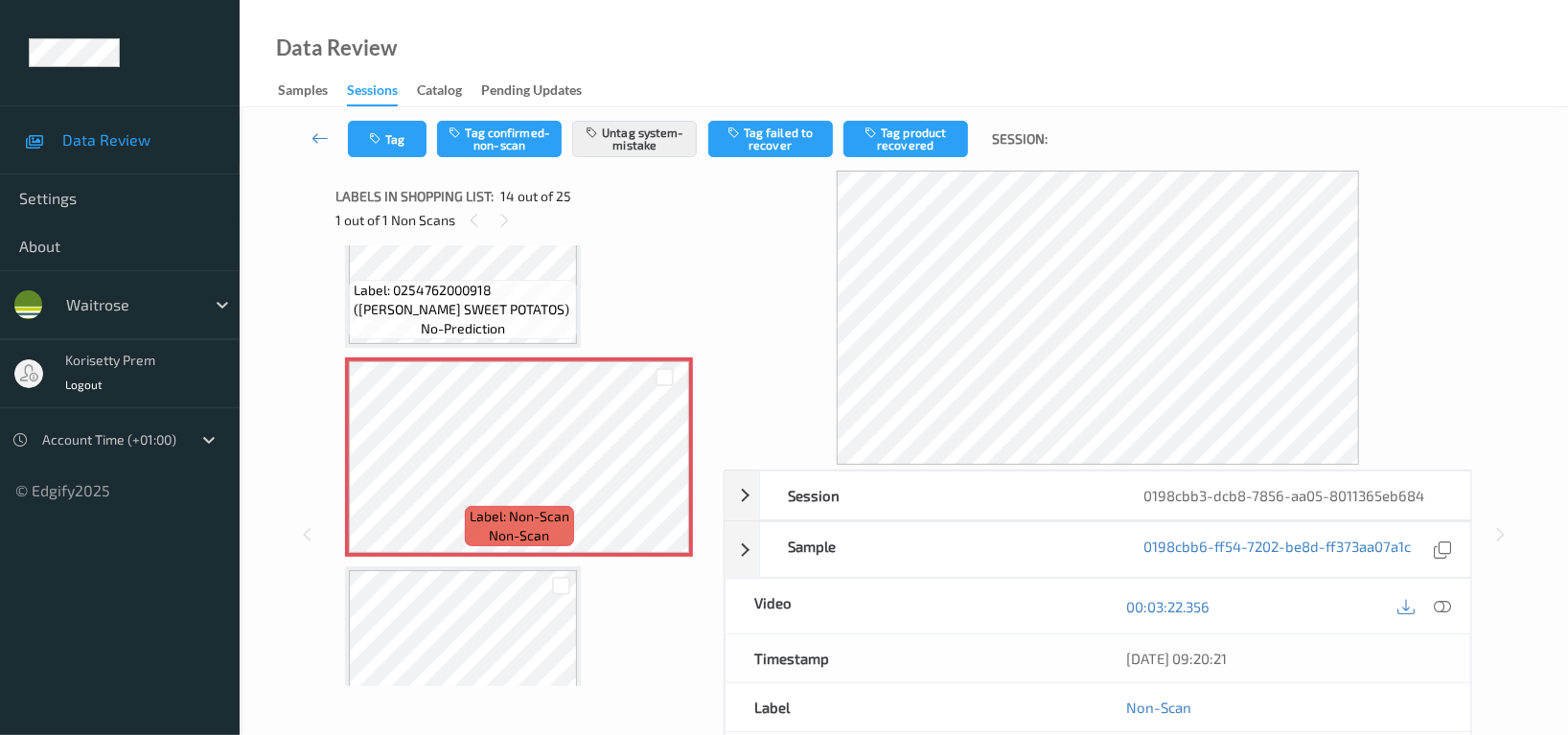
scroll to position [2763, 0]
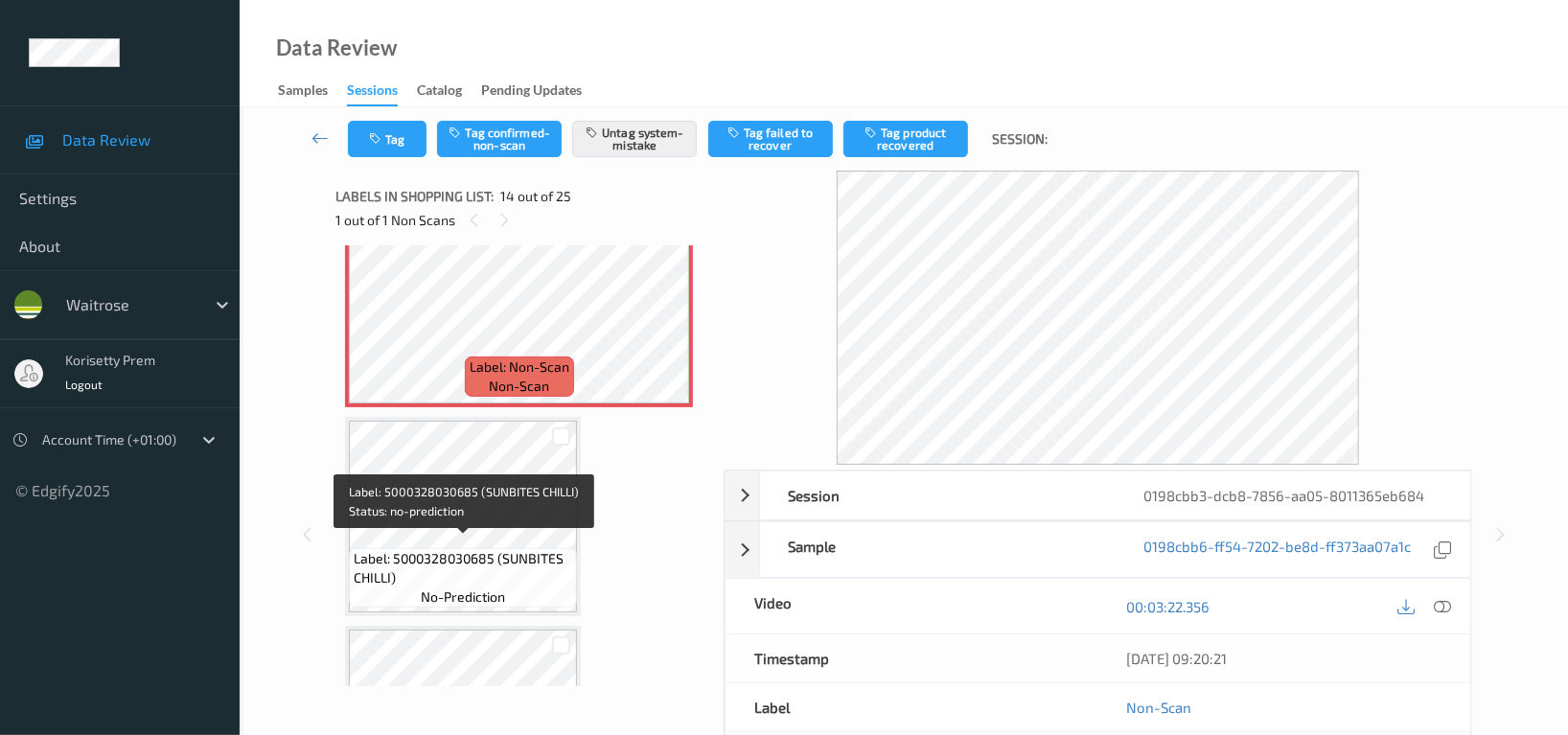
click at [493, 549] on span "Label: 5000328030685 (SUNBITES CHILLI)" at bounding box center [463, 569] width 218 height 38
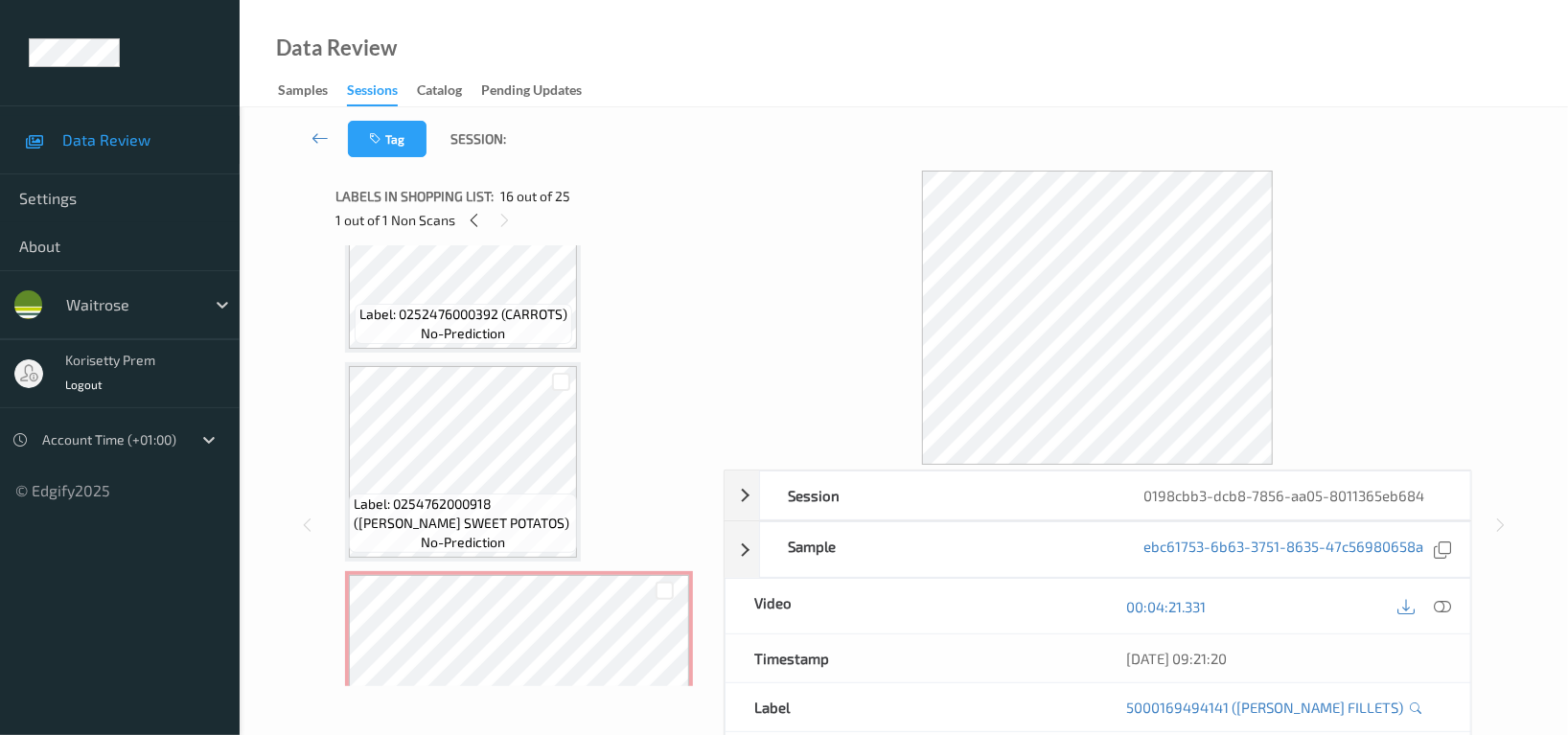
scroll to position [2380, 0]
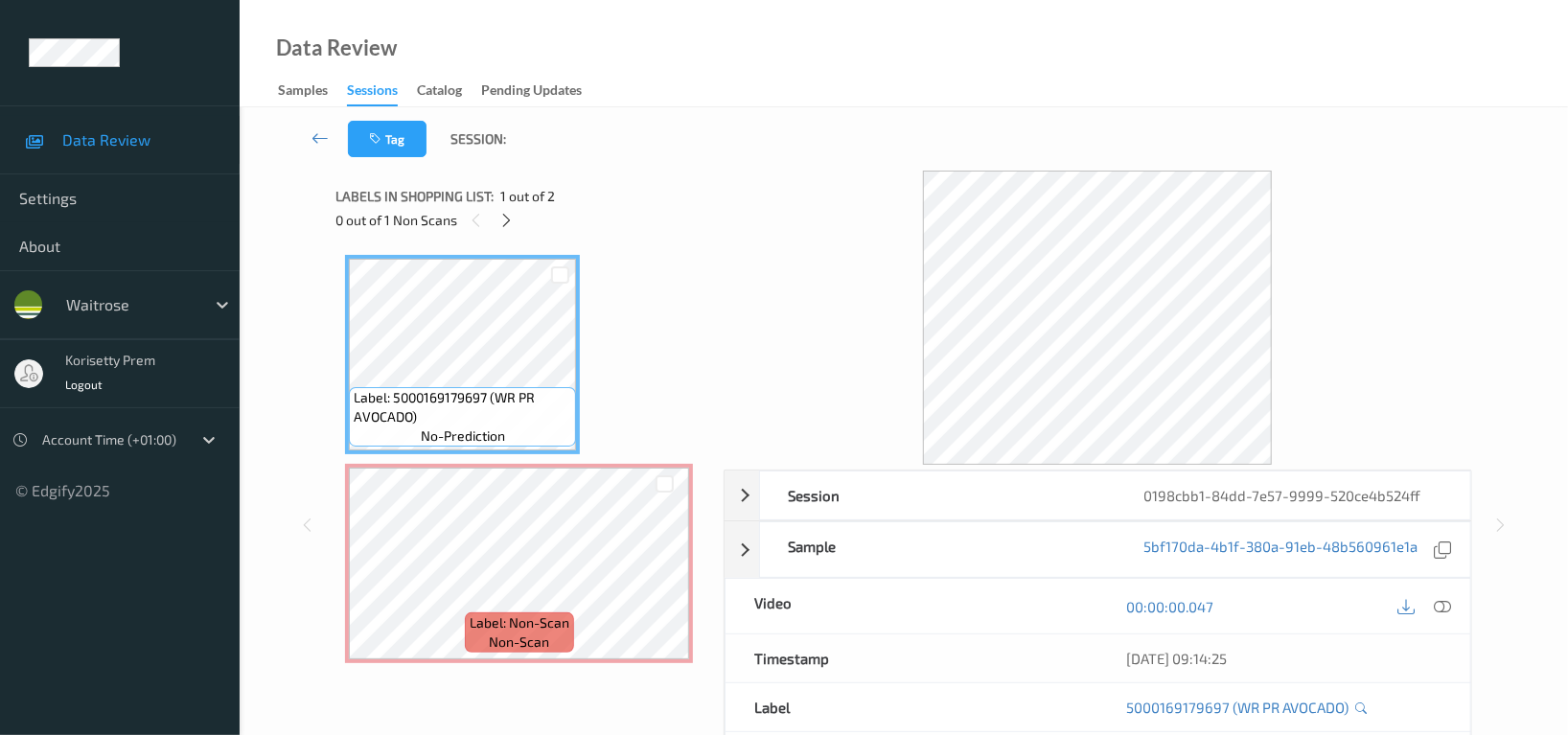
click at [732, 90] on div "Data Review Samples Sessions Catalog Pending Updates" at bounding box center [903, 54] width 1328 height 108
click at [500, 220] on icon at bounding box center [507, 220] width 16 height 17
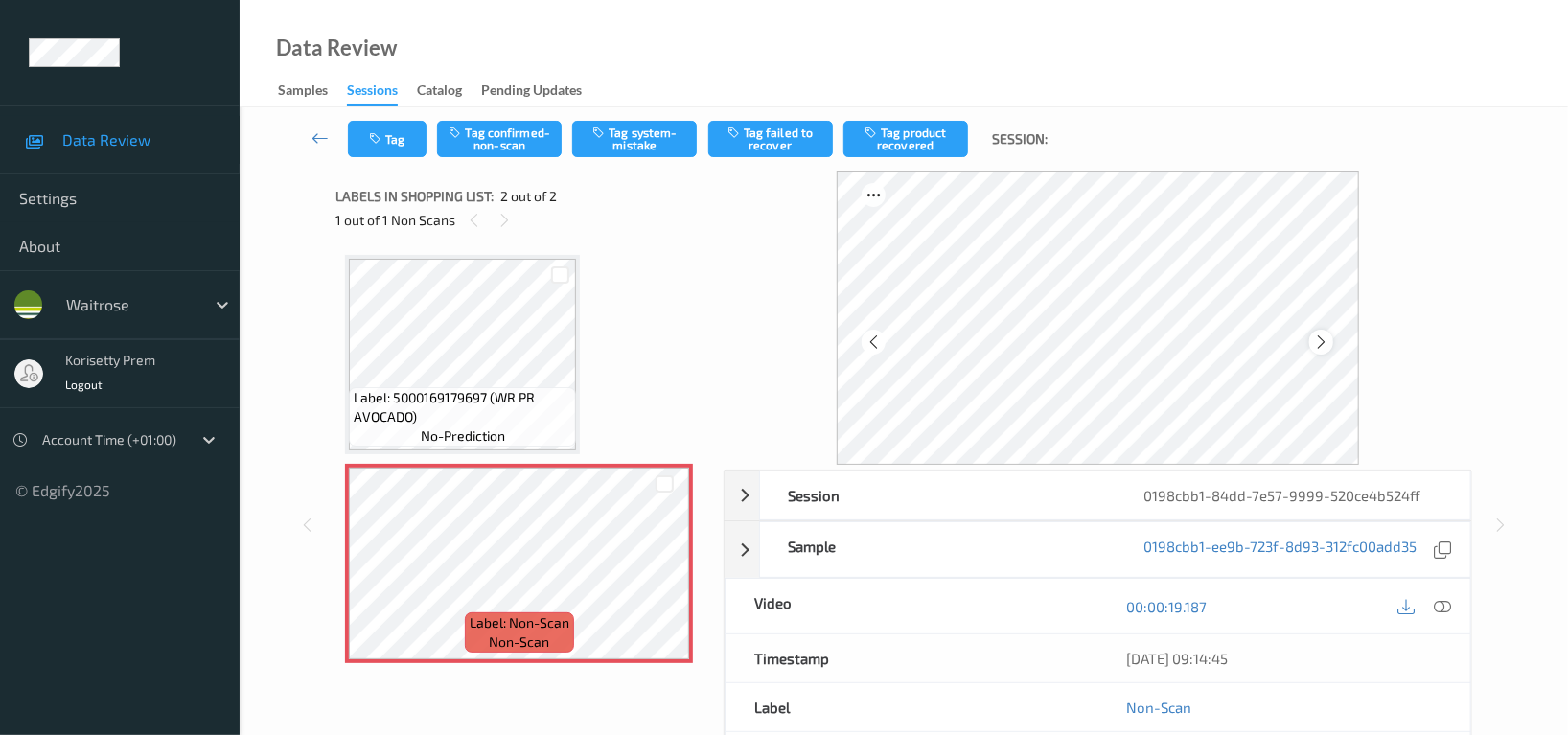
click at [1322, 350] on icon at bounding box center [1321, 342] width 16 height 17
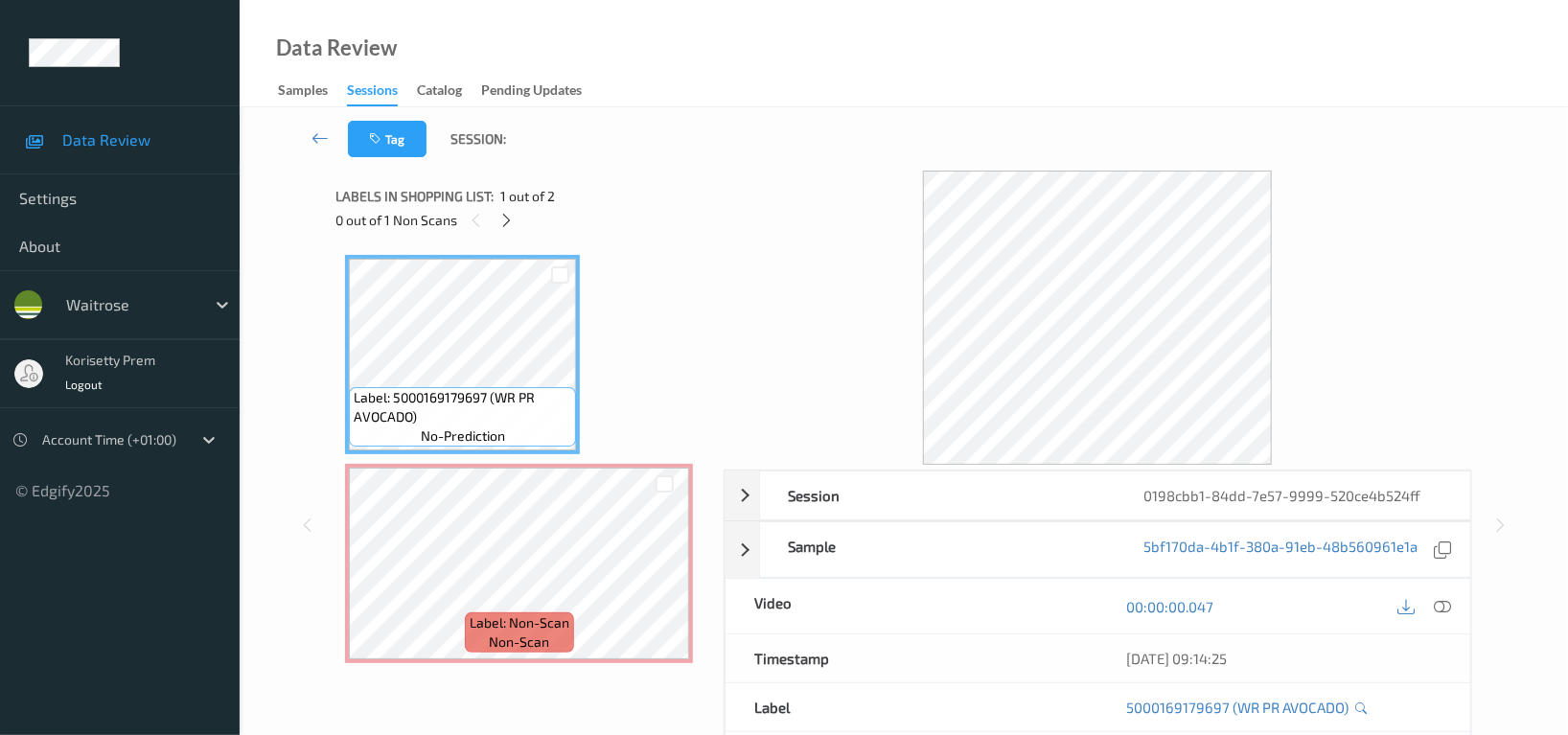
scroll to position [128, 0]
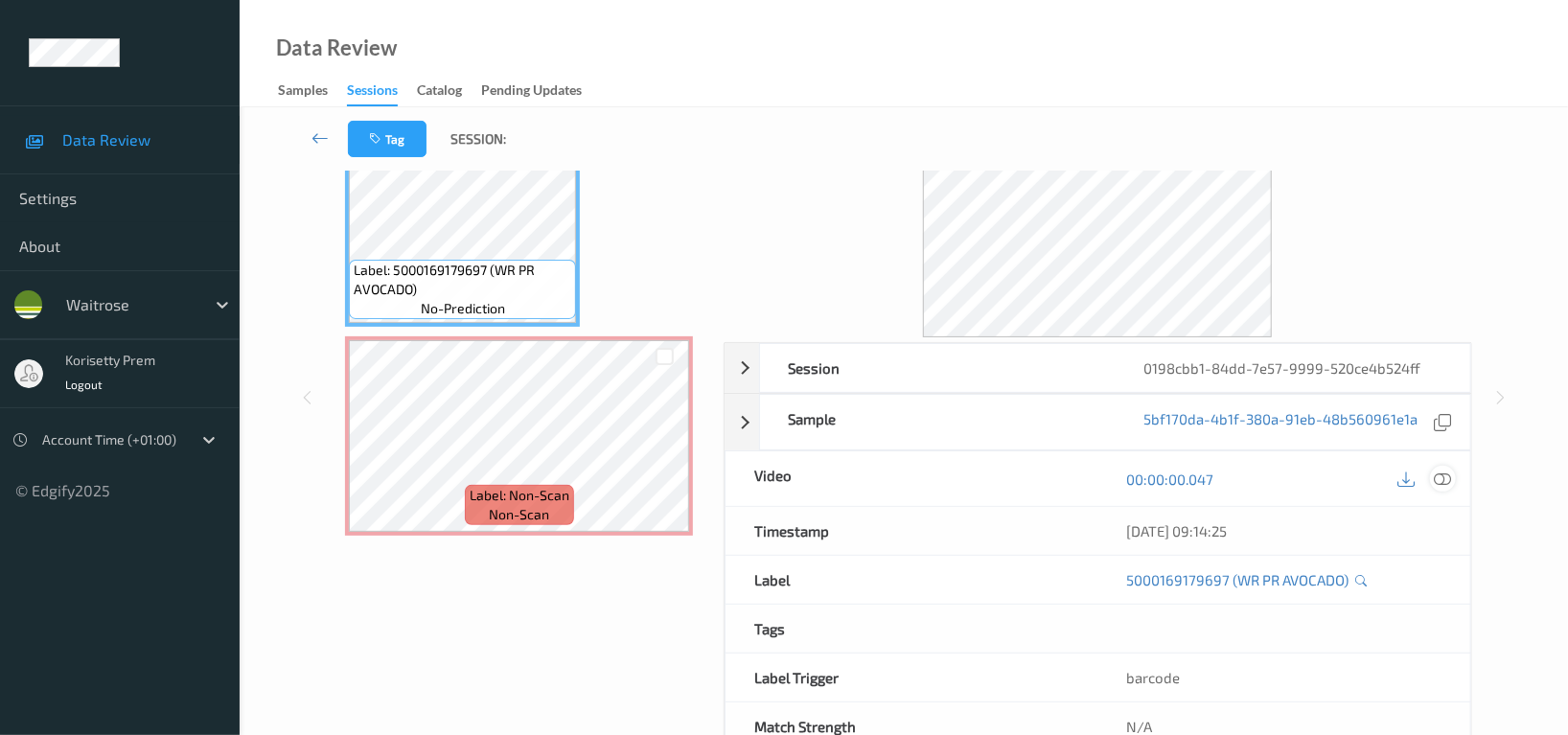
click at [1443, 484] on icon at bounding box center [1443, 479] width 17 height 17
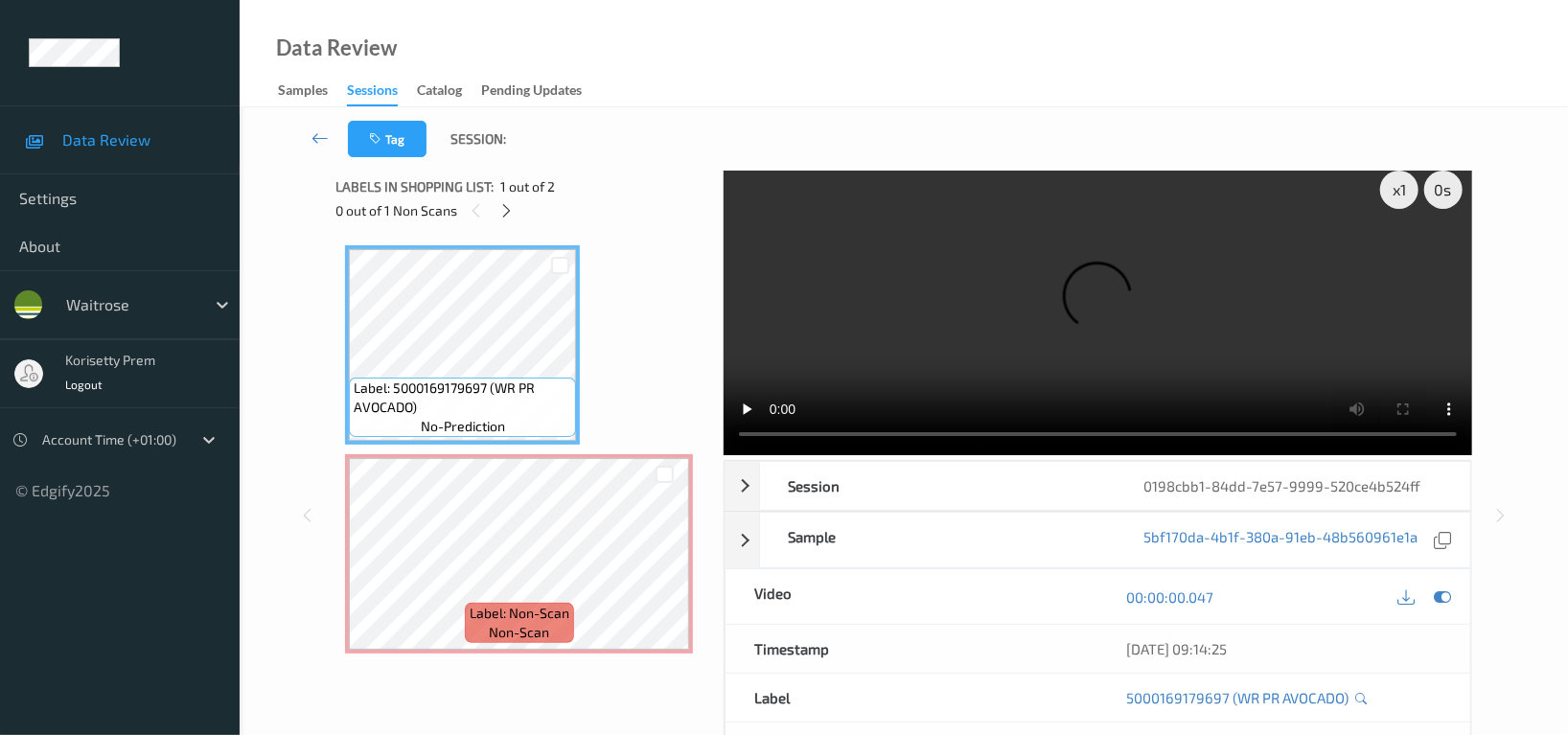
scroll to position [0, 0]
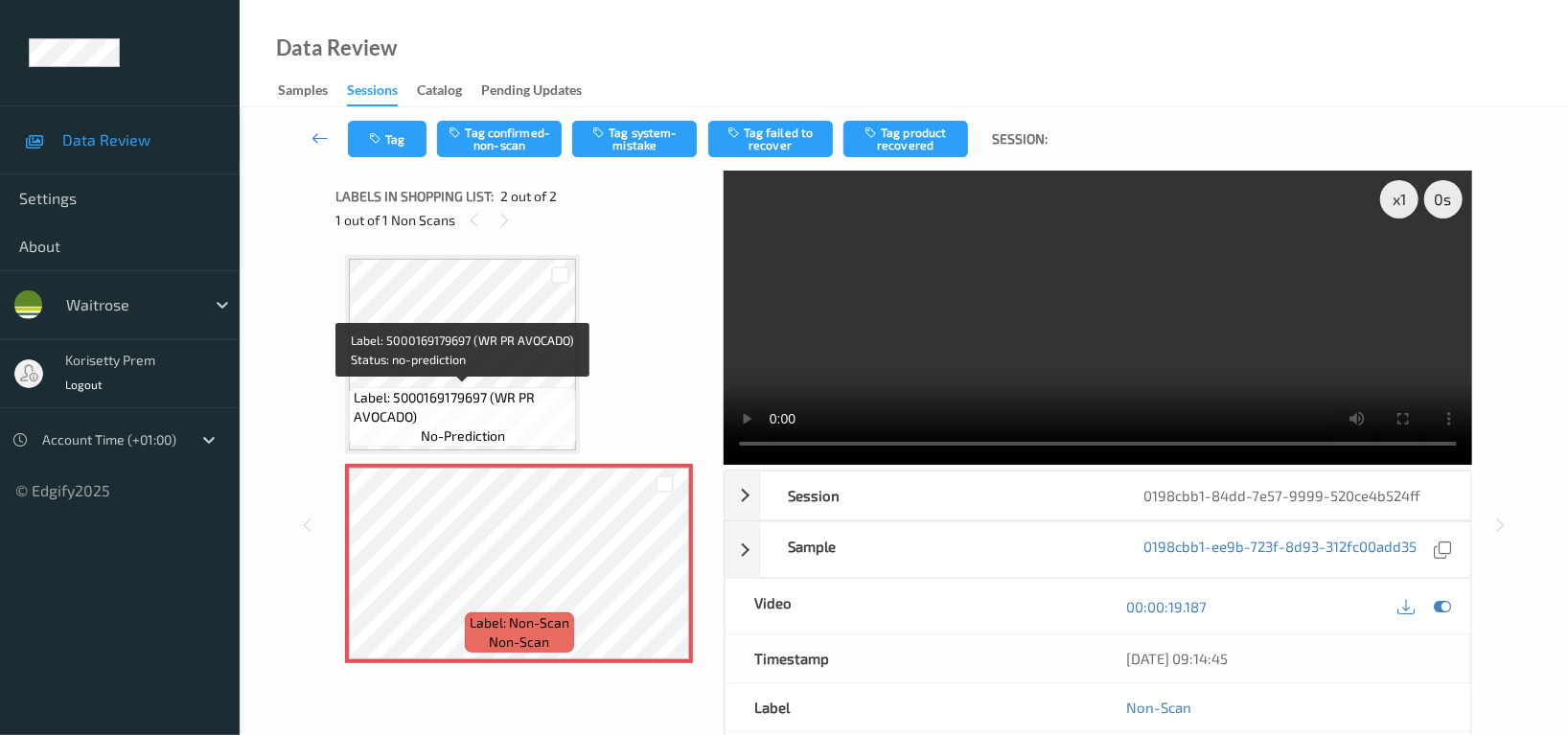
click at [477, 393] on span "Label: 5000169179697 (WR PR AVOCADO)" at bounding box center [463, 408] width 217 height 38
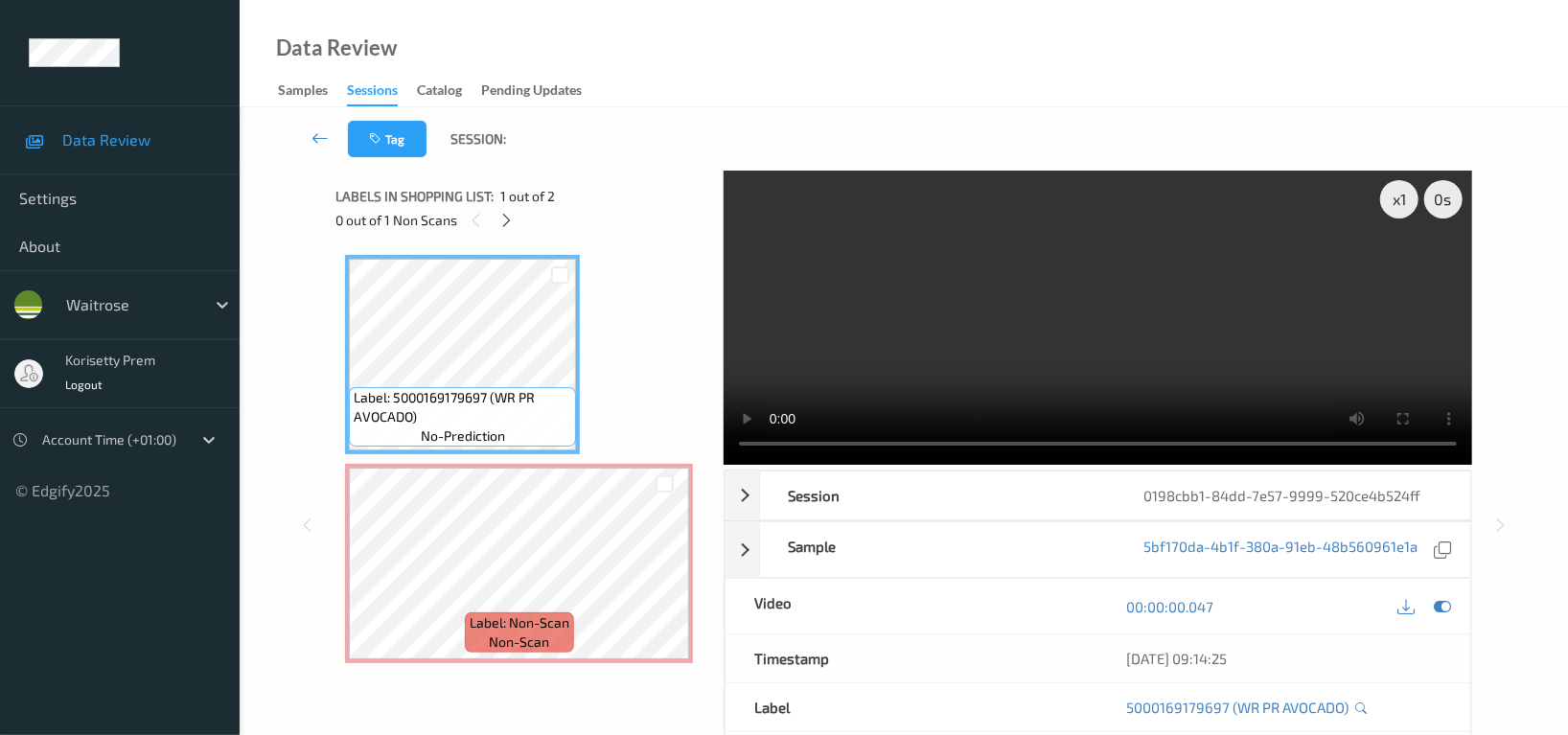
click at [999, 318] on video at bounding box center [1098, 317] width 748 height 294
click at [665, 585] on icon at bounding box center [664, 580] width 16 height 17
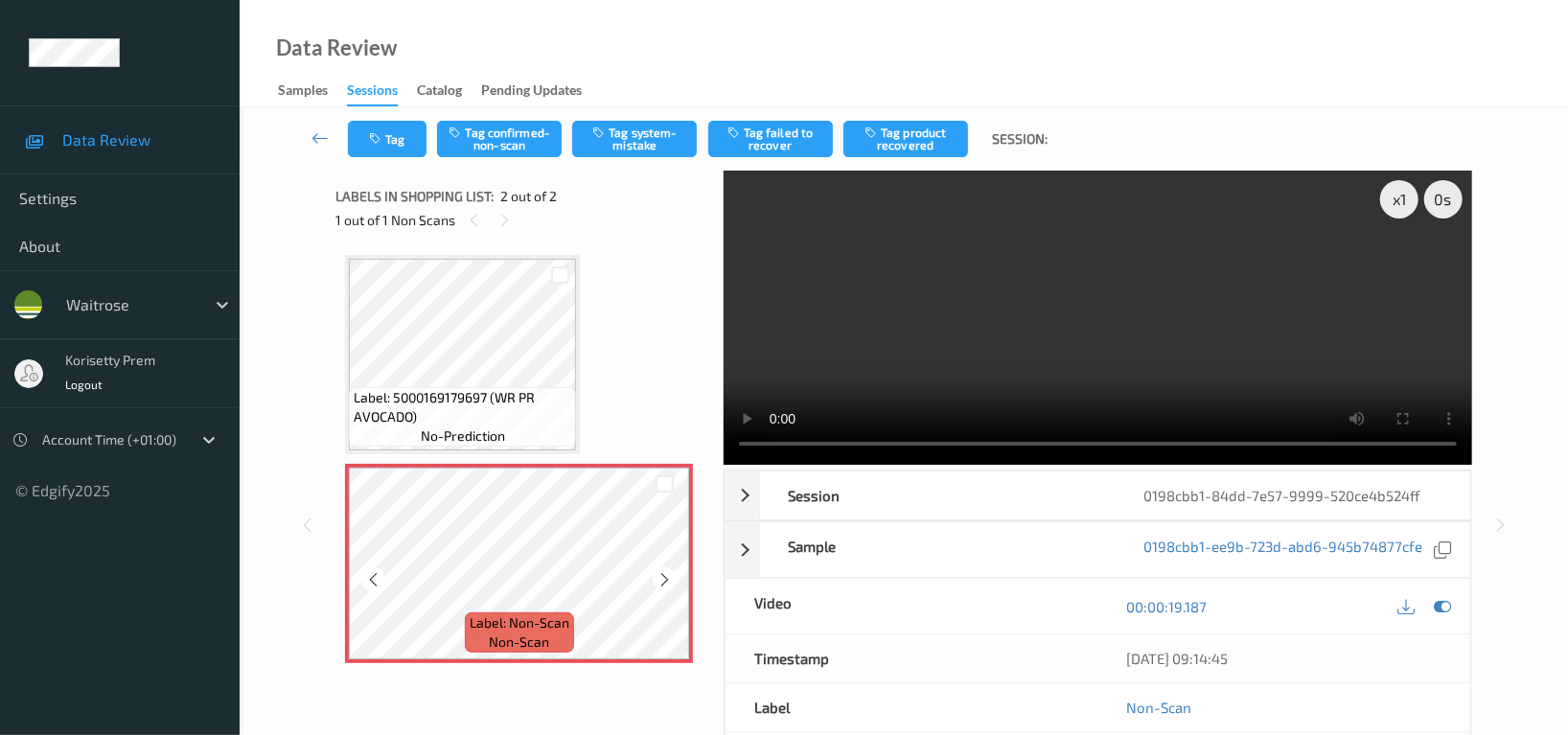
click at [665, 585] on icon at bounding box center [664, 580] width 16 height 17
click at [1036, 319] on video at bounding box center [1098, 317] width 748 height 294
click at [983, 356] on video at bounding box center [1098, 317] width 748 height 294
click at [522, 136] on button "Tag confirmed-non-scan" at bounding box center [499, 139] width 125 height 37
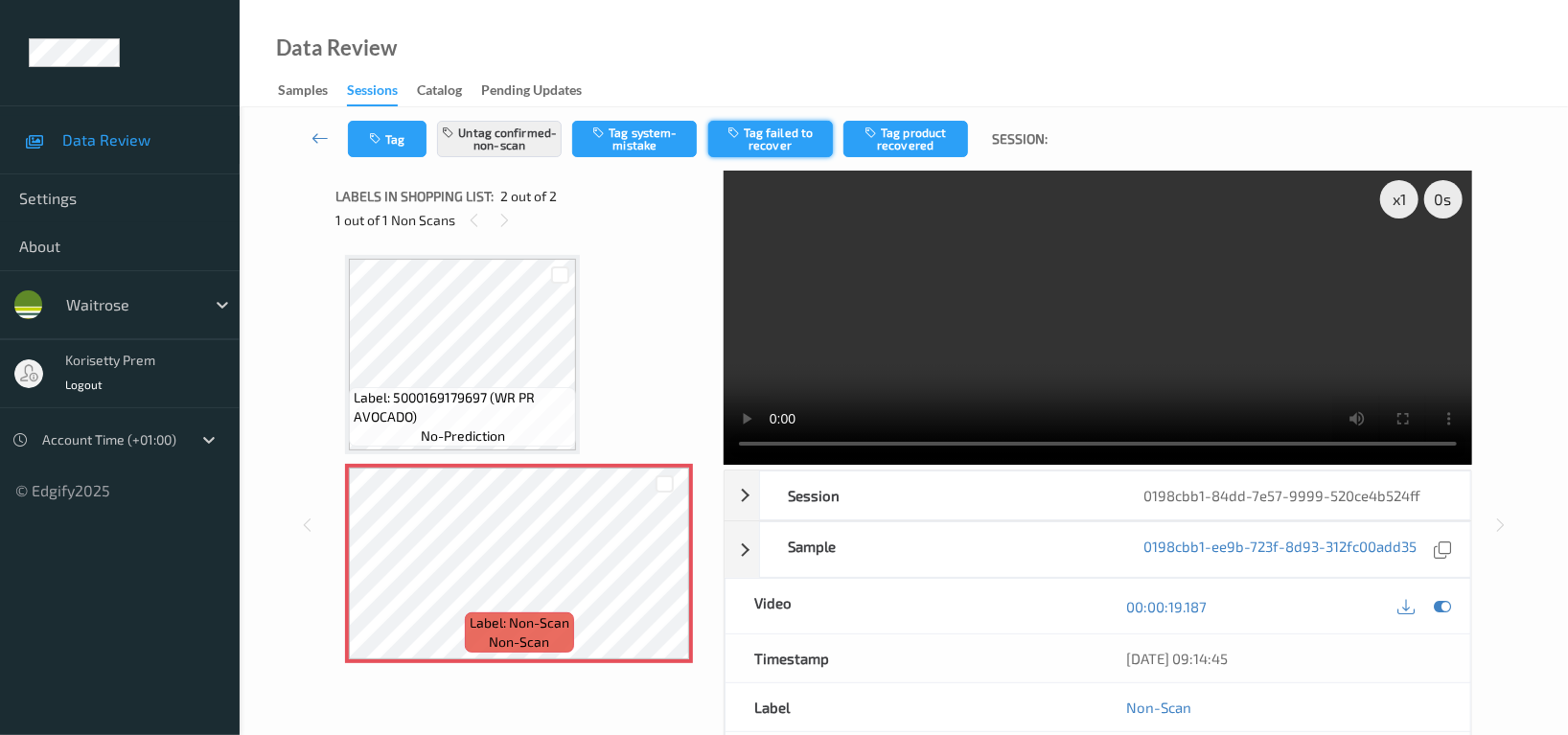
click at [792, 136] on button "Tag failed to recover" at bounding box center [771, 139] width 125 height 37
click at [1450, 598] on icon at bounding box center [1443, 607] width 17 height 17
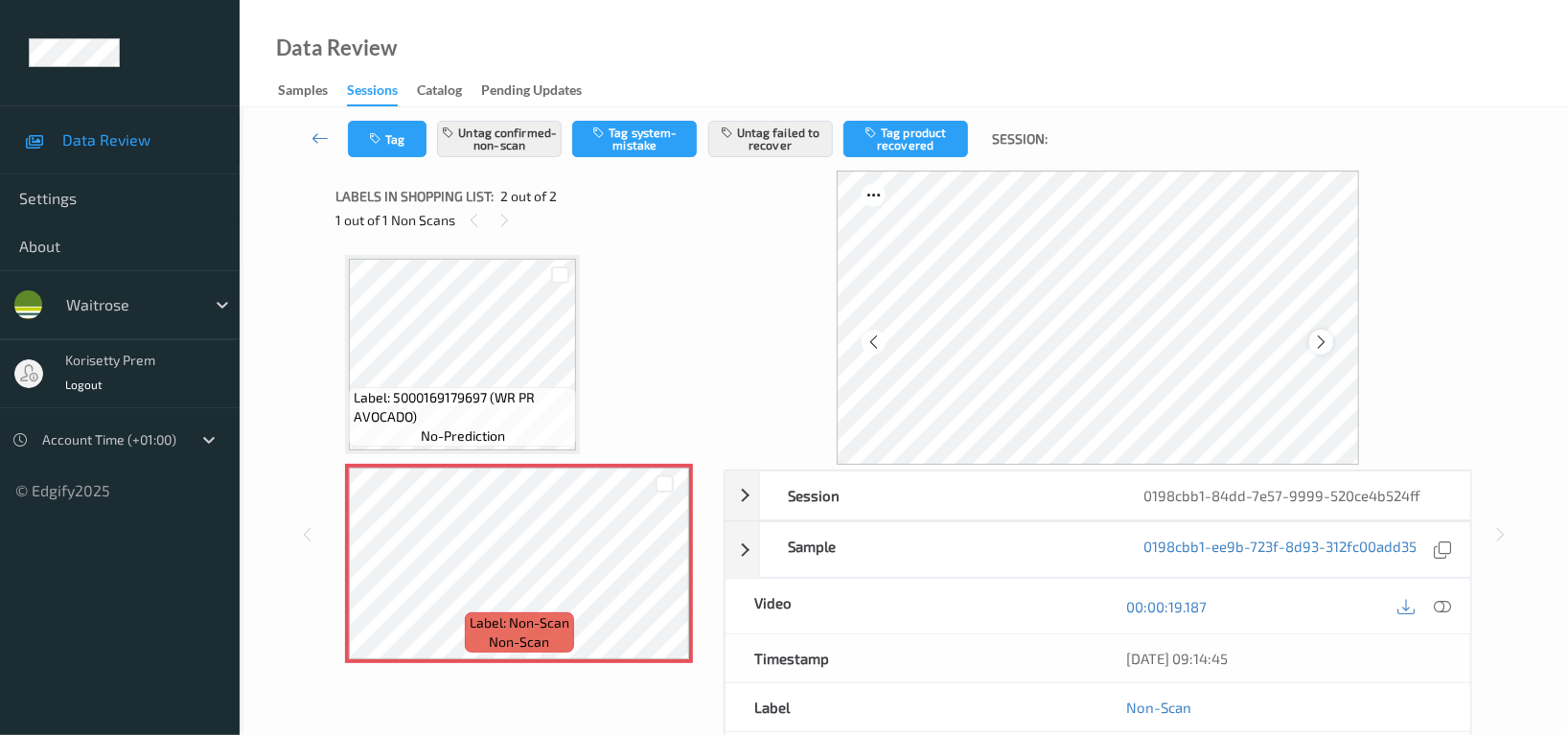
click at [1318, 334] on icon at bounding box center [1321, 342] width 16 height 17
click at [377, 131] on button "Tag" at bounding box center [388, 139] width 79 height 37
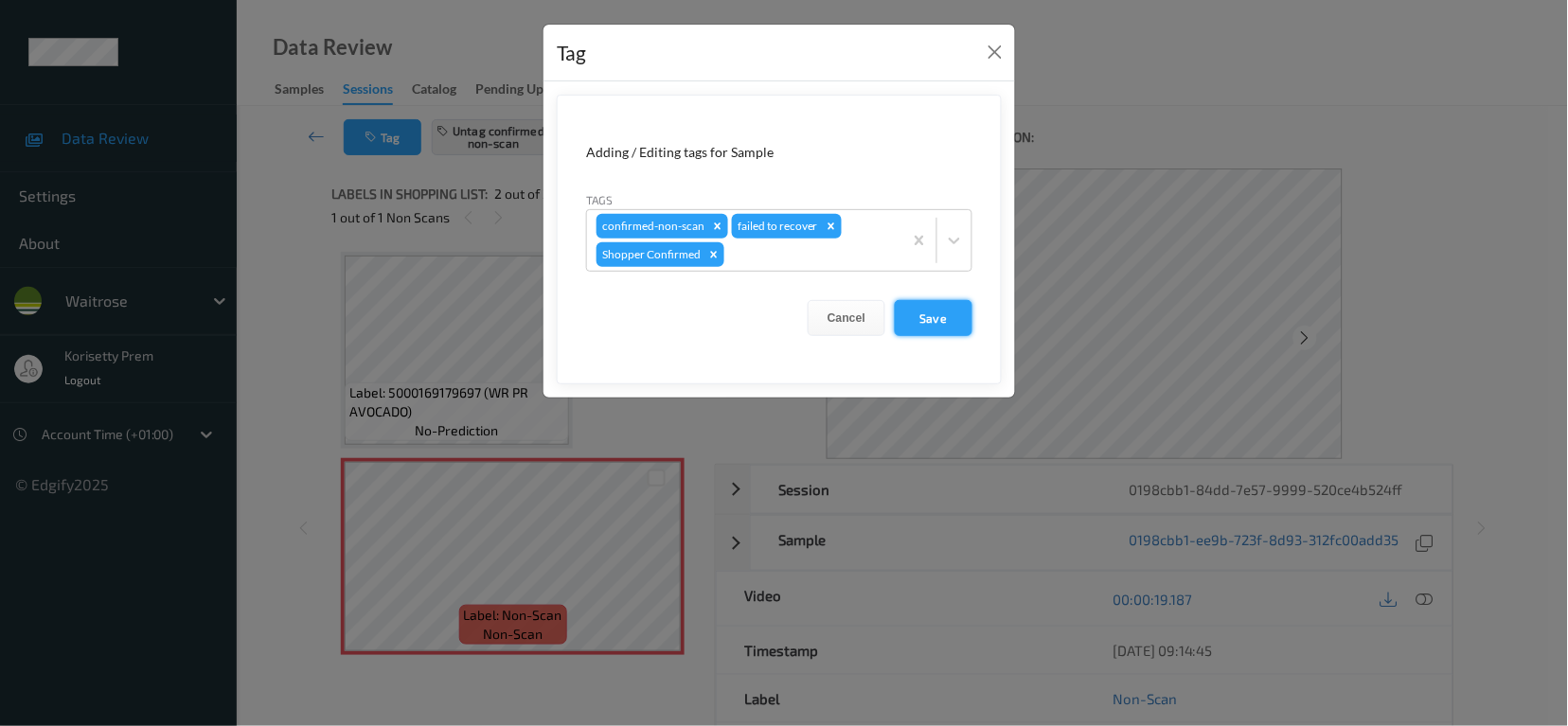
click at [956, 324] on button "Save" at bounding box center [934, 318] width 78 height 36
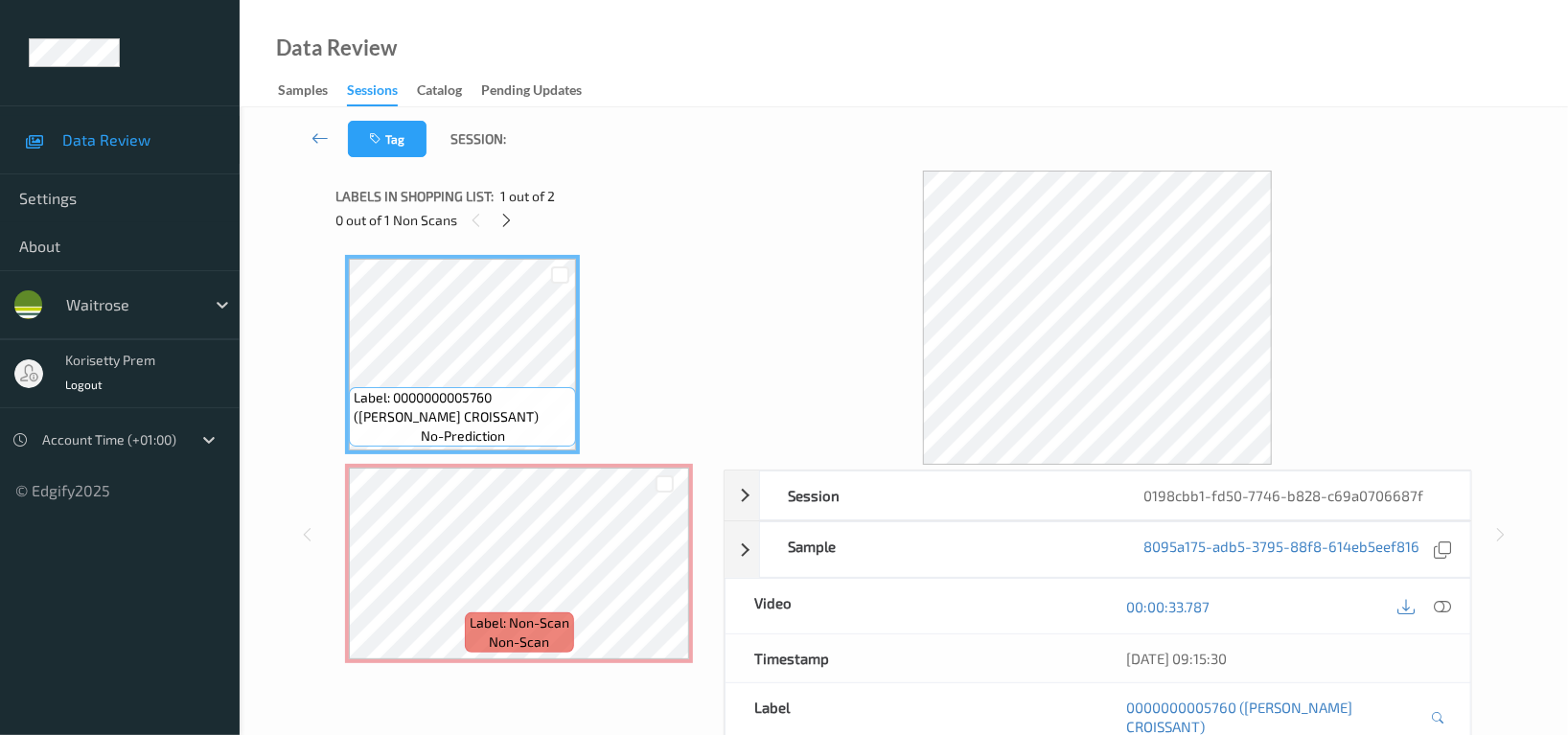
click at [812, 129] on div "Tag Session:" at bounding box center [903, 139] width 1250 height 63
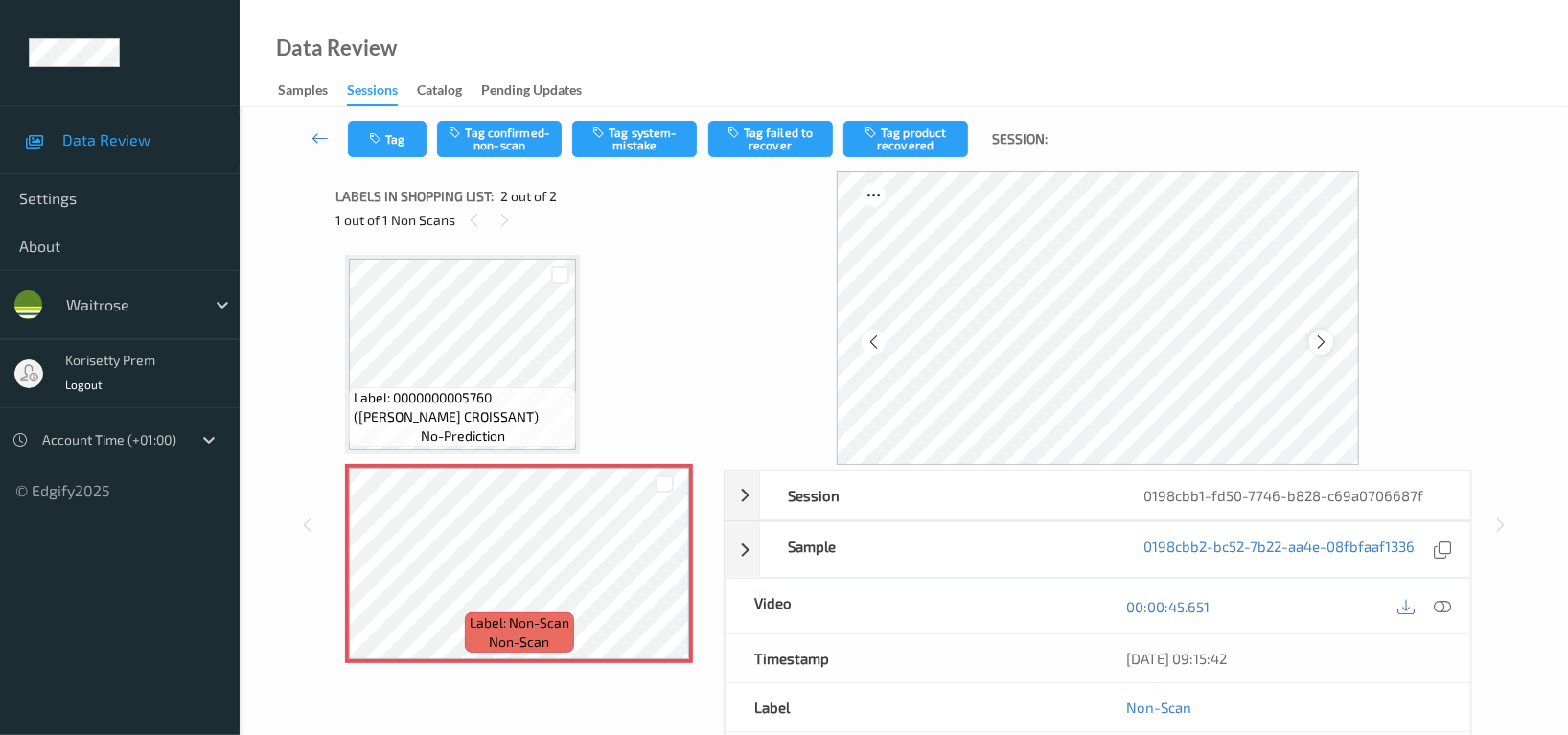
click at [1323, 340] on icon at bounding box center [1321, 342] width 16 height 17
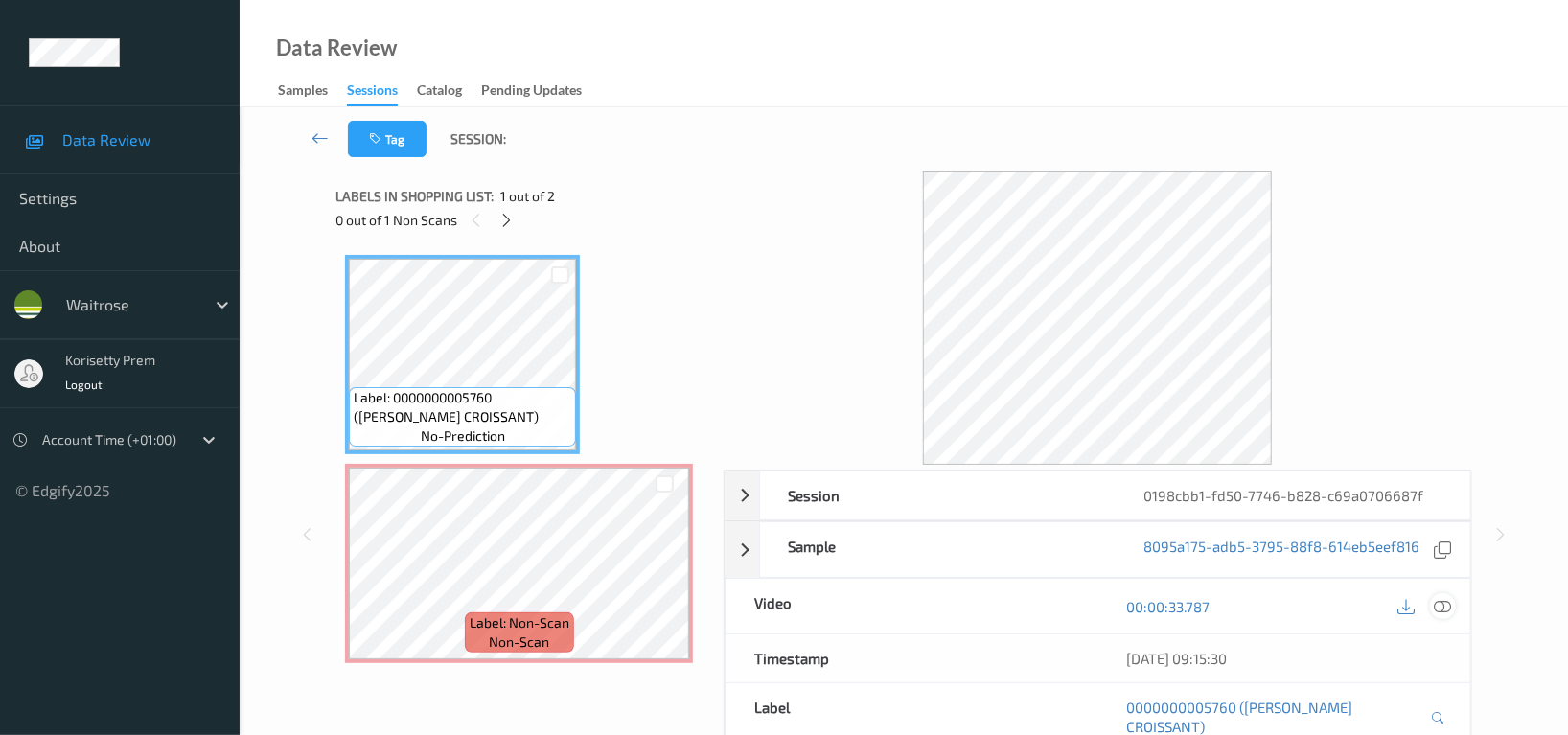
click at [1441, 609] on icon at bounding box center [1443, 607] width 17 height 17
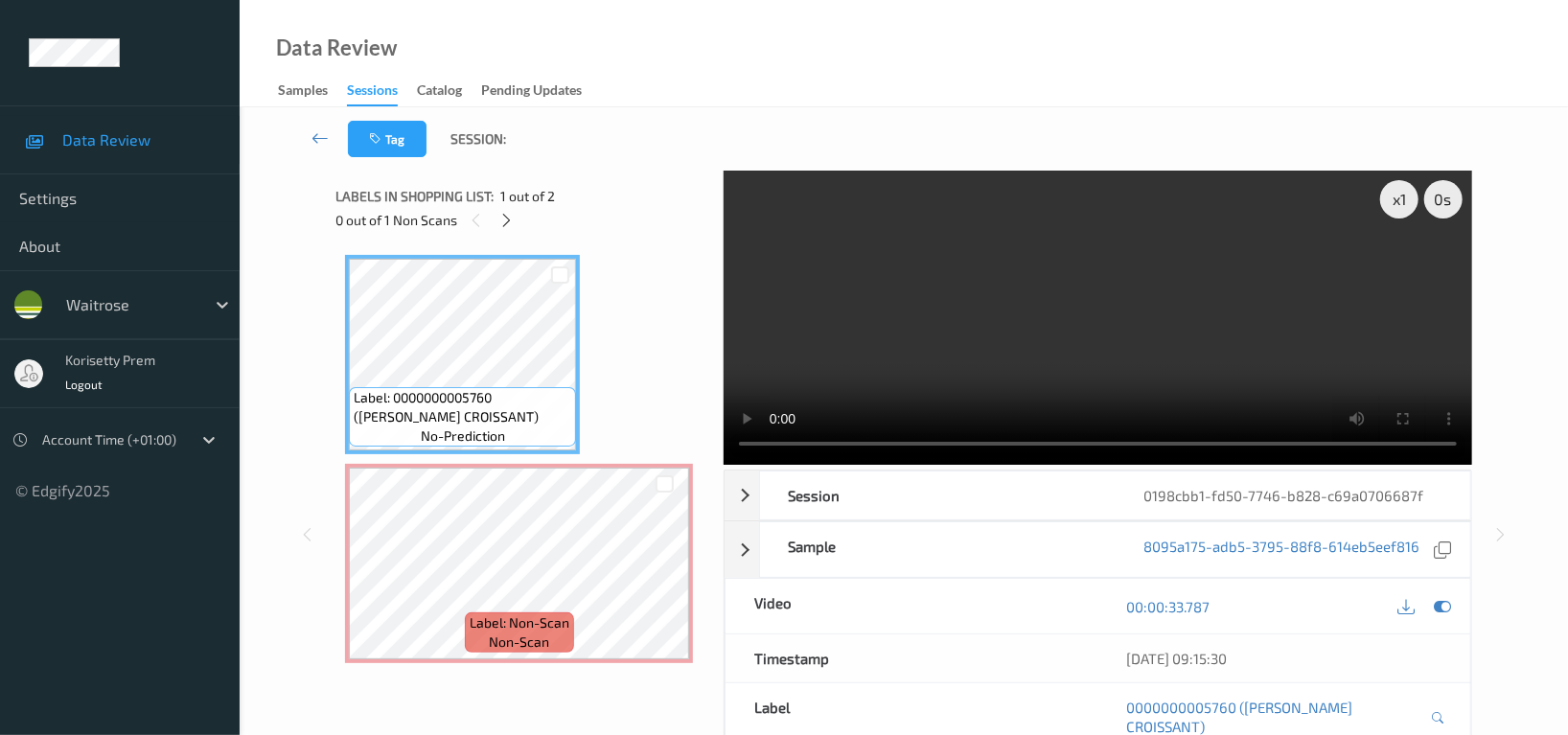
click at [1200, 355] on video at bounding box center [1098, 317] width 748 height 294
click at [1284, 320] on video at bounding box center [1098, 317] width 748 height 294
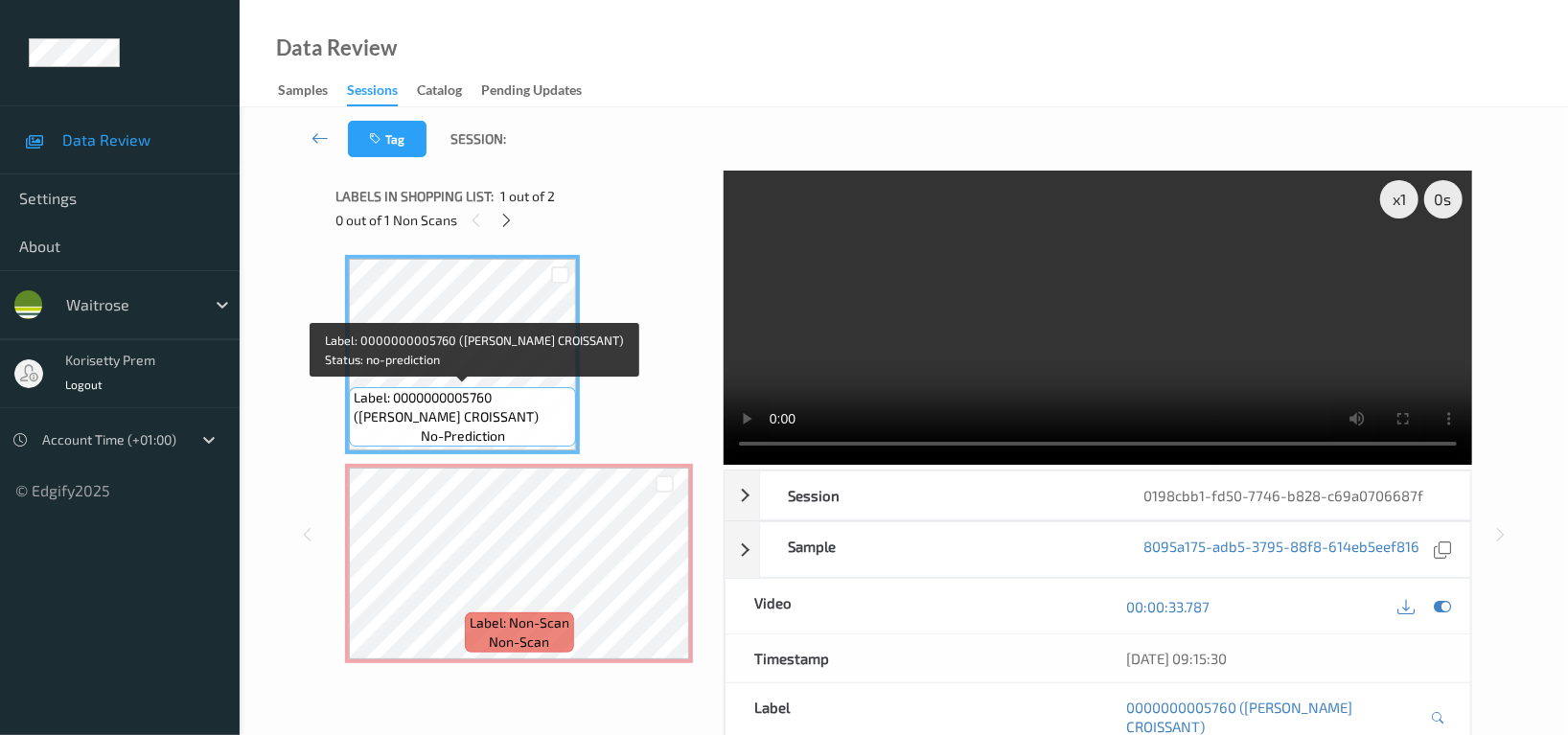
click at [527, 394] on span "Label: 0000000005760 ([PERSON_NAME] CROISSANT)" at bounding box center [463, 408] width 217 height 38
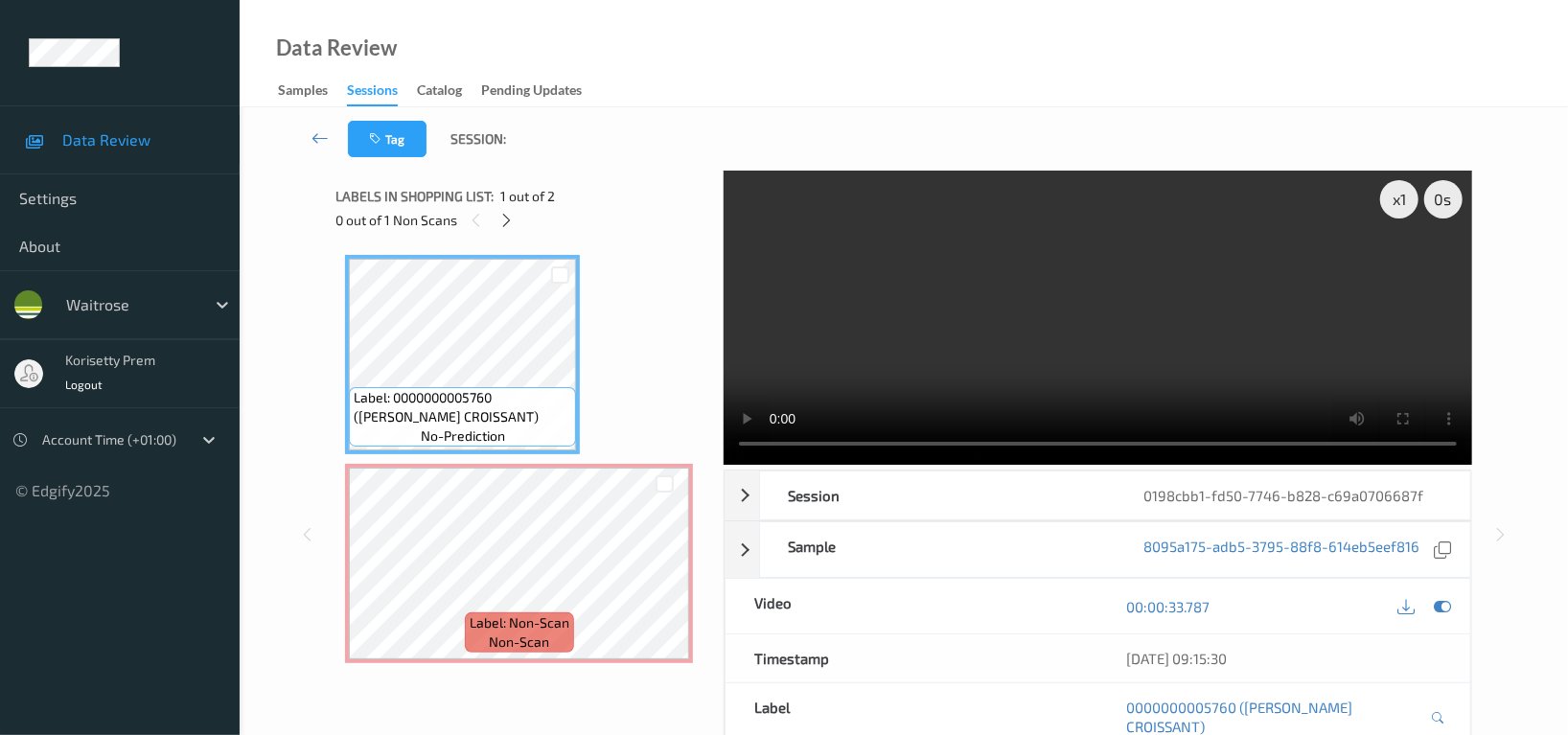
click at [1115, 285] on video at bounding box center [1098, 317] width 748 height 294
click at [1148, 318] on video at bounding box center [1098, 317] width 748 height 294
click at [999, 334] on video at bounding box center [1098, 317] width 748 height 294
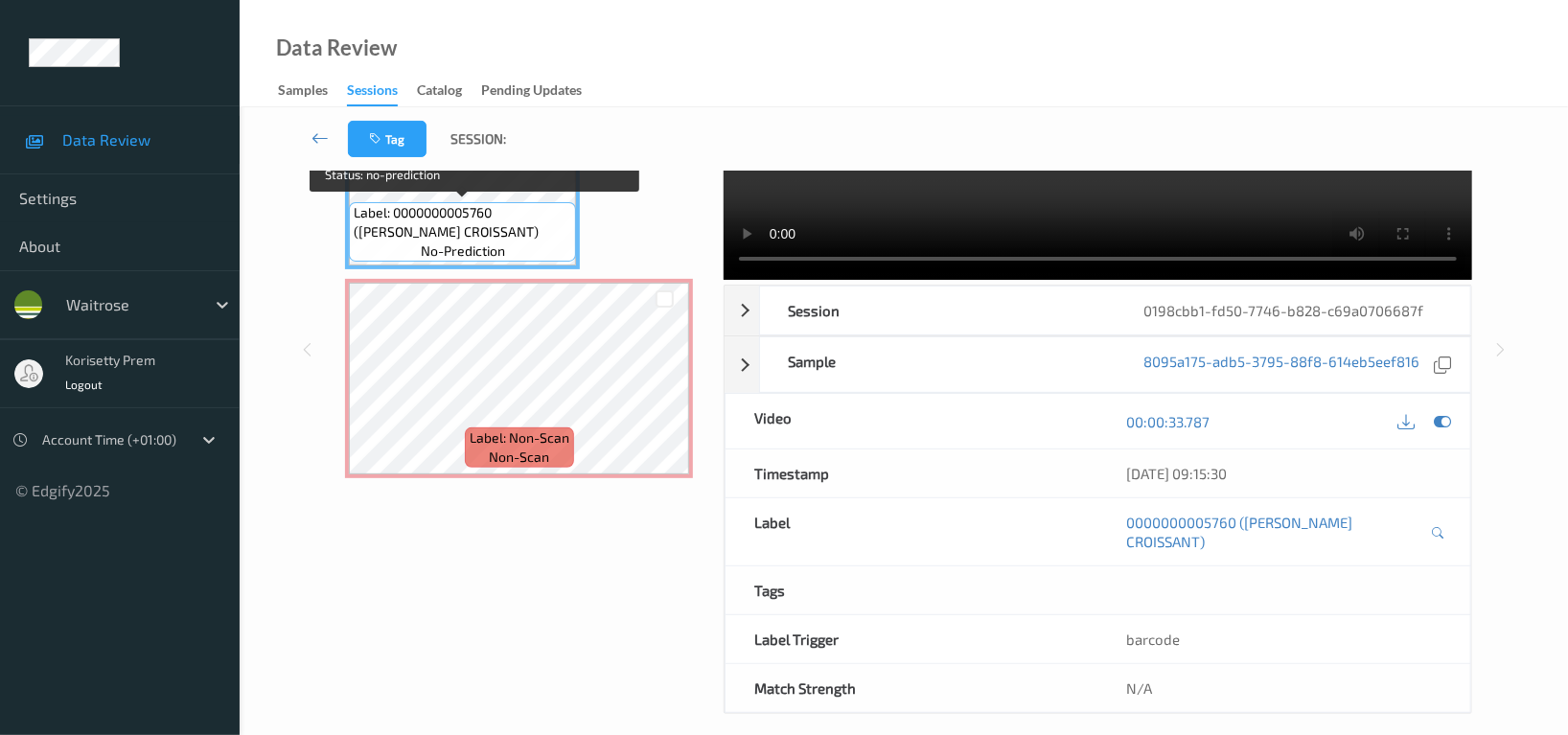
scroll to position [187, 0]
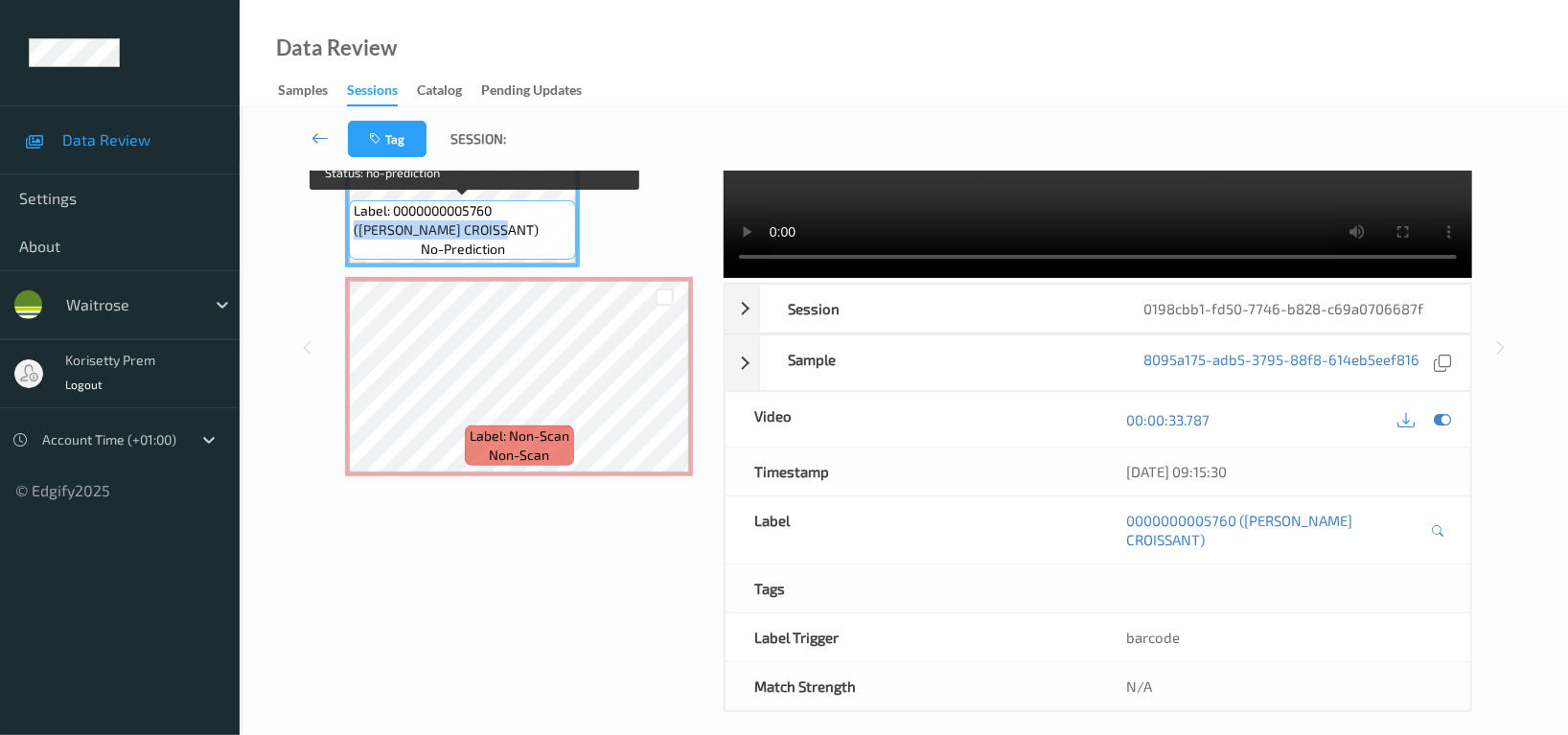
drag, startPoint x: 500, startPoint y: 205, endPoint x: 500, endPoint y: 232, distance: 27.0
click at [500, 232] on span "Label: 0000000005760 ([PERSON_NAME] CROISSANT)" at bounding box center [463, 220] width 217 height 38
copy span "([PERSON_NAME] CROISSANT)"
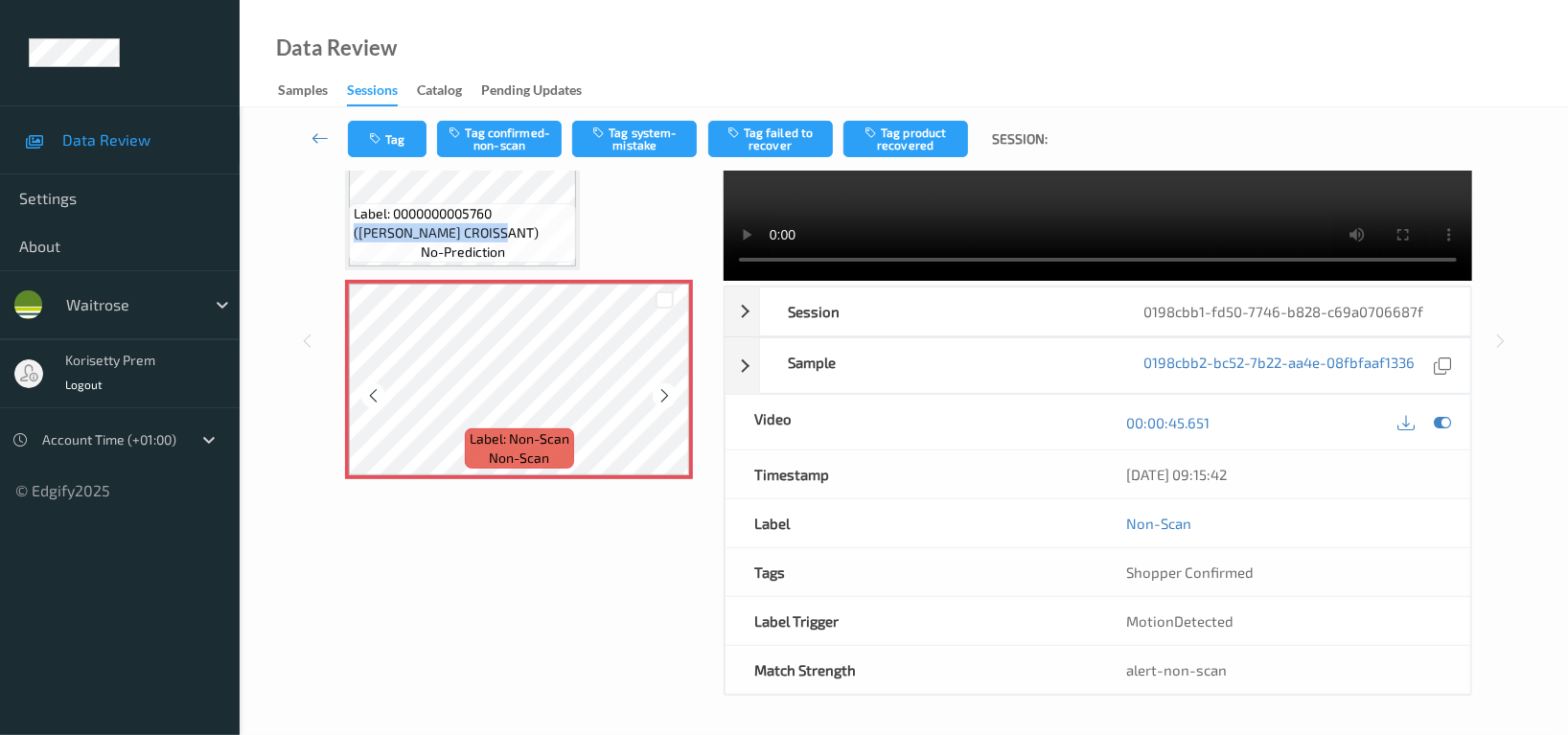
scroll to position [59, 0]
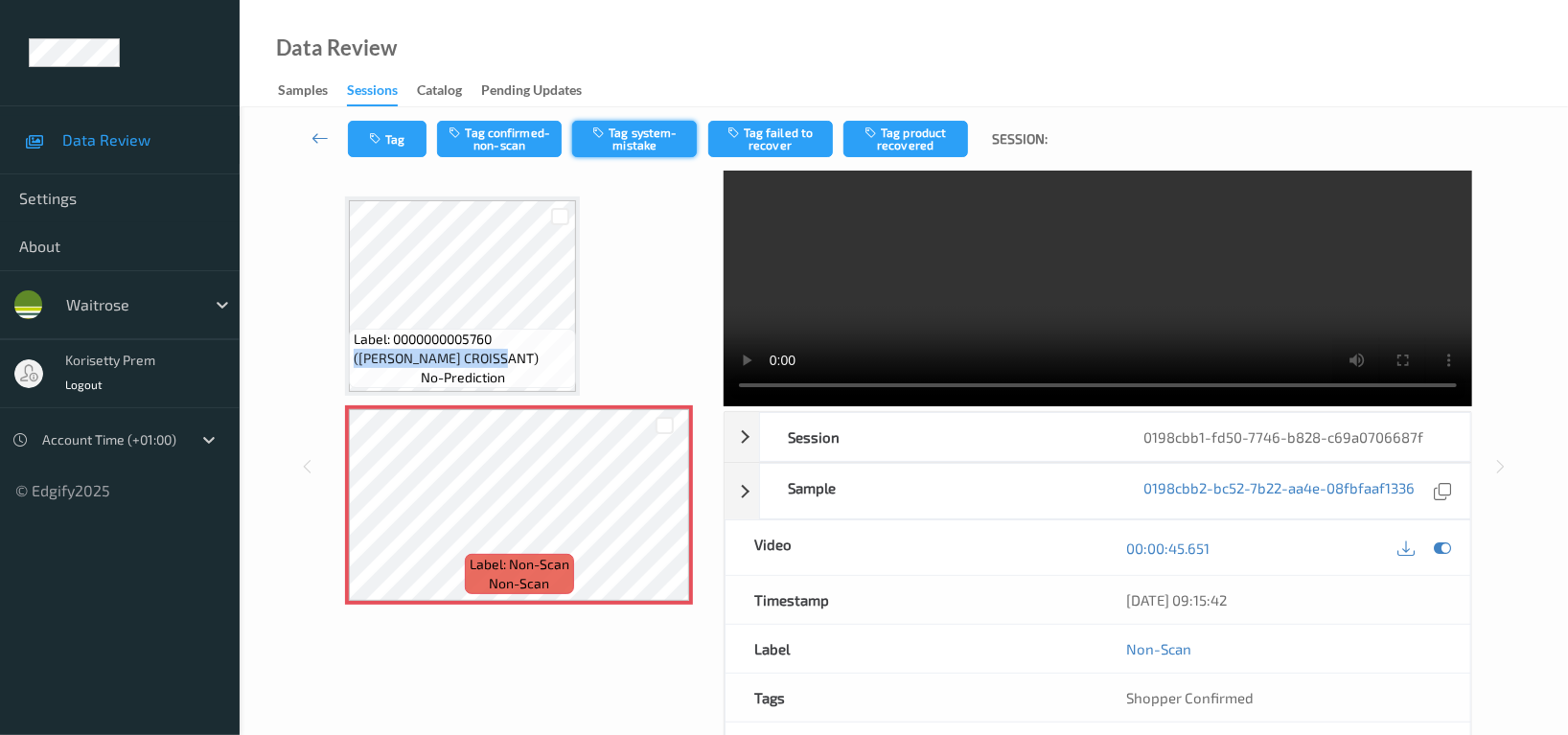
click at [640, 143] on button "Tag system-mistake" at bounding box center [635, 139] width 125 height 37
click at [1052, 326] on video at bounding box center [1098, 260] width 748 height 294
click at [411, 144] on button "Tag" at bounding box center [388, 139] width 79 height 37
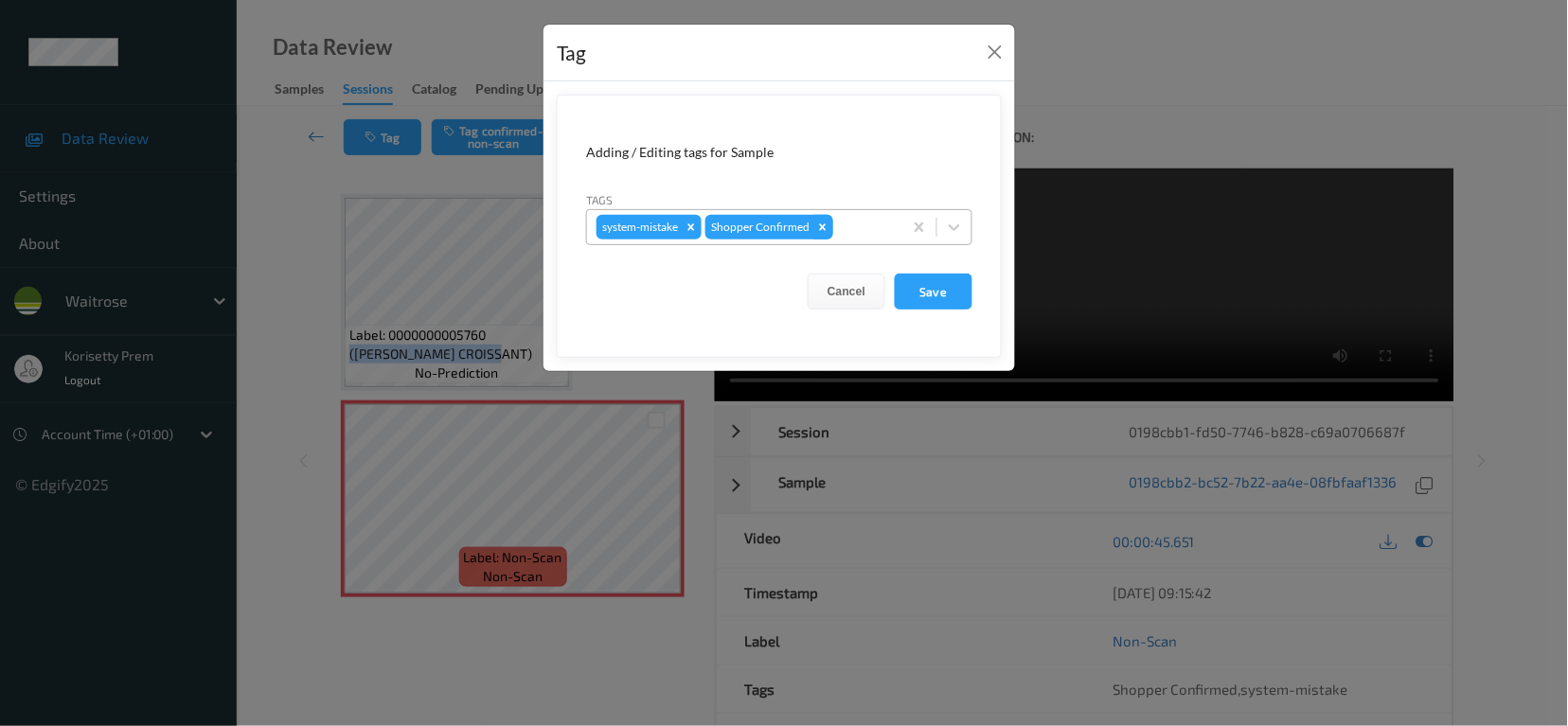
click at [830, 221] on div "Remove Shopper Confirmed" at bounding box center [823, 227] width 21 height 25
click at [842, 293] on button "Cancel" at bounding box center [847, 292] width 78 height 36
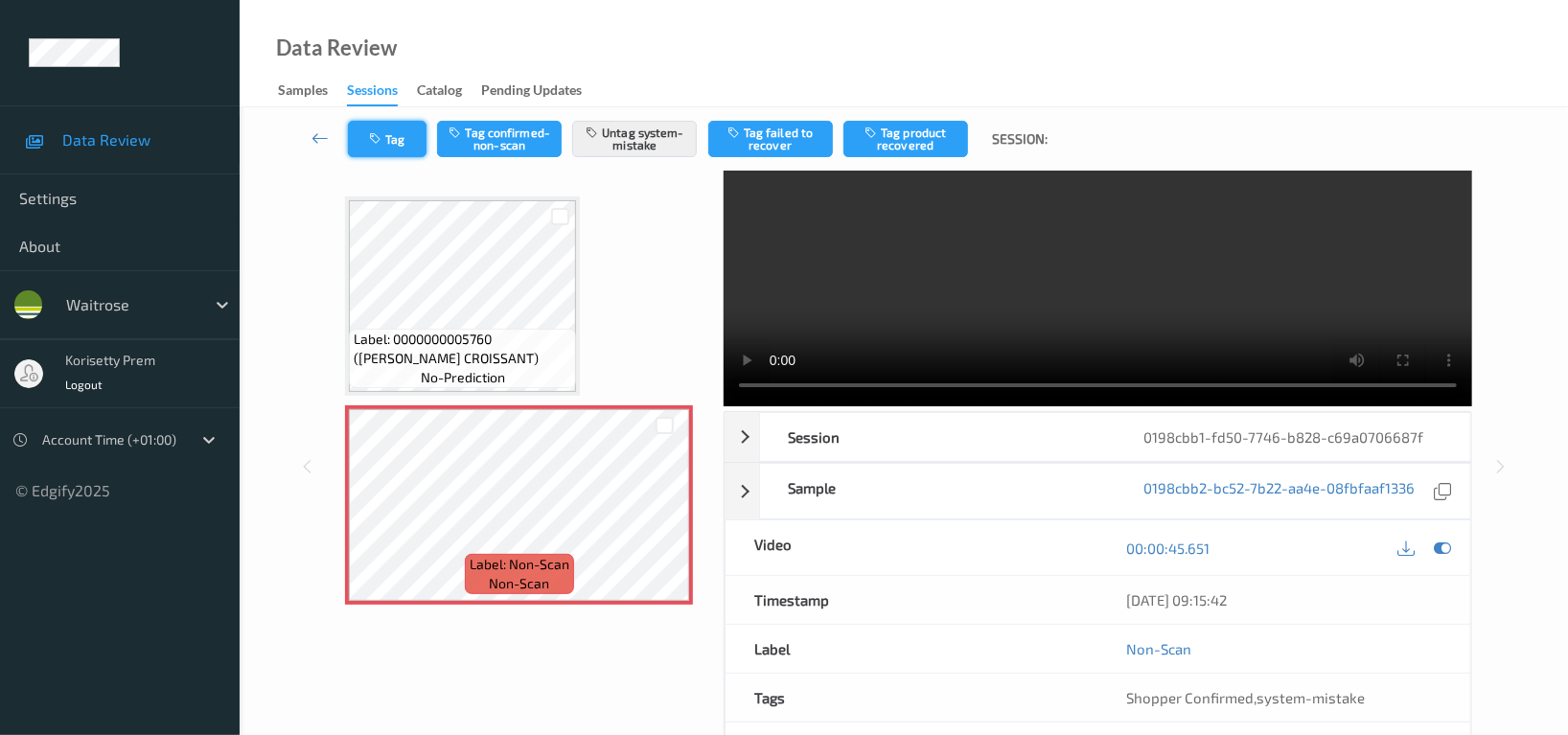
click at [405, 147] on button "Tag" at bounding box center [388, 139] width 79 height 37
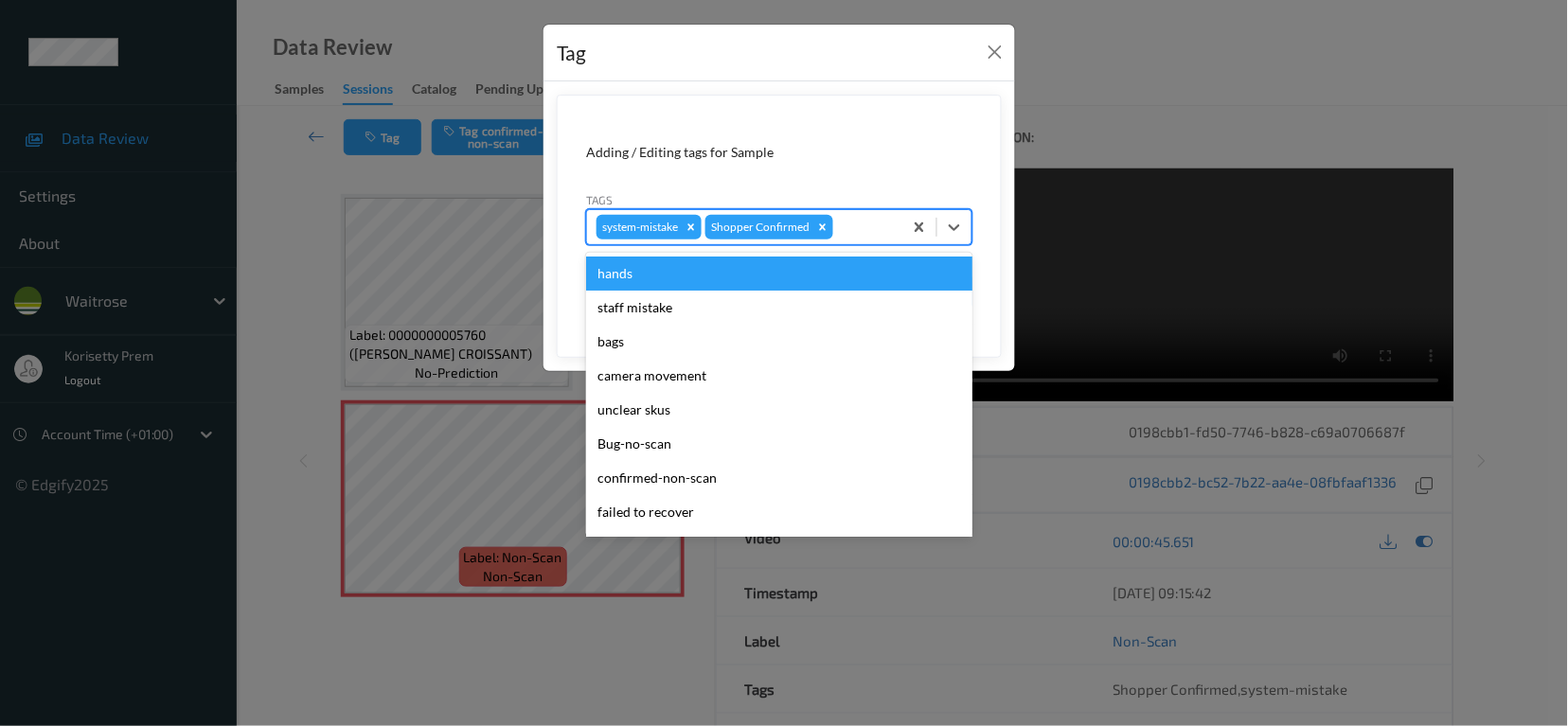
click at [853, 224] on div at bounding box center [865, 227] width 56 height 23
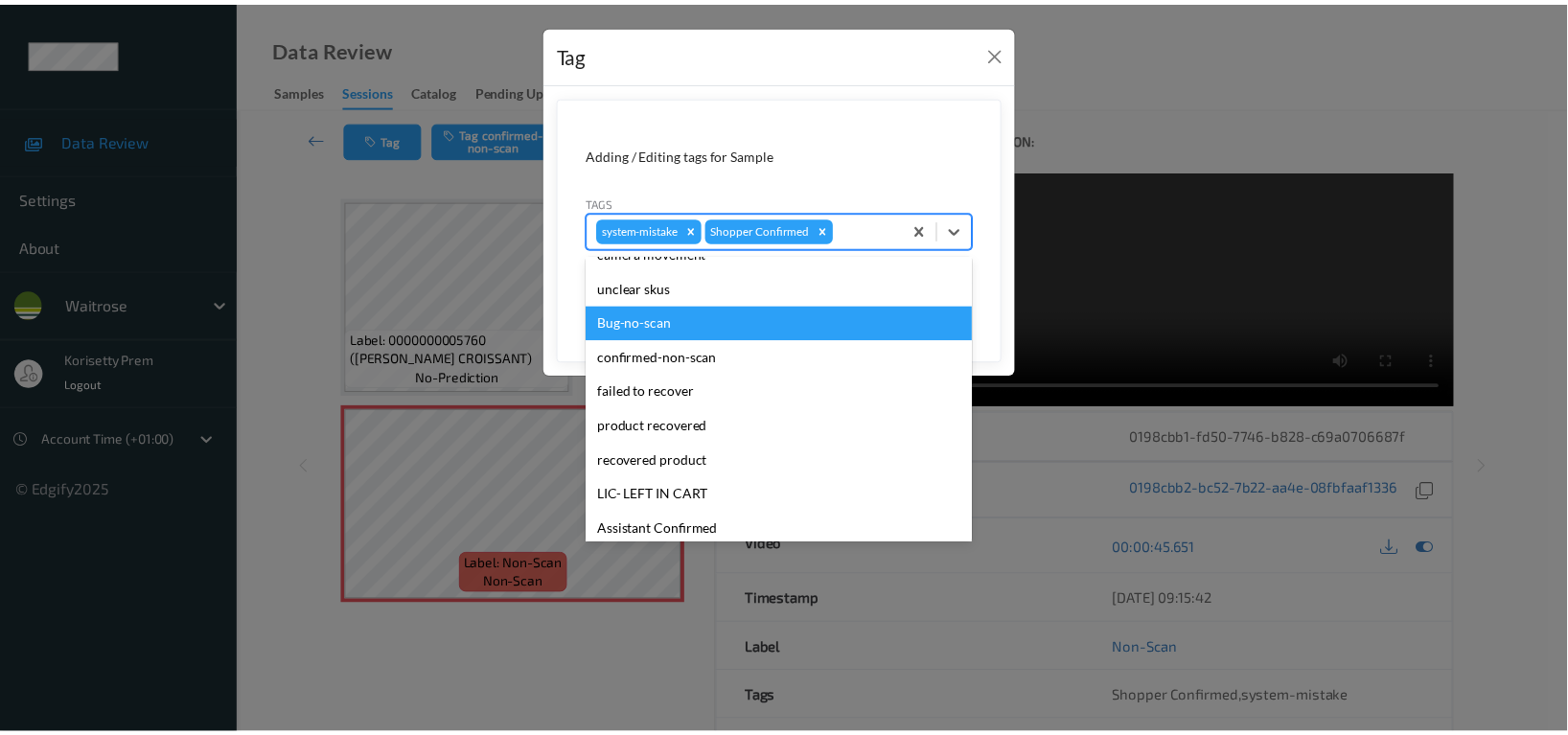
scroll to position [375, 0]
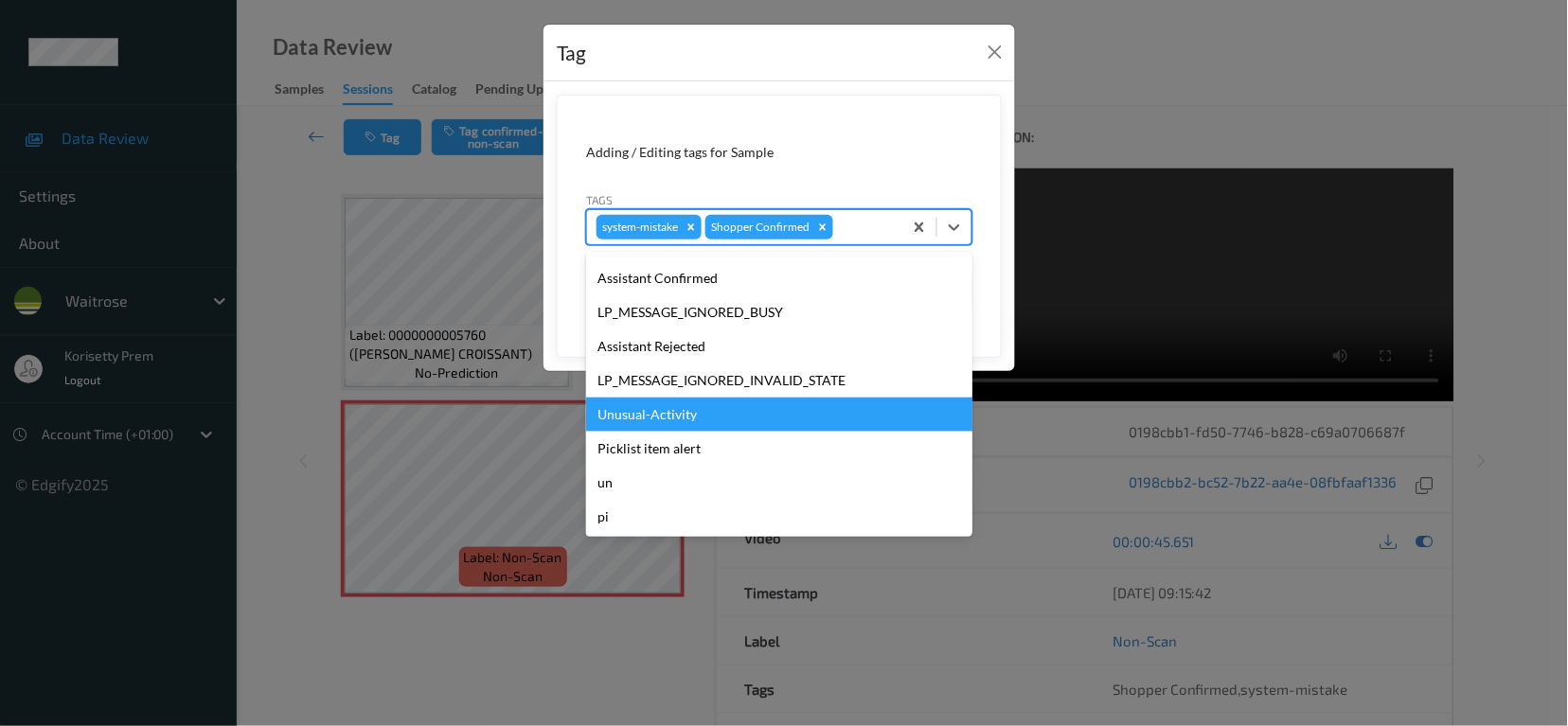
click at [656, 418] on div "Unusual-Activity" at bounding box center [779, 414] width 387 height 34
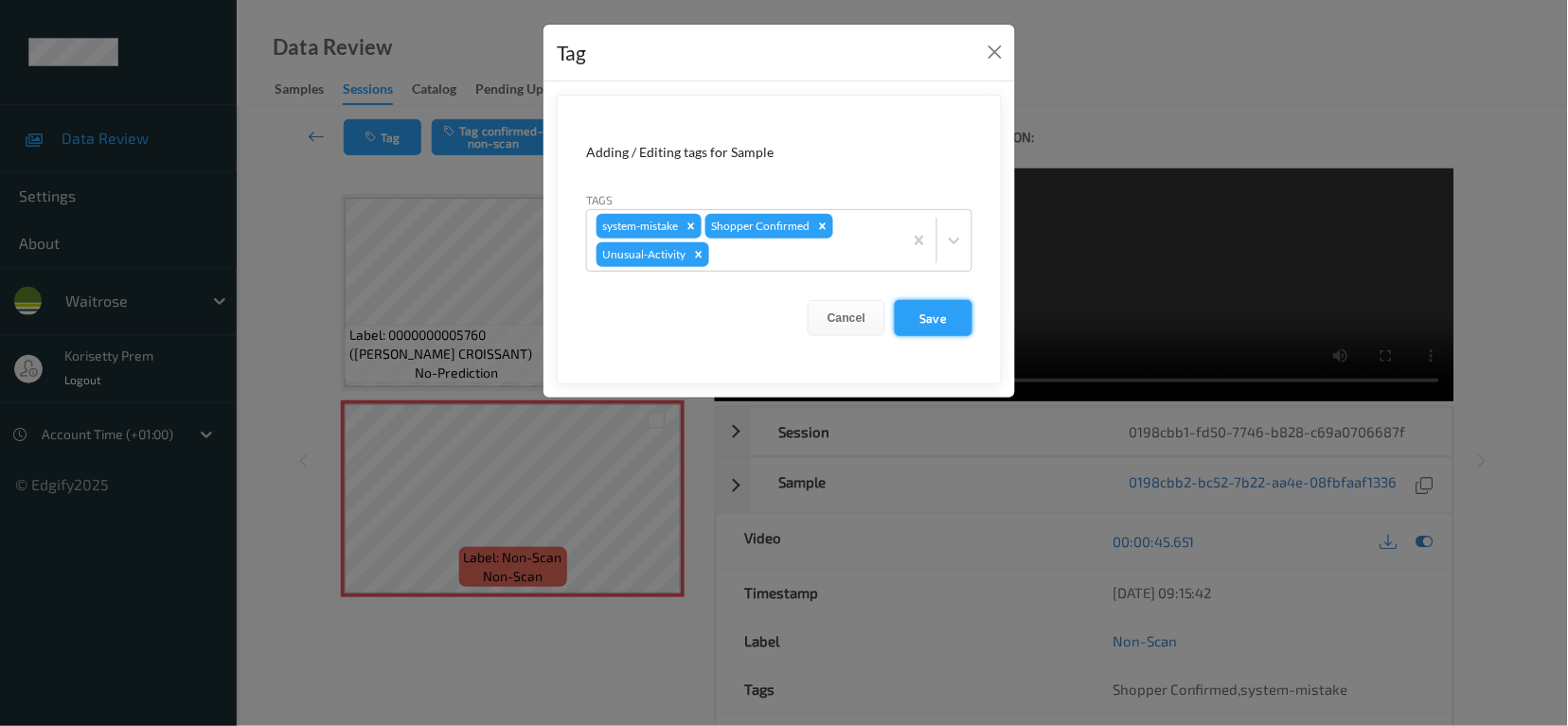
click at [908, 320] on button "Save" at bounding box center [934, 318] width 78 height 36
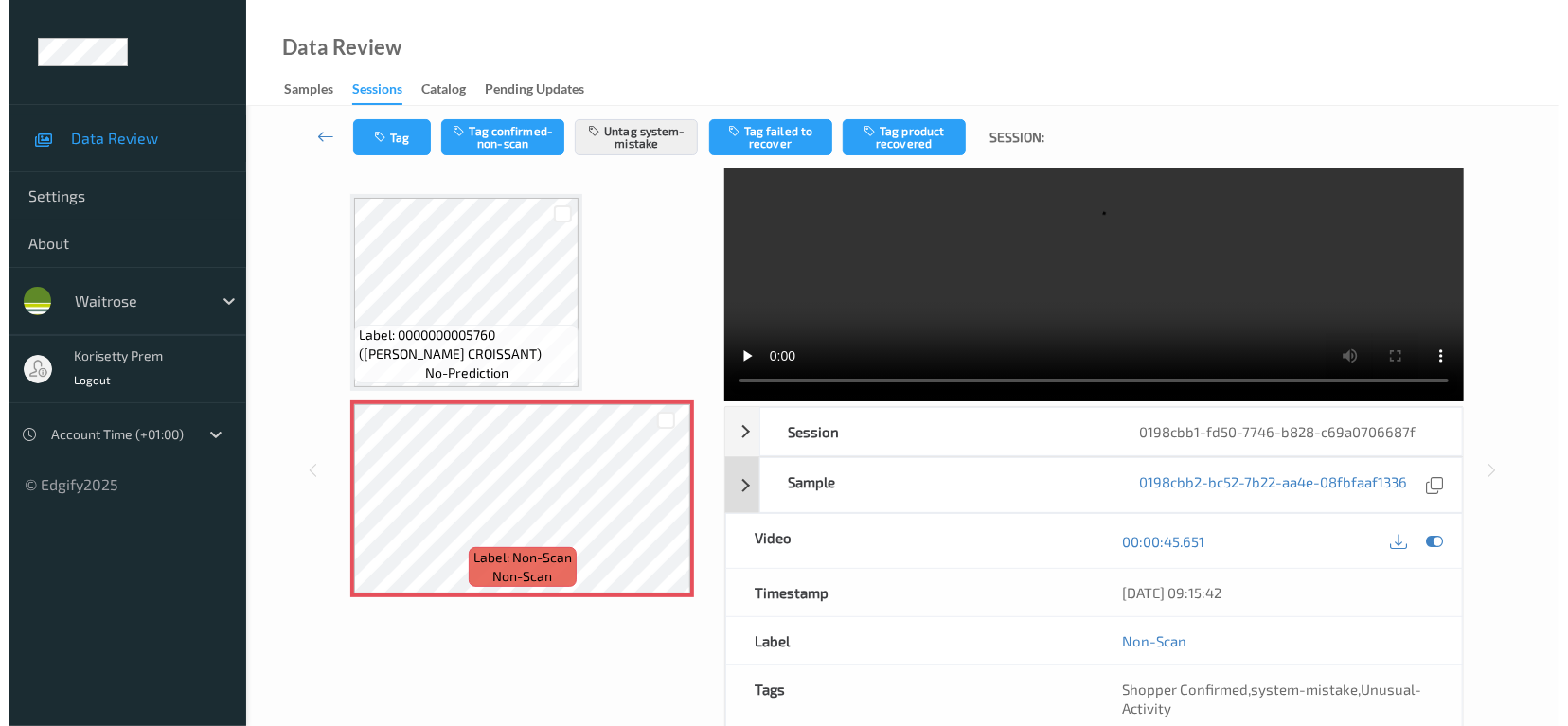
scroll to position [55, 0]
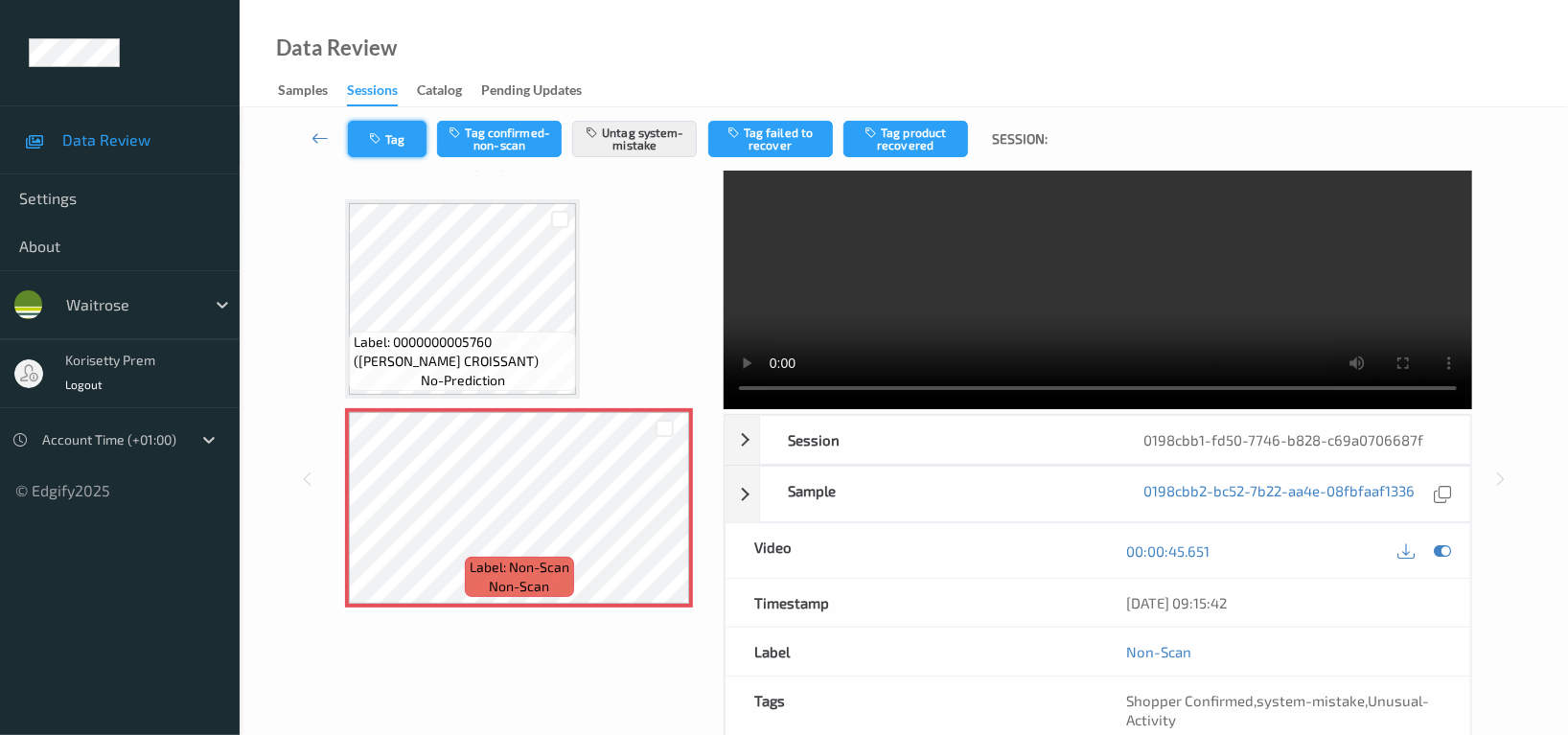
click at [417, 141] on button "Tag" at bounding box center [388, 139] width 79 height 37
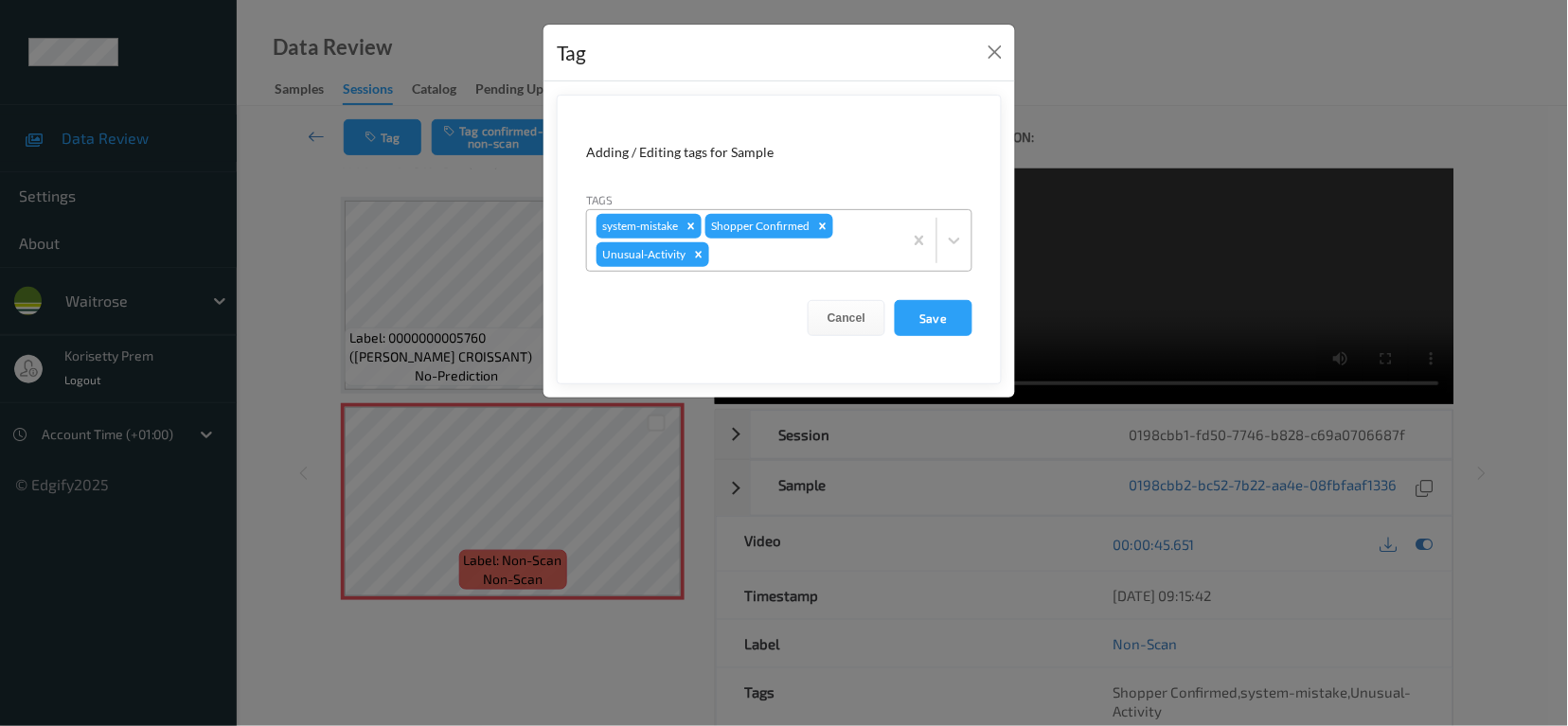
click at [769, 257] on div at bounding box center [802, 255] width 180 height 23
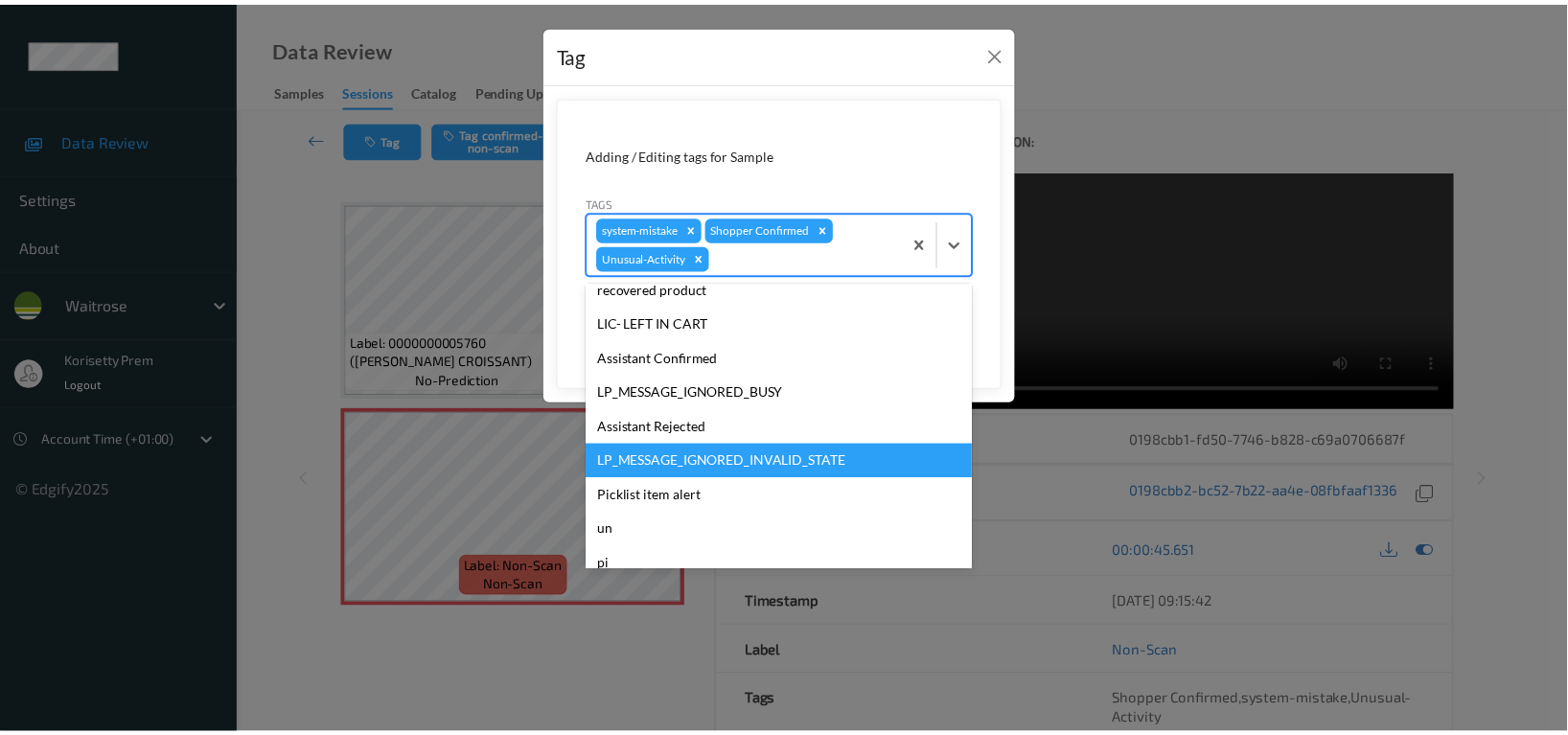
scroll to position [341, 0]
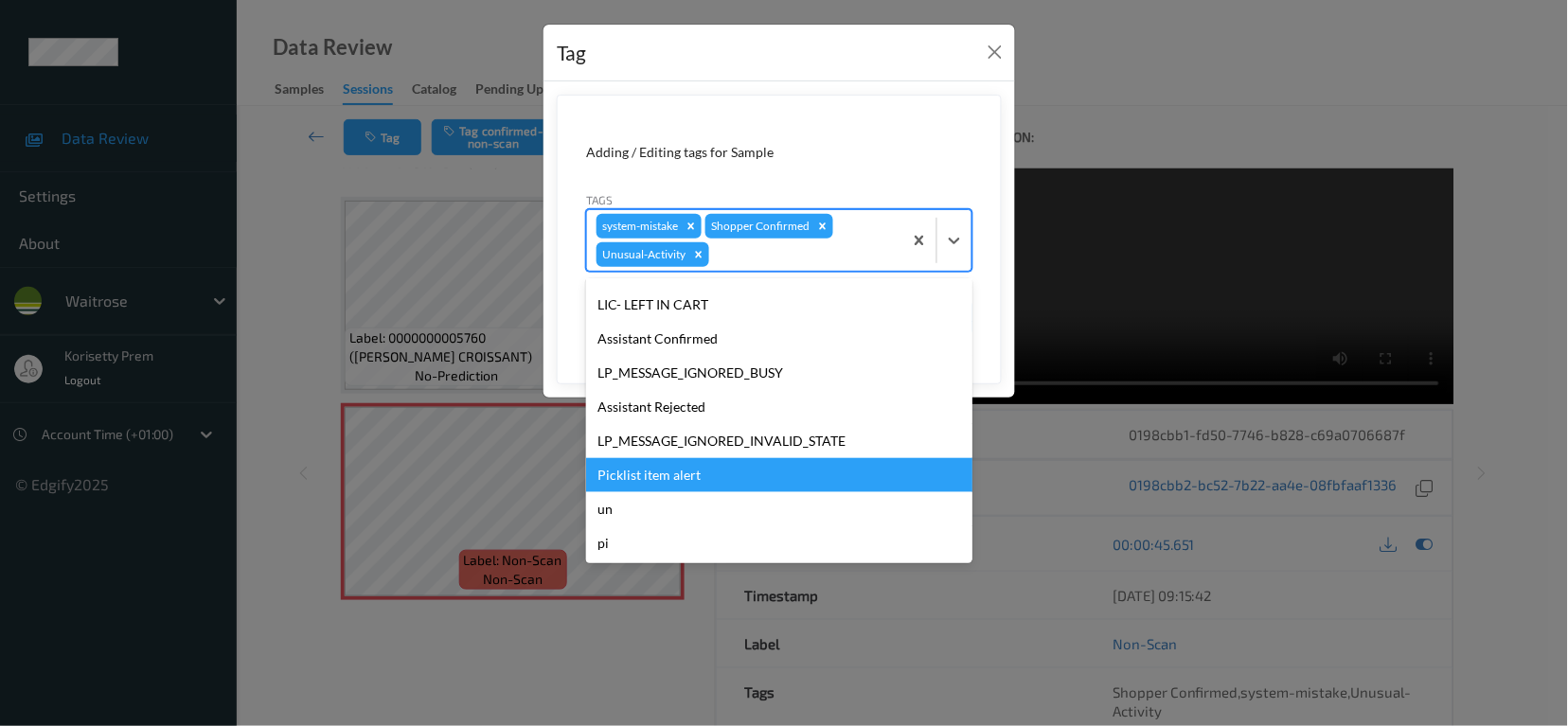
click at [679, 475] on div "Picklist item alert" at bounding box center [779, 475] width 387 height 34
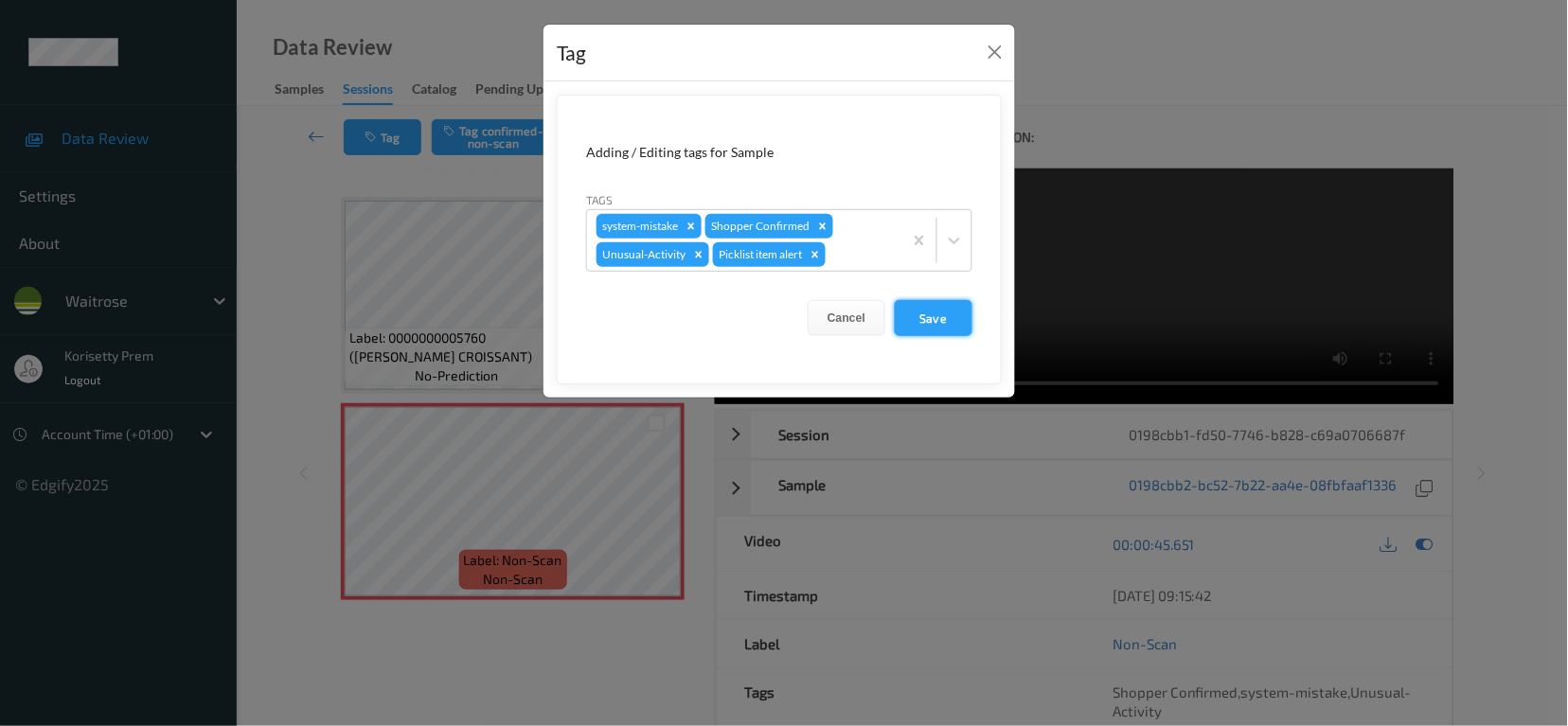
click at [939, 310] on button "Save" at bounding box center [934, 318] width 78 height 36
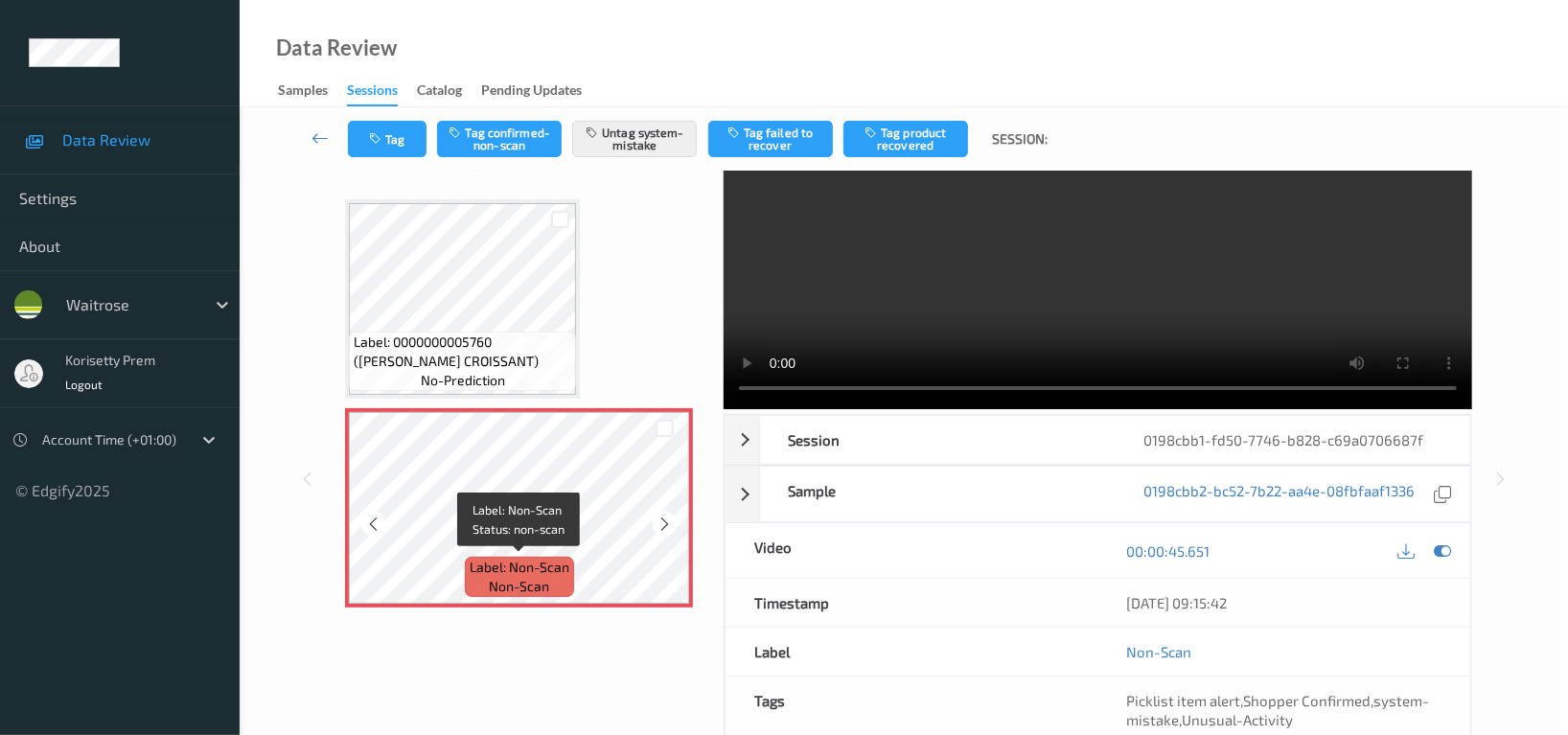
click at [497, 558] on span "Label: Non-Scan" at bounding box center [519, 568] width 100 height 19
click at [397, 127] on button "Tag" at bounding box center [388, 139] width 79 height 37
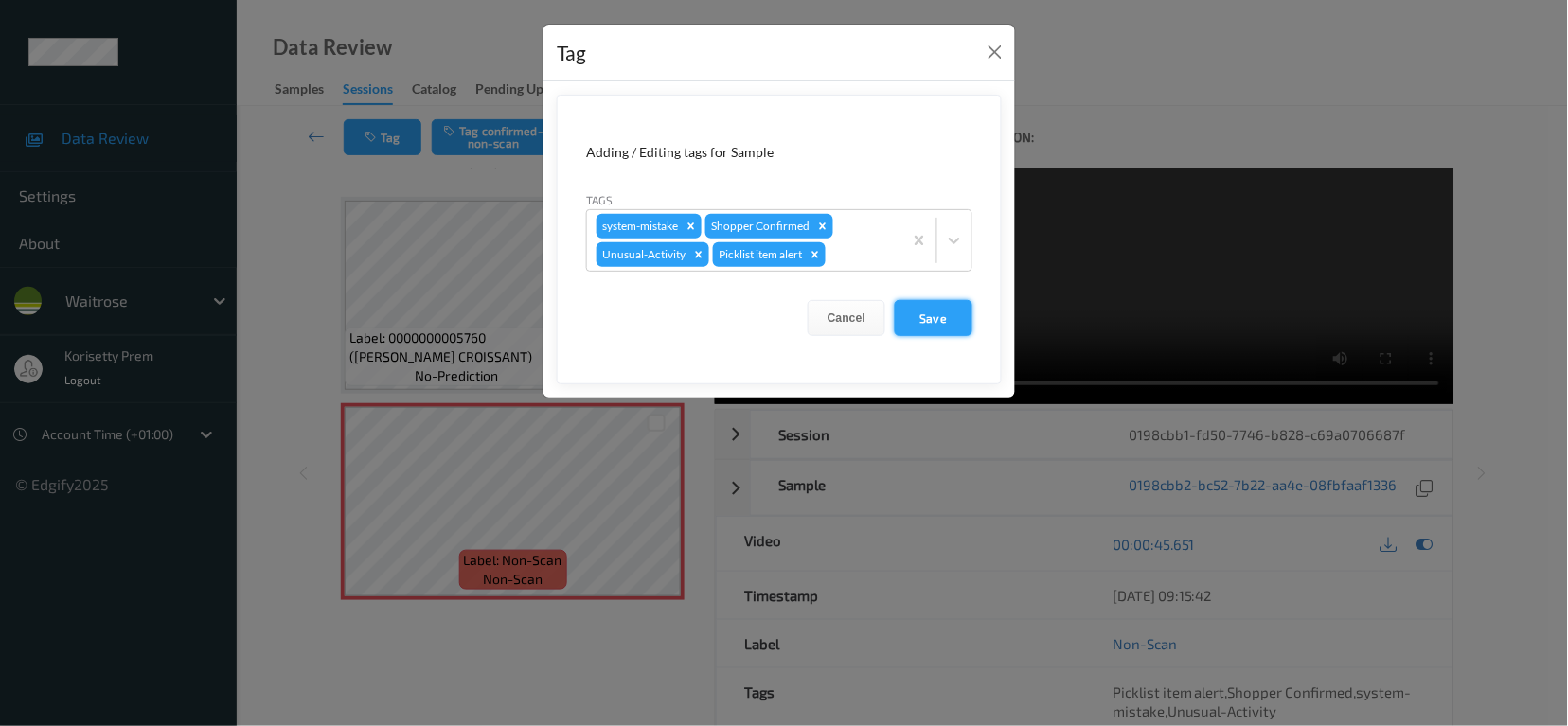
click at [911, 315] on button "Save" at bounding box center [934, 318] width 78 height 36
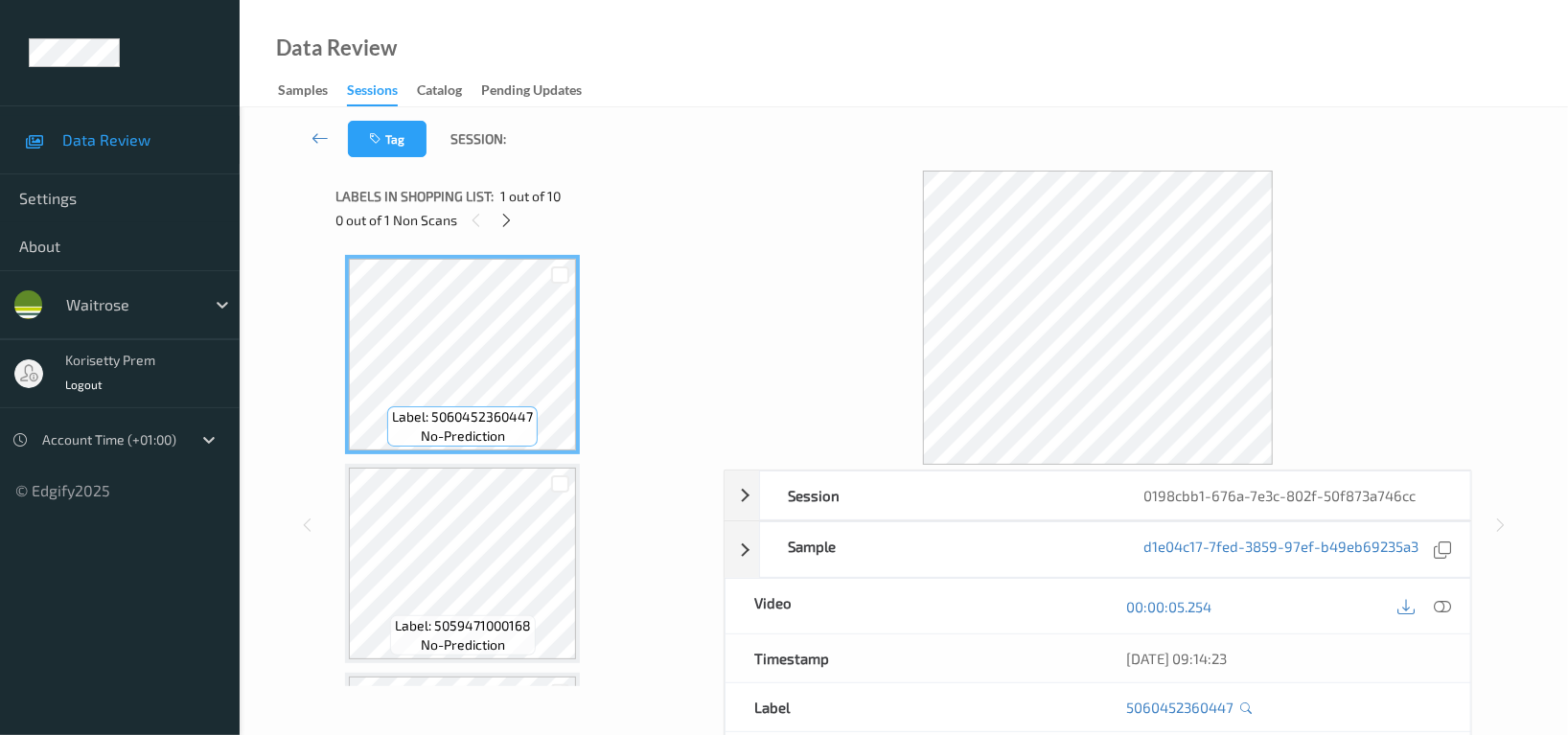
click at [779, 106] on div "Data Review Samples Sessions Catalog Pending Updates" at bounding box center [903, 54] width 1328 height 108
click at [633, 227] on div "0 out of 1 Non Scans" at bounding box center [522, 219] width 374 height 24
click at [502, 212] on icon at bounding box center [507, 220] width 16 height 17
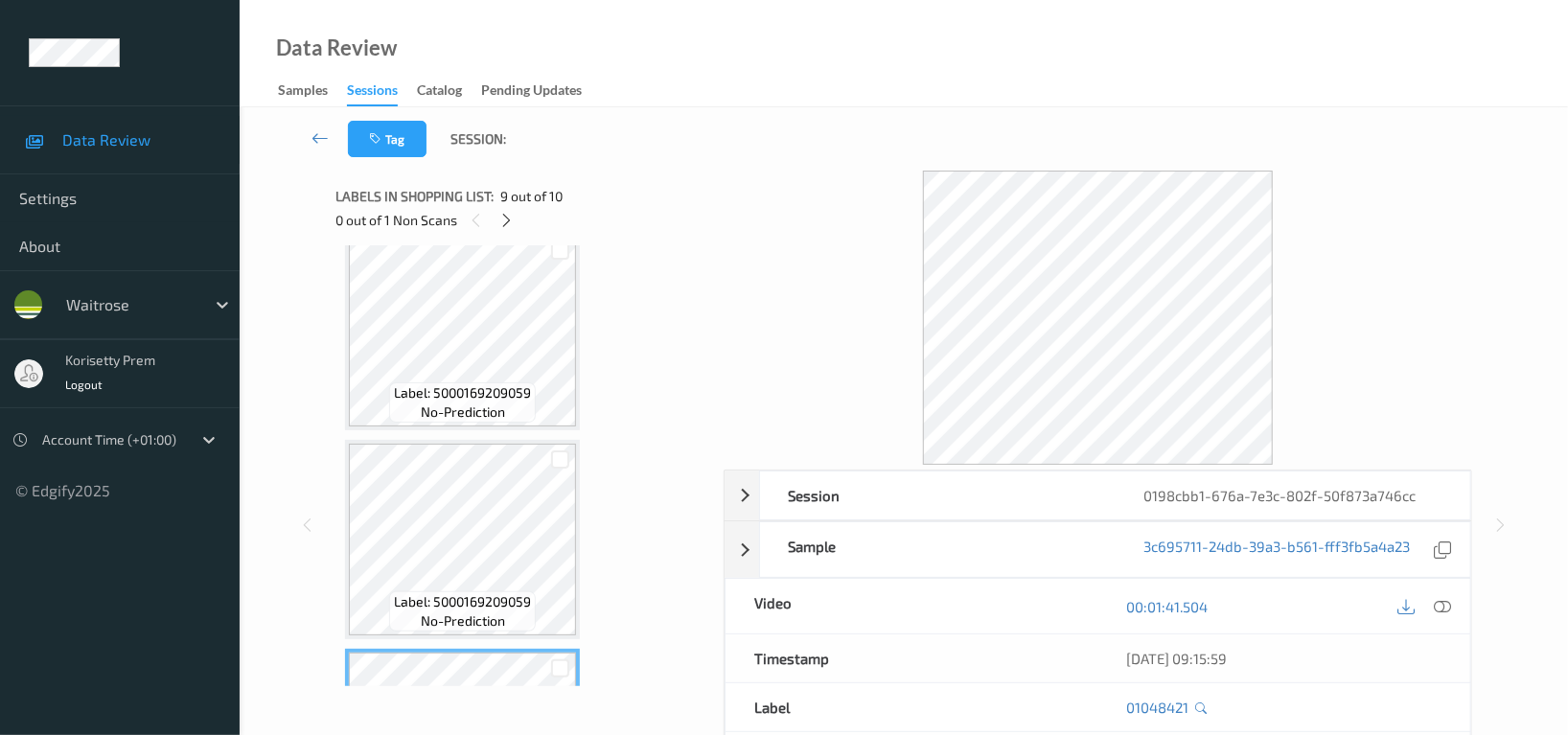
scroll to position [1267, 0]
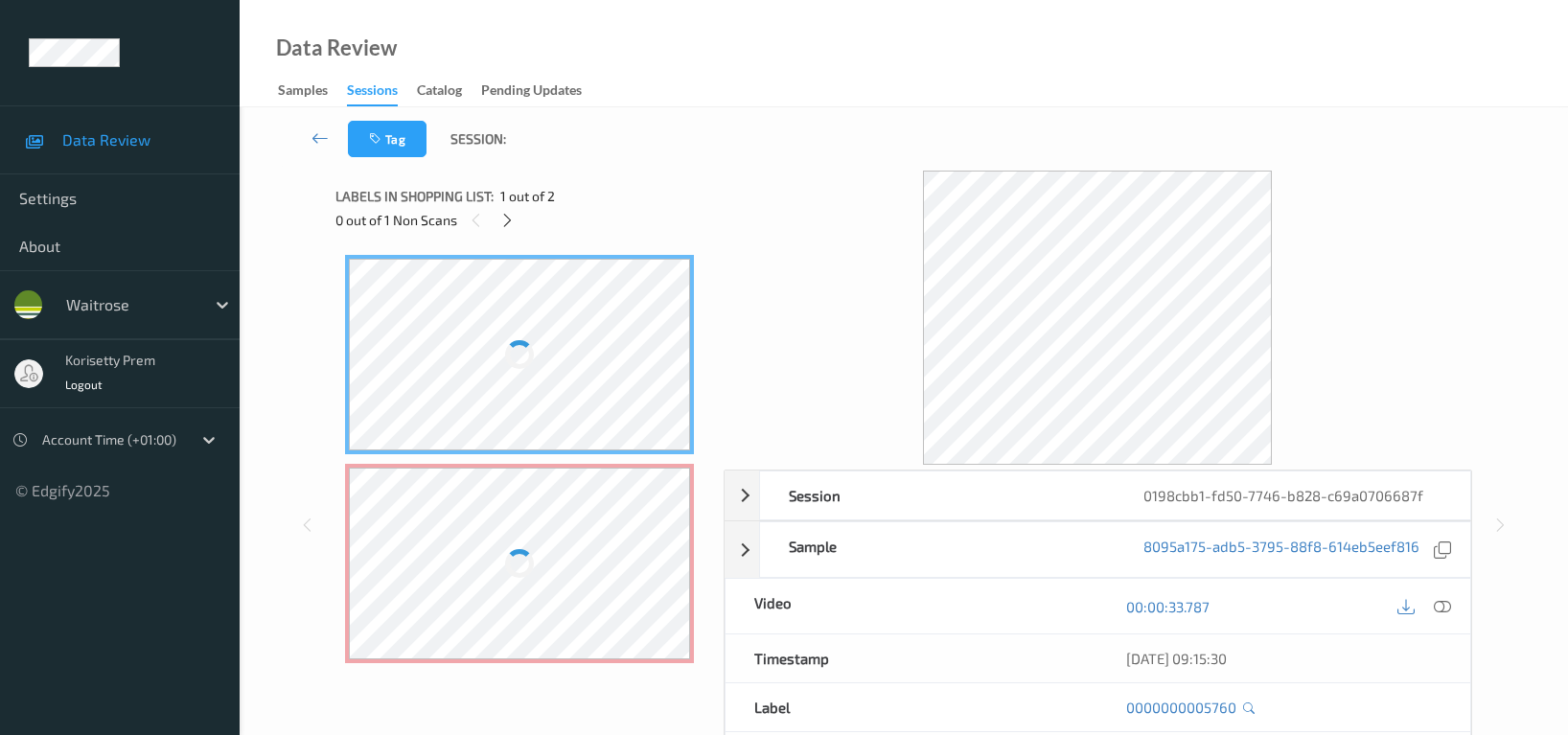
scroll to position [56, 0]
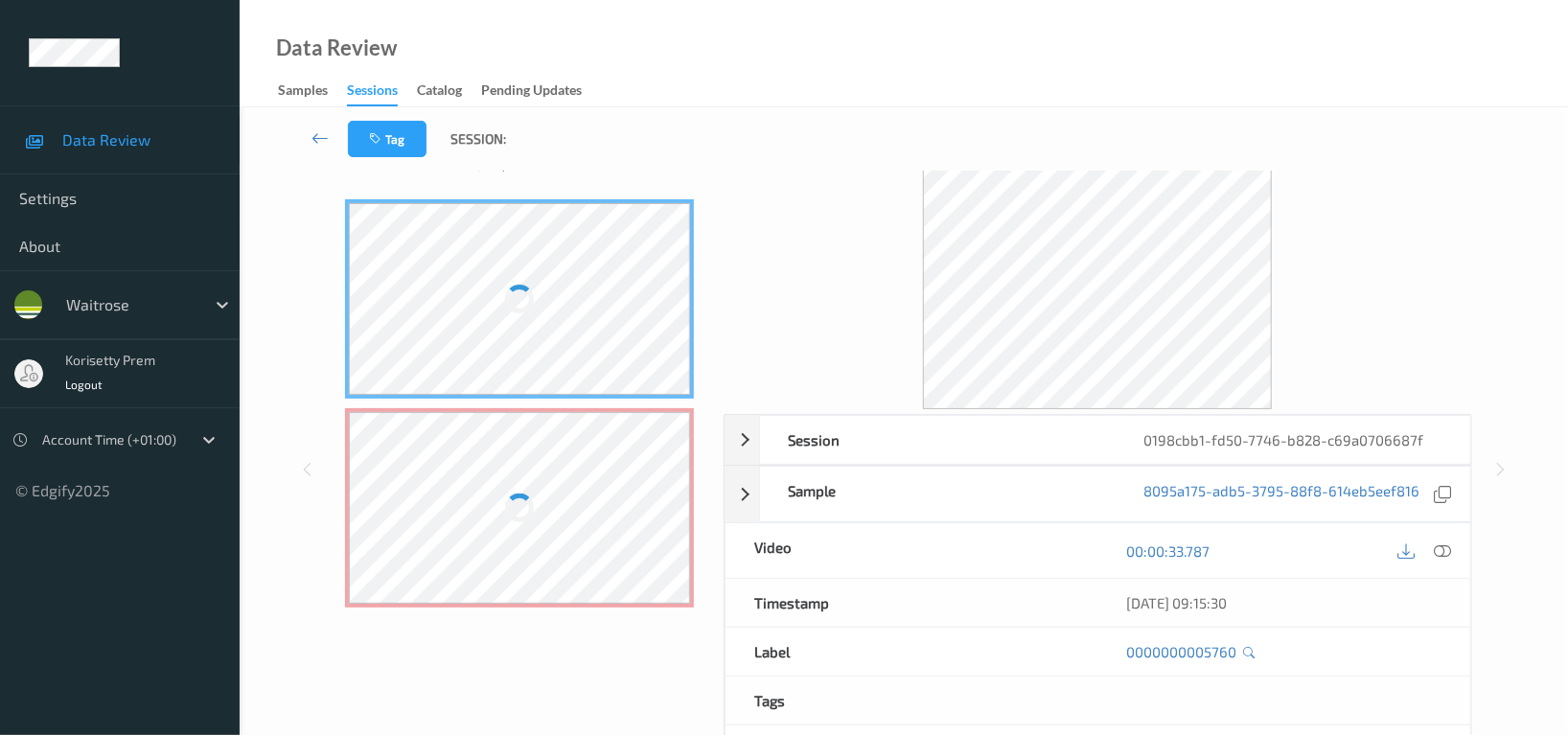
click at [434, 438] on div at bounding box center [519, 507] width 341 height 191
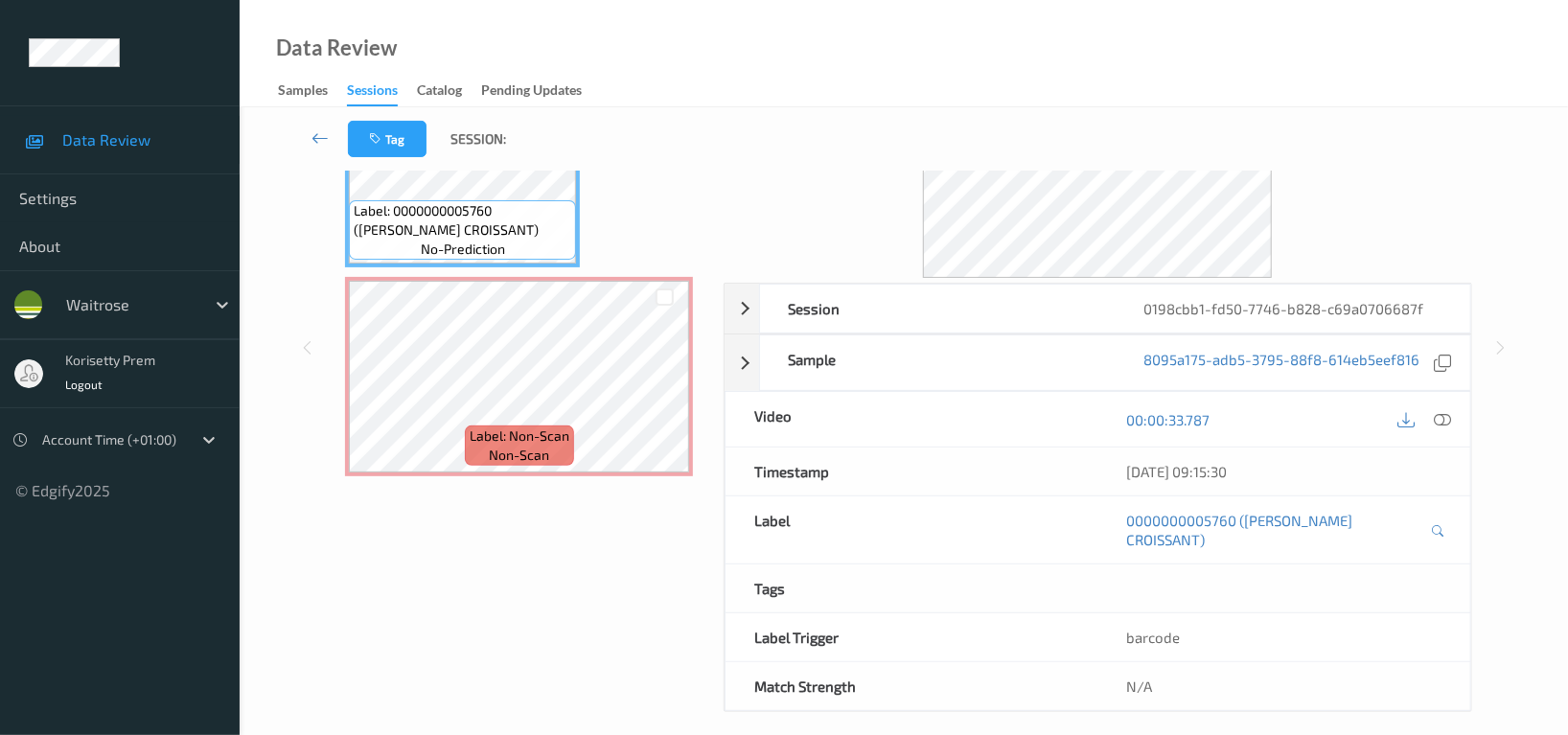
scroll to position [59, 0]
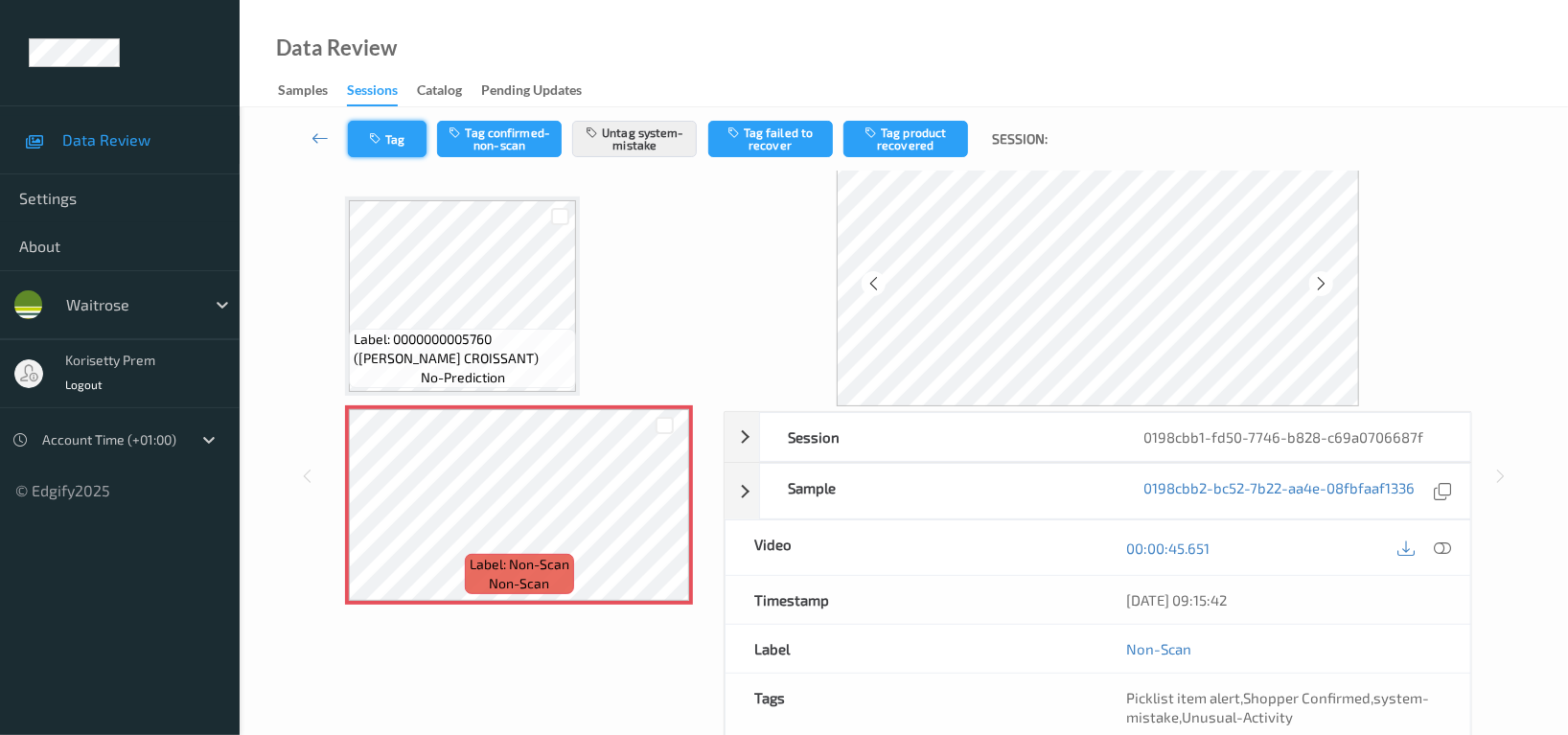
click at [382, 142] on icon "button" at bounding box center [377, 139] width 16 height 13
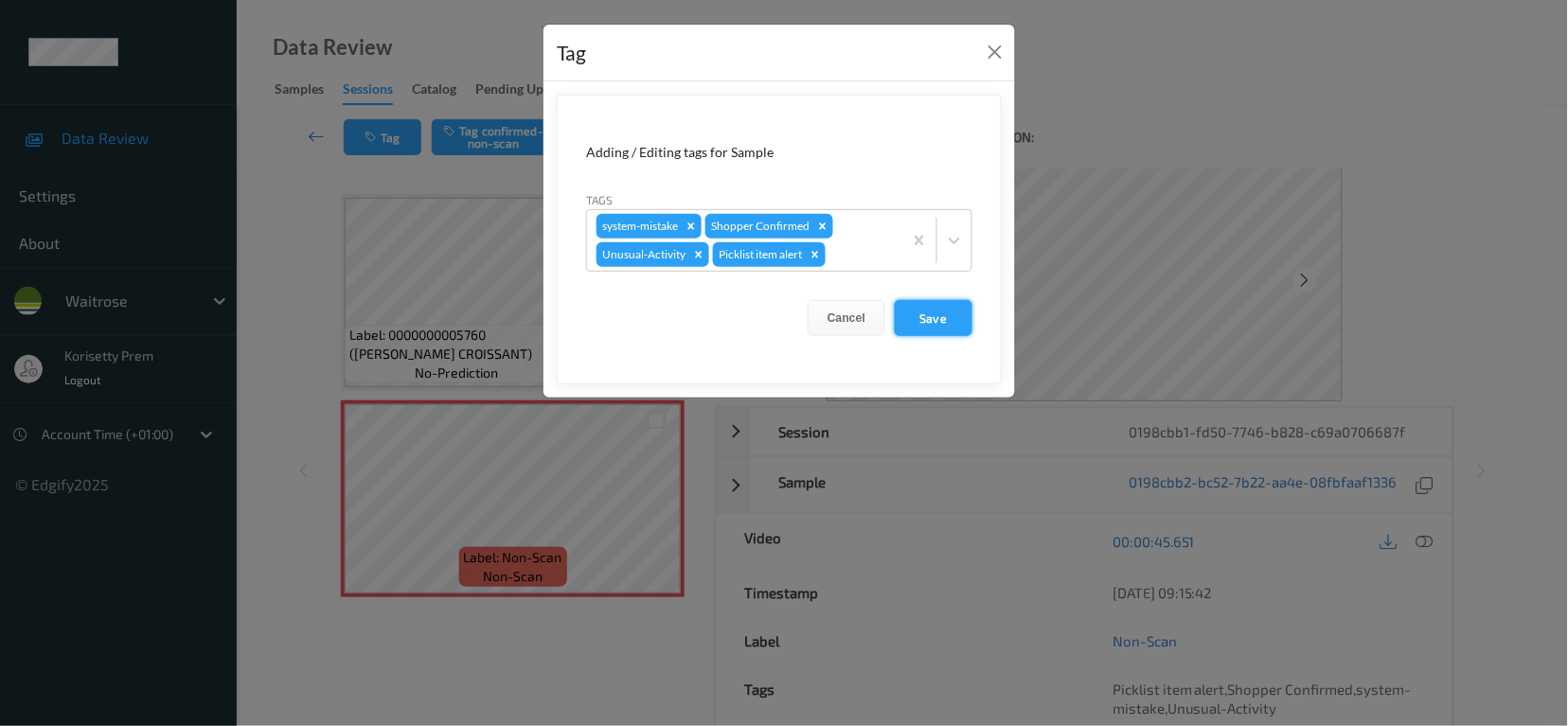
click at [932, 313] on button "Save" at bounding box center [934, 318] width 78 height 36
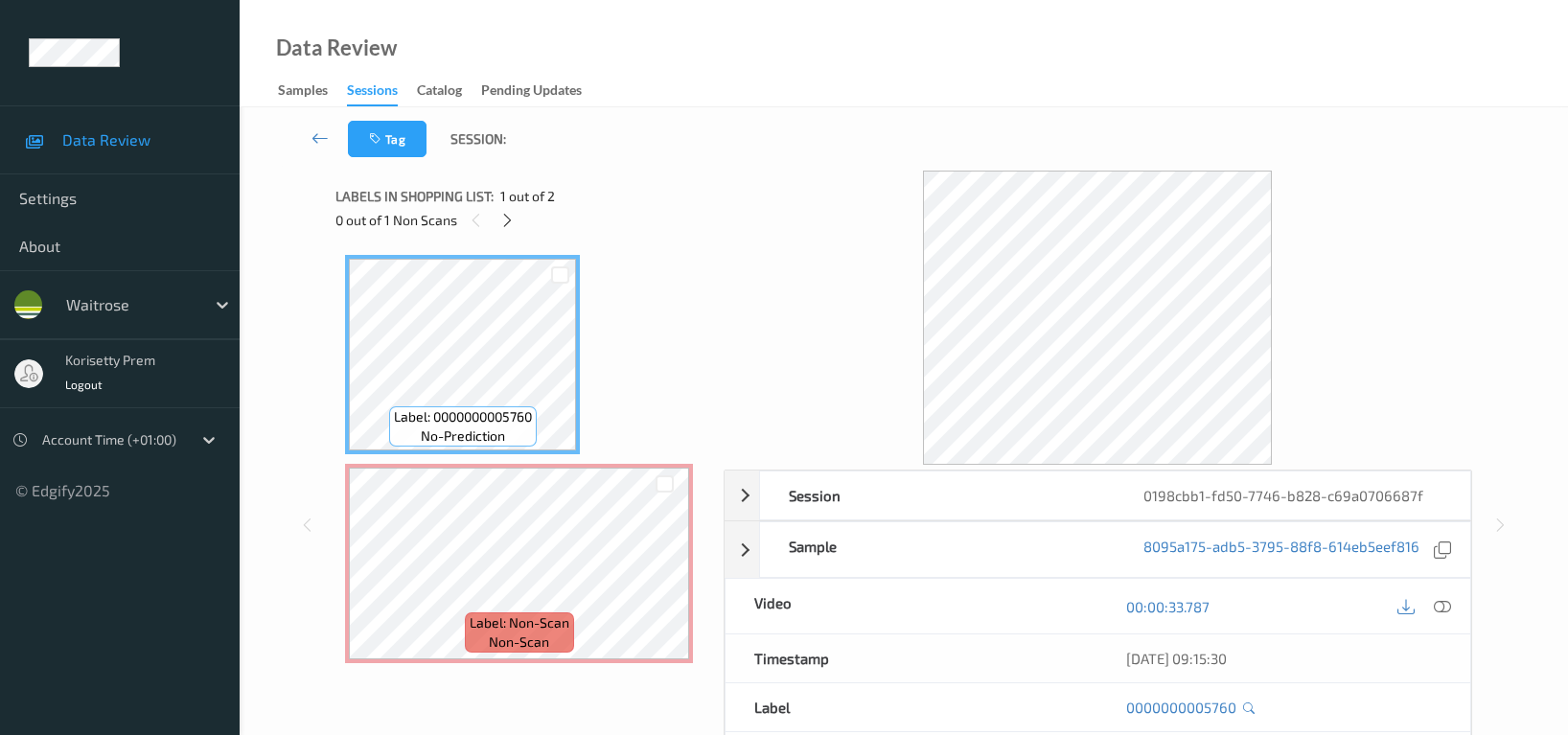
scroll to position [59, 0]
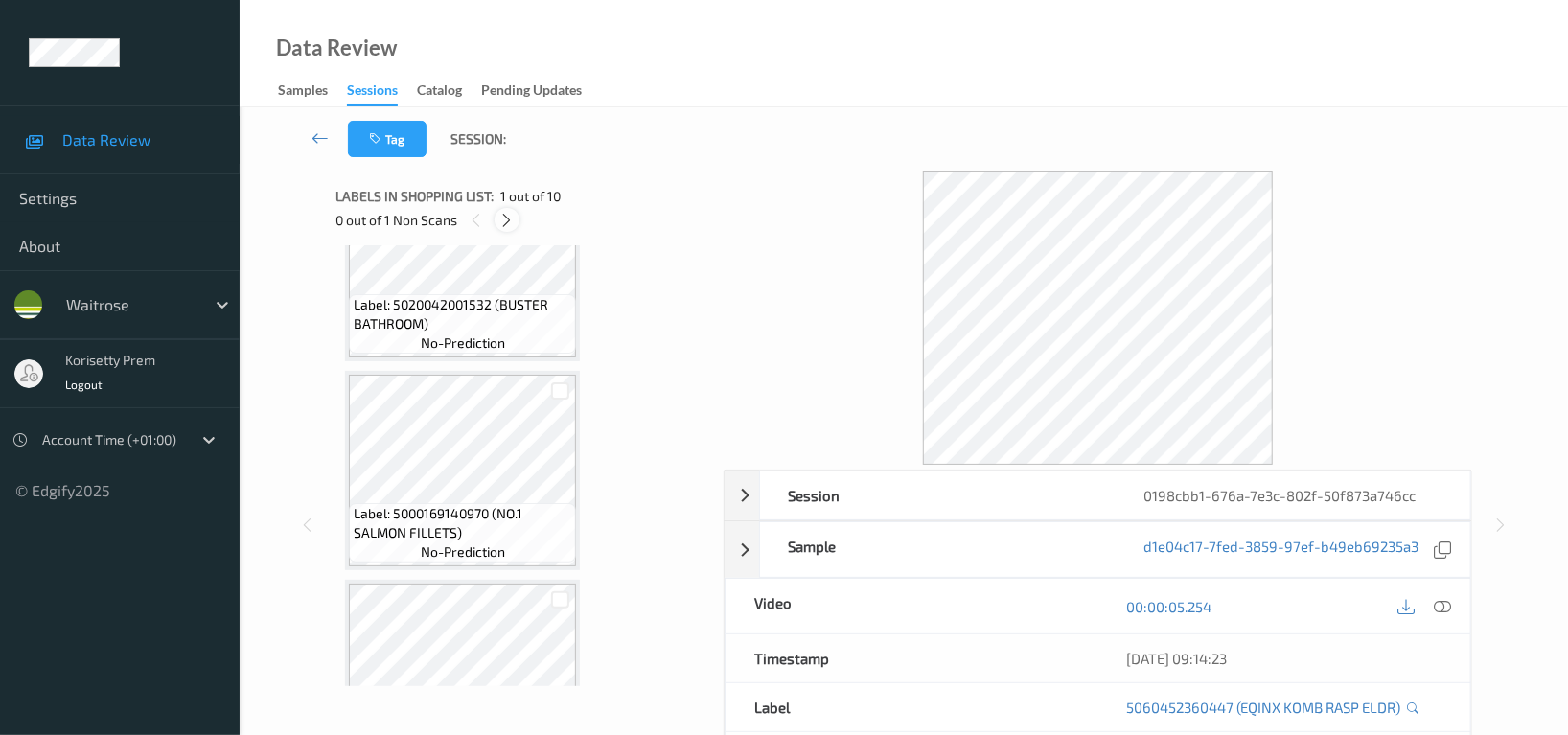
click at [505, 230] on div at bounding box center [506, 219] width 24 height 24
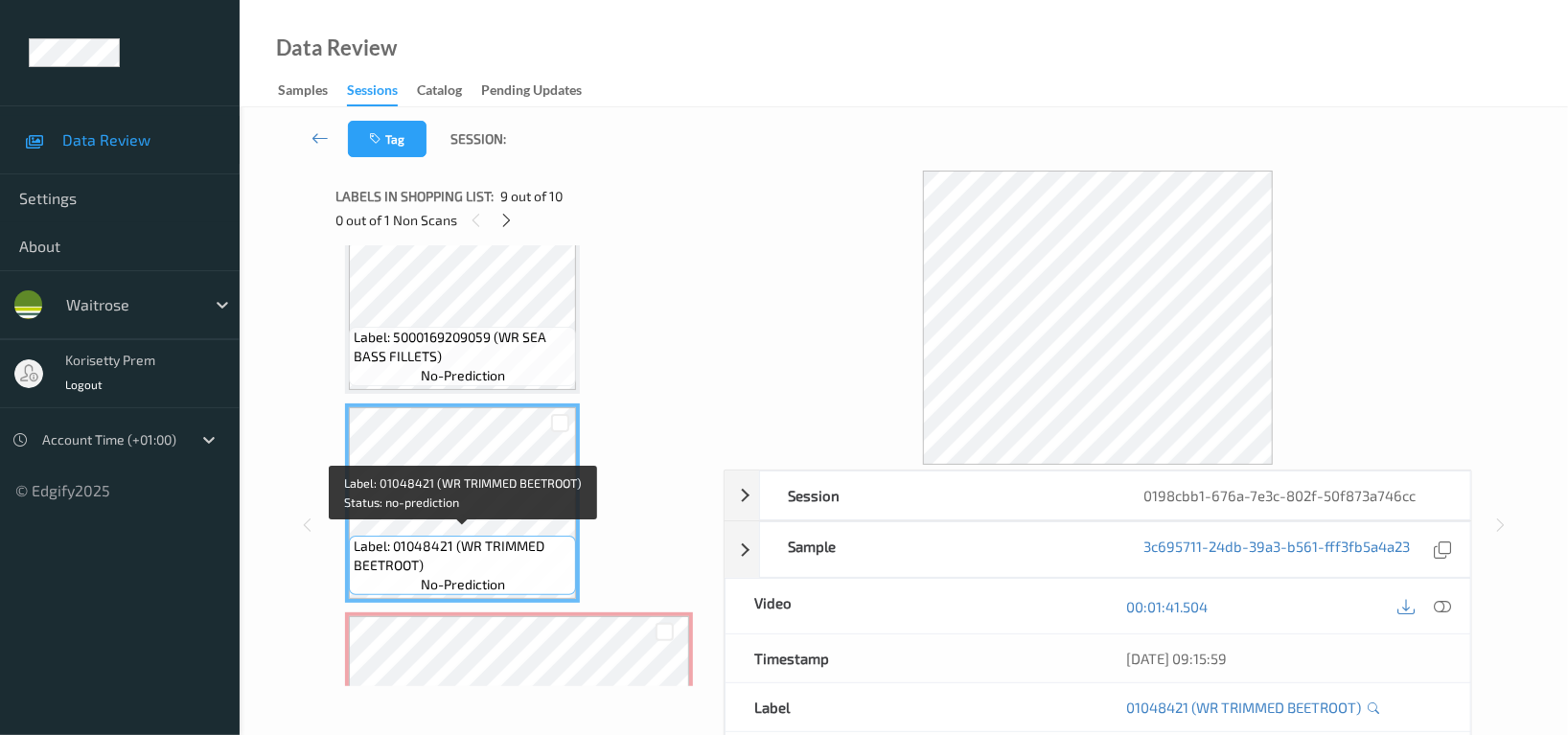
scroll to position [1651, 0]
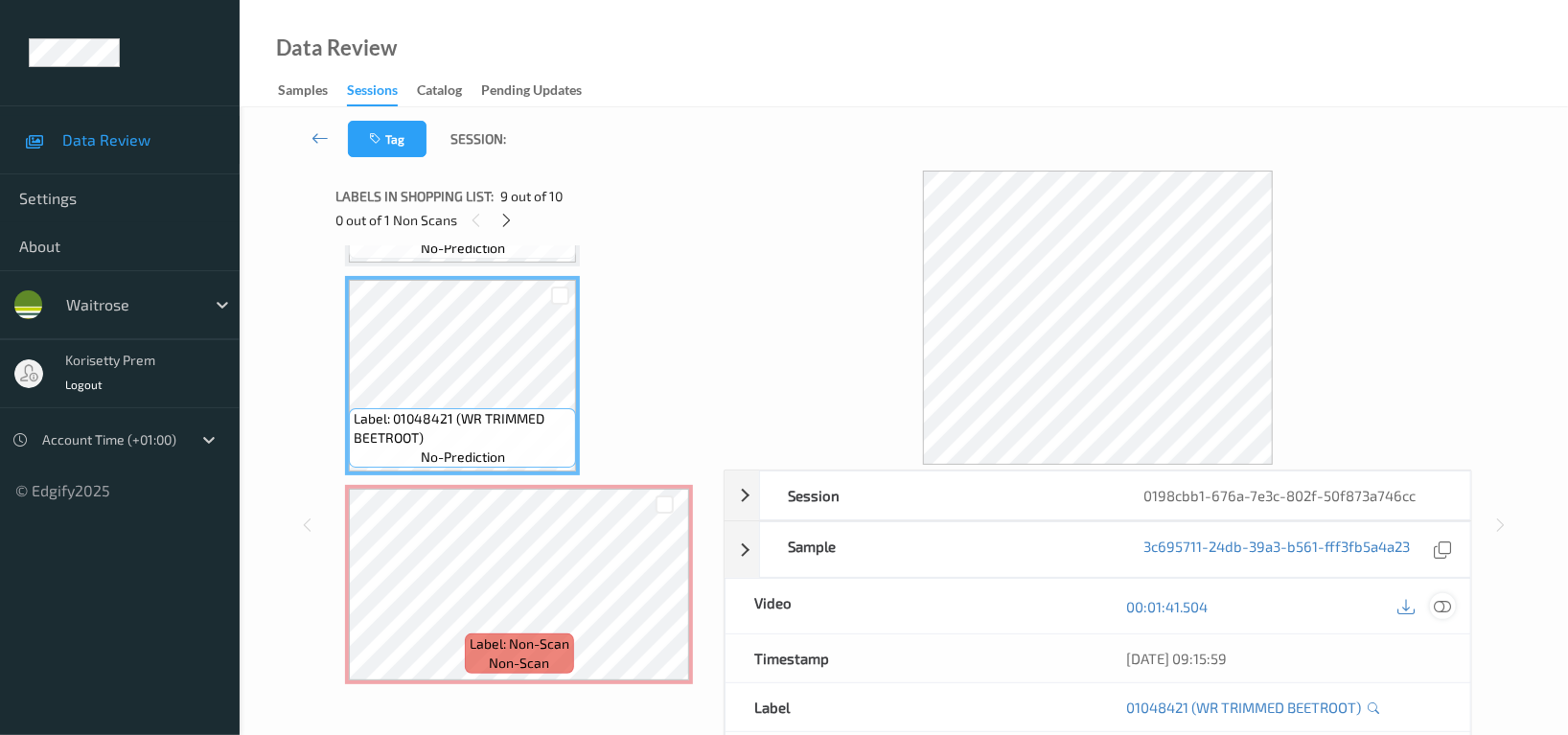
click at [1438, 609] on icon at bounding box center [1443, 607] width 17 height 17
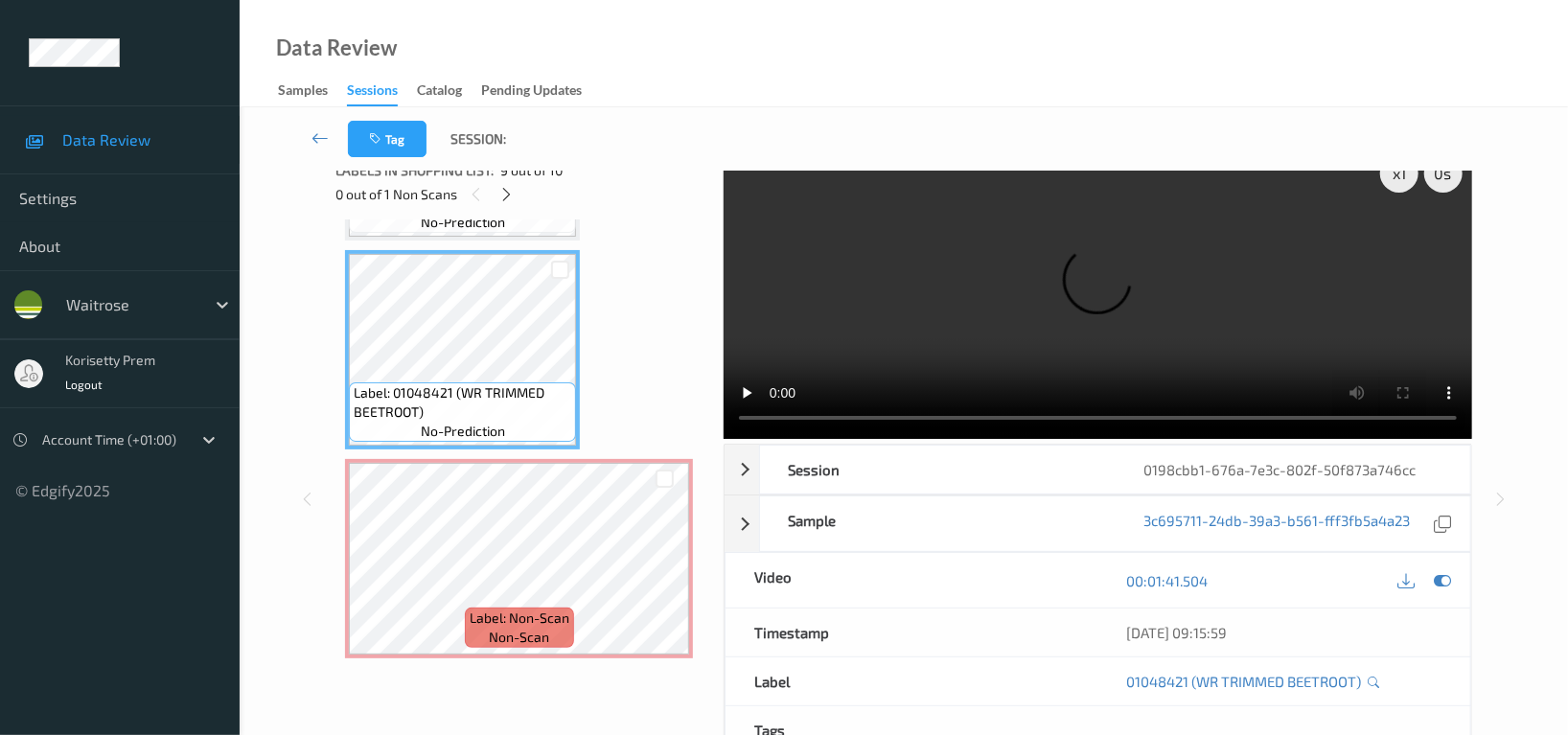
scroll to position [37, 0]
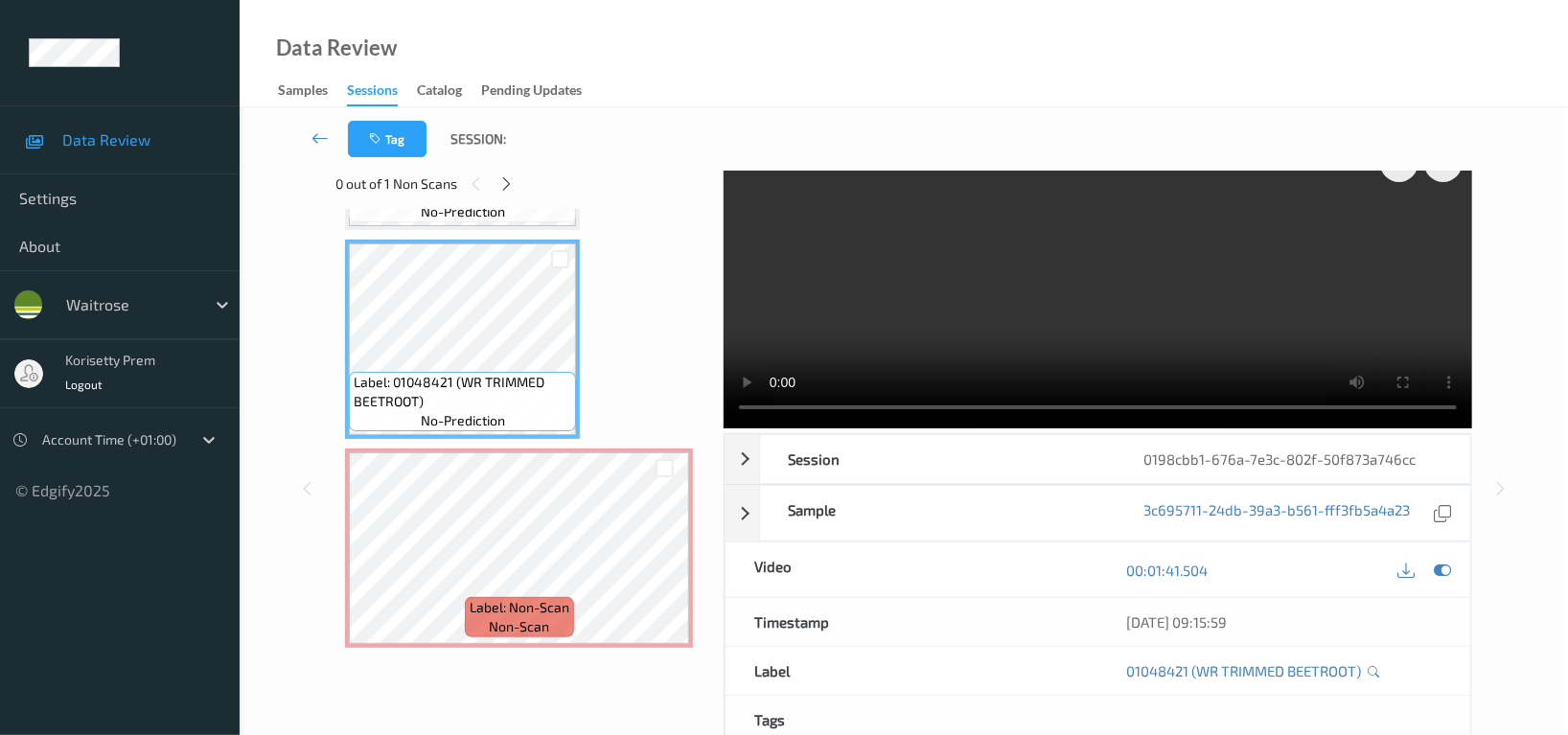
click at [929, 313] on video at bounding box center [1098, 281] width 748 height 294
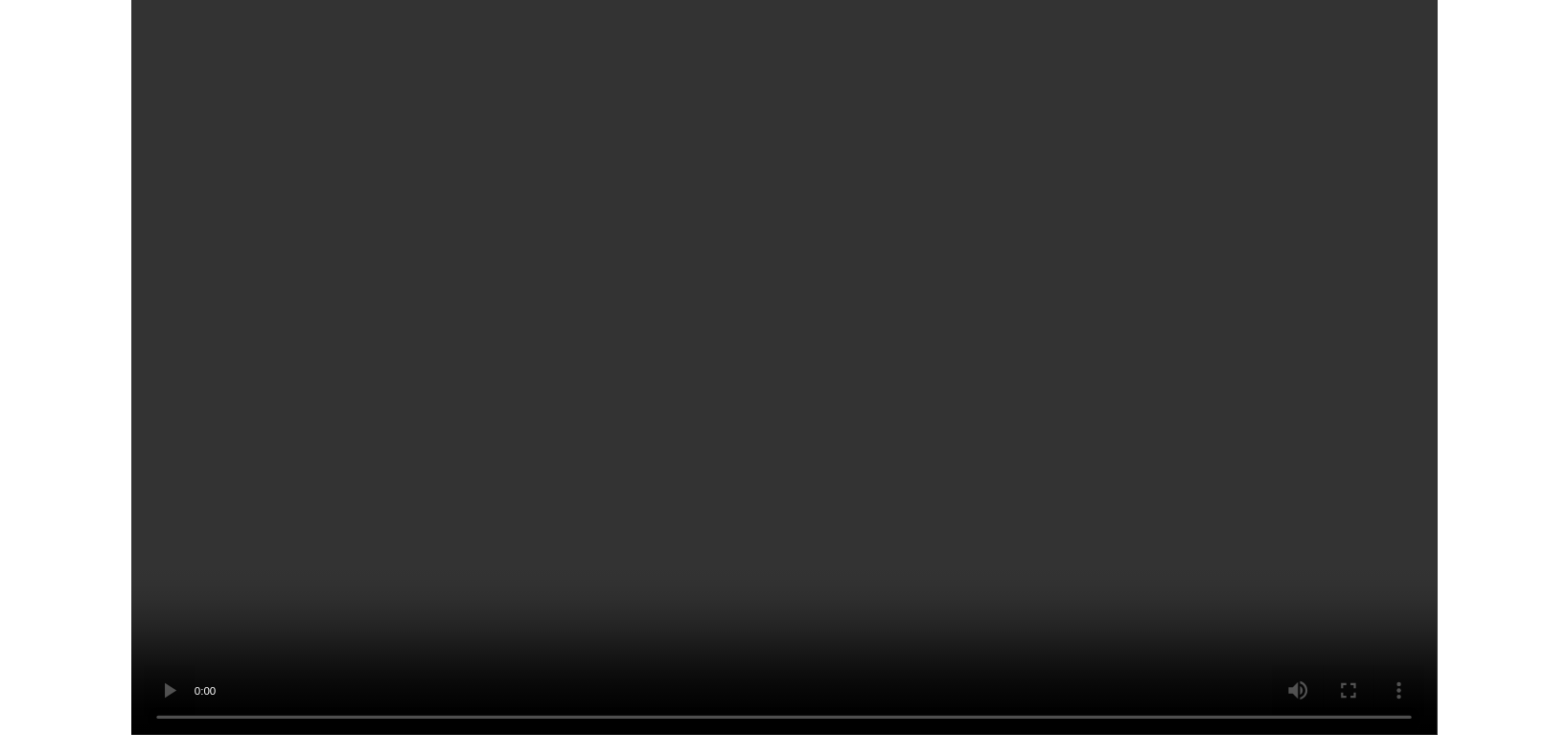
scroll to position [1492, 0]
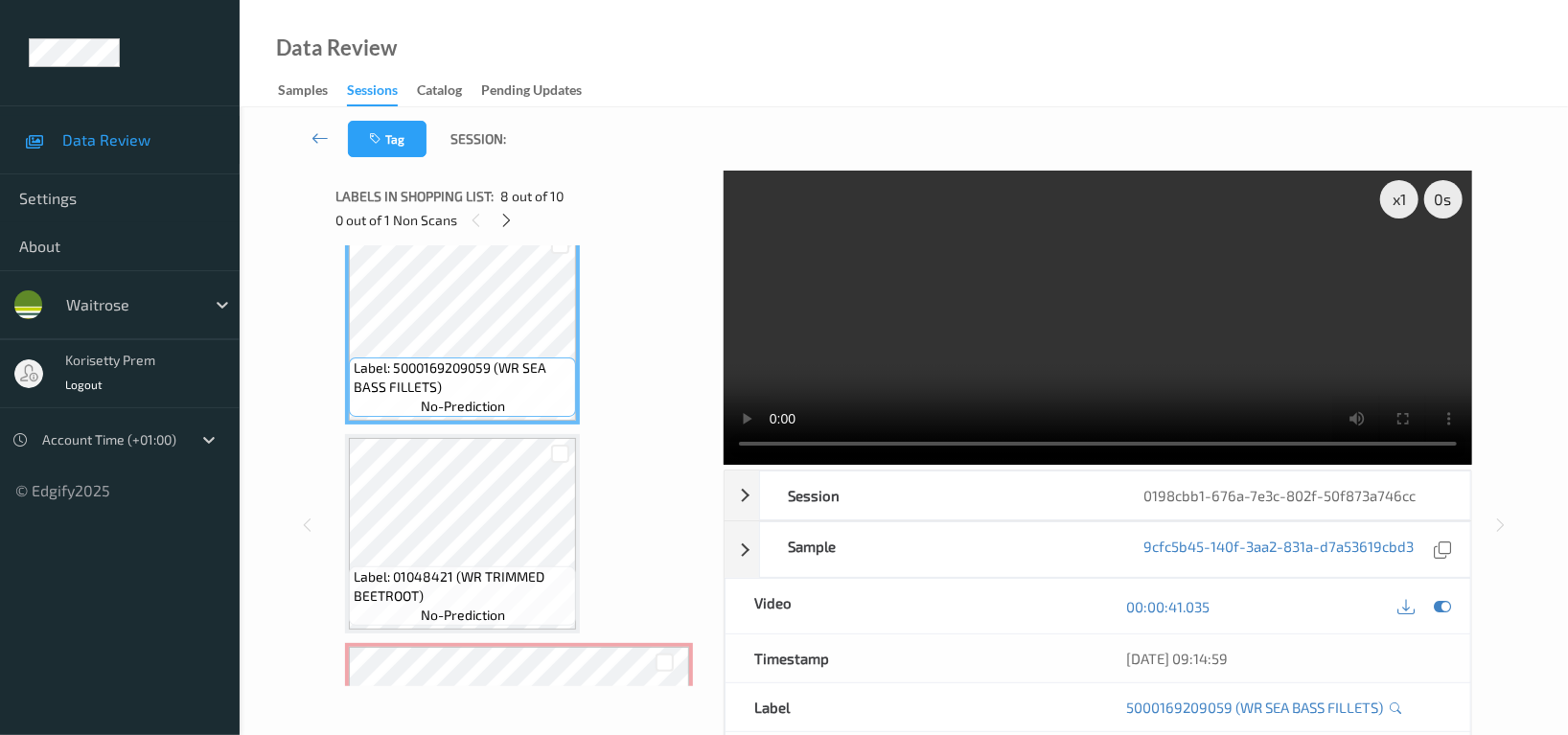
click at [1107, 275] on video at bounding box center [1098, 317] width 748 height 294
click at [1187, 334] on video at bounding box center [1098, 317] width 748 height 294
click at [1226, 330] on video at bounding box center [1098, 317] width 748 height 294
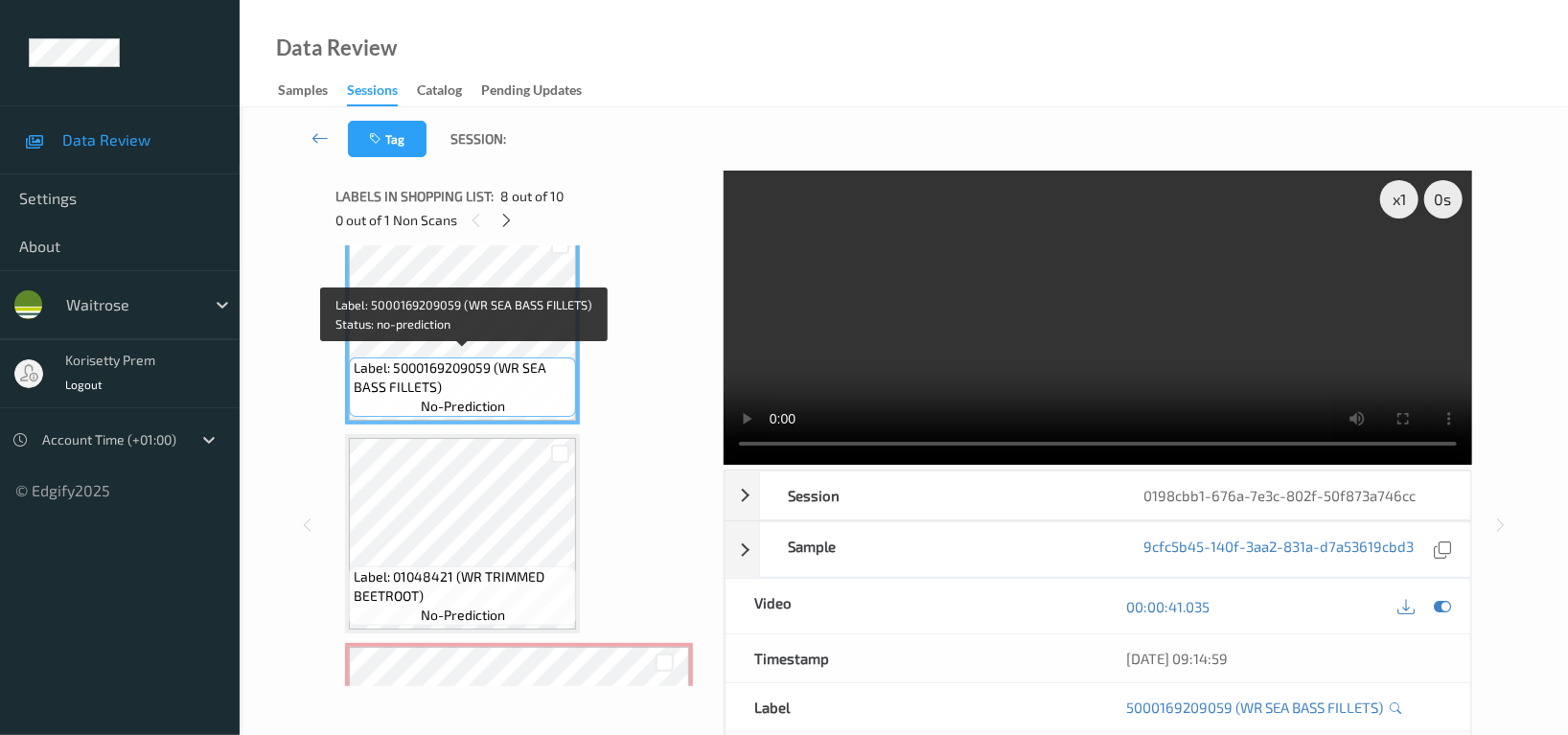
scroll to position [1365, 0]
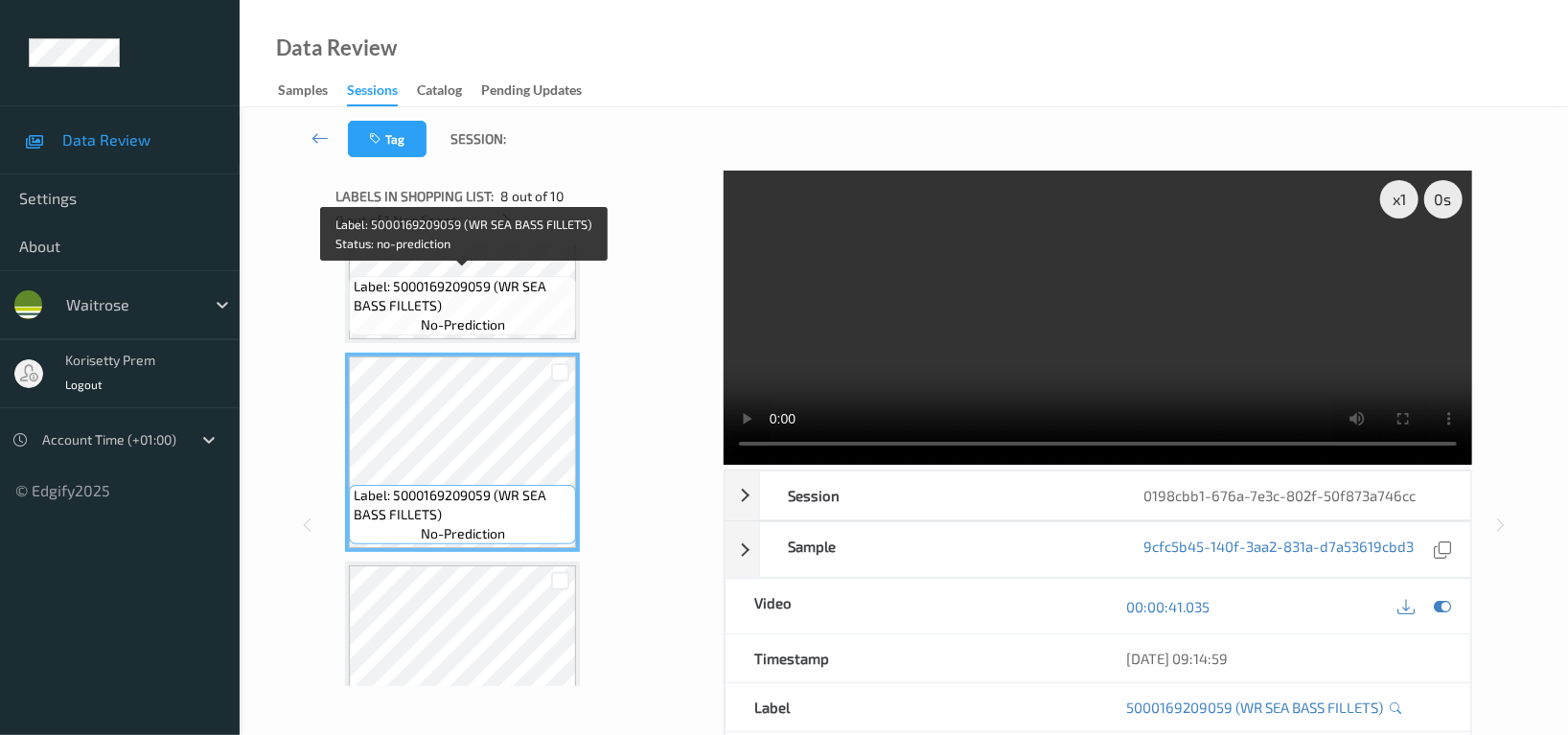
click at [446, 281] on span "Label: 5000169209059 (WR SEA BASS FILLETS)" at bounding box center [463, 296] width 217 height 38
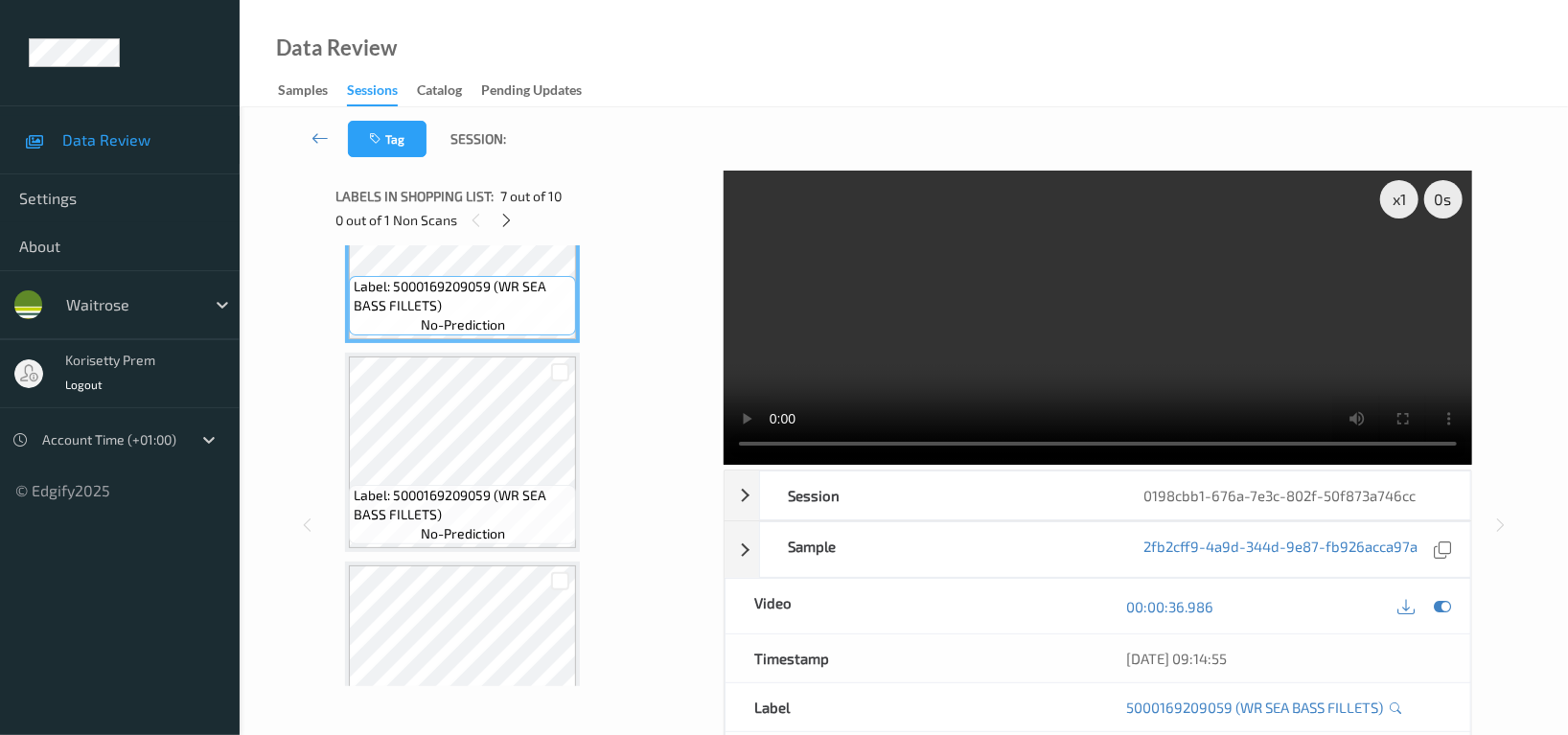
click at [1179, 296] on video at bounding box center [1098, 317] width 748 height 294
click at [950, 362] on video at bounding box center [1098, 317] width 748 height 294
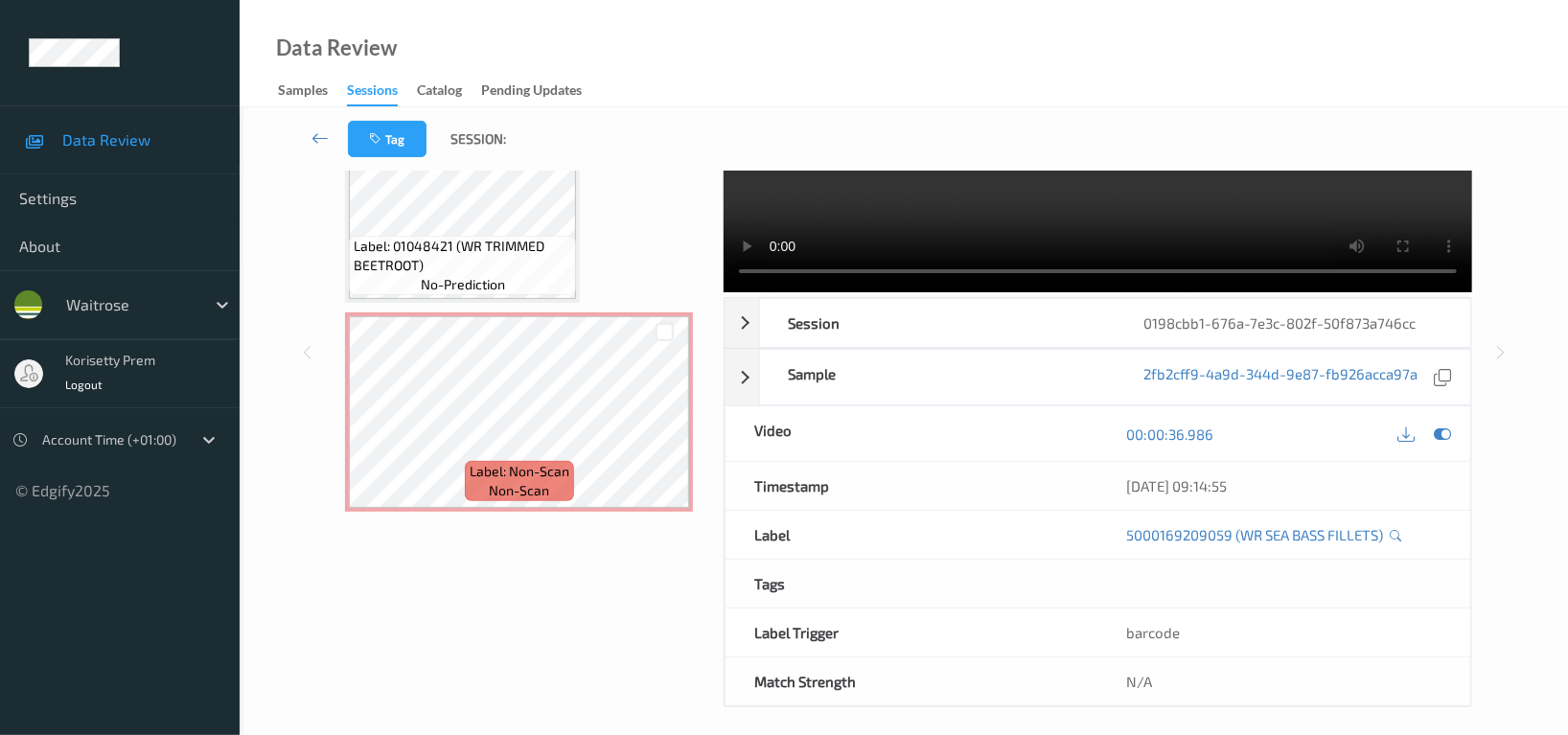
scroll to position [0, 0]
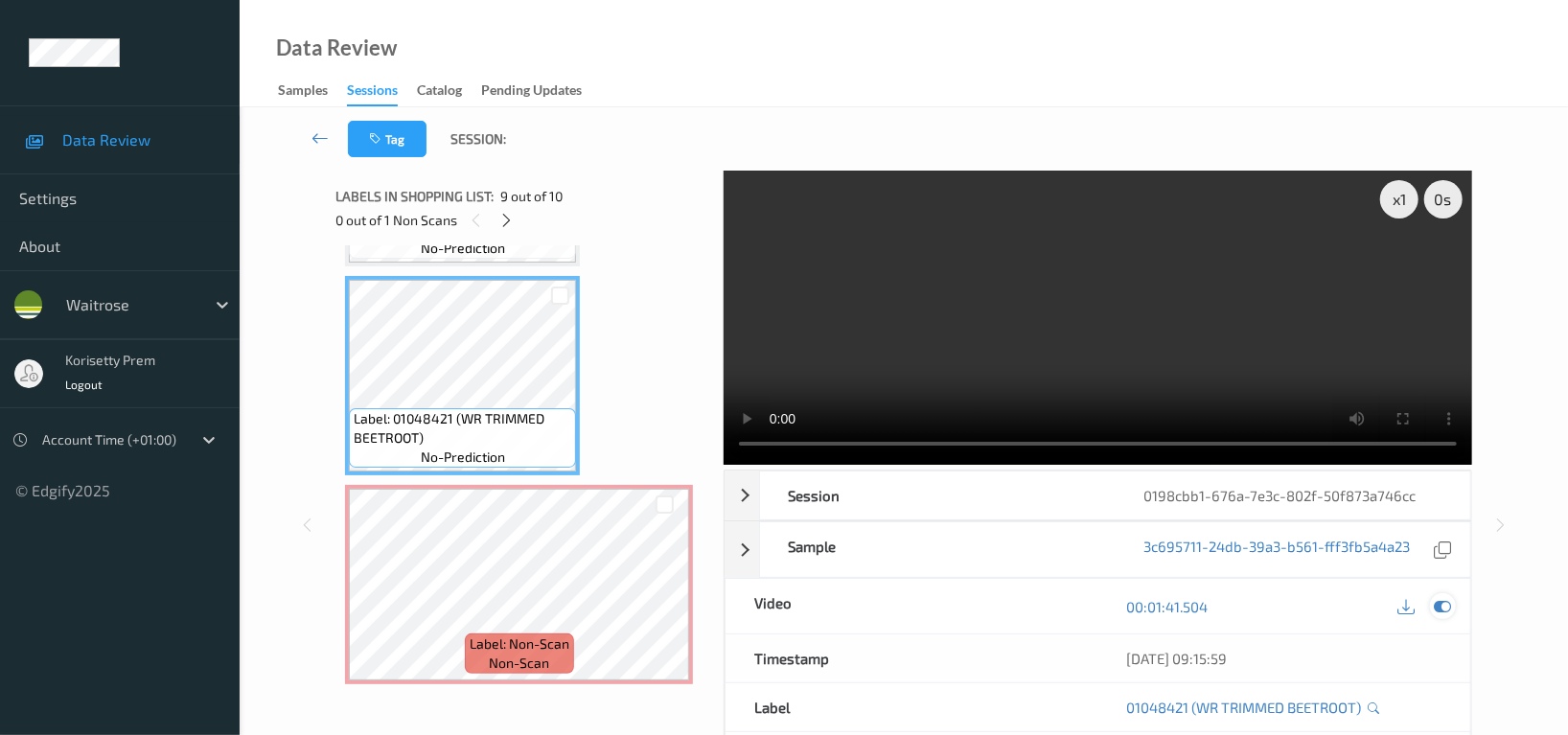
click at [1446, 601] on icon at bounding box center [1443, 607] width 17 height 17
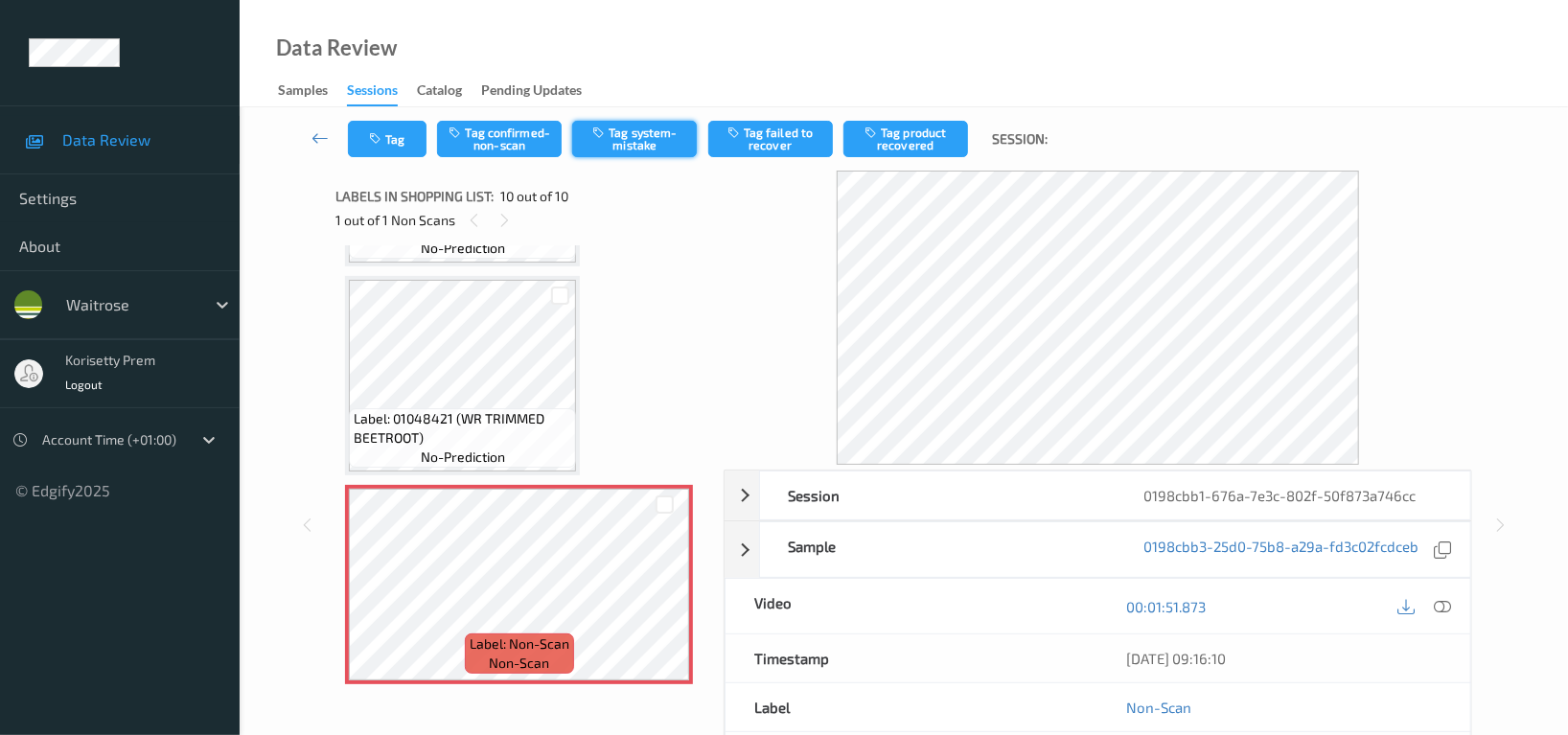
click at [650, 134] on button "Tag system-mistake" at bounding box center [635, 139] width 125 height 37
click at [645, 132] on button "Tag system-mistake" at bounding box center [635, 139] width 125 height 37
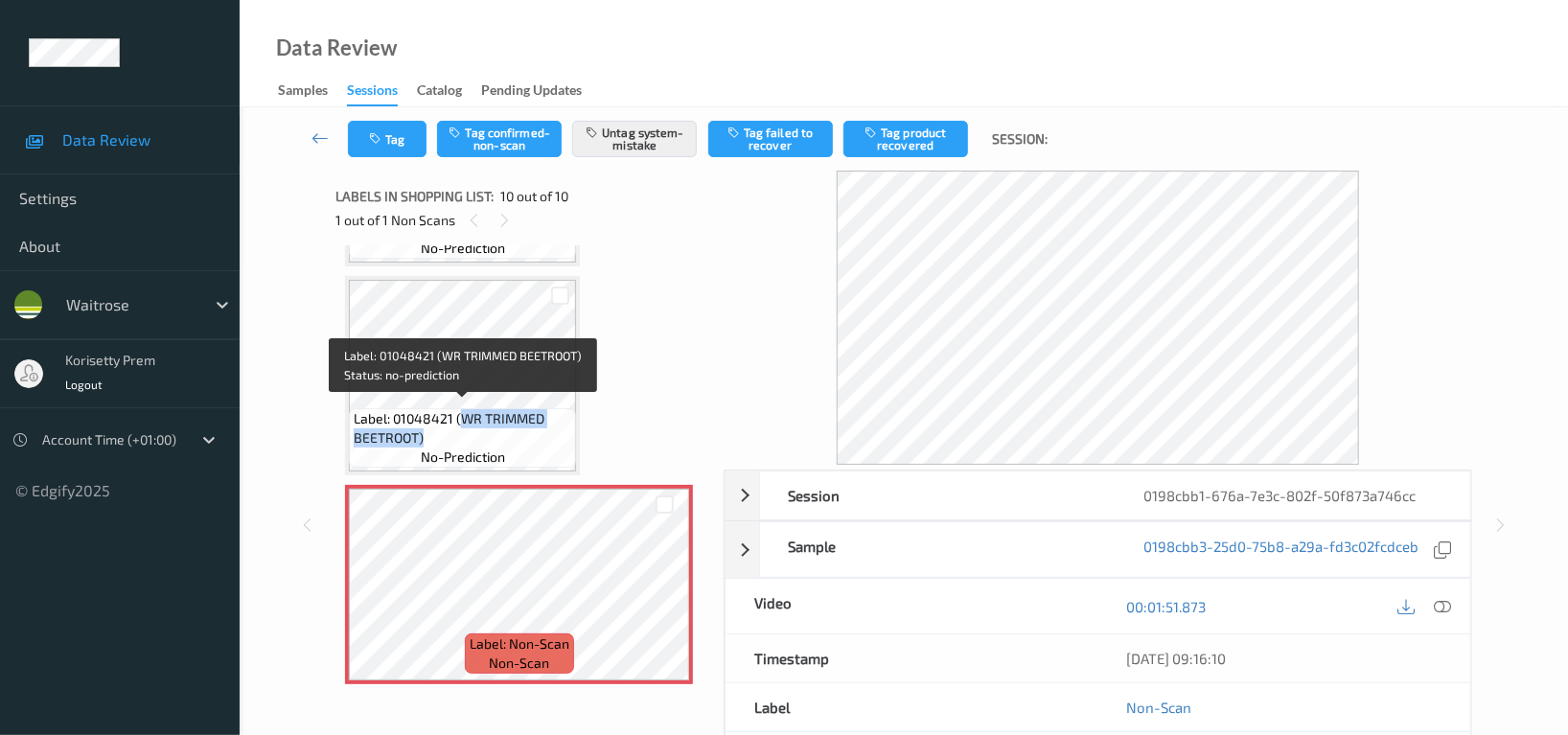
drag, startPoint x: 464, startPoint y: 413, endPoint x: 442, endPoint y: 433, distance: 29.7
click at [442, 433] on span "Label: 01048421 (WR TRIMMED BEETROOT)" at bounding box center [463, 428] width 217 height 38
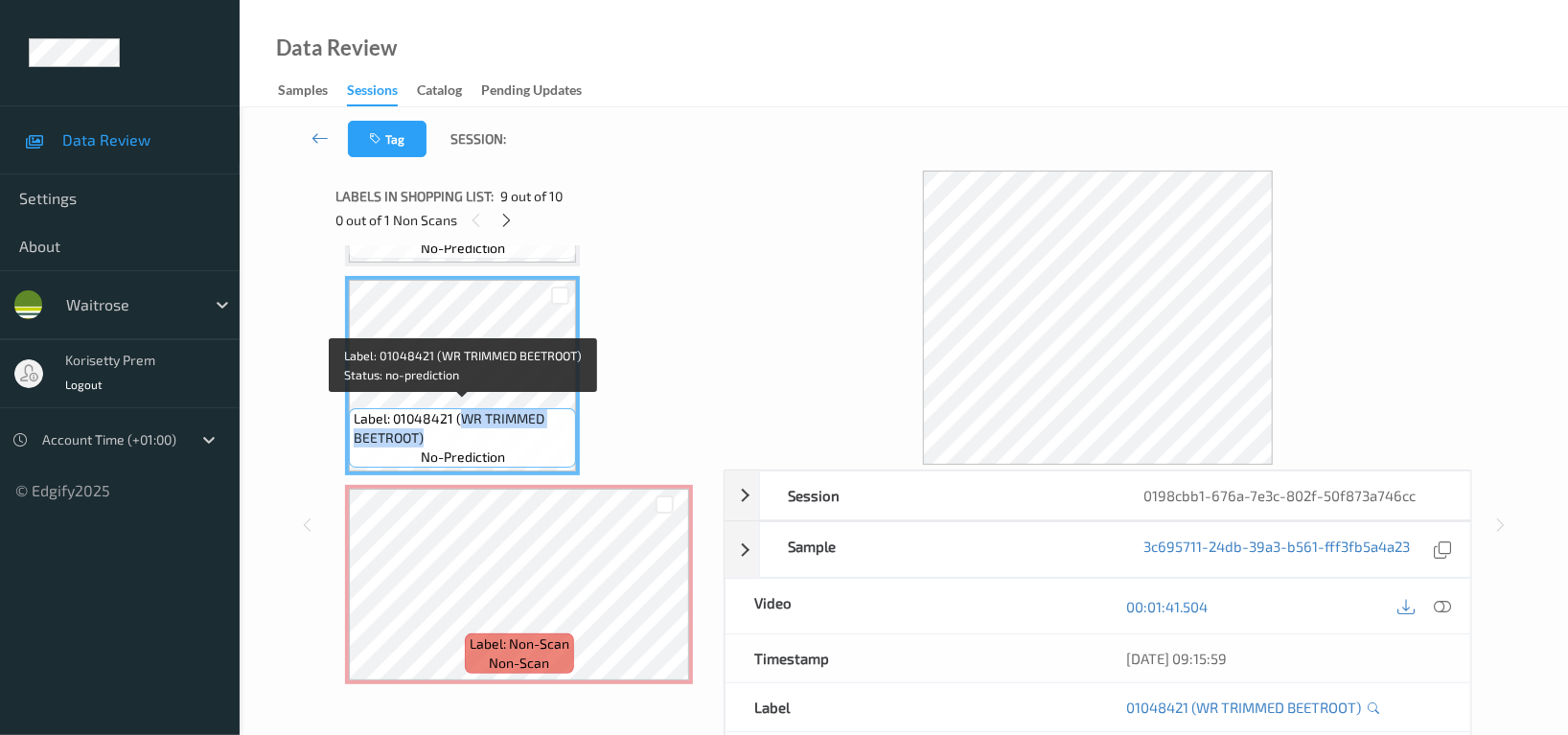
copy span "WR TRIMMED BEETROOT)"
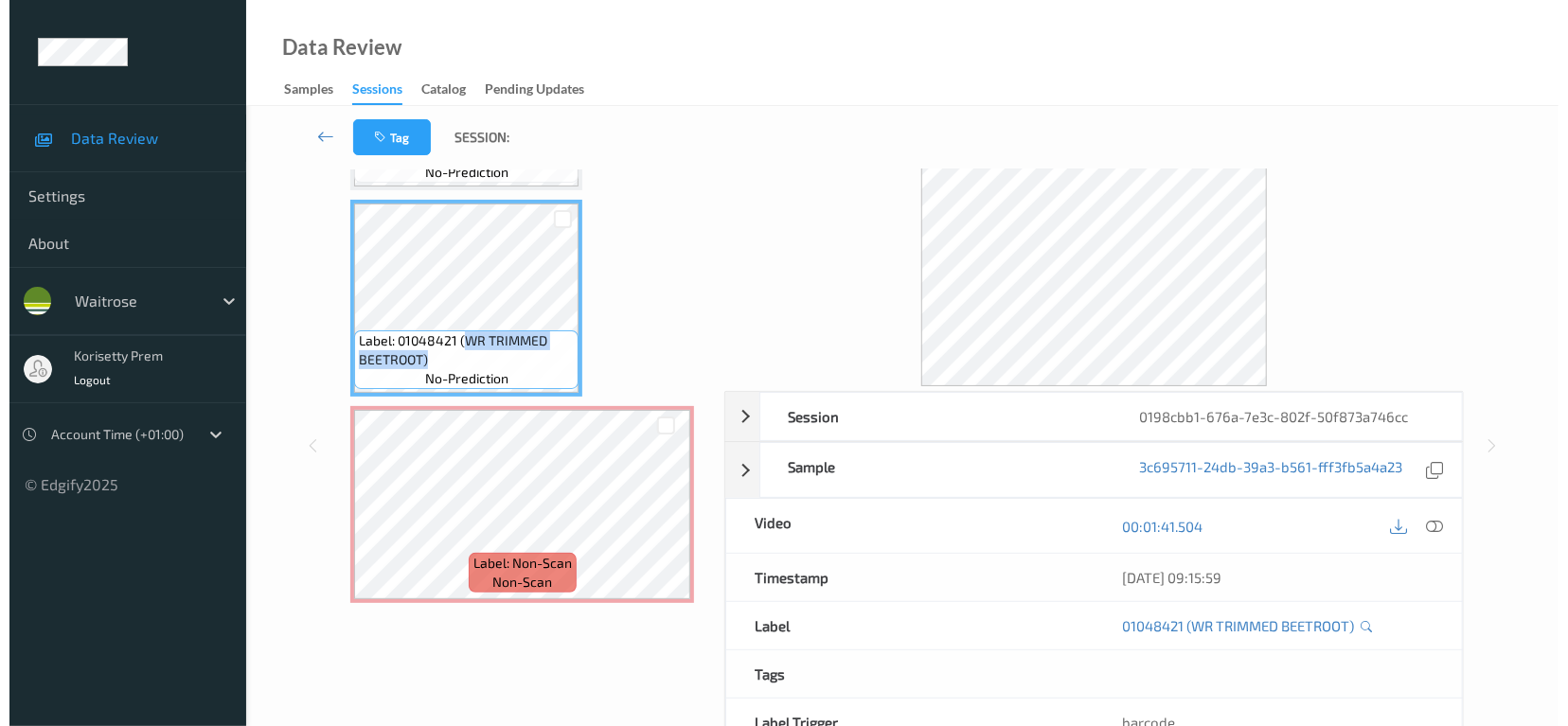
scroll to position [126, 0]
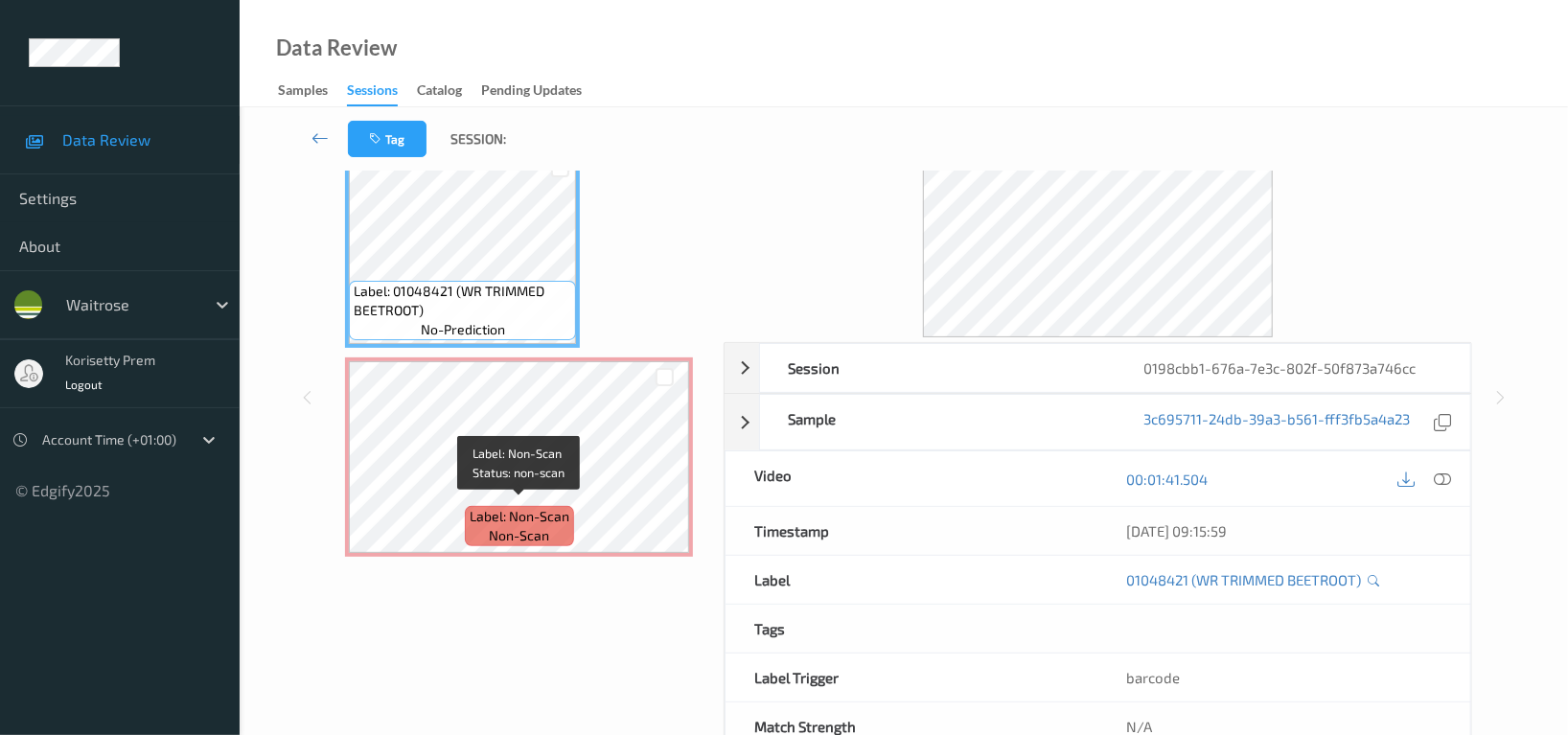
click at [559, 507] on span "Label: Non-Scan" at bounding box center [519, 517] width 100 height 19
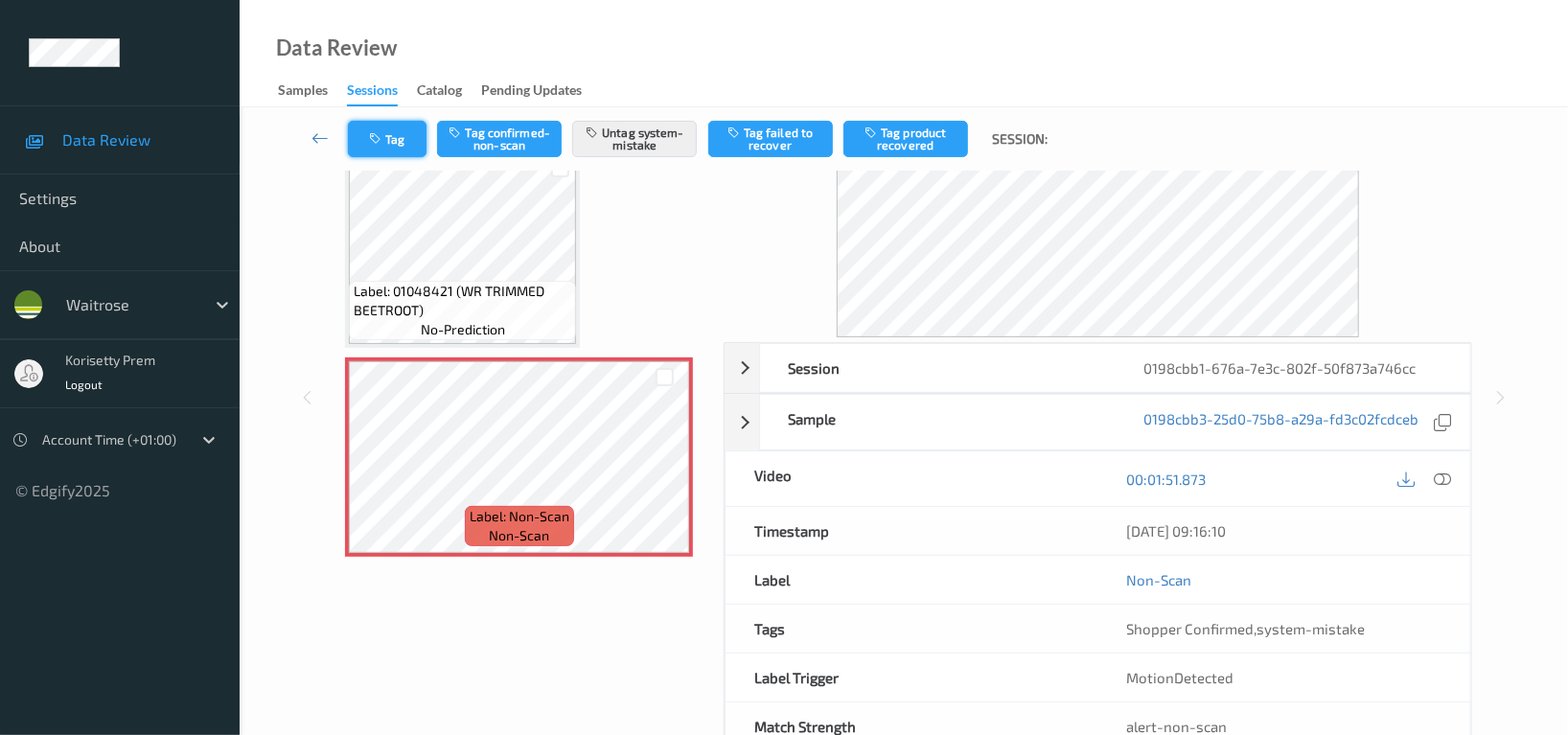
click at [392, 138] on button "Tag" at bounding box center [388, 139] width 79 height 37
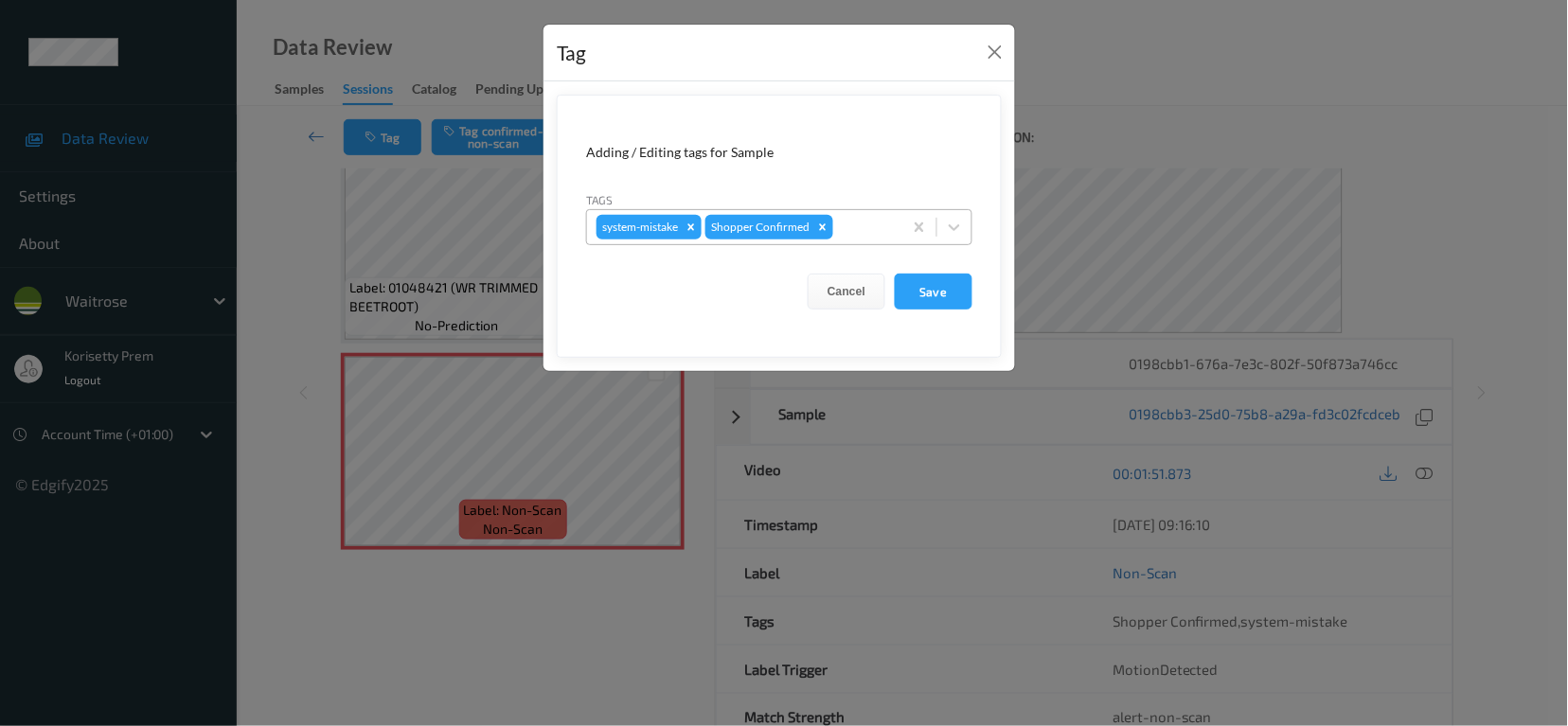
click at [870, 224] on div at bounding box center [865, 227] width 56 height 23
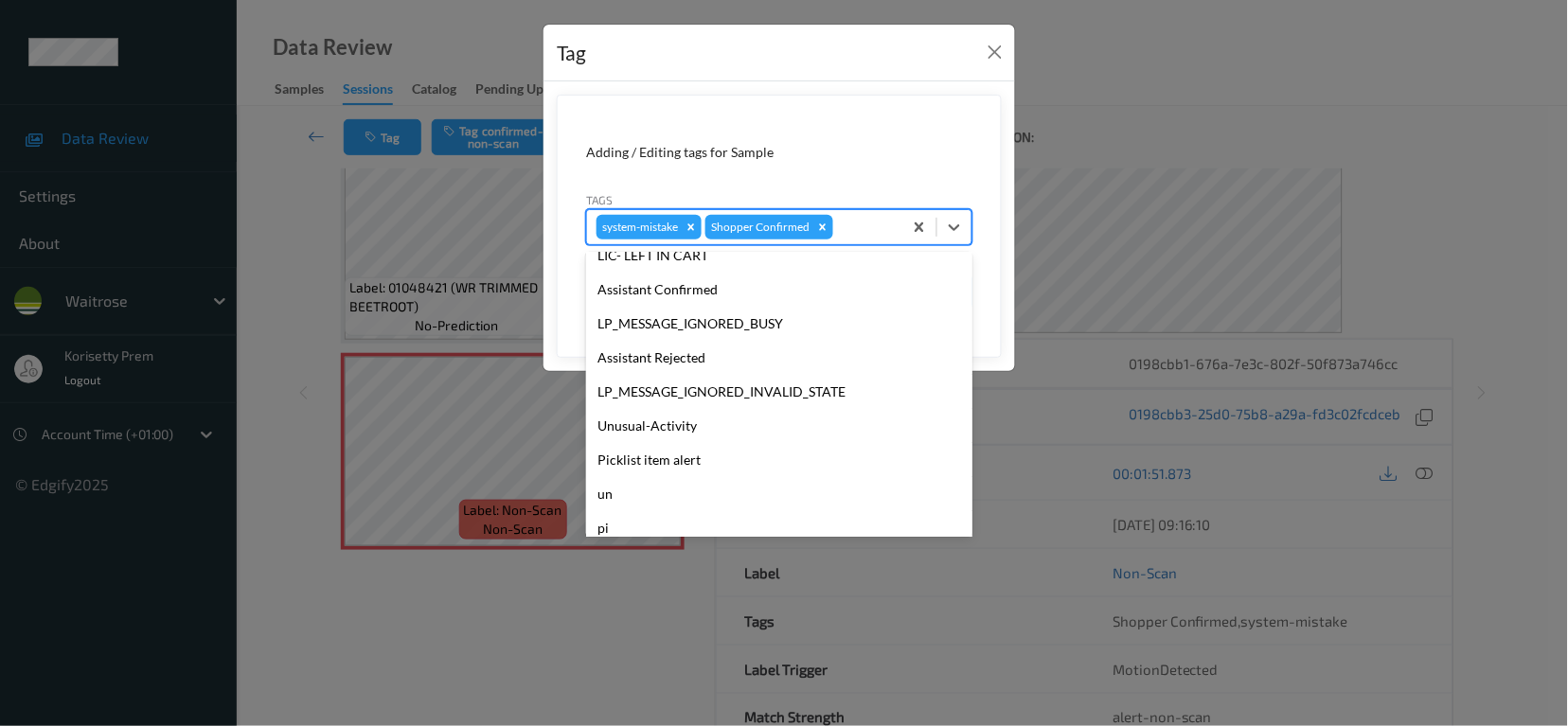
scroll to position [371, 0]
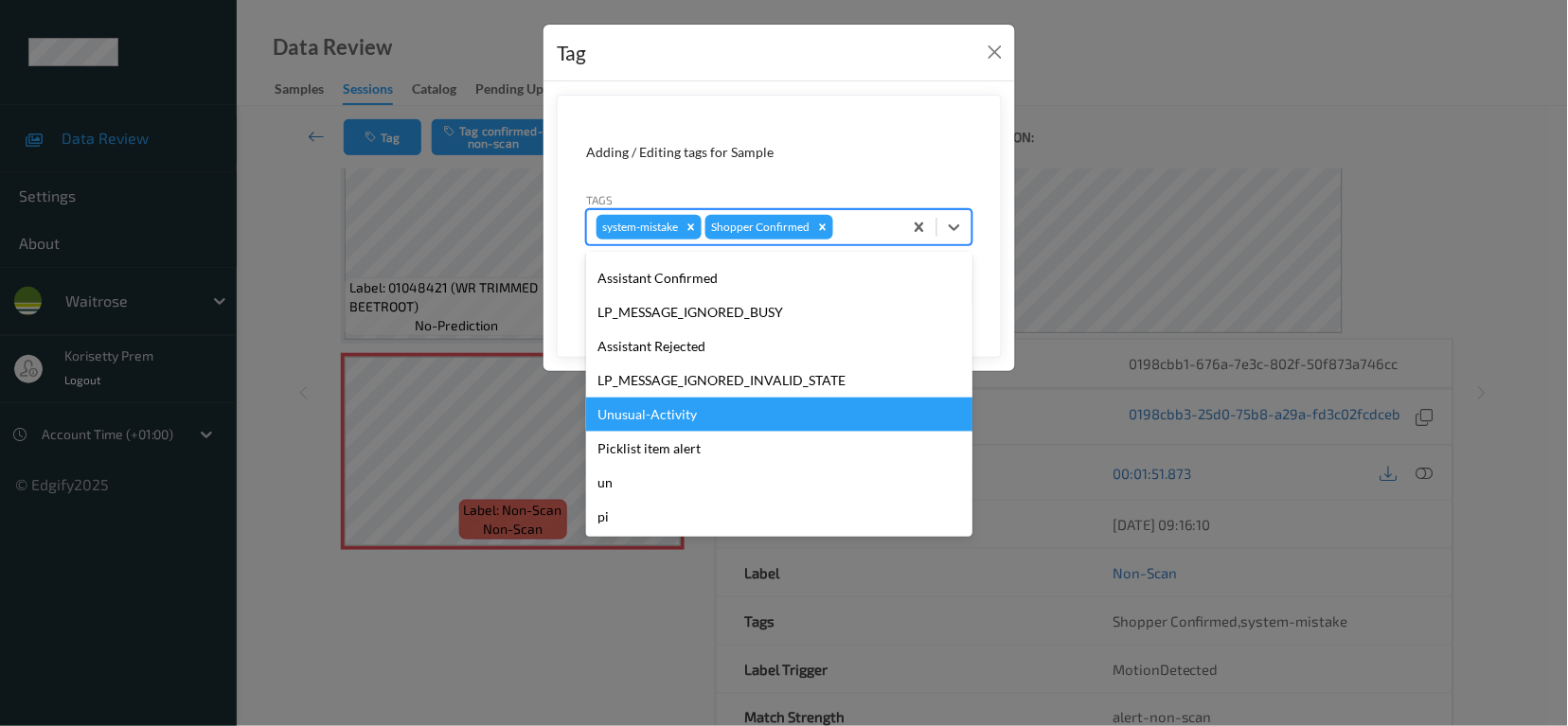
click at [660, 411] on div "Unusual-Activity" at bounding box center [779, 414] width 387 height 34
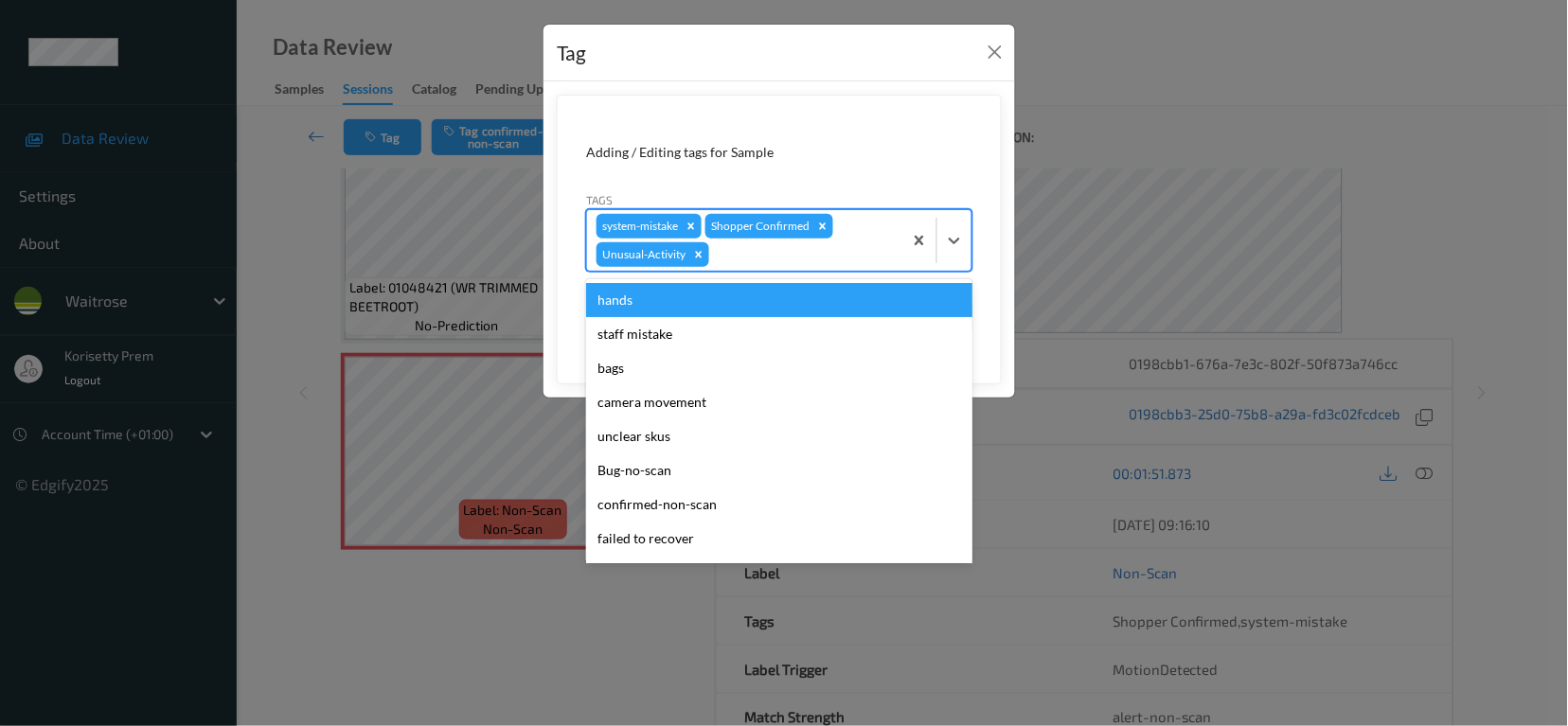
click at [755, 272] on div "system-mistake Shopper Confirmed Unusual-Activity" at bounding box center [779, 240] width 387 height 63
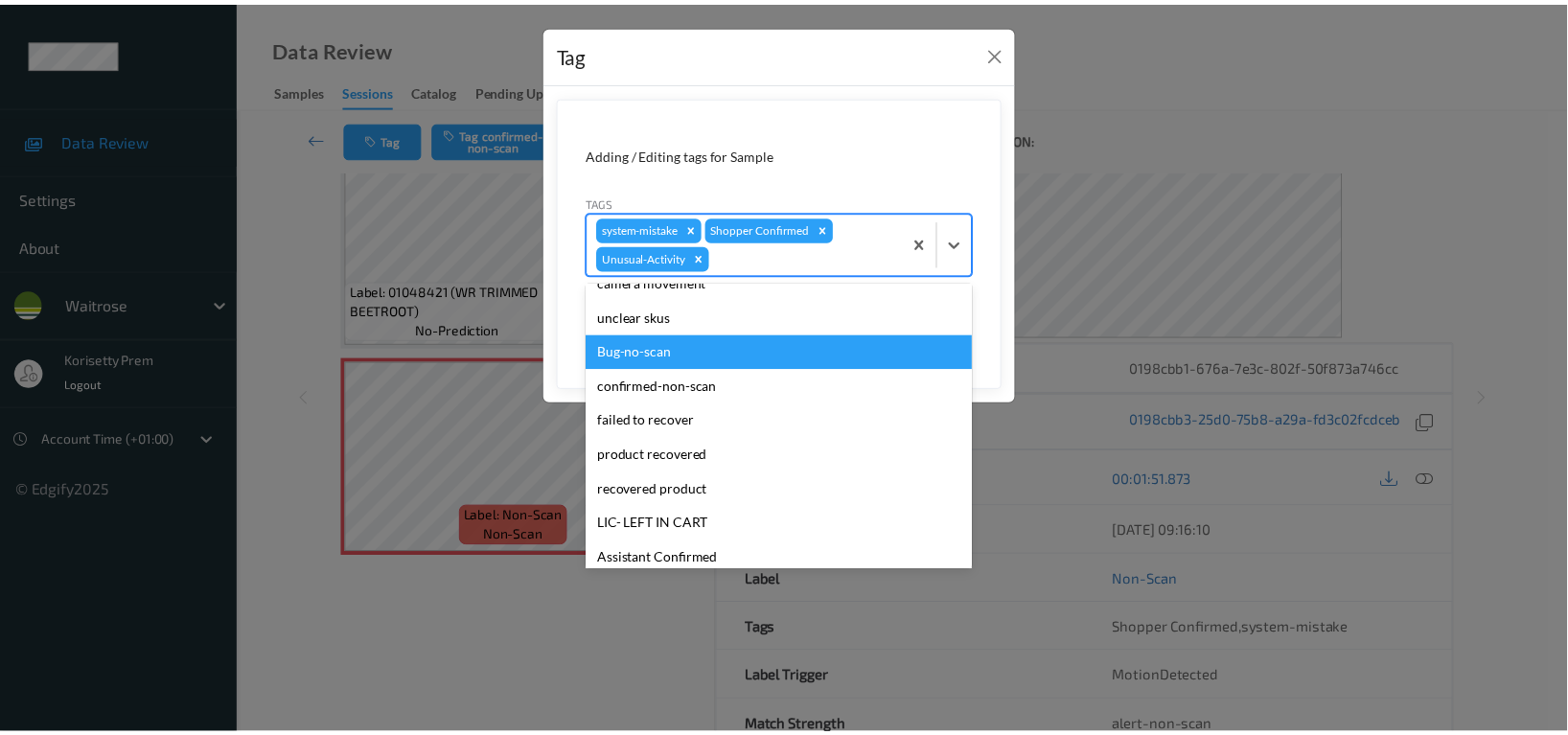
scroll to position [341, 0]
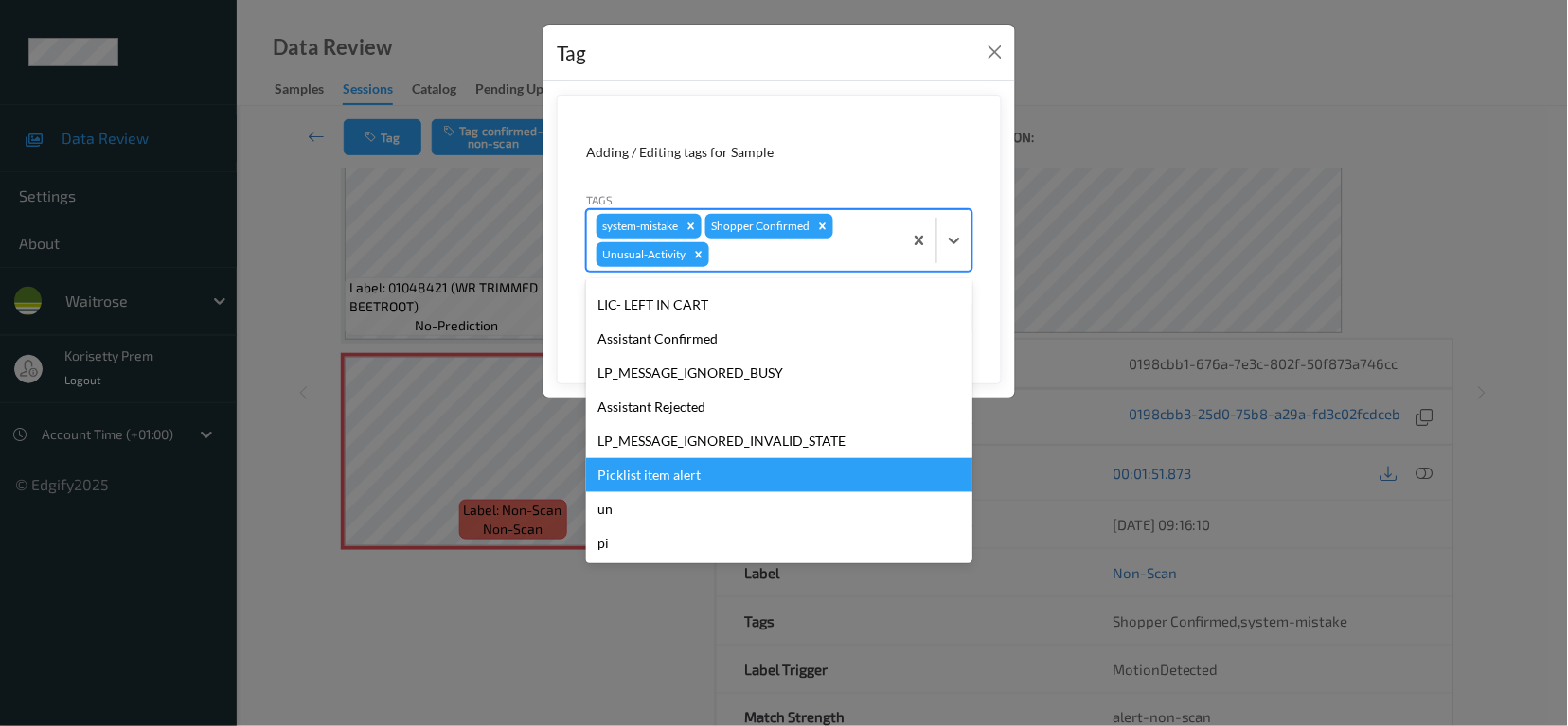
click at [696, 472] on div "Picklist item alert" at bounding box center [779, 475] width 387 height 34
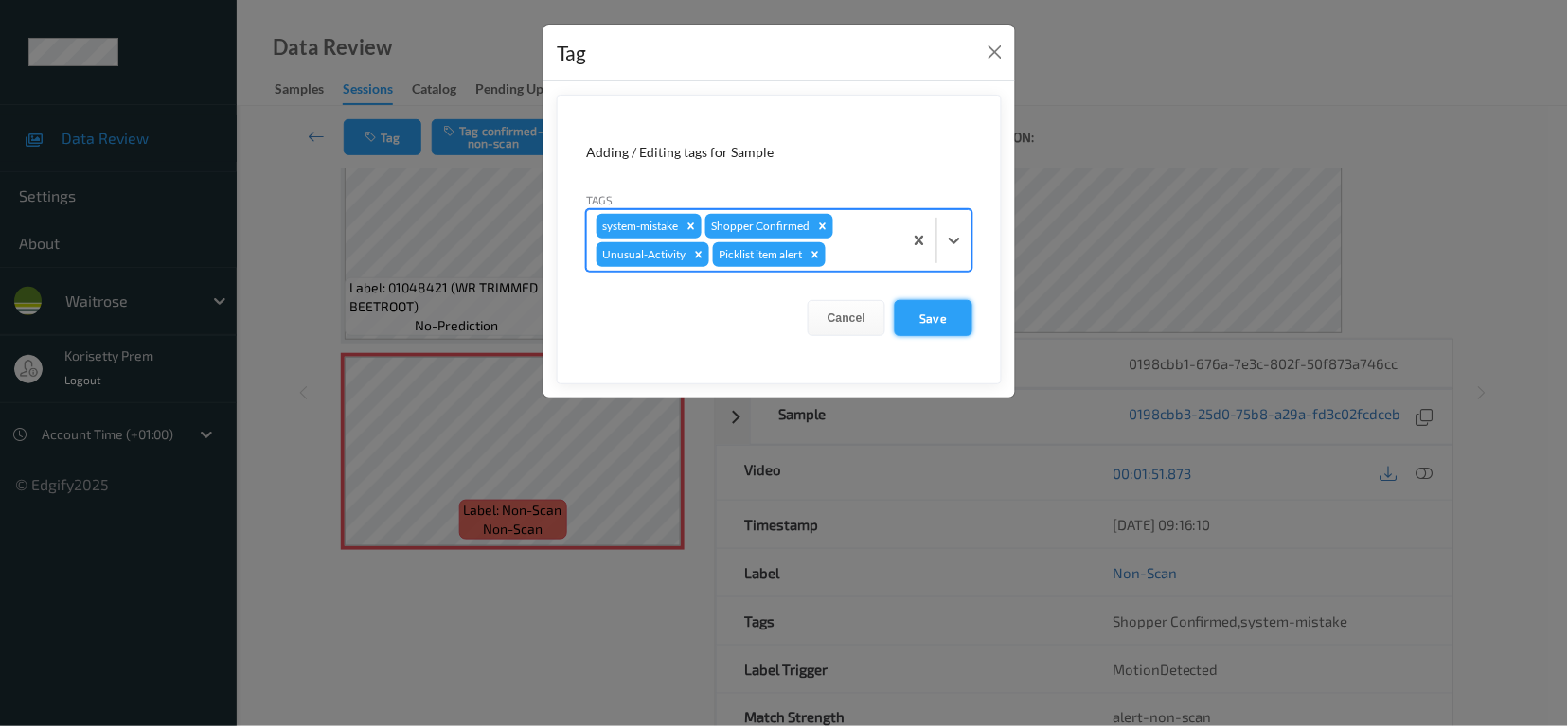
click at [937, 308] on button "Save" at bounding box center [934, 318] width 78 height 36
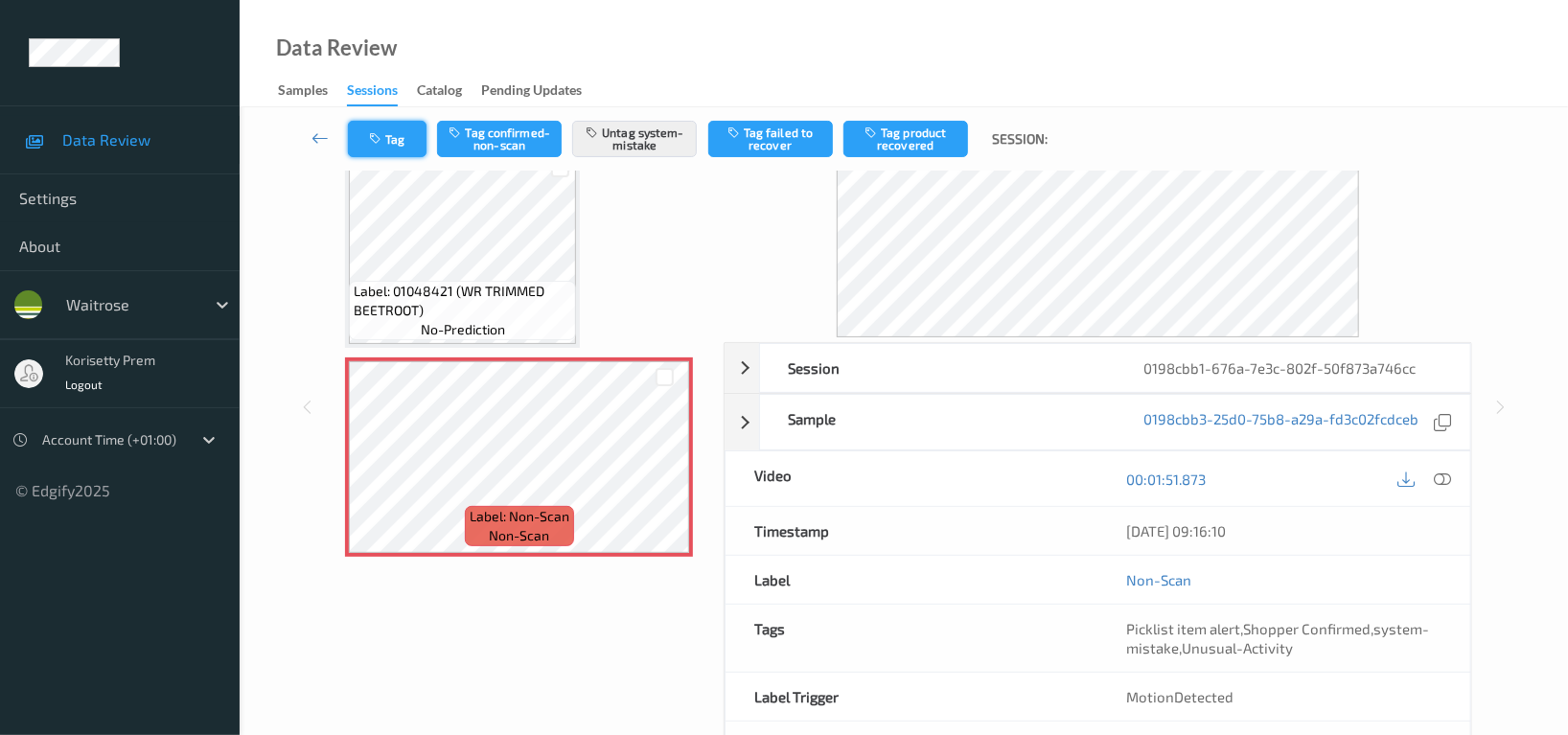
click at [359, 133] on button "Tag" at bounding box center [388, 139] width 79 height 37
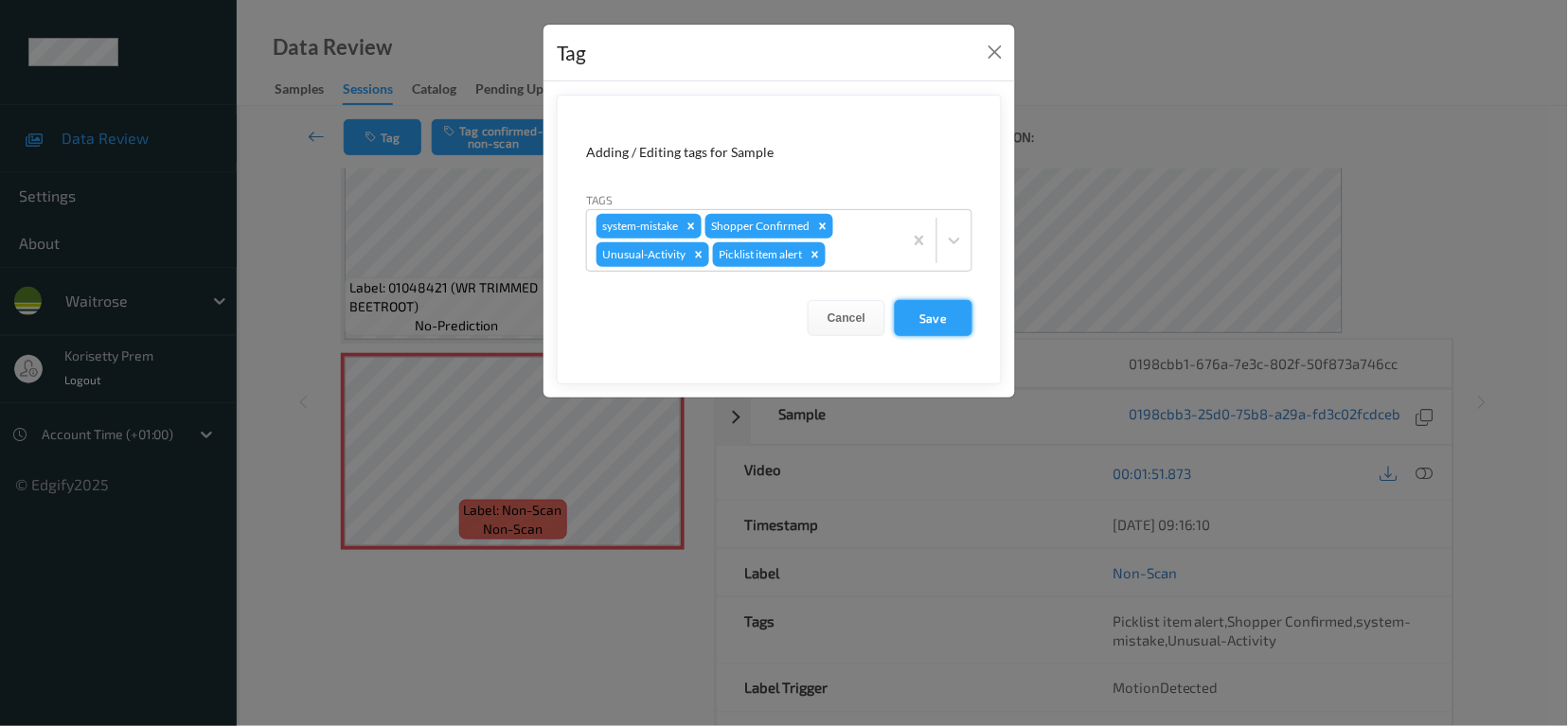
click at [927, 316] on button "Save" at bounding box center [934, 318] width 78 height 36
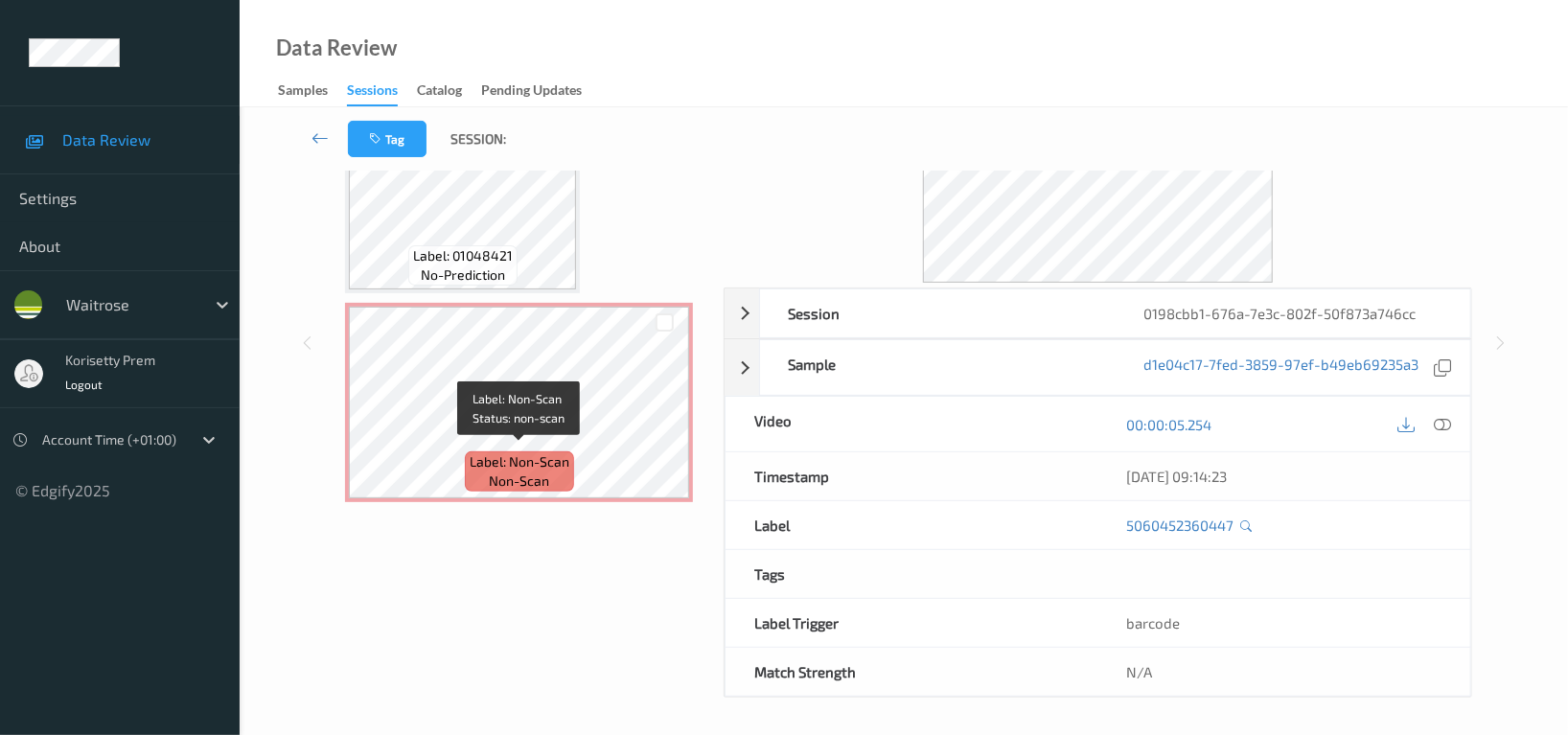
scroll to position [187, 0]
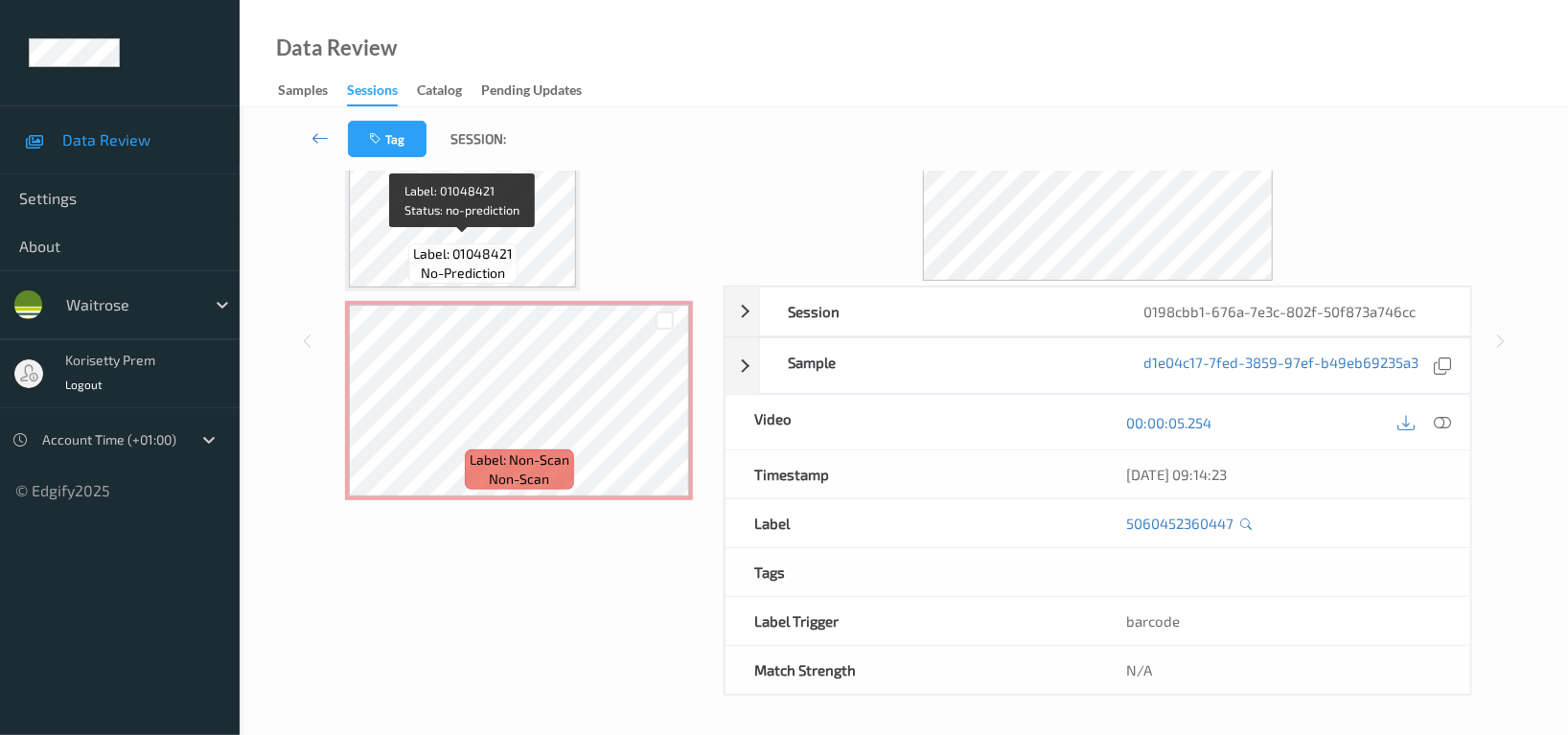
click at [477, 264] on span "no-prediction" at bounding box center [463, 273] width 85 height 19
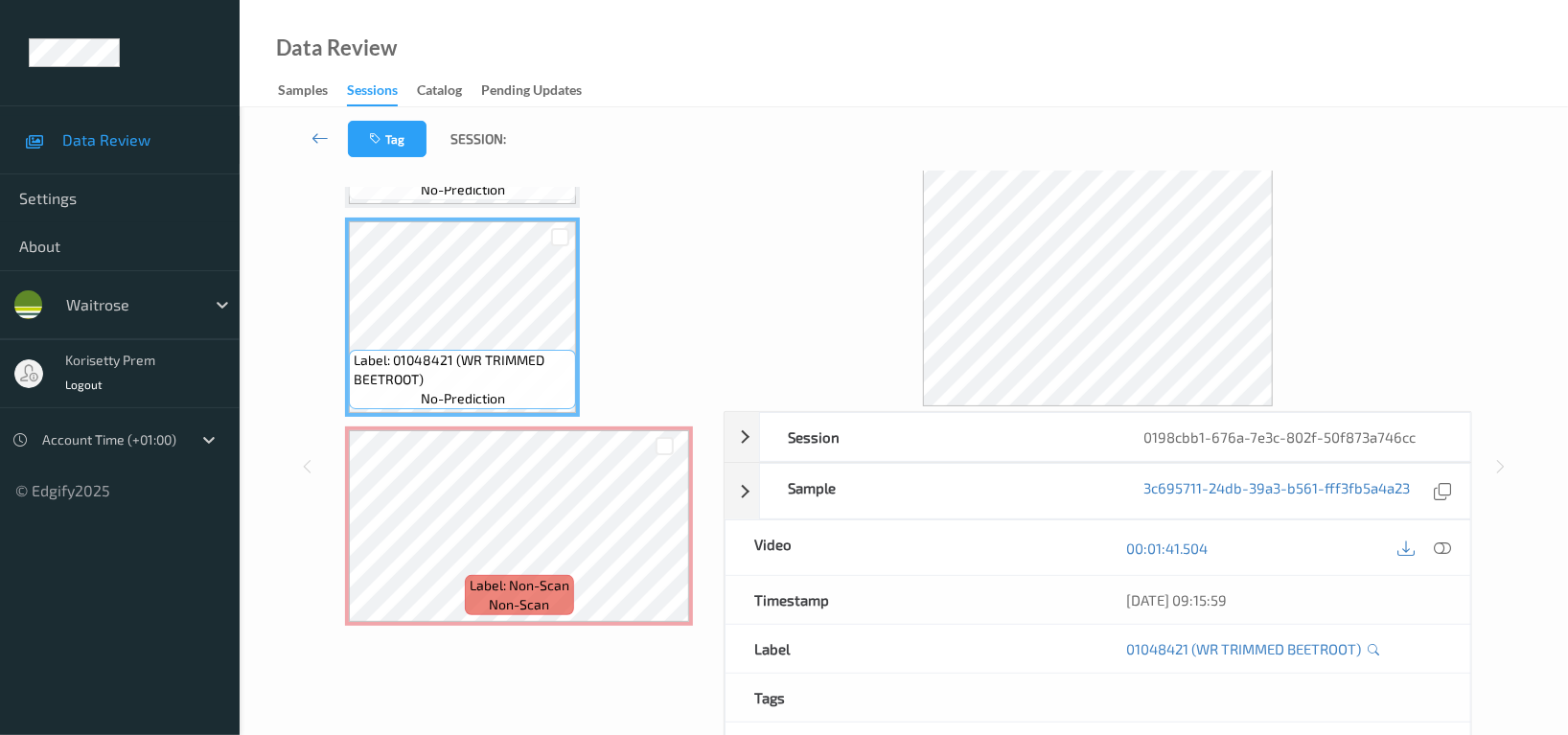
scroll to position [128, 0]
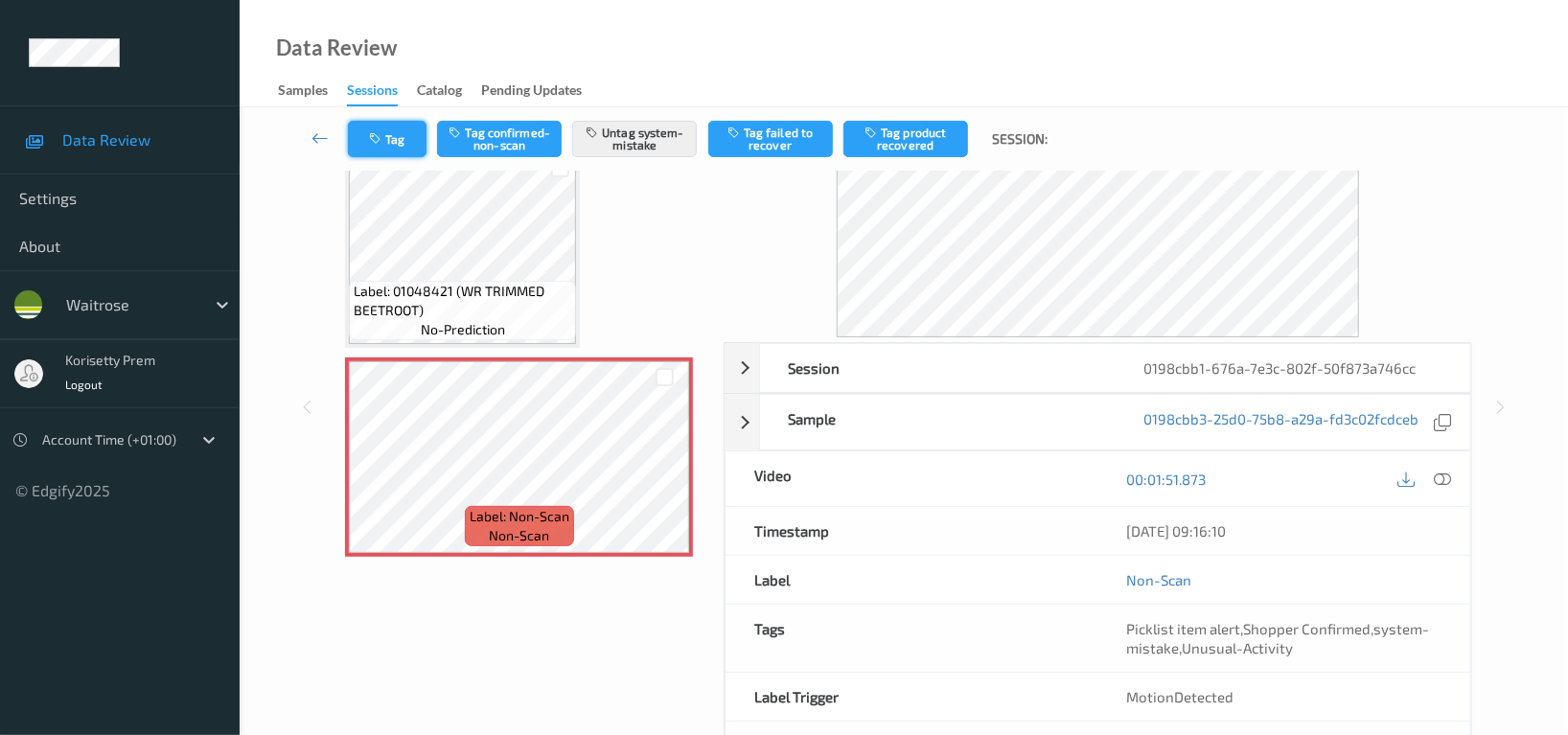
click at [363, 131] on button "Tag" at bounding box center [388, 139] width 79 height 37
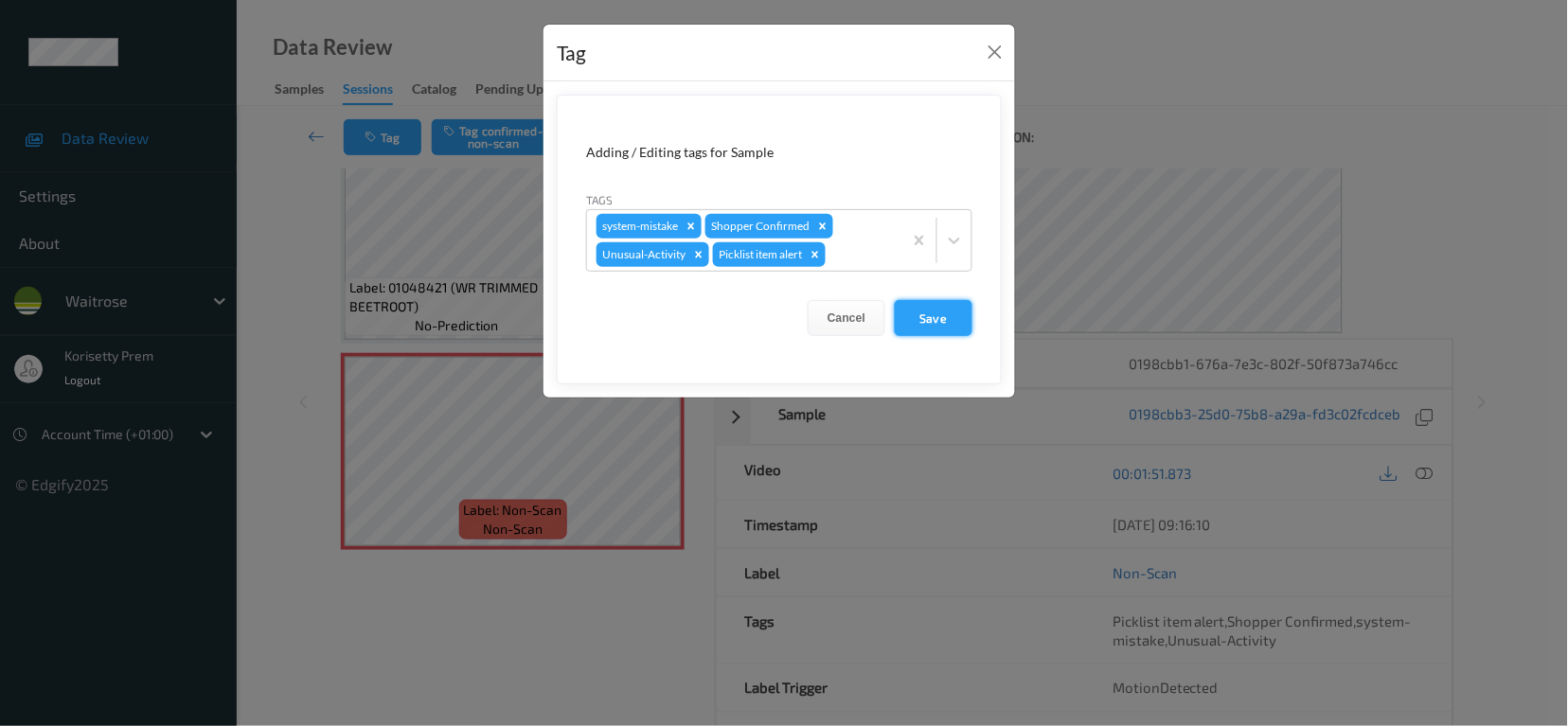
click at [927, 322] on button "Save" at bounding box center [934, 318] width 78 height 36
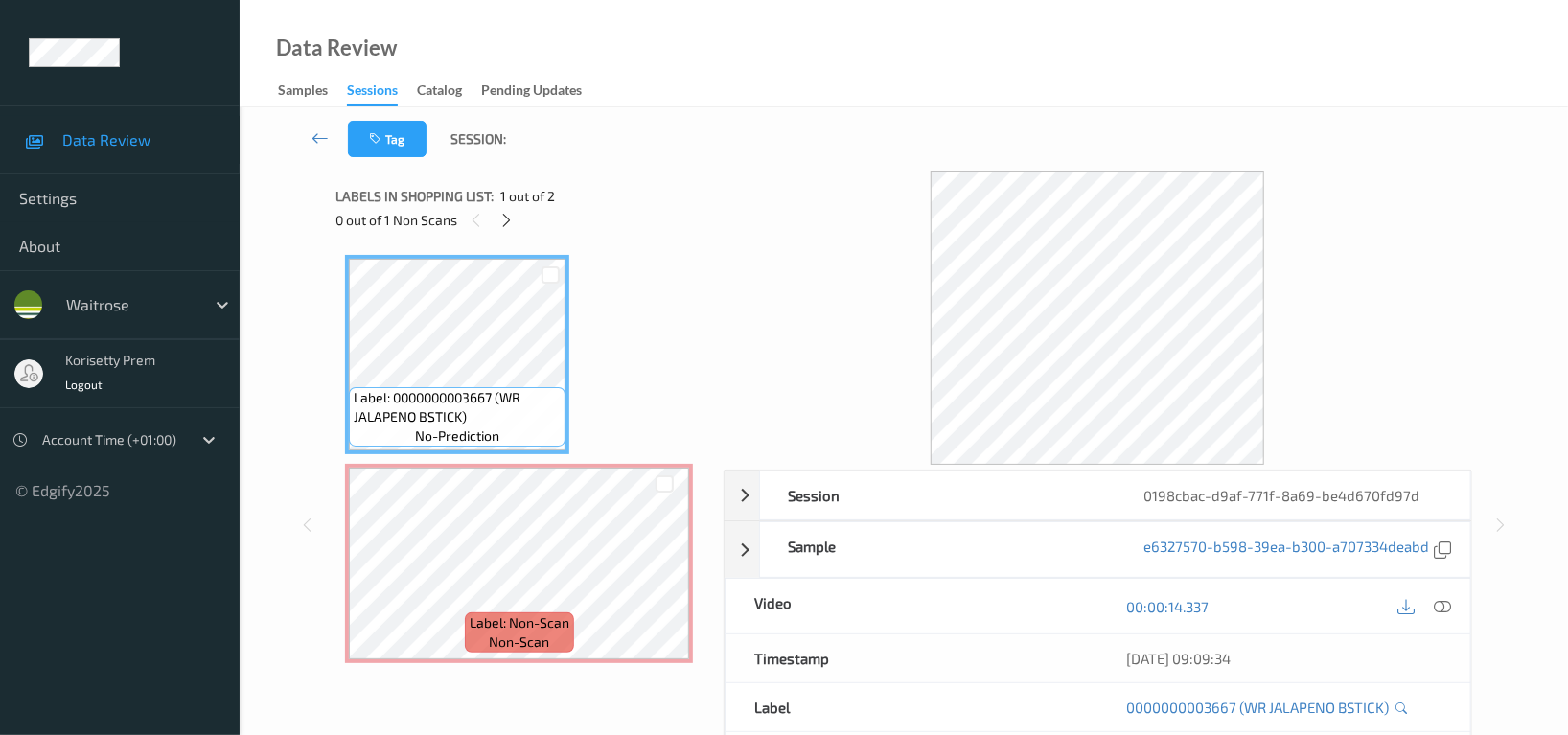
click at [727, 140] on div "Tag Session:" at bounding box center [903, 139] width 1250 height 63
click at [511, 215] on icon at bounding box center [507, 220] width 16 height 17
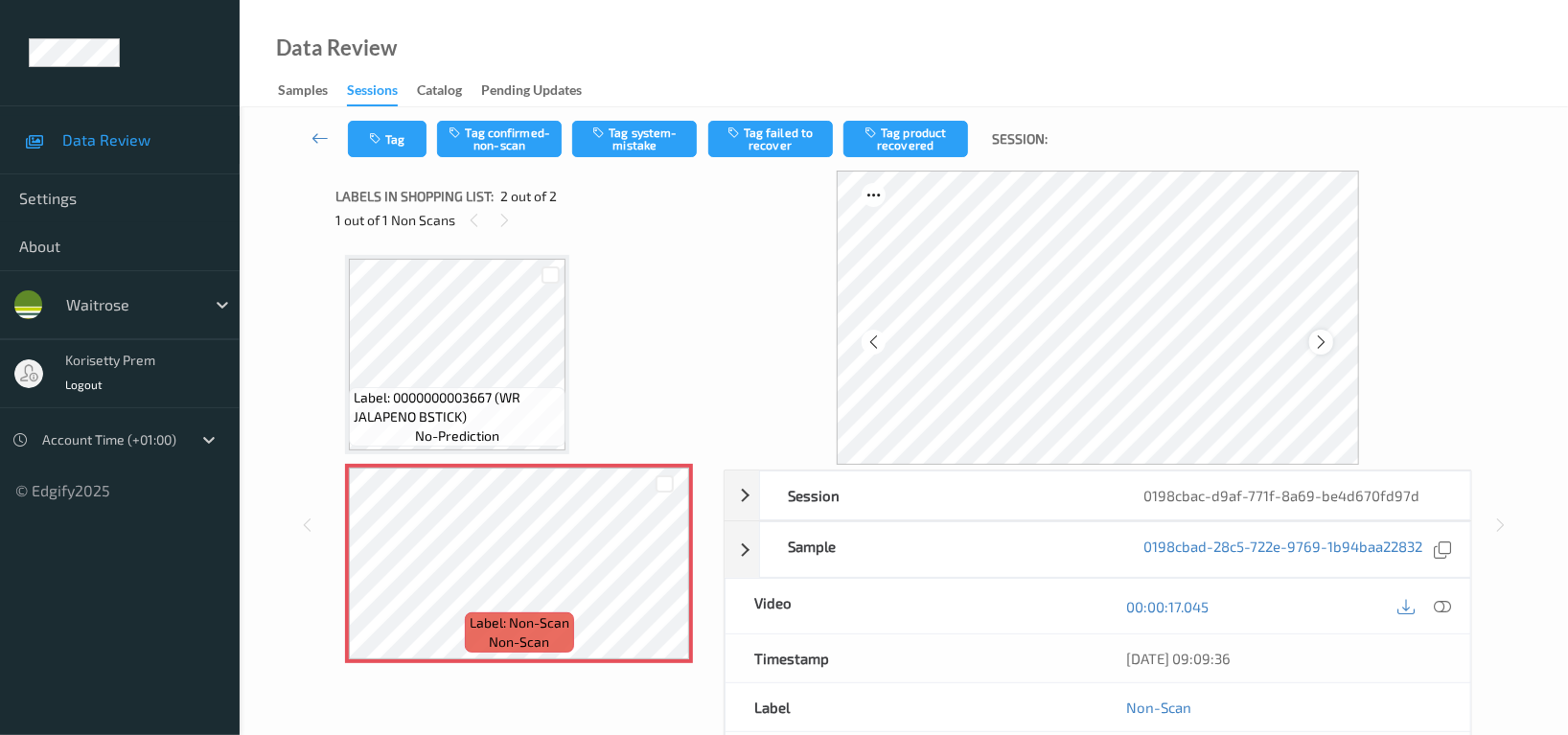
click at [1313, 350] on icon at bounding box center [1321, 342] width 16 height 17
click at [1317, 349] on icon at bounding box center [1321, 342] width 16 height 17
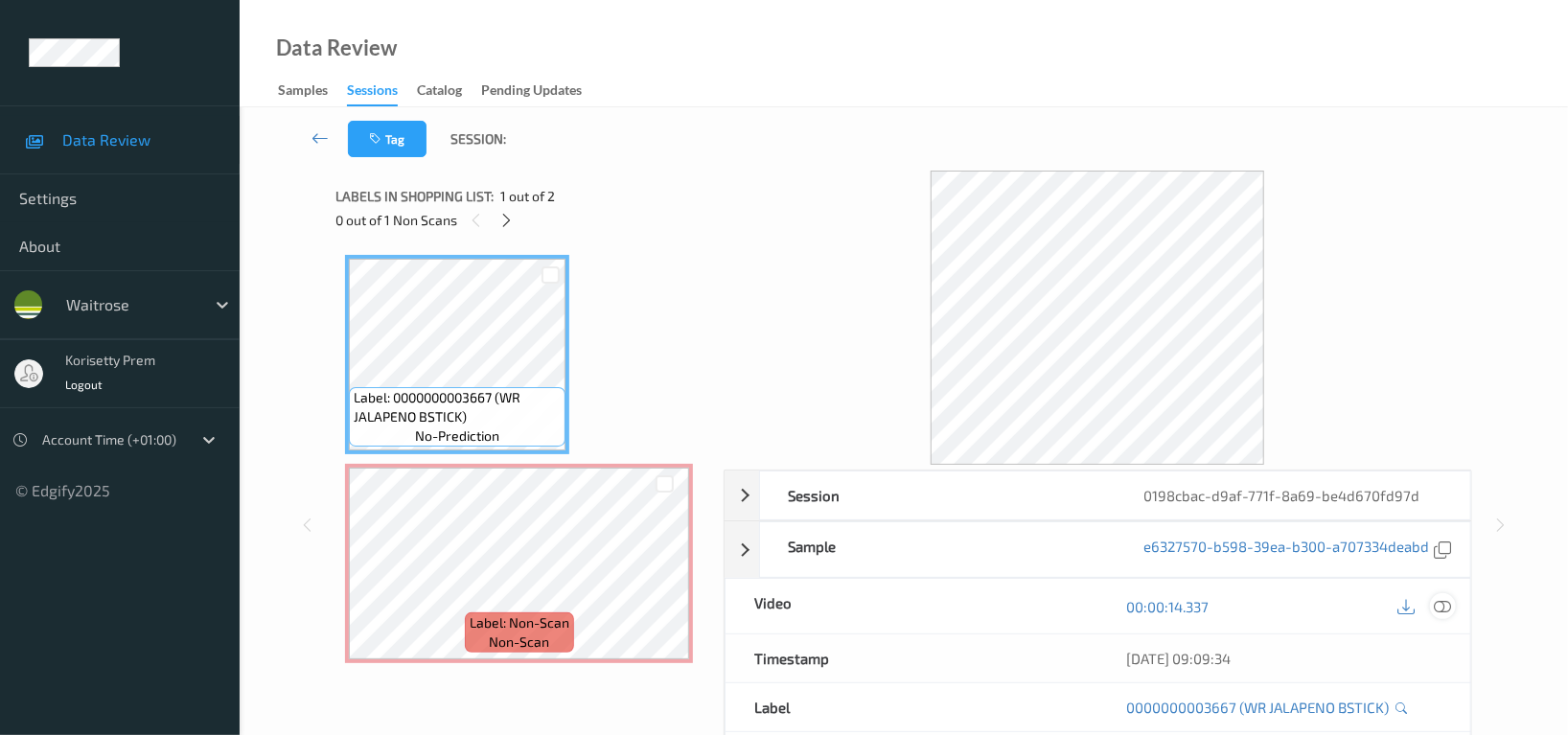
click at [1437, 611] on icon at bounding box center [1443, 607] width 17 height 17
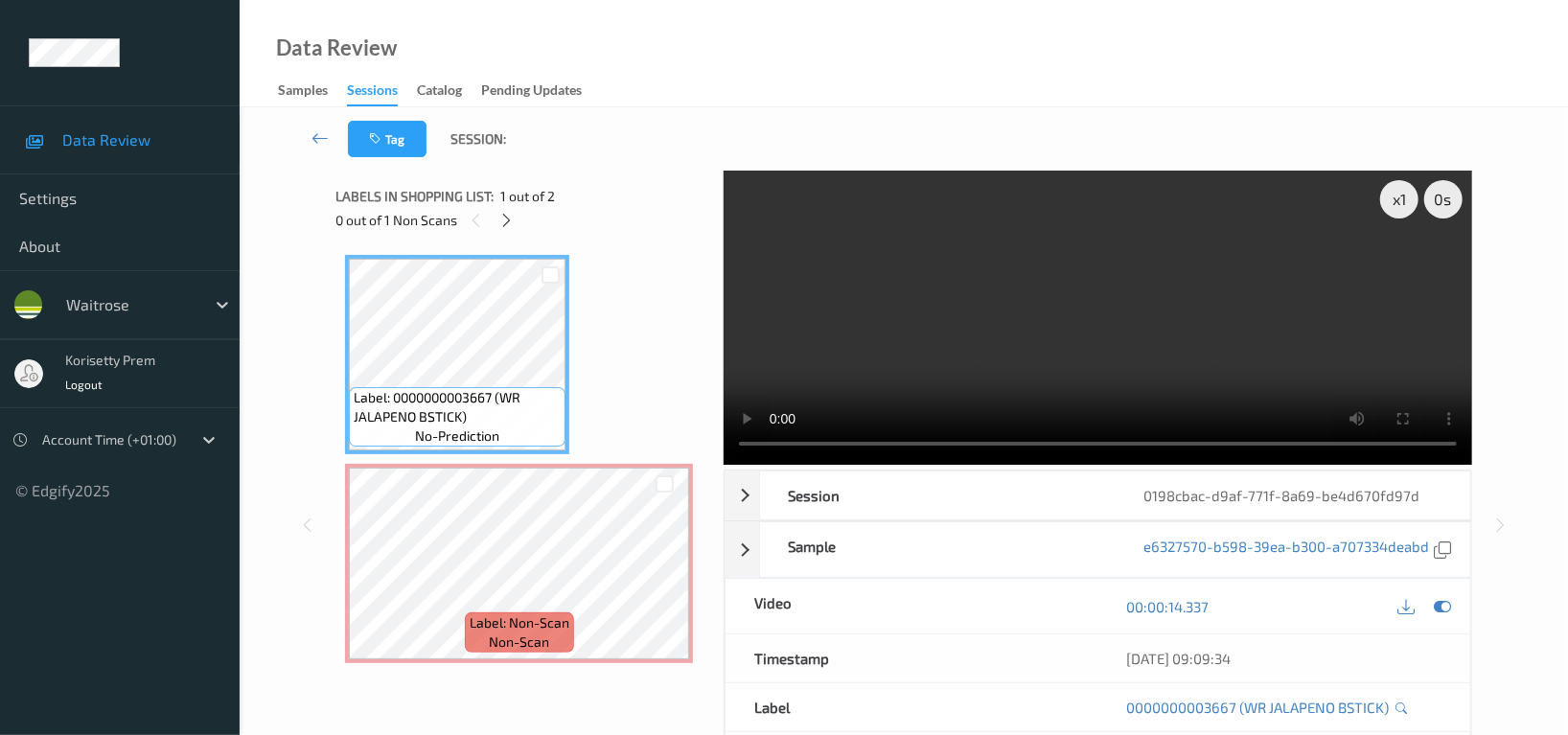
click at [546, 410] on div "x 1 0 s Session 0198cbac-d9af-771f-8a69-be4d670fd97d Session ID 0198cbac-d9af-7…" at bounding box center [903, 524] width 1136 height 709
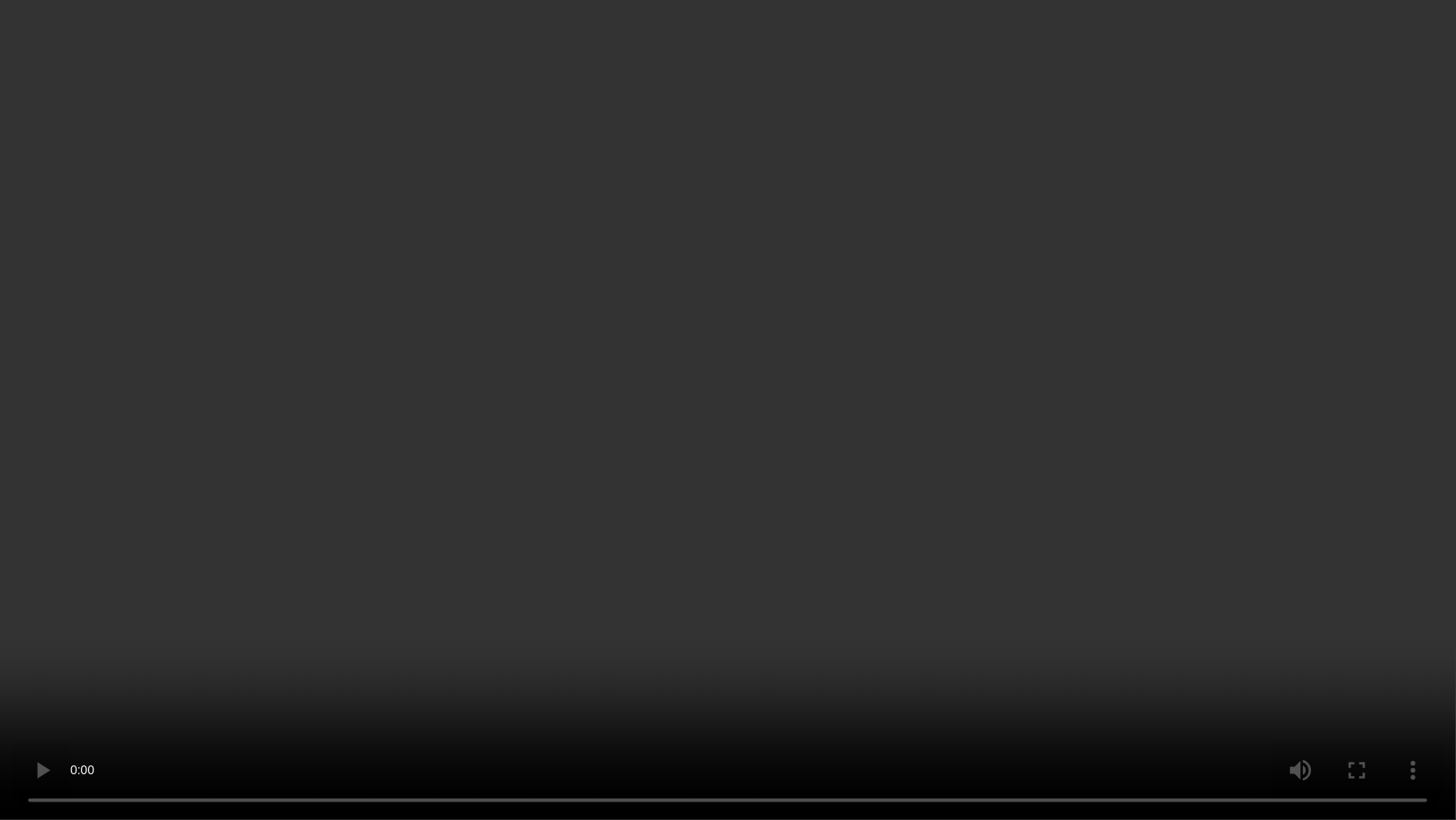
click at [1258, 425] on video at bounding box center [728, 410] width 1456 height 820
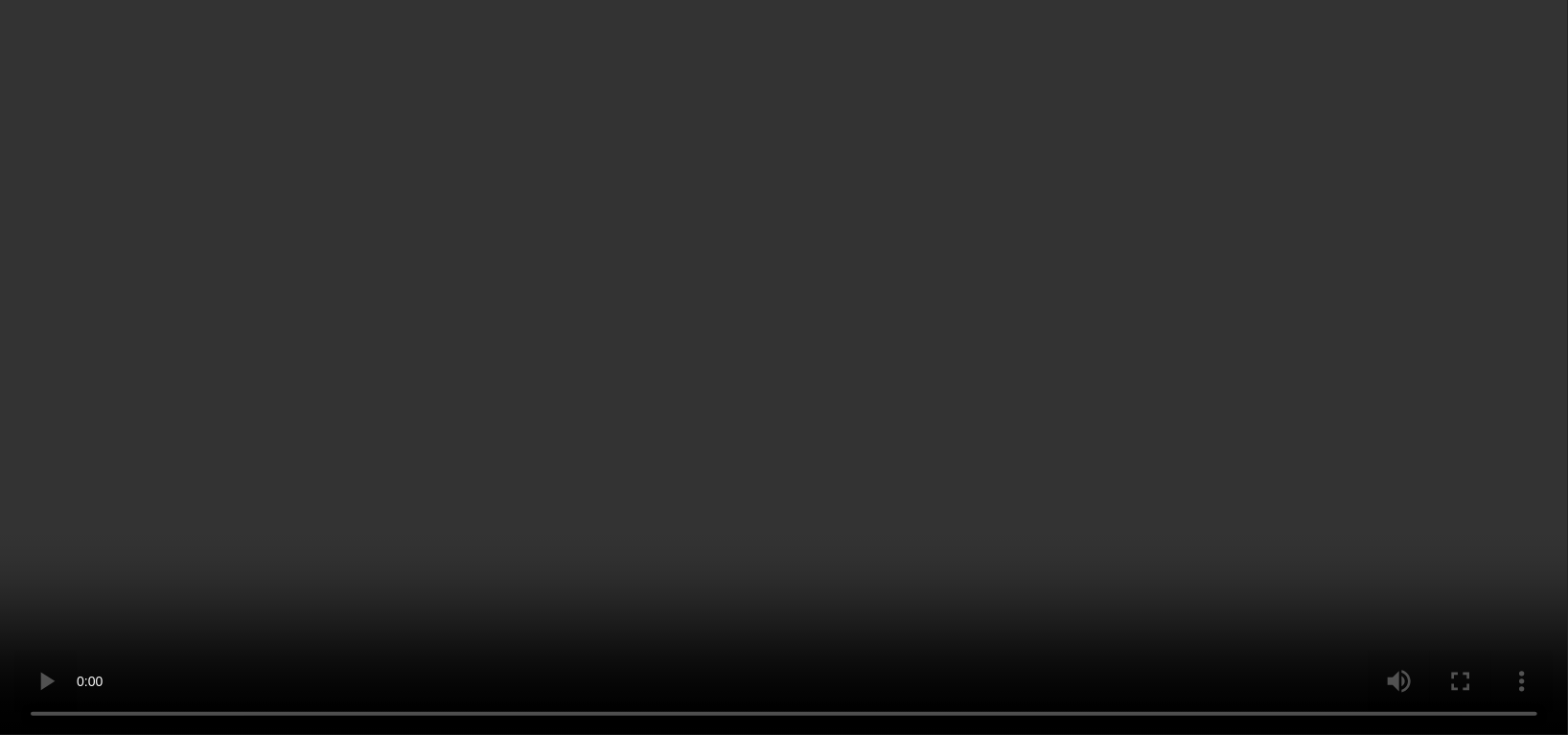
scroll to position [128, 0]
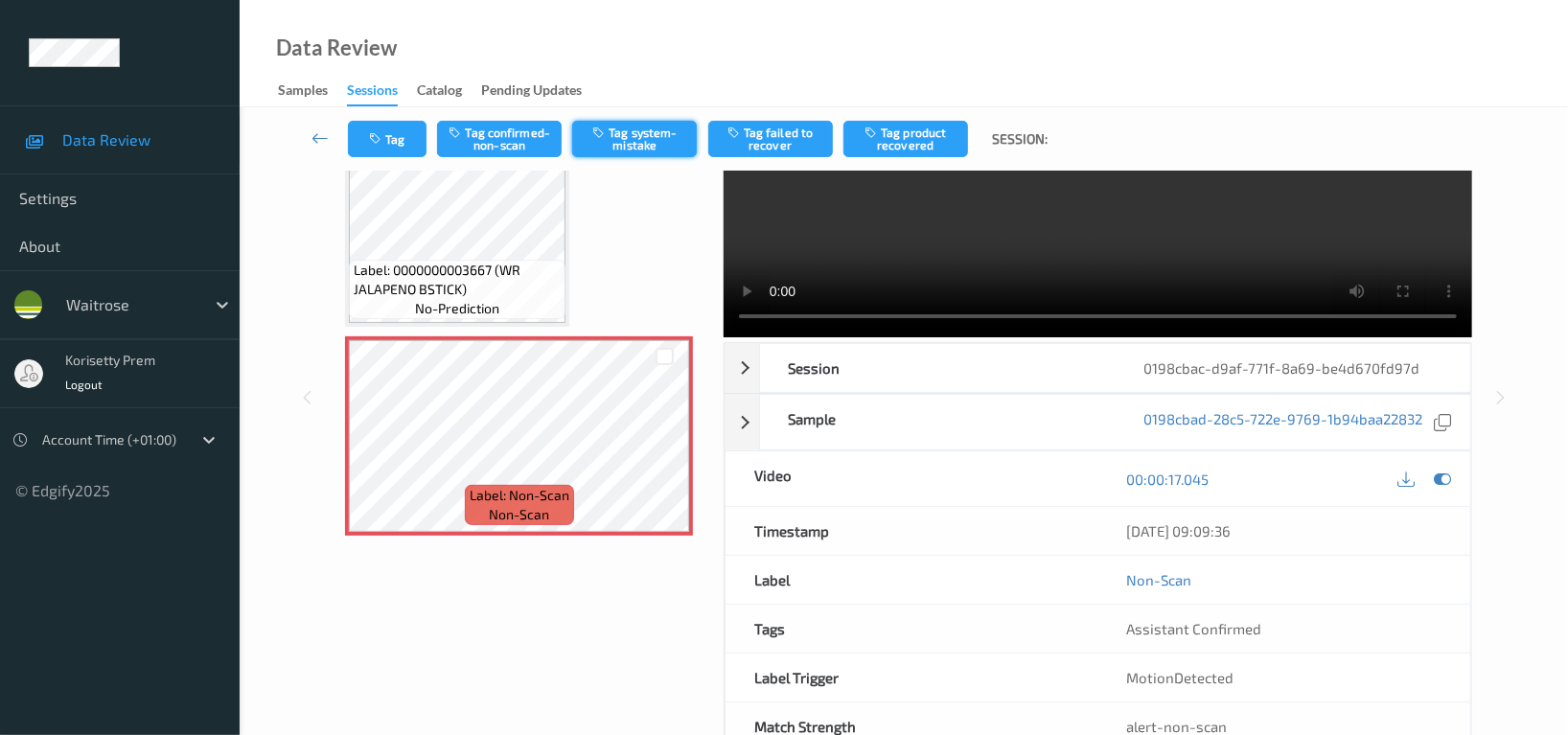
click at [644, 143] on button "Tag system-mistake" at bounding box center [635, 139] width 125 height 37
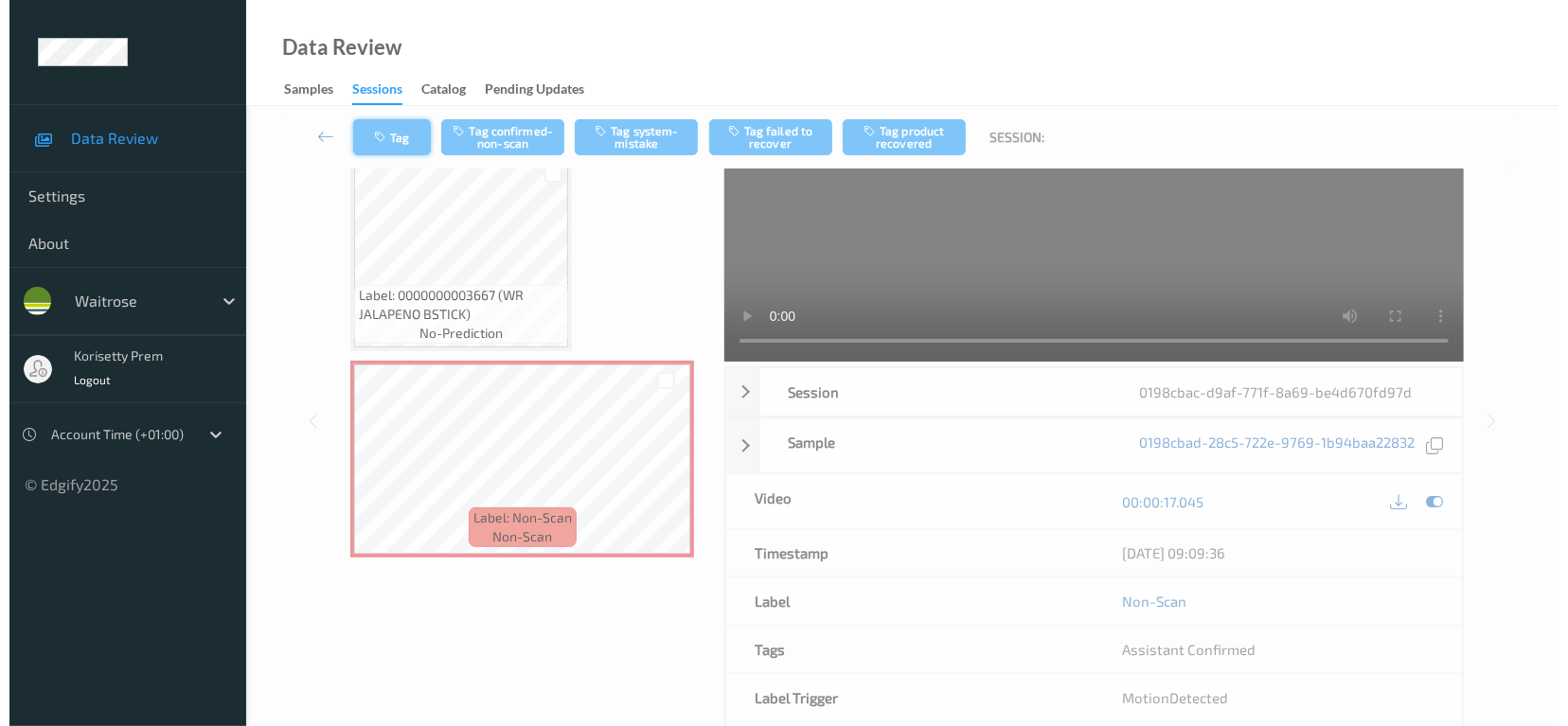
scroll to position [36, 0]
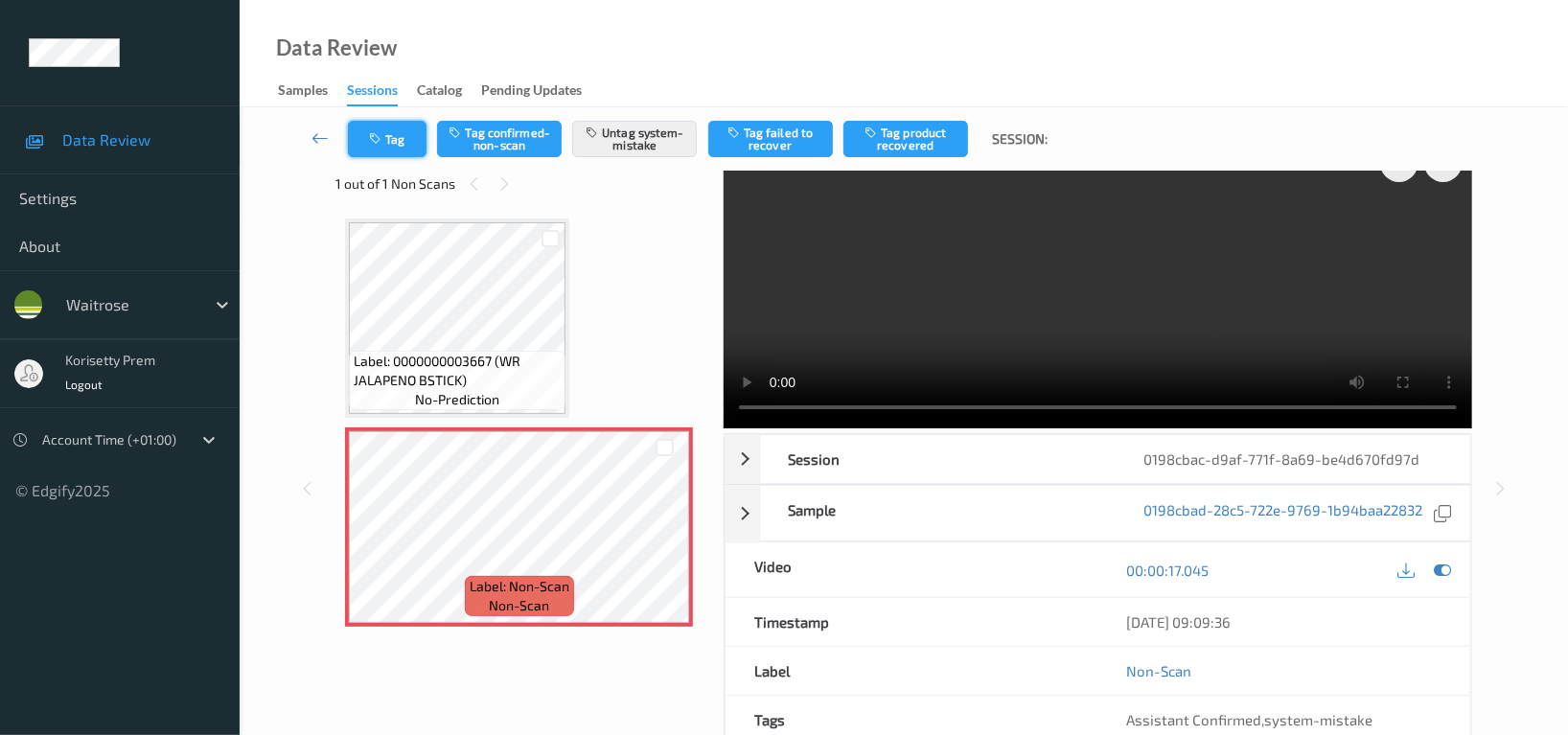
click at [397, 133] on button "Tag" at bounding box center [388, 139] width 79 height 37
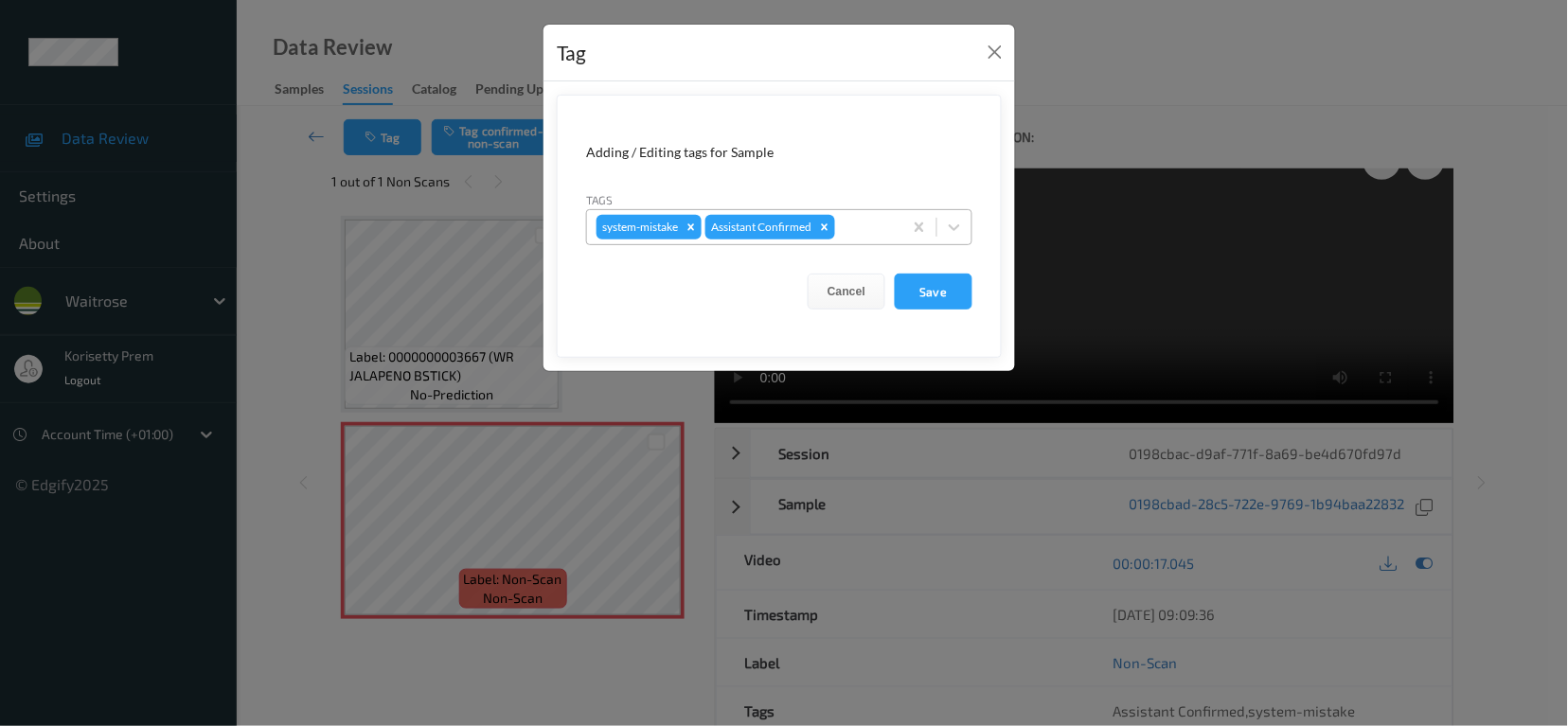
click at [870, 221] on div at bounding box center [866, 227] width 54 height 23
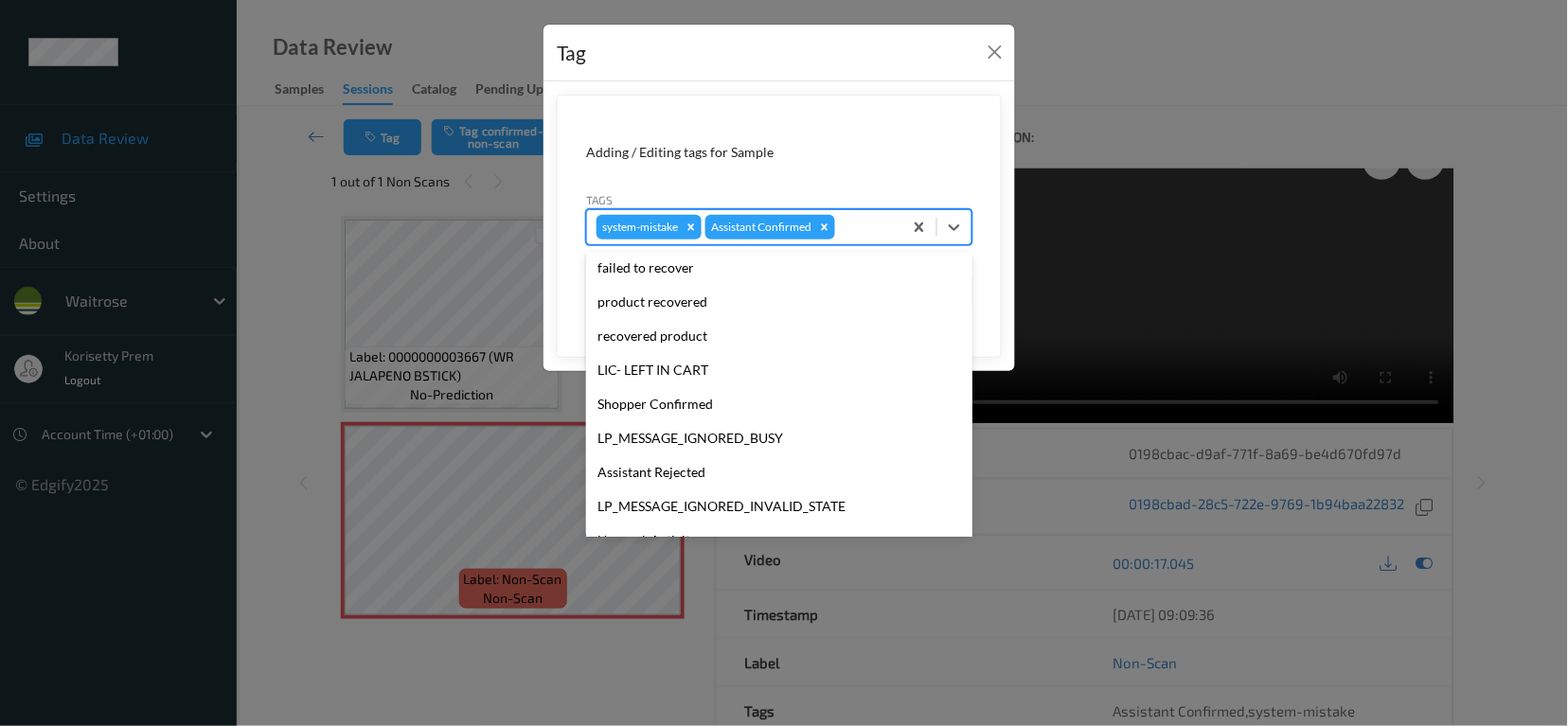
scroll to position [252, 0]
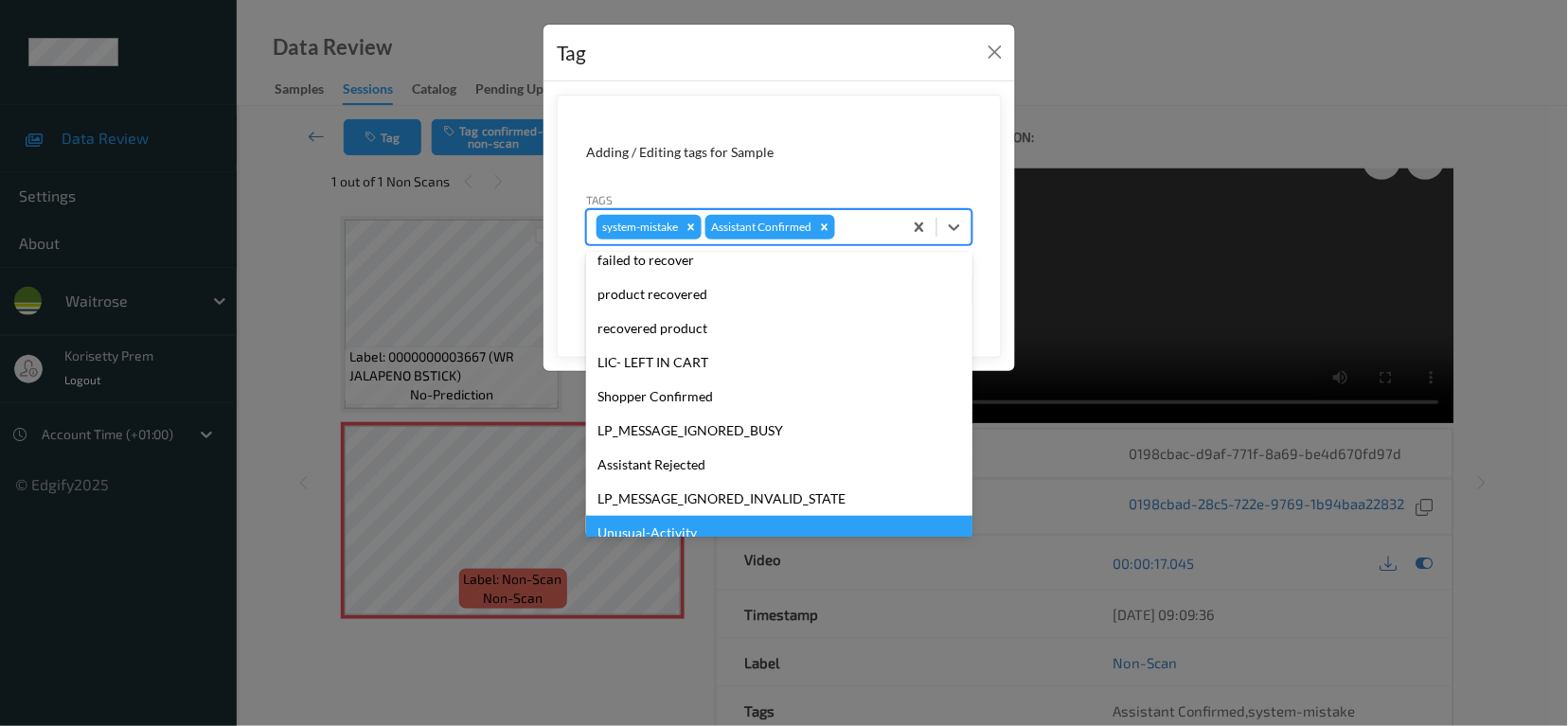
click at [669, 532] on div "Unusual-Activity" at bounding box center [779, 533] width 387 height 34
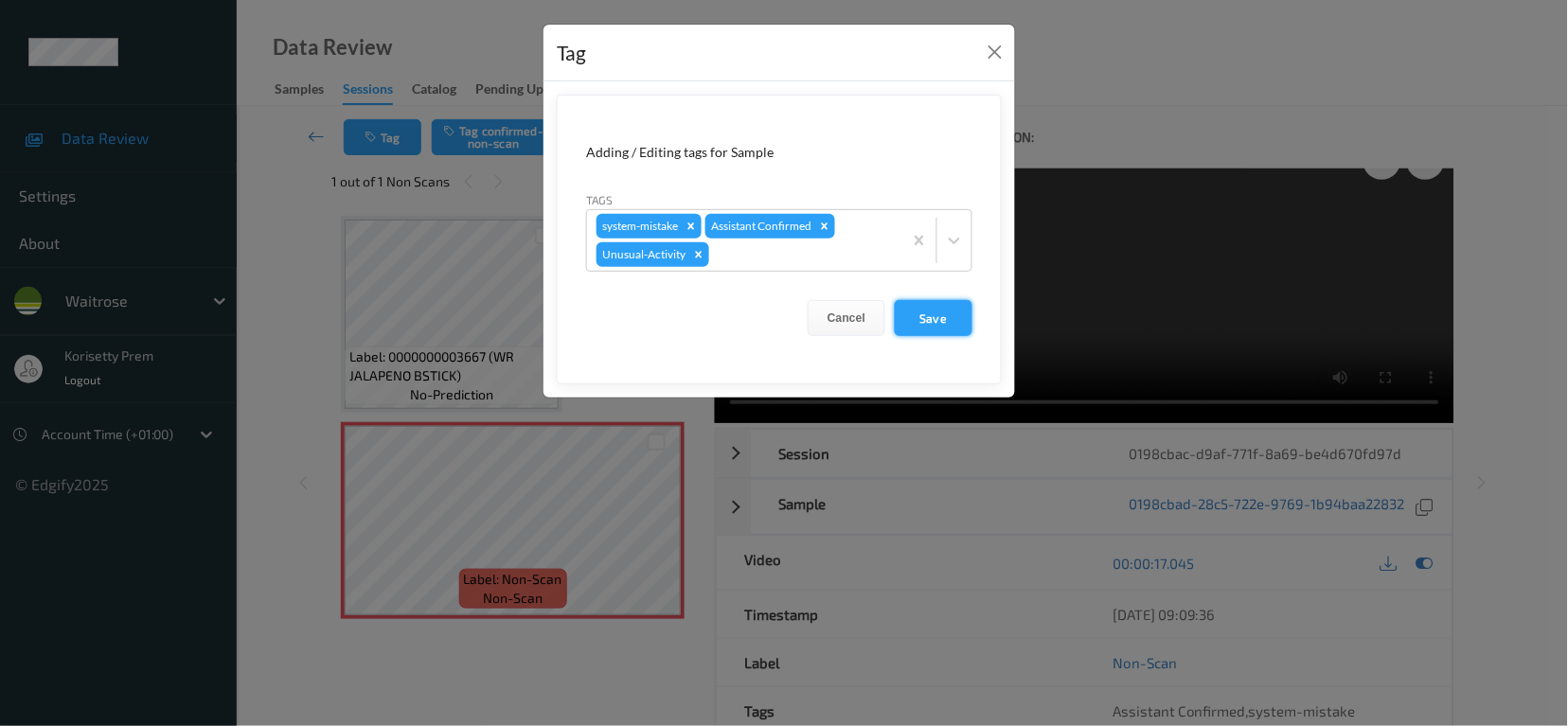
click at [940, 319] on button "Save" at bounding box center [934, 318] width 78 height 36
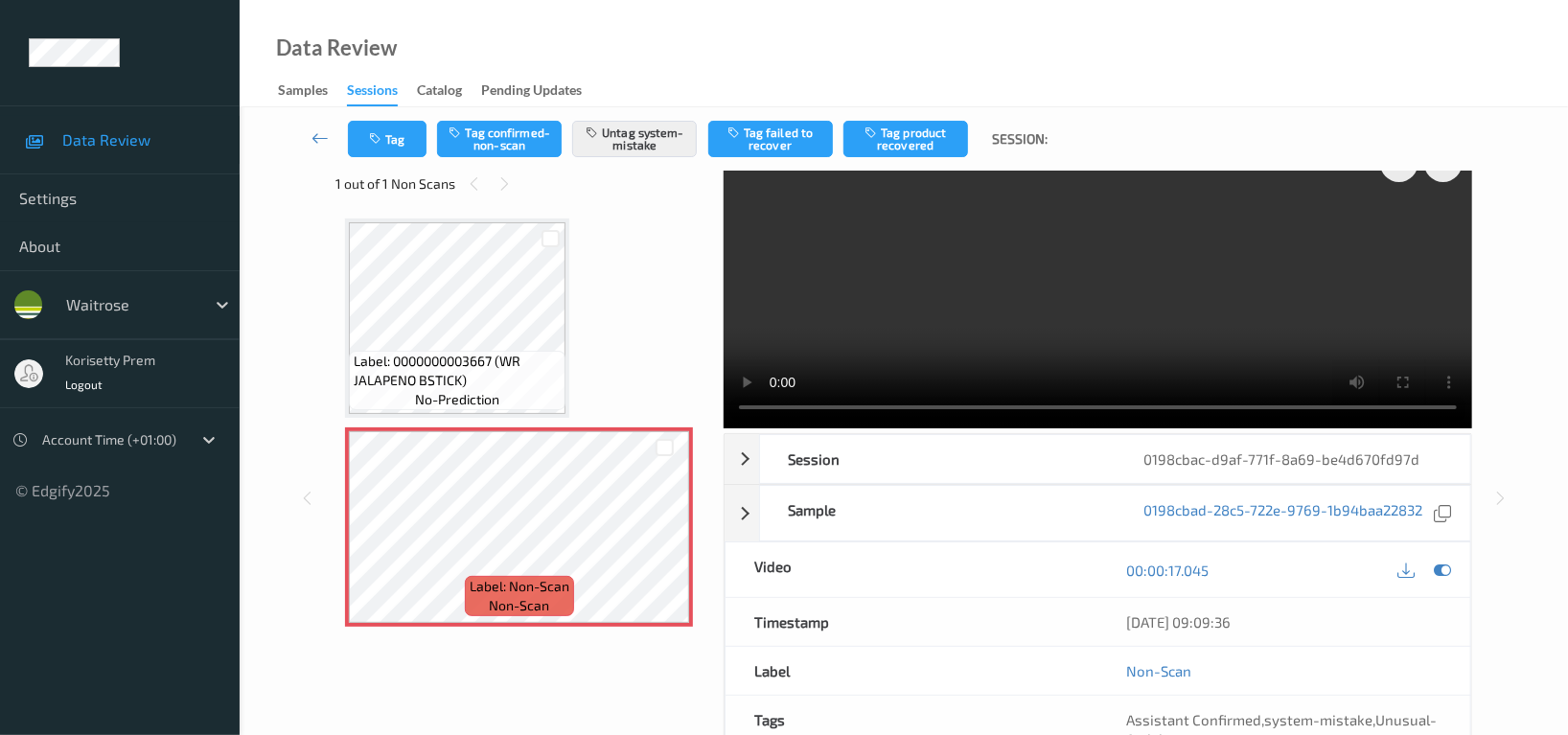
click at [392, 157] on div "Tag Tag confirmed-non-scan Untag system-mistake Tag failed to recover Tag produ…" at bounding box center [903, 139] width 1250 height 63
click at [400, 155] on button "Tag" at bounding box center [388, 139] width 79 height 37
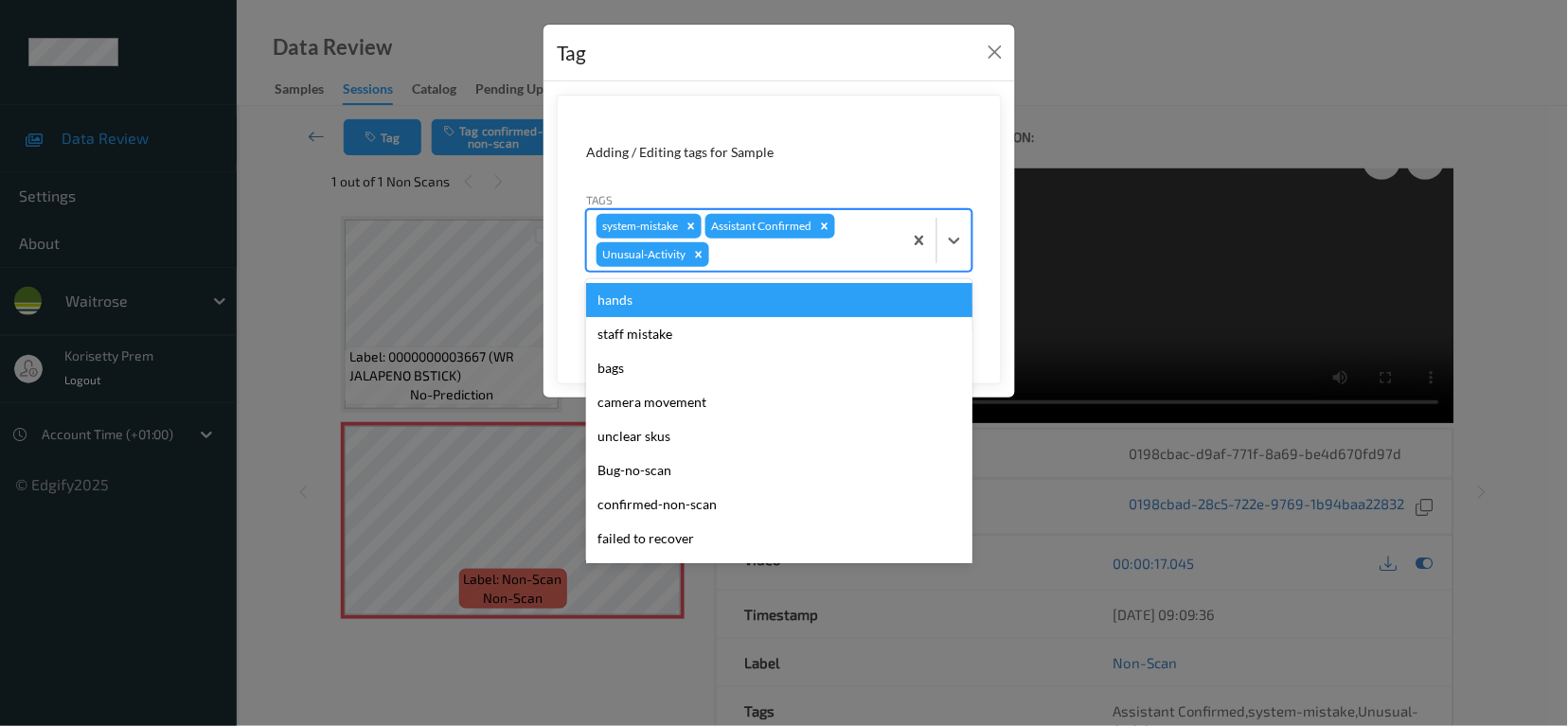
click at [810, 264] on div at bounding box center [802, 255] width 180 height 23
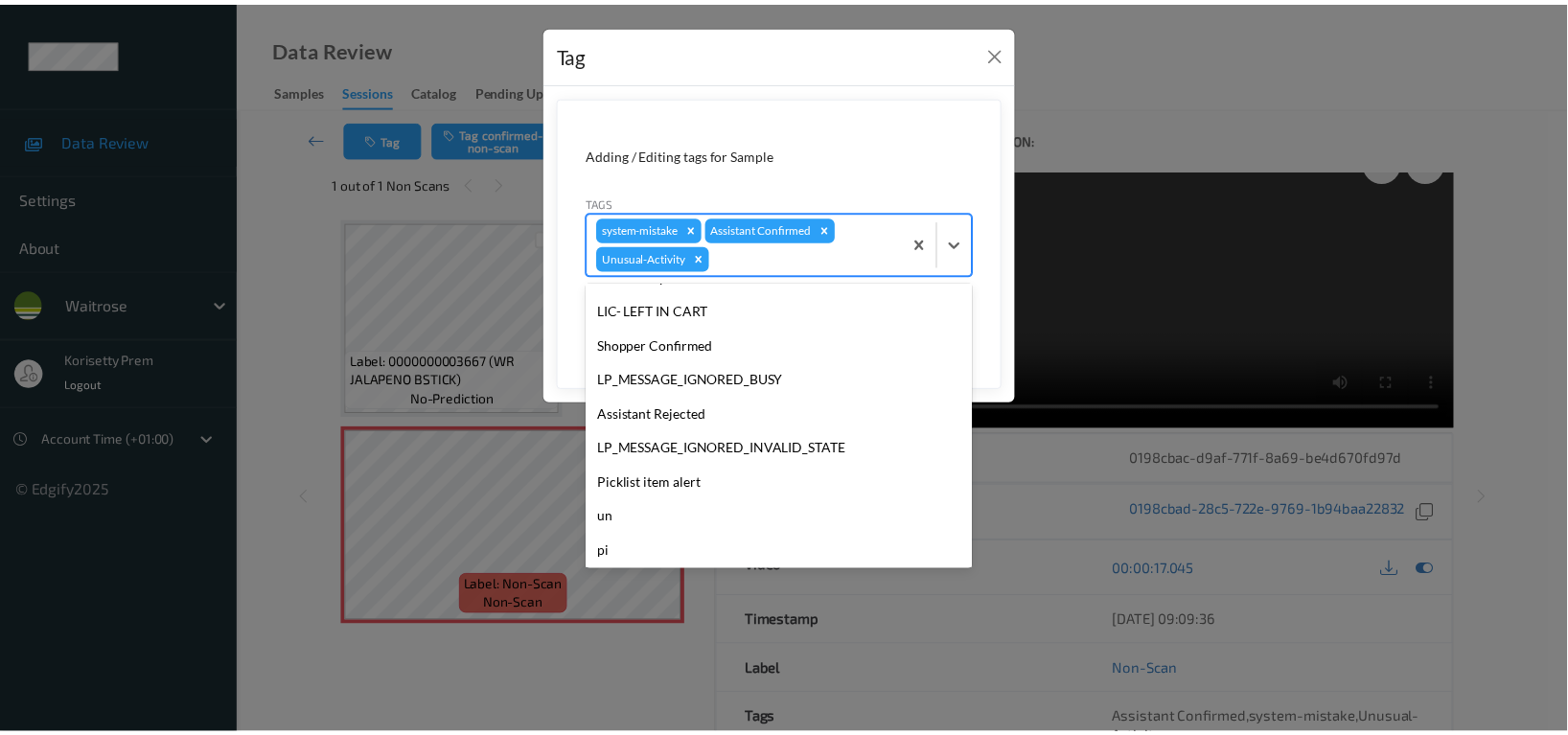
scroll to position [341, 0]
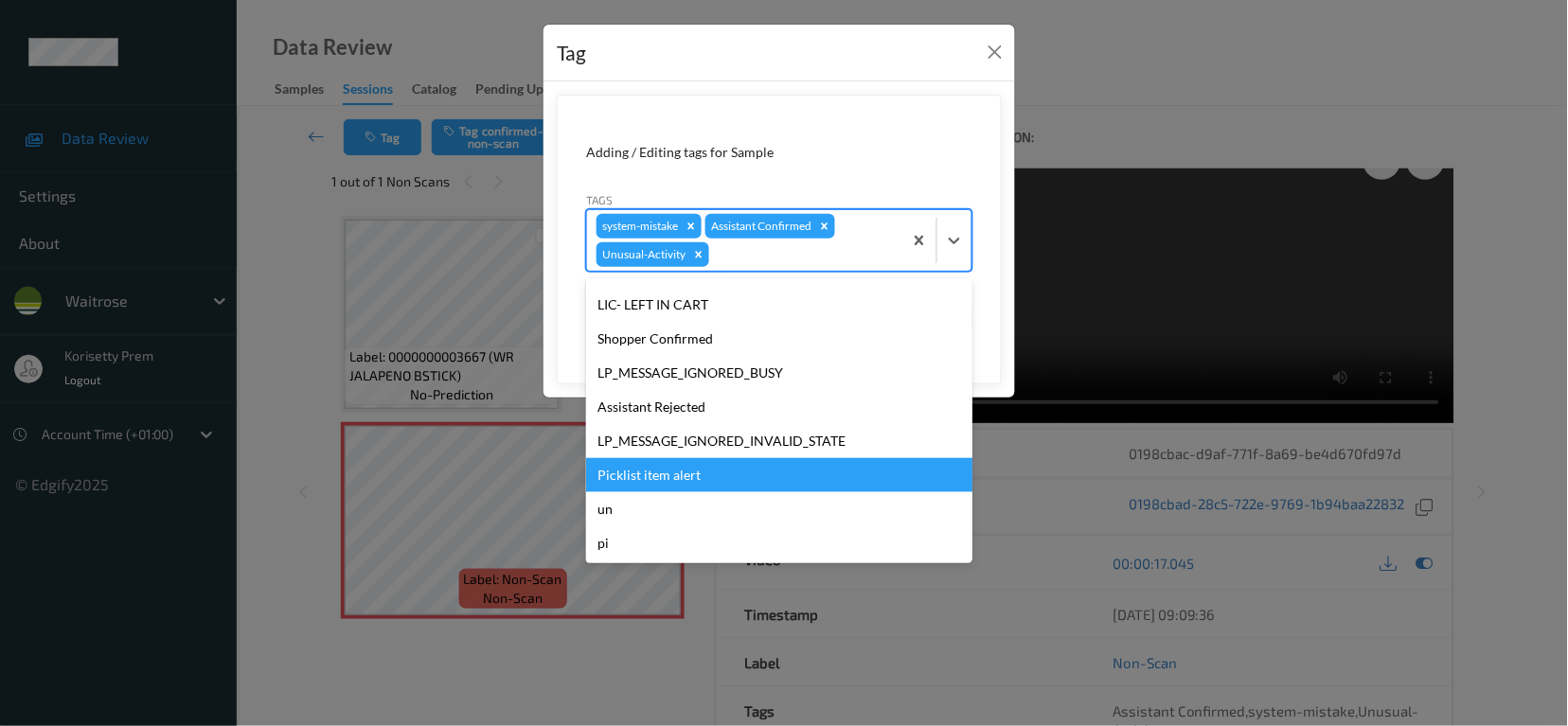
click at [718, 473] on div "Picklist item alert" at bounding box center [779, 475] width 387 height 34
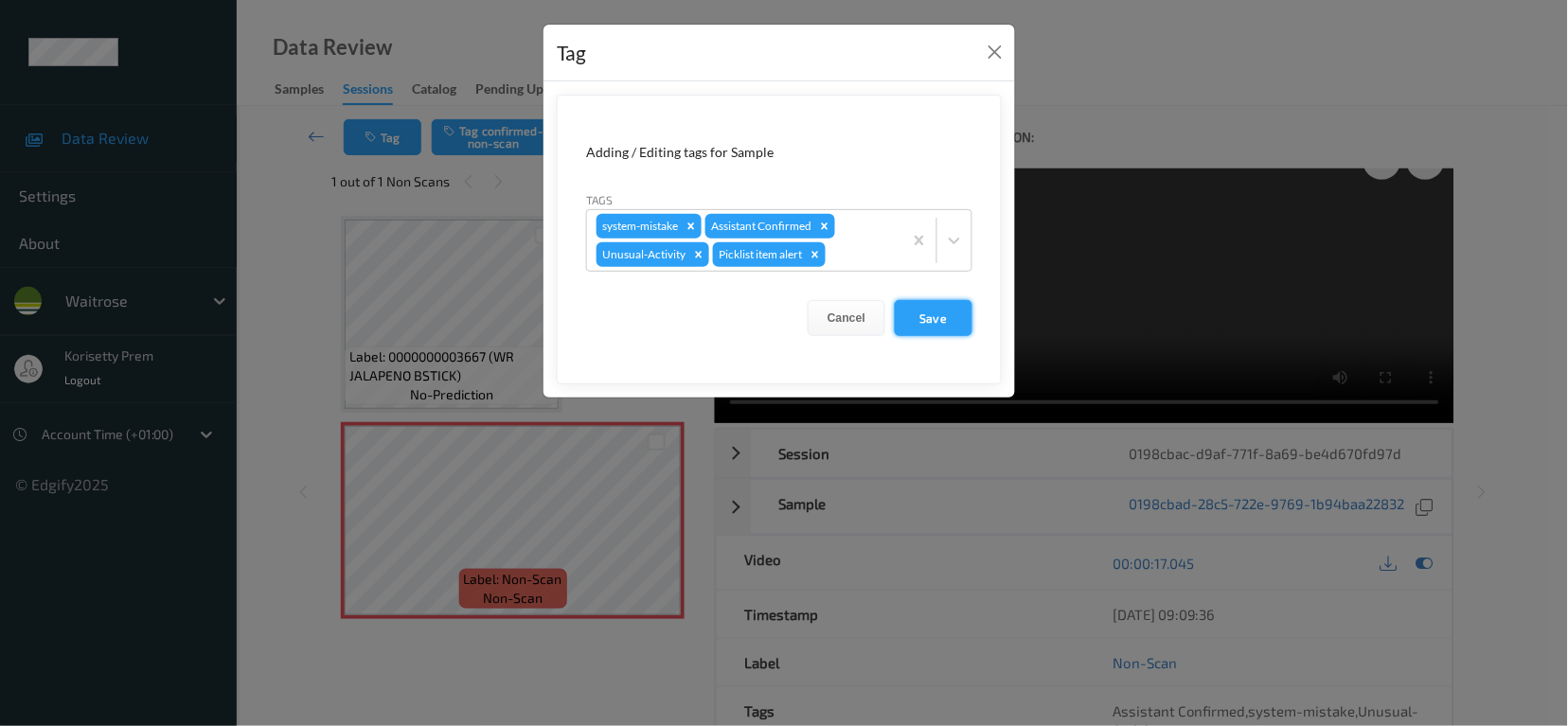
click at [918, 307] on button "Save" at bounding box center [934, 318] width 78 height 36
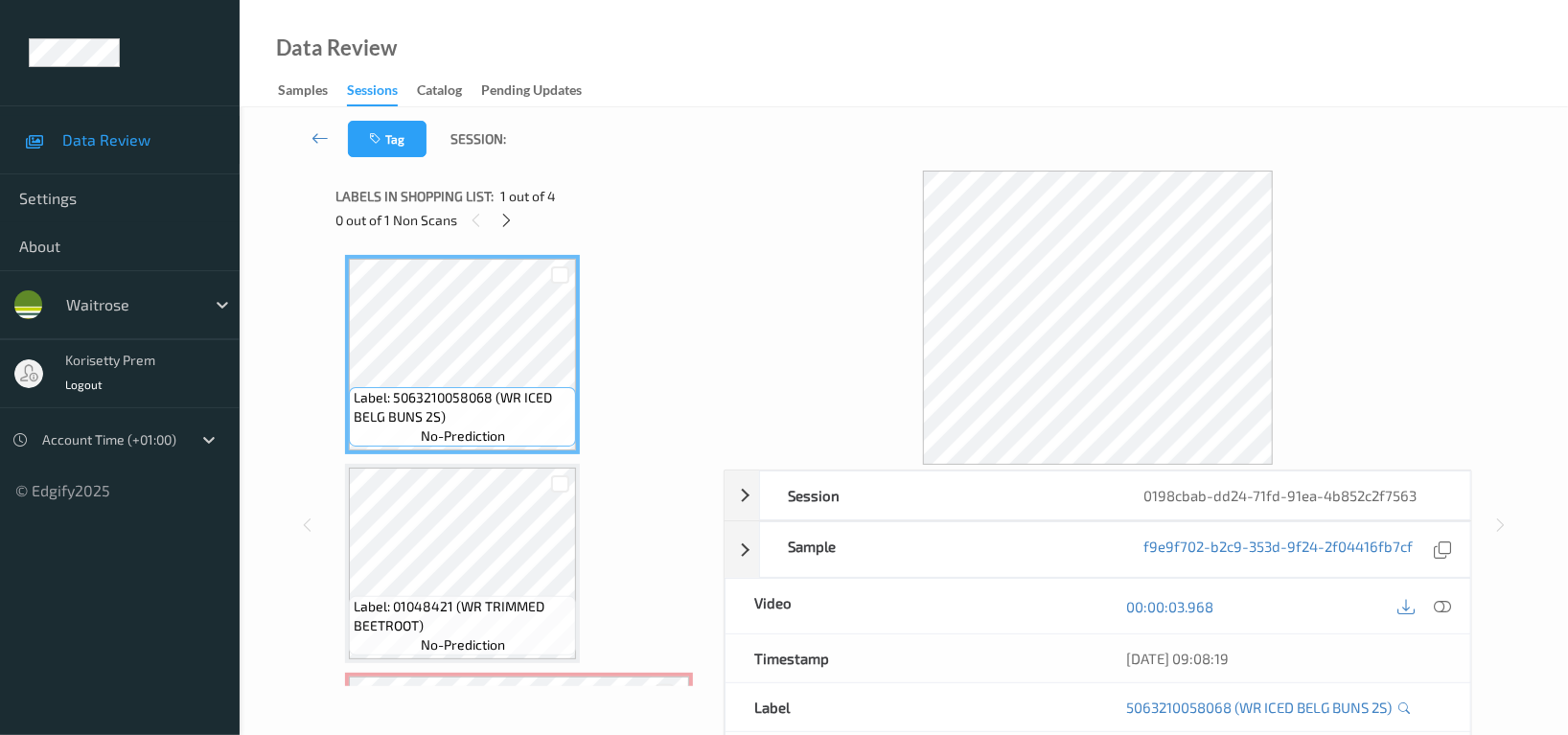
click at [859, 51] on div "Data Review Samples Sessions Catalog Pending Updates" at bounding box center [903, 54] width 1328 height 108
click at [719, 172] on div "Session 0198cbab-dd24-71fd-91ea-4b852c2f7563 Session ID 0198cbab-dd24-71fd-91ea…" at bounding box center [903, 524] width 1136 height 709
click at [1440, 605] on icon at bounding box center [1443, 607] width 17 height 17
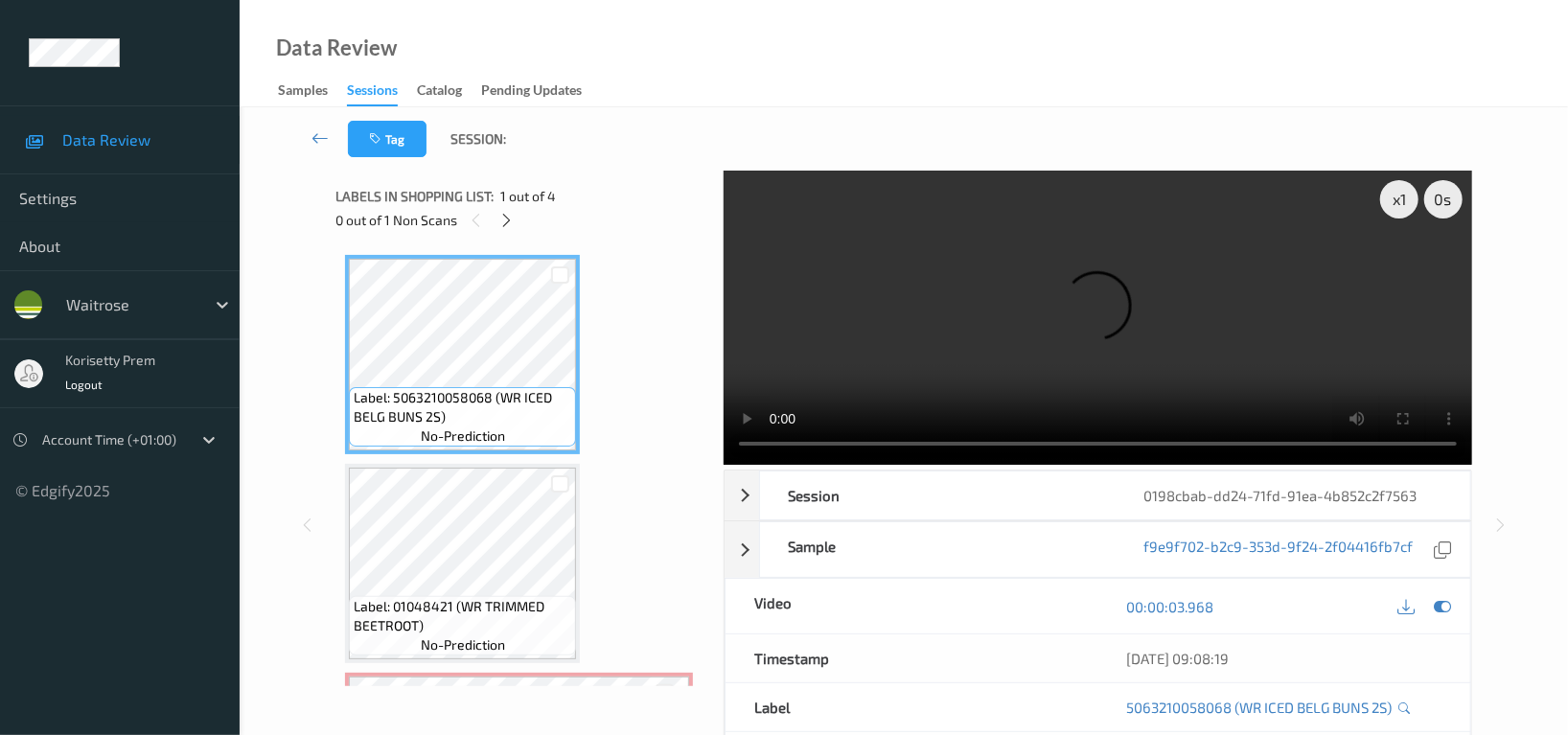
click at [951, 356] on video at bounding box center [1098, 317] width 748 height 294
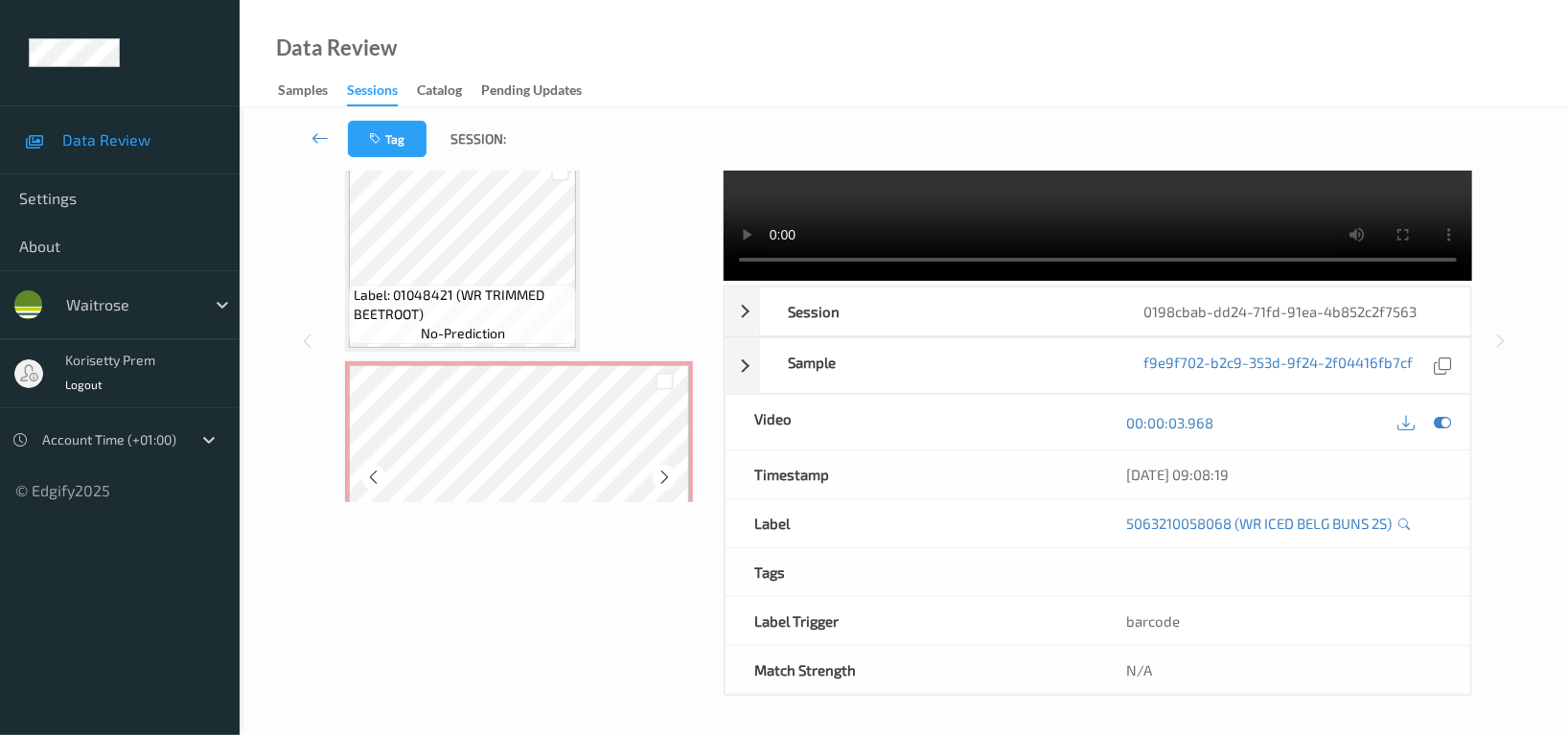
scroll to position [255, 0]
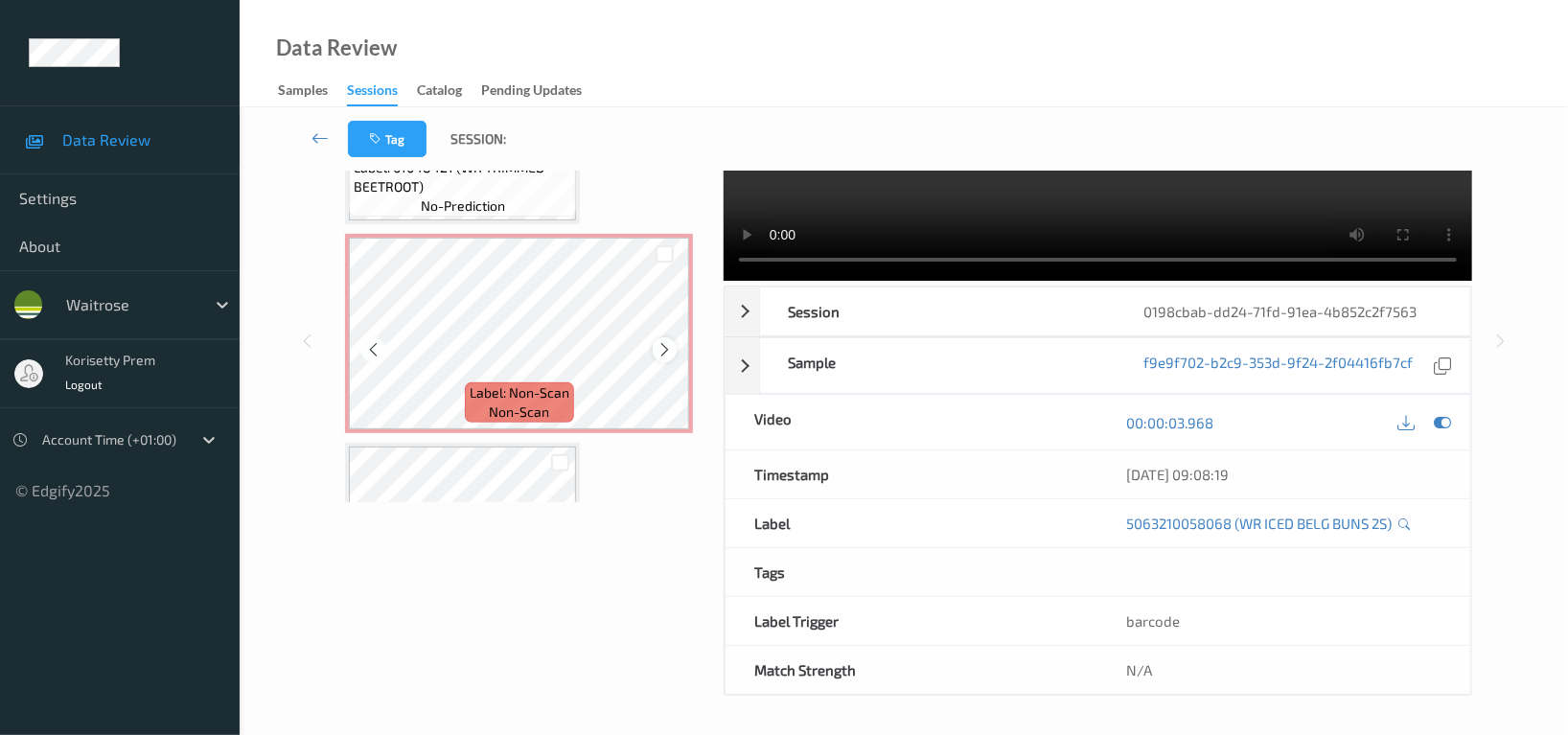
click at [657, 345] on icon at bounding box center [664, 350] width 16 height 17
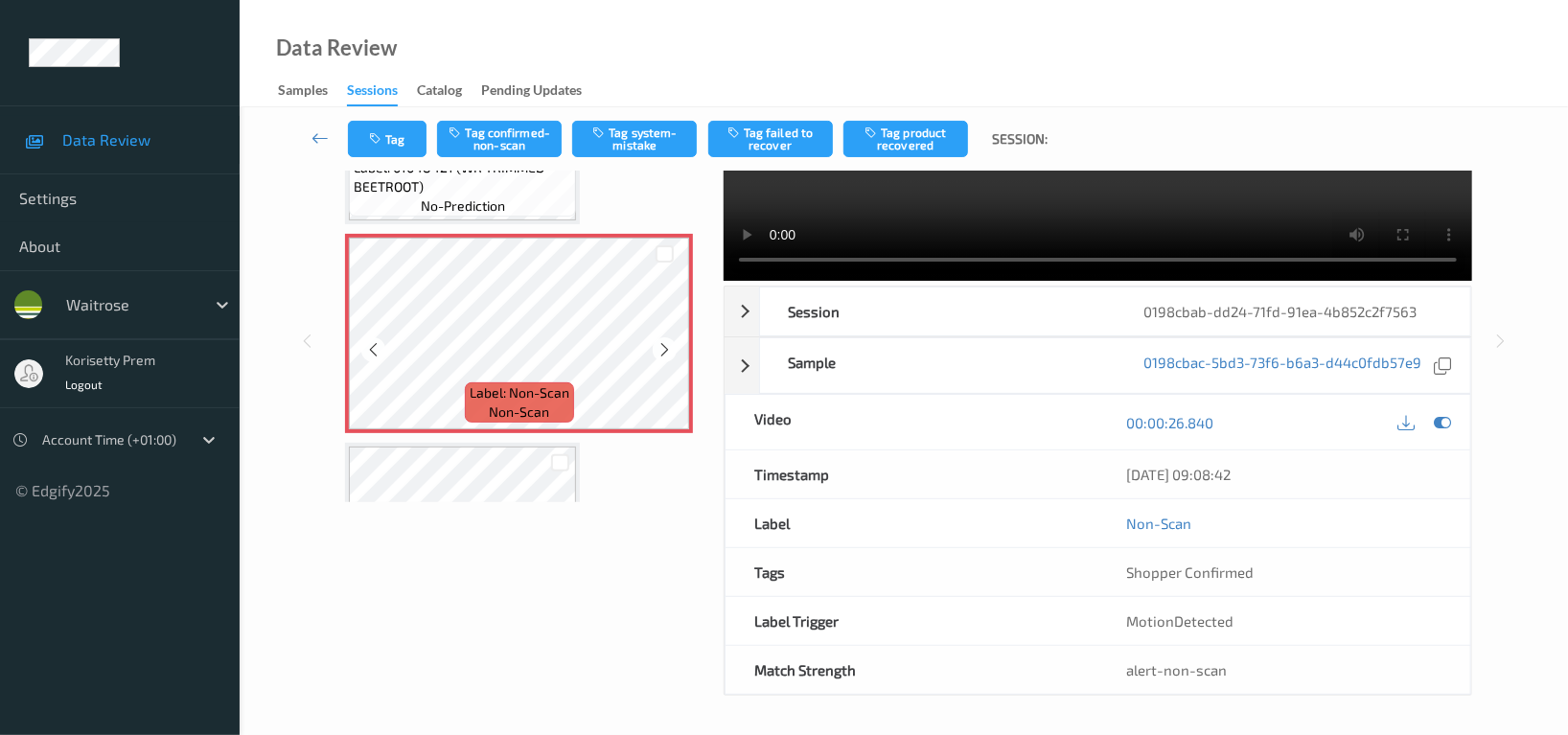
click at [657, 345] on icon at bounding box center [664, 350] width 16 height 17
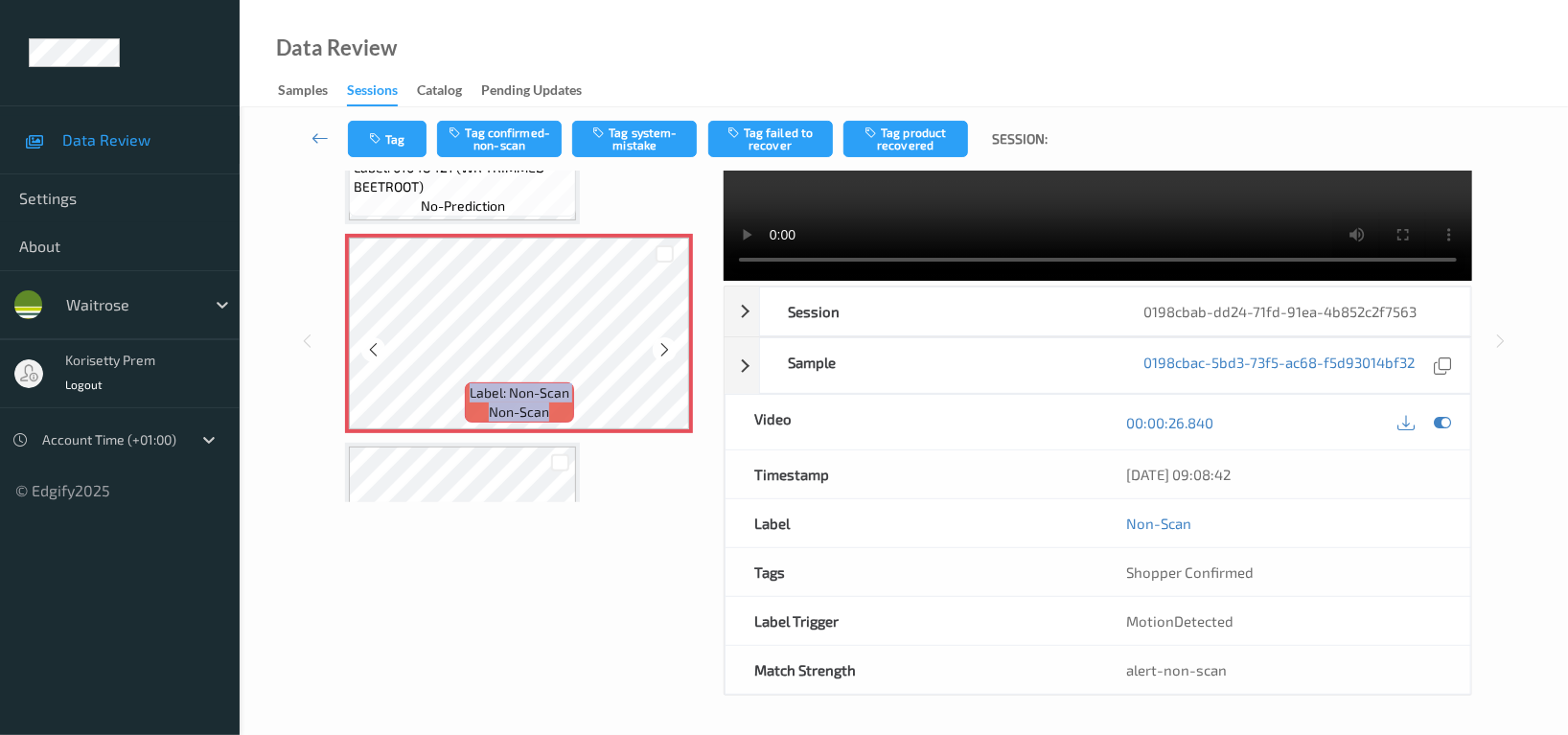
click at [657, 345] on icon at bounding box center [664, 350] width 16 height 17
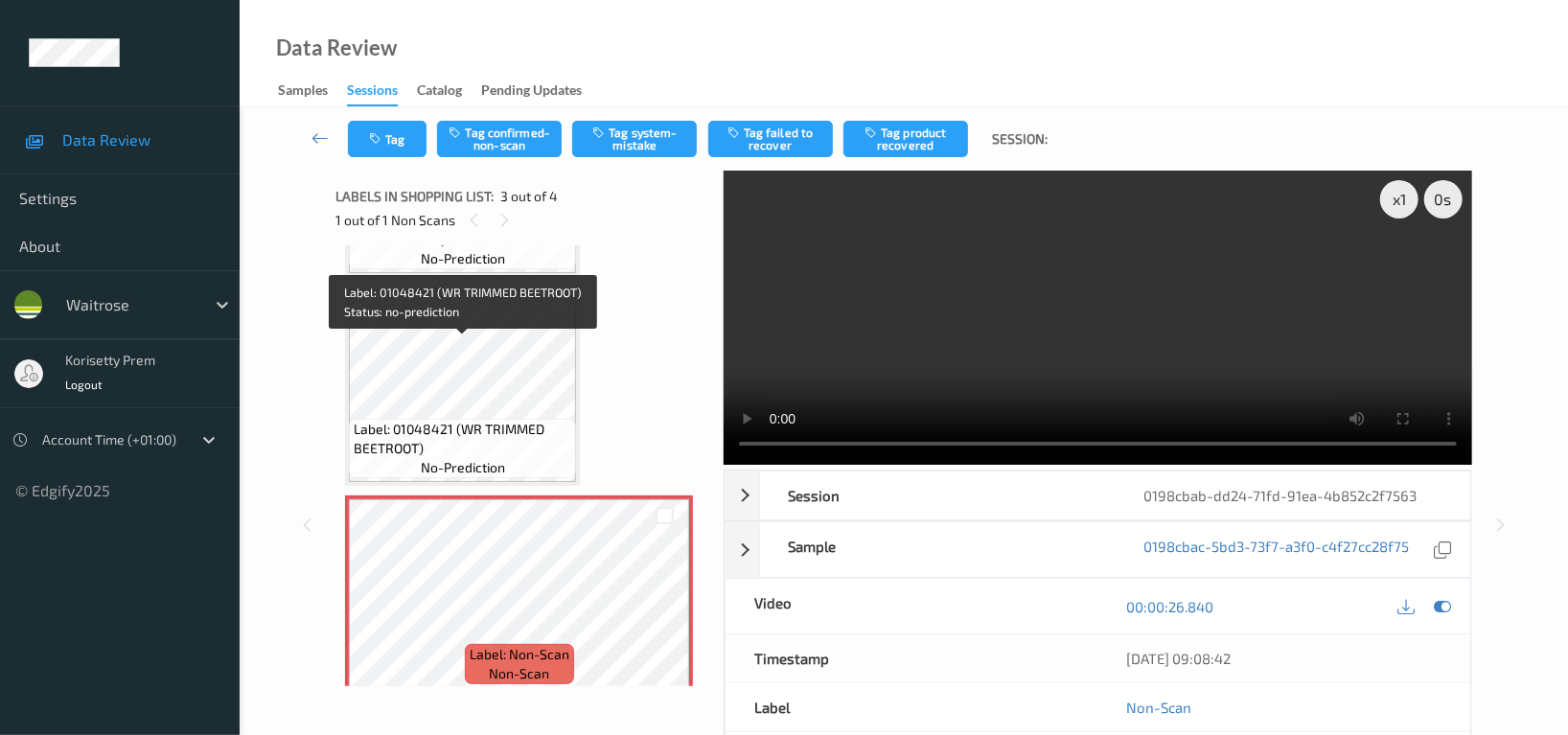
scroll to position [0, 0]
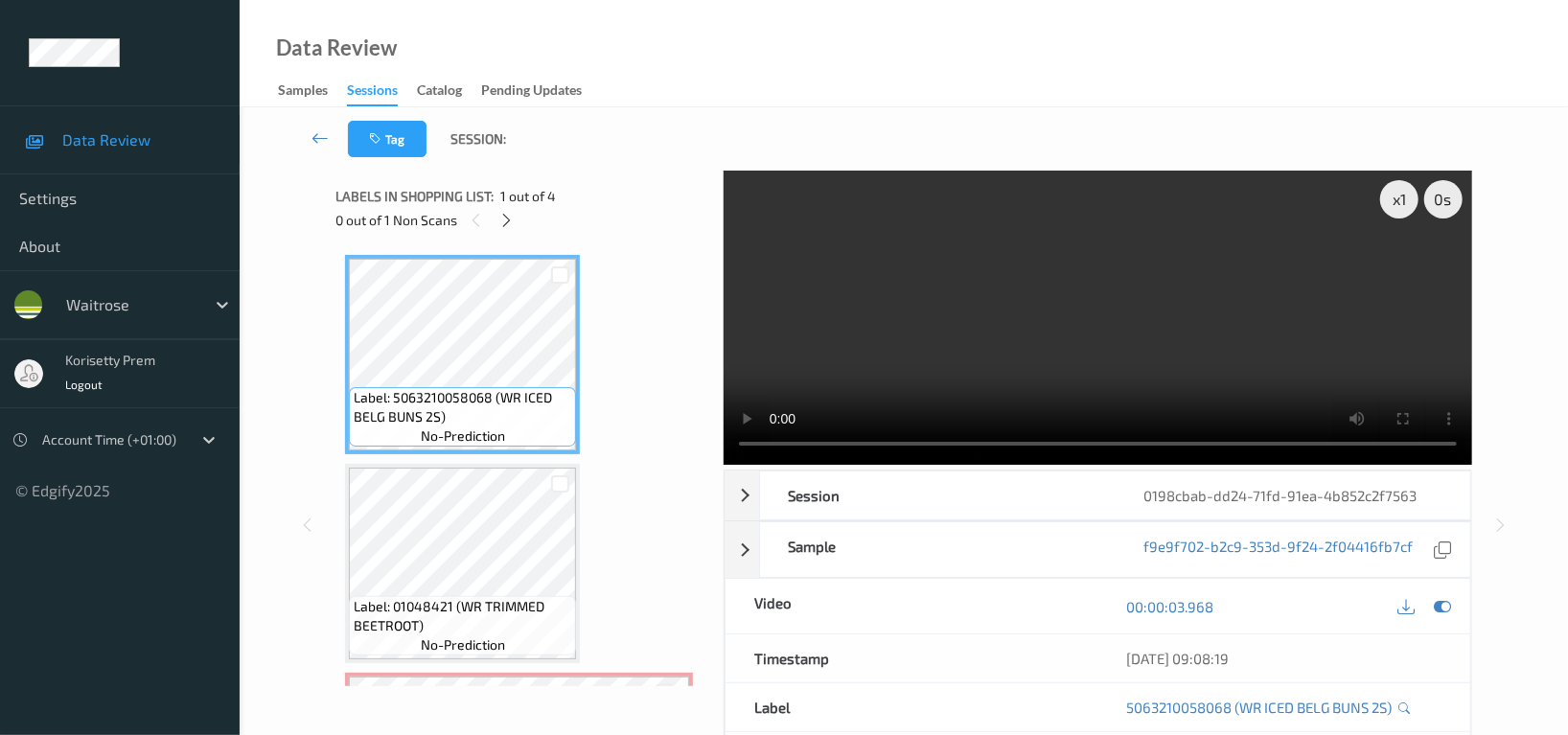
click at [1130, 317] on video at bounding box center [1098, 317] width 748 height 294
click at [1143, 323] on video at bounding box center [1098, 317] width 748 height 294
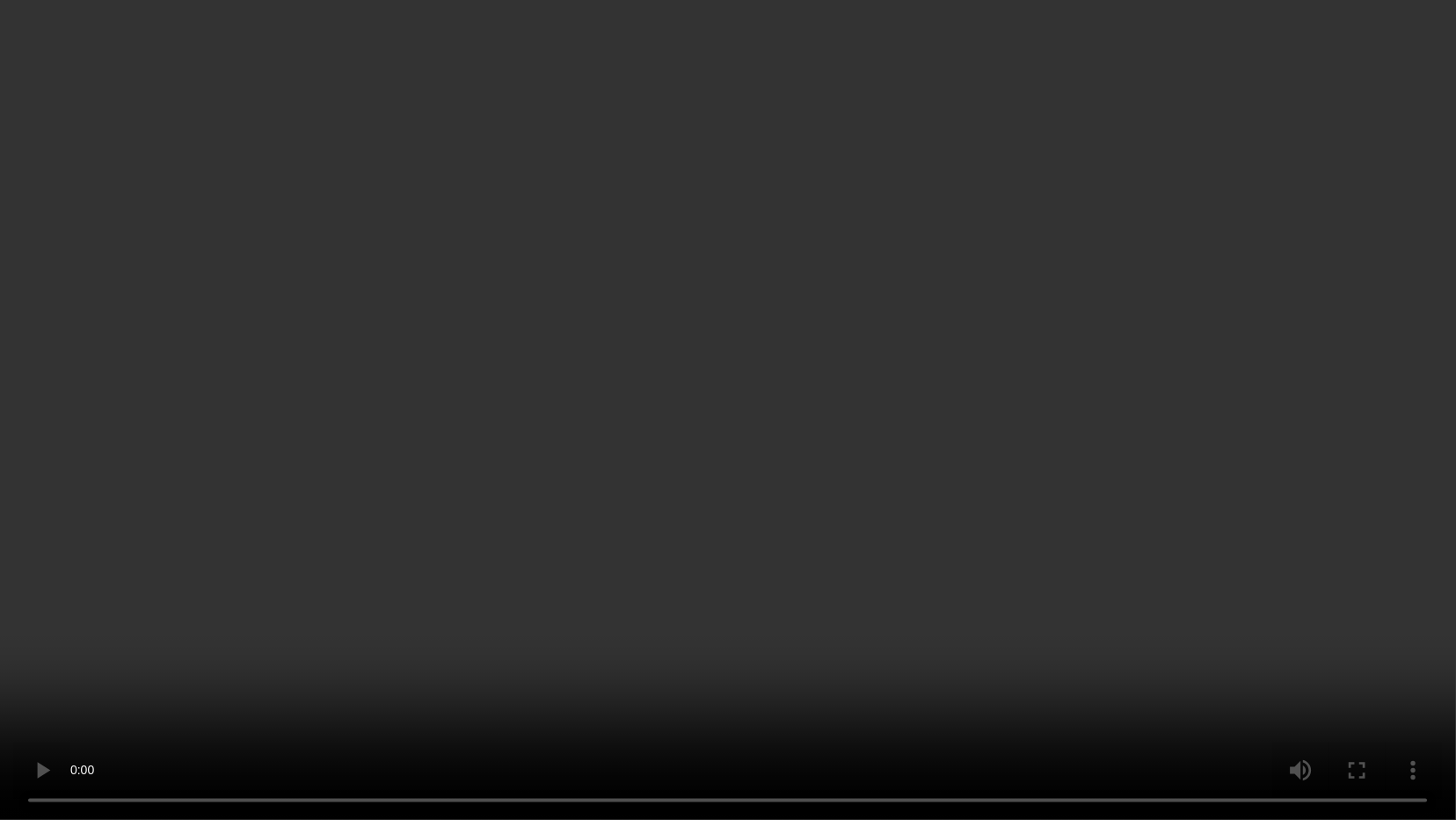
click at [132, 673] on video at bounding box center [728, 410] width 1456 height 820
click at [1235, 360] on video at bounding box center [728, 410] width 1456 height 820
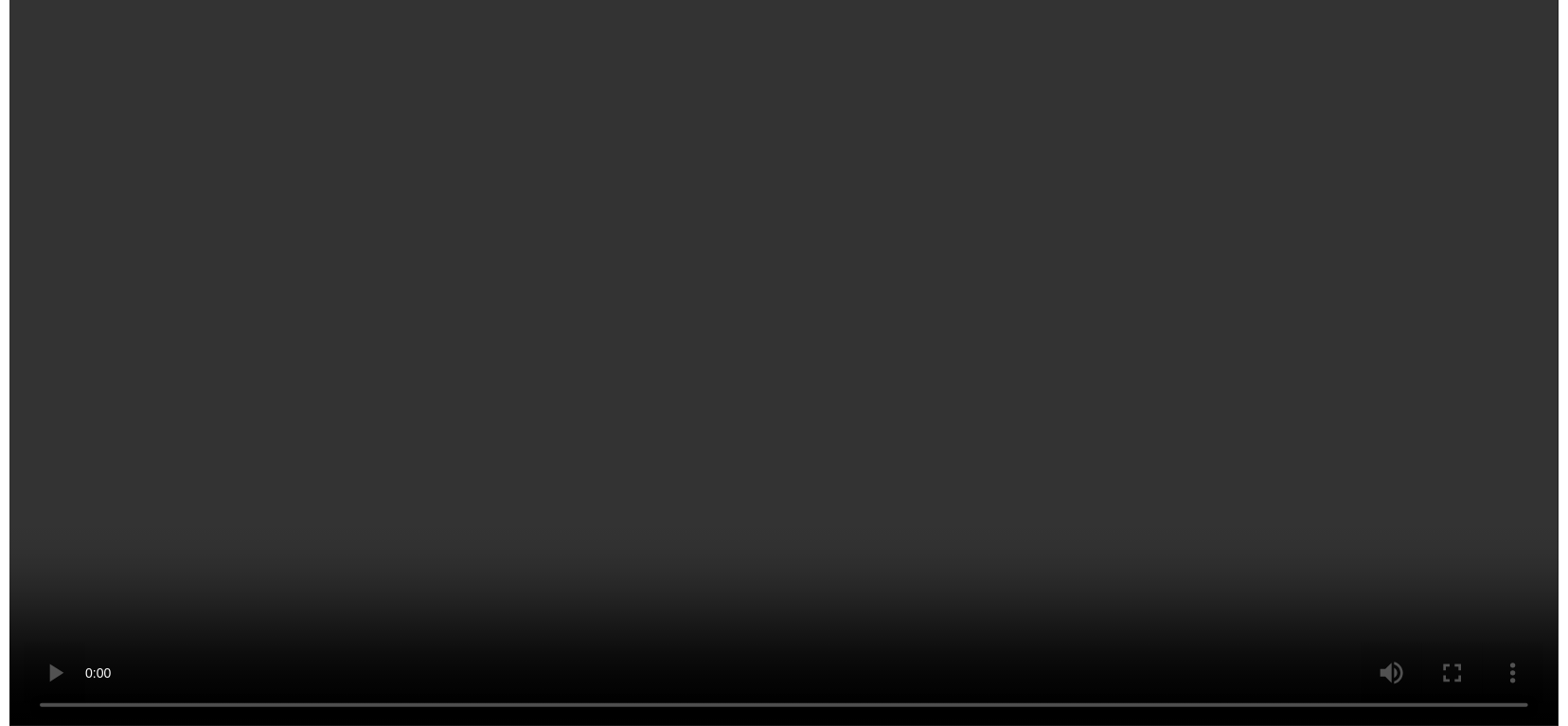
scroll to position [395, 0]
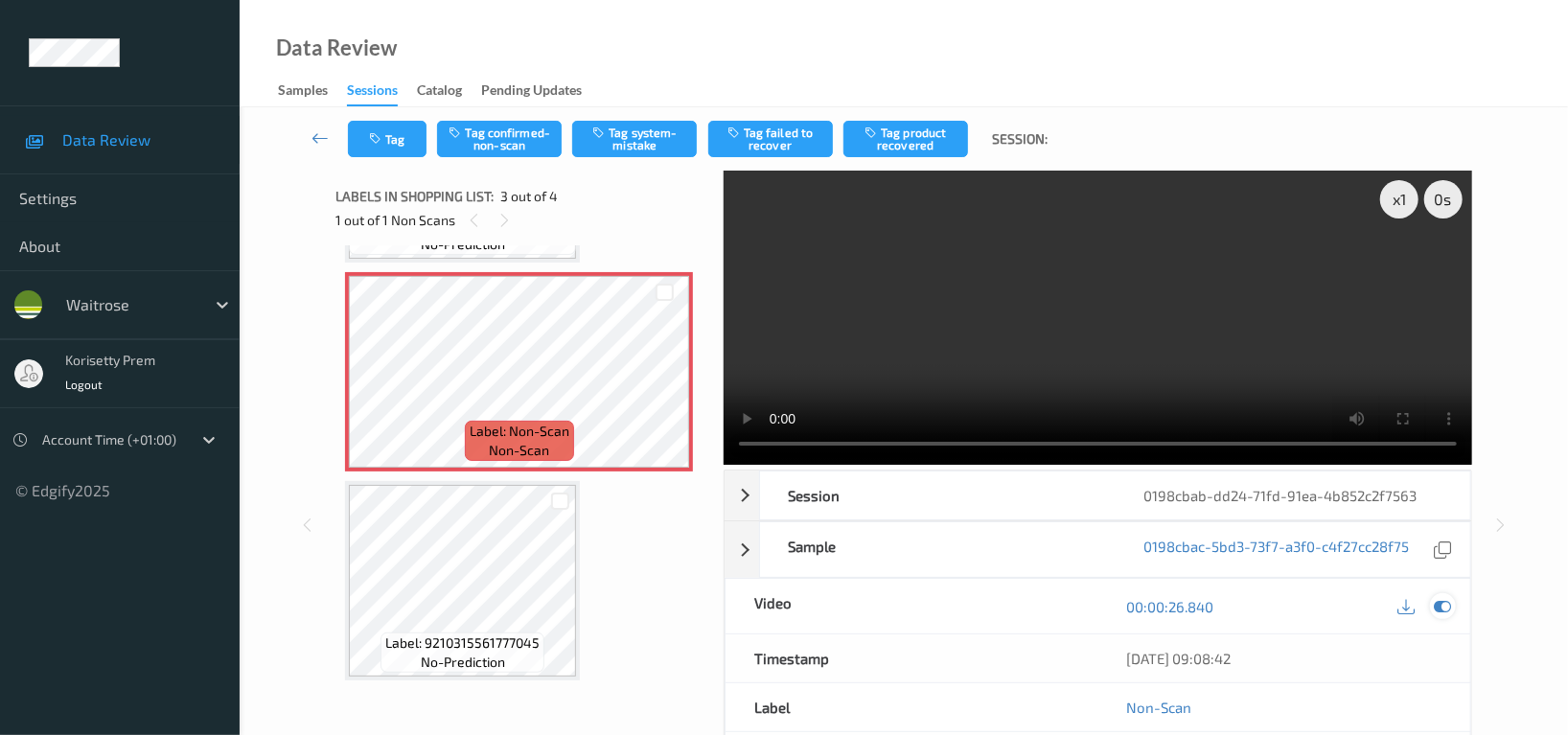
click at [1442, 610] on icon at bounding box center [1443, 607] width 17 height 17
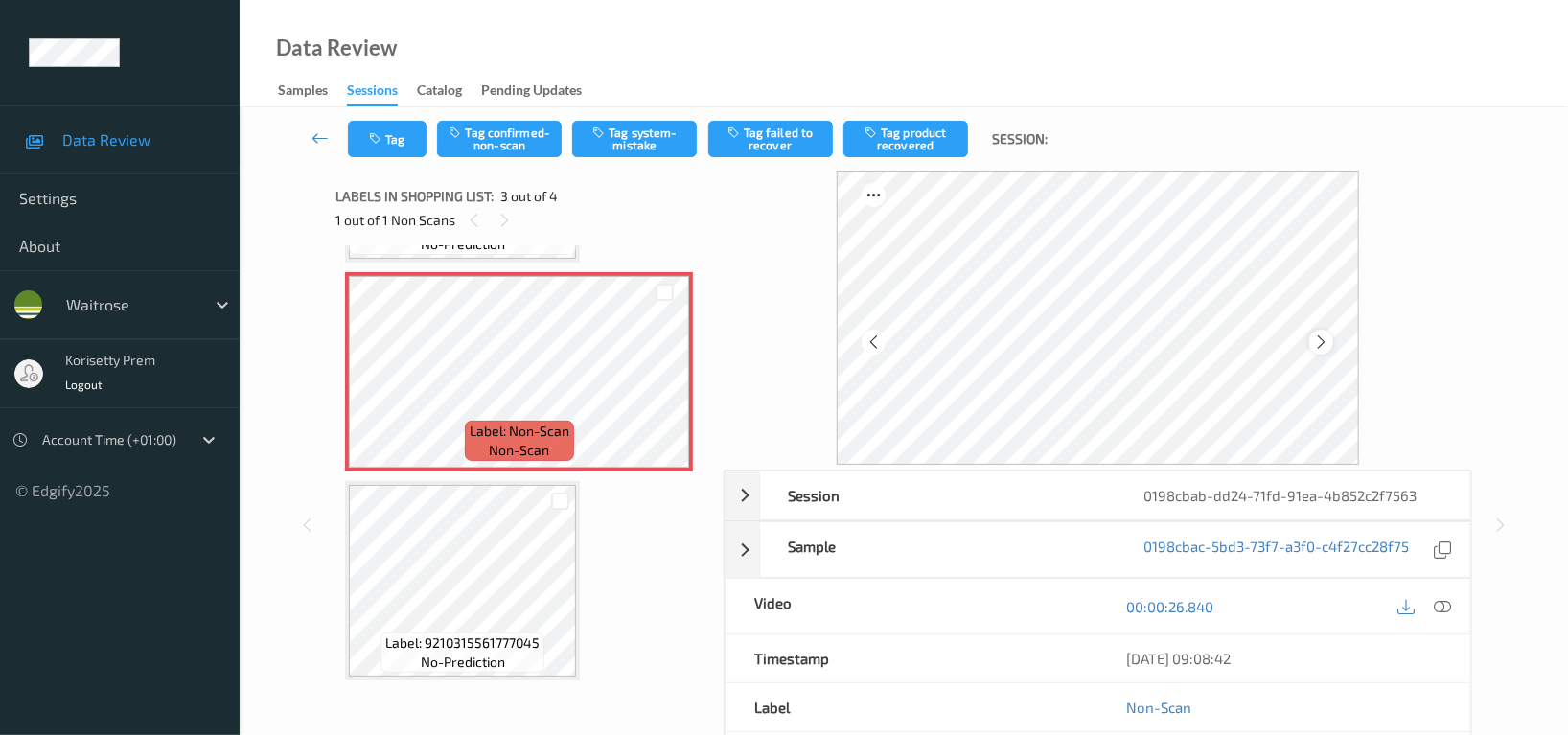
click at [1317, 342] on icon at bounding box center [1321, 342] width 16 height 17
click at [645, 132] on button "Tag system-mistake" at bounding box center [635, 139] width 125 height 37
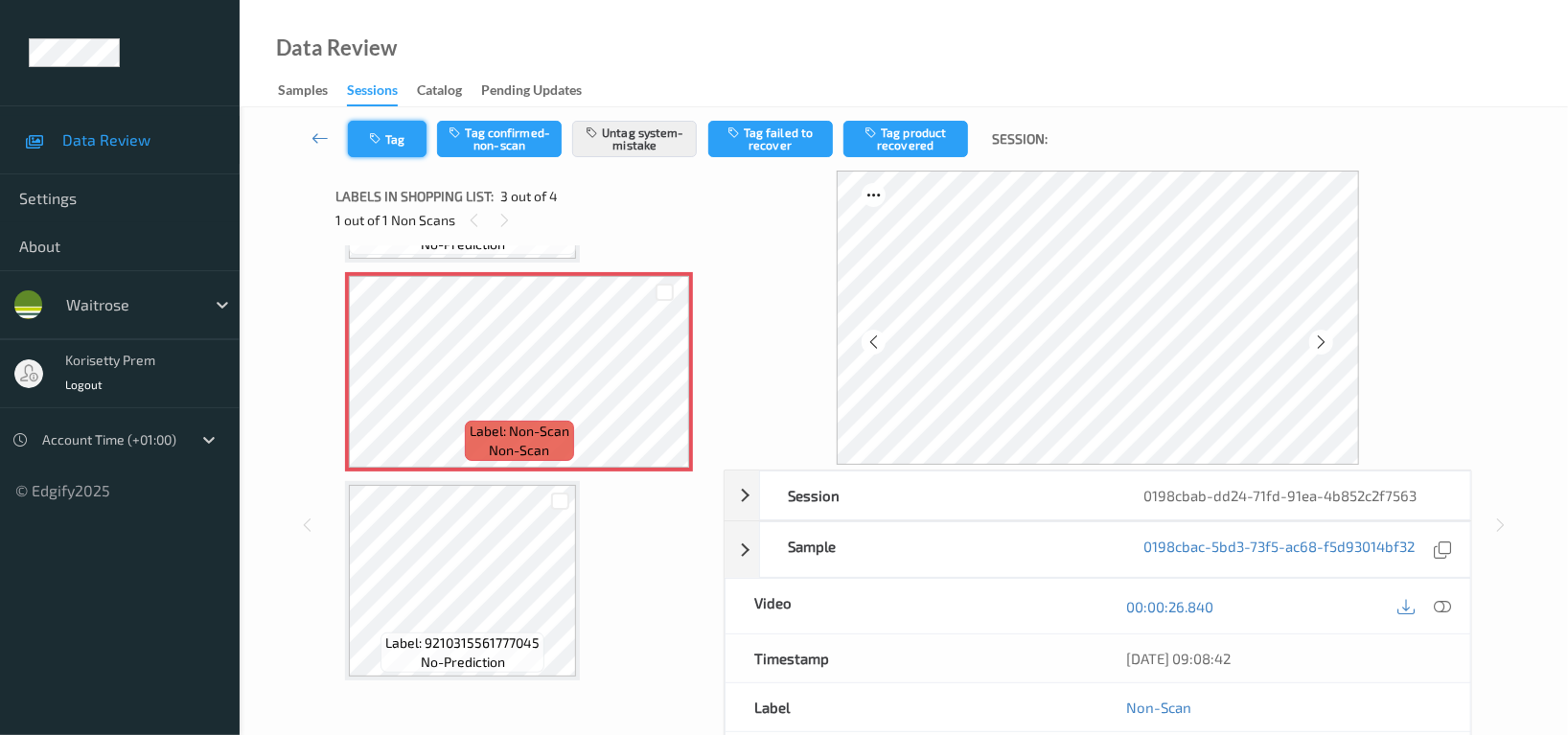
click at [409, 132] on button "Tag" at bounding box center [388, 139] width 79 height 37
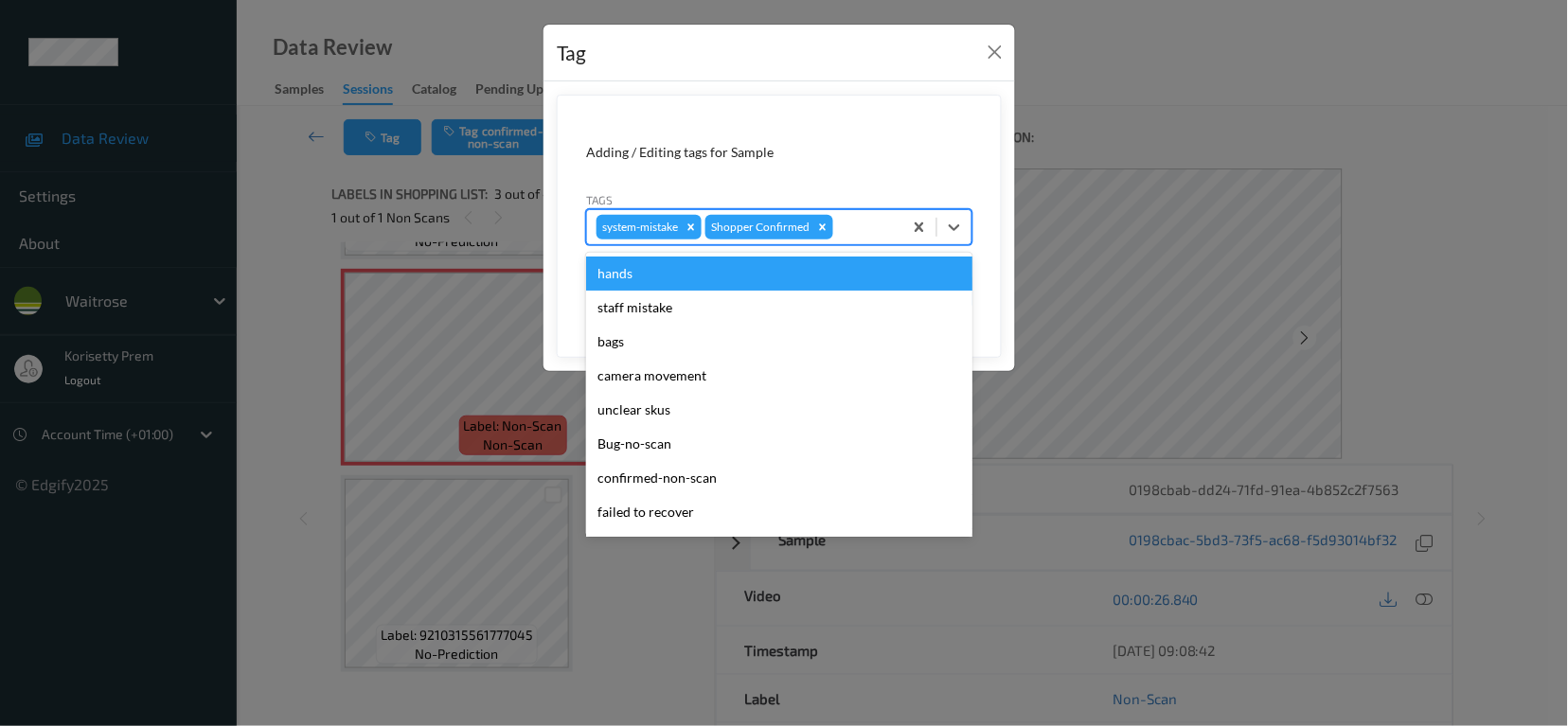
click at [873, 235] on div at bounding box center [865, 227] width 56 height 23
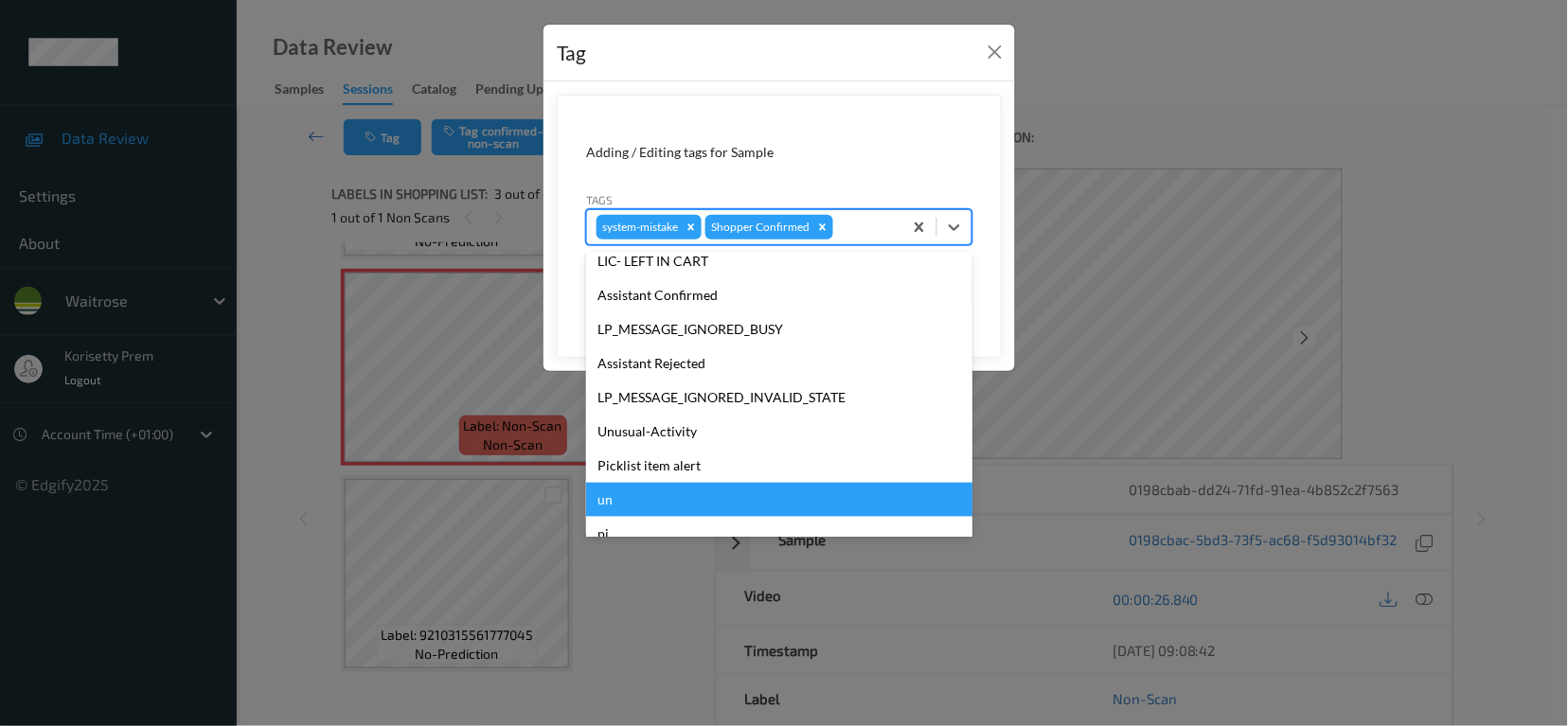
scroll to position [371, 0]
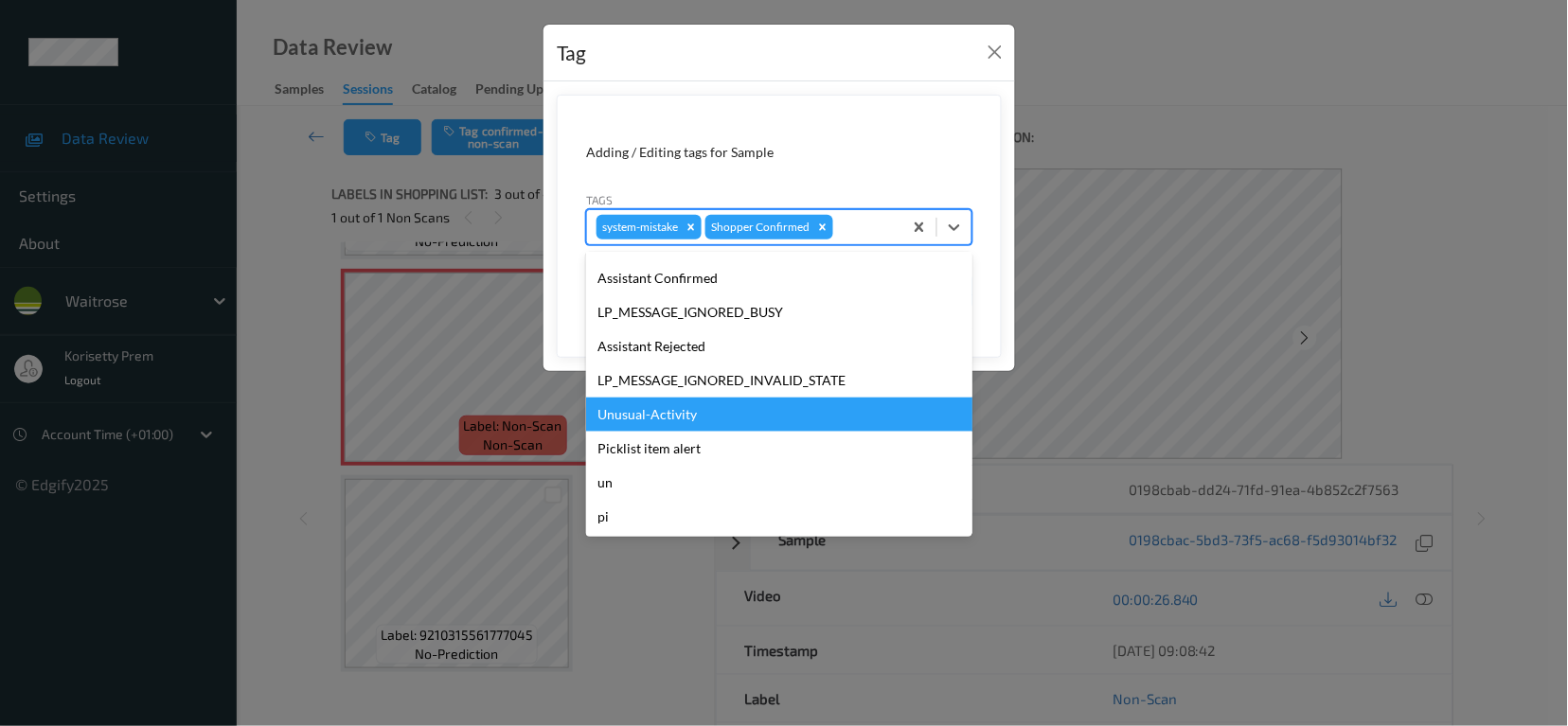
click at [673, 421] on div "Unusual-Activity" at bounding box center [779, 414] width 387 height 34
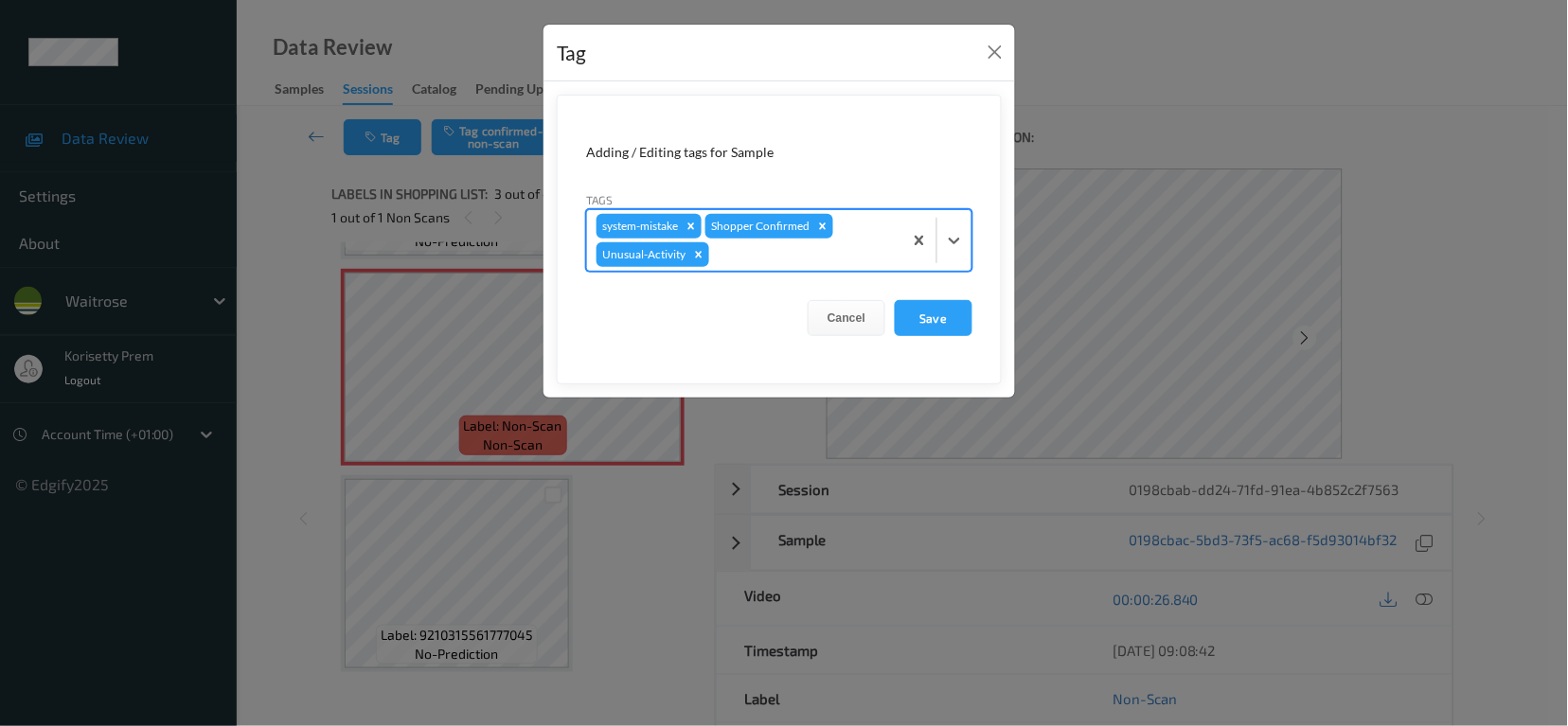
click at [755, 250] on div at bounding box center [802, 255] width 180 height 23
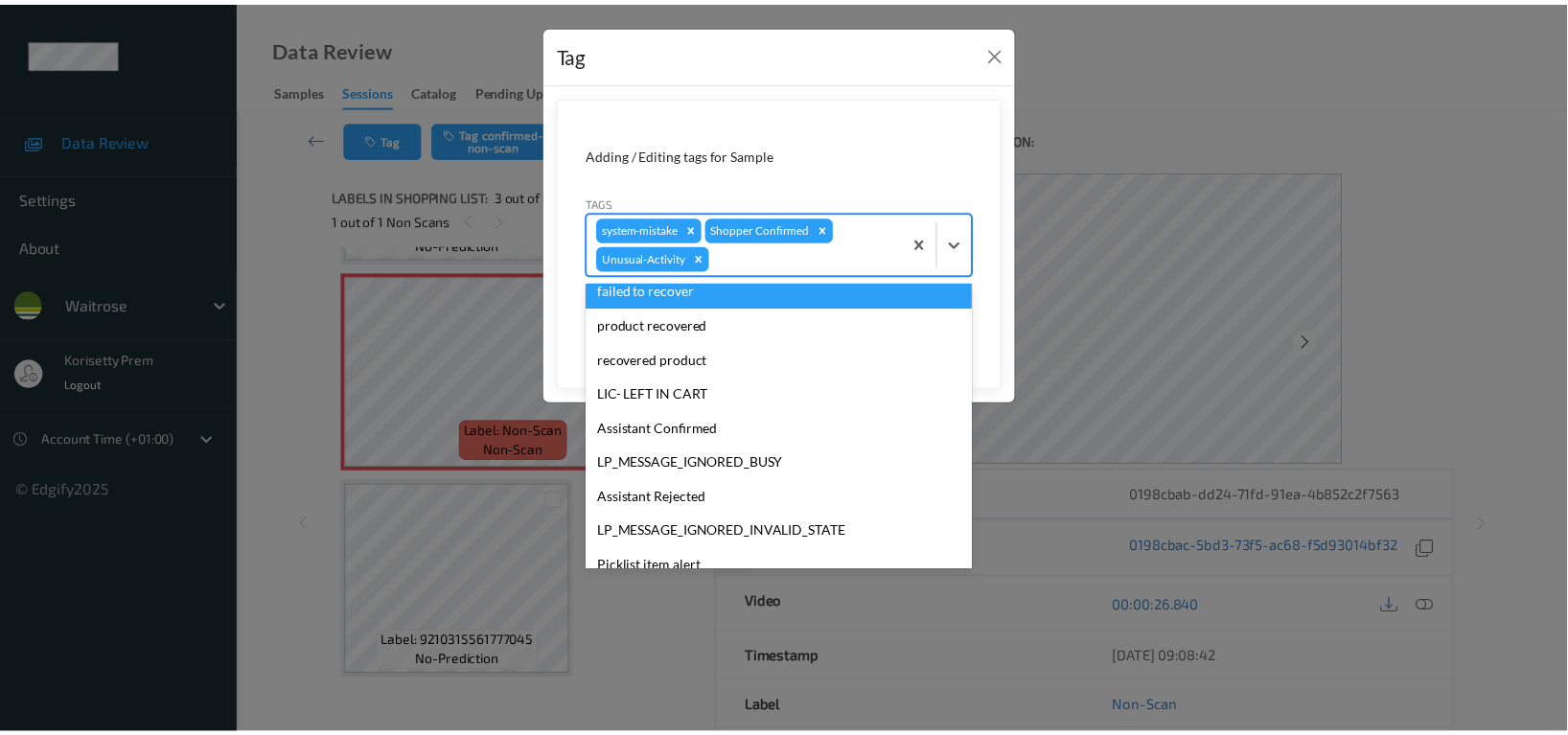
scroll to position [341, 0]
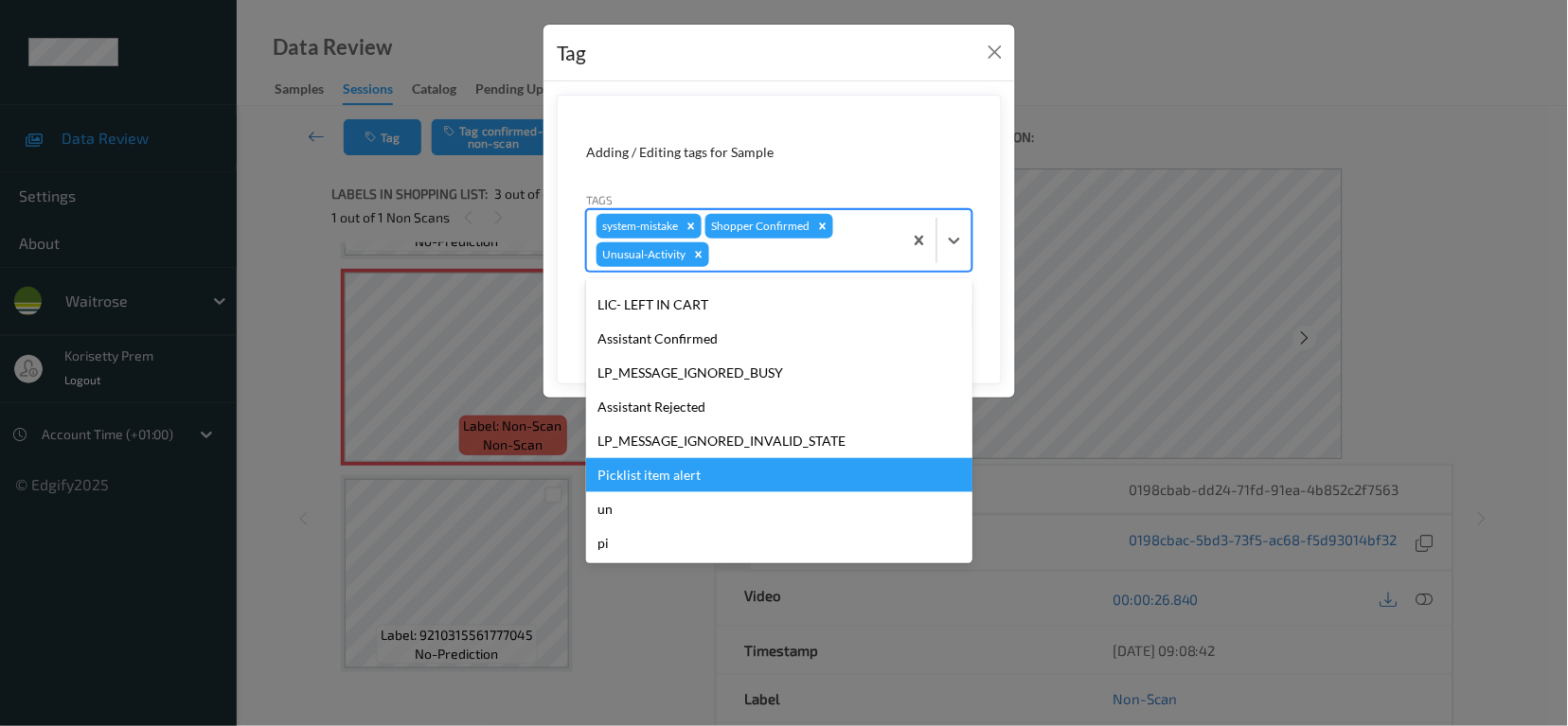
click at [689, 471] on div "Picklist item alert" at bounding box center [779, 475] width 387 height 34
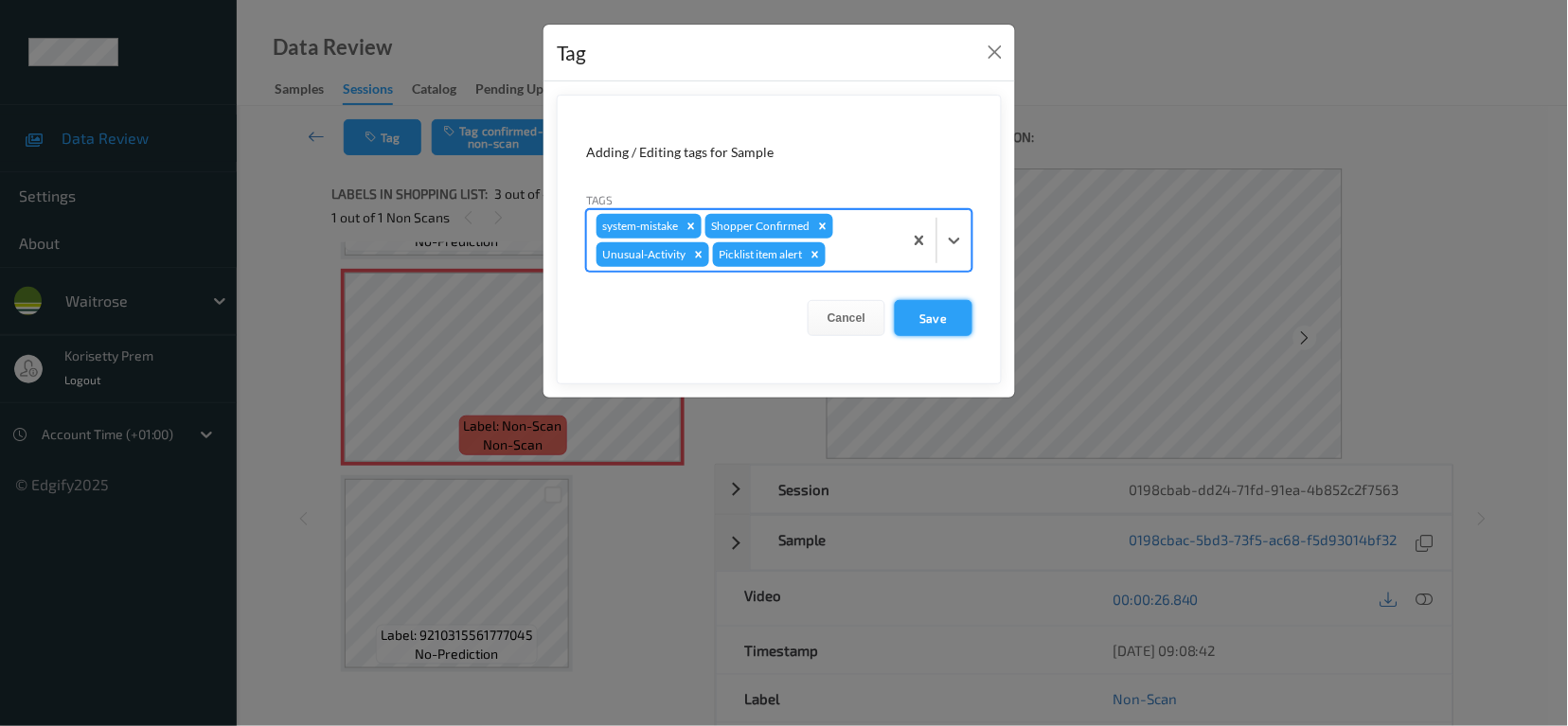
click at [936, 319] on button "Save" at bounding box center [934, 318] width 78 height 36
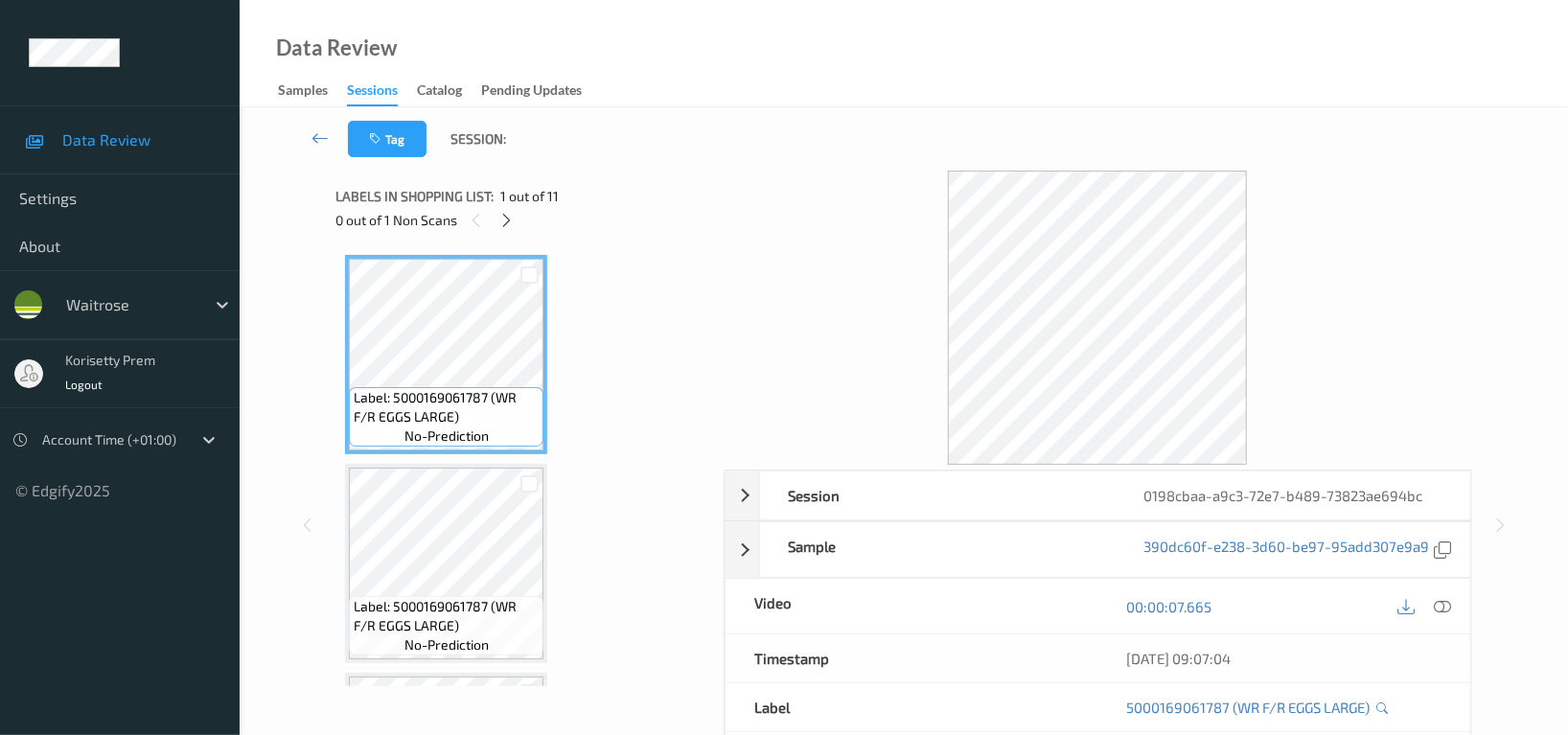
click at [567, 172] on div "Labels in shopping list: 1 out of 11 0 out of 1 Non Scans" at bounding box center [522, 208] width 374 height 75
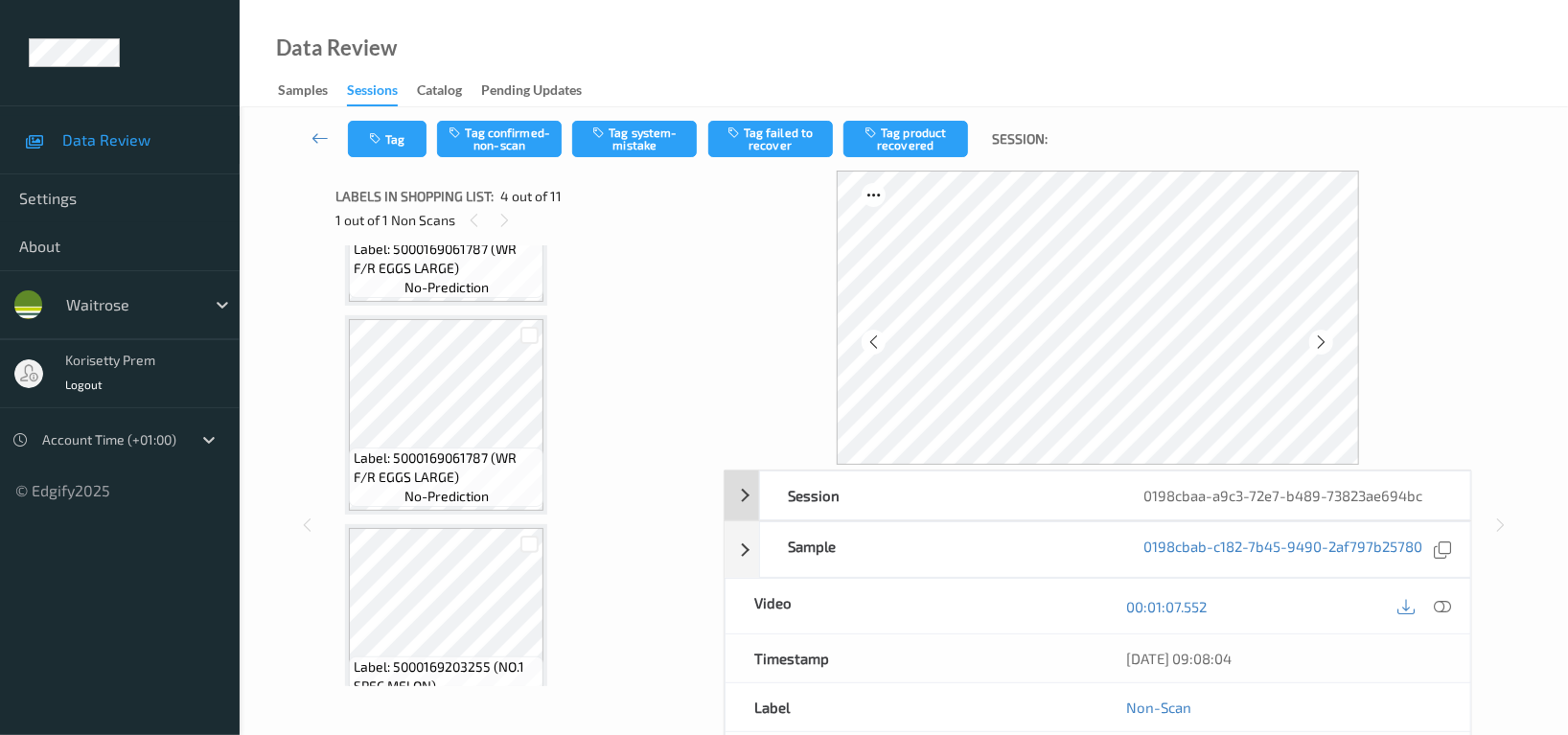
scroll to position [128, 0]
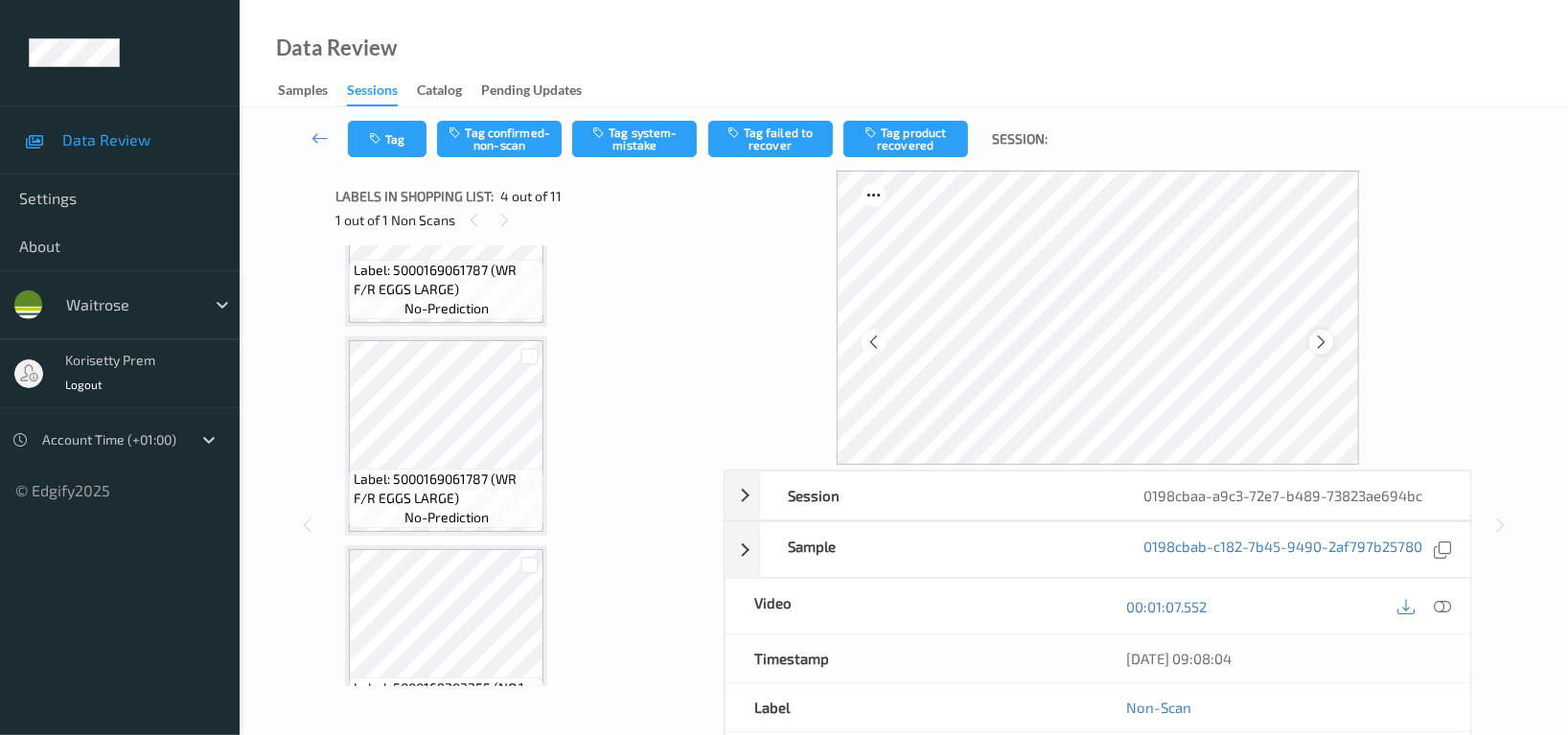
click at [1318, 342] on icon at bounding box center [1321, 342] width 16 height 17
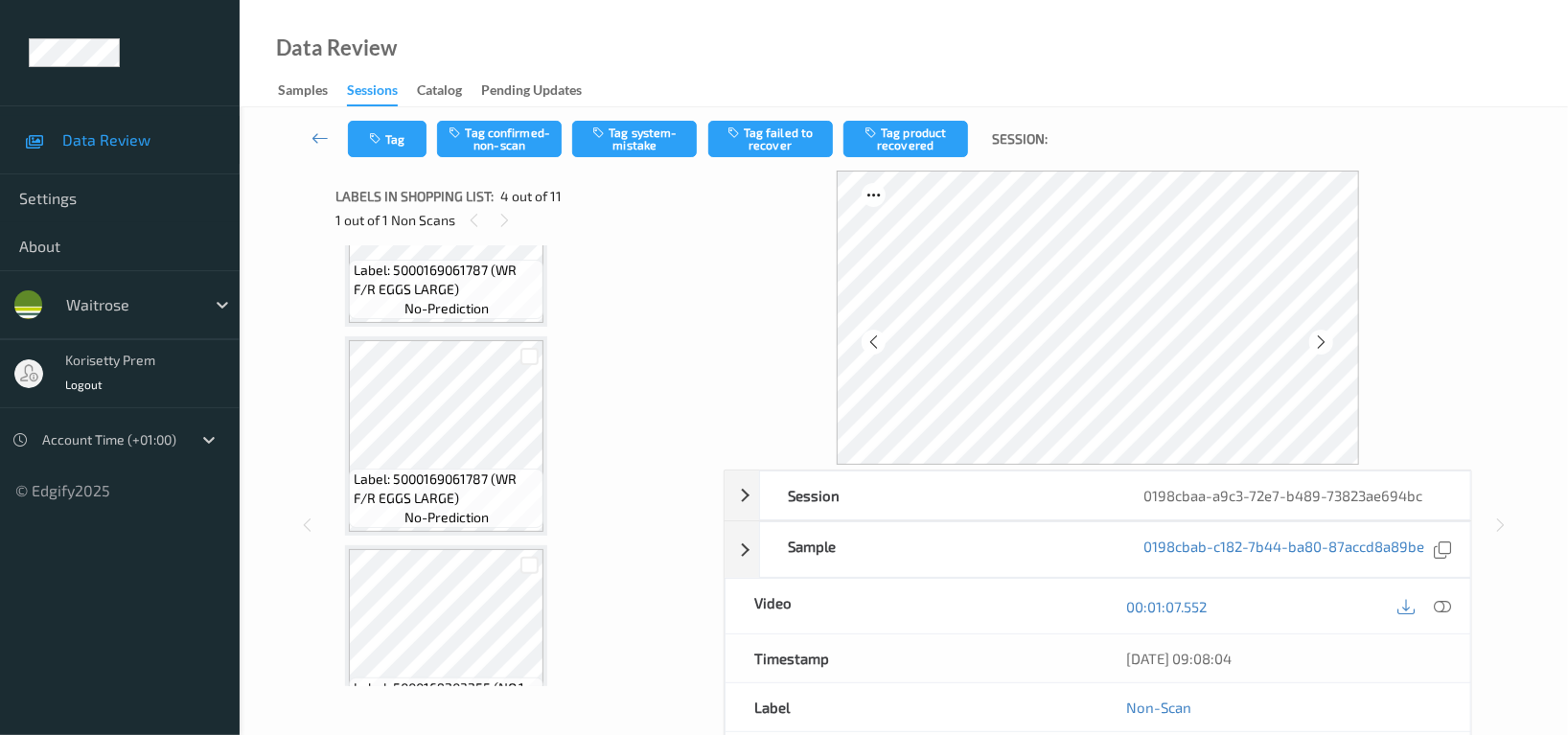
click at [1318, 342] on icon at bounding box center [1321, 342] width 16 height 17
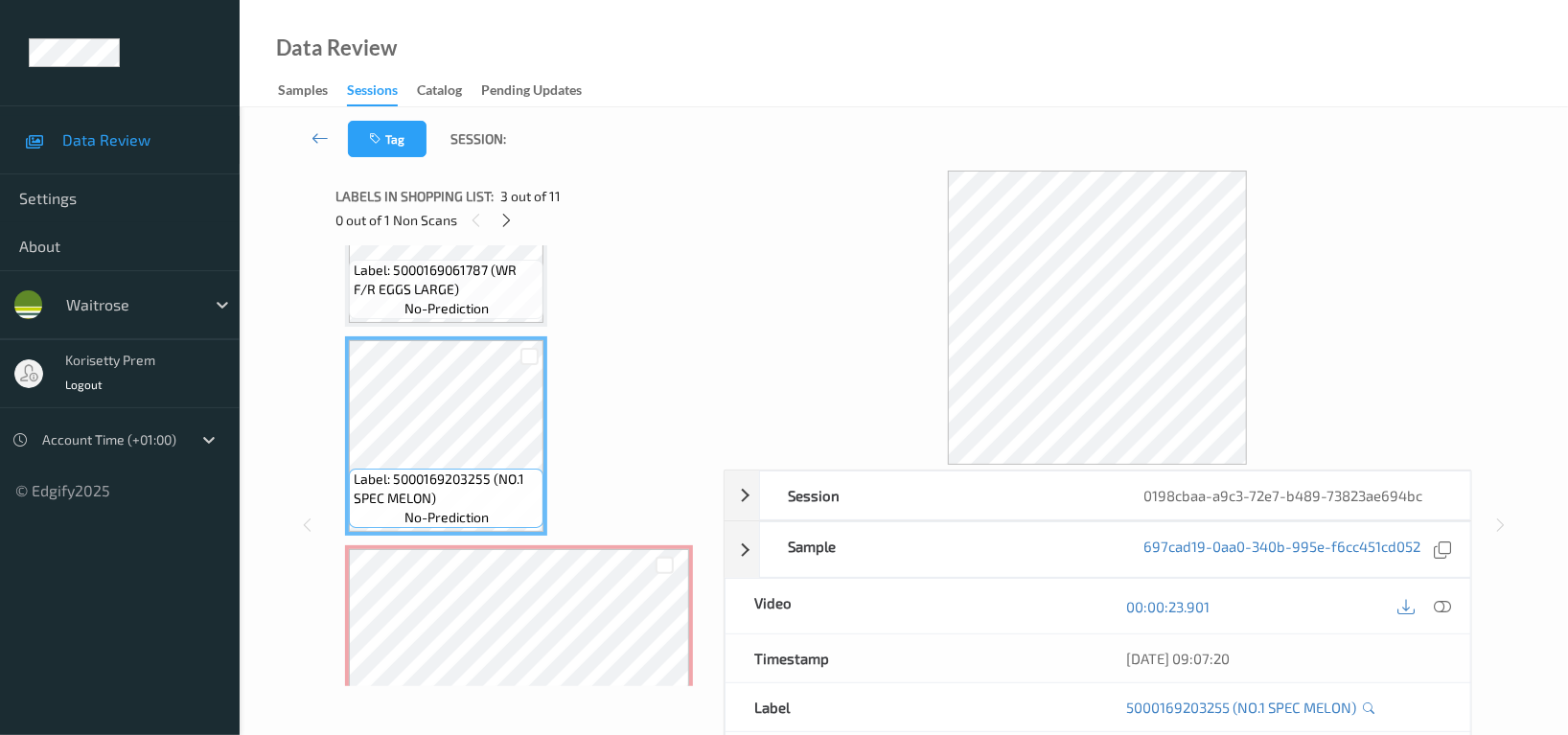
scroll to position [383, 0]
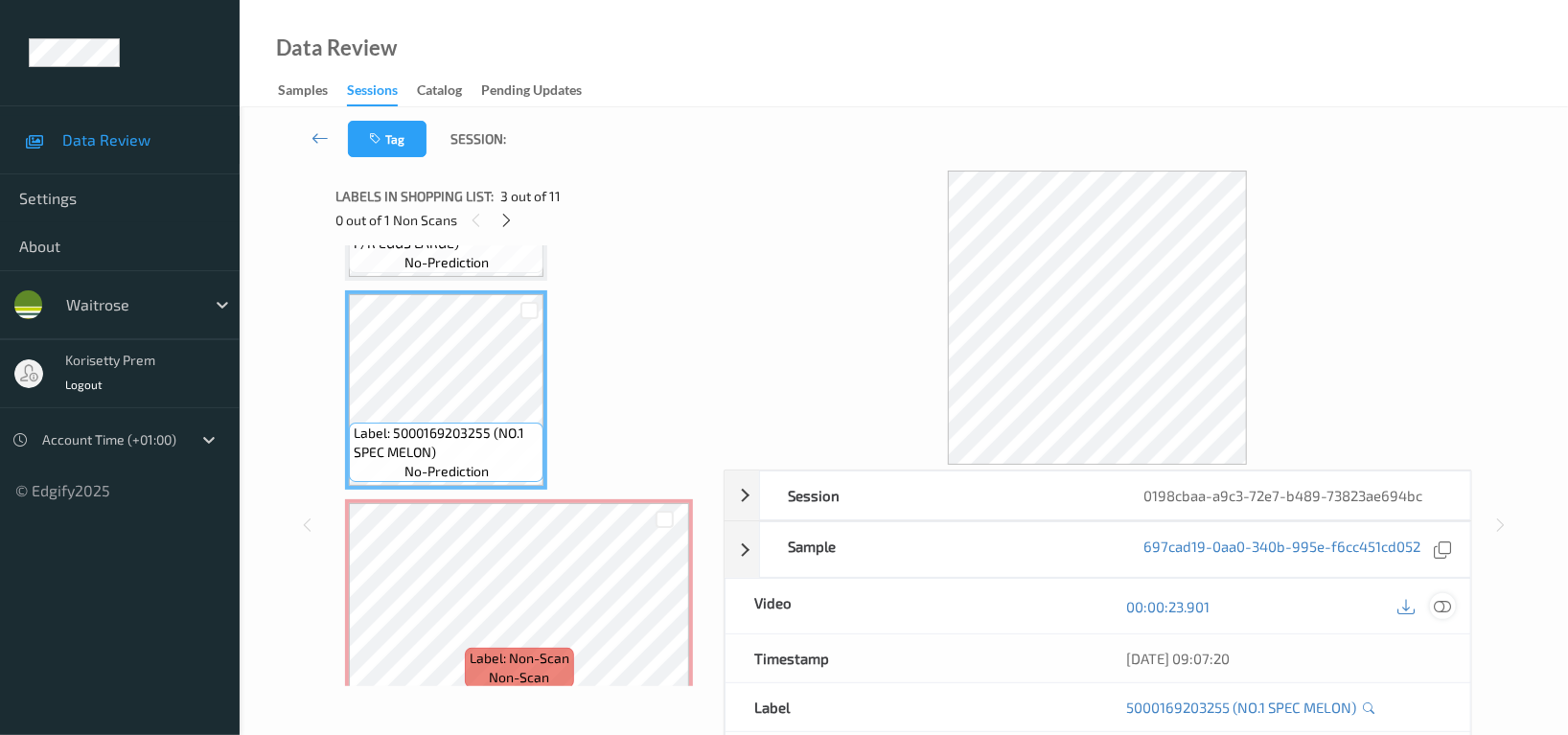
click at [1442, 608] on icon at bounding box center [1443, 607] width 17 height 17
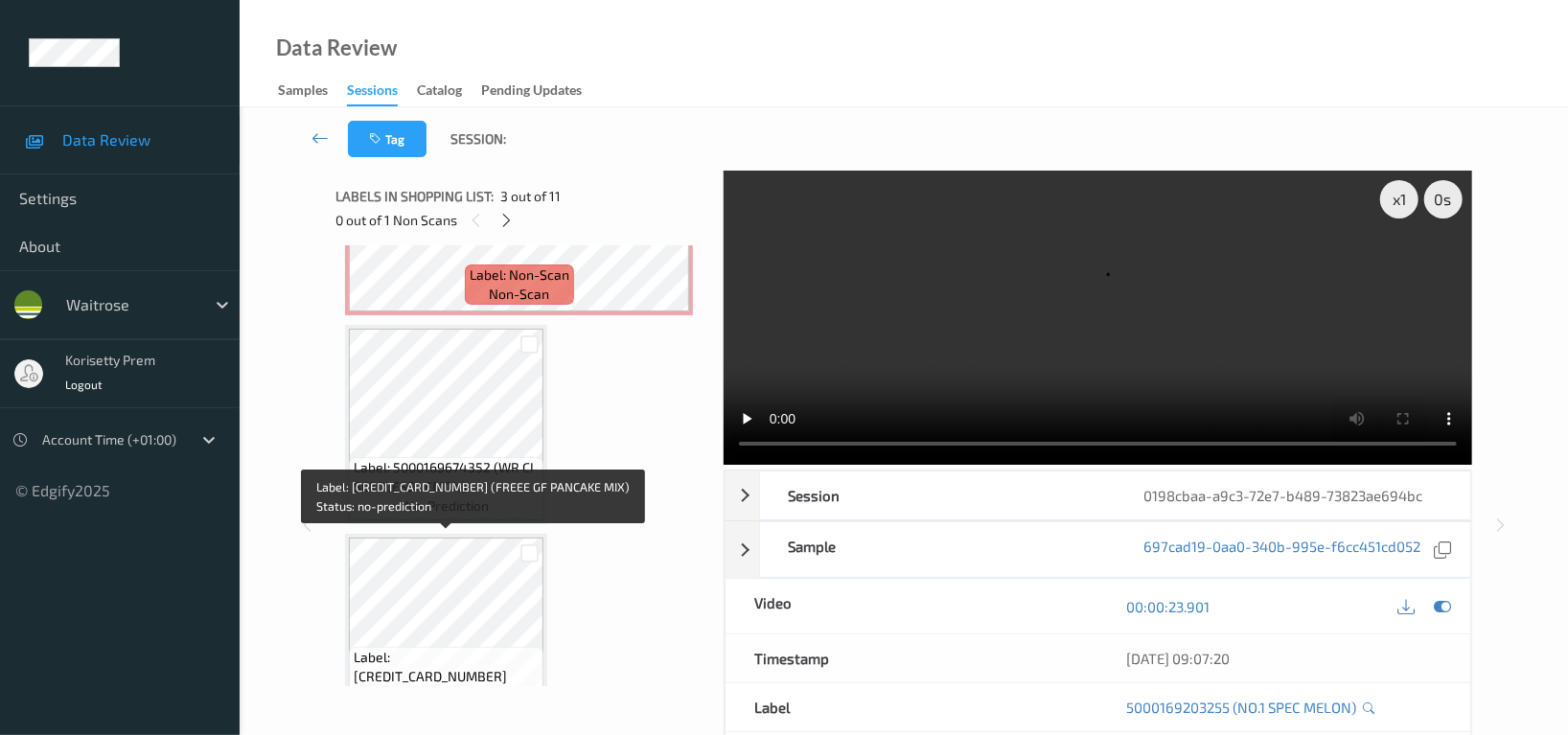
scroll to position [639, 0]
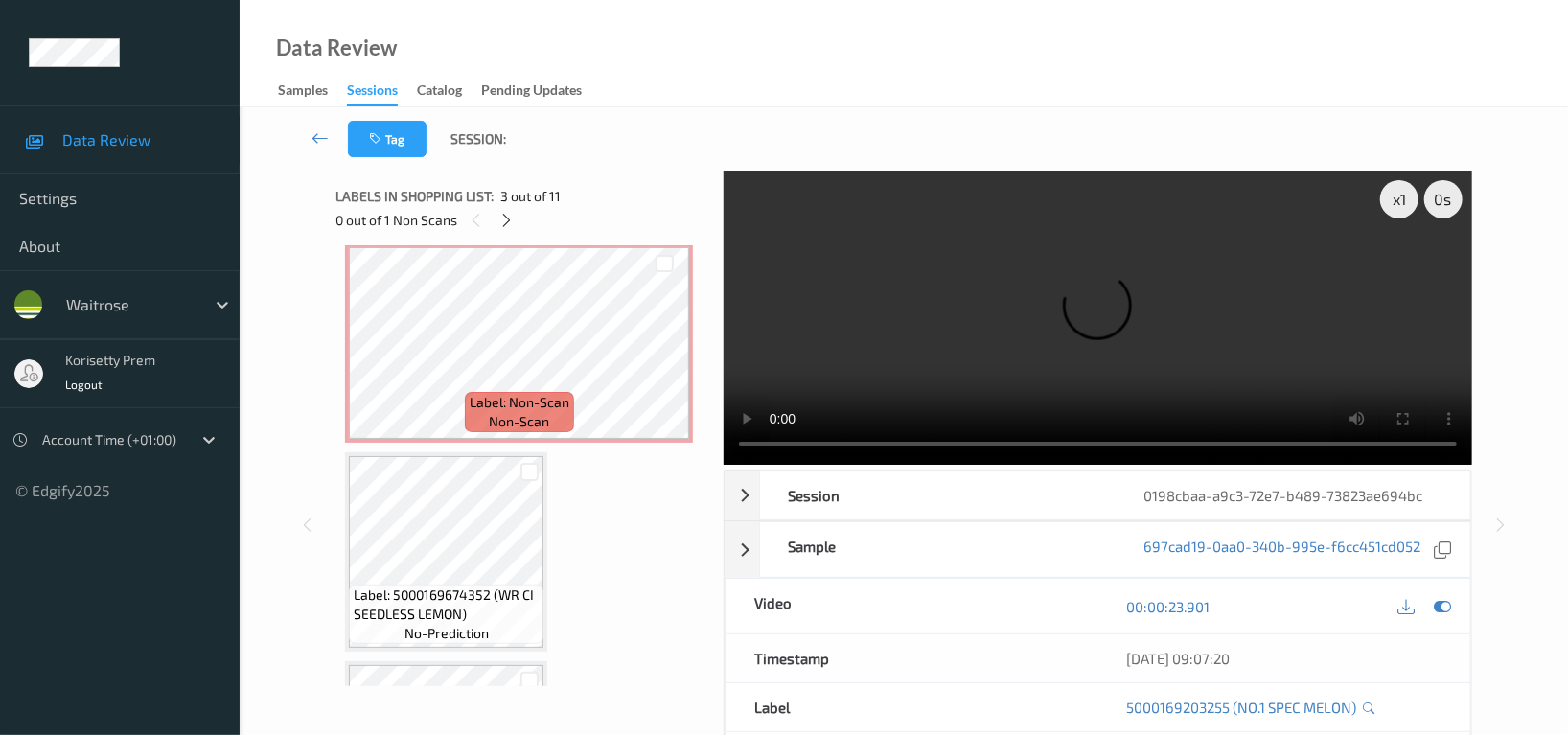
click at [980, 317] on video at bounding box center [1098, 317] width 748 height 294
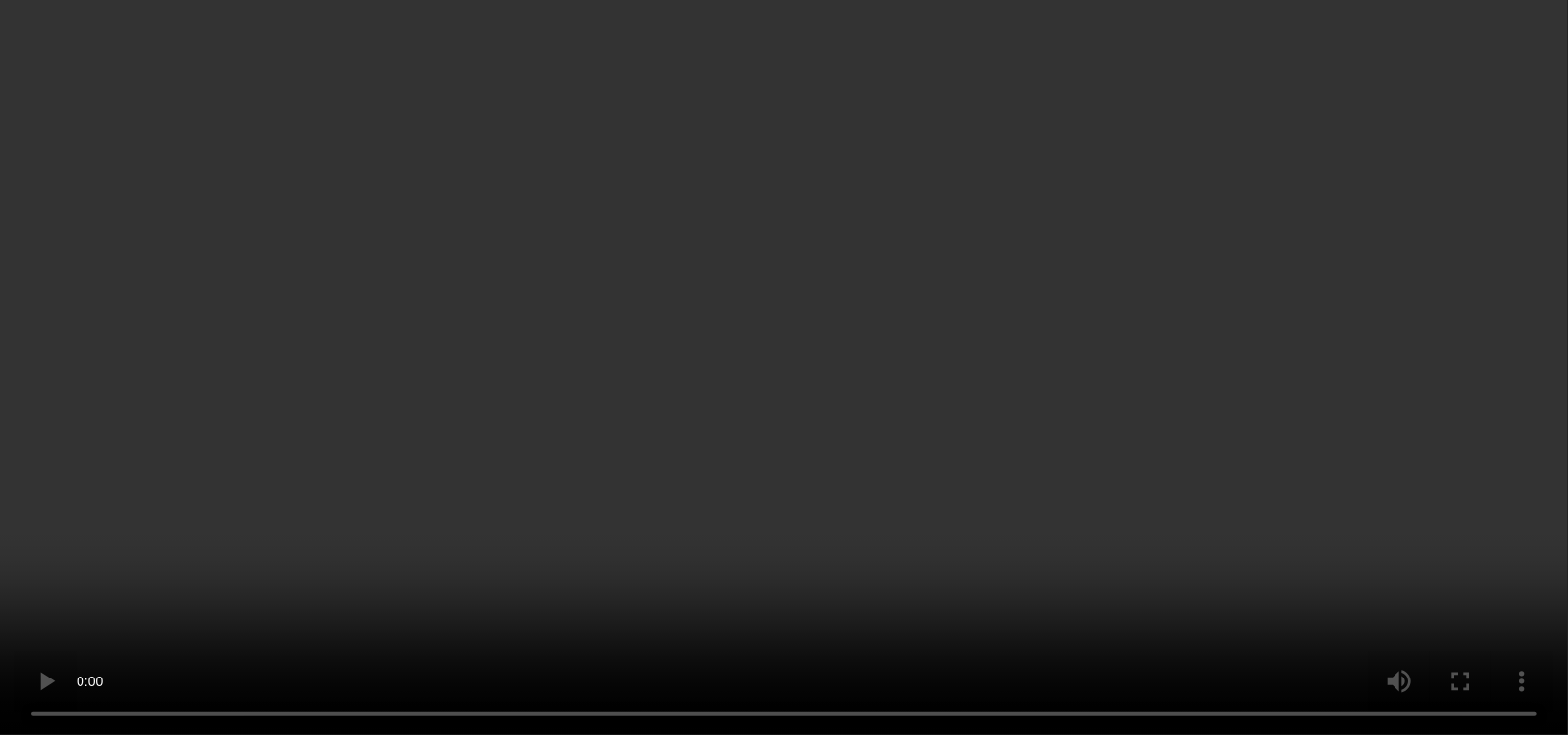
scroll to position [1406, 0]
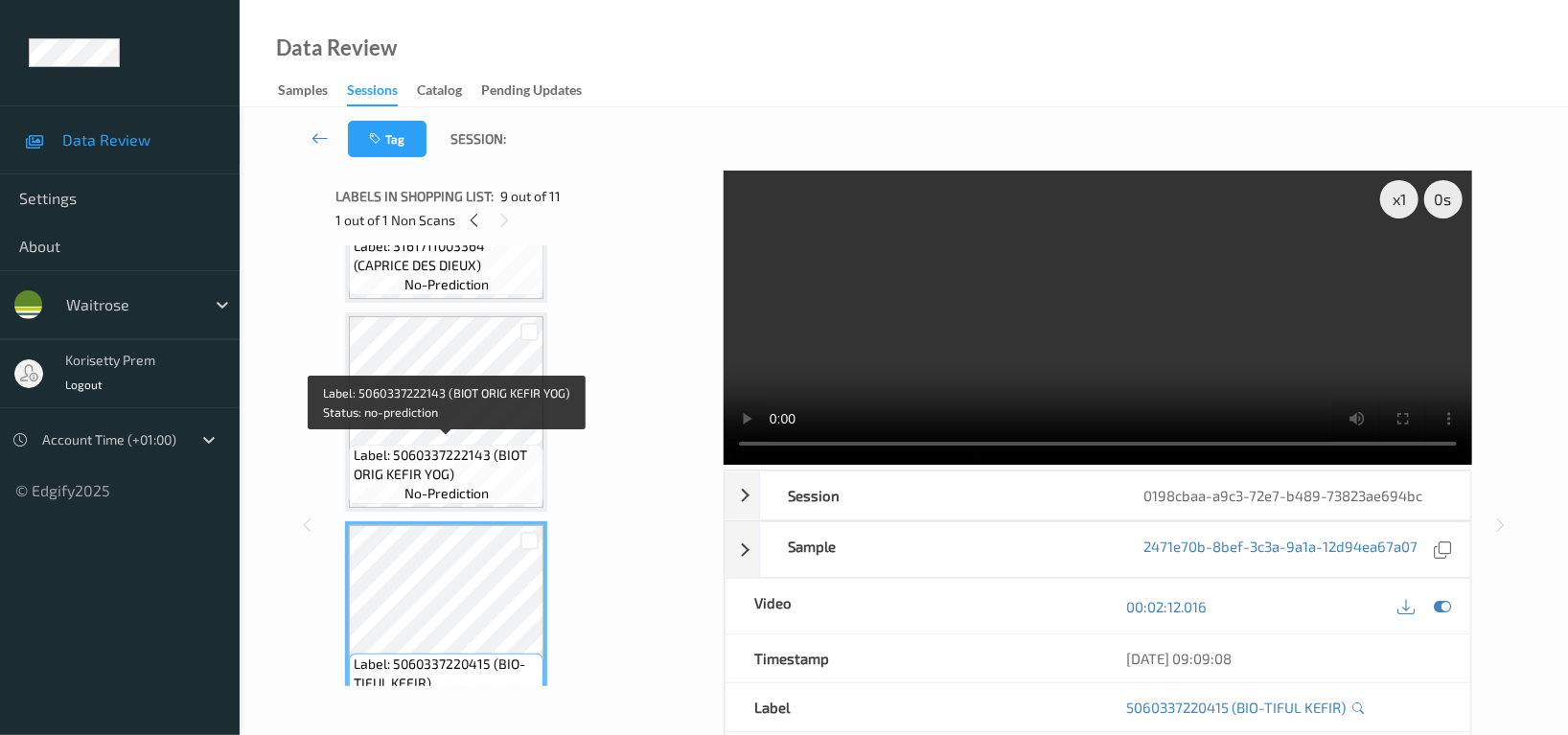
click at [445, 460] on span "Label: 5060337222143 (BIOT ORIG KEFIR YOG)" at bounding box center [446, 465] width 185 height 38
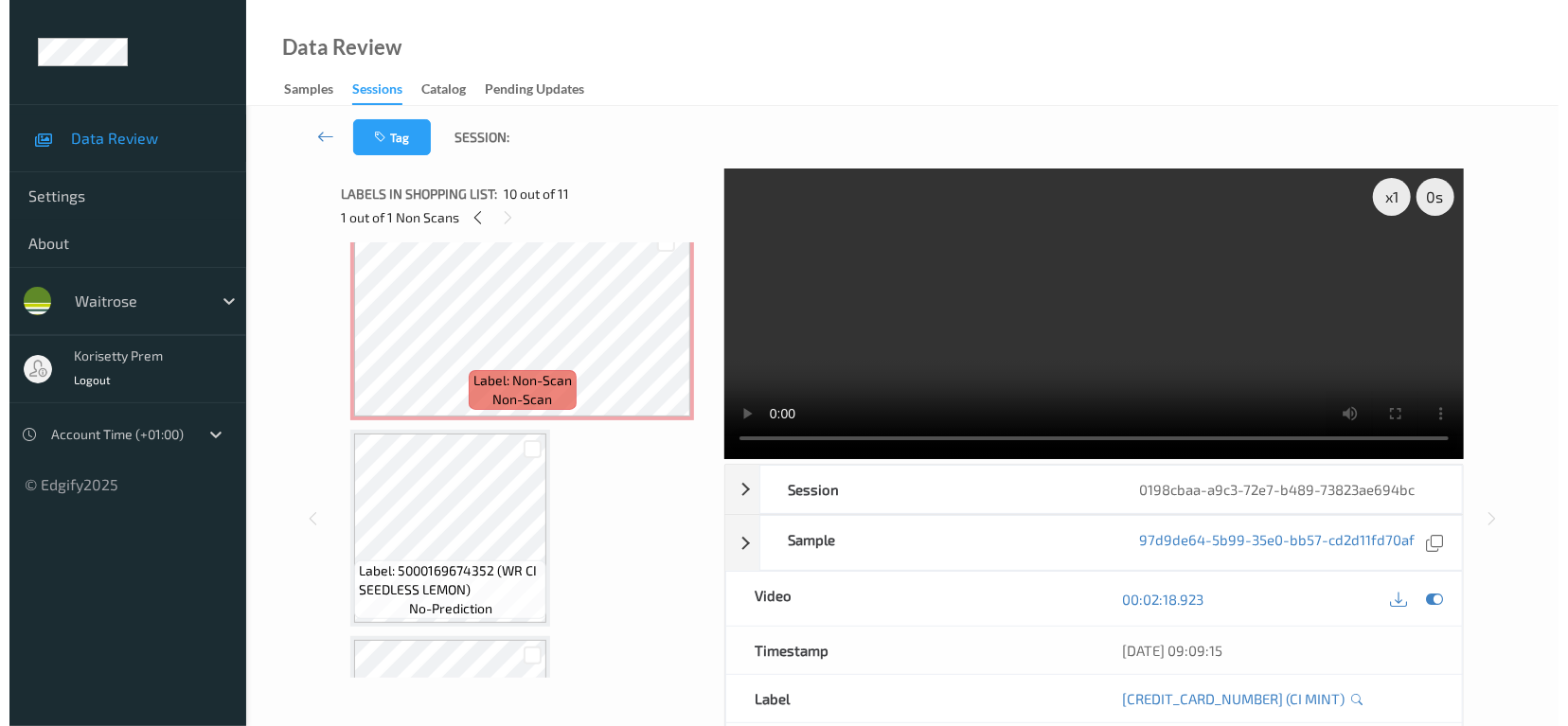
scroll to position [631, 0]
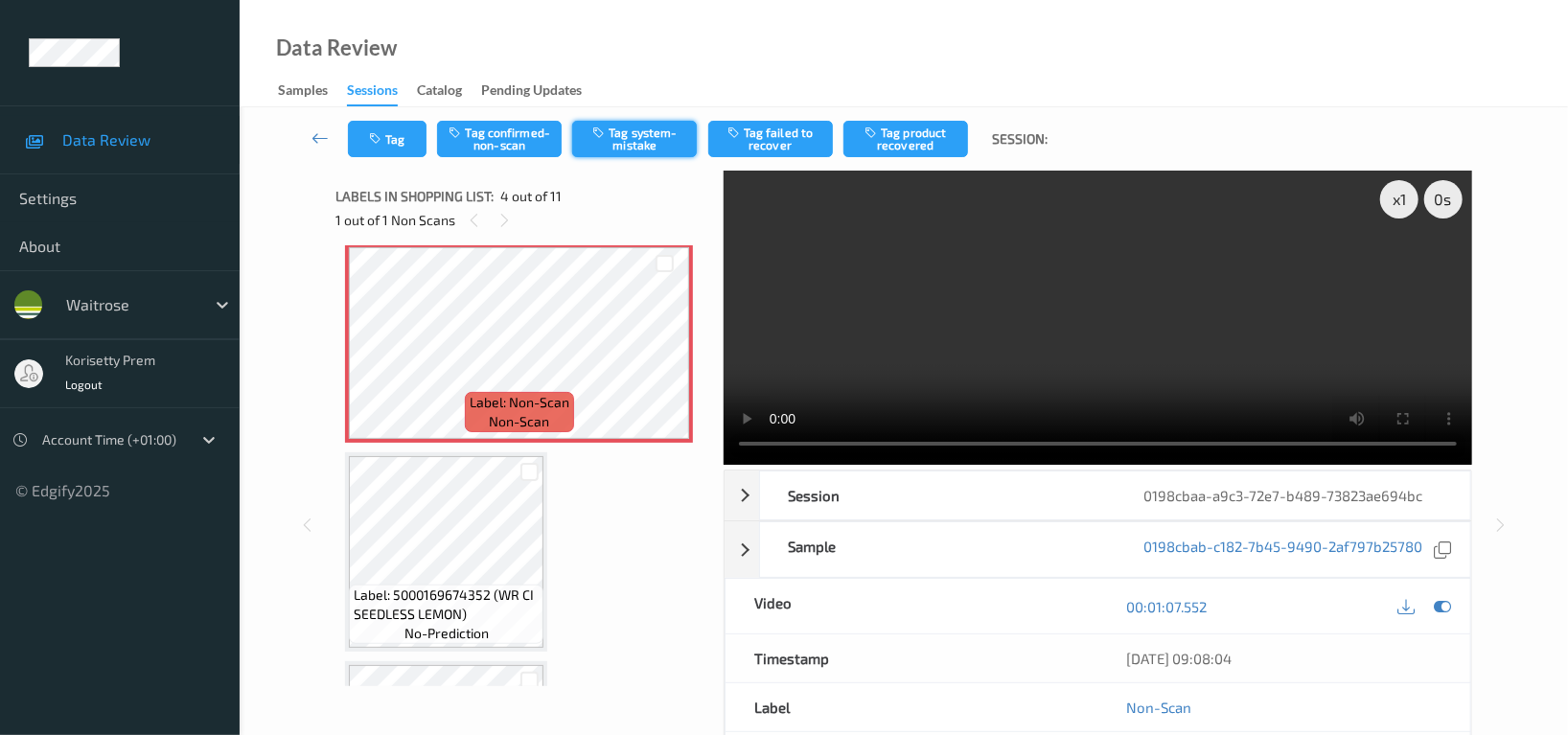
click at [629, 136] on button "Tag system-mistake" at bounding box center [635, 139] width 125 height 37
click at [386, 141] on button "Tag" at bounding box center [388, 139] width 79 height 37
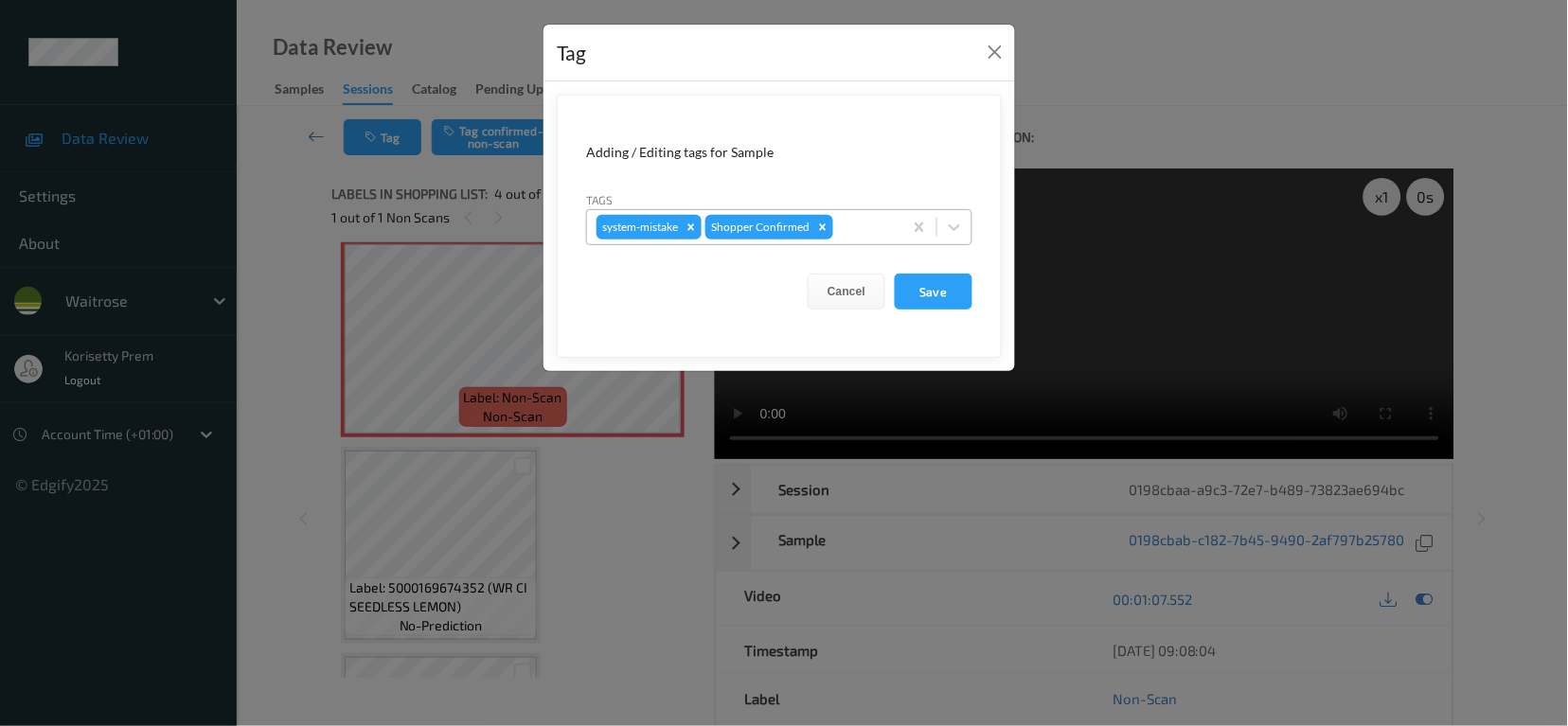
click at [859, 224] on div at bounding box center [865, 227] width 56 height 23
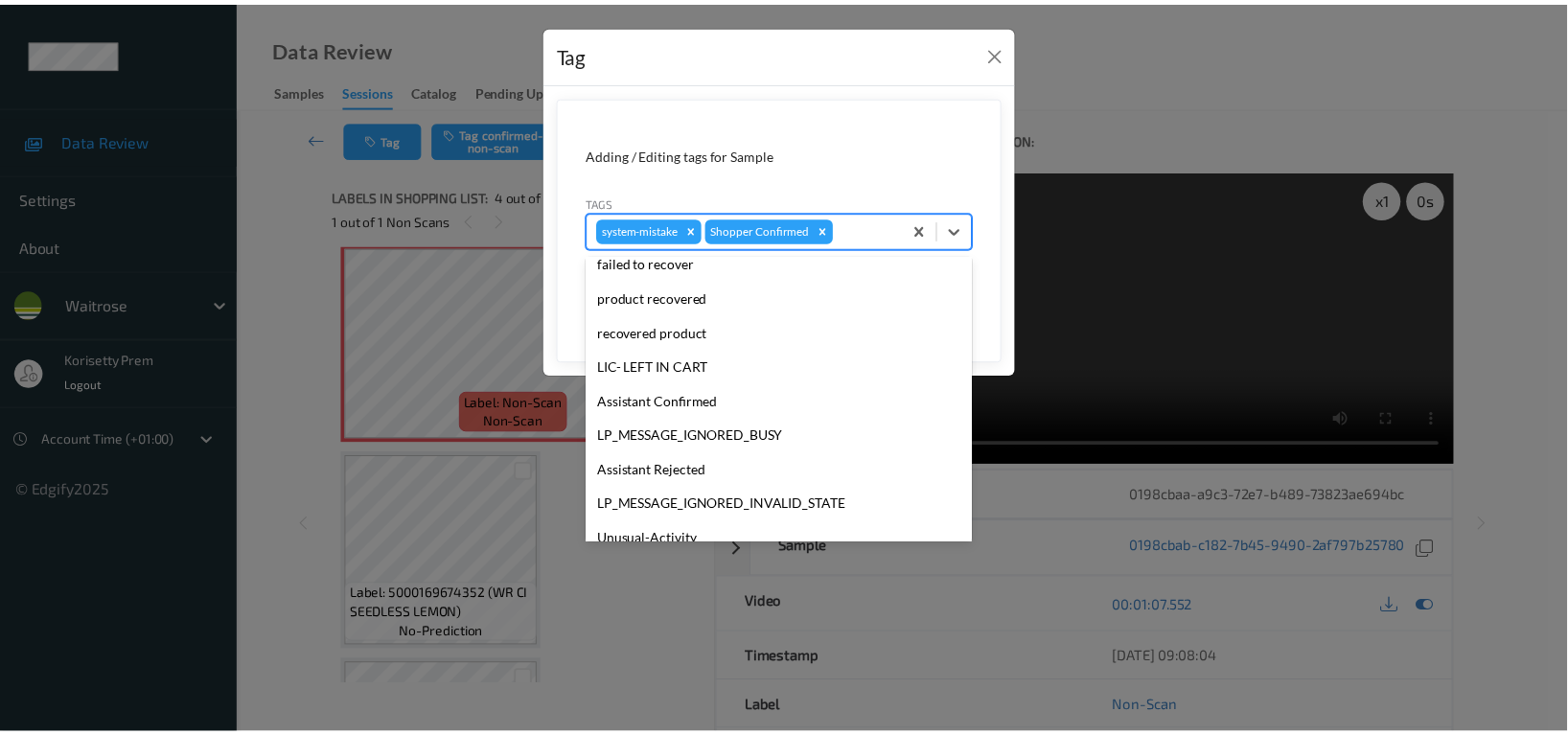
scroll to position [375, 0]
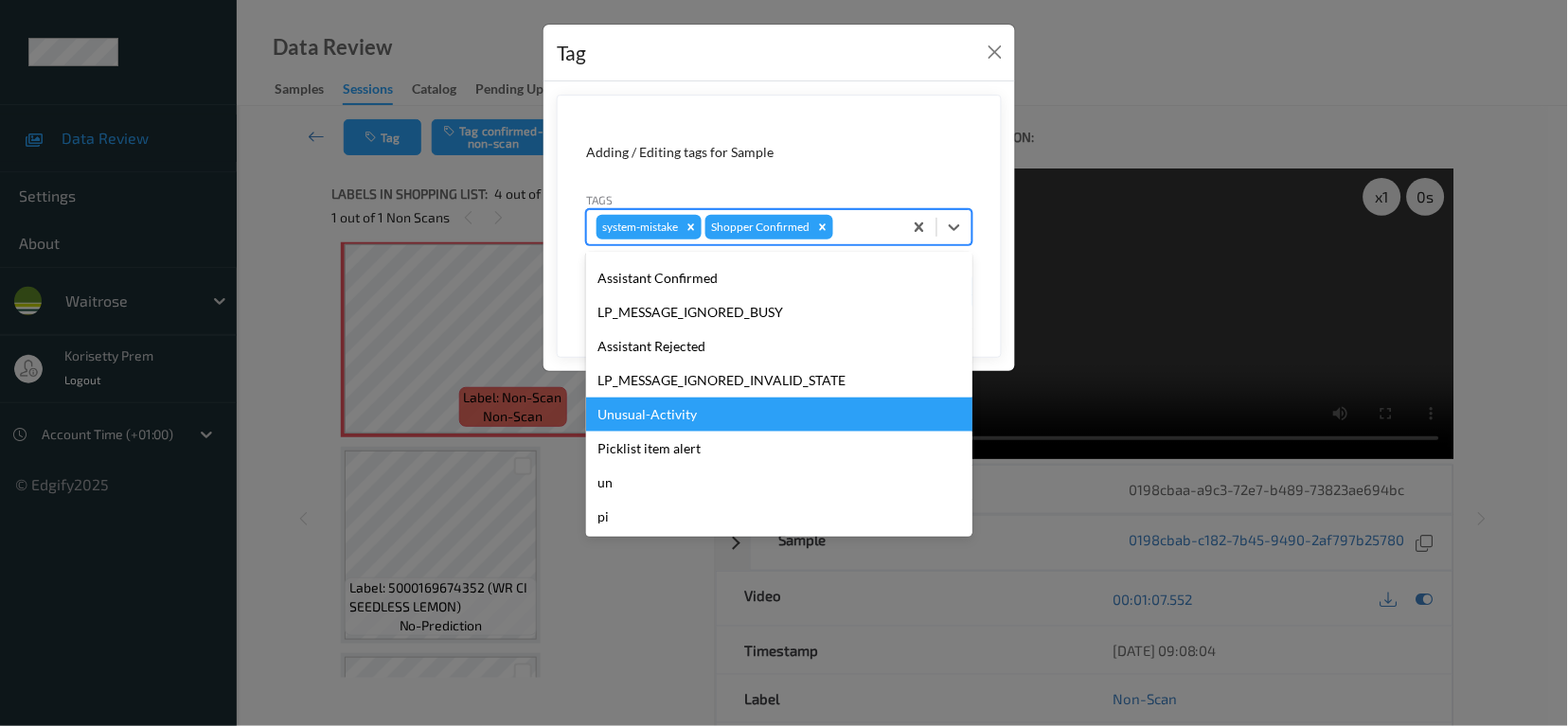
click at [675, 420] on div "Unusual-Activity" at bounding box center [779, 414] width 387 height 34
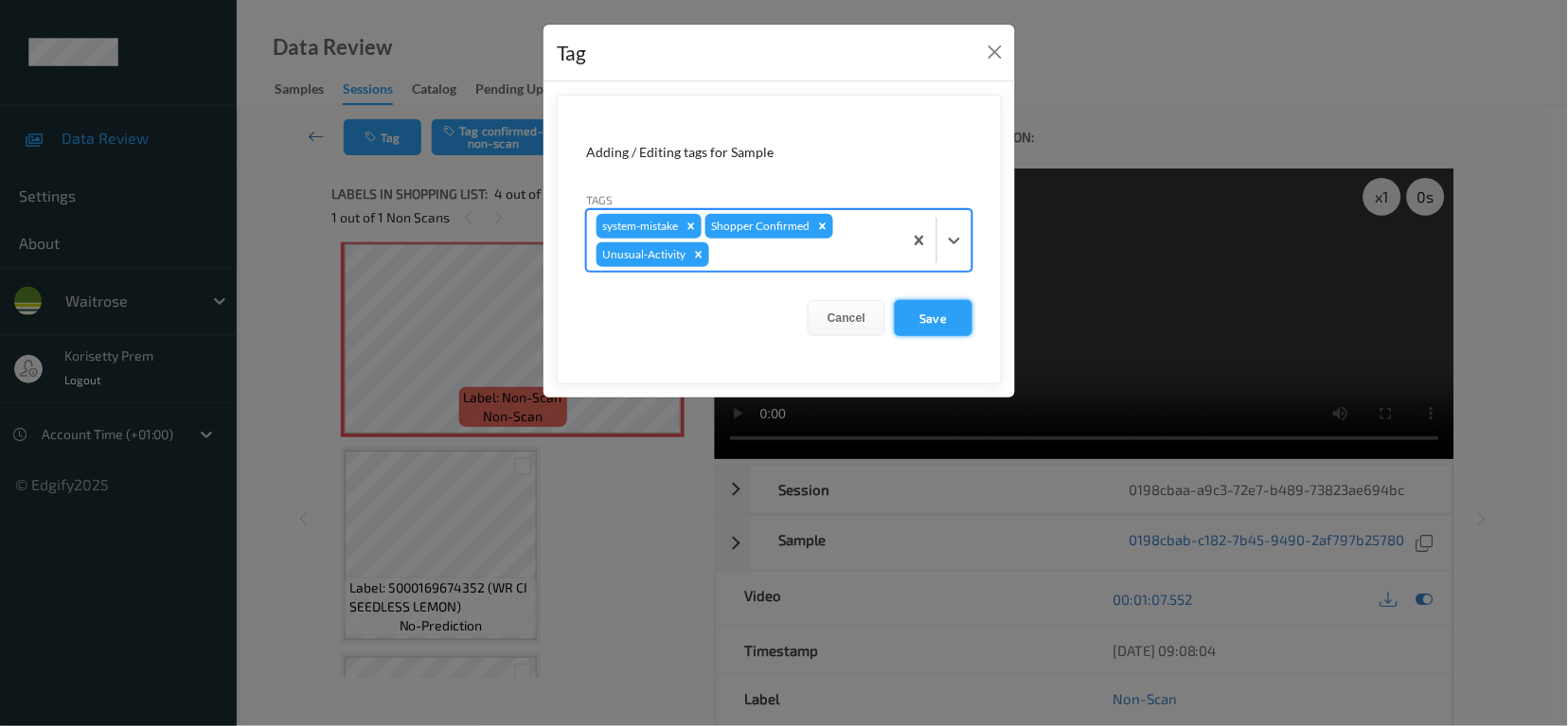
click at [934, 319] on button "Save" at bounding box center [934, 318] width 78 height 36
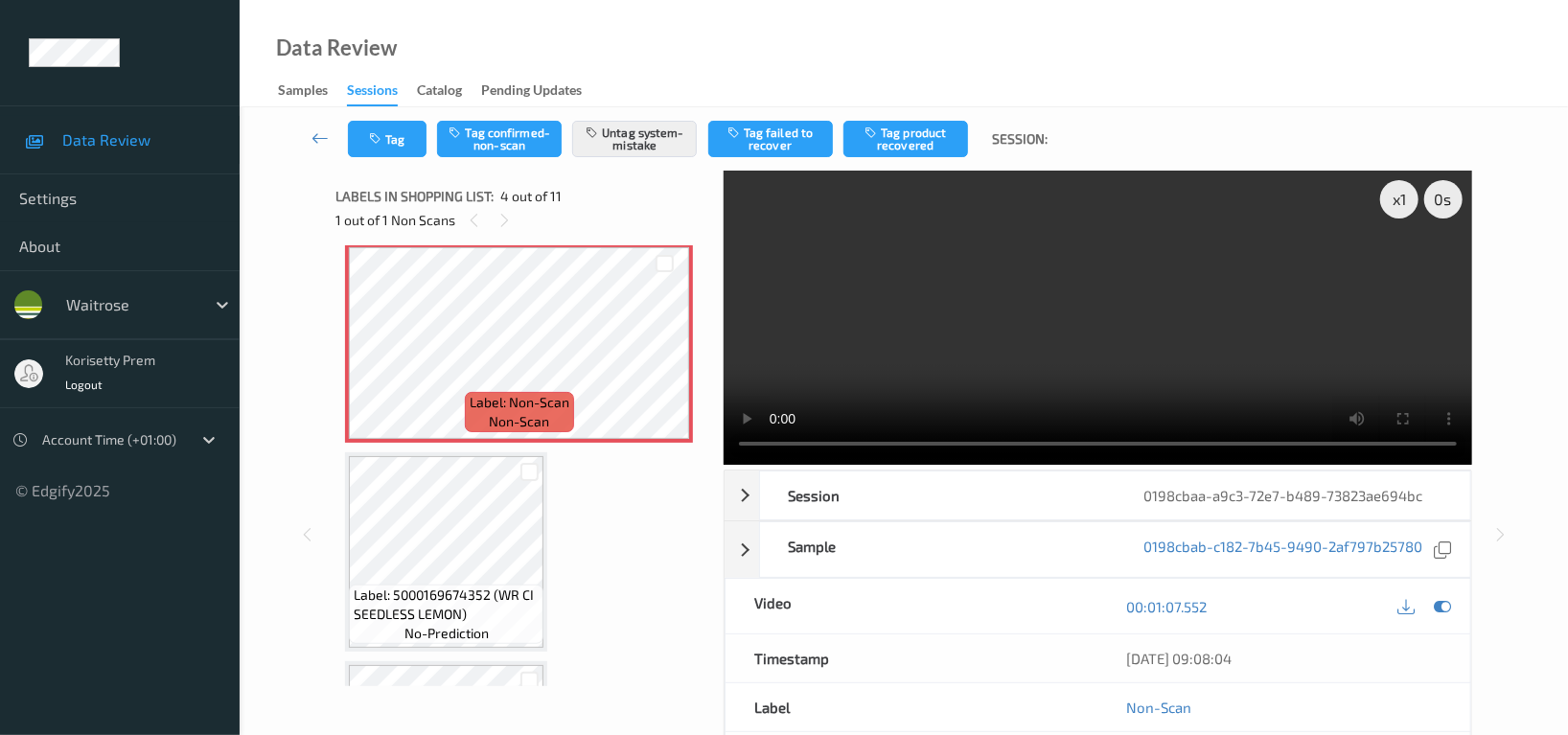
click at [1024, 303] on video at bounding box center [1098, 317] width 748 height 294
click at [1318, 355] on video at bounding box center [1098, 317] width 748 height 294
click at [371, 141] on icon "button" at bounding box center [377, 139] width 16 height 13
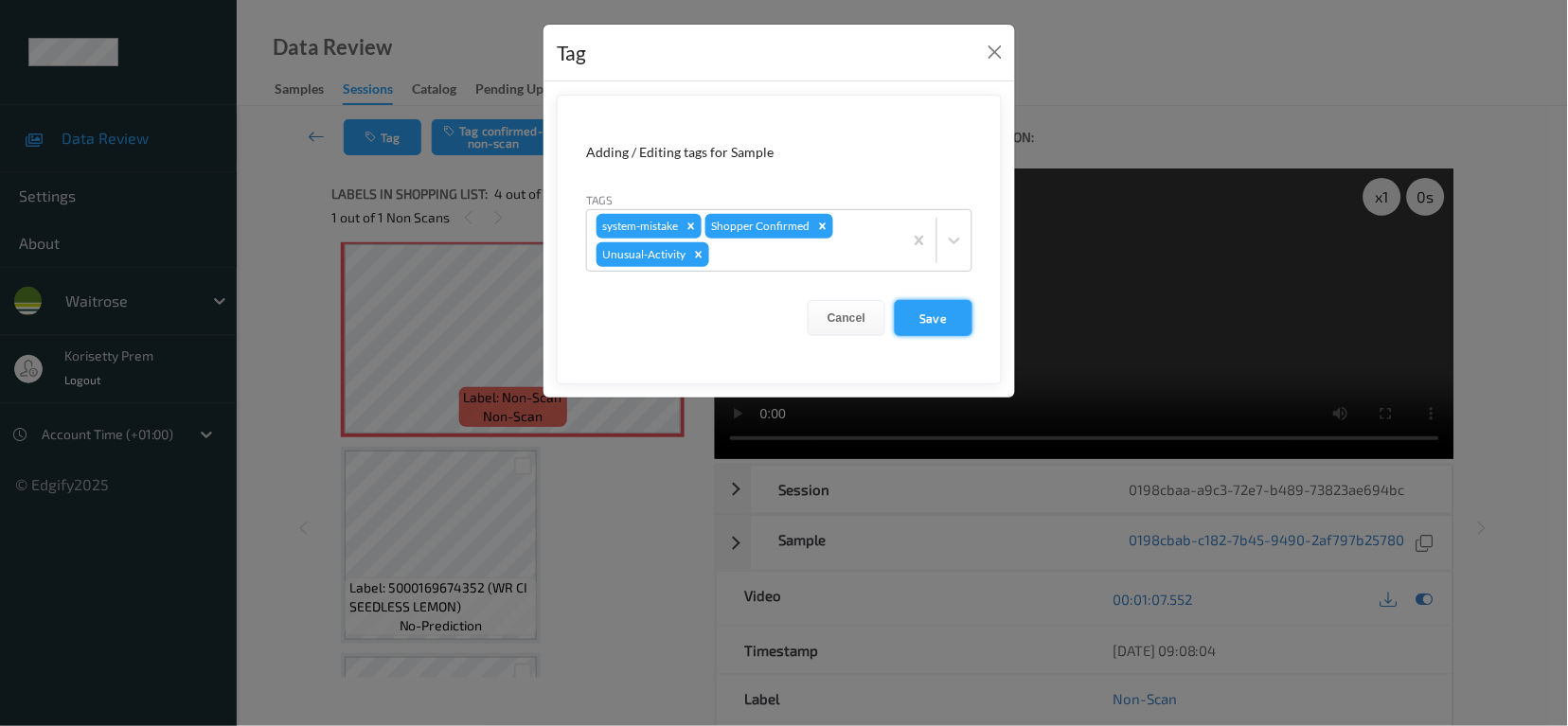
click at [943, 326] on button "Save" at bounding box center [934, 318] width 78 height 36
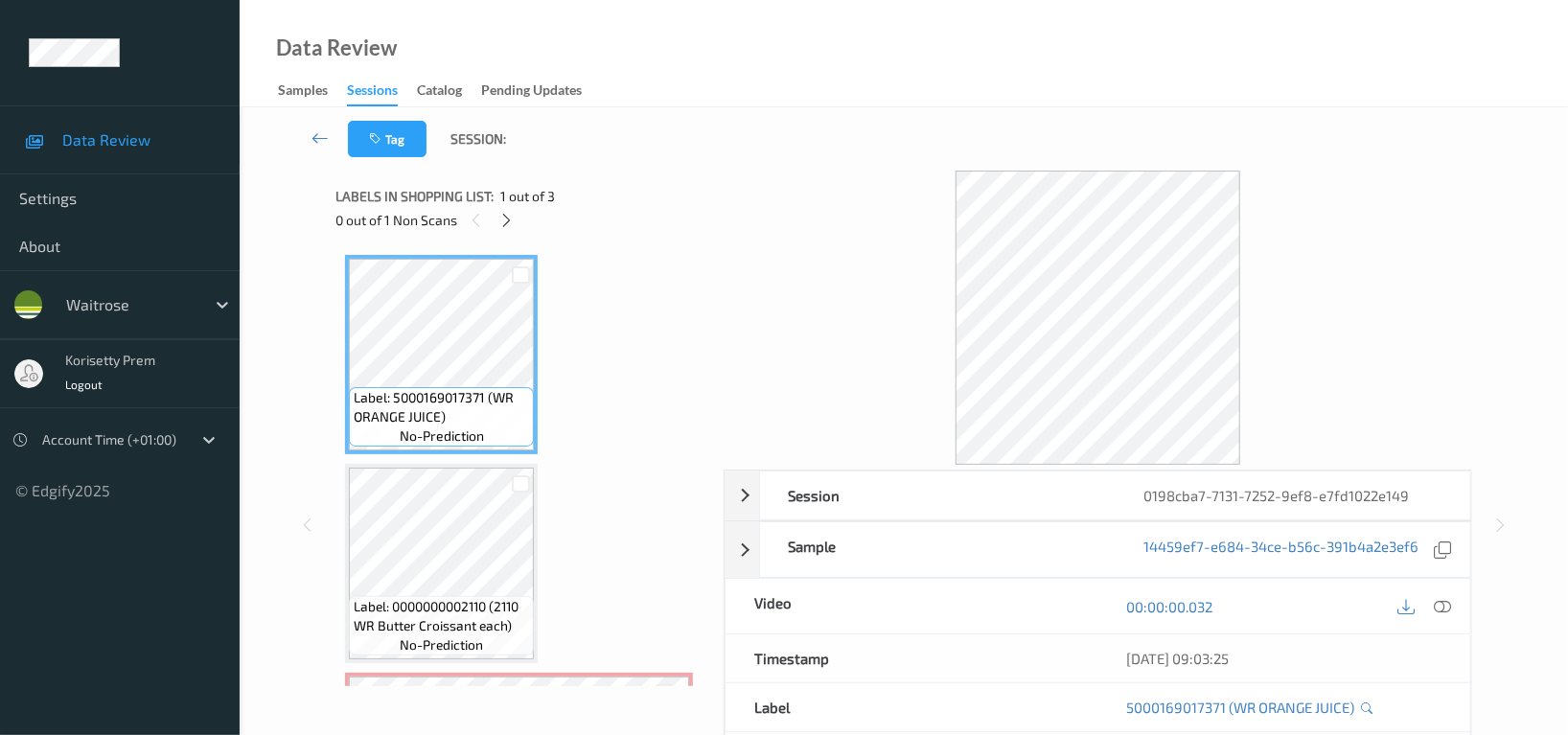
click at [742, 143] on div "Tag Session:" at bounding box center [903, 139] width 1250 height 63
click at [511, 215] on icon at bounding box center [507, 220] width 16 height 17
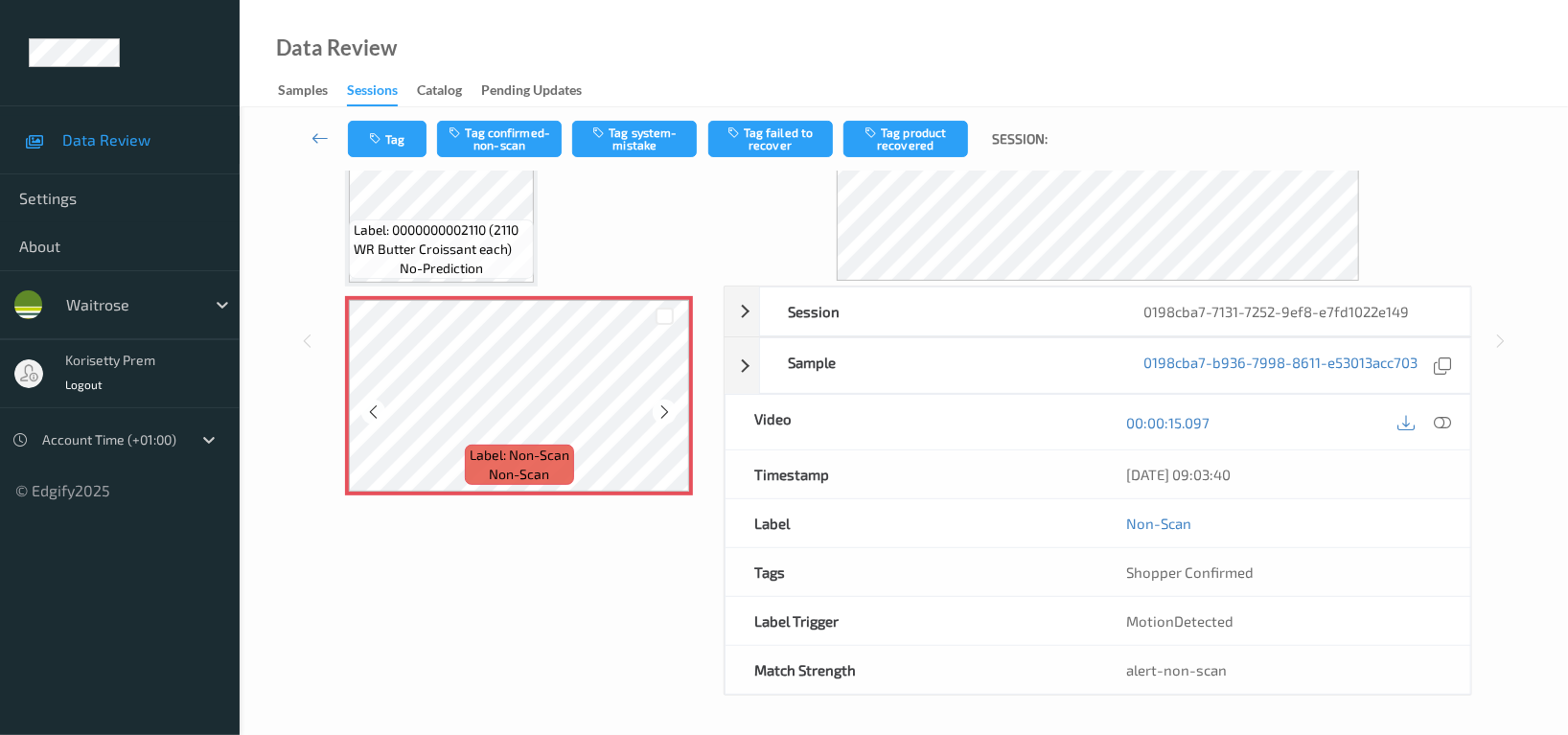
scroll to position [59, 0]
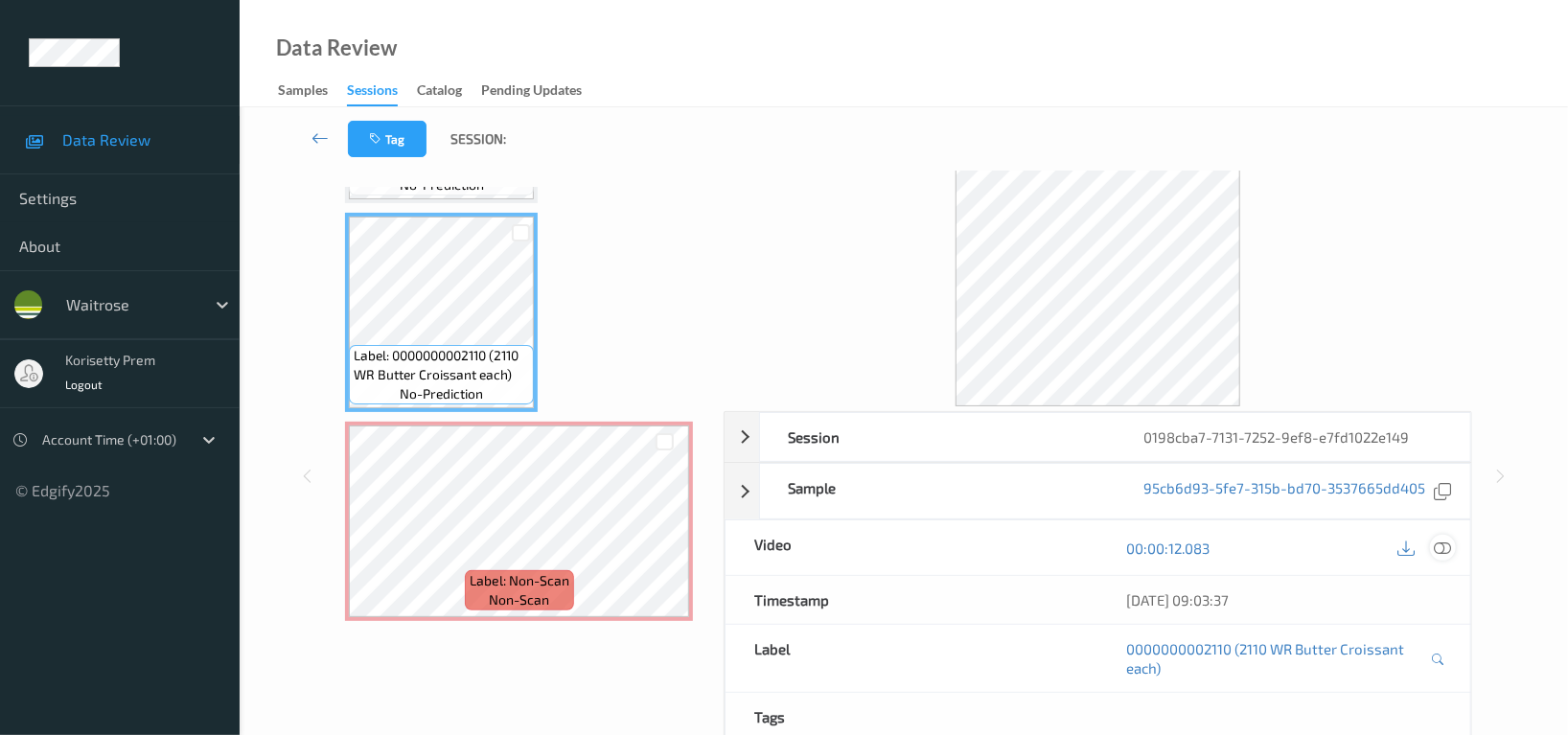
click at [1446, 547] on icon at bounding box center [1443, 548] width 17 height 17
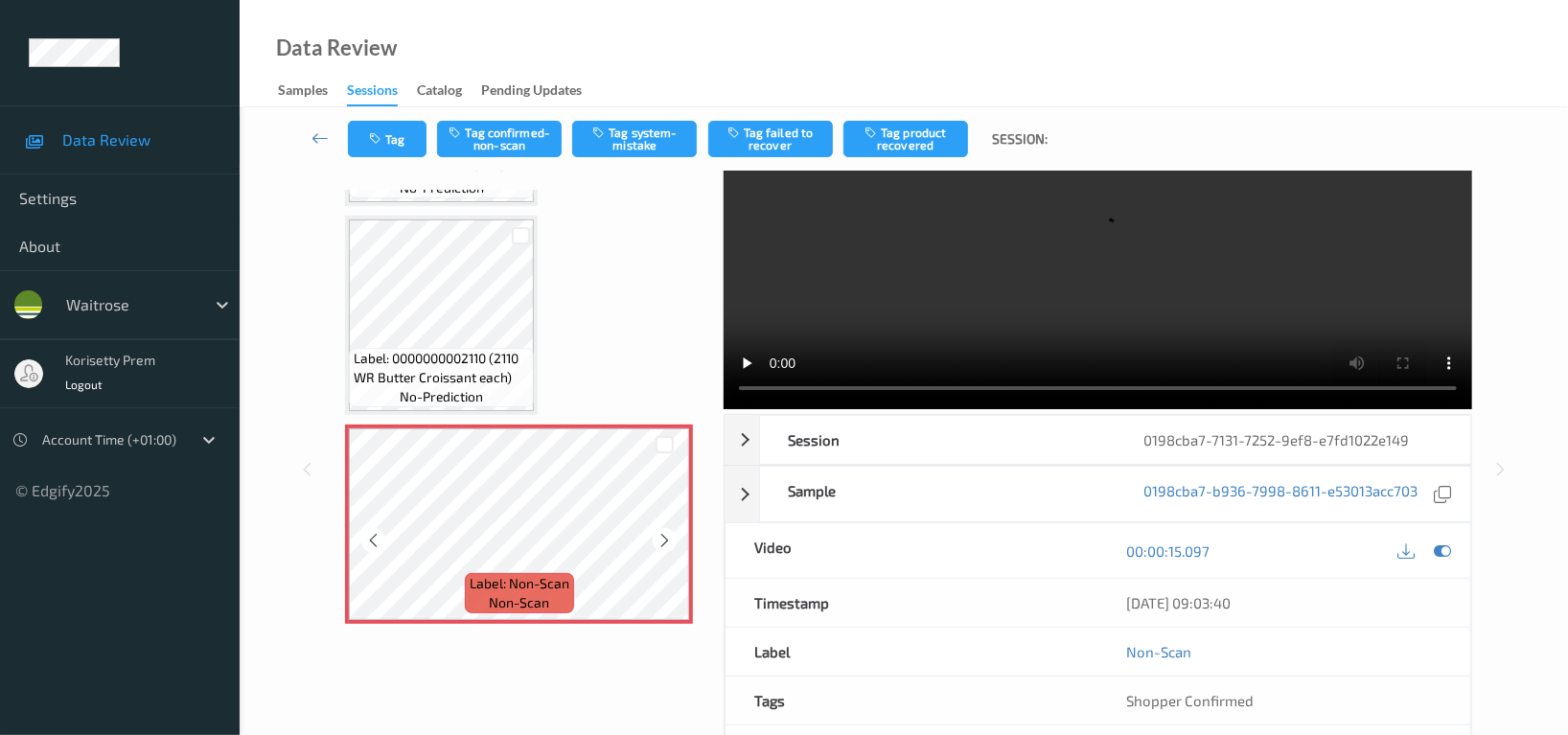
scroll to position [37, 0]
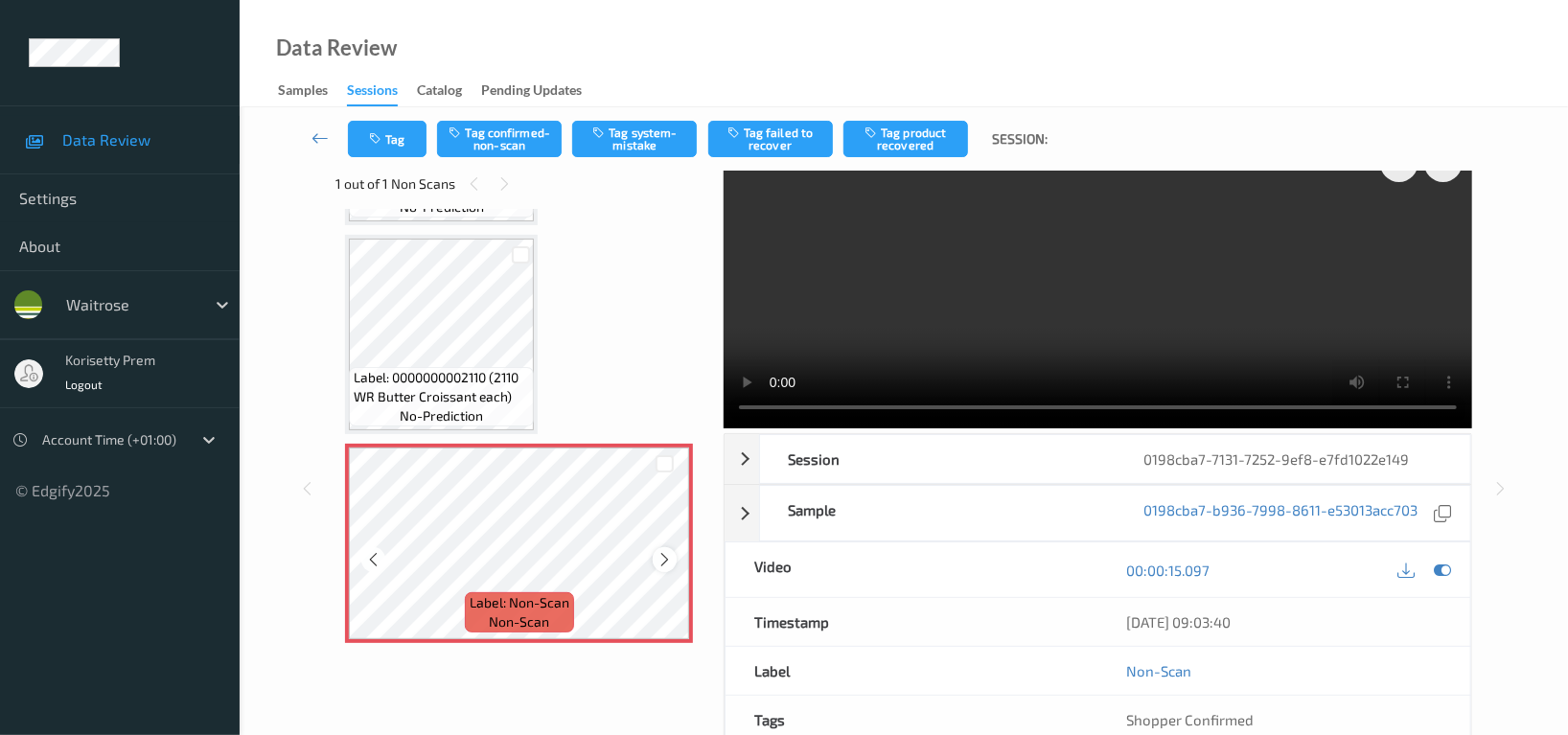
click at [667, 551] on icon at bounding box center [664, 560] width 16 height 17
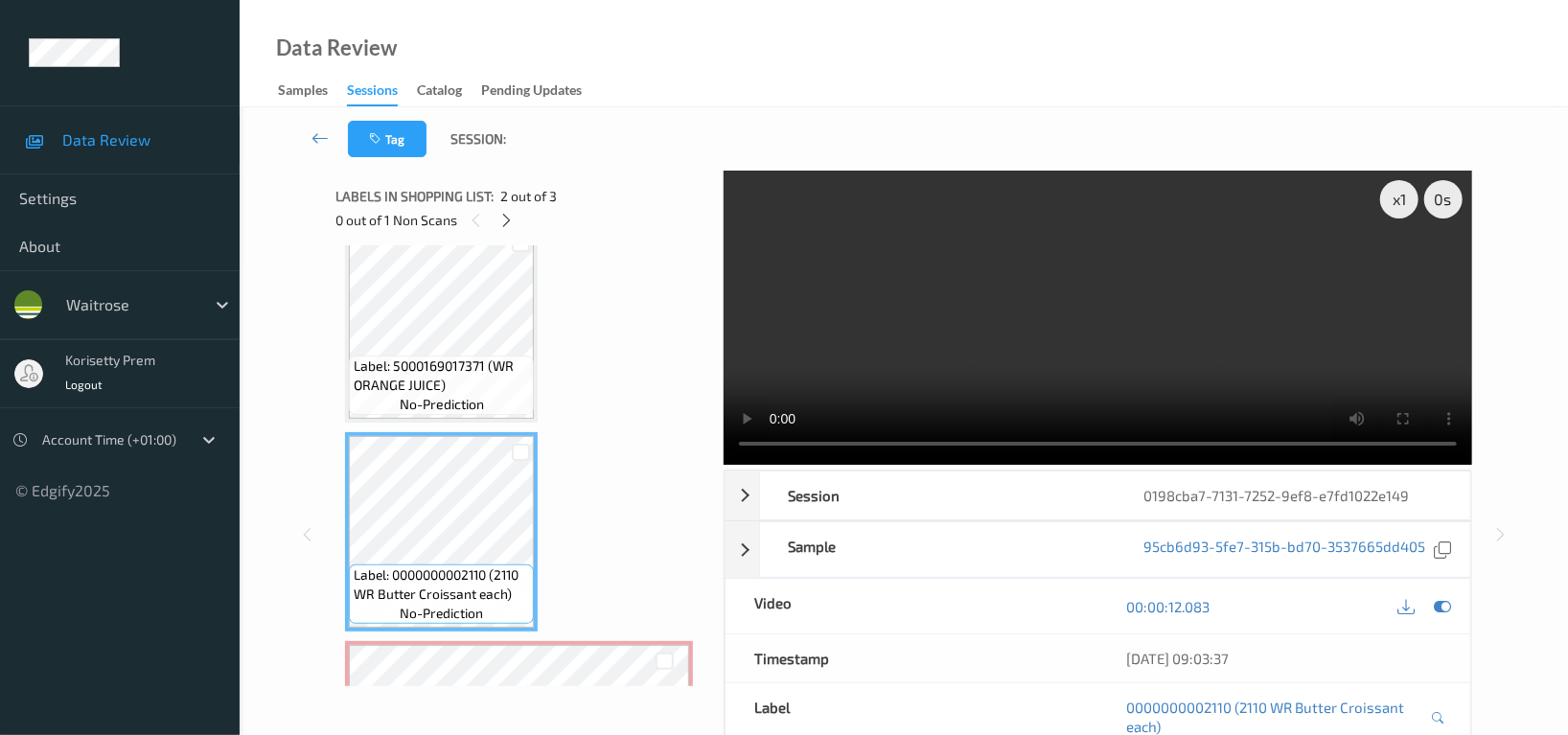
scroll to position [0, 0]
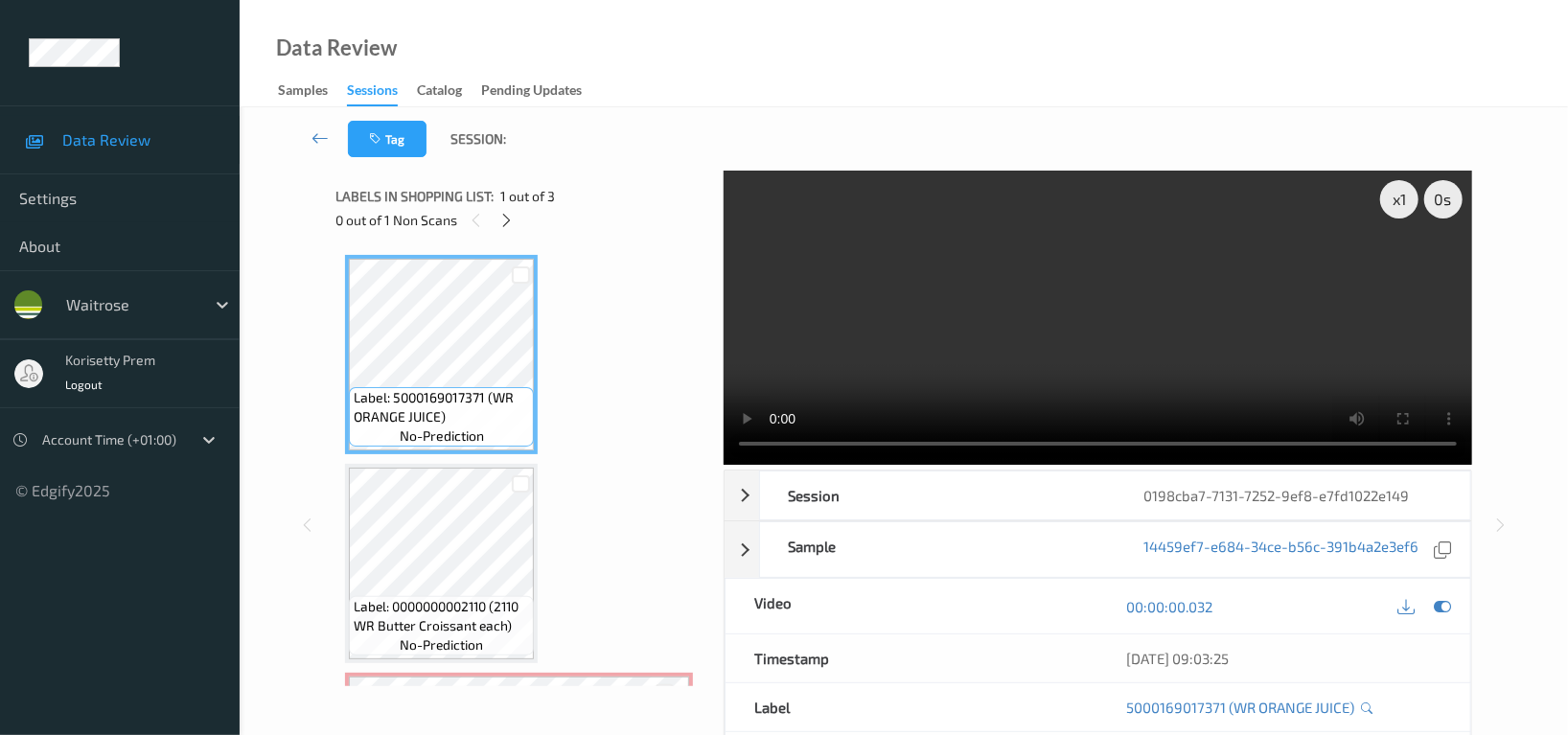
click at [1156, 340] on video at bounding box center [1098, 317] width 748 height 294
click at [1122, 319] on video at bounding box center [1098, 317] width 748 height 294
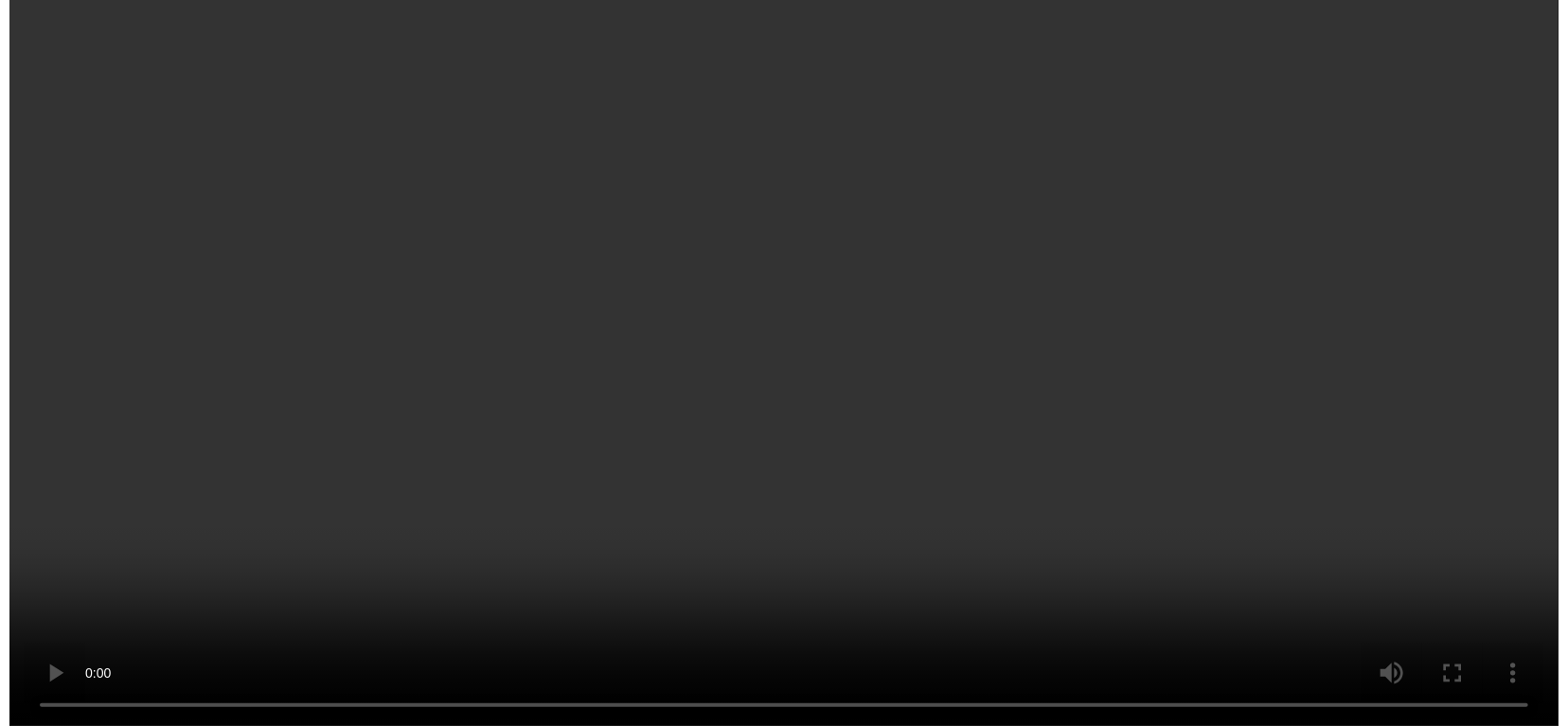
scroll to position [190, 0]
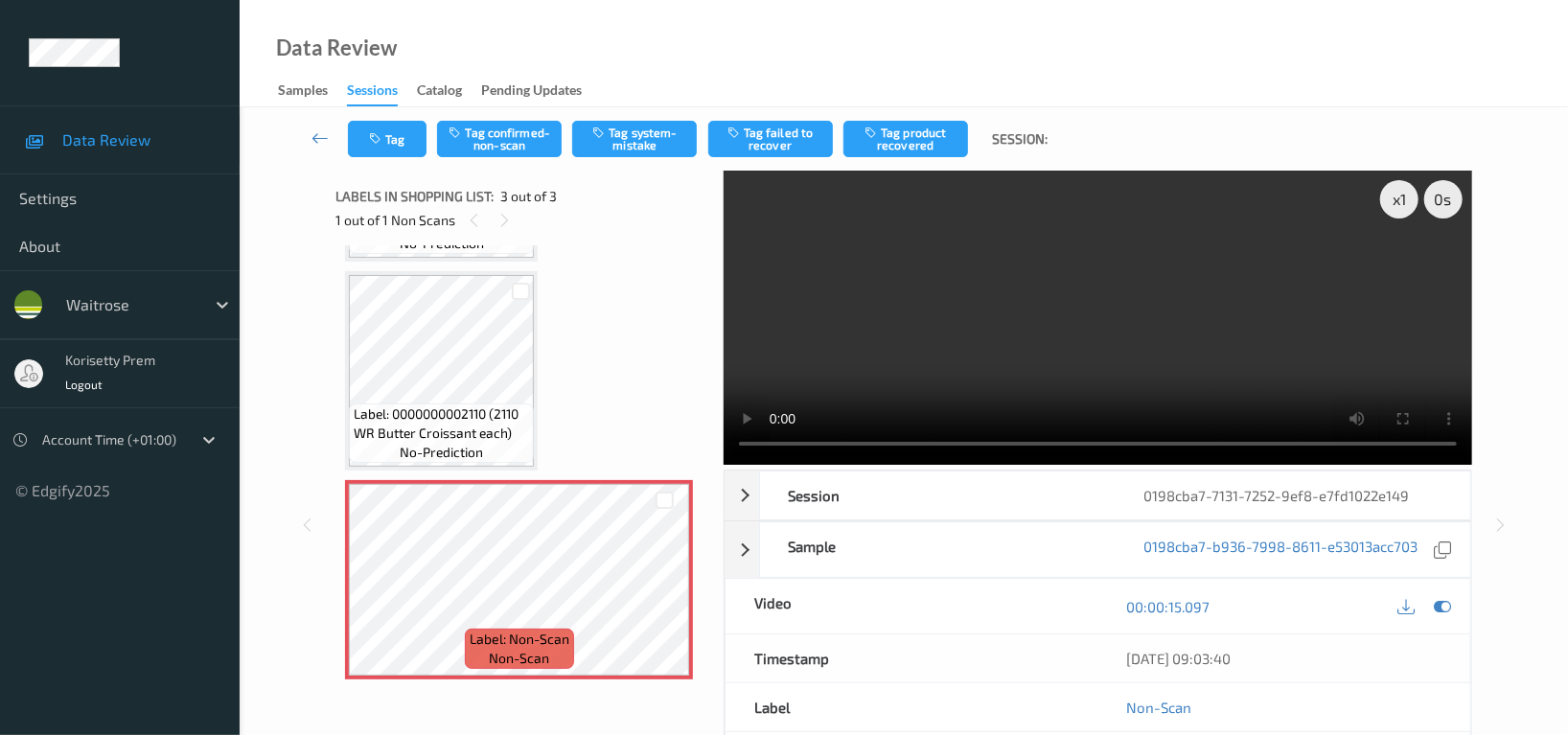
click at [1217, 328] on video at bounding box center [1098, 317] width 748 height 294
click at [1448, 613] on icon at bounding box center [1443, 607] width 17 height 17
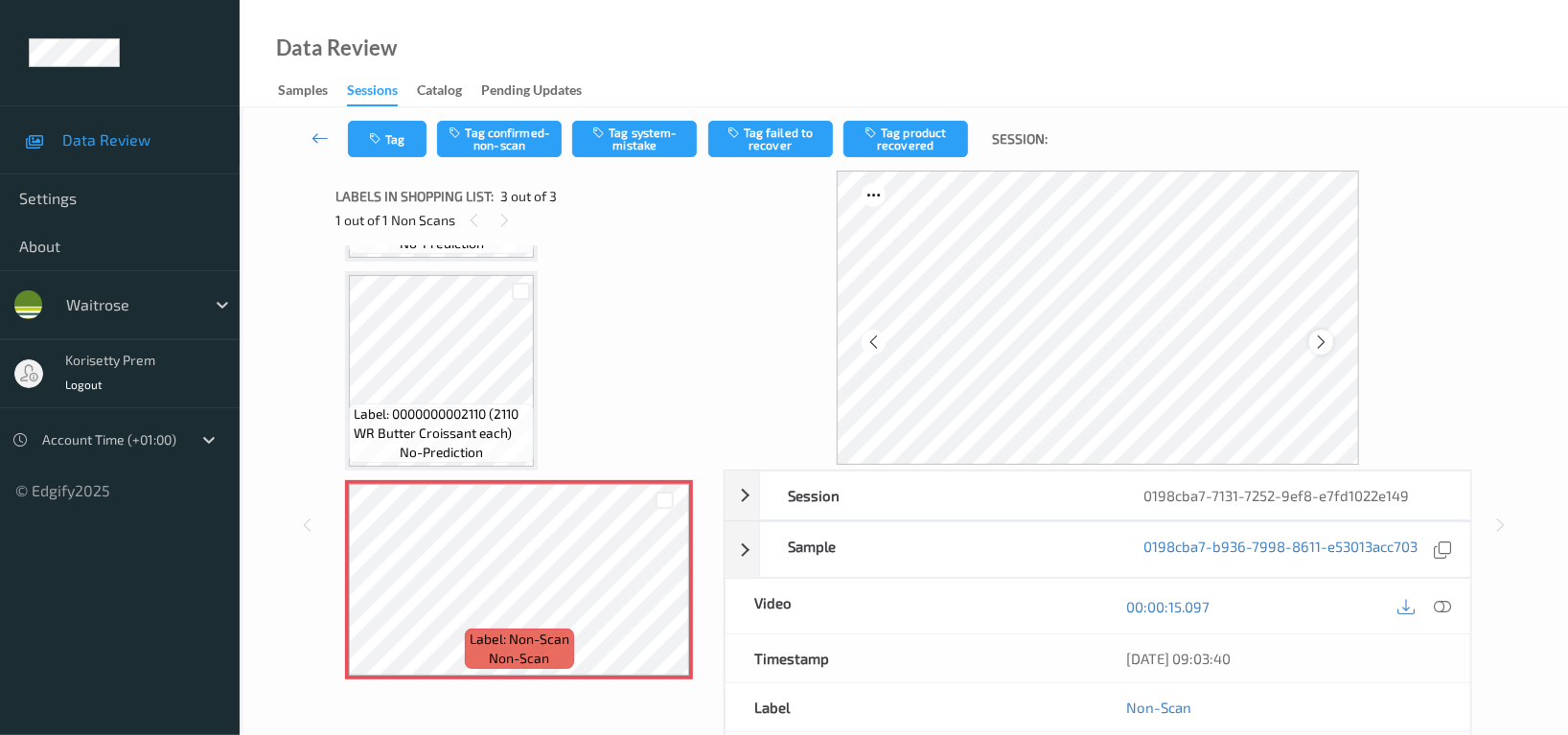
click at [1321, 342] on icon at bounding box center [1321, 342] width 16 height 17
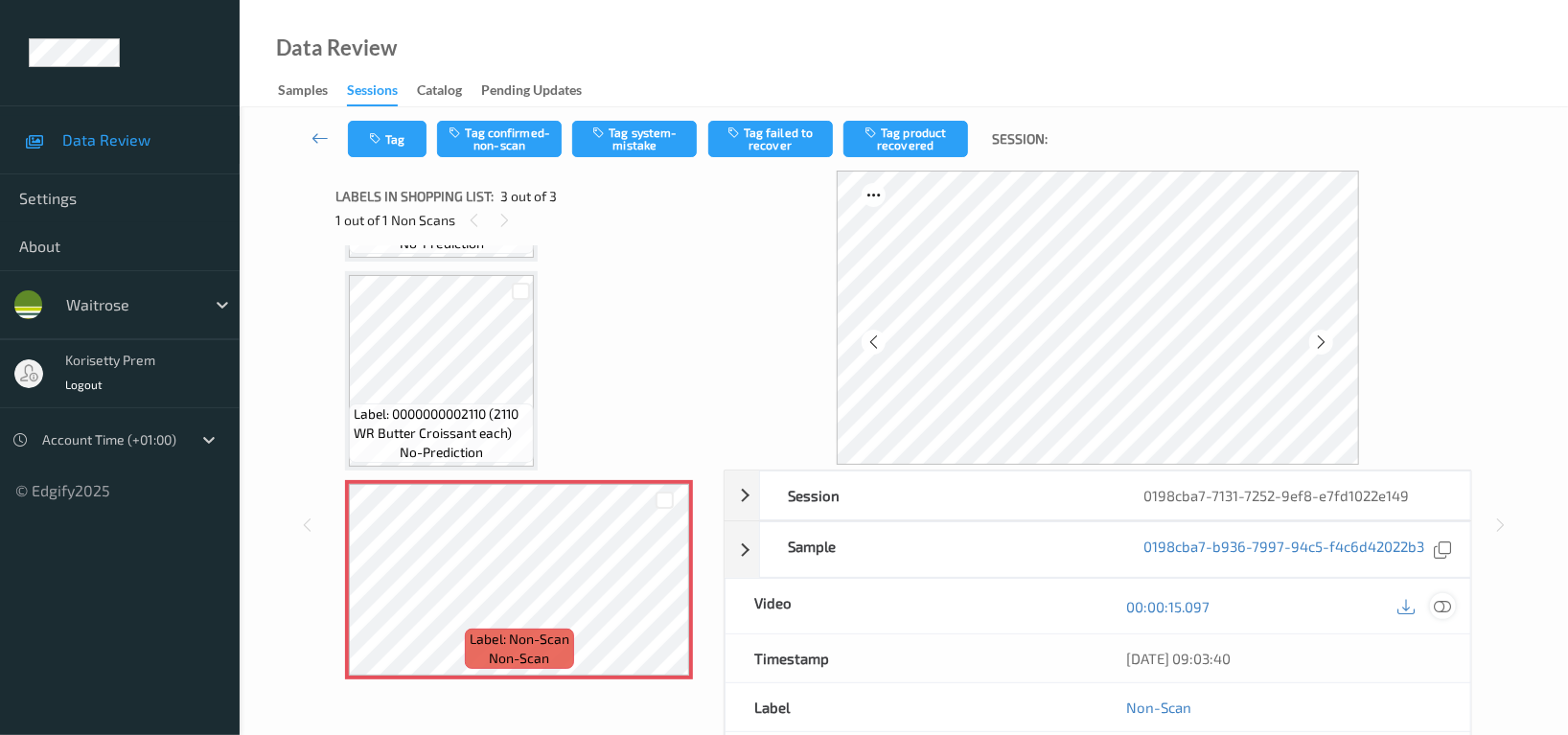
click at [1453, 608] on div at bounding box center [1443, 606] width 26 height 26
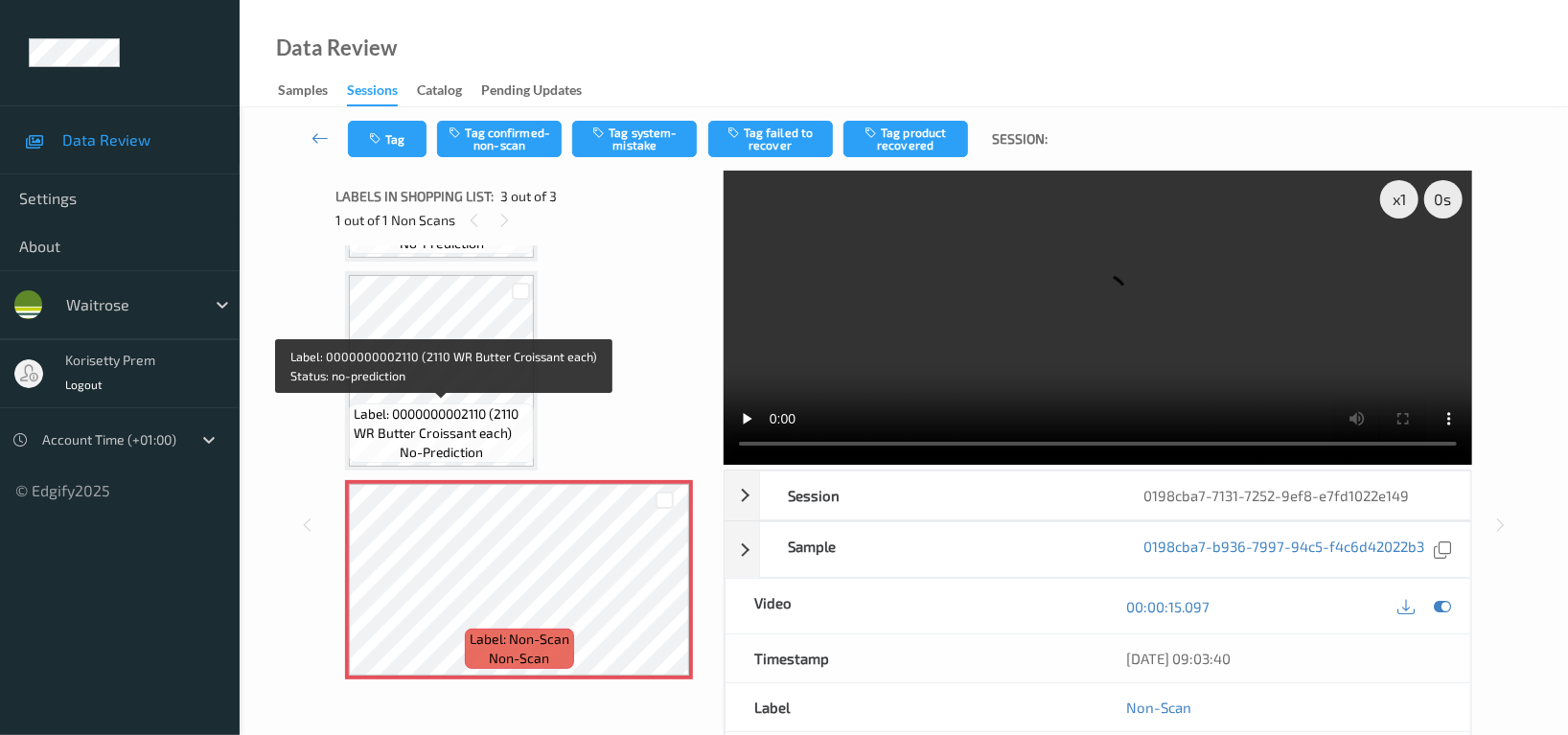
click at [450, 407] on span "Label: 0000000002110 (2110 WR Butter Croissant each)" at bounding box center [442, 423] width 175 height 38
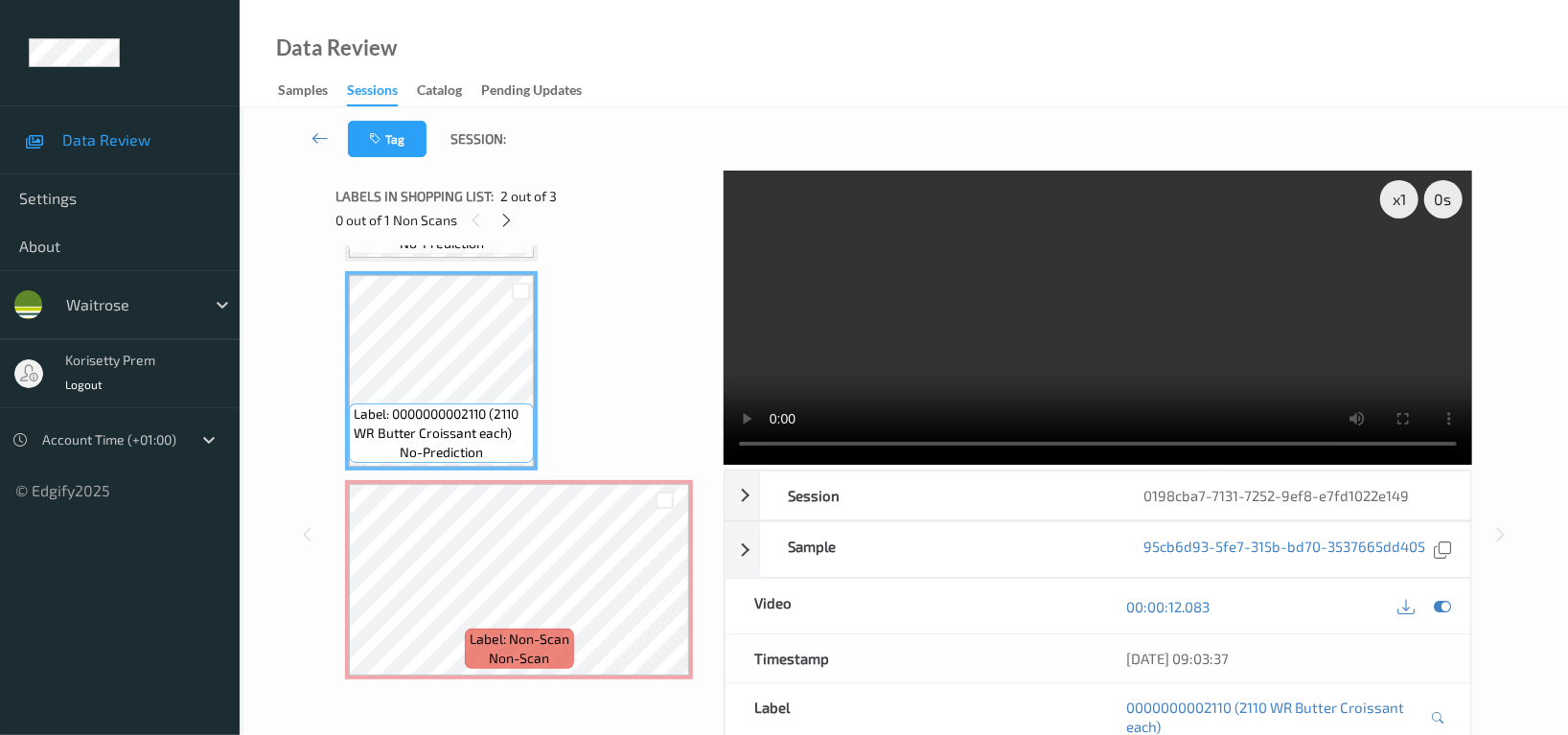
click at [1190, 351] on video at bounding box center [1098, 317] width 748 height 294
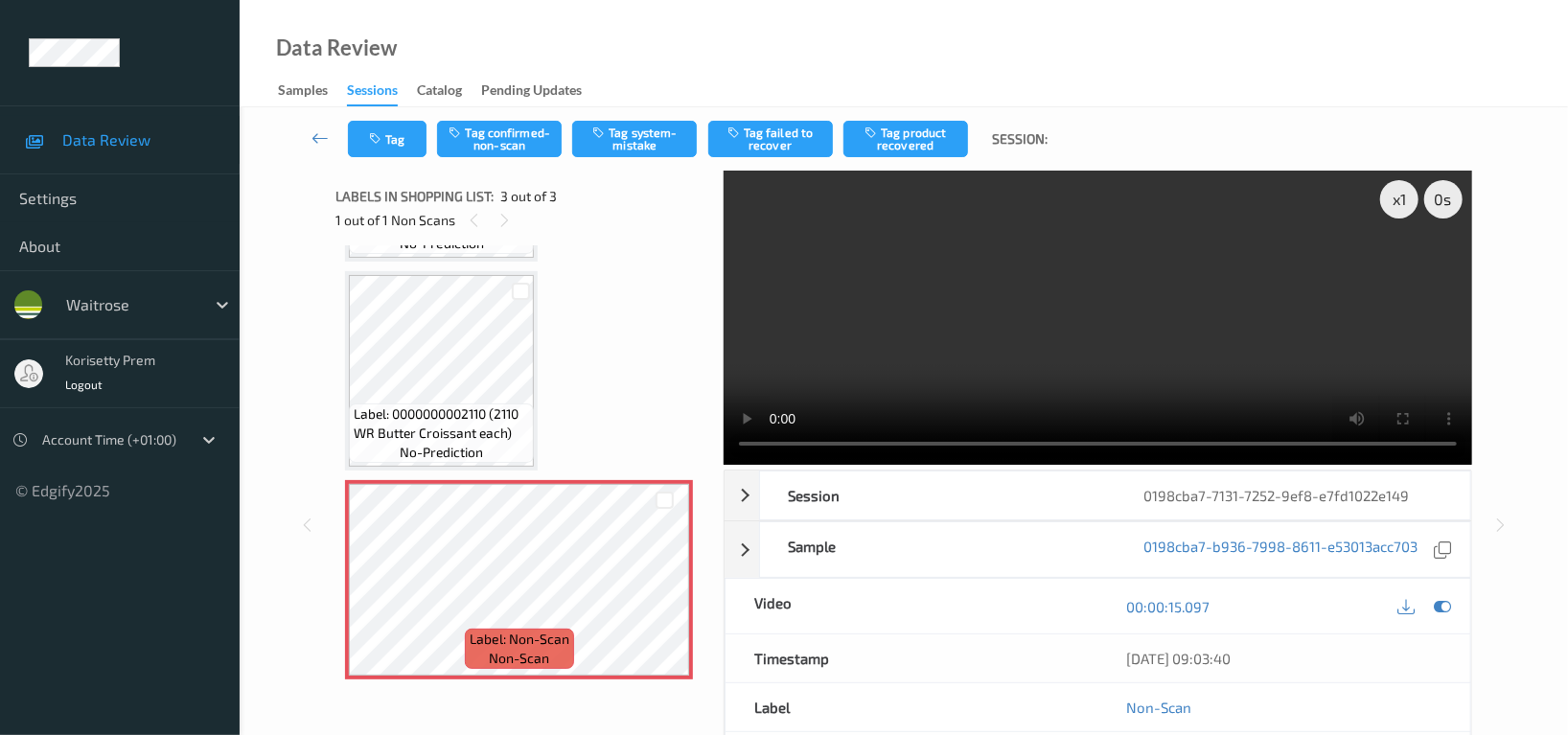
click at [1196, 307] on video at bounding box center [1098, 317] width 748 height 294
click at [655, 131] on button "Tag system-mistake" at bounding box center [635, 139] width 125 height 37
click at [371, 133] on icon "button" at bounding box center [377, 139] width 16 height 13
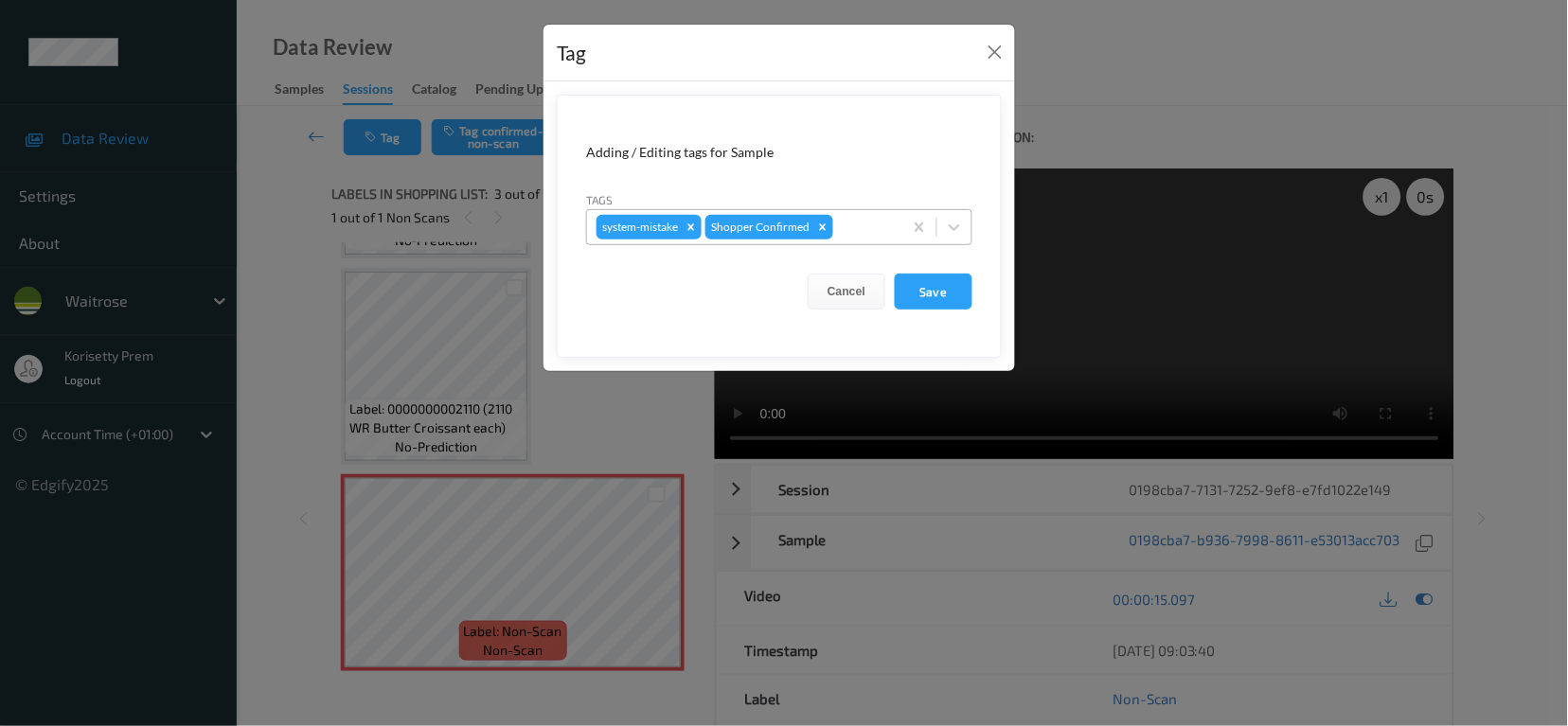
click at [855, 220] on div at bounding box center [865, 227] width 56 height 23
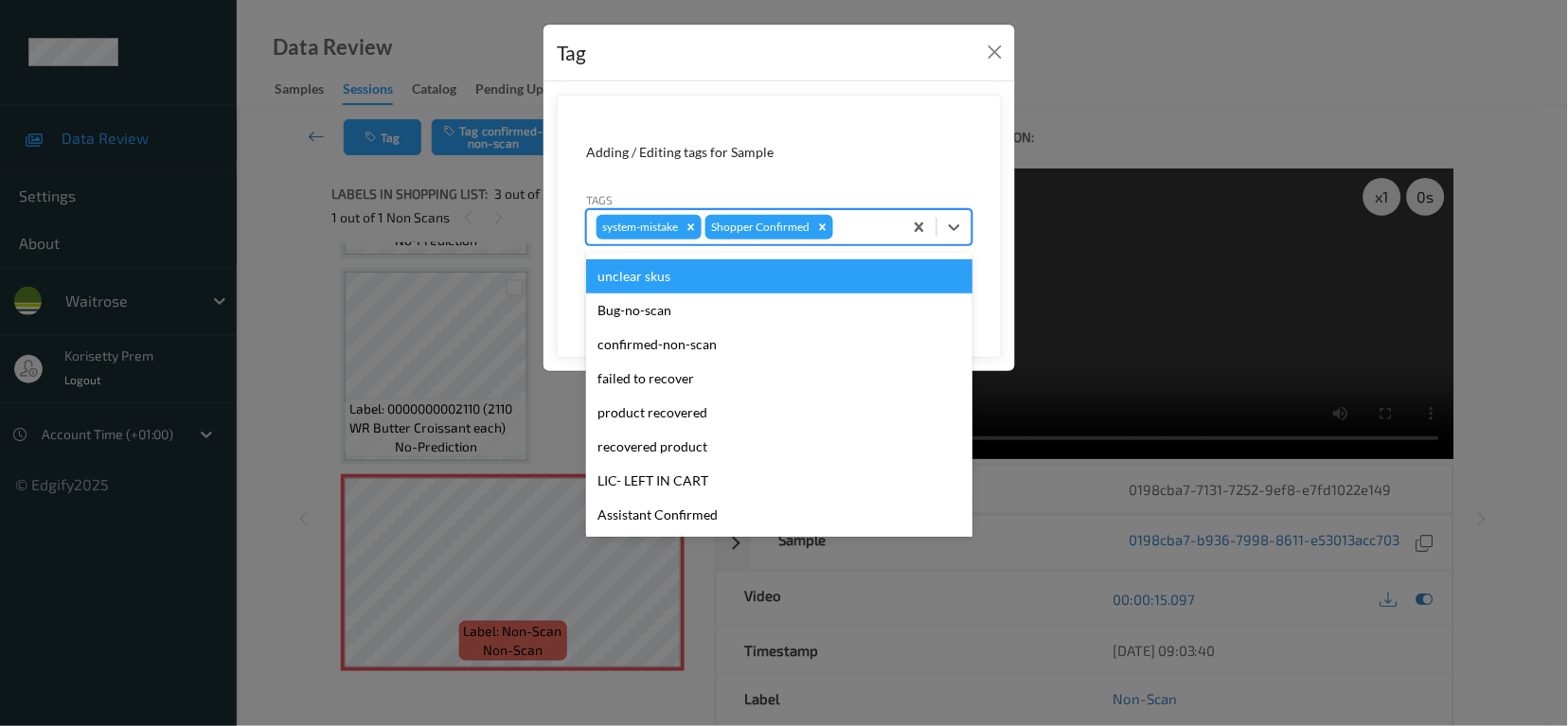
scroll to position [371, 0]
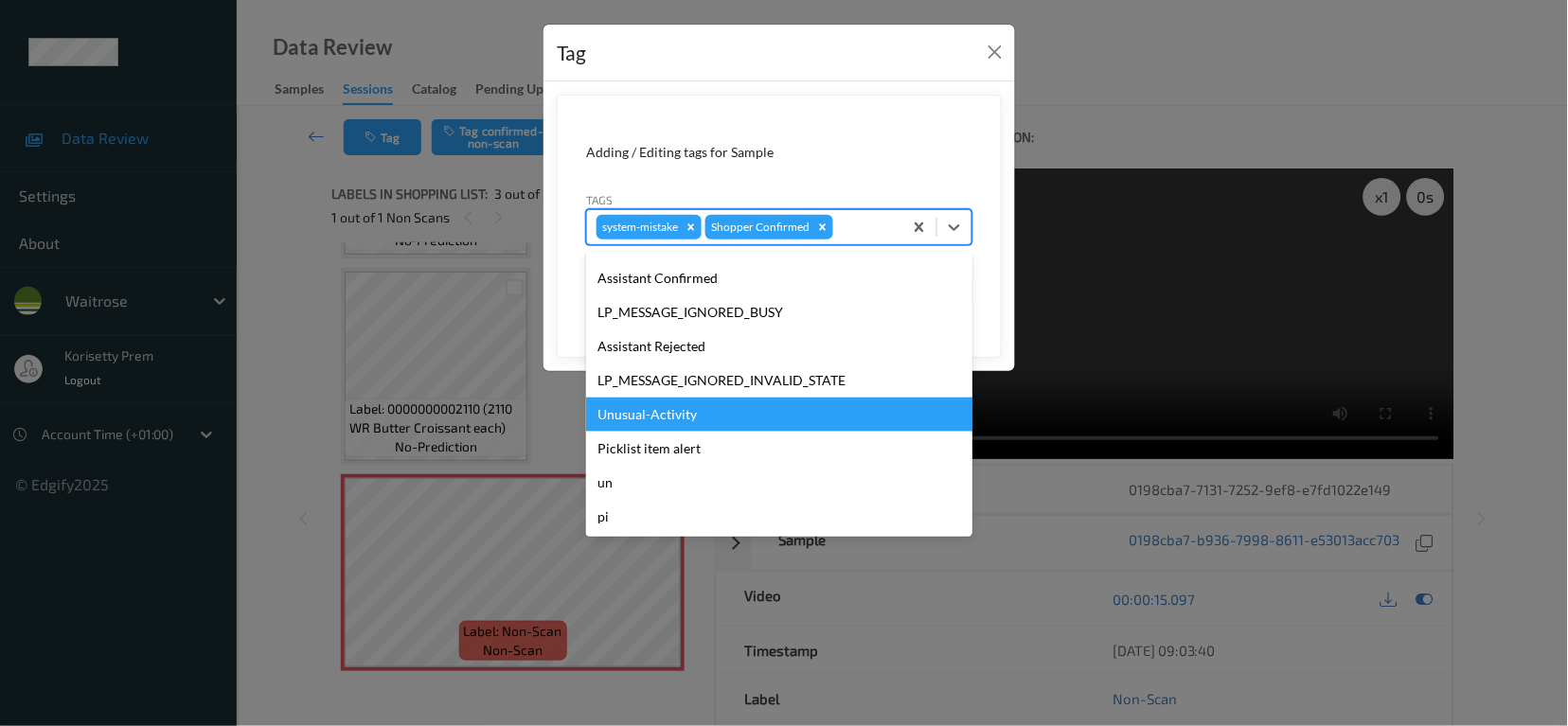
click at [651, 421] on div "Unusual-Activity" at bounding box center [779, 414] width 387 height 34
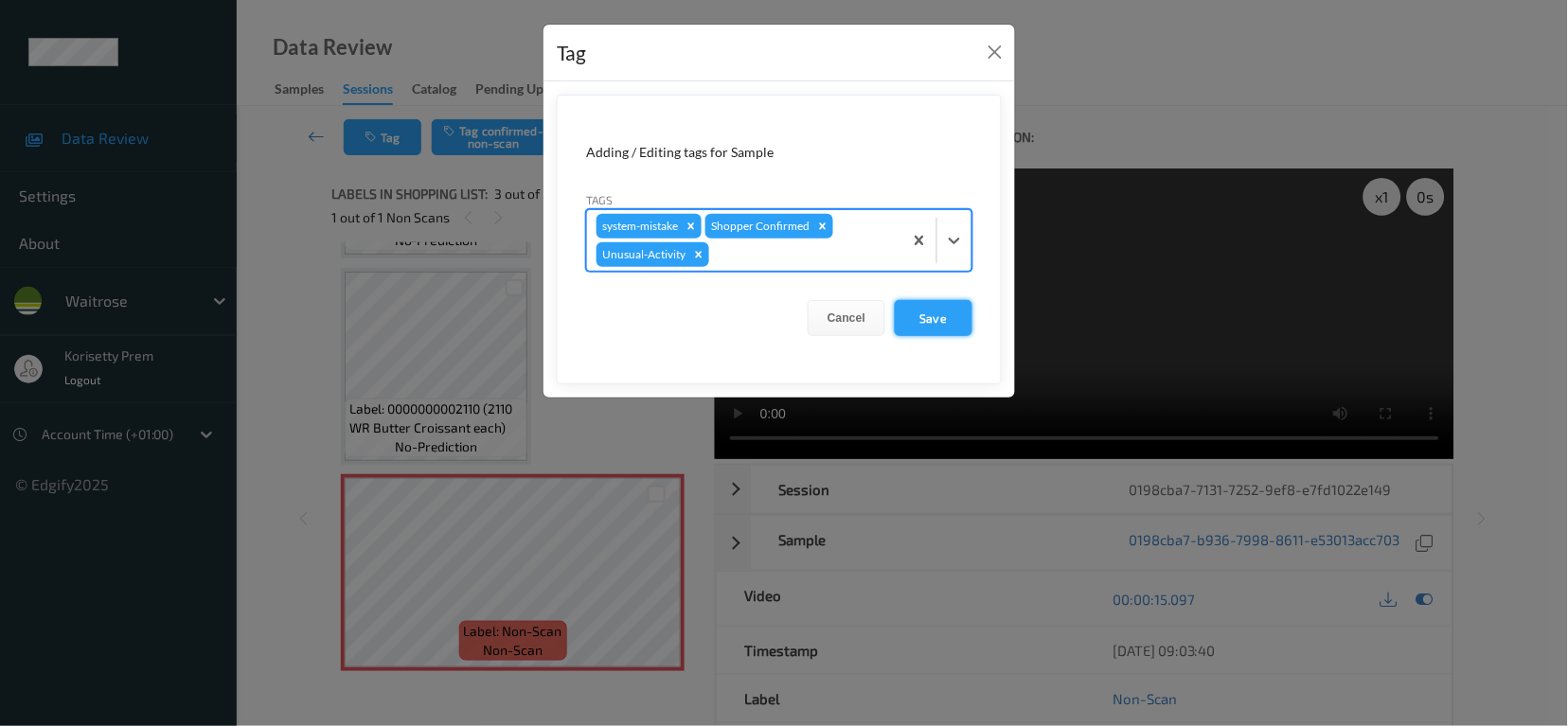
click at [940, 321] on button "Save" at bounding box center [934, 318] width 78 height 36
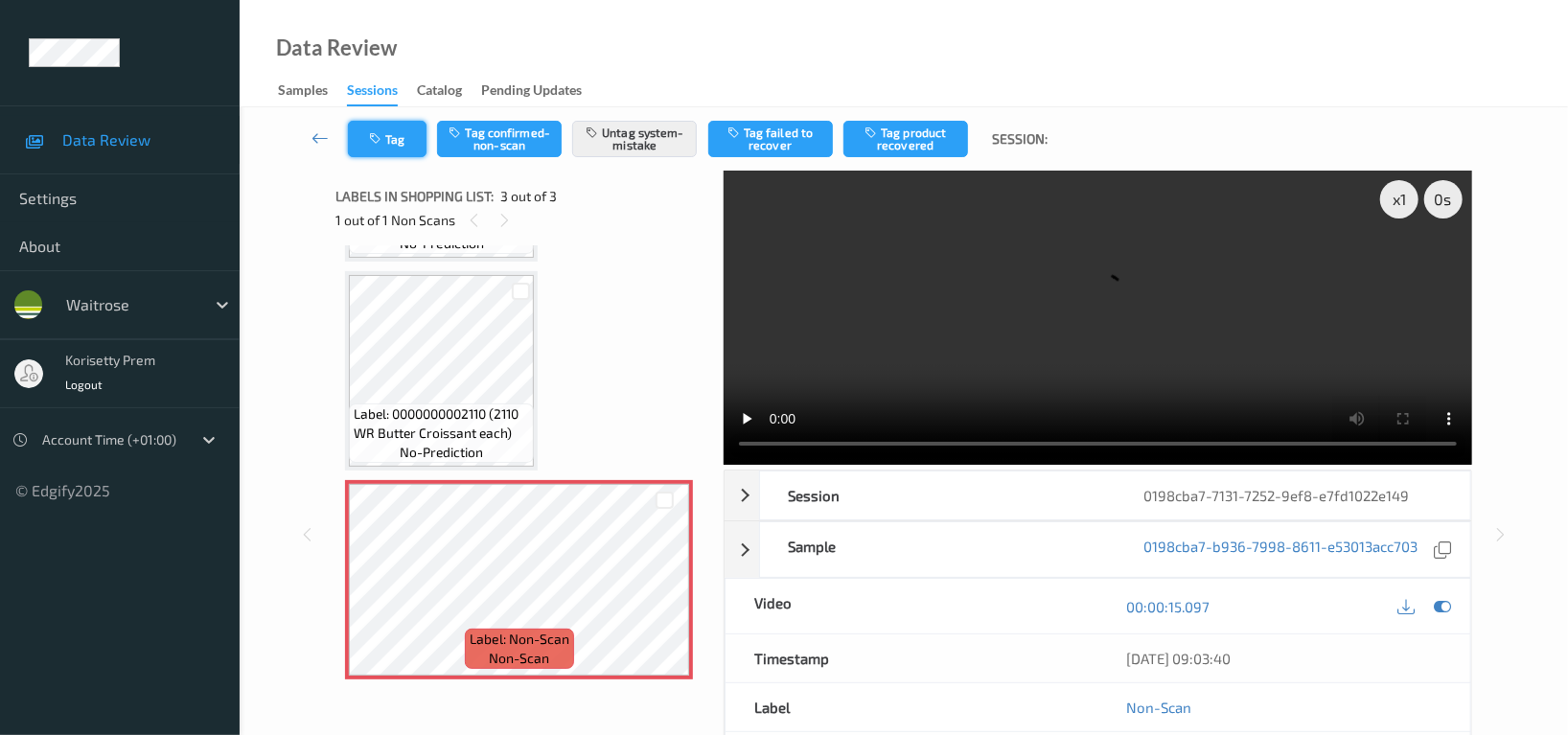
click at [387, 141] on button "Tag" at bounding box center [388, 139] width 79 height 37
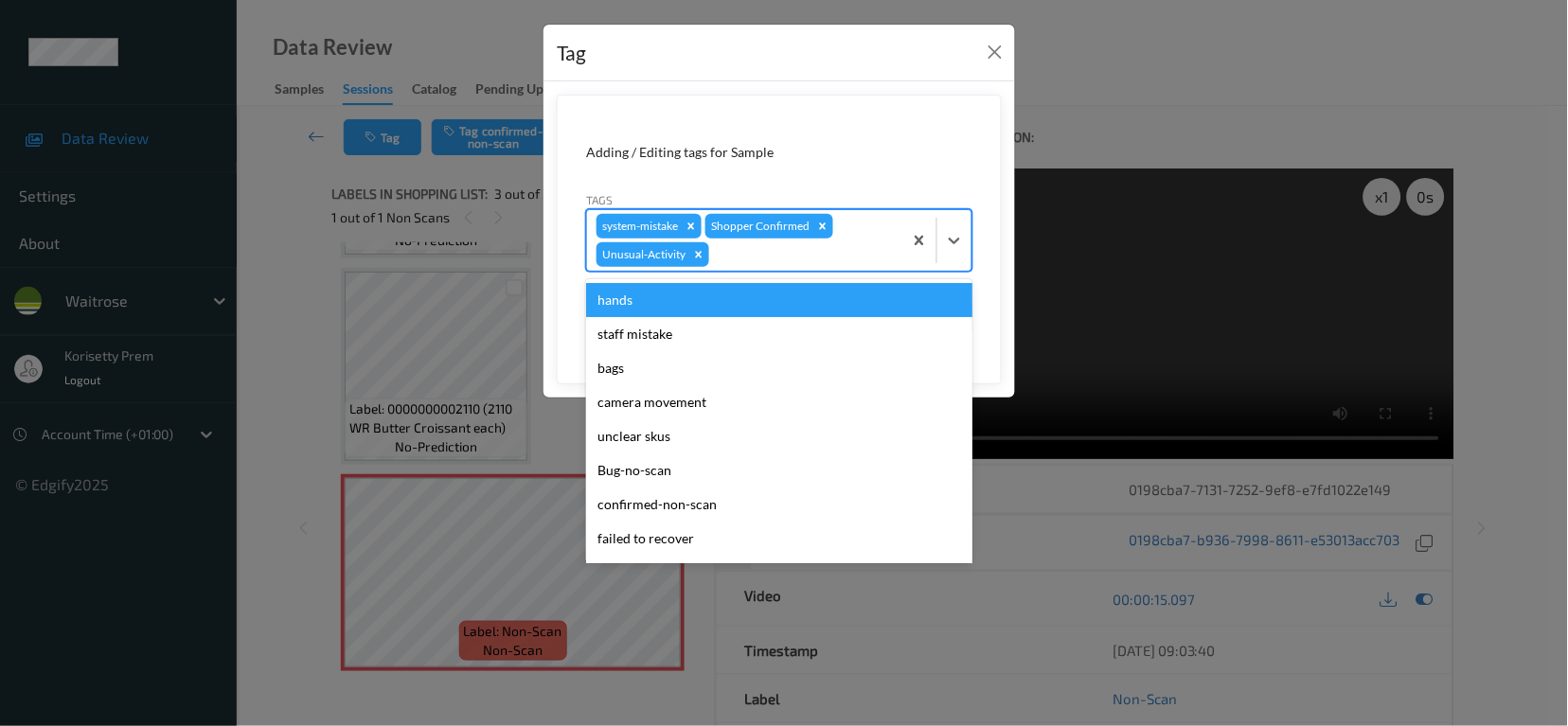
click at [819, 255] on div at bounding box center [802, 255] width 180 height 23
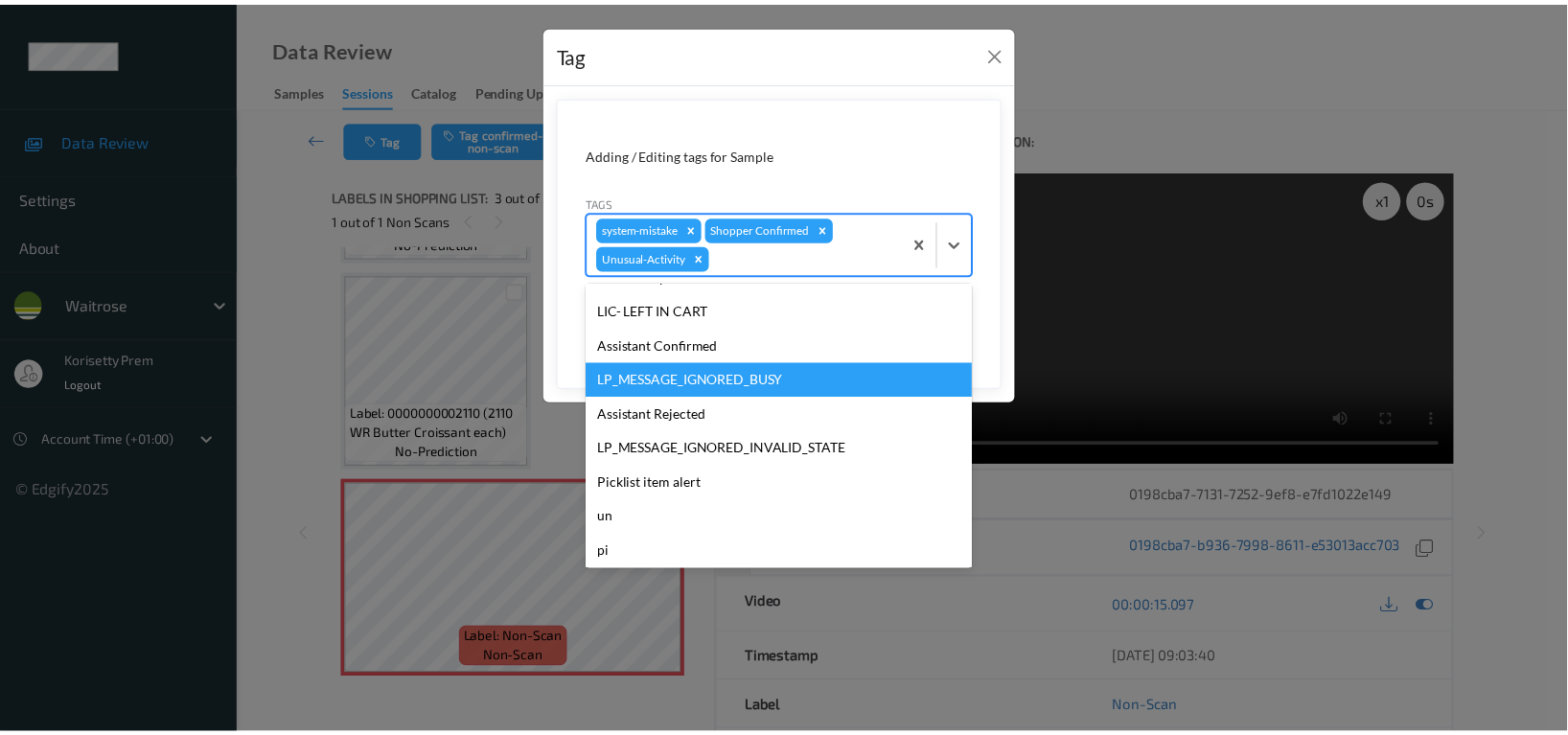
scroll to position [341, 0]
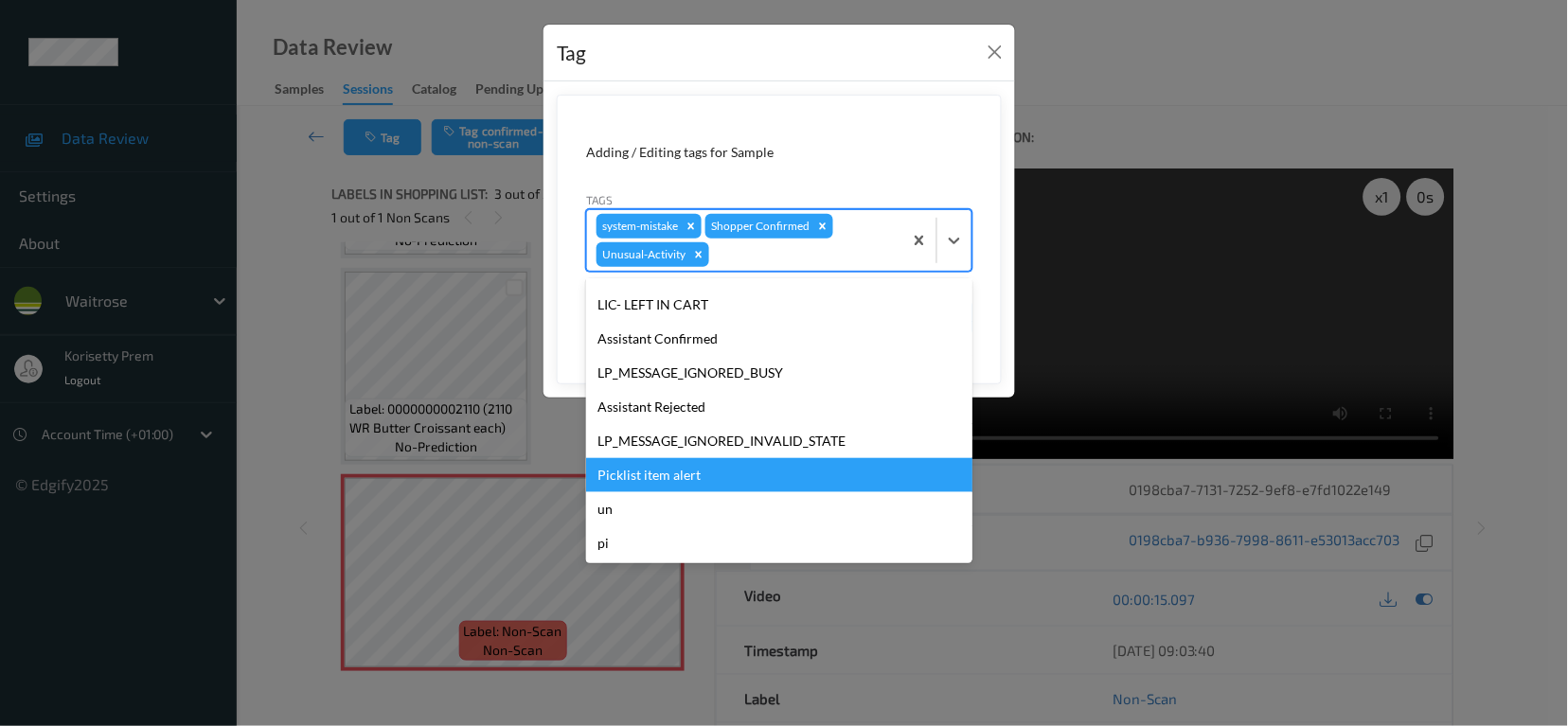
click at [659, 482] on div "Picklist item alert" at bounding box center [779, 475] width 387 height 34
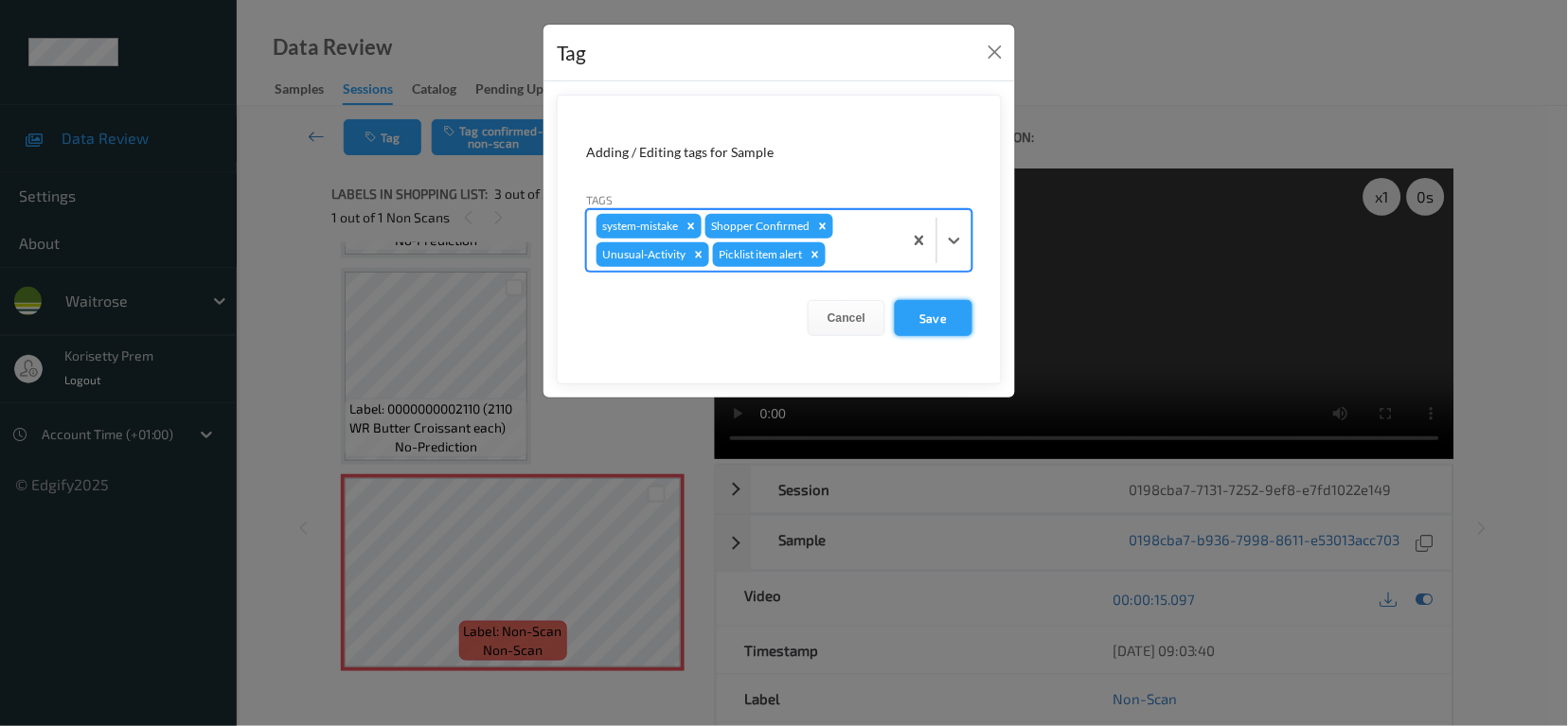
click at [938, 314] on button "Save" at bounding box center [934, 318] width 78 height 36
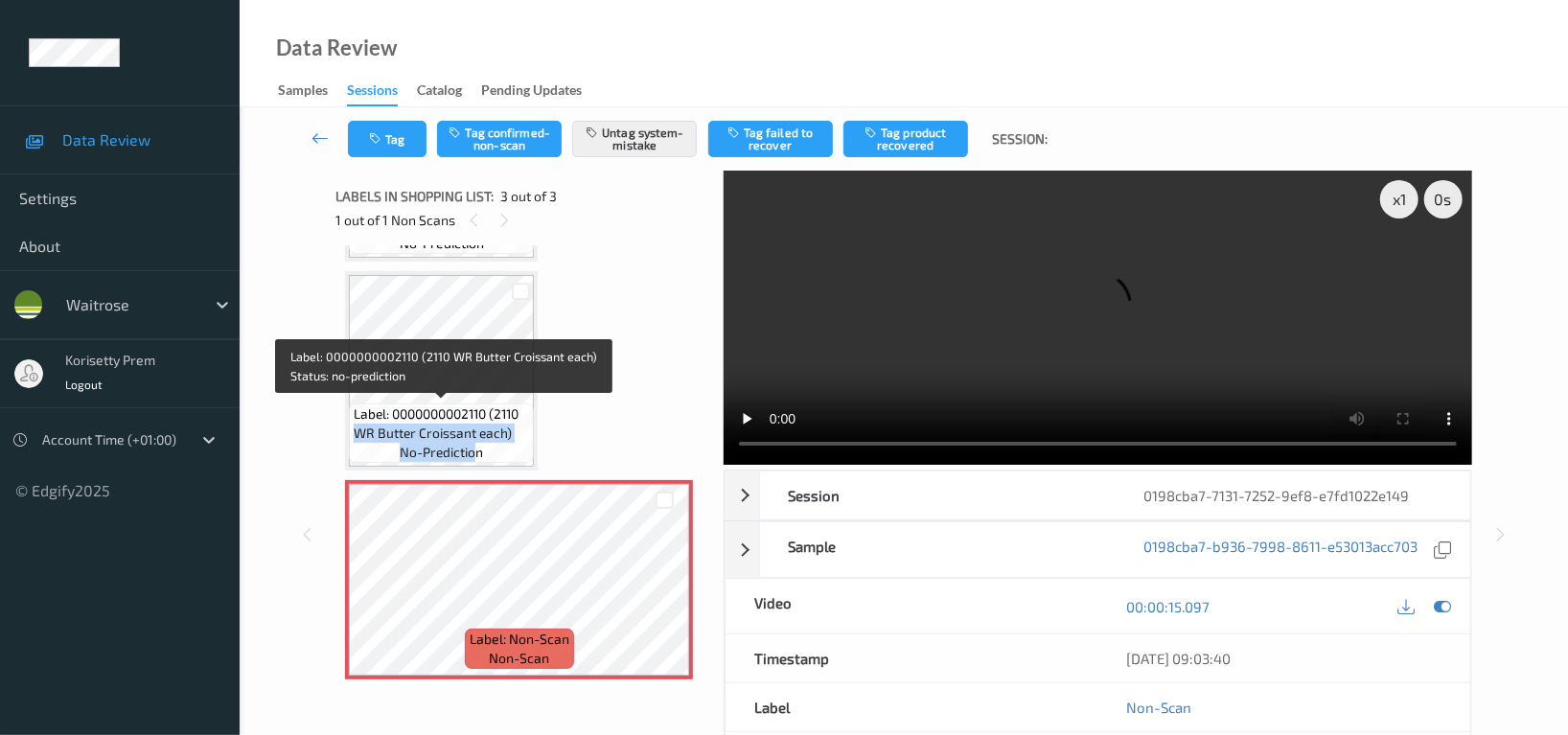
drag, startPoint x: 351, startPoint y: 433, endPoint x: 477, endPoint y: 451, distance: 127.3
click at [477, 451] on div "Label: 0000000002110 (2110 WR Butter Croissant each) no-prediction" at bounding box center [442, 433] width 185 height 60
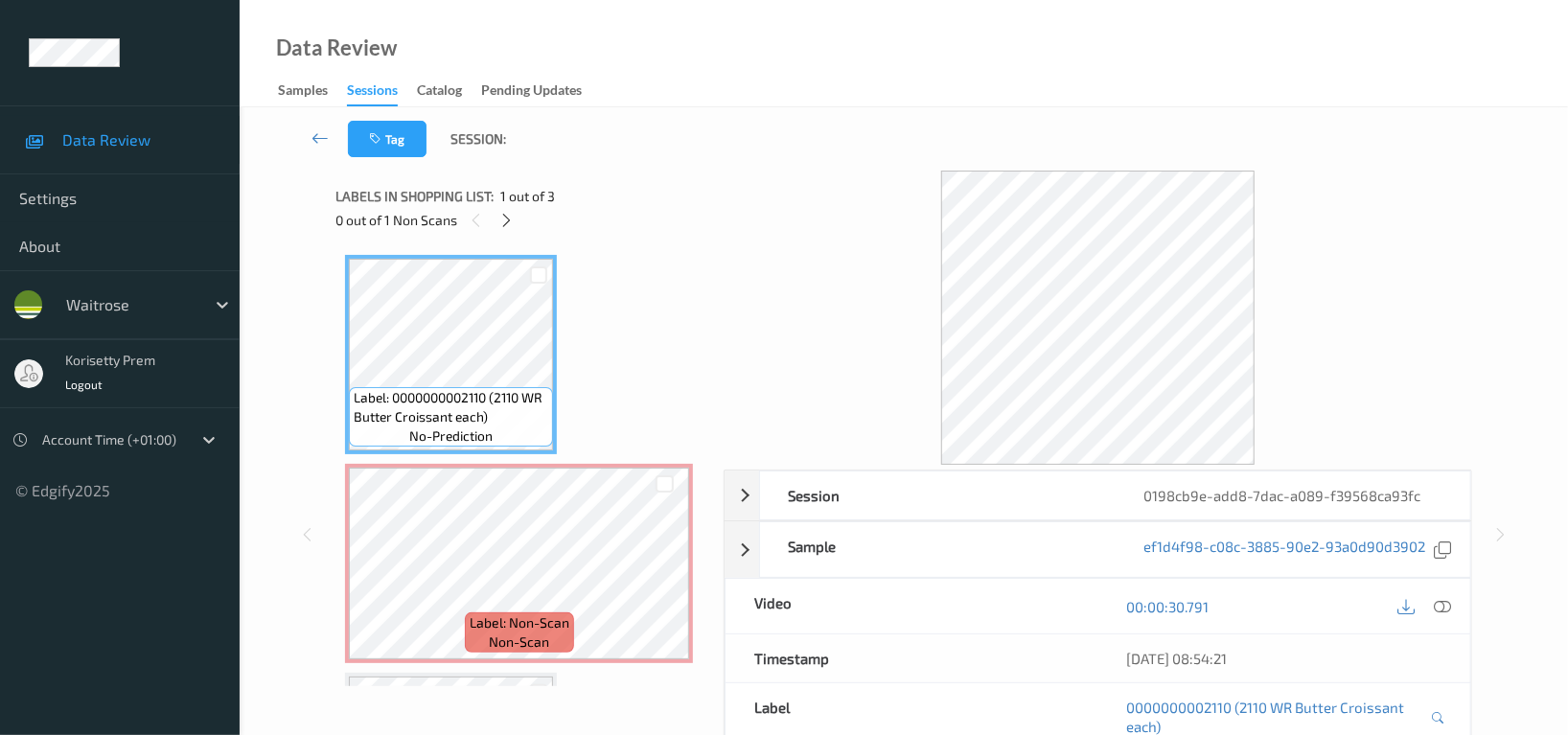
click at [666, 157] on div "Tag Session:" at bounding box center [903, 139] width 1250 height 63
click at [1442, 604] on icon at bounding box center [1443, 607] width 17 height 17
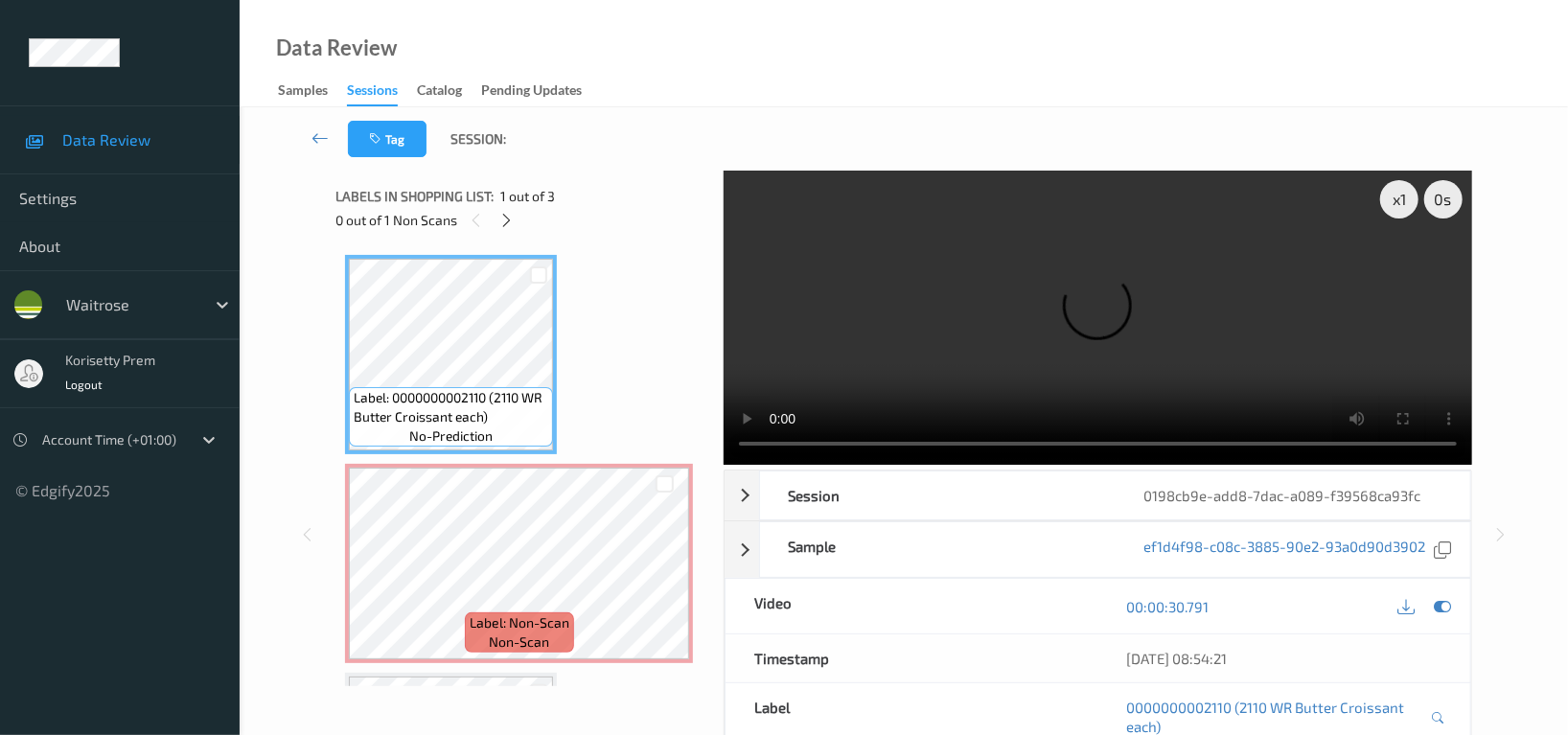
click at [959, 232] on video at bounding box center [1098, 317] width 748 height 294
click at [714, 110] on div "Tag Session:" at bounding box center [903, 139] width 1250 height 63
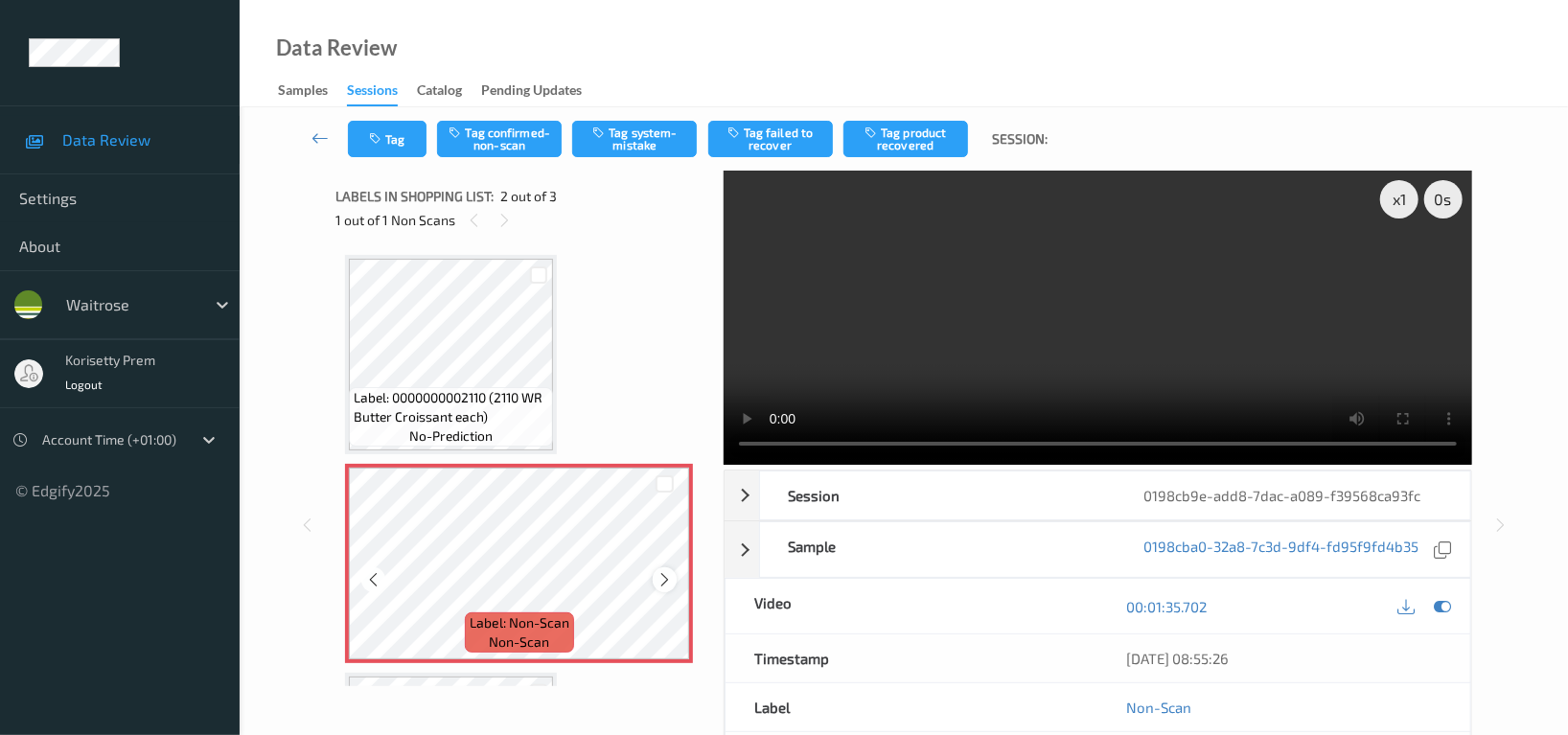
click at [666, 581] on icon at bounding box center [664, 580] width 16 height 17
click at [1441, 603] on icon at bounding box center [1443, 607] width 17 height 17
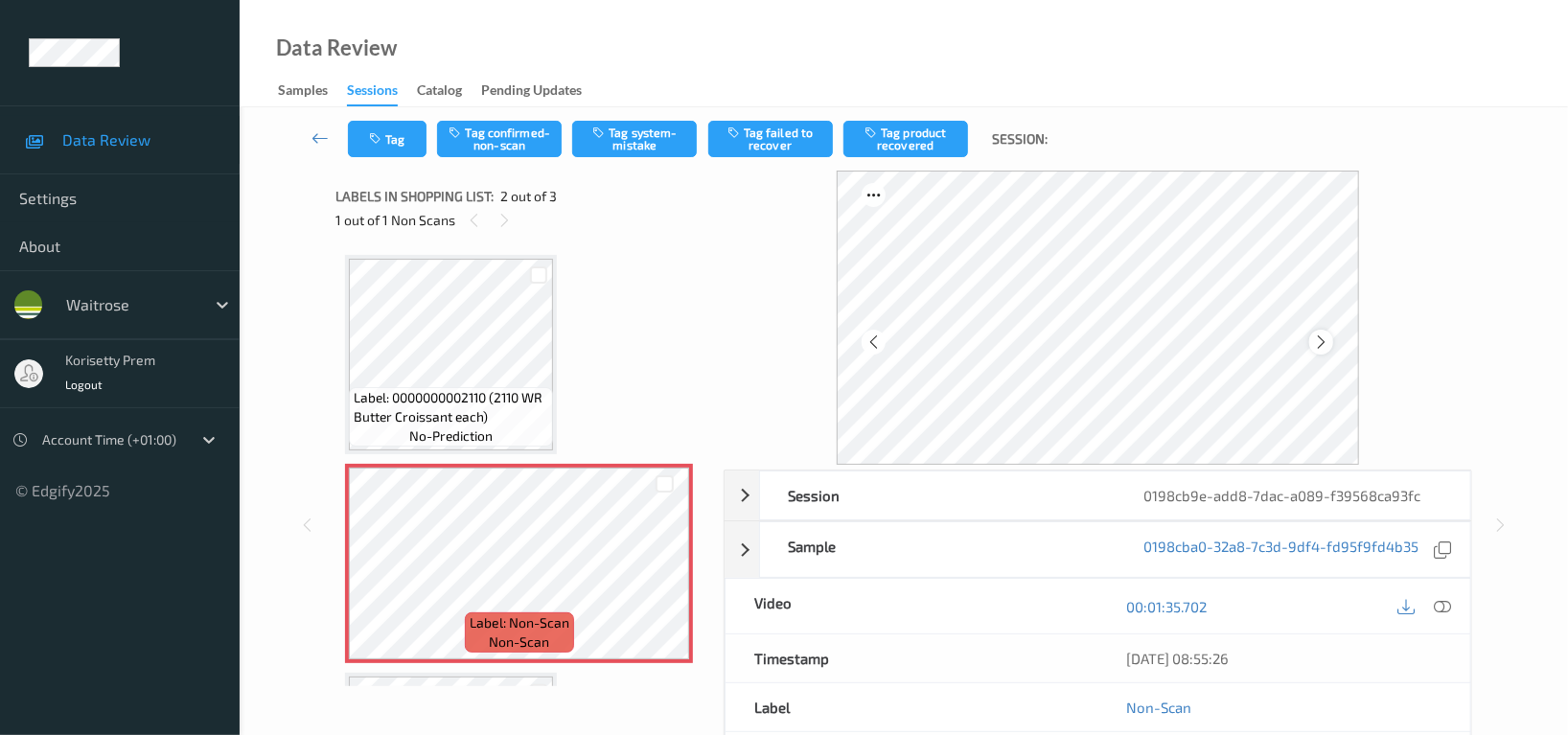
click at [1319, 339] on icon at bounding box center [1321, 342] width 16 height 17
click at [1446, 610] on icon at bounding box center [1443, 607] width 17 height 17
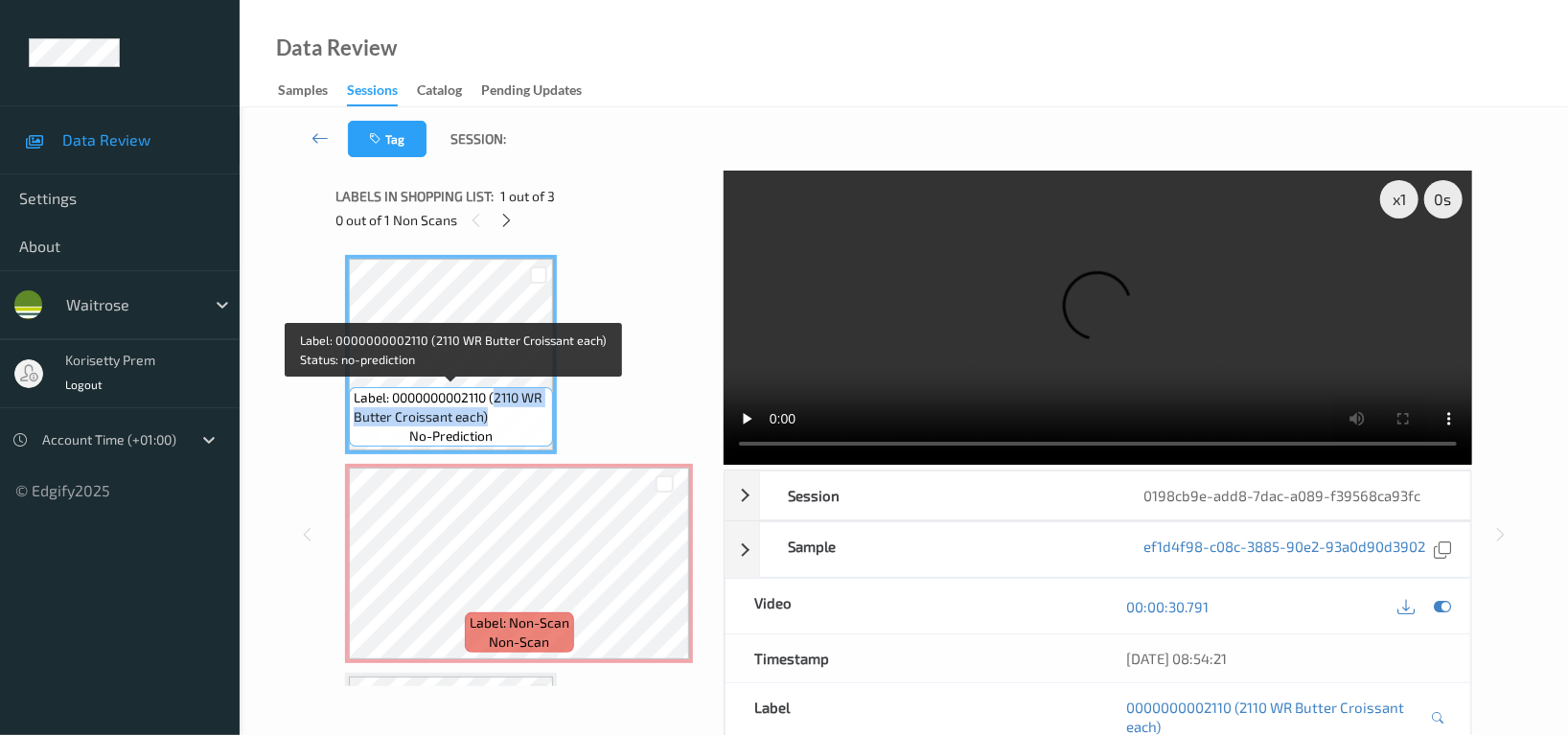
drag, startPoint x: 497, startPoint y: 394, endPoint x: 494, endPoint y: 410, distance: 16.3
click at [494, 410] on span "Label: 0000000002110 (2110 WR Butter Croissant each)" at bounding box center [451, 408] width 194 height 38
copy span "2110 WR Butter Croissant each)"
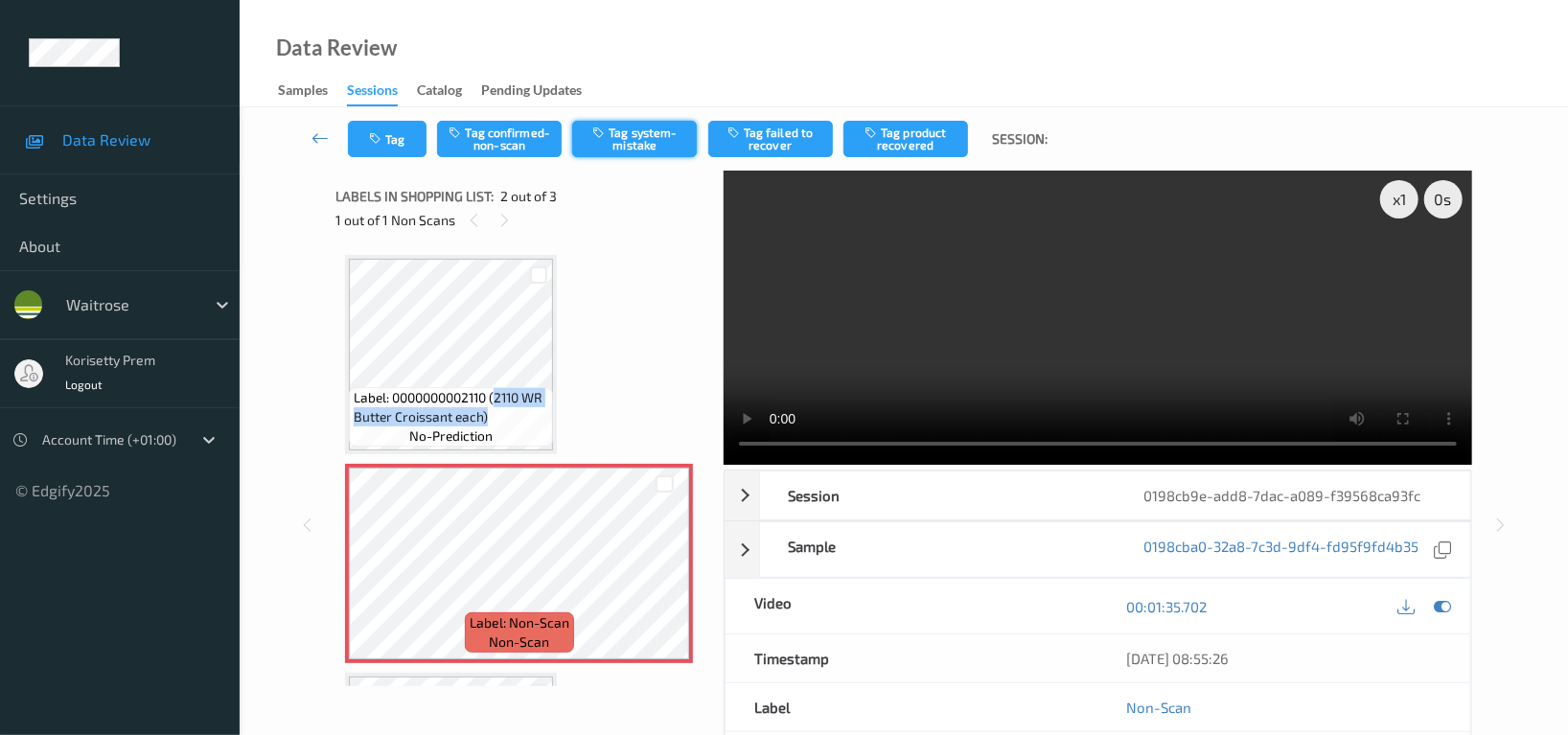
click at [660, 134] on button "Tag system-mistake" at bounding box center [635, 139] width 125 height 37
click at [385, 142] on icon "button" at bounding box center [377, 139] width 16 height 13
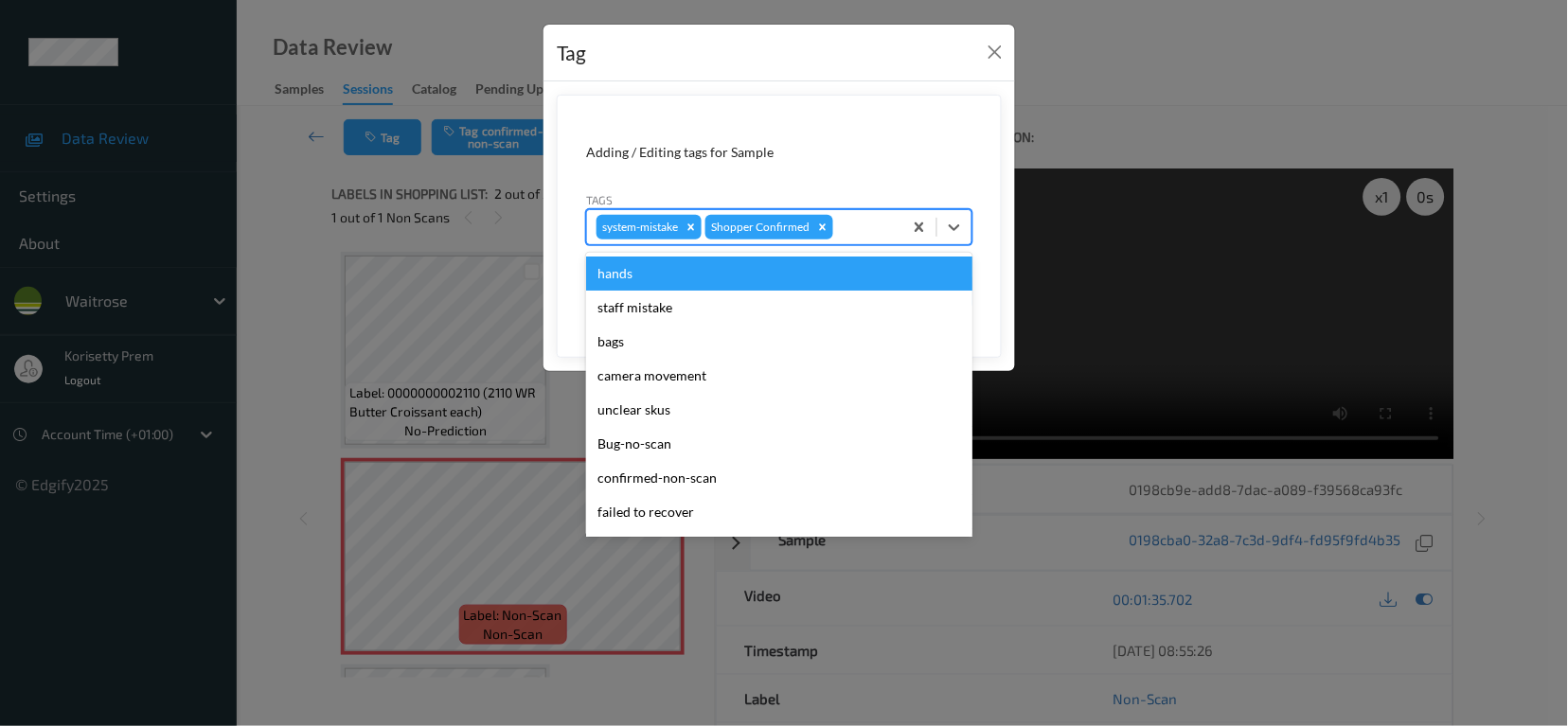
click at [862, 239] on div at bounding box center [865, 227] width 56 height 23
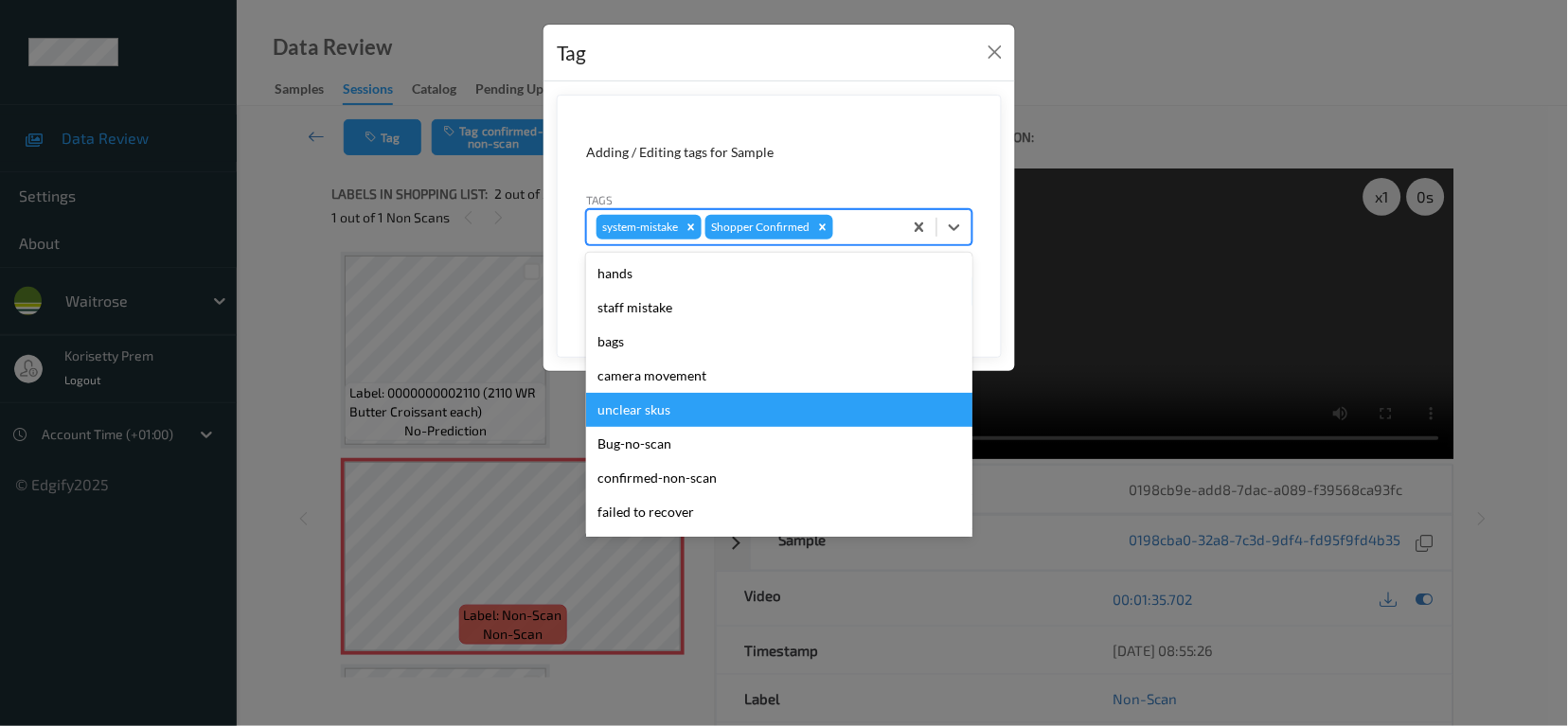
scroll to position [371, 0]
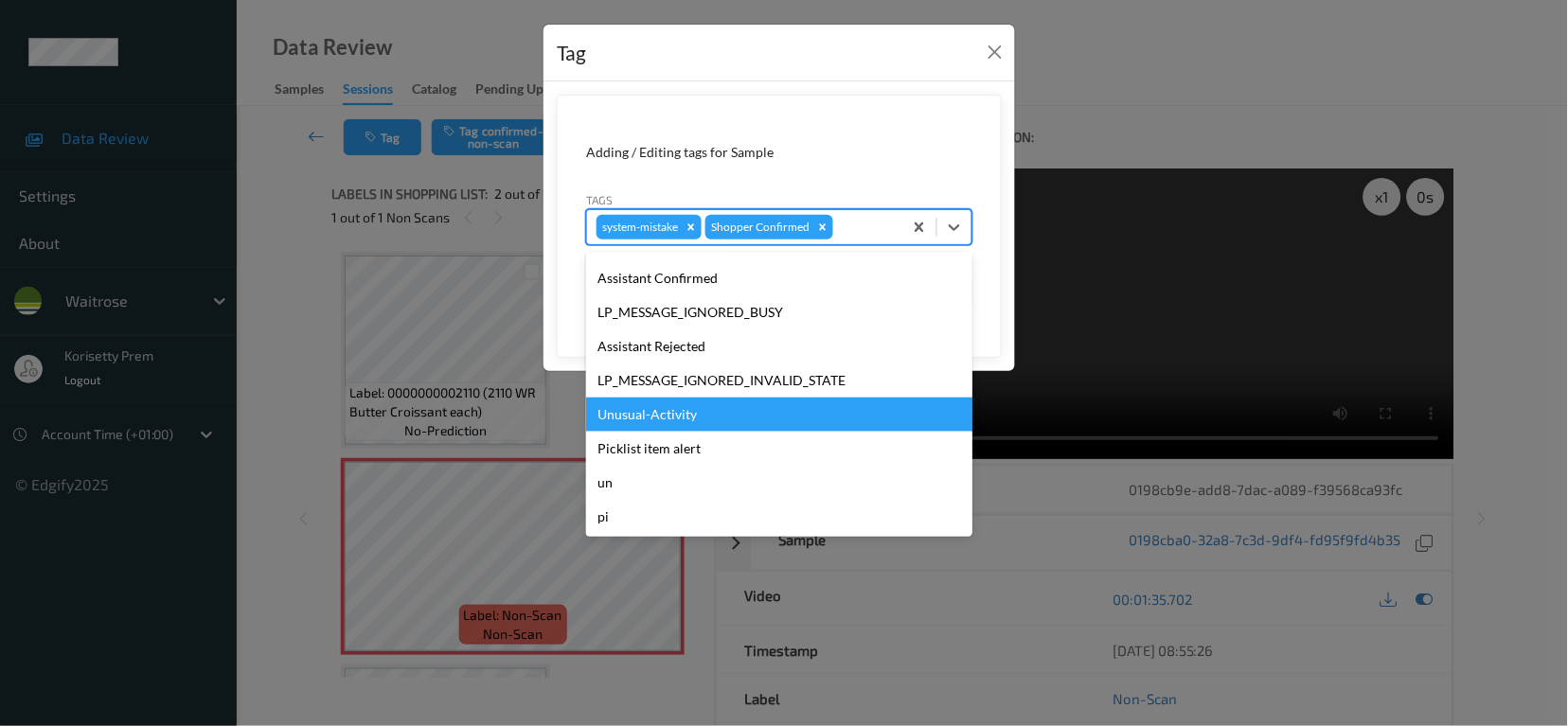
click at [694, 427] on div "Unusual-Activity" at bounding box center [779, 414] width 387 height 34
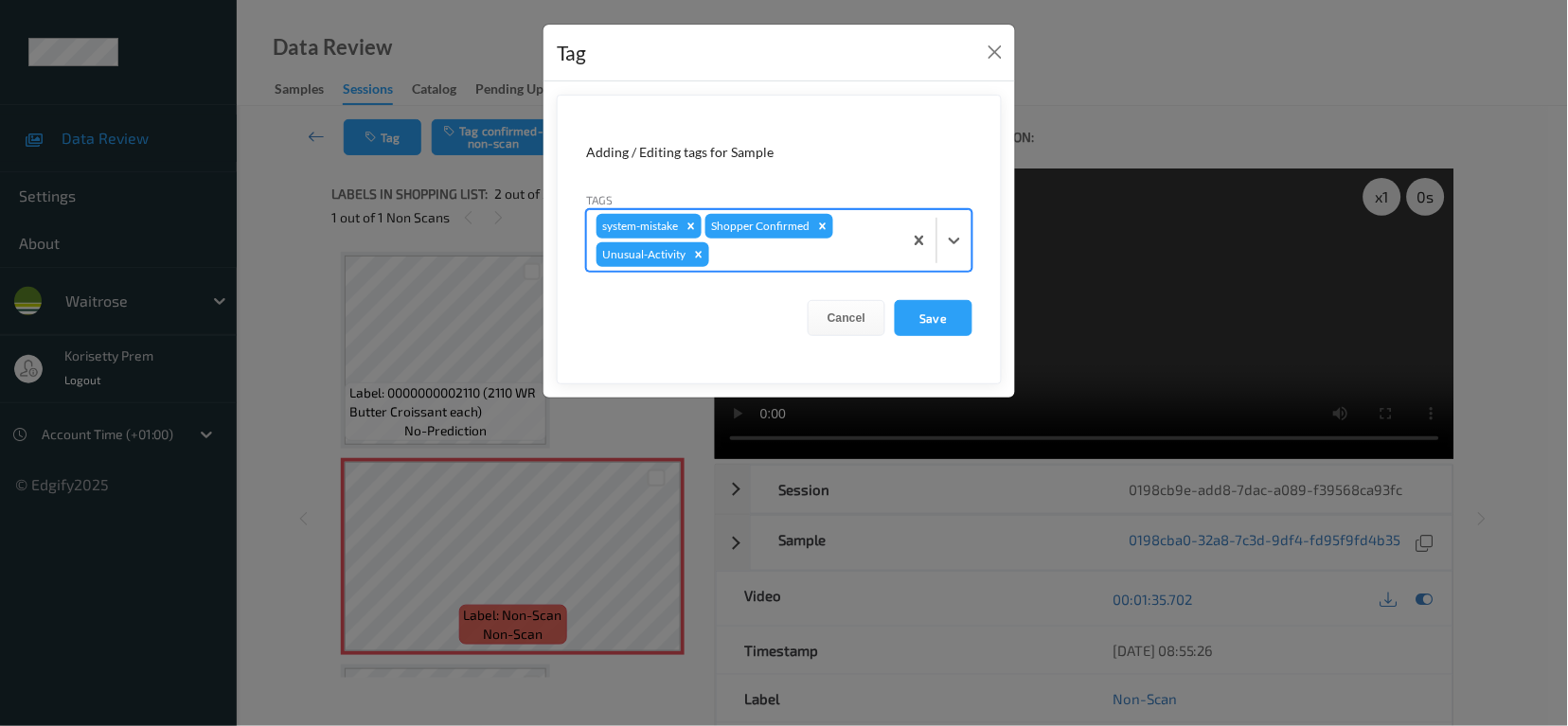
click at [771, 251] on div at bounding box center [802, 255] width 180 height 23
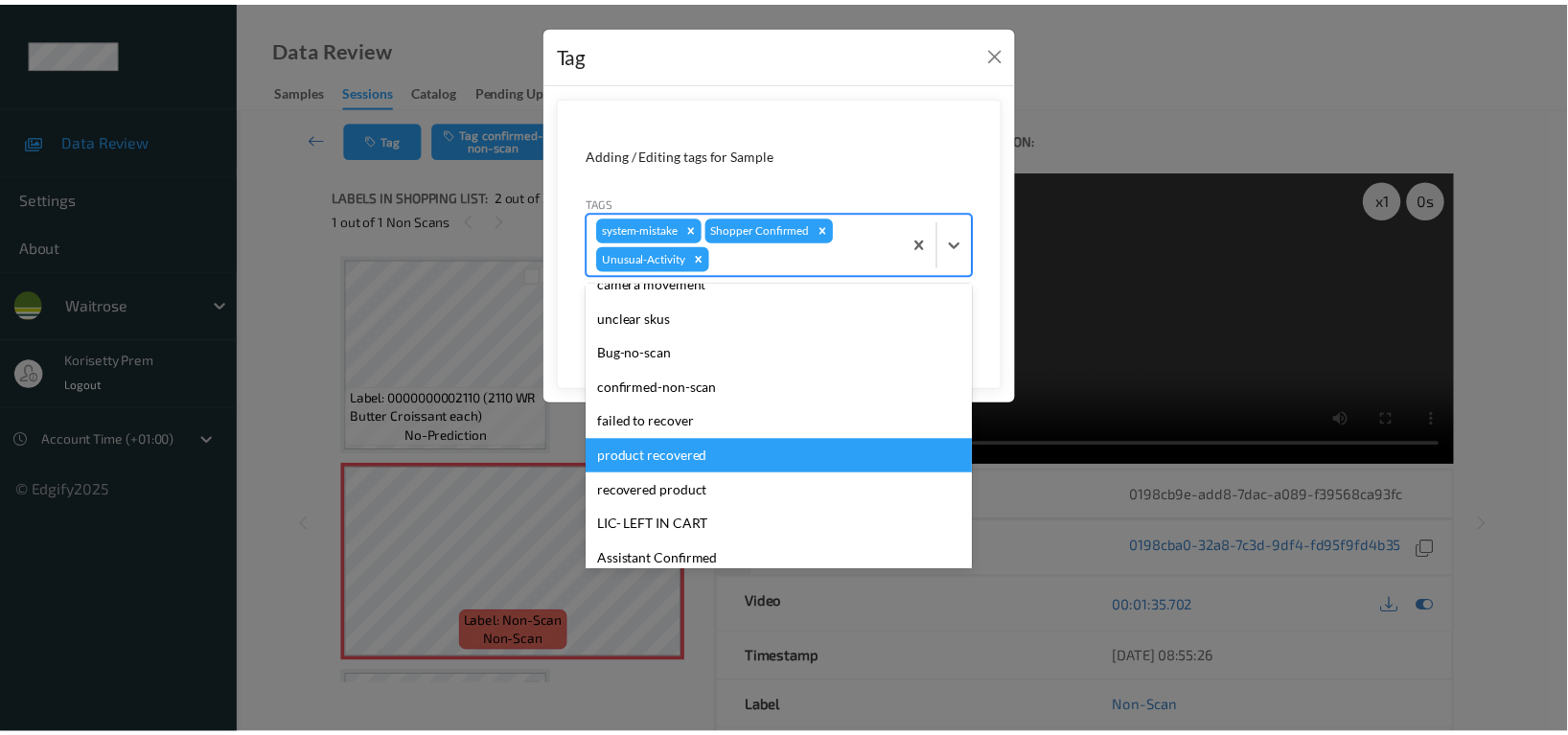
scroll to position [341, 0]
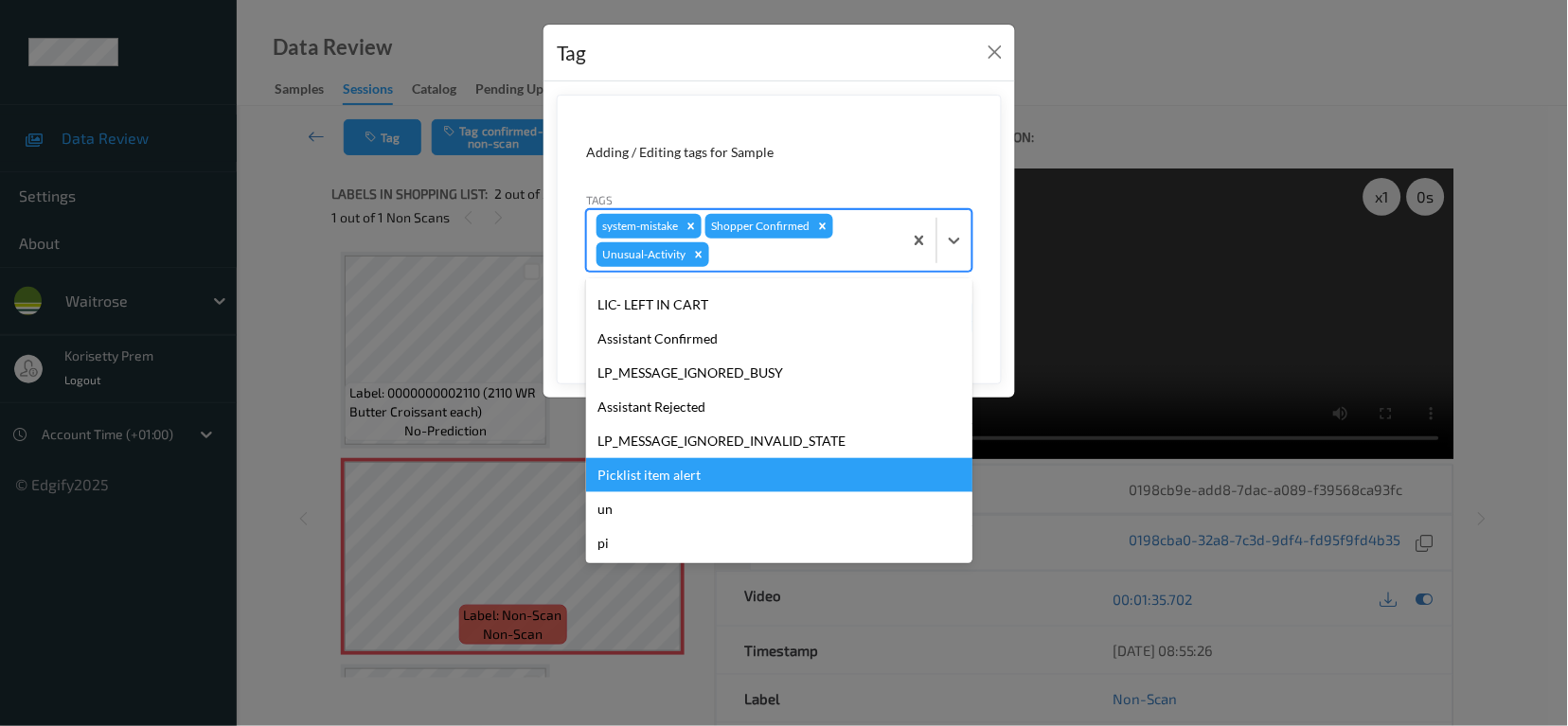
click at [665, 471] on div "Picklist item alert" at bounding box center [779, 475] width 387 height 34
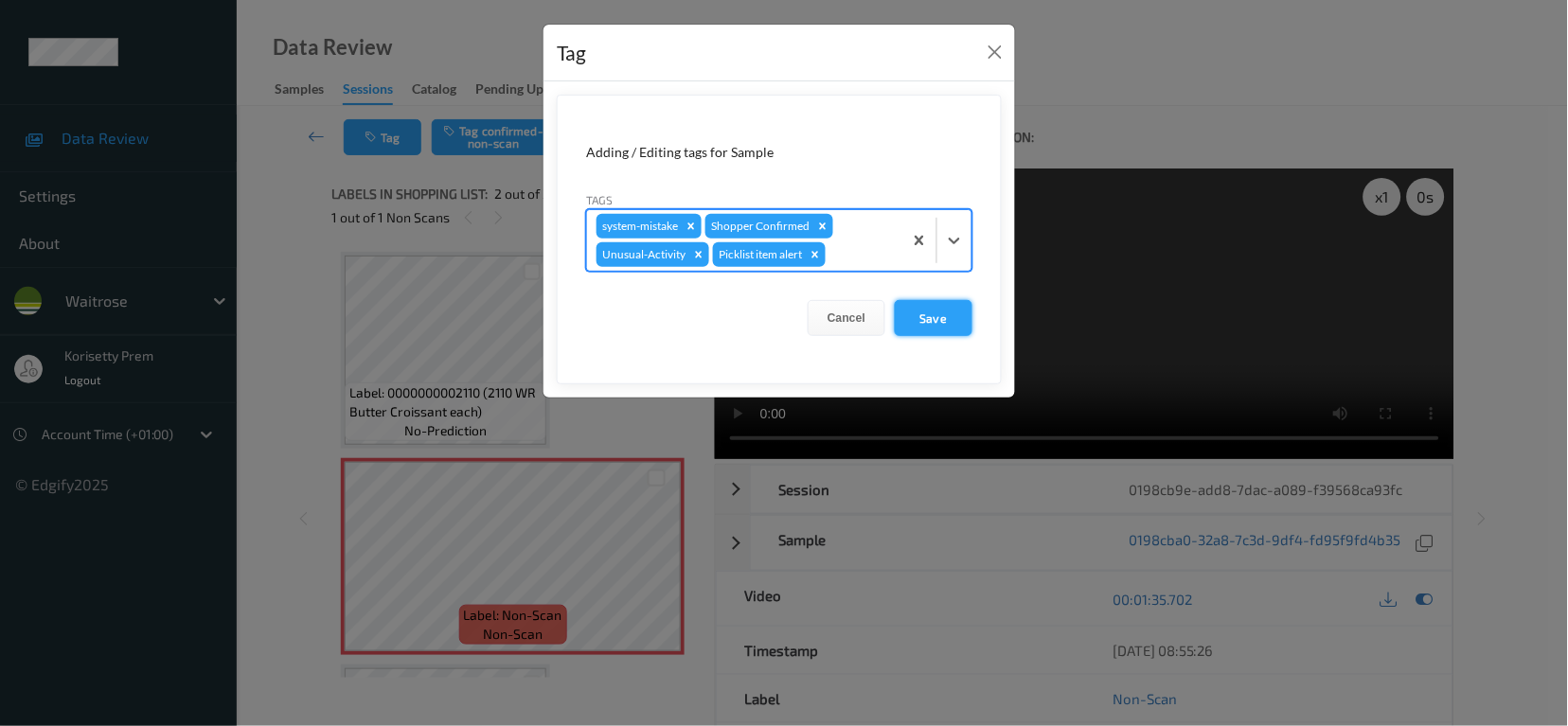
click at [921, 319] on button "Save" at bounding box center [934, 318] width 78 height 36
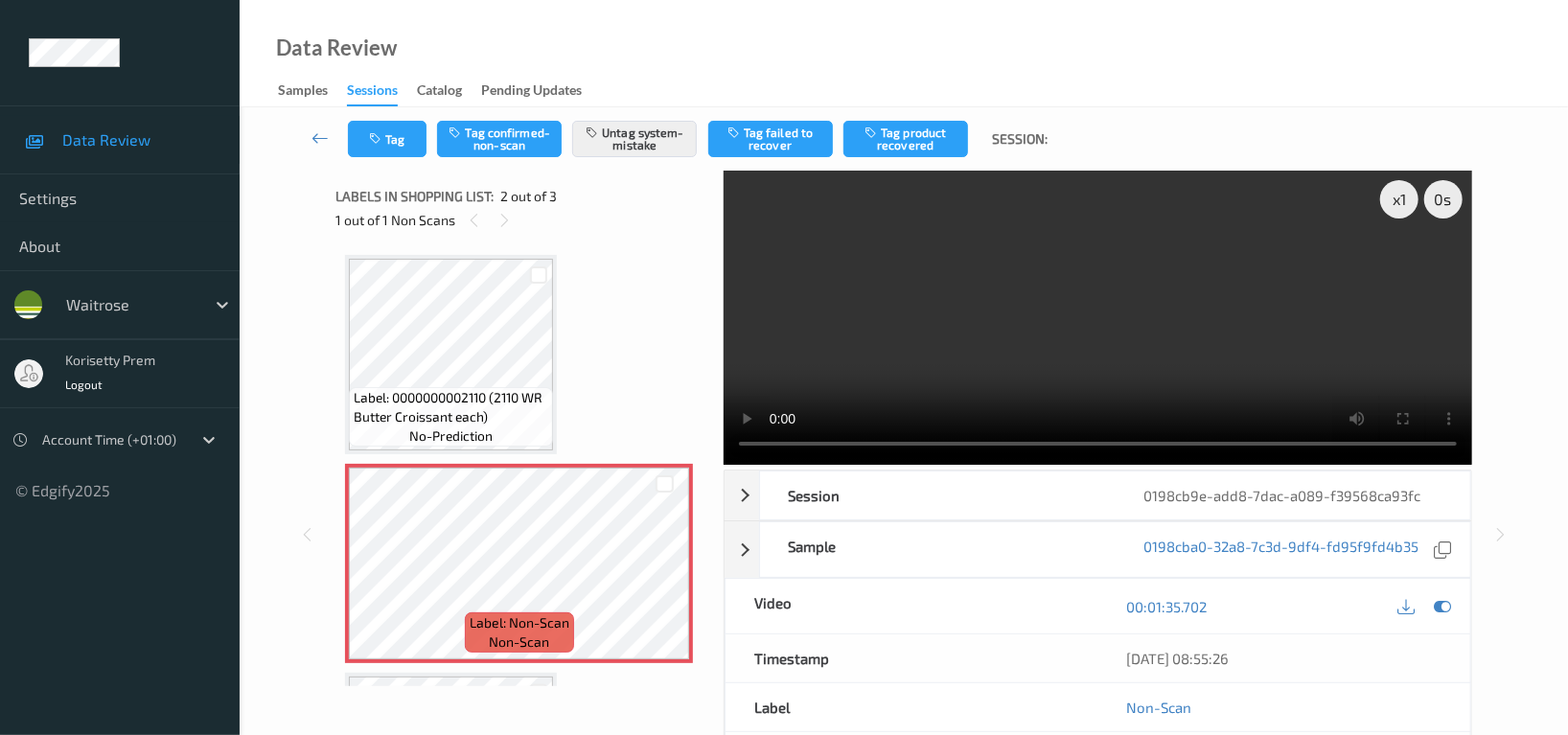
click at [1067, 313] on video at bounding box center [1098, 317] width 748 height 294
click at [797, 368] on video at bounding box center [1098, 317] width 748 height 294
click at [892, 301] on video at bounding box center [1098, 317] width 748 height 294
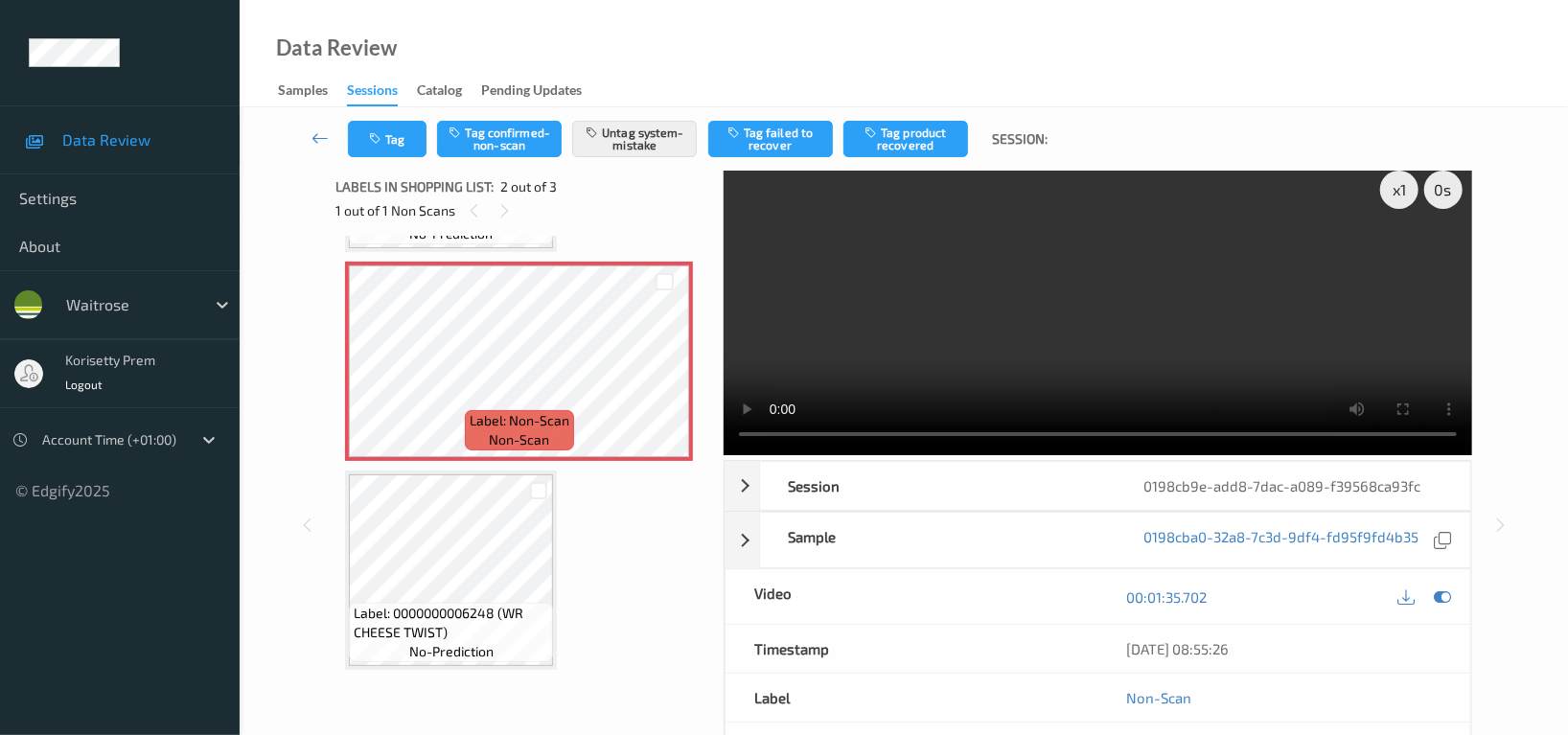
scroll to position [0, 0]
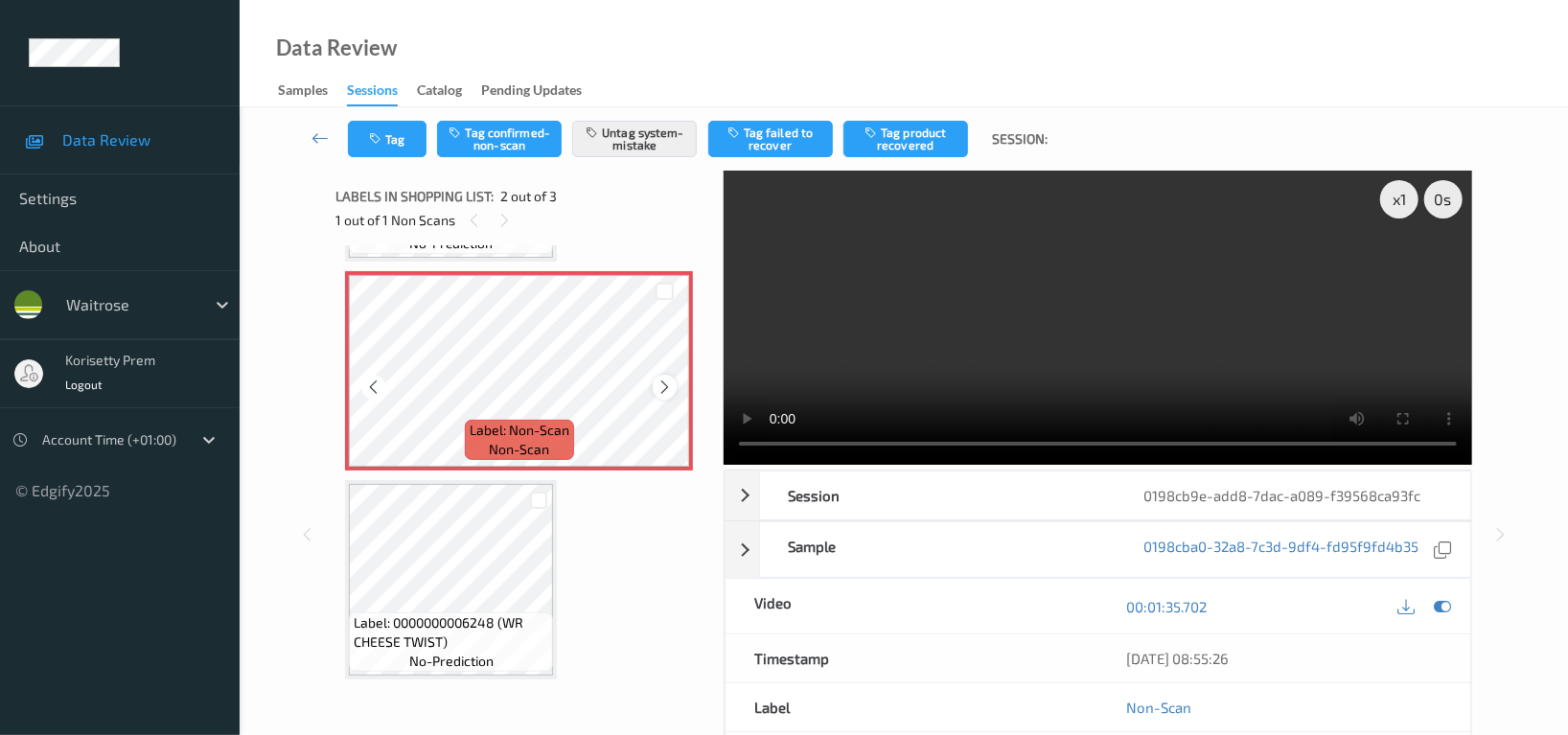
click at [657, 388] on icon at bounding box center [664, 388] width 16 height 17
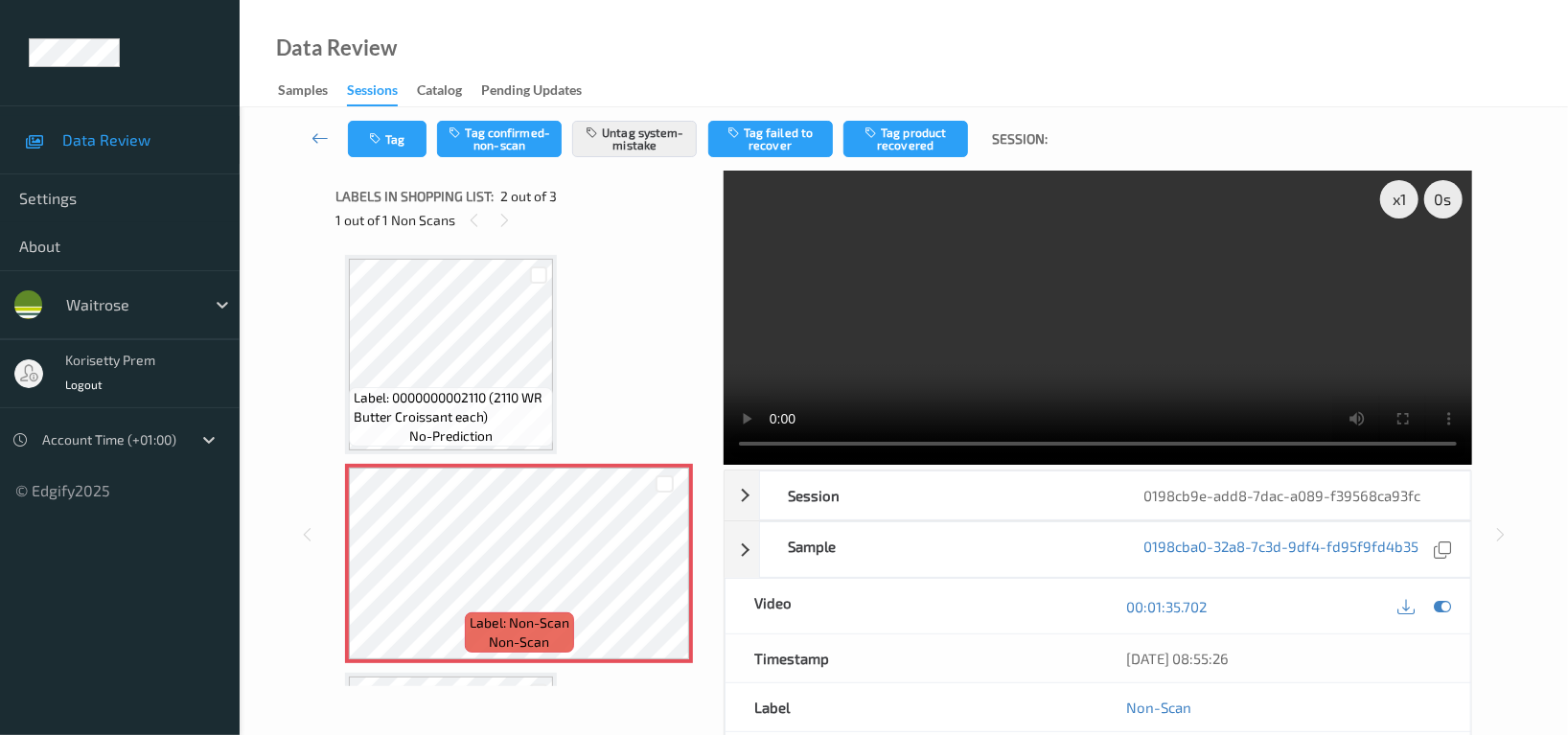
click at [1132, 347] on video at bounding box center [1098, 317] width 748 height 294
click at [406, 142] on button "Tag" at bounding box center [388, 139] width 79 height 37
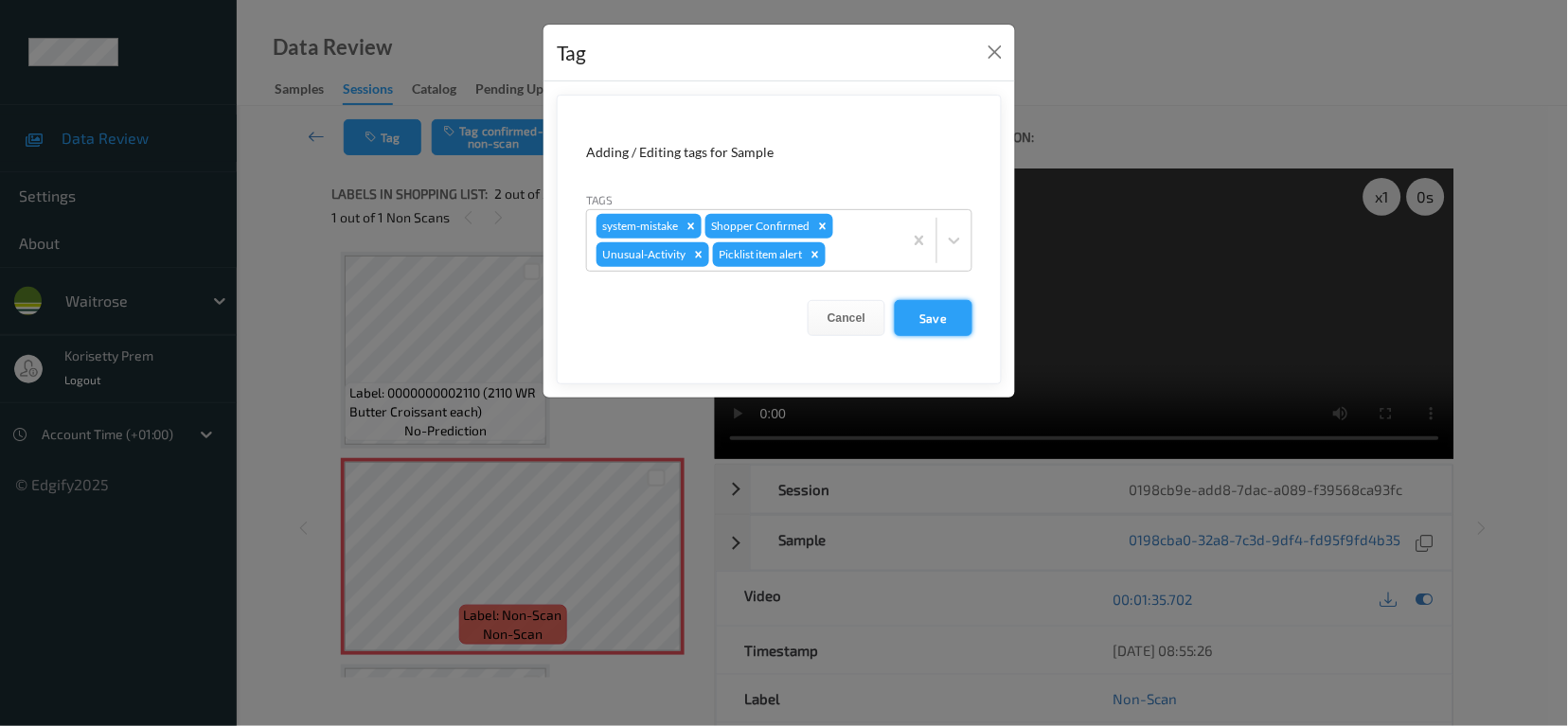
click at [937, 318] on button "Save" at bounding box center [934, 318] width 78 height 36
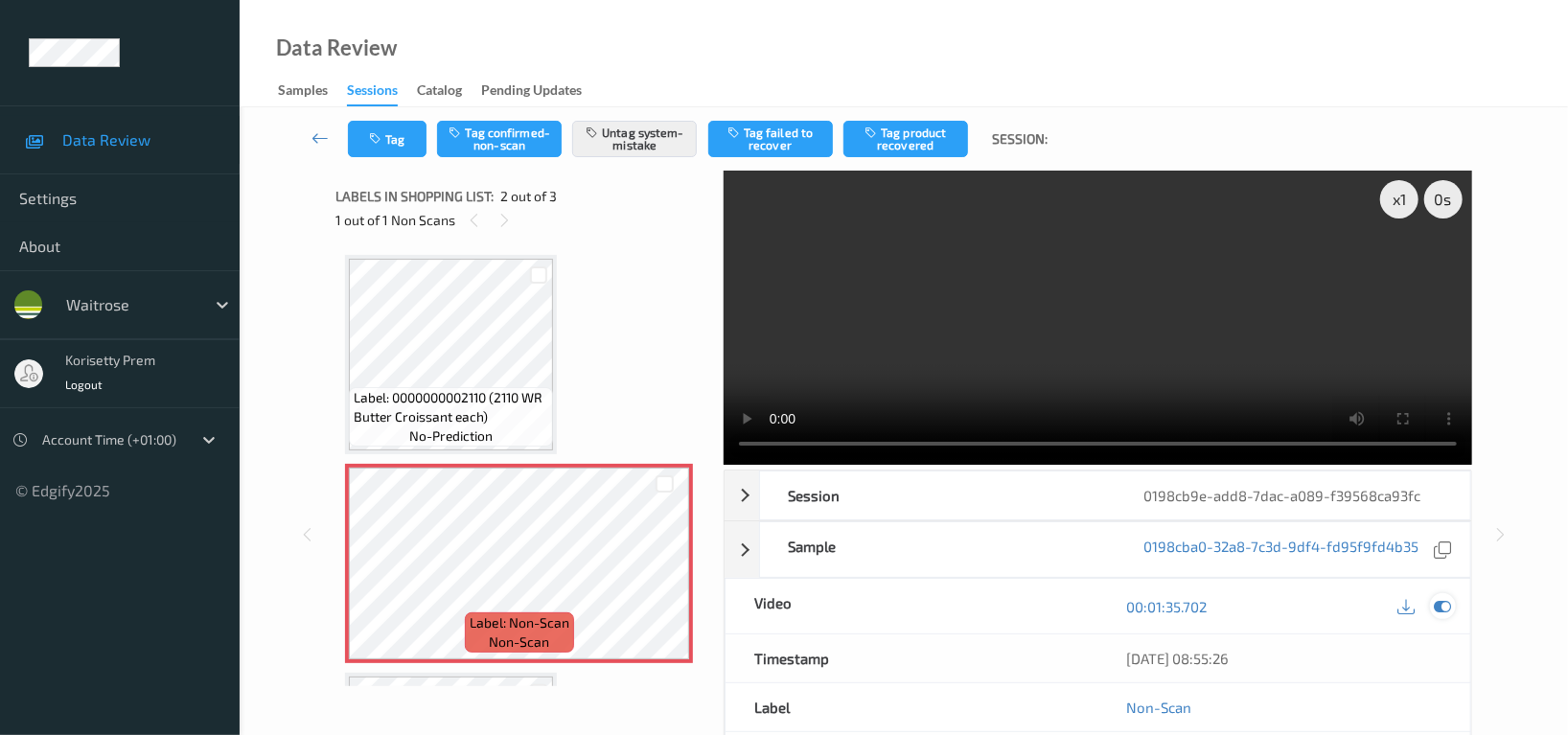
click at [1436, 598] on icon at bounding box center [1443, 607] width 17 height 17
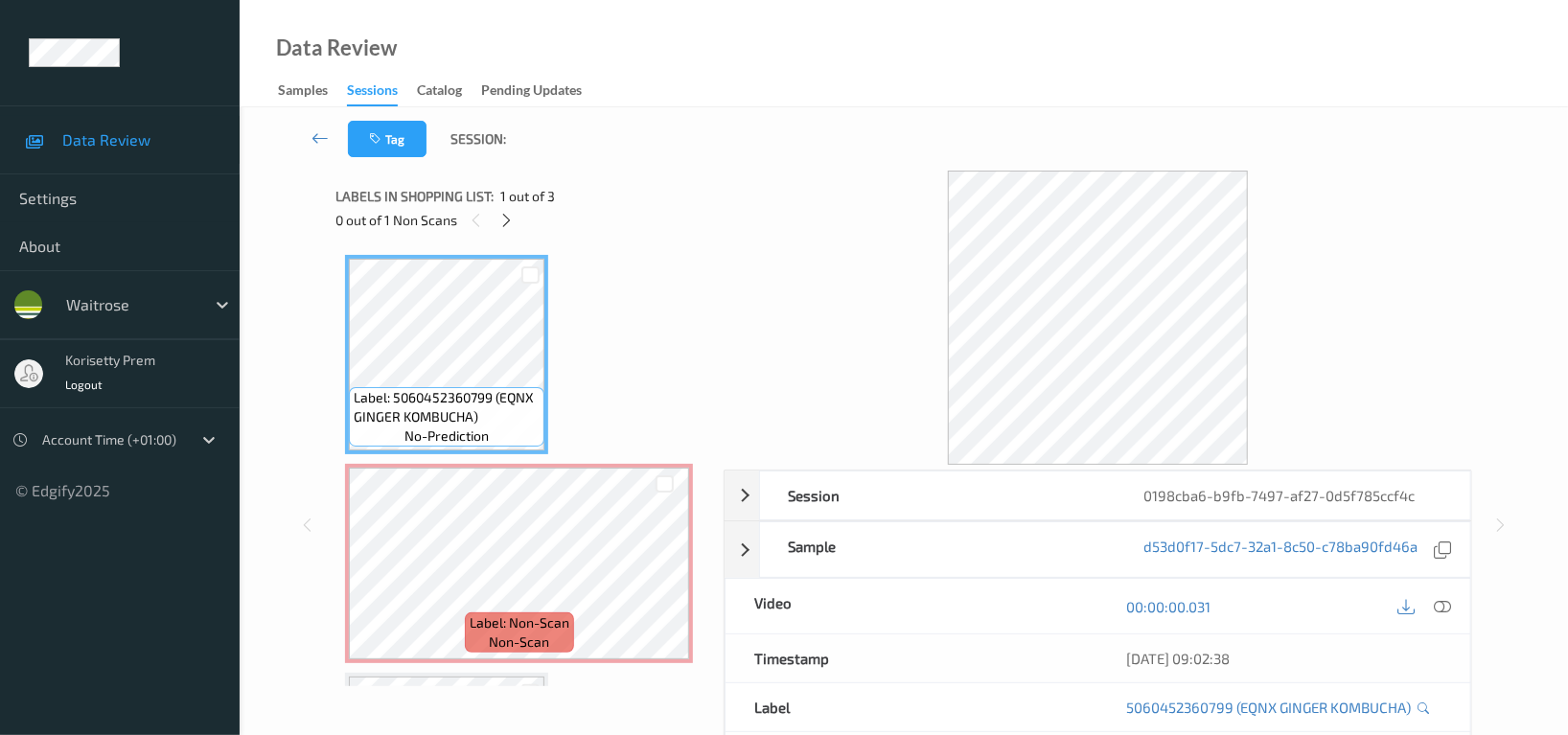
click at [809, 84] on div "Data Review Samples Sessions Catalog Pending Updates" at bounding box center [903, 54] width 1328 height 108
click at [874, 54] on div "Data Review Samples Sessions Catalog Pending Updates" at bounding box center [903, 54] width 1328 height 108
click at [510, 223] on icon at bounding box center [507, 220] width 16 height 17
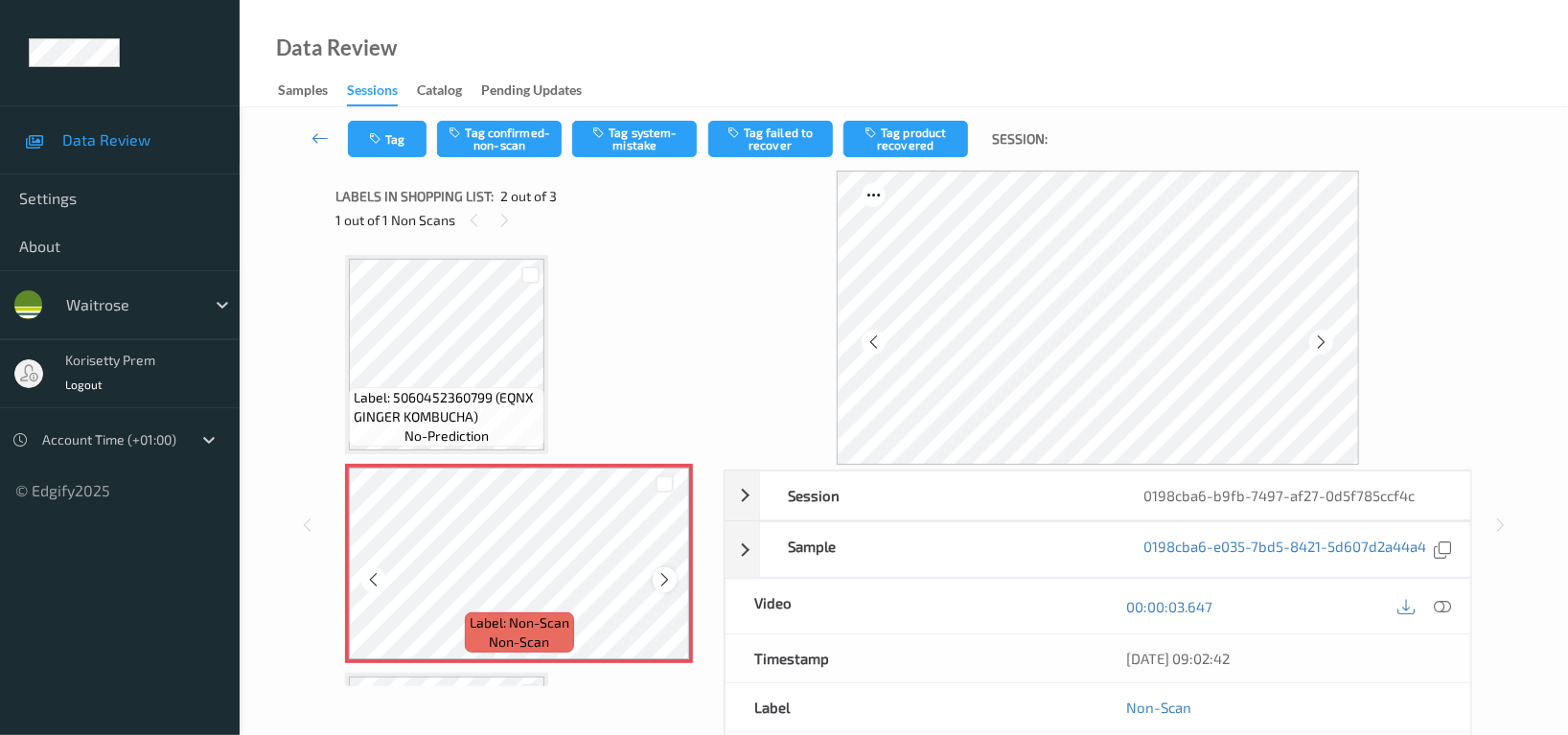
click at [665, 582] on icon at bounding box center [664, 580] width 16 height 17
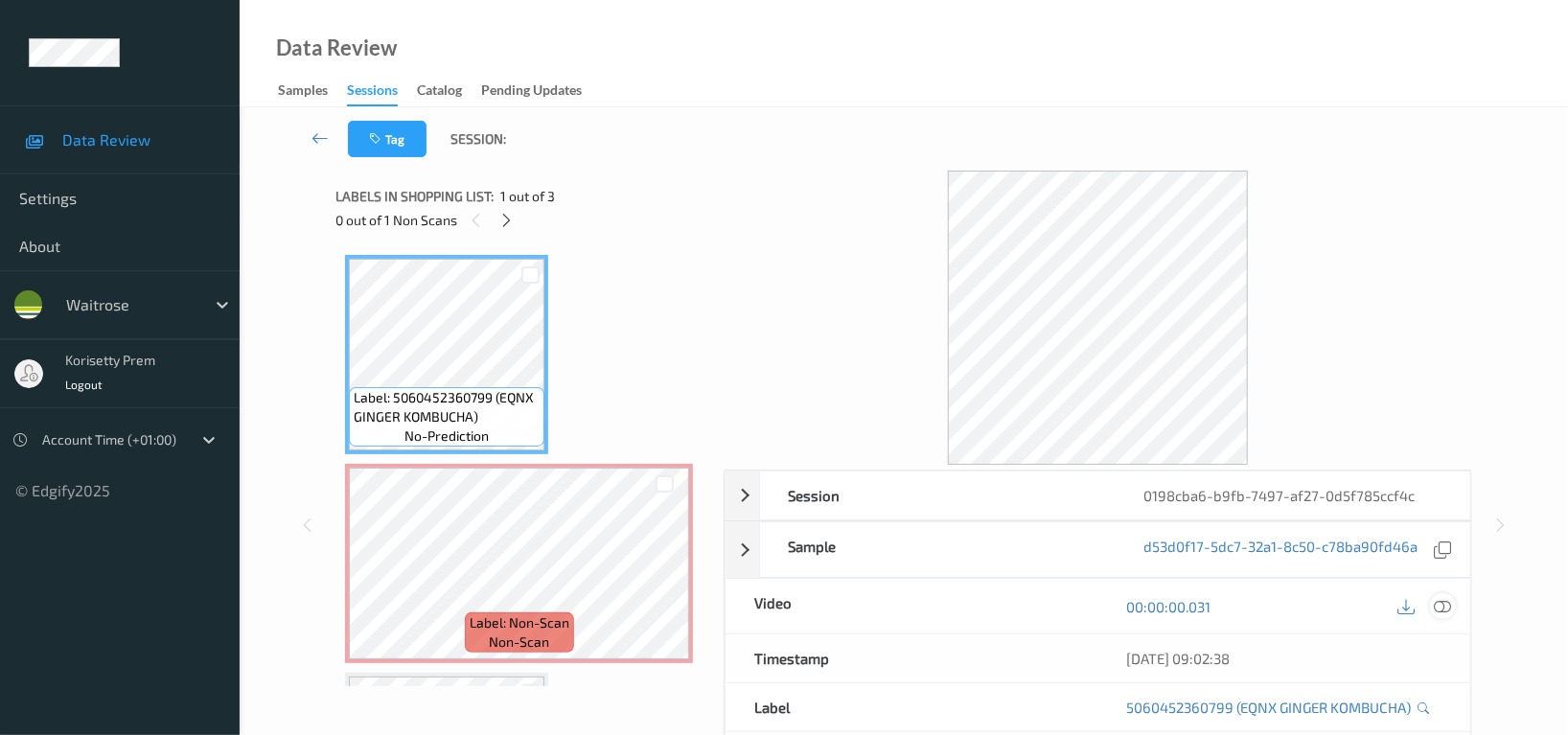
click at [1440, 610] on icon at bounding box center [1443, 607] width 17 height 17
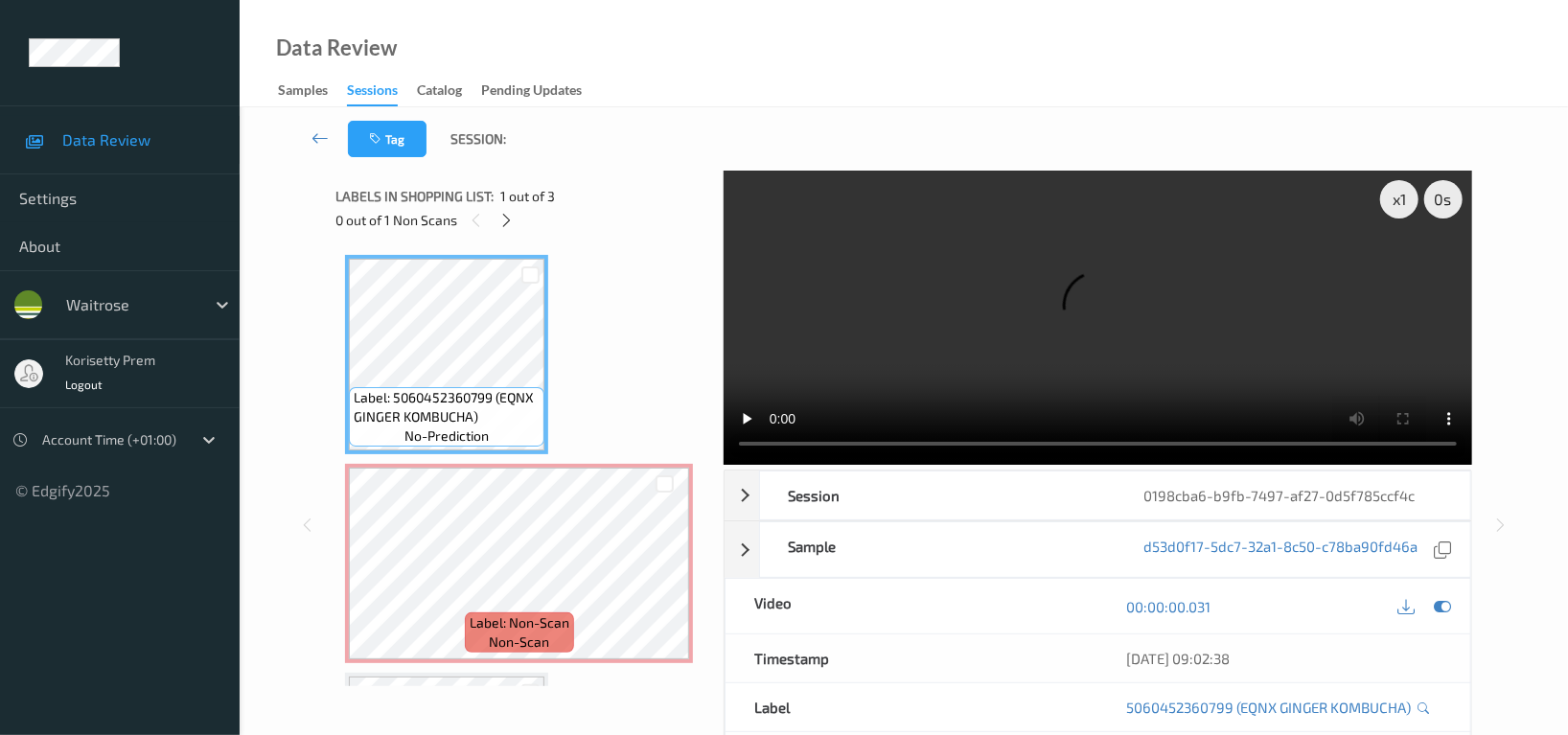
click at [1049, 300] on video at bounding box center [1098, 317] width 748 height 294
click at [868, 390] on video at bounding box center [1098, 317] width 748 height 294
click at [1448, 608] on icon at bounding box center [1443, 607] width 17 height 17
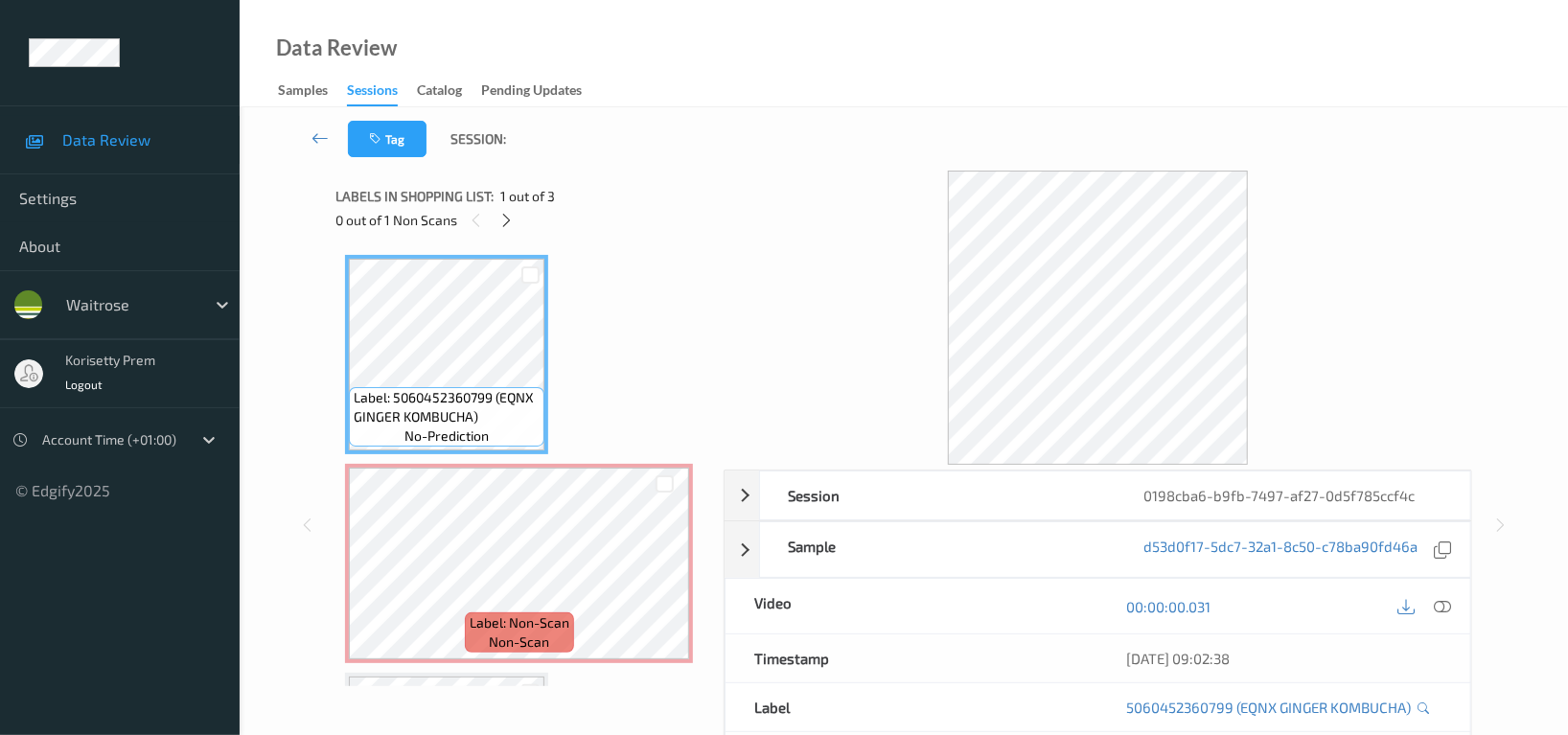
click at [1459, 614] on div "00:00:00.031" at bounding box center [1283, 606] width 372 height 55
click at [1443, 608] on icon at bounding box center [1443, 607] width 17 height 17
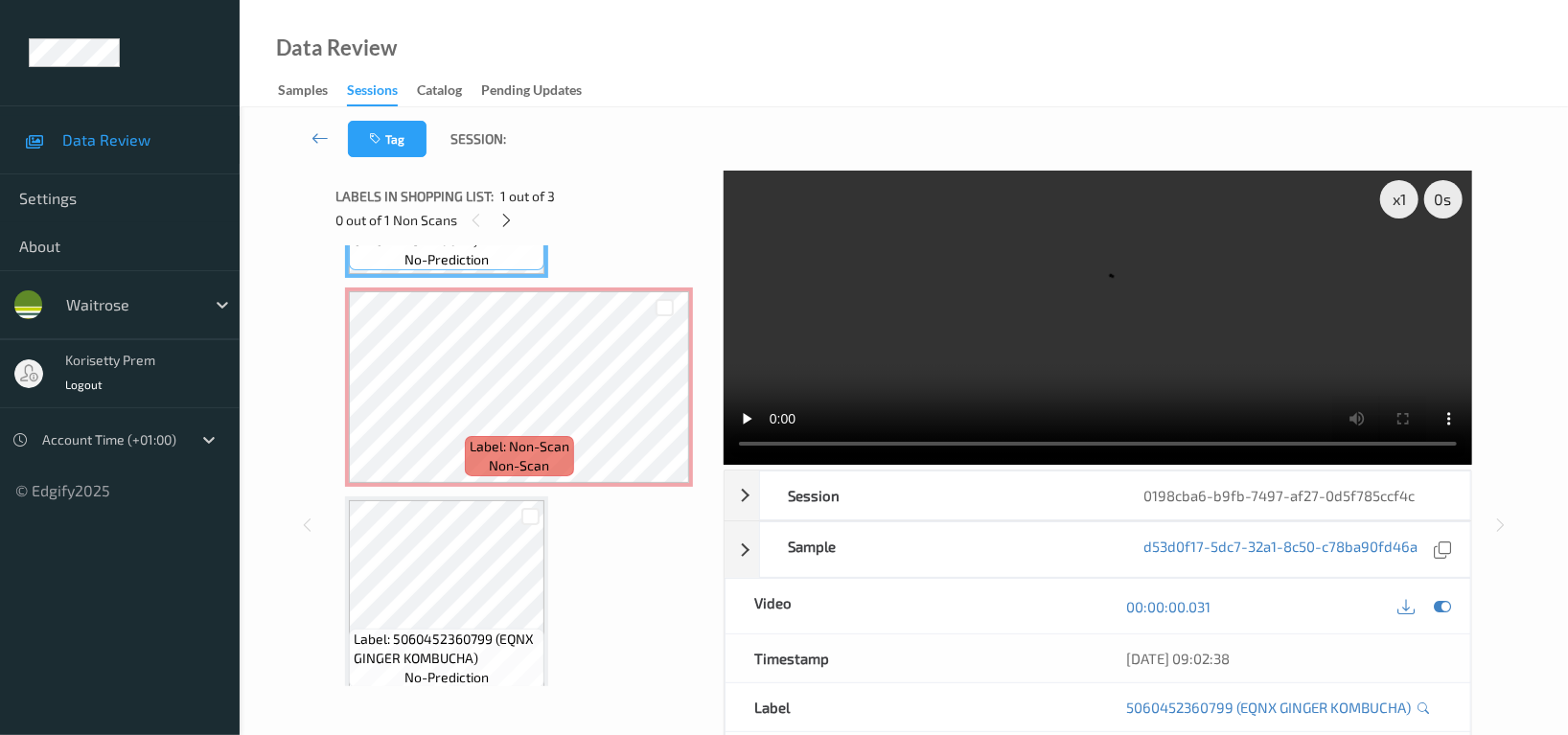
scroll to position [192, 0]
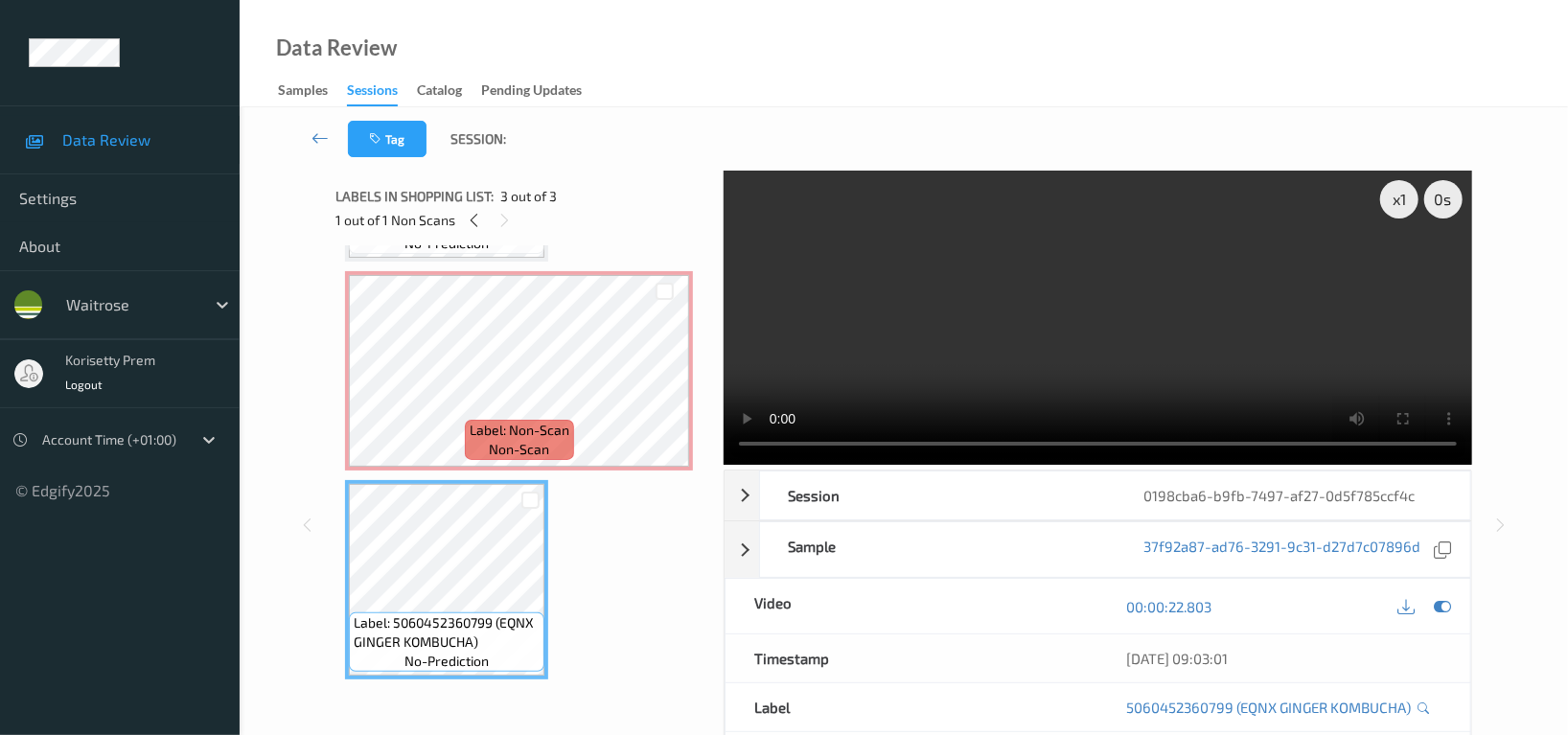
click at [982, 346] on video at bounding box center [1098, 317] width 748 height 294
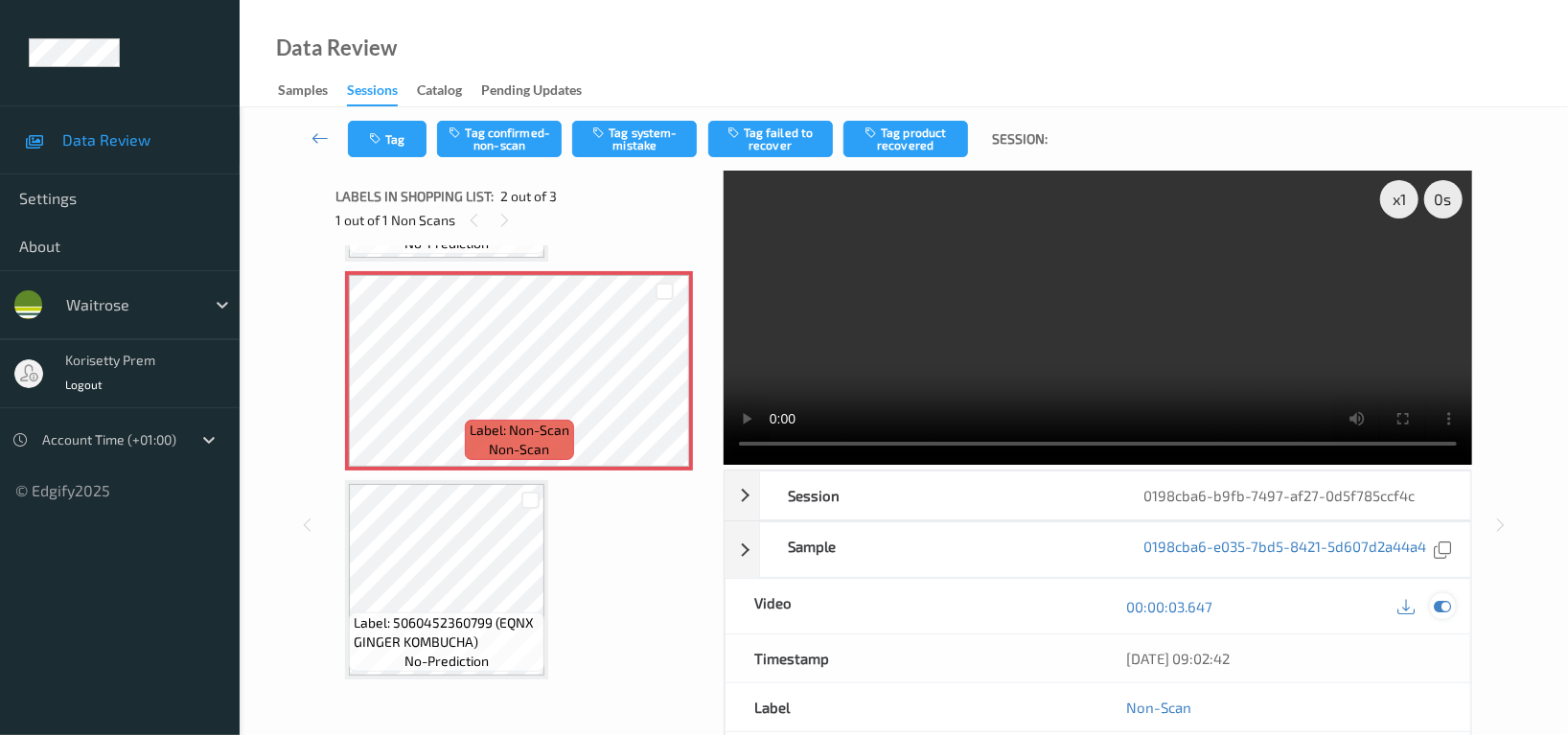
click at [1437, 601] on icon at bounding box center [1443, 607] width 17 height 17
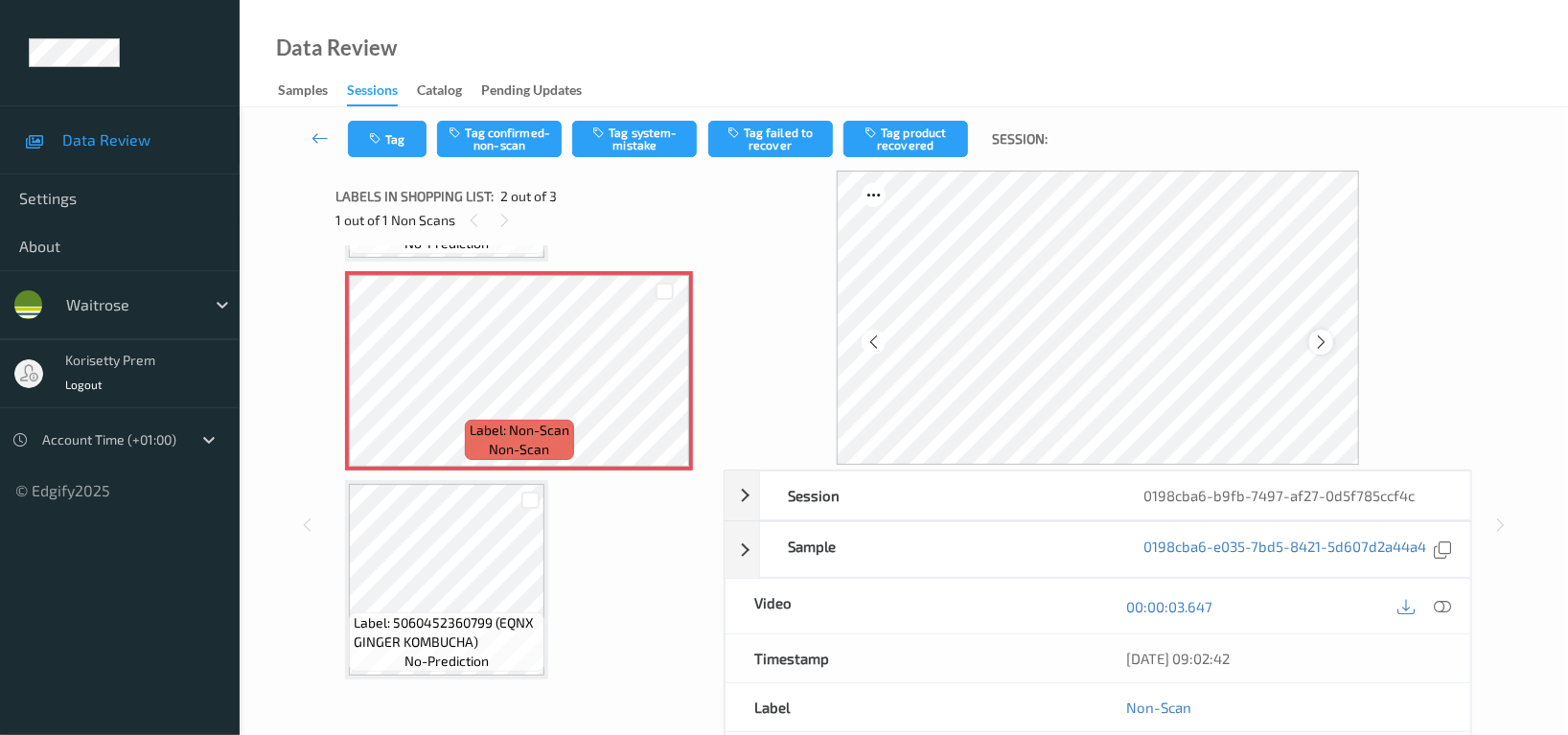
click at [1321, 337] on icon at bounding box center [1321, 342] width 16 height 17
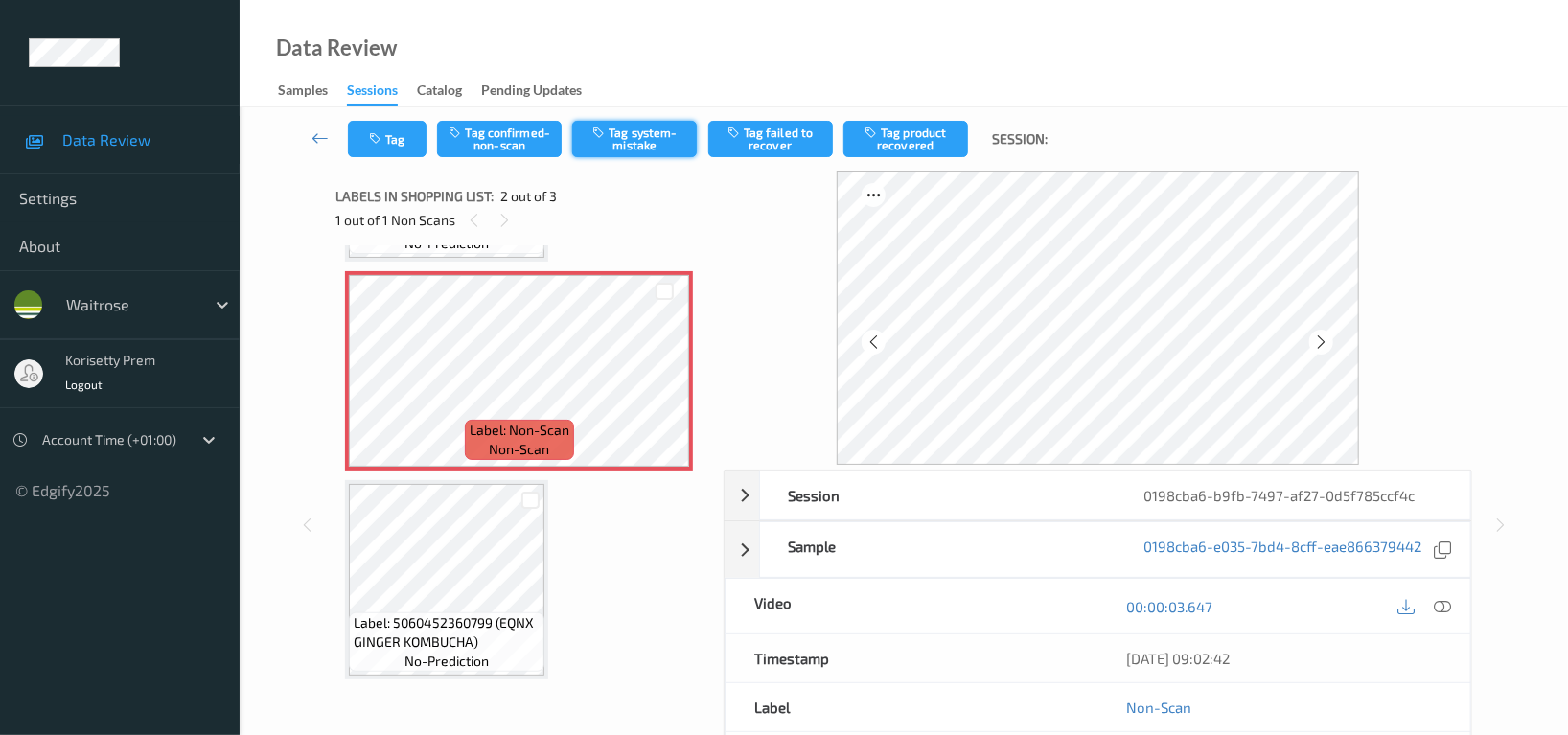
click at [651, 134] on button "Tag system-mistake" at bounding box center [635, 139] width 125 height 37
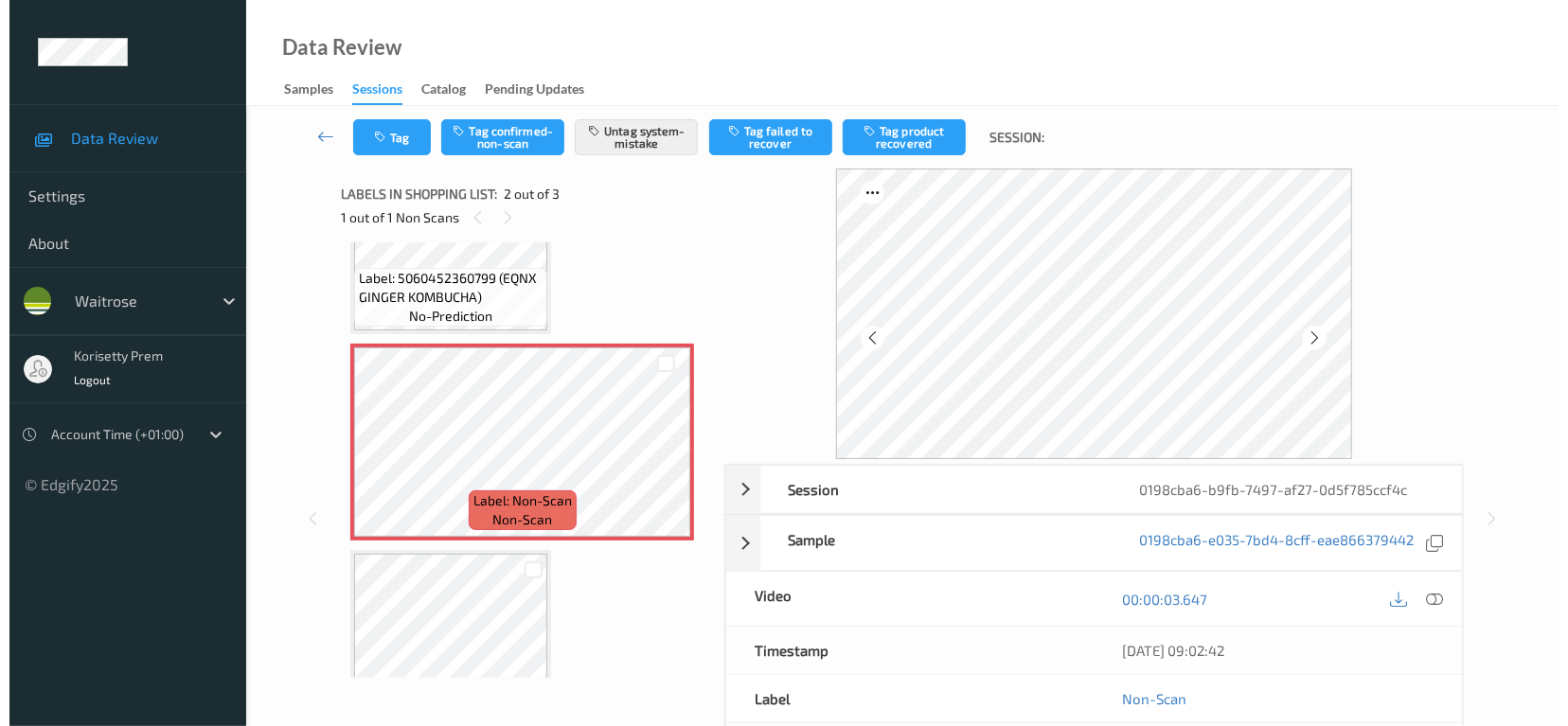
scroll to position [0, 0]
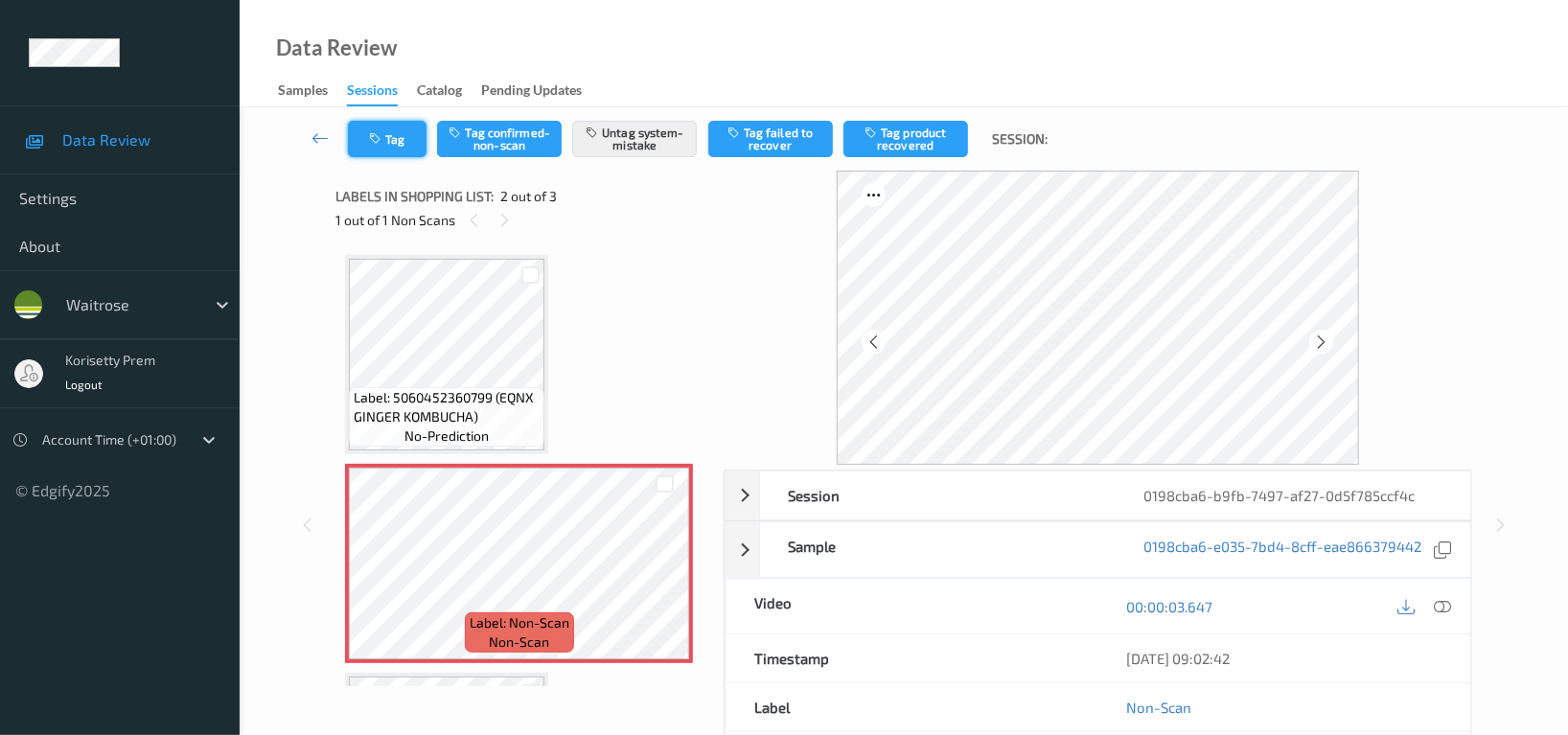
click at [375, 136] on icon "button" at bounding box center [377, 139] width 16 height 13
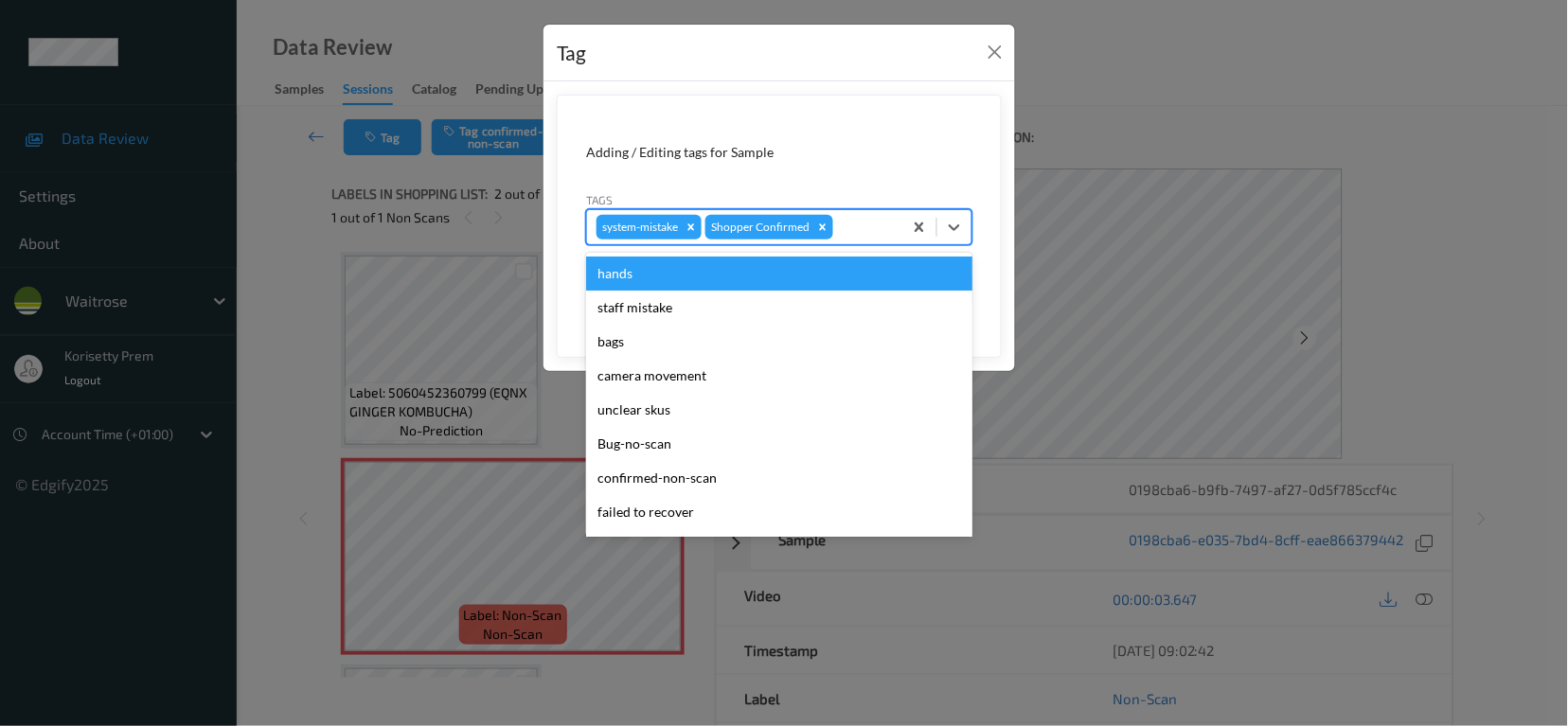
click at [853, 217] on div at bounding box center [865, 227] width 56 height 23
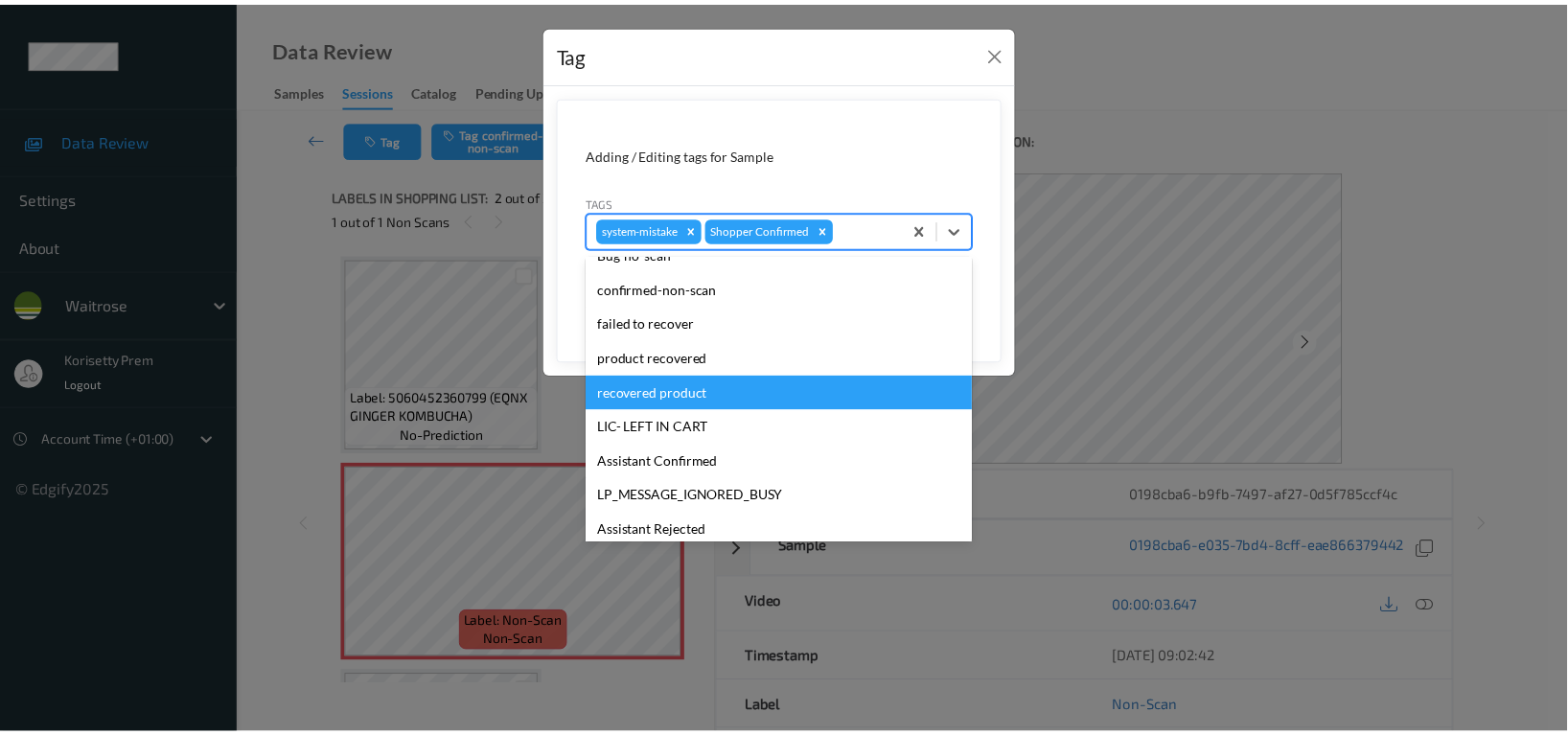
scroll to position [375, 0]
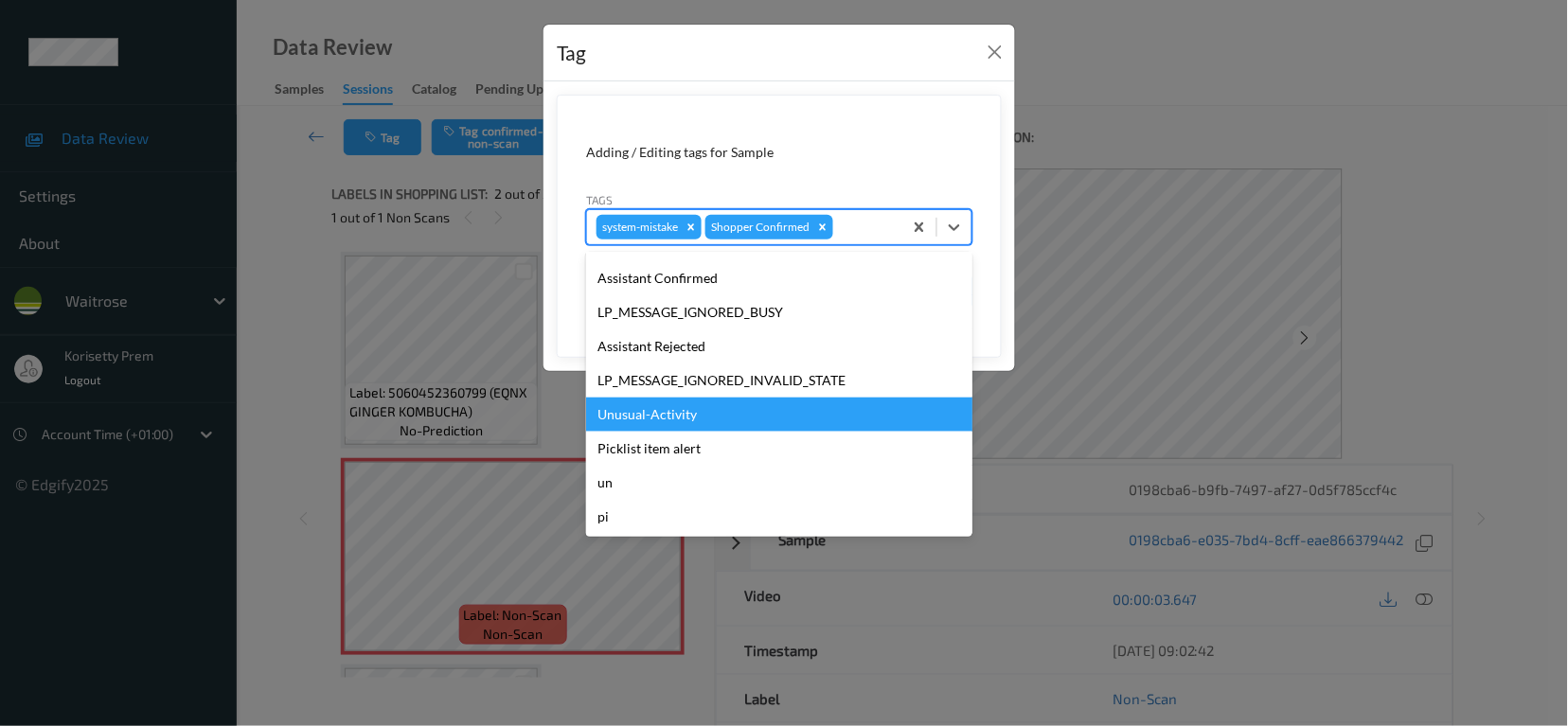
click at [660, 410] on div "Unusual-Activity" at bounding box center [779, 414] width 387 height 34
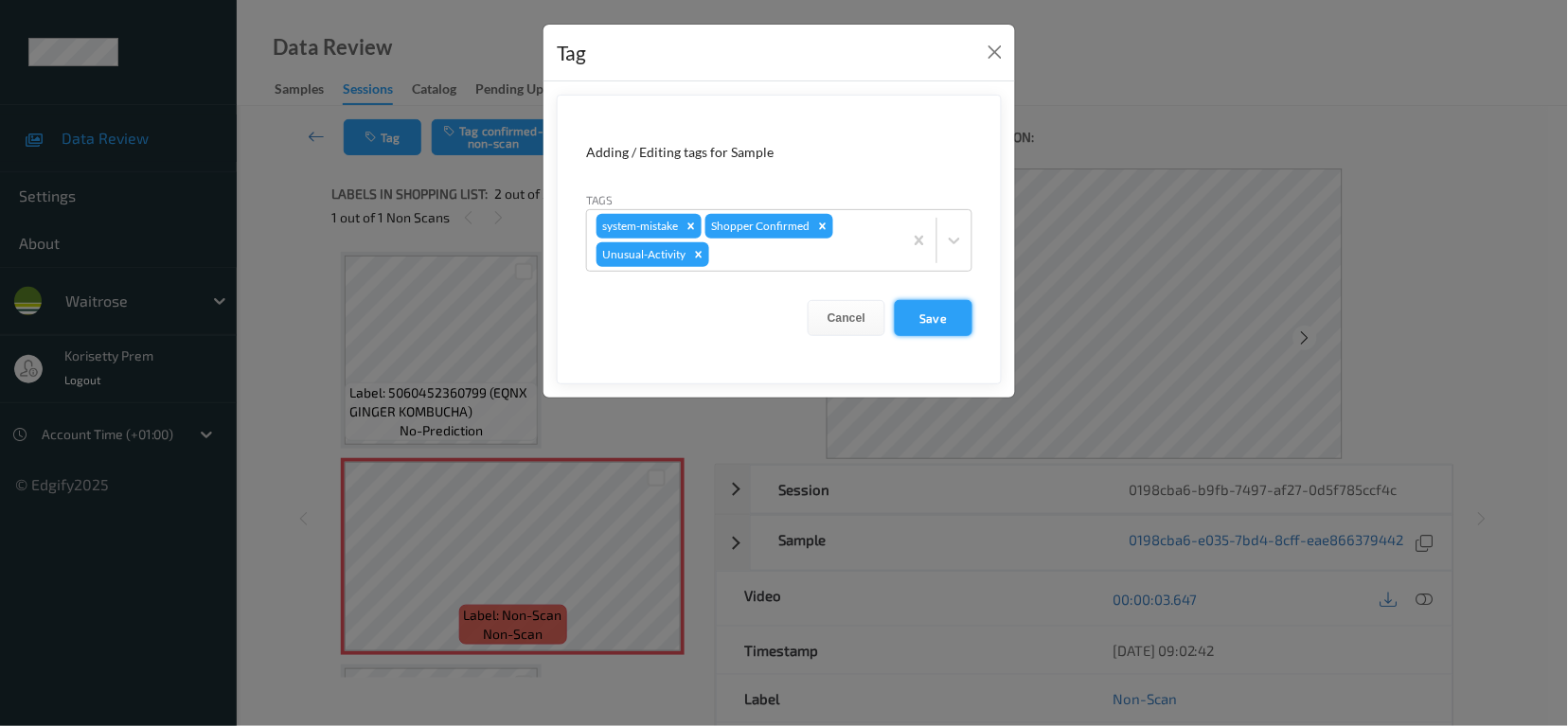
click at [952, 320] on button "Save" at bounding box center [934, 318] width 78 height 36
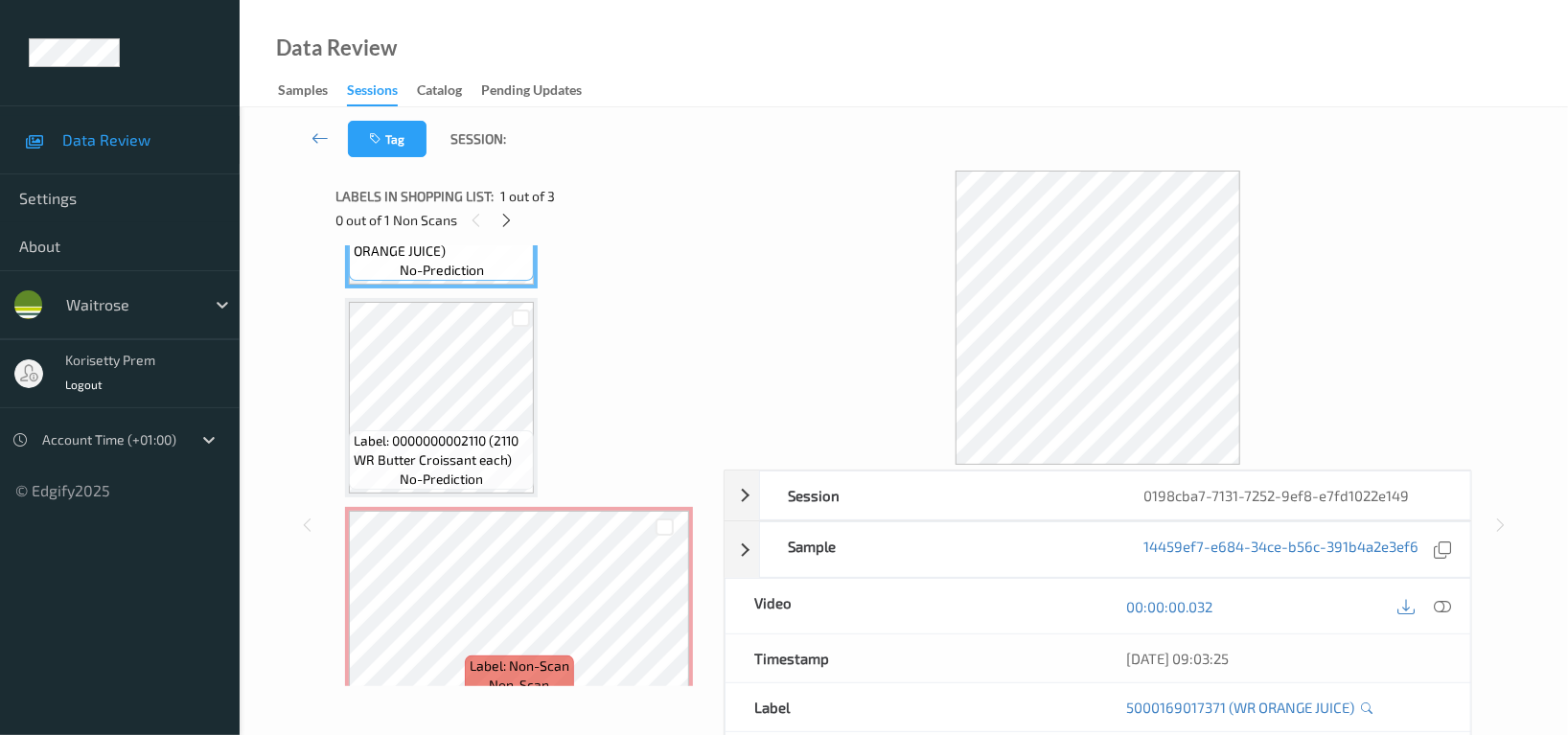
scroll to position [192, 0]
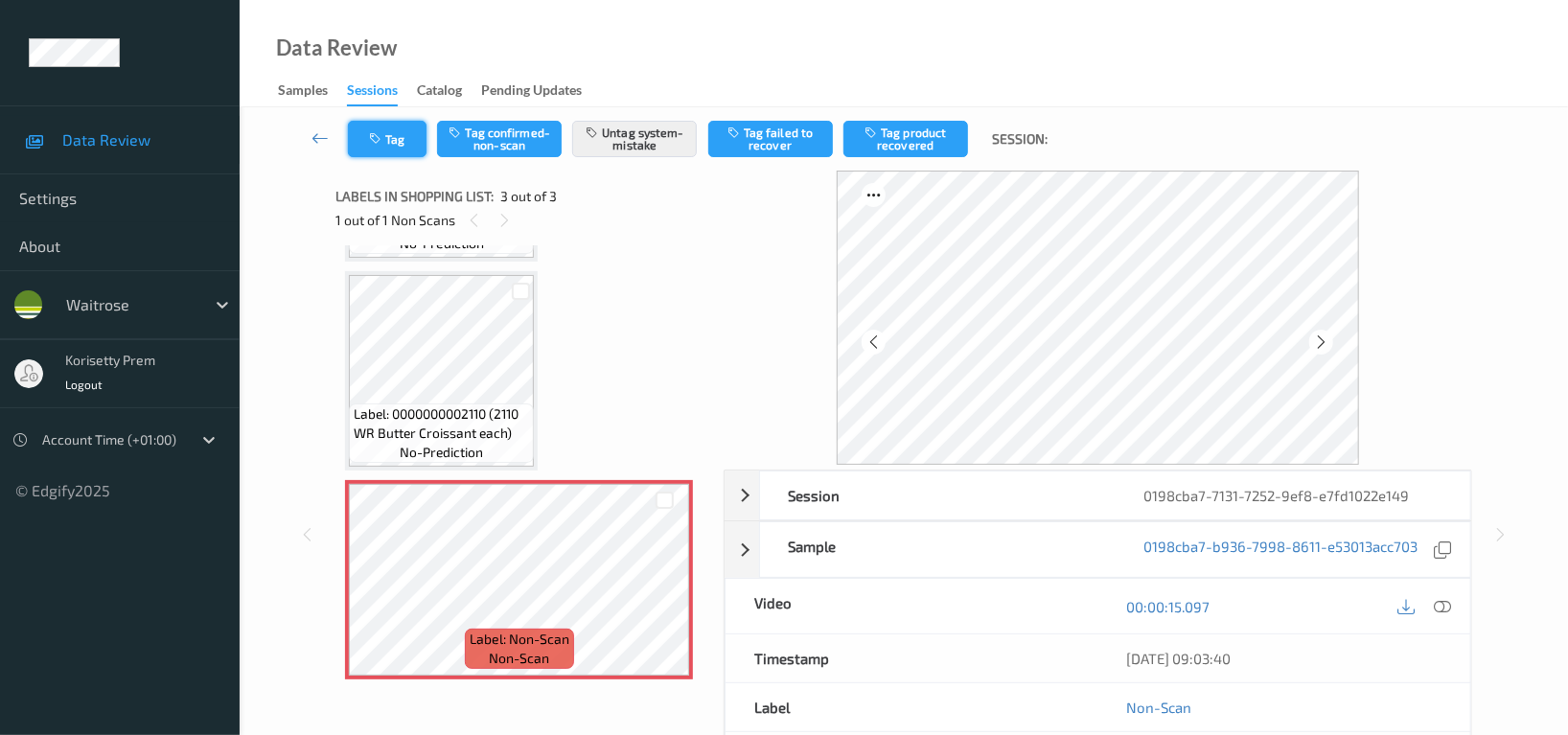
click at [385, 147] on button "Tag" at bounding box center [388, 139] width 79 height 37
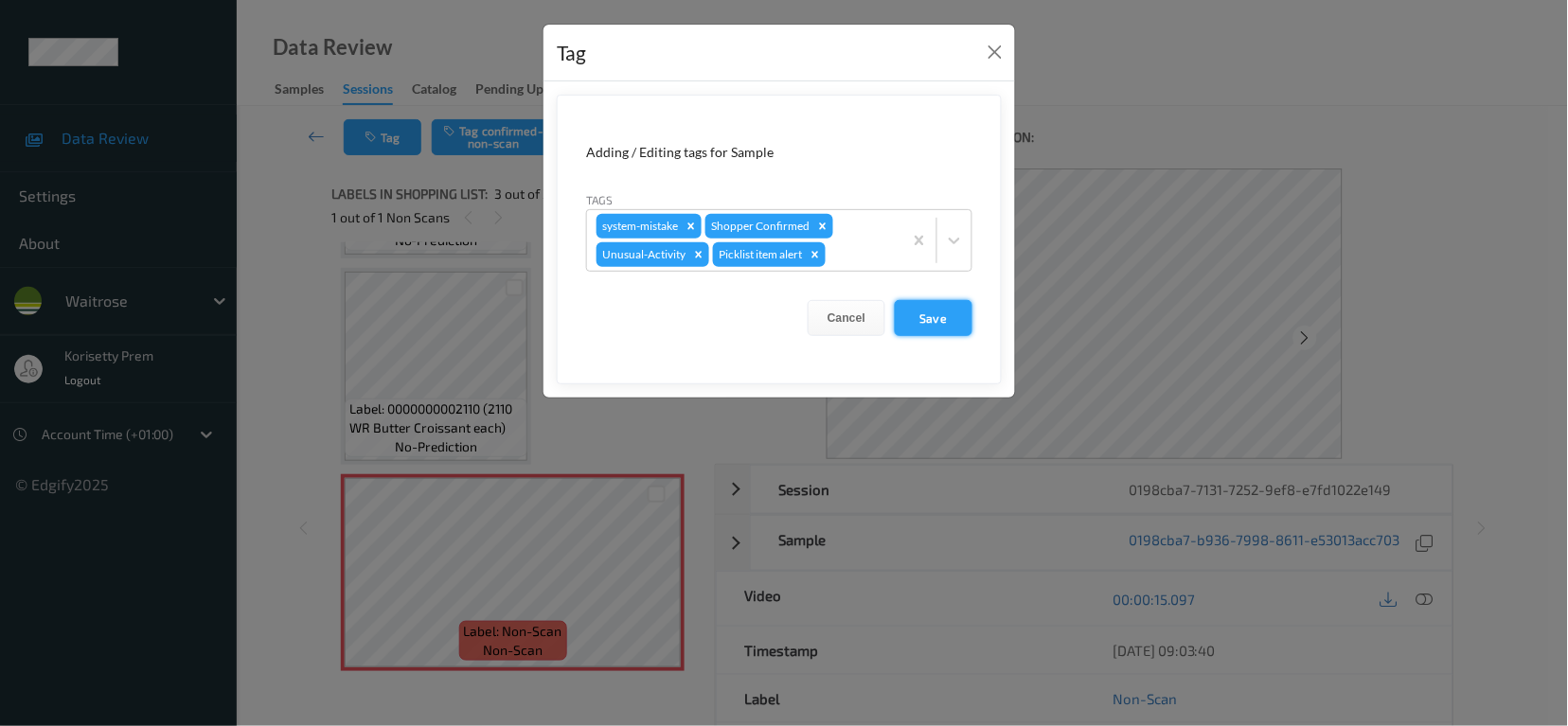
click at [942, 325] on button "Save" at bounding box center [934, 318] width 78 height 36
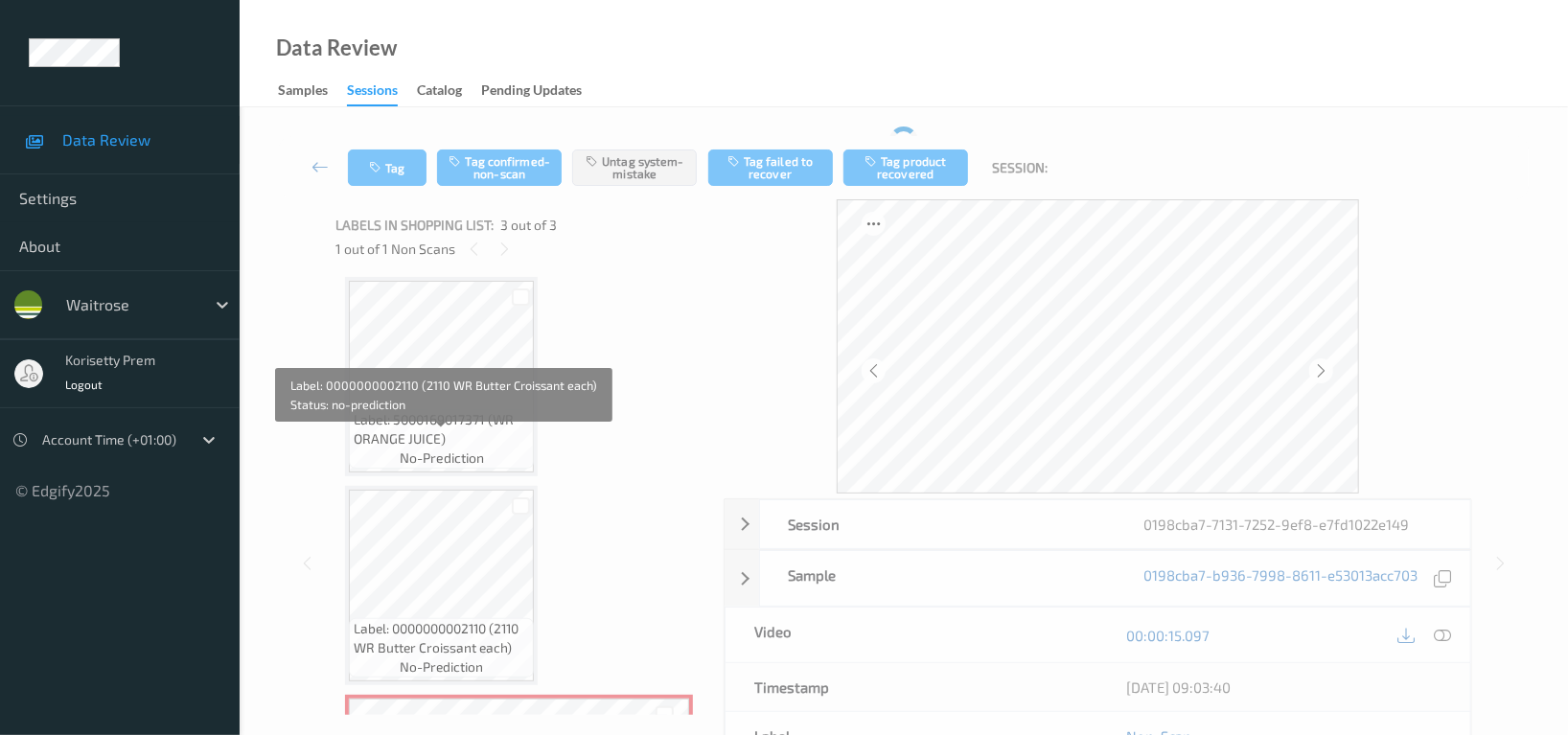
scroll to position [0, 0]
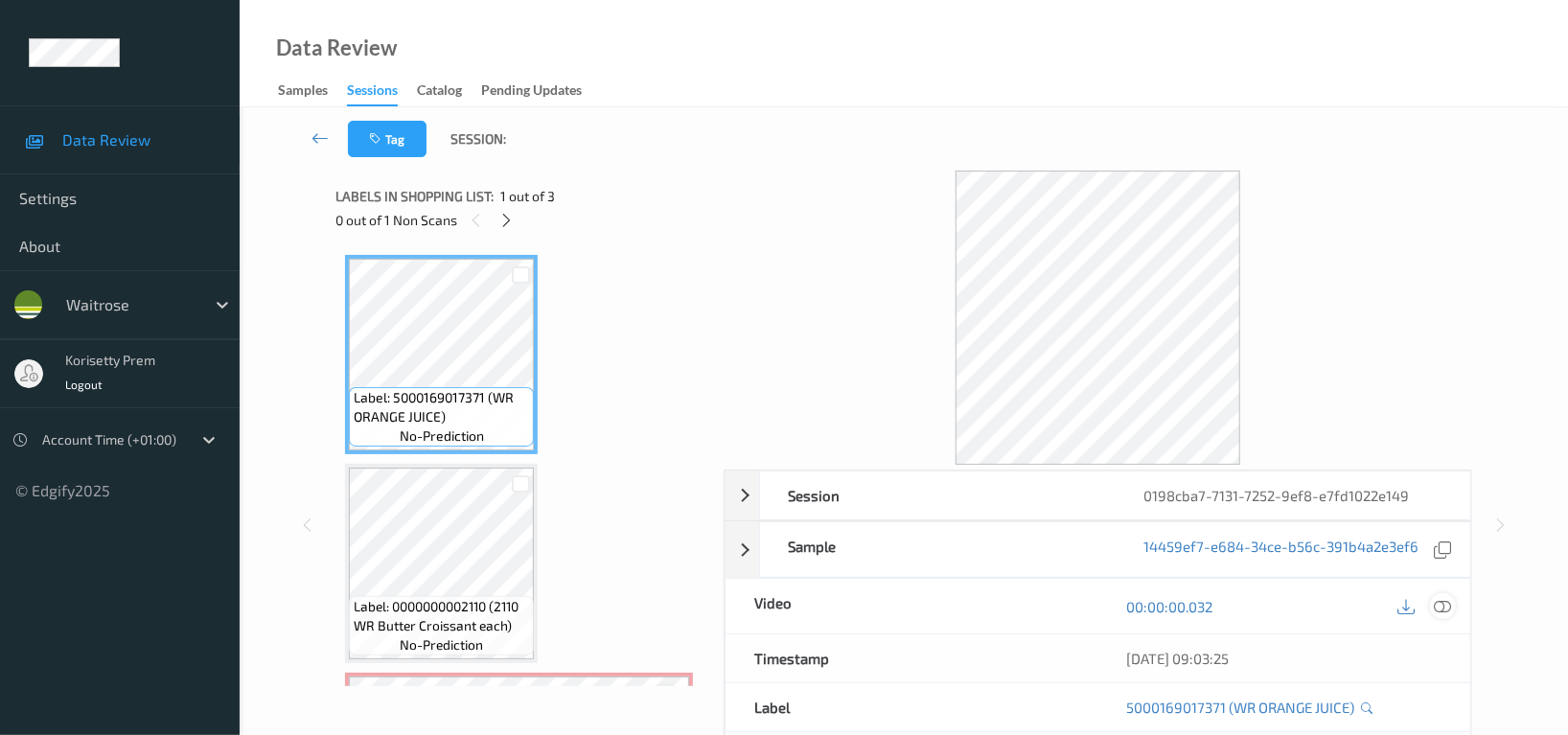
click at [1447, 609] on icon at bounding box center [1443, 607] width 17 height 17
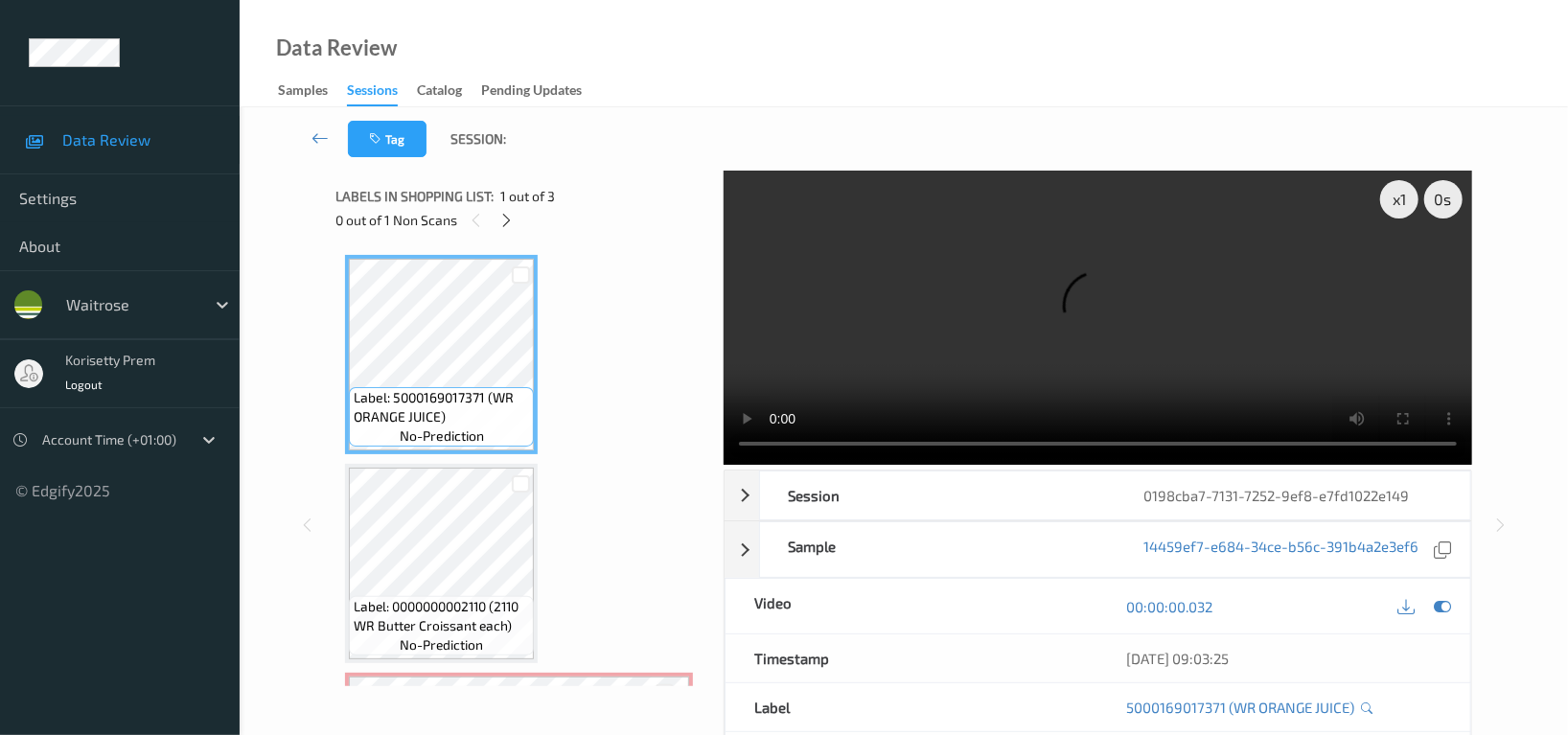
click at [964, 336] on video at bounding box center [1098, 317] width 748 height 294
click at [1228, 302] on video at bounding box center [1098, 317] width 748 height 294
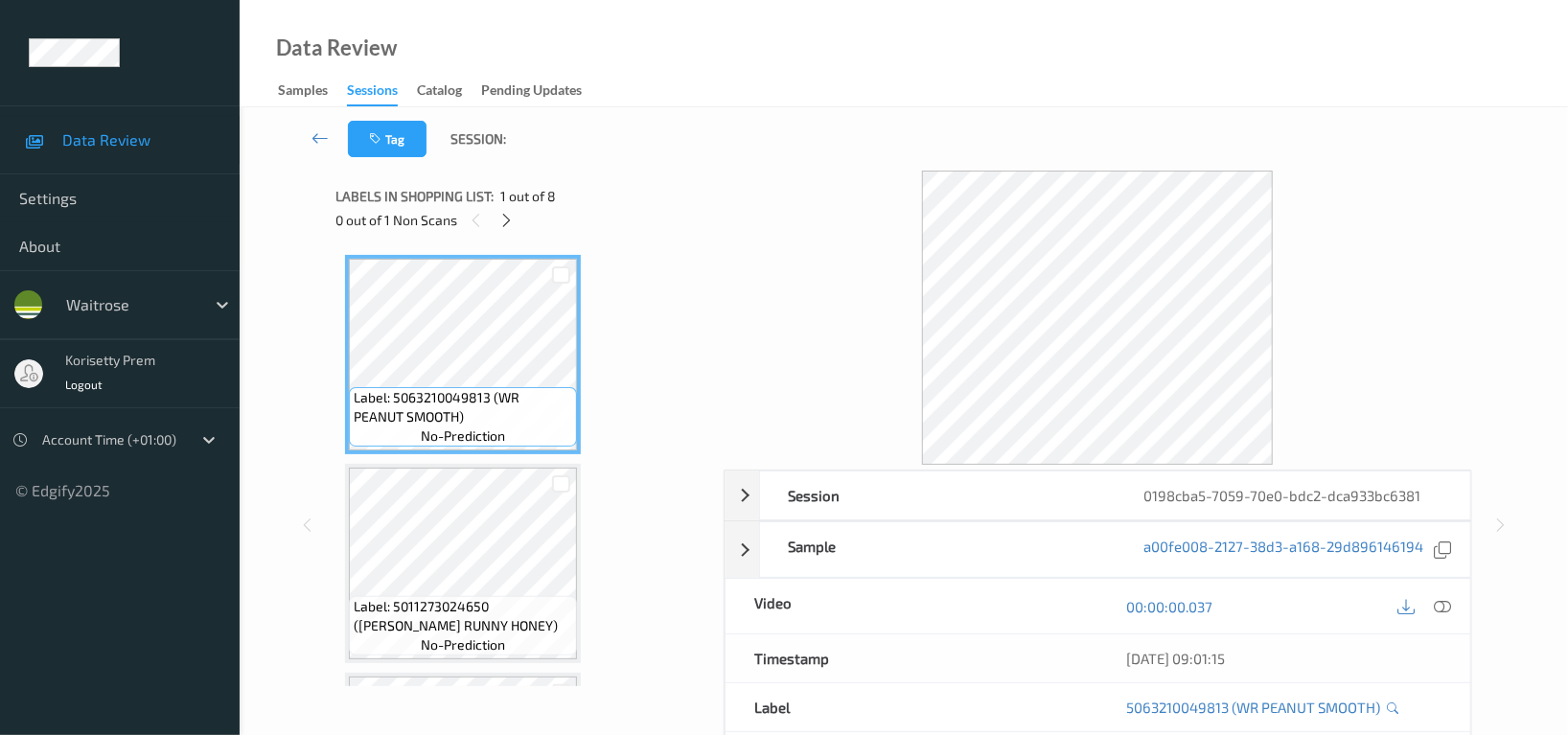
click at [705, 103] on div "Data Review Samples Sessions Catalog Pending Updates" at bounding box center [903, 54] width 1328 height 108
click at [501, 215] on icon at bounding box center [507, 220] width 16 height 17
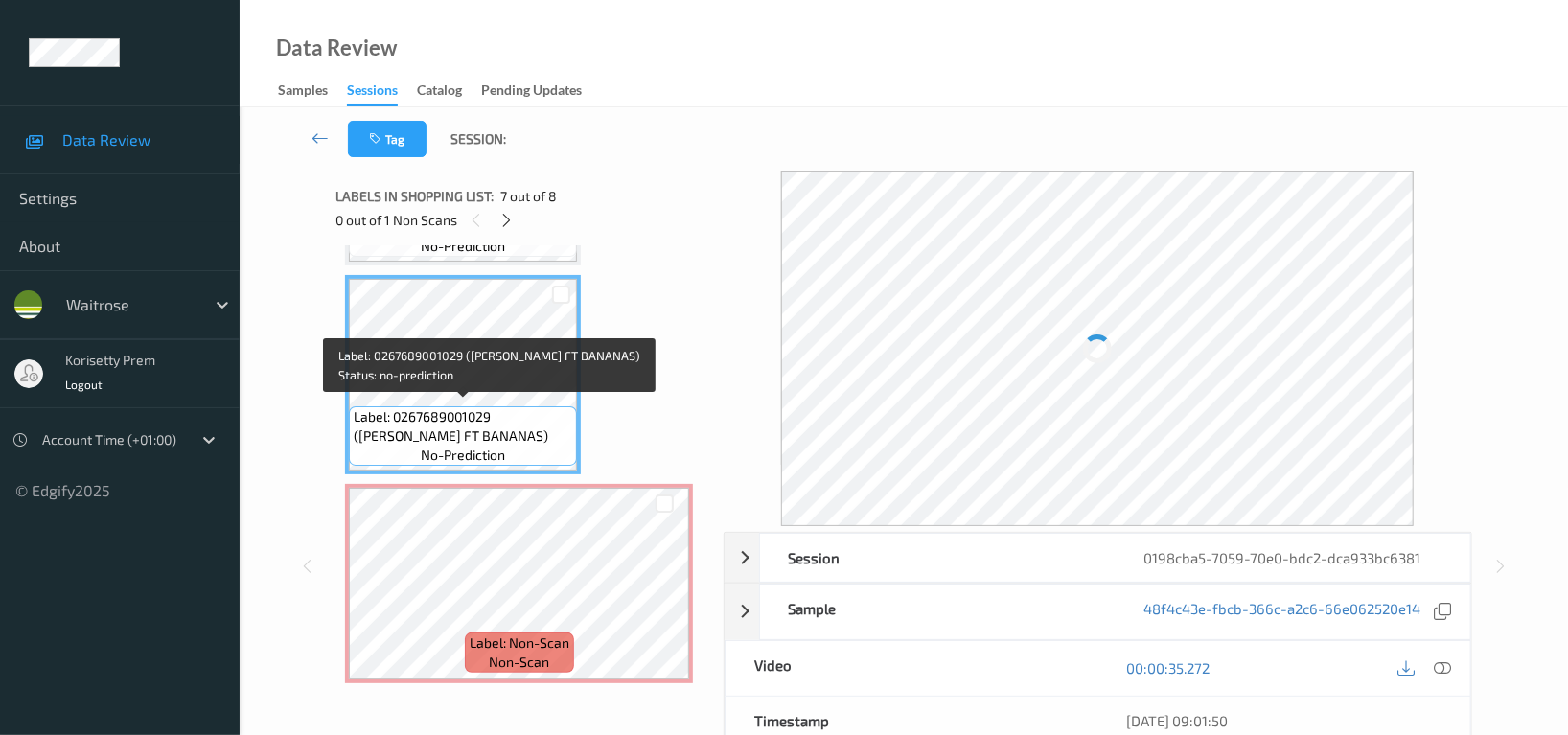
scroll to position [1105, 0]
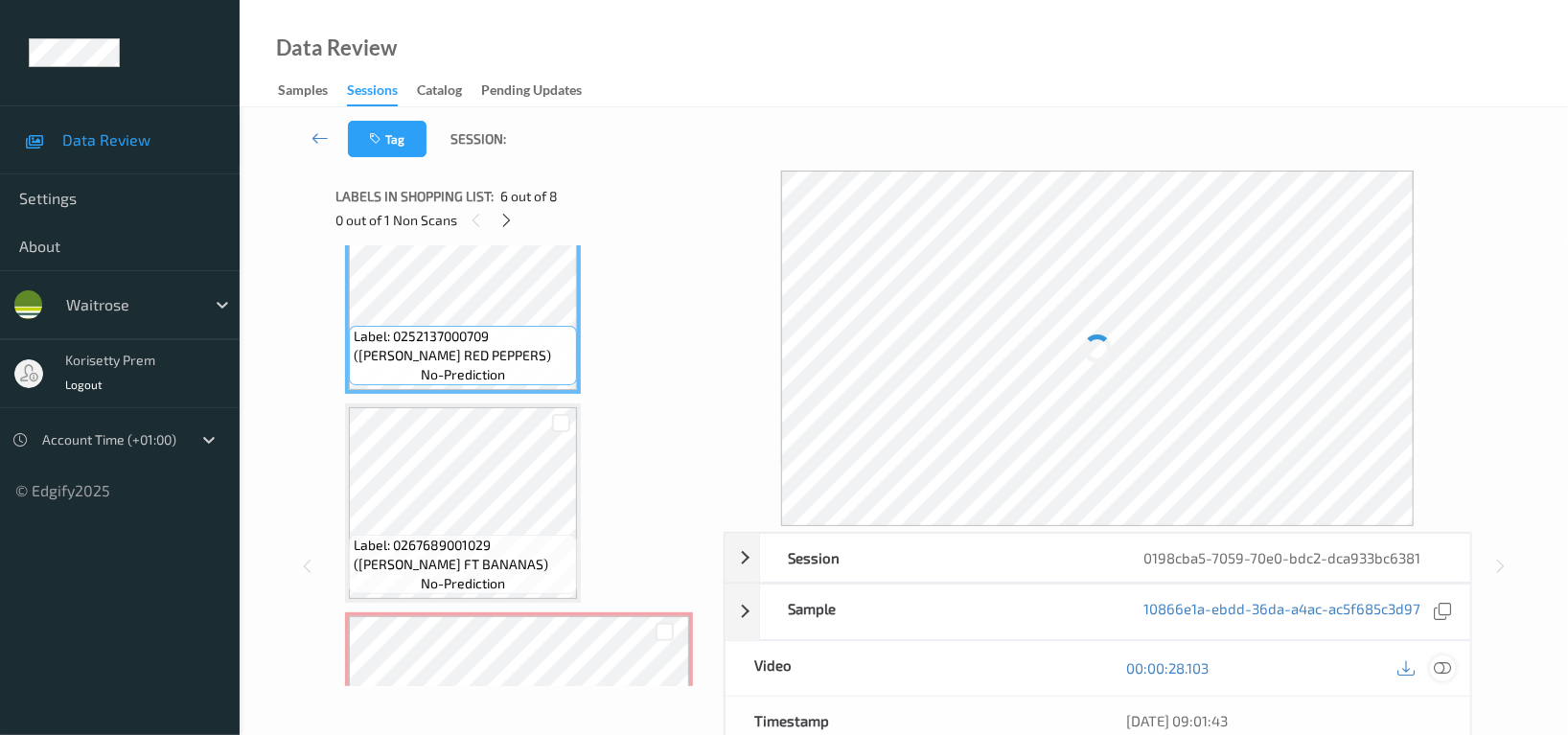
click at [1447, 662] on icon at bounding box center [1443, 668] width 17 height 17
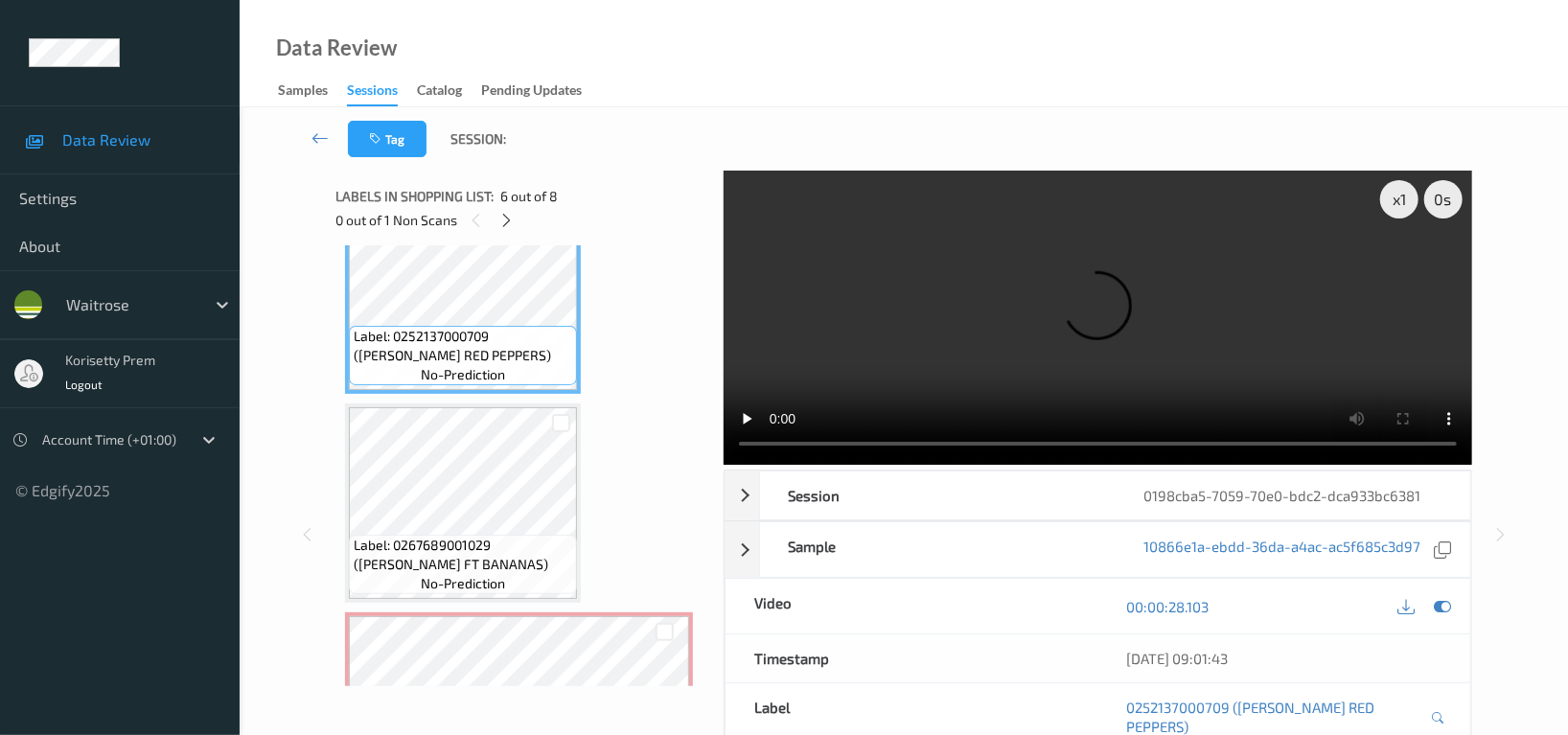
click at [1080, 264] on video at bounding box center [1098, 317] width 748 height 294
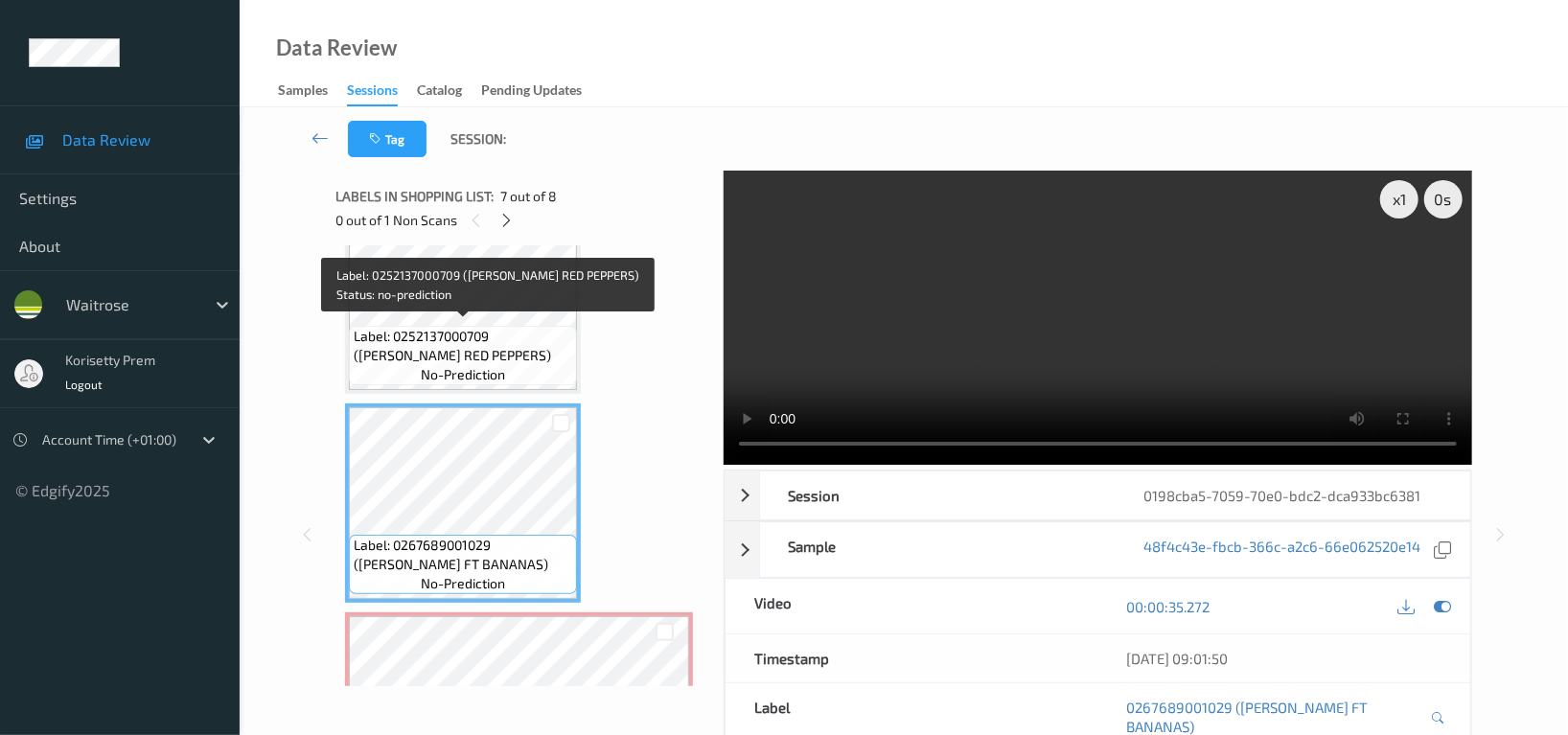
click at [467, 329] on span "Label: 0252137000709 ([PERSON_NAME] RED PEPPERS)" at bounding box center [463, 346] width 218 height 38
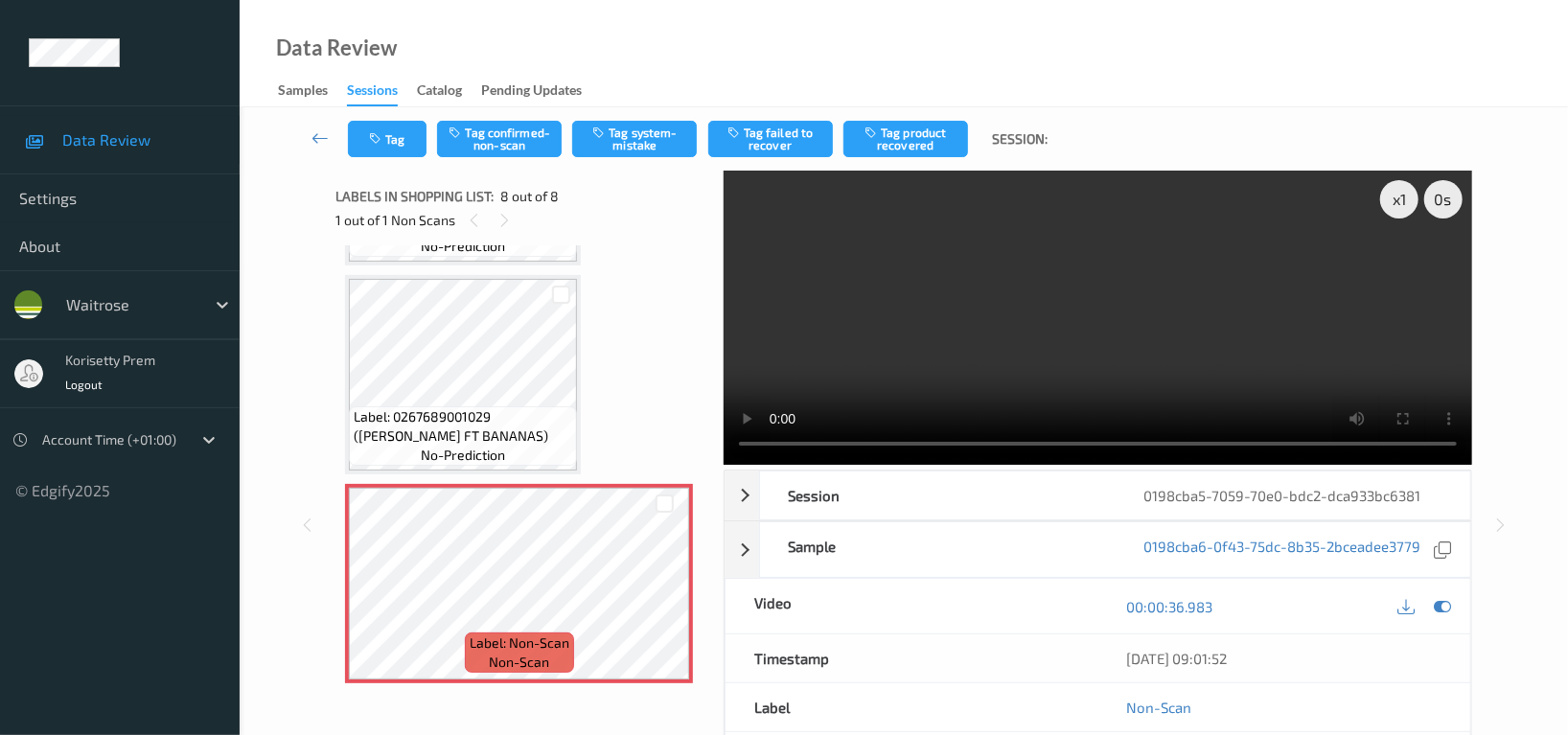
scroll to position [1076, 0]
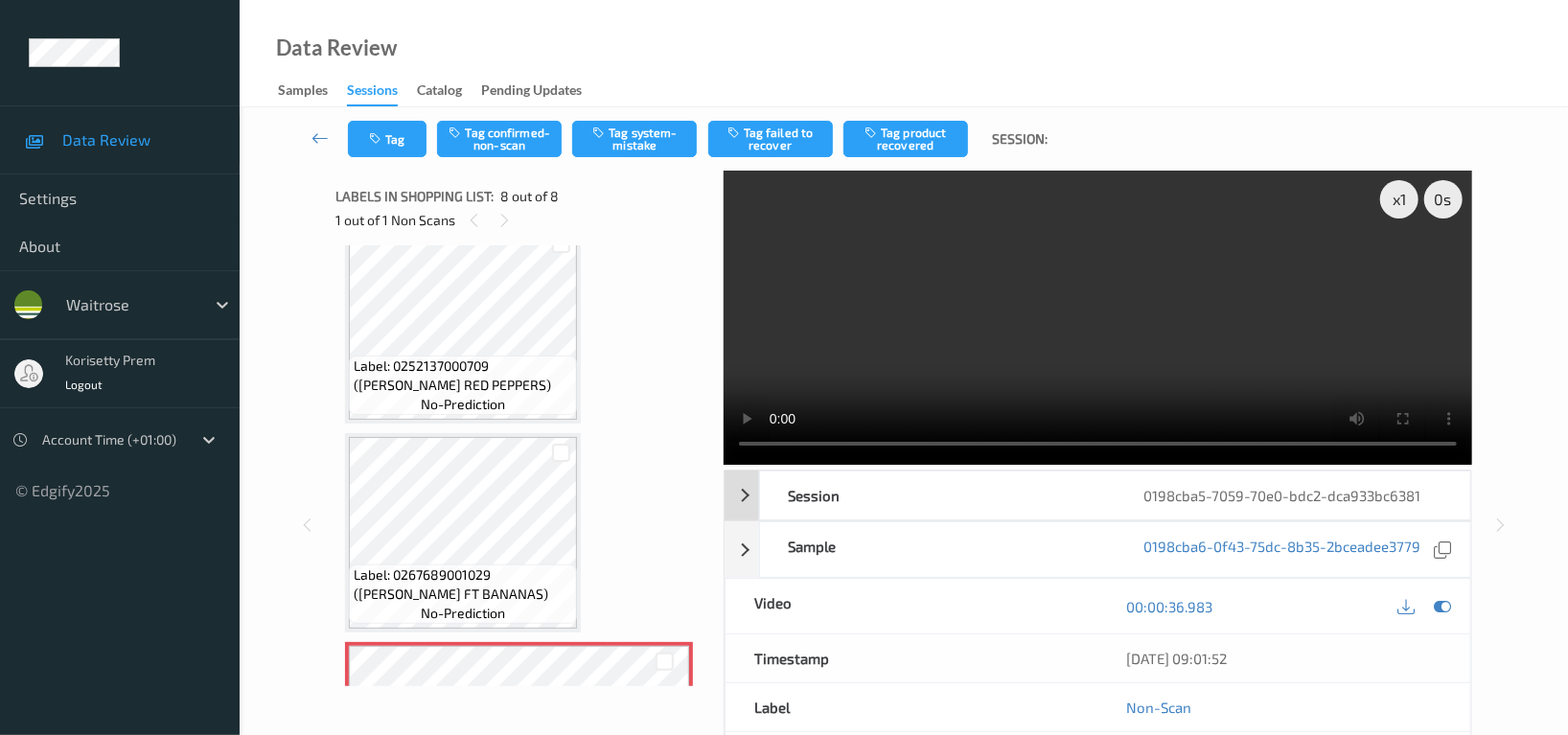
click at [1201, 489] on div "0198cba5-7059-70e0-bdc2-dca933bc6381" at bounding box center [1293, 495] width 356 height 48
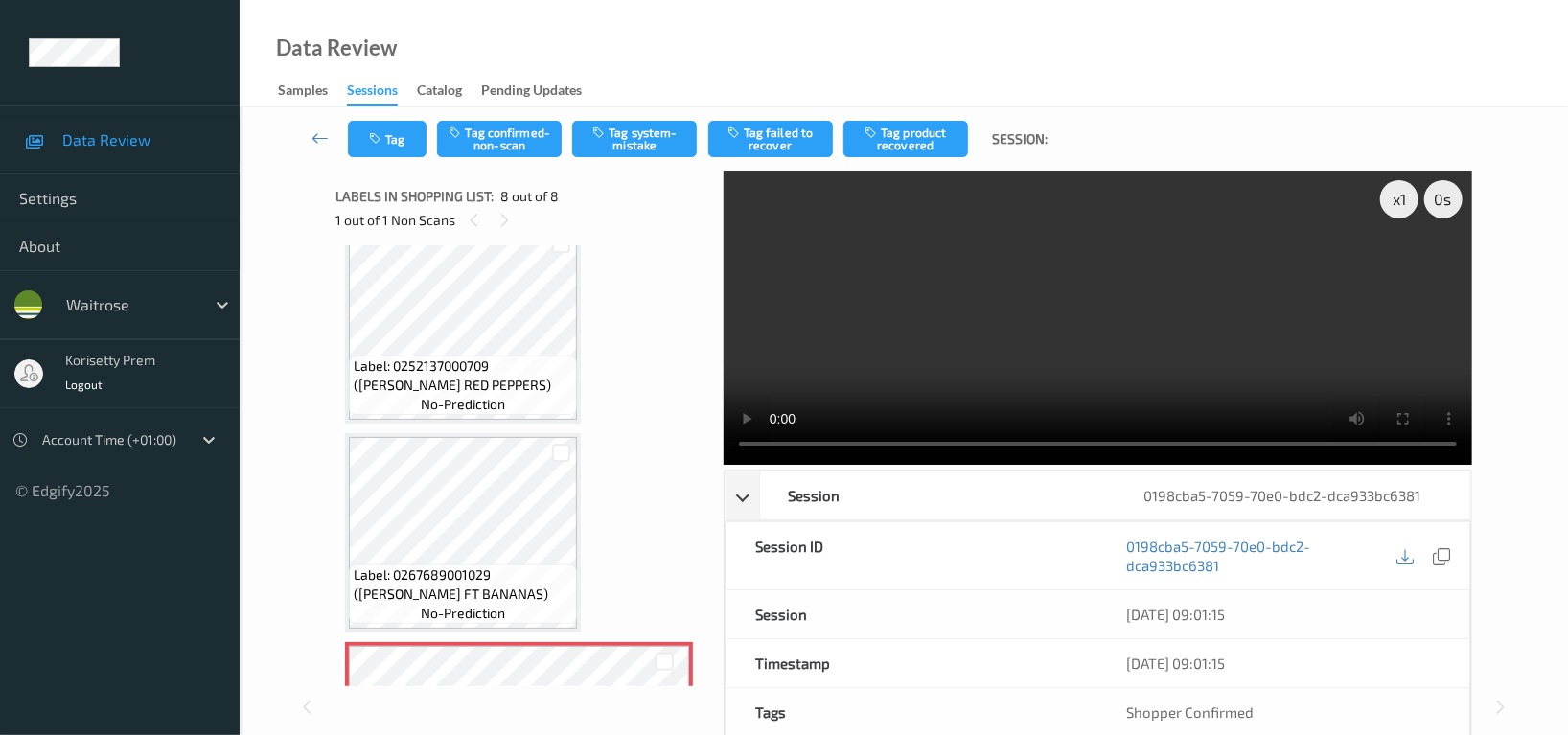
click at [1151, 365] on video at bounding box center [1098, 317] width 748 height 294
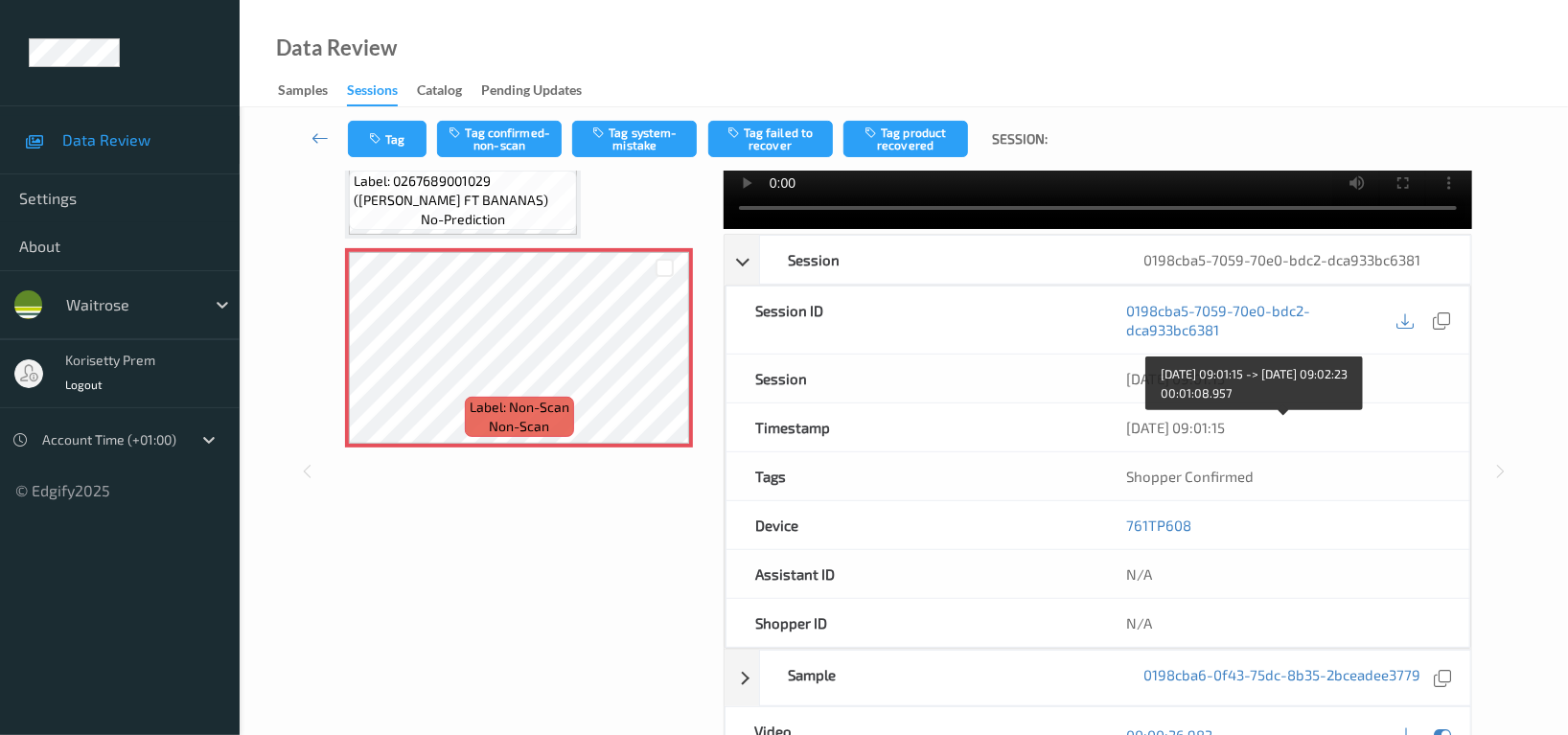
scroll to position [255, 0]
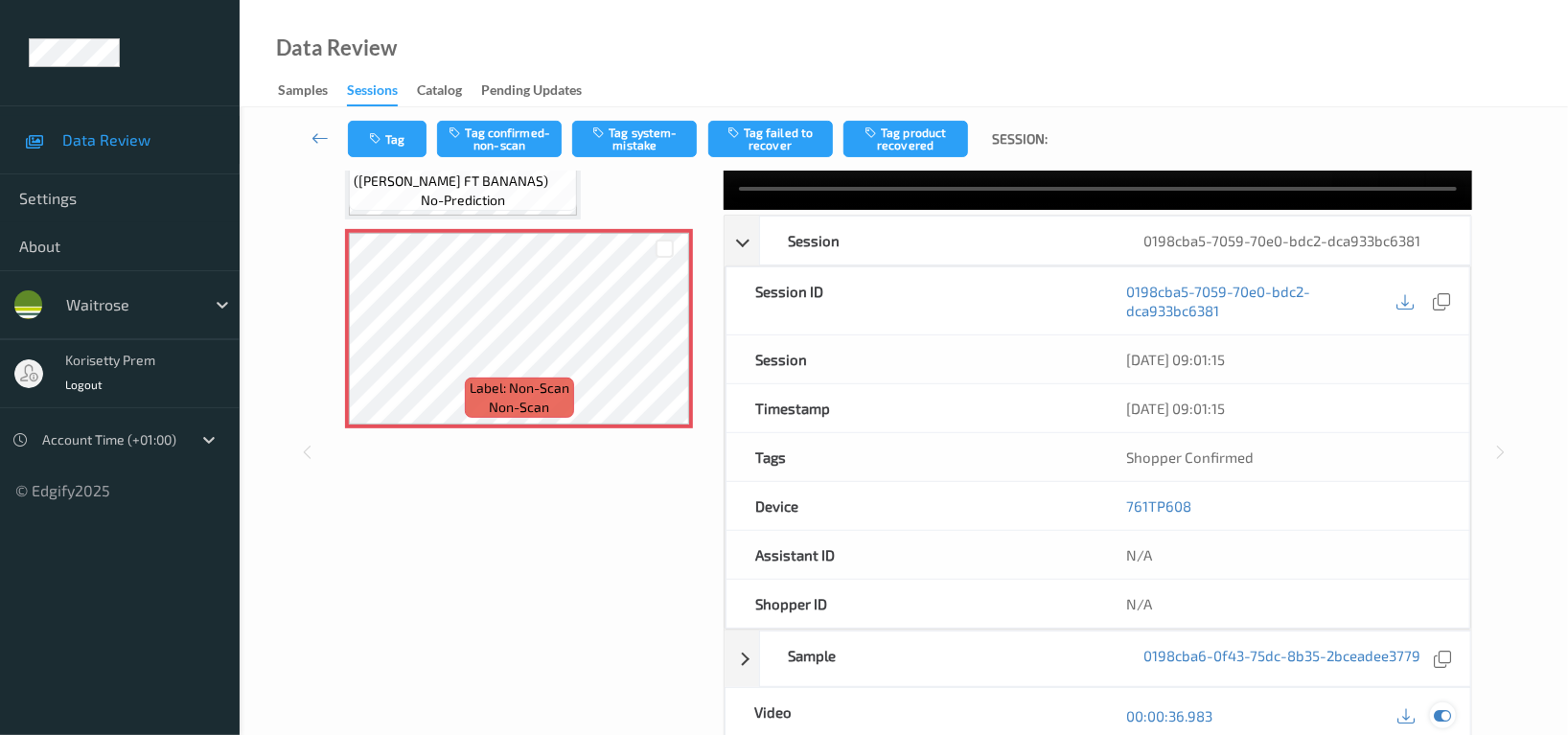
click at [1443, 720] on icon at bounding box center [1443, 716] width 17 height 17
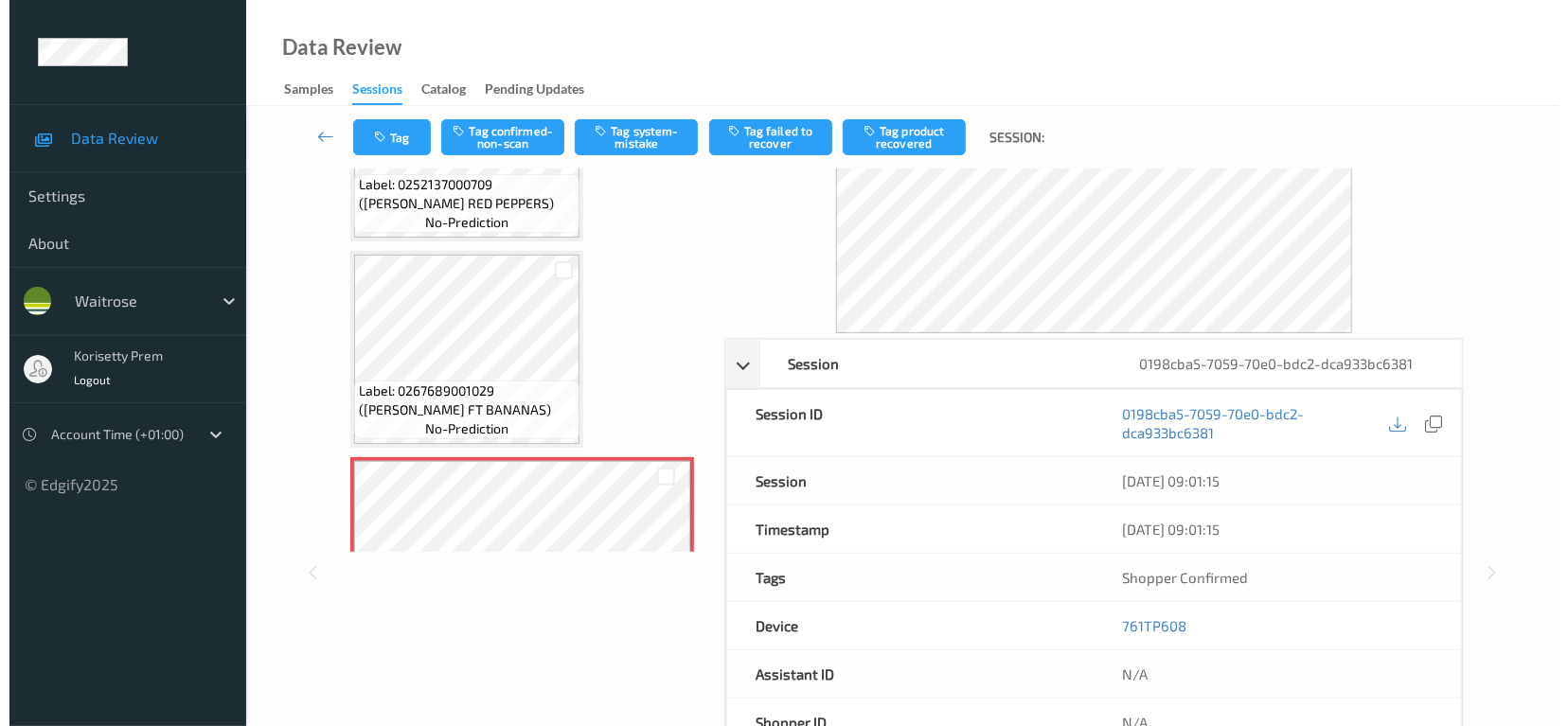
scroll to position [0, 0]
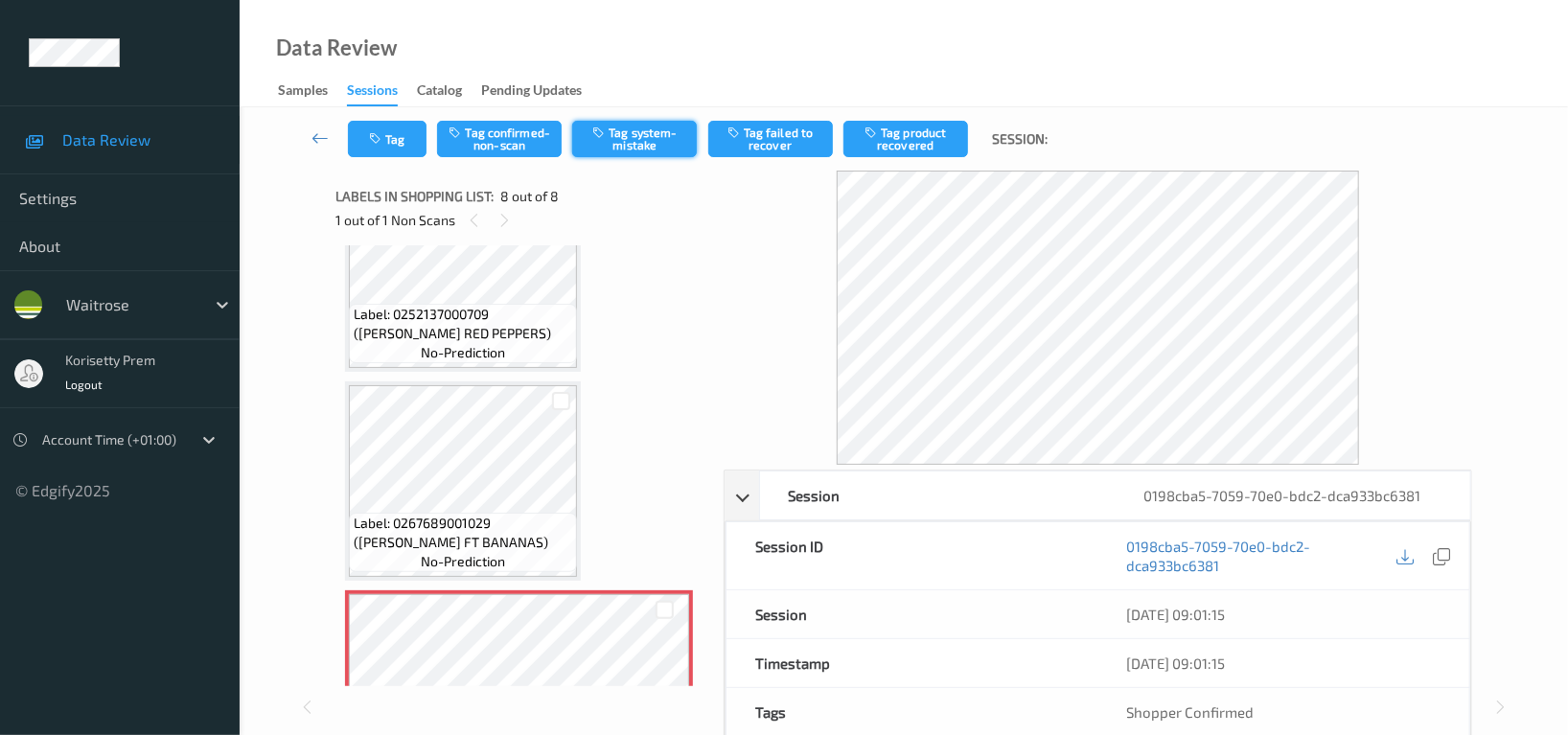
click at [607, 129] on icon "button" at bounding box center [600, 133] width 16 height 13
click at [382, 143] on icon "button" at bounding box center [377, 139] width 16 height 13
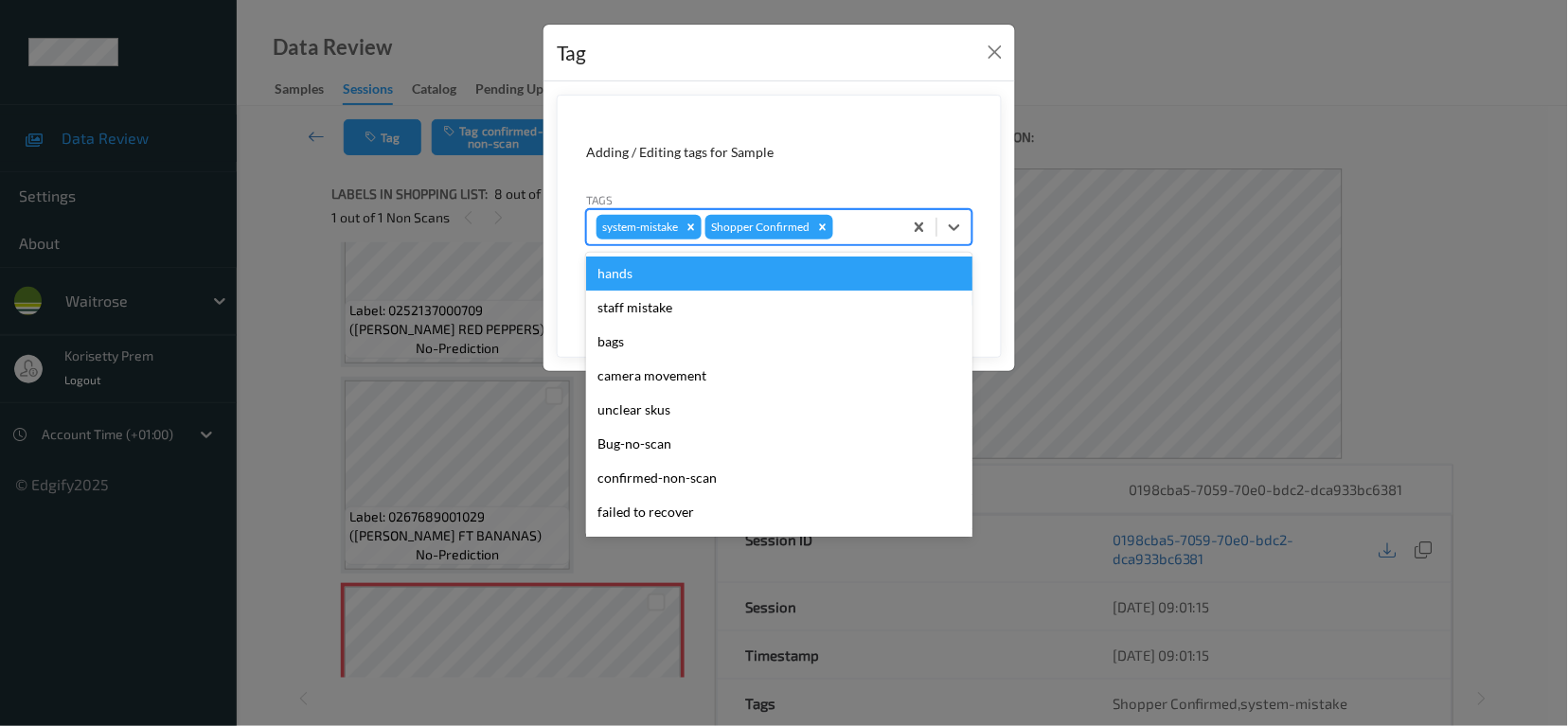
click at [870, 237] on div at bounding box center [865, 227] width 56 height 23
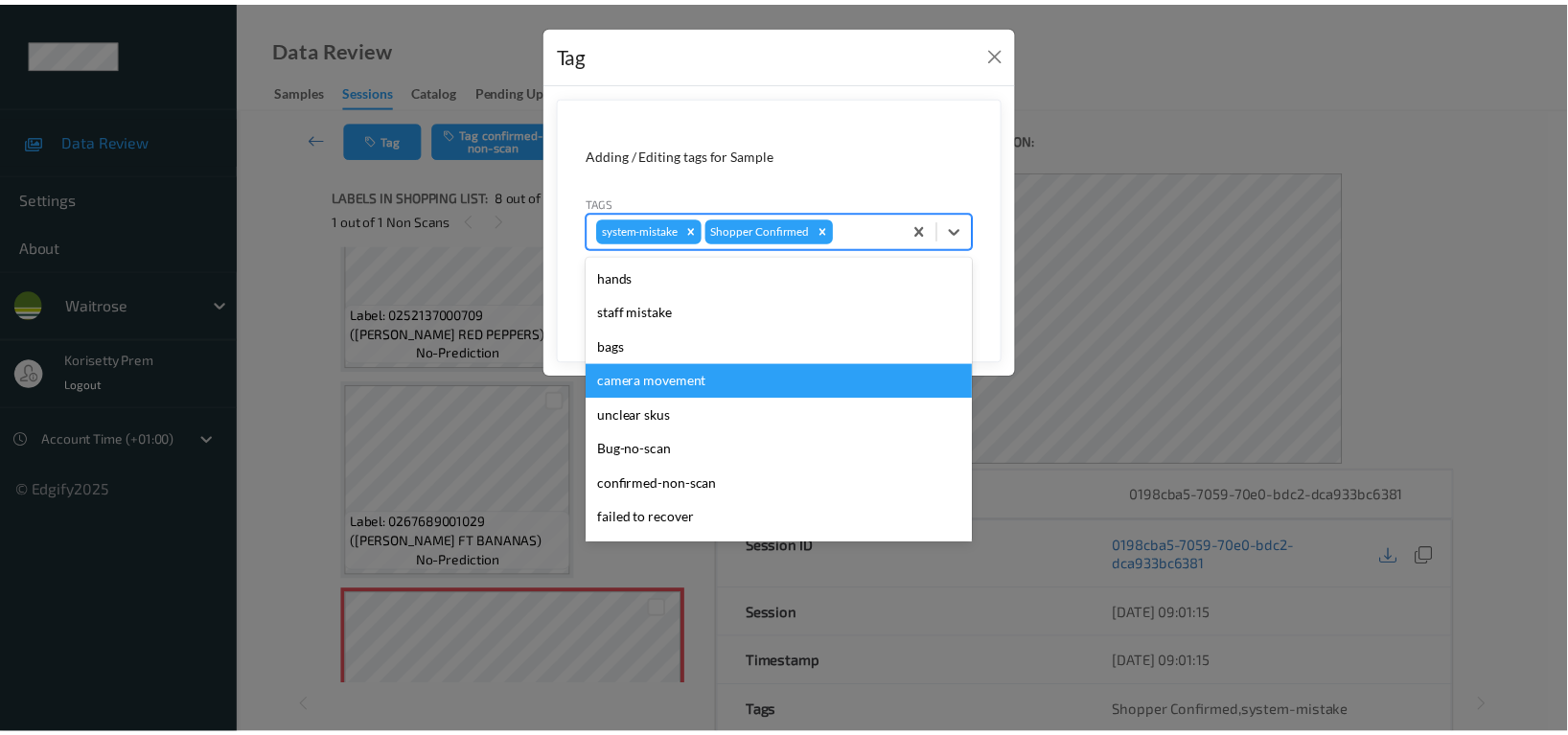
scroll to position [375, 0]
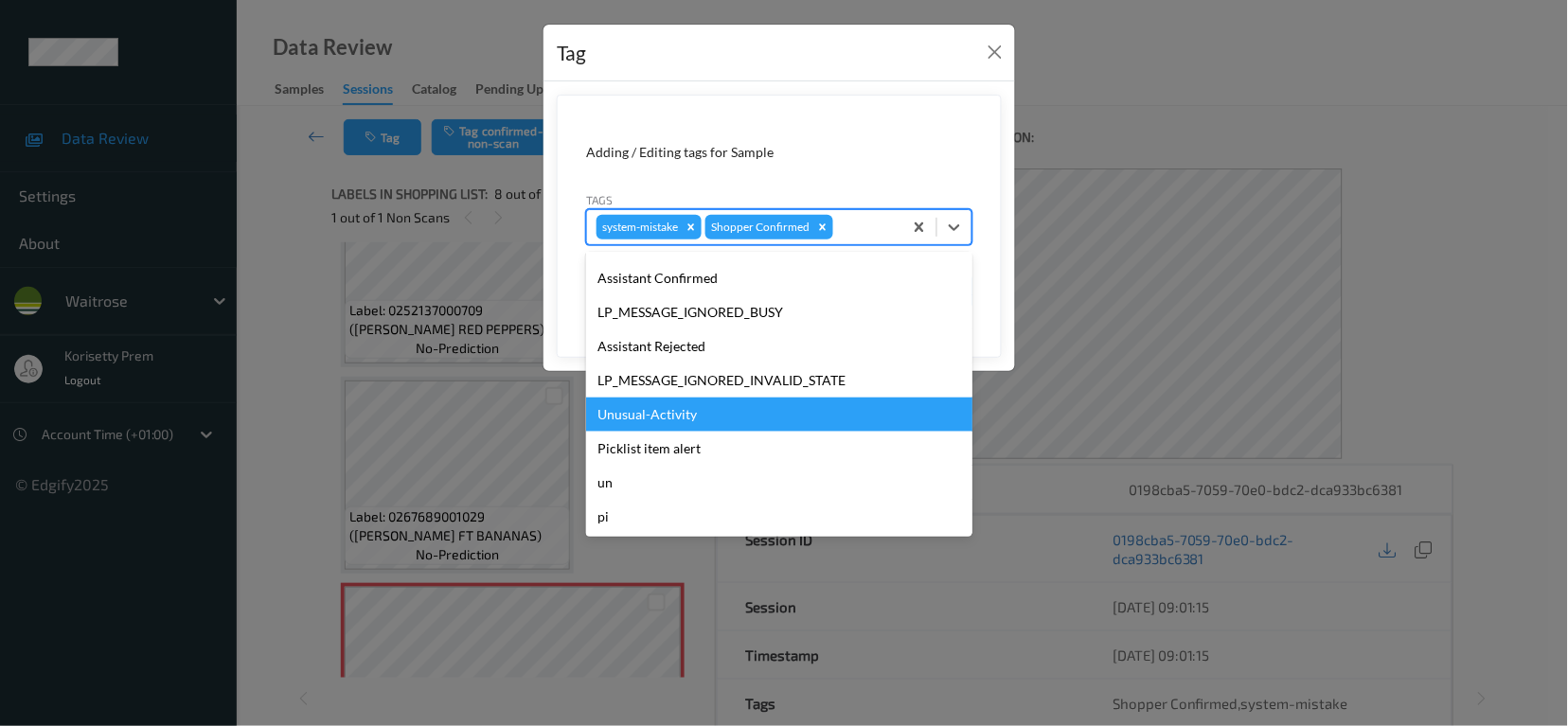
click at [650, 415] on div "Unusual-Activity" at bounding box center [779, 414] width 387 height 34
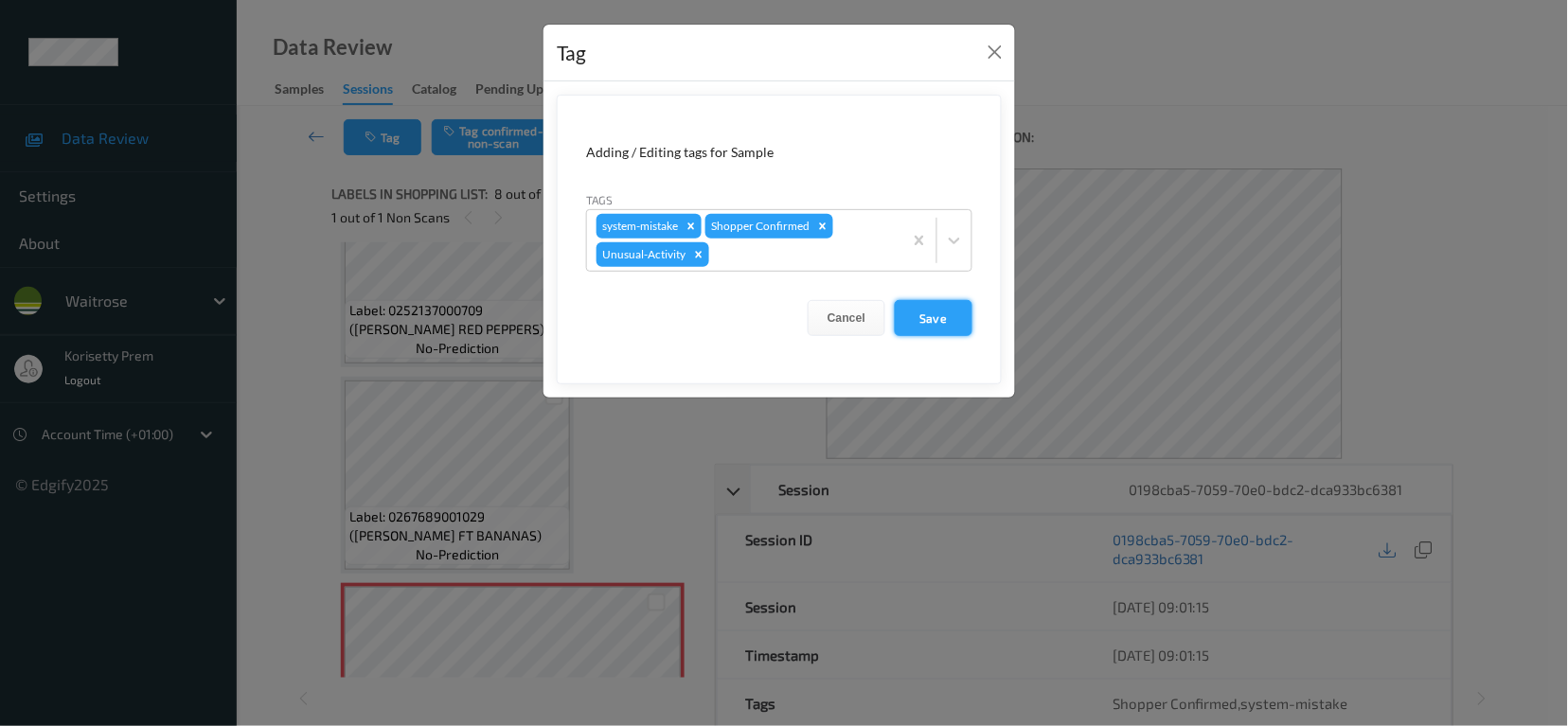
click at [931, 319] on button "Save" at bounding box center [934, 318] width 78 height 36
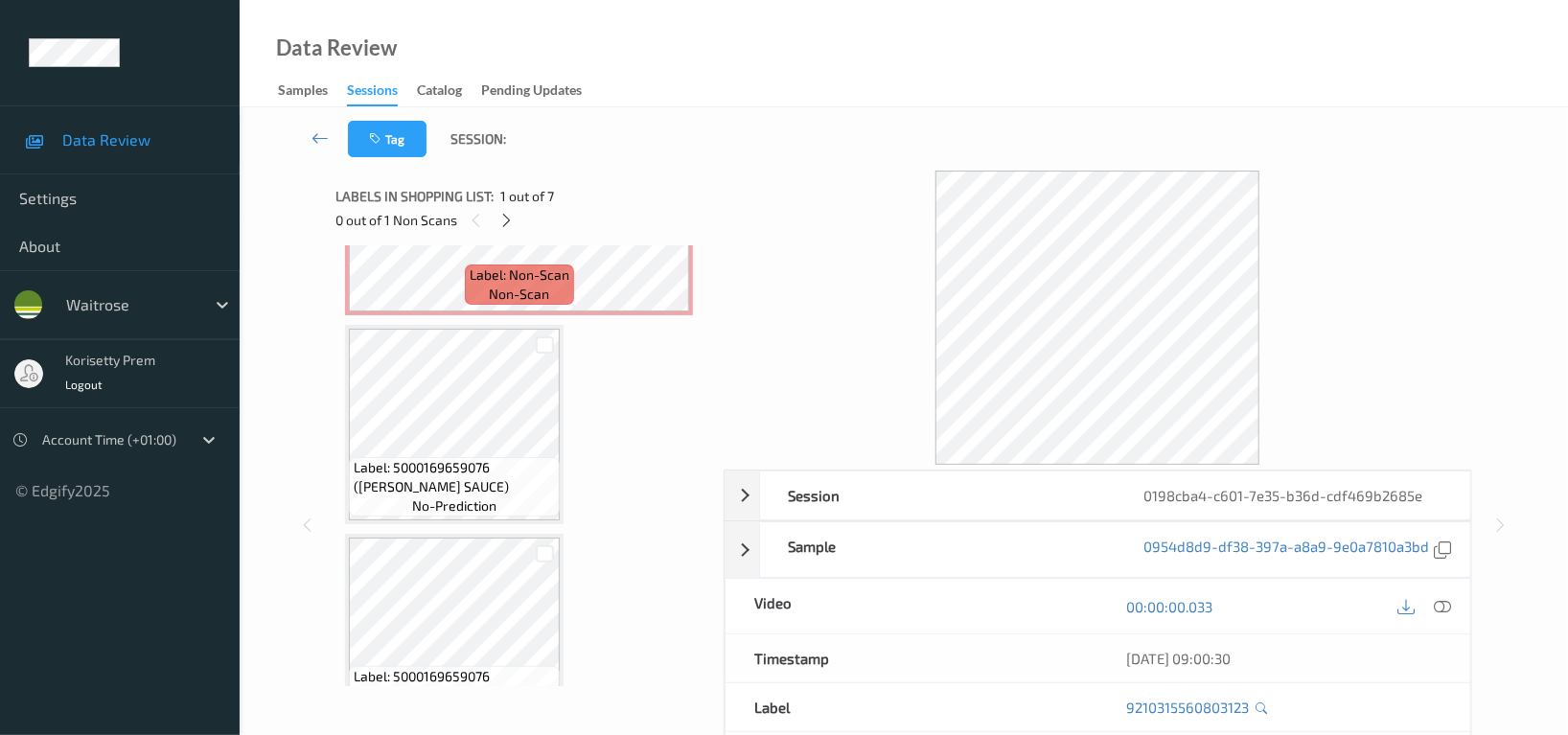
scroll to position [639, 0]
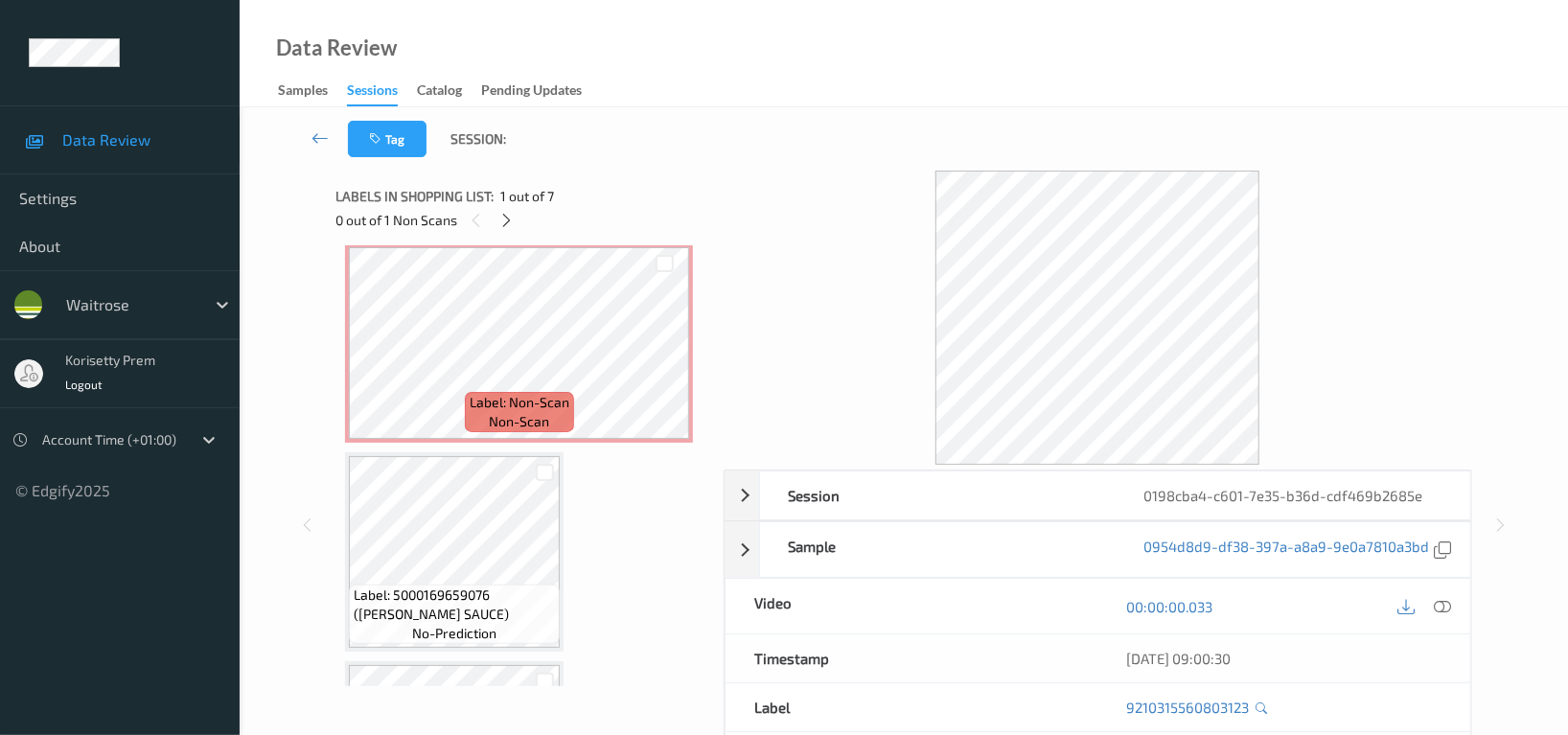
click at [786, 58] on div "Data Review Samples Sessions Catalog Pending Updates" at bounding box center [903, 54] width 1328 height 108
click at [751, 186] on div at bounding box center [1098, 317] width 748 height 294
click at [508, 219] on icon at bounding box center [507, 220] width 16 height 17
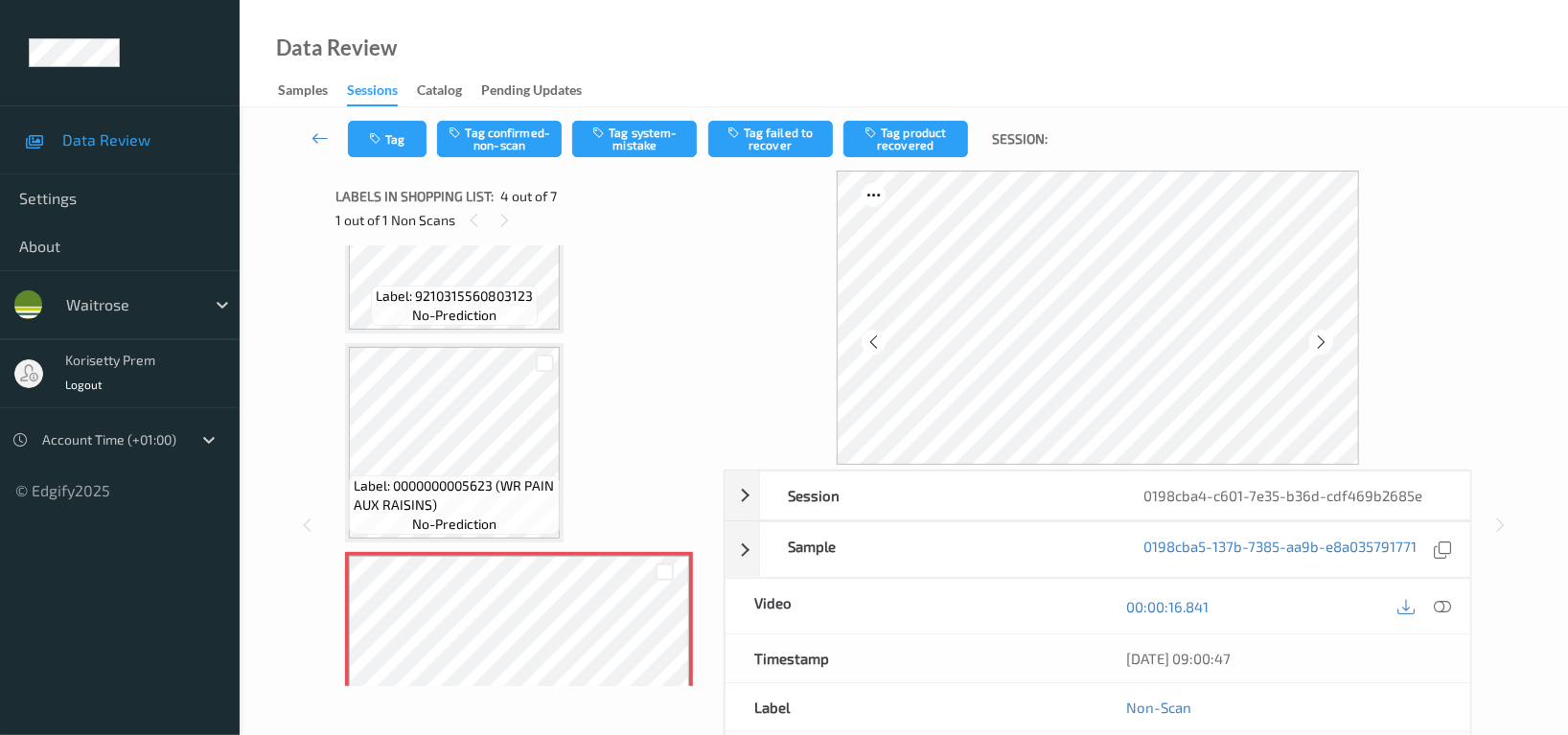
scroll to position [511, 0]
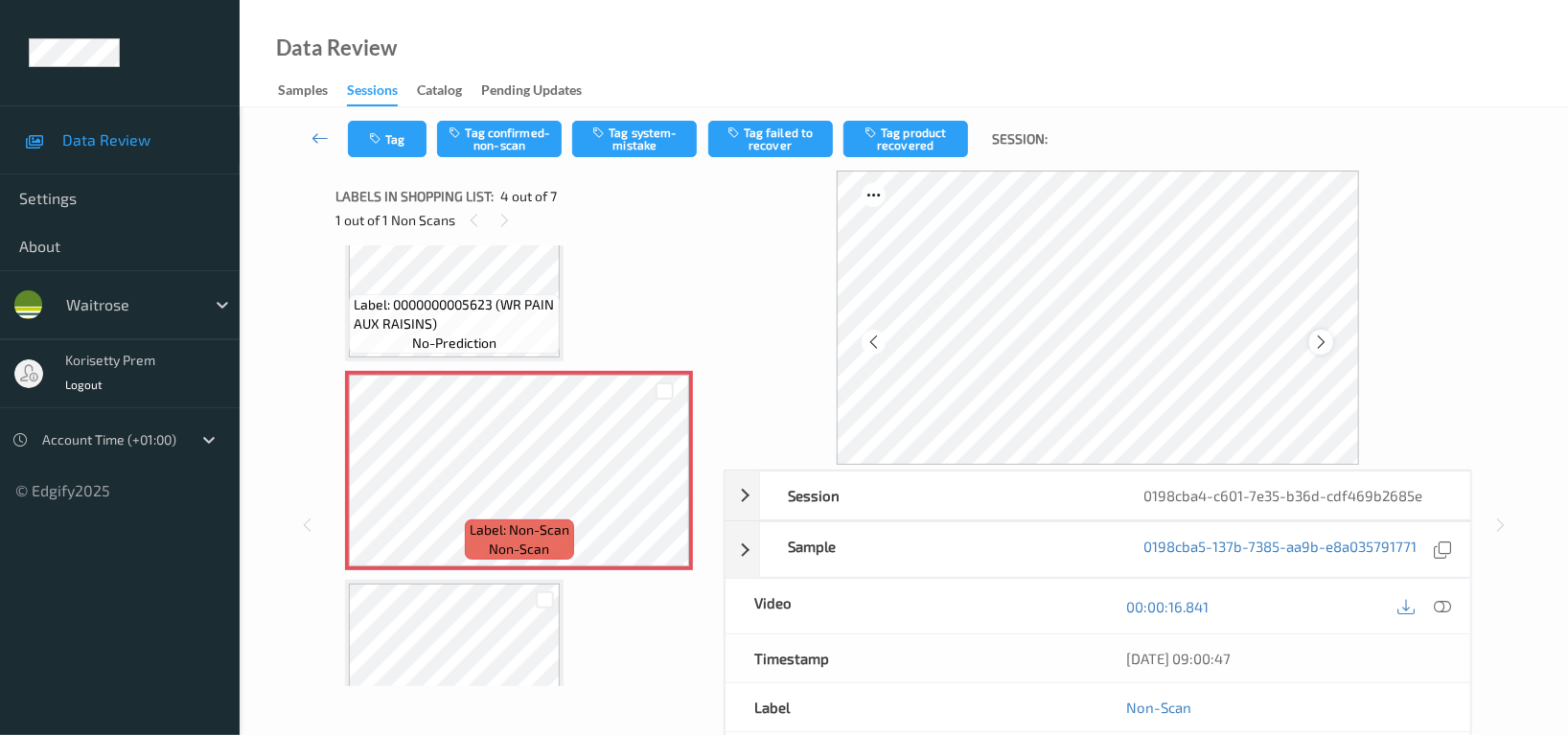
click at [1327, 334] on icon at bounding box center [1321, 342] width 16 height 17
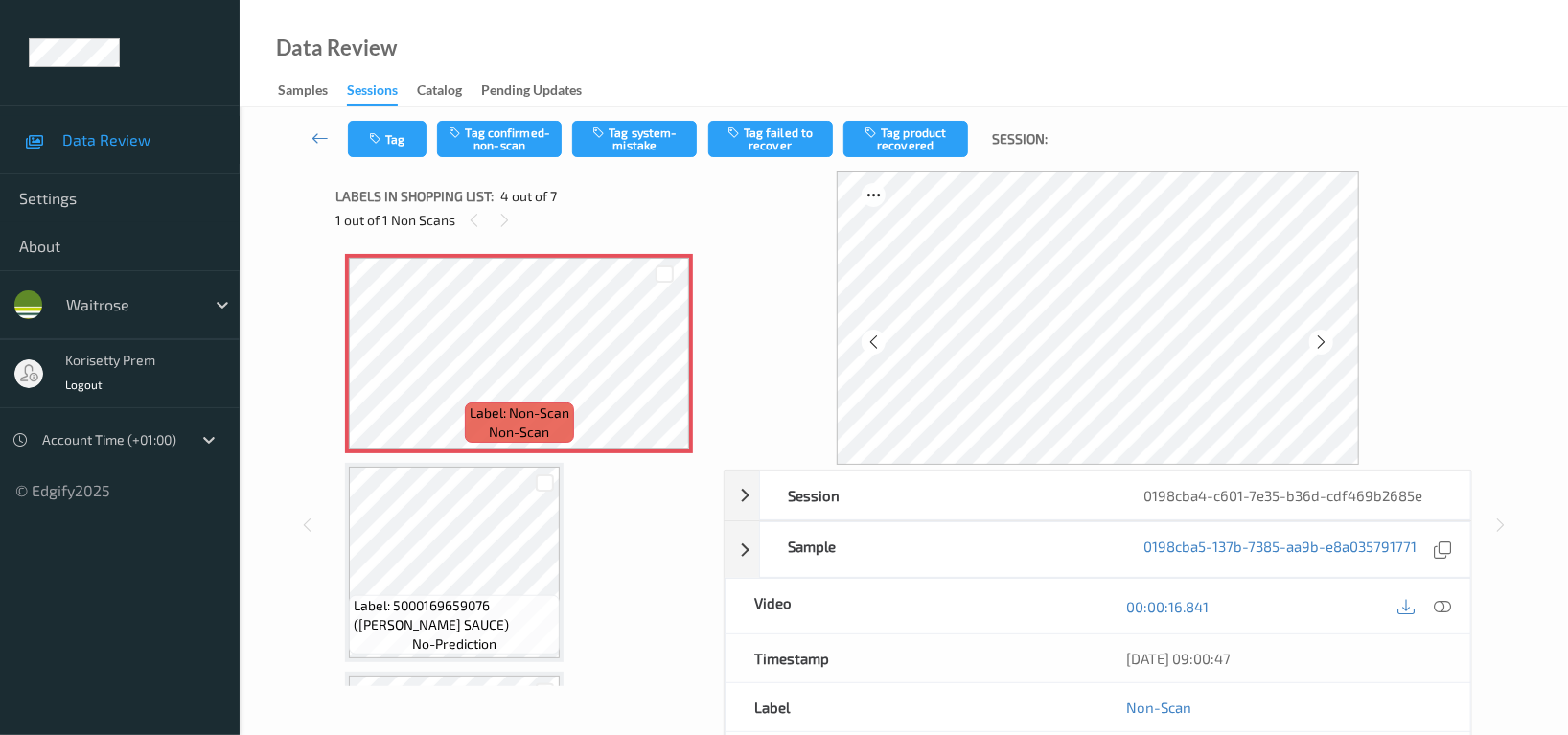
scroll to position [639, 0]
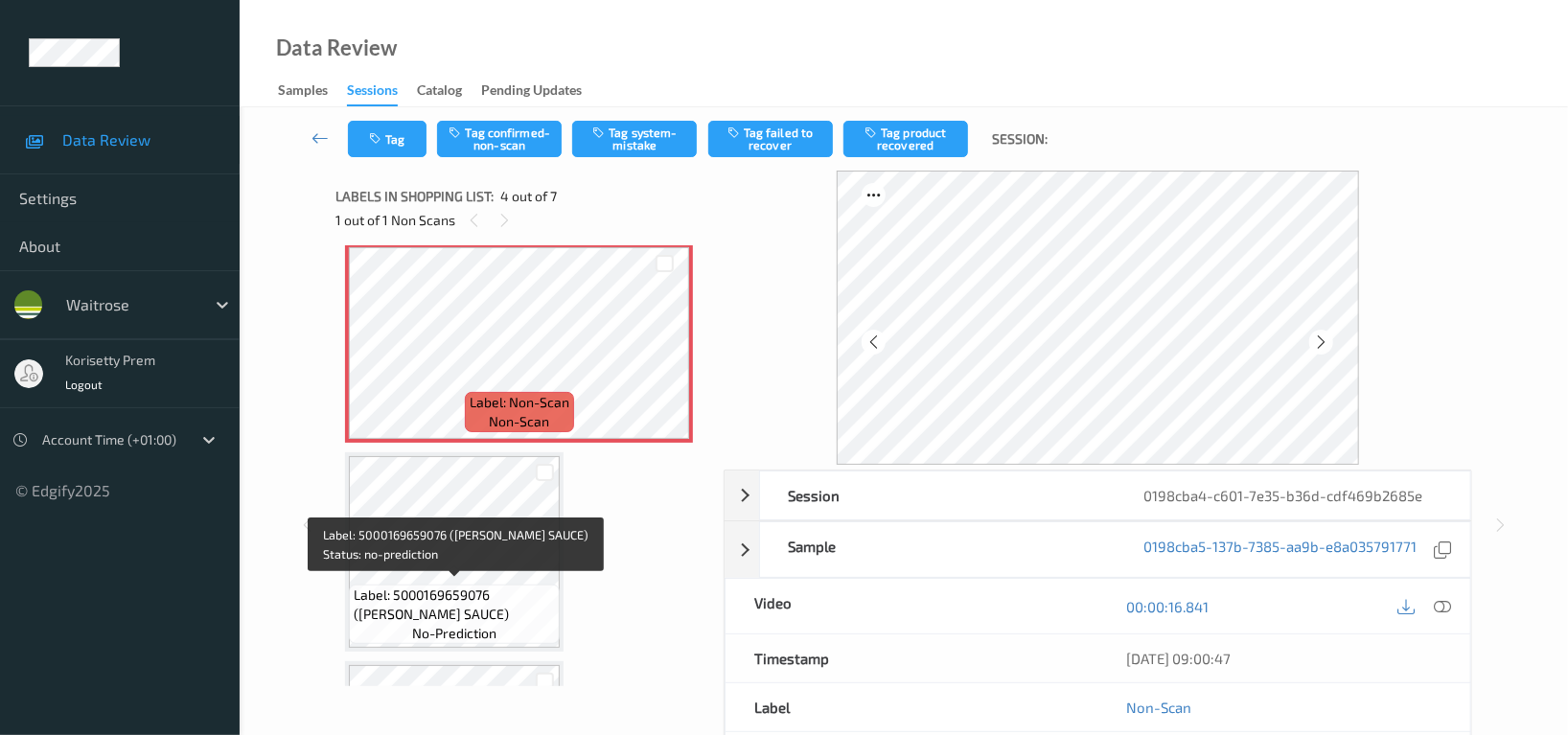
click at [461, 608] on span "Label: 5000169659076 (WR CARBONARA SAUCE)" at bounding box center [454, 605] width 201 height 38
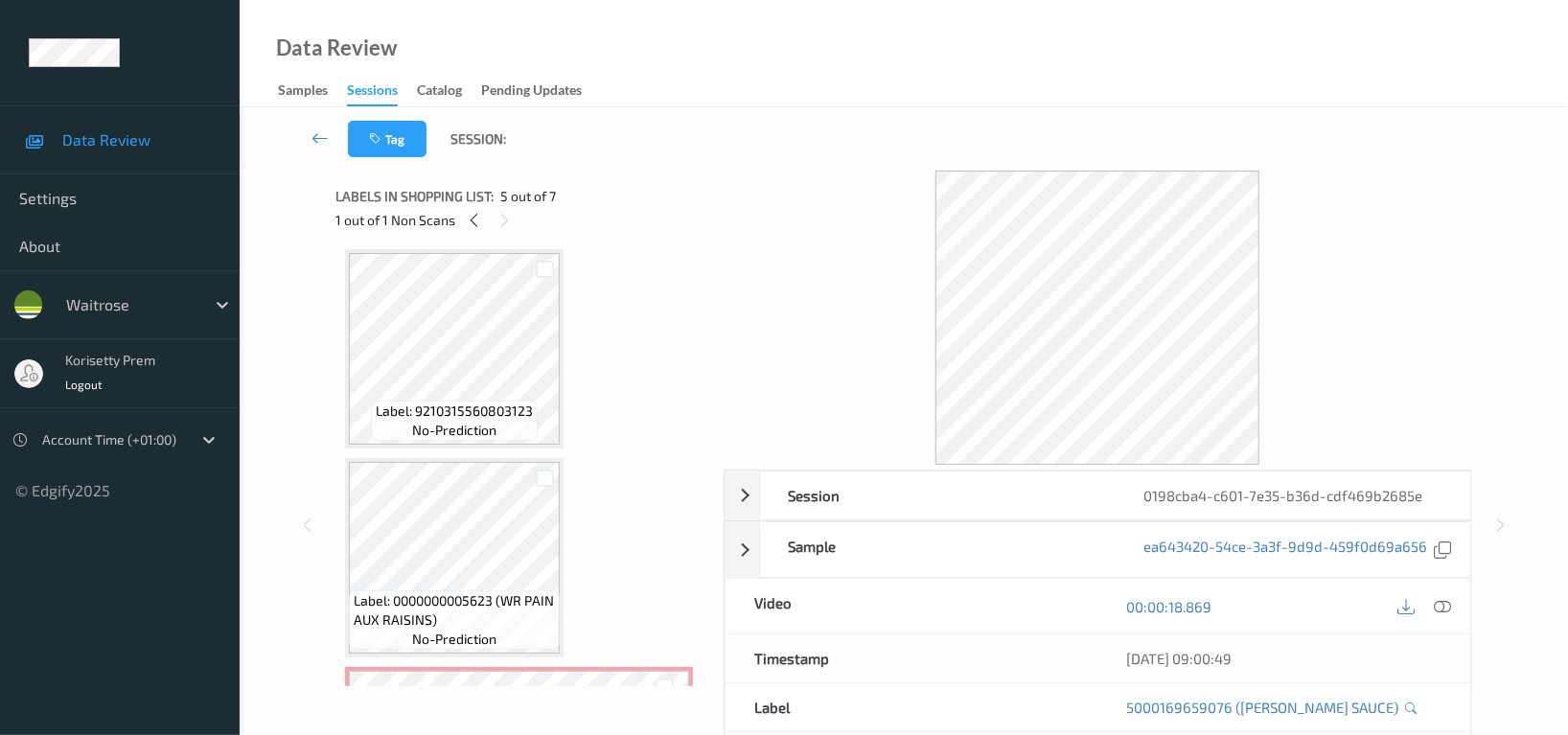
scroll to position [255, 0]
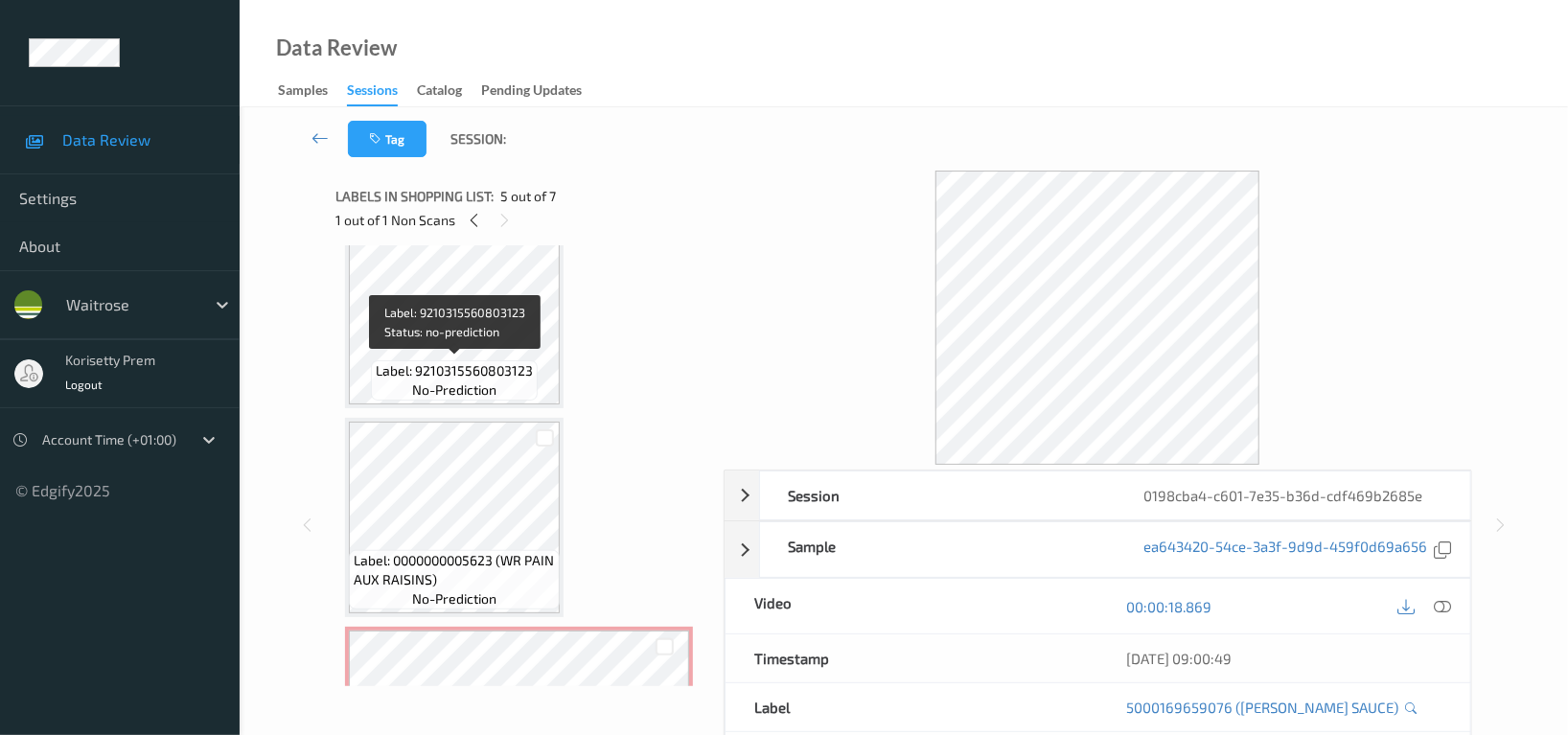
click at [474, 361] on div "Label: 9210315560803123 no-prediction" at bounding box center [454, 381] width 166 height 40
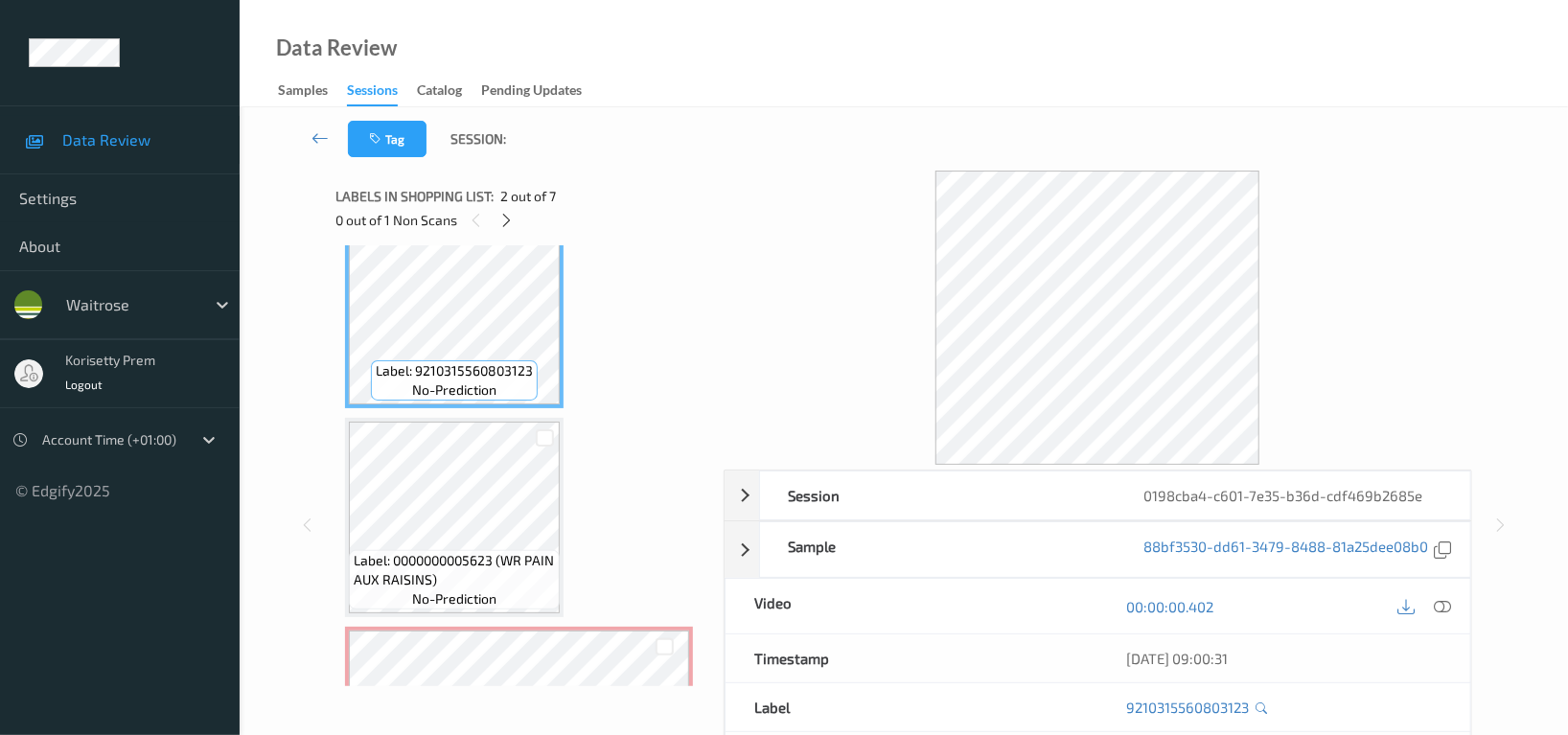
click at [1438, 614] on icon at bounding box center [1443, 607] width 17 height 17
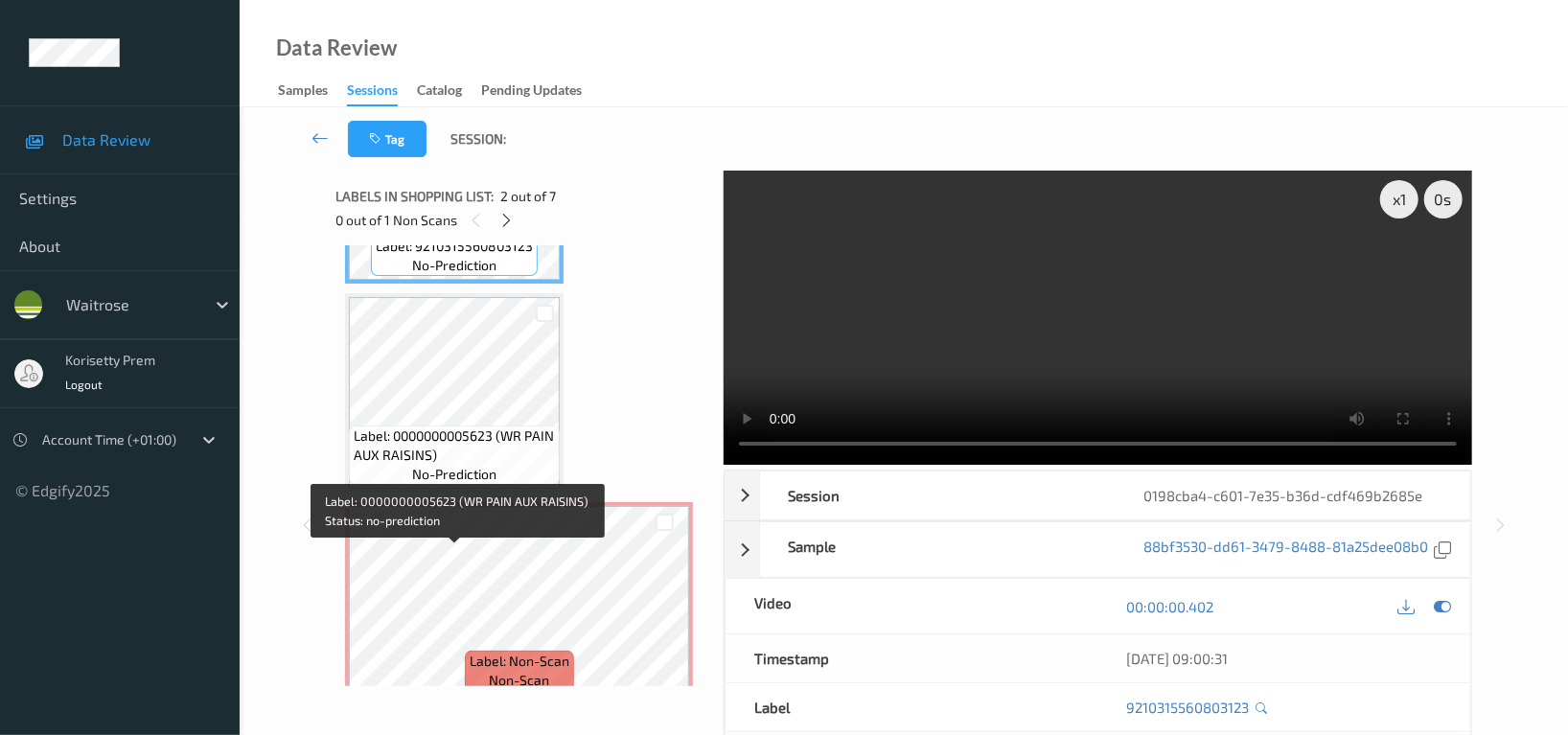
scroll to position [383, 0]
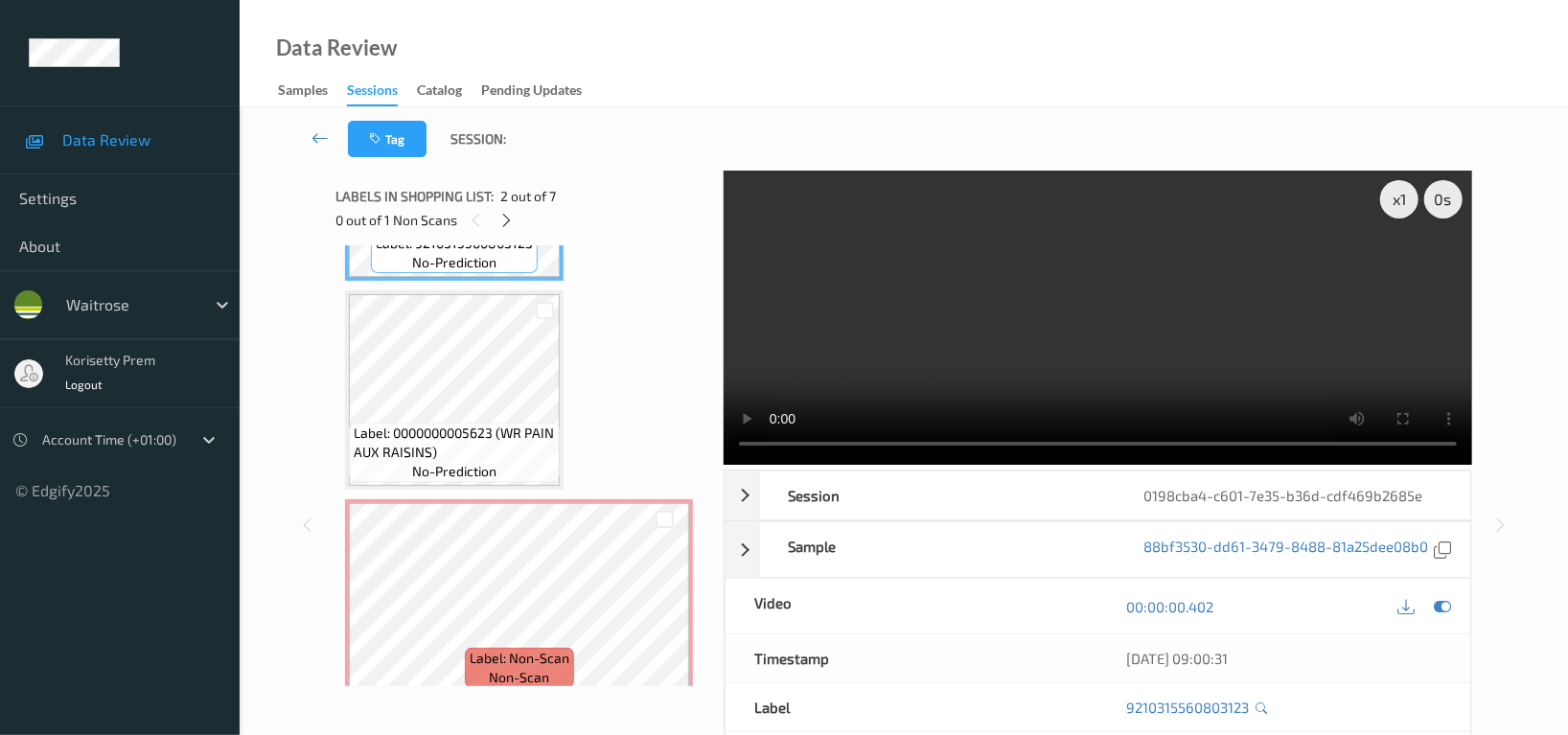
click at [1065, 393] on video at bounding box center [1098, 317] width 748 height 294
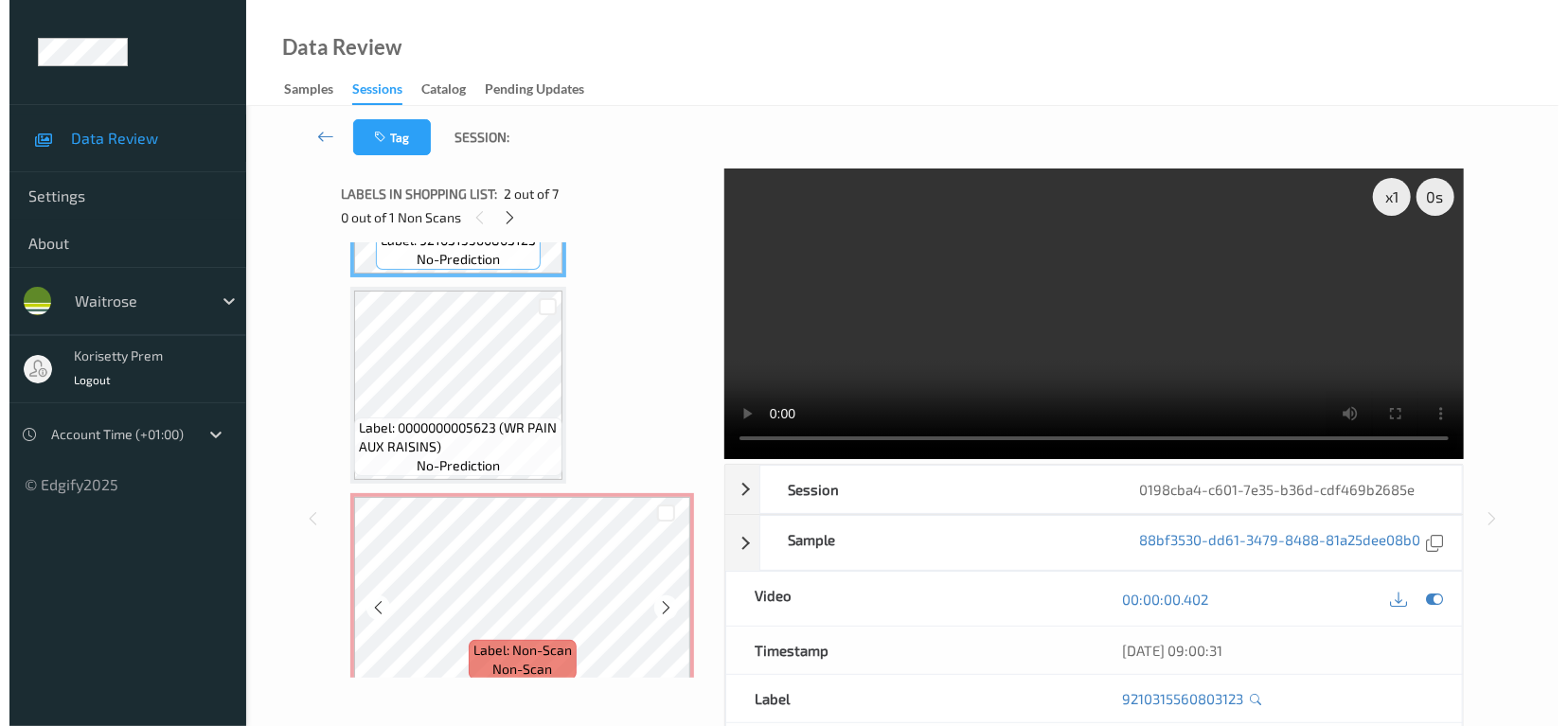
scroll to position [631, 0]
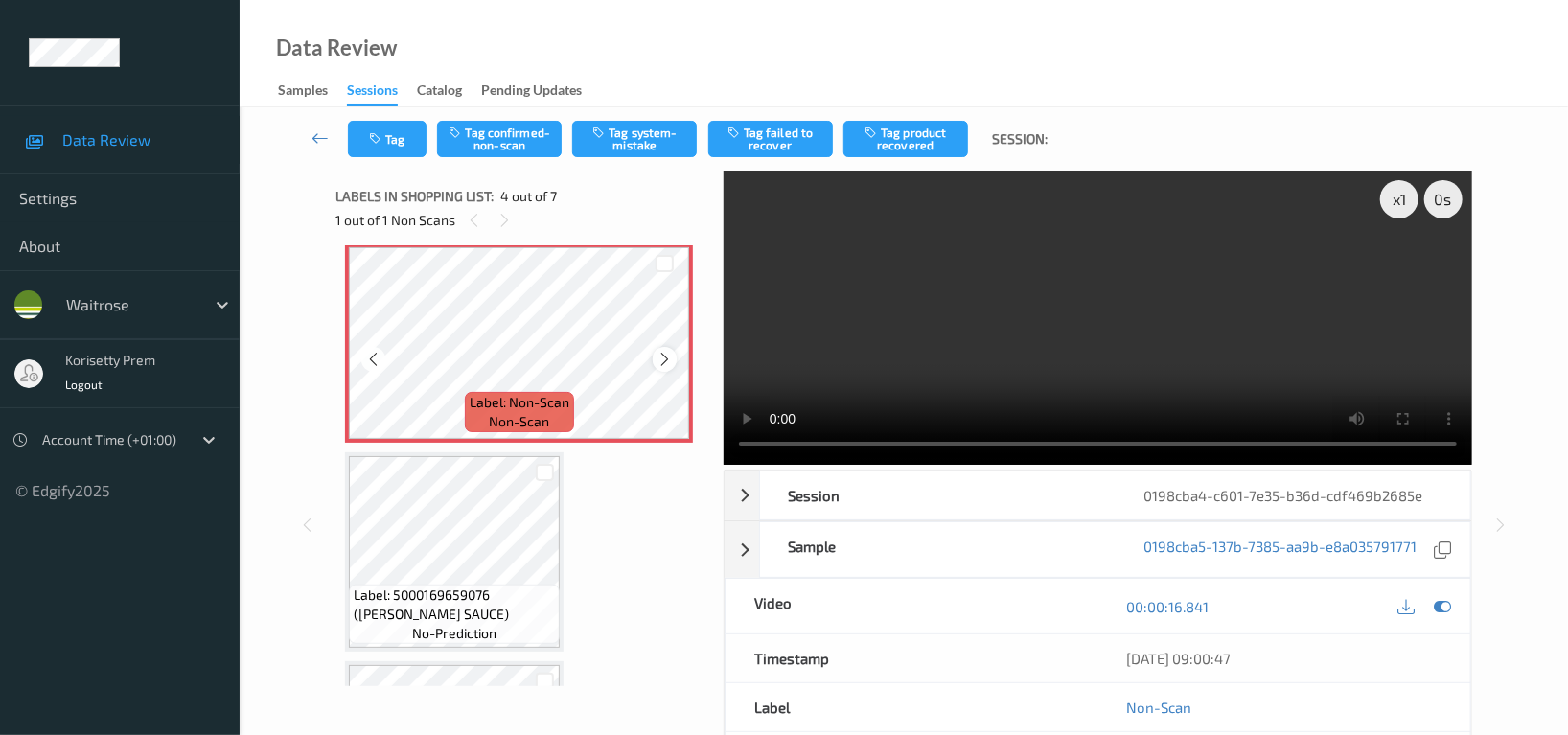
click at [660, 356] on icon at bounding box center [664, 360] width 16 height 17
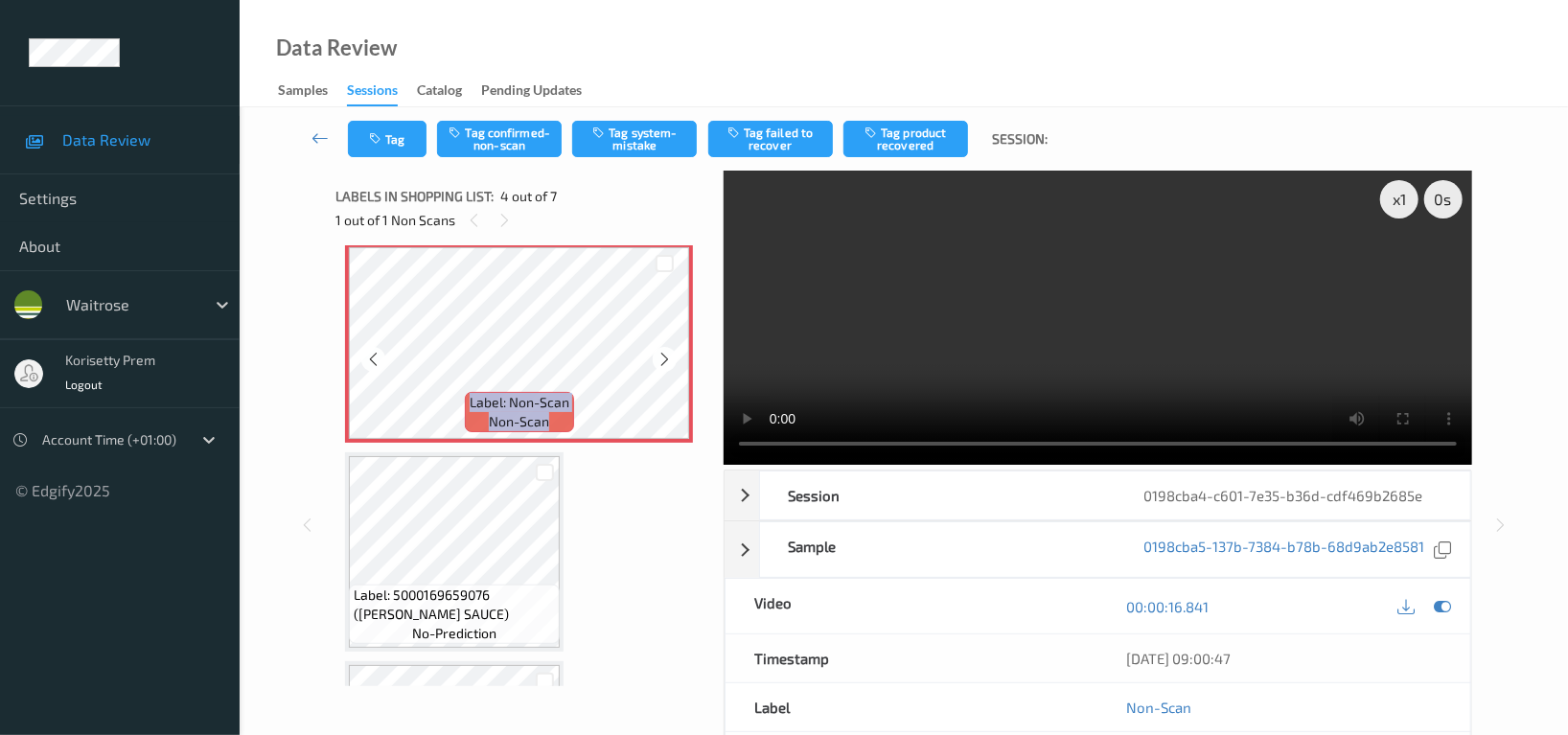
click at [660, 356] on icon at bounding box center [664, 360] width 16 height 17
click at [663, 140] on button "Tag system-mistake" at bounding box center [635, 139] width 125 height 37
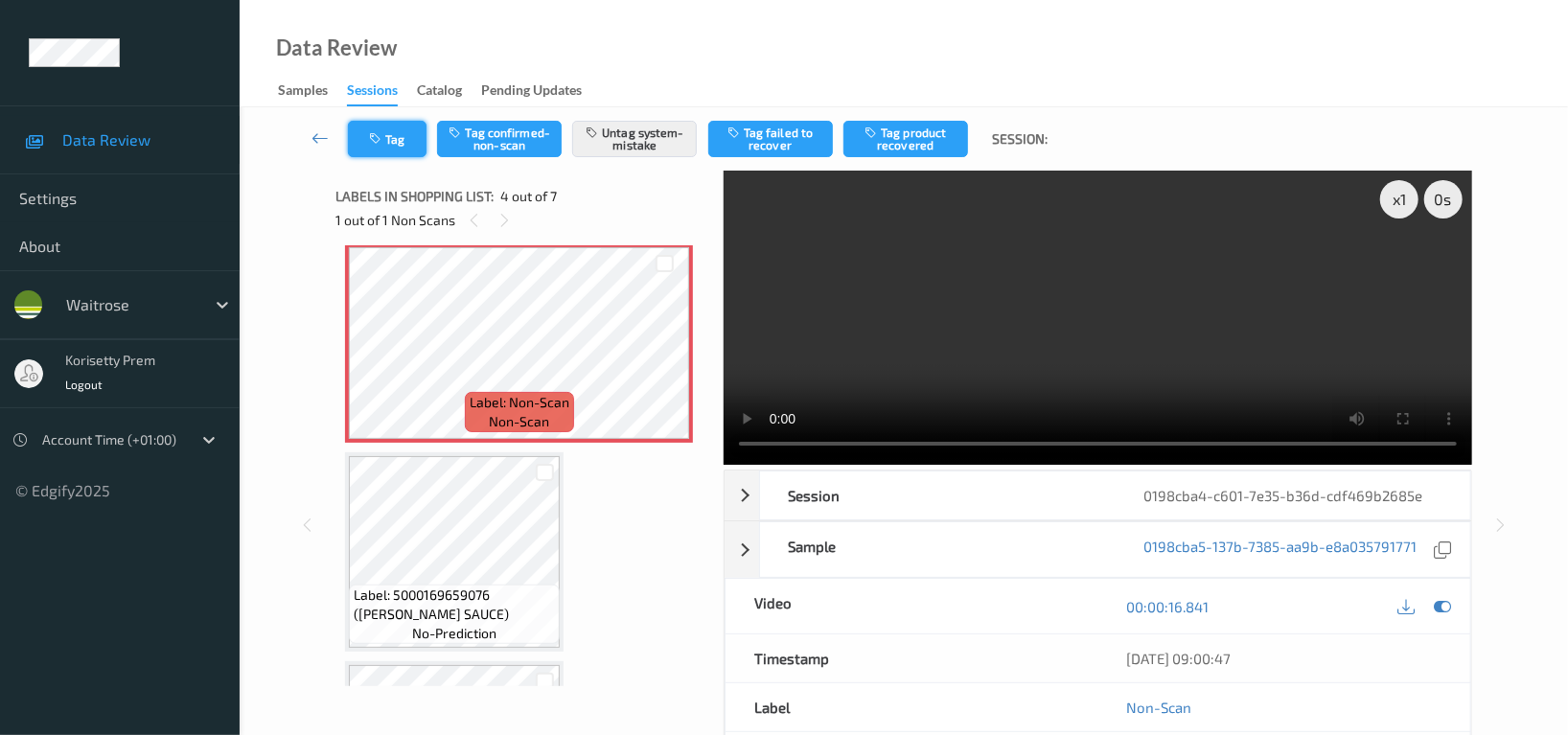
click at [392, 121] on button "Tag" at bounding box center [388, 139] width 79 height 37
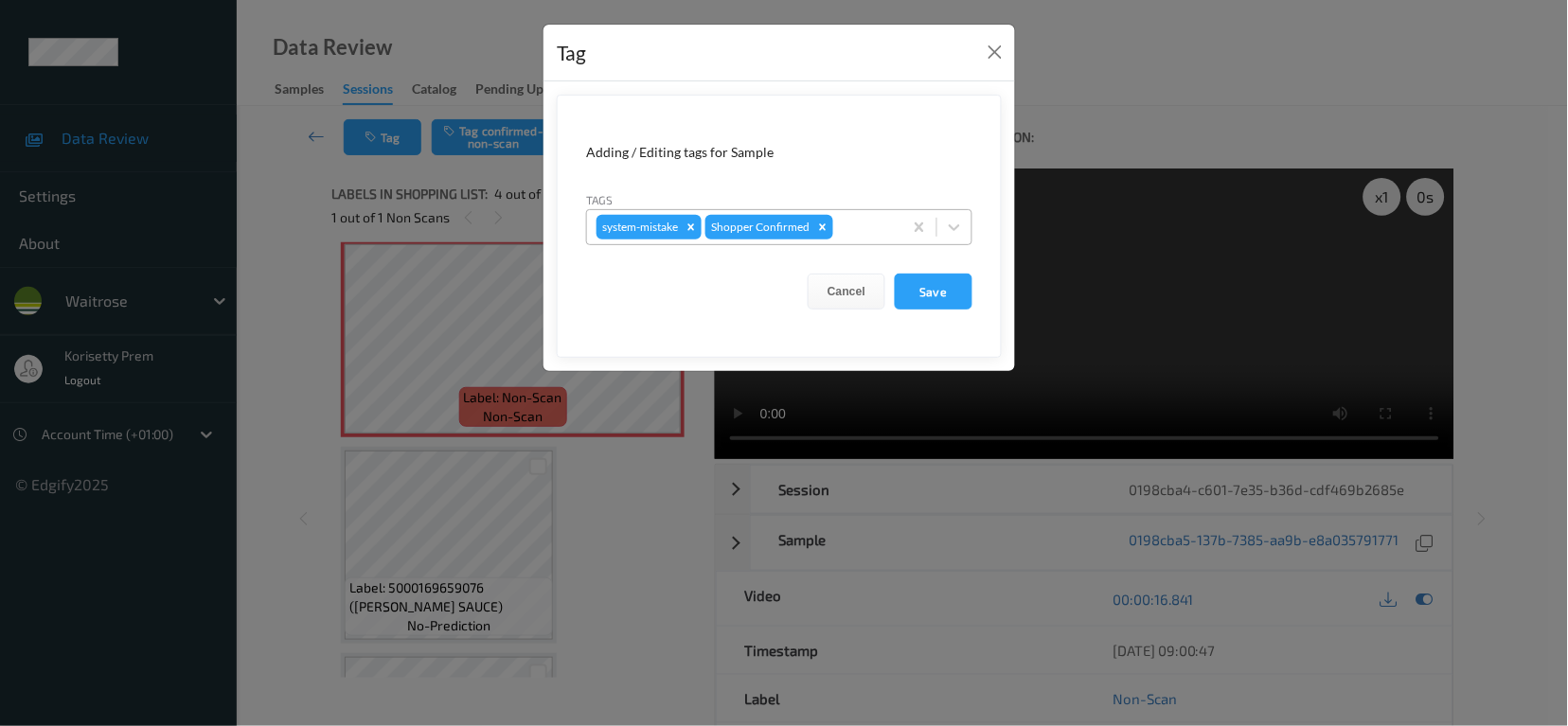
click at [880, 224] on div at bounding box center [865, 227] width 56 height 23
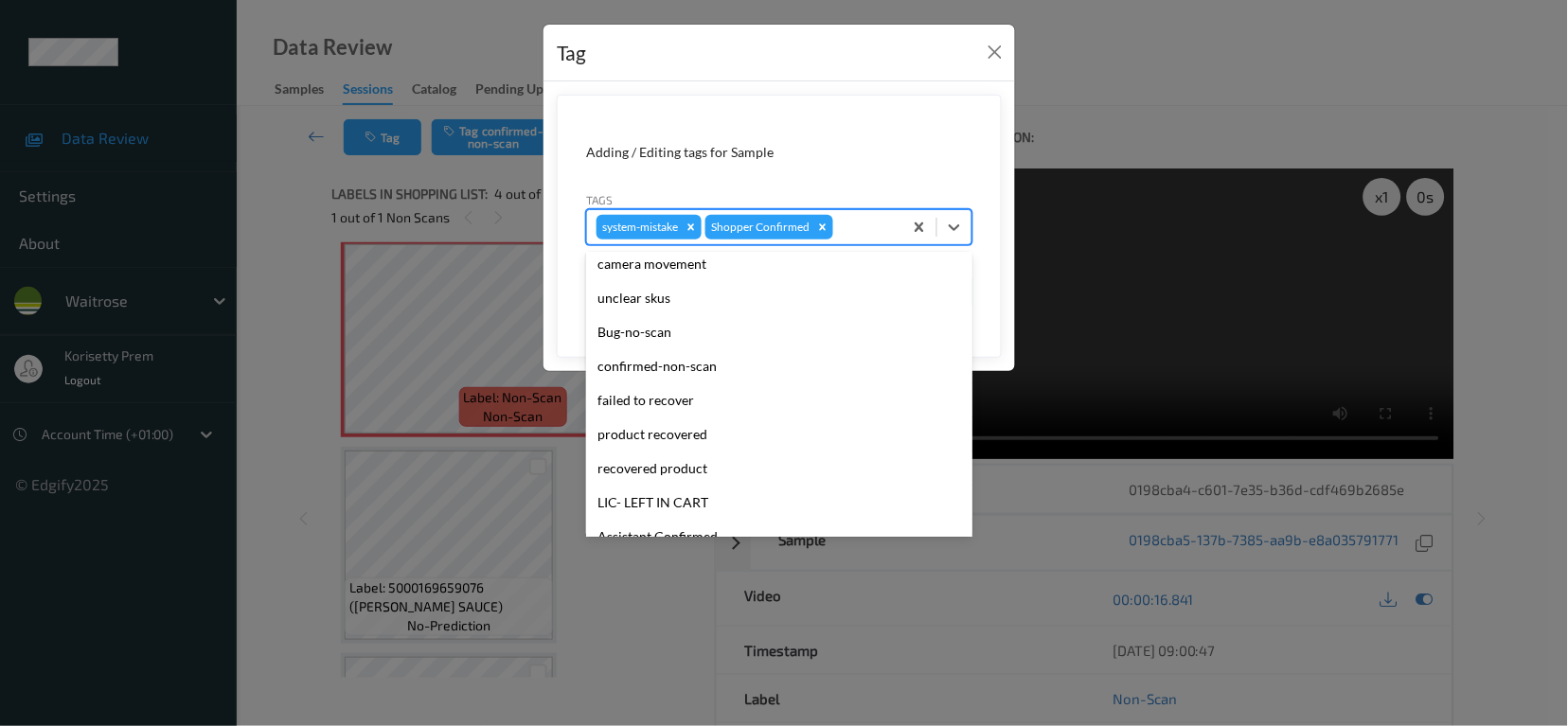
scroll to position [371, 0]
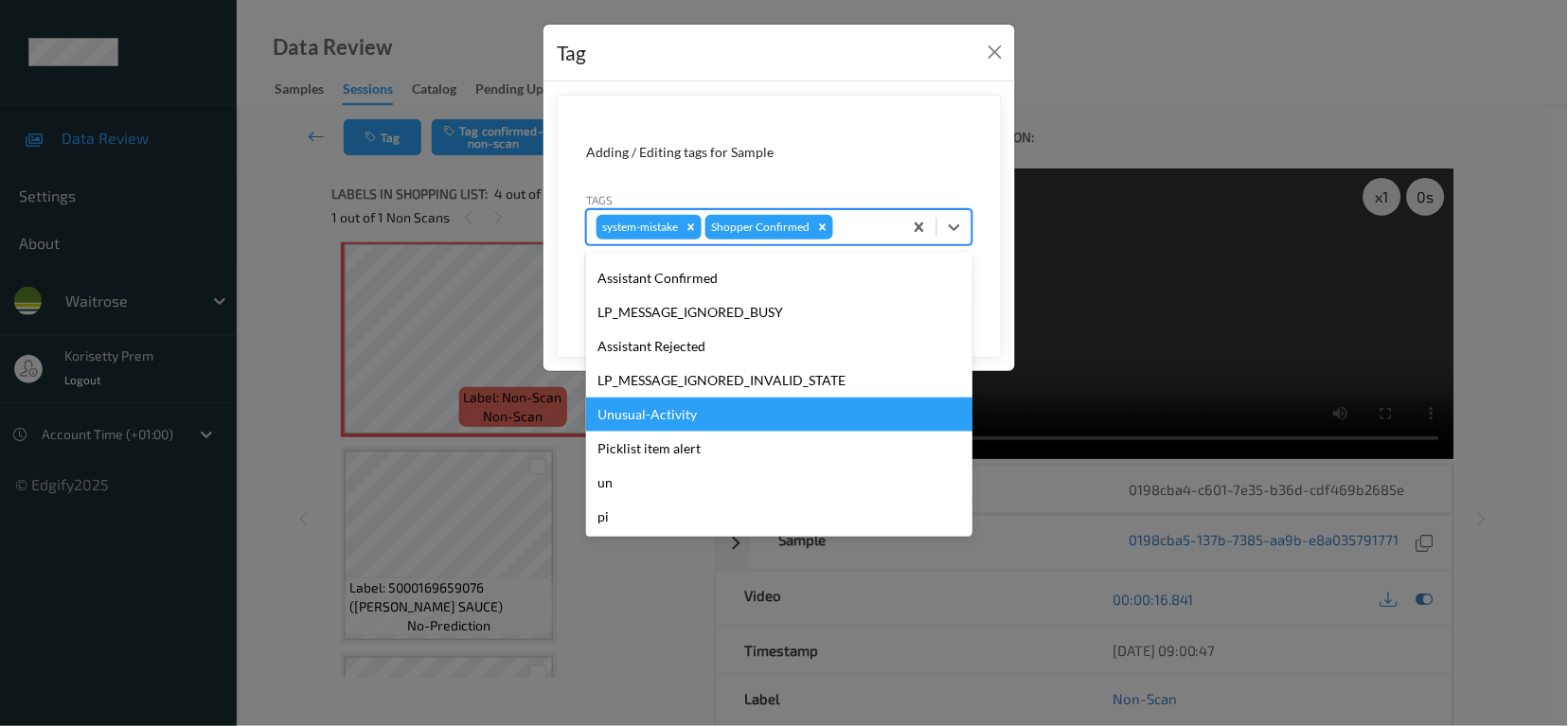
click at [661, 423] on div "Unusual-Activity" at bounding box center [779, 414] width 387 height 34
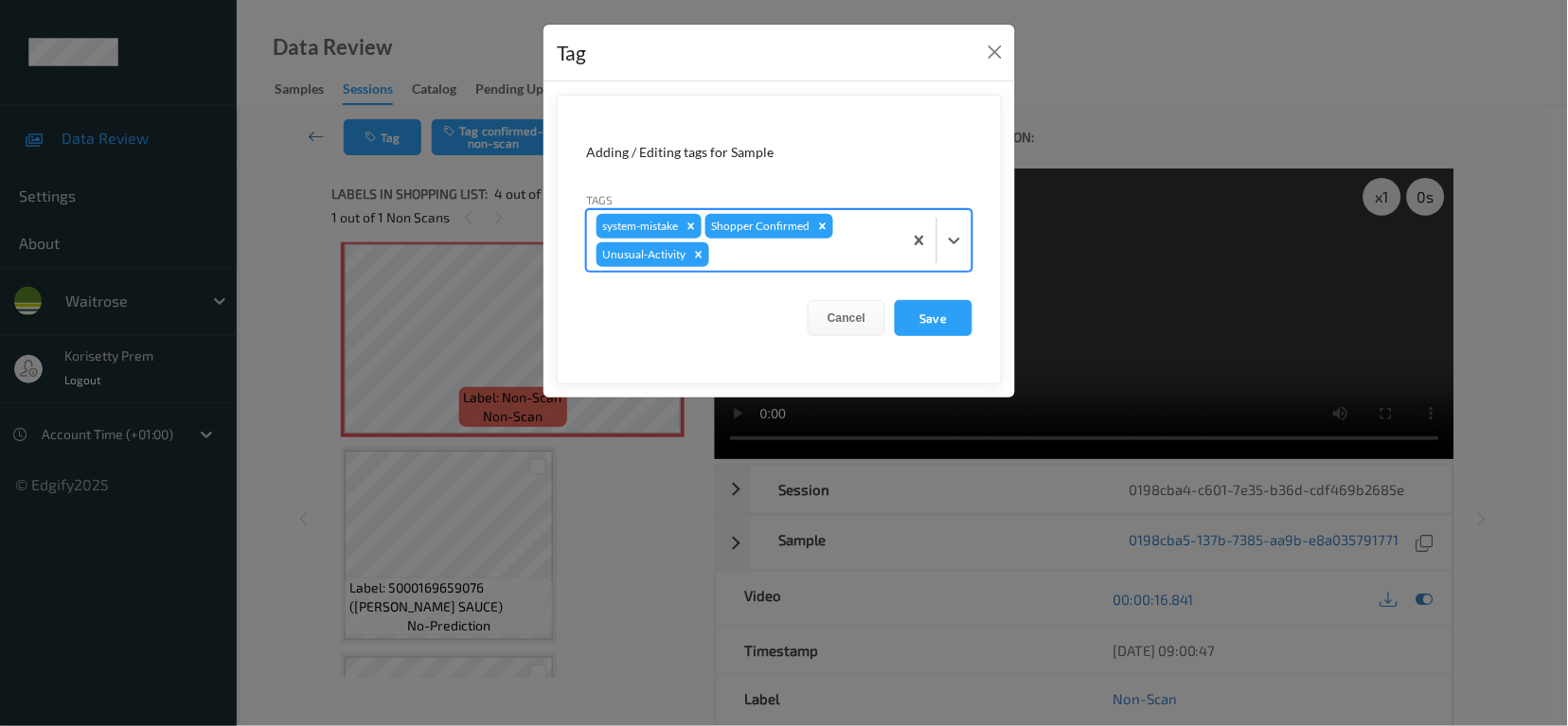
click at [839, 261] on div at bounding box center [802, 255] width 180 height 23
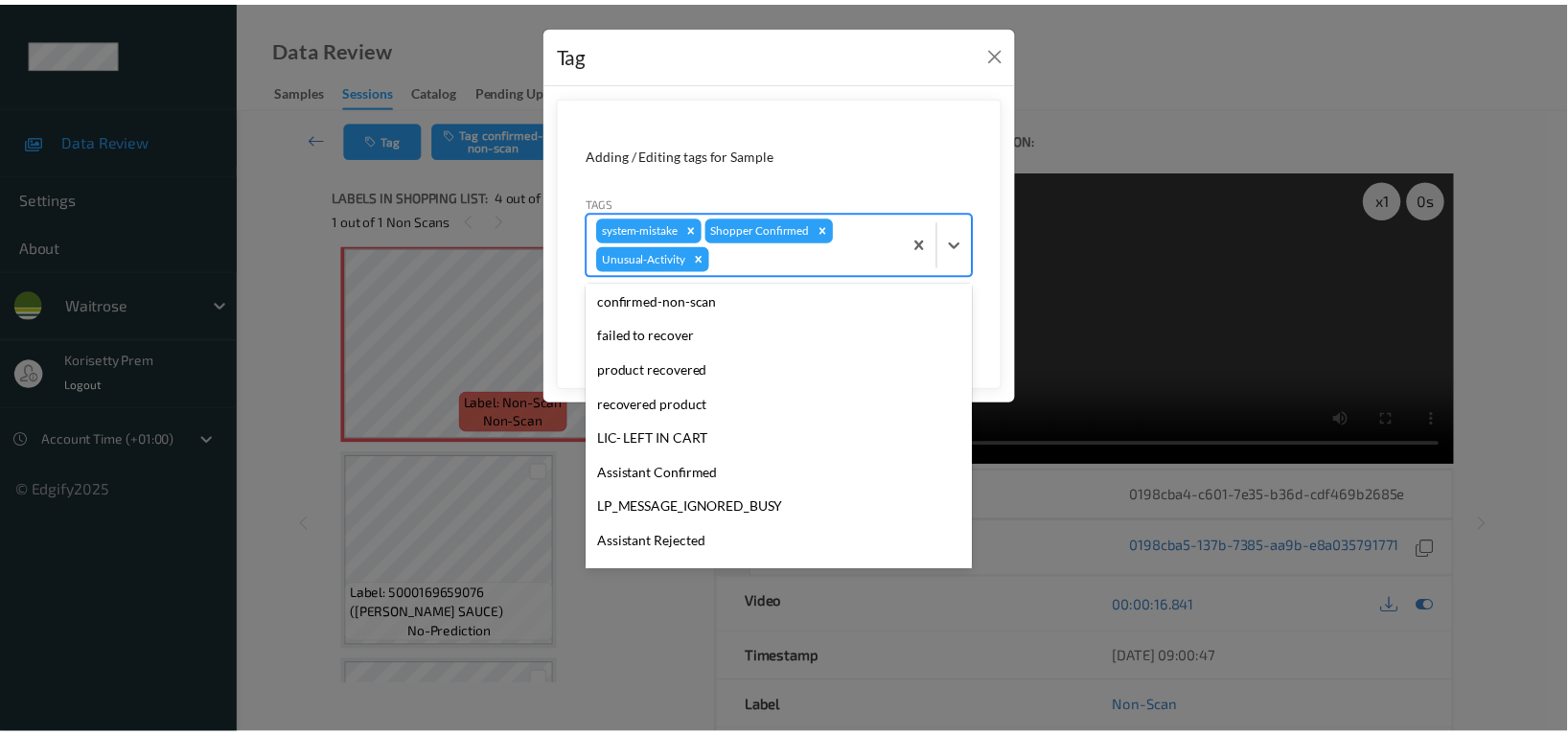
scroll to position [341, 0]
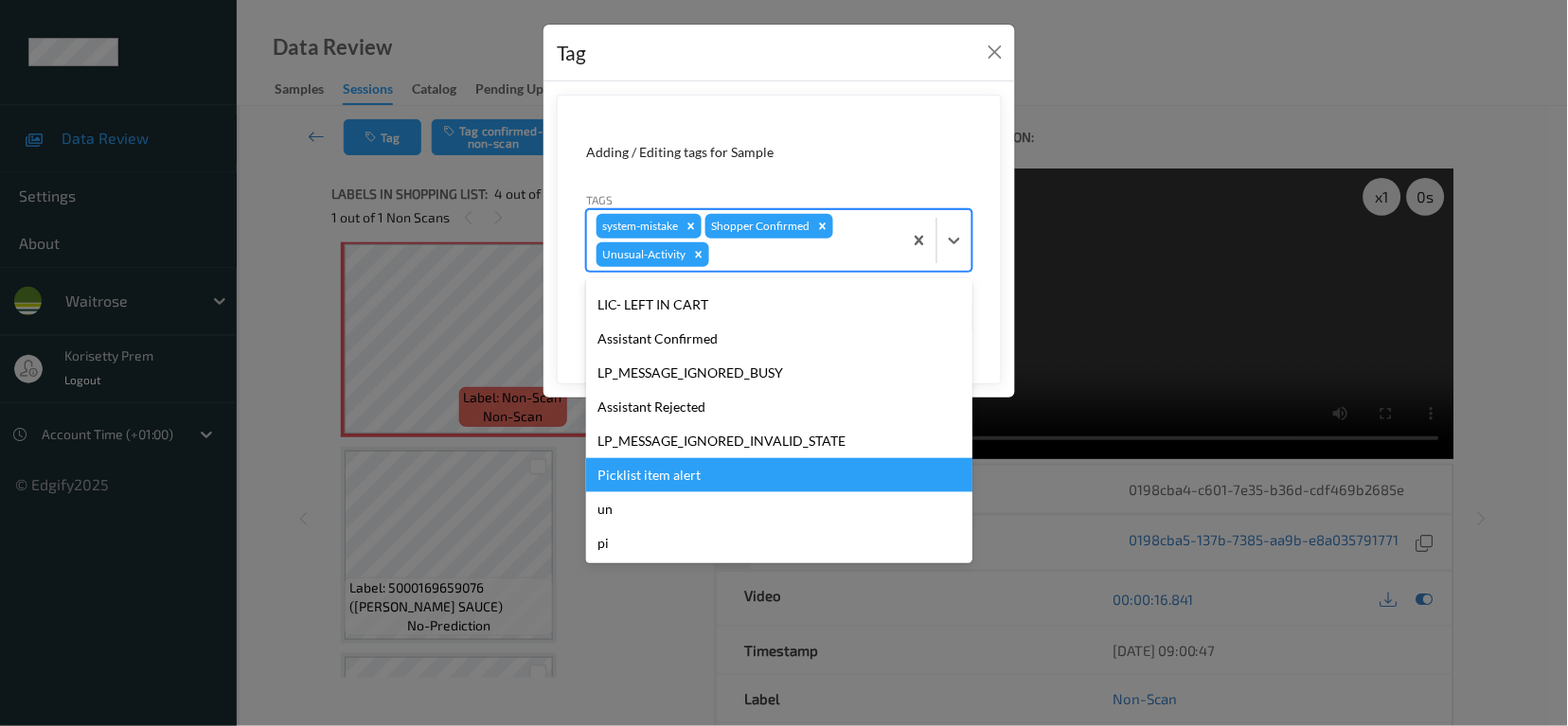
click at [672, 482] on div "Picklist item alert" at bounding box center [779, 475] width 387 height 34
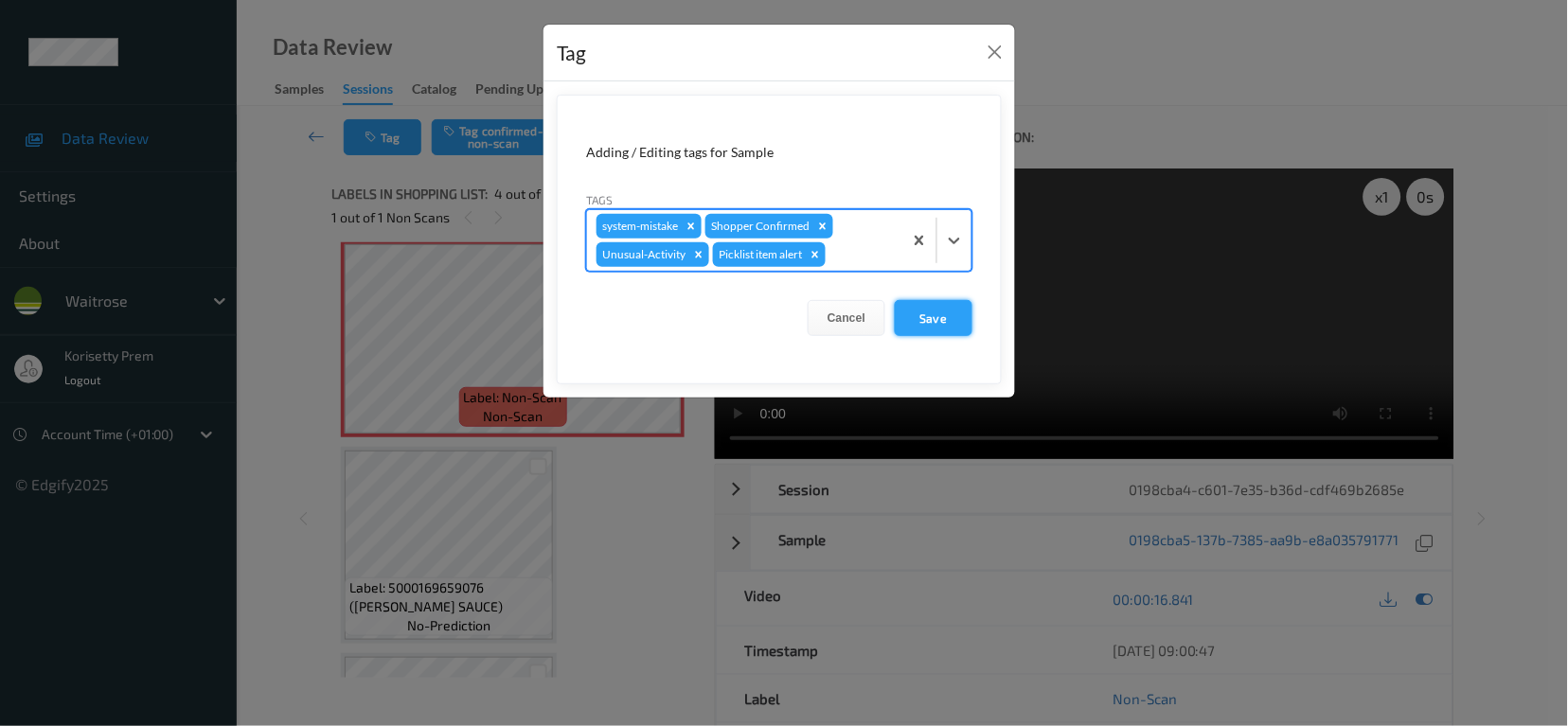
click at [938, 320] on button "Save" at bounding box center [934, 318] width 78 height 36
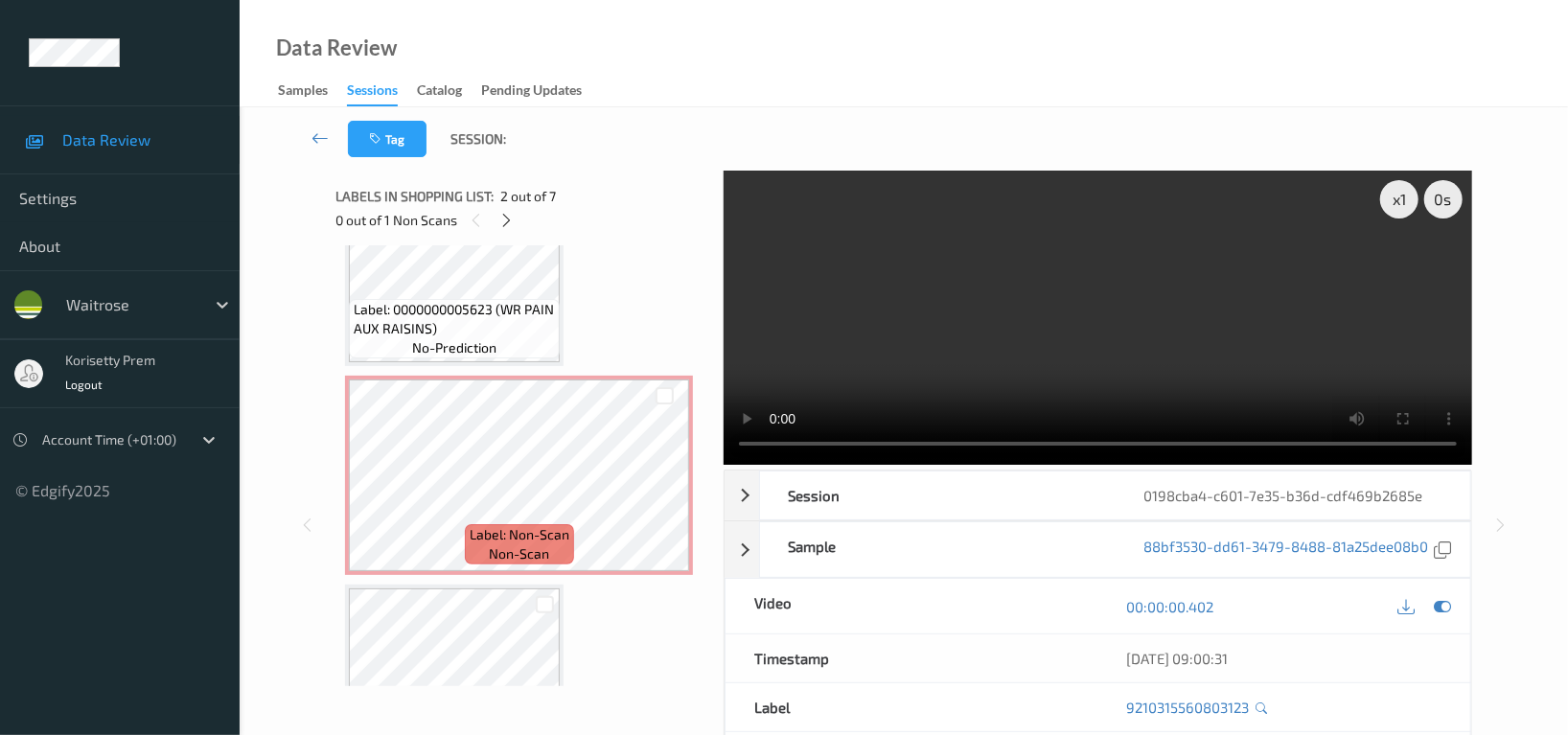
scroll to position [511, 0]
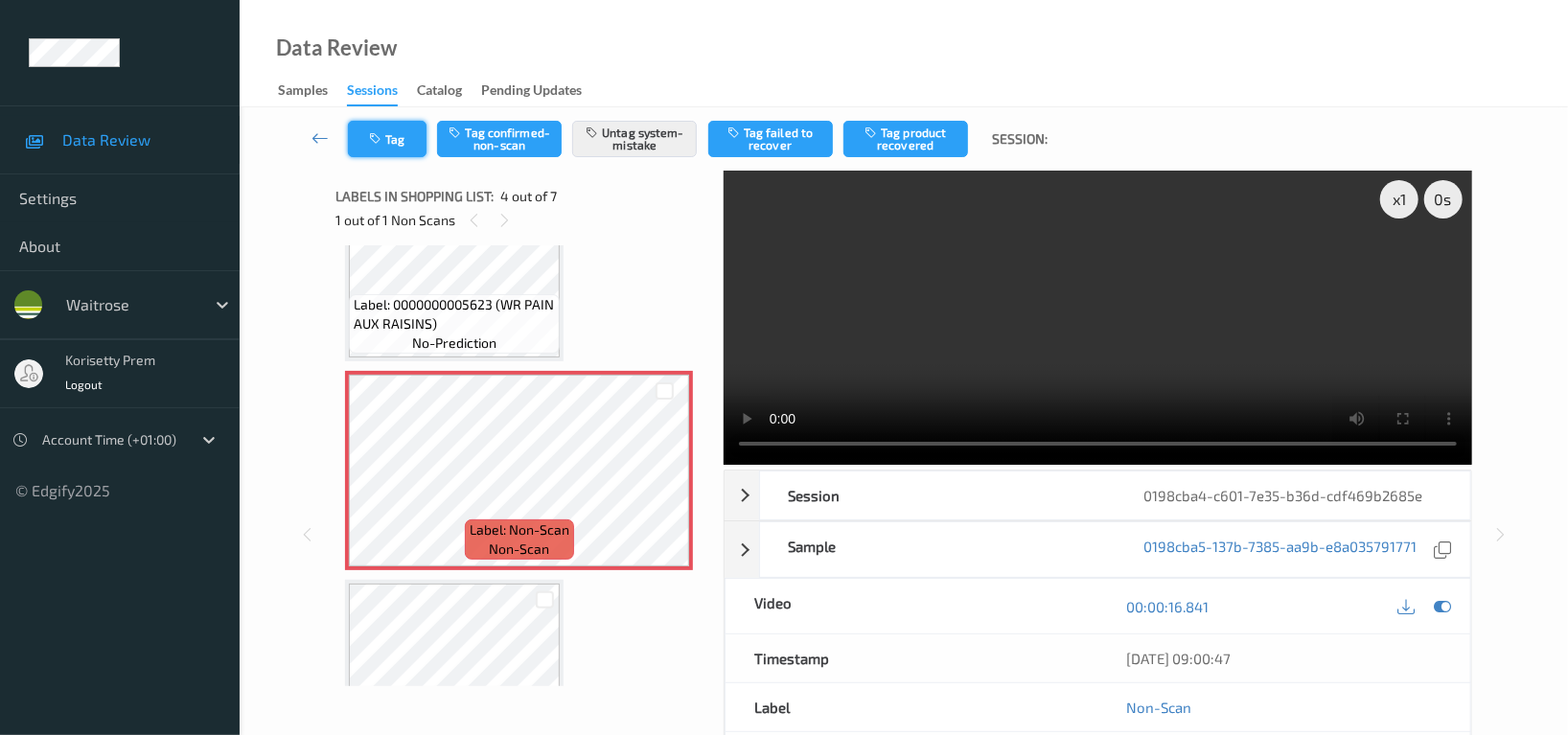
click at [412, 146] on button "Tag" at bounding box center [388, 139] width 79 height 37
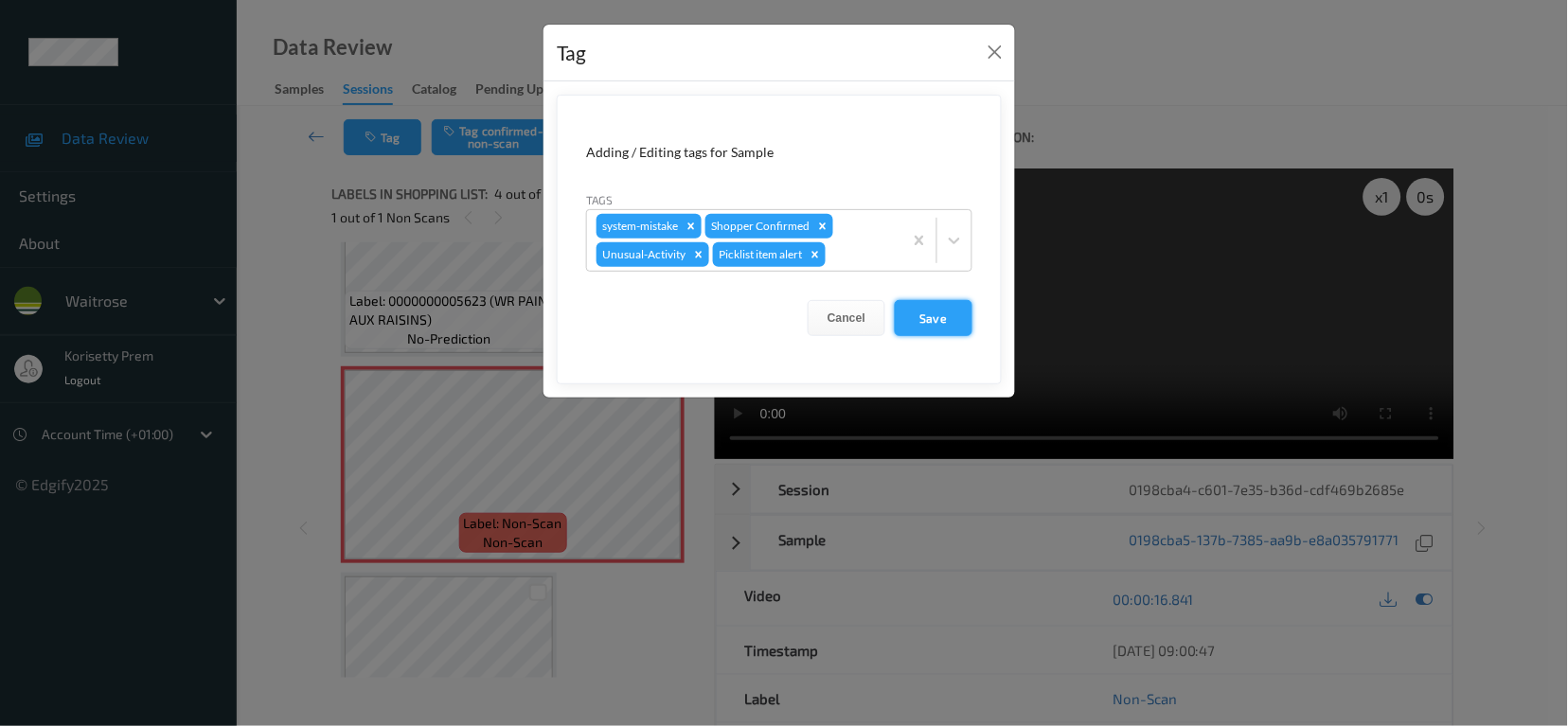
click at [940, 315] on button "Save" at bounding box center [934, 318] width 78 height 36
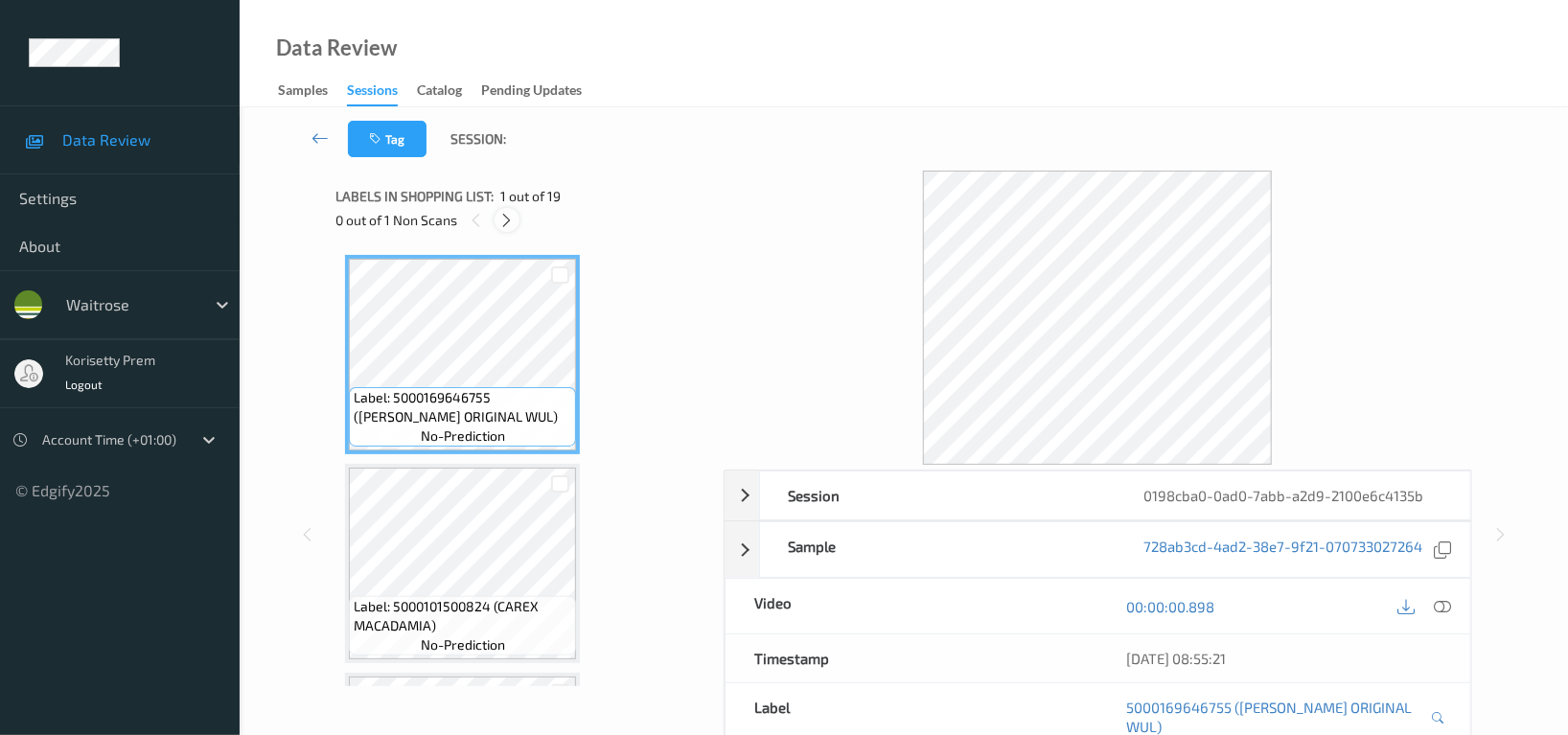
click at [510, 223] on icon at bounding box center [507, 220] width 16 height 17
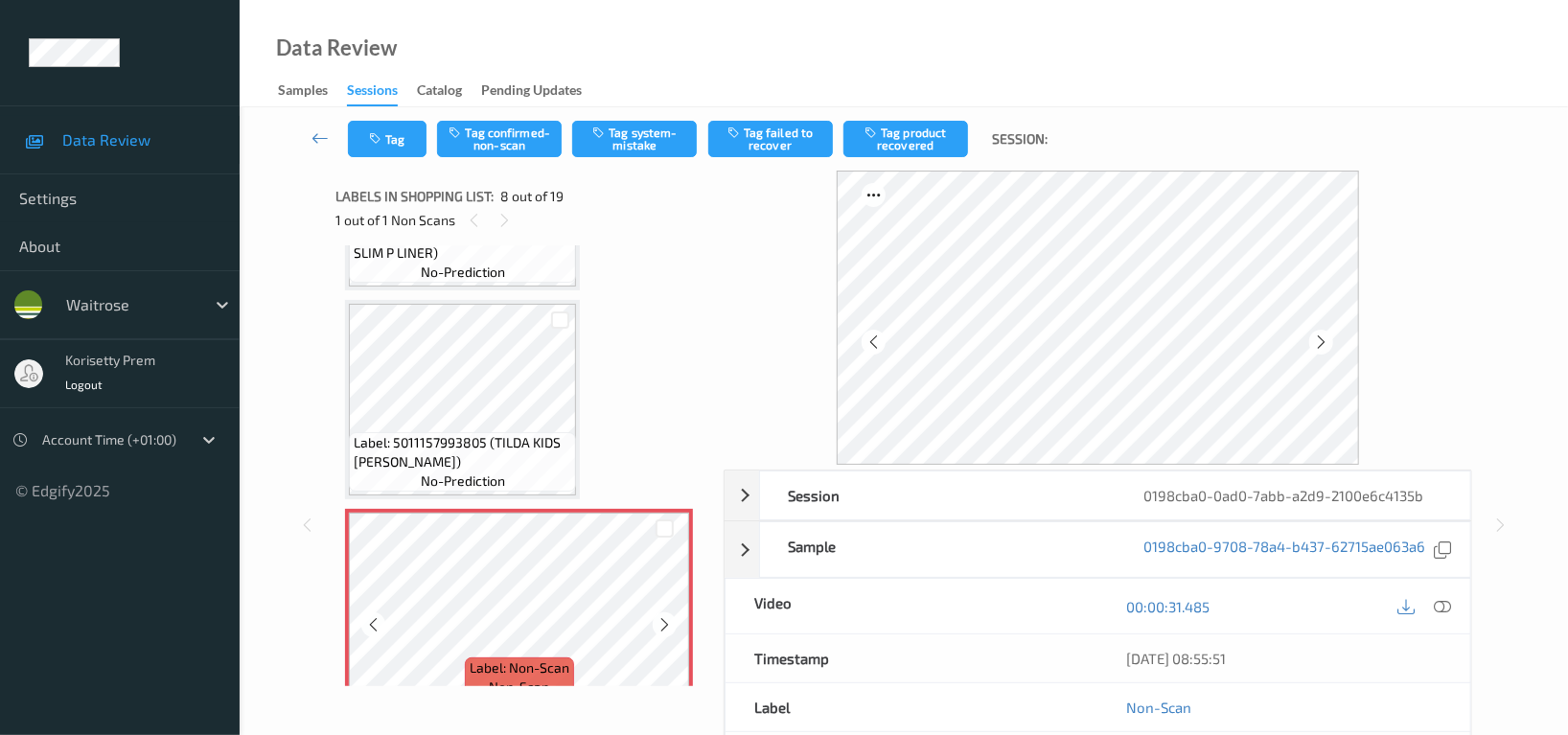
scroll to position [1131, 0]
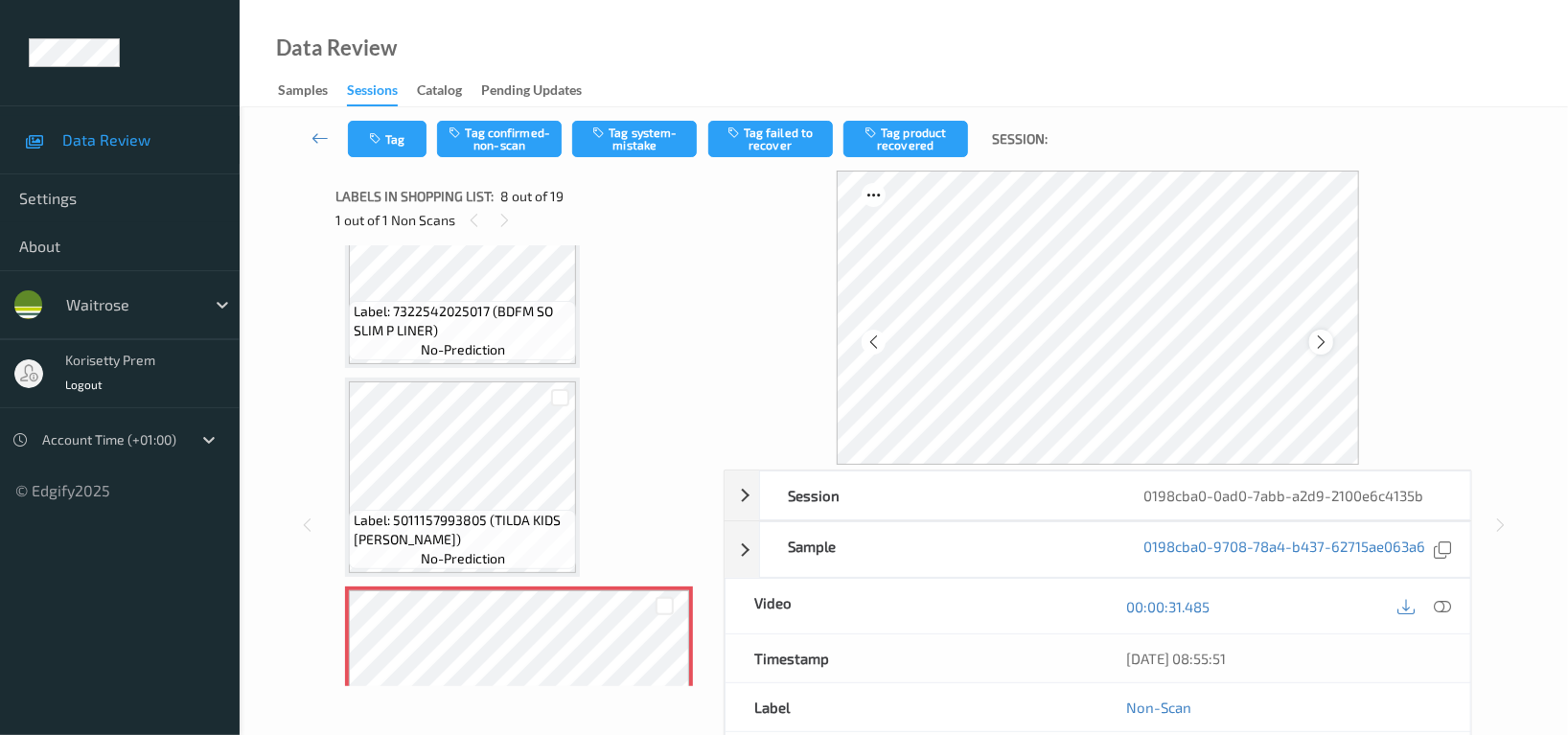
click at [1319, 342] on icon at bounding box center [1321, 342] width 16 height 17
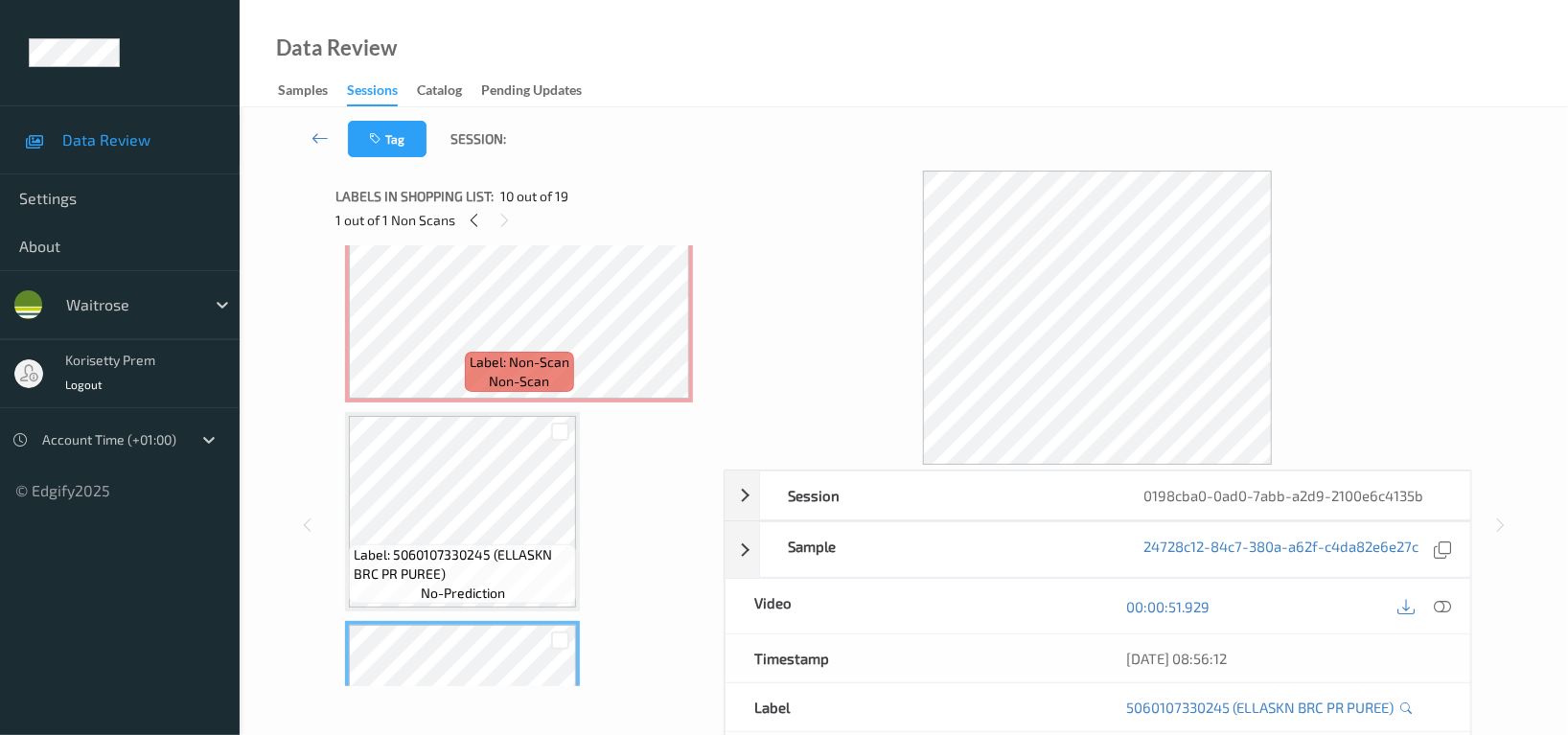
scroll to position [1387, 0]
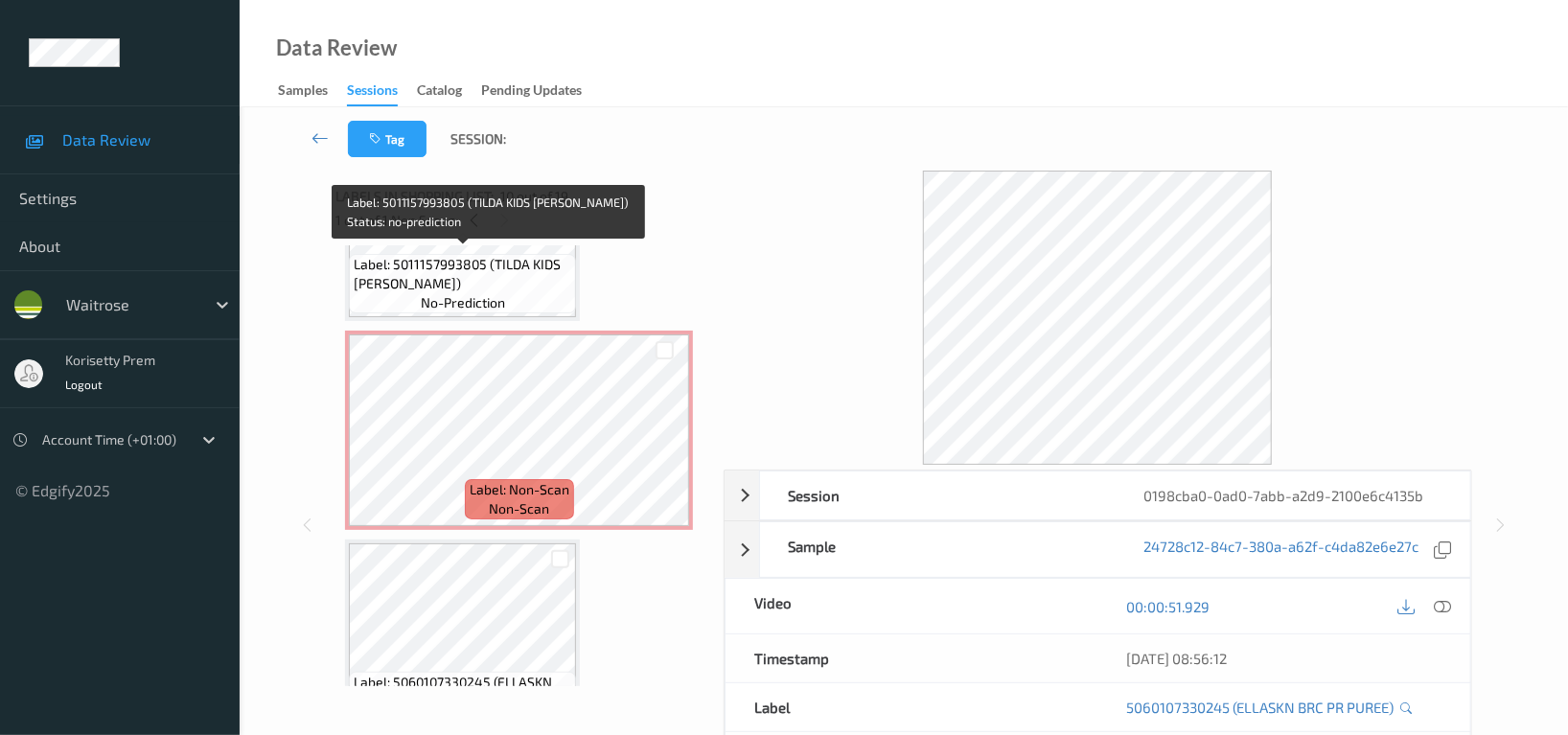
click at [492, 264] on span "Label: 5011157993805 (TILDA KIDS SS RICE)" at bounding box center [463, 274] width 217 height 38
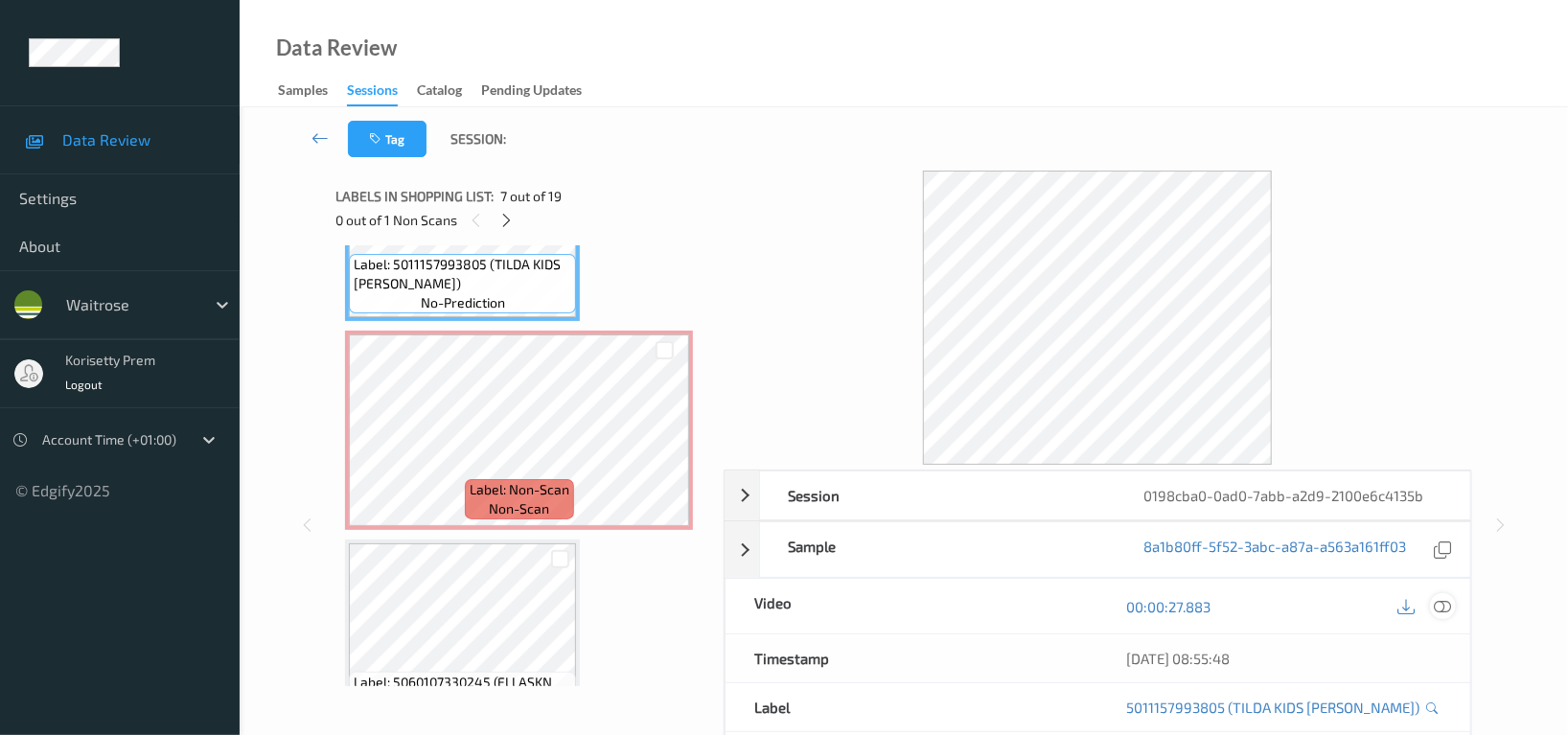
click at [1435, 610] on icon at bounding box center [1443, 607] width 17 height 17
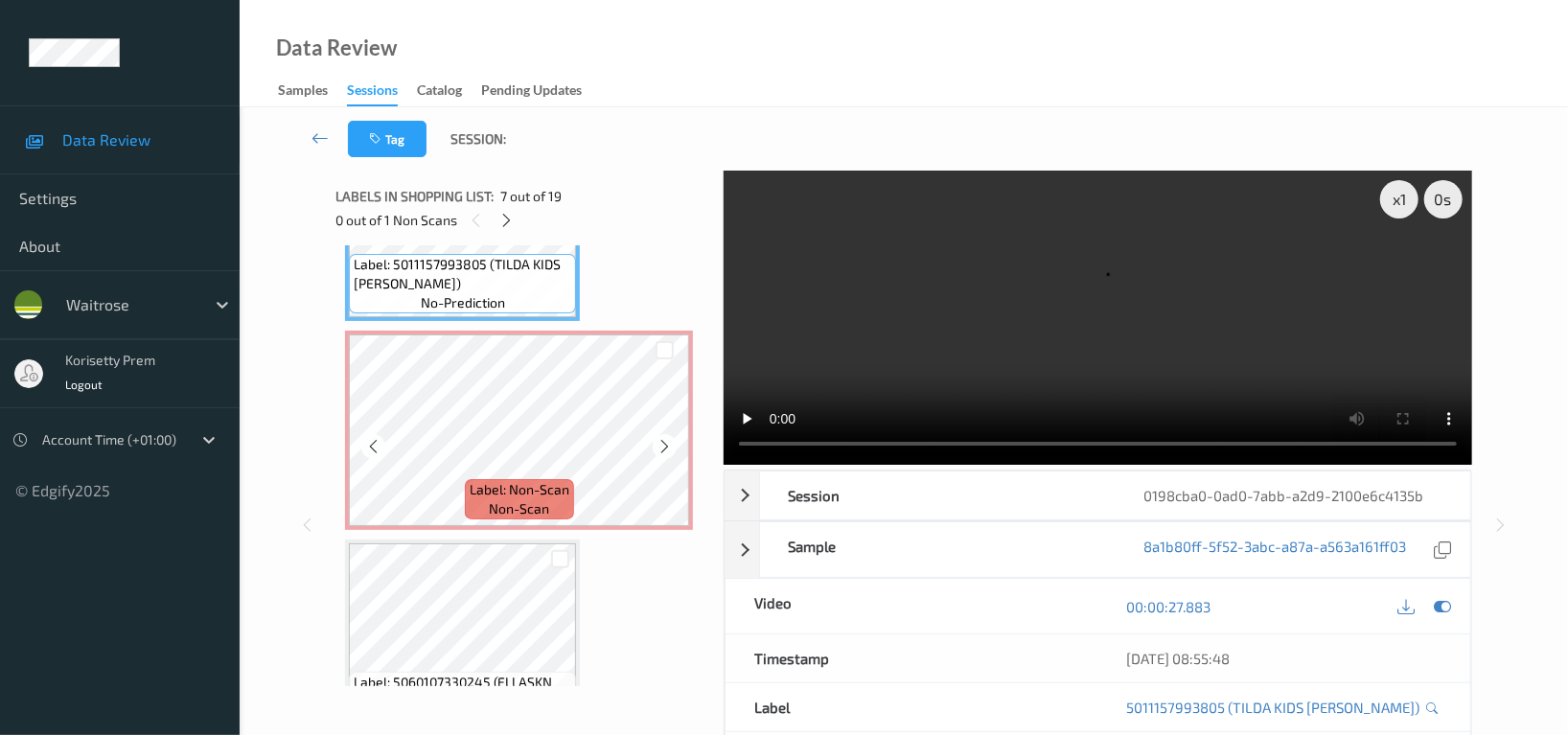
scroll to position [1258, 0]
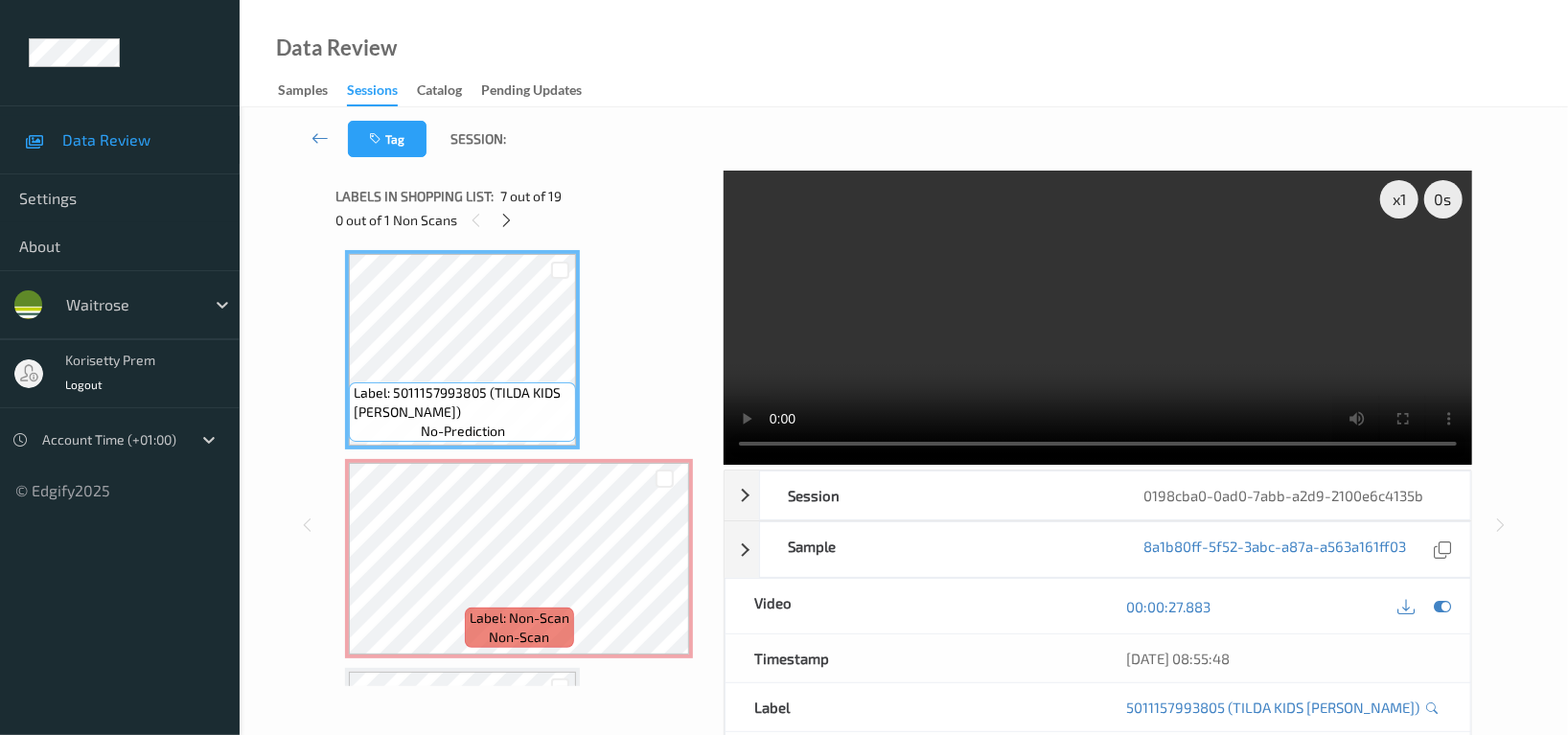
click at [989, 388] on video at bounding box center [1098, 317] width 748 height 294
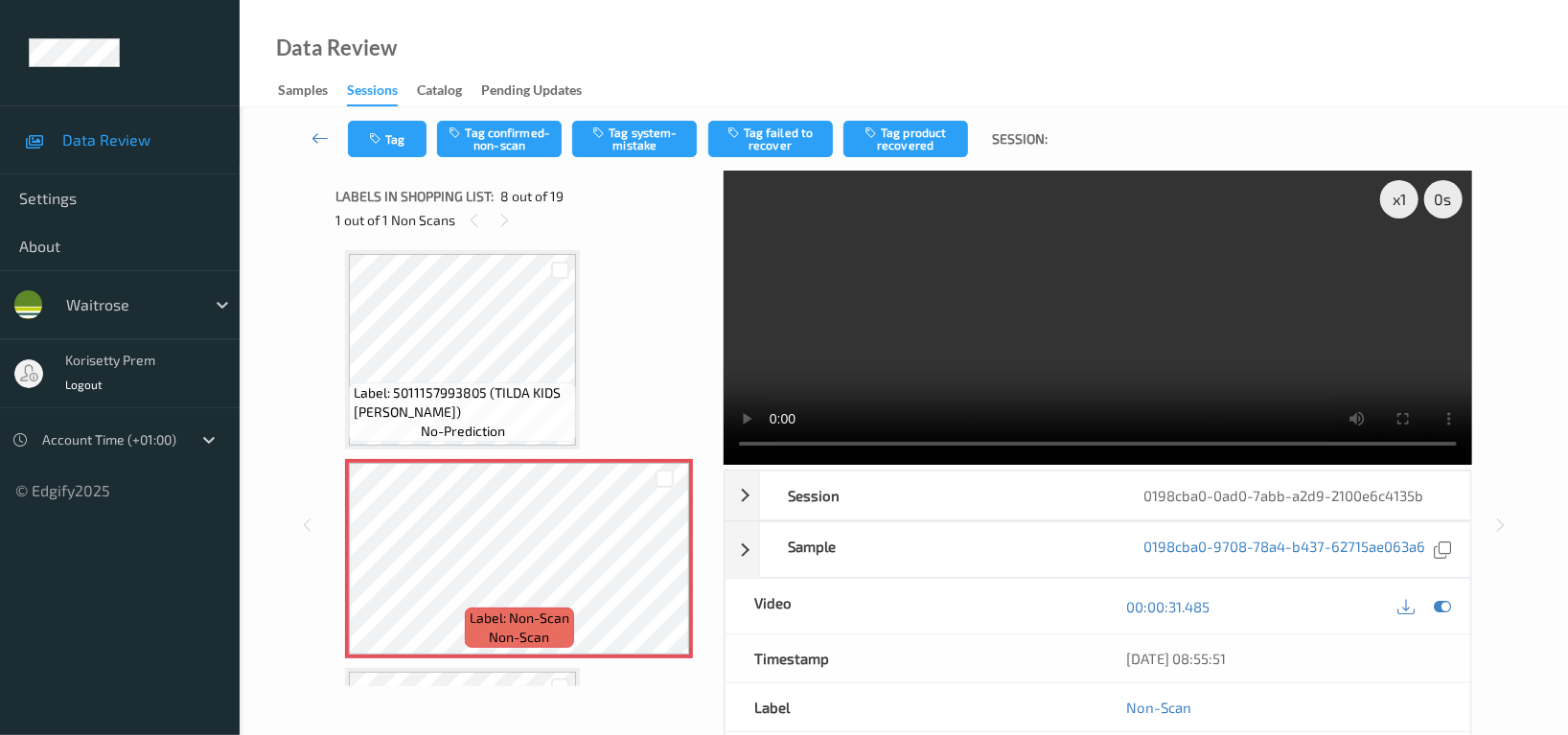
click at [1225, 333] on video at bounding box center [1098, 317] width 748 height 294
click at [1032, 368] on video at bounding box center [1098, 317] width 748 height 294
click at [1171, 342] on video at bounding box center [1098, 317] width 748 height 294
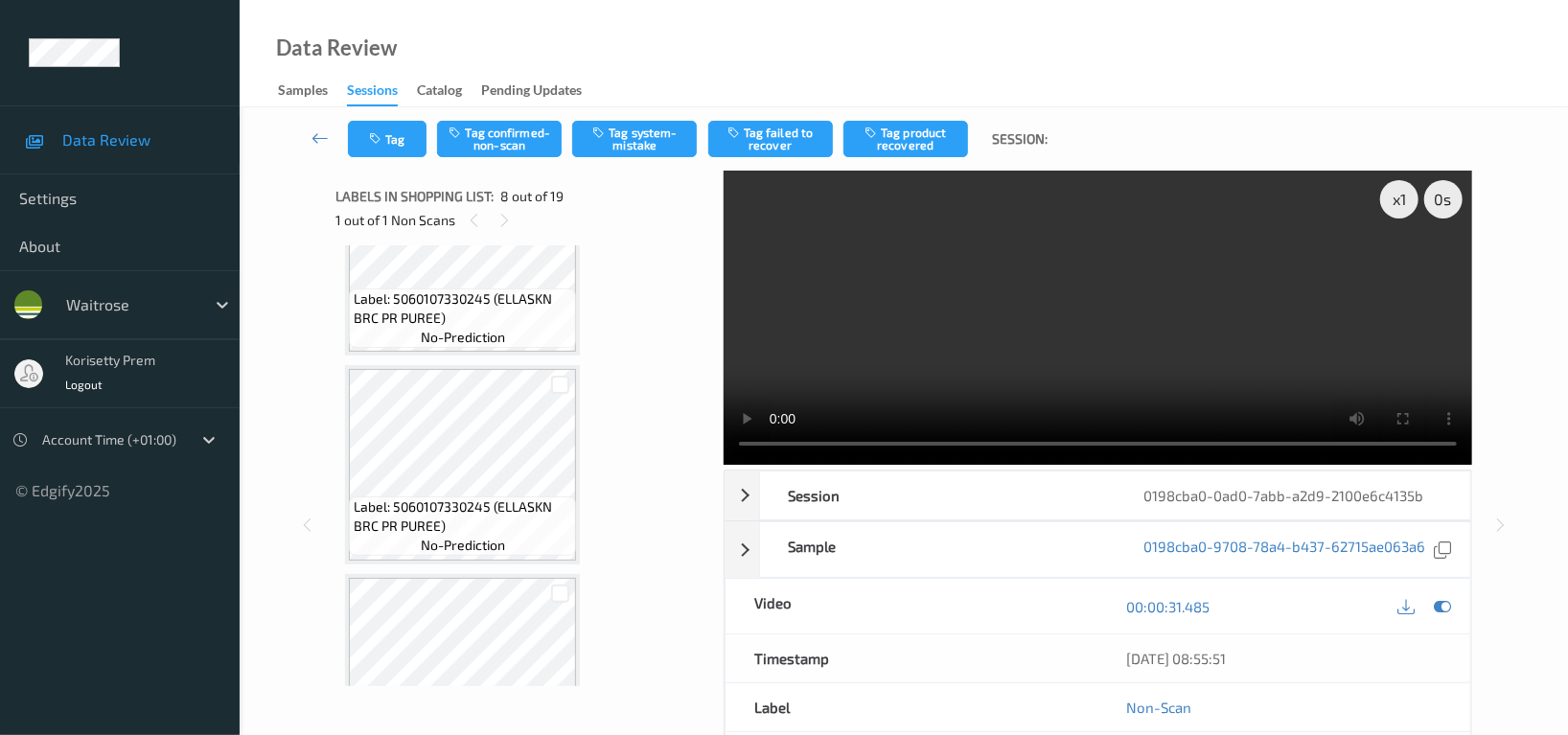
scroll to position [1642, 0]
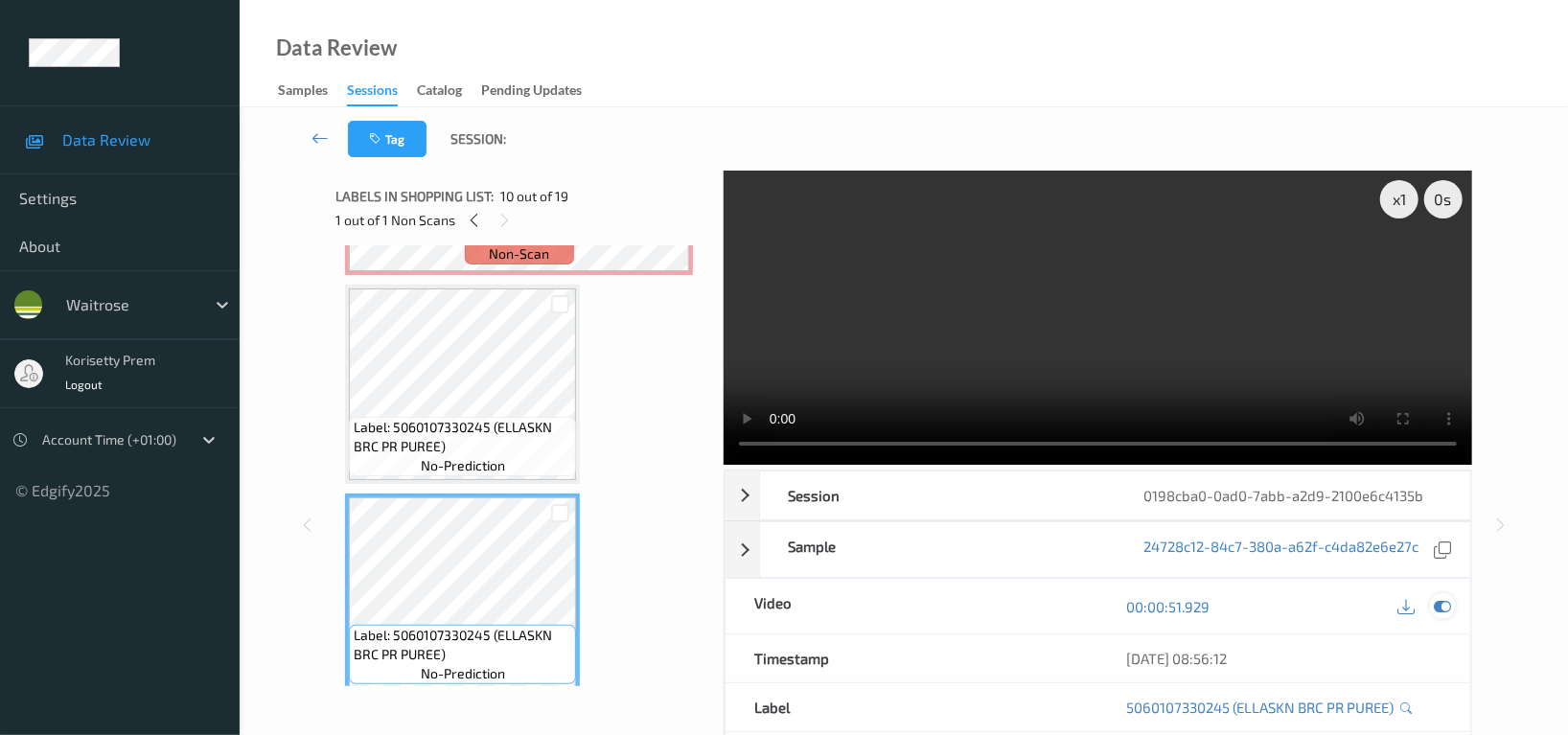
click at [1434, 611] on icon at bounding box center [1443, 607] width 17 height 17
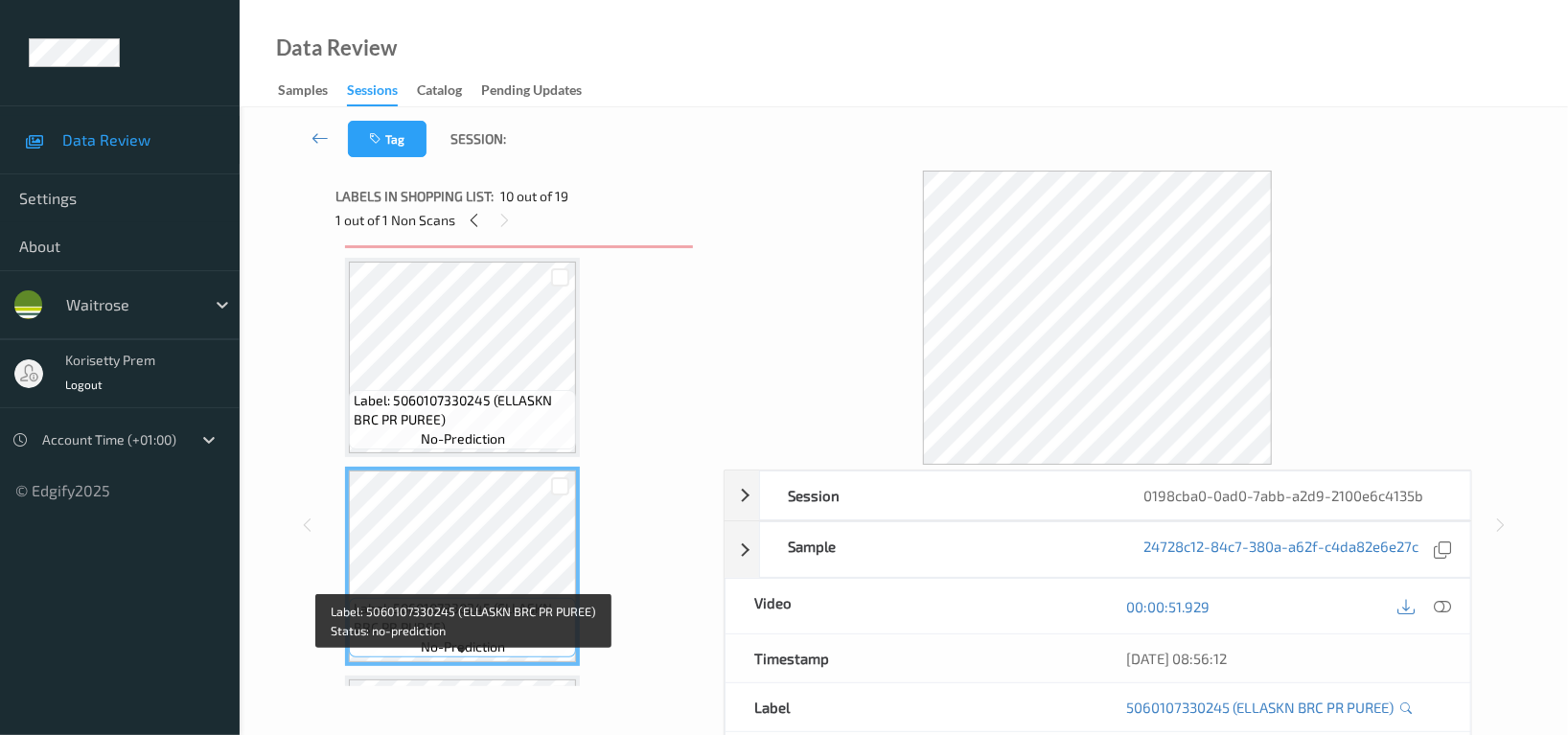
scroll to position [1387, 0]
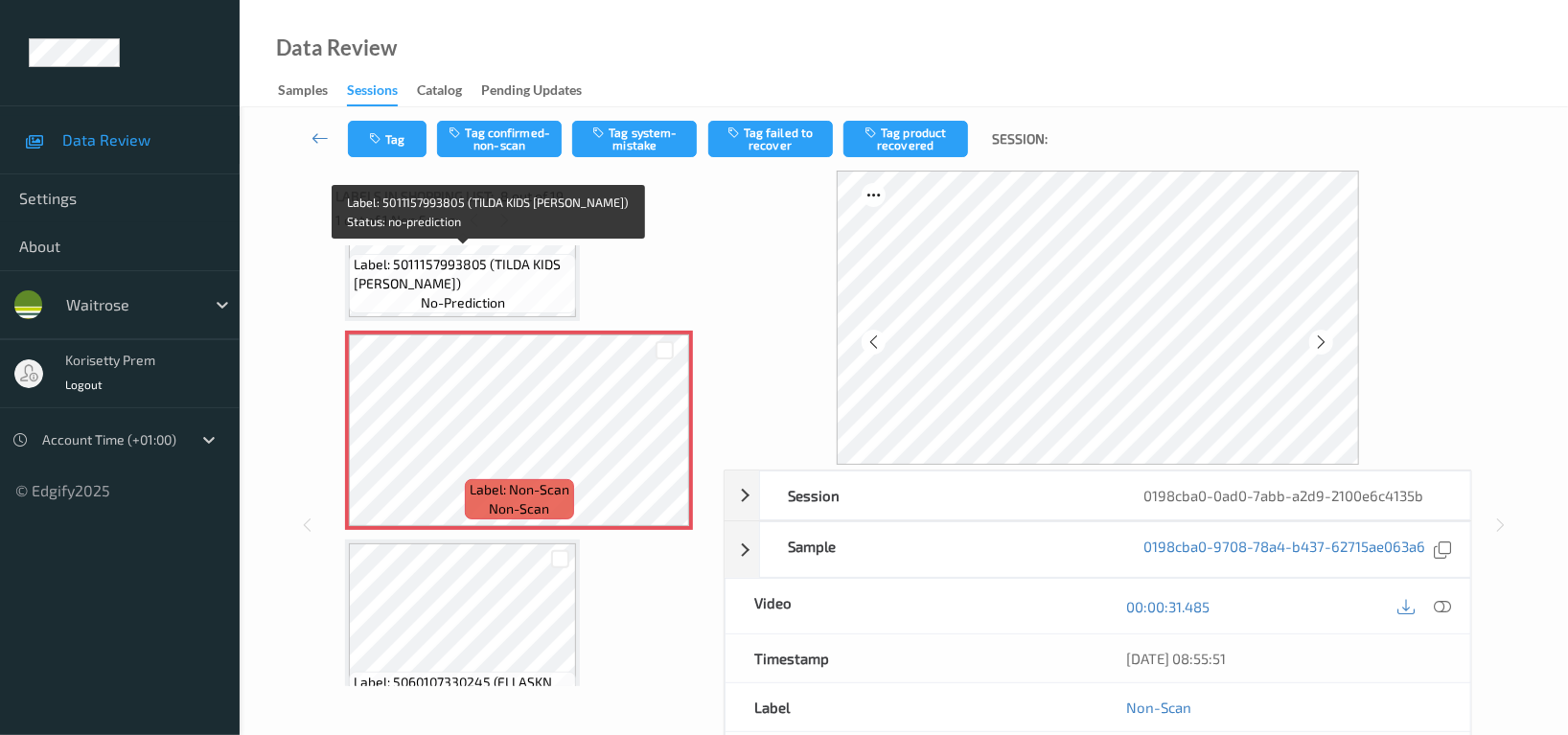
click at [444, 266] on span "Label: 5011157993805 (TILDA KIDS SS RICE)" at bounding box center [463, 274] width 217 height 38
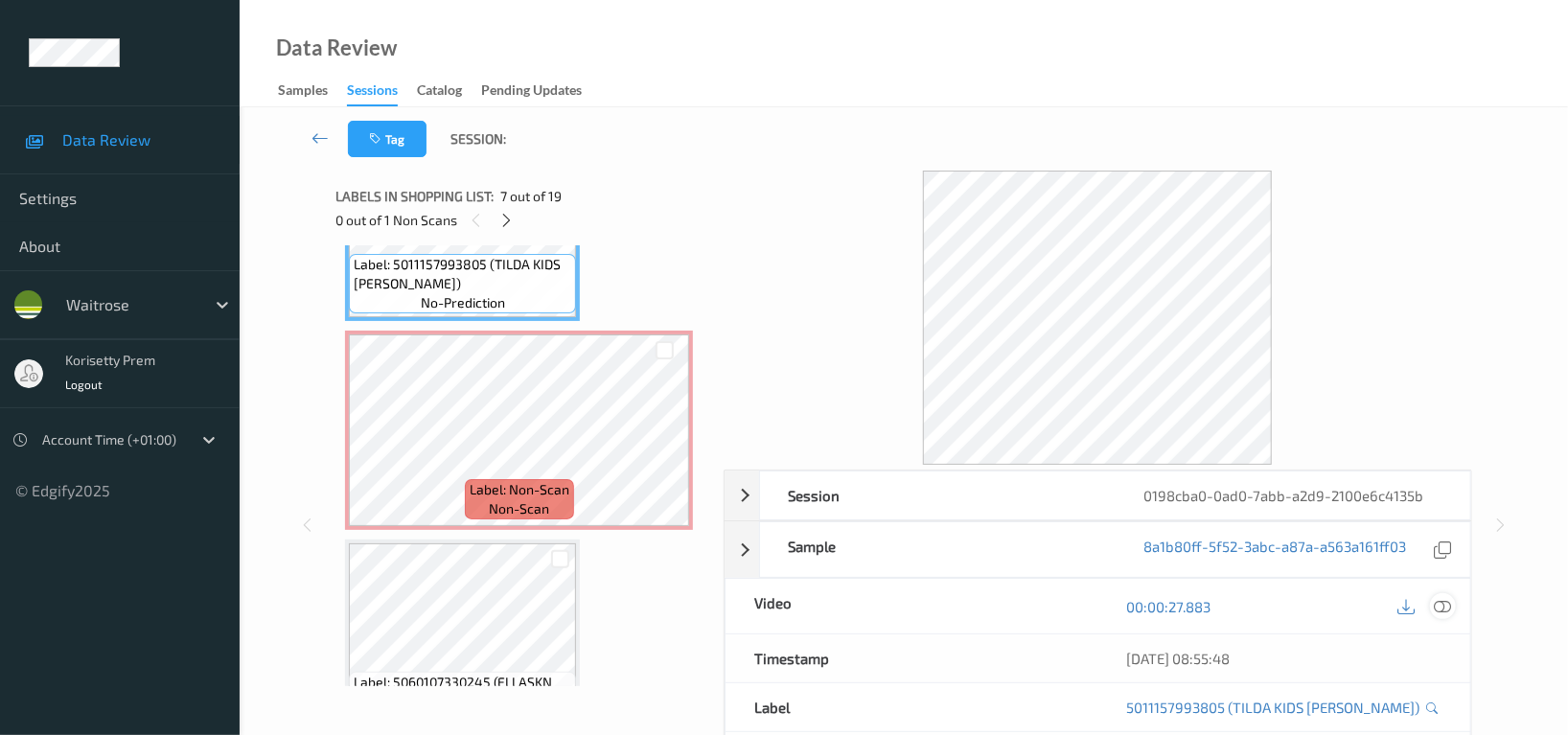
click at [1446, 609] on icon at bounding box center [1443, 607] width 17 height 17
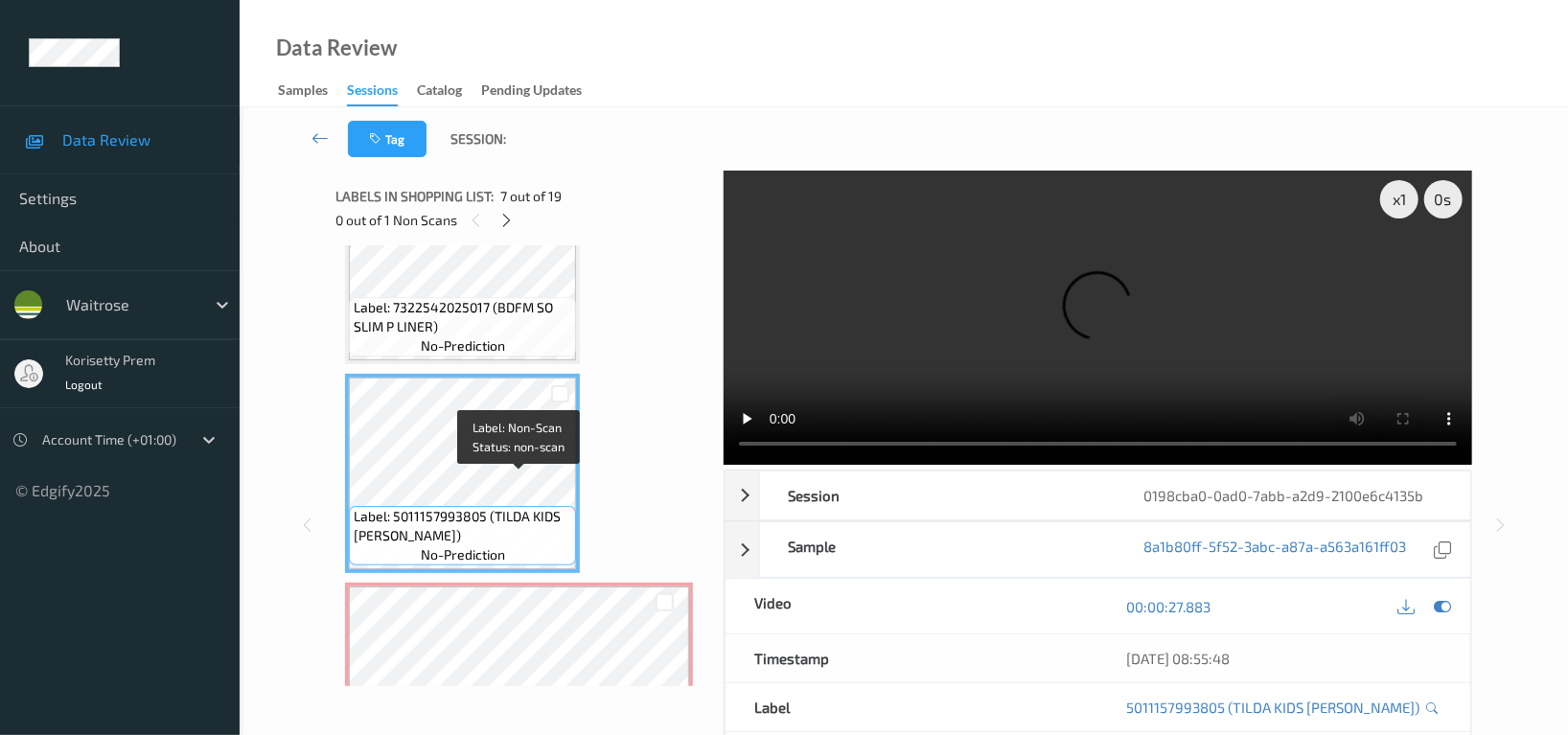
scroll to position [1131, 0]
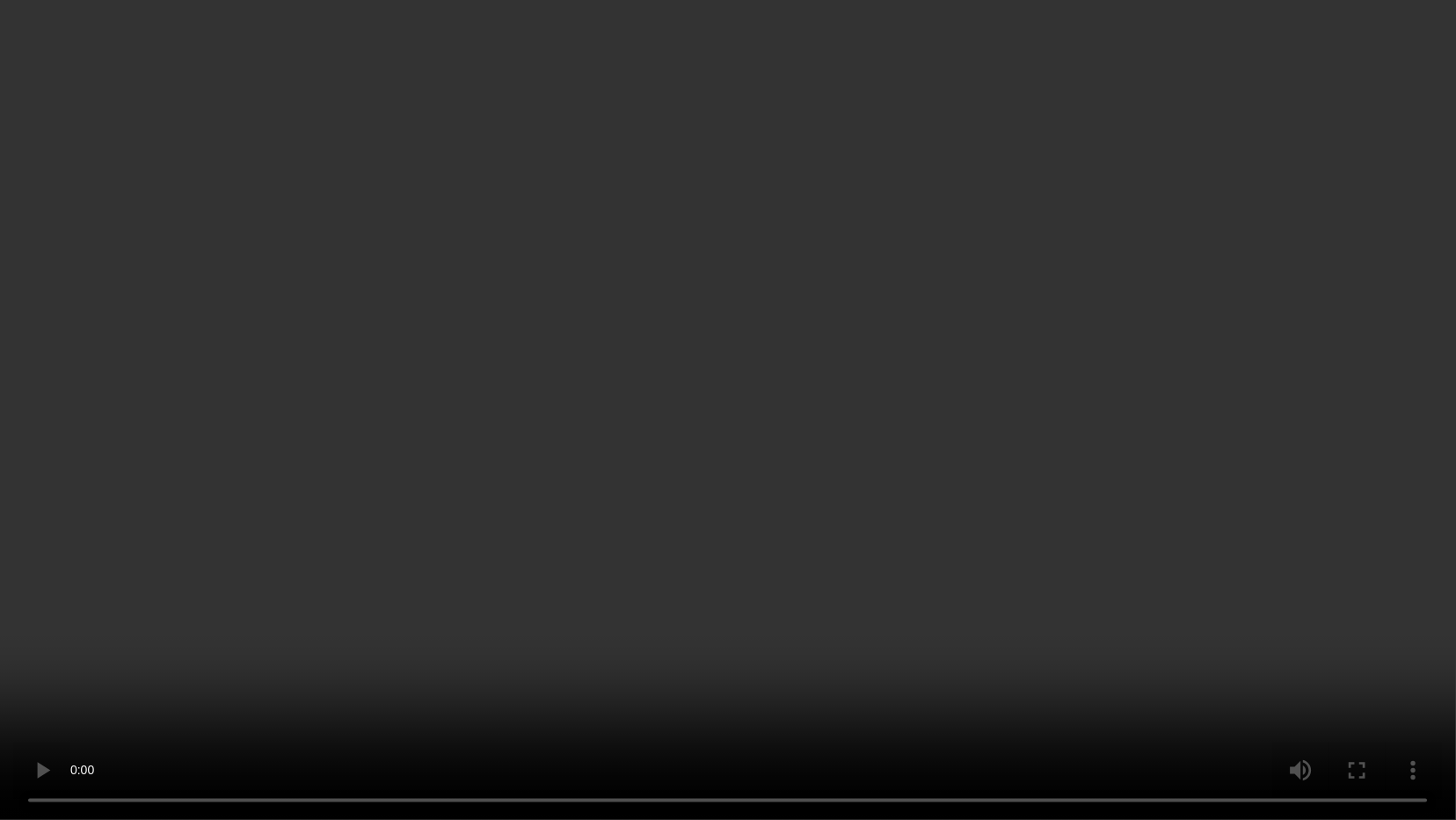
click at [546, 500] on video at bounding box center [728, 410] width 1456 height 820
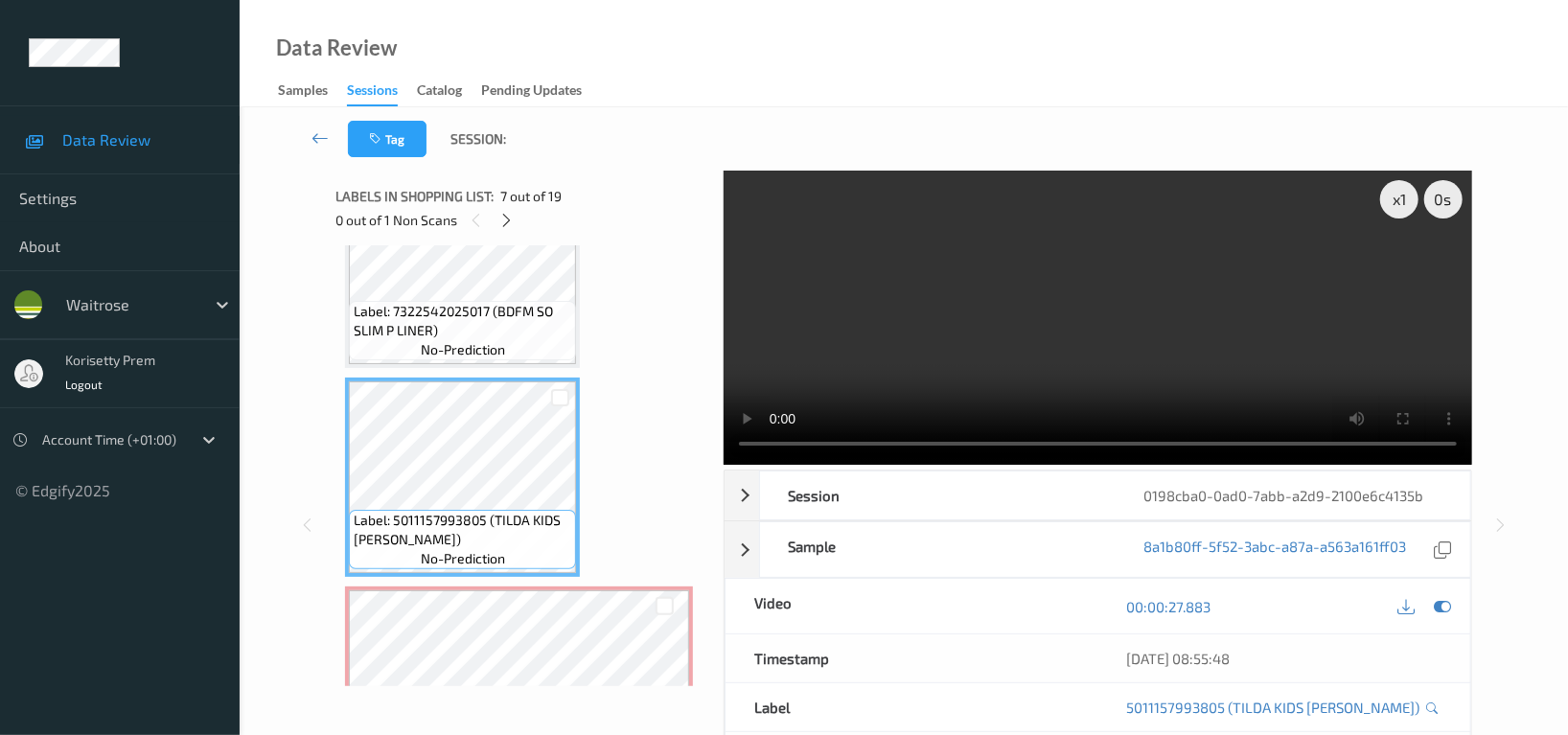
click at [1009, 309] on video at bounding box center [1098, 317] width 748 height 294
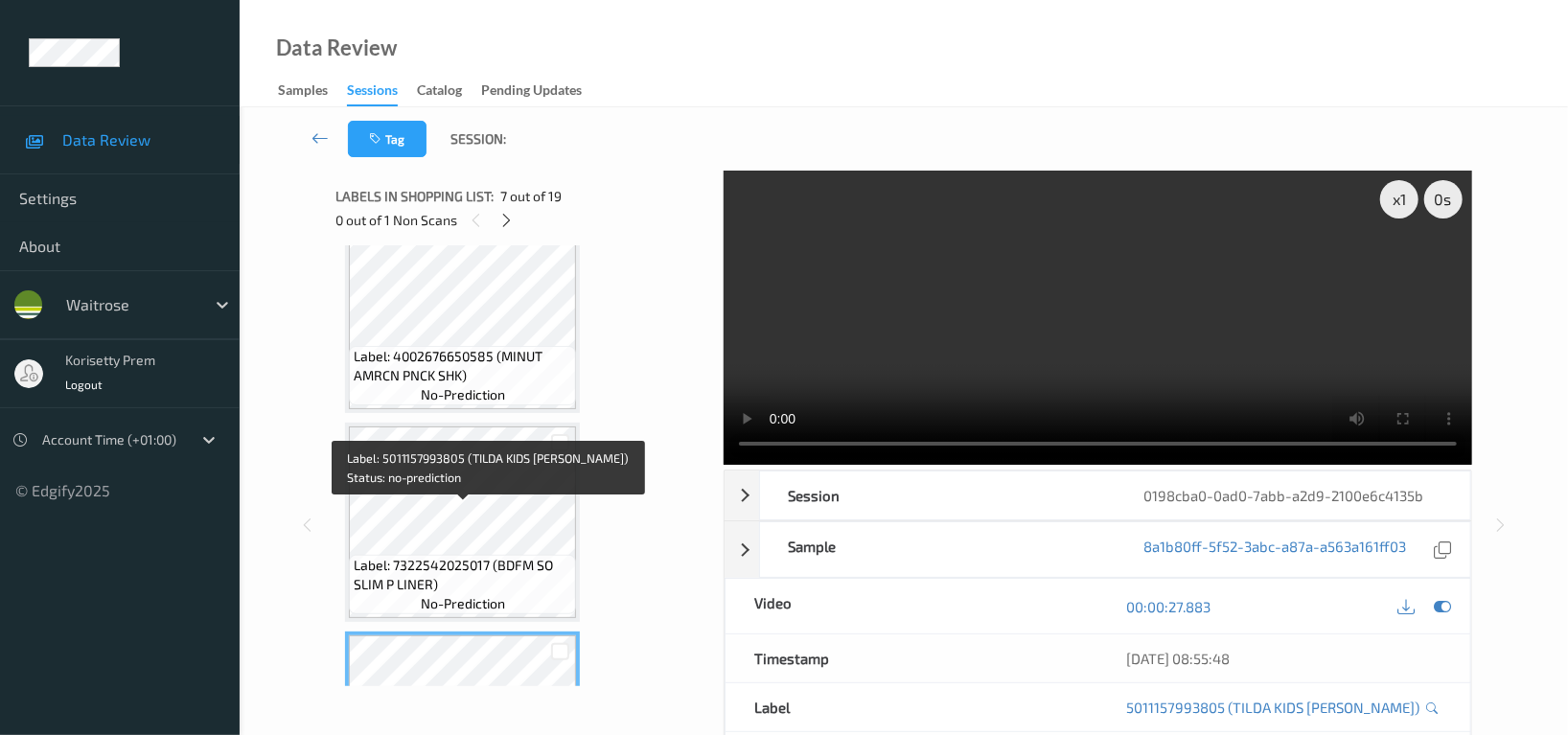
scroll to position [875, 0]
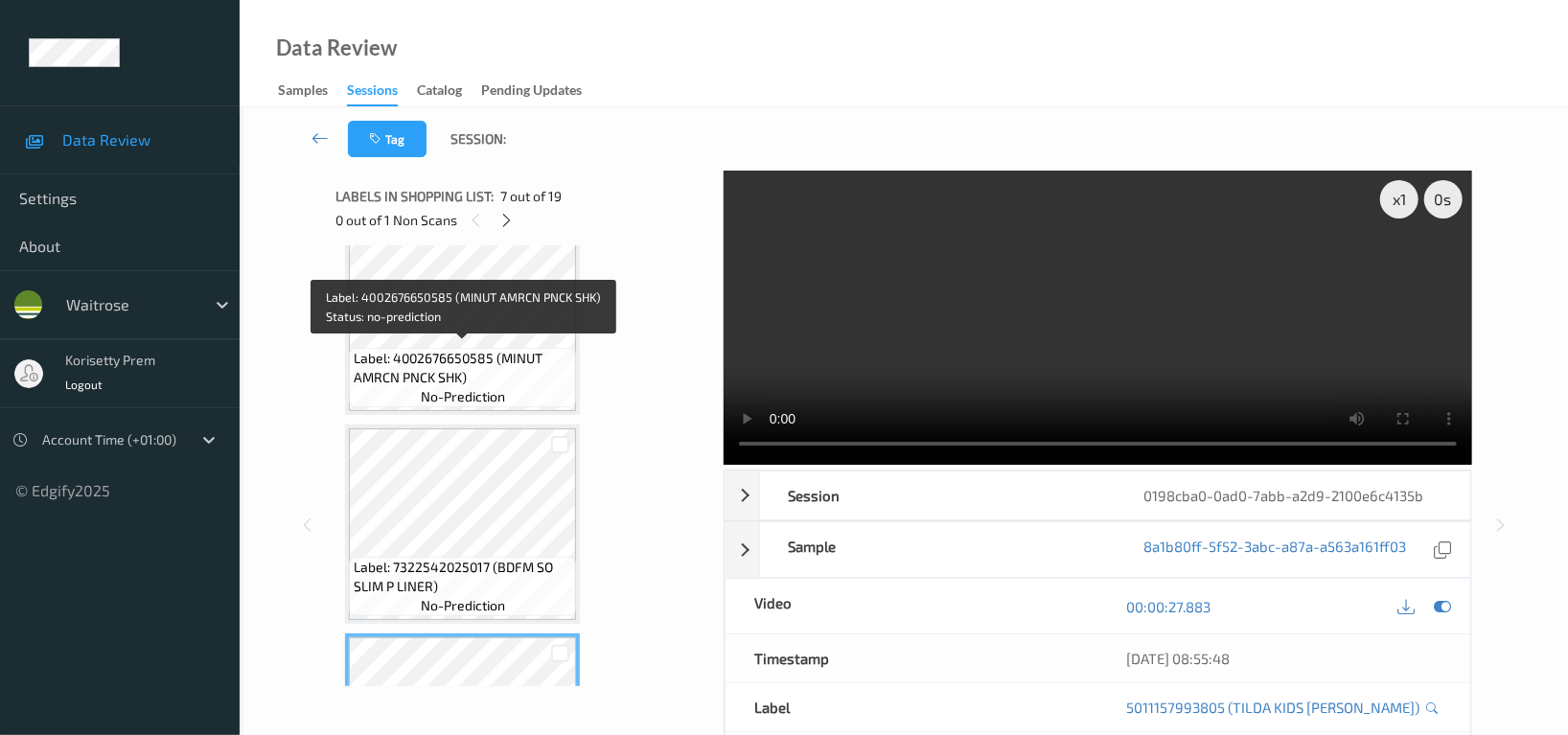
click at [473, 367] on span "Label: 4002676650585 (MINUT AMRCN PNCK SHK)" at bounding box center [463, 368] width 217 height 38
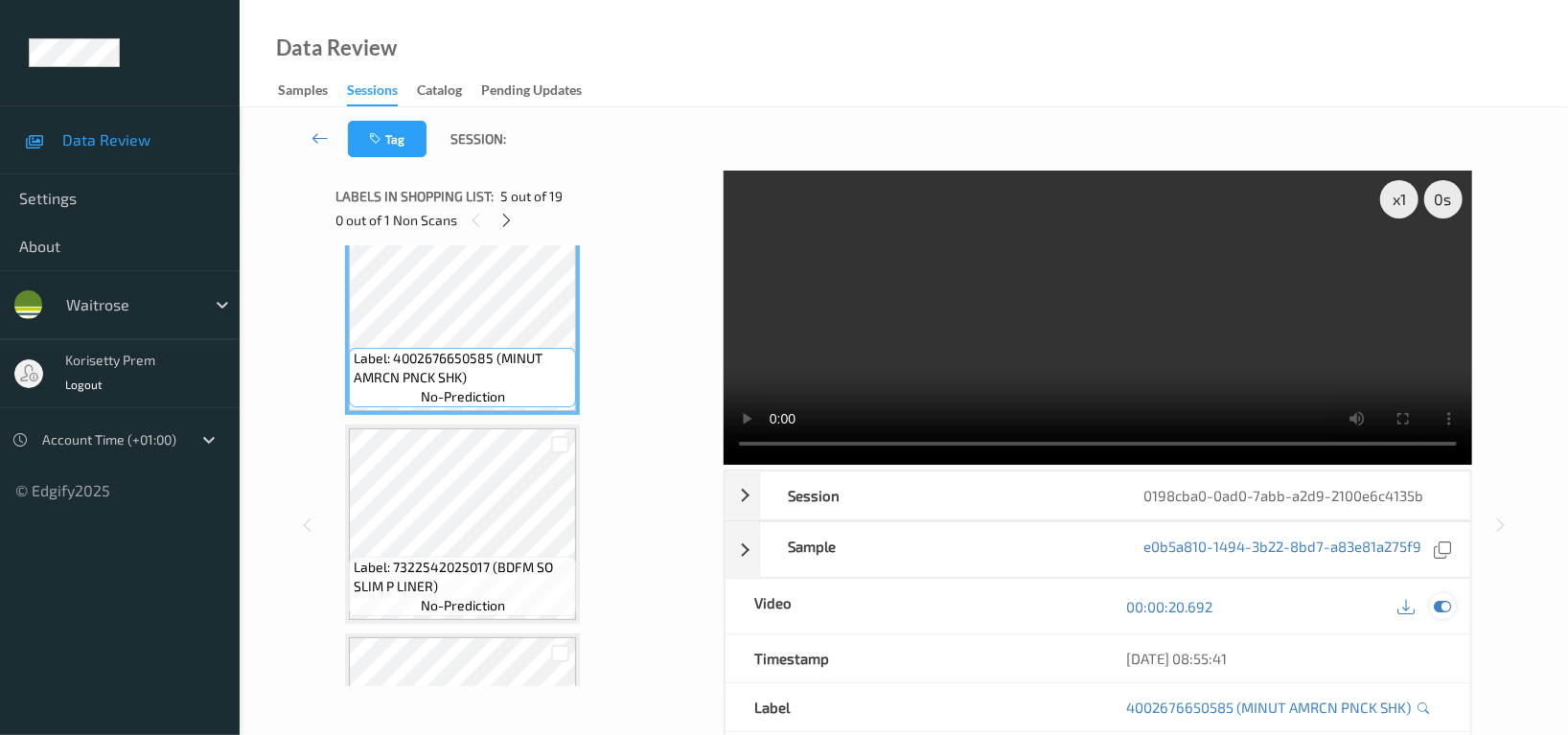
click at [1438, 611] on icon at bounding box center [1443, 607] width 17 height 17
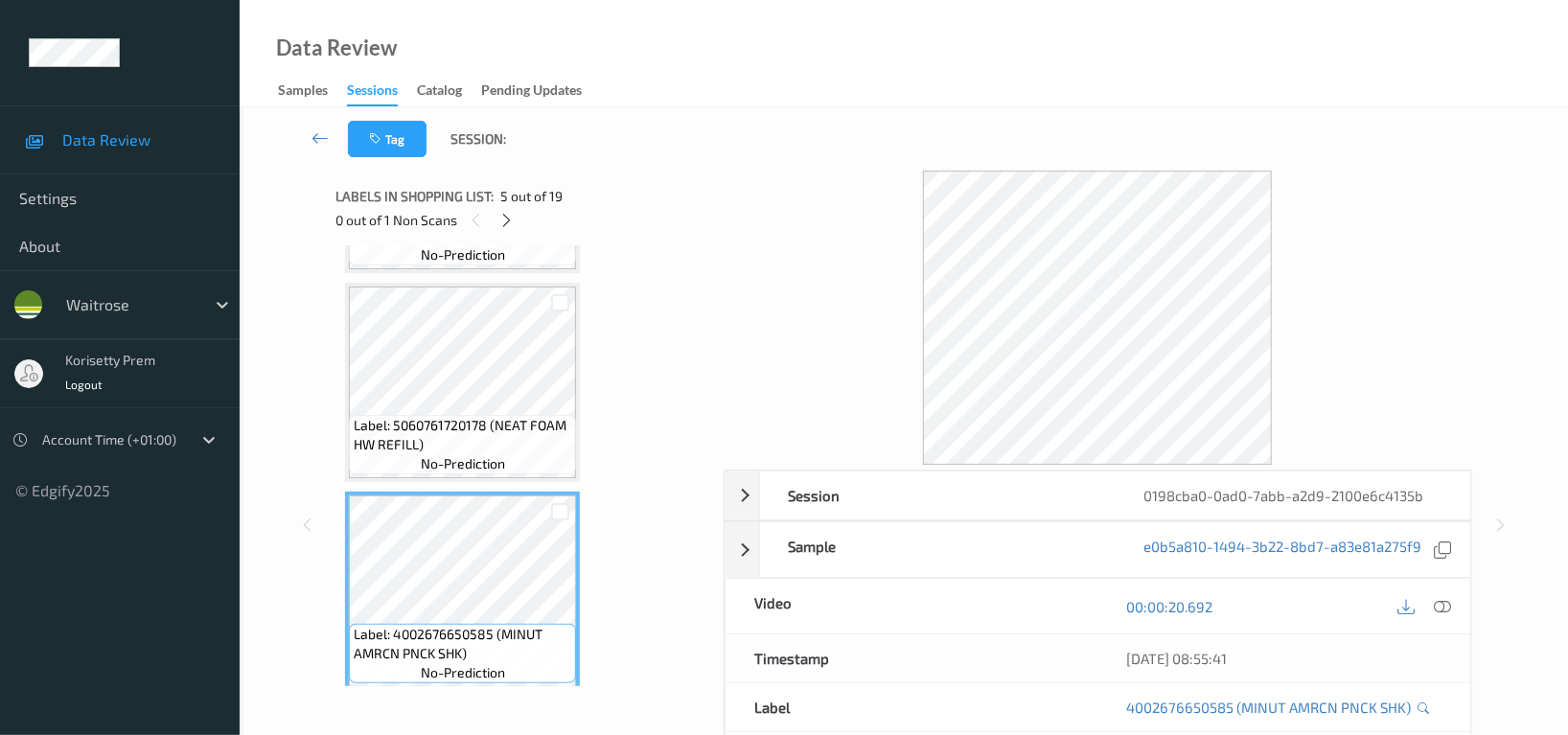
scroll to position [492, 0]
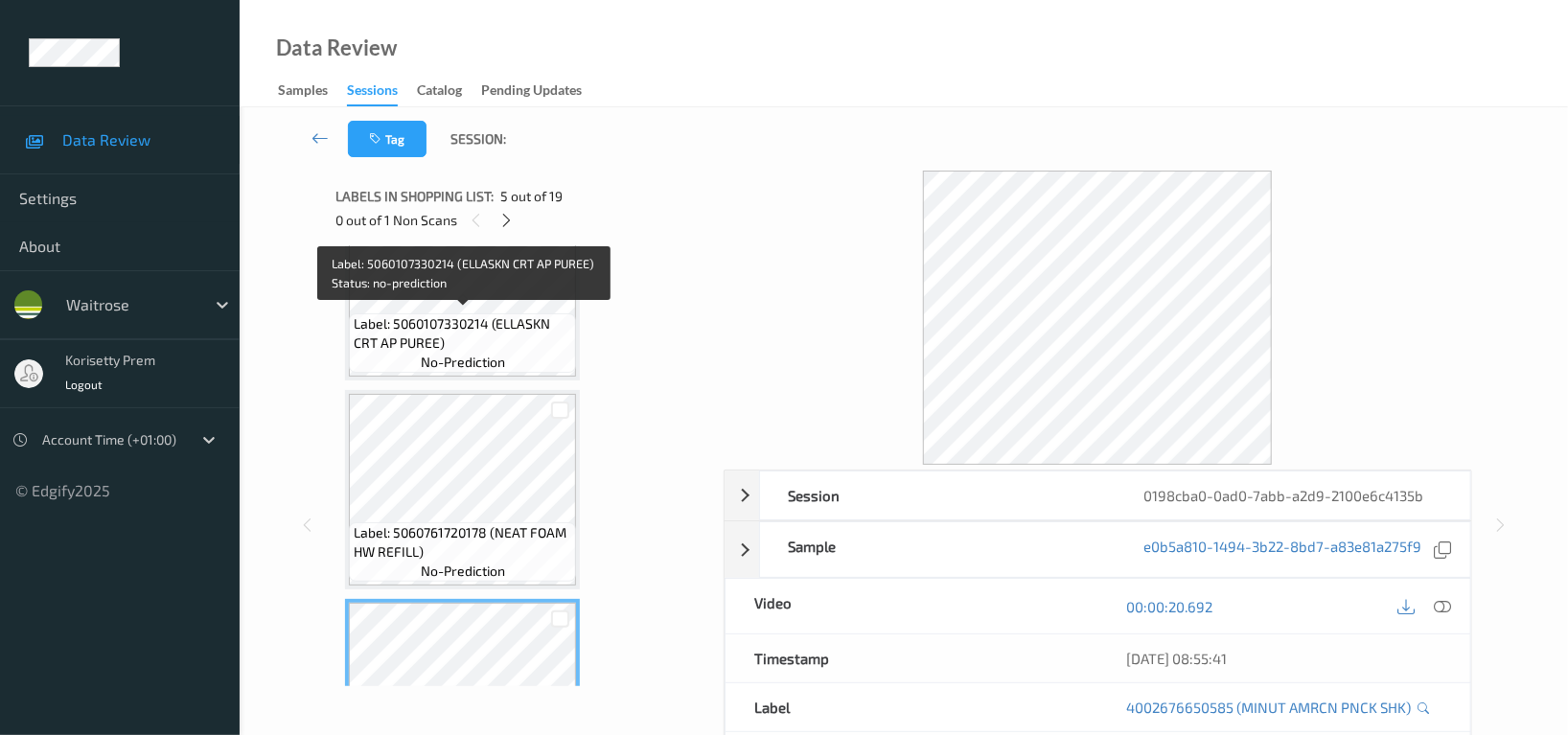
click at [541, 319] on span "Label: 5060107330214 (ELLASKN CRT AP PUREE)" at bounding box center [463, 334] width 217 height 38
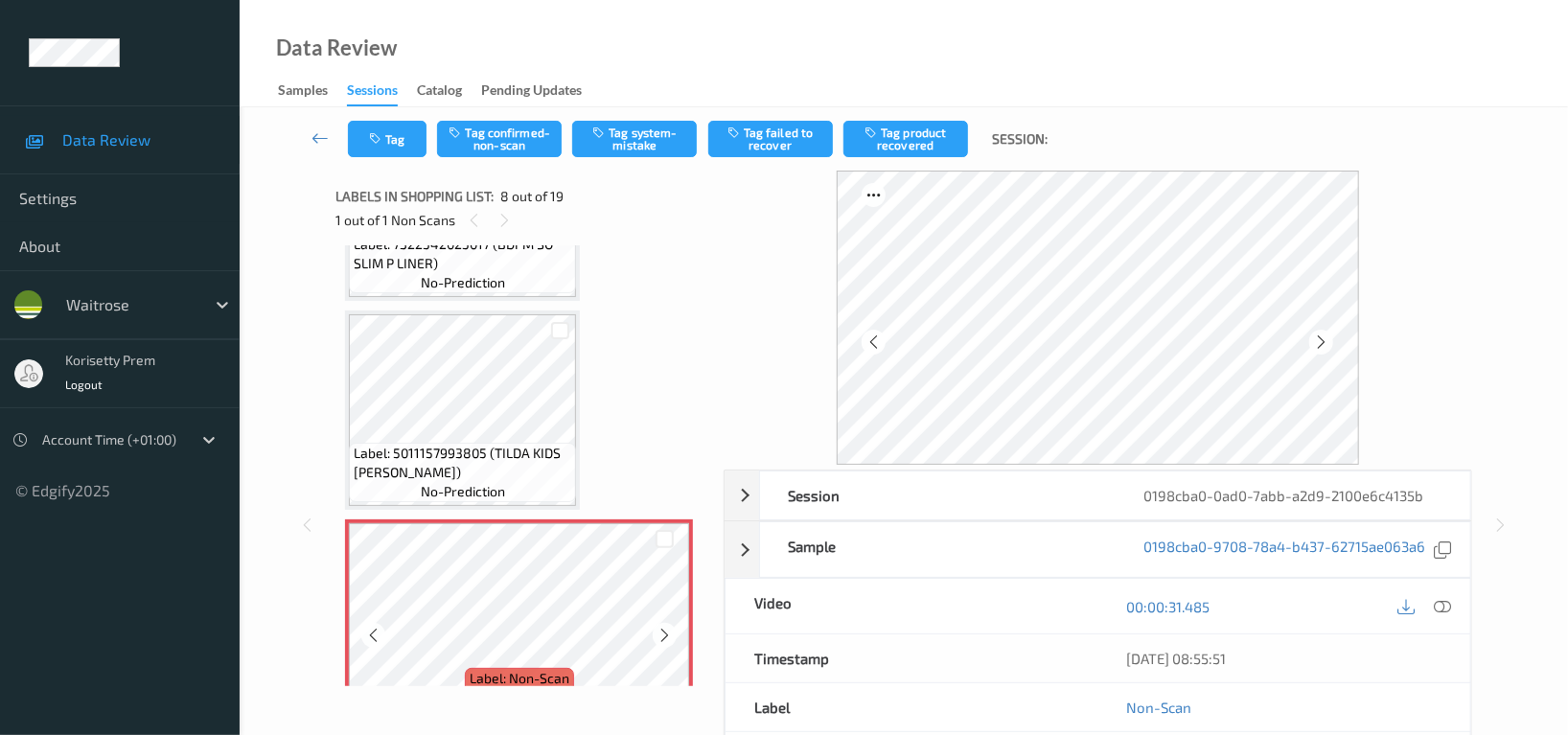
scroll to position [1131, 0]
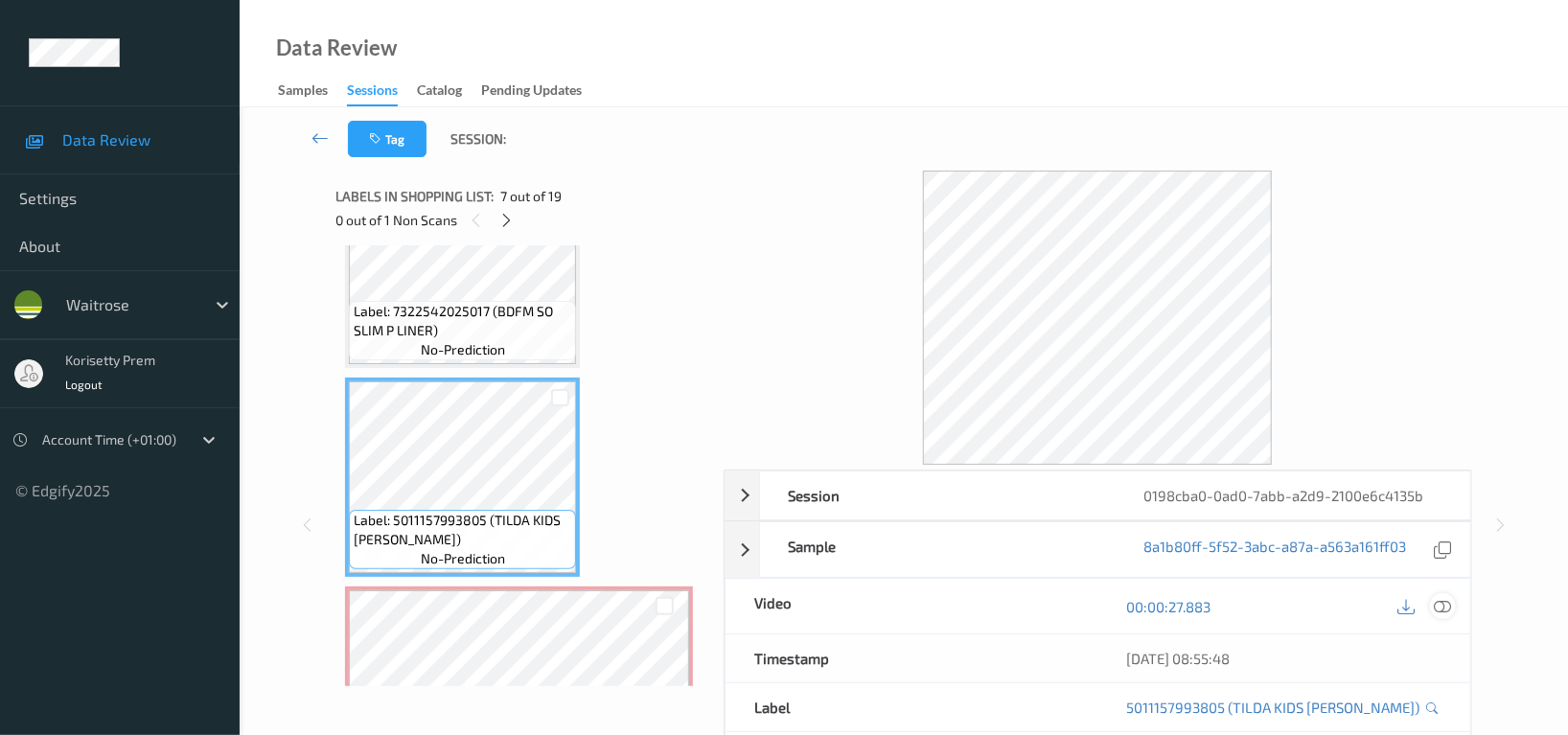
click at [1441, 611] on icon at bounding box center [1443, 607] width 17 height 17
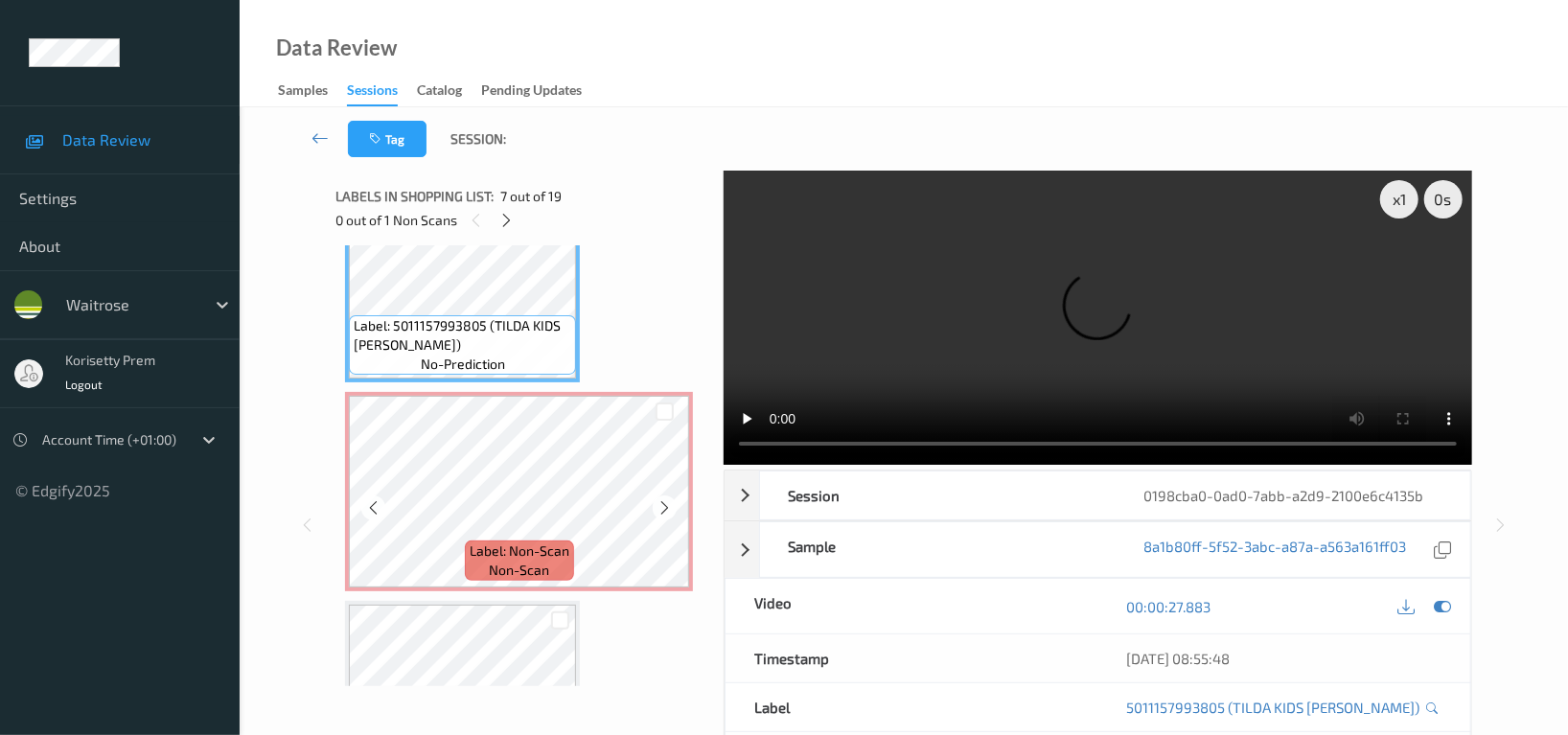
scroll to position [1258, 0]
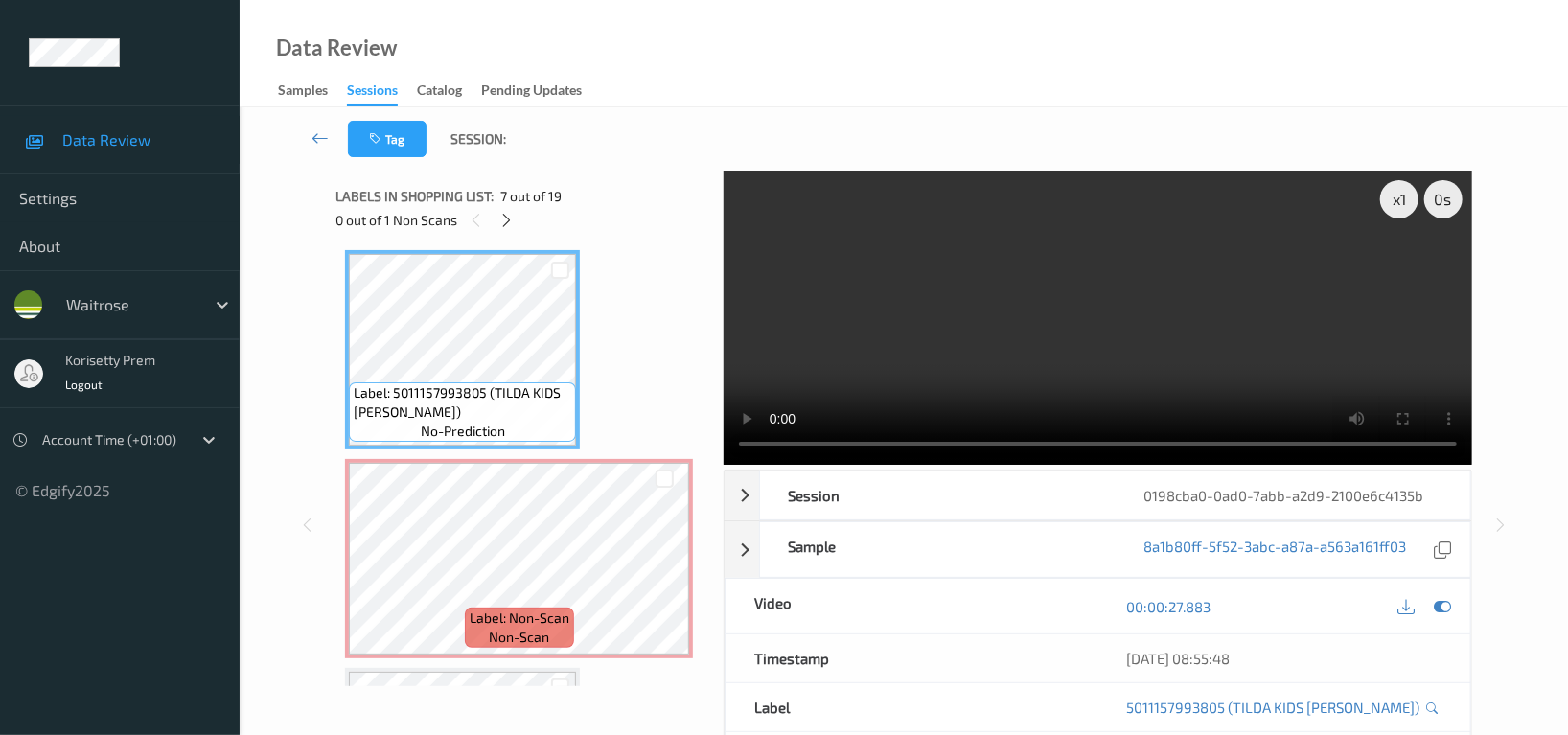
click at [993, 341] on video at bounding box center [1098, 317] width 748 height 294
click at [1166, 315] on video at bounding box center [1098, 317] width 748 height 294
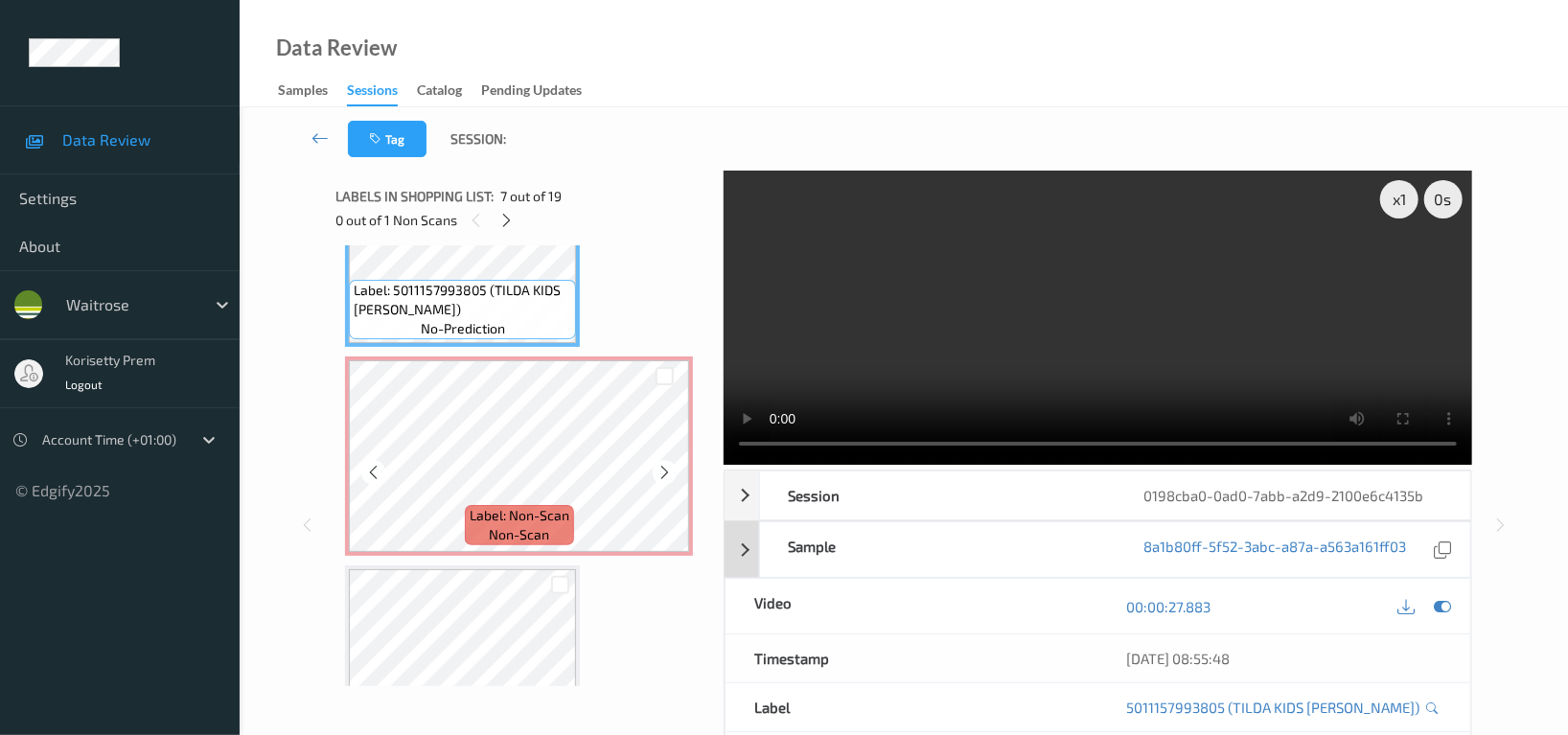
scroll to position [1514, 0]
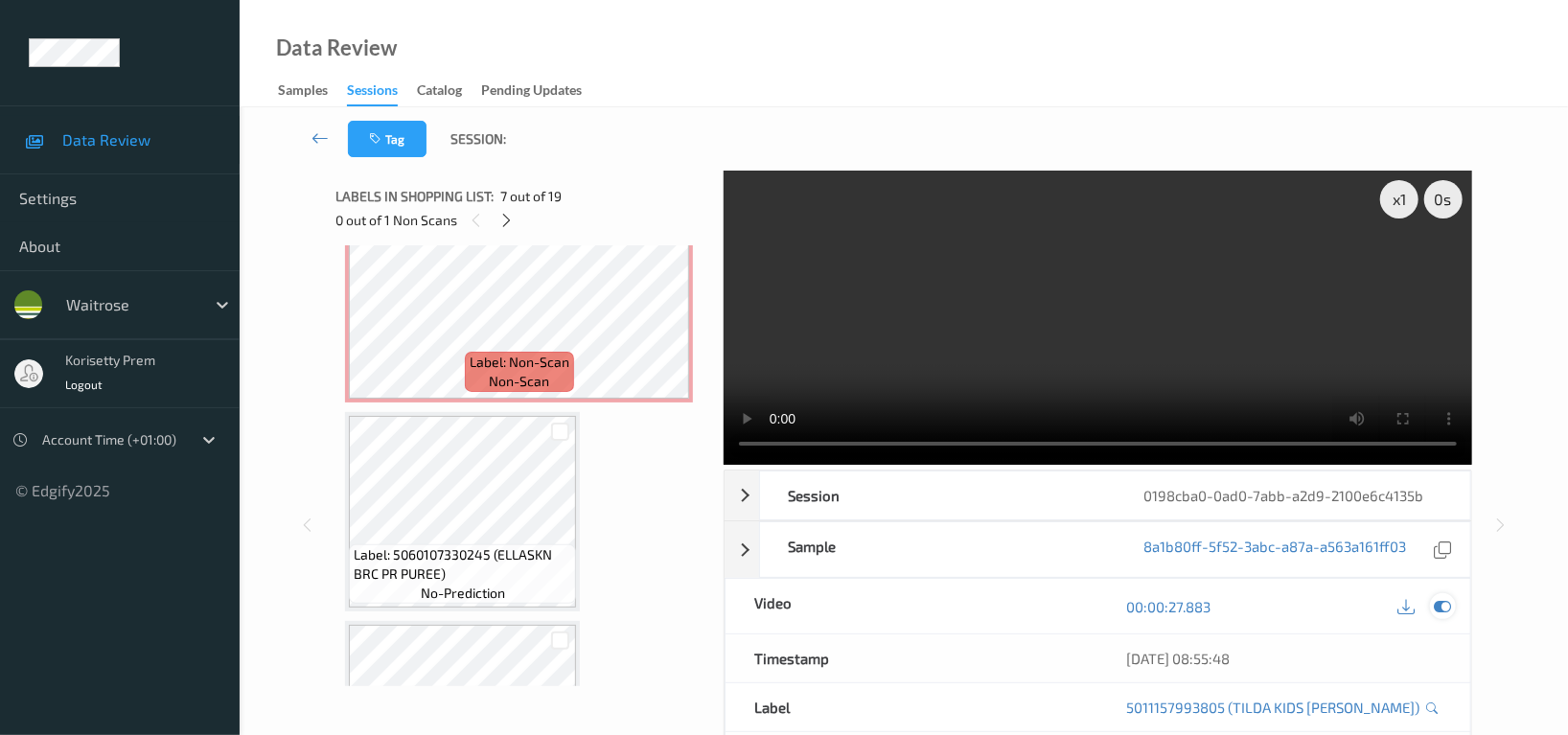
click at [1450, 607] on icon at bounding box center [1443, 607] width 17 height 17
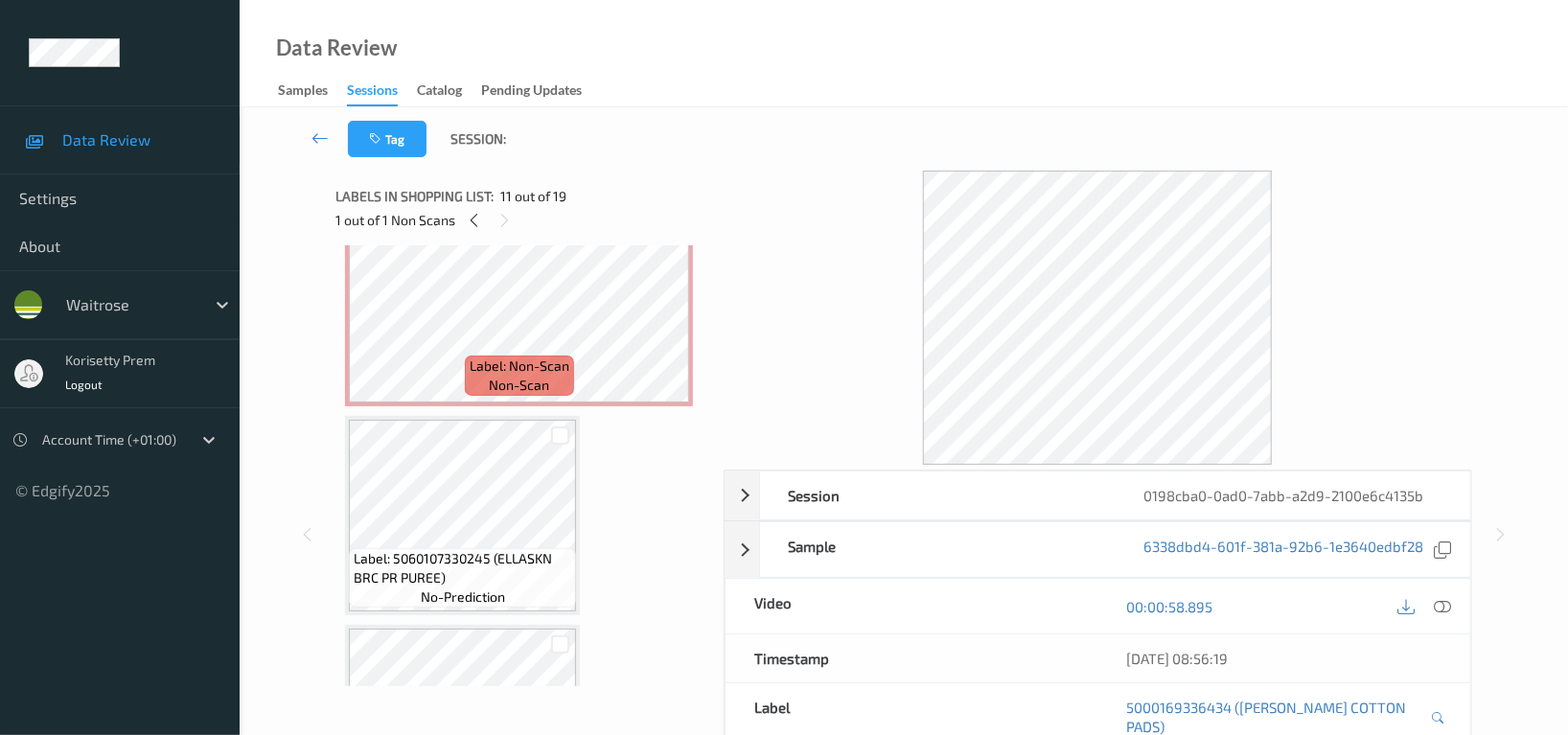
scroll to position [1387, 0]
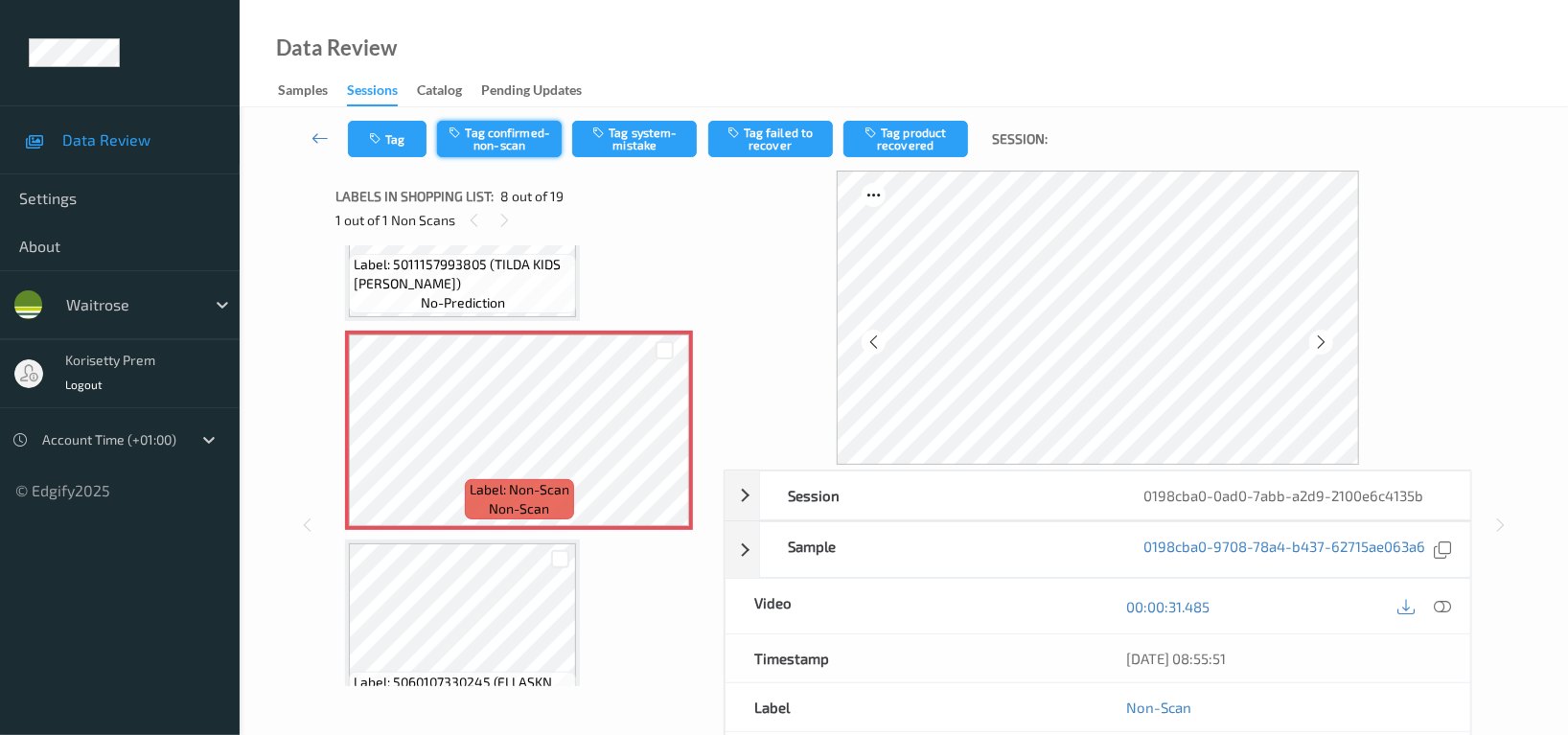
click at [488, 144] on button "Tag confirmed-non-scan" at bounding box center [499, 139] width 125 height 37
click at [905, 141] on button "Tag product recovered" at bounding box center [906, 139] width 125 height 37
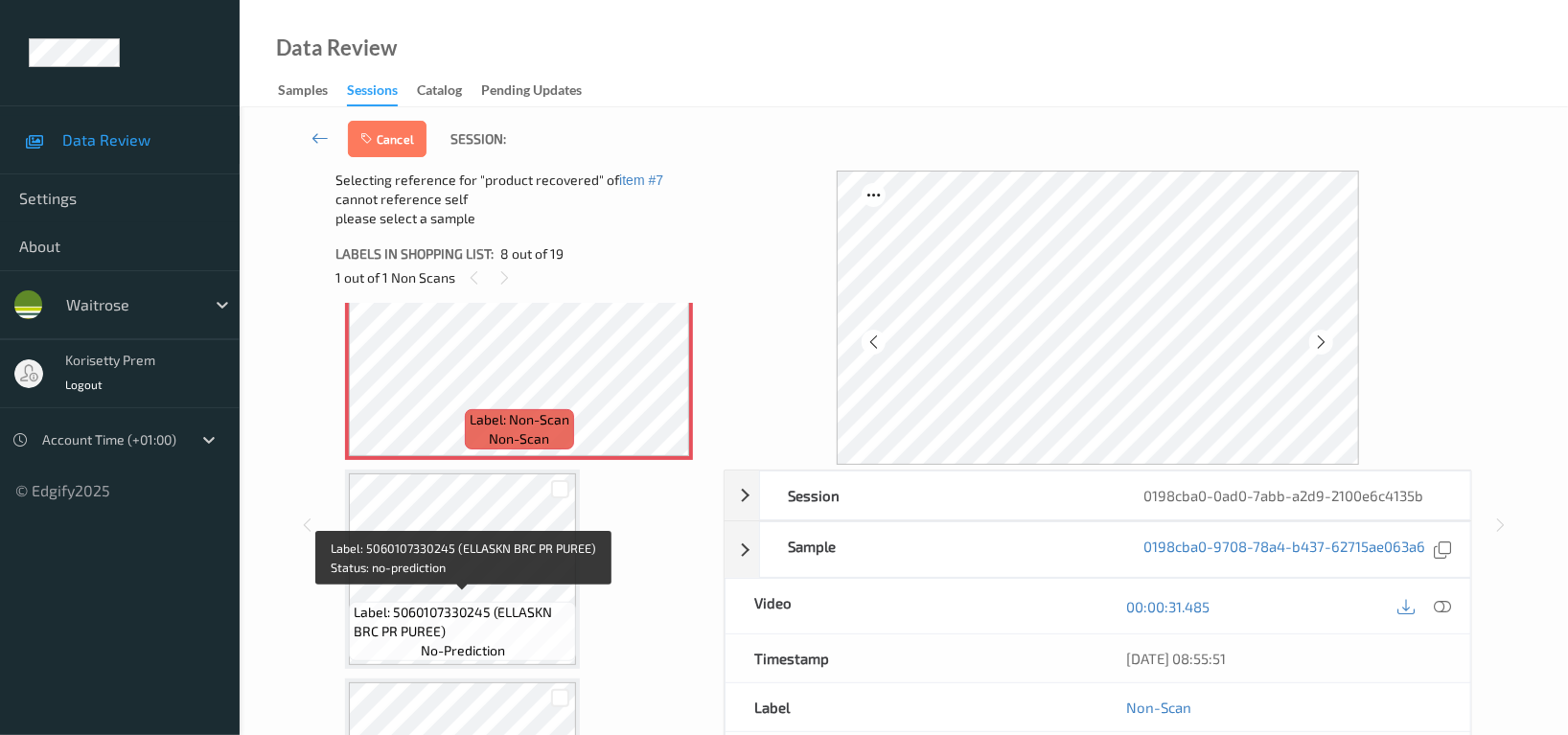
scroll to position [1642, 0]
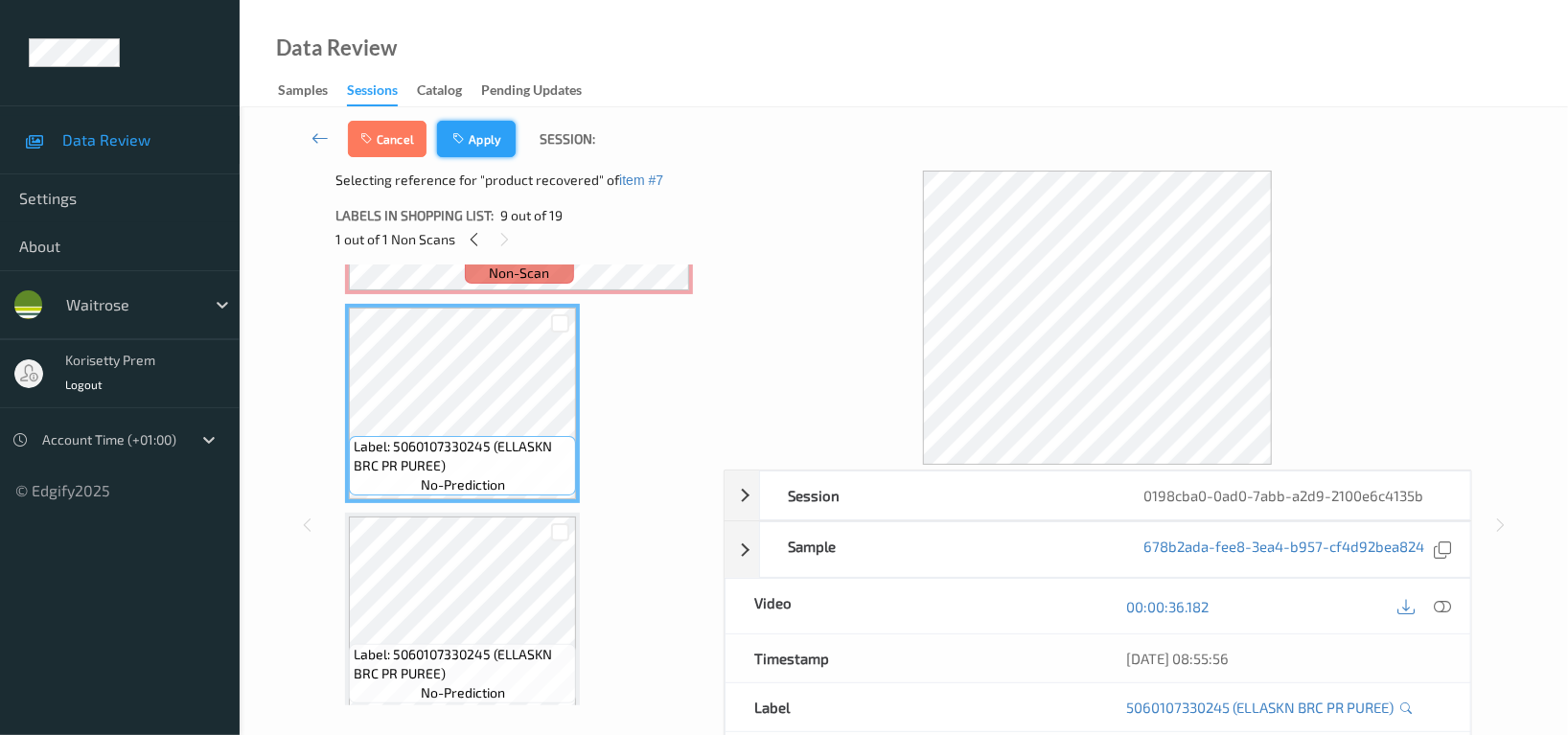
click at [480, 154] on button "Apply" at bounding box center [476, 139] width 79 height 37
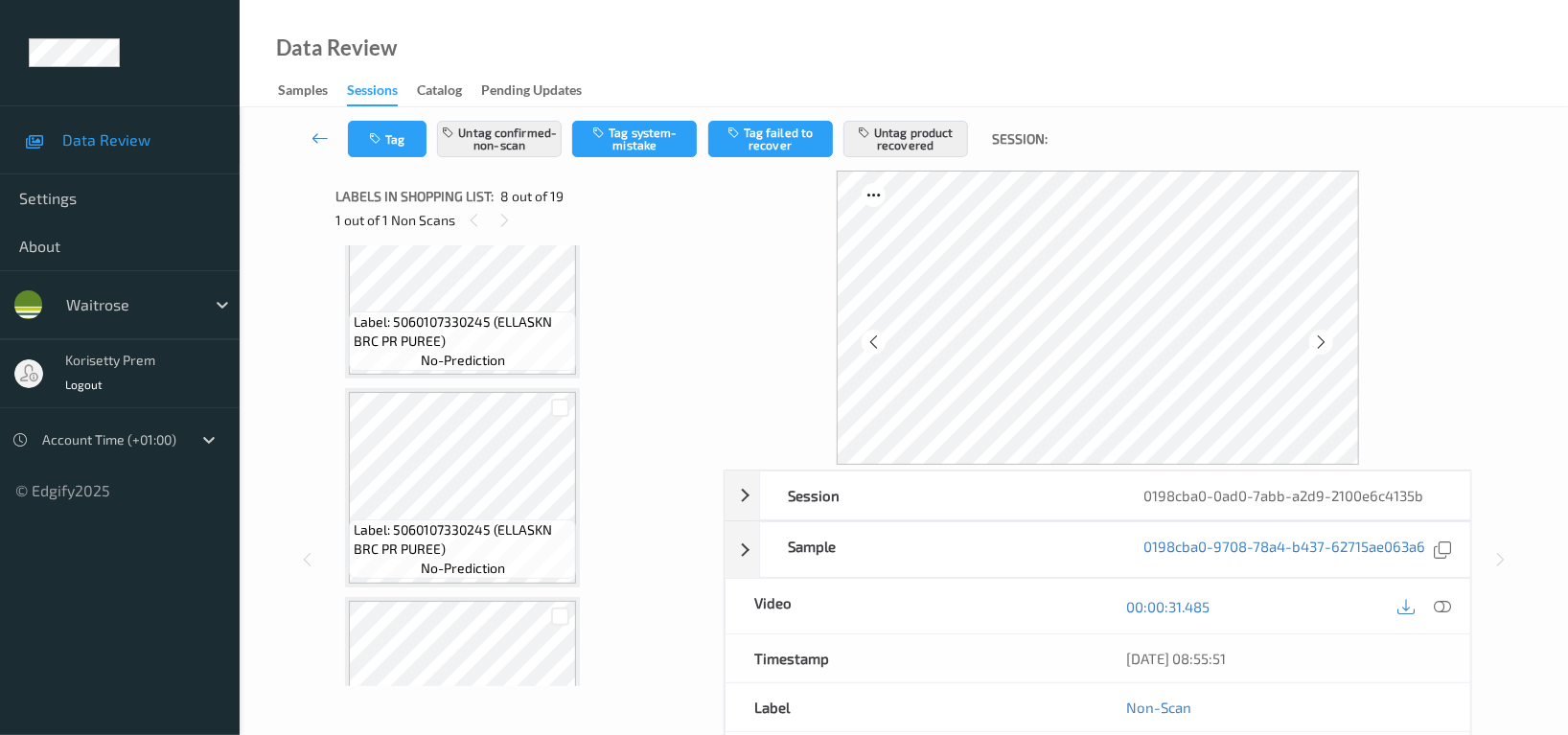
scroll to position [1770, 0]
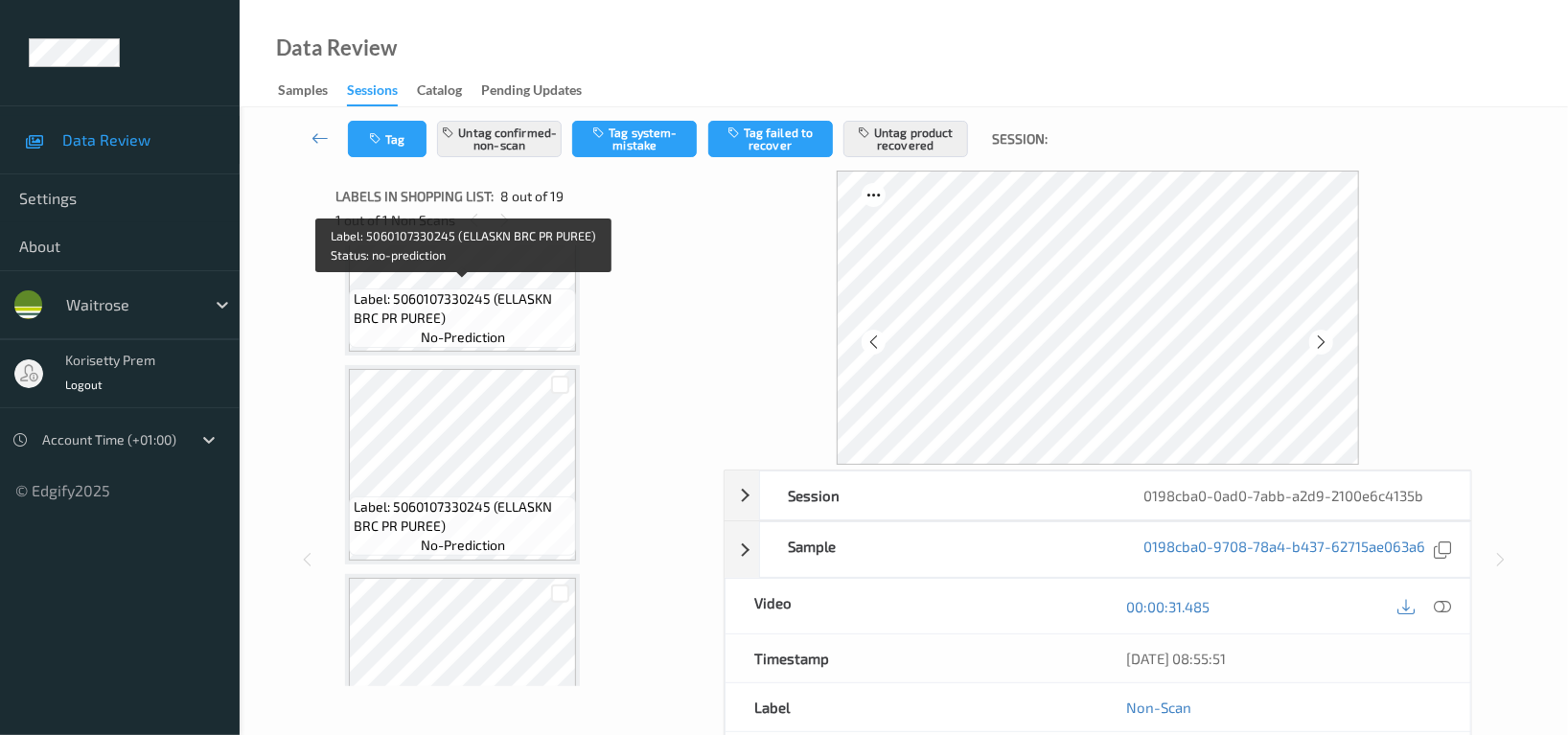
click at [534, 290] on span "Label: 5060107330245 (ELLASKN BRC PR PUREE)" at bounding box center [463, 309] width 217 height 38
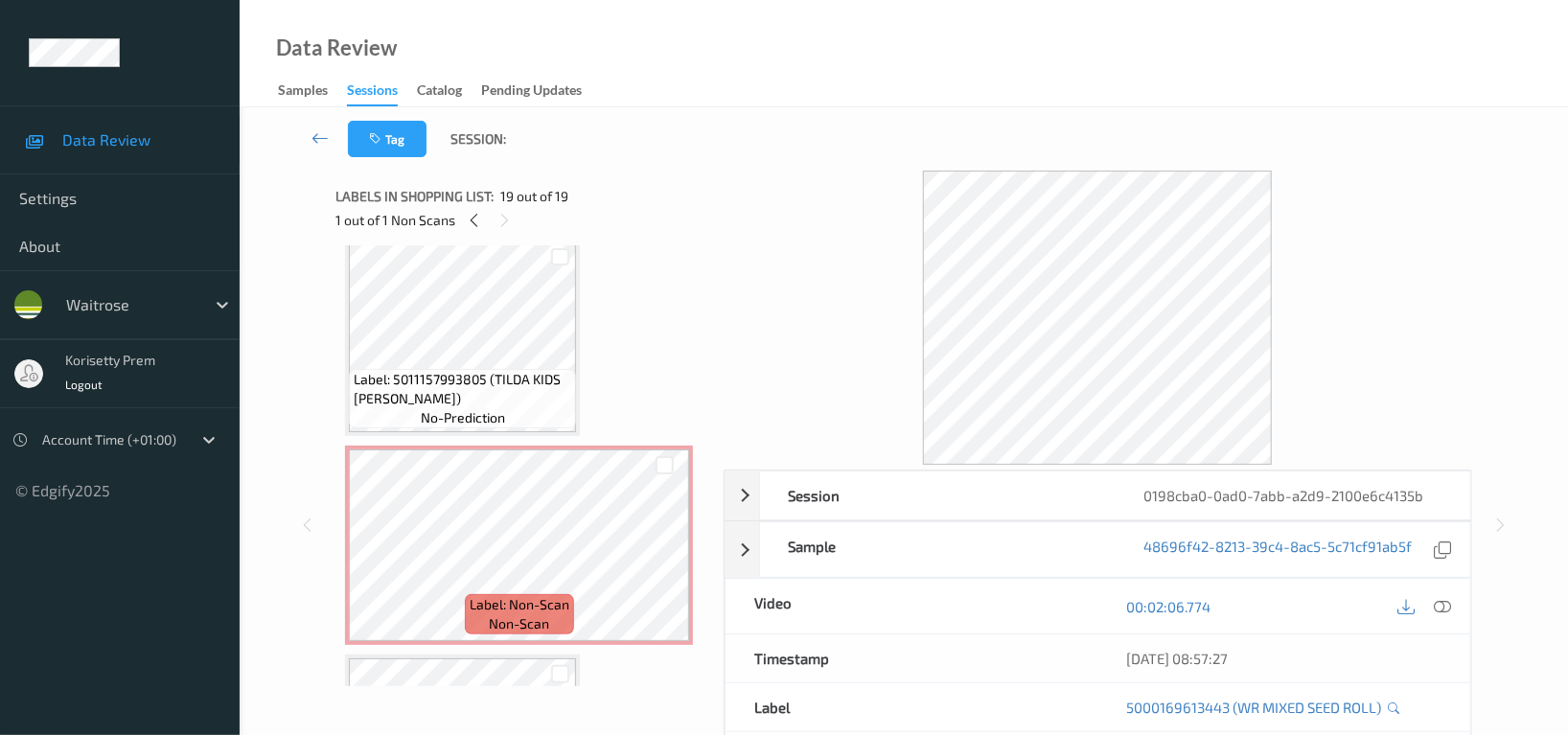
scroll to position [1224, 0]
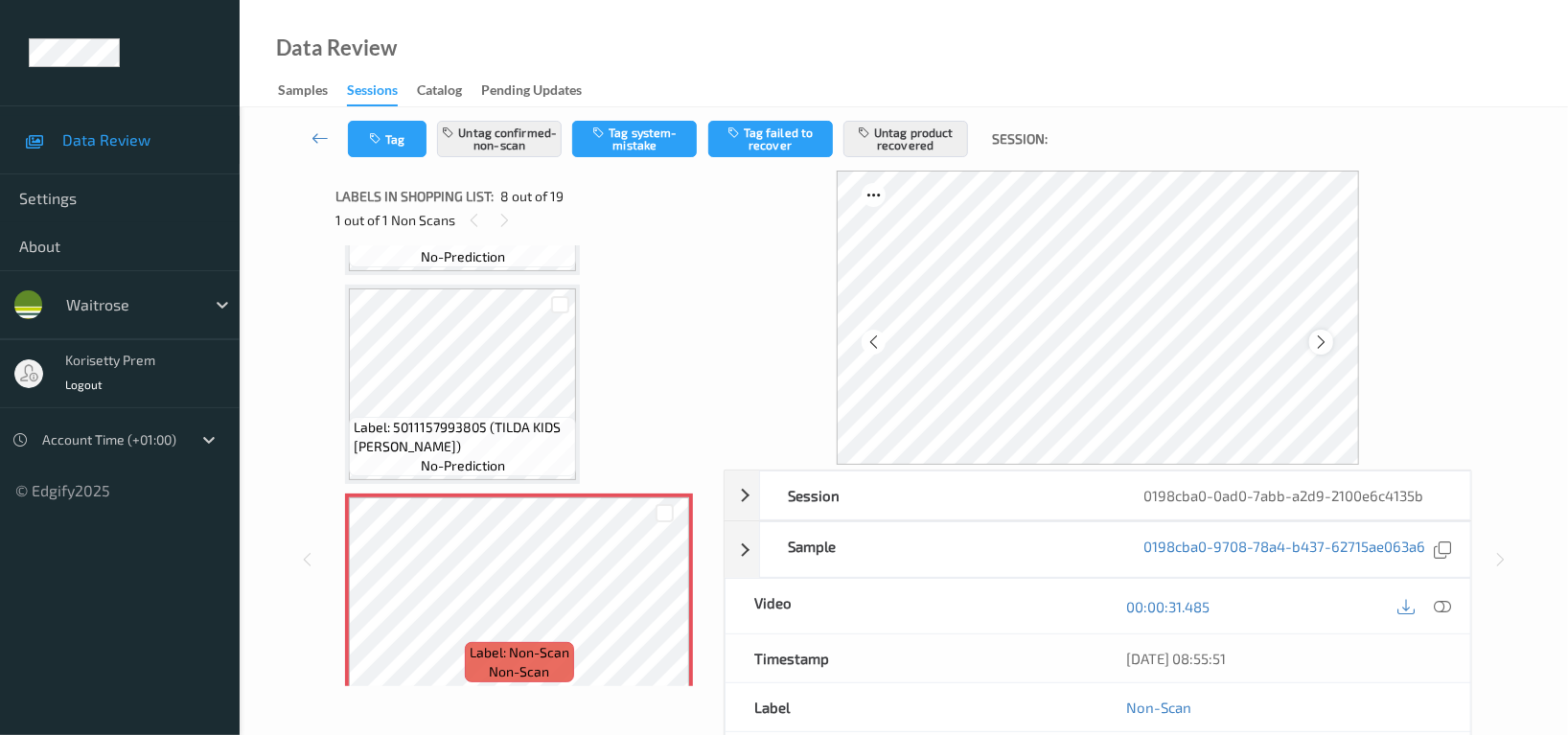
click at [1319, 349] on icon at bounding box center [1321, 342] width 16 height 17
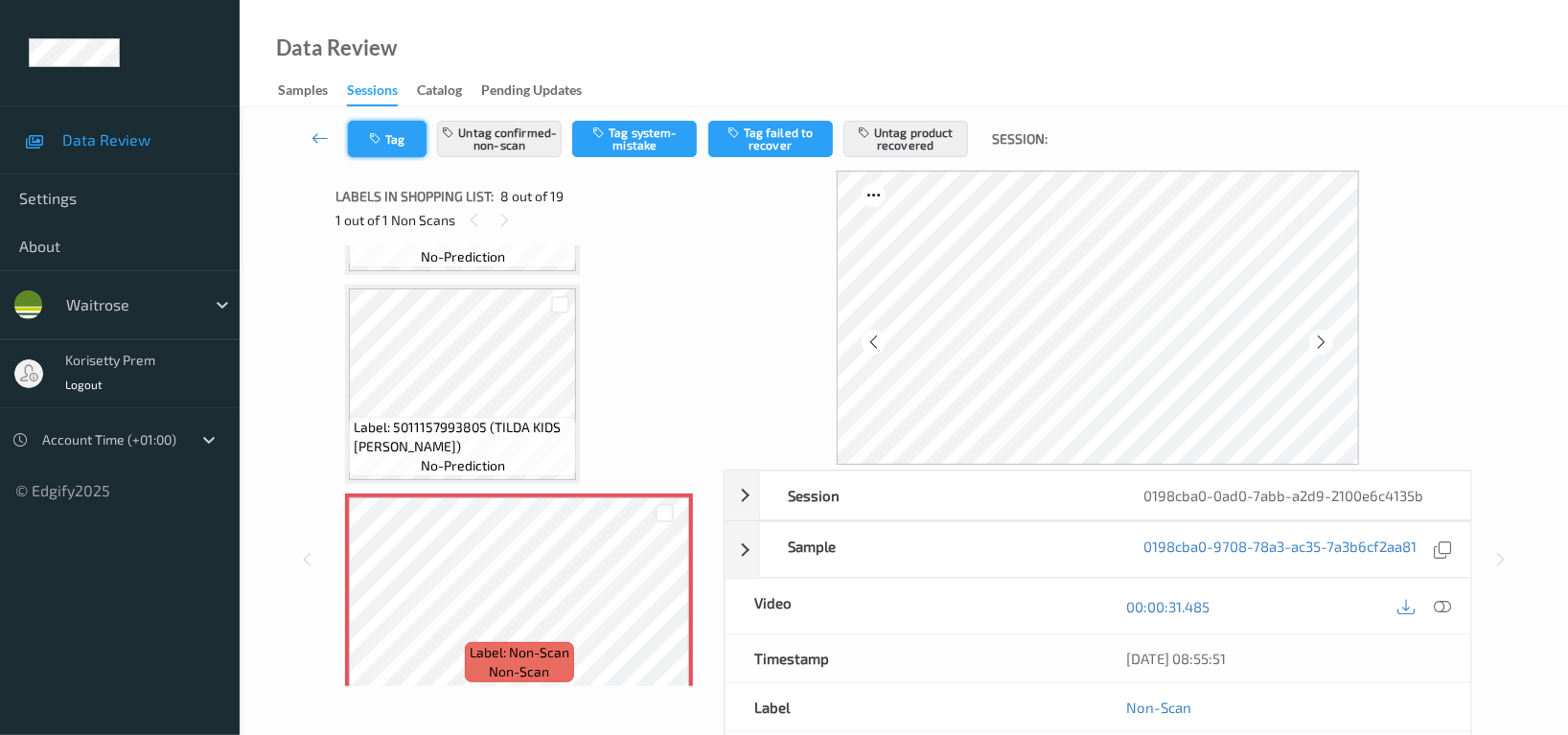
click at [392, 149] on button "Tag" at bounding box center [388, 139] width 79 height 37
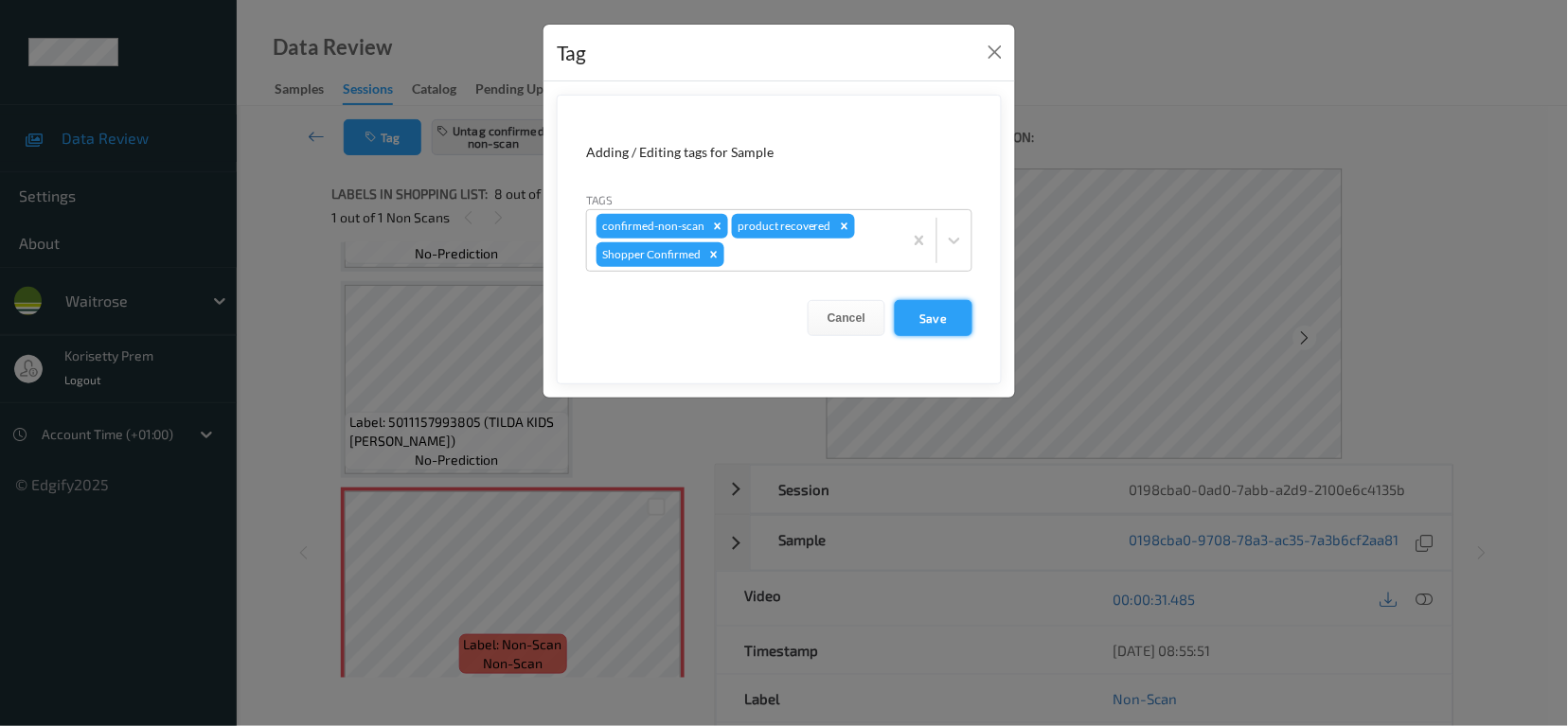
click at [946, 319] on button "Save" at bounding box center [934, 318] width 78 height 36
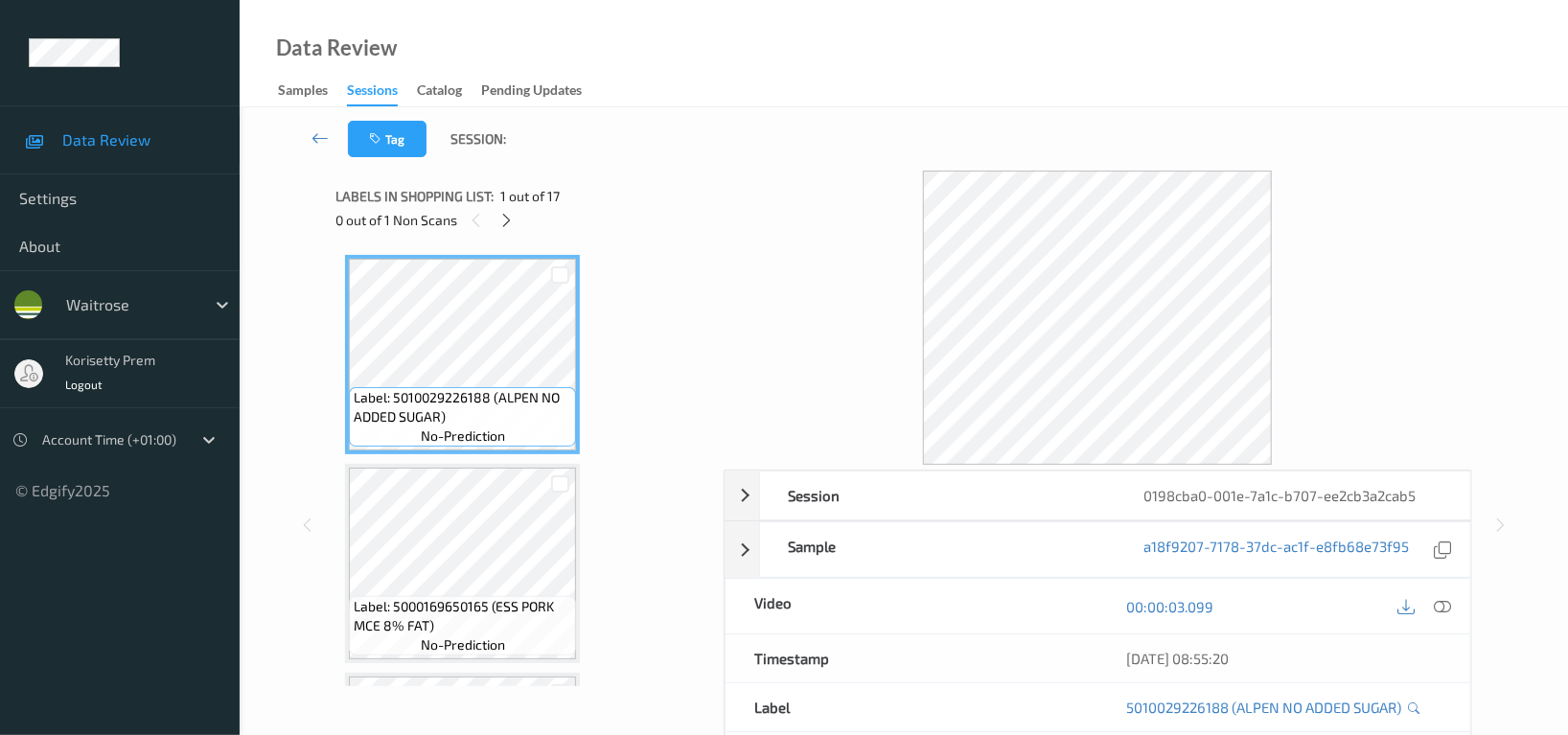
click at [855, 18] on div "Data Review Samples Sessions Catalog Pending Updates" at bounding box center [903, 54] width 1328 height 108
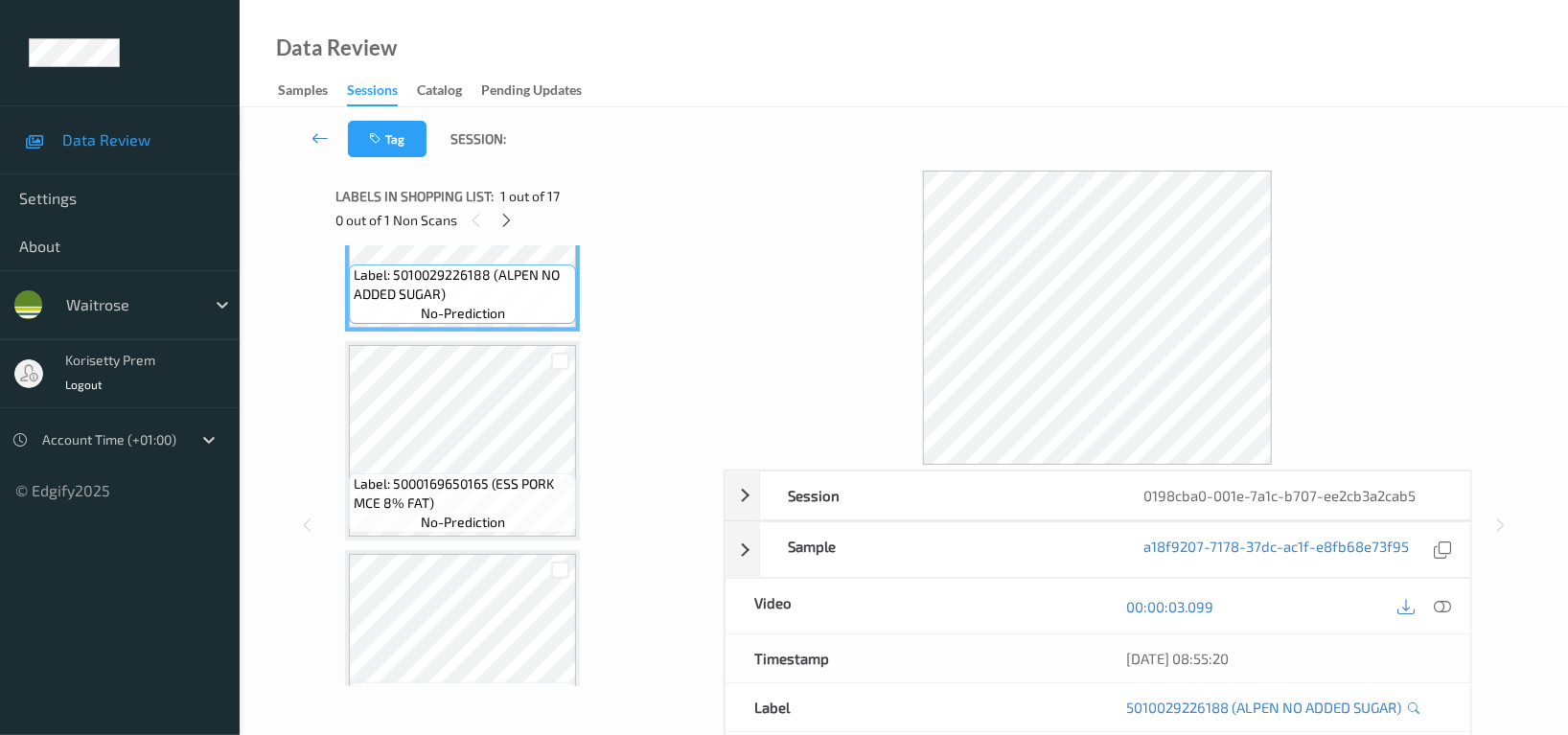
scroll to position [255, 0]
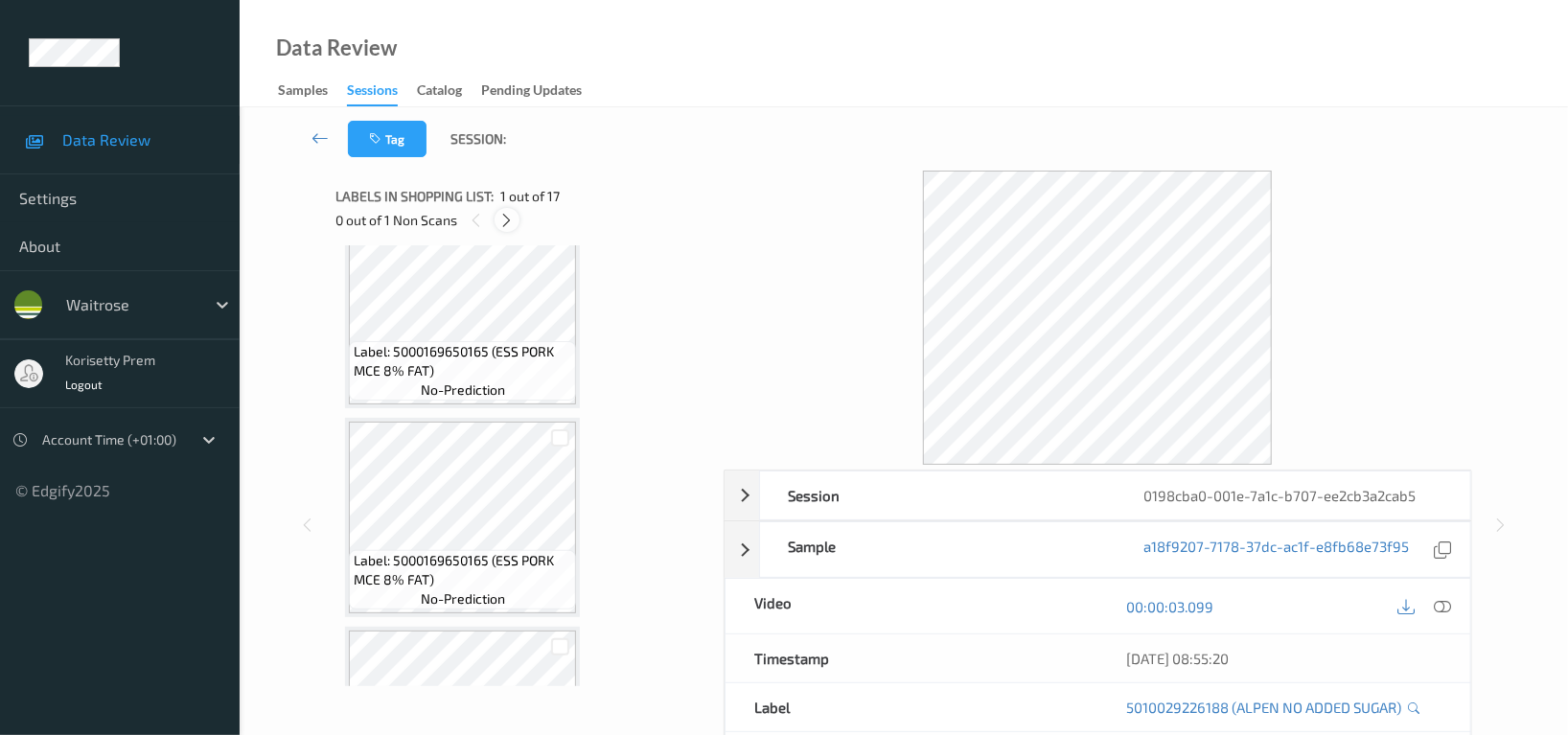
click at [507, 218] on icon at bounding box center [507, 220] width 16 height 17
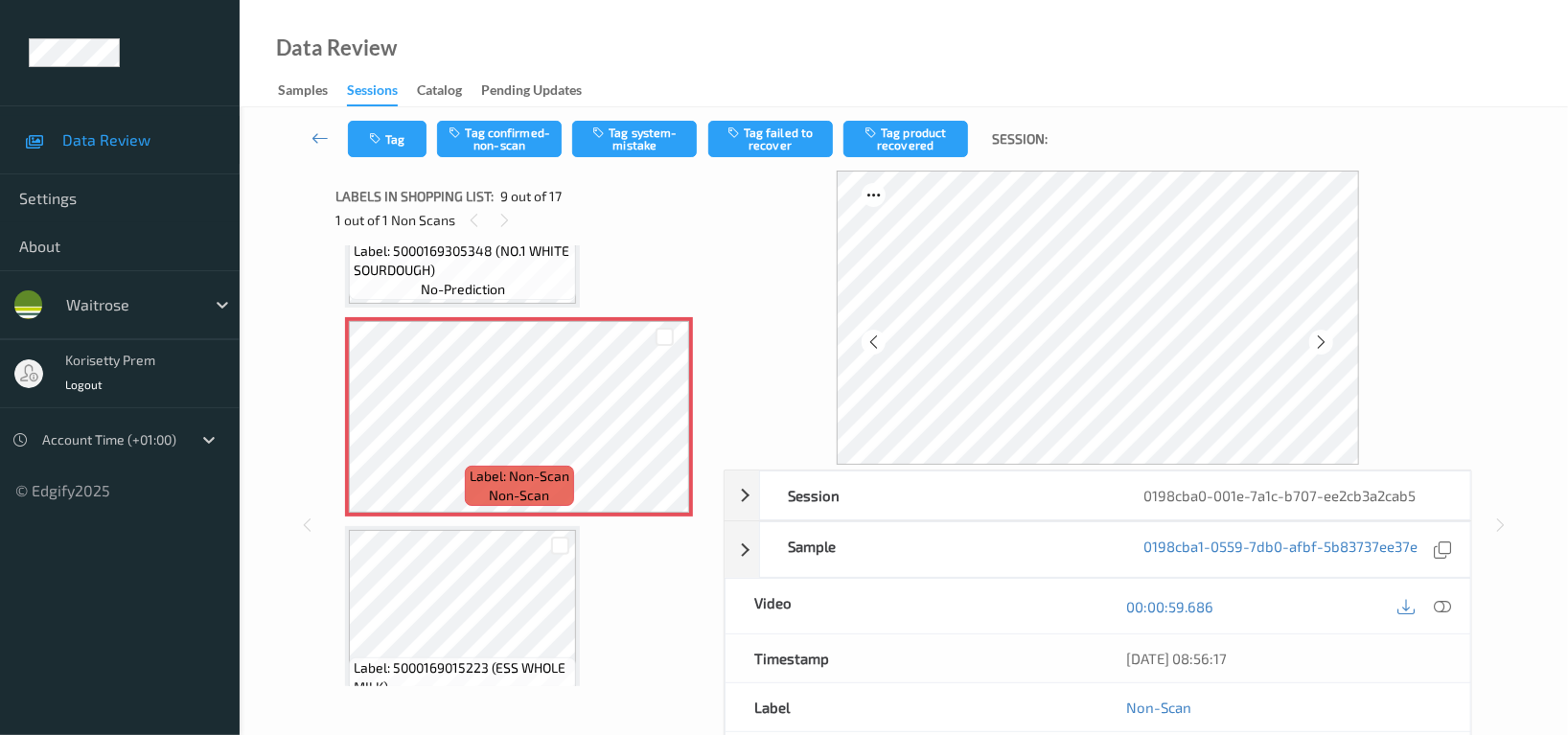
scroll to position [1595, 0]
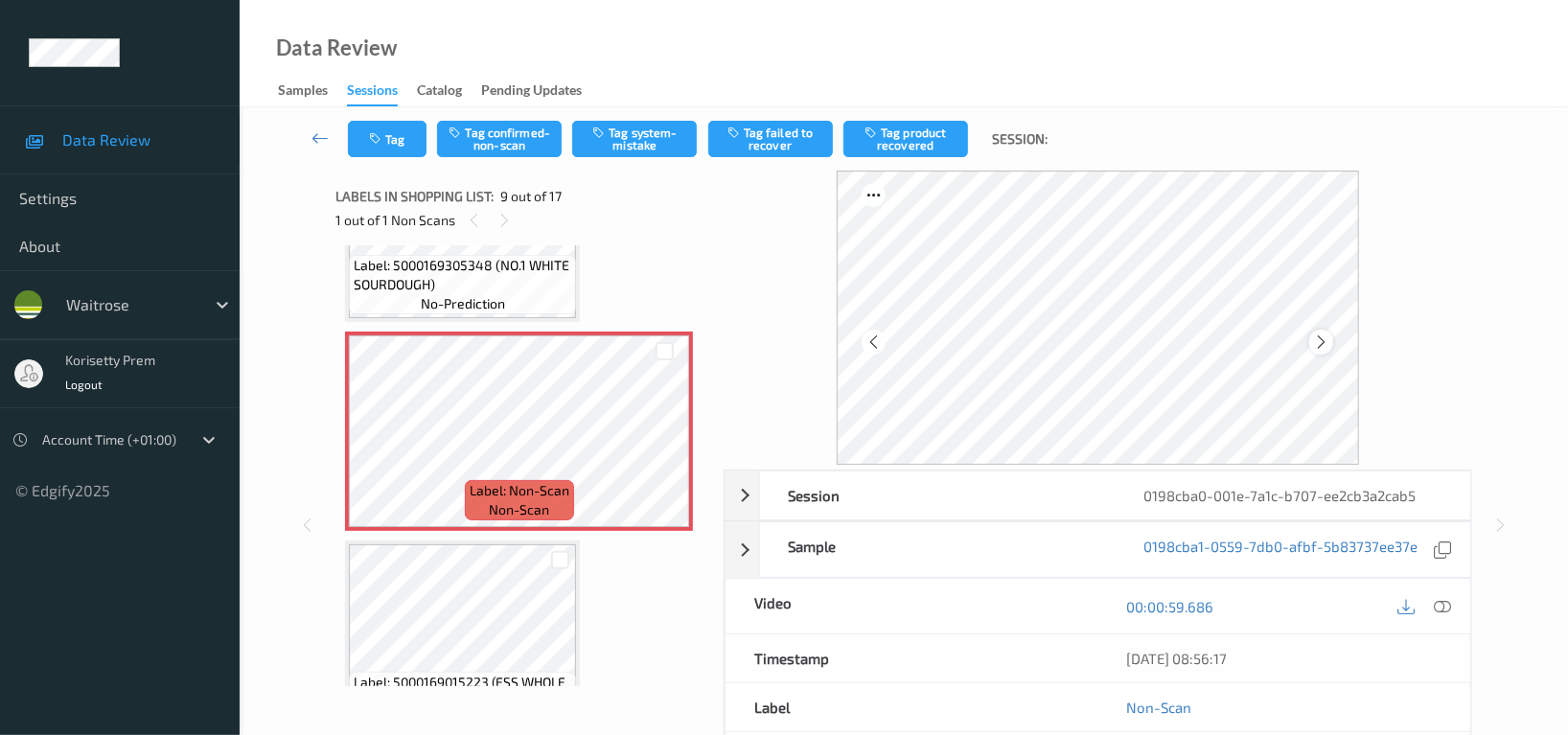
click at [1322, 337] on icon at bounding box center [1321, 342] width 16 height 17
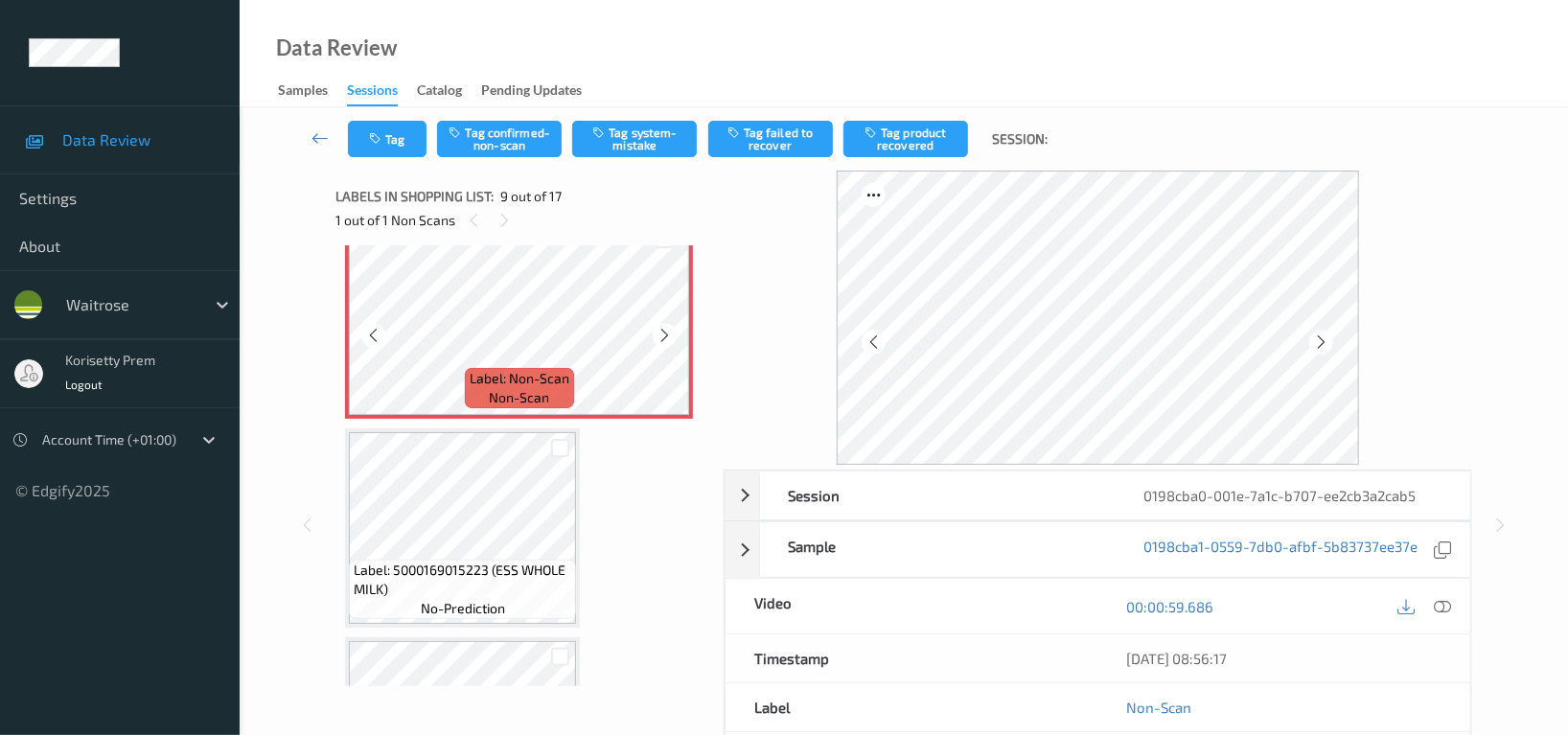
scroll to position [1722, 0]
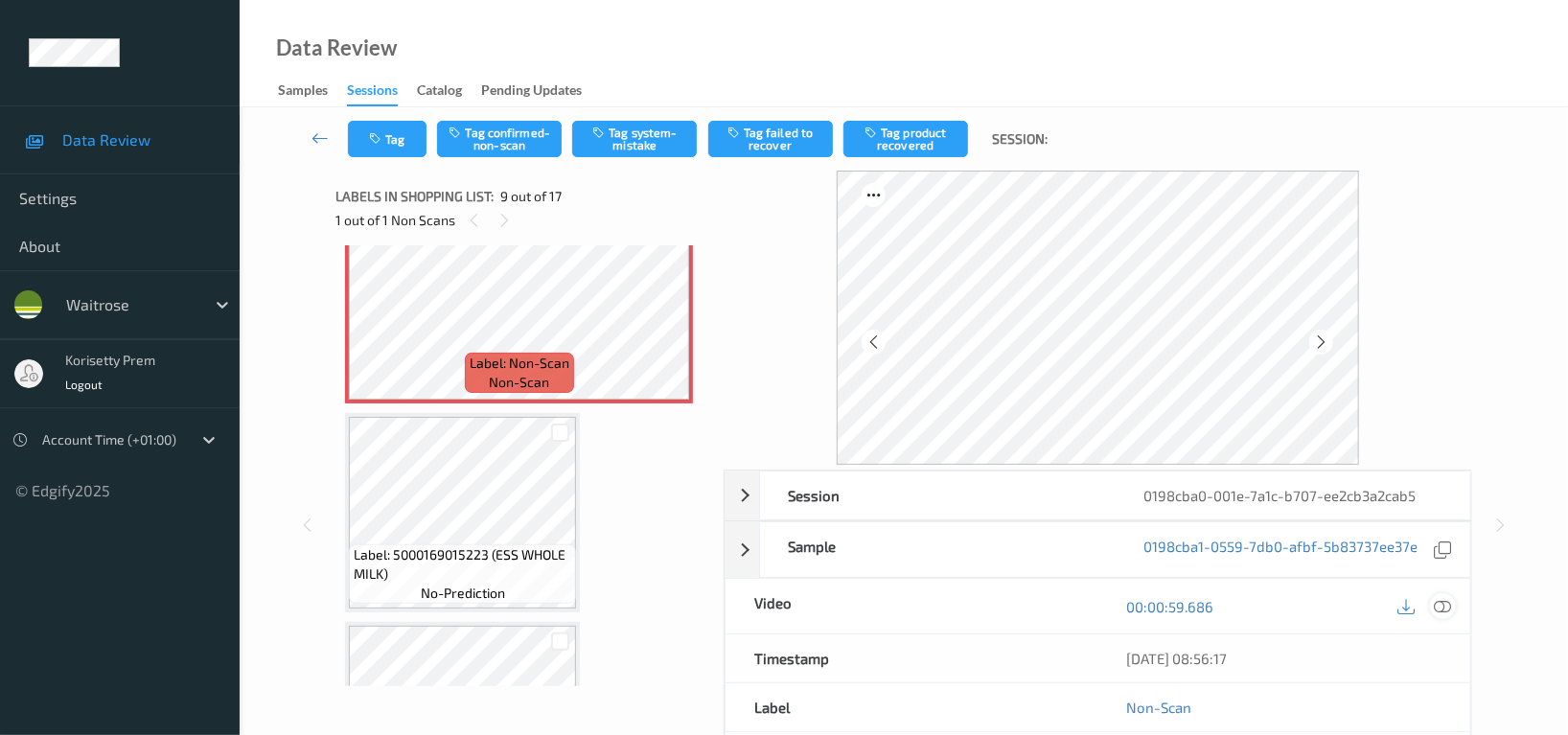
click at [1446, 598] on icon at bounding box center [1443, 607] width 17 height 17
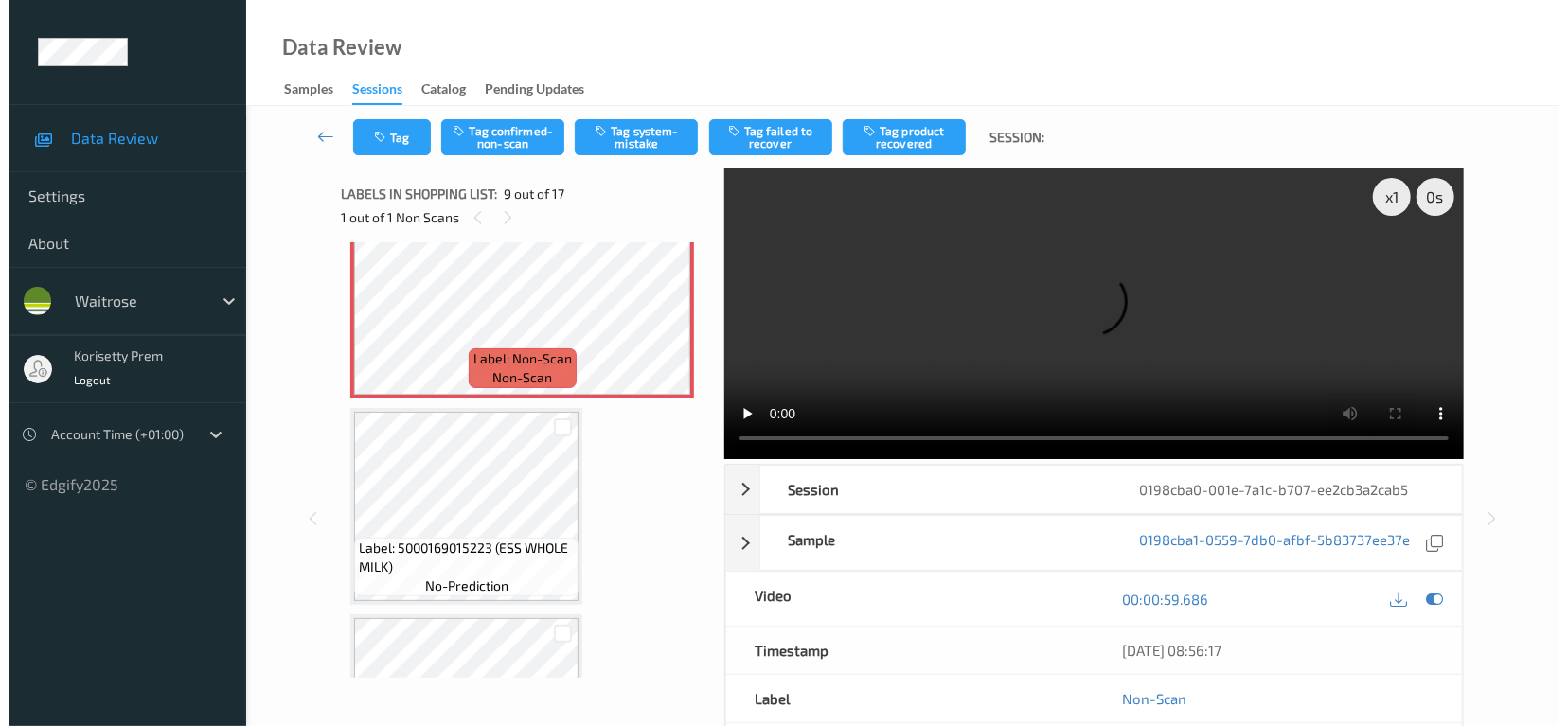
scroll to position [1576, 0]
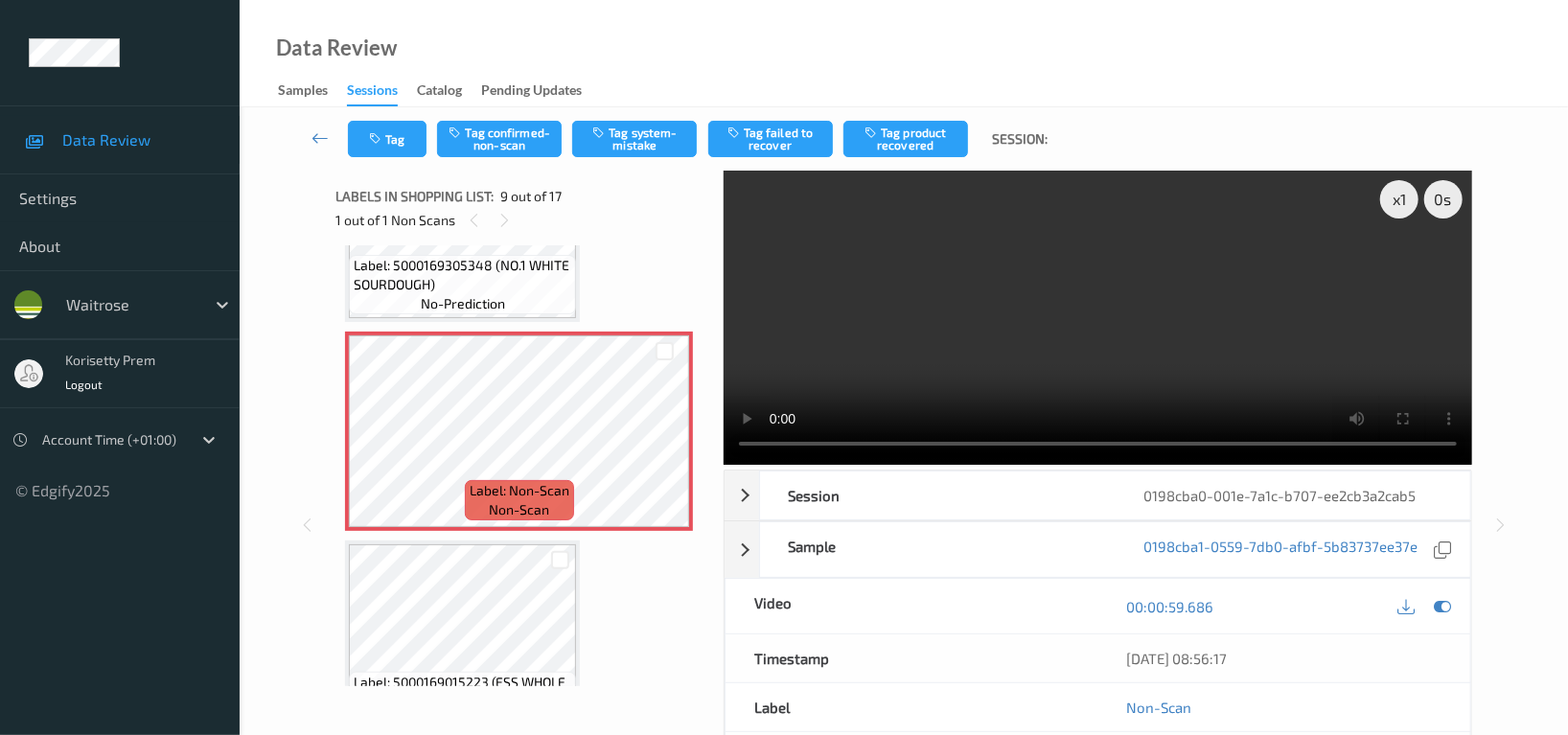
click at [968, 233] on video at bounding box center [1098, 317] width 748 height 294
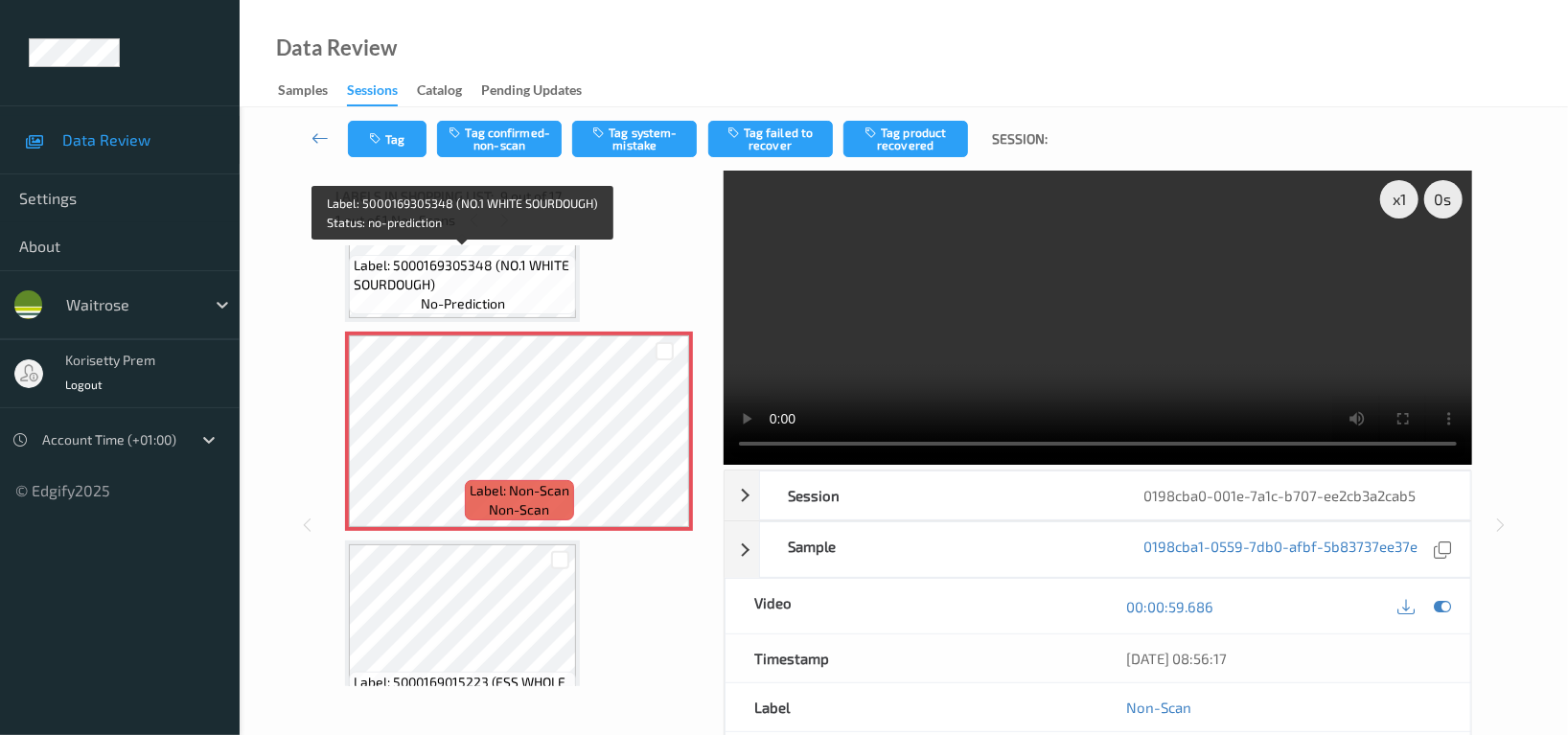
click at [534, 285] on span "Label: 5000169305348 (NO.1 WHITE SOURDOUGH)" at bounding box center [463, 275] width 217 height 38
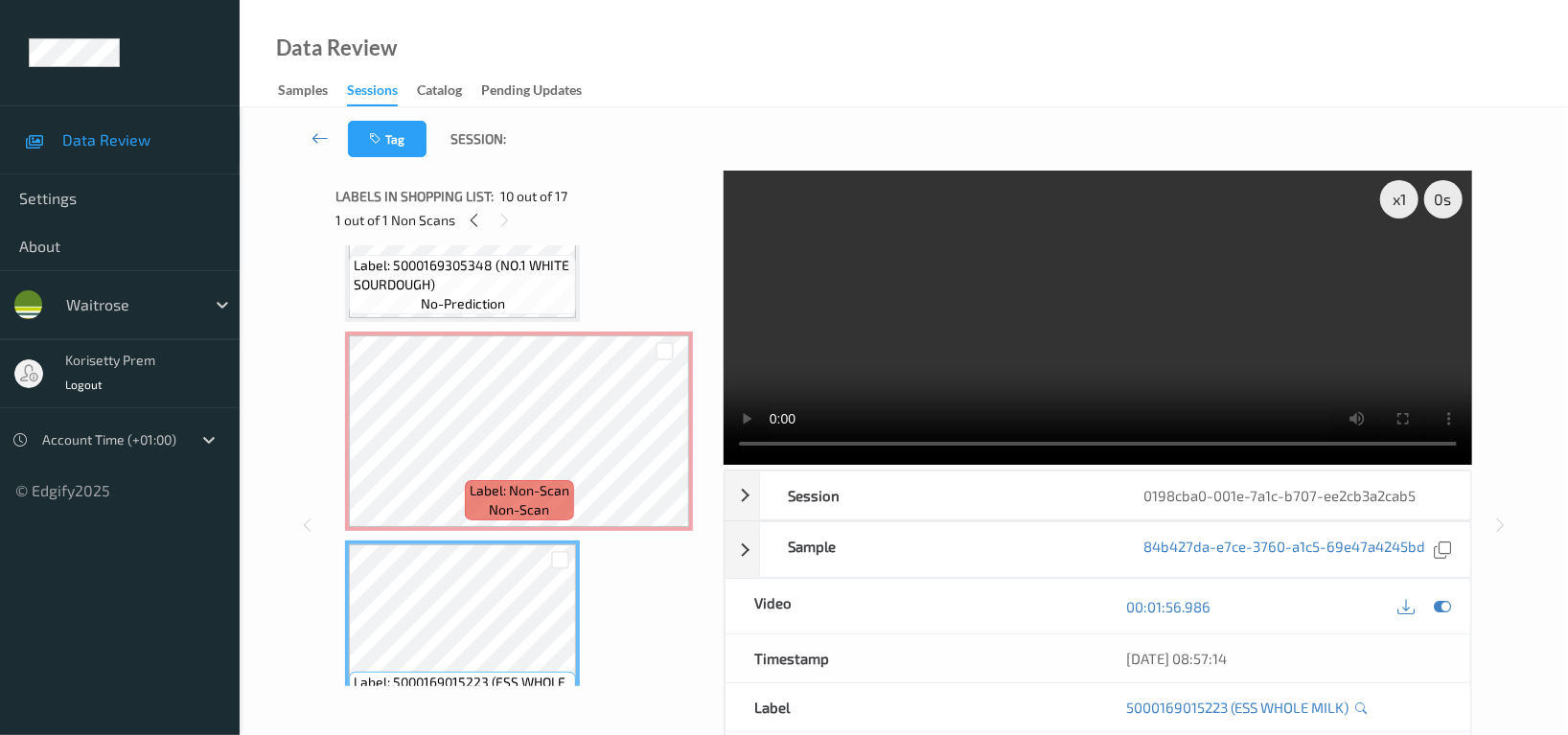
click at [1003, 273] on video at bounding box center [1098, 317] width 748 height 294
click at [712, 373] on div "x 1 0 s Session 0198cba0-001e-7a1c-b707-ee2cb3a2cab5 Session ID 0198cba0-001e-7…" at bounding box center [903, 524] width 1136 height 709
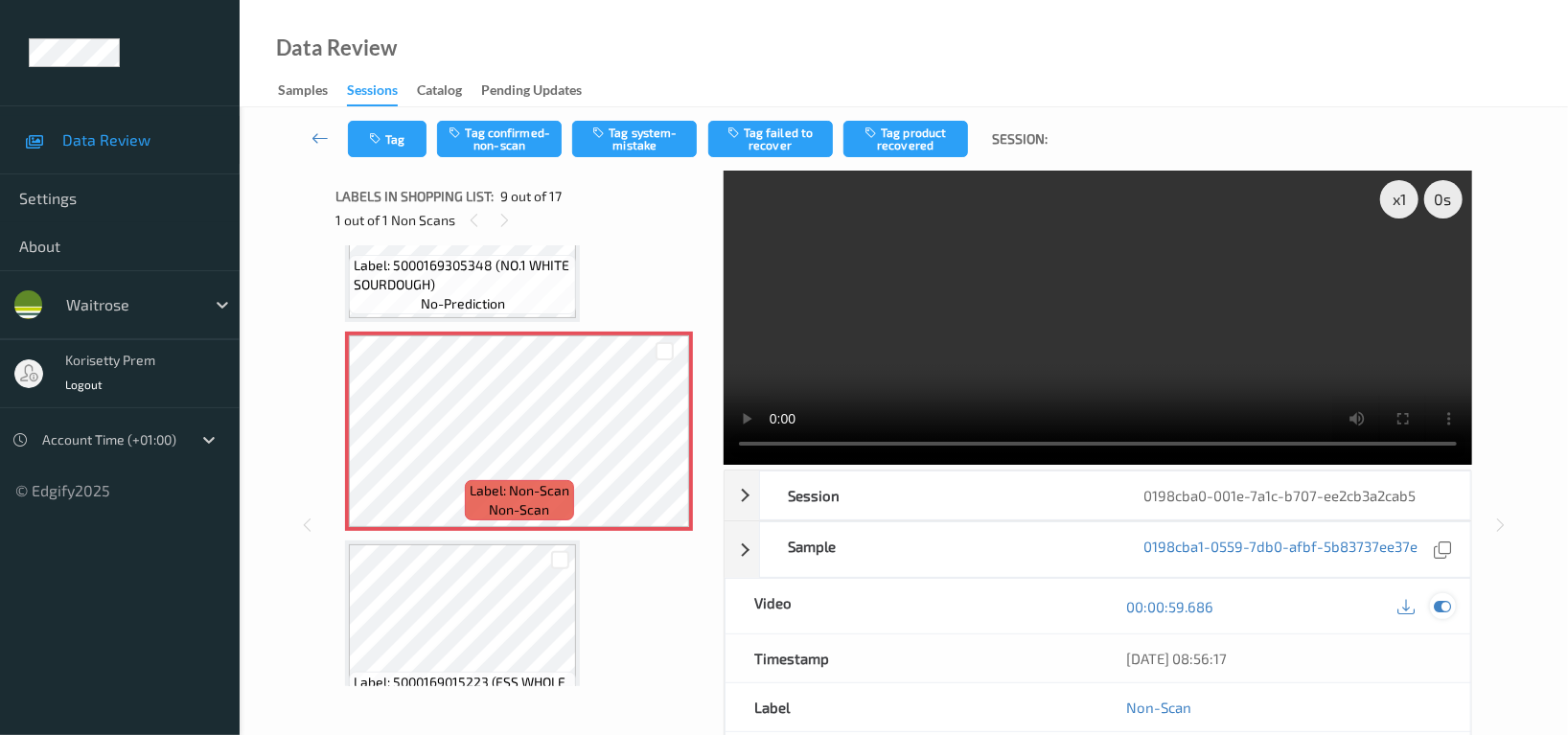
click at [1440, 614] on icon at bounding box center [1443, 607] width 17 height 17
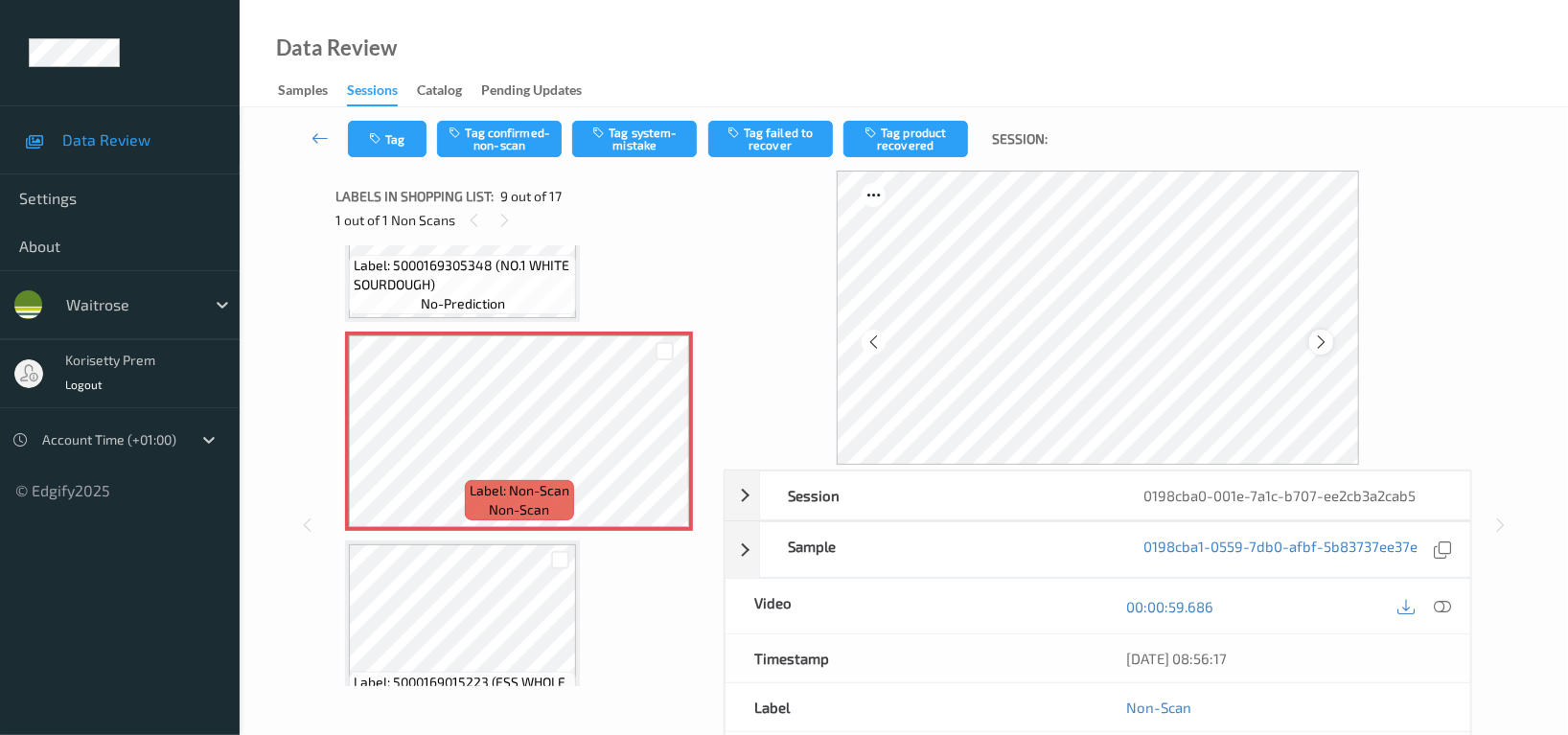
click at [1328, 350] on icon at bounding box center [1321, 342] width 16 height 17
click at [395, 139] on button "Tag" at bounding box center [388, 139] width 79 height 37
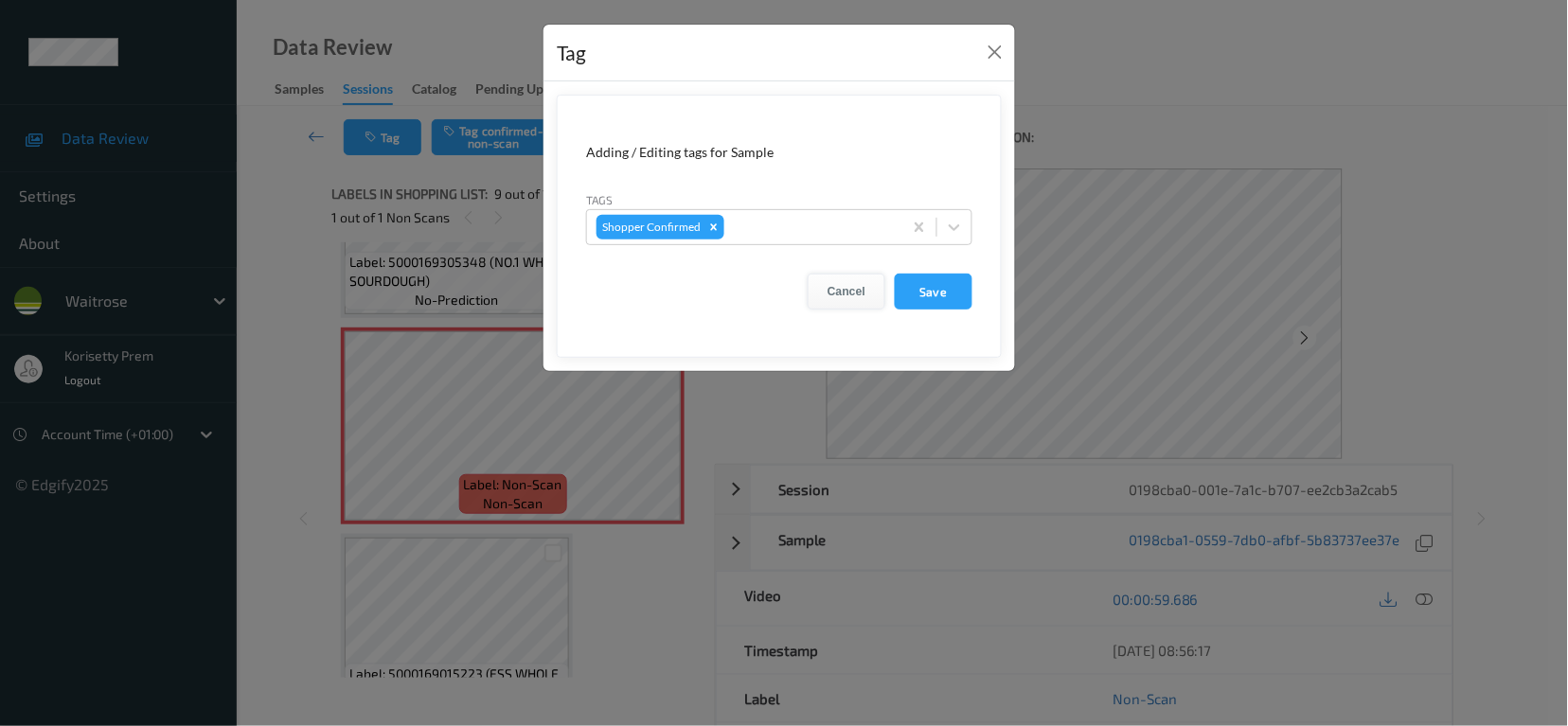
click at [835, 284] on button "Cancel" at bounding box center [847, 292] width 78 height 36
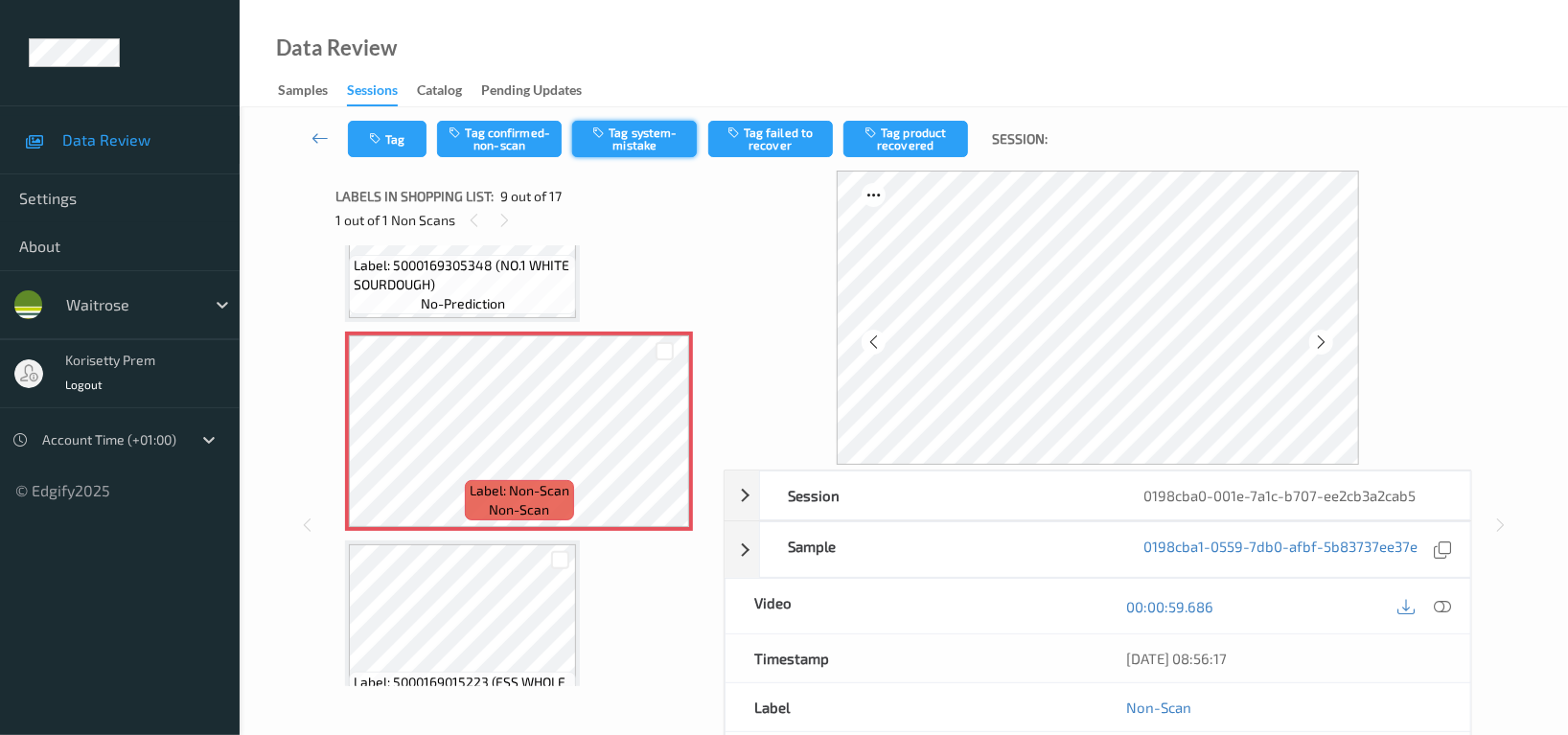
click at [667, 140] on button "Tag system-mistake" at bounding box center [635, 139] width 125 height 37
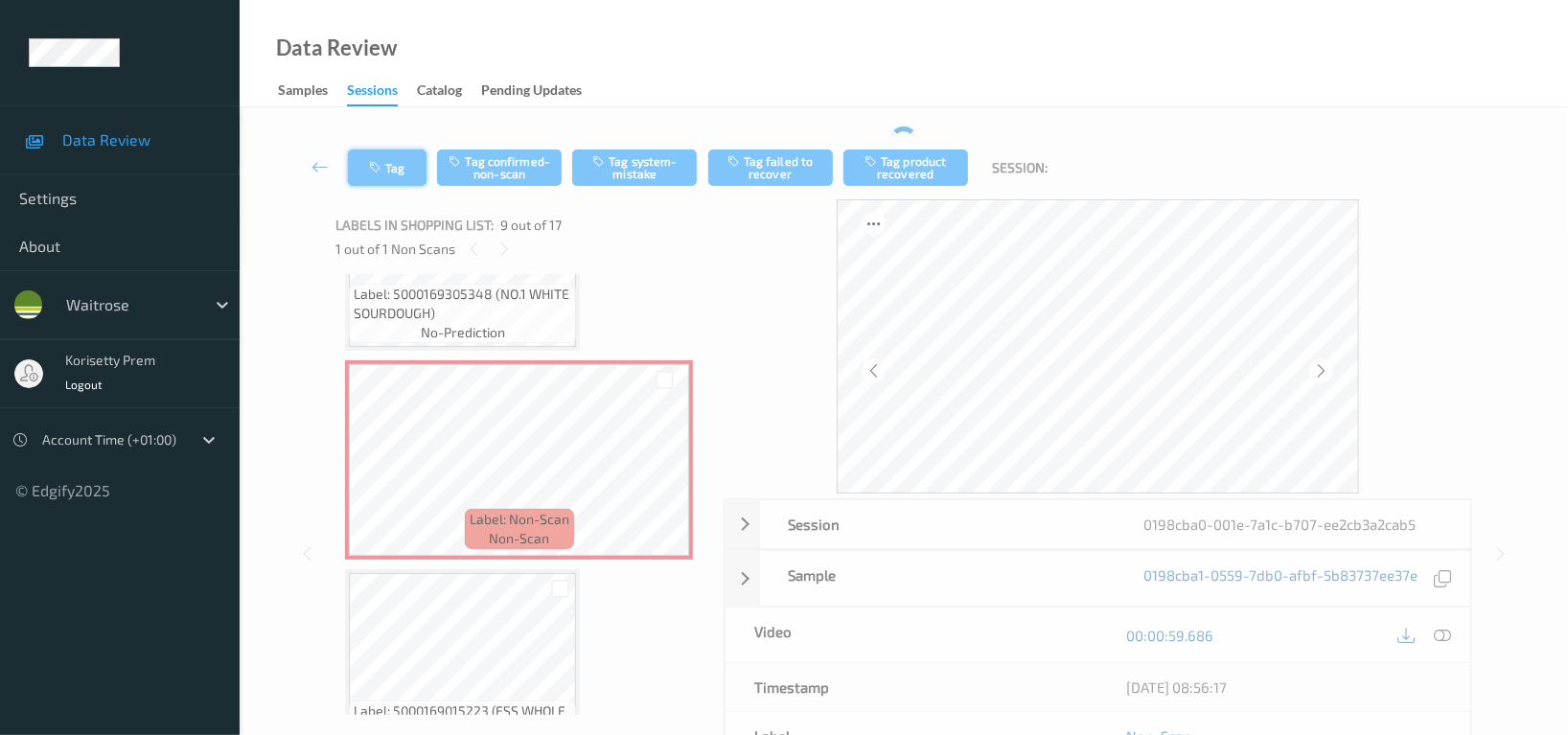
click at [388, 153] on button "Tag" at bounding box center [388, 167] width 79 height 37
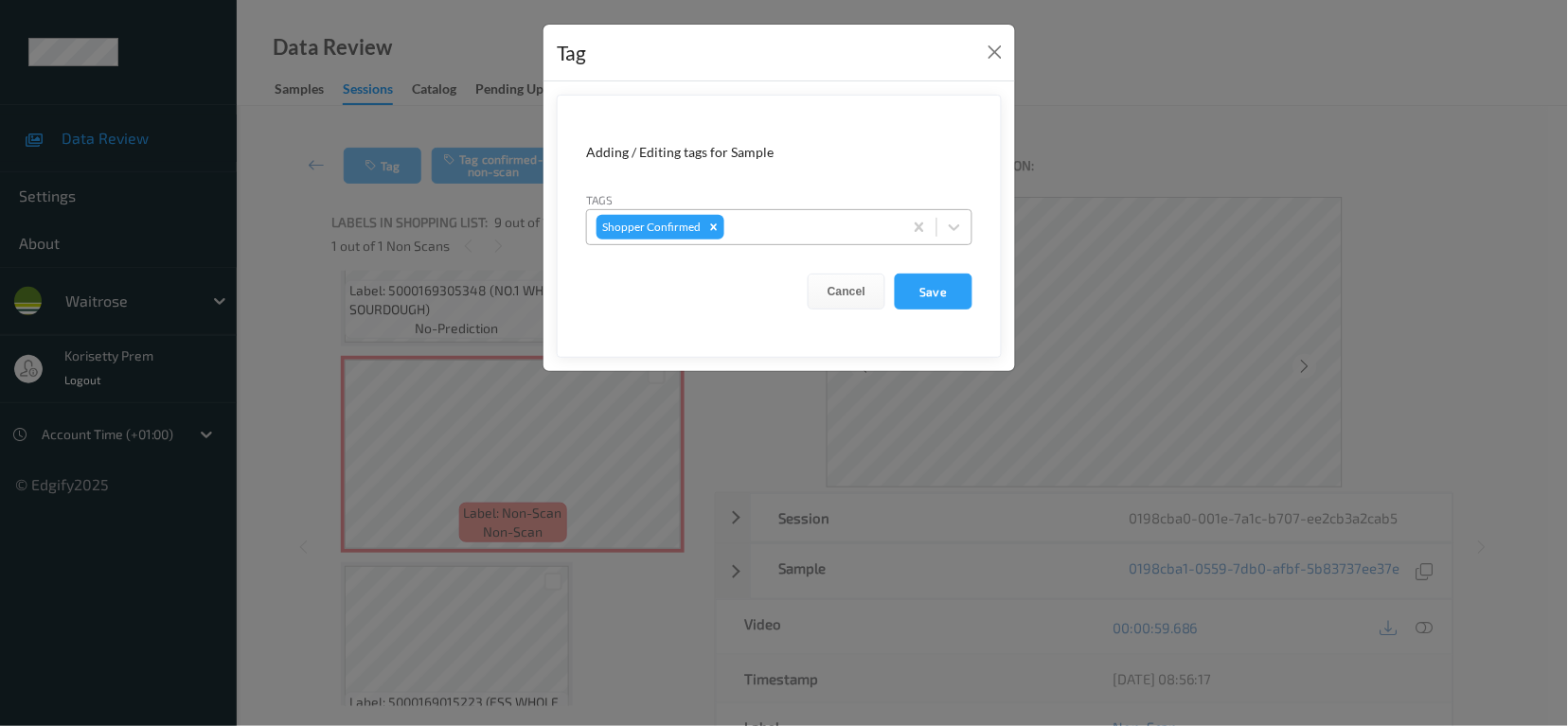
click at [742, 239] on div "Shopper Confirmed" at bounding box center [745, 227] width 316 height 32
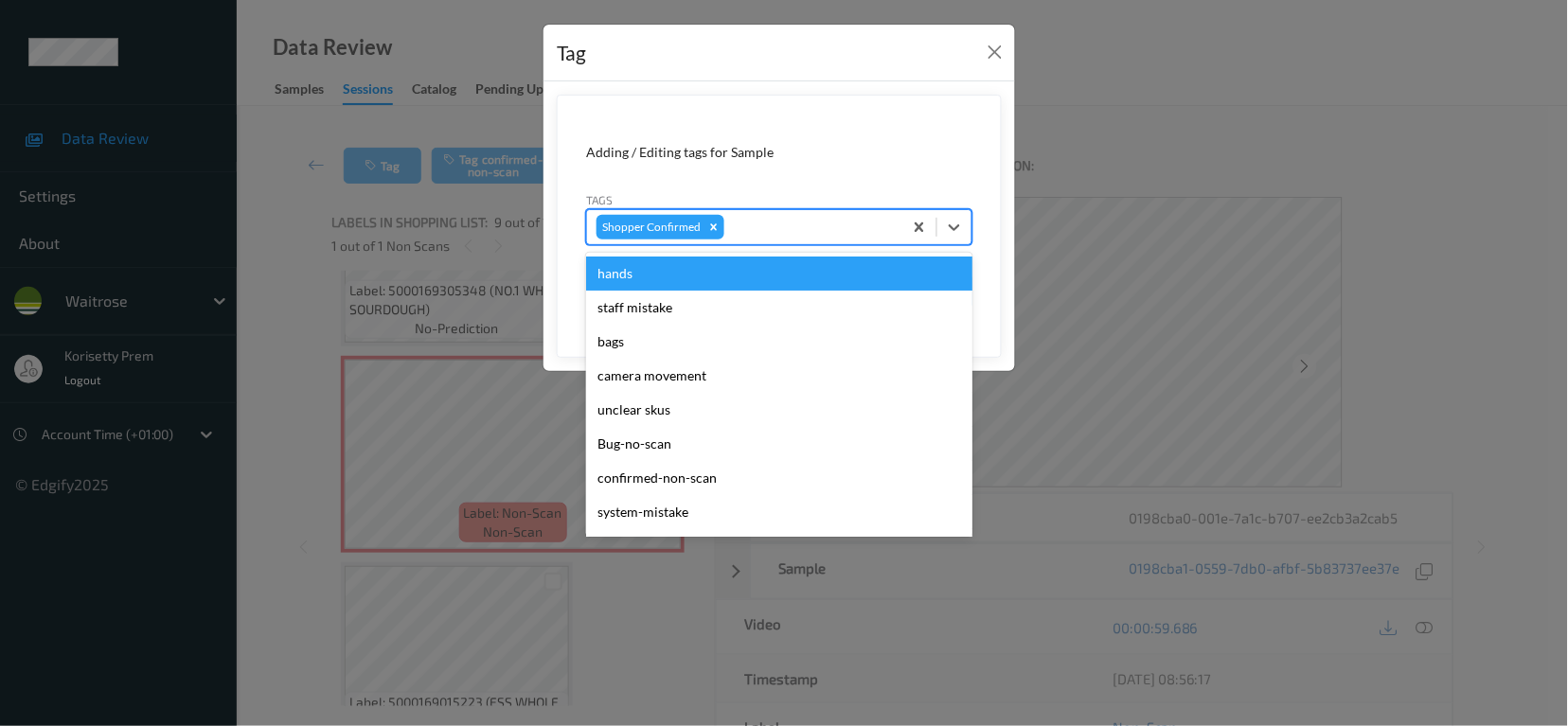
click at [727, 122] on form "Adding / Editing tags for Sample Tags option hands focused, 1 of 20. 20 results…" at bounding box center [779, 226] width 445 height 263
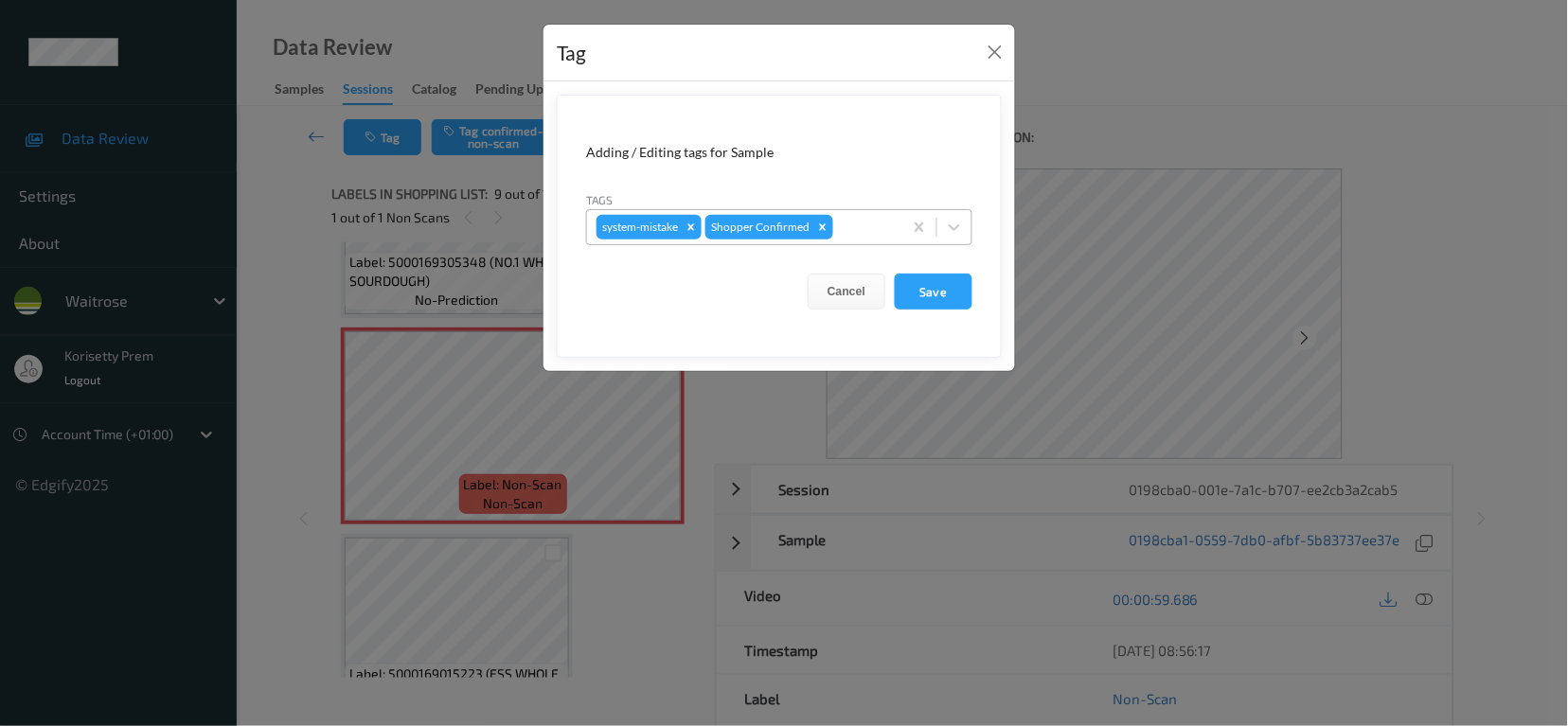
click at [867, 224] on div at bounding box center [865, 227] width 56 height 23
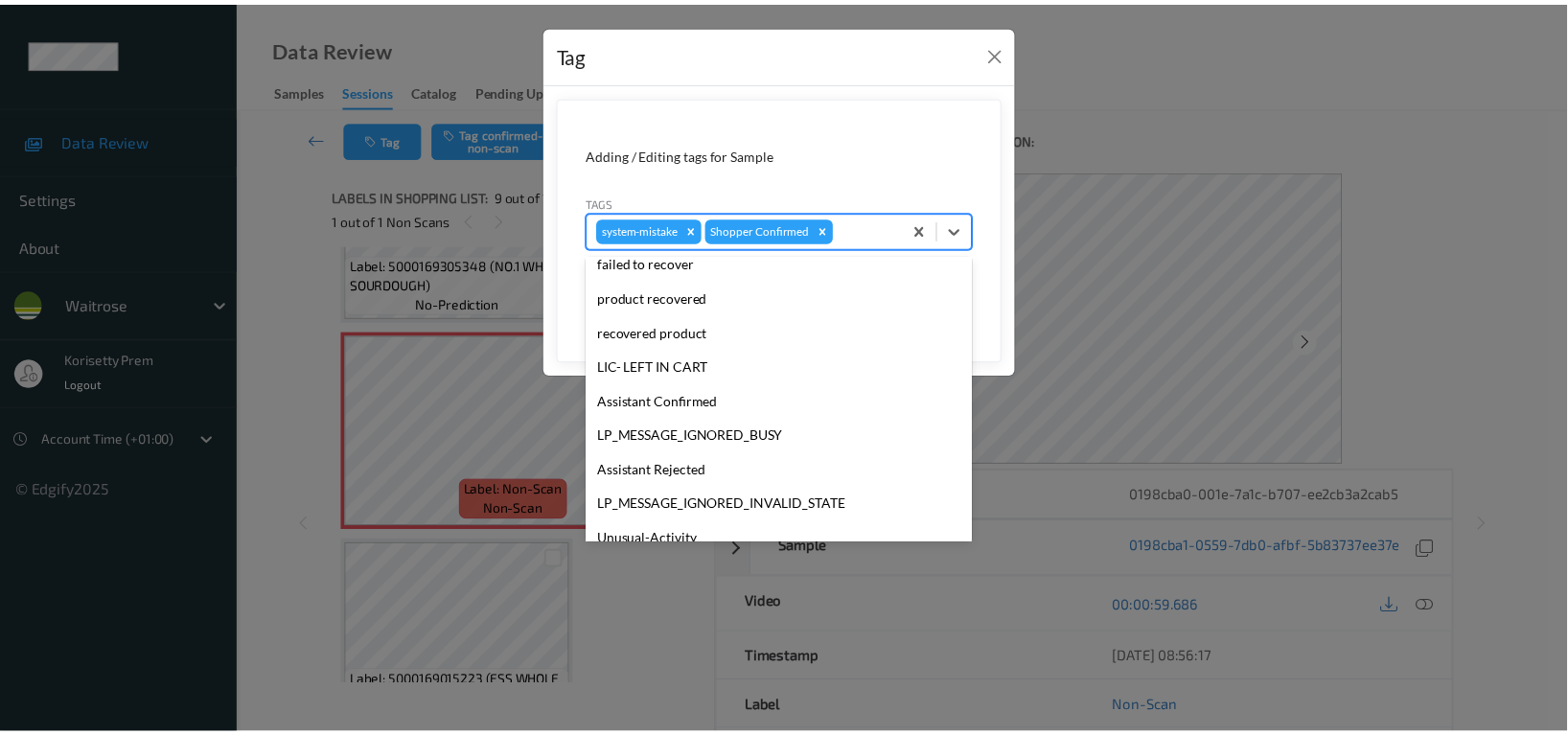
scroll to position [375, 0]
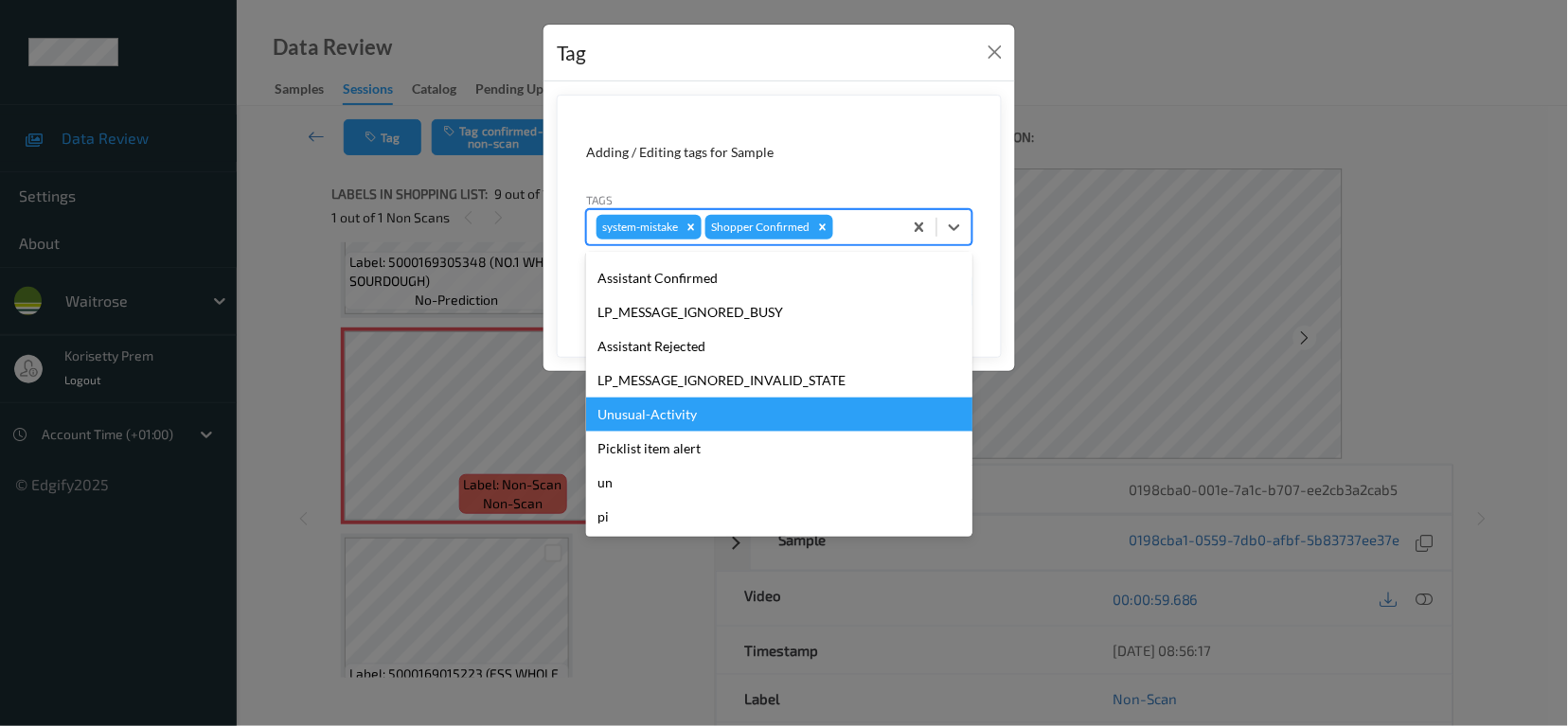
click at [661, 411] on div "Unusual-Activity" at bounding box center [779, 414] width 387 height 34
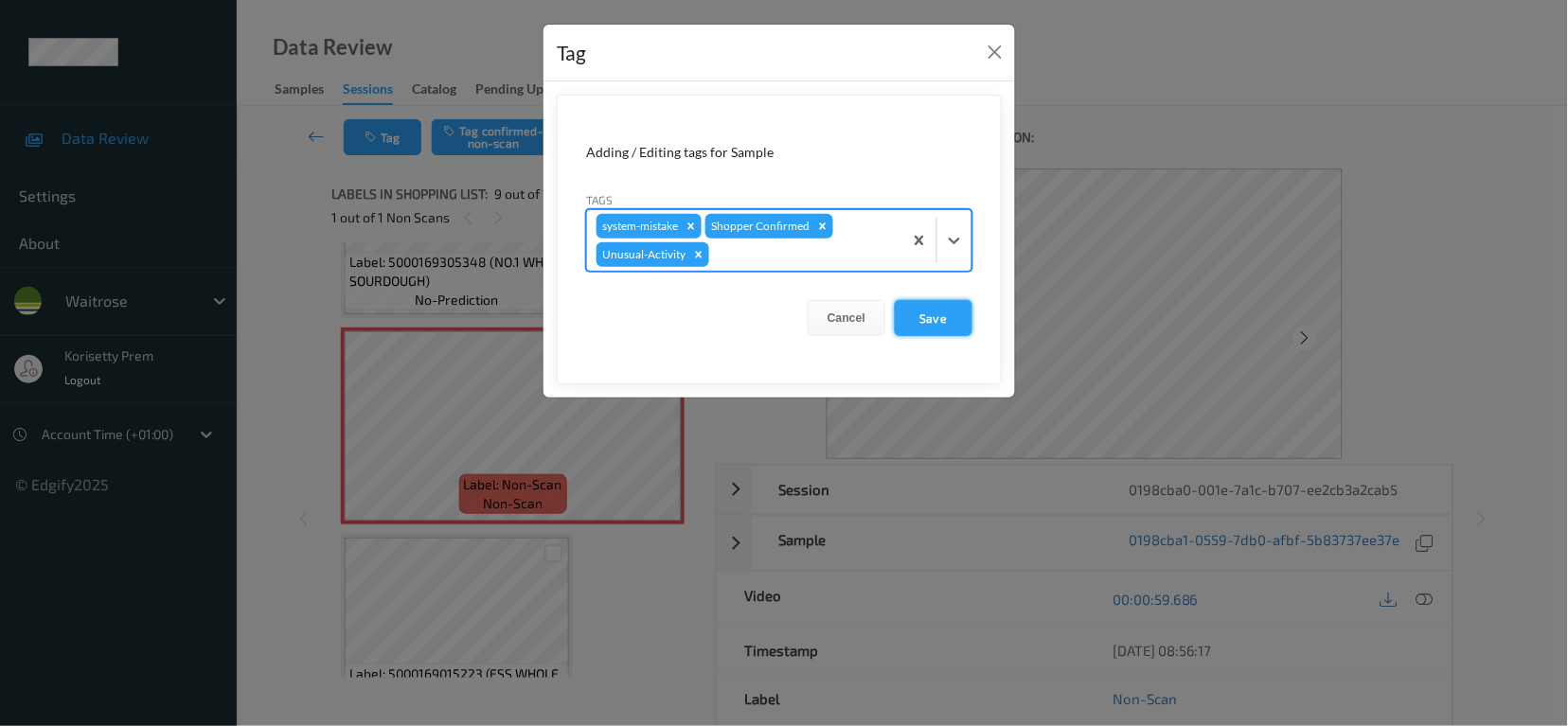
click at [942, 332] on button "Save" at bounding box center [934, 318] width 78 height 36
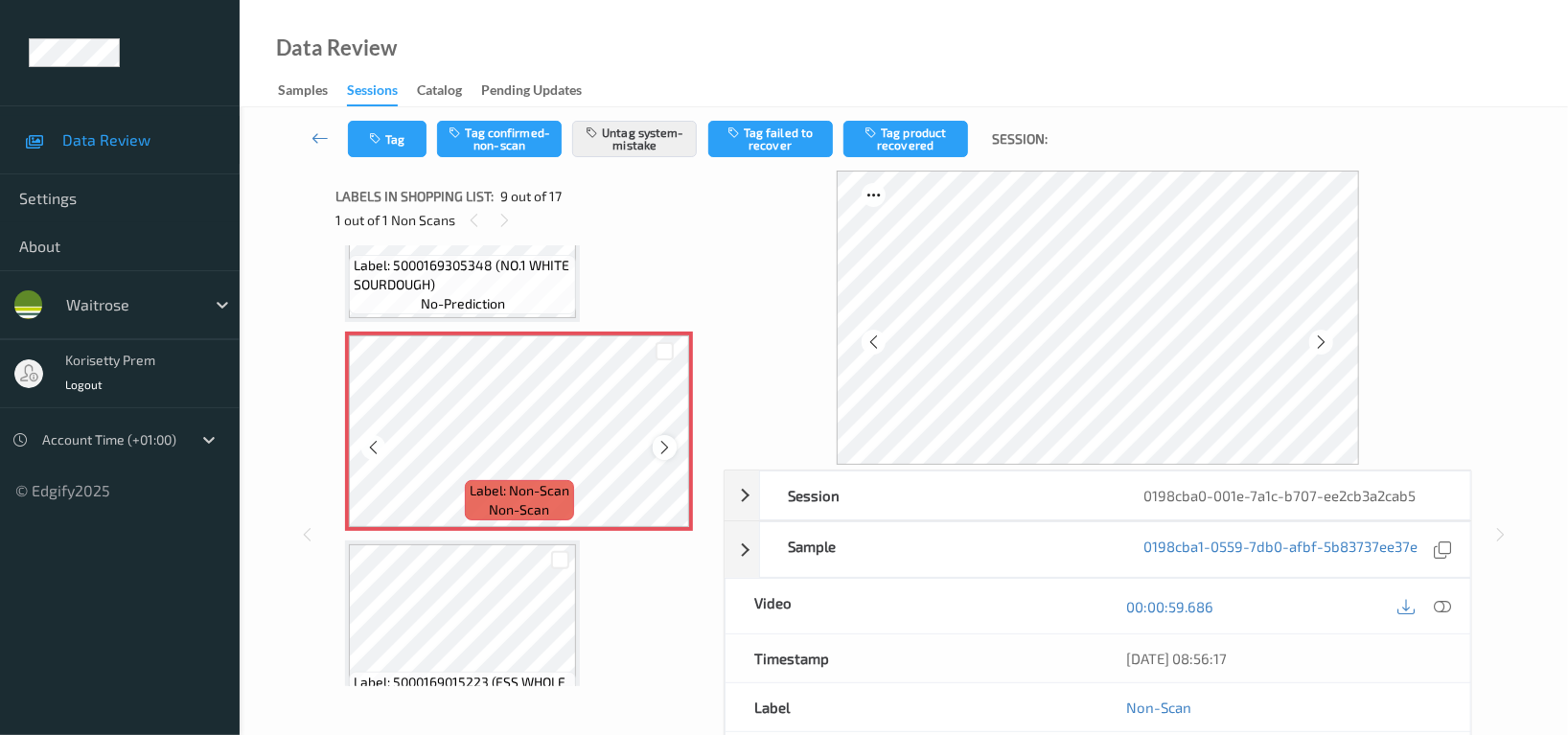
click at [673, 437] on div at bounding box center [664, 446] width 24 height 24
click at [395, 131] on button "Tag" at bounding box center [388, 139] width 79 height 37
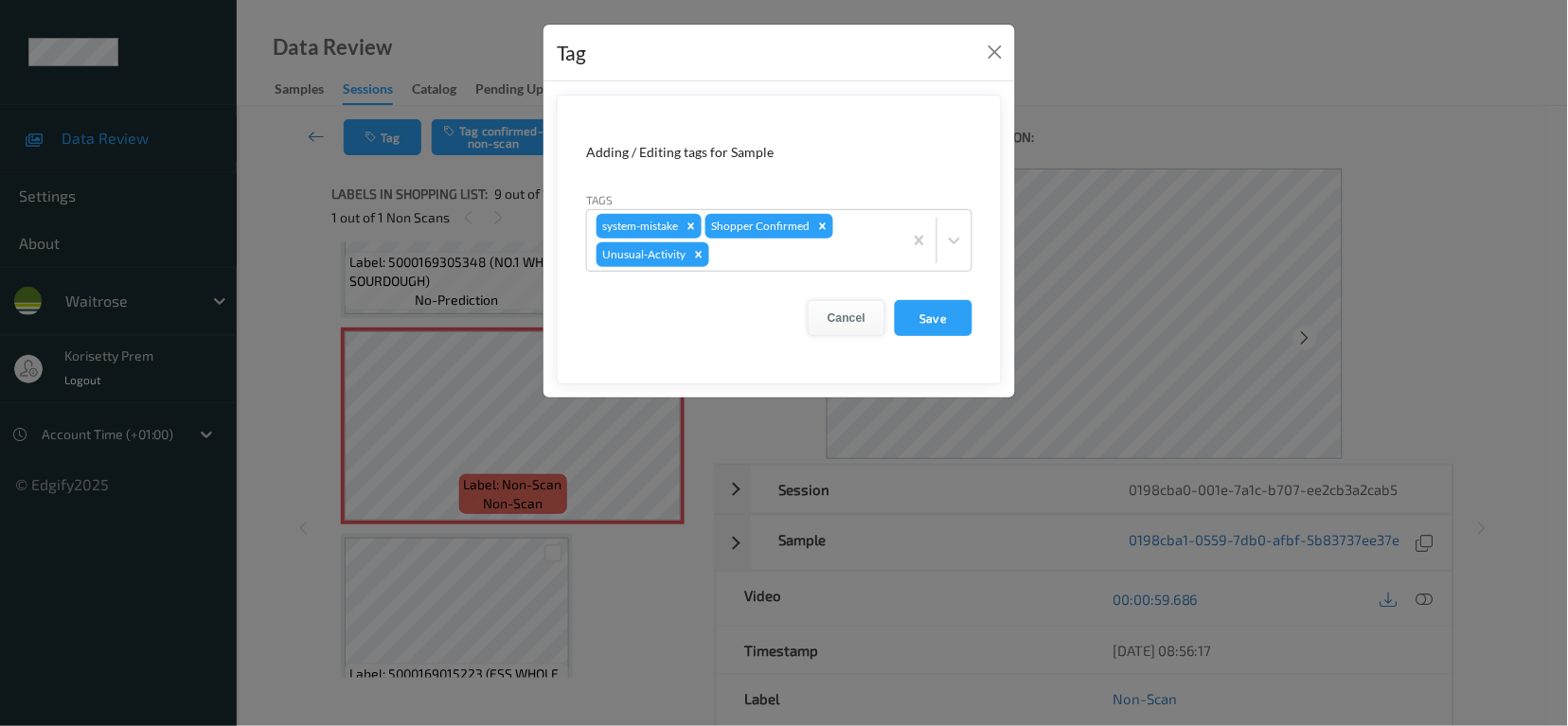
click at [851, 322] on button "Cancel" at bounding box center [847, 318] width 78 height 36
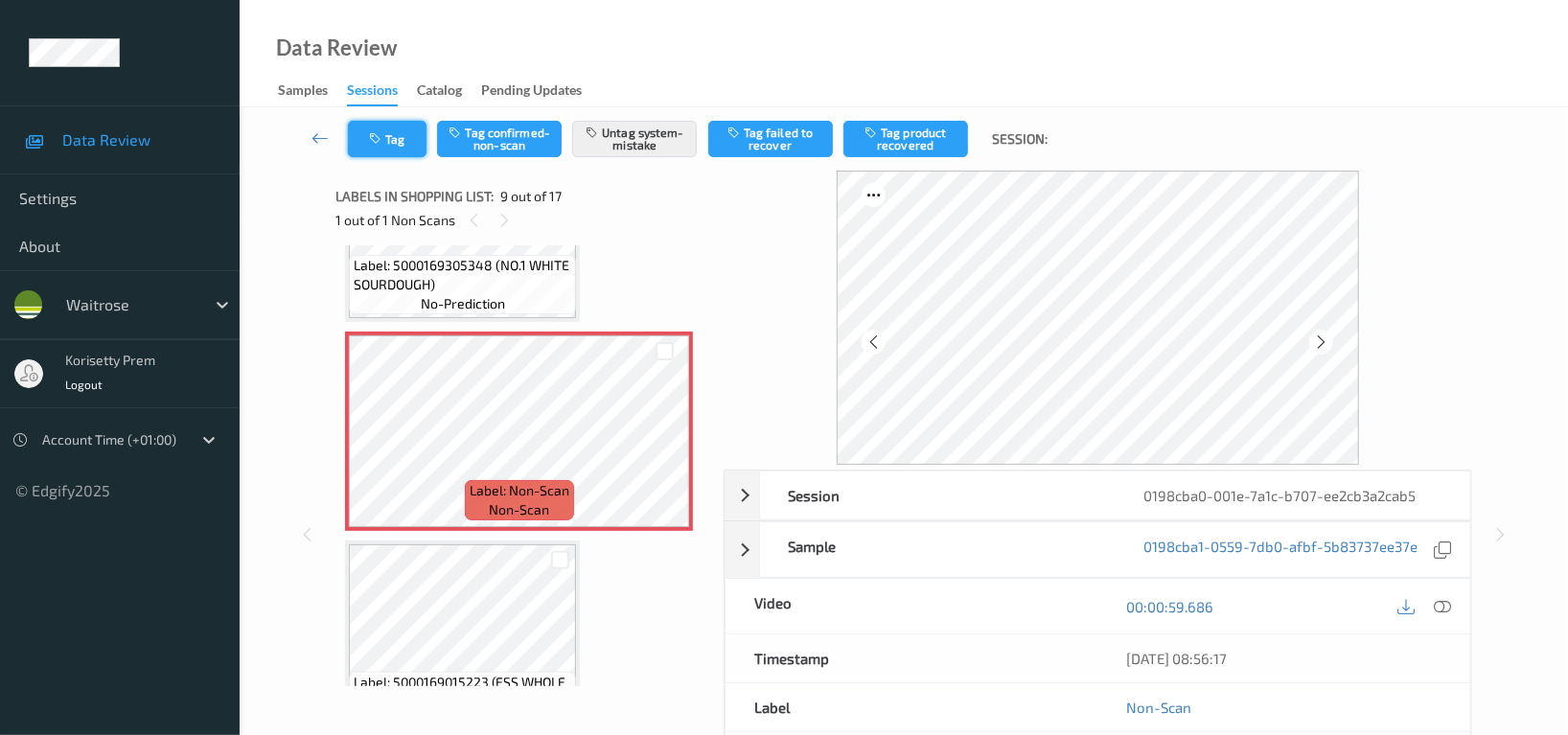
click at [390, 137] on button "Tag" at bounding box center [388, 139] width 79 height 37
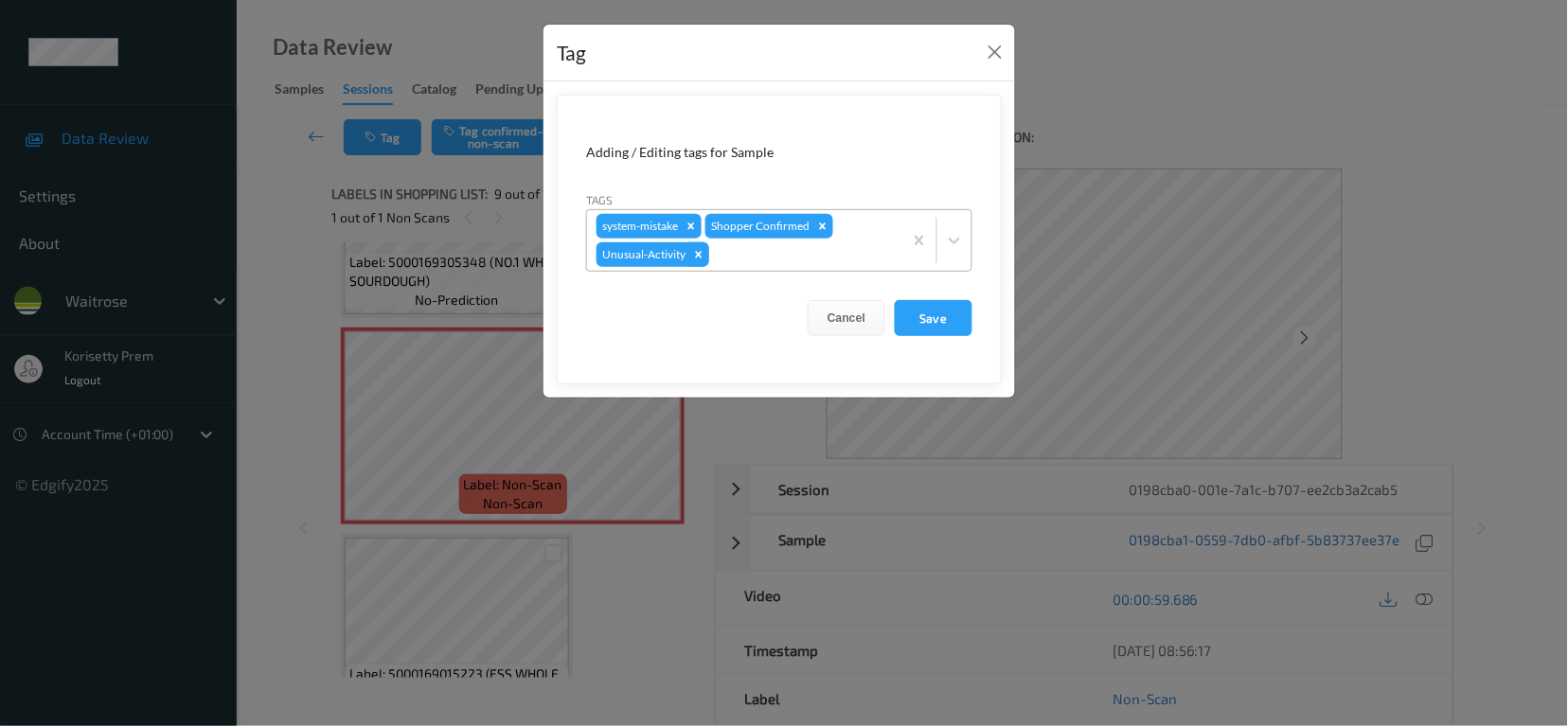
click at [698, 257] on icon "Remove Unusual-Activity" at bounding box center [698, 255] width 13 height 13
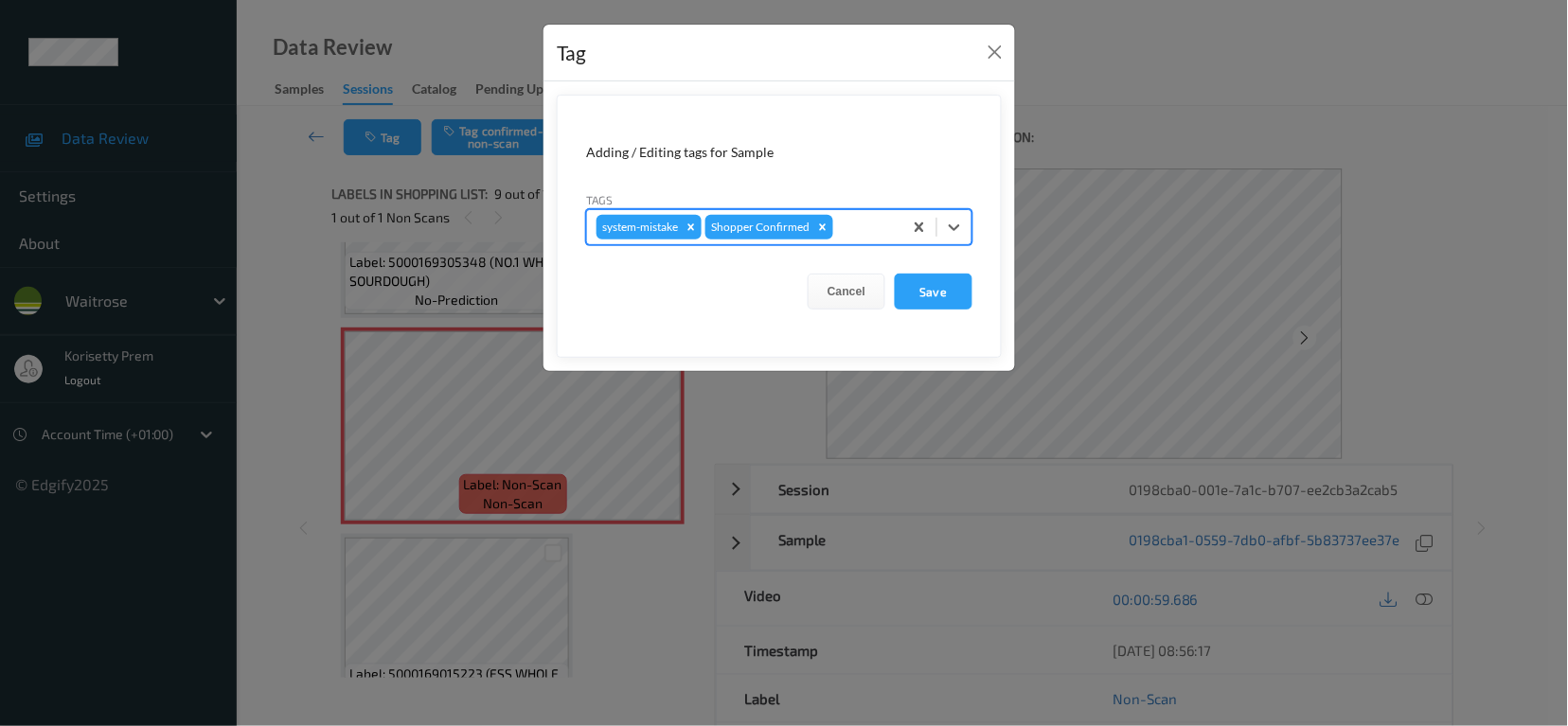
click at [845, 232] on div at bounding box center [865, 227] width 56 height 23
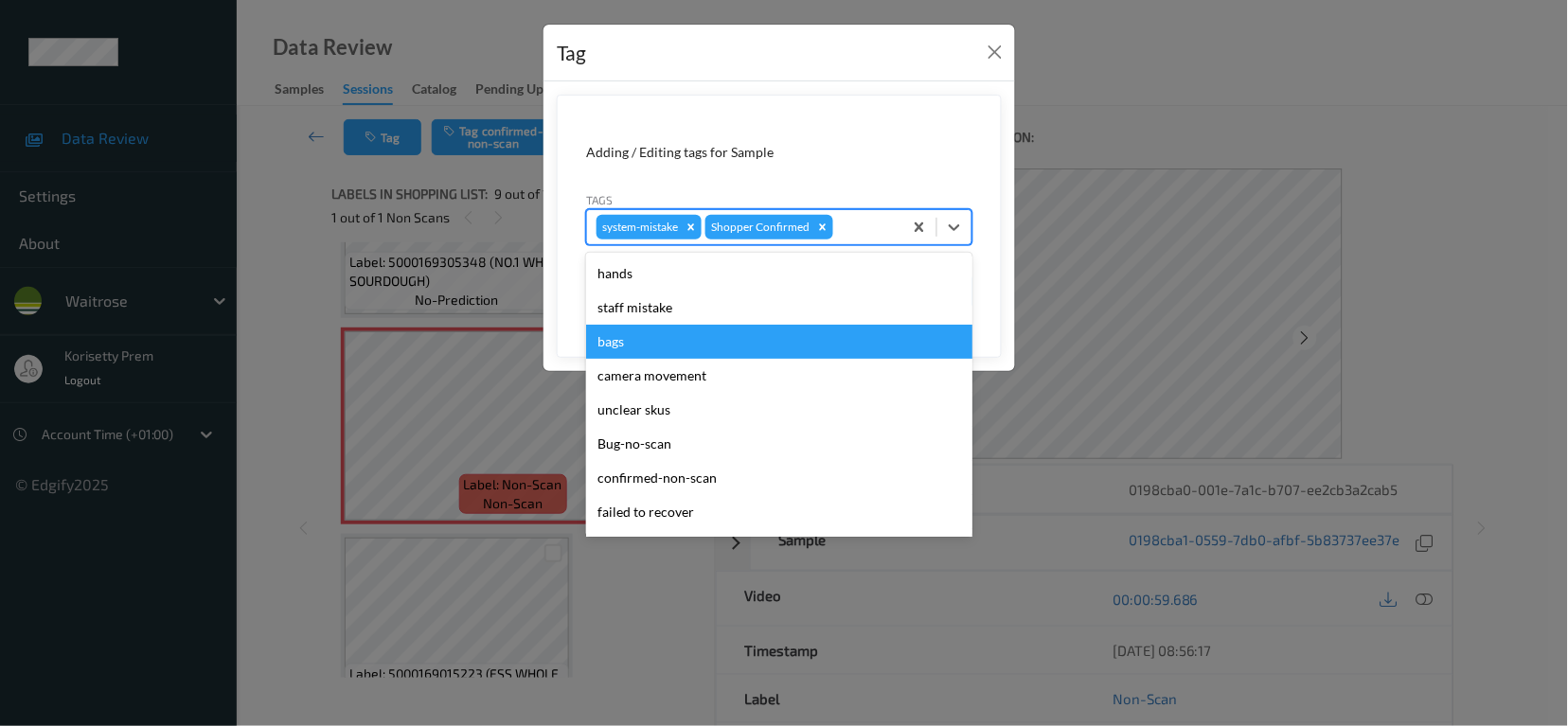
click at [653, 342] on div "bags" at bounding box center [779, 342] width 387 height 34
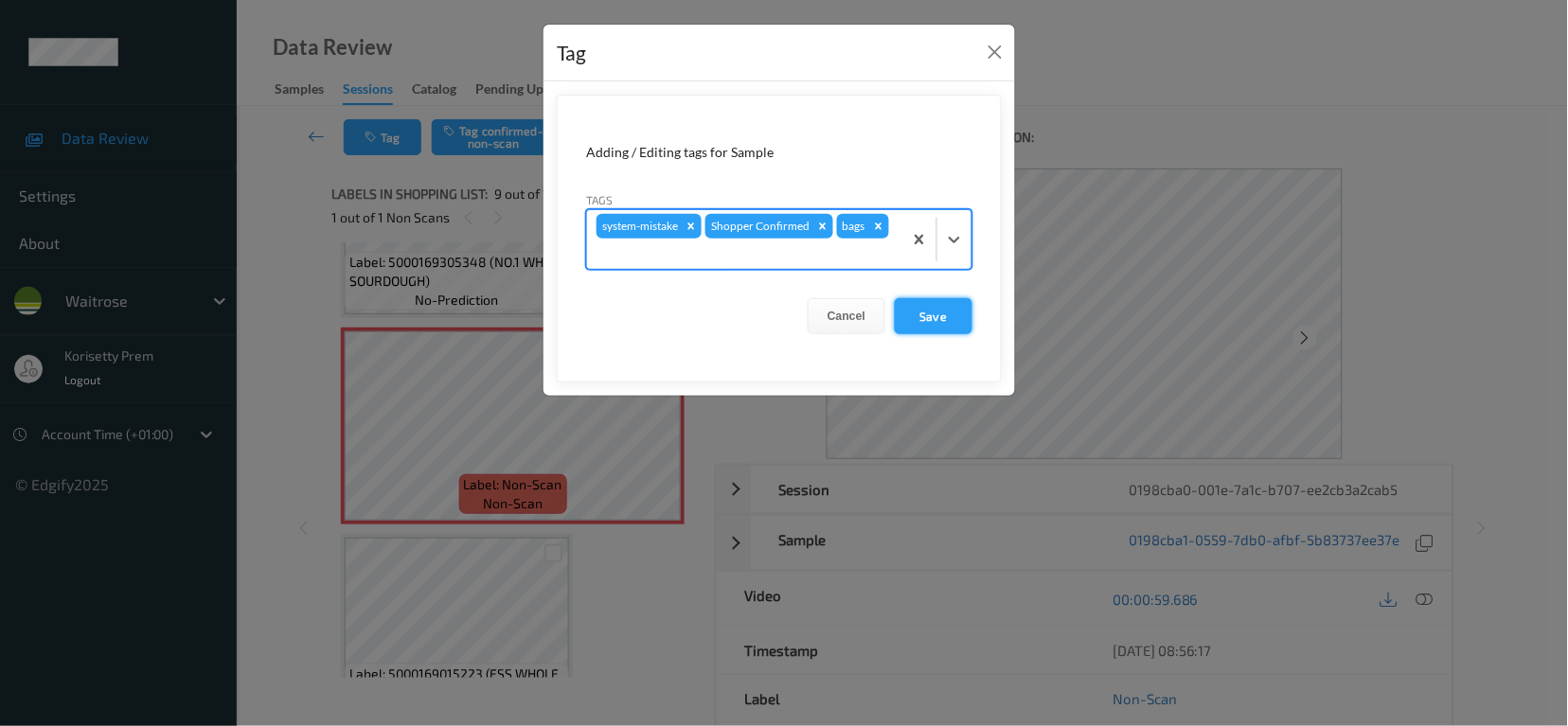
click at [915, 314] on button "Save" at bounding box center [934, 316] width 78 height 36
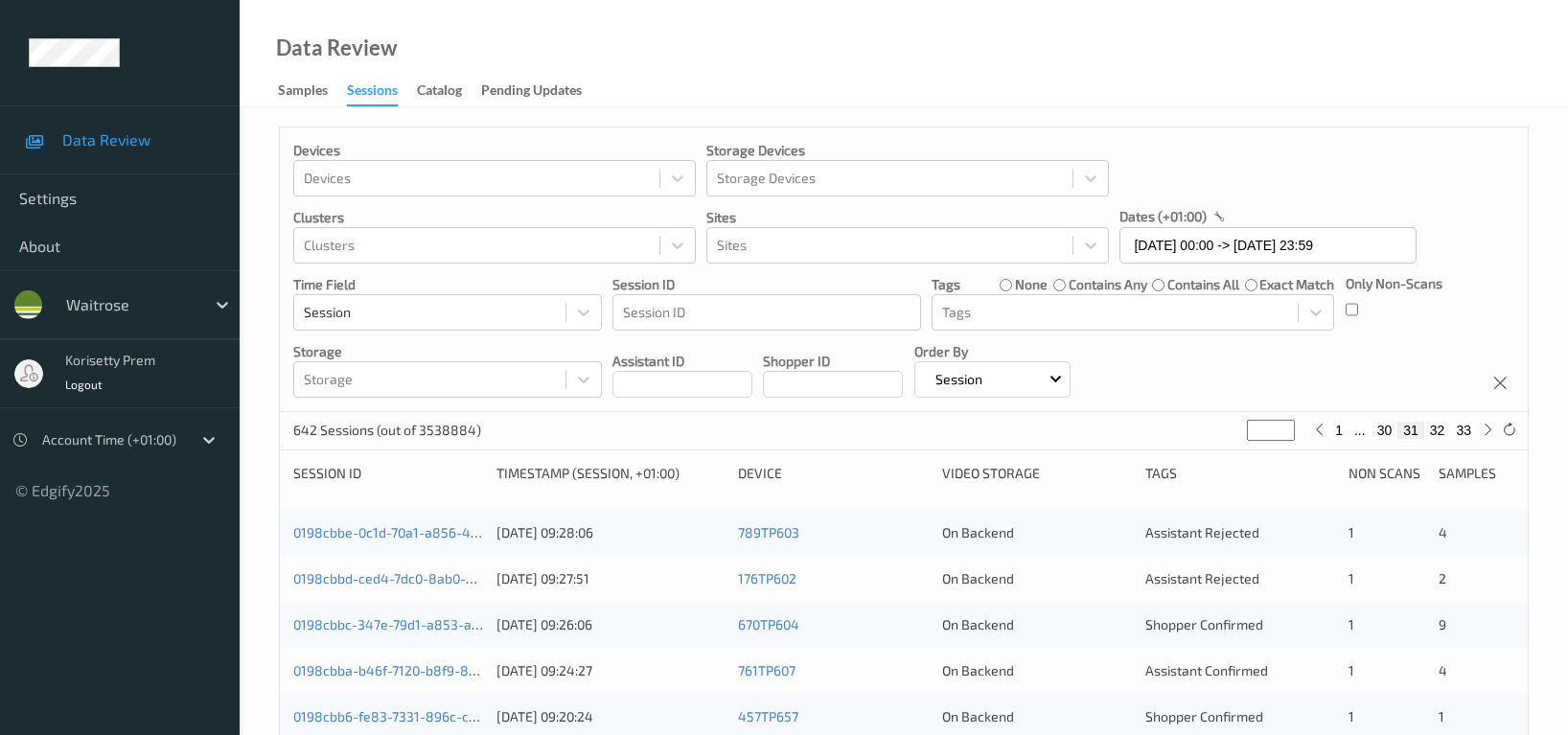
scroll to position [766, 0]
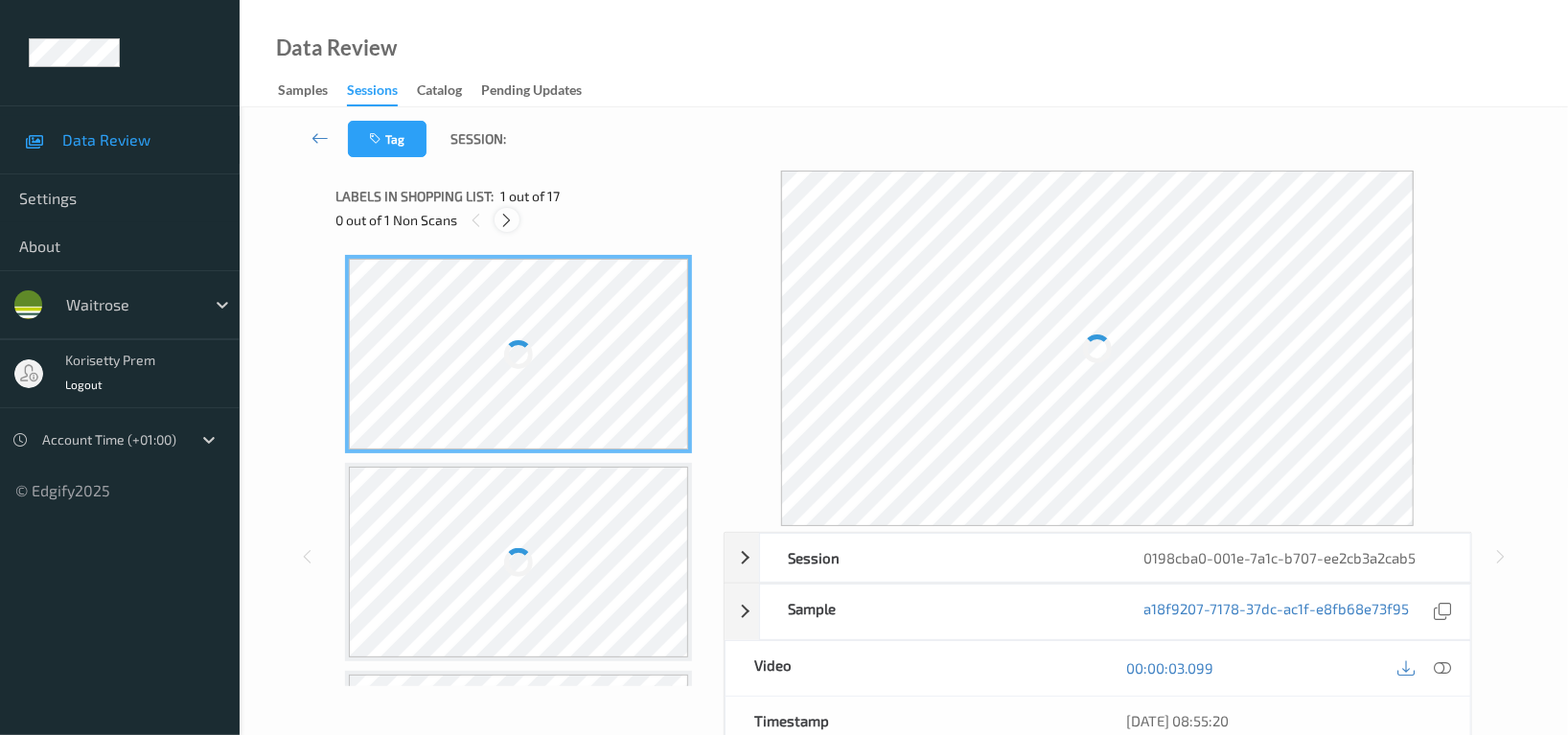
click at [513, 219] on icon at bounding box center [507, 220] width 16 height 17
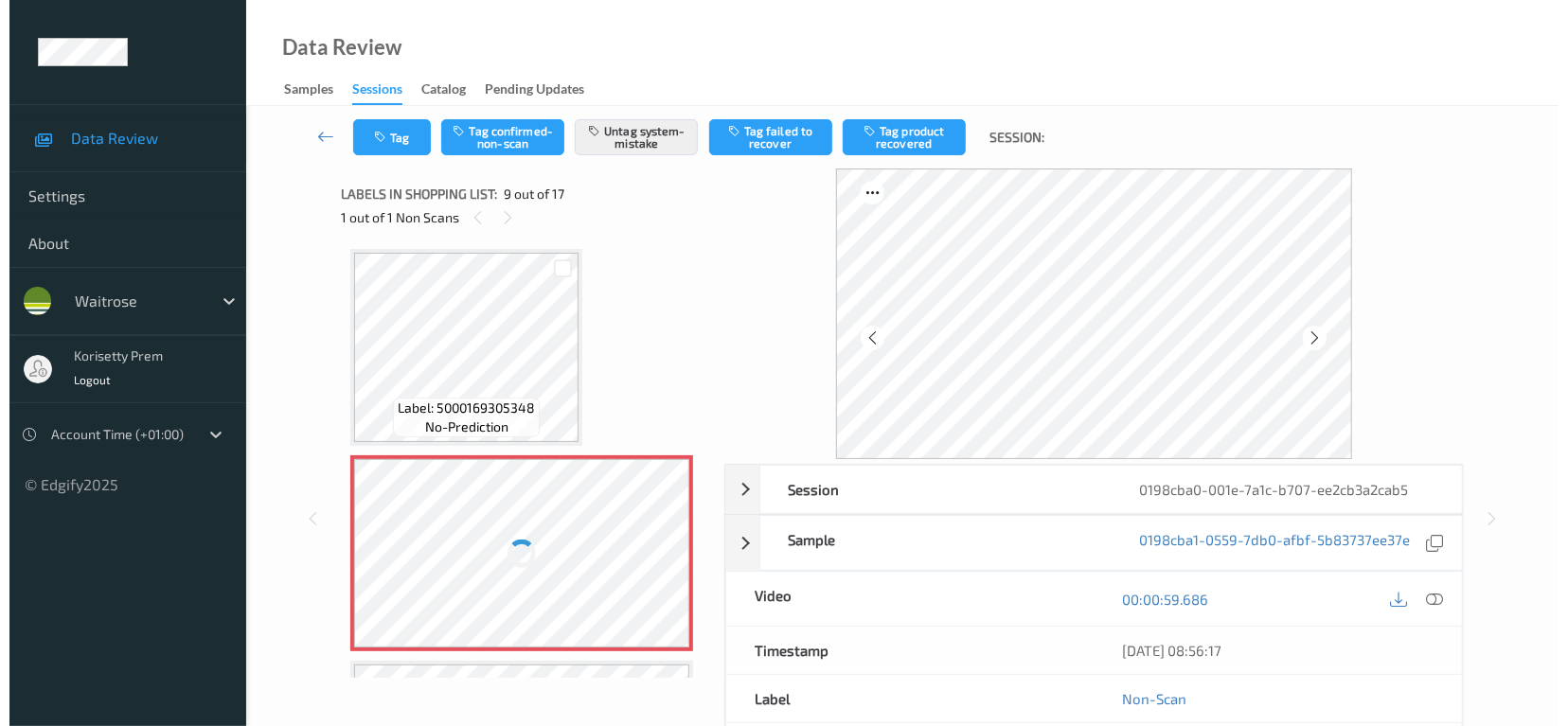
scroll to position [1447, 0]
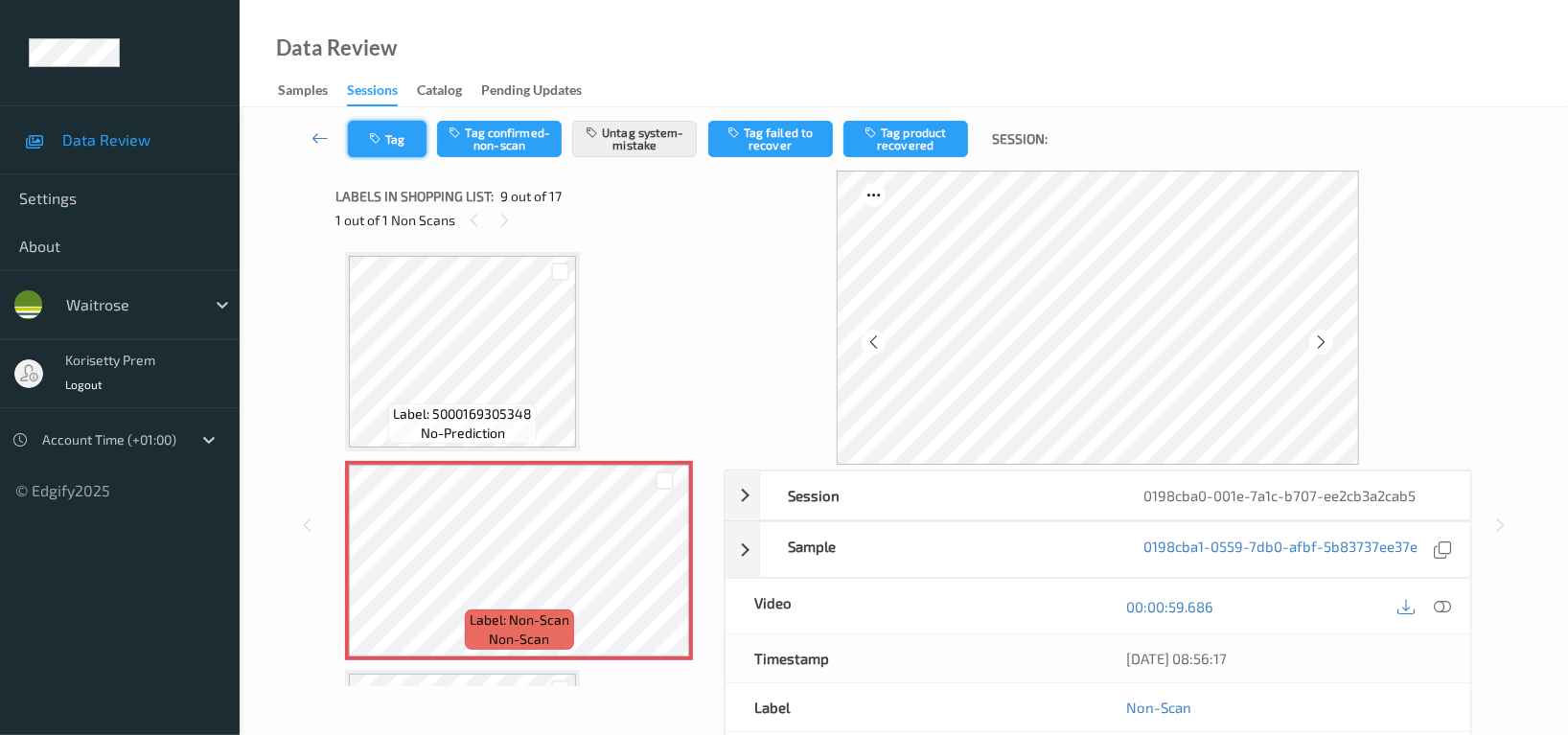
click at [396, 138] on button "Tag" at bounding box center [388, 139] width 79 height 37
click at [383, 132] on icon "button" at bounding box center [377, 139] width 16 height 13
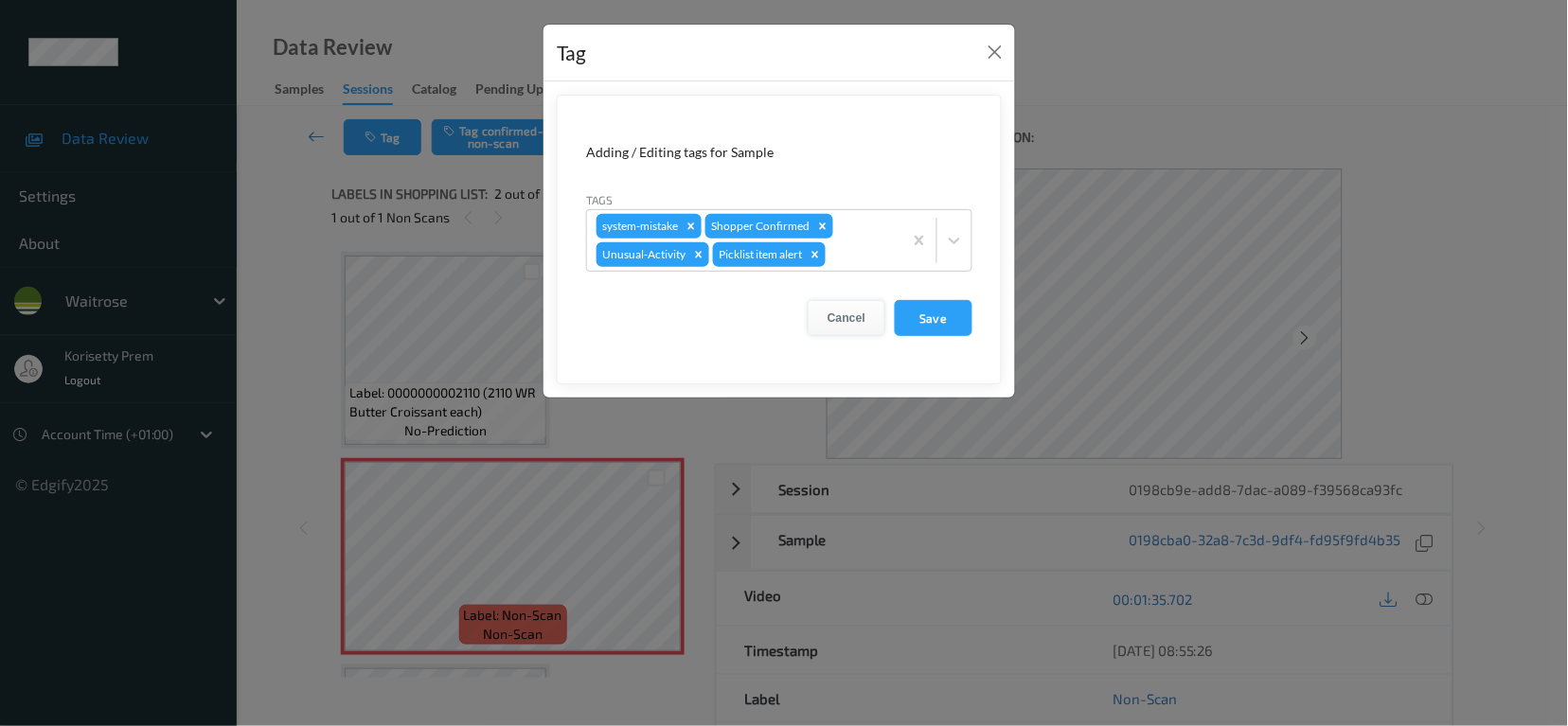
click at [847, 318] on button "Cancel" at bounding box center [847, 318] width 78 height 36
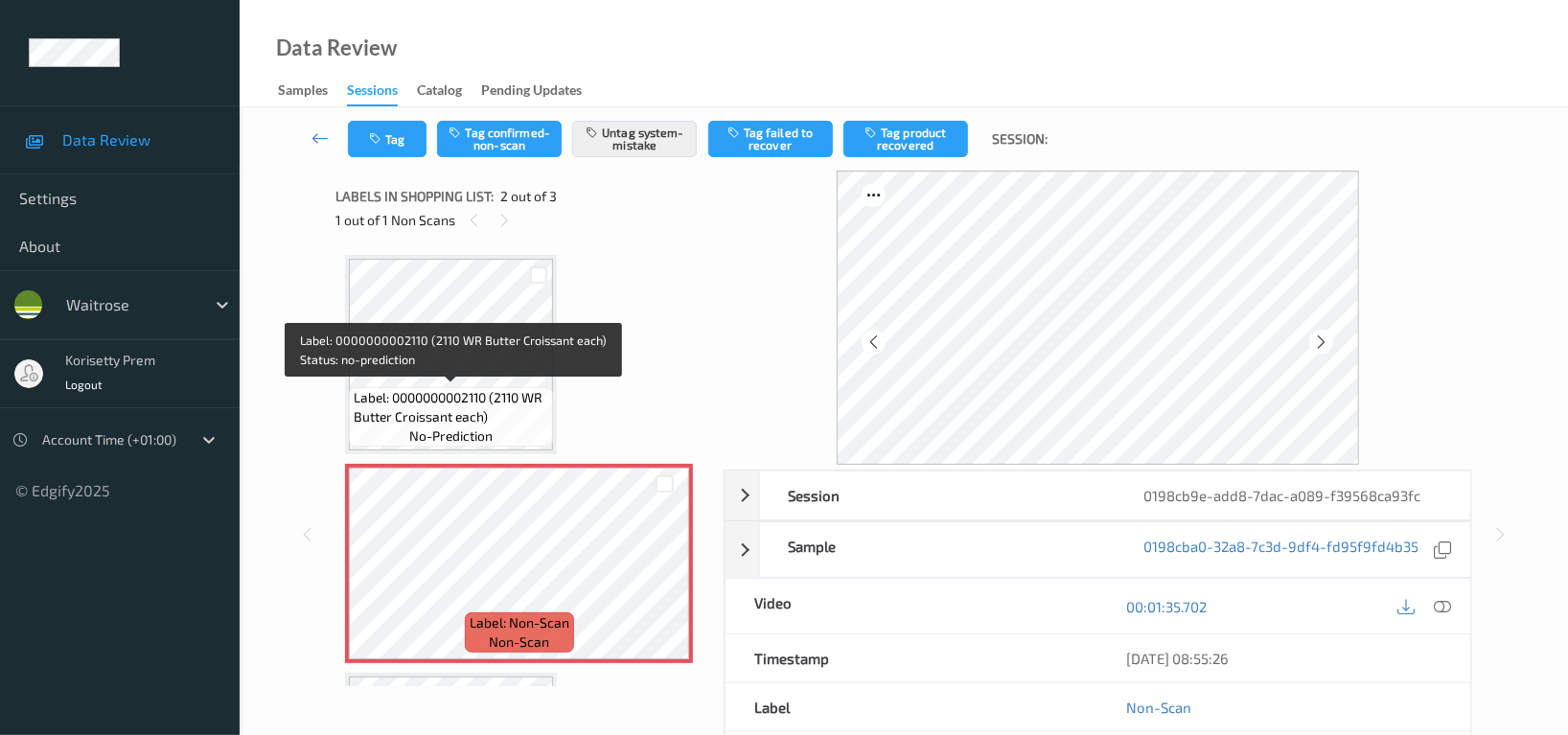
click at [436, 388] on div "Label: 0000000002110 (2110 WR Butter Croissant each) no-prediction" at bounding box center [451, 418] width 204 height 60
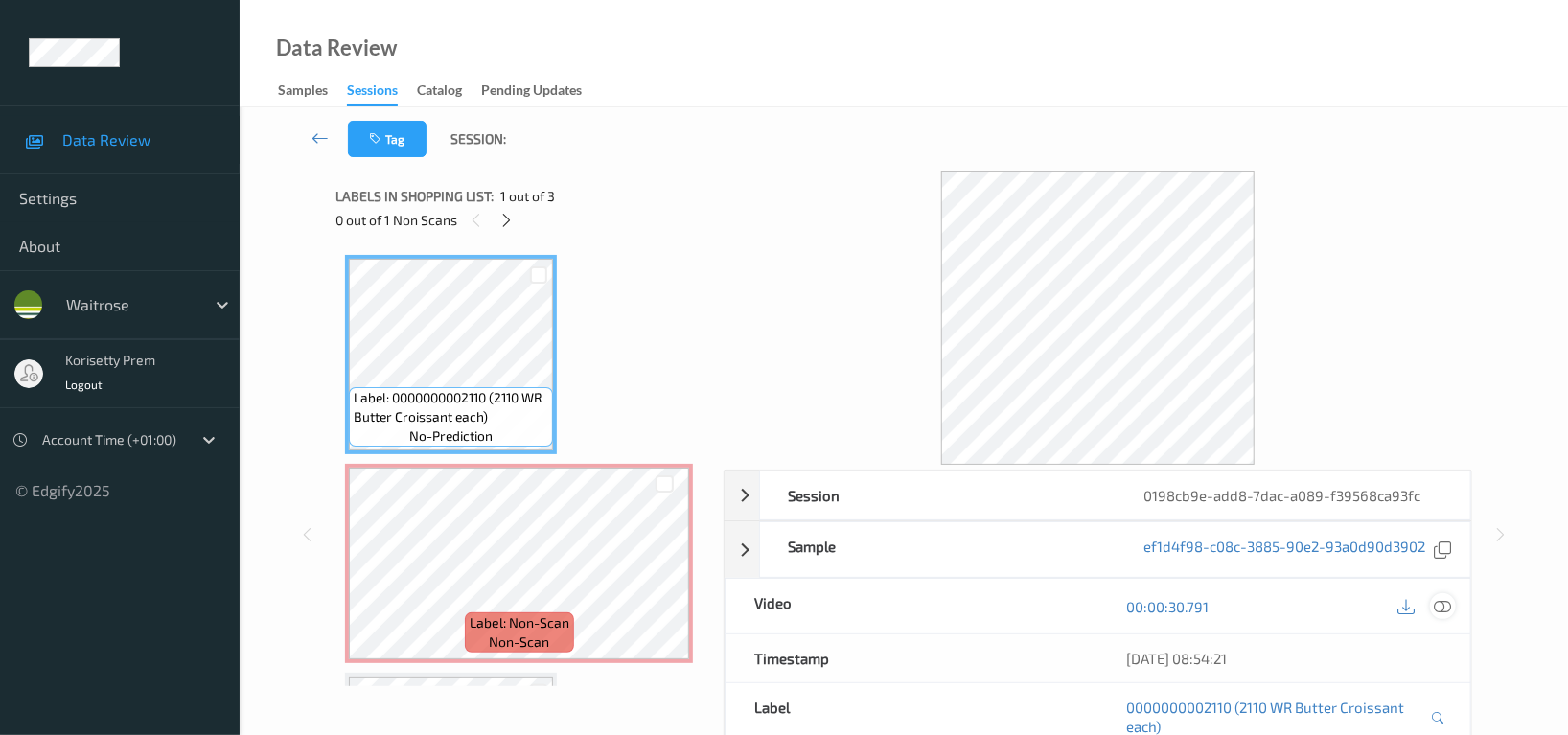
click at [1448, 608] on icon at bounding box center [1443, 607] width 17 height 17
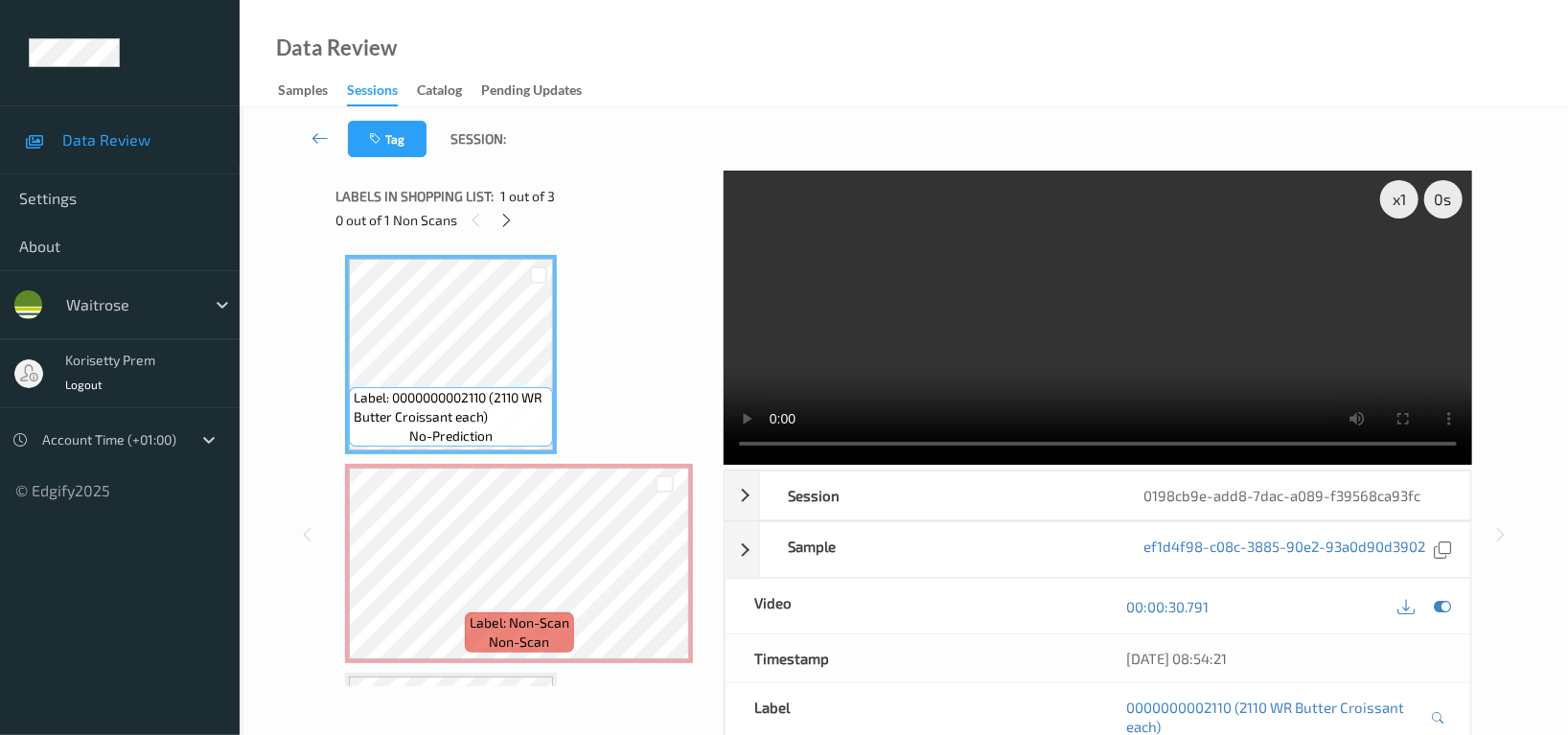
click at [911, 312] on video at bounding box center [1098, 317] width 748 height 294
click at [1081, 298] on video at bounding box center [1098, 317] width 748 height 294
